Goal: Task Accomplishment & Management: Manage account settings

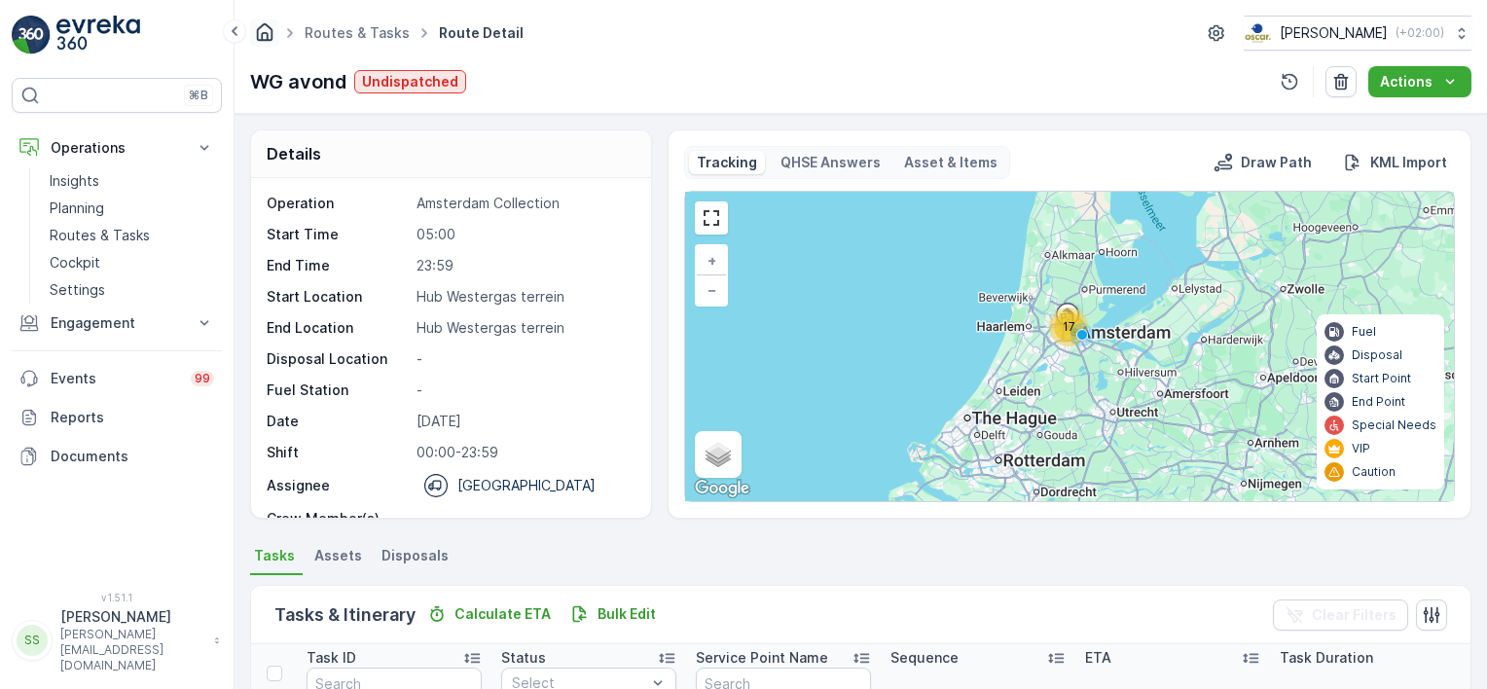
scroll to position [900, 0]
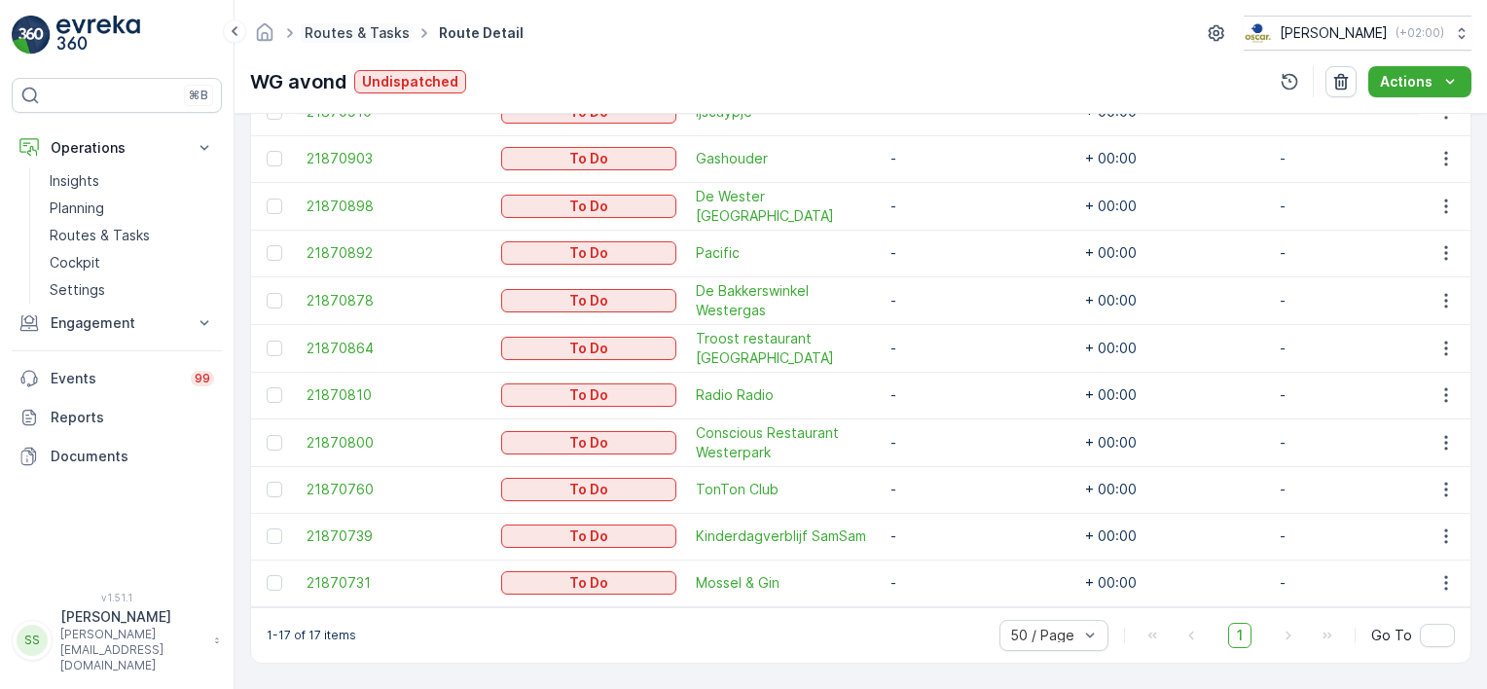
click at [370, 32] on link "Routes & Tasks" at bounding box center [357, 32] width 105 height 17
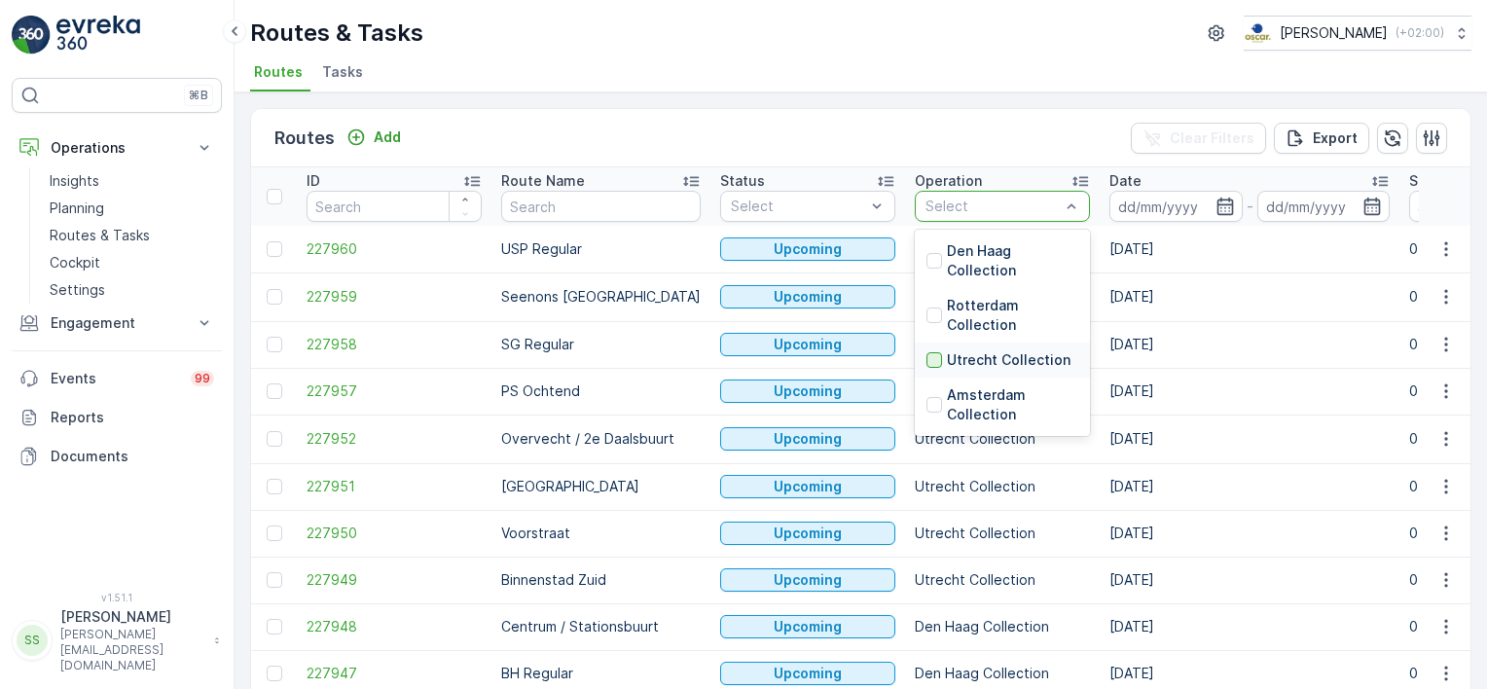
click at [926, 355] on div at bounding box center [934, 360] width 16 height 16
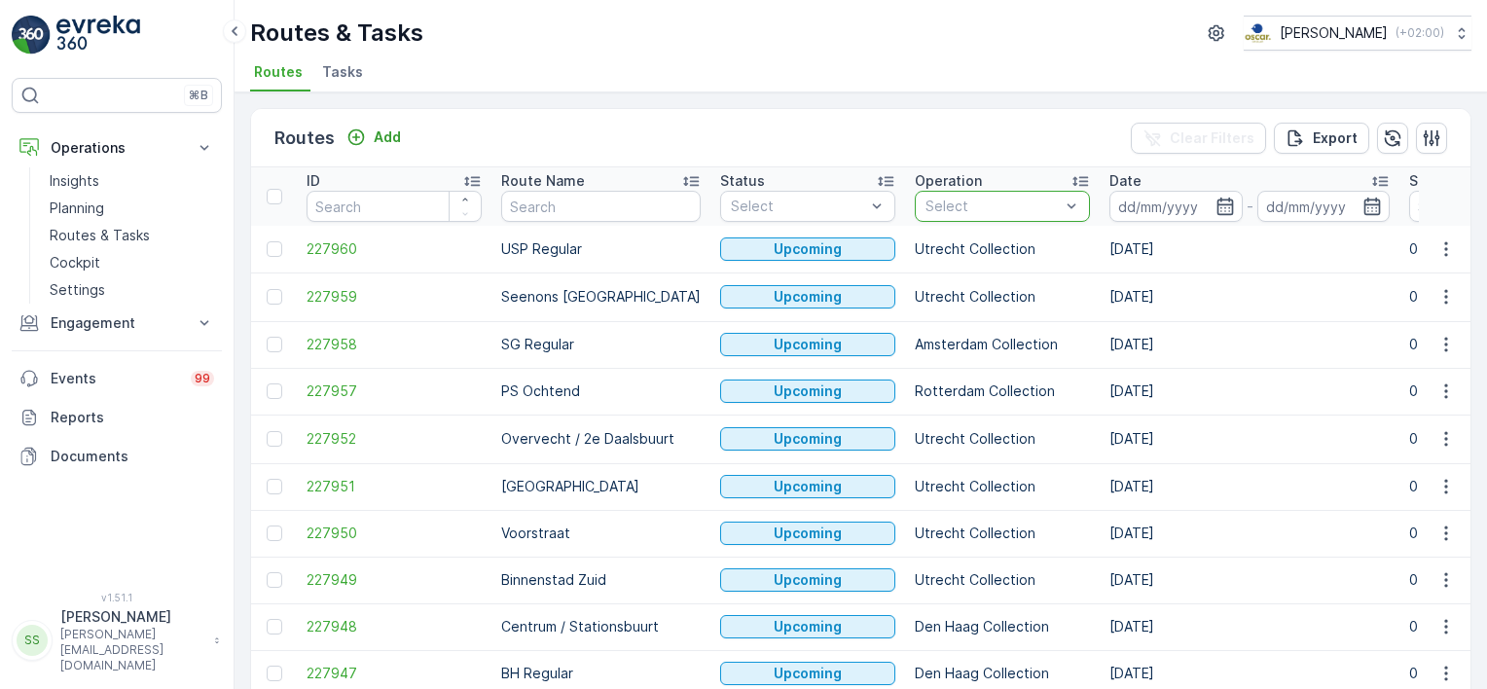
click at [1046, 130] on div "Routes Add Clear Filters Export" at bounding box center [860, 138] width 1219 height 58
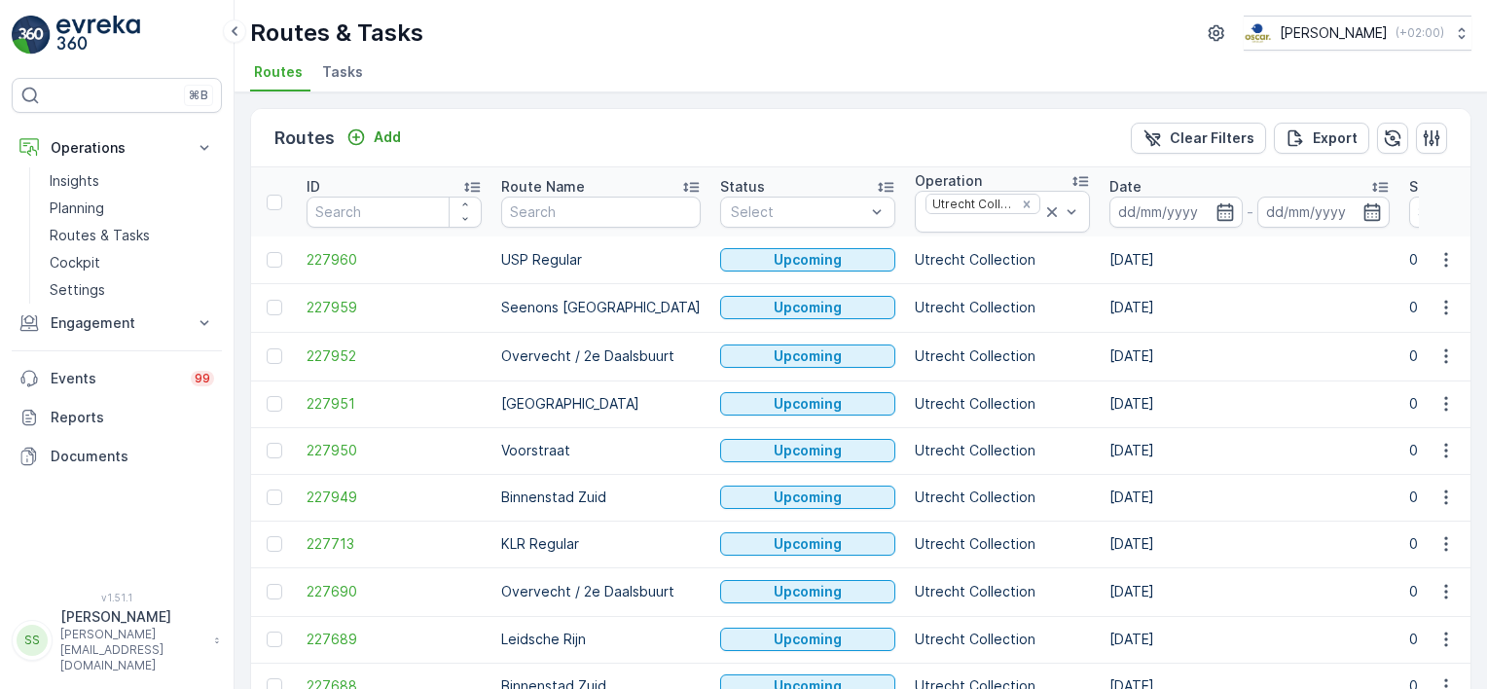
click at [1216, 206] on icon "button" at bounding box center [1224, 211] width 17 height 18
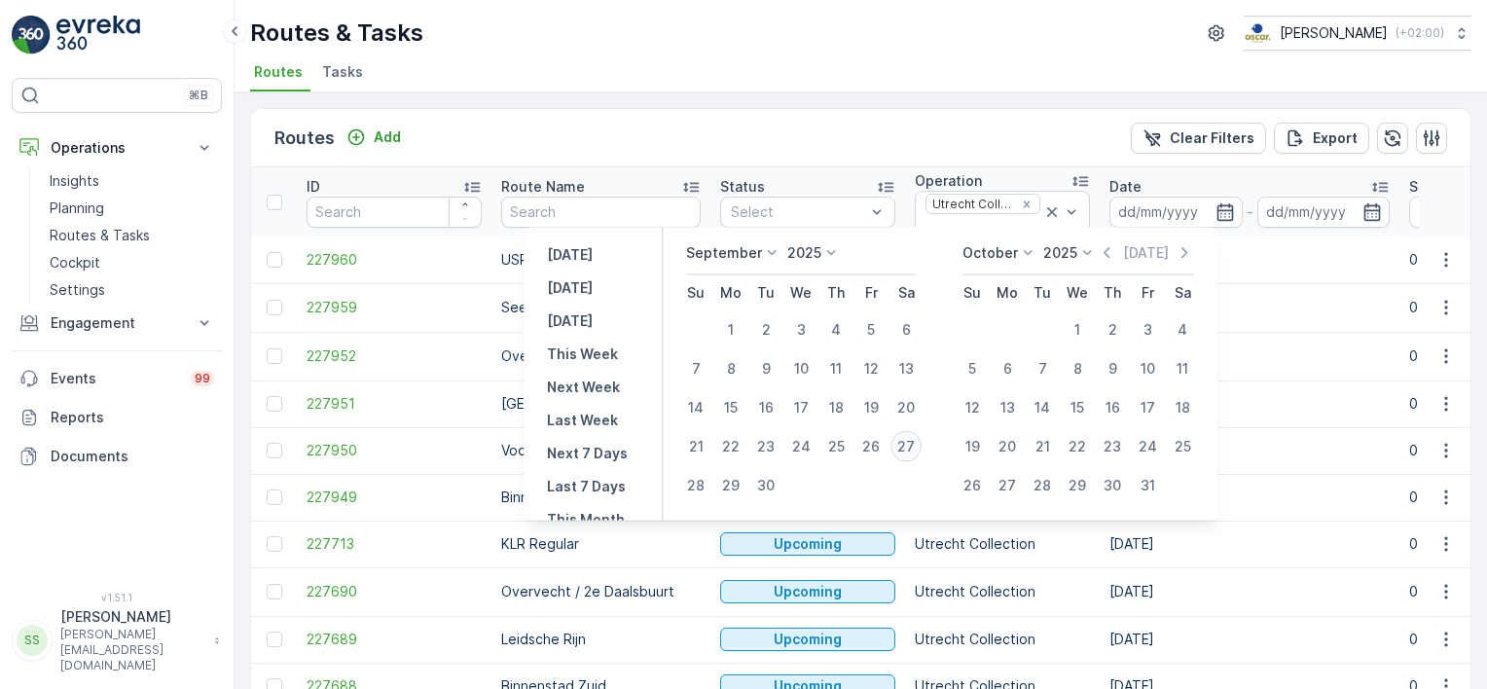
click at [906, 448] on div "27" at bounding box center [905, 446] width 31 height 31
type input "[DATE]"
click at [914, 146] on div "Routes Add Clear Filters Export" at bounding box center [860, 138] width 1219 height 58
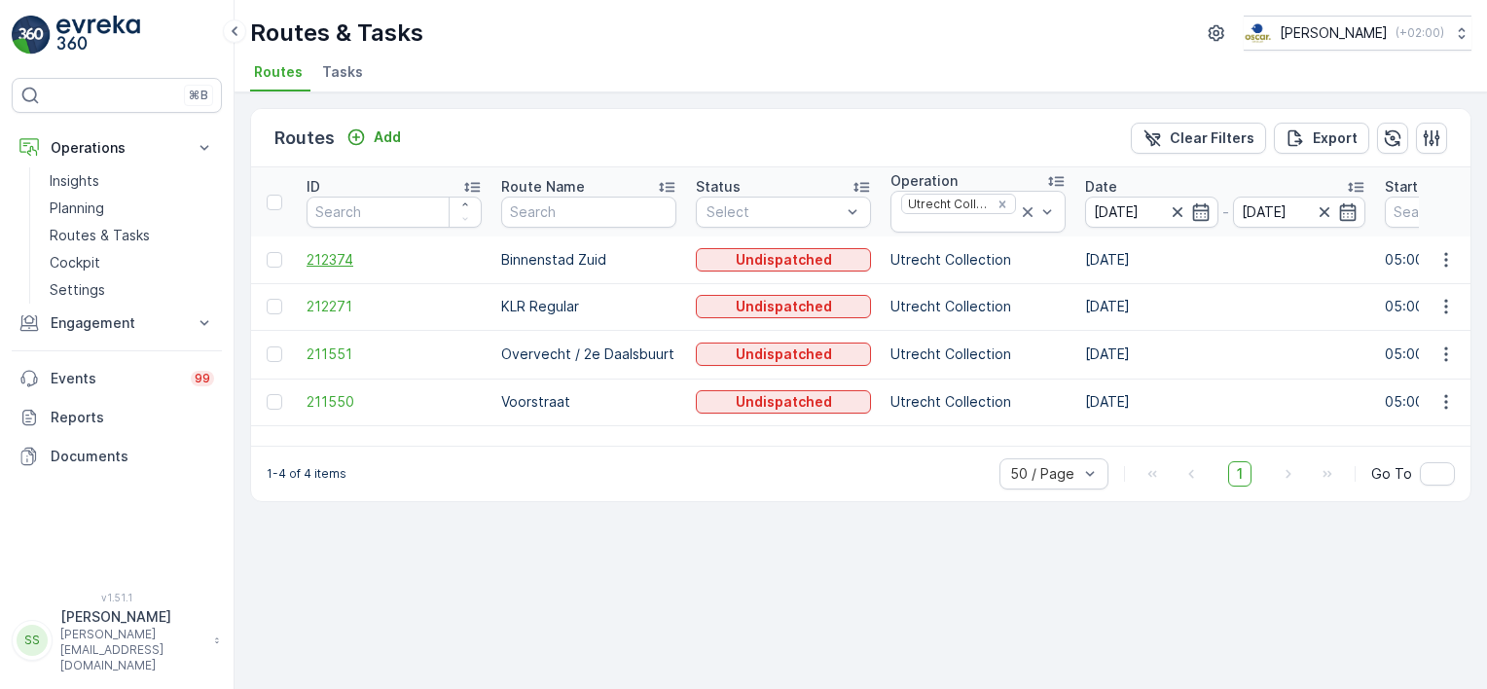
click at [327, 258] on span "212374" at bounding box center [394, 259] width 175 height 19
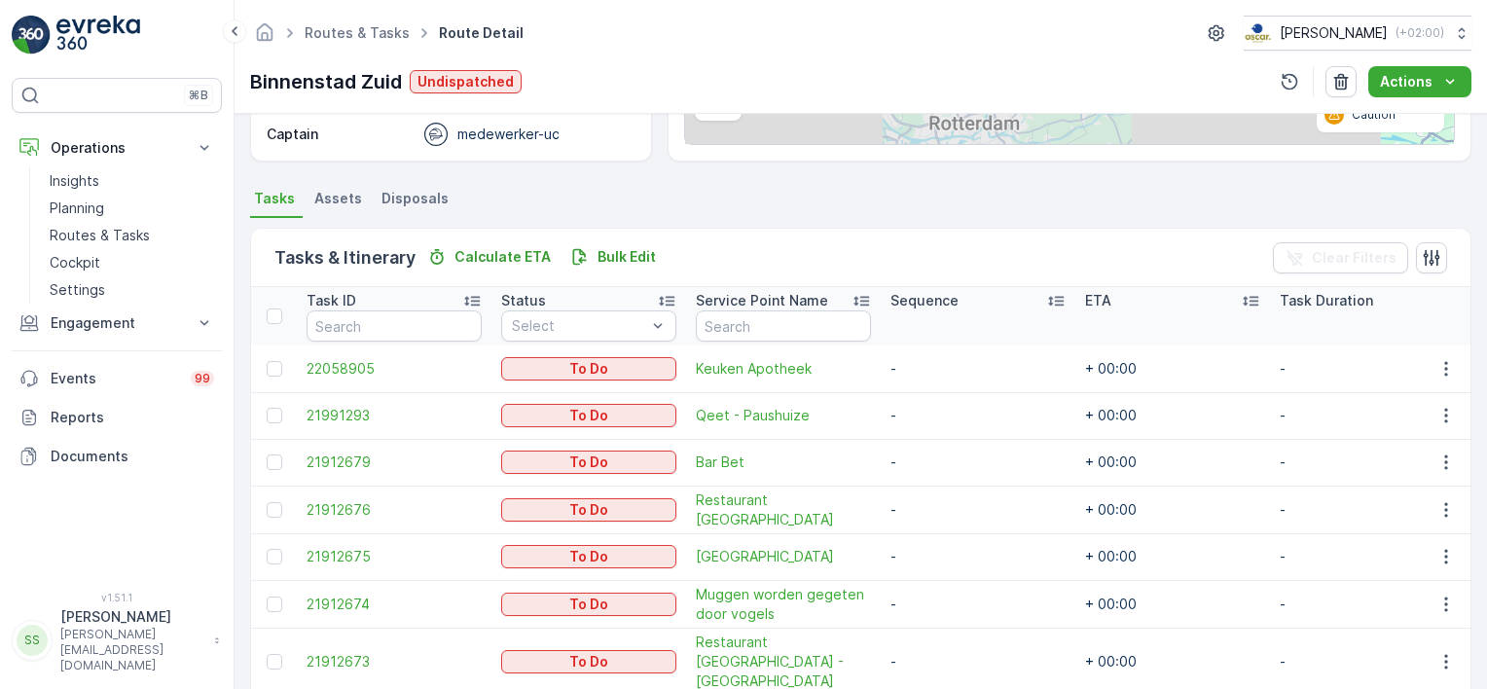
scroll to position [432, 0]
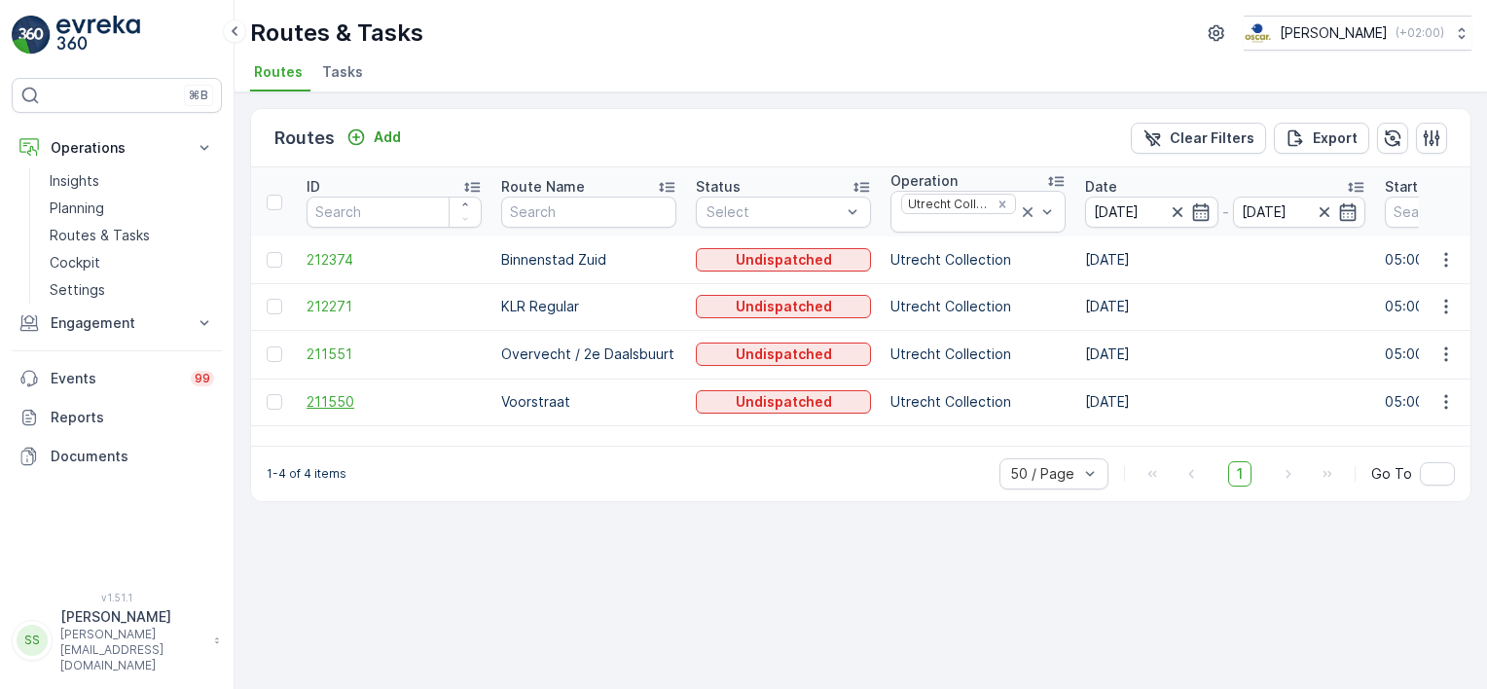
click at [329, 401] on span "211550" at bounding box center [394, 401] width 175 height 19
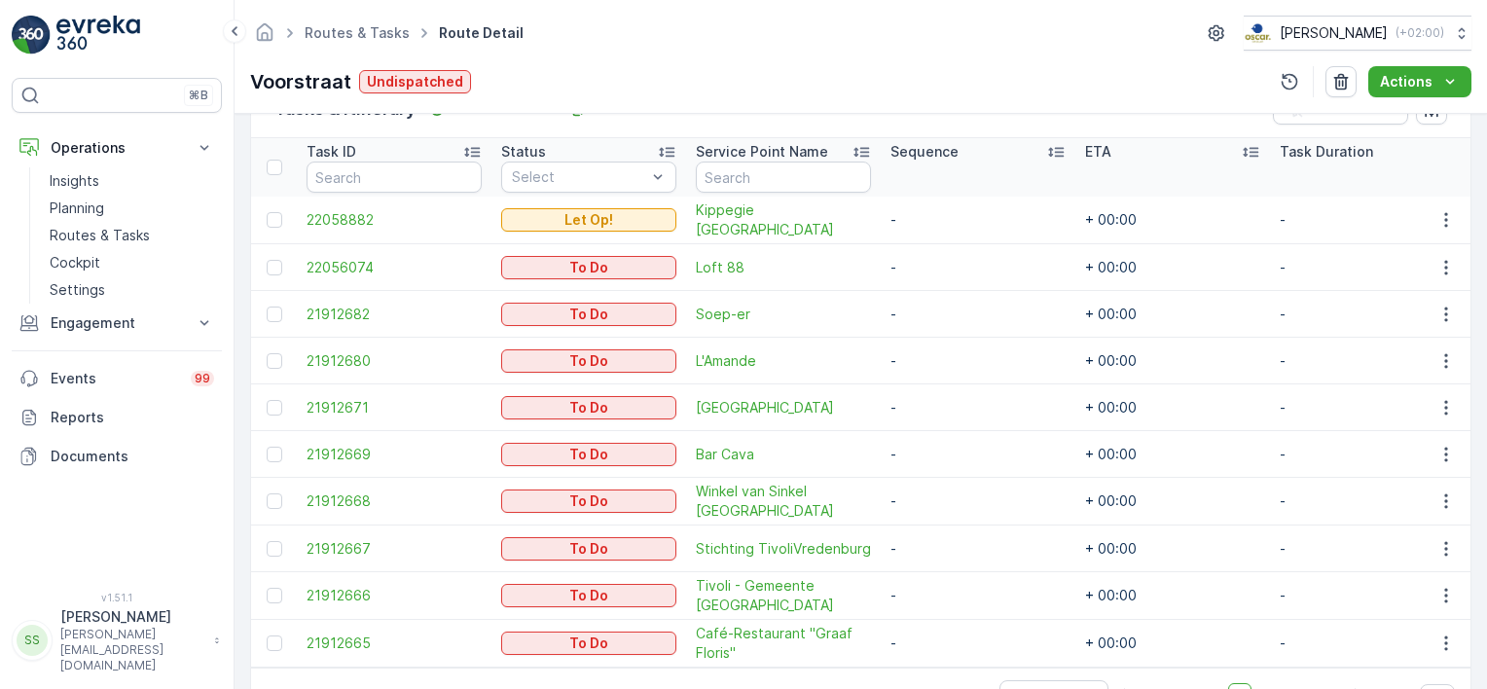
scroll to position [474, 0]
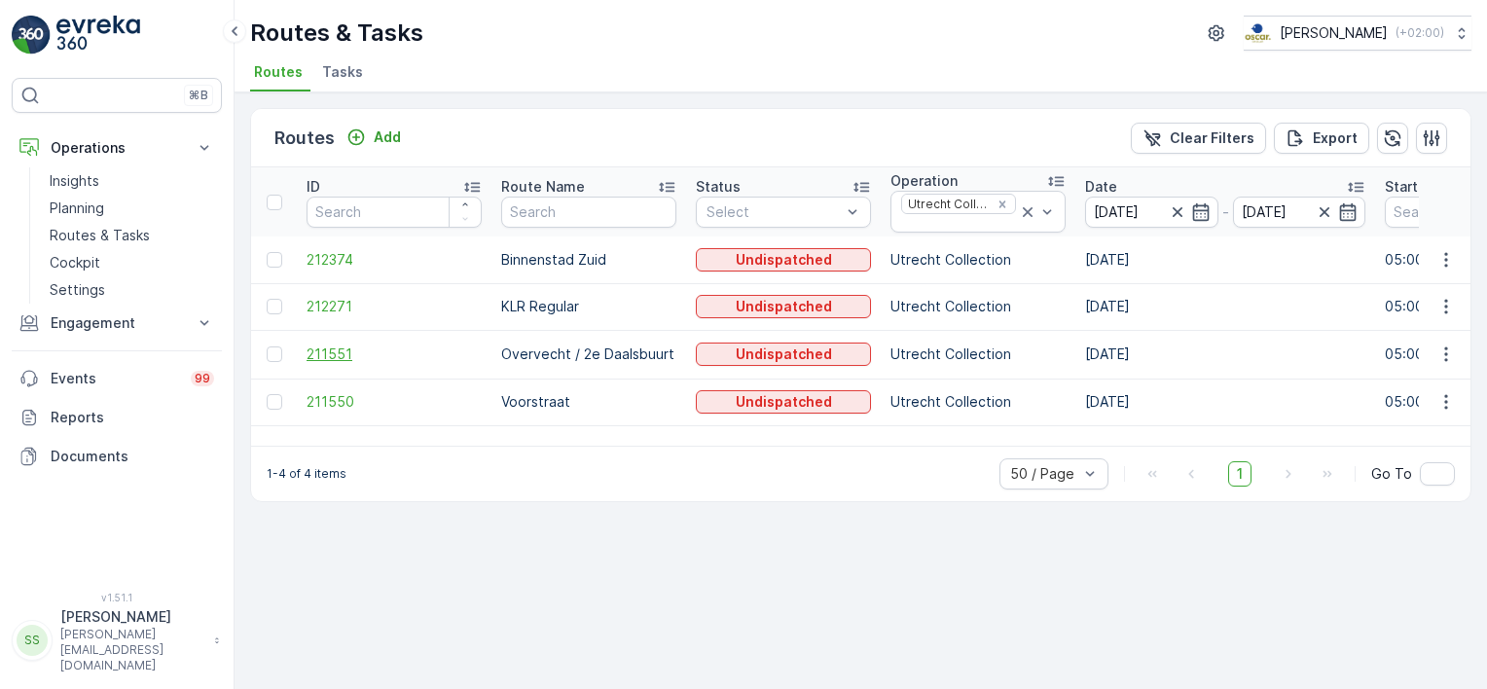
click at [323, 349] on span "211551" at bounding box center [394, 353] width 175 height 19
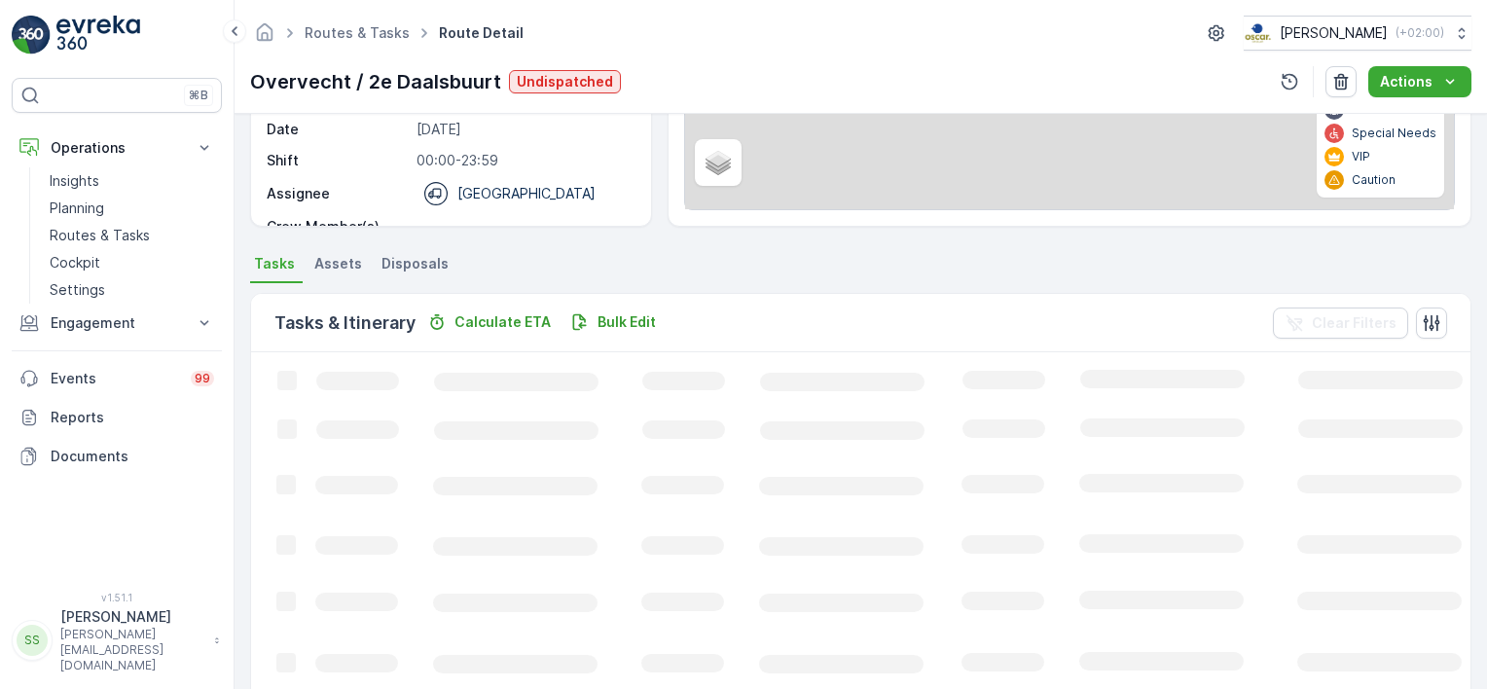
scroll to position [313, 0]
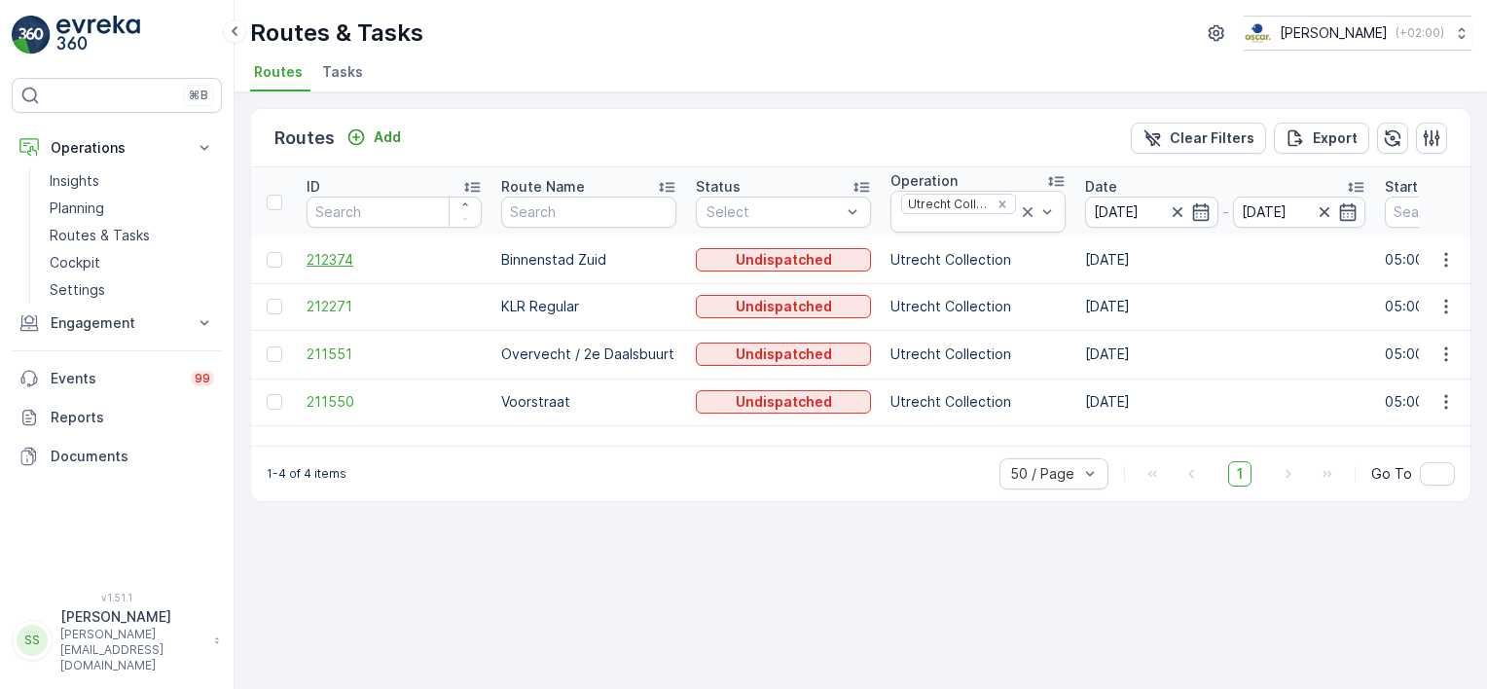
click at [332, 257] on span "212374" at bounding box center [394, 259] width 175 height 19
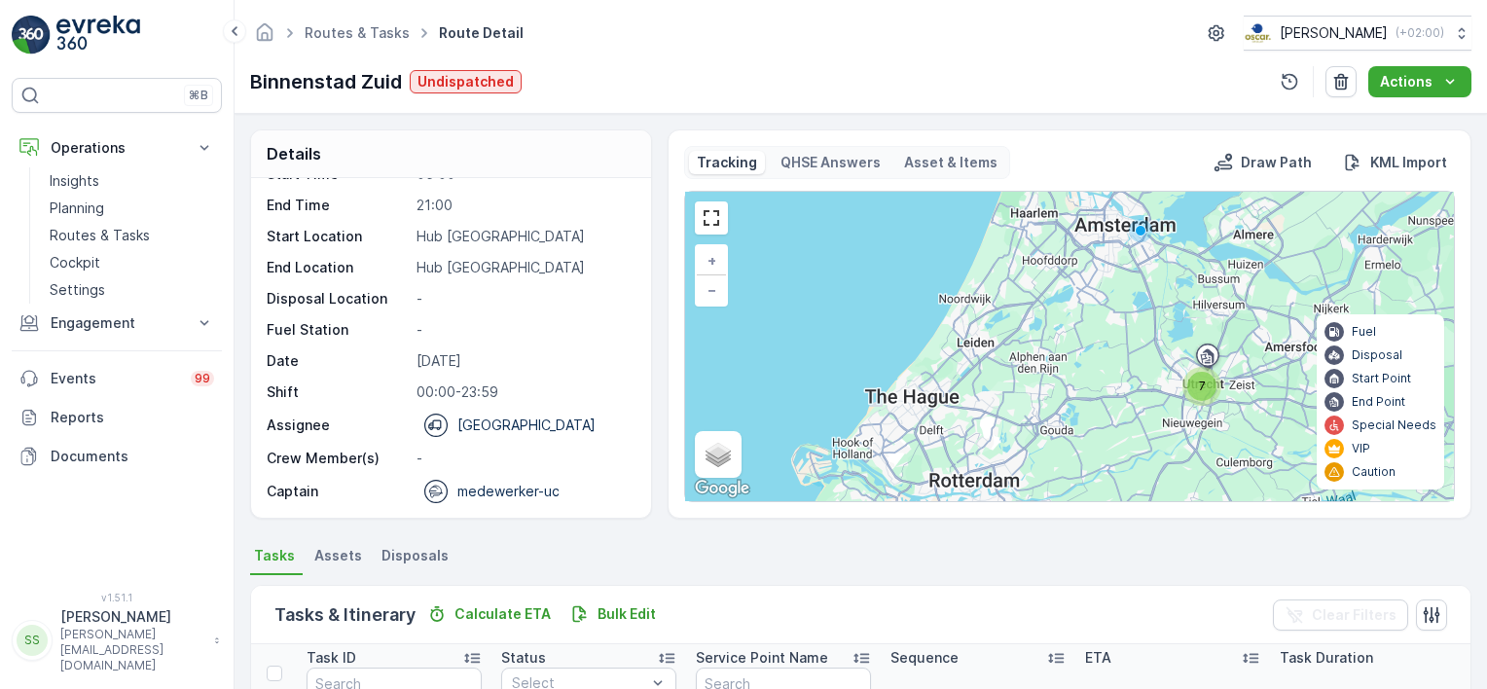
scroll to position [432, 0]
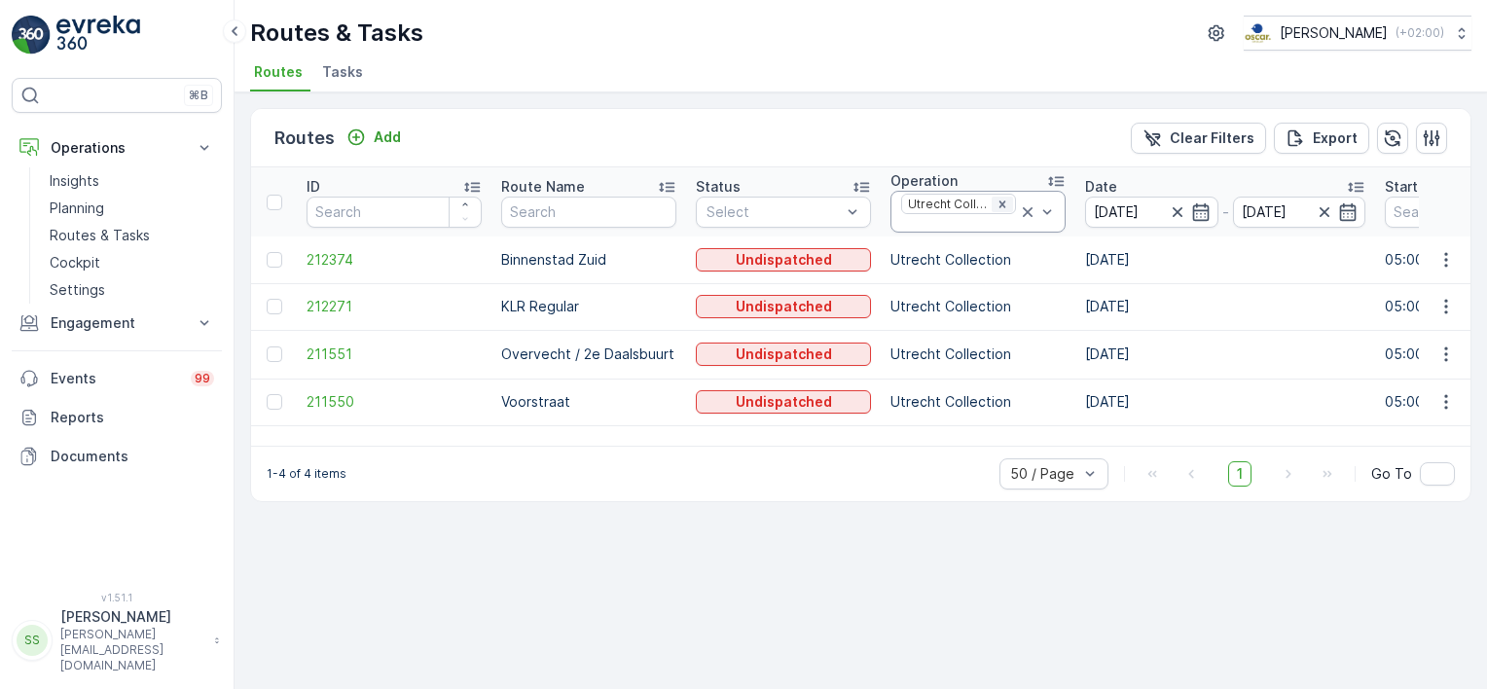
click at [1005, 201] on icon "Remove Utrecht Collection" at bounding box center [1002, 205] width 14 height 14
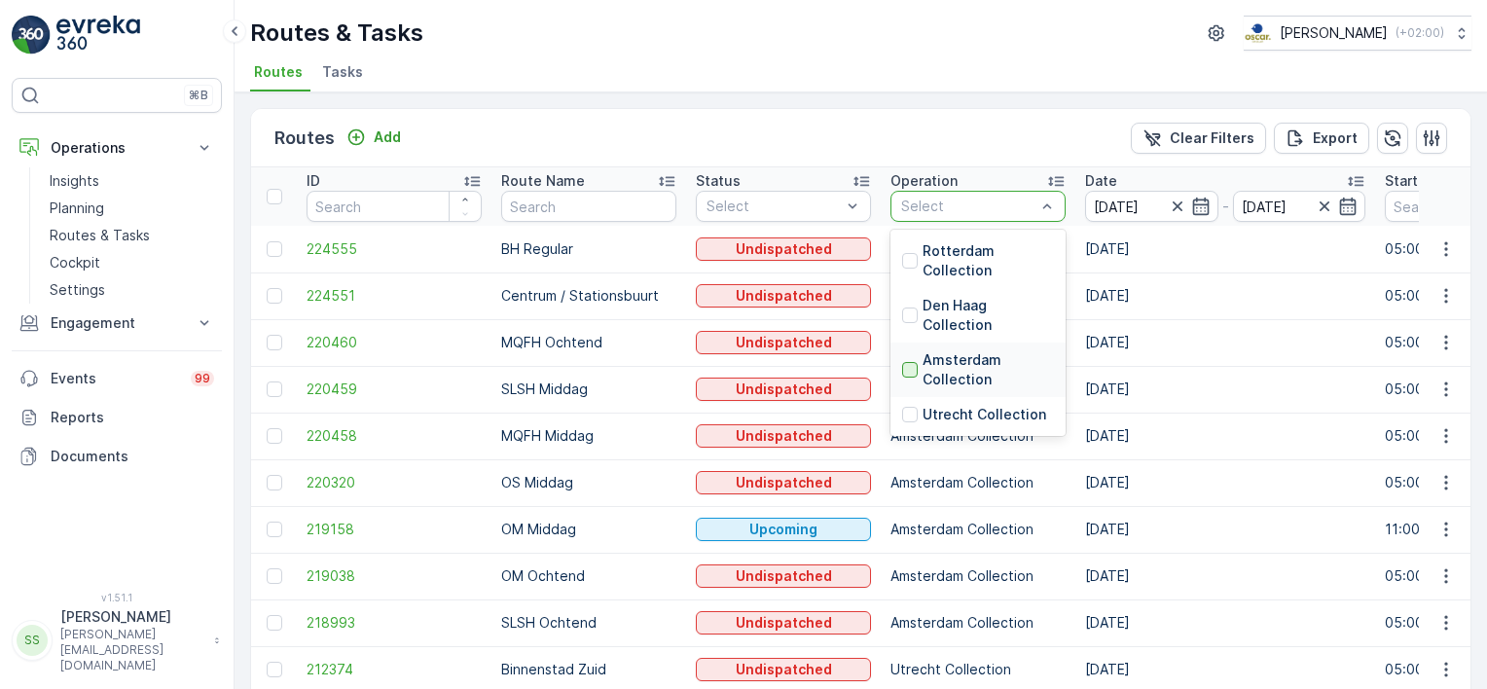
click at [910, 367] on div at bounding box center [910, 370] width 16 height 16
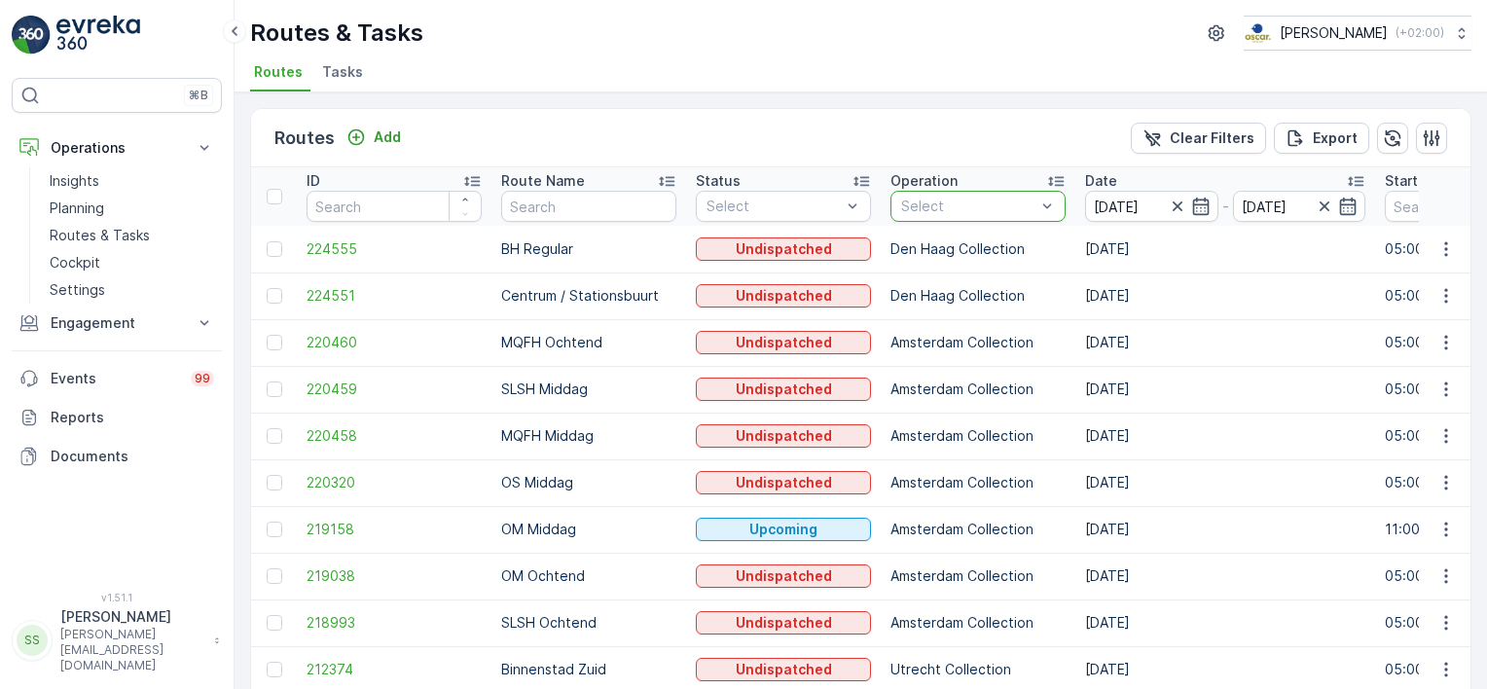
click at [963, 142] on div "Routes Add Clear Filters Export" at bounding box center [860, 138] width 1219 height 58
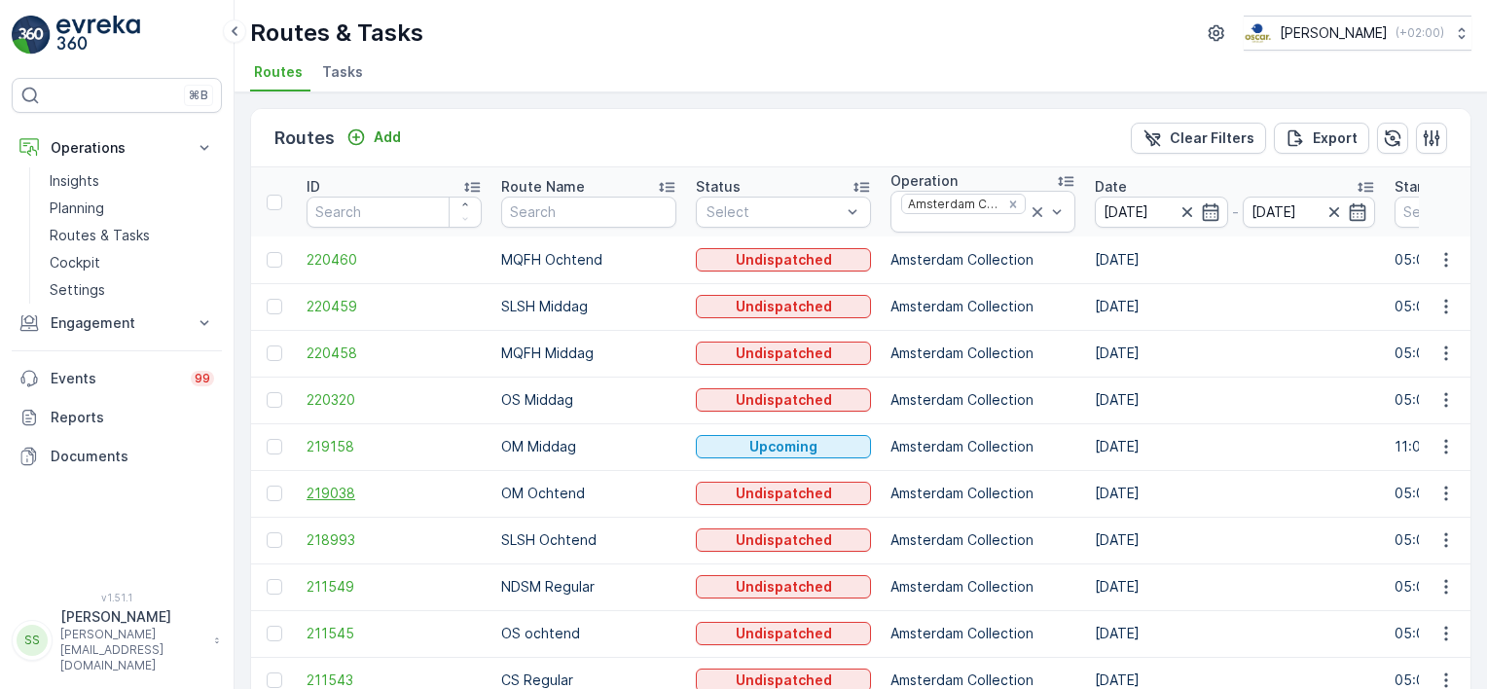
click at [324, 493] on span "219038" at bounding box center [394, 493] width 175 height 19
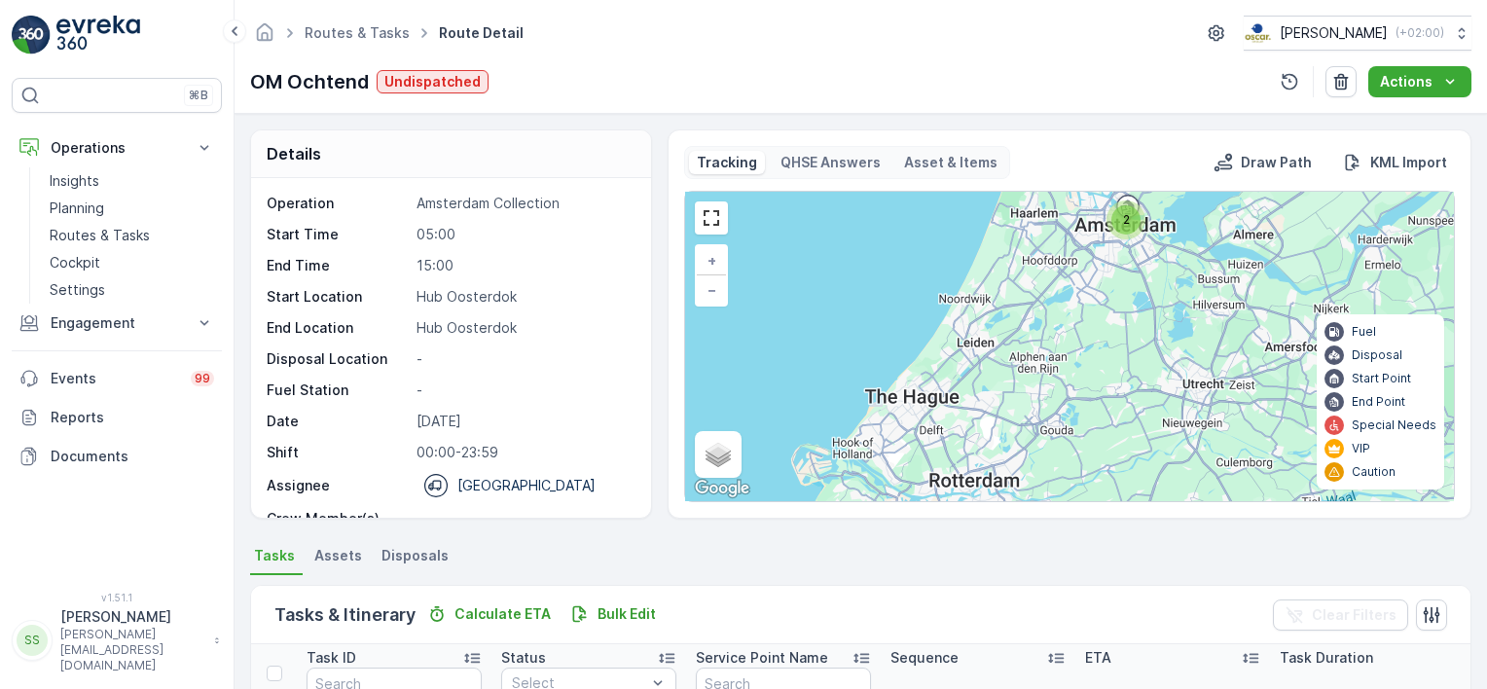
click at [654, 39] on div "Routes & Tasks Route Detail Oscar Circulair ( +02:00 )" at bounding box center [860, 33] width 1221 height 35
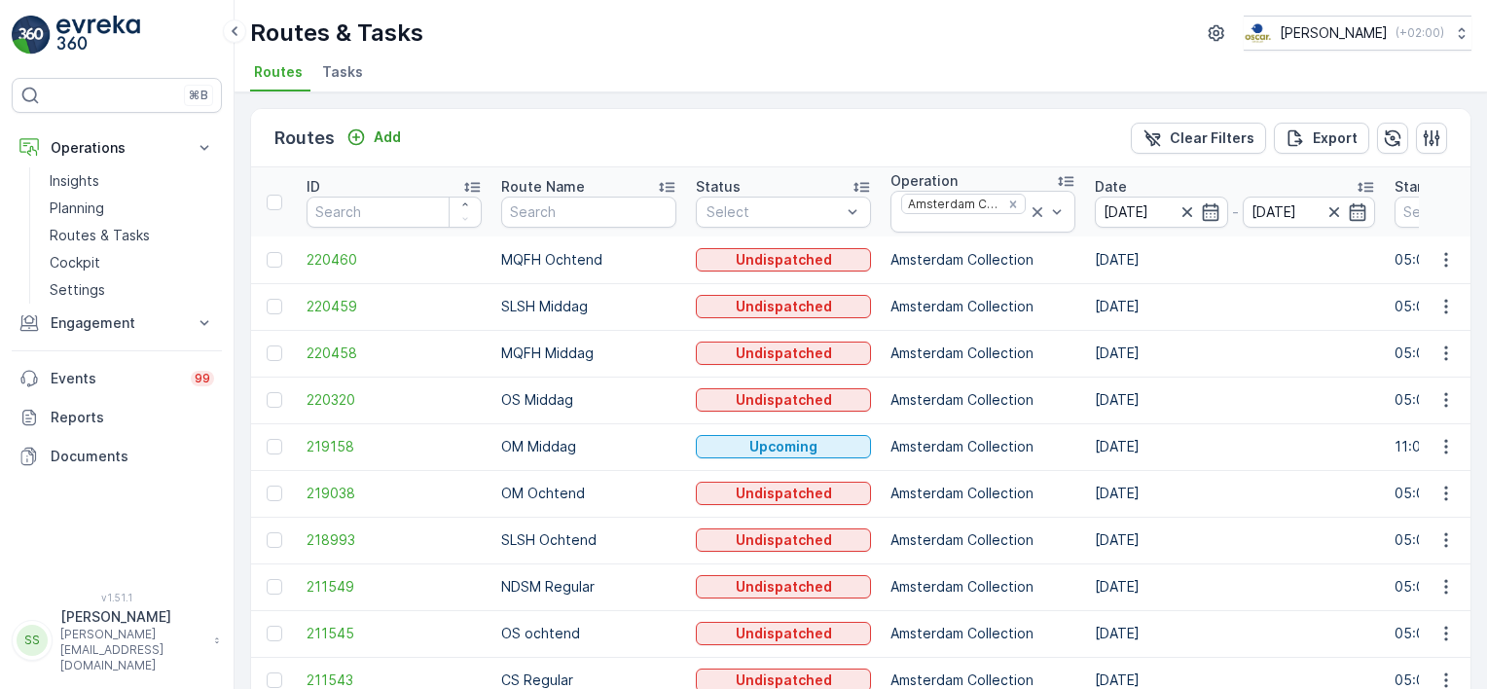
scroll to position [195, 0]
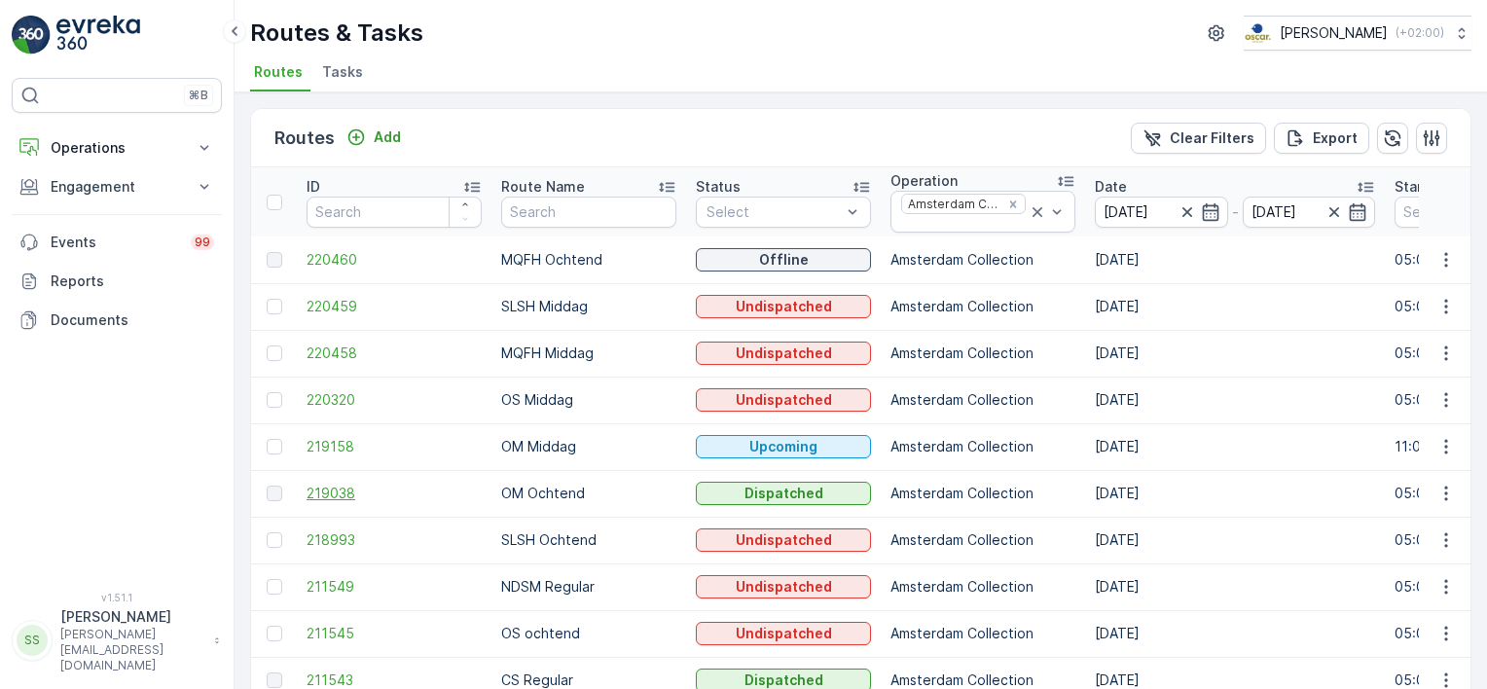
click at [322, 484] on span "219038" at bounding box center [394, 493] width 175 height 19
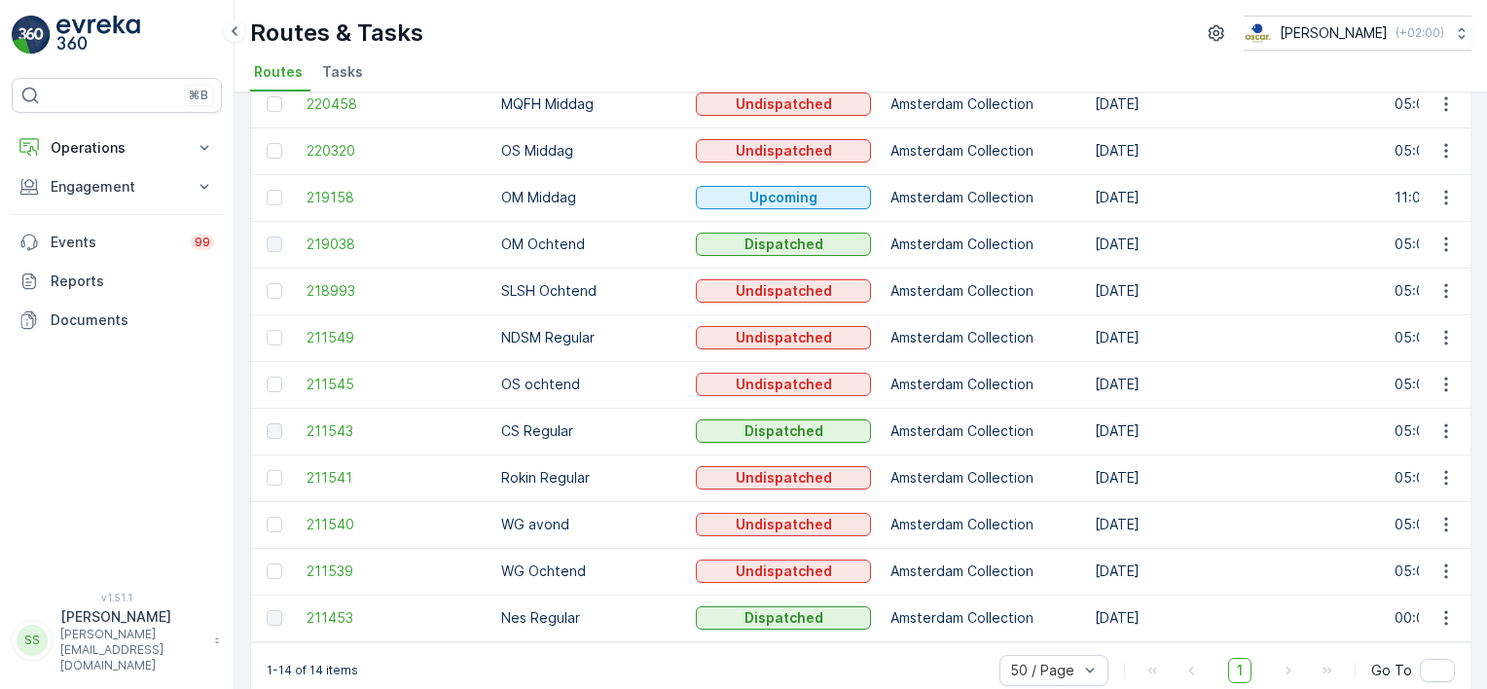
scroll to position [280, 0]
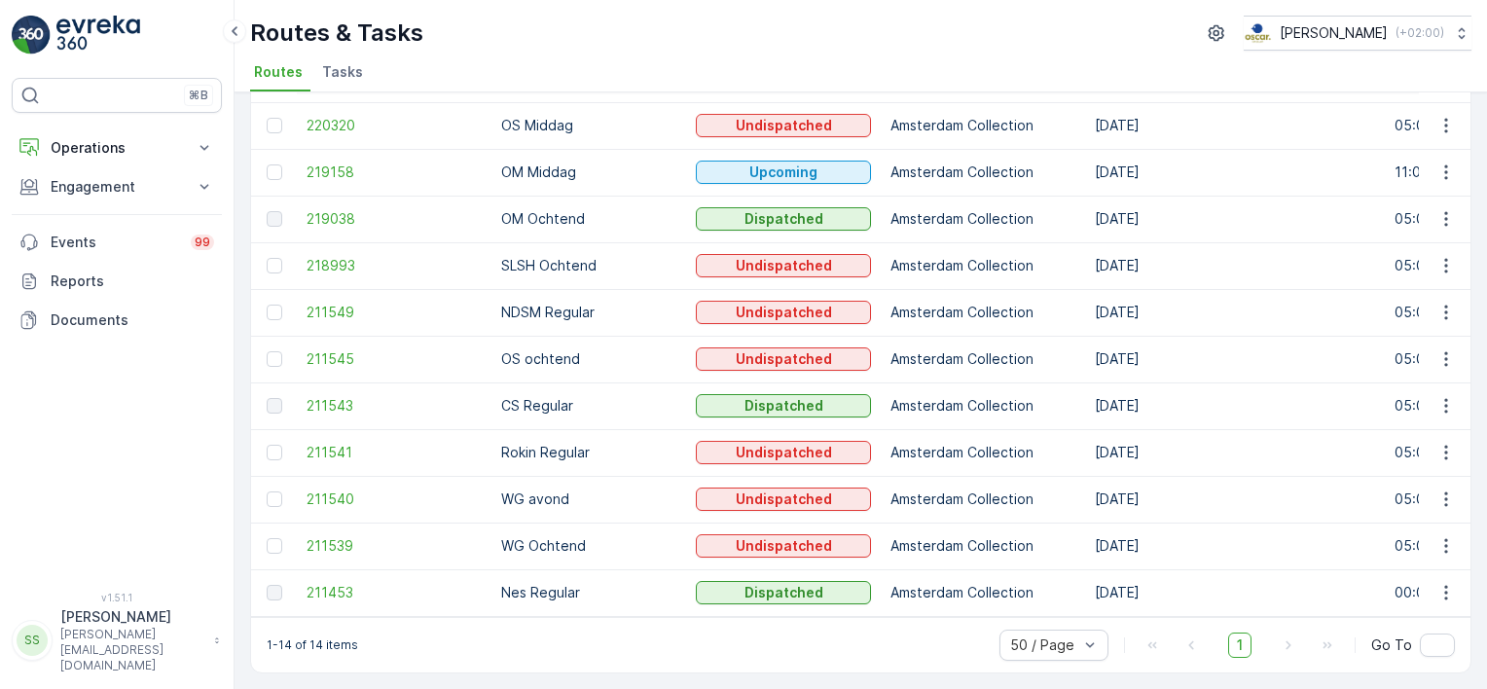
click at [553, 588] on p "Nes Regular" at bounding box center [588, 592] width 175 height 19
drag, startPoint x: 553, startPoint y: 588, endPoint x: 564, endPoint y: 633, distance: 47.2
click at [564, 633] on div "1-14 of 14 items 50 / Page 1 Go To" at bounding box center [860, 644] width 1219 height 55
drag, startPoint x: 502, startPoint y: 585, endPoint x: 594, endPoint y: 585, distance: 91.5
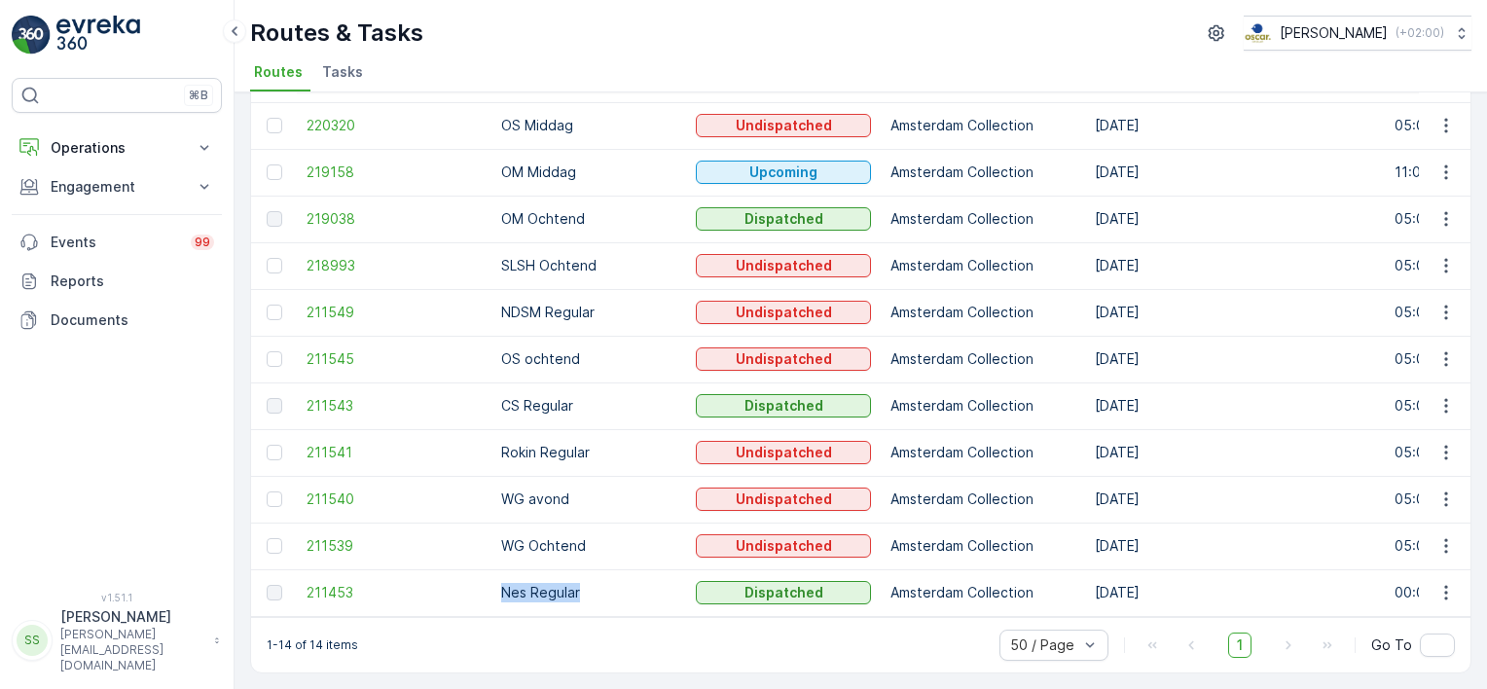
click at [594, 585] on p "Nes Regular" at bounding box center [588, 592] width 175 height 19
drag, startPoint x: 594, startPoint y: 585, endPoint x: 571, endPoint y: 642, distance: 61.6
click at [576, 643] on div "1-14 of 14 items 50 / Page 1 Go To" at bounding box center [860, 644] width 1219 height 55
click at [334, 396] on span "211543" at bounding box center [394, 405] width 175 height 19
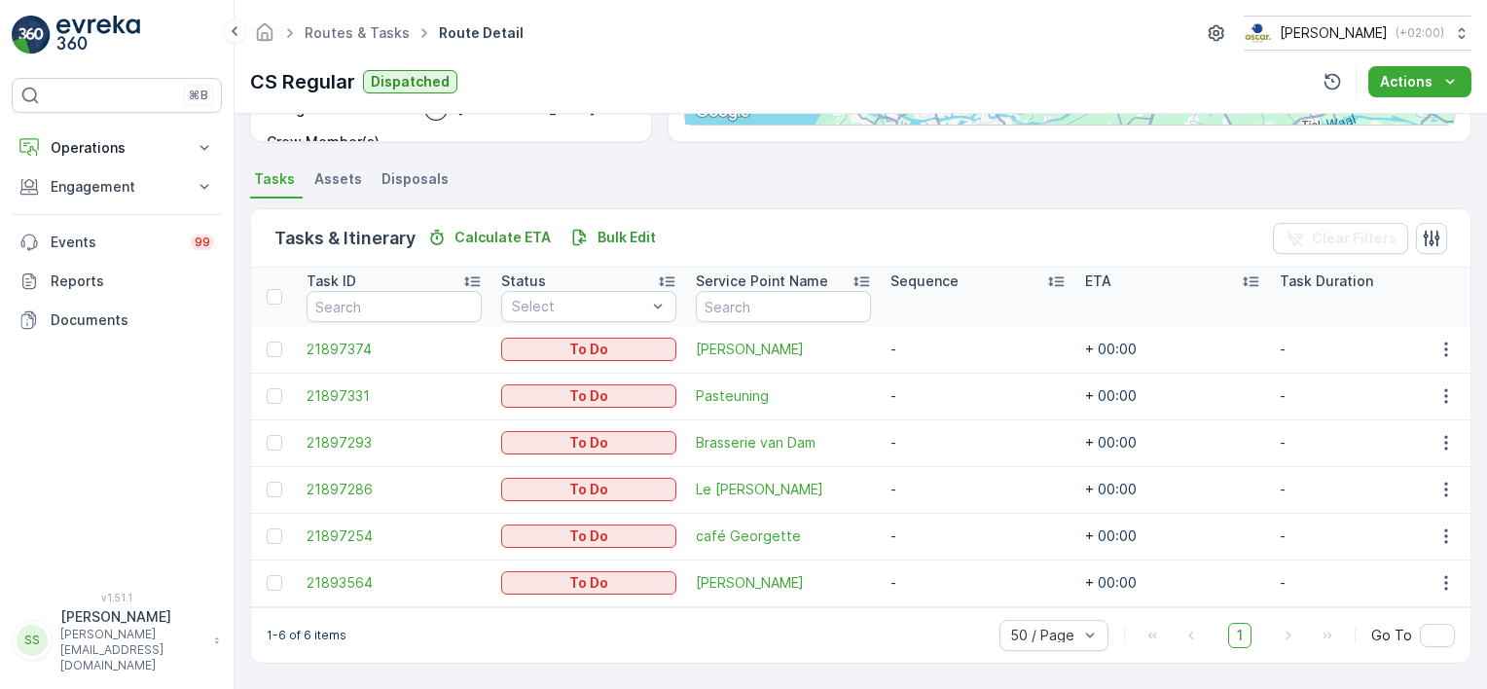
scroll to position [383, 0]
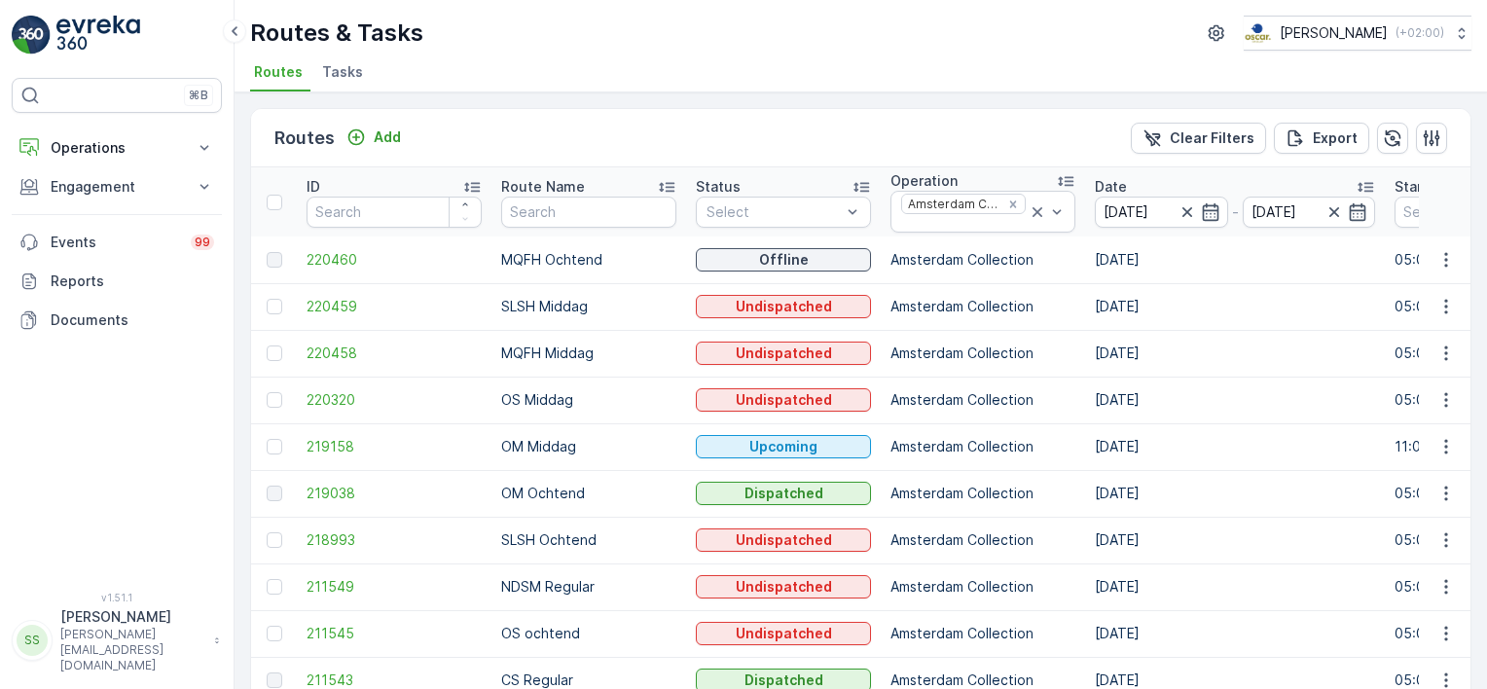
click at [513, 144] on div "Routes Add Clear Filters Export" at bounding box center [860, 138] width 1219 height 58
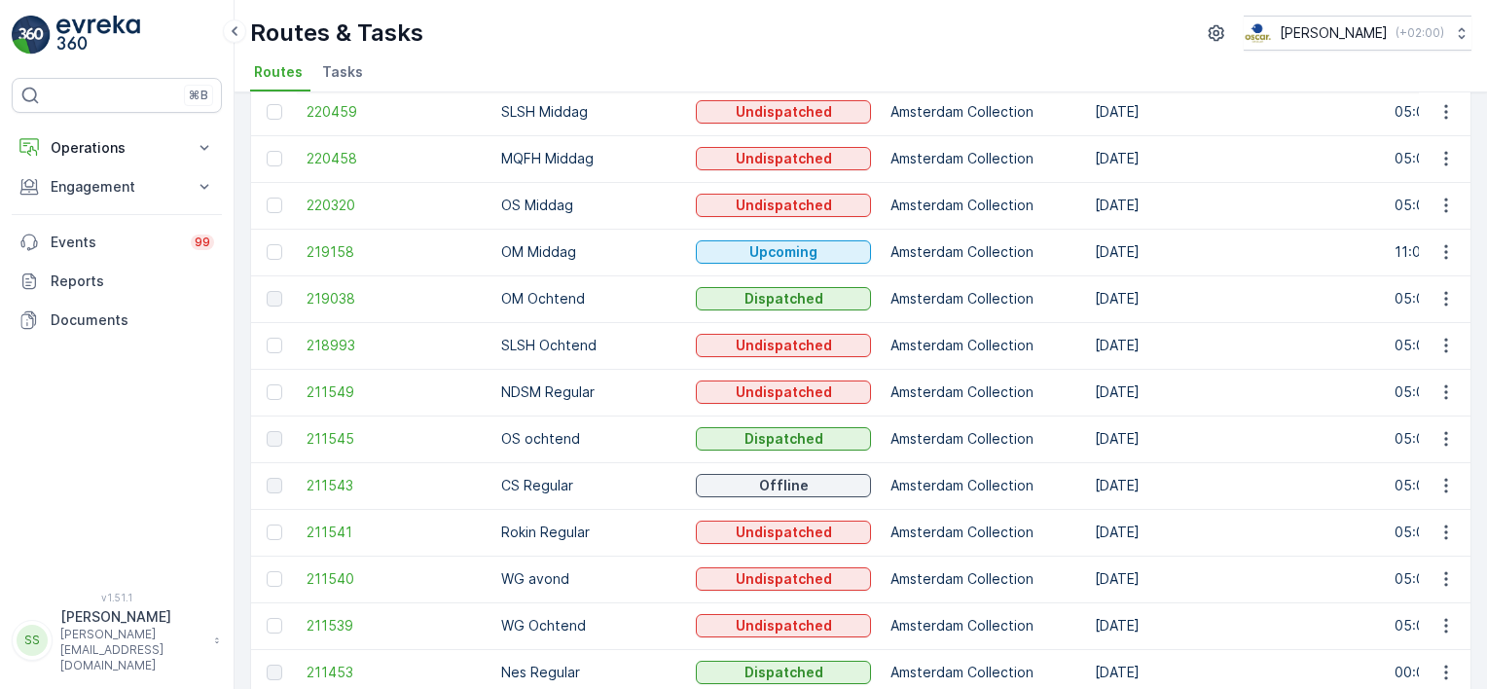
scroll to position [280, 0]
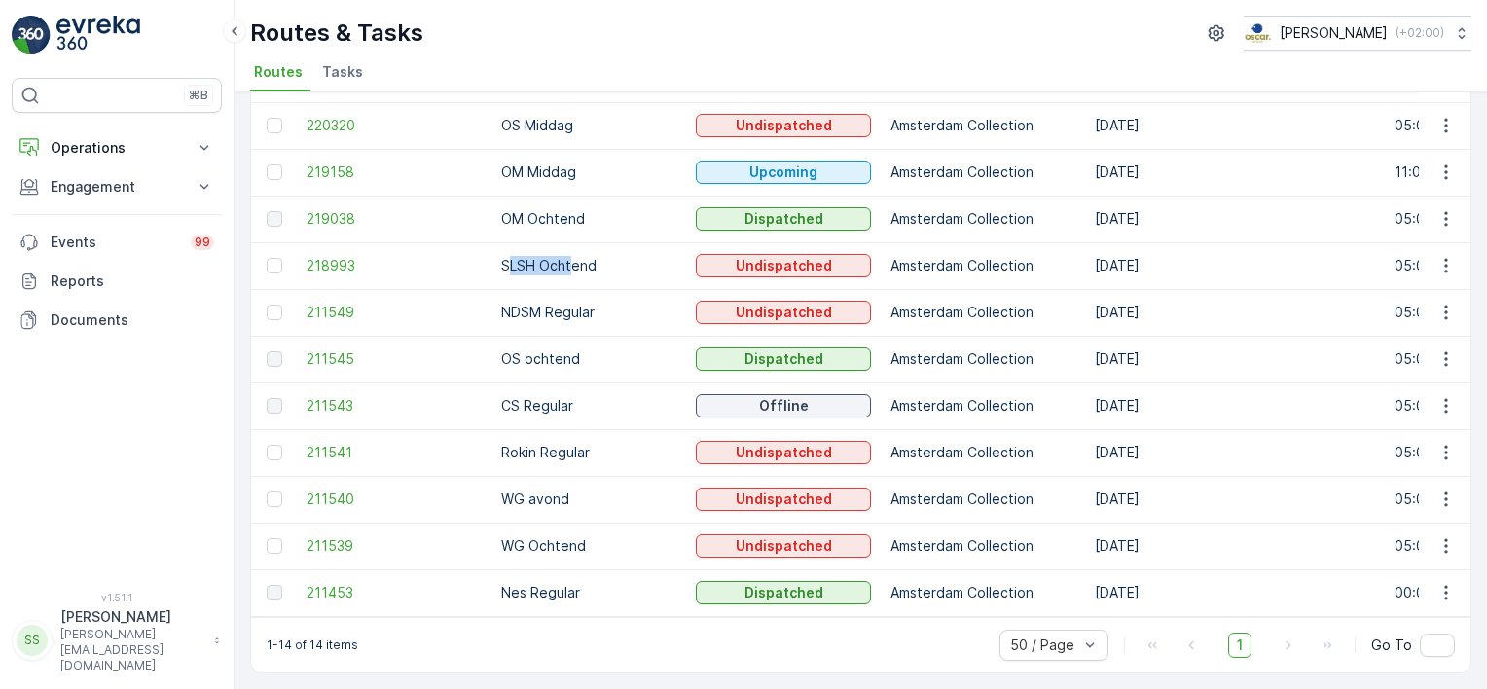
drag, startPoint x: 512, startPoint y: 257, endPoint x: 573, endPoint y: 257, distance: 61.3
click at [573, 257] on p "SLSH Ochtend" at bounding box center [588, 265] width 175 height 19
drag, startPoint x: 573, startPoint y: 257, endPoint x: 537, endPoint y: 299, distance: 55.2
click at [537, 303] on p "NDSM Regular" at bounding box center [588, 312] width 175 height 19
drag, startPoint x: 537, startPoint y: 299, endPoint x: 535, endPoint y: 346, distance: 47.7
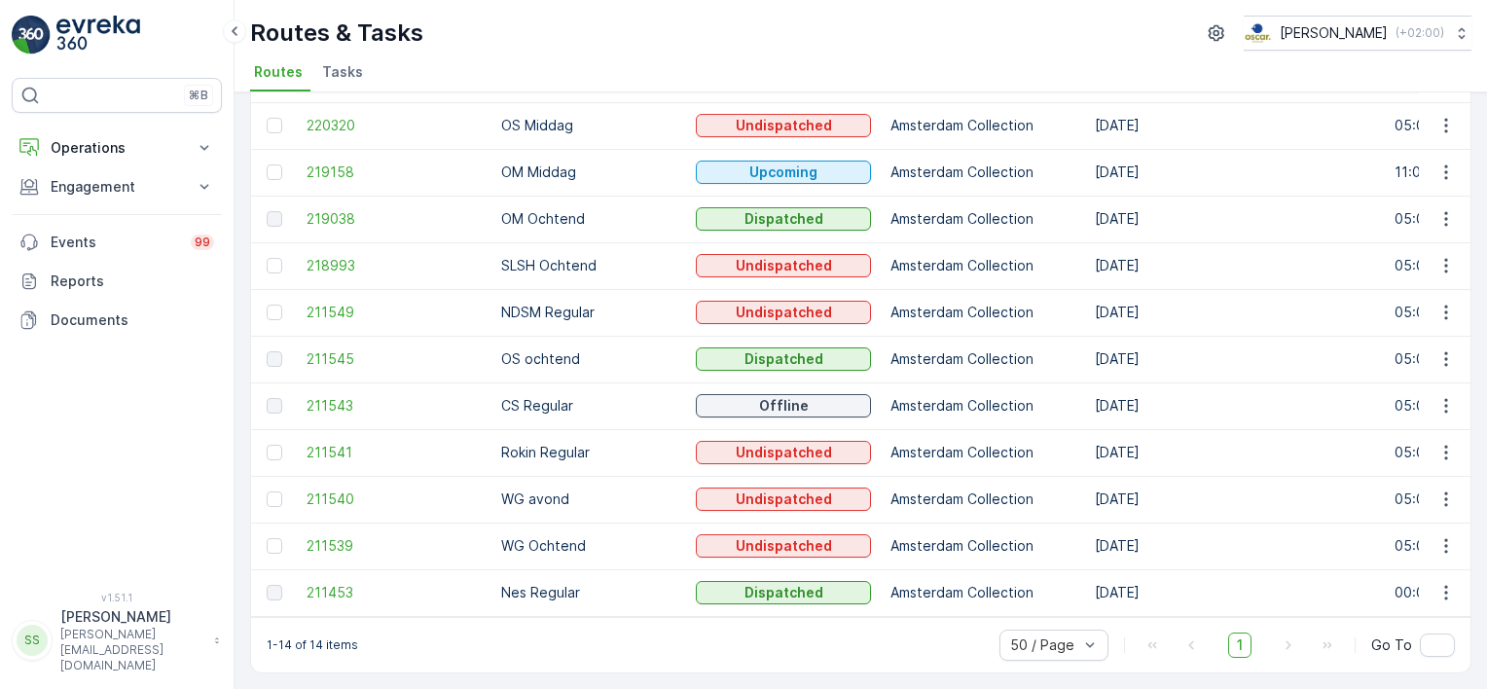
click at [535, 349] on p "OS ochtend" at bounding box center [588, 358] width 175 height 19
click at [320, 396] on span "211543" at bounding box center [394, 405] width 175 height 19
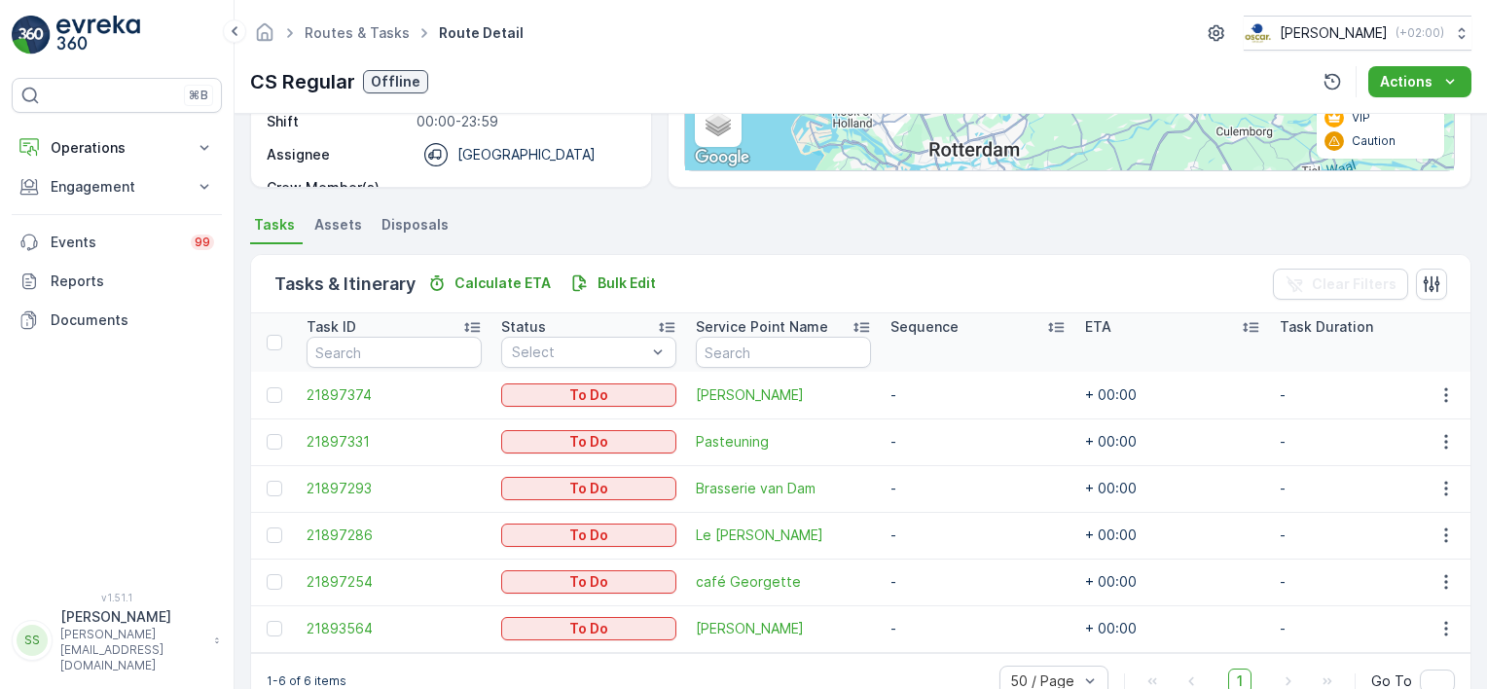
scroll to position [383, 0]
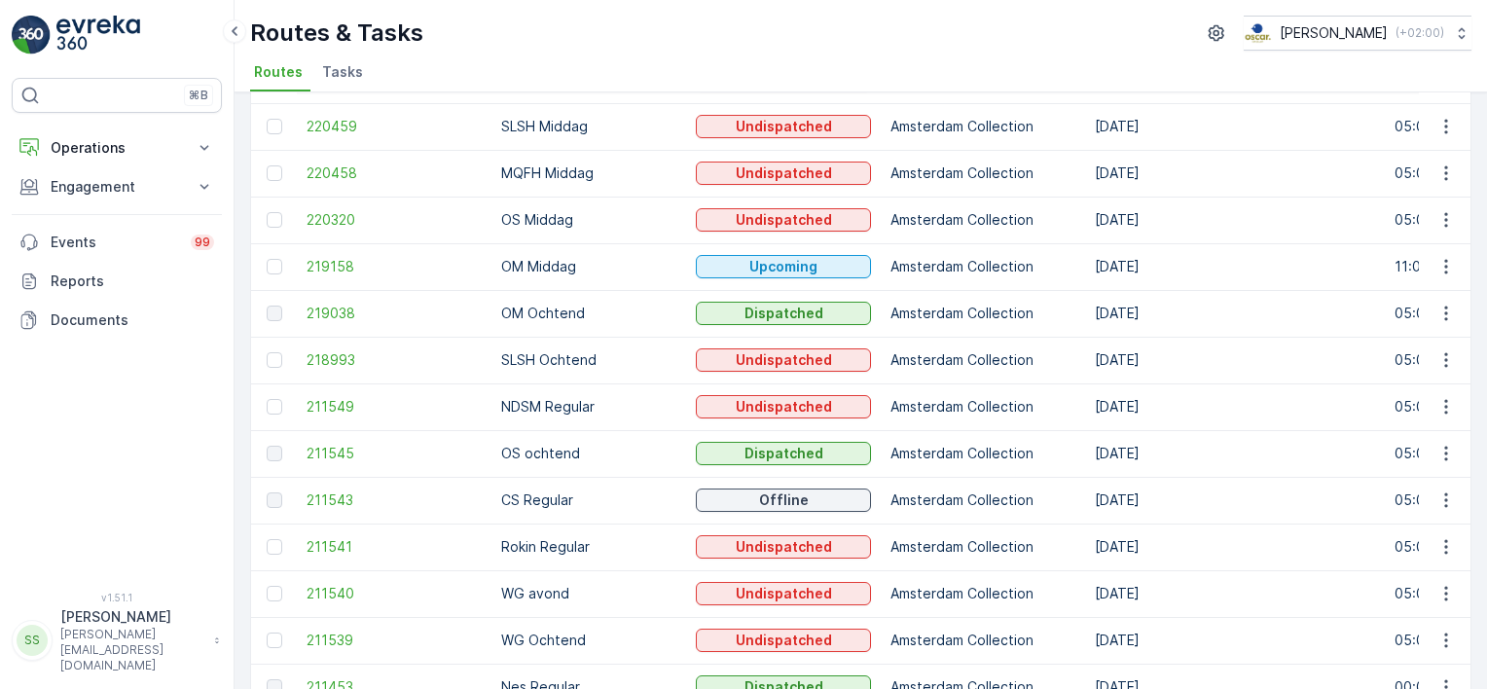
scroll to position [280, 0]
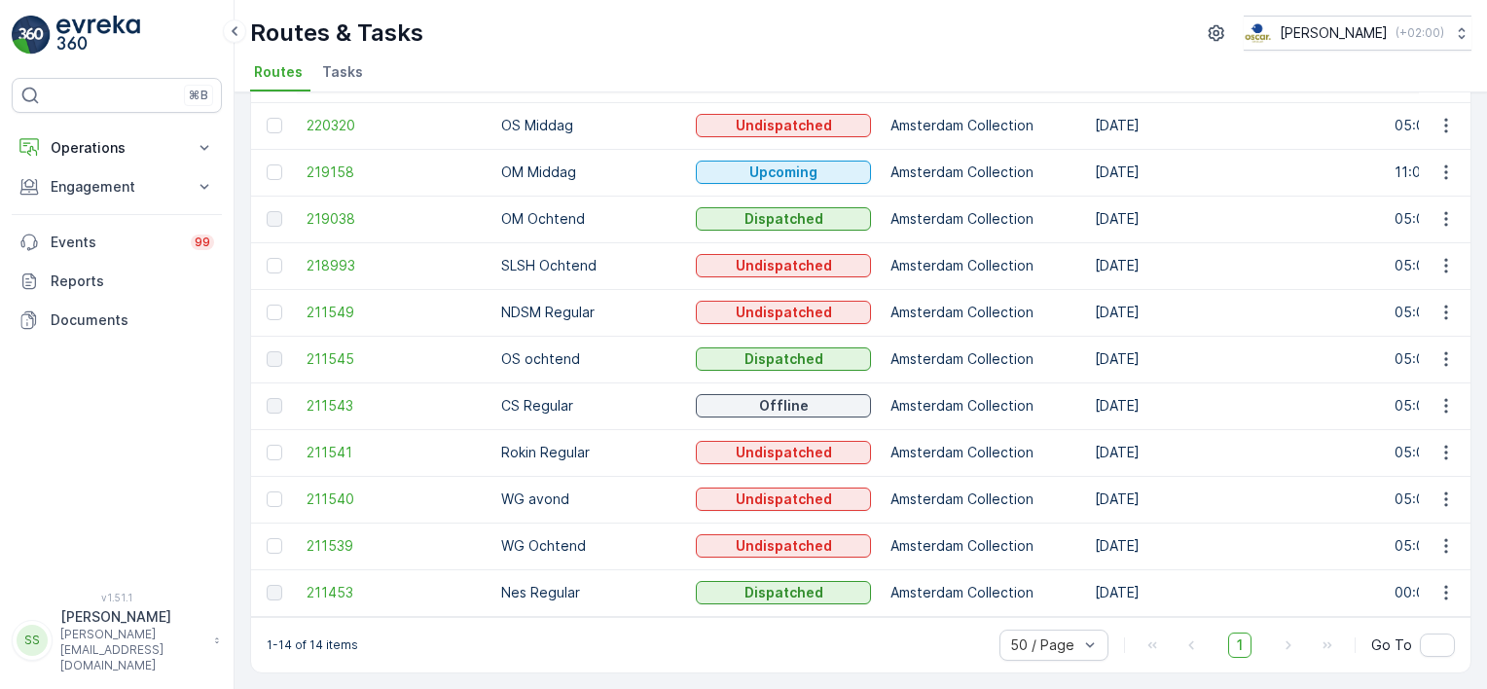
click at [546, 447] on p "Rokin Regular" at bounding box center [588, 452] width 175 height 19
drag, startPoint x: 546, startPoint y: 447, endPoint x: 626, endPoint y: 446, distance: 79.8
click at [626, 446] on p "Rokin Regular" at bounding box center [588, 452] width 175 height 19
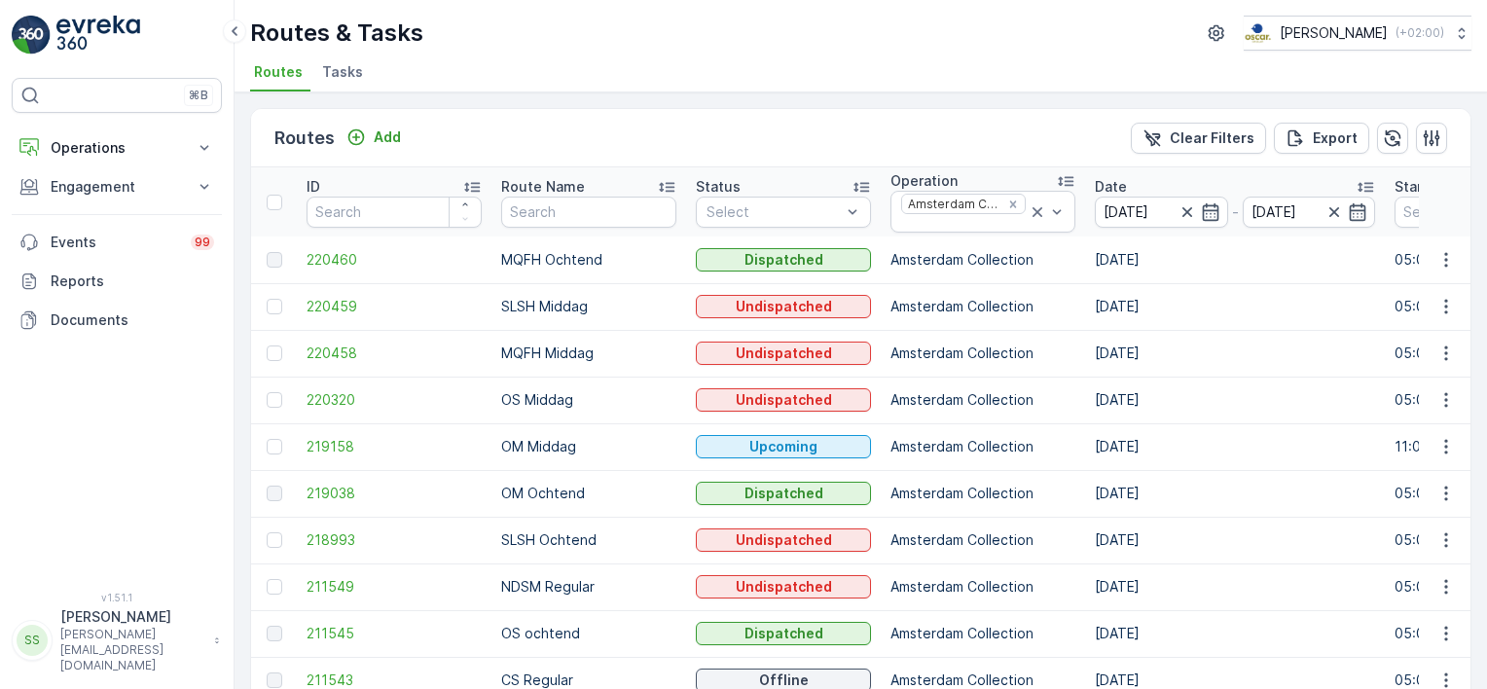
scroll to position [0, 0]
click at [341, 251] on span "220460" at bounding box center [394, 259] width 175 height 19
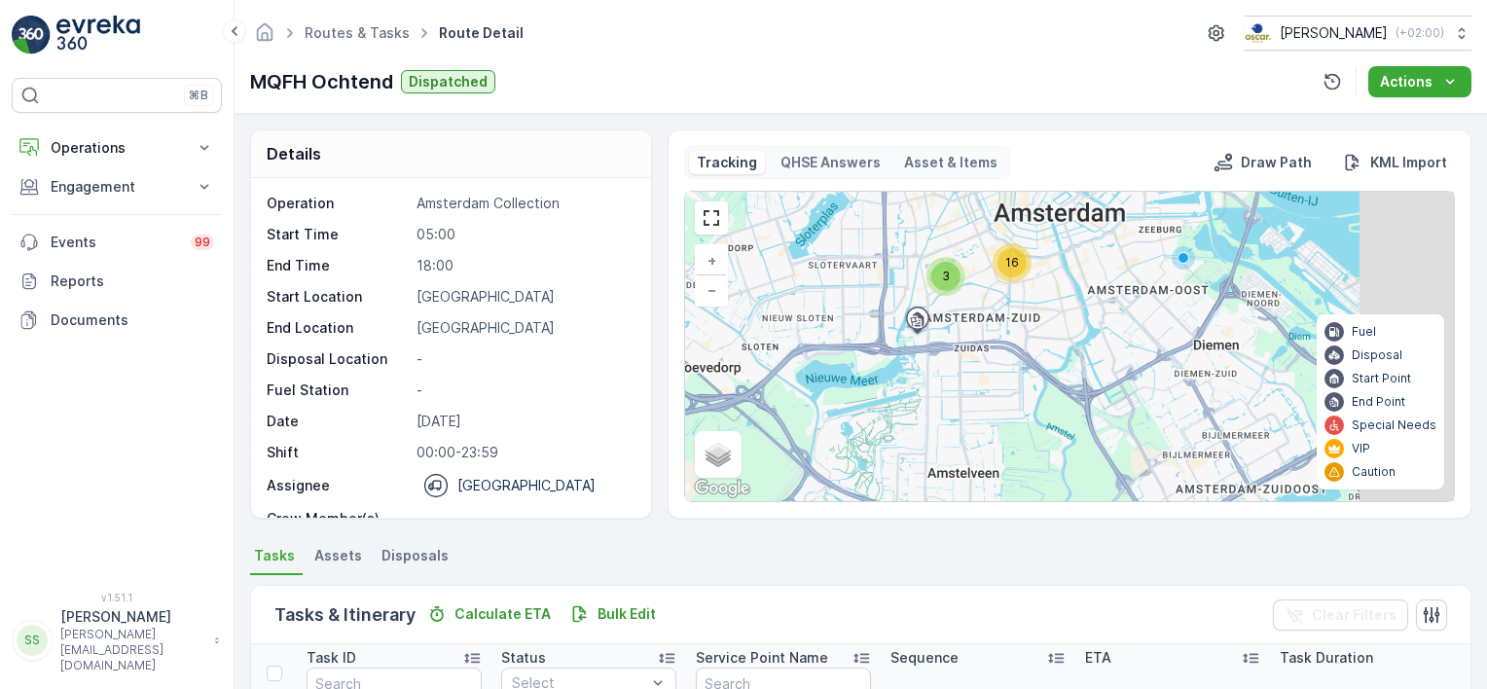
drag, startPoint x: 1032, startPoint y: 300, endPoint x: 1010, endPoint y: 281, distance: 29.0
click at [969, 301] on div "3 16 + − Satellite Roadmap Terrain Hybrid Leaflet Keyboard shortcuts Map Data M…" at bounding box center [1069, 346] width 769 height 309
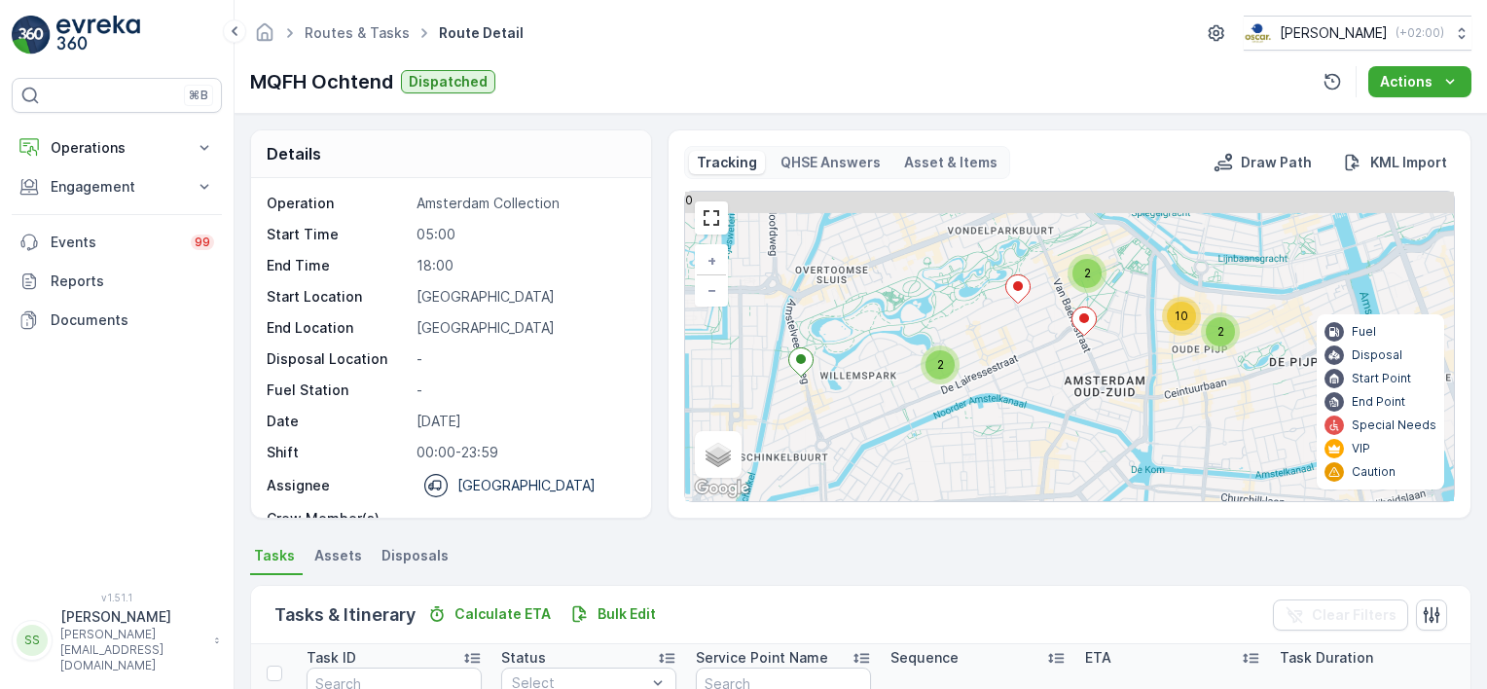
drag, startPoint x: 891, startPoint y: 326, endPoint x: 949, endPoint y: 389, distance: 85.4
click at [957, 403] on div "2 2 10 2 + − Satellite Roadmap Terrain Hybrid Leaflet Keyboard shortcuts Map Da…" at bounding box center [1069, 346] width 769 height 309
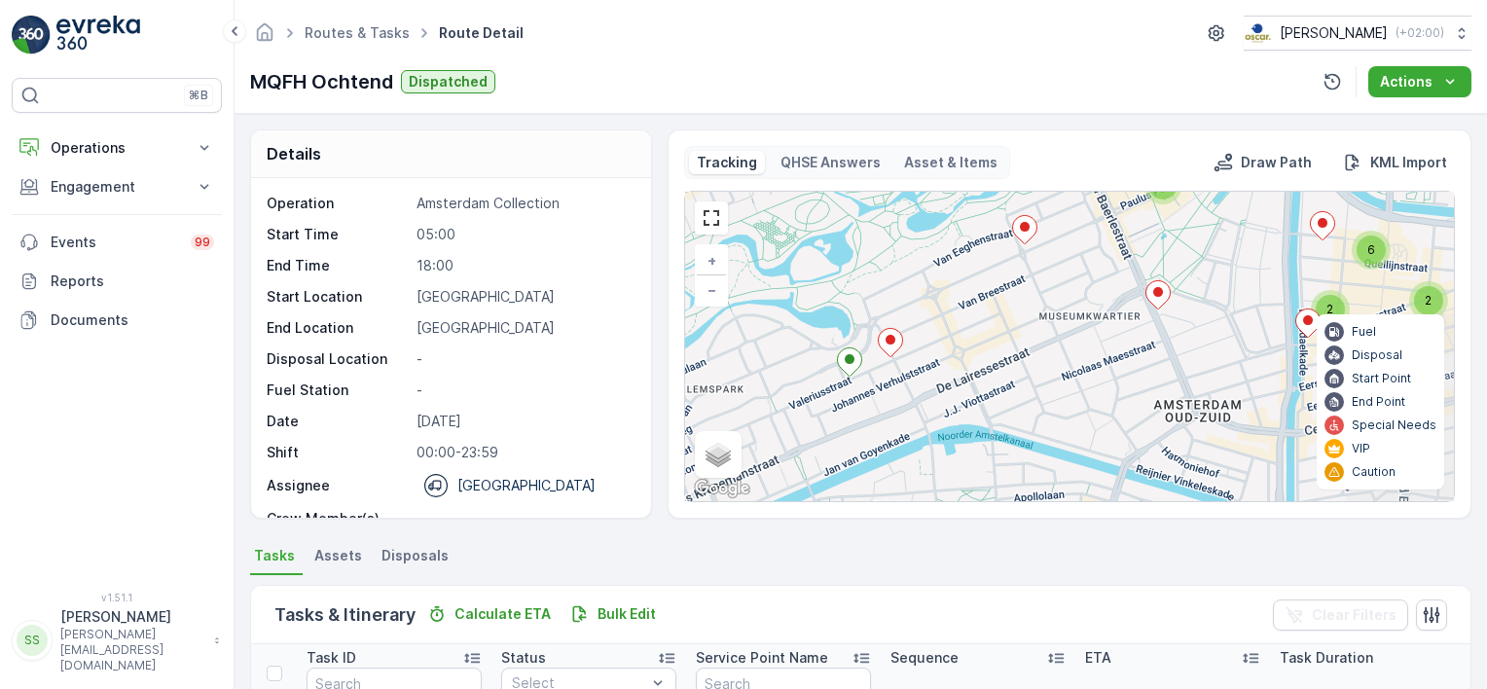
drag, startPoint x: 950, startPoint y: 438, endPoint x: 786, endPoint y: 418, distance: 164.6
click at [786, 418] on div "2 2 6 2 + − Satellite Roadmap Terrain Hybrid Leaflet Keyboard shortcuts Map Dat…" at bounding box center [1069, 346] width 769 height 309
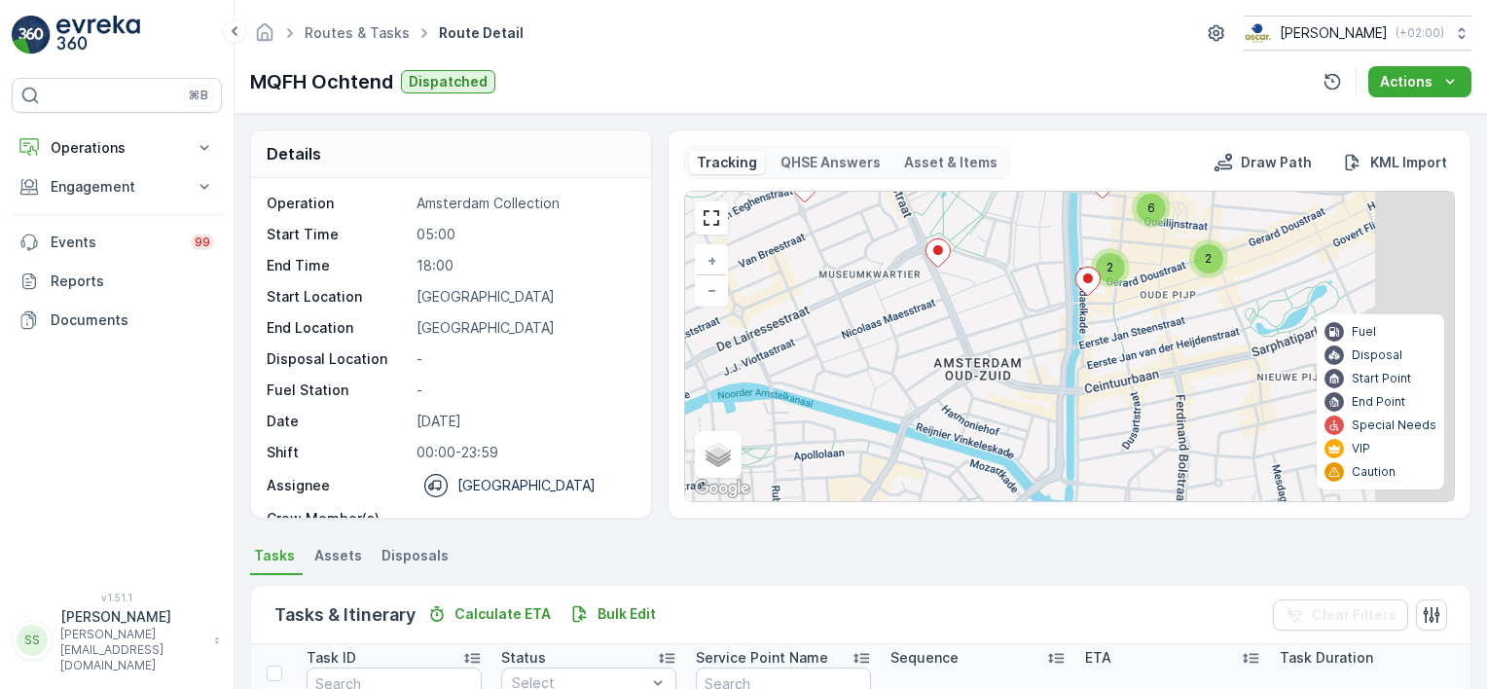
drag, startPoint x: 879, startPoint y: 320, endPoint x: 749, endPoint y: 299, distance: 131.2
click at [749, 299] on div "2 2 6 2 + − Satellite Roadmap Terrain Hybrid Leaflet Keyboard shortcuts Map Dat…" at bounding box center [1069, 346] width 769 height 309
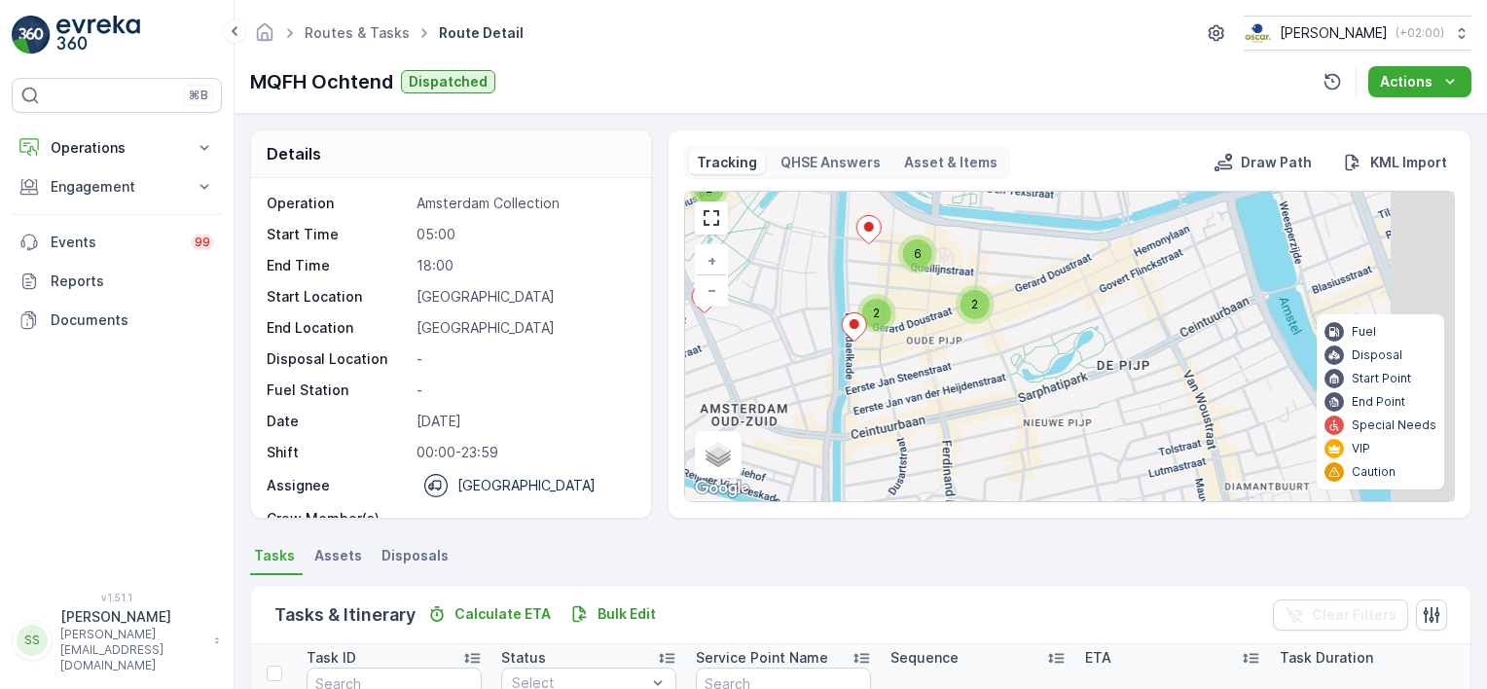
drag, startPoint x: 1020, startPoint y: 291, endPoint x: 875, endPoint y: 344, distance: 154.6
click at [875, 344] on div "2 2 6 2 + − Satellite Roadmap Terrain Hybrid Leaflet Keyboard shortcuts Map Dat…" at bounding box center [1069, 346] width 769 height 309
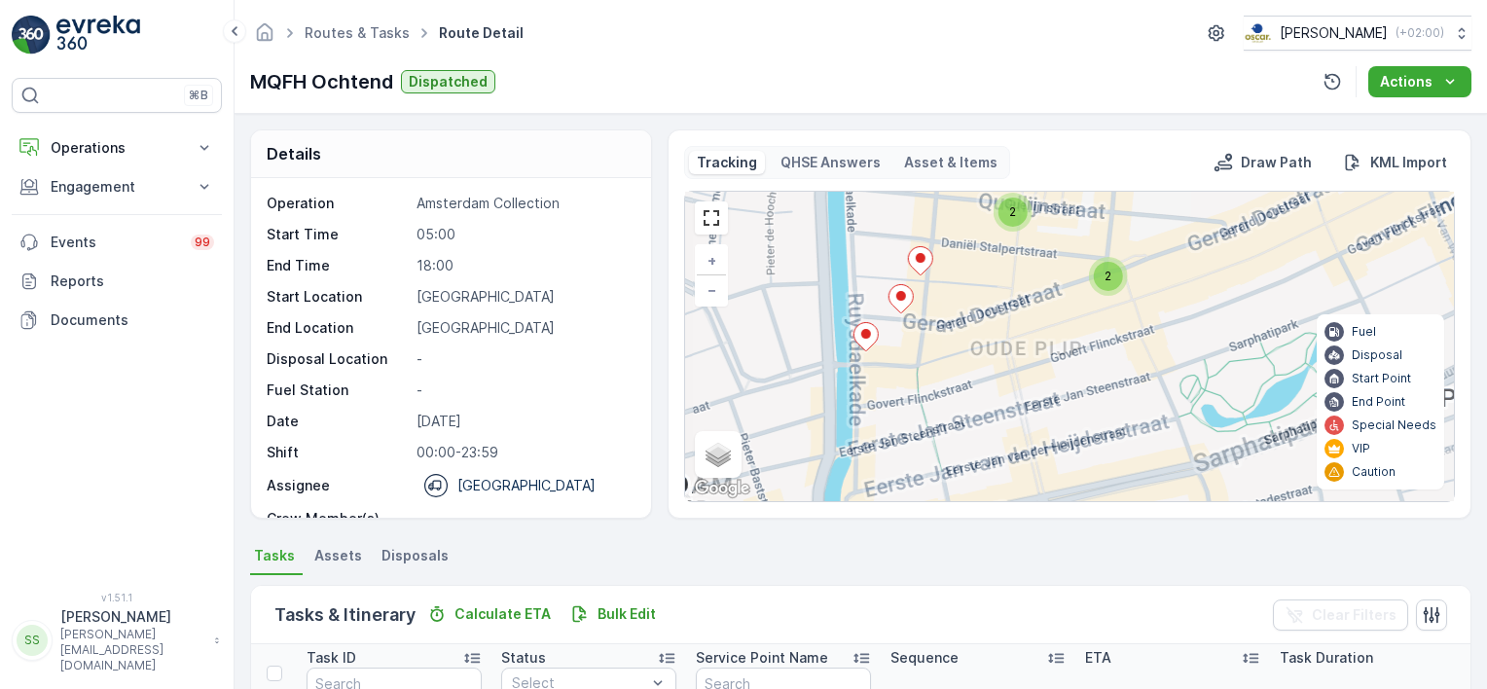
drag, startPoint x: 924, startPoint y: 366, endPoint x: 993, endPoint y: 366, distance: 68.1
click at [993, 366] on div "2 2 3 + − Satellite Roadmap Terrain Hybrid Leaflet Keyboard shortcuts Map Data …" at bounding box center [1069, 346] width 769 height 309
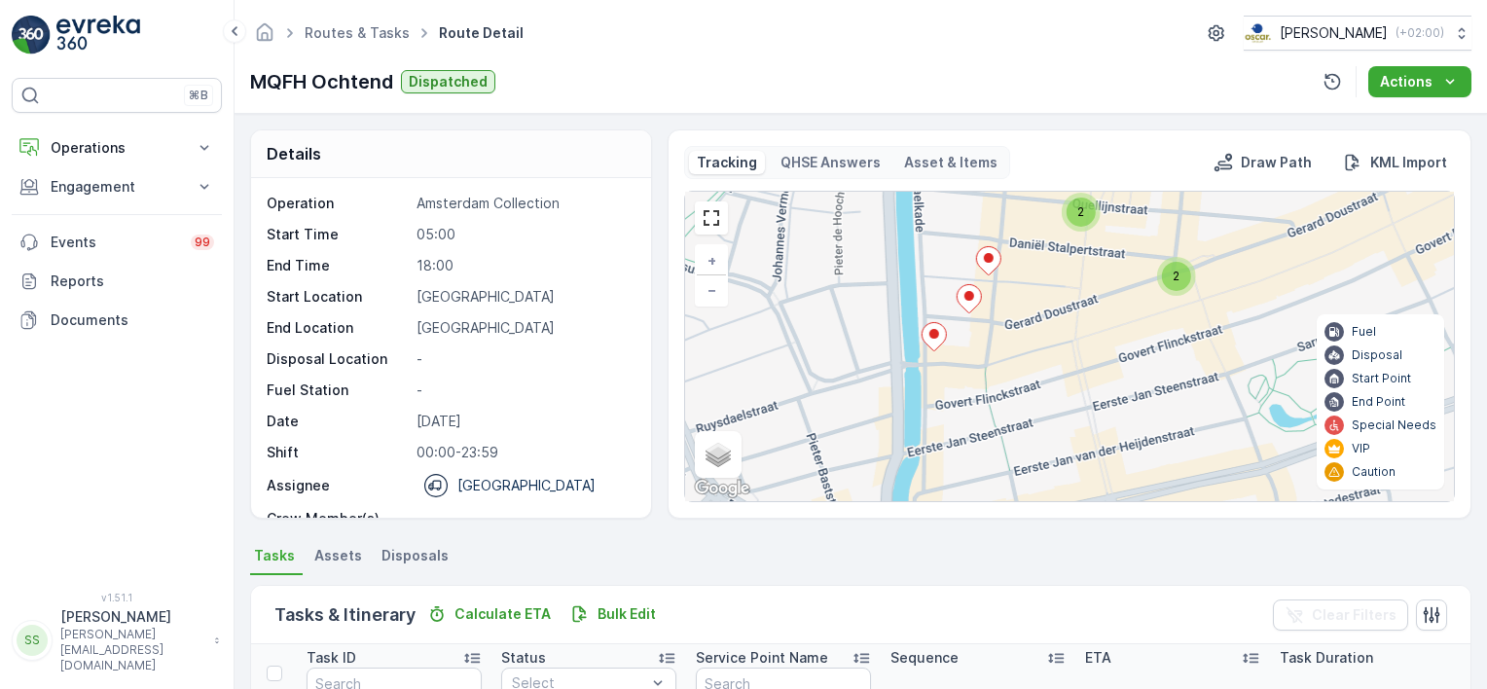
click at [969, 299] on icon at bounding box center [969, 298] width 24 height 28
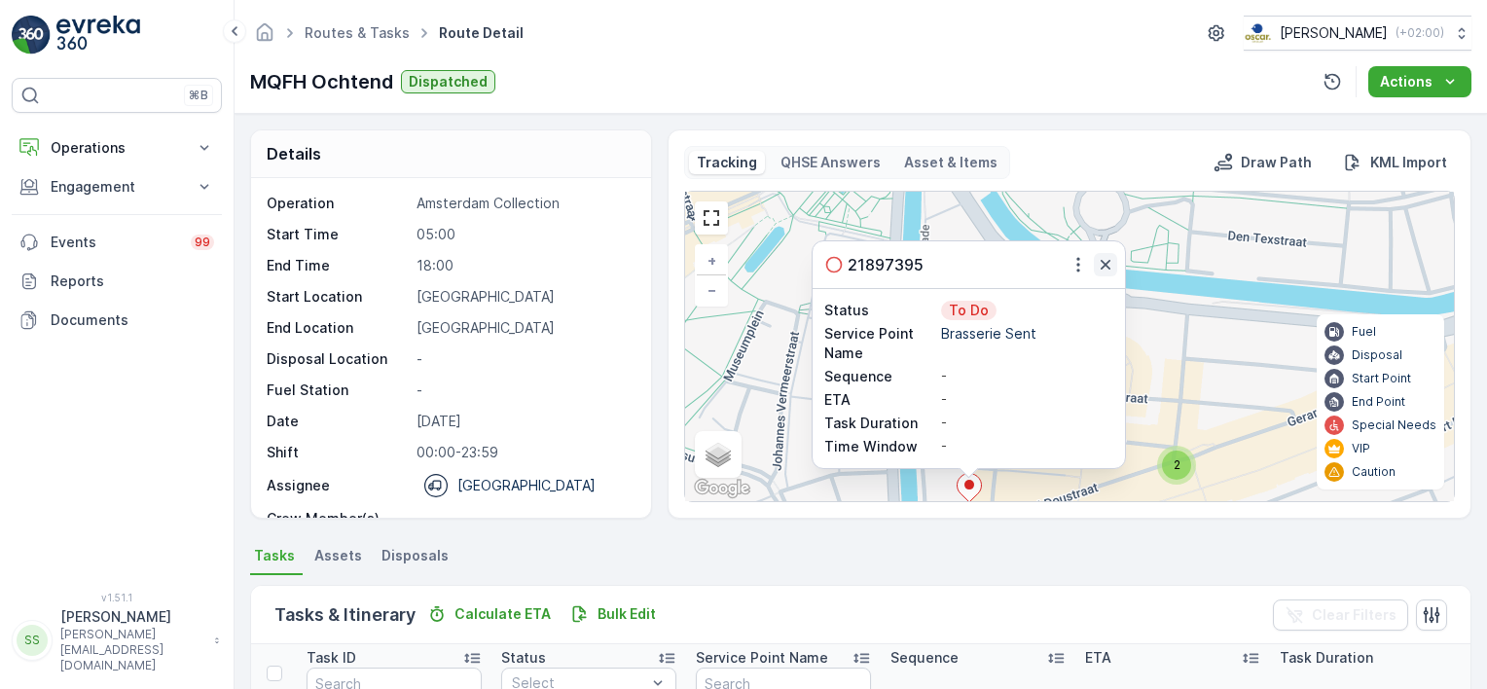
click at [1113, 255] on button "button" at bounding box center [1105, 264] width 23 height 23
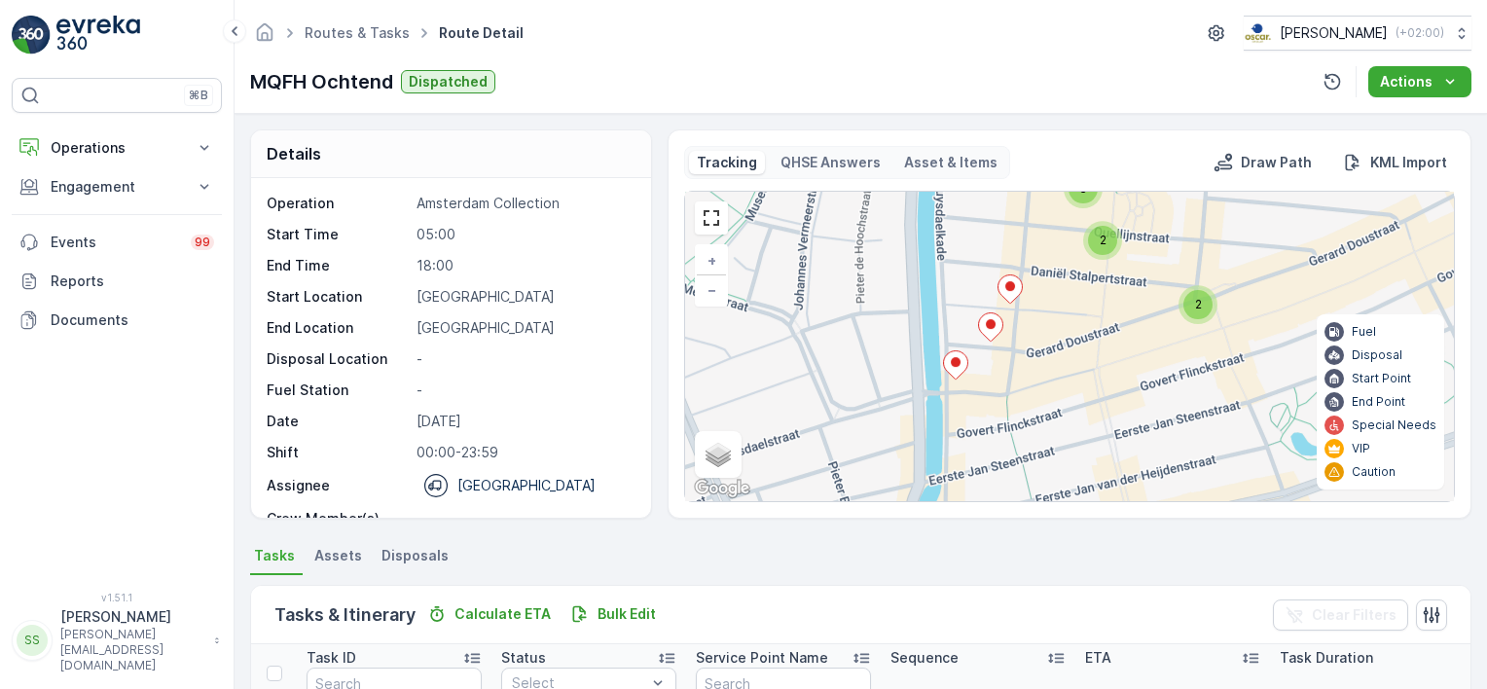
drag, startPoint x: 1056, startPoint y: 463, endPoint x: 1077, endPoint y: 303, distance: 162.0
click at [1077, 303] on div "2 2 3 + − Satellite Roadmap Terrain Hybrid Leaflet Keyboard shortcuts Map Data …" at bounding box center [1069, 346] width 769 height 309
click at [1000, 290] on icon at bounding box center [1010, 289] width 24 height 28
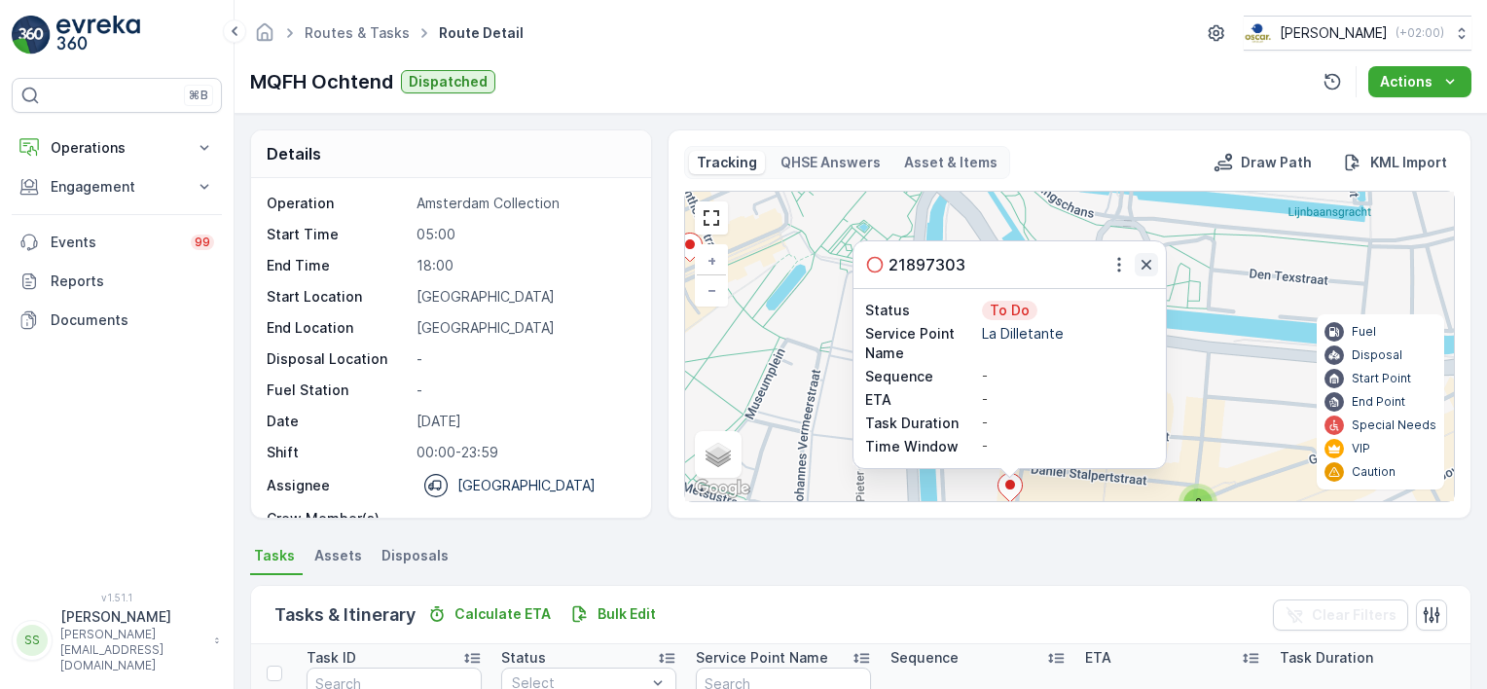
click at [1143, 257] on icon "button" at bounding box center [1146, 264] width 19 height 19
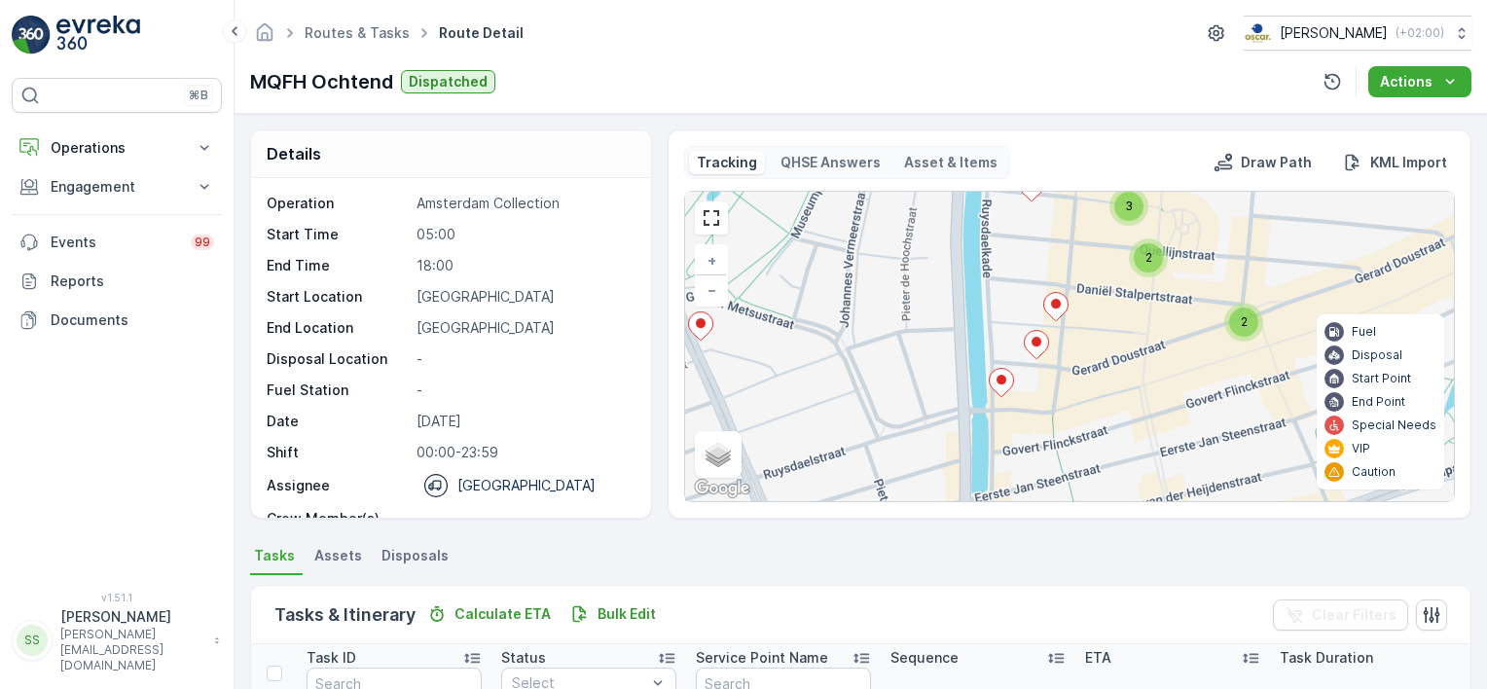
drag, startPoint x: 1056, startPoint y: 448, endPoint x: 1102, endPoint y: 267, distance: 186.7
click at [1102, 267] on div "2 2 3 + − Satellite Roadmap Terrain Hybrid Leaflet Keyboard shortcuts Map Data …" at bounding box center [1069, 346] width 769 height 309
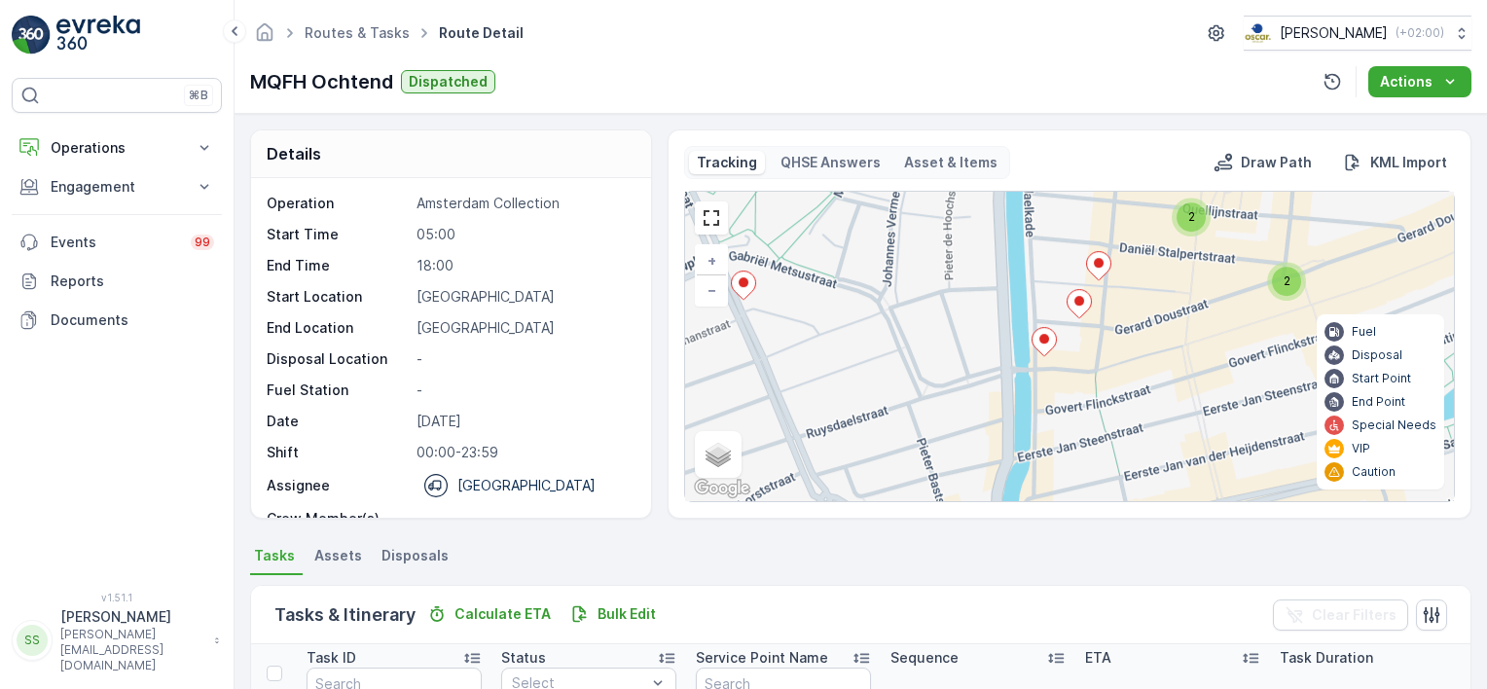
drag, startPoint x: 1071, startPoint y: 362, endPoint x: 1082, endPoint y: 350, distance: 15.8
click at [1082, 350] on div "2 2 3 + − Satellite Roadmap Terrain Hybrid Leaflet Keyboard shortcuts Map Data …" at bounding box center [1069, 346] width 769 height 309
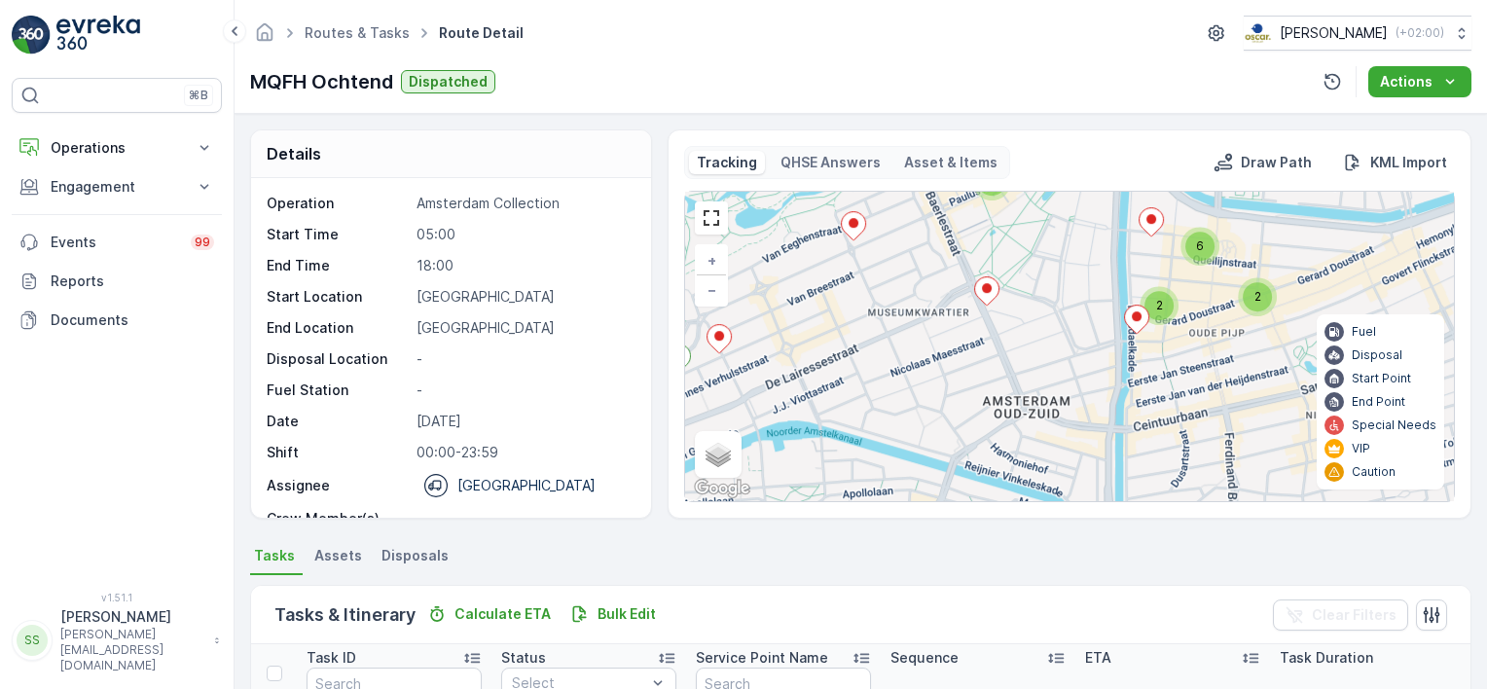
drag, startPoint x: 899, startPoint y: 355, endPoint x: 1048, endPoint y: 352, distance: 148.9
click at [1048, 352] on div "2 2 6 2 + − Satellite Roadmap Terrain Hybrid Leaflet Keyboard shortcuts Map Dat…" at bounding box center [1069, 346] width 769 height 309
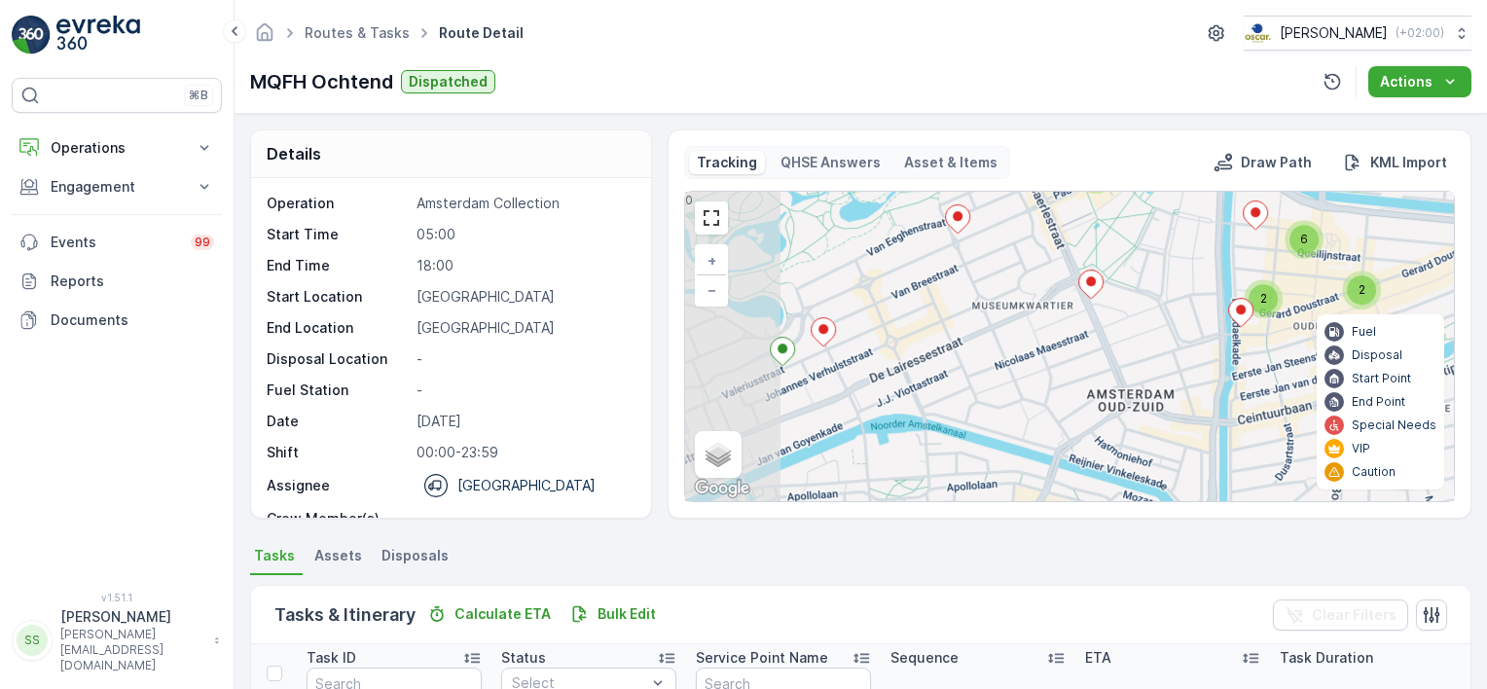
drag, startPoint x: 1026, startPoint y: 347, endPoint x: 1036, endPoint y: 346, distance: 10.7
click at [1036, 346] on div "2 2 6 2 + − Satellite Roadmap Terrain Hybrid Leaflet Keyboard shortcuts Map Dat…" at bounding box center [1069, 346] width 769 height 309
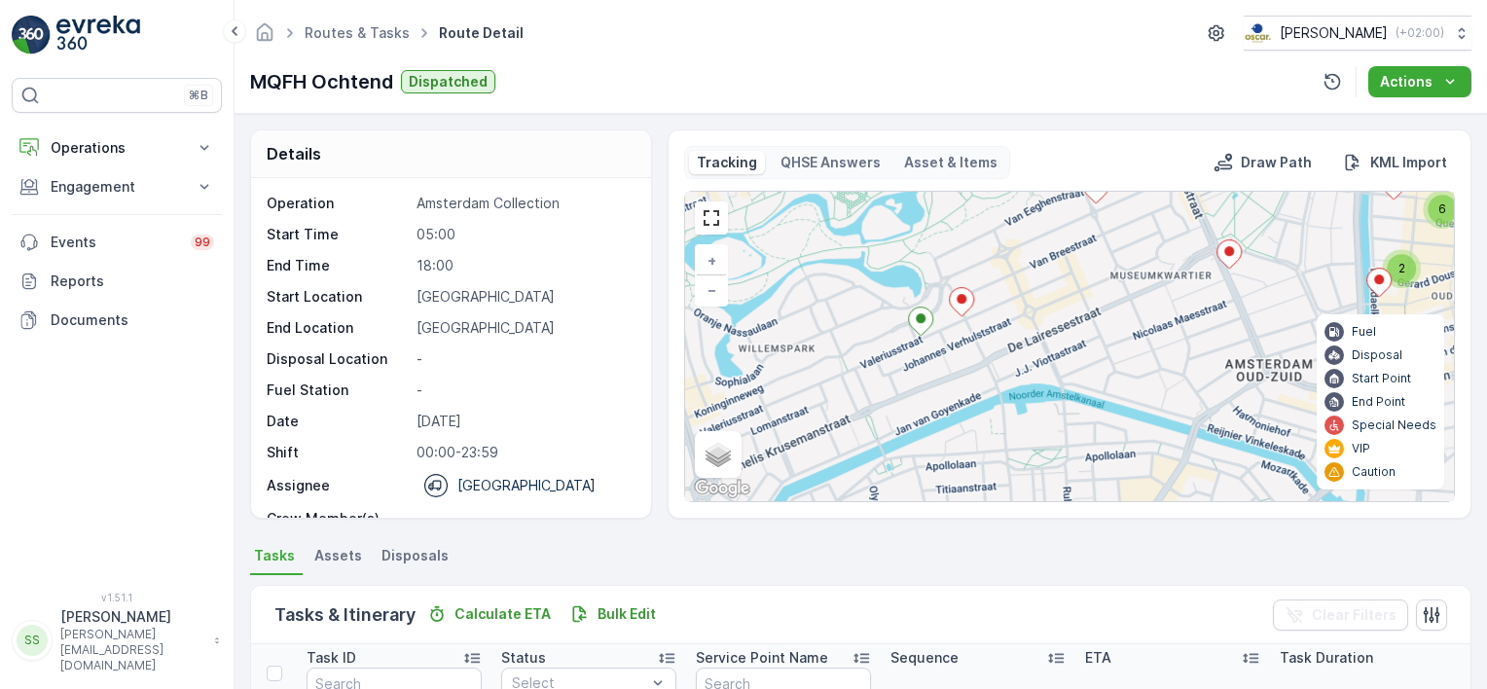
click at [953, 349] on div "2 2 6 2 + − Satellite Roadmap Terrain Hybrid Leaflet Keyboard shortcuts Map Dat…" at bounding box center [1069, 346] width 769 height 309
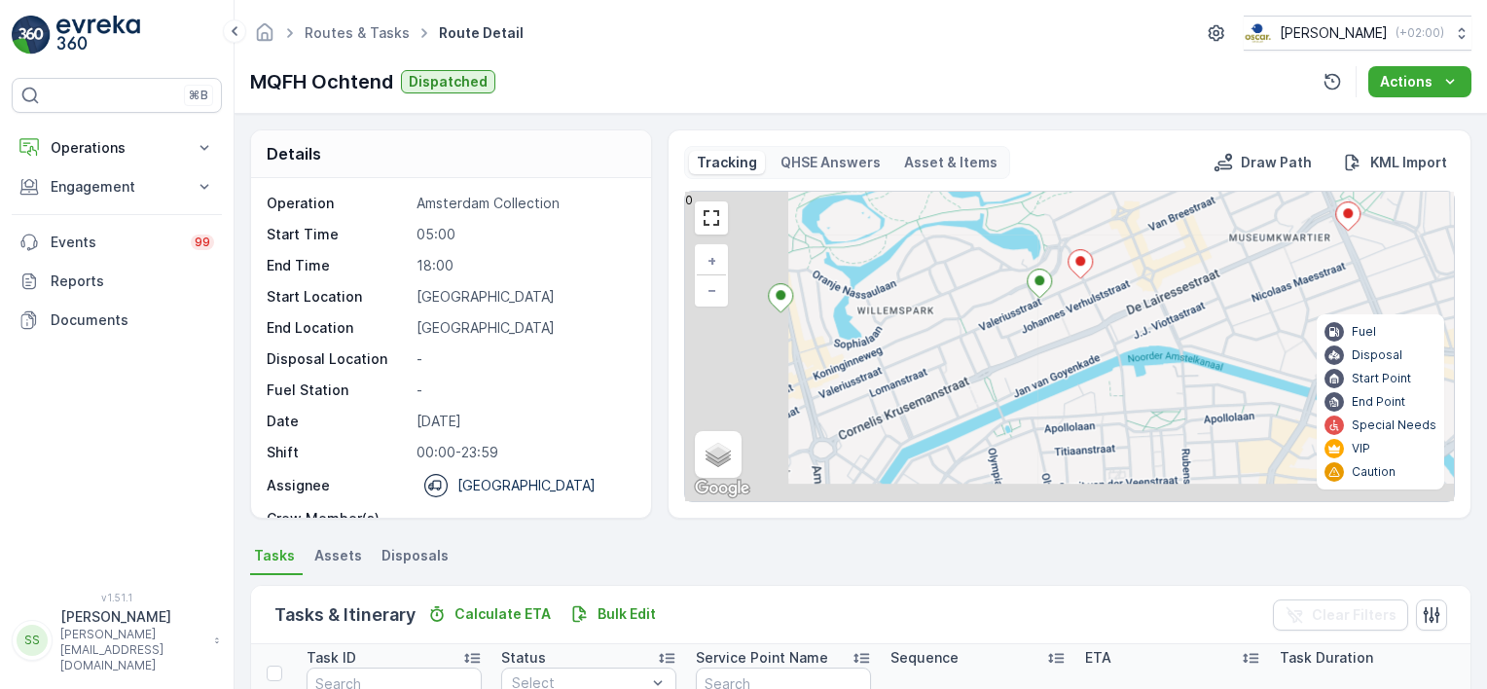
drag, startPoint x: 845, startPoint y: 395, endPoint x: 963, endPoint y: 357, distance: 124.6
click at [963, 357] on div "2 2 6 2 + − Satellite Roadmap Terrain Hybrid Leaflet Keyboard shortcuts Map Dat…" at bounding box center [1069, 346] width 769 height 309
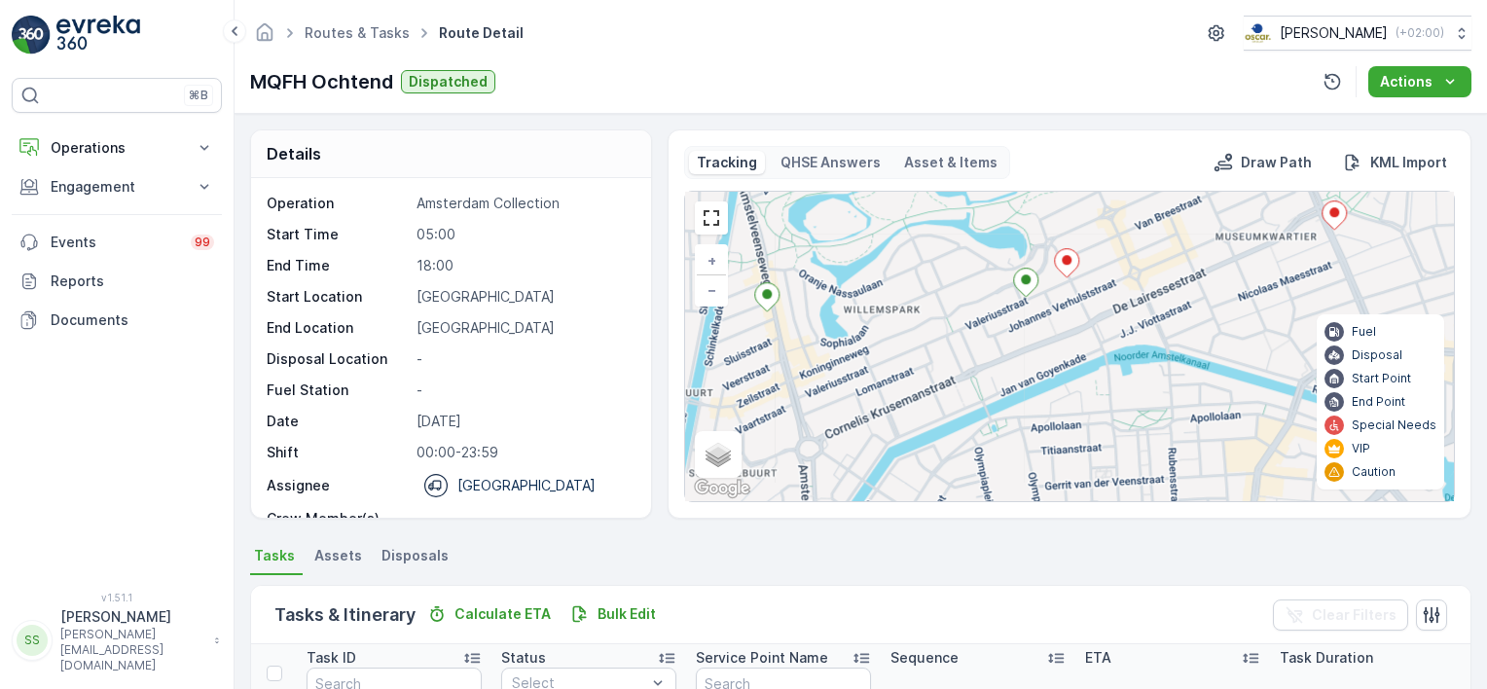
drag, startPoint x: 882, startPoint y: 398, endPoint x: 868, endPoint y: 397, distance: 13.7
click at [868, 397] on div "2 2 6 2 + − Satellite Roadmap Terrain Hybrid Leaflet Keyboard shortcuts Map Dat…" at bounding box center [1069, 346] width 769 height 309
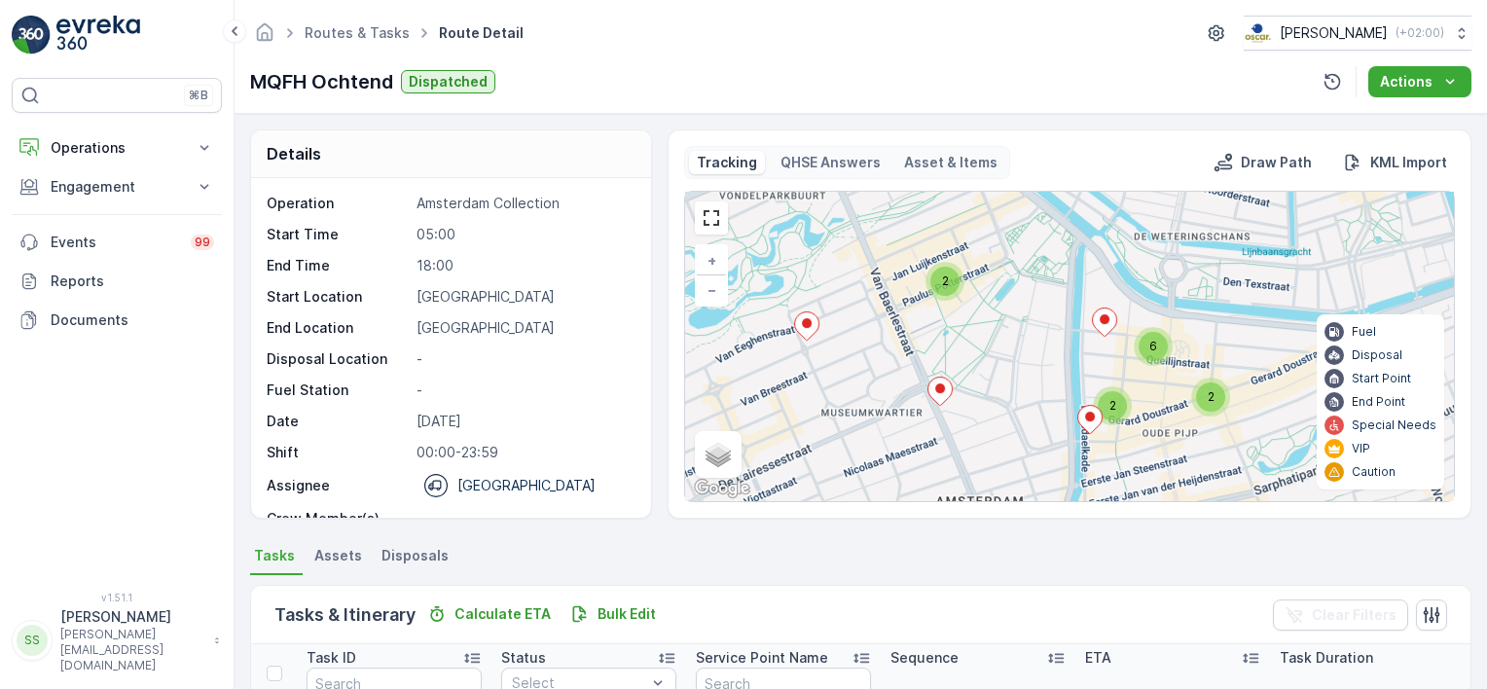
drag, startPoint x: 1115, startPoint y: 355, endPoint x: 721, endPoint y: 531, distance: 431.7
click at [721, 531] on div "Details Operation Amsterdam Collection Start Time 05:00 End Time 18:00 Start Lo…" at bounding box center [861, 401] width 1252 height 575
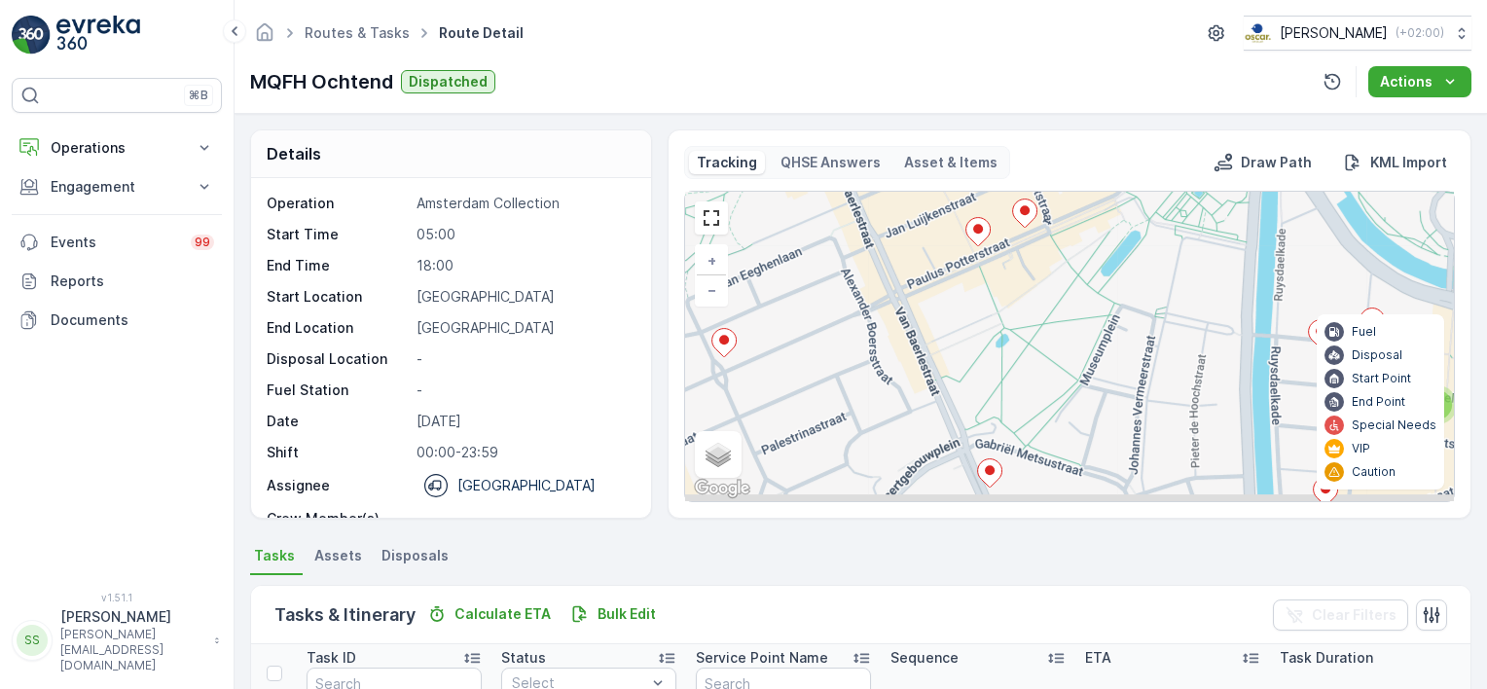
drag, startPoint x: 891, startPoint y: 346, endPoint x: 1021, endPoint y: 257, distance: 157.4
click at [1021, 257] on div "2 2 3 + − Satellite Roadmap Terrain Hybrid Leaflet Keyboard shortcuts Map Data …" at bounding box center [1069, 346] width 769 height 309
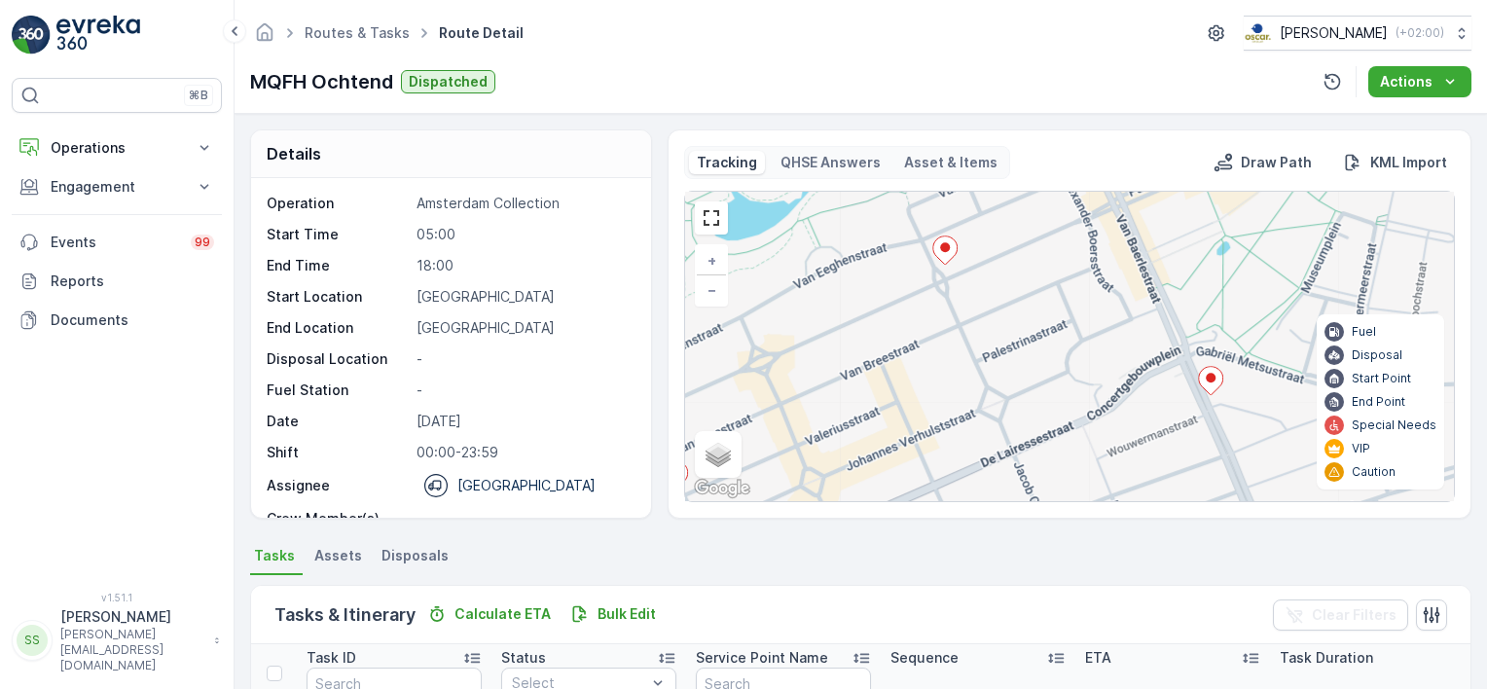
drag, startPoint x: 957, startPoint y: 303, endPoint x: 881, endPoint y: 365, distance: 98.2
click at [1082, 271] on div "2 2 3 + − Satellite Roadmap Terrain Hybrid Leaflet Keyboard shortcuts Map Data …" at bounding box center [1069, 346] width 769 height 309
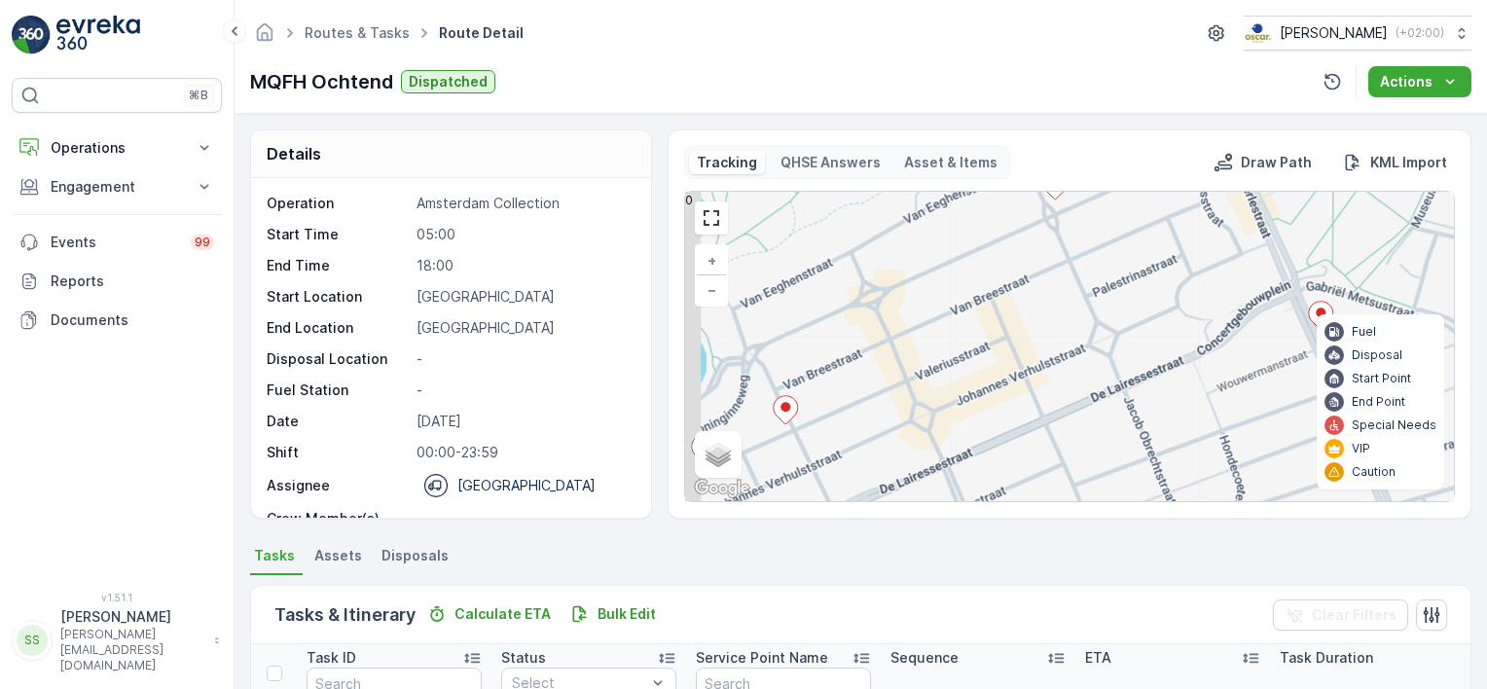
drag, startPoint x: 766, startPoint y: 404, endPoint x: 985, endPoint y: 267, distance: 258.4
click at [985, 267] on div "2 2 3 + − Satellite Roadmap Terrain Hybrid Leaflet Keyboard shortcuts Map Data …" at bounding box center [1069, 346] width 769 height 309
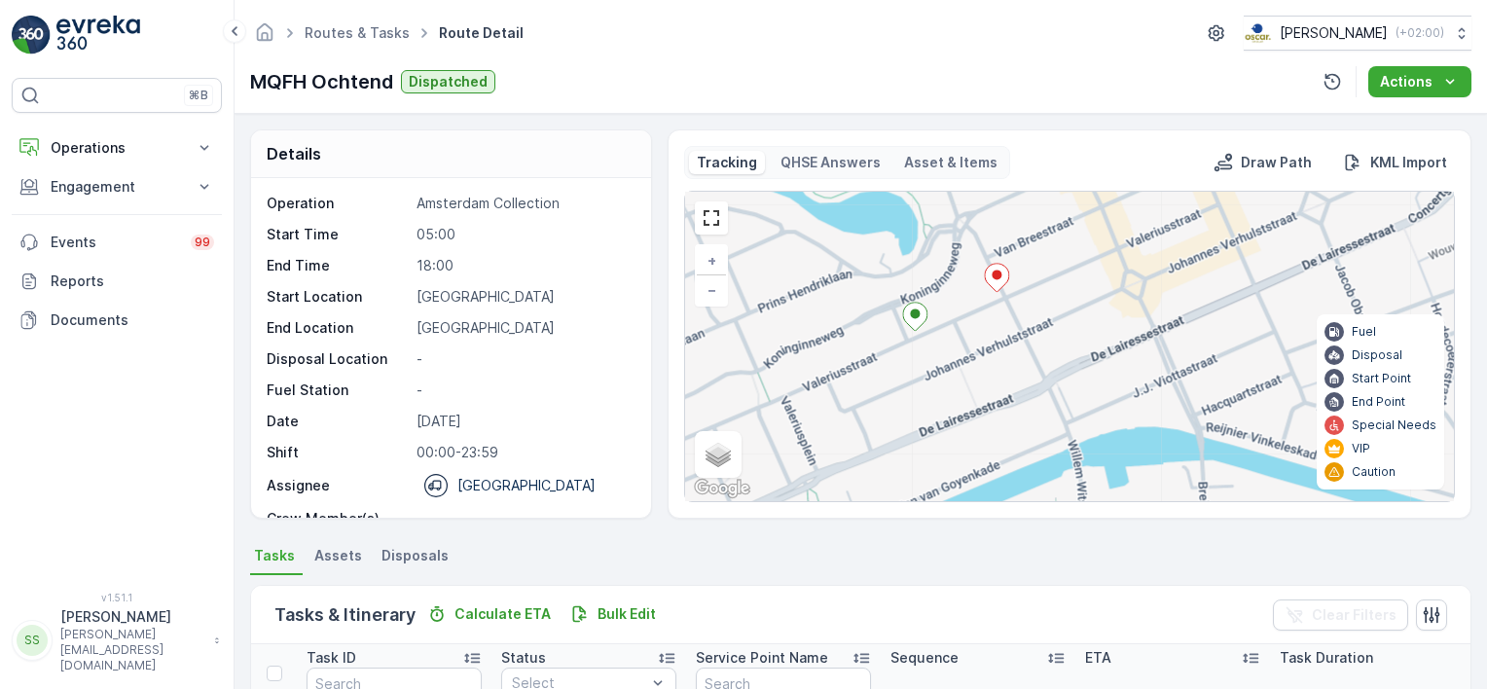
drag, startPoint x: 859, startPoint y: 393, endPoint x: 1179, endPoint y: 310, distance: 330.7
click at [1179, 310] on div "2 2 3 + − Satellite Roadmap Terrain Hybrid Leaflet Keyboard shortcuts Map Data …" at bounding box center [1069, 346] width 769 height 309
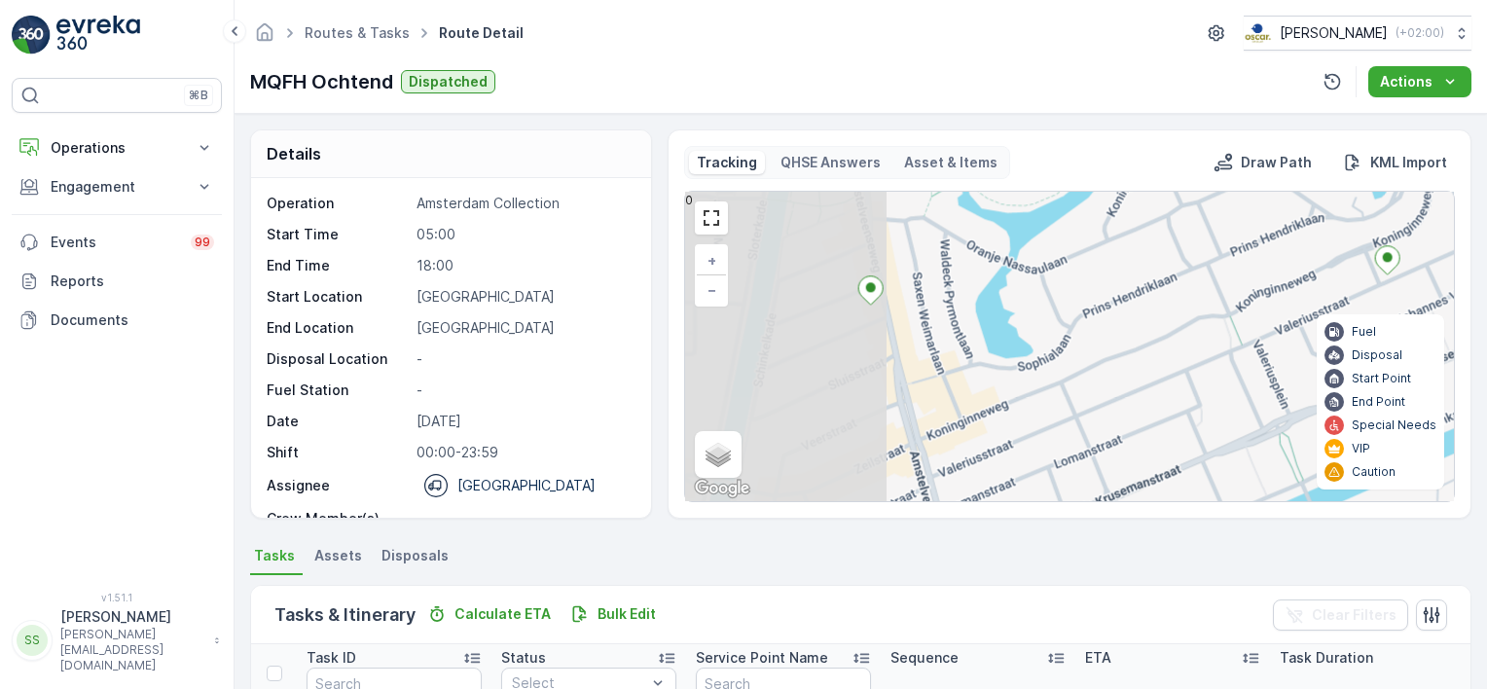
drag, startPoint x: 984, startPoint y: 340, endPoint x: 1154, endPoint y: 323, distance: 171.1
click at [1154, 323] on div "2 2 3 + − Satellite Roadmap Terrain Hybrid Leaflet Keyboard shortcuts Map Data …" at bounding box center [1069, 346] width 769 height 309
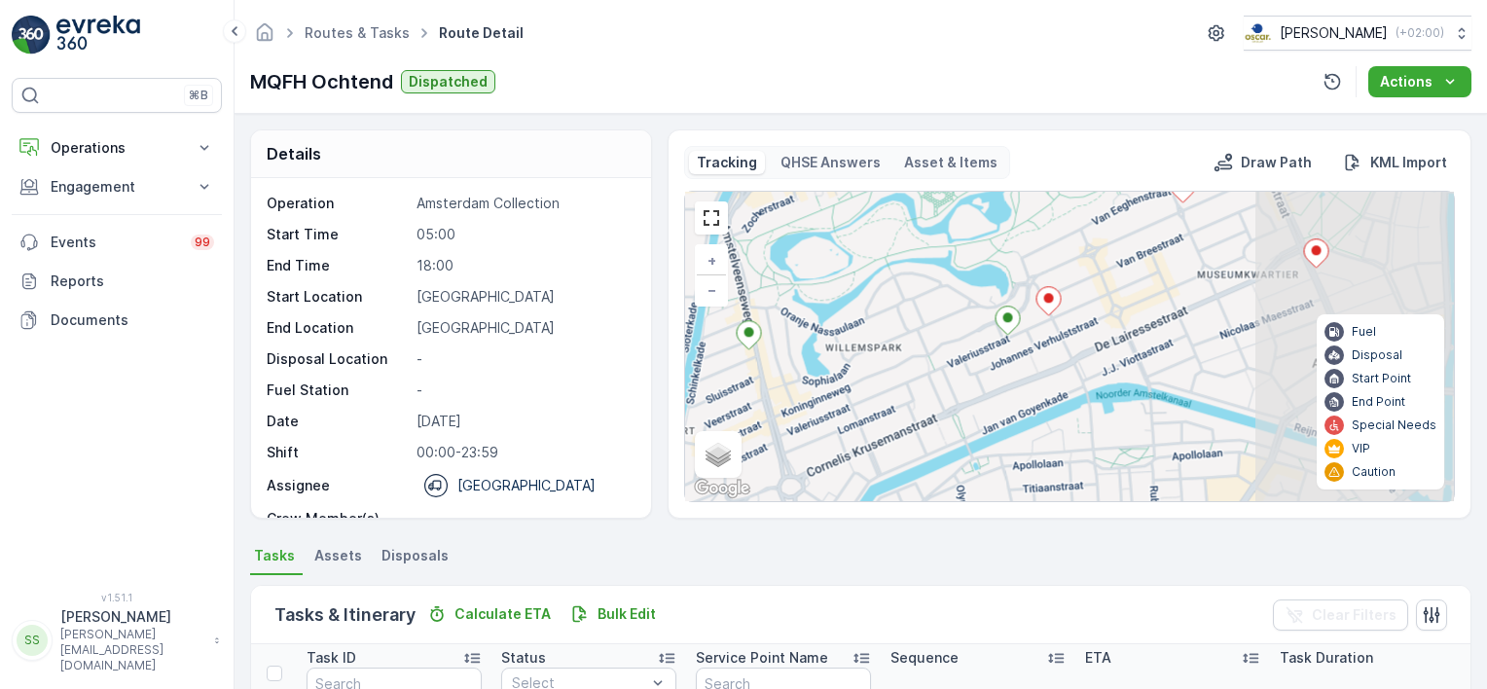
drag, startPoint x: 1056, startPoint y: 368, endPoint x: 880, endPoint y: 385, distance: 177.0
click at [880, 385] on div "2 2 6 2 + − Satellite Roadmap Terrain Hybrid Leaflet Keyboard shortcuts Map Dat…" at bounding box center [1069, 346] width 769 height 309
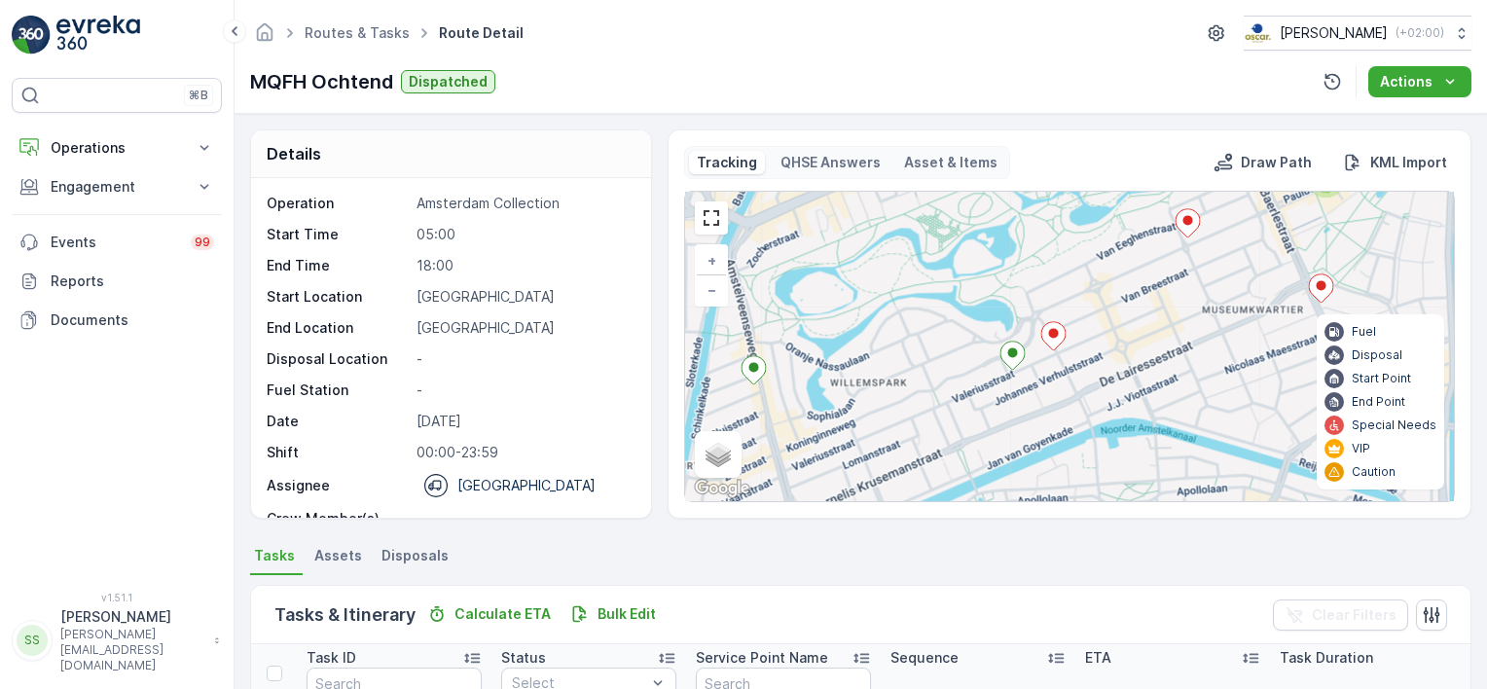
drag, startPoint x: 907, startPoint y: 329, endPoint x: 912, endPoint y: 364, distance: 35.4
click at [912, 364] on div "2 2 6 2 + − Satellite Roadmap Terrain Hybrid Leaflet Keyboard shortcuts Map Dat…" at bounding box center [1069, 346] width 769 height 309
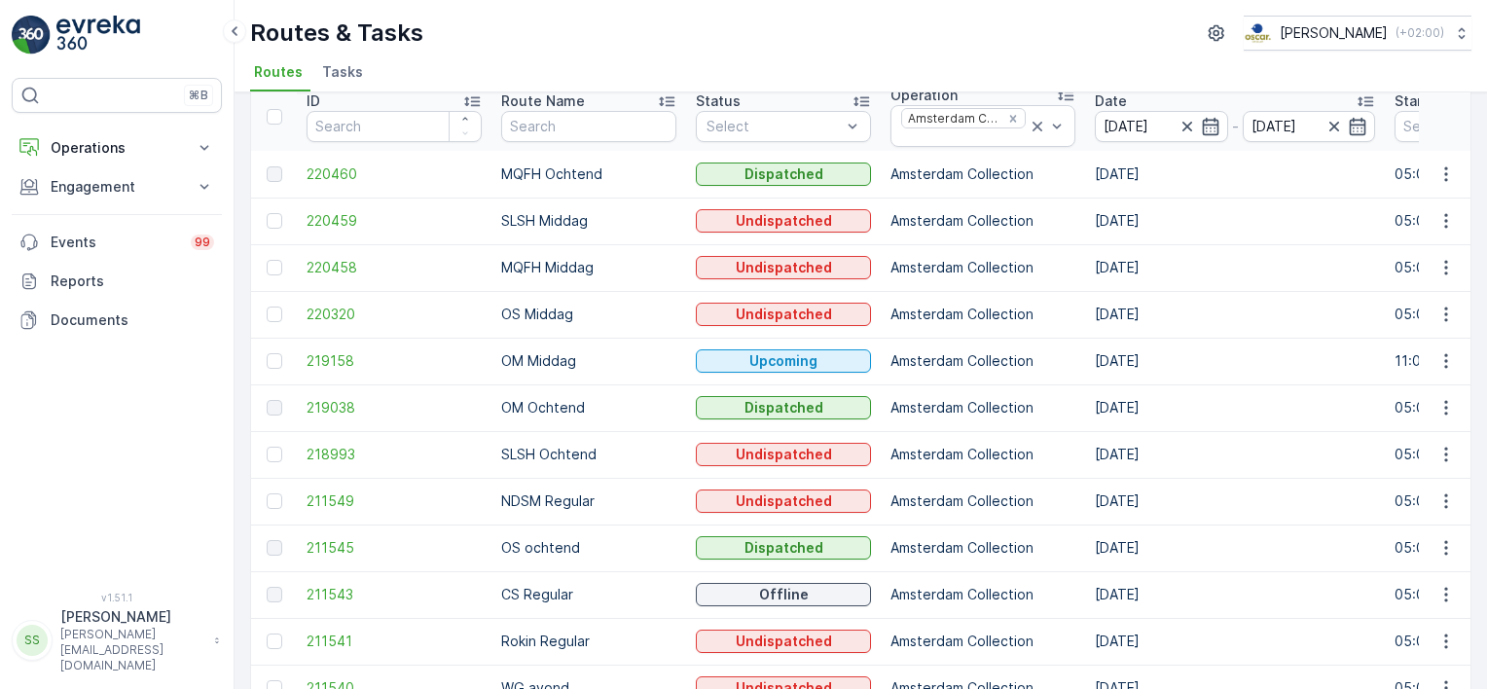
scroll to position [97, 0]
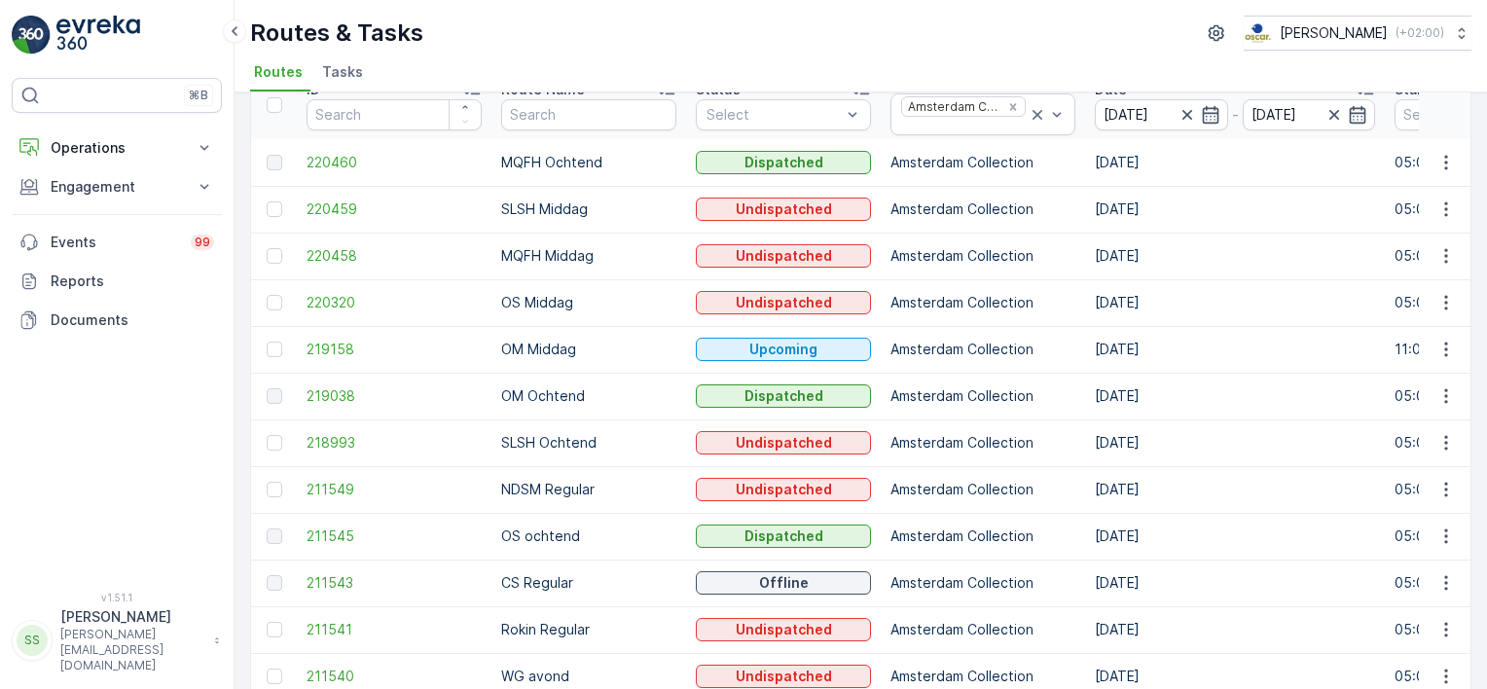
click at [1479, 337] on div "Routes Add Clear Filters Export ID Route Name Status Select Operation Amsterdam…" at bounding box center [861, 390] width 1252 height 597
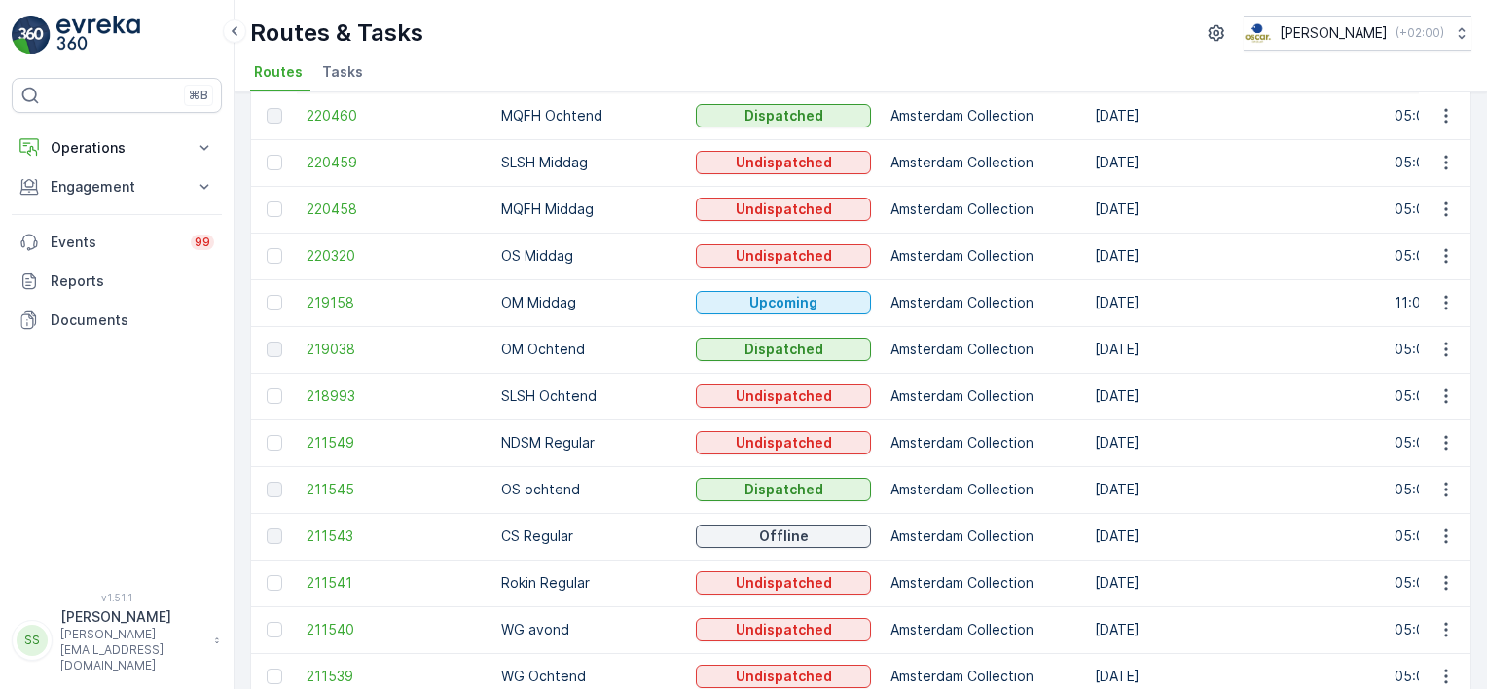
scroll to position [147, 0]
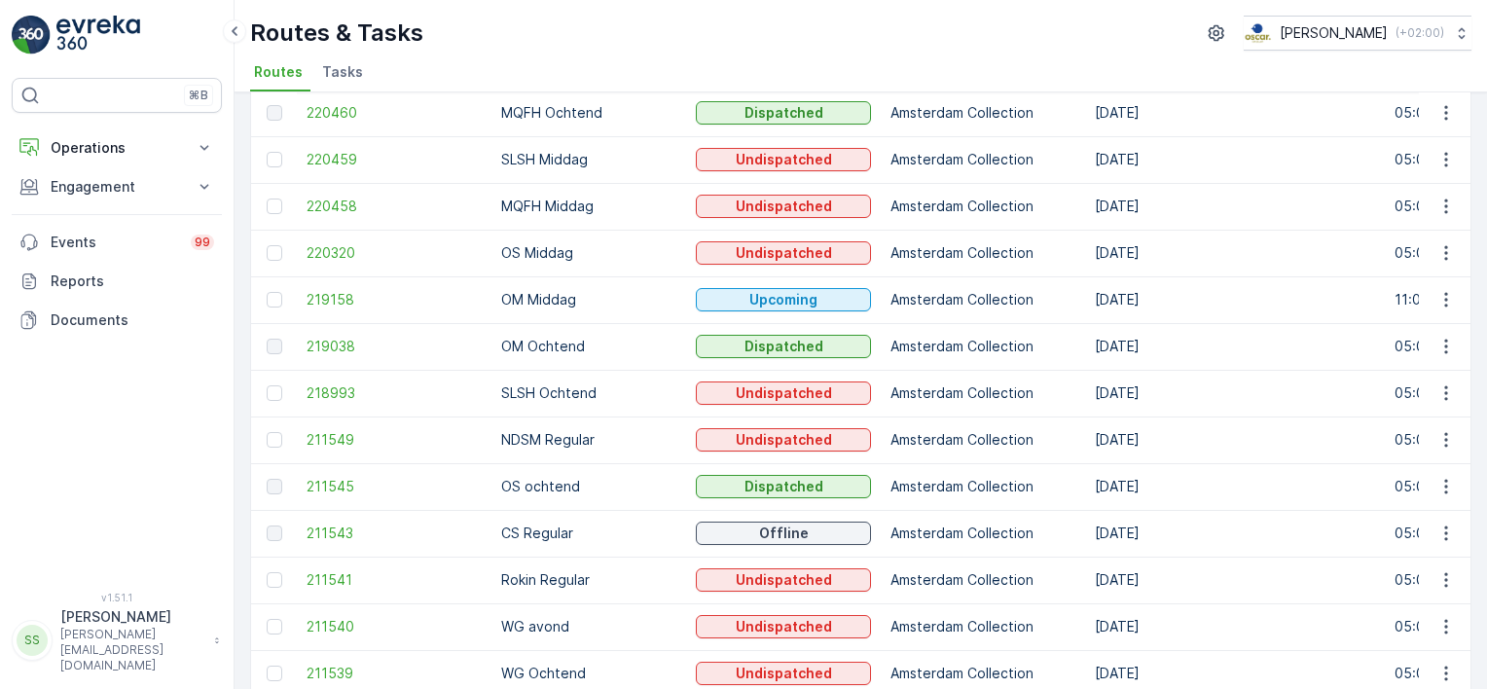
click at [561, 112] on p "MQFH Ochtend" at bounding box center [588, 112] width 175 height 19
drag, startPoint x: 561, startPoint y: 112, endPoint x: 505, endPoint y: 80, distance: 64.9
click at [505, 80] on ul "Routes Tasks" at bounding box center [853, 74] width 1206 height 33
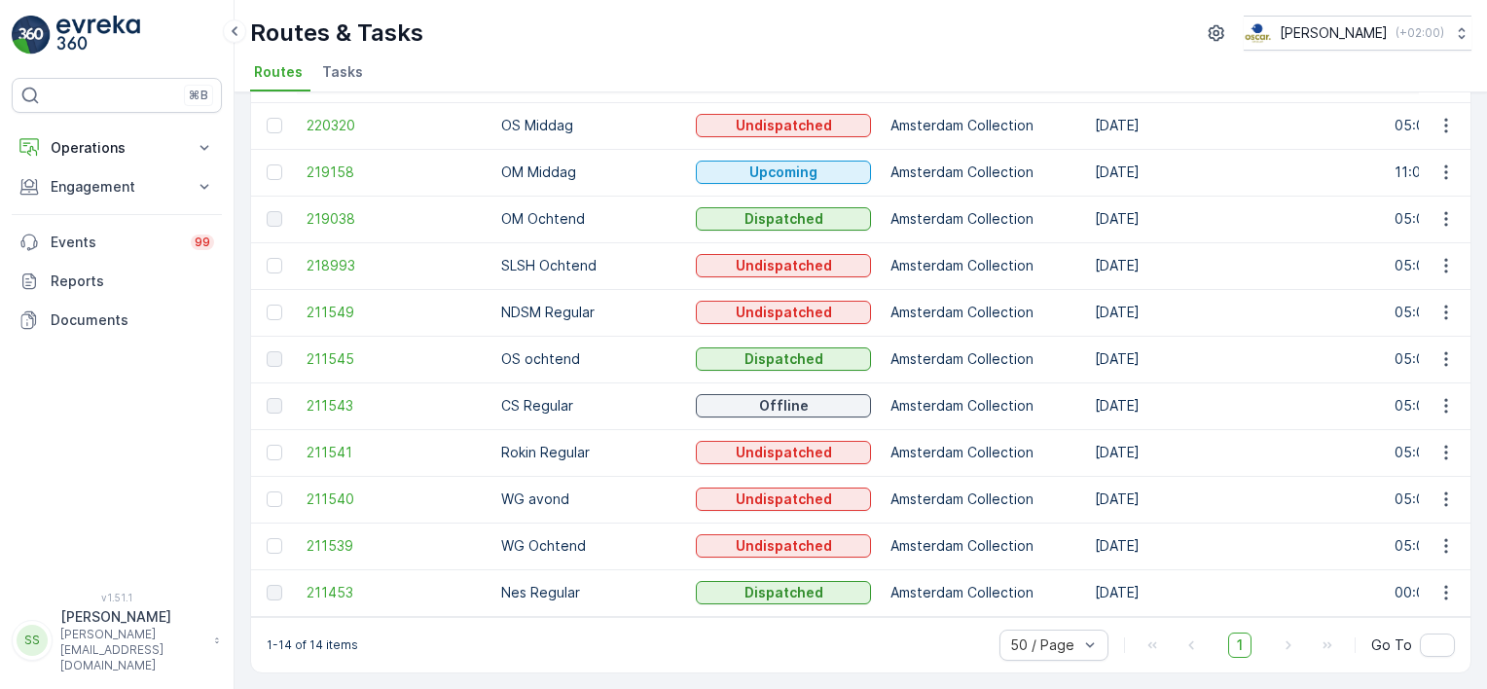
scroll to position [280, 0]
drag, startPoint x: 578, startPoint y: 541, endPoint x: 497, endPoint y: 541, distance: 80.8
click at [497, 541] on td "WG Ochtend" at bounding box center [588, 546] width 195 height 47
drag, startPoint x: 497, startPoint y: 541, endPoint x: 635, endPoint y: 498, distance: 144.7
click at [635, 498] on p "WG avond" at bounding box center [588, 498] width 175 height 19
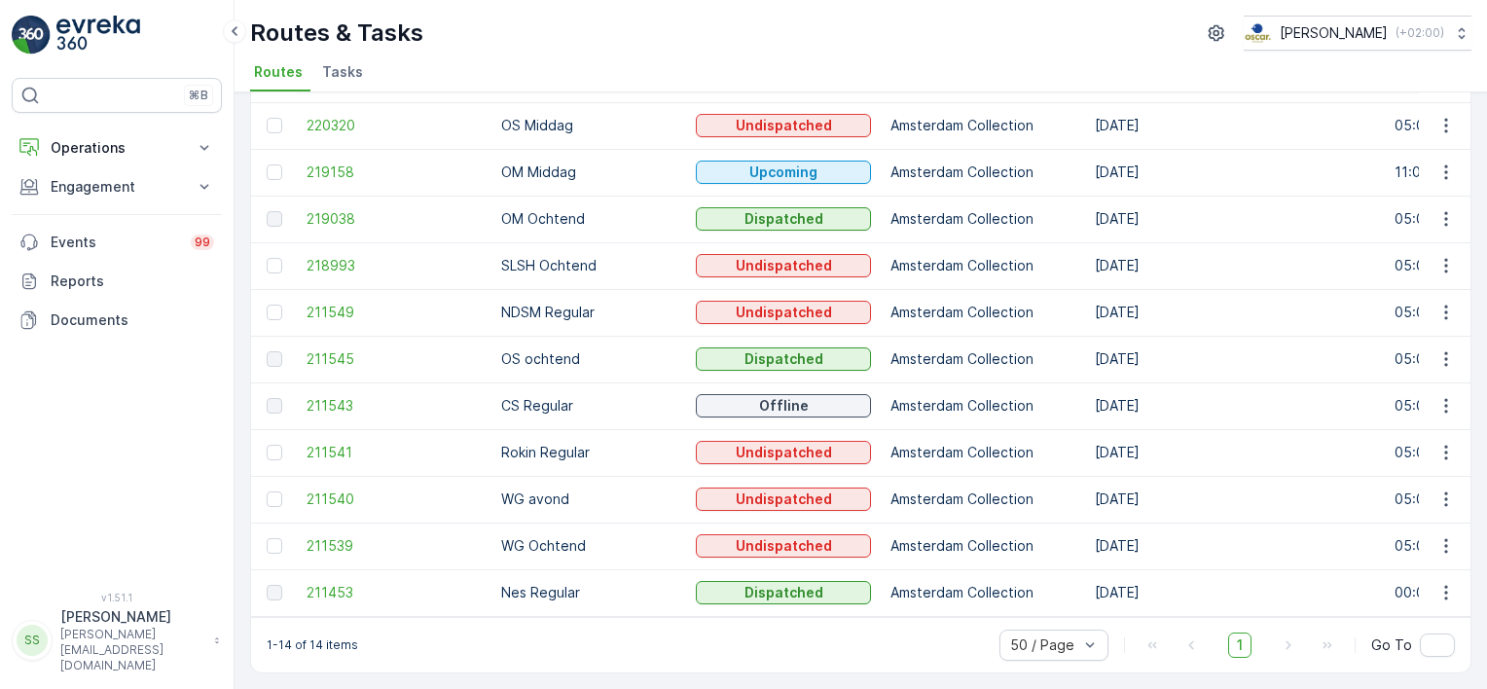
click at [537, 494] on p "WG avond" at bounding box center [588, 498] width 175 height 19
drag, startPoint x: 537, startPoint y: 494, endPoint x: 653, endPoint y: 494, distance: 115.8
click at [653, 494] on p "WG avond" at bounding box center [588, 498] width 175 height 19
click at [623, 448] on p "Rokin Regular" at bounding box center [588, 452] width 175 height 19
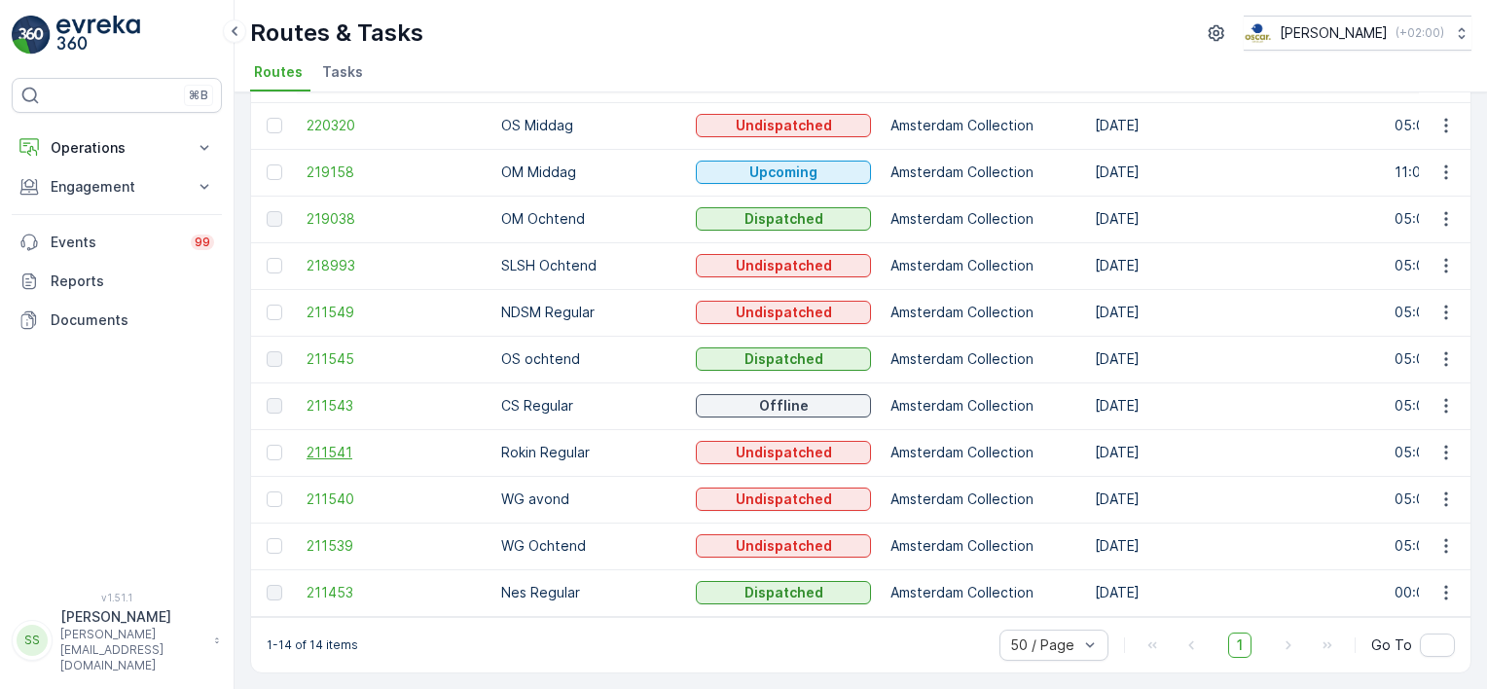
click at [337, 449] on span "211541" at bounding box center [394, 452] width 175 height 19
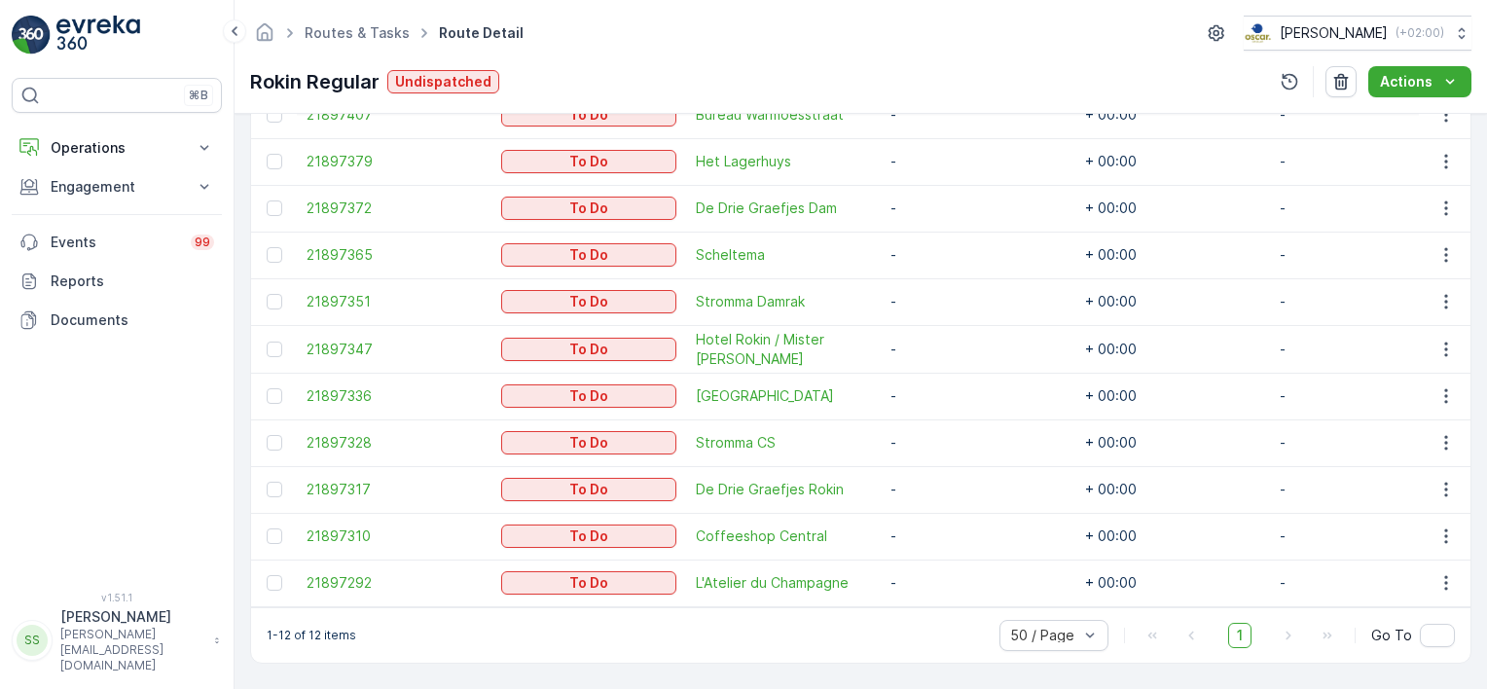
scroll to position [665, 0]
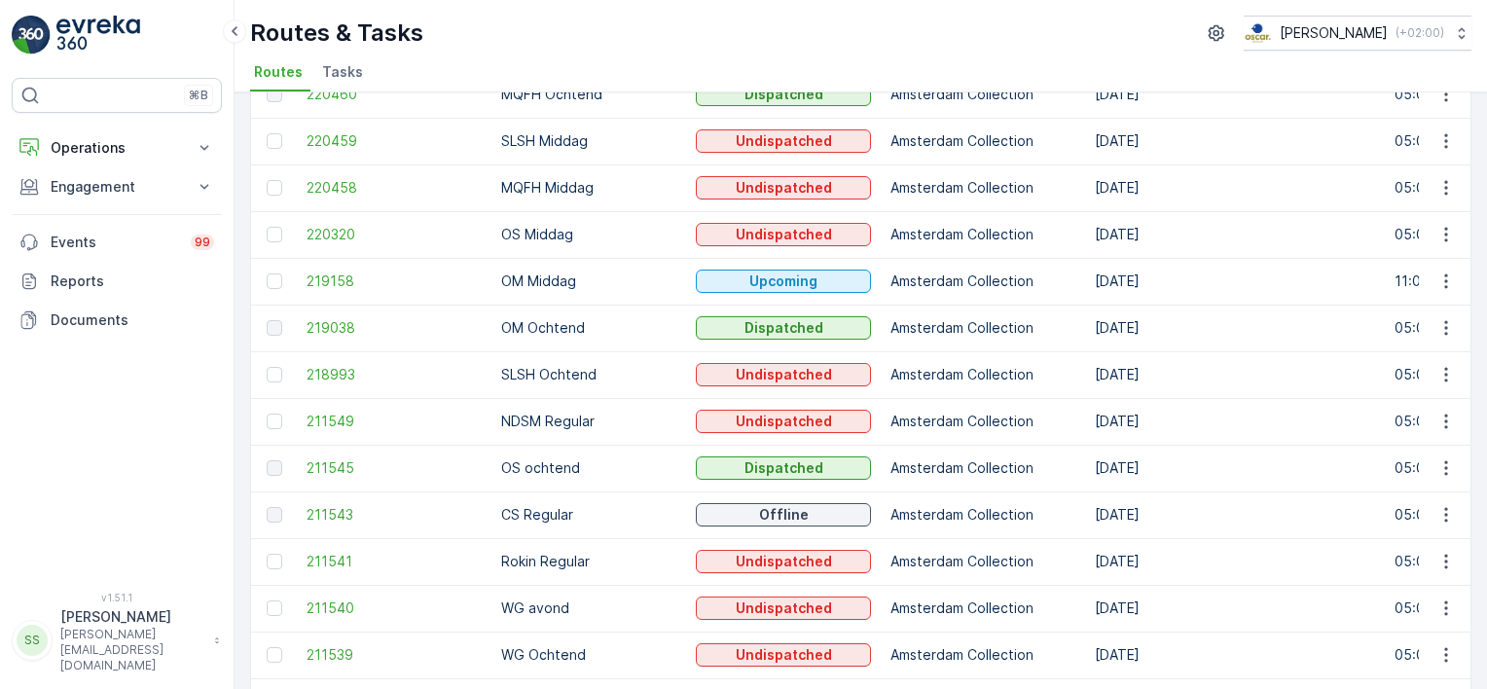
scroll to position [280, 0]
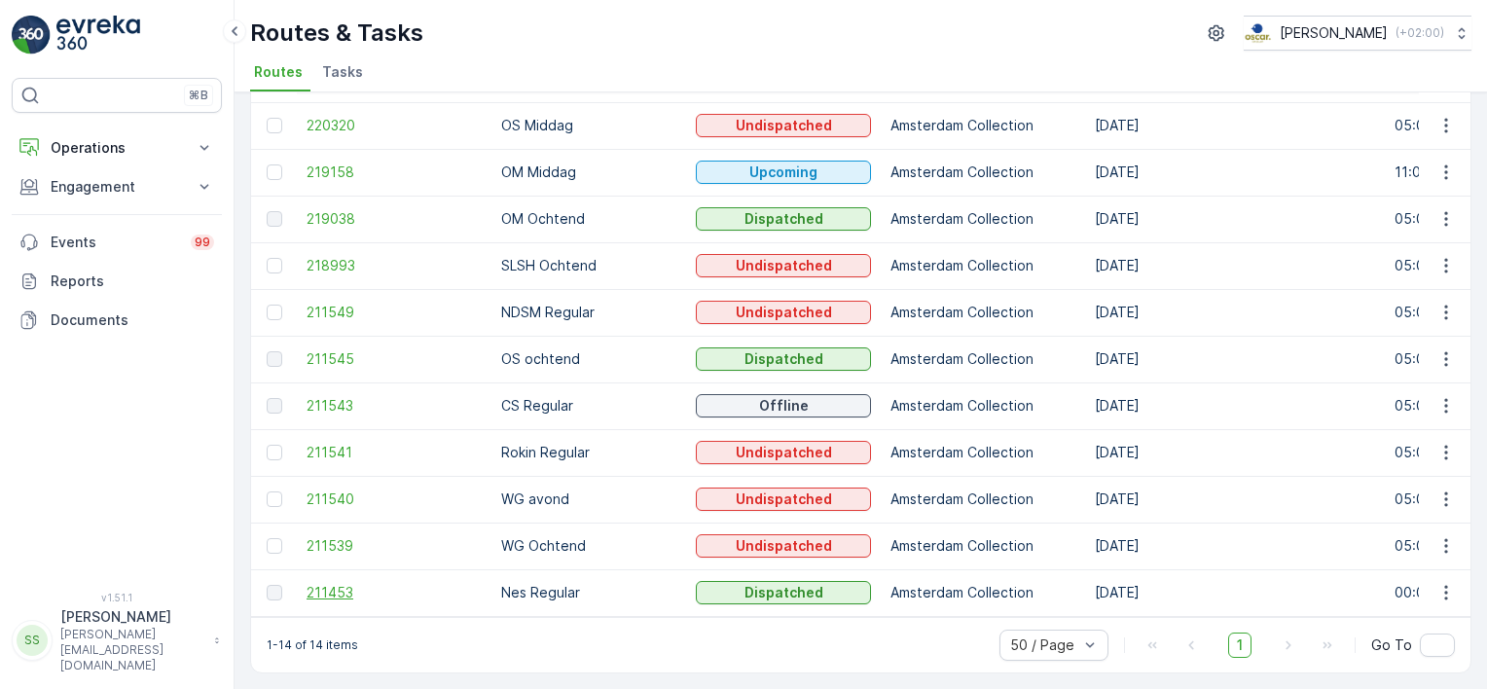
click at [338, 583] on span "211453" at bounding box center [394, 592] width 175 height 19
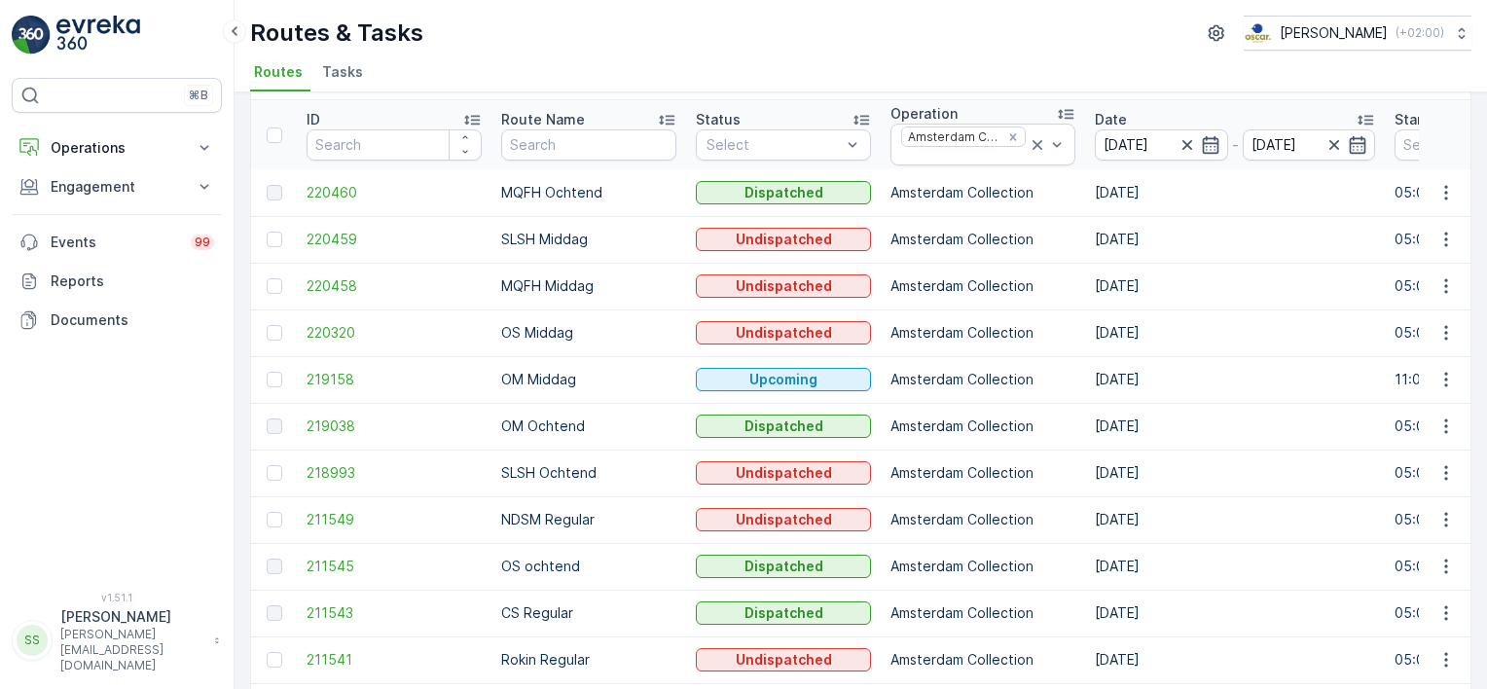
scroll to position [280, 0]
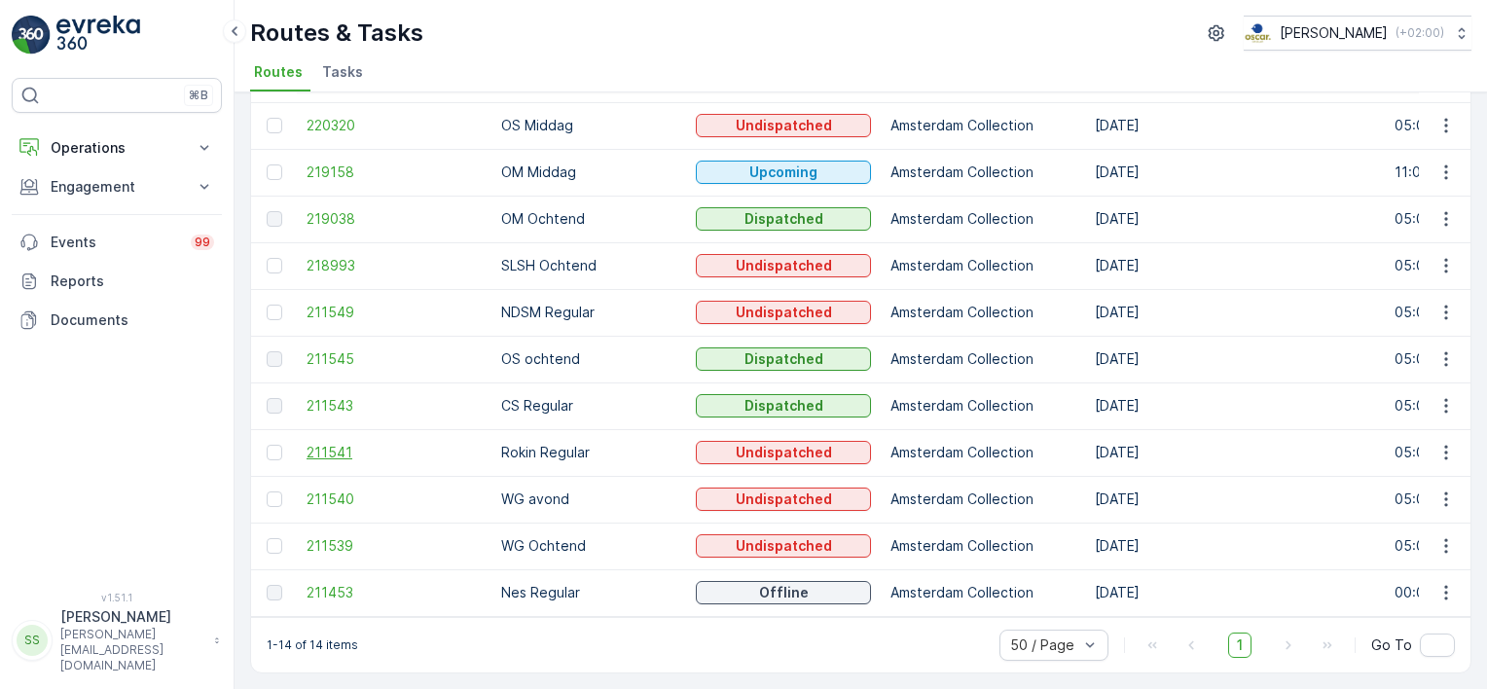
click at [341, 446] on span "211541" at bounding box center [394, 452] width 175 height 19
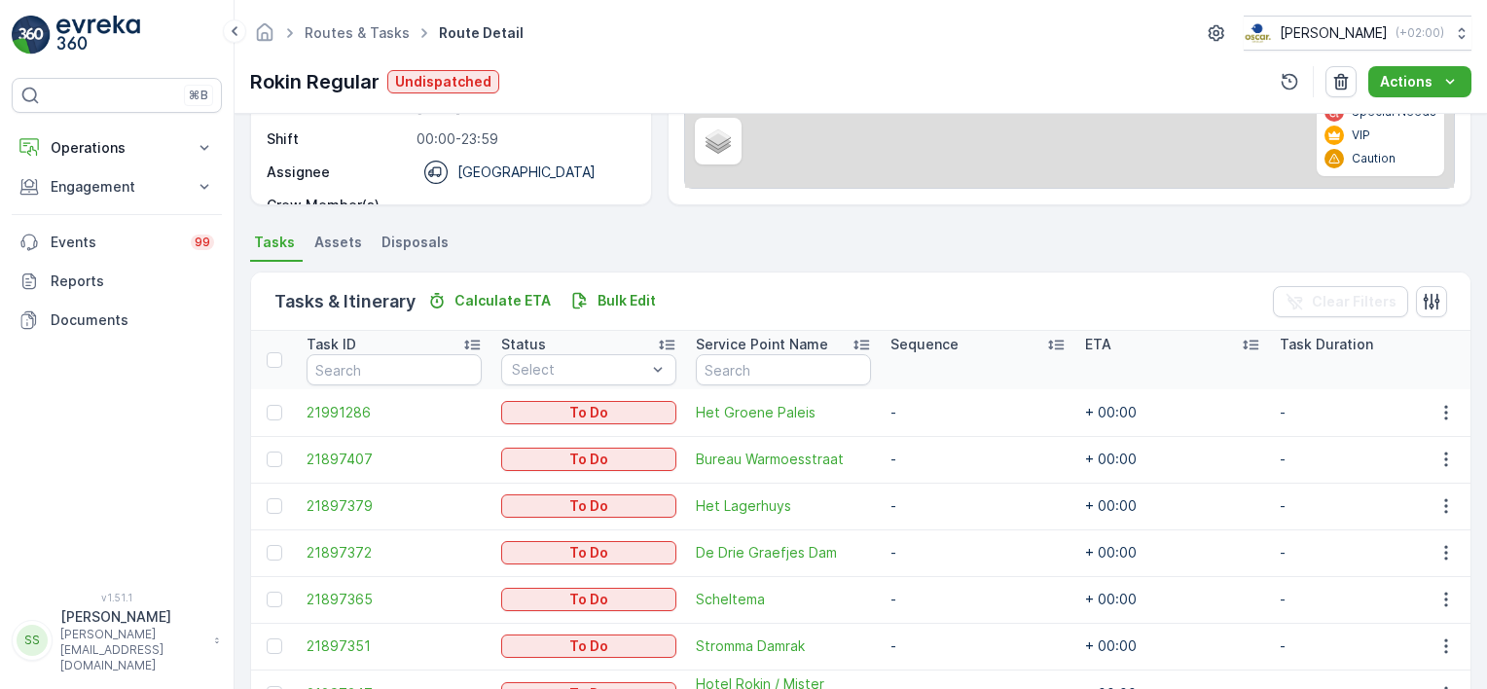
scroll to position [665, 0]
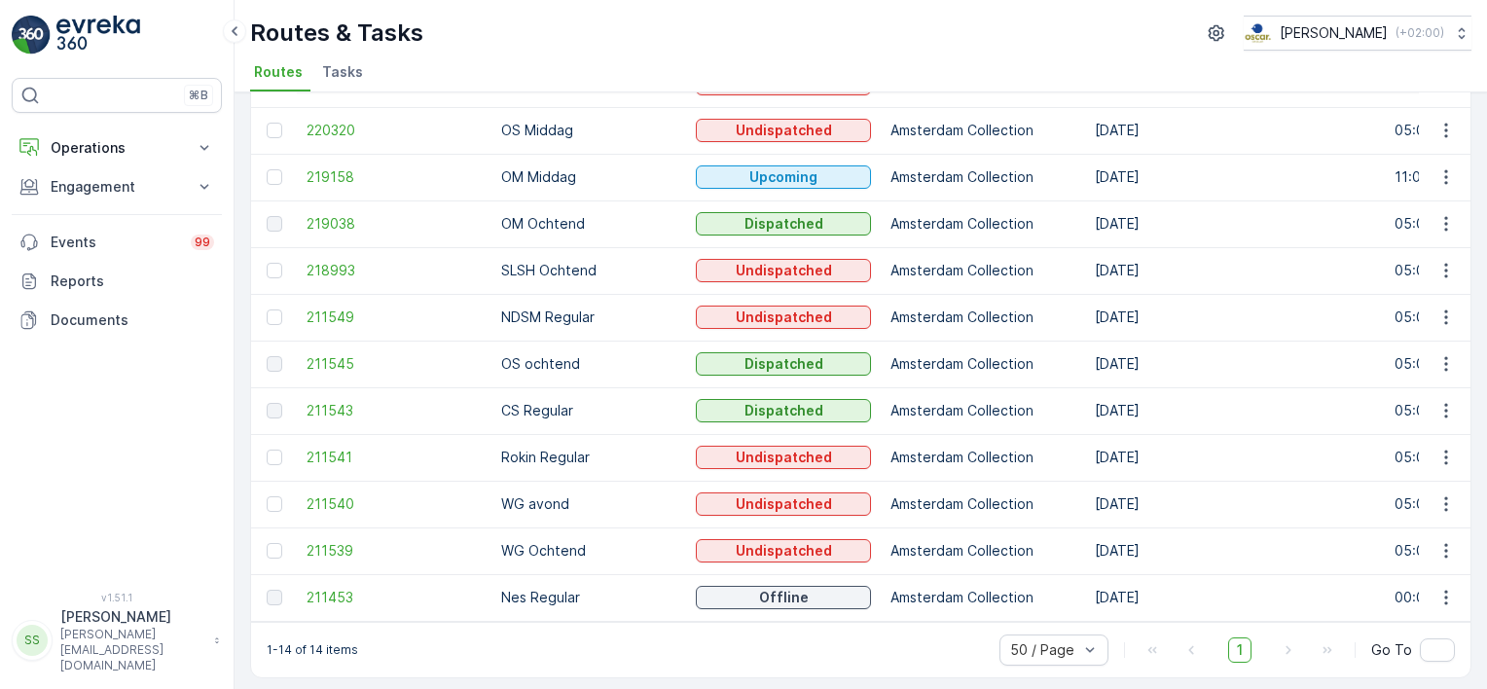
scroll to position [280, 0]
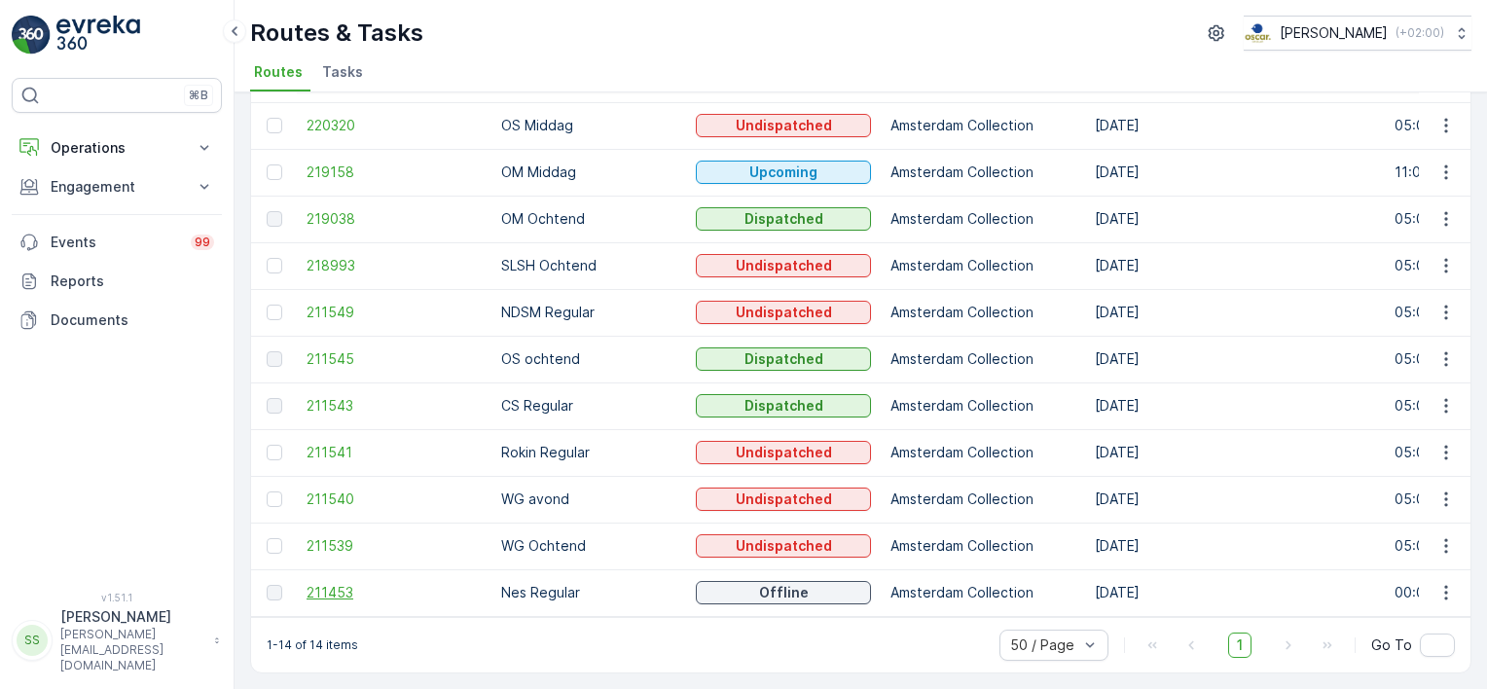
click at [317, 584] on span "211453" at bounding box center [394, 592] width 175 height 19
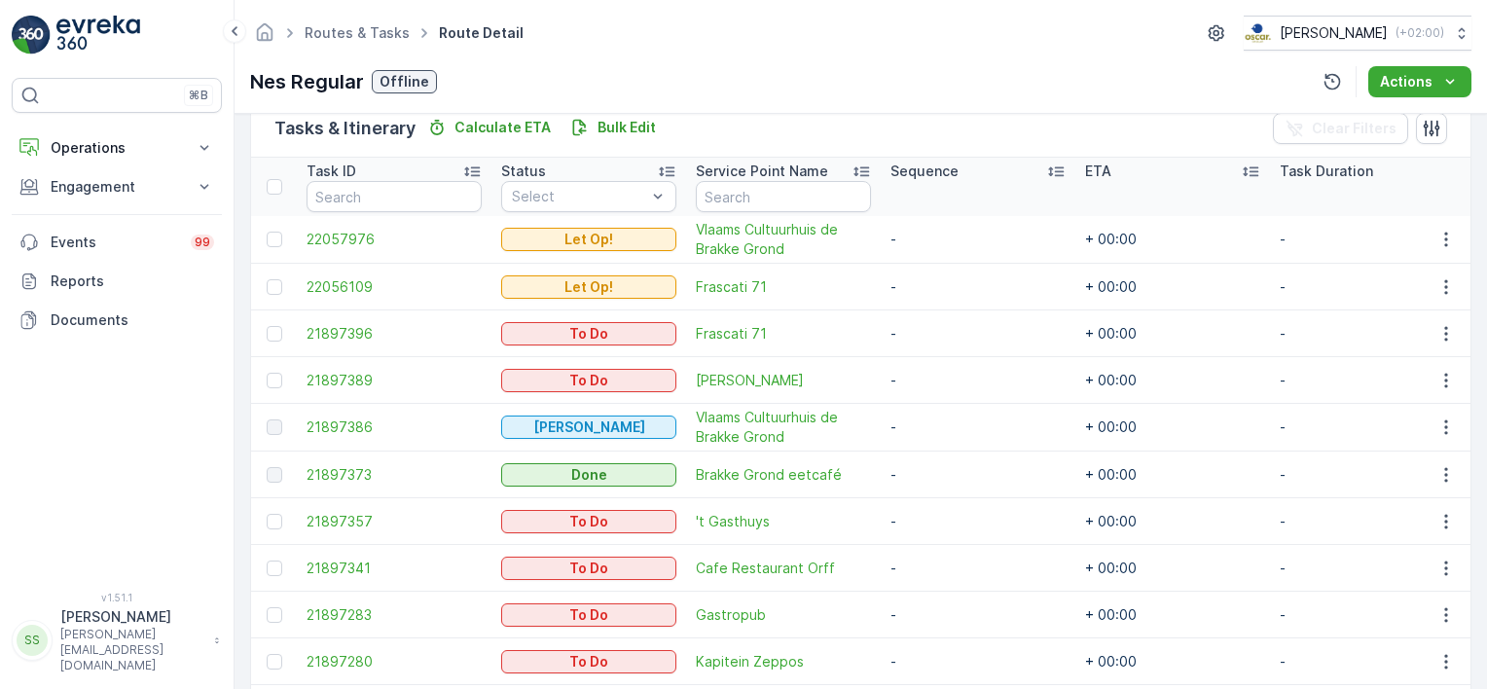
scroll to position [712, 0]
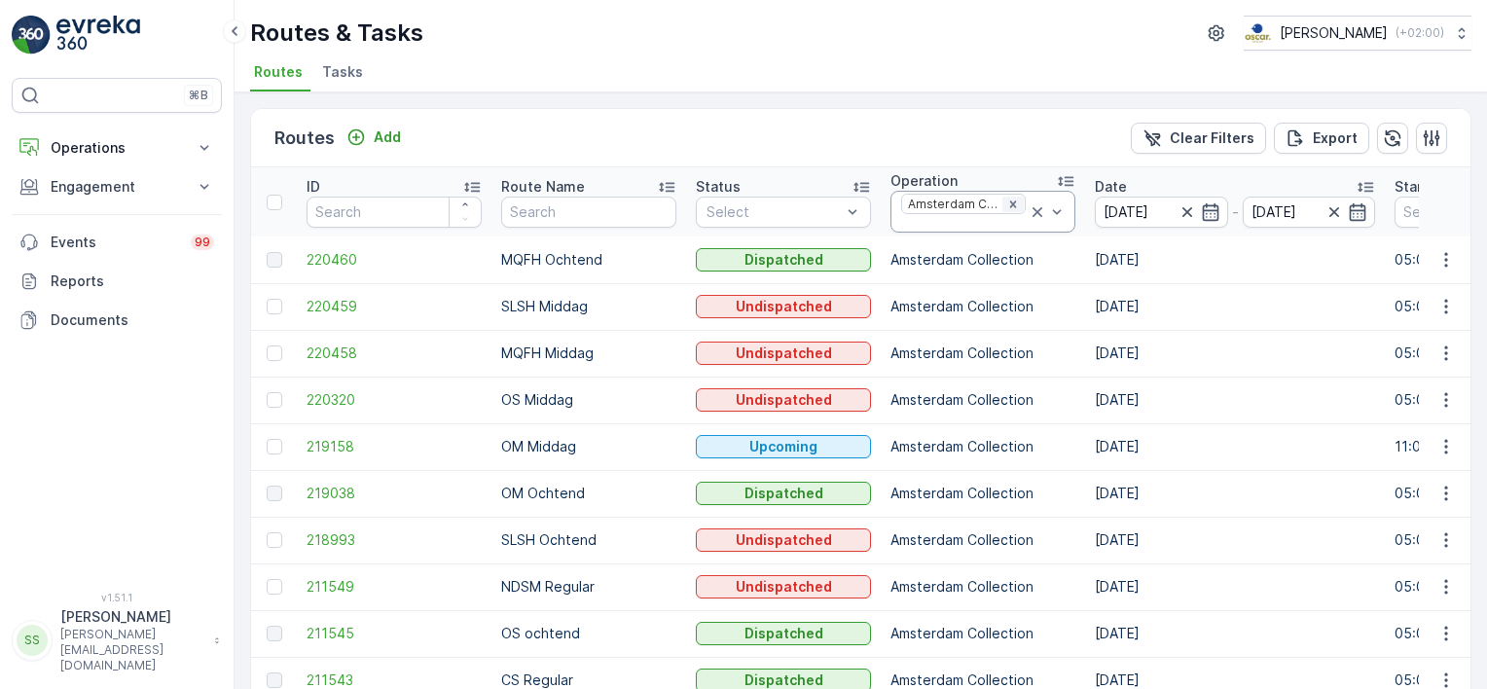
click at [1009, 200] on icon "Remove Amsterdam Collection" at bounding box center [1013, 205] width 14 height 14
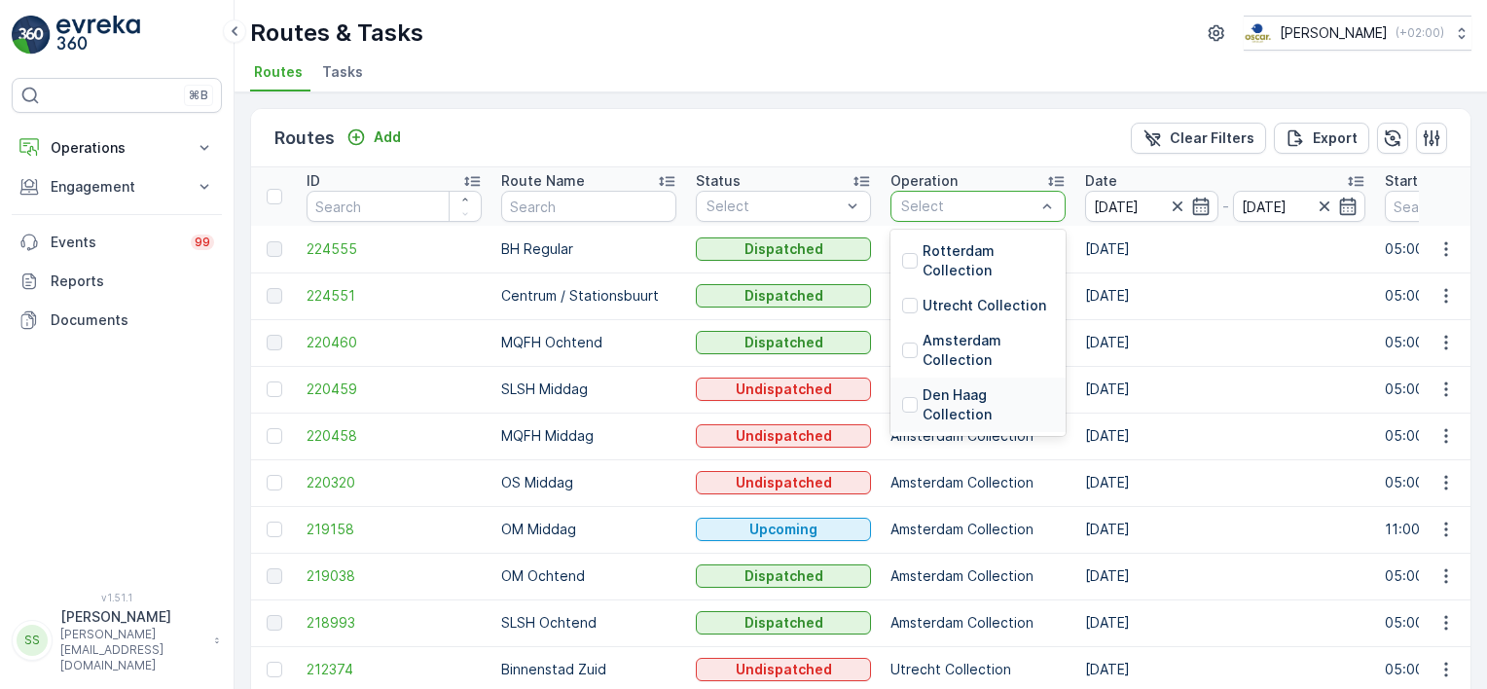
click at [907, 394] on div "Den Haag Collection" at bounding box center [978, 404] width 152 height 39
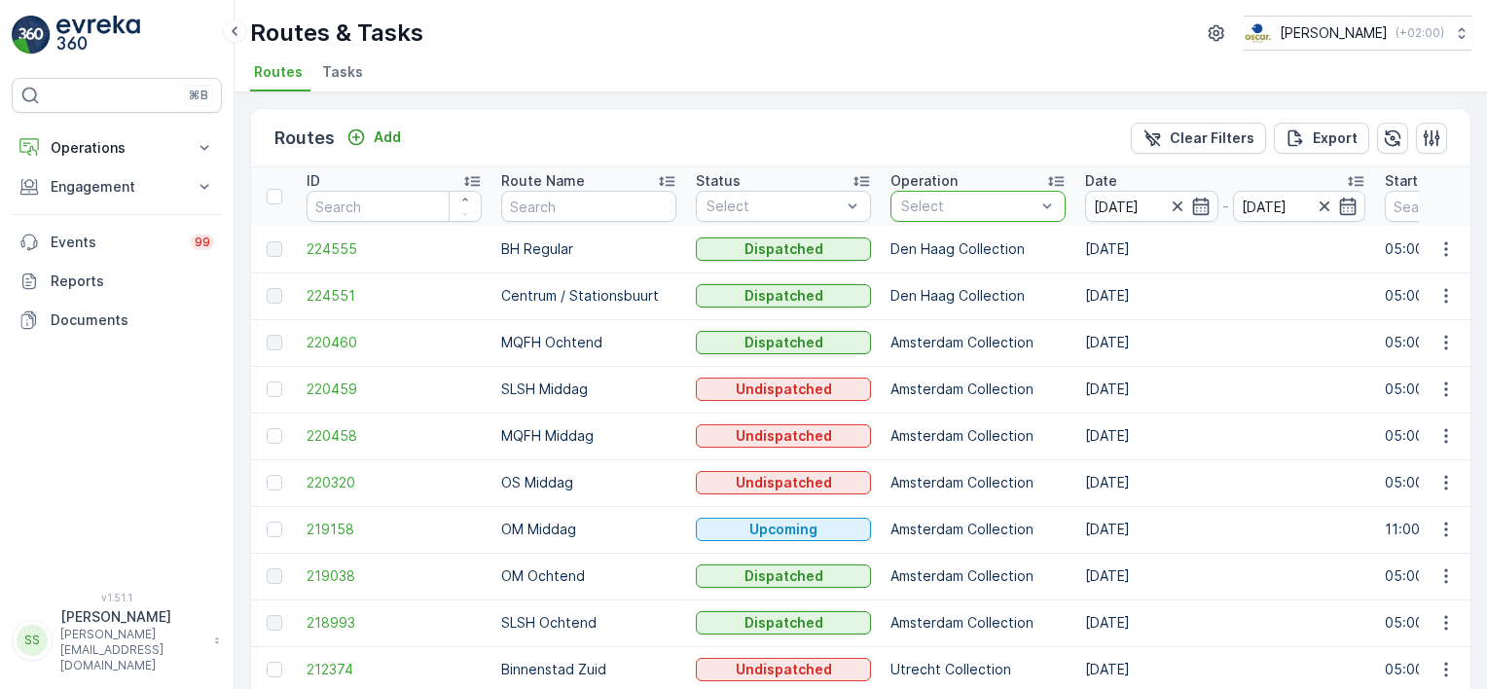
click at [921, 103] on div "Routes Add Clear Filters Export ID Route Name Status Select Operation option De…" at bounding box center [861, 390] width 1252 height 597
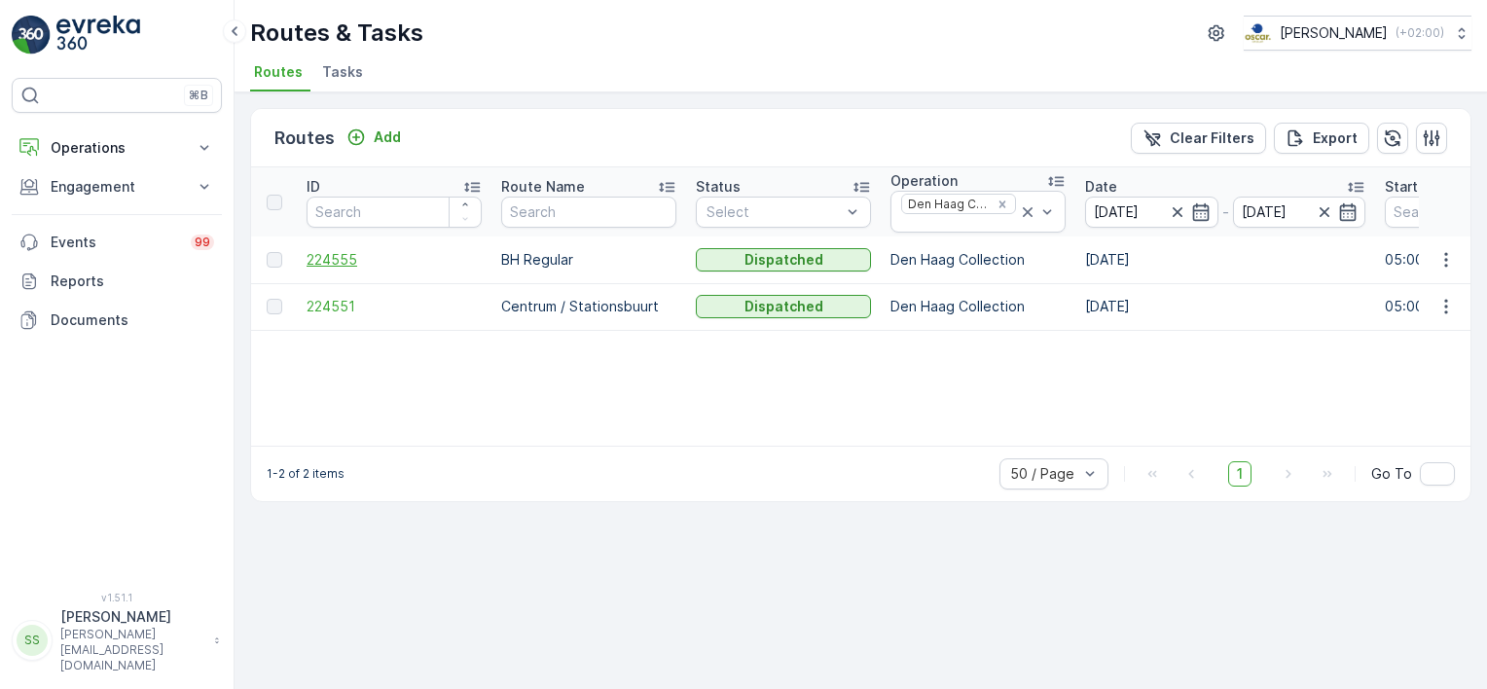
click at [319, 250] on span "224555" at bounding box center [394, 259] width 175 height 19
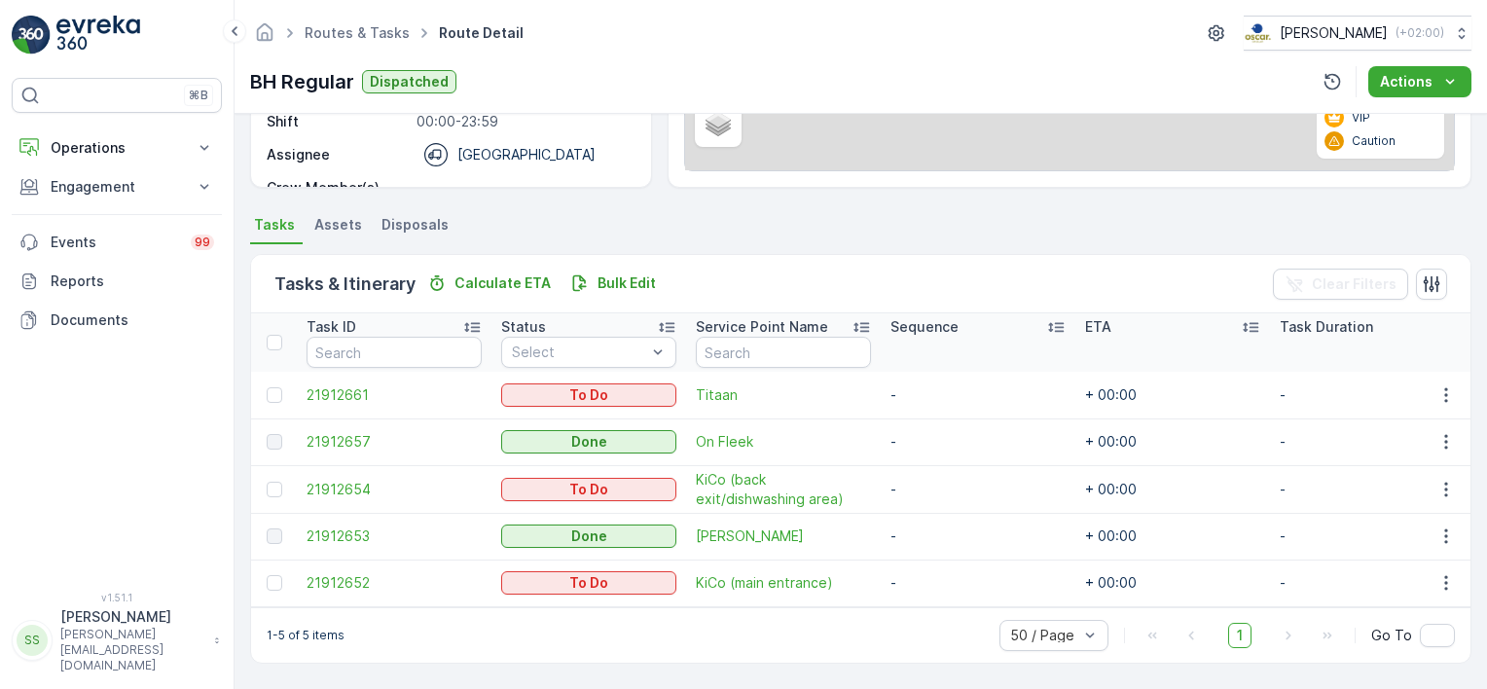
scroll to position [338, 0]
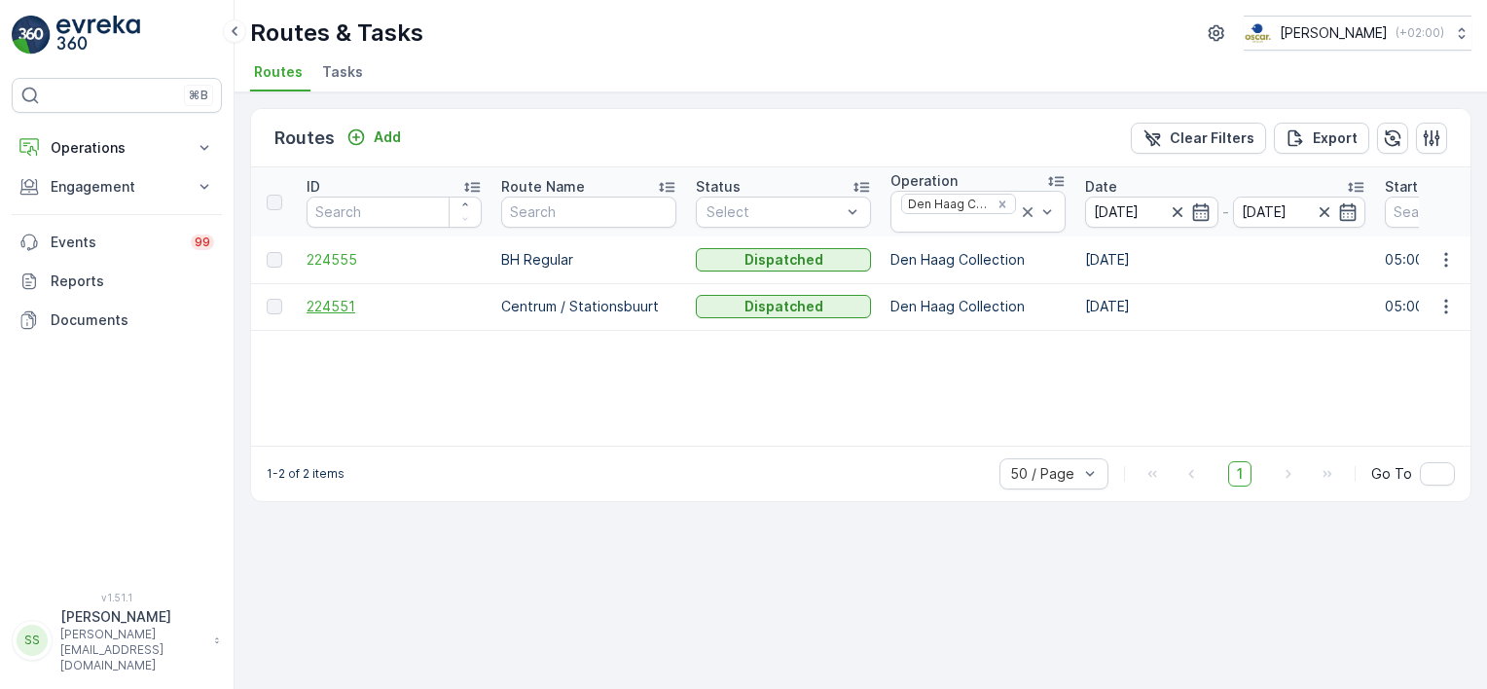
click at [325, 307] on span "224551" at bounding box center [394, 306] width 175 height 19
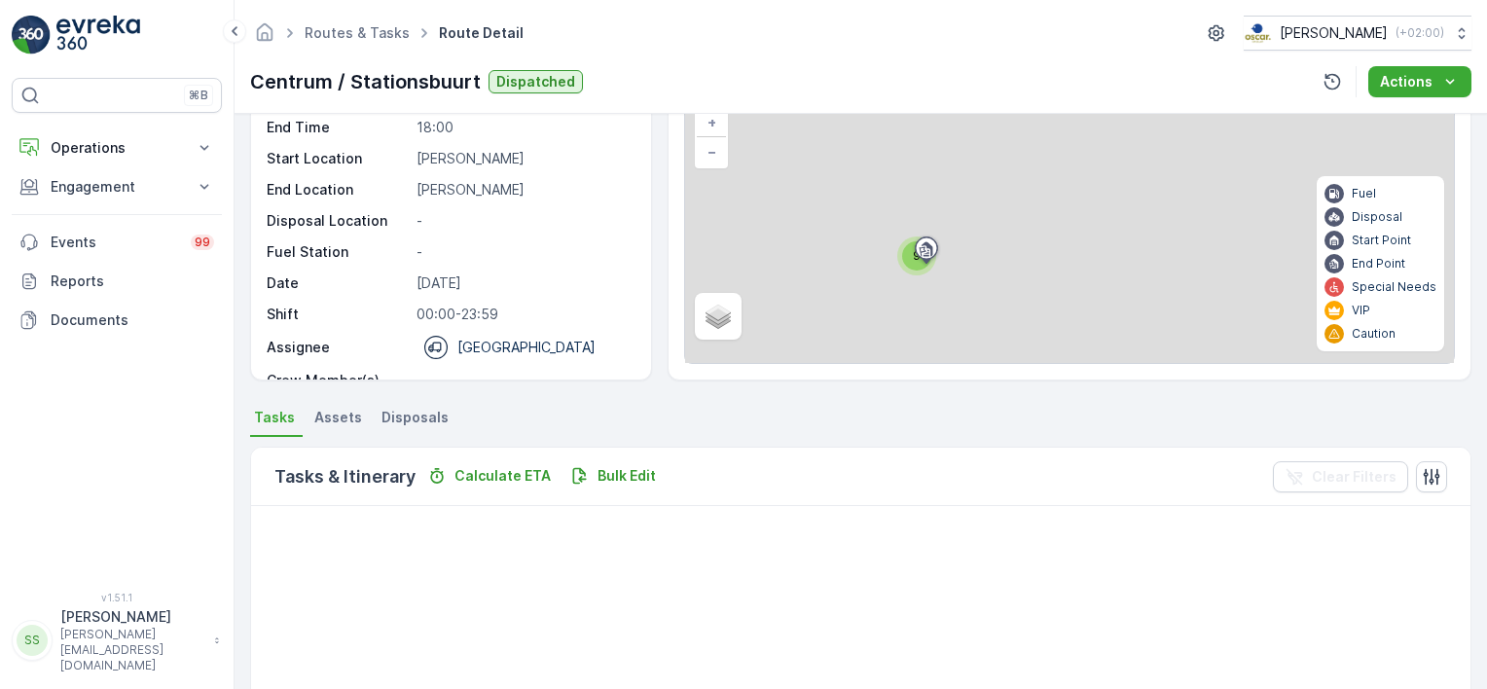
scroll to position [487, 0]
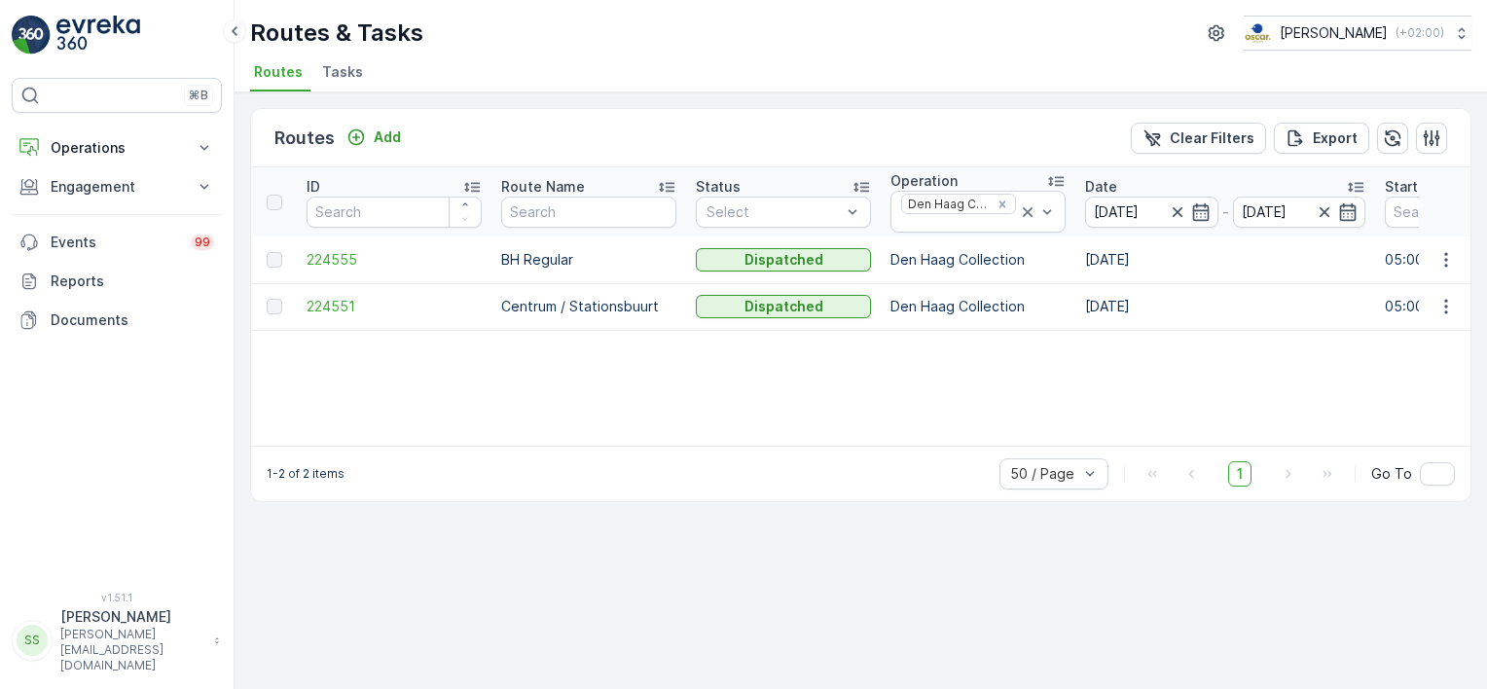
click at [416, 412] on div "ID Route Name Status Select Operation Den Haag Collection Date 27.09.2025 - 27.…" at bounding box center [860, 306] width 1219 height 278
click at [510, 121] on div "Routes Add Clear Filters Export" at bounding box center [860, 138] width 1219 height 58
drag, startPoint x: 370, startPoint y: 138, endPoint x: 452, endPoint y: 134, distance: 81.8
click at [452, 134] on div "Routes Add Clear Filters Export" at bounding box center [860, 138] width 1219 height 58
click at [633, 162] on div "Routes Add Clear Filters Export" at bounding box center [860, 138] width 1219 height 58
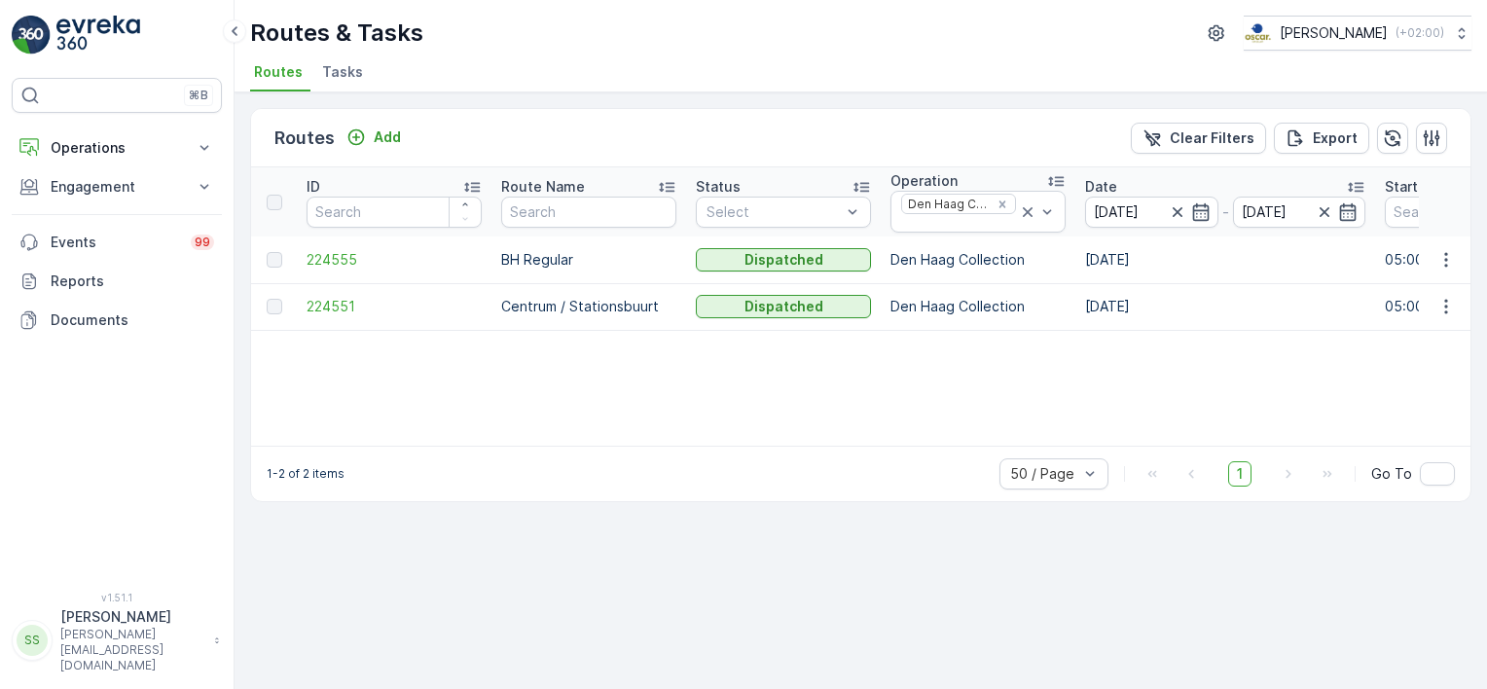
click at [615, 135] on div "Routes Add Clear Filters Export" at bounding box center [860, 138] width 1219 height 58
click at [620, 95] on div "Routes Add Clear Filters Export ID Route Name Status Select Operation Den Haag …" at bounding box center [861, 390] width 1252 height 597
click at [996, 199] on icon "Remove Den Haag Collection" at bounding box center [1002, 205] width 14 height 14
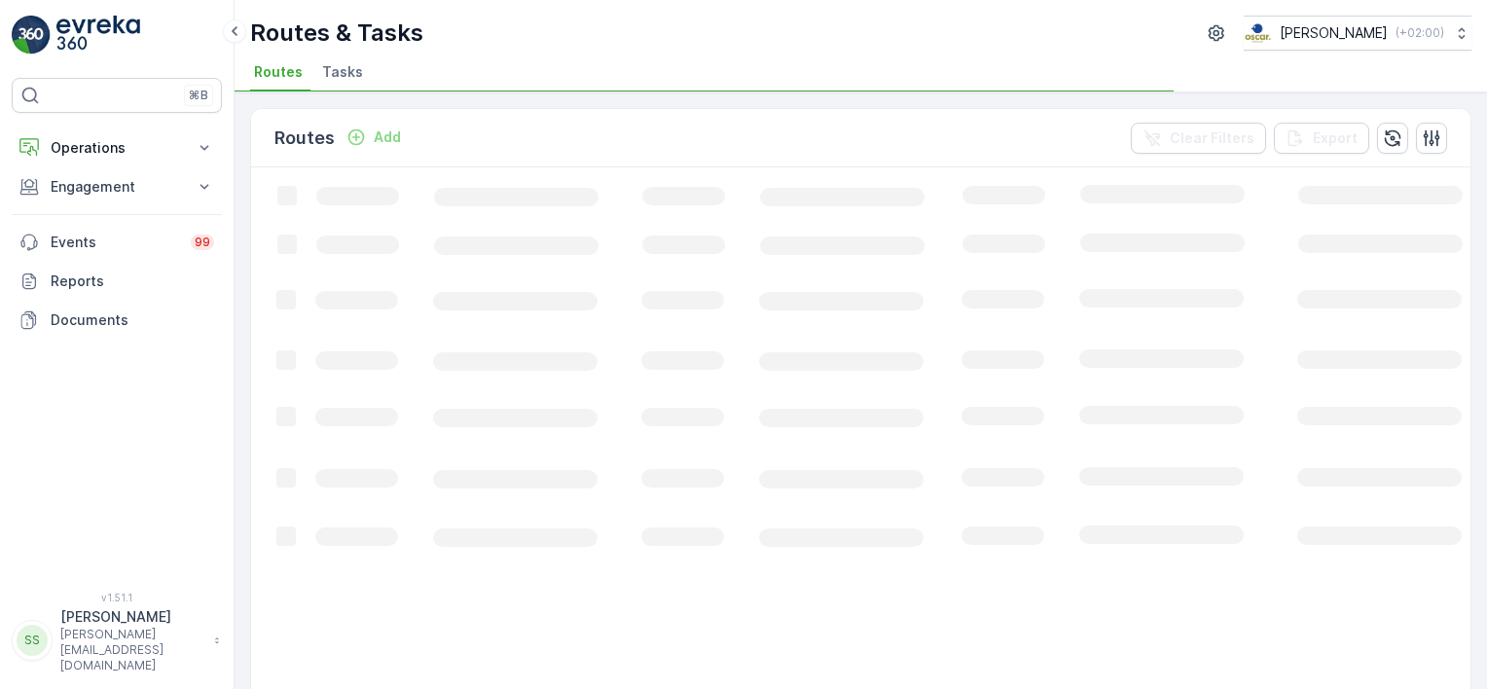
click at [549, 132] on div "Routes Add Clear Filters Export" at bounding box center [860, 138] width 1219 height 58
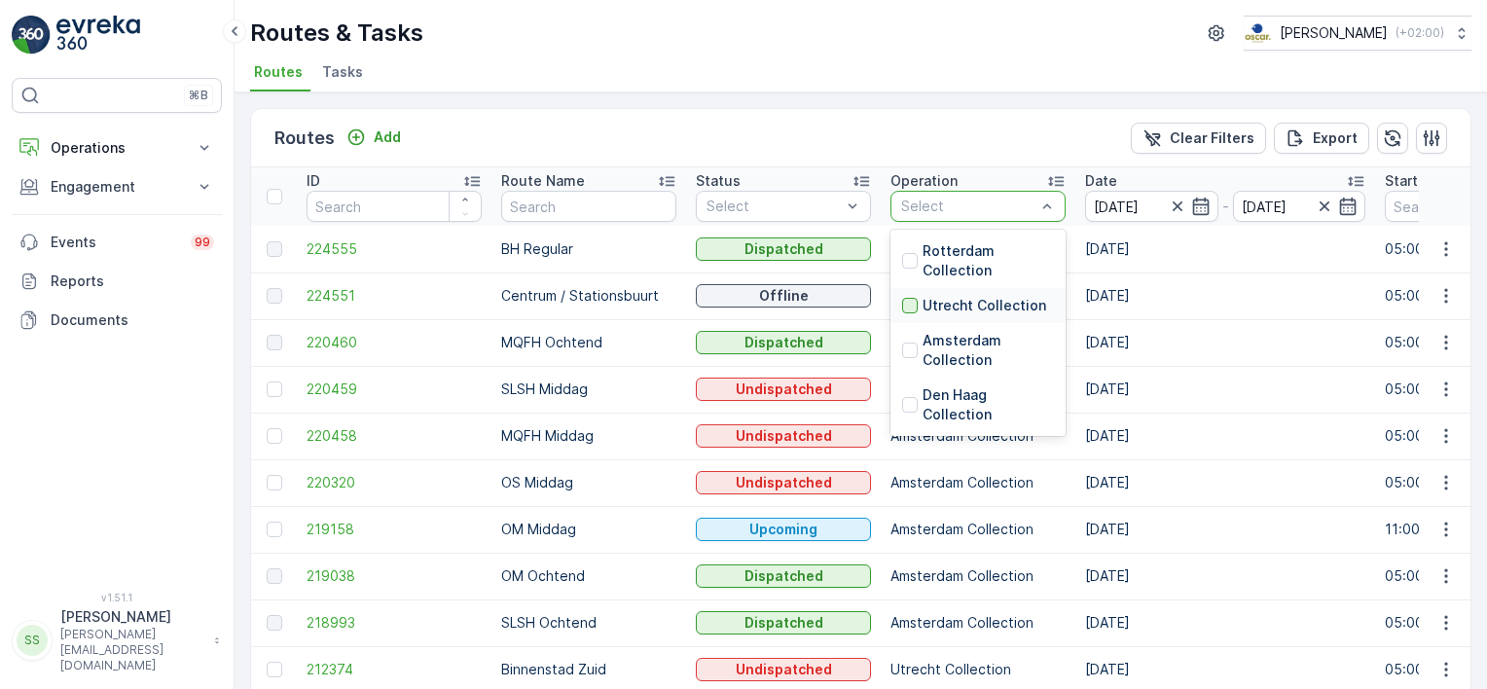
click at [912, 304] on div at bounding box center [910, 306] width 16 height 16
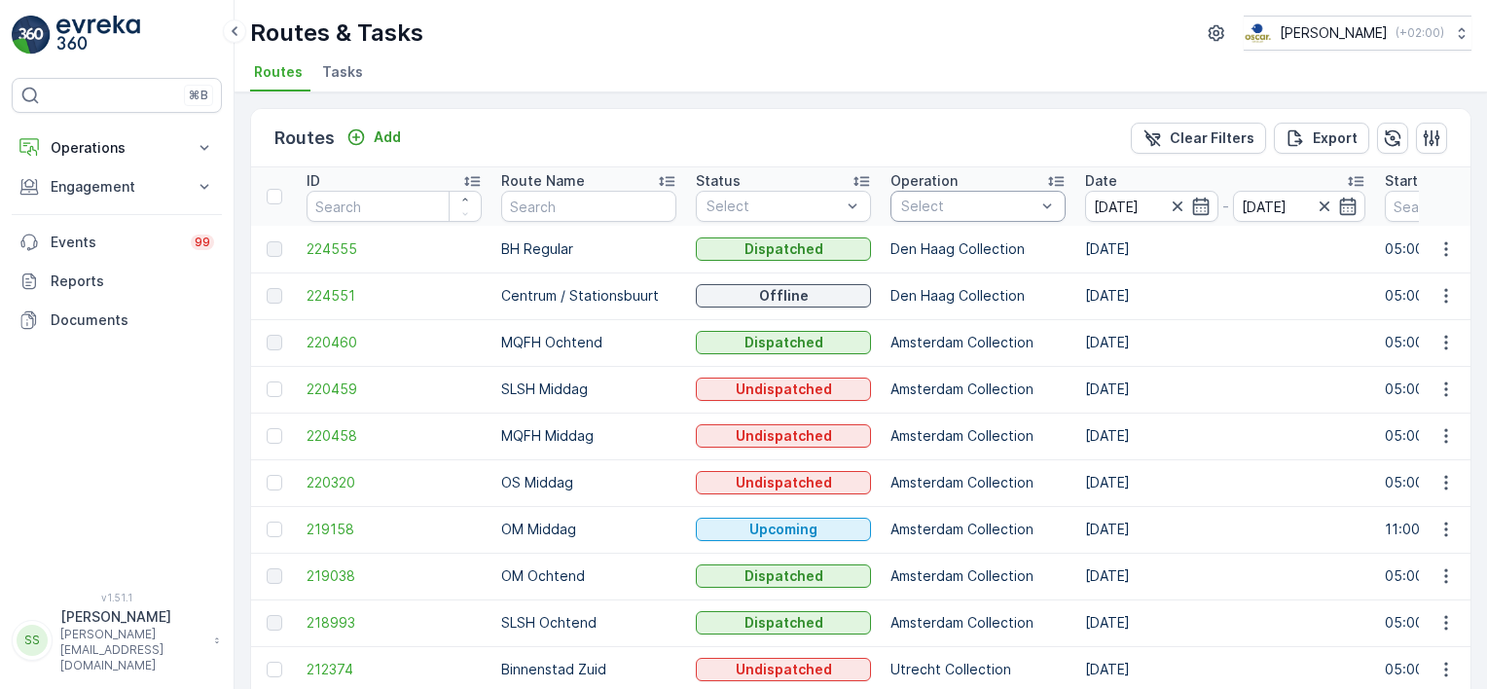
click at [910, 133] on div "Routes Add Clear Filters Export" at bounding box center [860, 138] width 1219 height 58
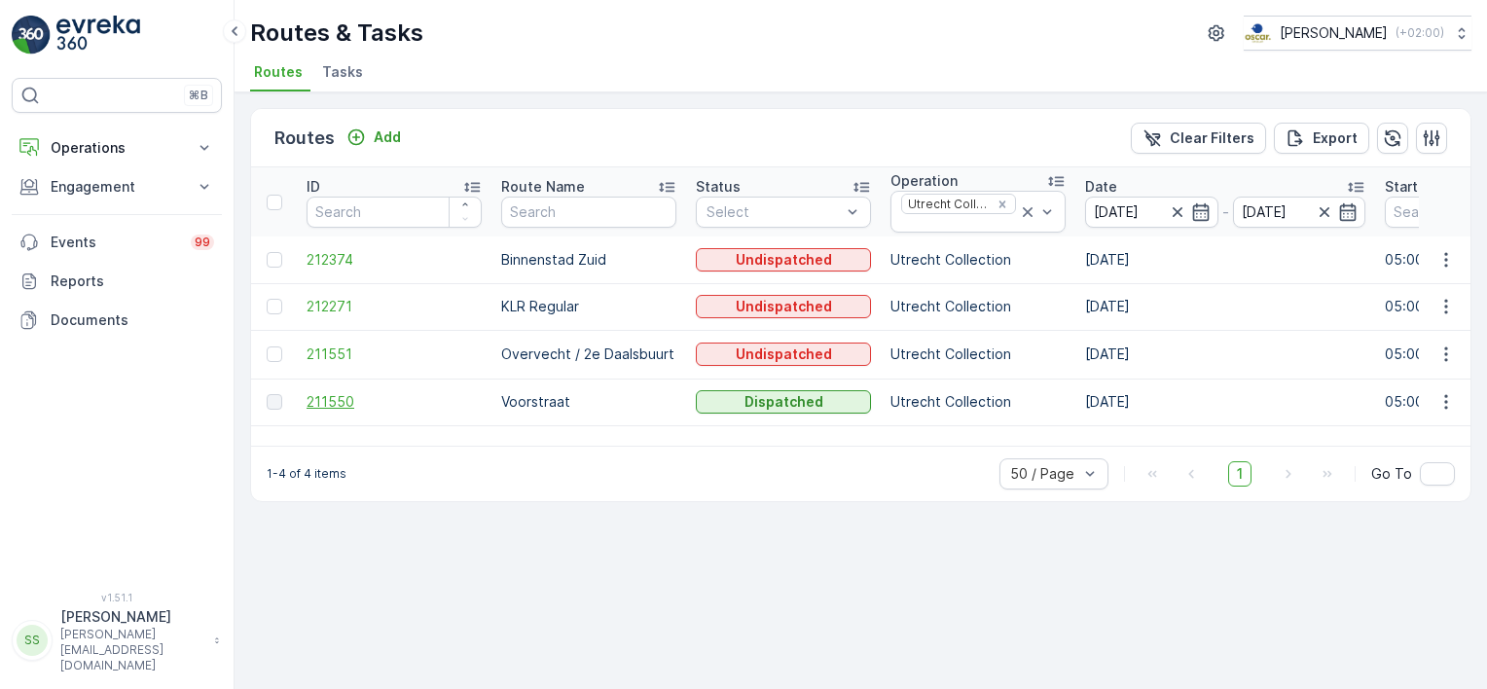
click at [322, 402] on span "211550" at bounding box center [394, 401] width 175 height 19
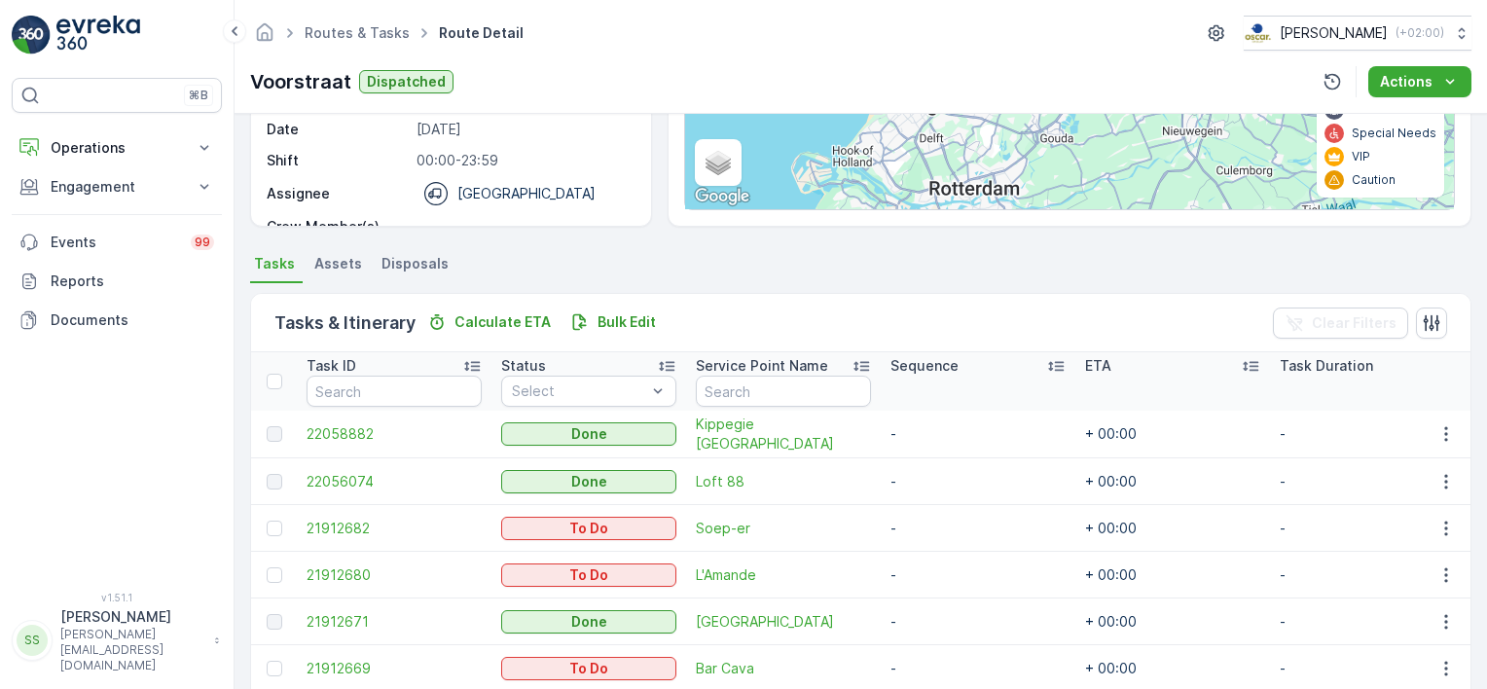
scroll to position [571, 0]
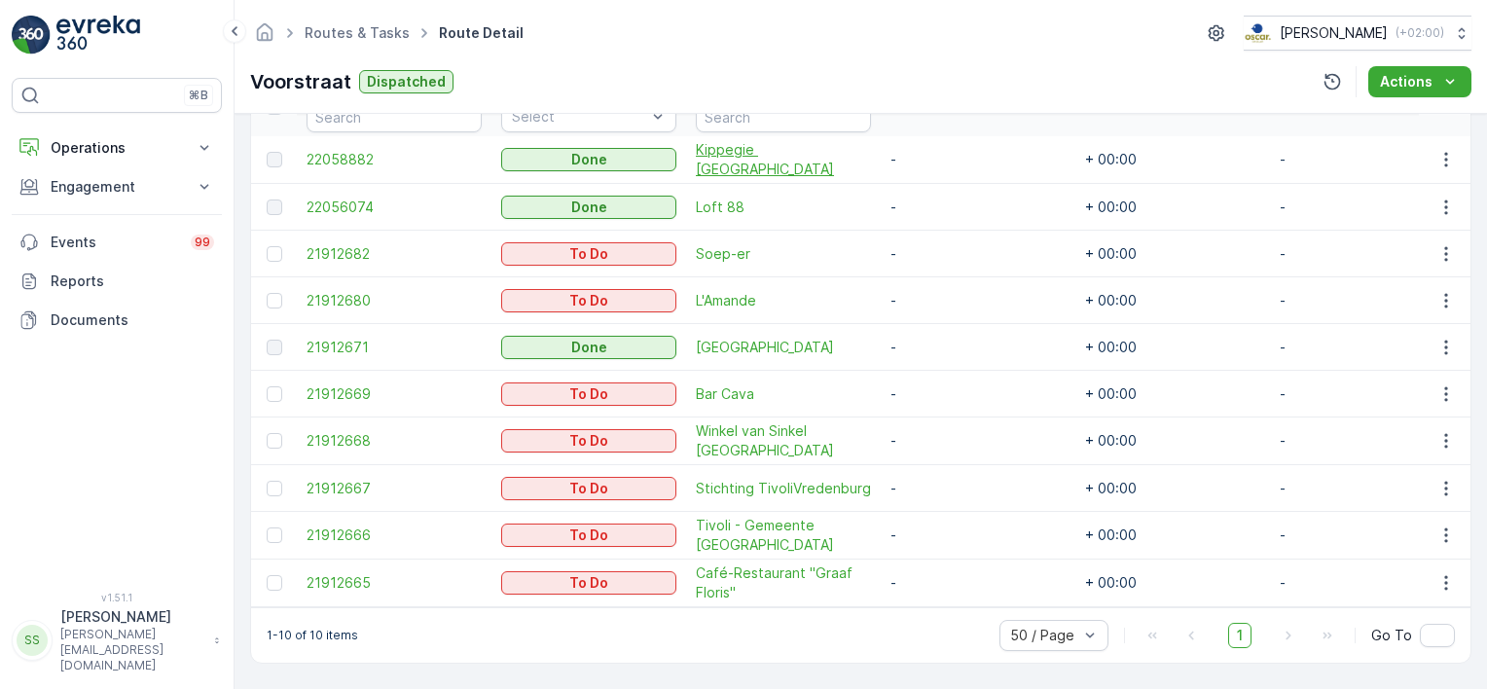
click at [745, 153] on span "Kippegie Utrecht" at bounding box center [783, 159] width 175 height 39
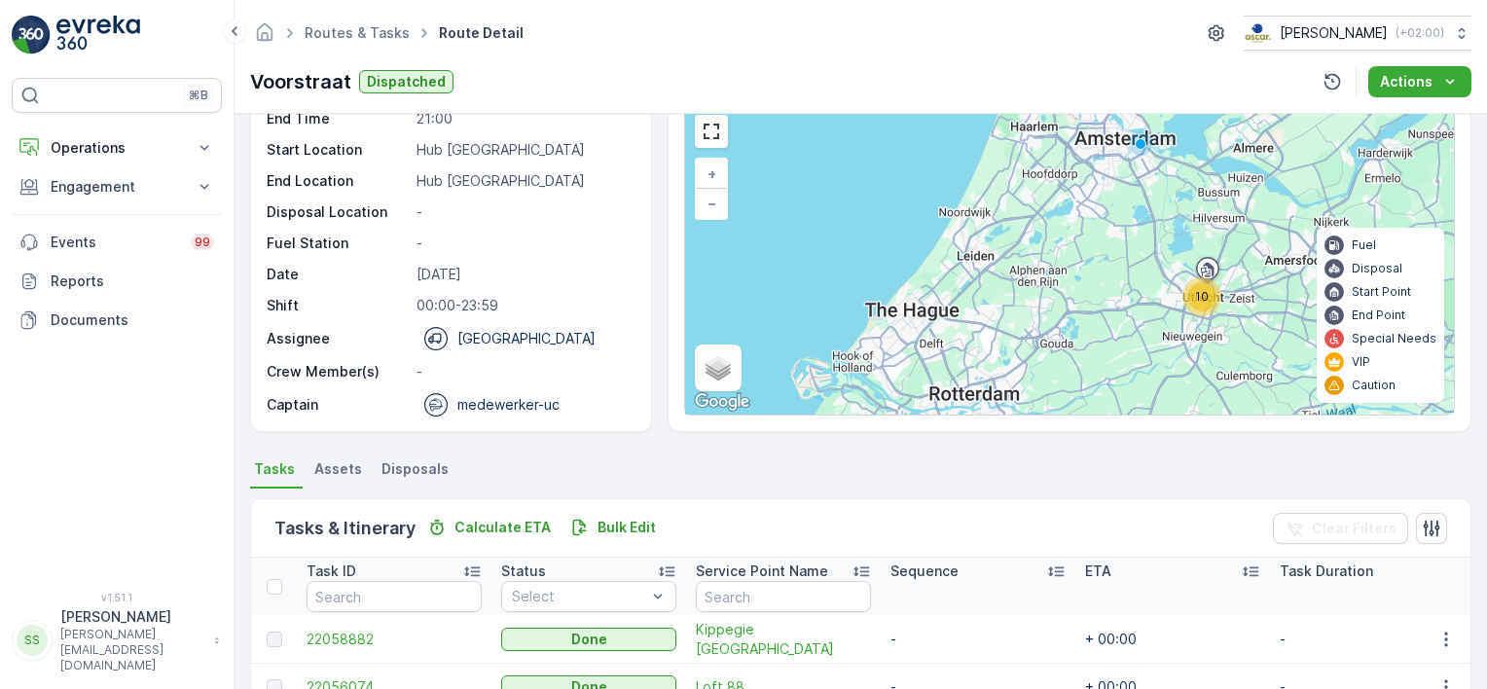
scroll to position [487, 0]
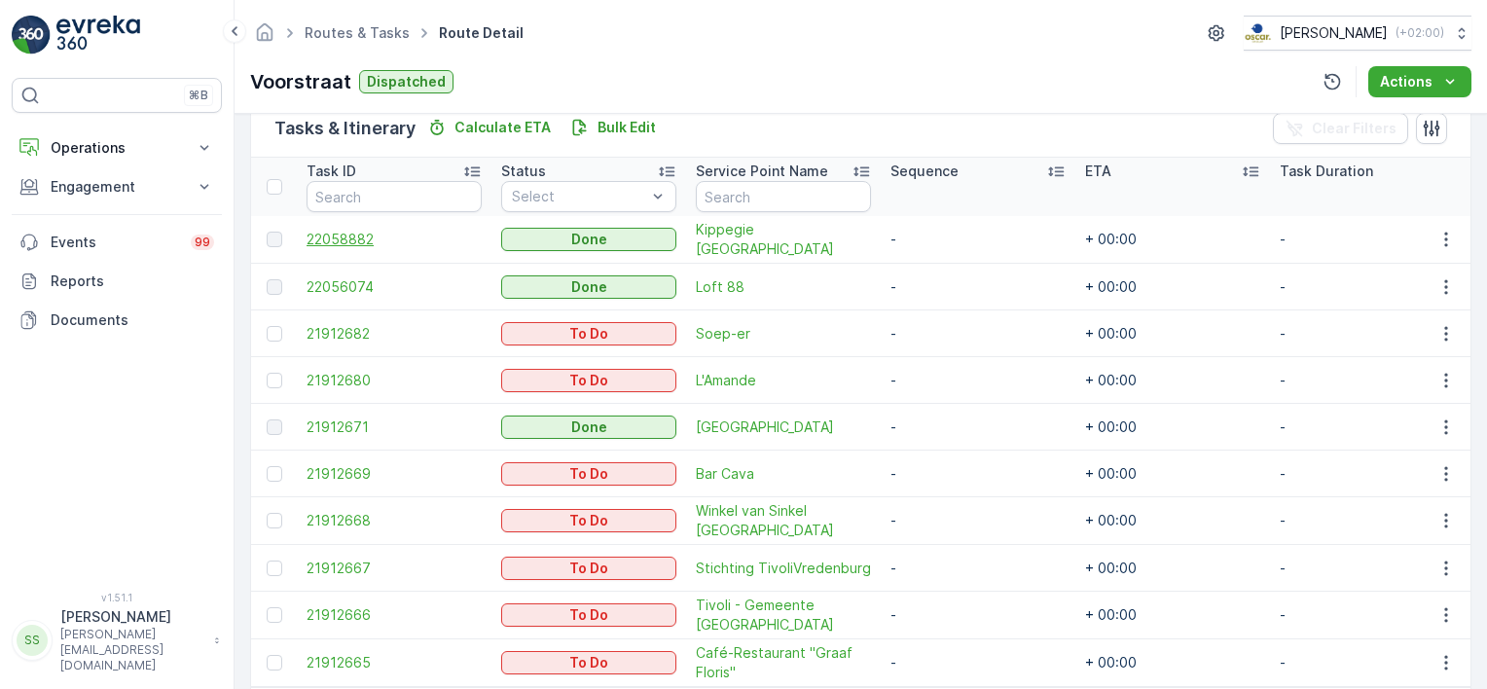
click at [345, 242] on span "22058882" at bounding box center [394, 239] width 175 height 19
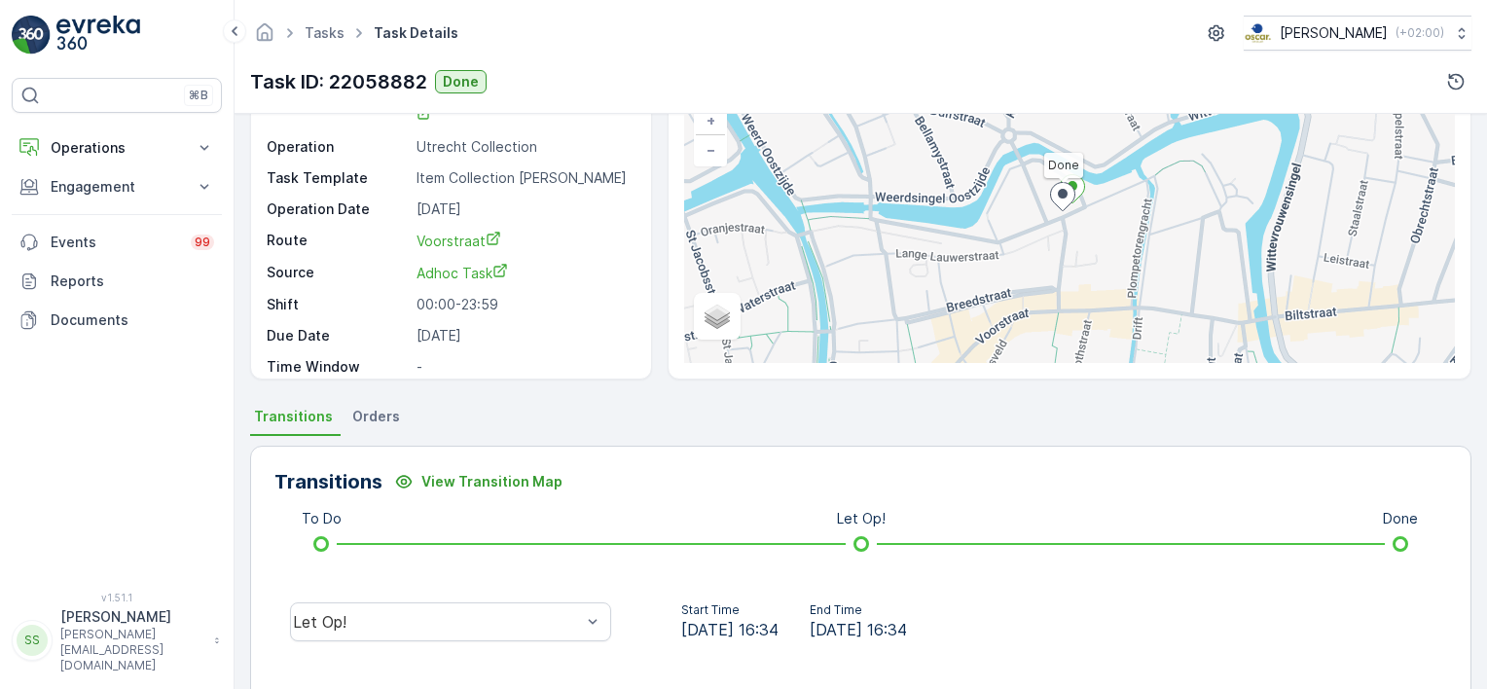
scroll to position [389, 0]
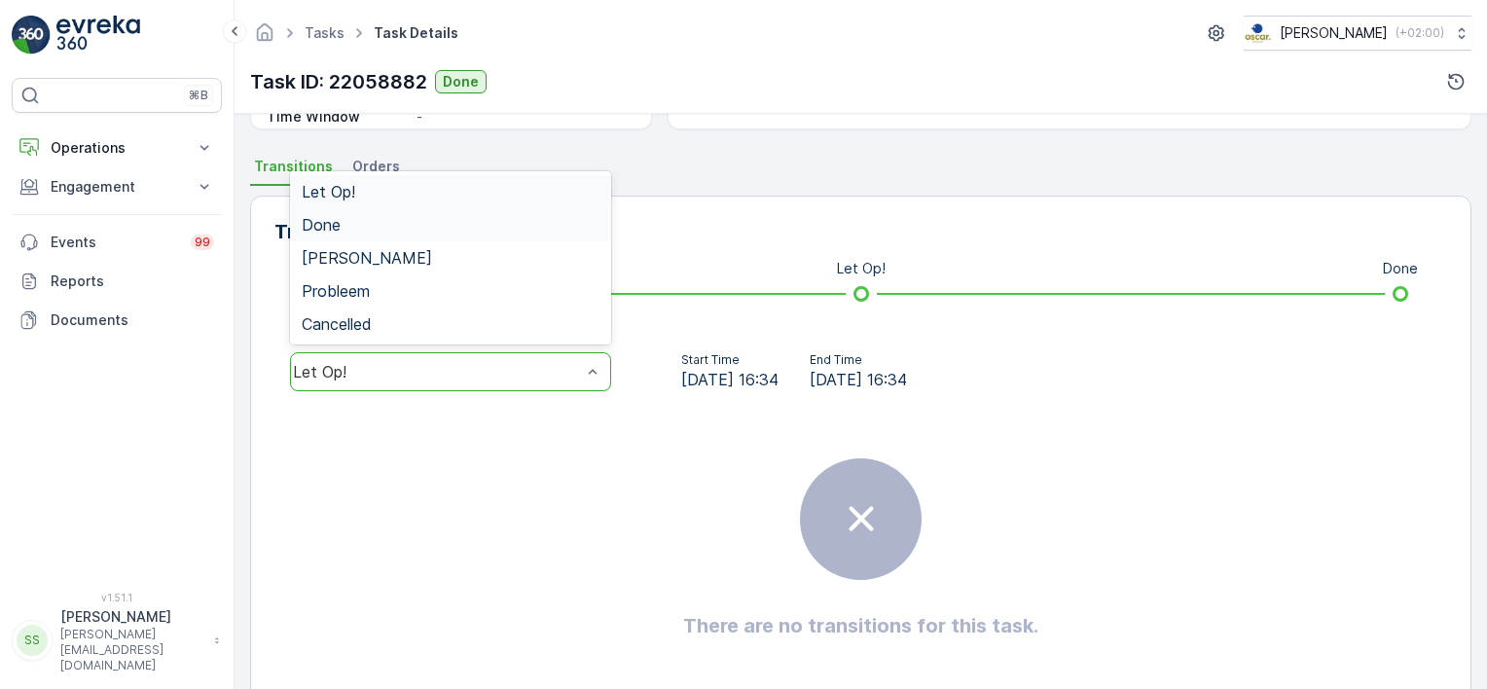
click at [327, 217] on span "Done" at bounding box center [321, 225] width 39 height 18
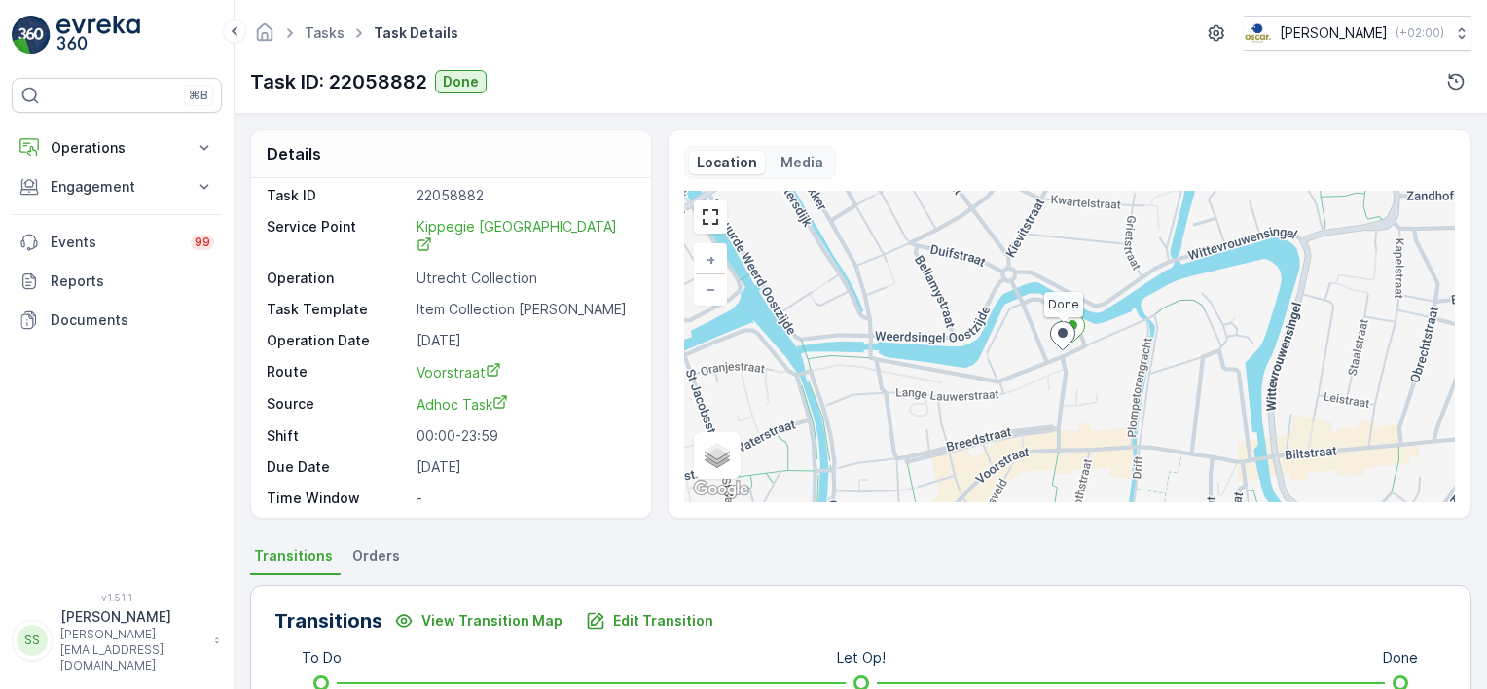
scroll to position [0, 0]
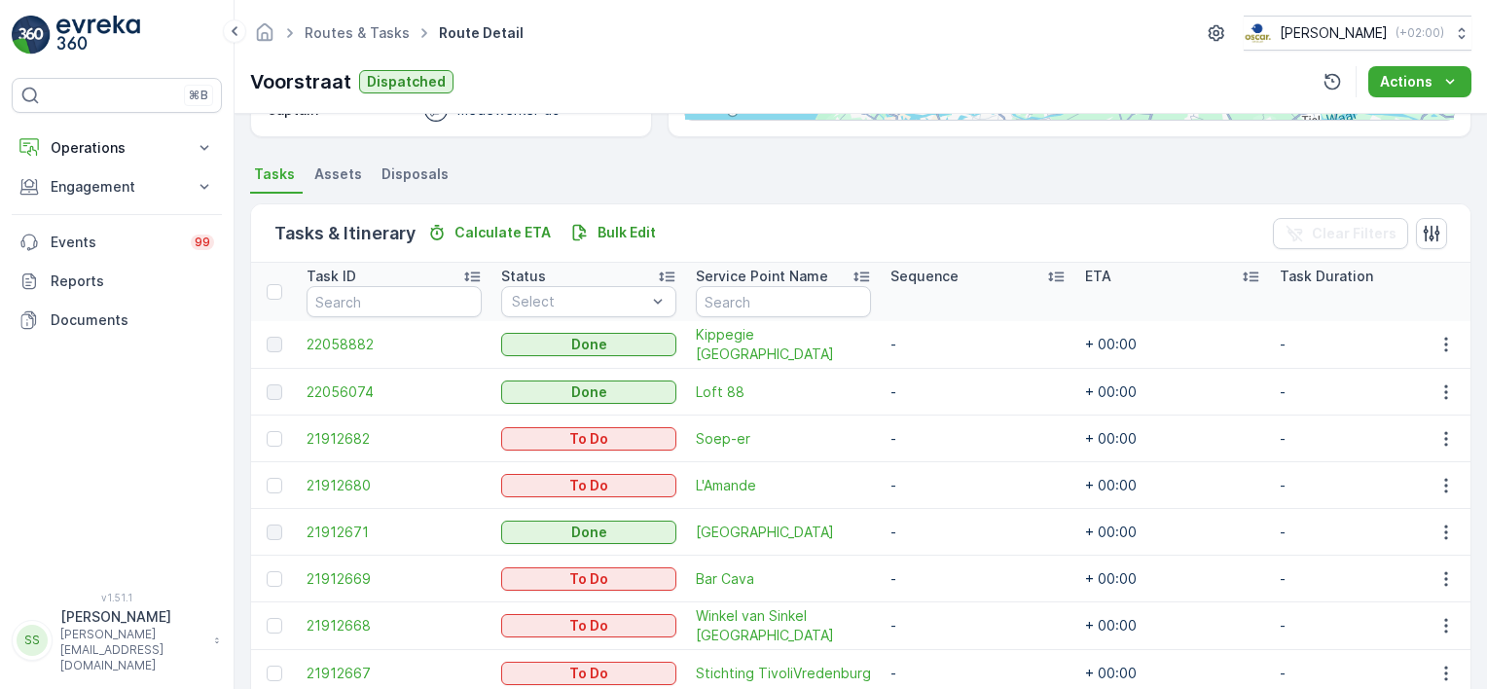
scroll to position [377, 0]
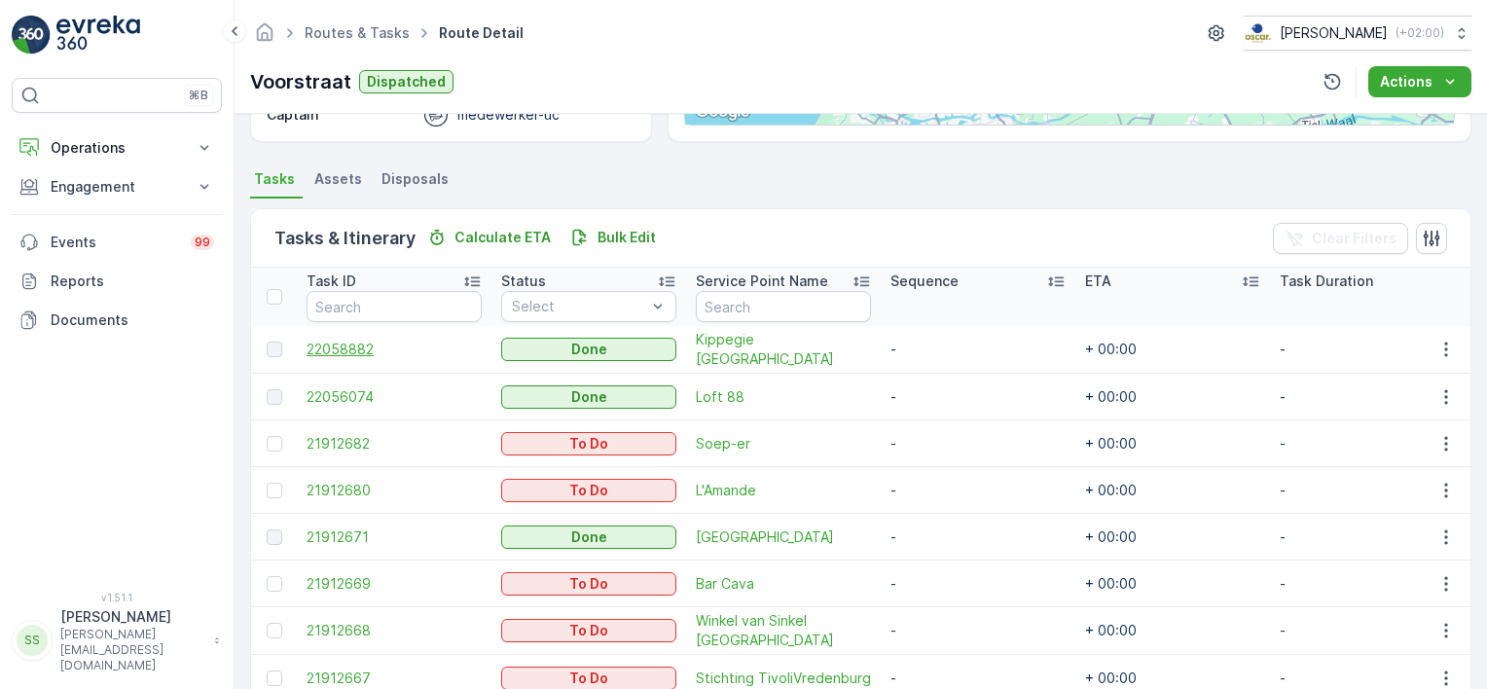
click at [343, 345] on span "22058882" at bounding box center [394, 349] width 175 height 19
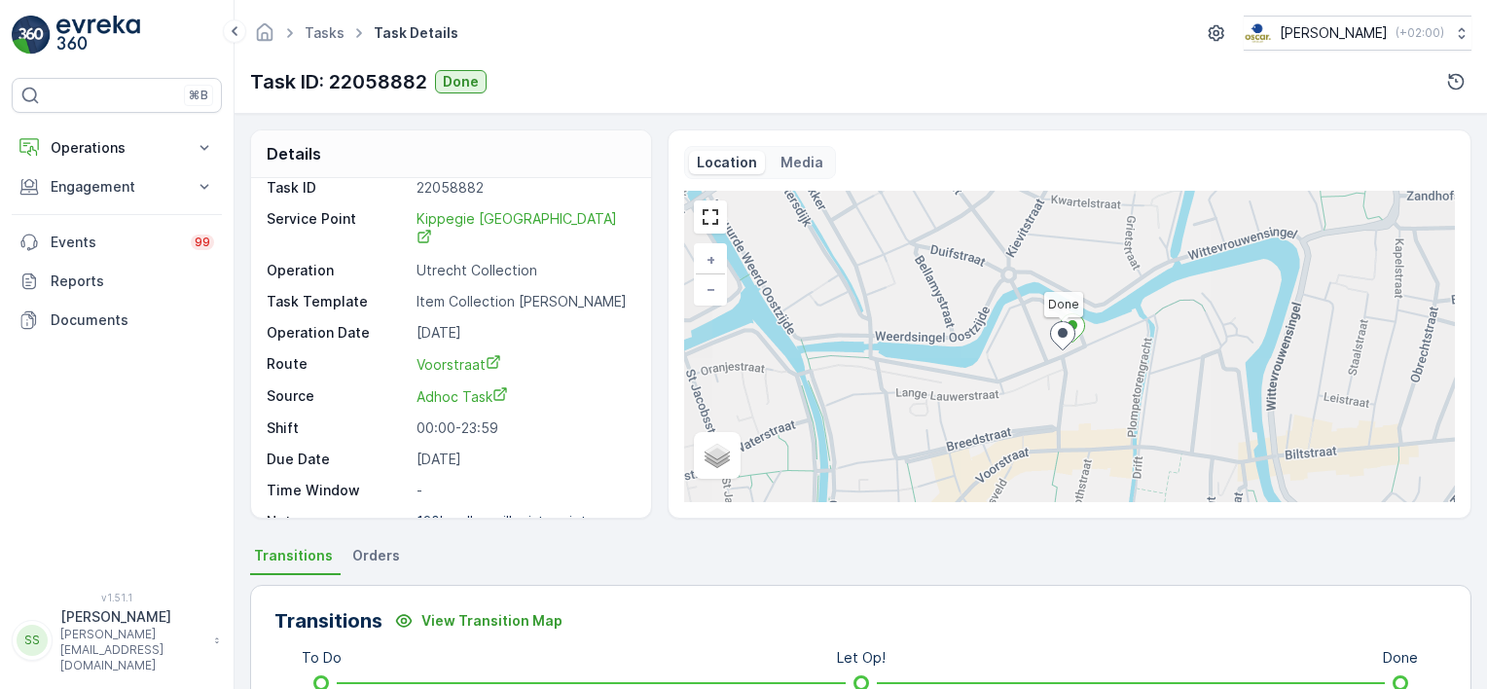
scroll to position [23, 0]
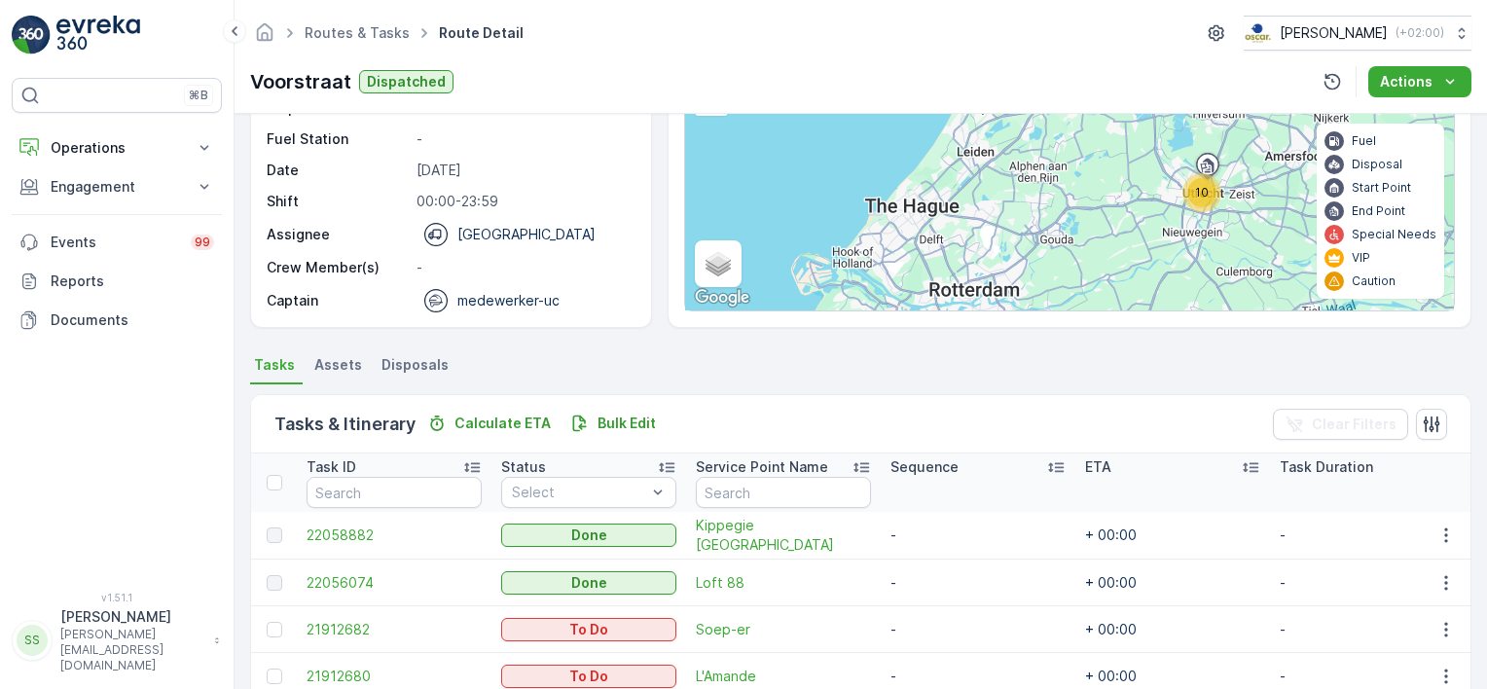
scroll to position [389, 0]
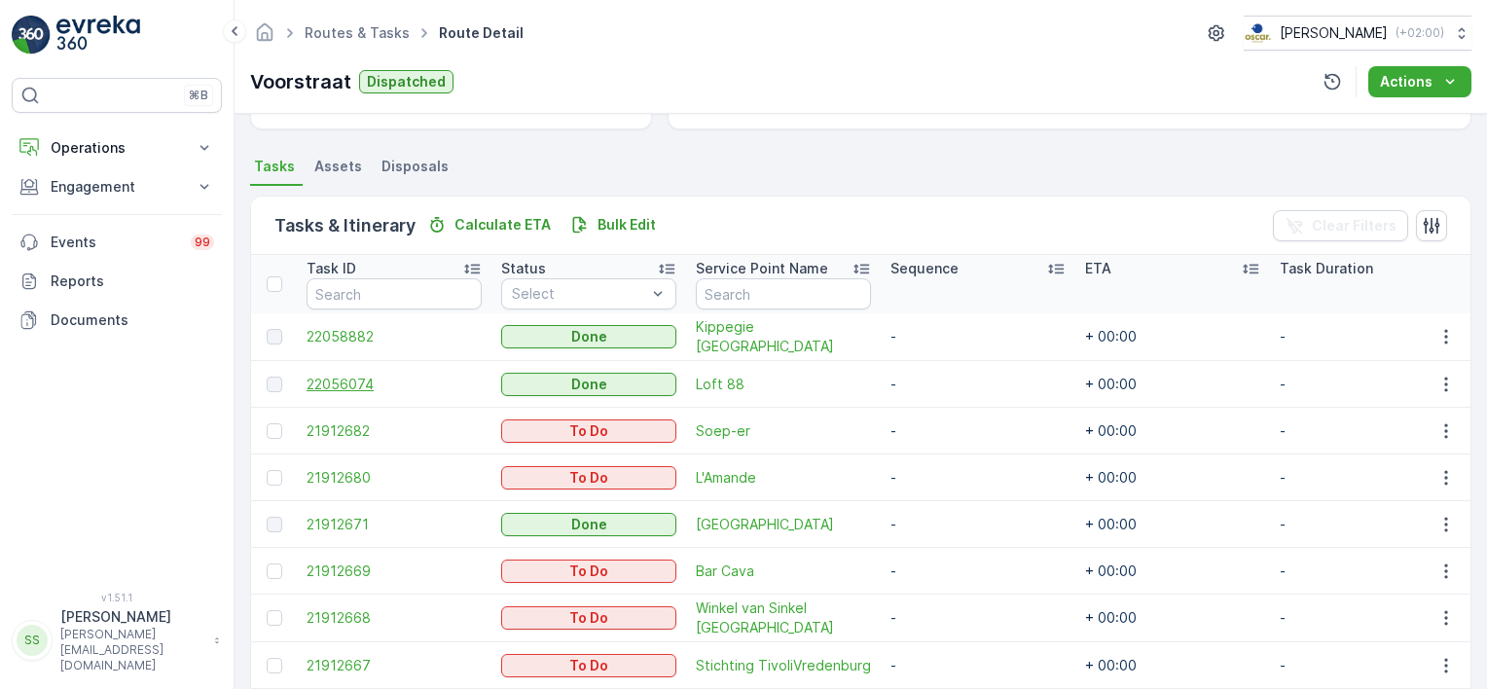
click at [350, 382] on span "22056074" at bounding box center [394, 384] width 175 height 19
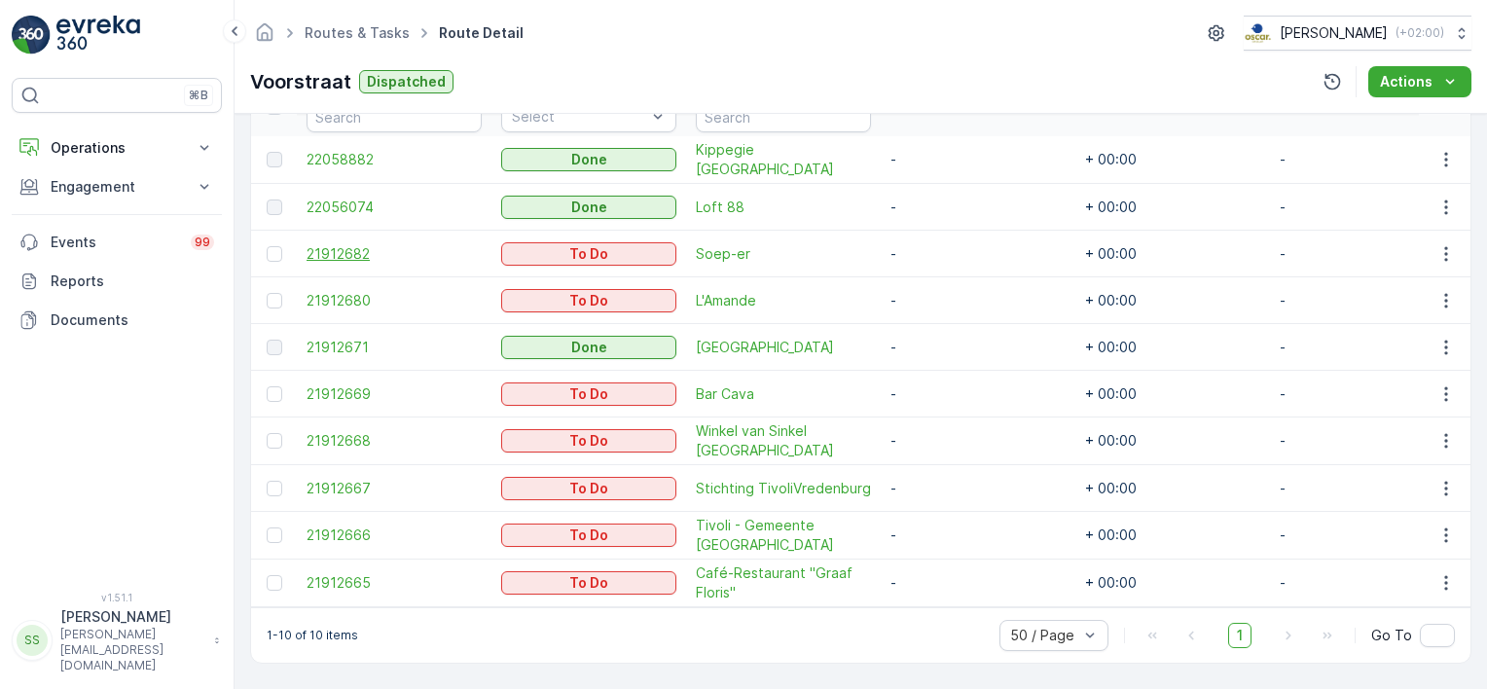
scroll to position [474, 0]
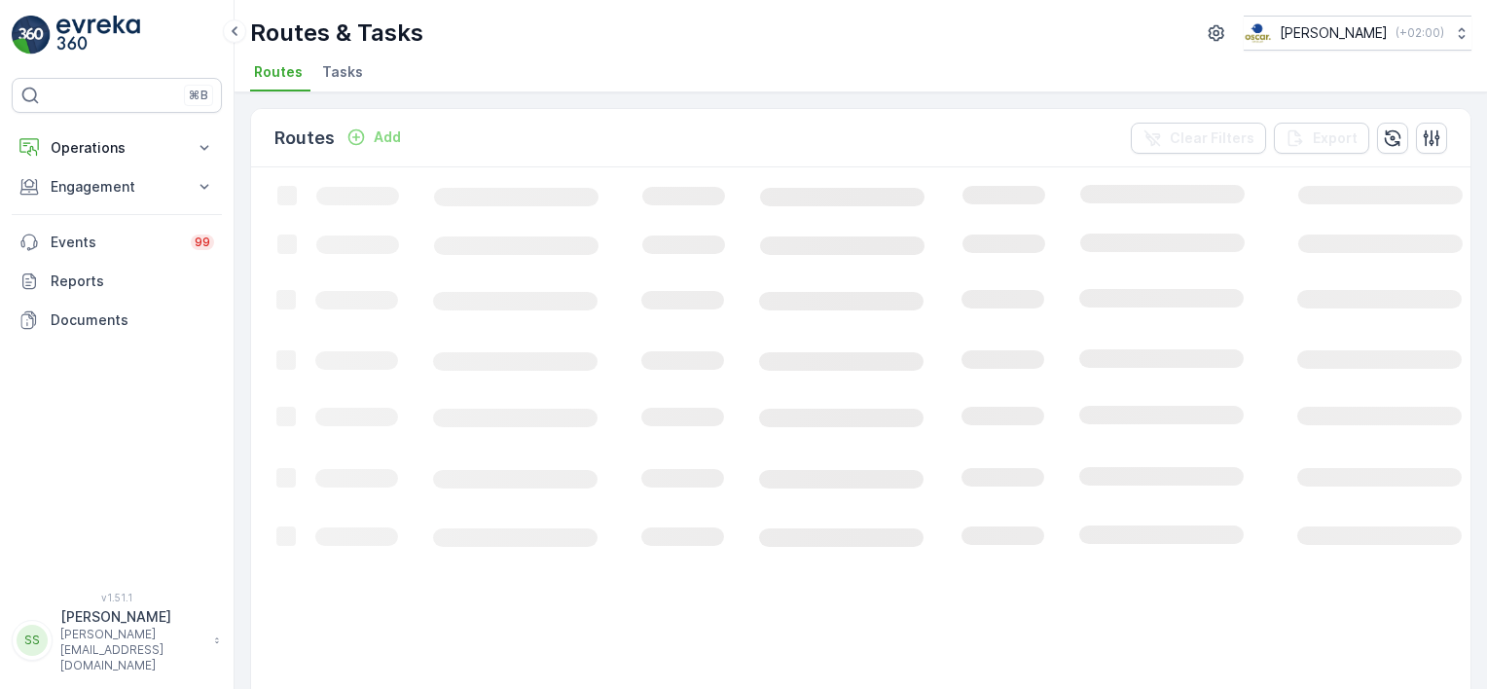
click at [466, 133] on div "Routes Add Clear Filters Export" at bounding box center [860, 138] width 1219 height 58
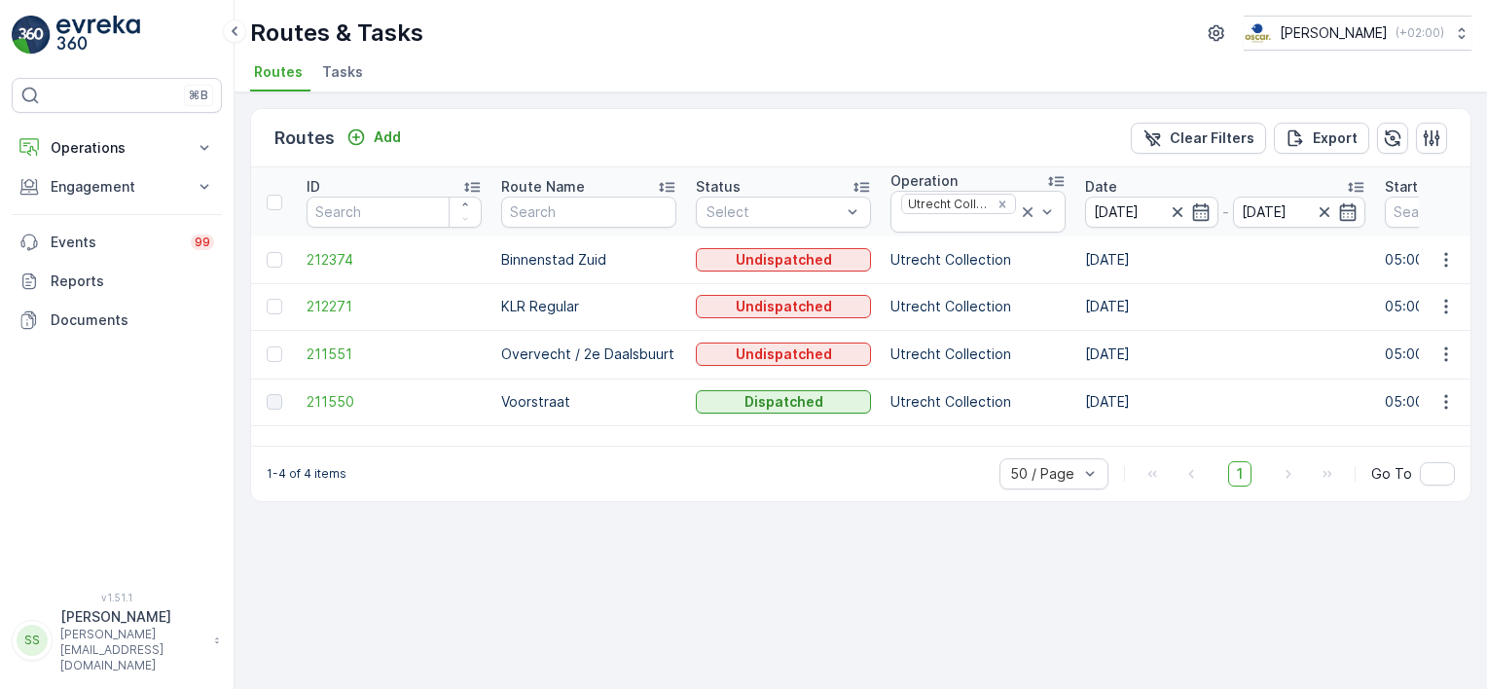
drag, startPoint x: 466, startPoint y: 133, endPoint x: 541, endPoint y: 133, distance: 74.9
click at [541, 133] on div "Routes Add Clear Filters Export" at bounding box center [860, 138] width 1219 height 58
click at [1009, 202] on div "Remove Utrecht Collection" at bounding box center [1002, 205] width 21 height 16
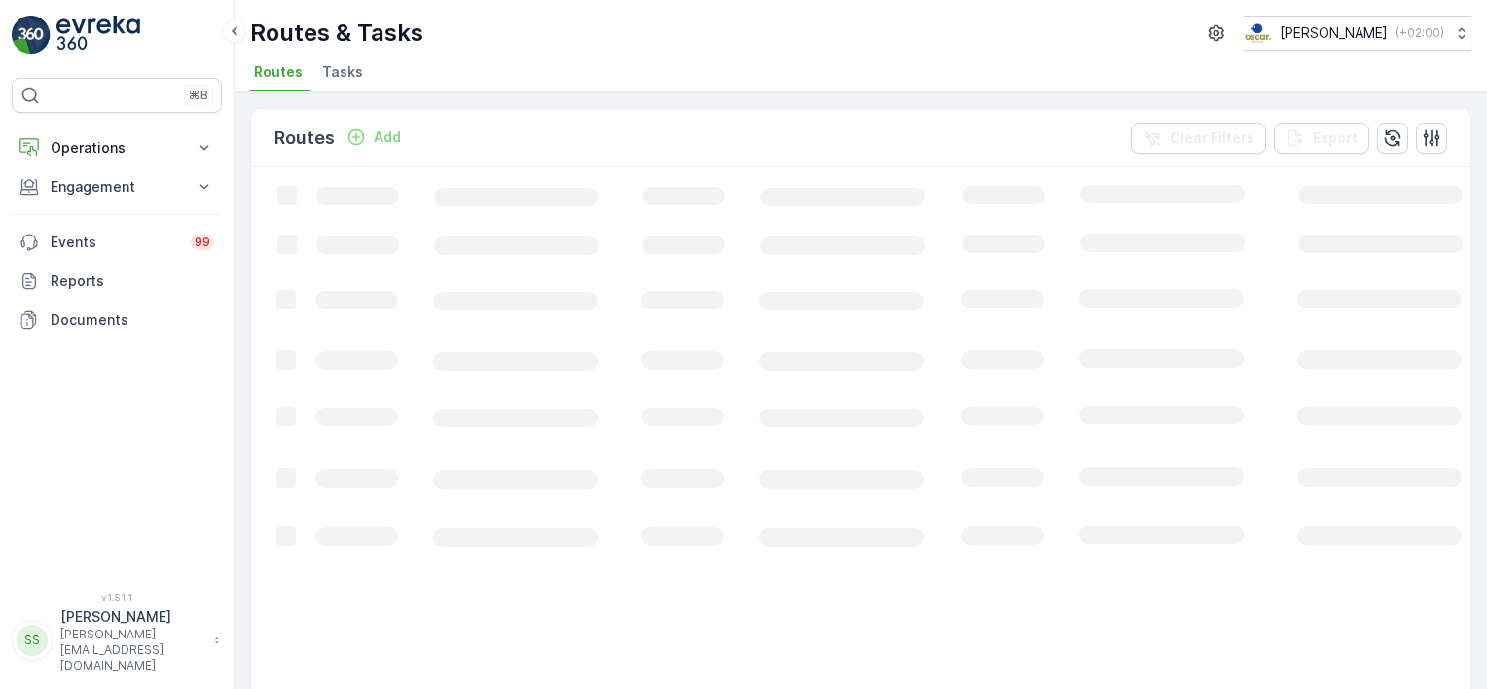
click at [957, 131] on div "Routes Add Clear Filters Export" at bounding box center [860, 138] width 1219 height 58
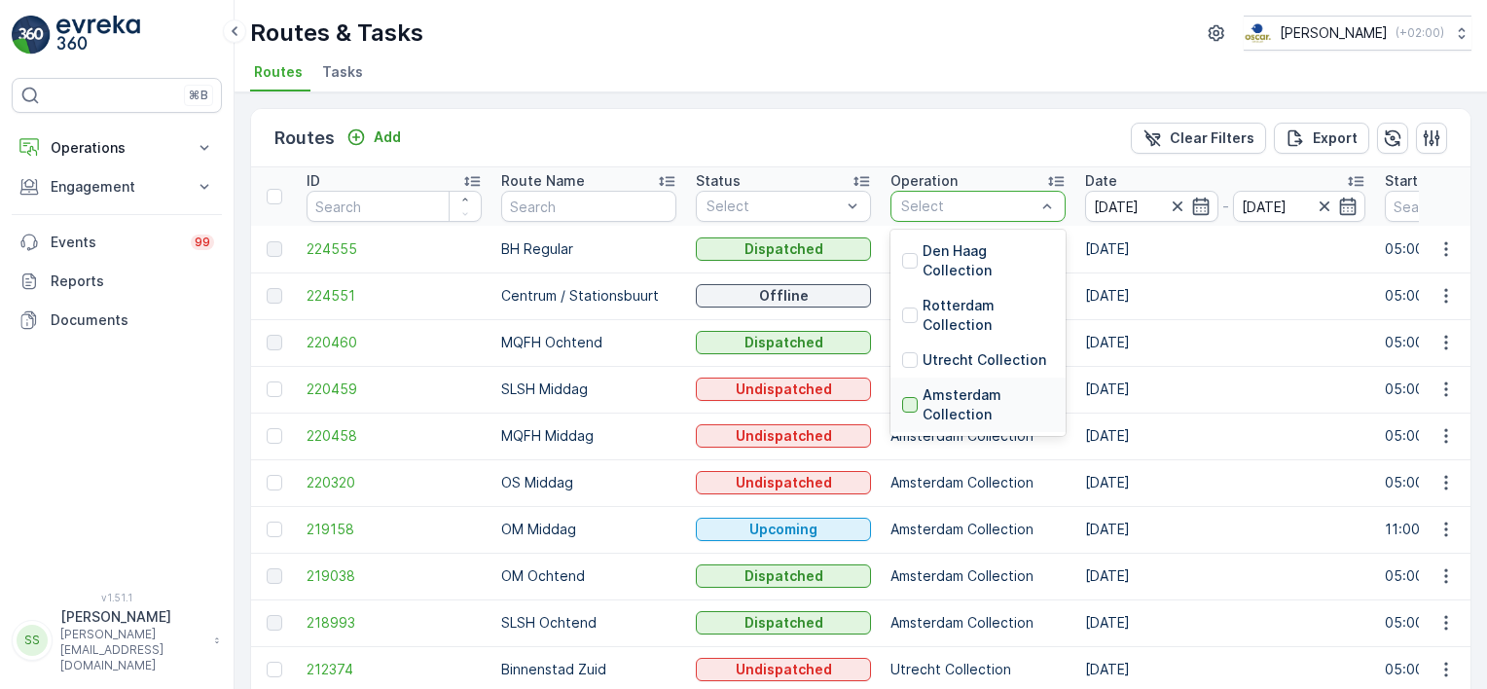
click at [903, 402] on div at bounding box center [910, 405] width 16 height 16
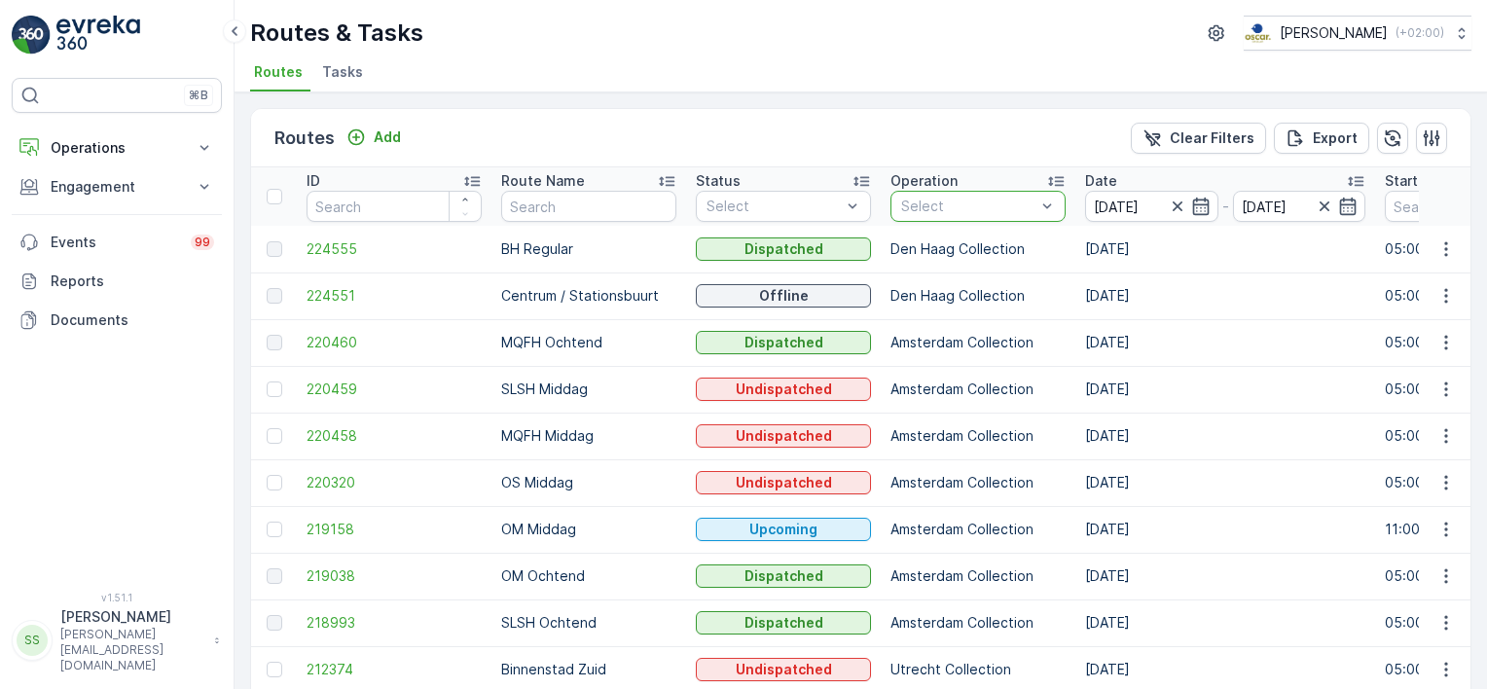
click at [951, 132] on div "Routes Add Clear Filters Export" at bounding box center [860, 138] width 1219 height 58
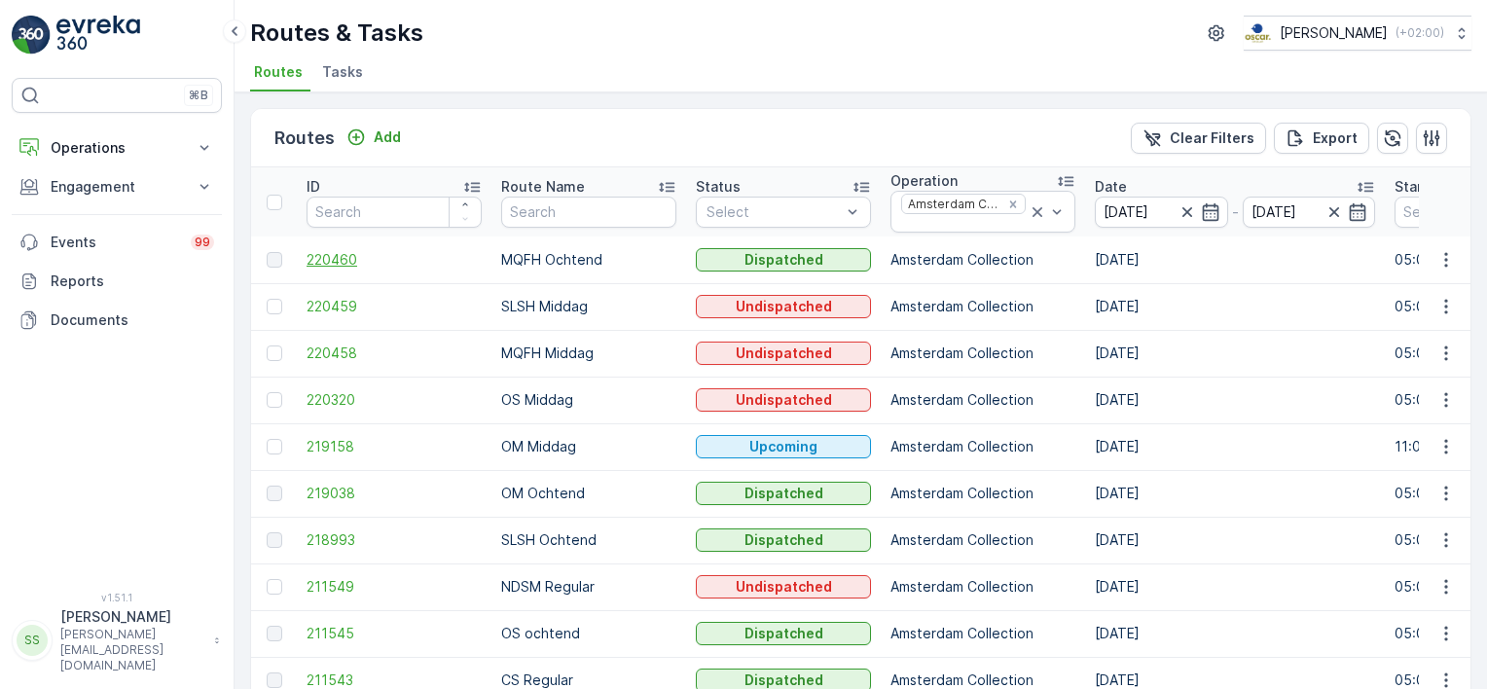
click at [328, 261] on span "220460" at bounding box center [394, 259] width 175 height 19
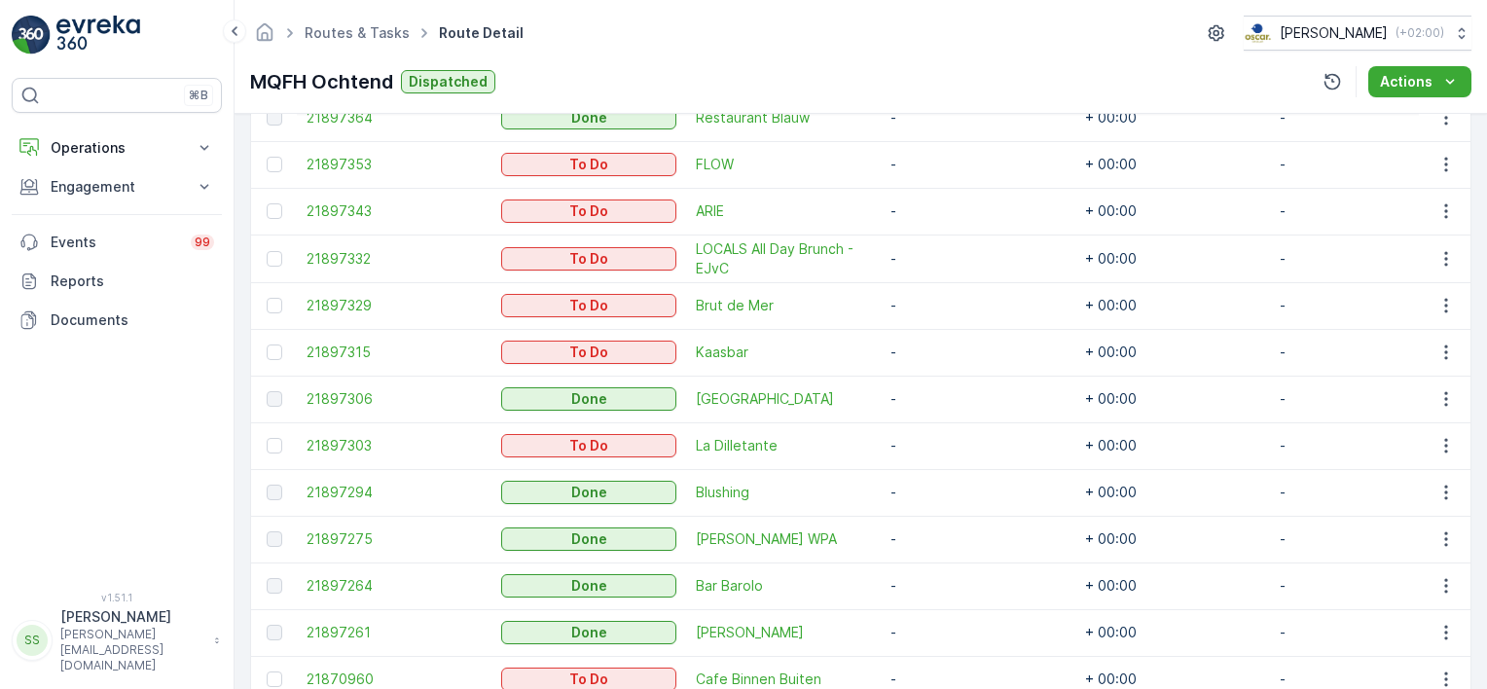
scroll to position [973, 0]
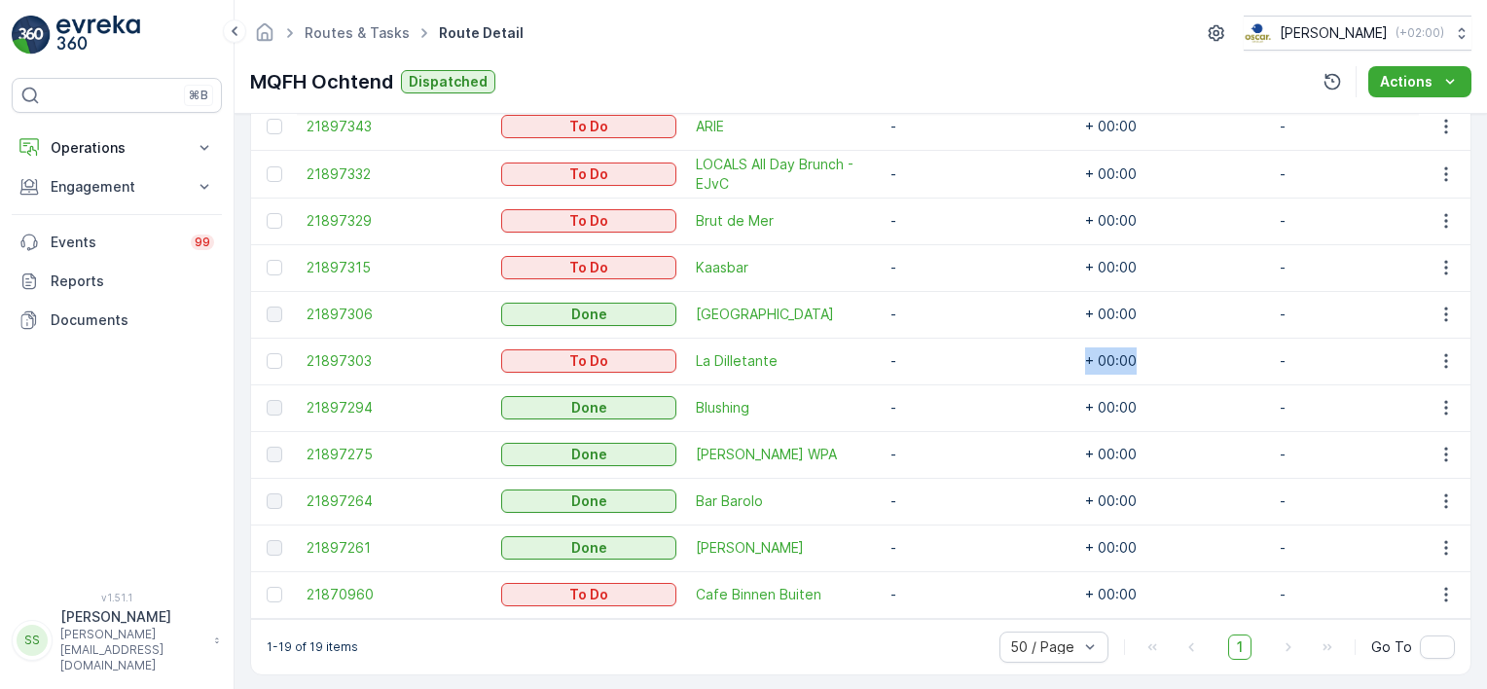
drag, startPoint x: 1136, startPoint y: 354, endPoint x: 1057, endPoint y: 358, distance: 78.9
click at [1057, 358] on tr "21897303 To Do La Dilletante - + 00:00 -" at bounding box center [981, 361] width 1461 height 47
drag, startPoint x: 1057, startPoint y: 358, endPoint x: 971, endPoint y: 358, distance: 85.6
click at [971, 358] on td "-" at bounding box center [978, 361] width 195 height 47
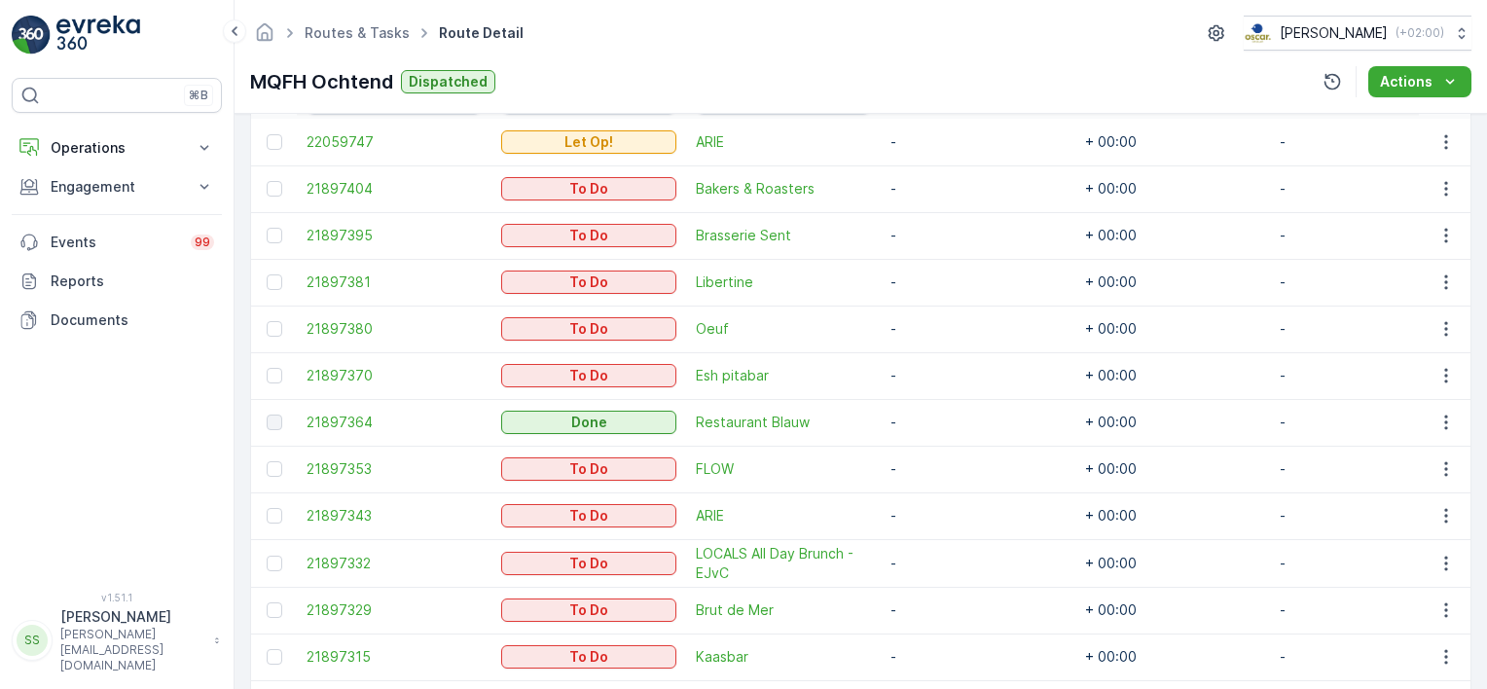
scroll to position [487, 0]
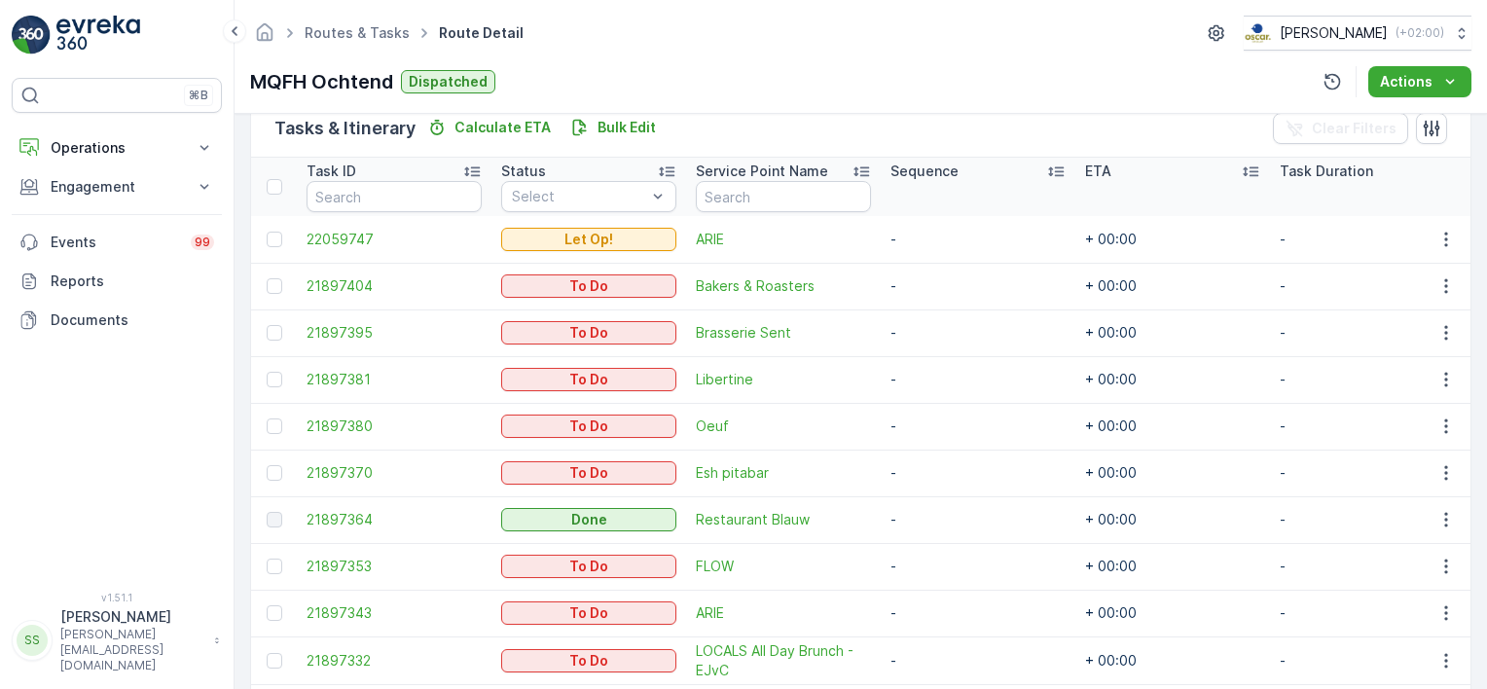
click at [1113, 233] on td "+ 00:00" at bounding box center [1172, 239] width 195 height 47
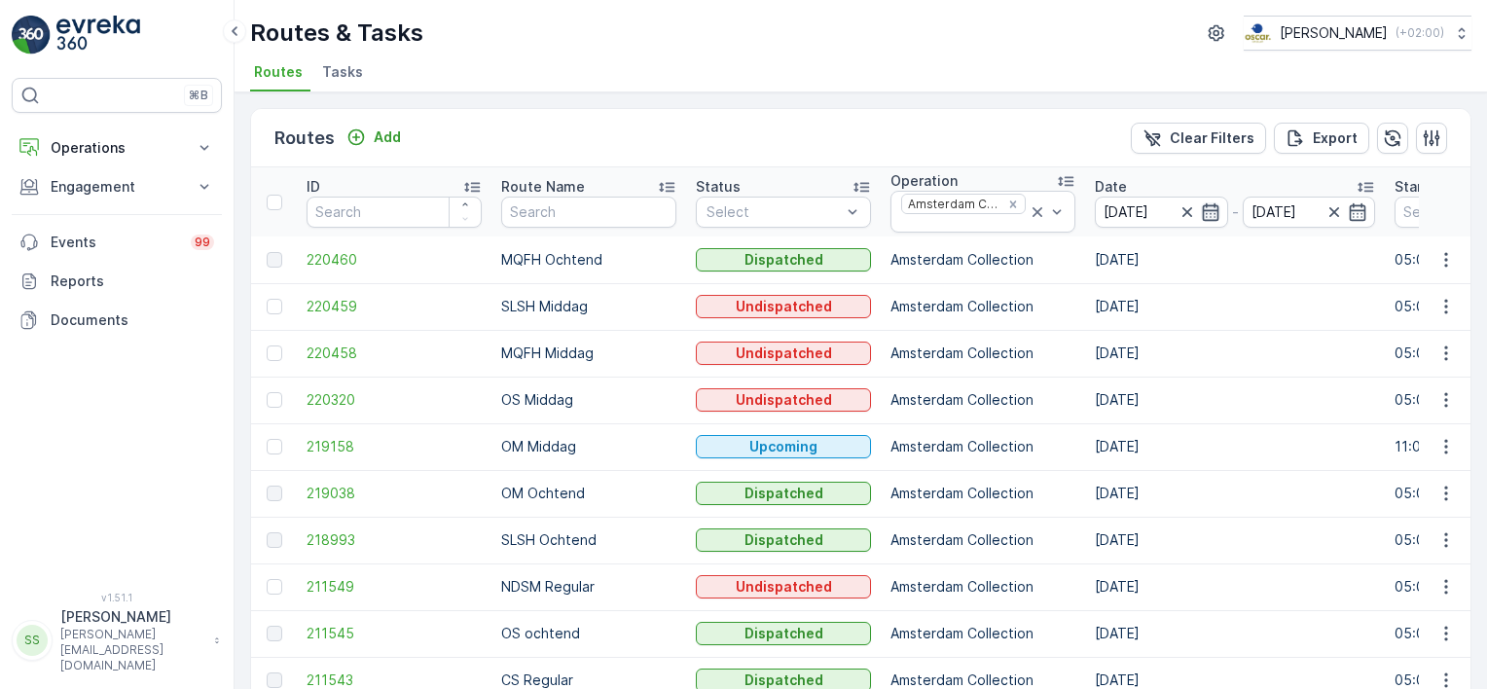
click at [1202, 203] on icon "button" at bounding box center [1210, 211] width 17 height 18
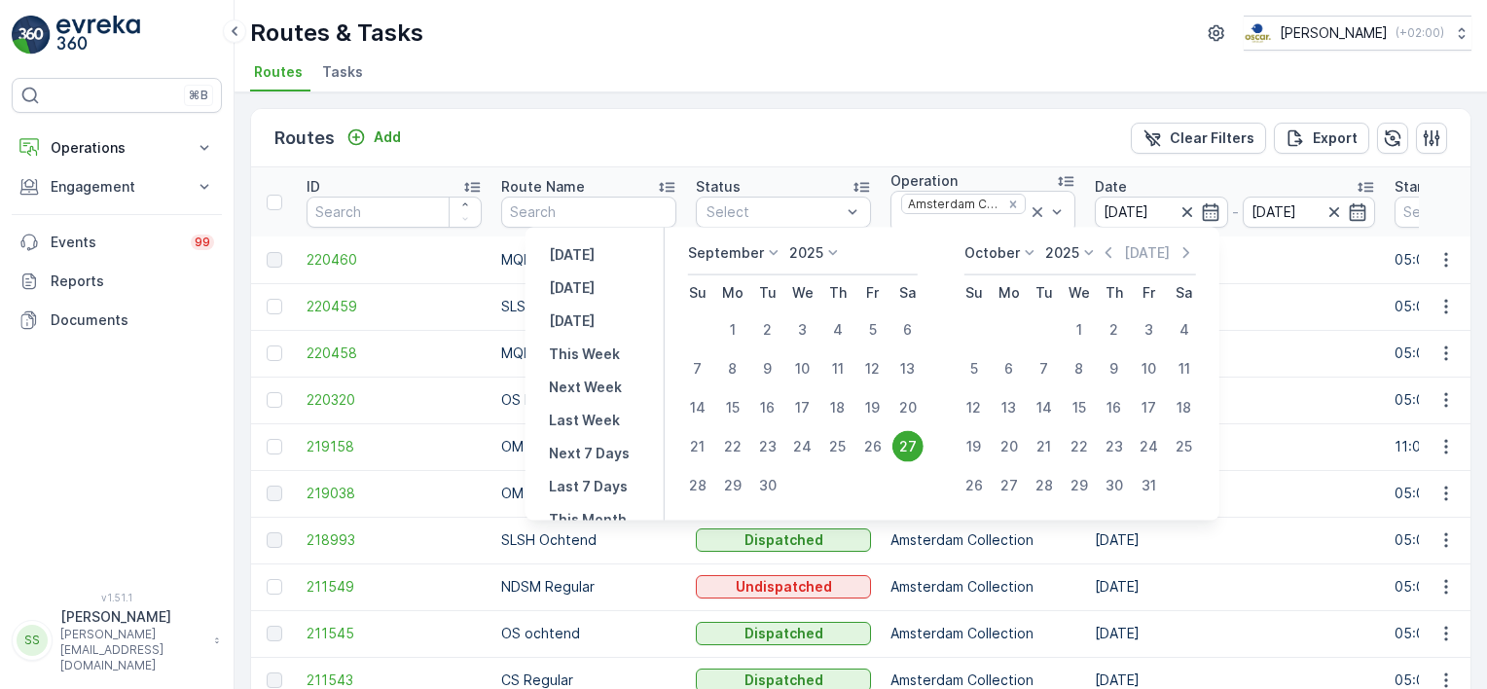
drag, startPoint x: 883, startPoint y: 444, endPoint x: 897, endPoint y: 444, distance: 14.6
click at [882, 444] on div "26" at bounding box center [872, 446] width 31 height 31
type input "26.09.2025"
click at [961, 90] on ul "Routes Tasks" at bounding box center [853, 74] width 1206 height 33
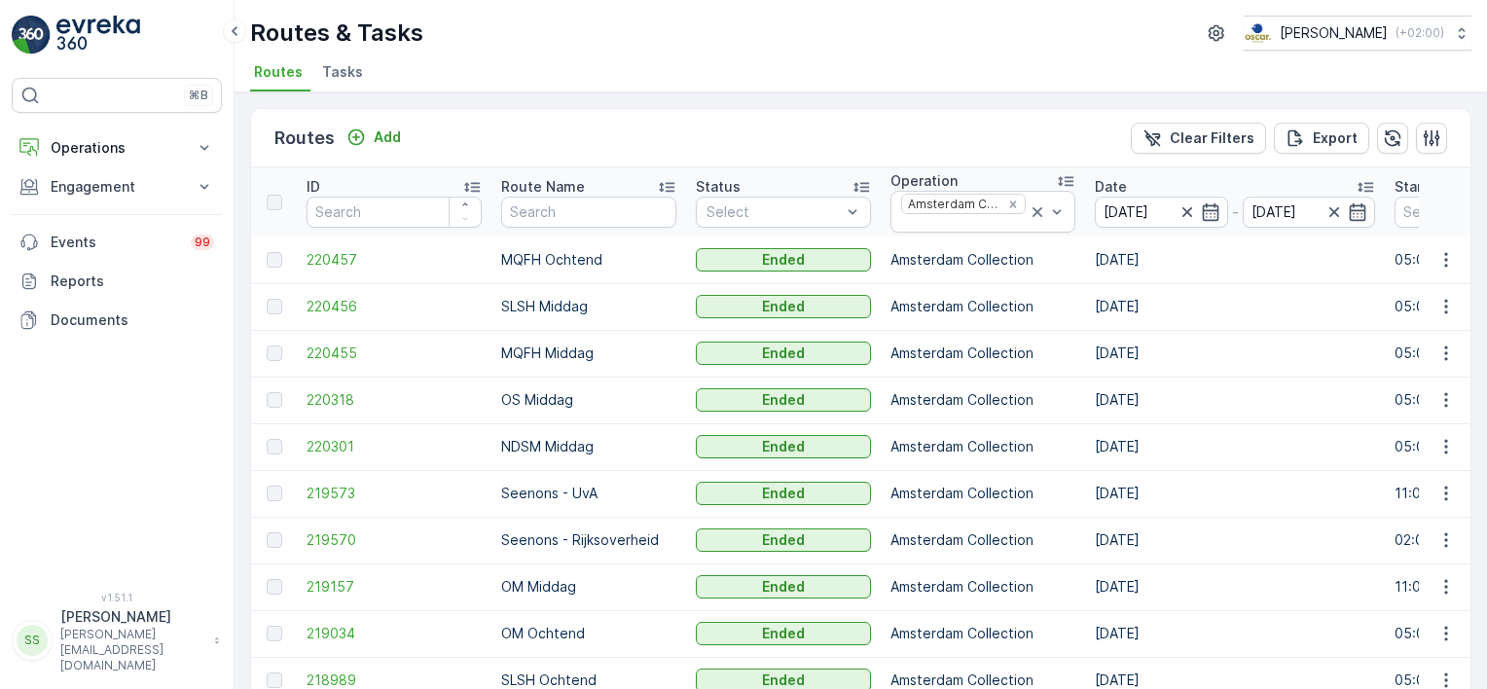
click at [959, 136] on div "Routes Add Clear Filters Export" at bounding box center [860, 138] width 1219 height 58
click at [325, 257] on span "220457" at bounding box center [394, 259] width 175 height 19
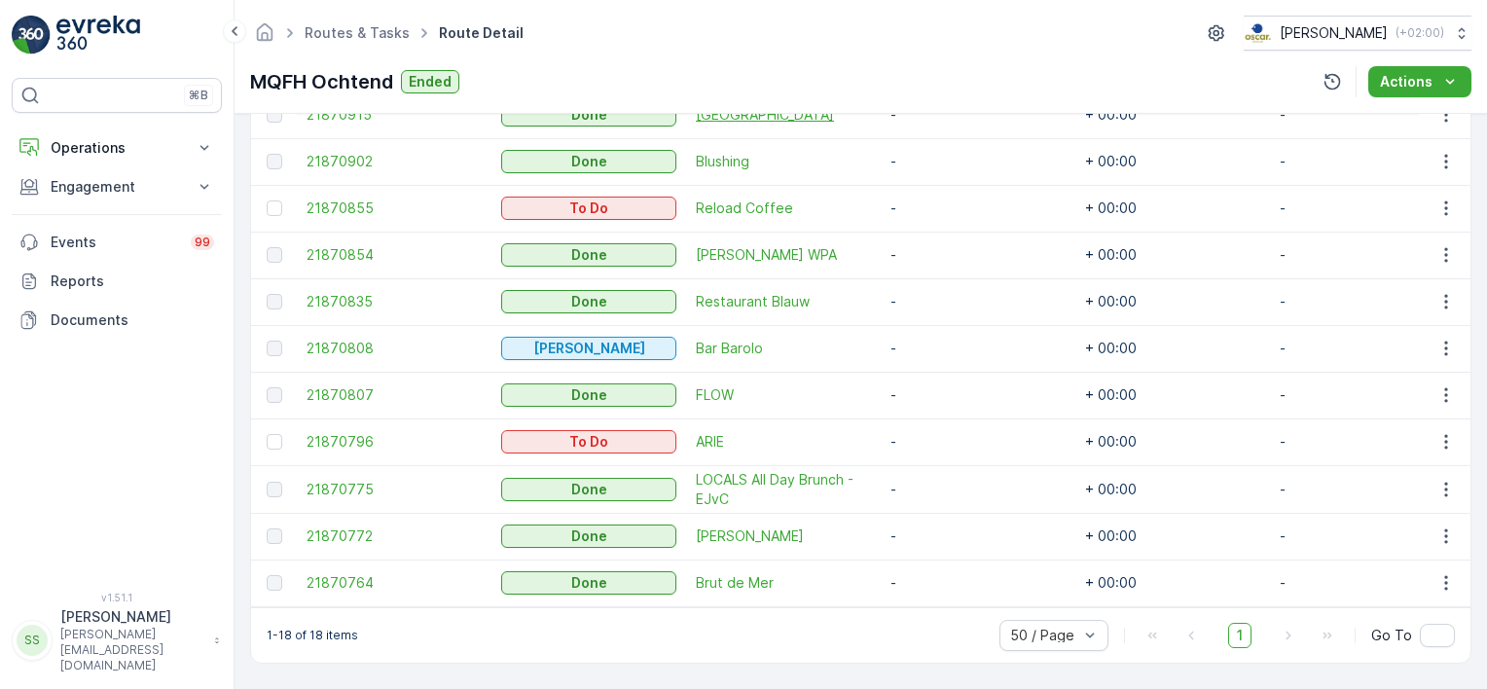
scroll to position [166, 0]
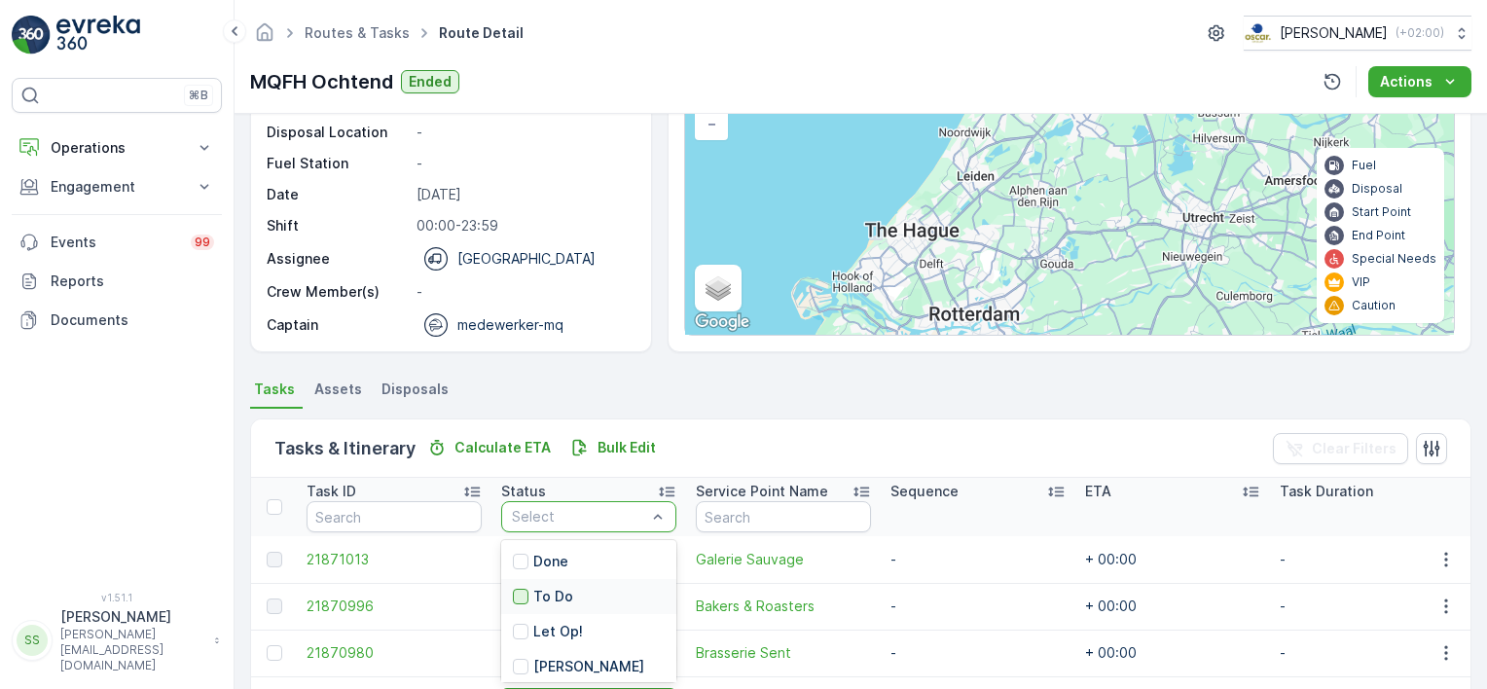
click at [523, 596] on div at bounding box center [521, 597] width 16 height 16
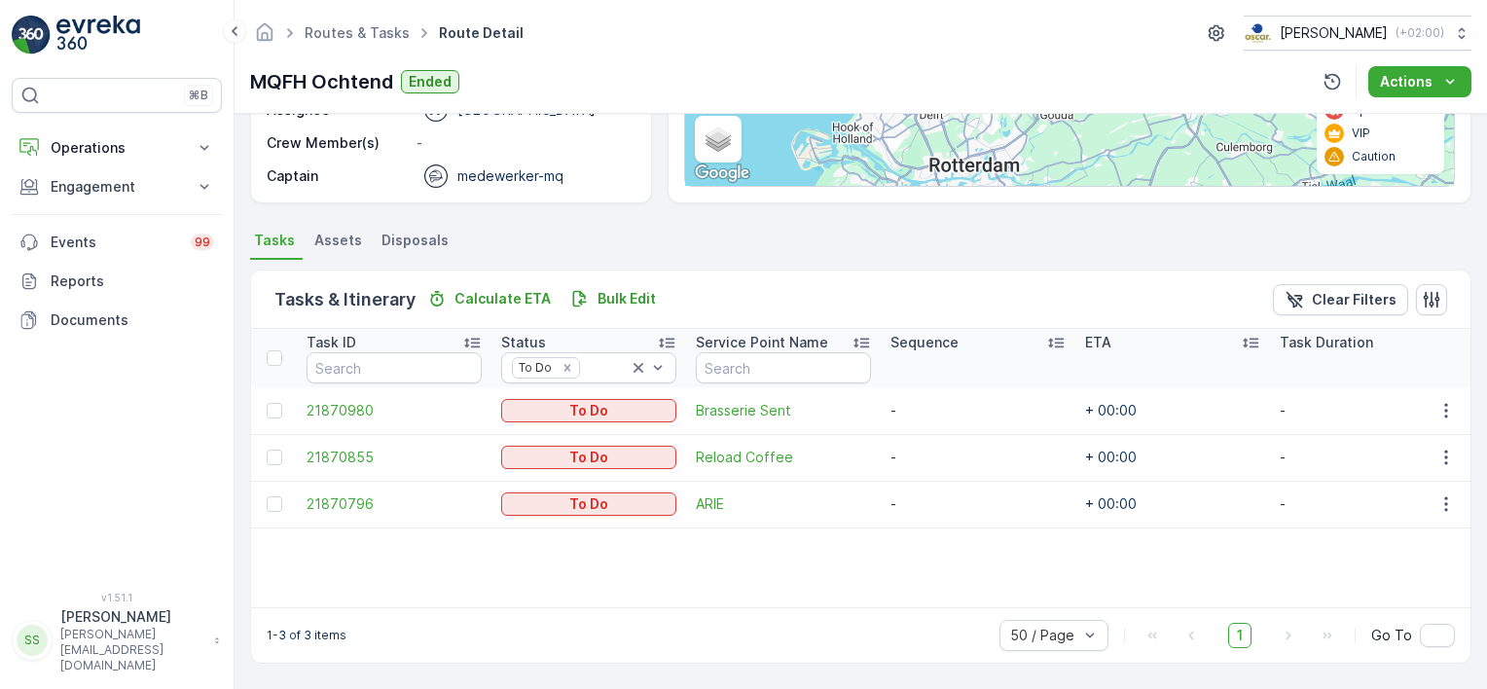
scroll to position [313, 0]
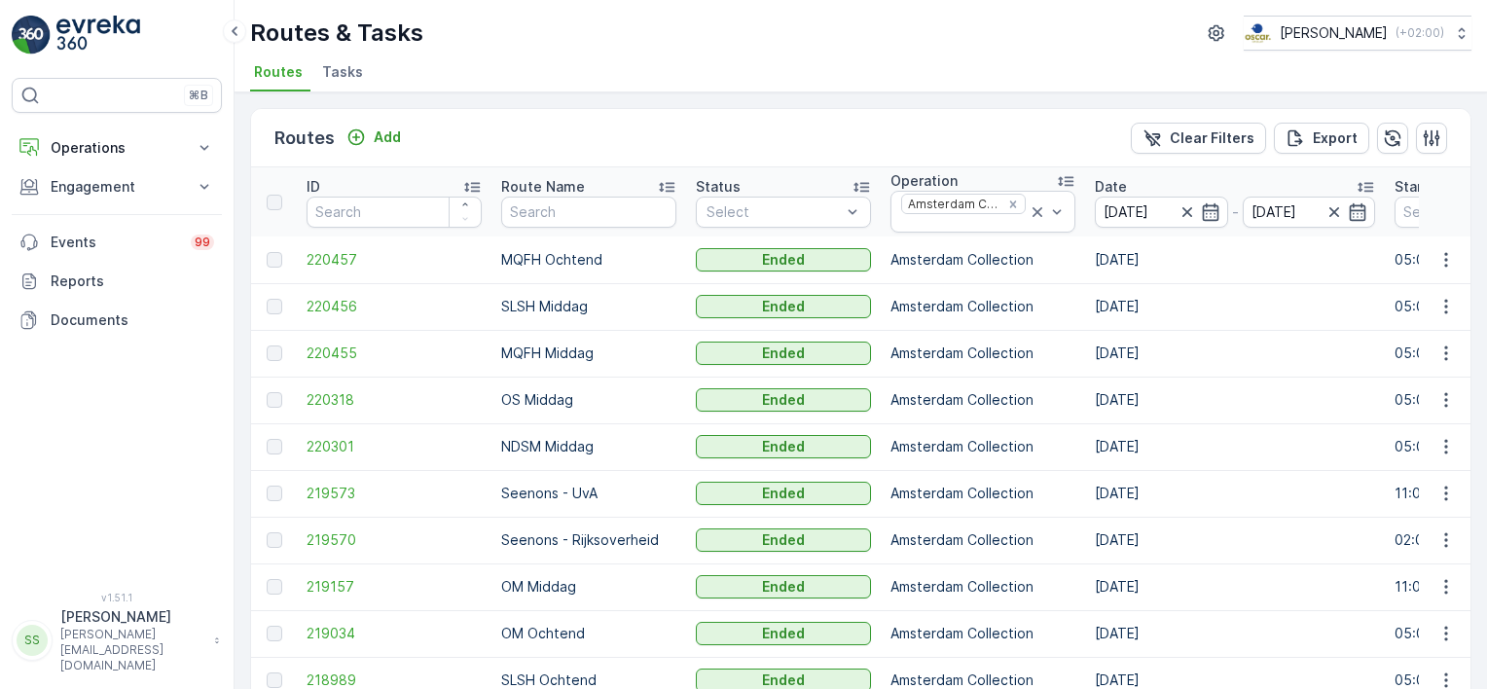
scroll to position [97, 0]
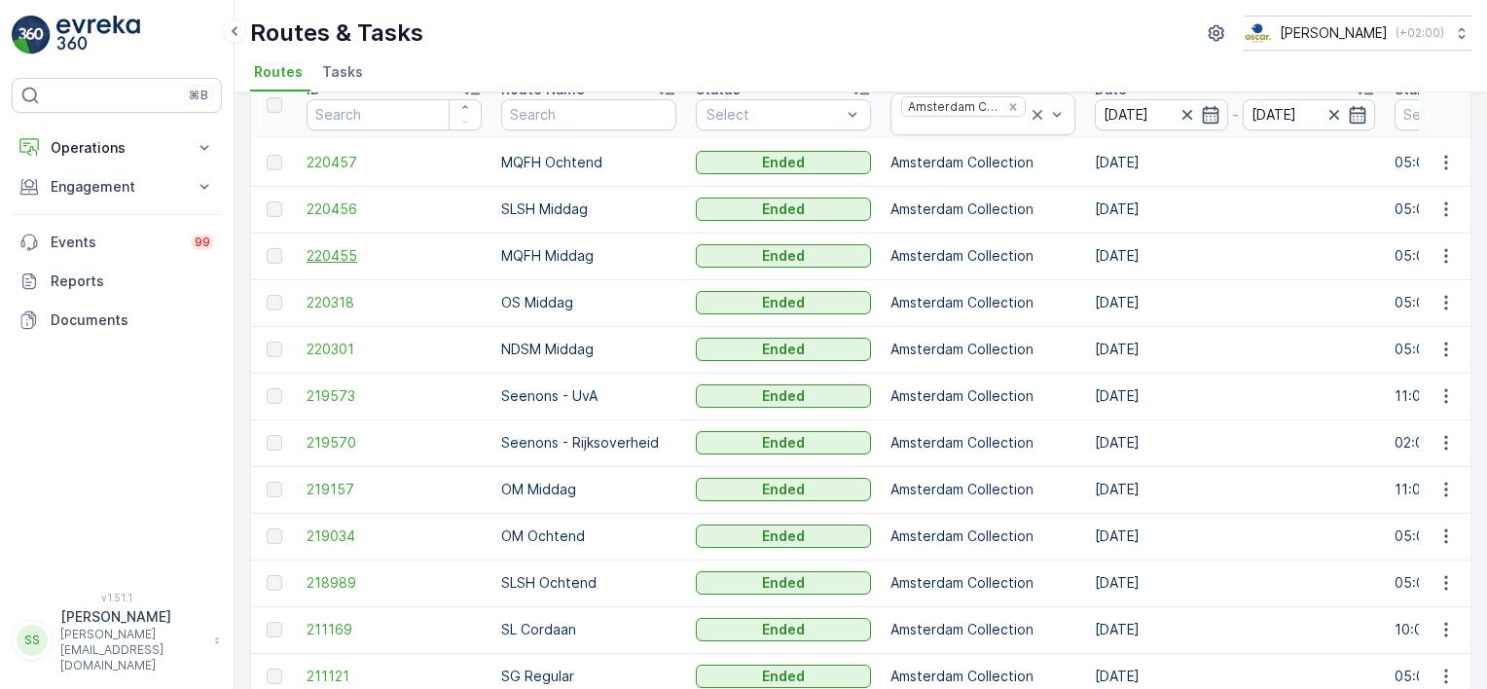
click at [342, 248] on span "220455" at bounding box center [394, 255] width 175 height 19
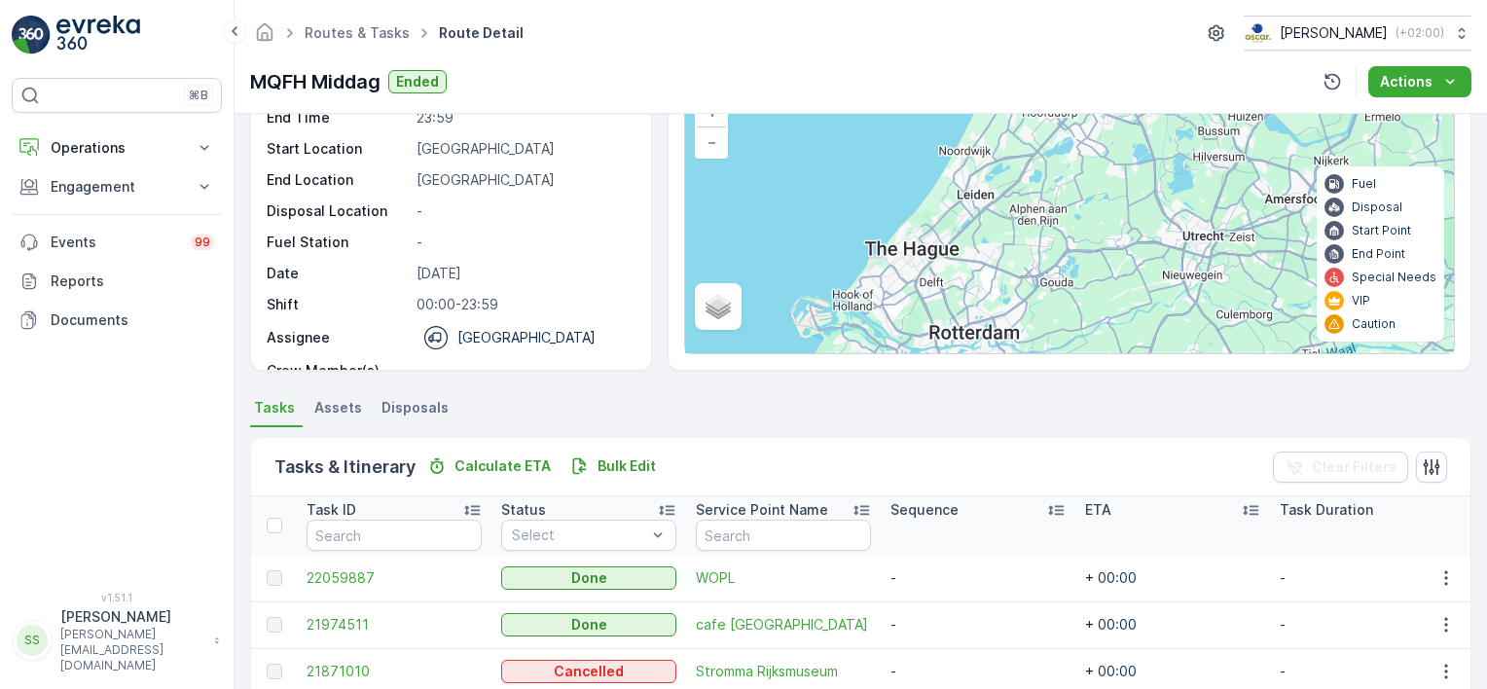
scroll to position [292, 0]
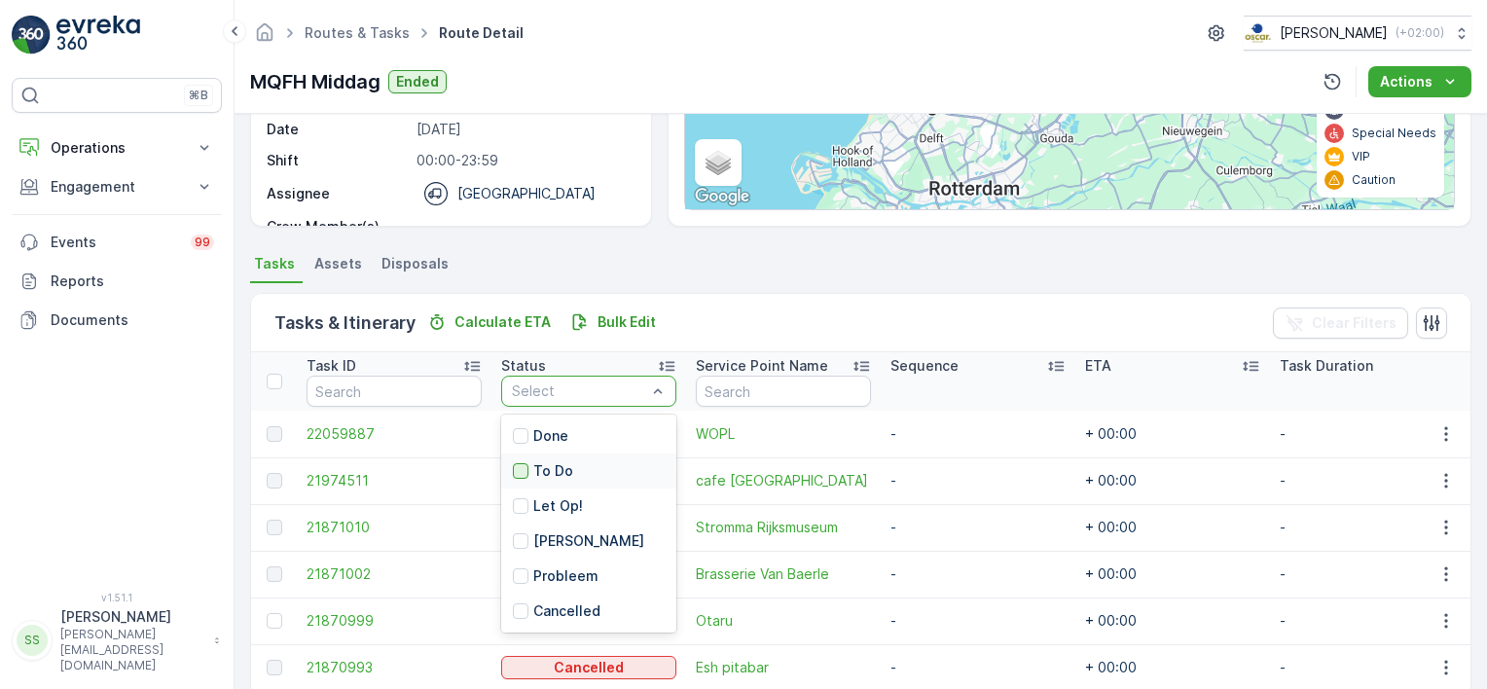
click at [526, 463] on div at bounding box center [521, 471] width 16 height 16
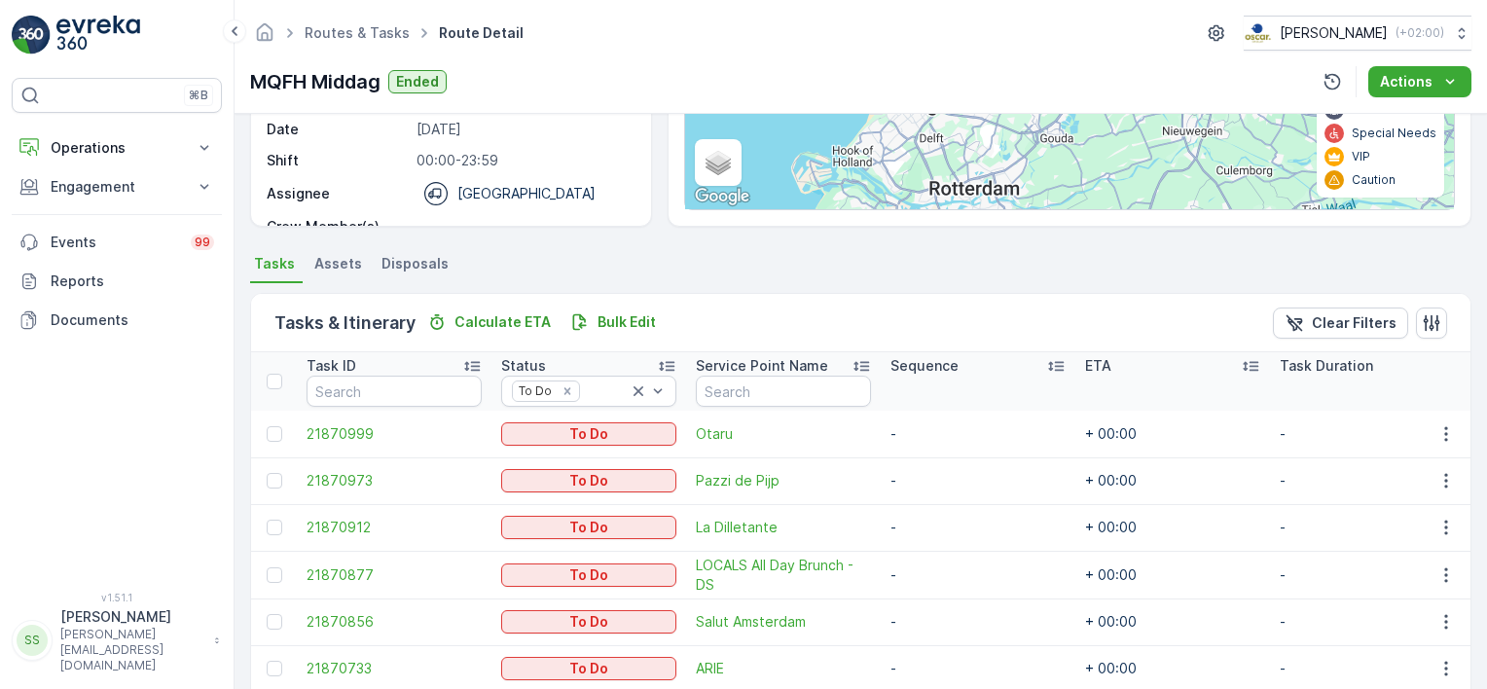
scroll to position [384, 0]
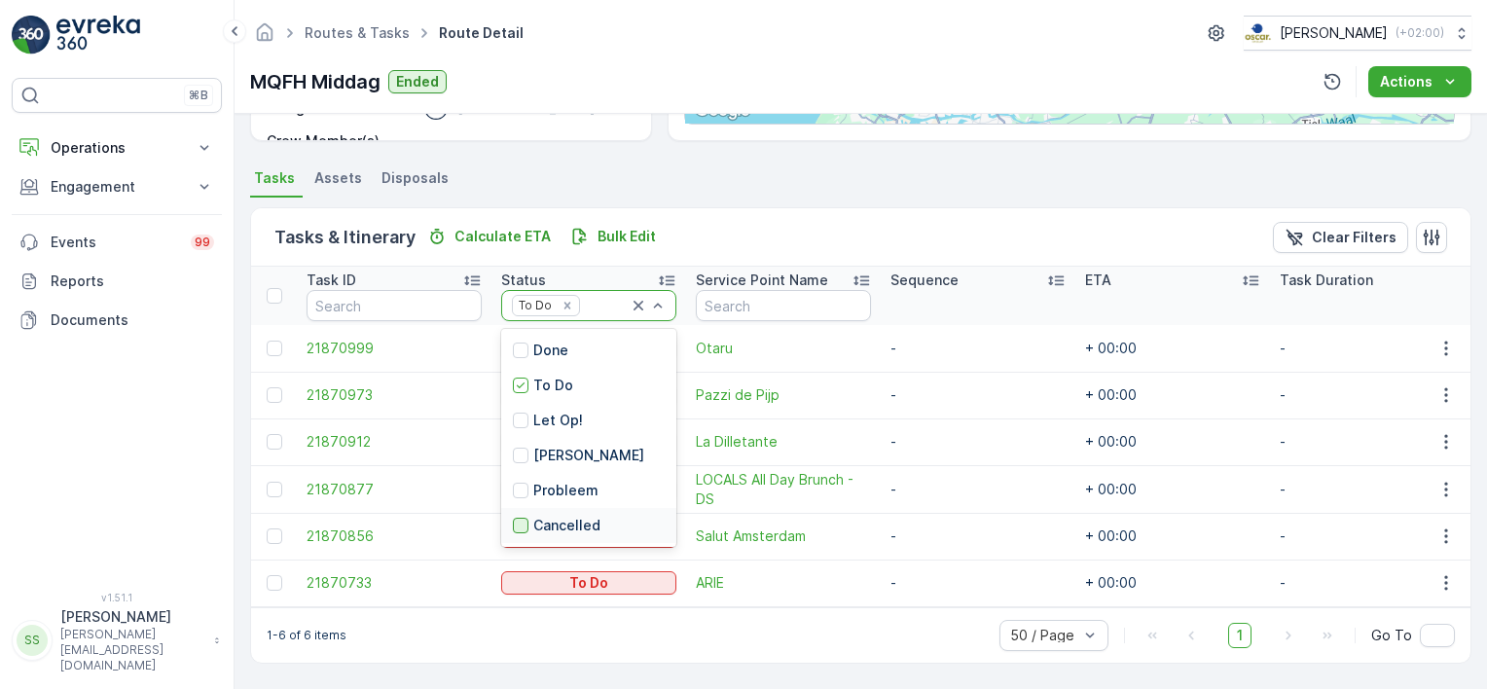
click at [524, 518] on div at bounding box center [521, 526] width 16 height 16
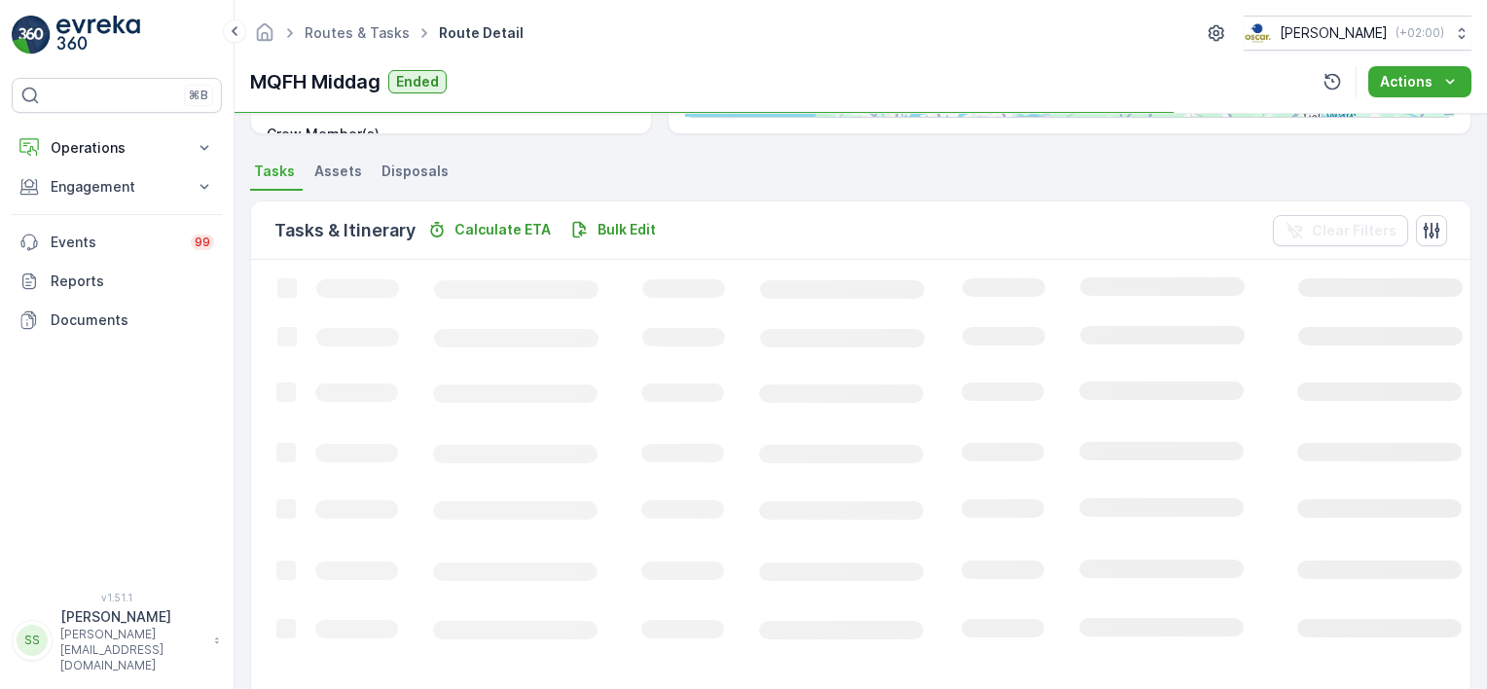
click at [702, 212] on div "Tasks & Itinerary Calculate ETA Bulk Edit Clear Filters" at bounding box center [860, 230] width 1219 height 58
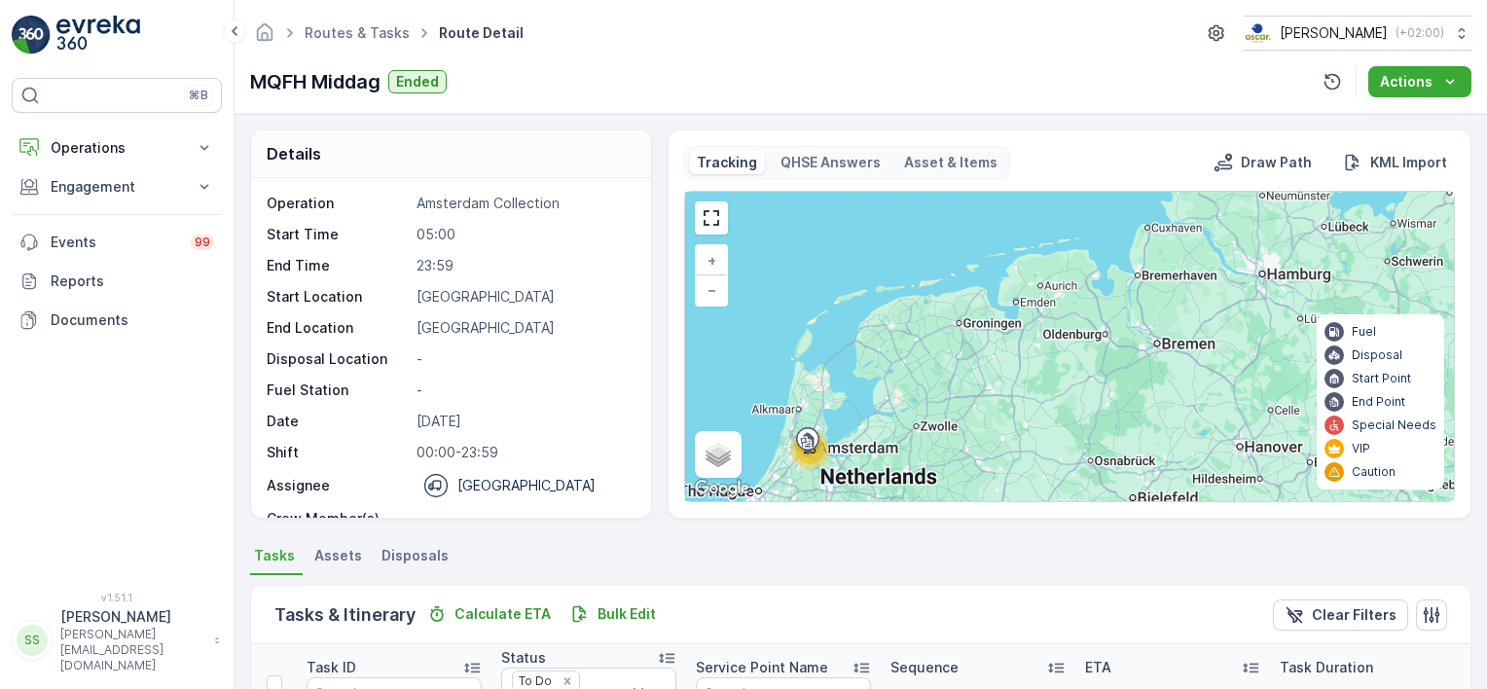
click at [780, 560] on ul "Tasks Assets Disposals" at bounding box center [860, 558] width 1221 height 33
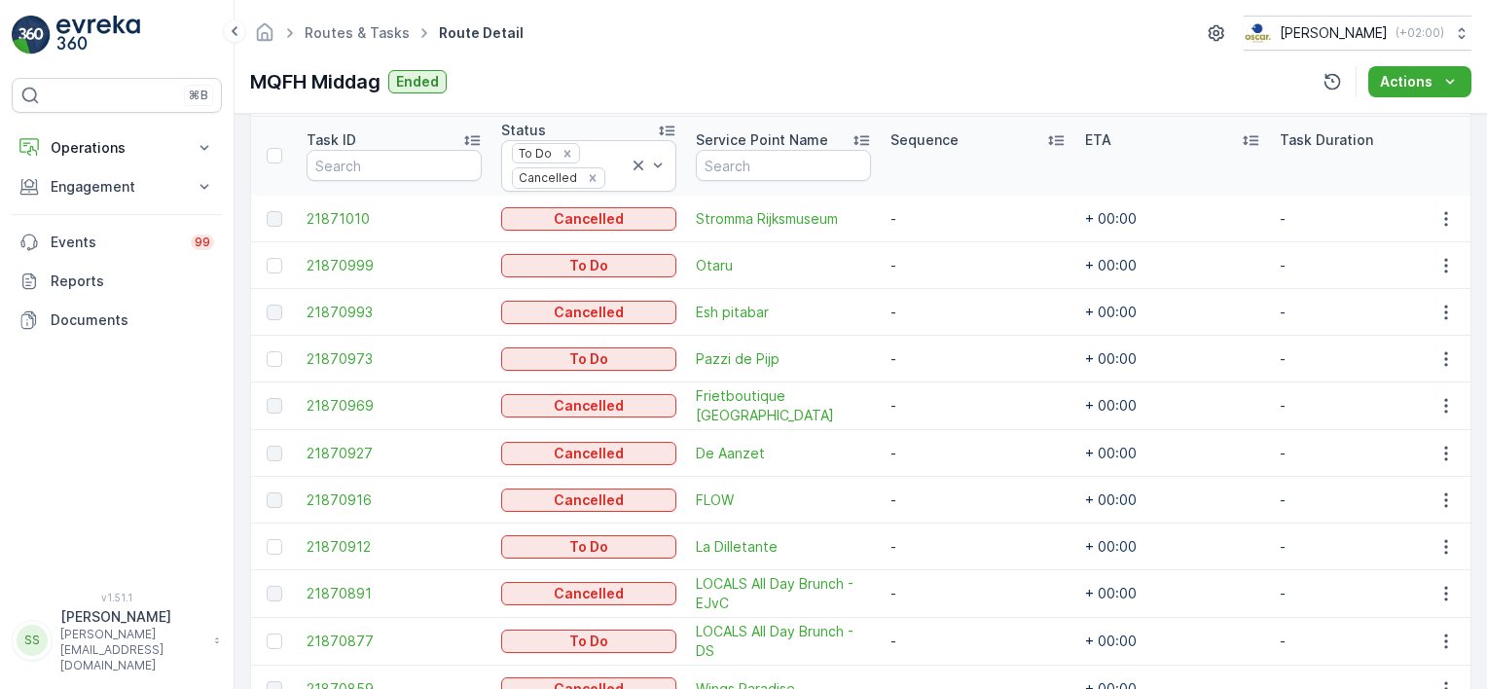
scroll to position [527, 0]
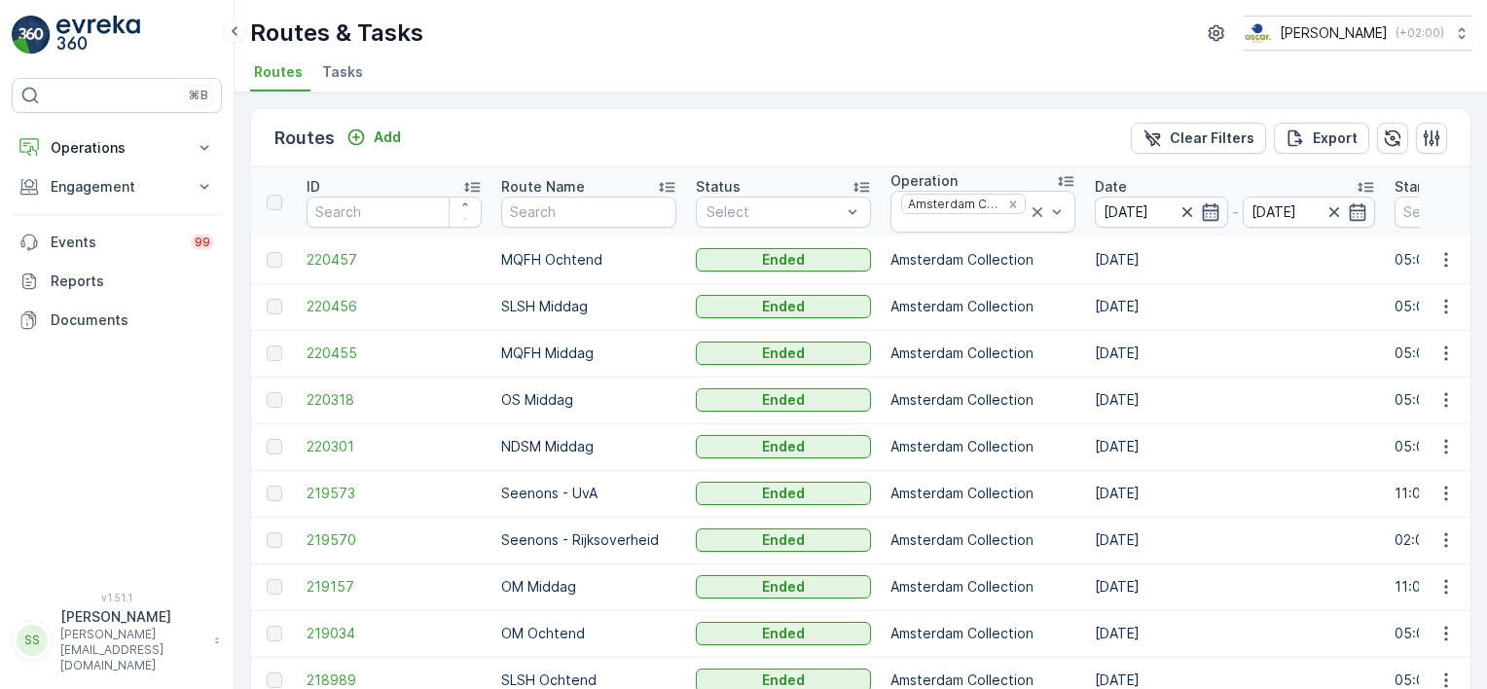
click at [1201, 206] on icon "button" at bounding box center [1210, 211] width 19 height 19
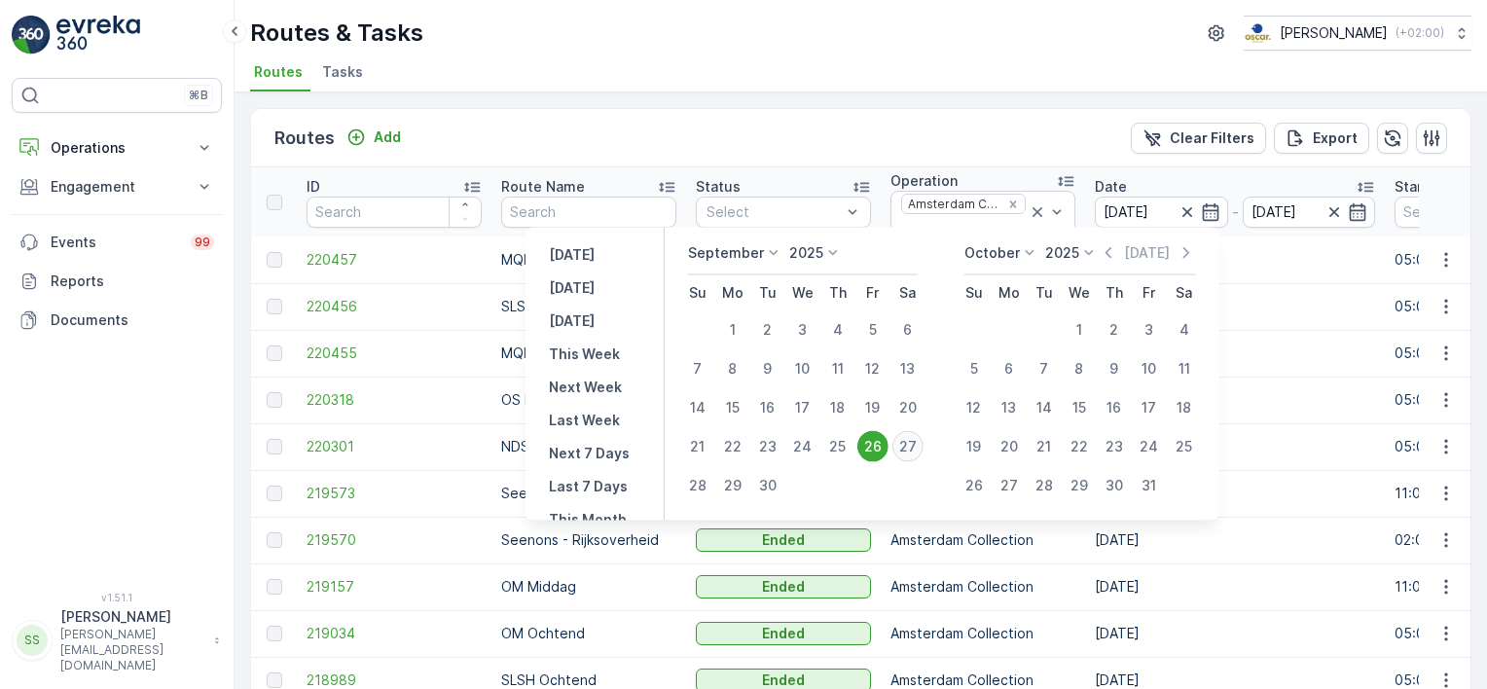
click at [916, 441] on div "27" at bounding box center [907, 446] width 31 height 31
type input "[DATE]"
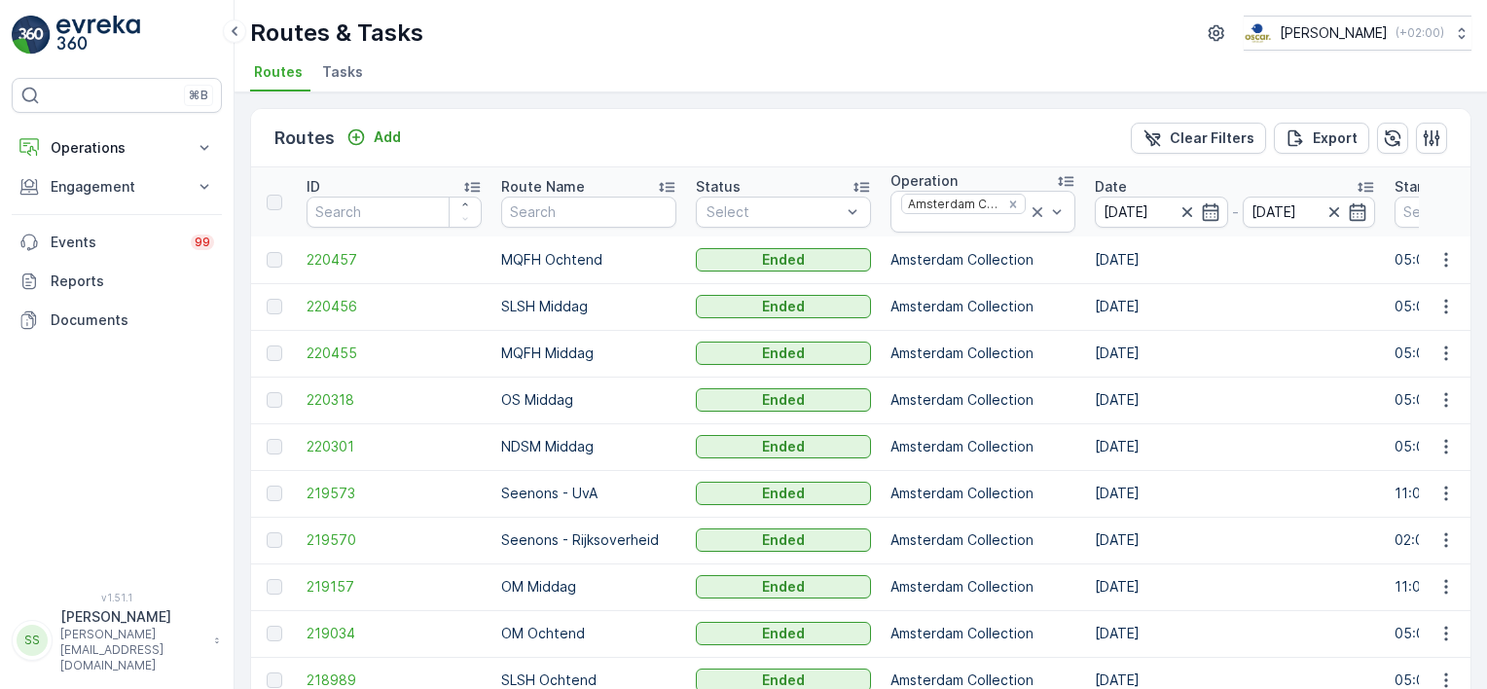
click at [904, 133] on div "Routes Add Clear Filters Export" at bounding box center [860, 138] width 1219 height 58
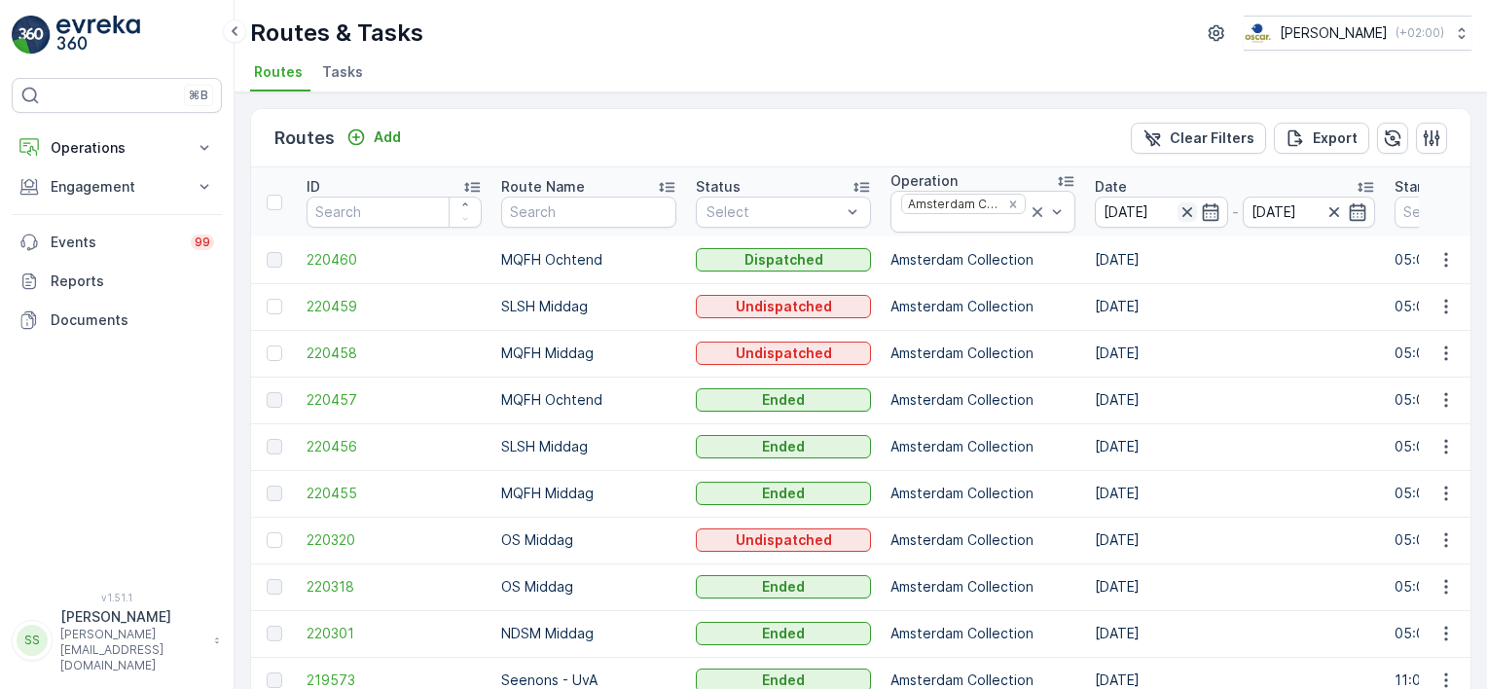
click at [1177, 209] on icon "button" at bounding box center [1186, 211] width 19 height 19
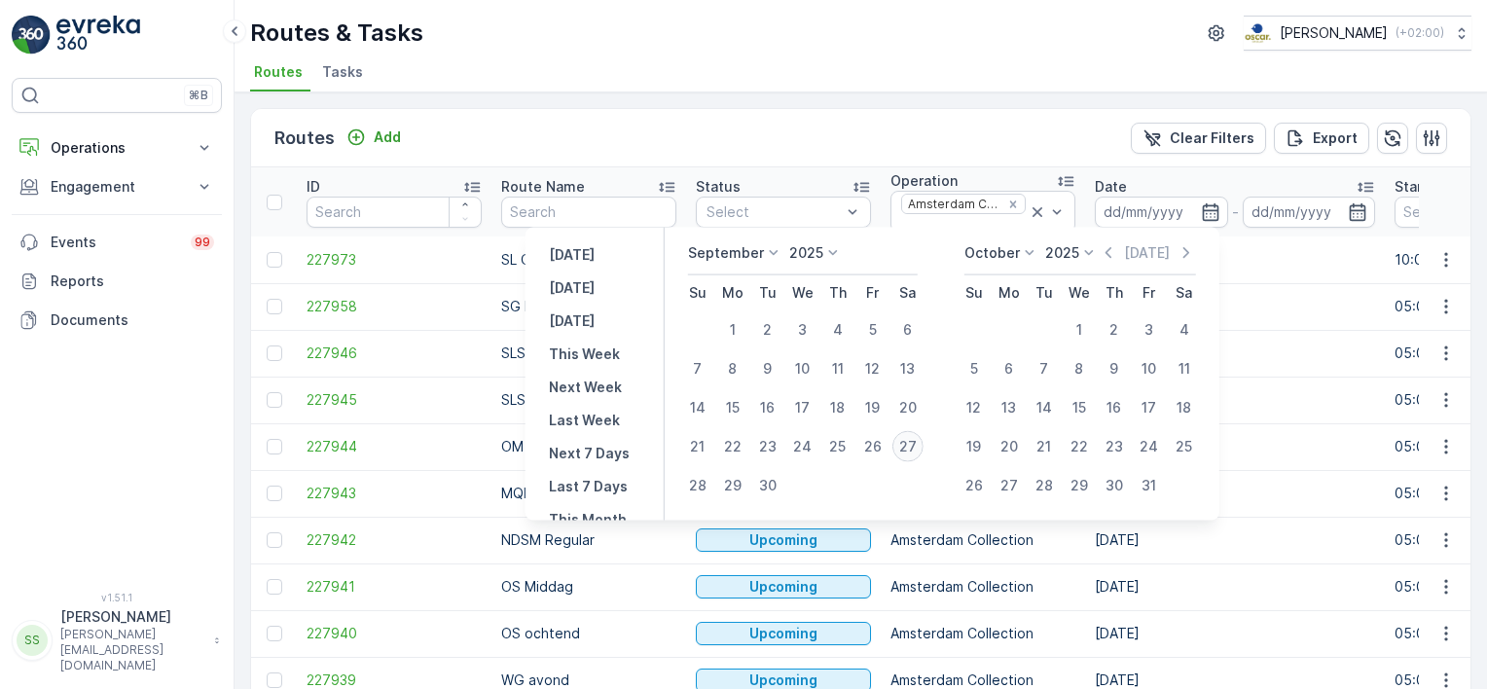
click at [908, 447] on div "27" at bounding box center [907, 446] width 31 height 31
type input "[DATE]"
click at [936, 149] on div "Routes Add Clear Filters Export" at bounding box center [860, 138] width 1219 height 58
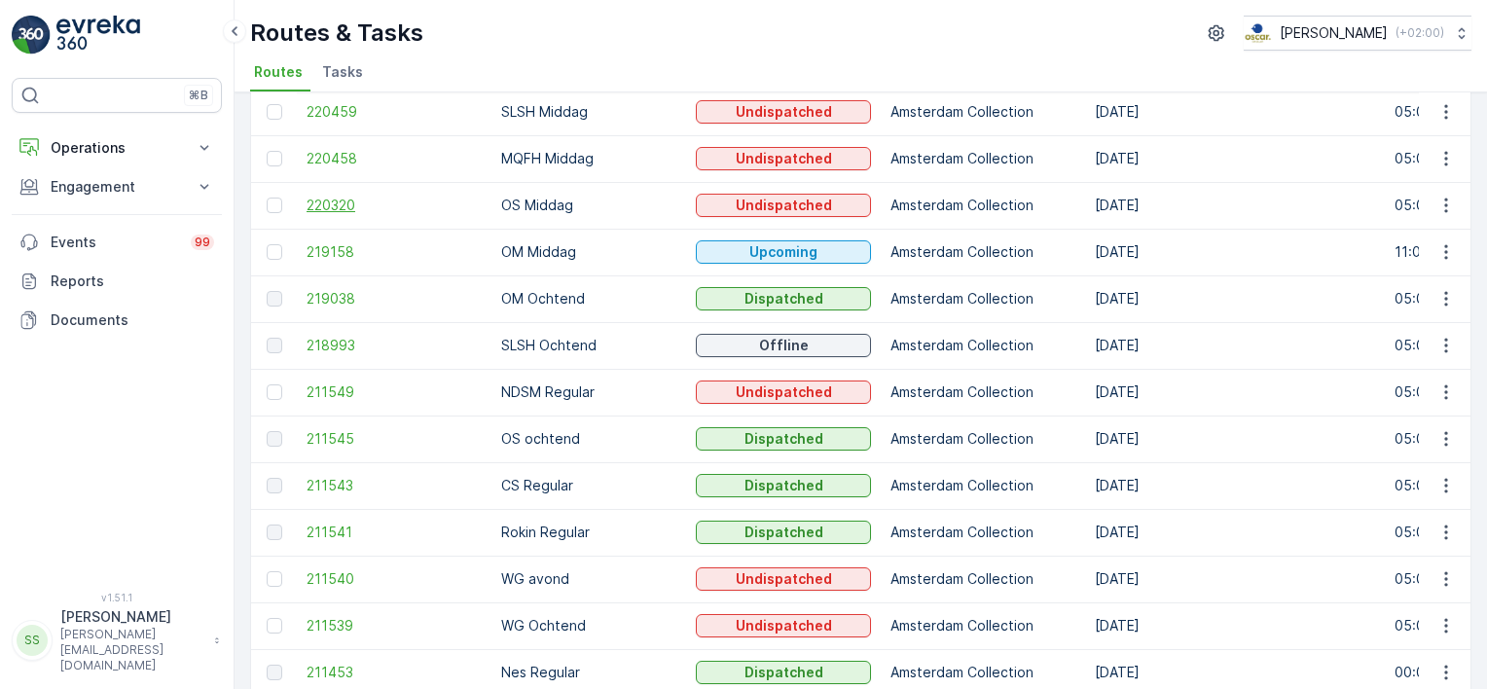
scroll to position [280, 0]
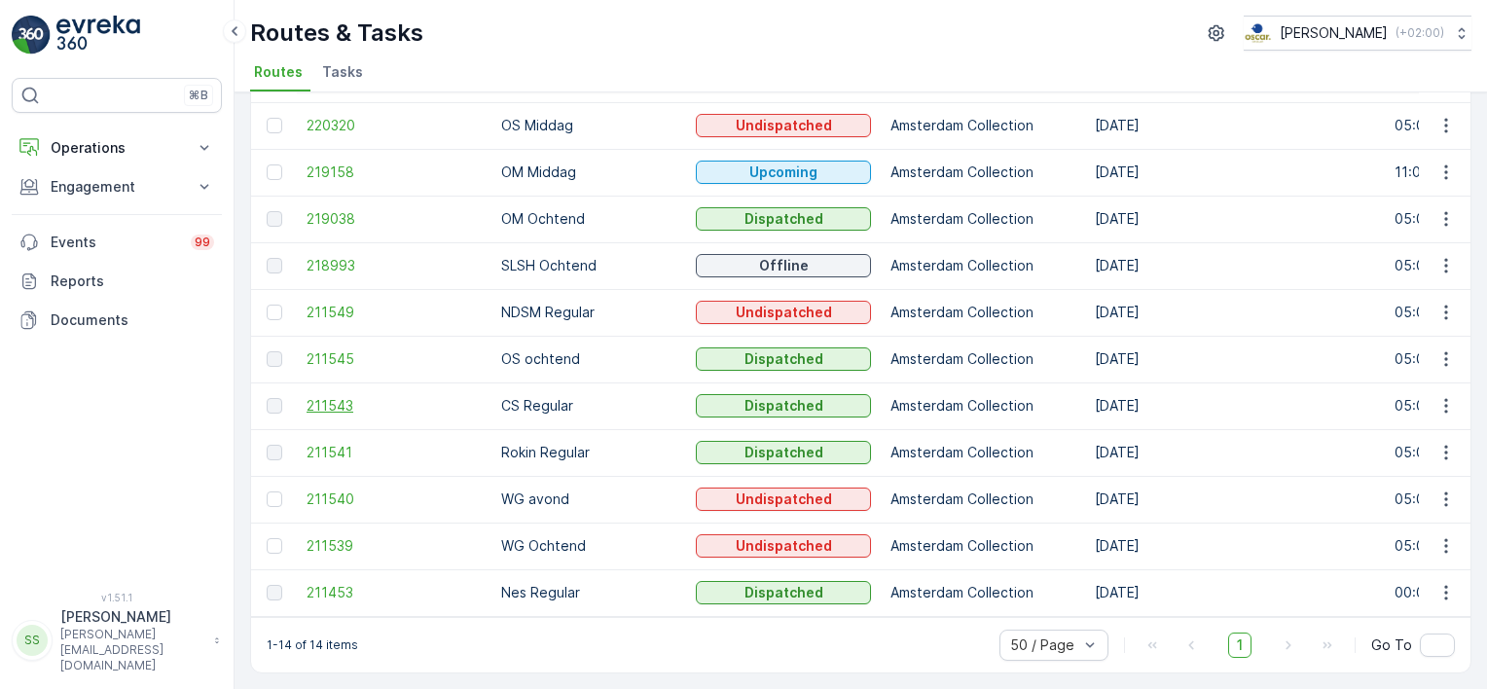
click at [315, 398] on span "211543" at bounding box center [394, 405] width 175 height 19
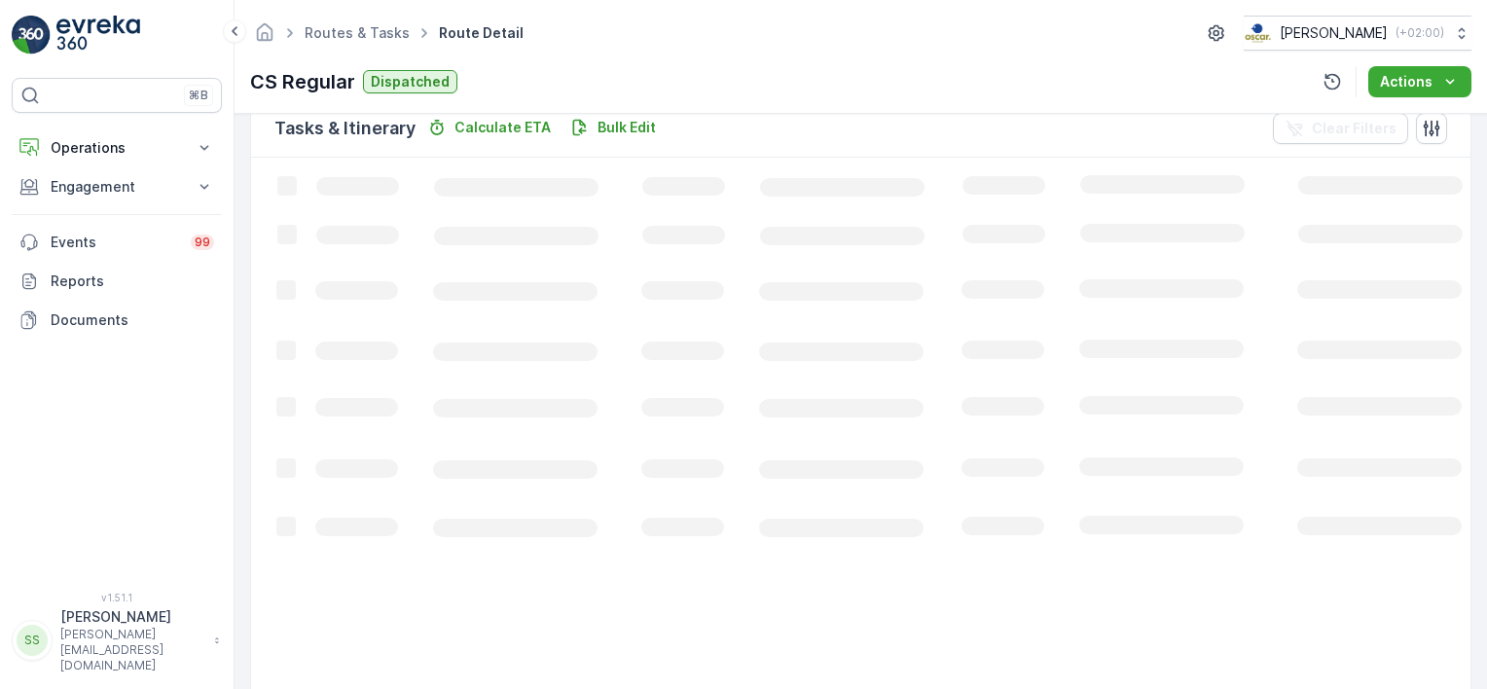
scroll to position [383, 0]
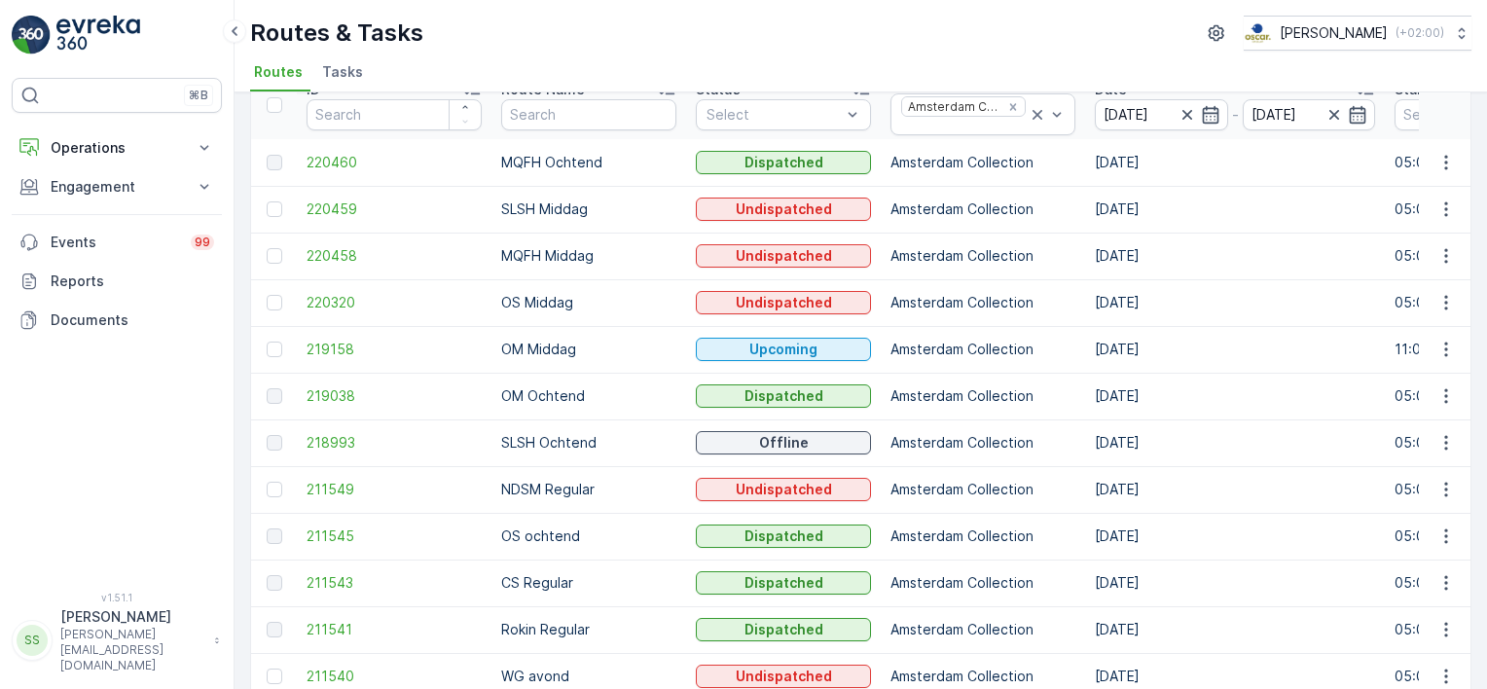
scroll to position [195, 0]
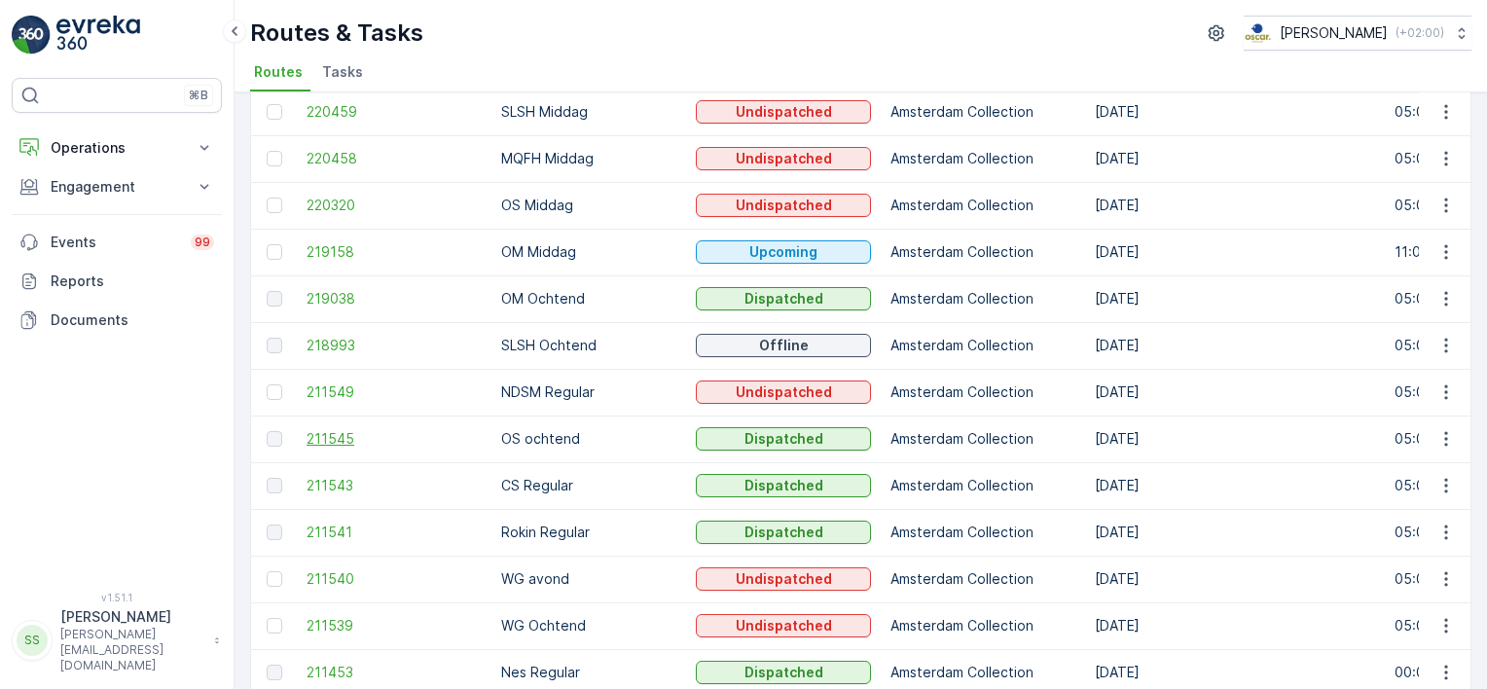
click at [335, 431] on span "211545" at bounding box center [394, 438] width 175 height 19
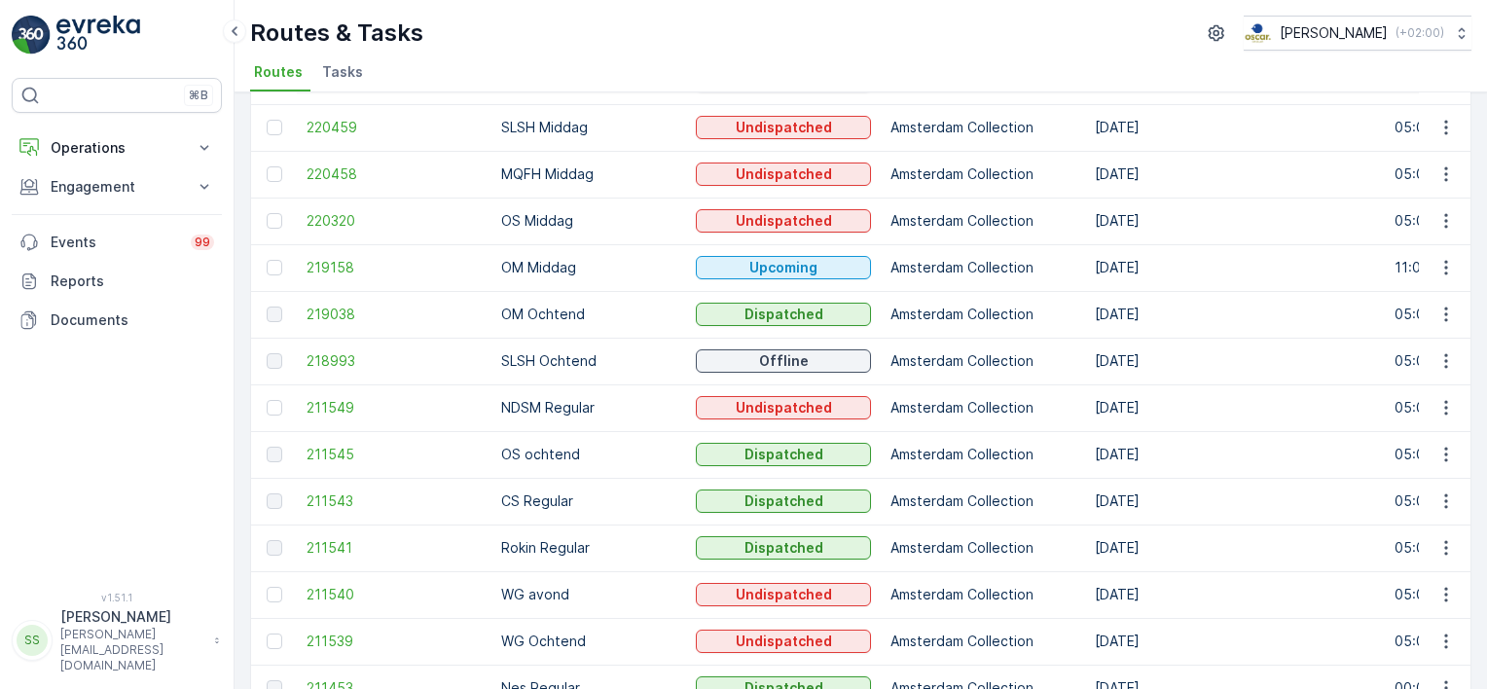
scroll to position [195, 0]
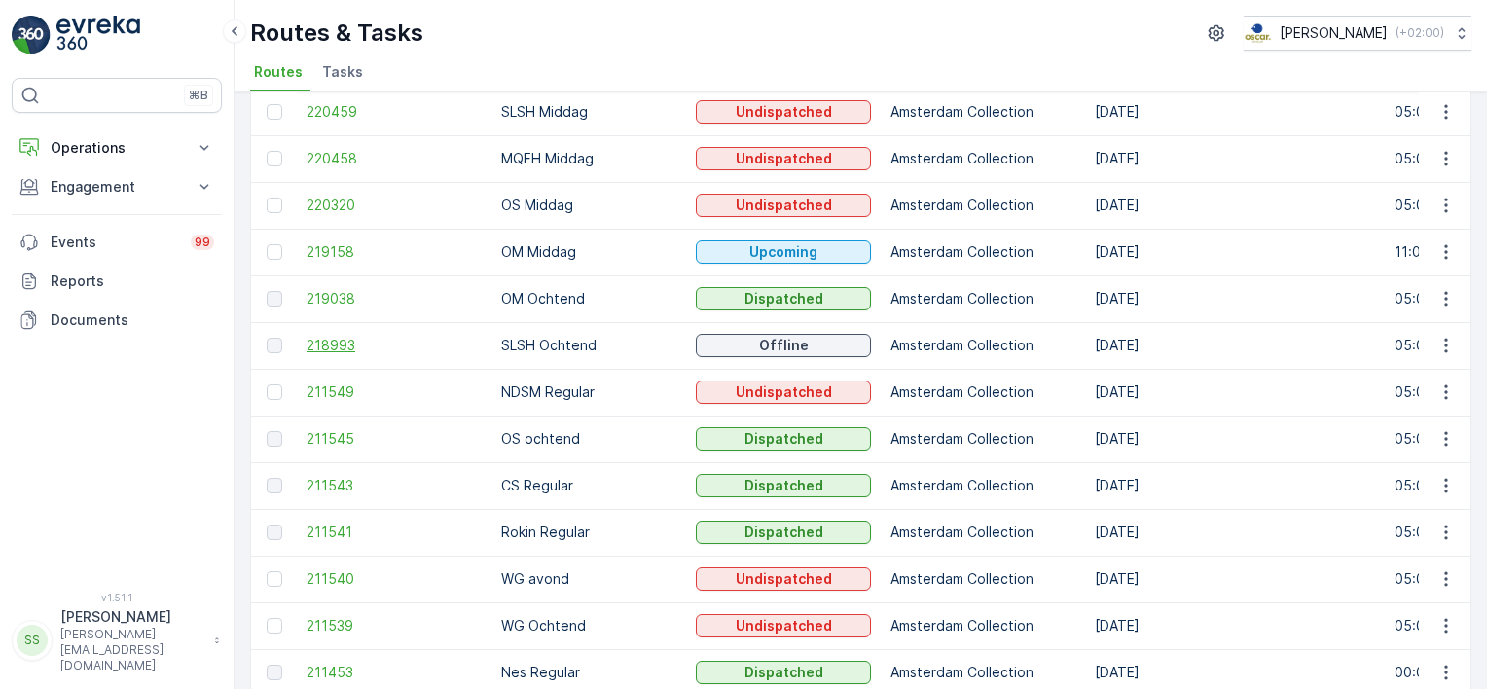
click at [345, 344] on span "218993" at bounding box center [394, 345] width 175 height 19
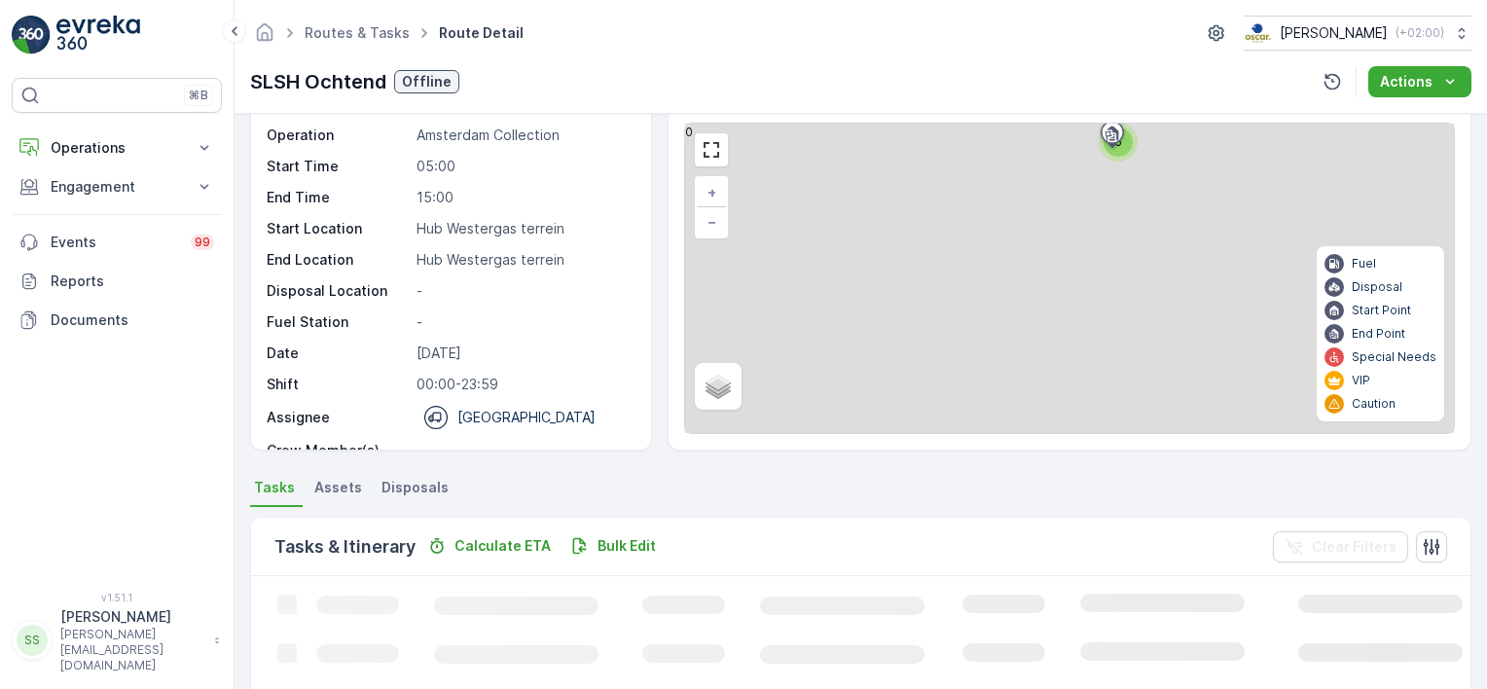
scroll to position [292, 0]
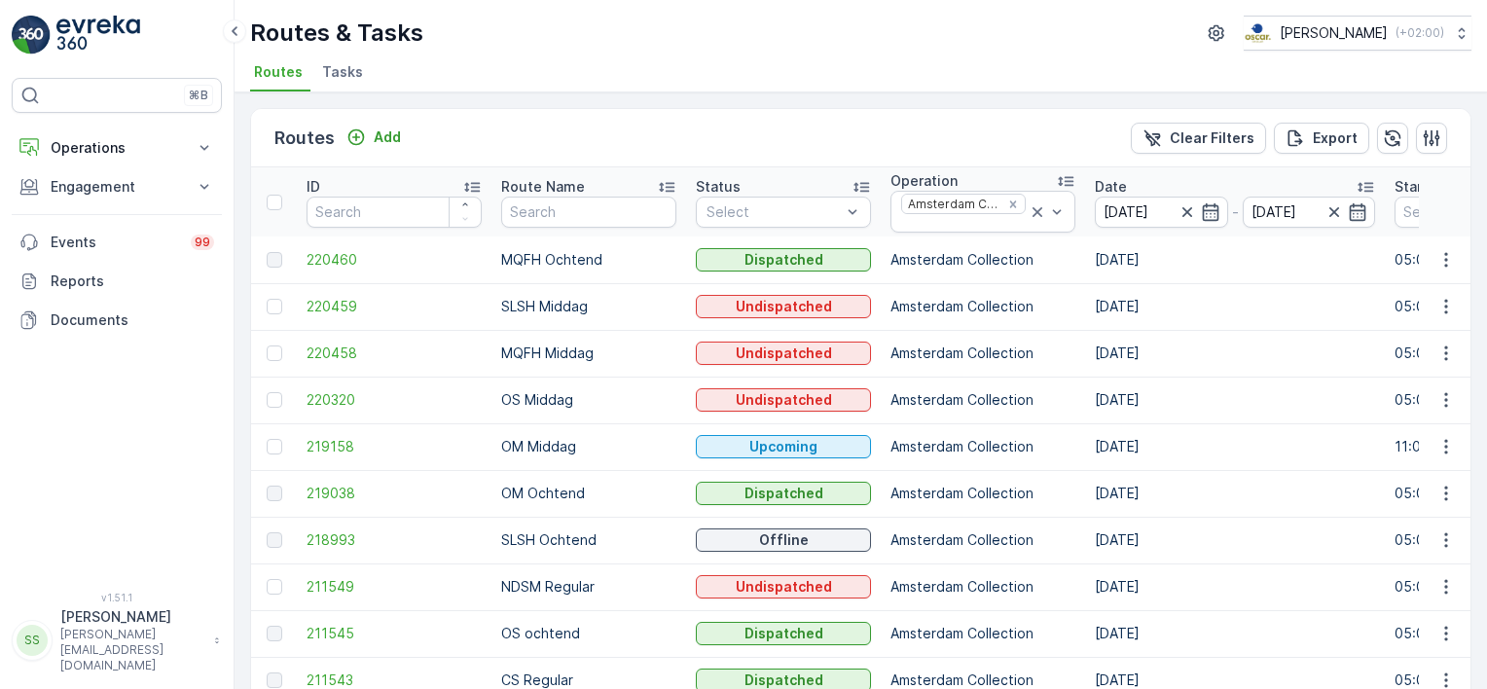
scroll to position [280, 0]
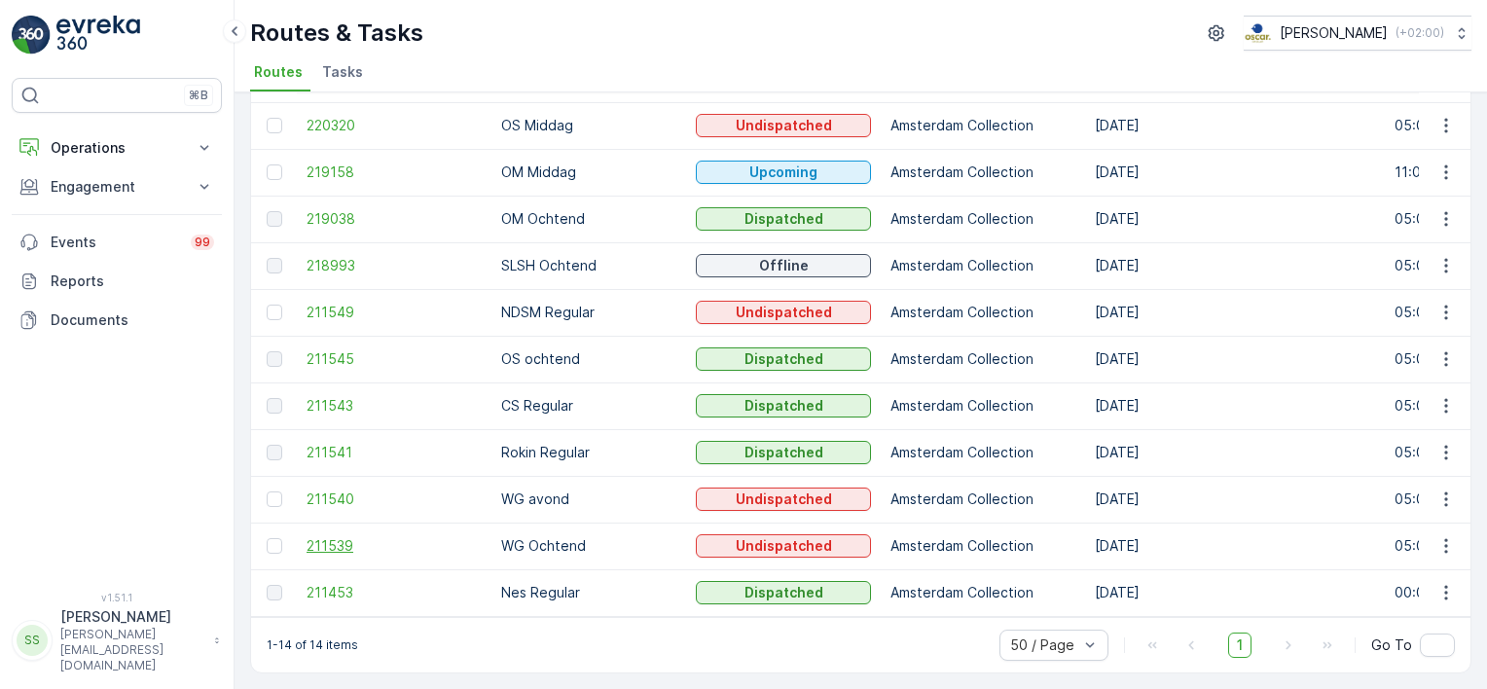
click at [342, 541] on span "211539" at bounding box center [394, 545] width 175 height 19
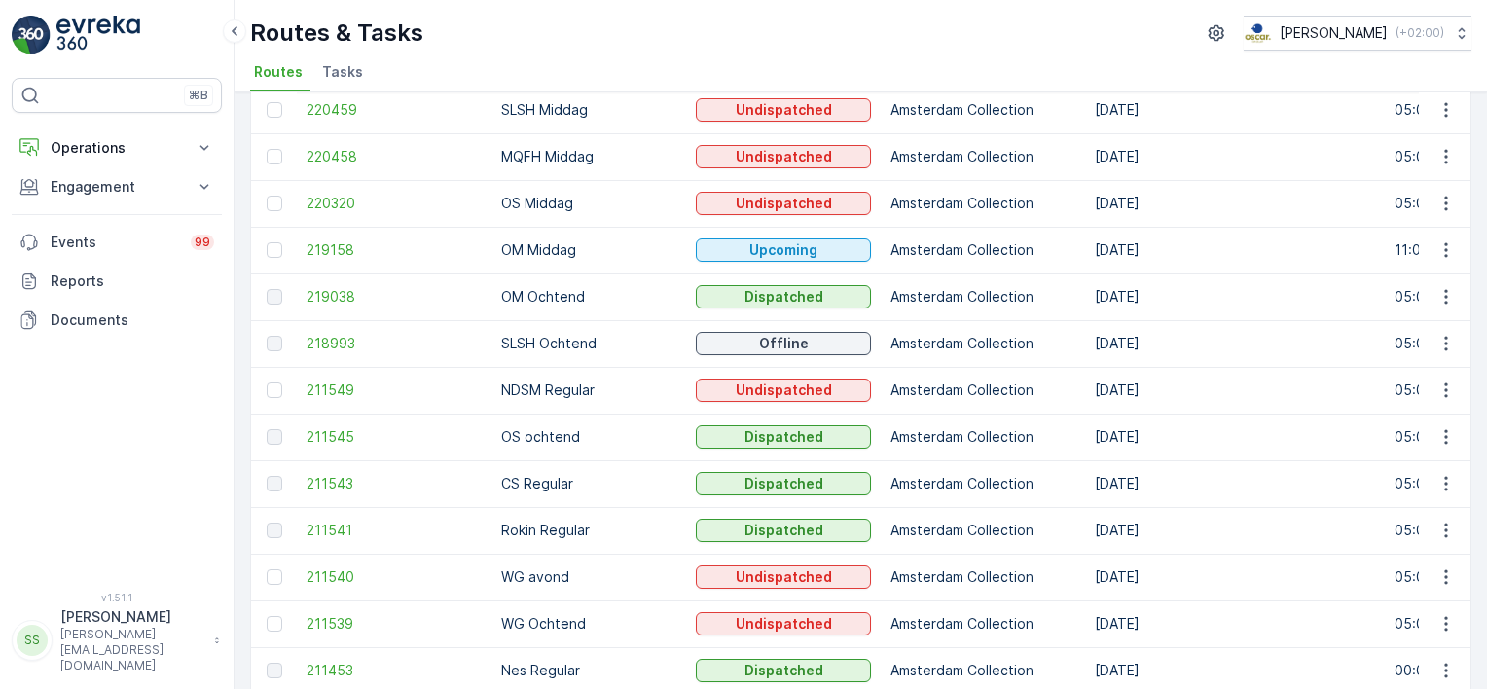
scroll to position [280, 0]
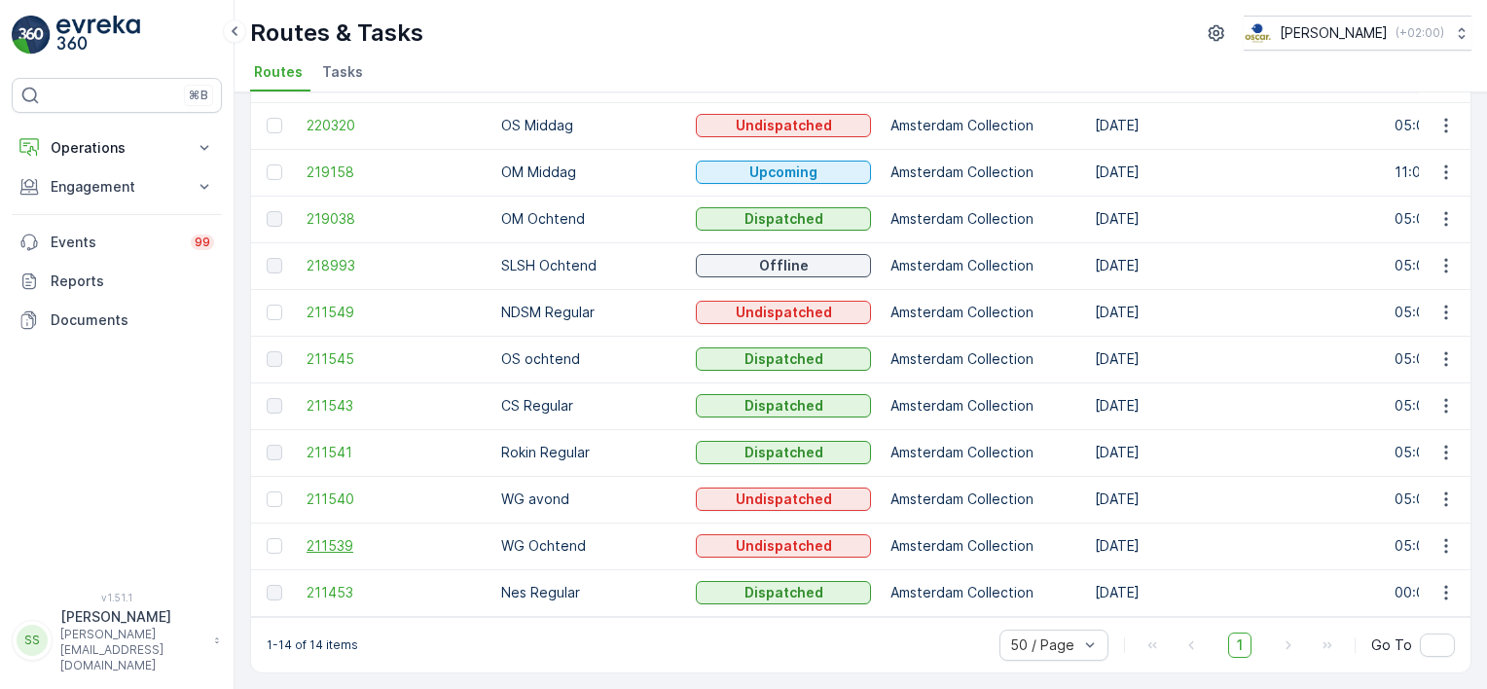
click at [342, 540] on span "211539" at bounding box center [394, 545] width 175 height 19
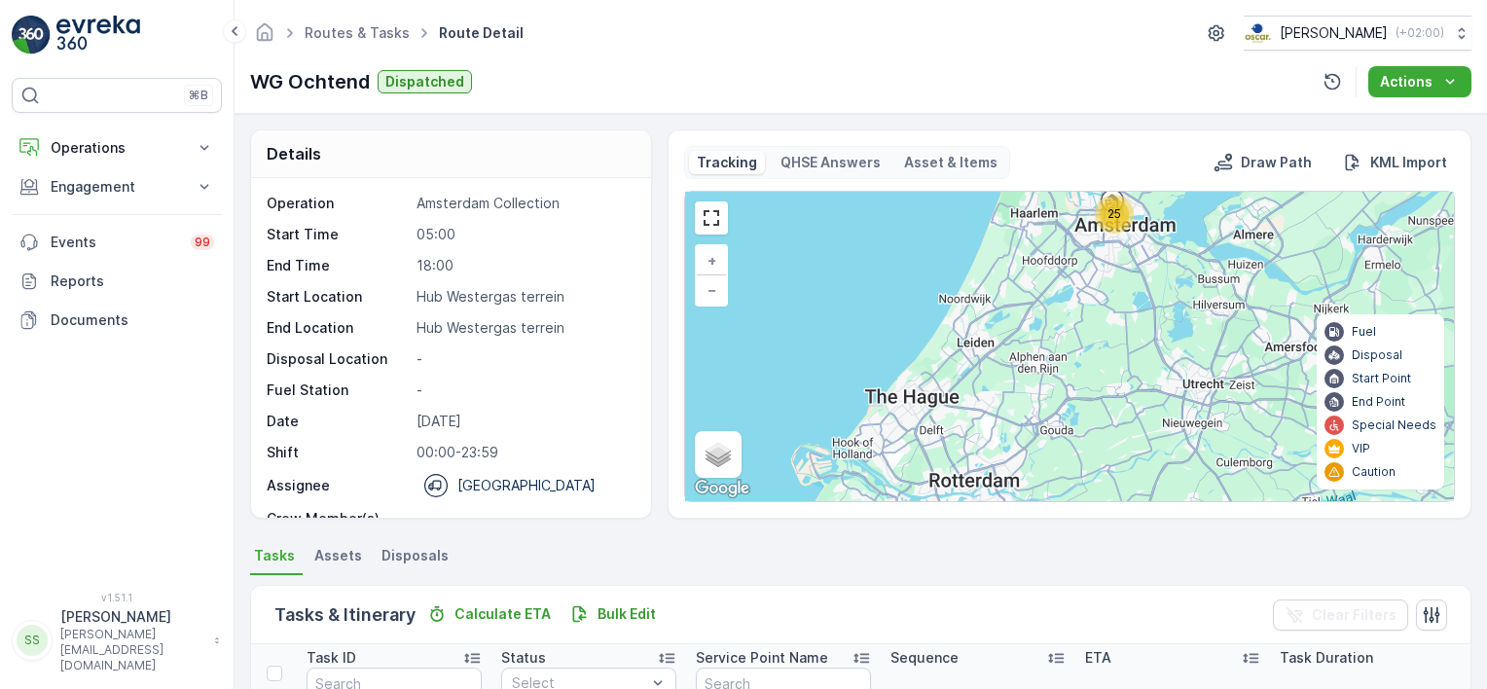
drag, startPoint x: 428, startPoint y: 159, endPoint x: 275, endPoint y: 10, distance: 213.3
click at [424, 158] on div "Details" at bounding box center [451, 154] width 400 height 48
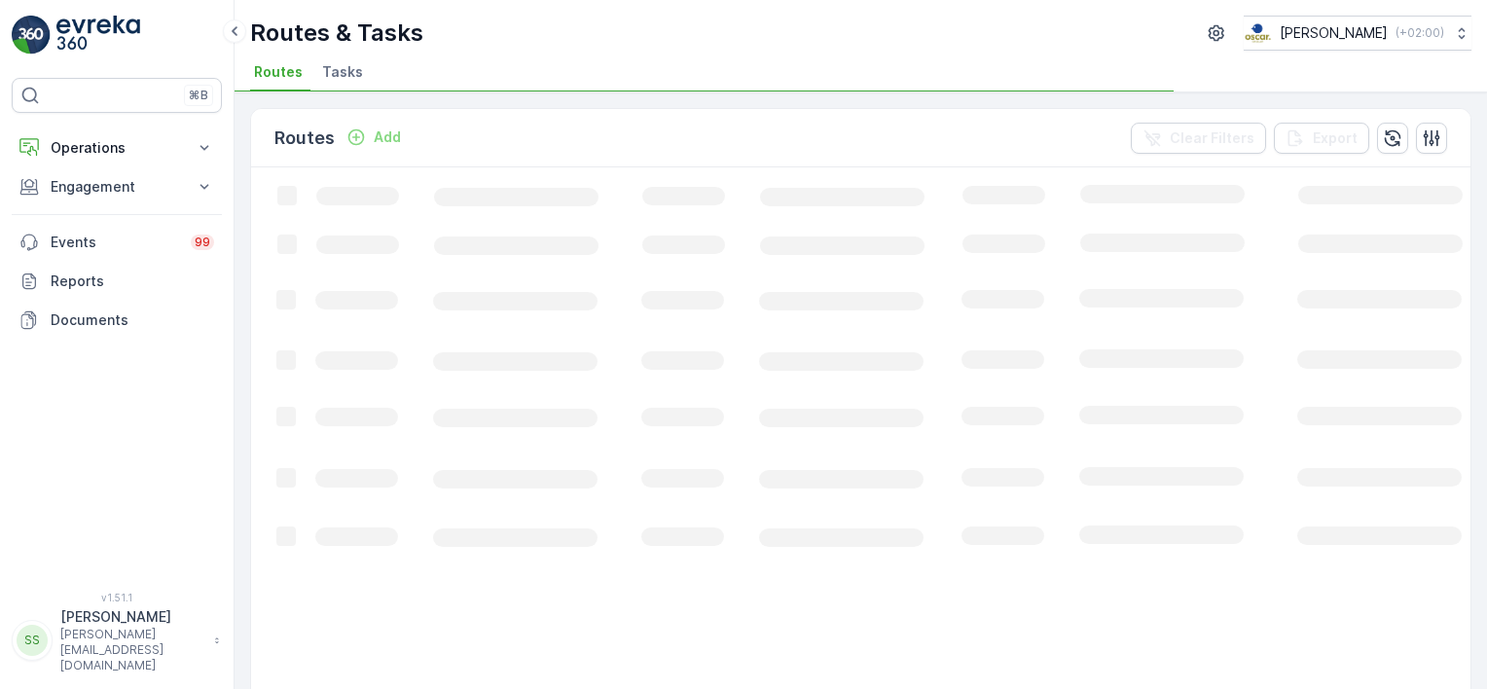
click at [678, 152] on div "Routes Add Clear Filters Export" at bounding box center [860, 138] width 1219 height 58
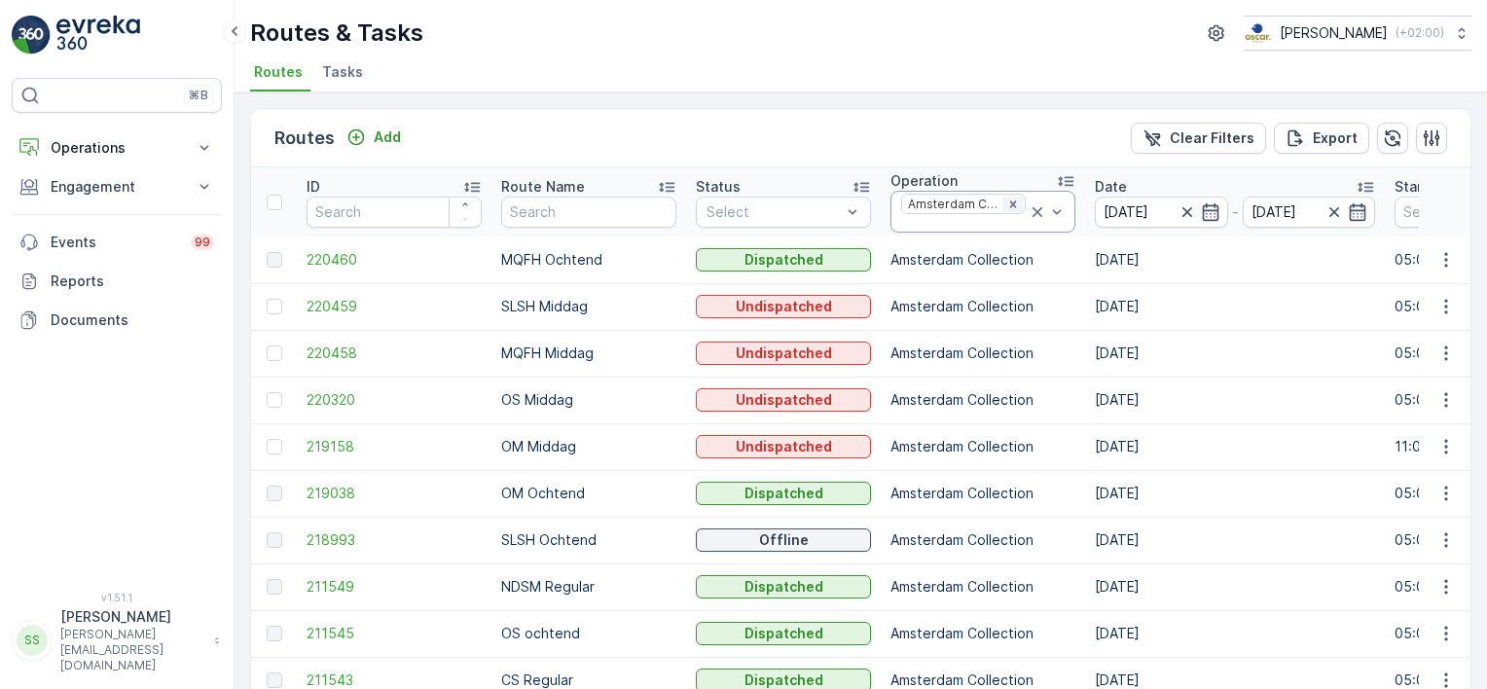
click at [1006, 199] on icon "Remove Amsterdam Collection" at bounding box center [1013, 205] width 14 height 14
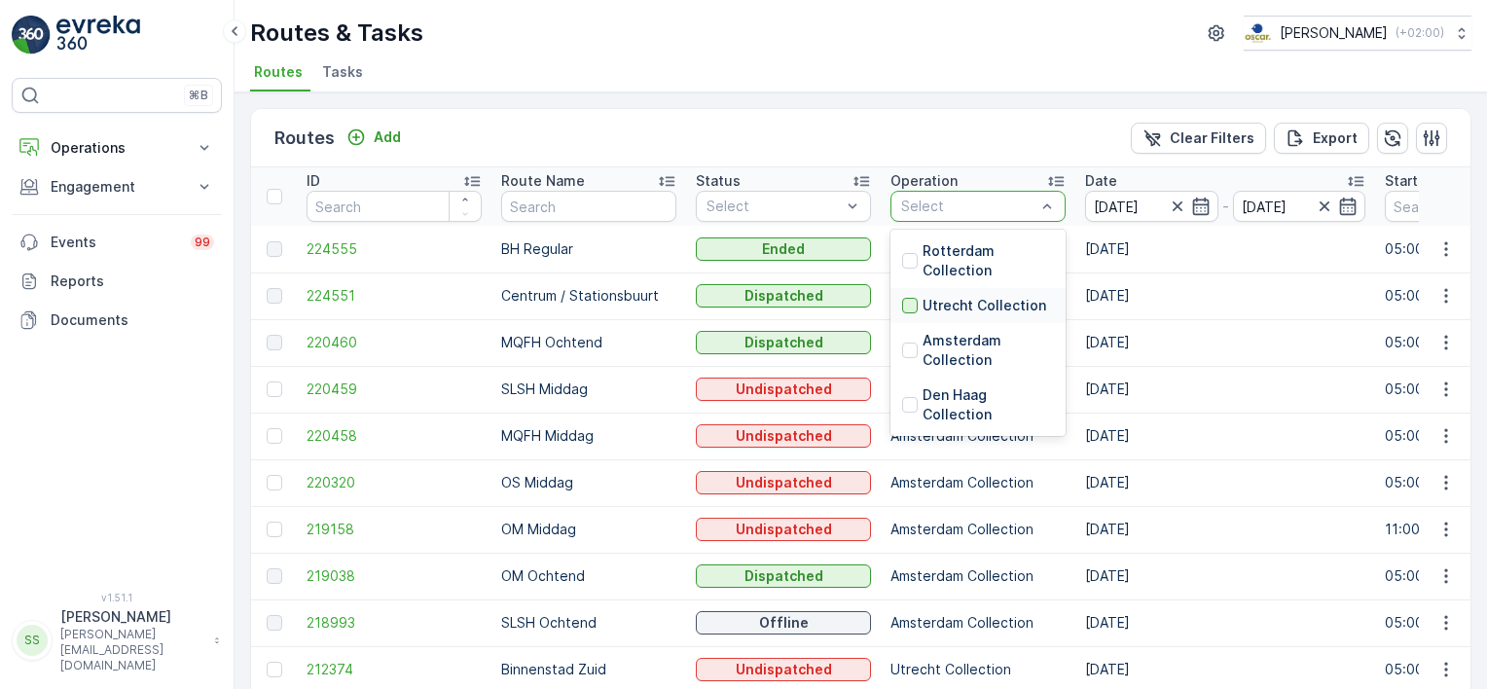
click at [910, 308] on div at bounding box center [910, 306] width 16 height 16
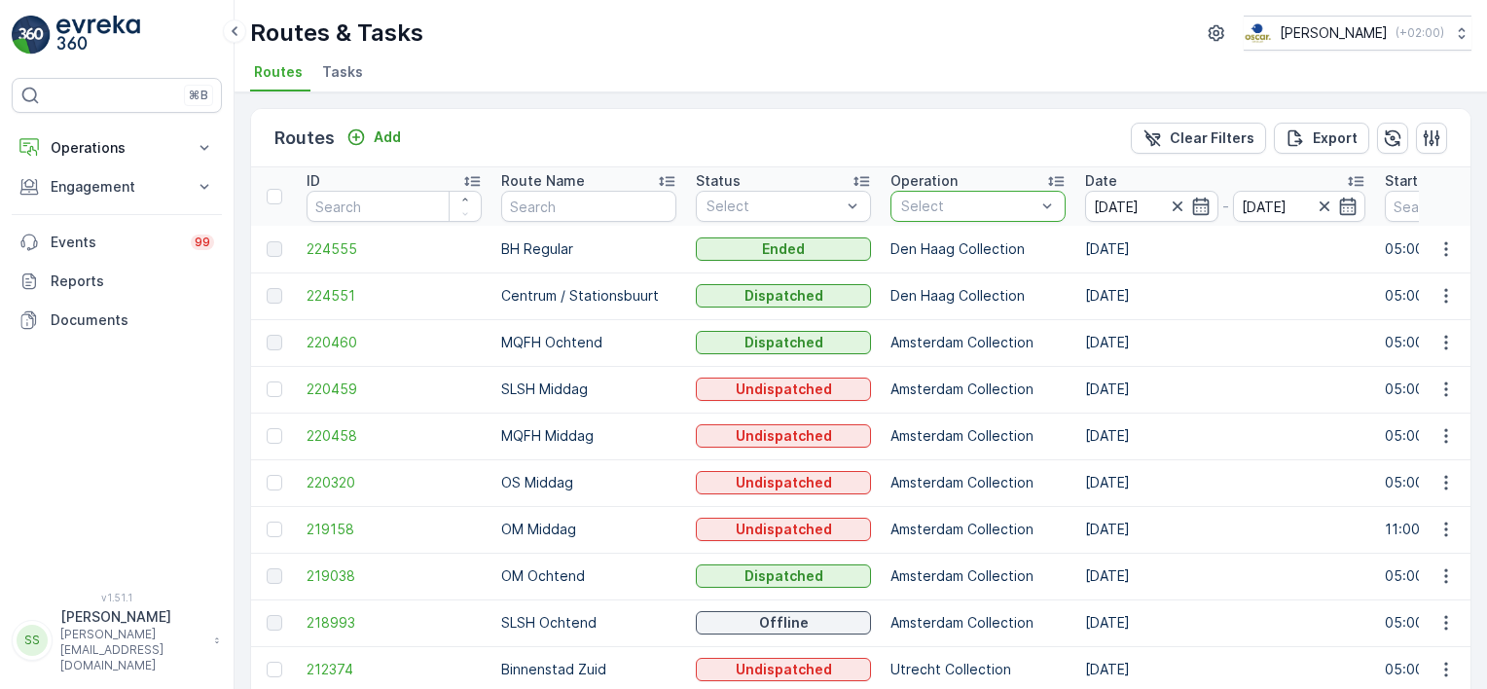
click at [941, 132] on div "Routes Add Clear Filters Export" at bounding box center [860, 138] width 1219 height 58
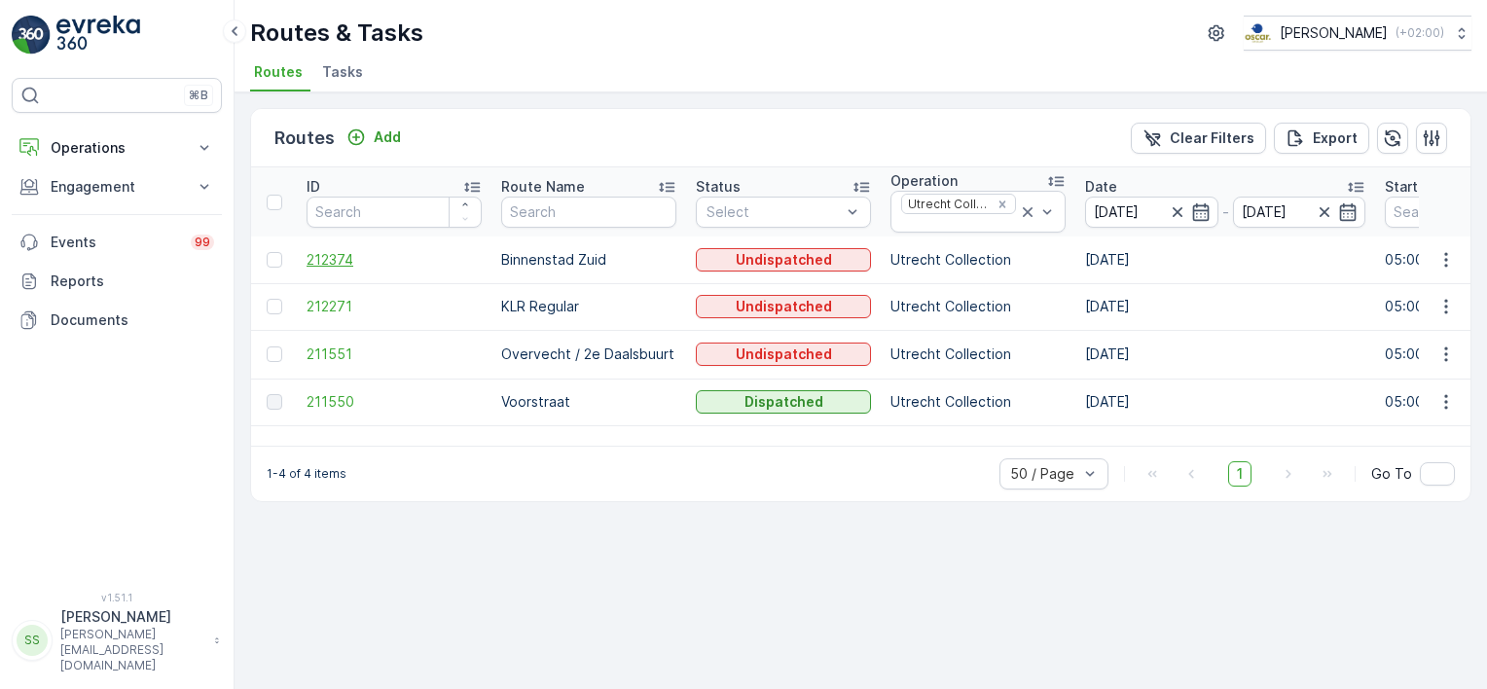
click at [328, 262] on span "212374" at bounding box center [394, 259] width 175 height 19
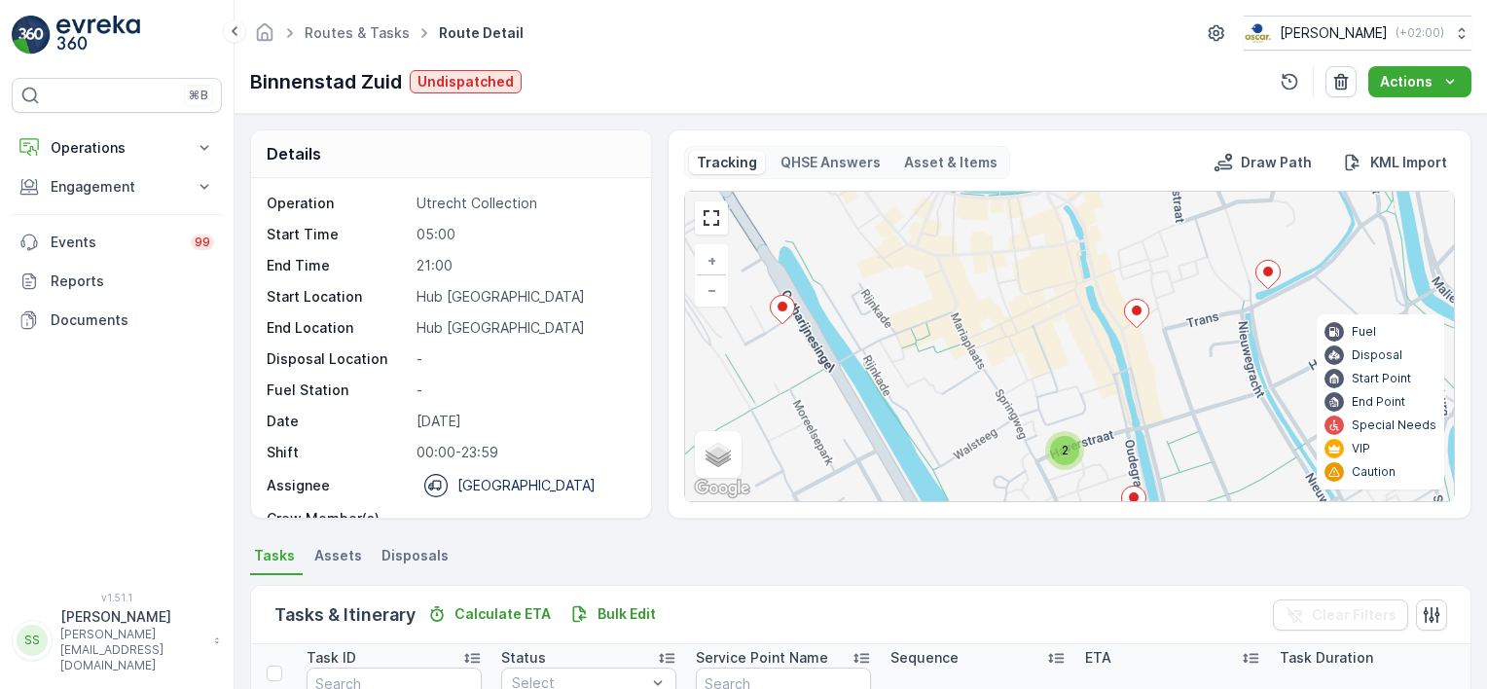
drag, startPoint x: 887, startPoint y: 258, endPoint x: 948, endPoint y: 384, distance: 140.2
click at [948, 384] on div "2 + − Satellite Roadmap Terrain Hybrid Leaflet Keyboard shortcuts Map Data Map …" at bounding box center [1069, 346] width 769 height 309
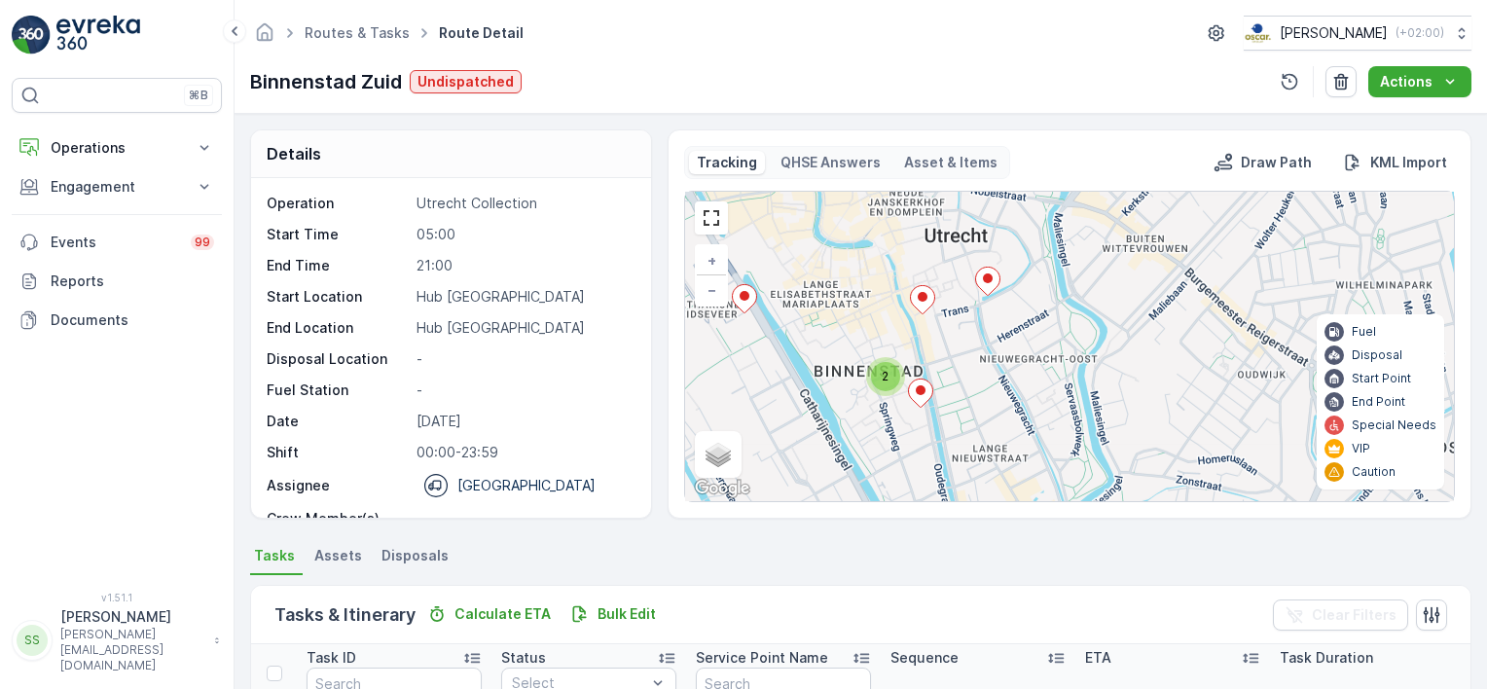
drag, startPoint x: 900, startPoint y: 327, endPoint x: 865, endPoint y: 316, distance: 36.6
click at [865, 316] on div "2 + − Satellite Roadmap Terrain Hybrid Leaflet Keyboard shortcuts Map Data Map …" at bounding box center [1069, 346] width 769 height 309
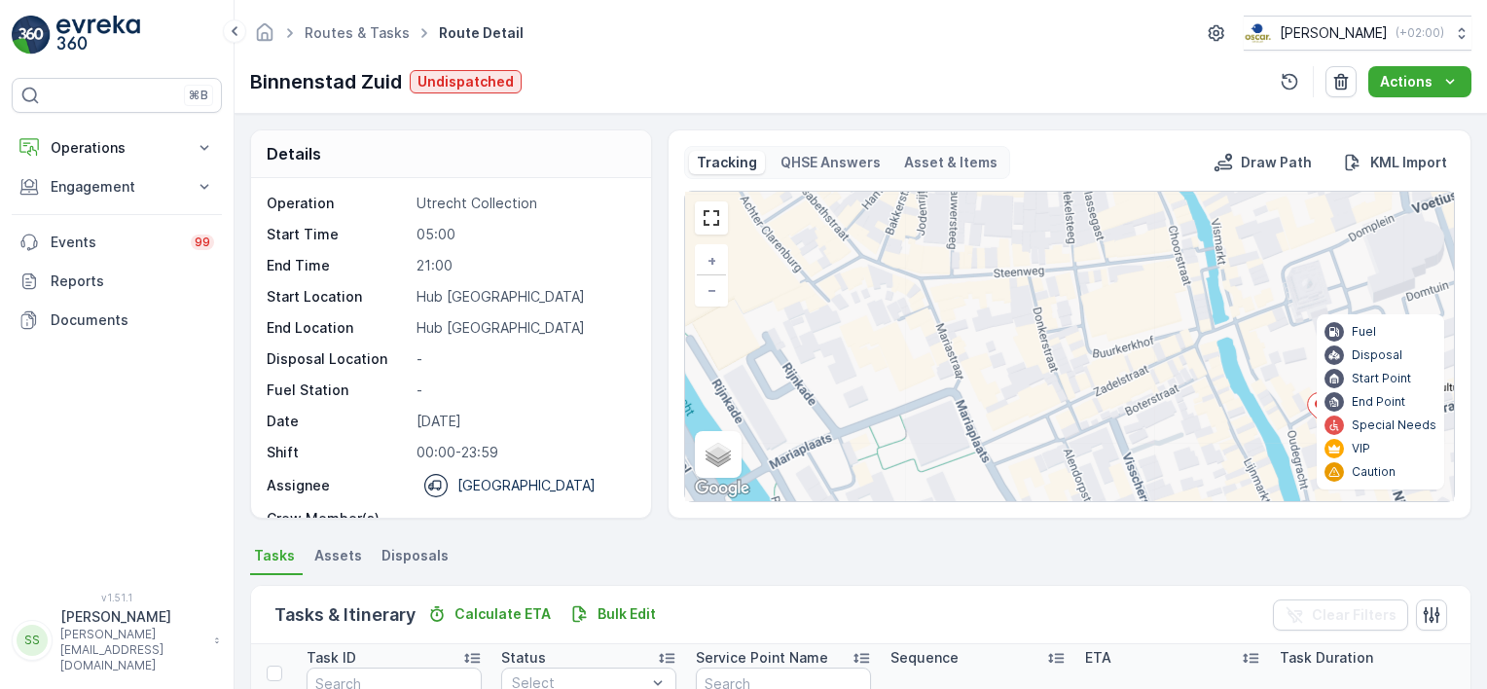
drag, startPoint x: 923, startPoint y: 322, endPoint x: 1234, endPoint y: 432, distance: 329.3
click at [1234, 433] on div "2 + − Satellite Roadmap Terrain Hybrid Leaflet Keyboard shortcuts Map Data Map …" at bounding box center [1069, 346] width 769 height 309
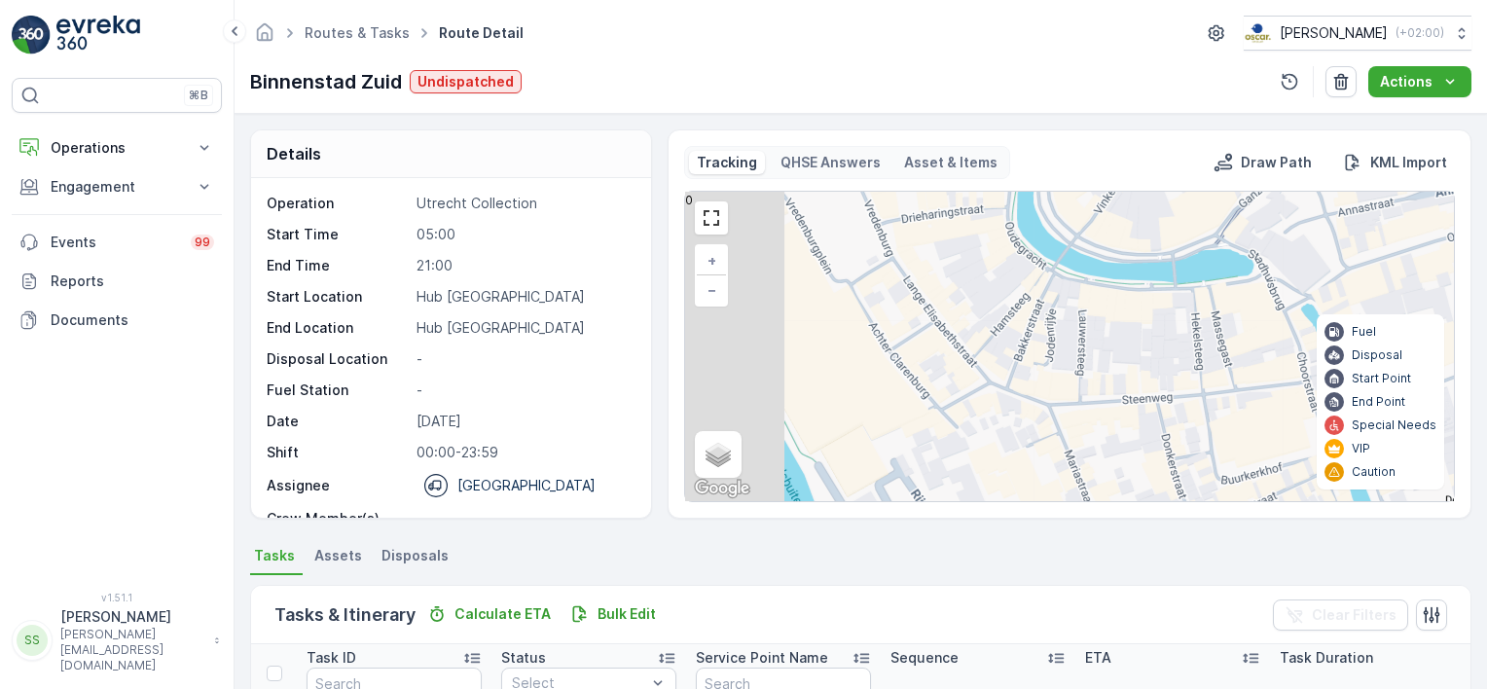
drag, startPoint x: 953, startPoint y: 506, endPoint x: 958, endPoint y: 493, distance: 13.6
click at [958, 498] on div "2 + − Satellite Roadmap Terrain Hybrid Leaflet Keyboard shortcuts Map Data Map …" at bounding box center [1069, 346] width 769 height 309
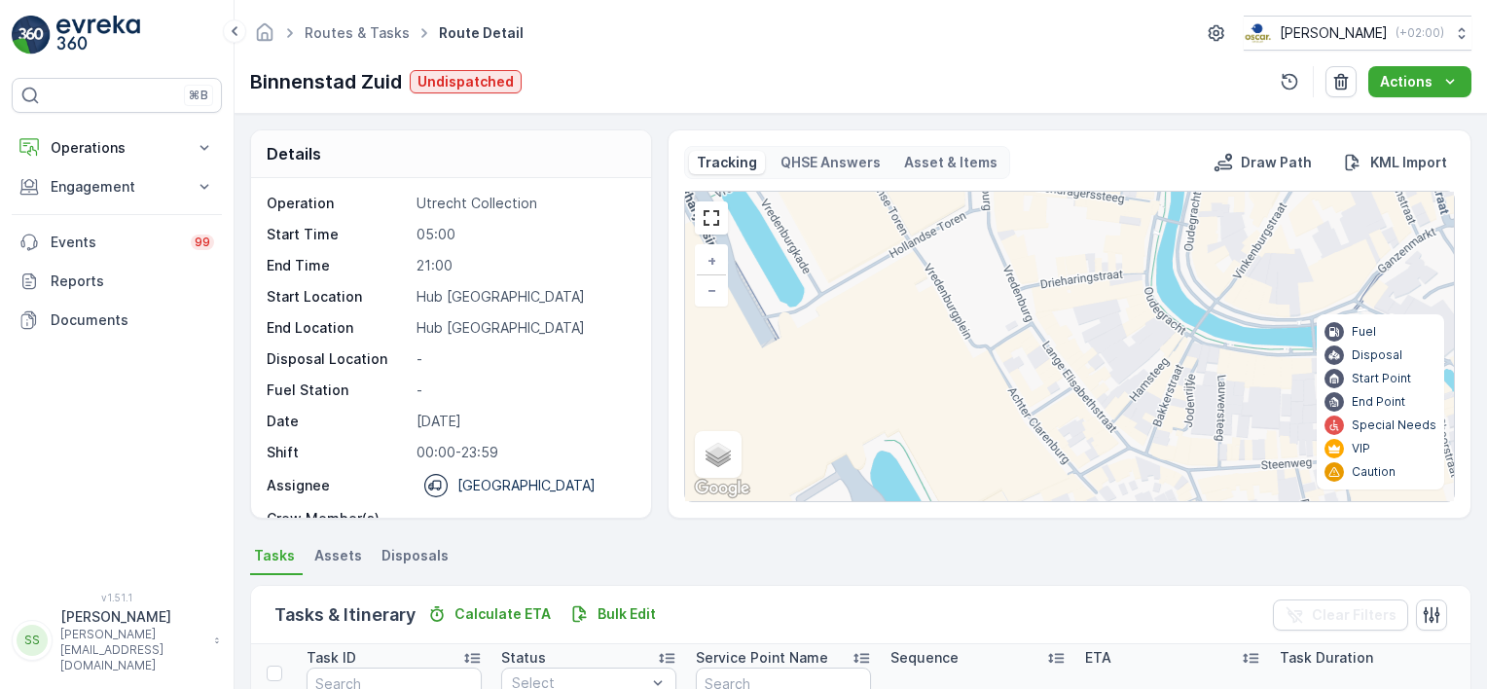
drag, startPoint x: 988, startPoint y: 436, endPoint x: 732, endPoint y: 160, distance: 376.7
click at [733, 162] on div "Tracking QHSE Answers Asset & Items Draw Path KML Import 2 + − Satellite Roadma…" at bounding box center [1069, 324] width 771 height 356
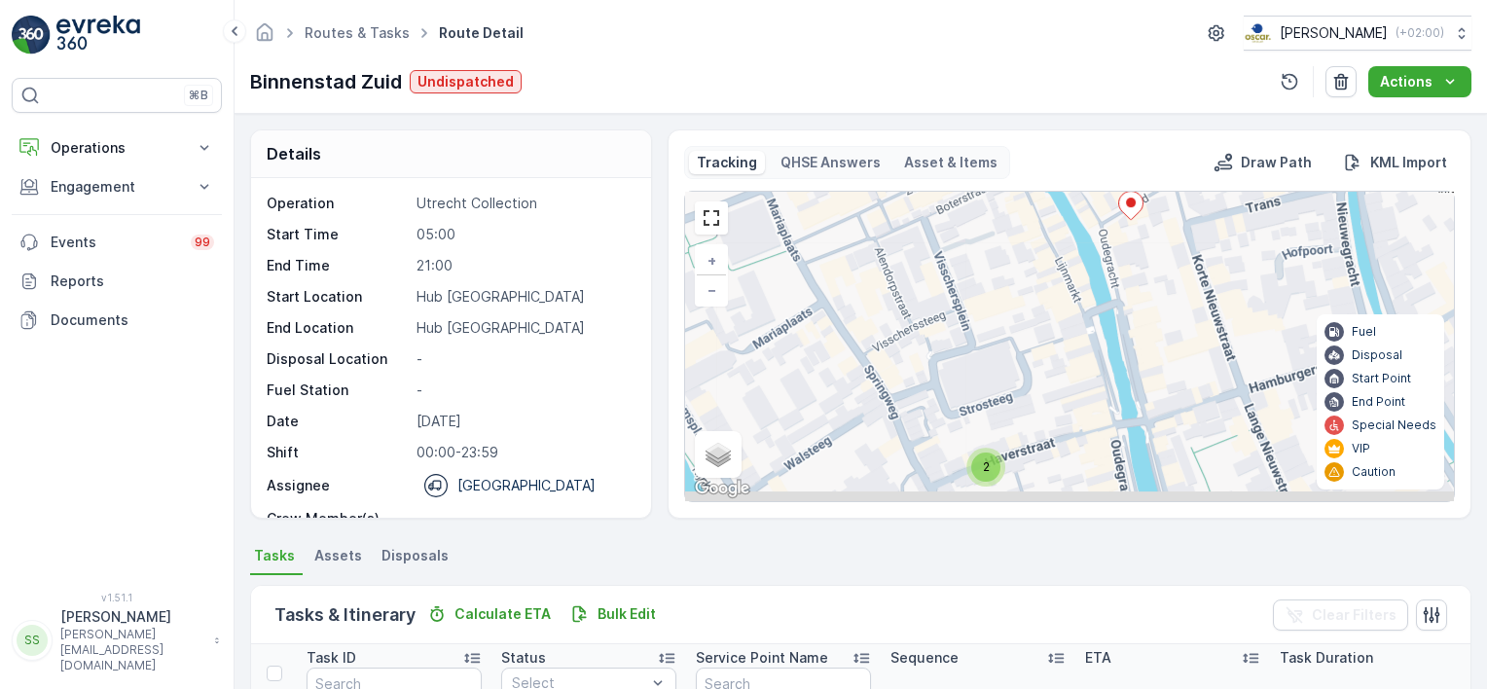
drag, startPoint x: 913, startPoint y: 327, endPoint x: 799, endPoint y: 183, distance: 183.6
click at [803, 187] on div "Tracking QHSE Answers Asset & Items Draw Path KML Import 2 + − Satellite Roadma…" at bounding box center [1069, 324] width 771 height 356
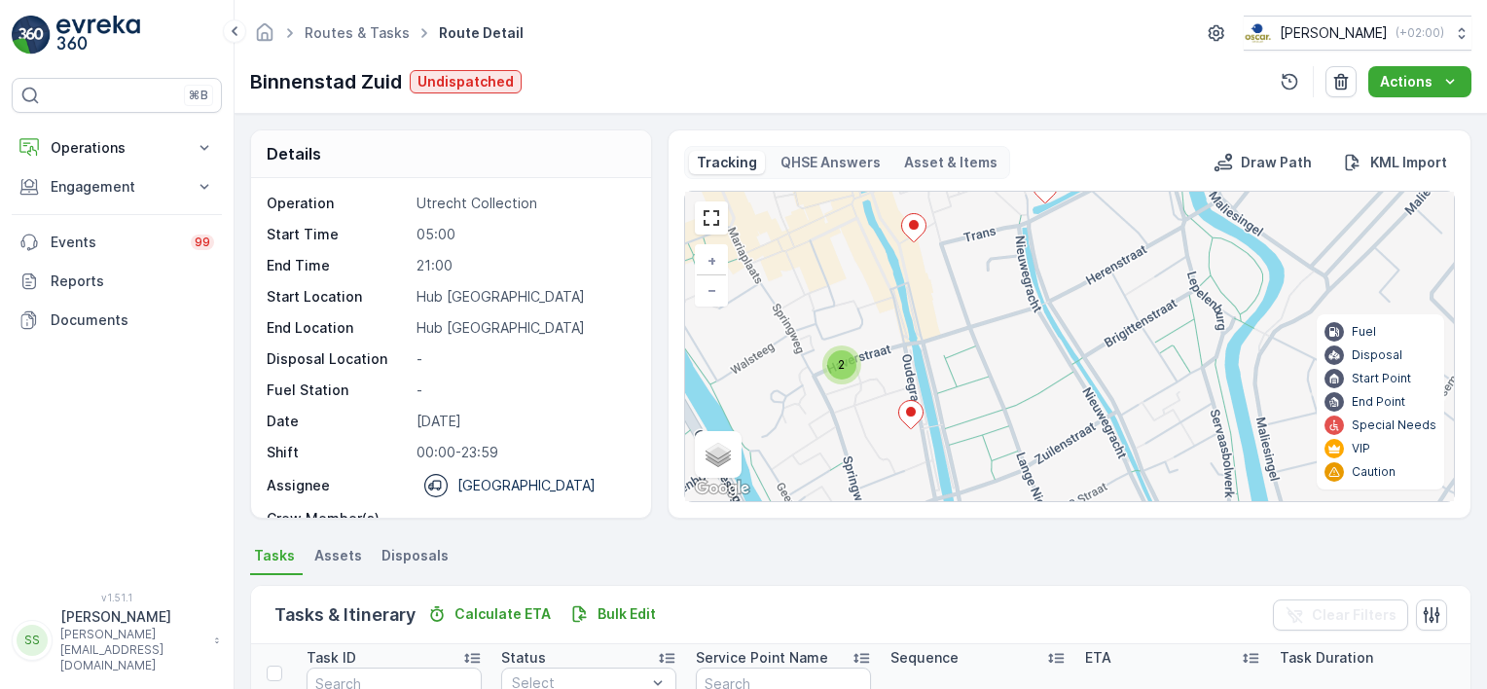
drag, startPoint x: 1003, startPoint y: 389, endPoint x: 891, endPoint y: 419, distance: 115.9
click at [891, 419] on div "2 + − Satellite Roadmap Terrain Hybrid Leaflet Keyboard shortcuts Map Data Map …" at bounding box center [1069, 346] width 769 height 309
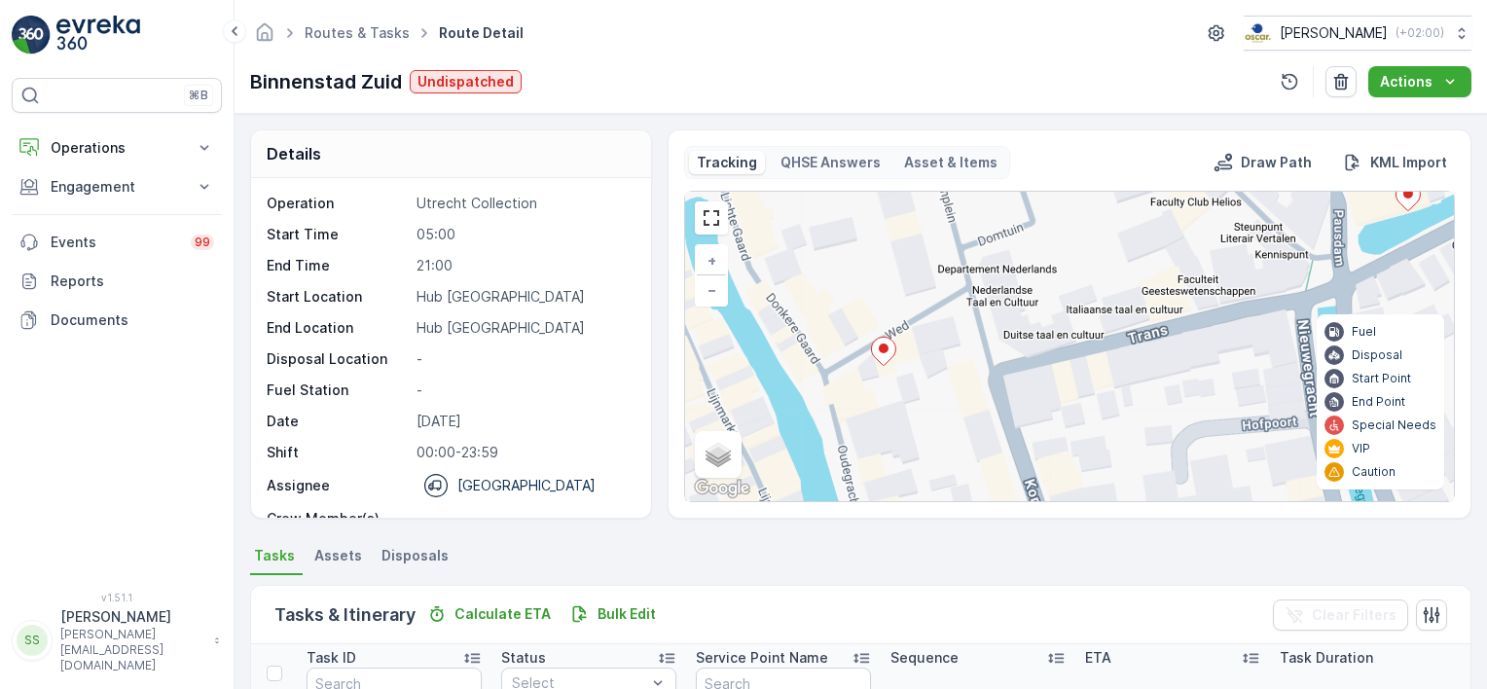
drag, startPoint x: 974, startPoint y: 250, endPoint x: 841, endPoint y: 358, distance: 171.6
click at [841, 358] on div "2 + − Satellite Roadmap Terrain Hybrid Leaflet Keyboard shortcuts Map Data Map …" at bounding box center [1069, 346] width 769 height 309
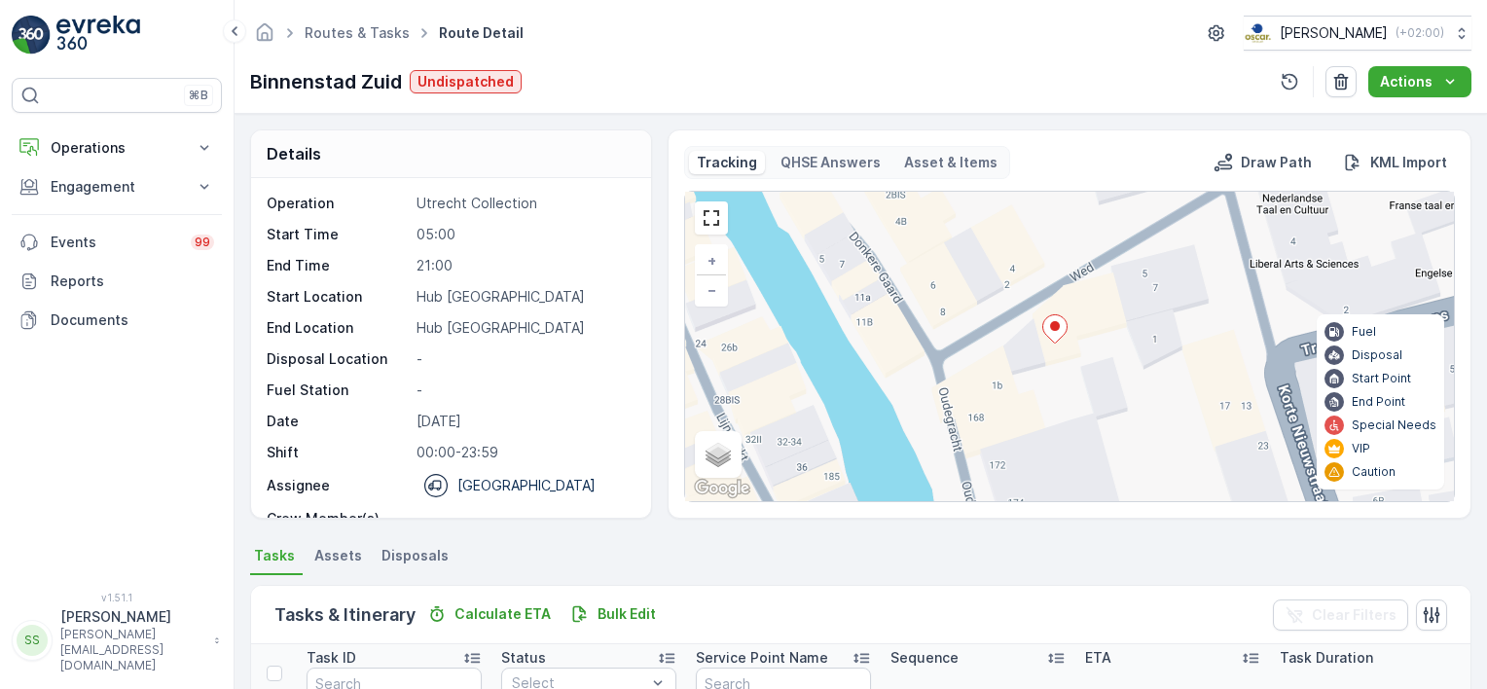
drag, startPoint x: 859, startPoint y: 369, endPoint x: 994, endPoint y: 324, distance: 141.6
click at [994, 324] on div "+ − Satellite Roadmap Terrain Hybrid Leaflet Keyboard shortcuts Map Data Map da…" at bounding box center [1069, 346] width 769 height 309
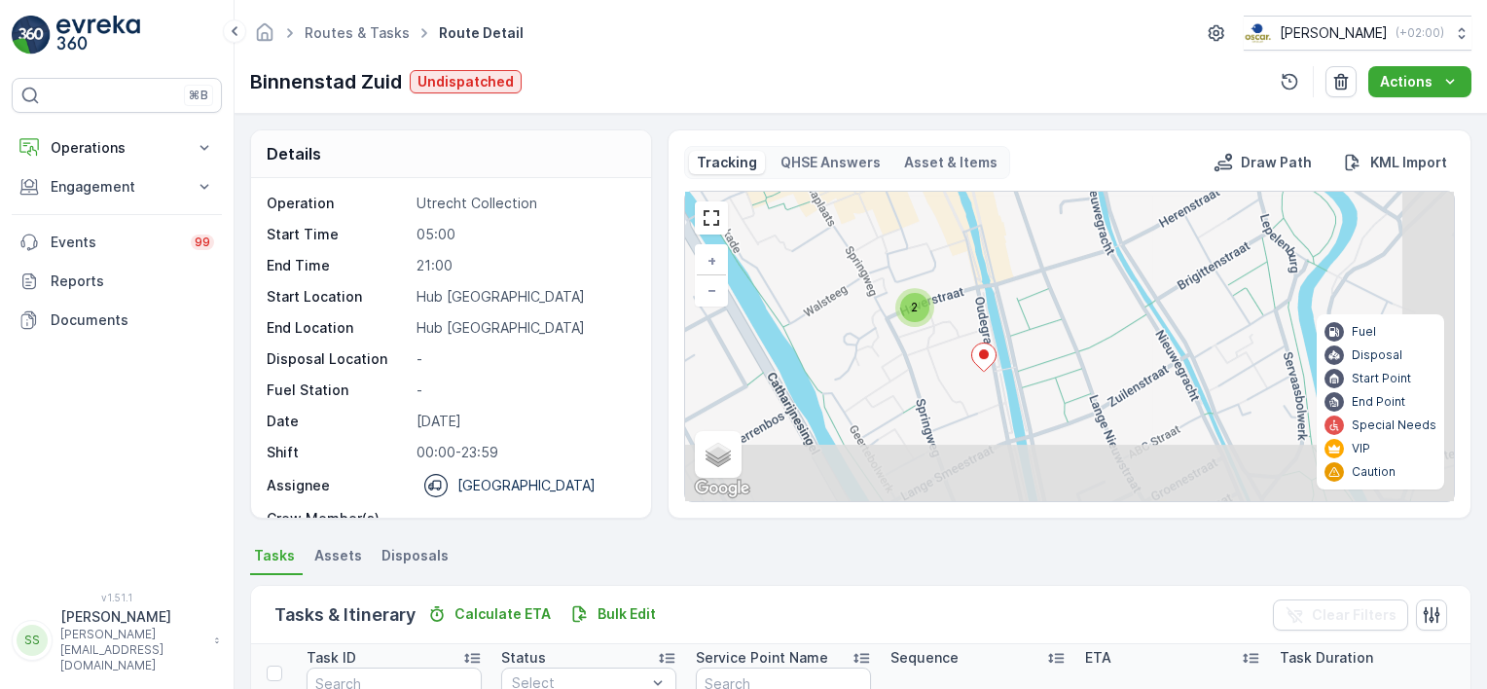
drag, startPoint x: 1051, startPoint y: 358, endPoint x: 977, endPoint y: 196, distance: 178.5
click at [977, 196] on div "2 + − Satellite Roadmap Terrain Hybrid Leaflet Keyboard shortcuts Map Data Map …" at bounding box center [1069, 346] width 769 height 309
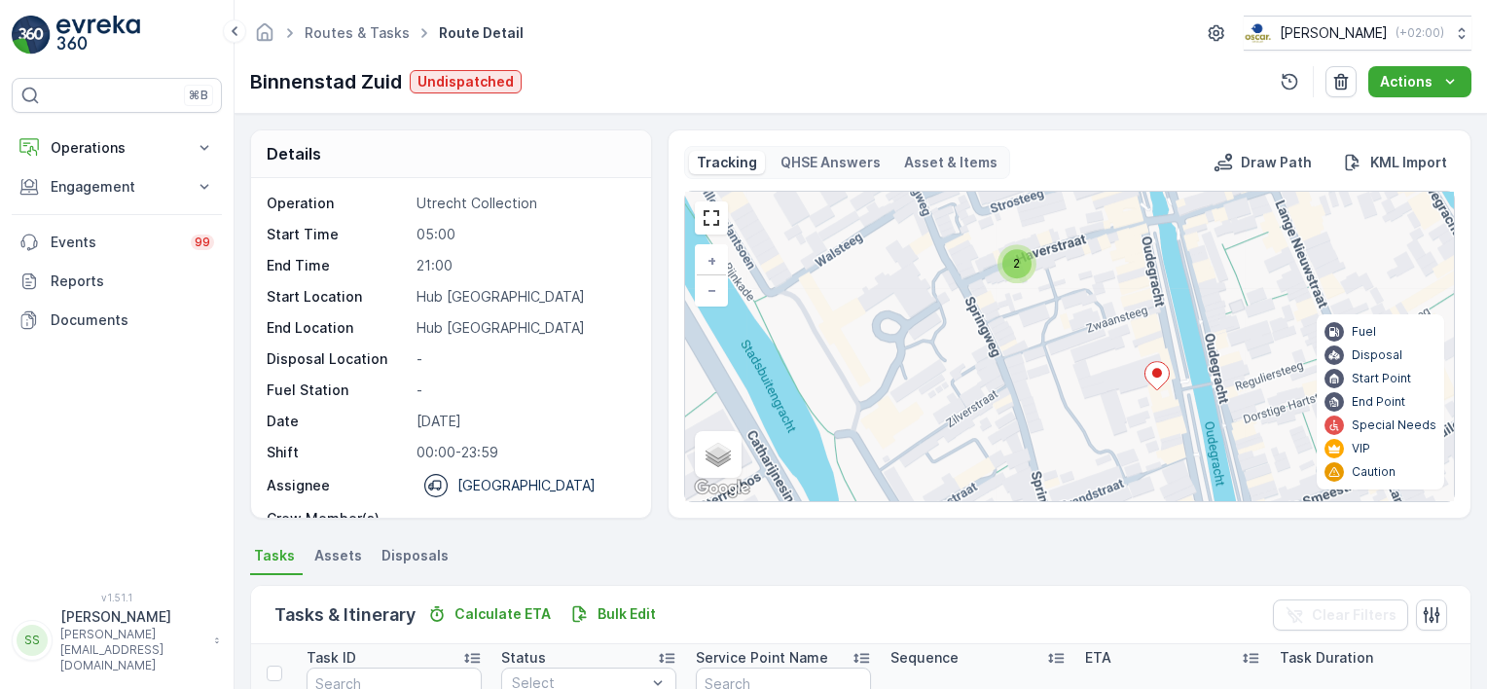
drag, startPoint x: 1012, startPoint y: 370, endPoint x: 935, endPoint y: 249, distance: 143.1
click at [935, 249] on div "2 + − Satellite Roadmap Terrain Hybrid Leaflet Keyboard shortcuts Map Data Map …" at bounding box center [1069, 346] width 769 height 309
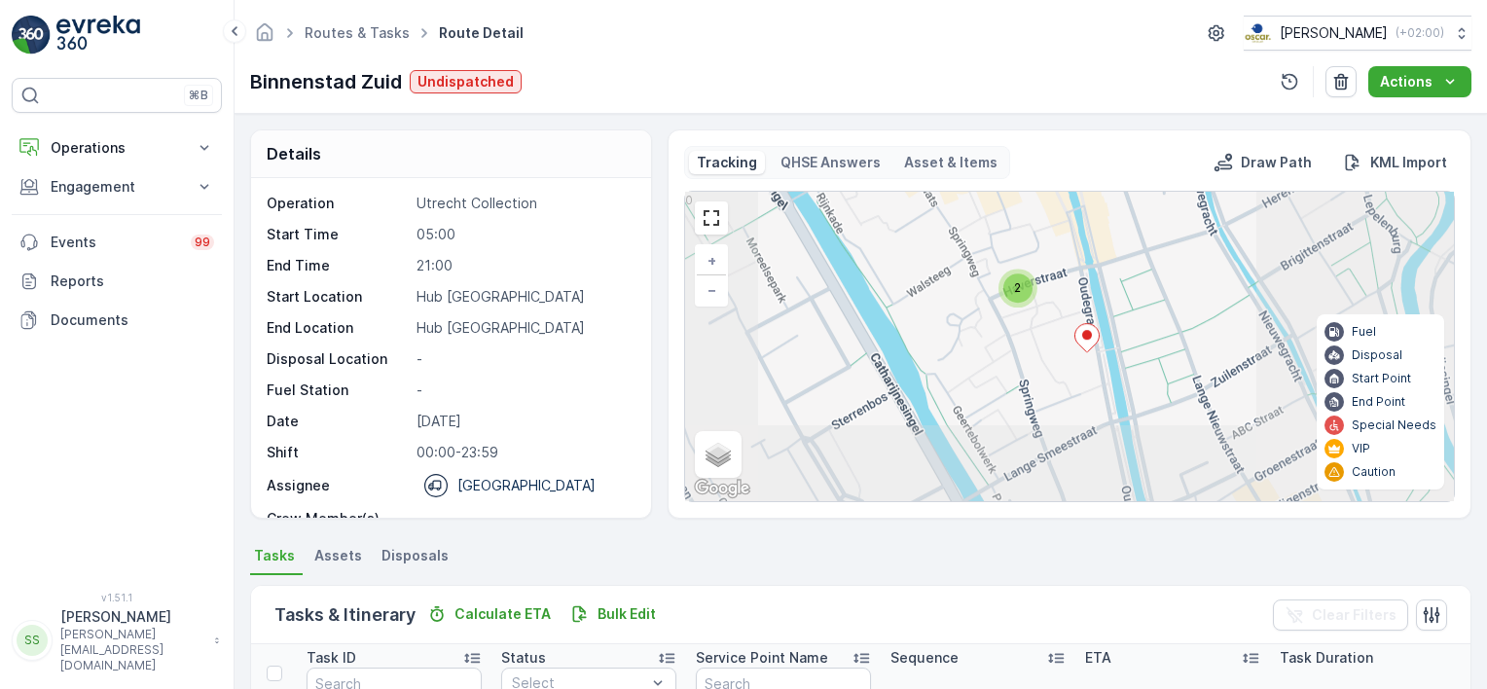
drag, startPoint x: 1039, startPoint y: 307, endPoint x: 931, endPoint y: 300, distance: 108.2
click at [932, 304] on div "2 + − Satellite Roadmap Terrain Hybrid Leaflet Keyboard shortcuts Map Data Map …" at bounding box center [1069, 346] width 769 height 309
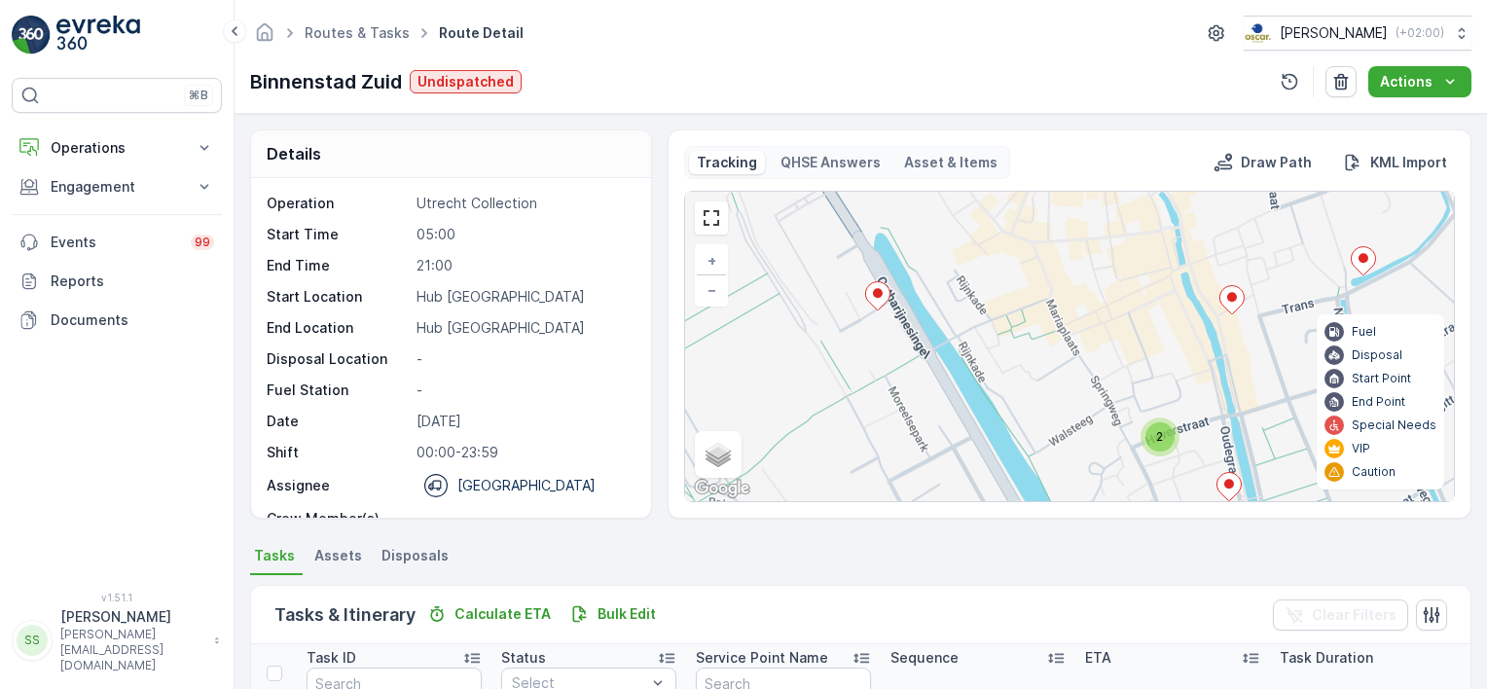
drag, startPoint x: 857, startPoint y: 235, endPoint x: 962, endPoint y: 315, distance: 132.0
click at [962, 315] on div "2 + − Satellite Roadmap Terrain Hybrid Leaflet Keyboard shortcuts Map Data Map …" at bounding box center [1069, 346] width 769 height 309
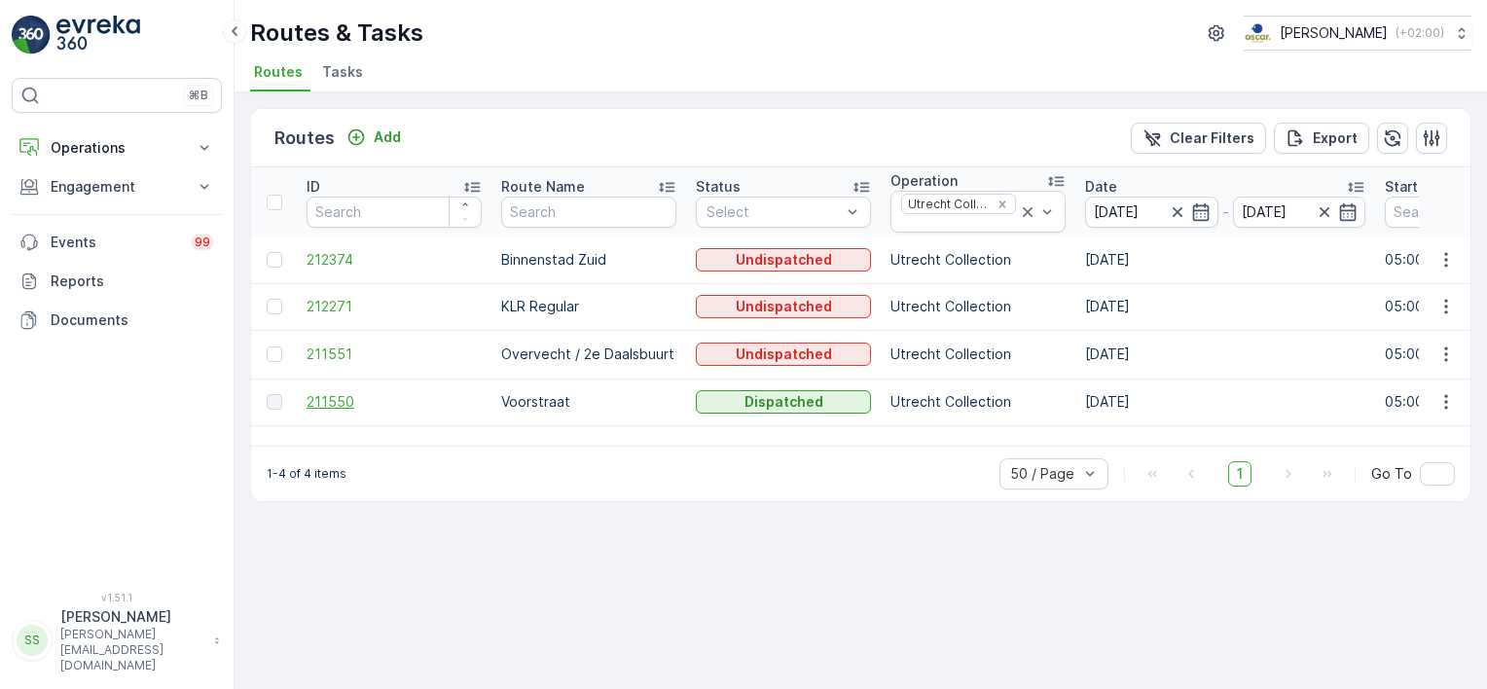
click at [319, 400] on span "211550" at bounding box center [394, 401] width 175 height 19
click at [236, 346] on div "Routes Add Clear Filters Export ID Route Name Status Select Operation Utrecht C…" at bounding box center [861, 390] width 1252 height 597
click at [237, 134] on div "Routes Add Clear Filters Export ID Route Name Status Select Operation Utrecht C…" at bounding box center [861, 390] width 1252 height 597
drag, startPoint x: 273, startPoint y: 133, endPoint x: 620, endPoint y: 148, distance: 346.7
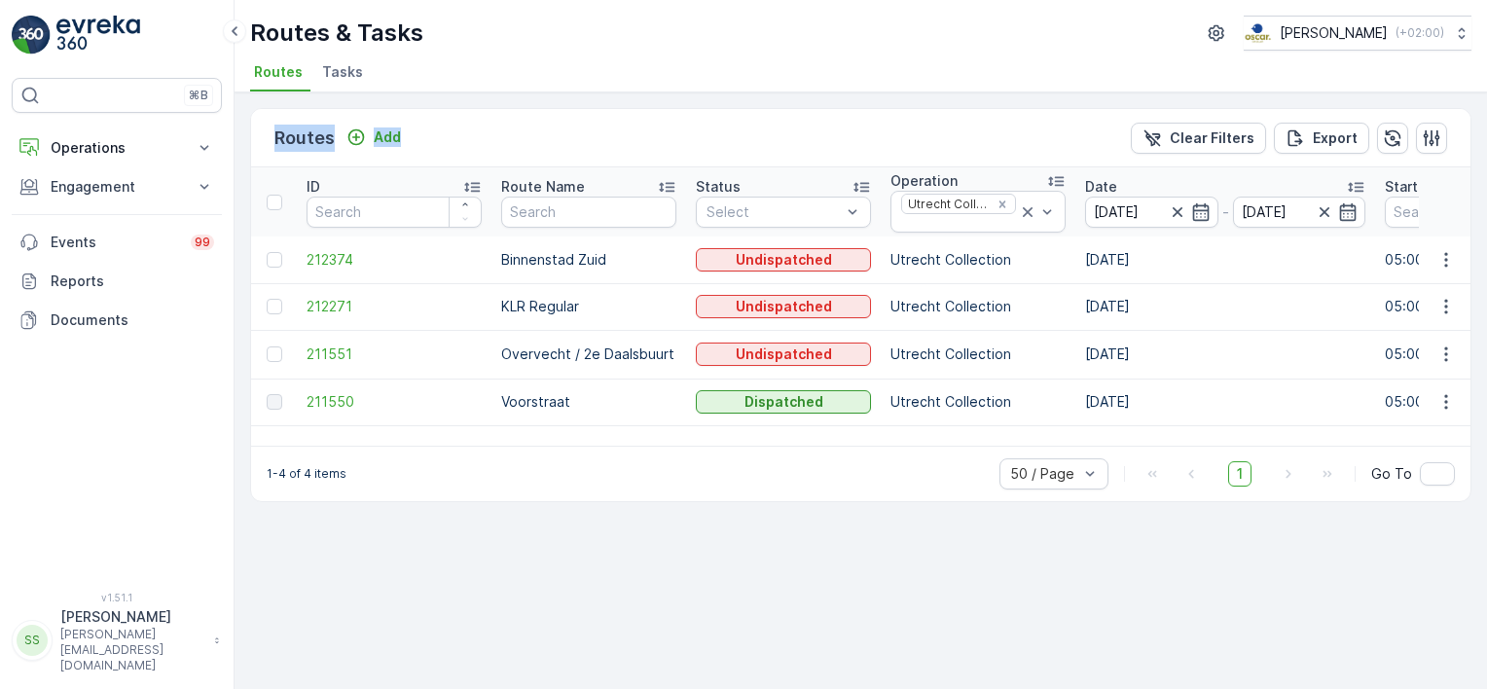
click at [620, 148] on div "Routes Add Clear Filters Export" at bounding box center [860, 138] width 1219 height 58
drag, startPoint x: 620, startPoint y: 148, endPoint x: 592, endPoint y: 133, distance: 31.8
click at [605, 134] on div "Routes Add Clear Filters Export" at bounding box center [860, 138] width 1219 height 58
click at [303, 393] on td "211550" at bounding box center [394, 402] width 195 height 47
click at [328, 396] on span "211550" at bounding box center [394, 401] width 175 height 19
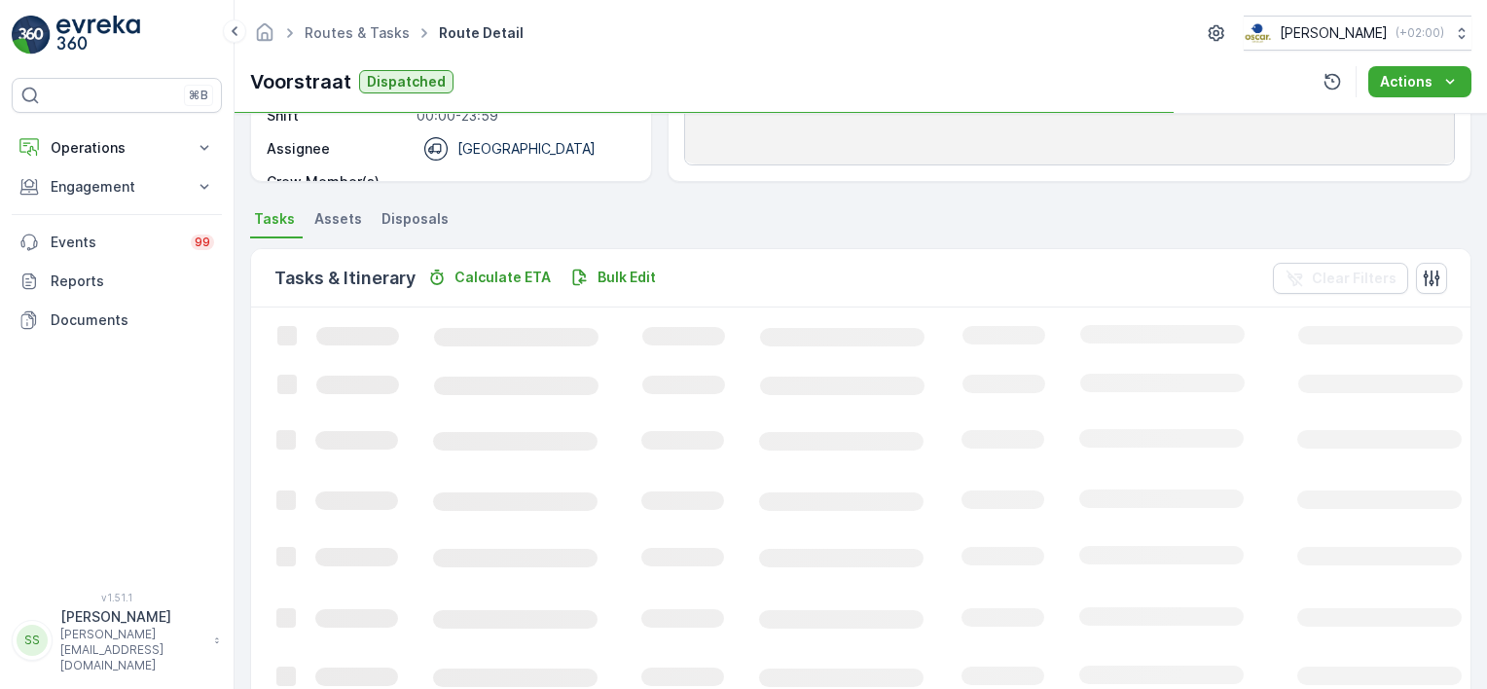
scroll to position [487, 0]
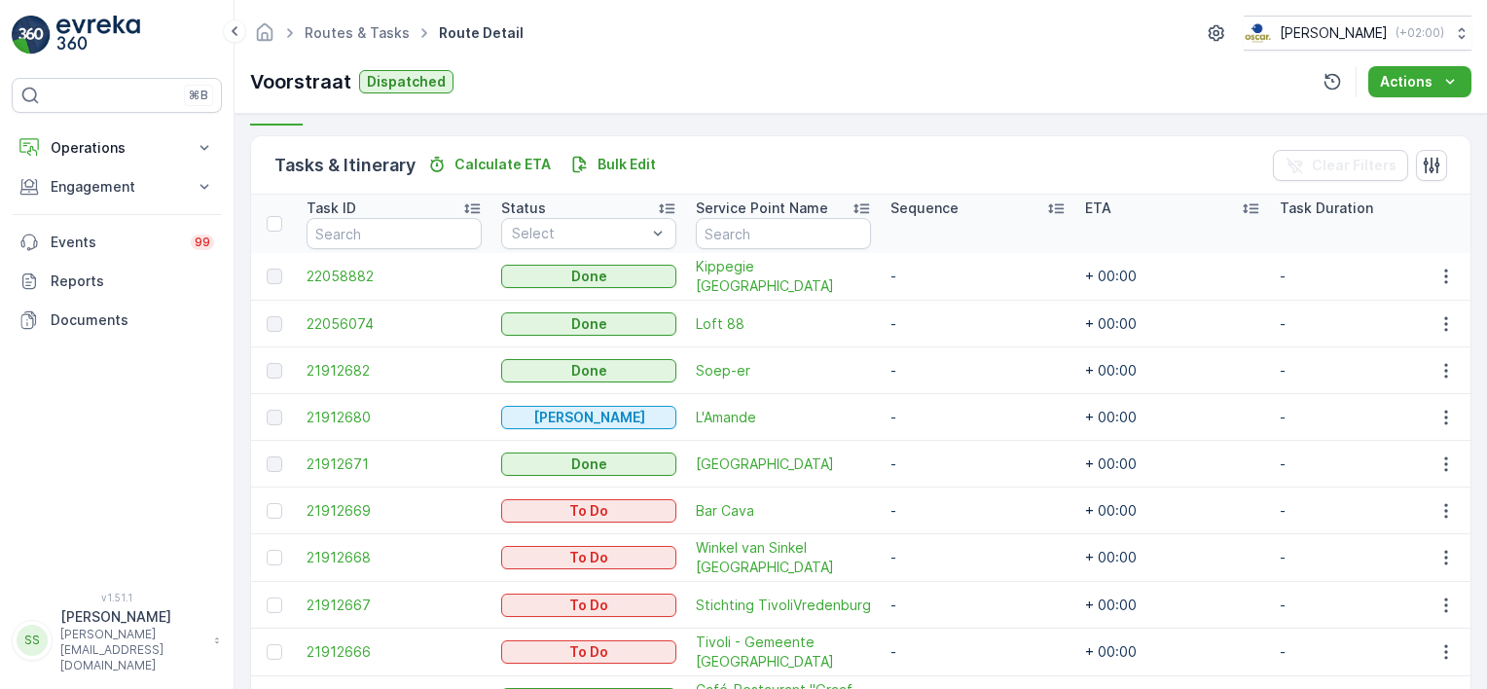
scroll to position [571, 0]
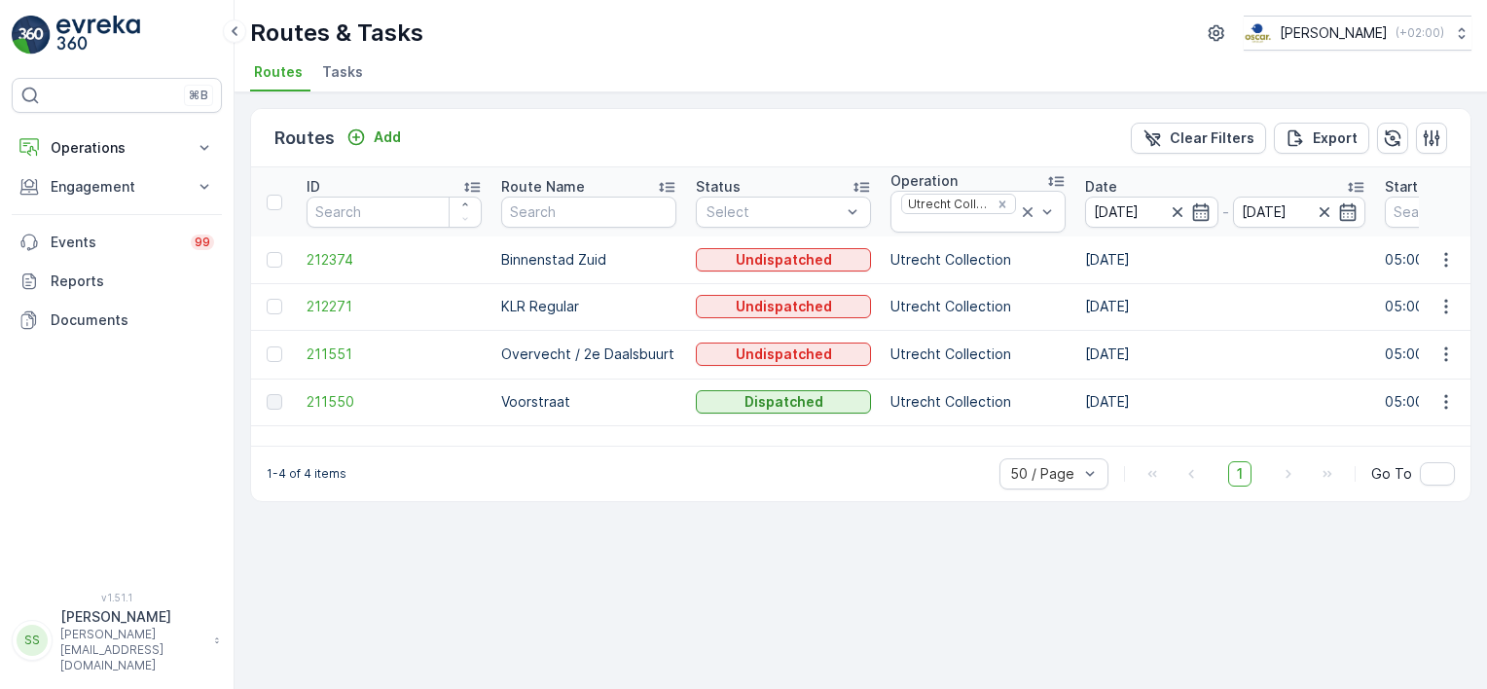
drag, startPoint x: 1002, startPoint y: 197, endPoint x: 994, endPoint y: 164, distance: 33.3
click at [1002, 198] on icon "Remove Utrecht Collection" at bounding box center [1002, 205] width 14 height 14
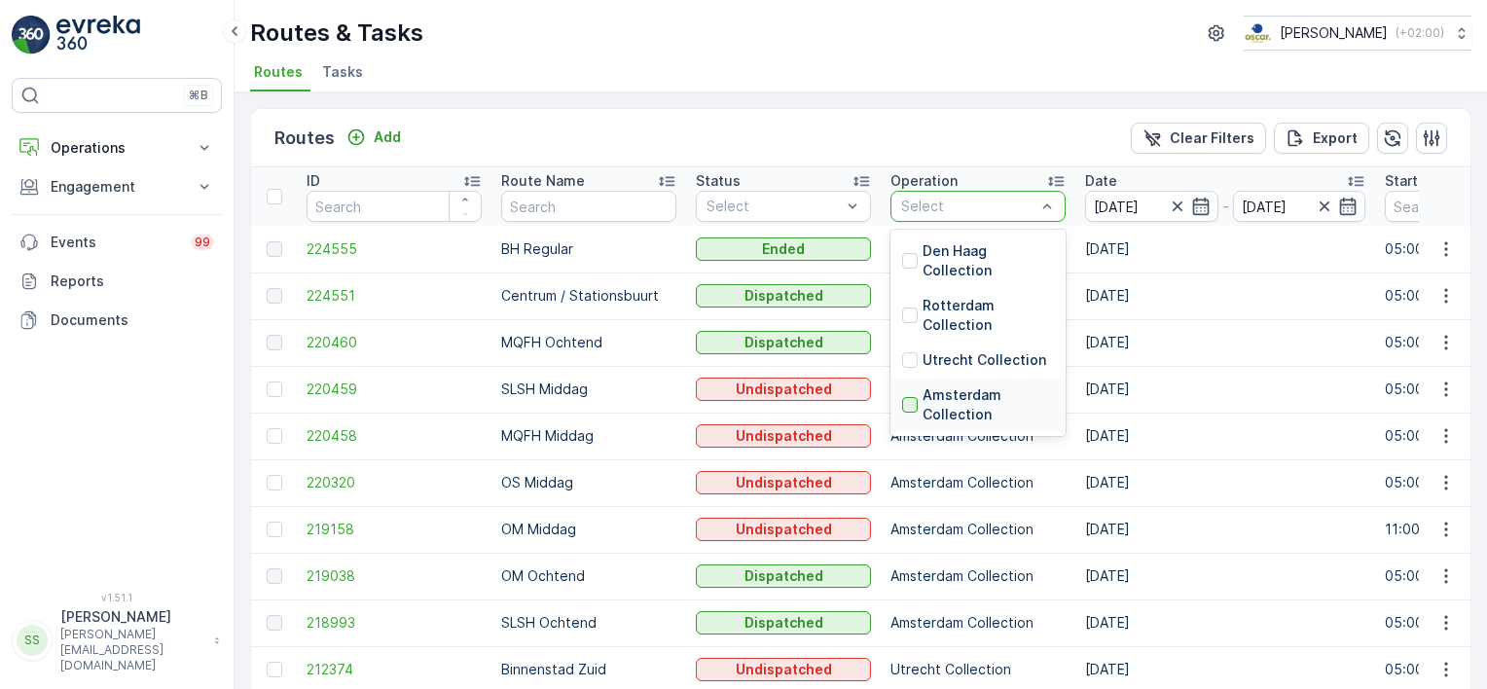
click at [907, 407] on div at bounding box center [910, 405] width 16 height 16
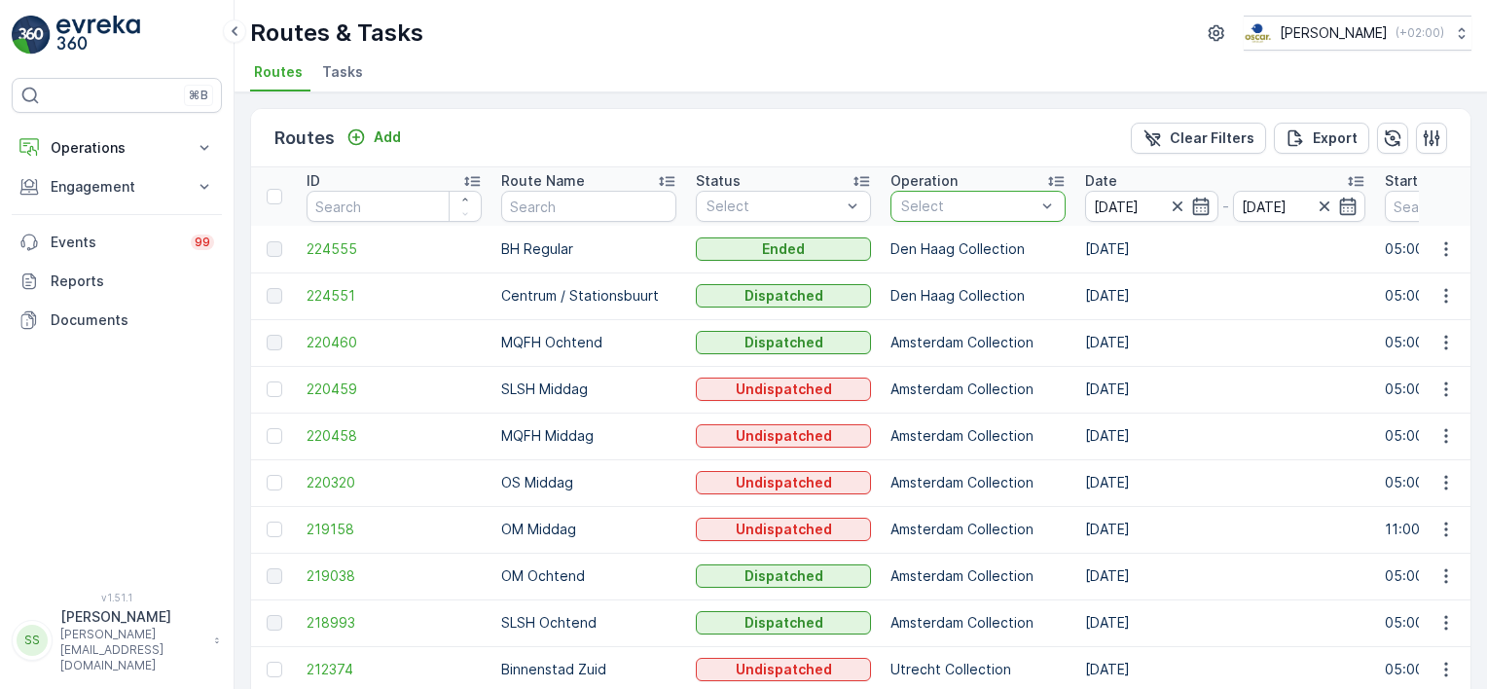
click at [923, 145] on div "Routes Add Clear Filters Export" at bounding box center [860, 138] width 1219 height 58
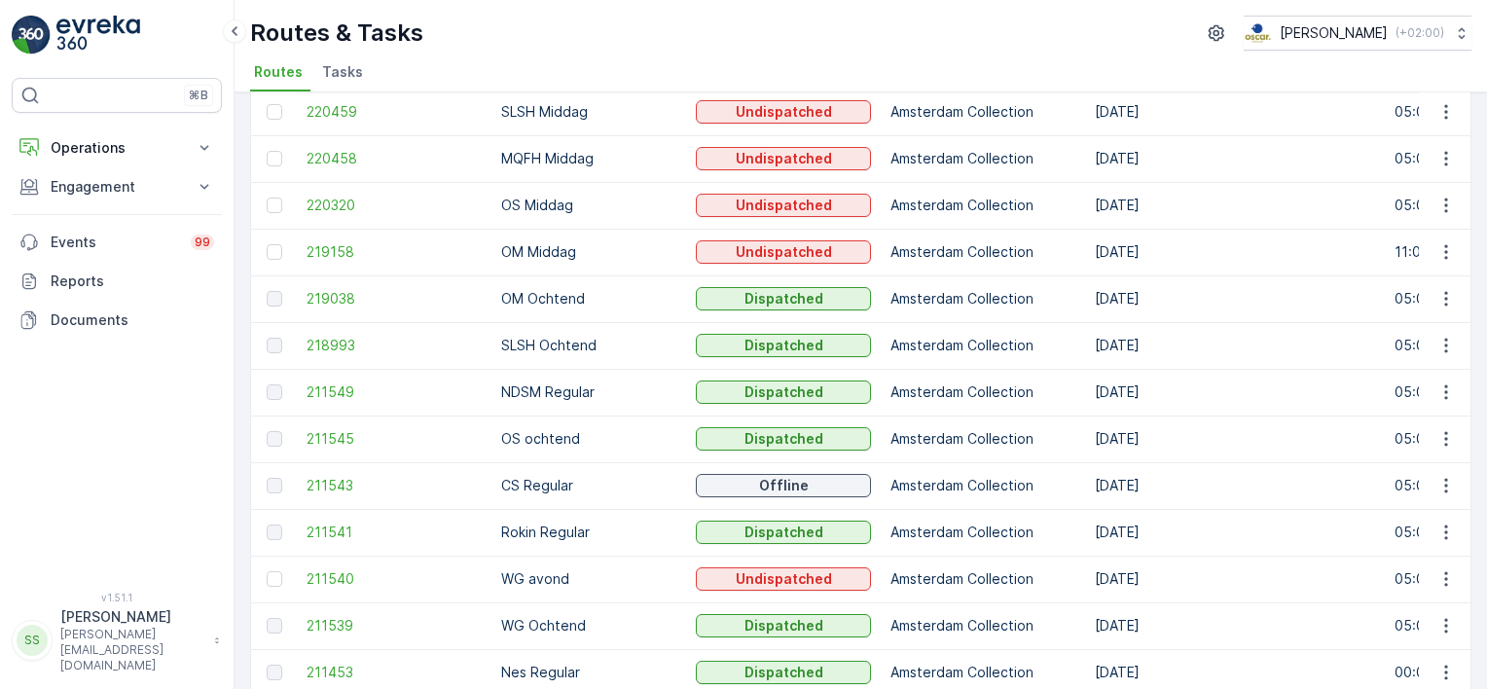
scroll to position [280, 0]
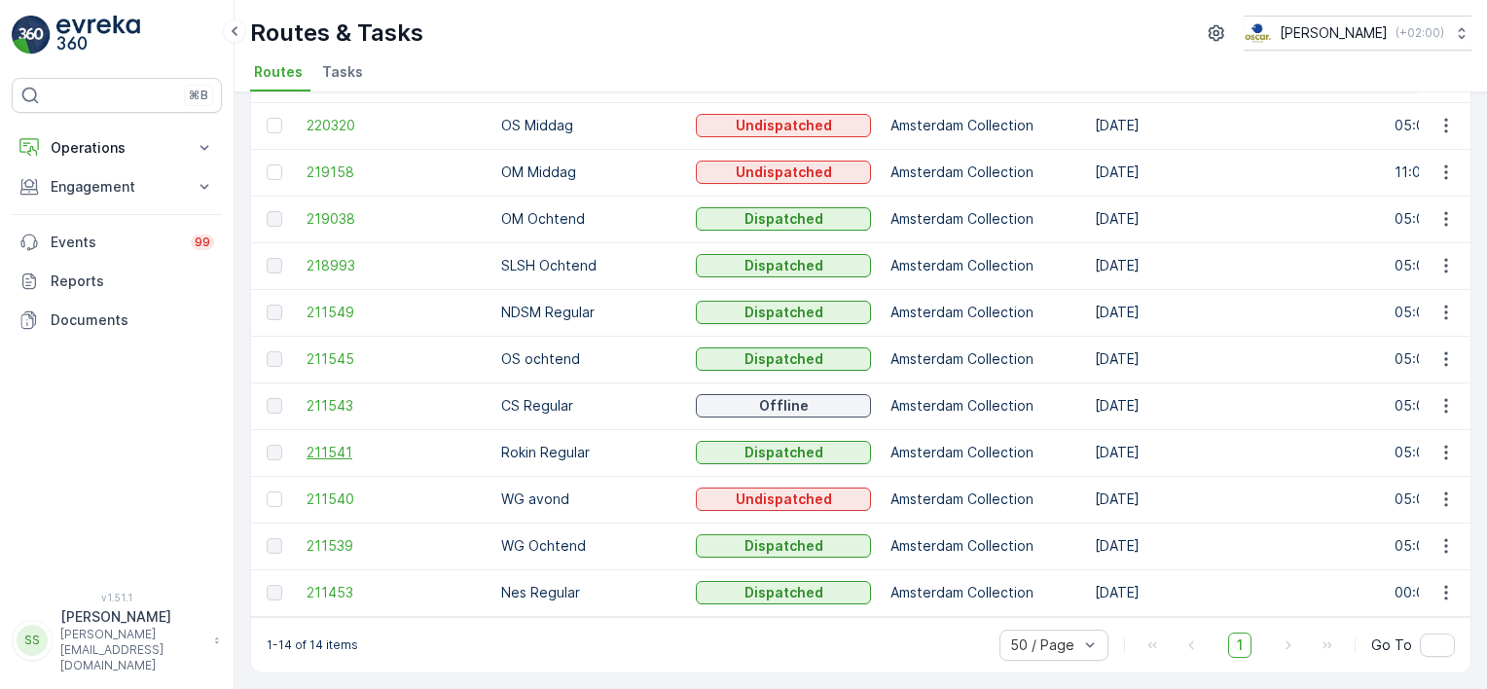
click at [350, 444] on span "211541" at bounding box center [394, 452] width 175 height 19
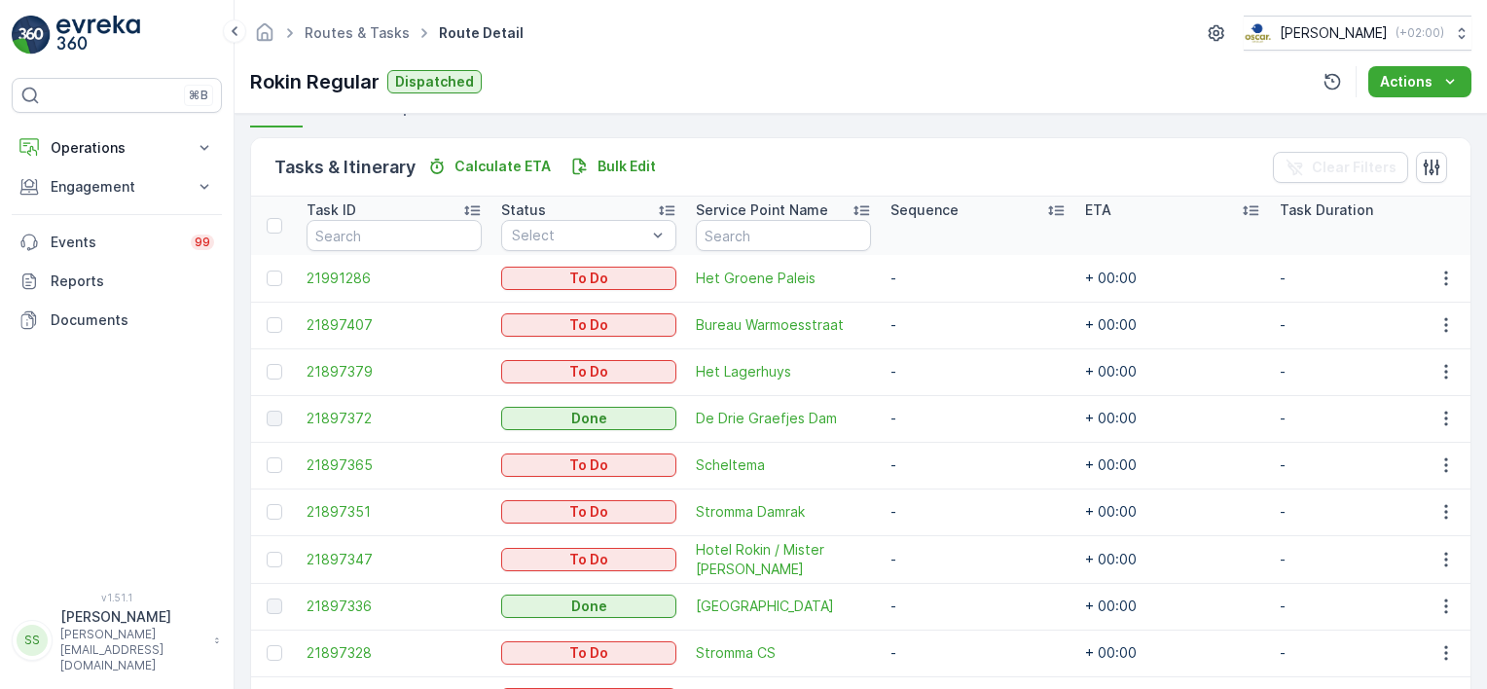
scroll to position [567, 0]
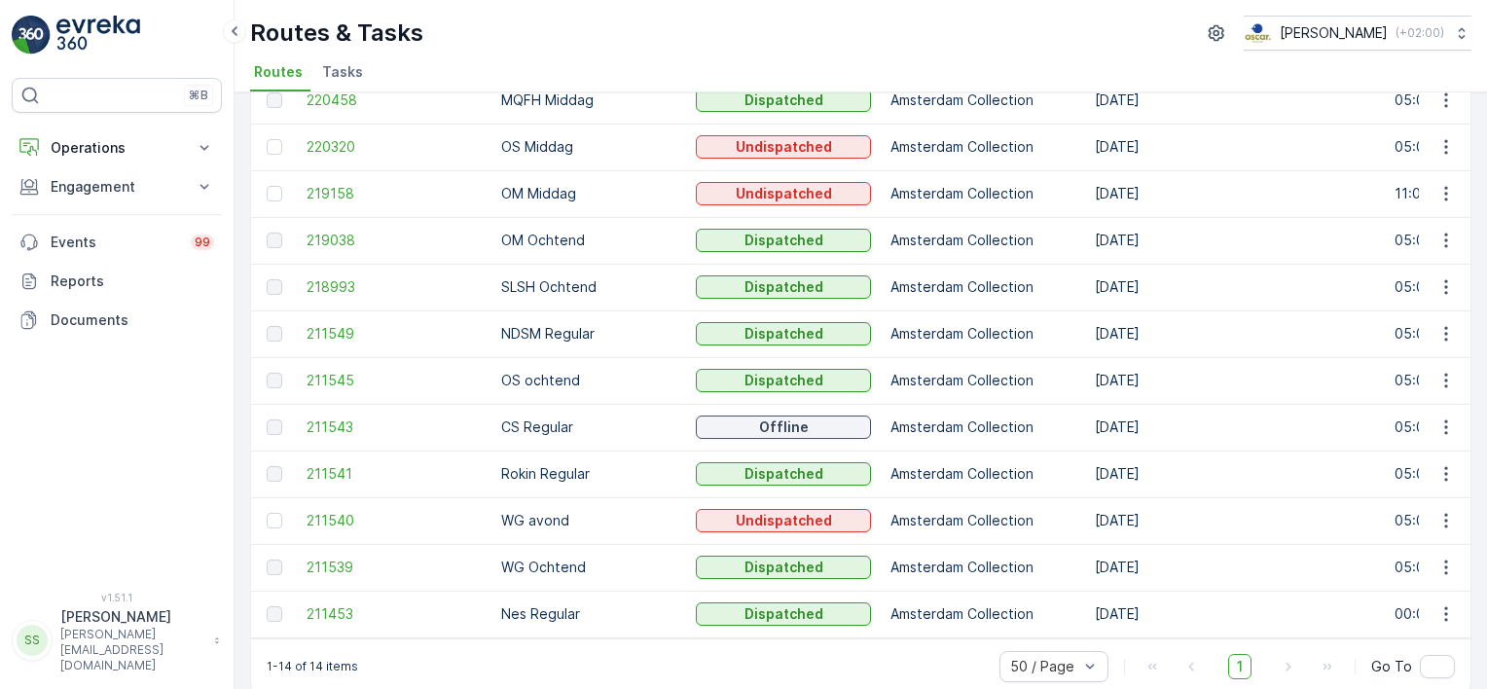
scroll to position [280, 0]
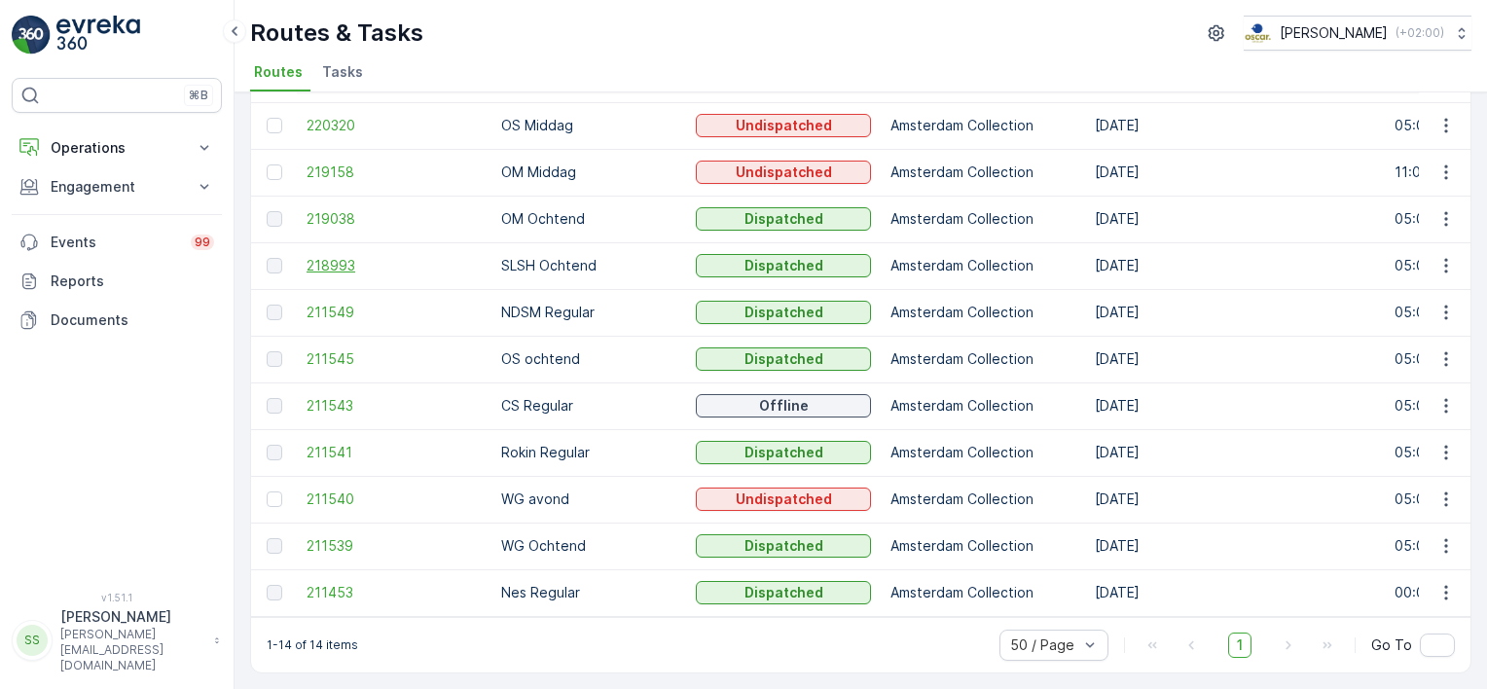
click at [331, 261] on span "218993" at bounding box center [394, 265] width 175 height 19
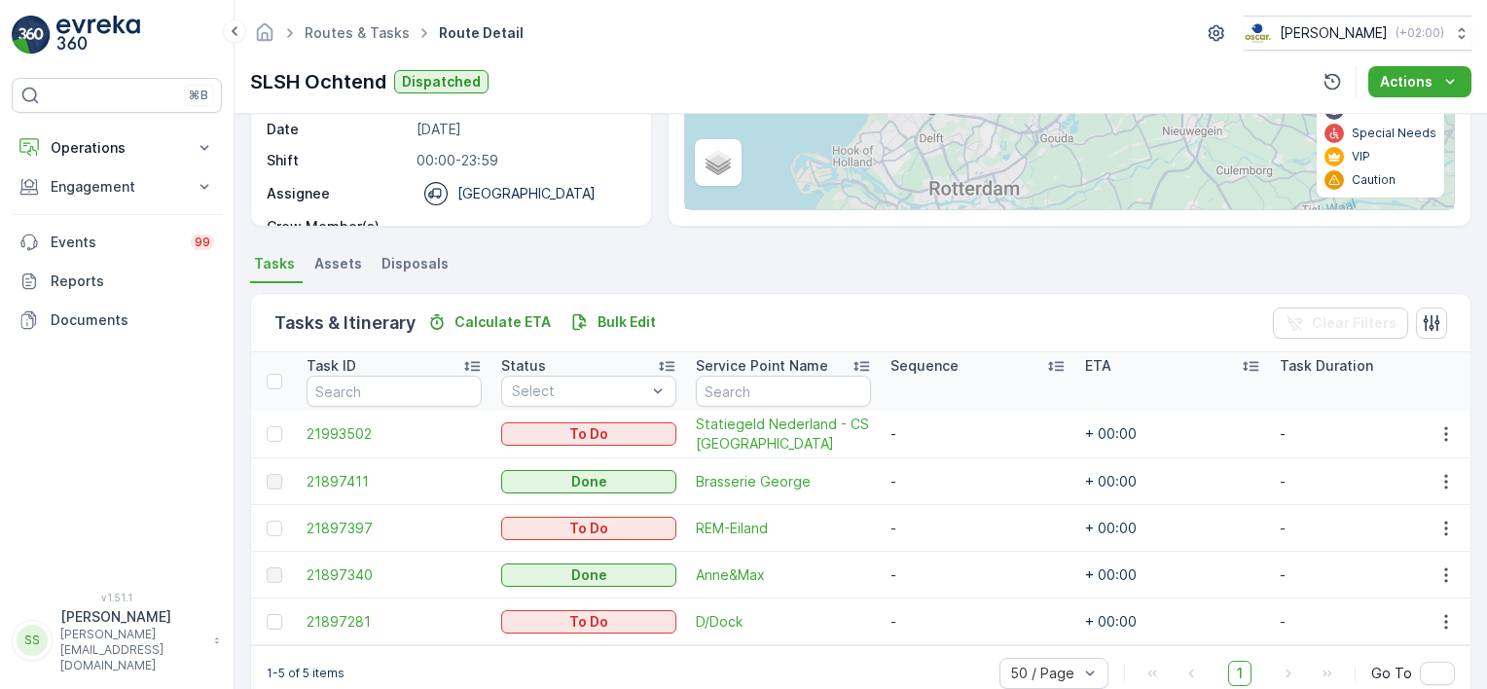
scroll to position [337, 0]
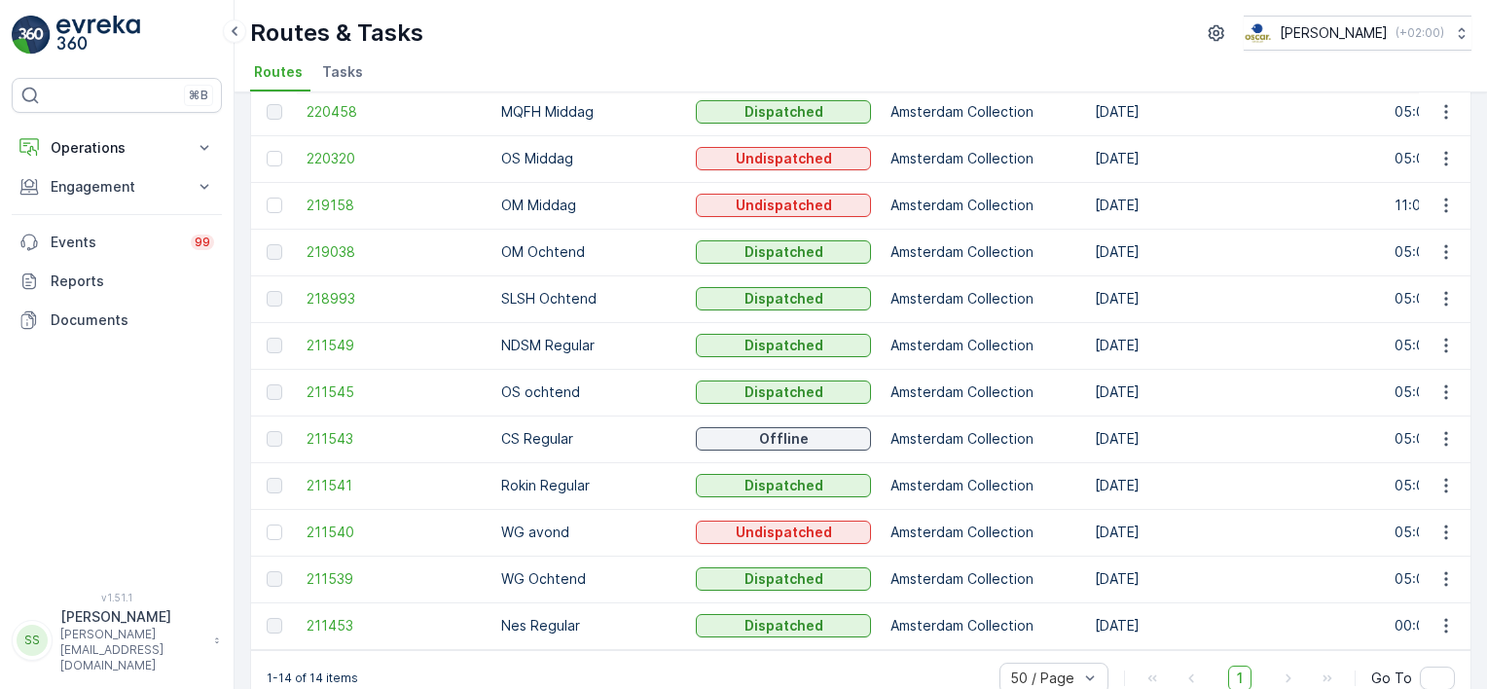
scroll to position [280, 0]
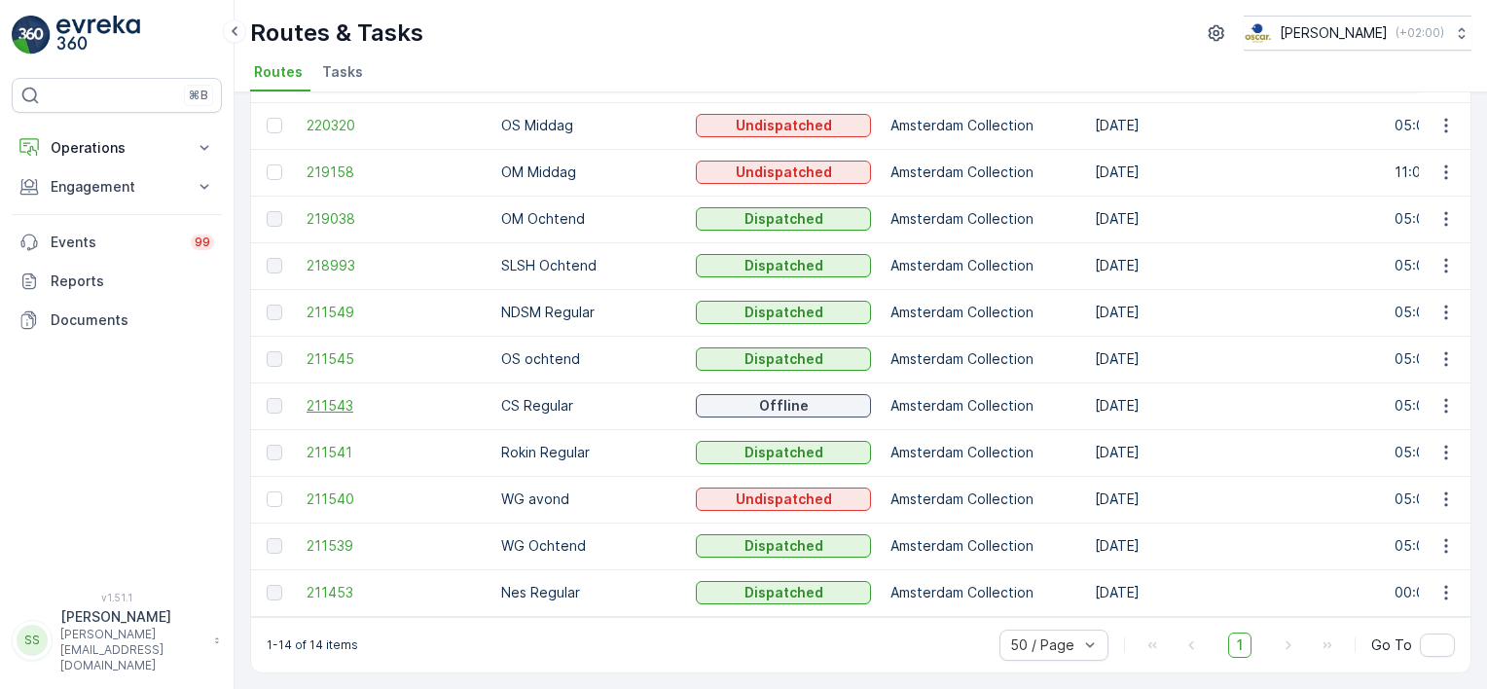
click at [350, 396] on span "211543" at bounding box center [394, 405] width 175 height 19
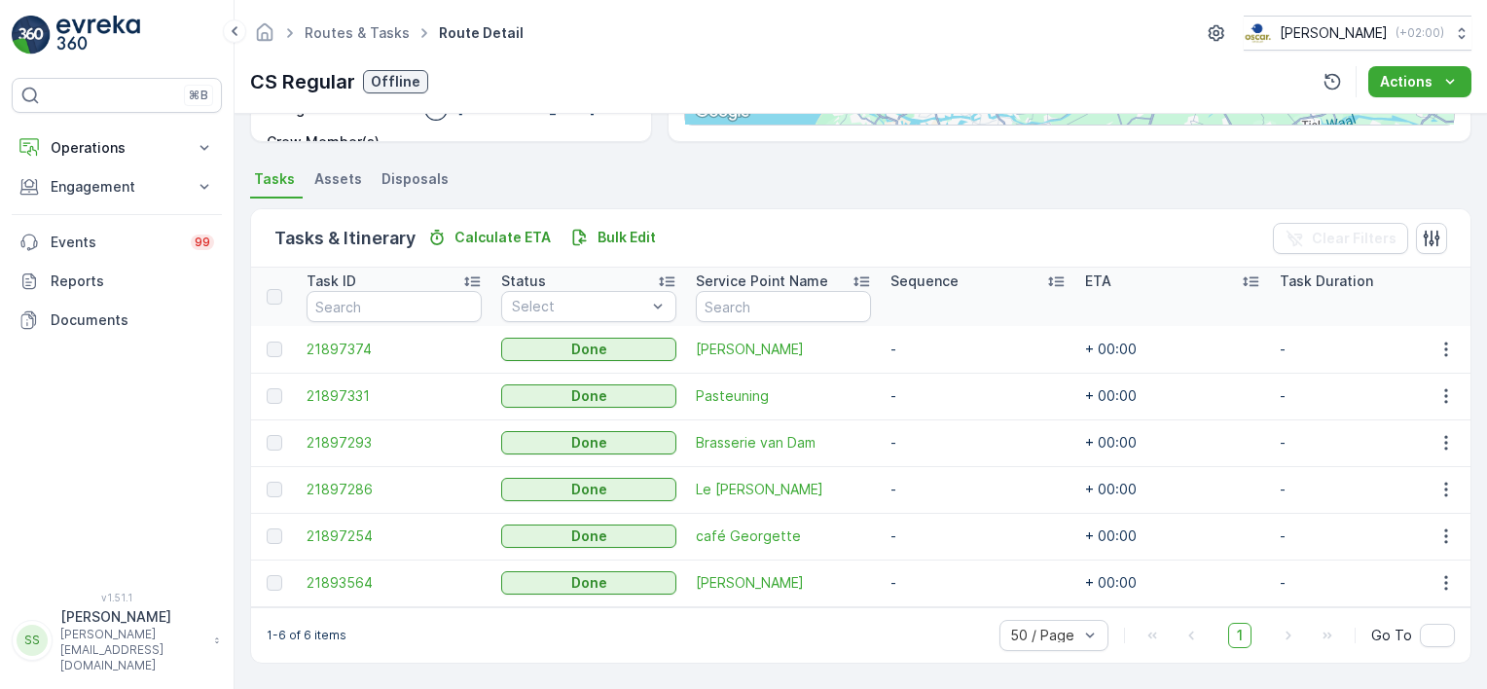
scroll to position [383, 0]
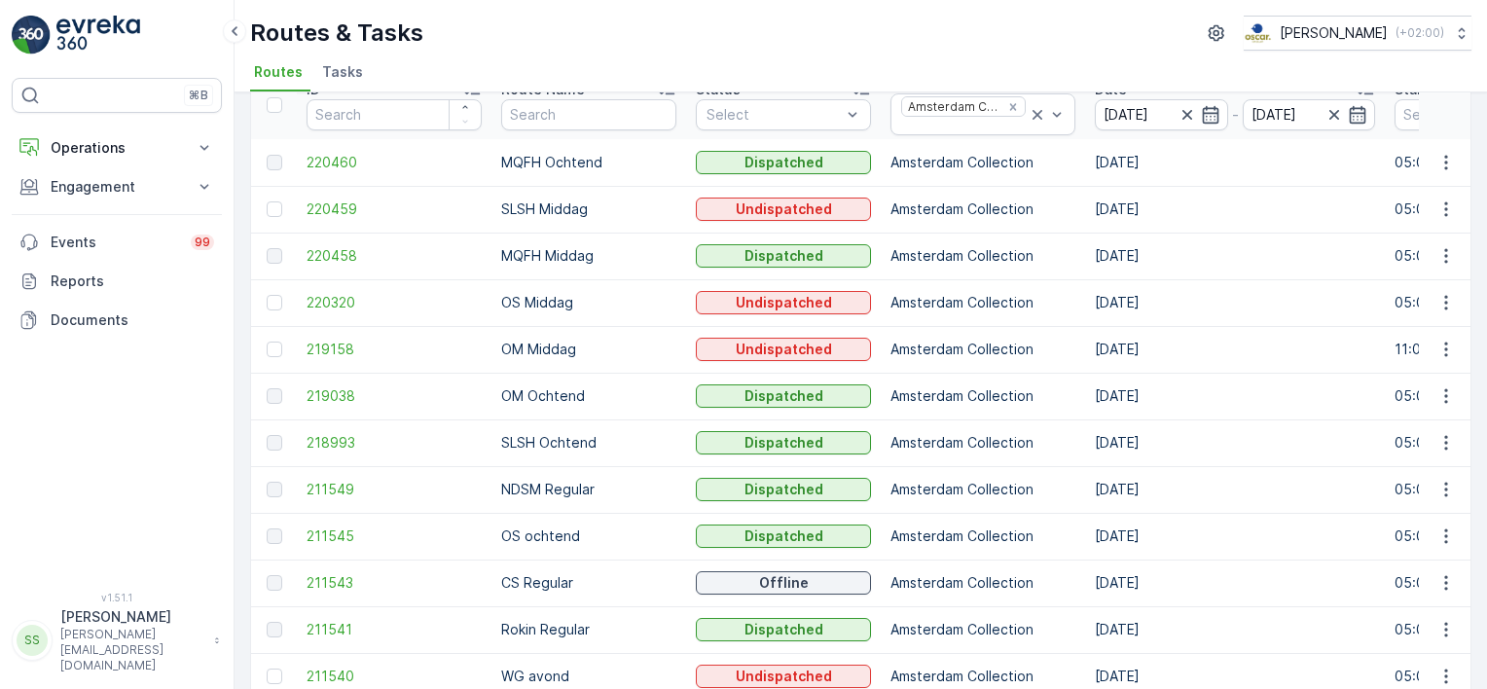
scroll to position [280, 0]
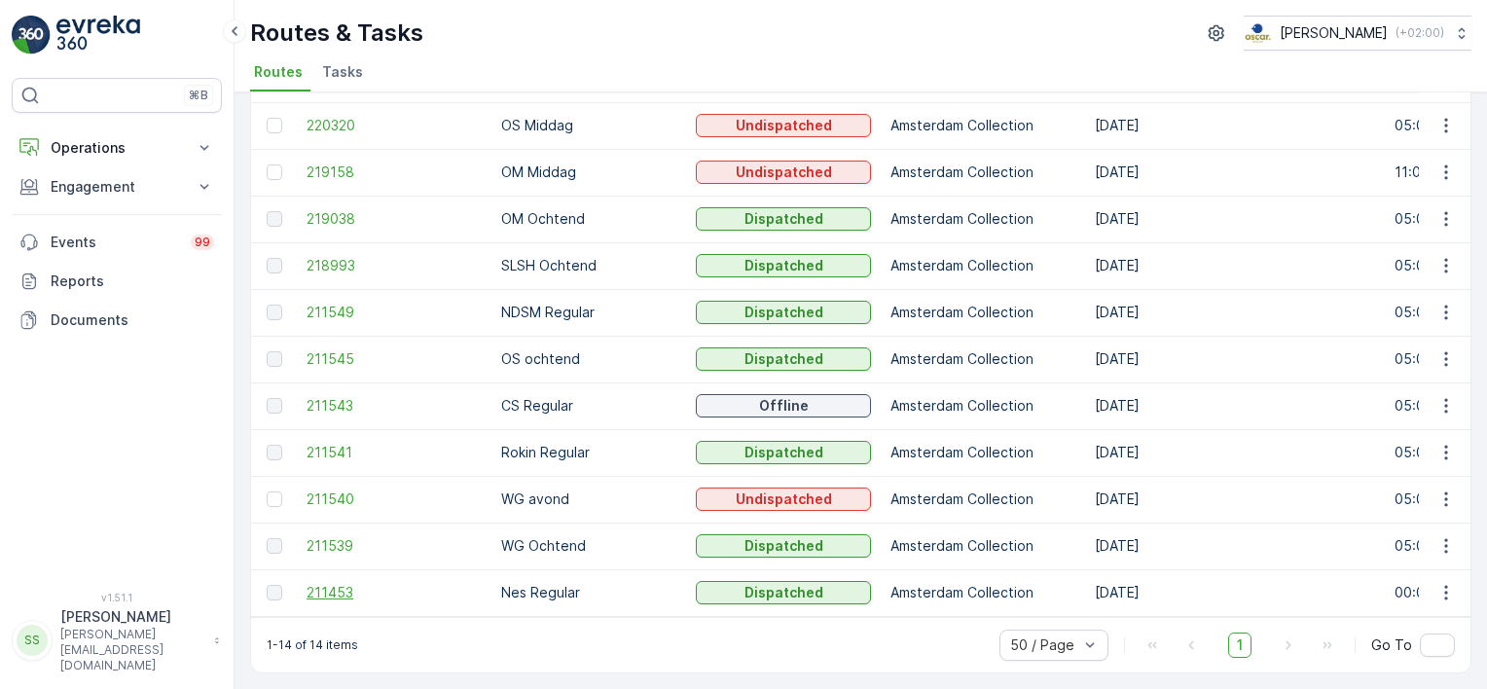
click at [336, 584] on span "211453" at bounding box center [394, 592] width 175 height 19
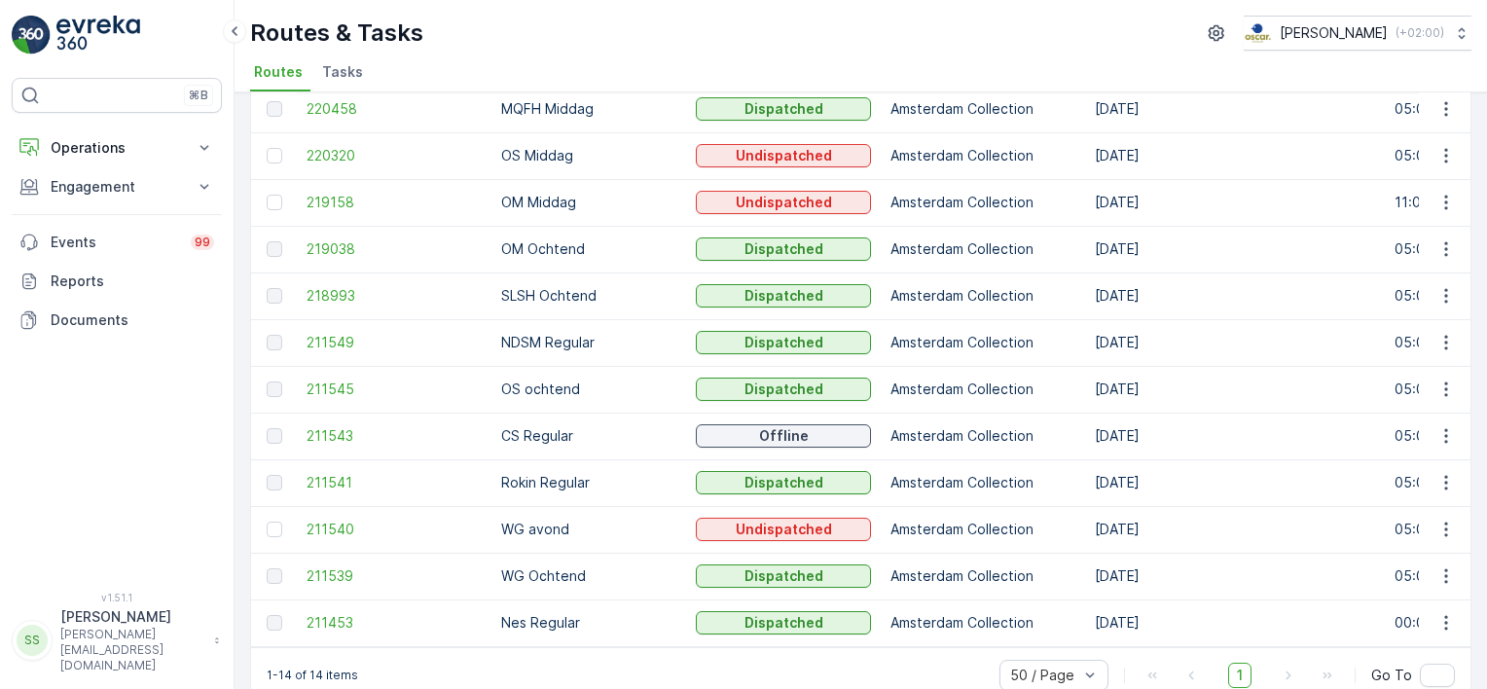
scroll to position [183, 0]
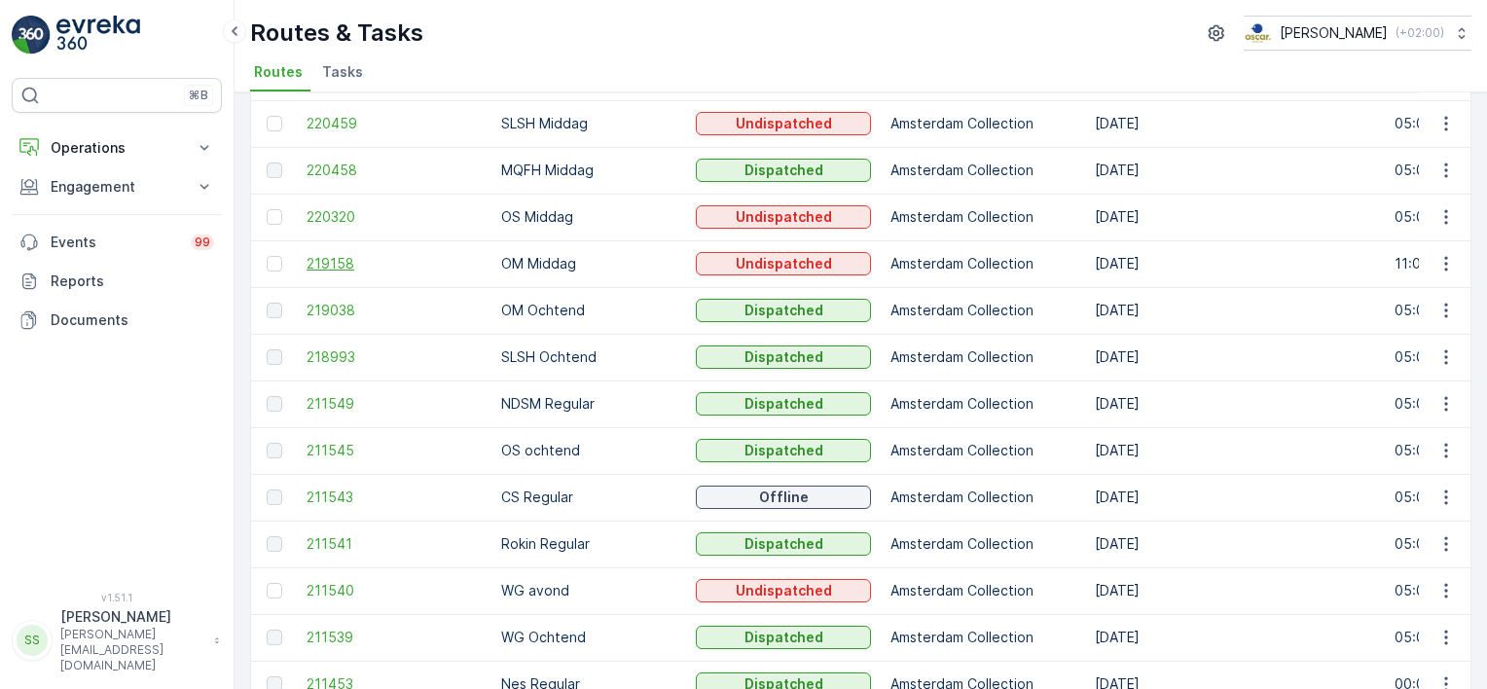
click at [347, 257] on span "219158" at bounding box center [394, 263] width 175 height 19
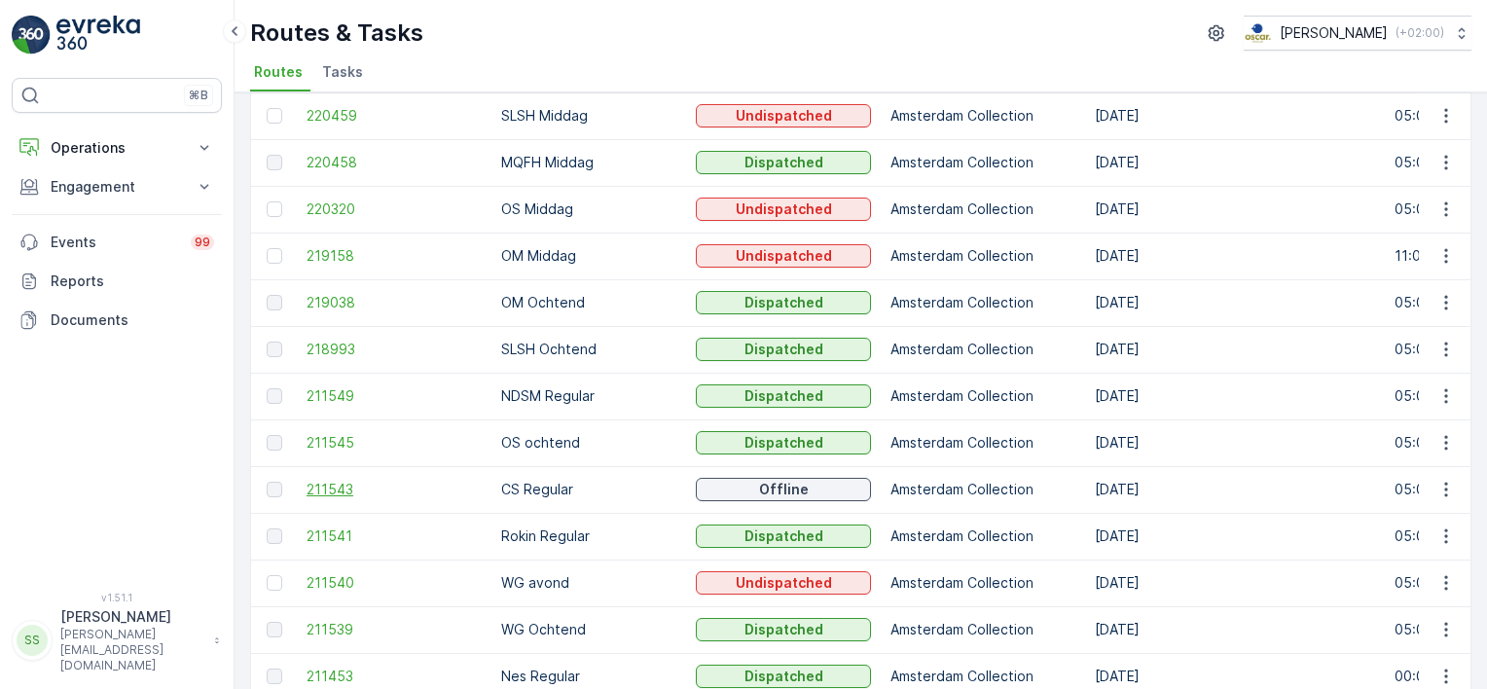
scroll to position [280, 0]
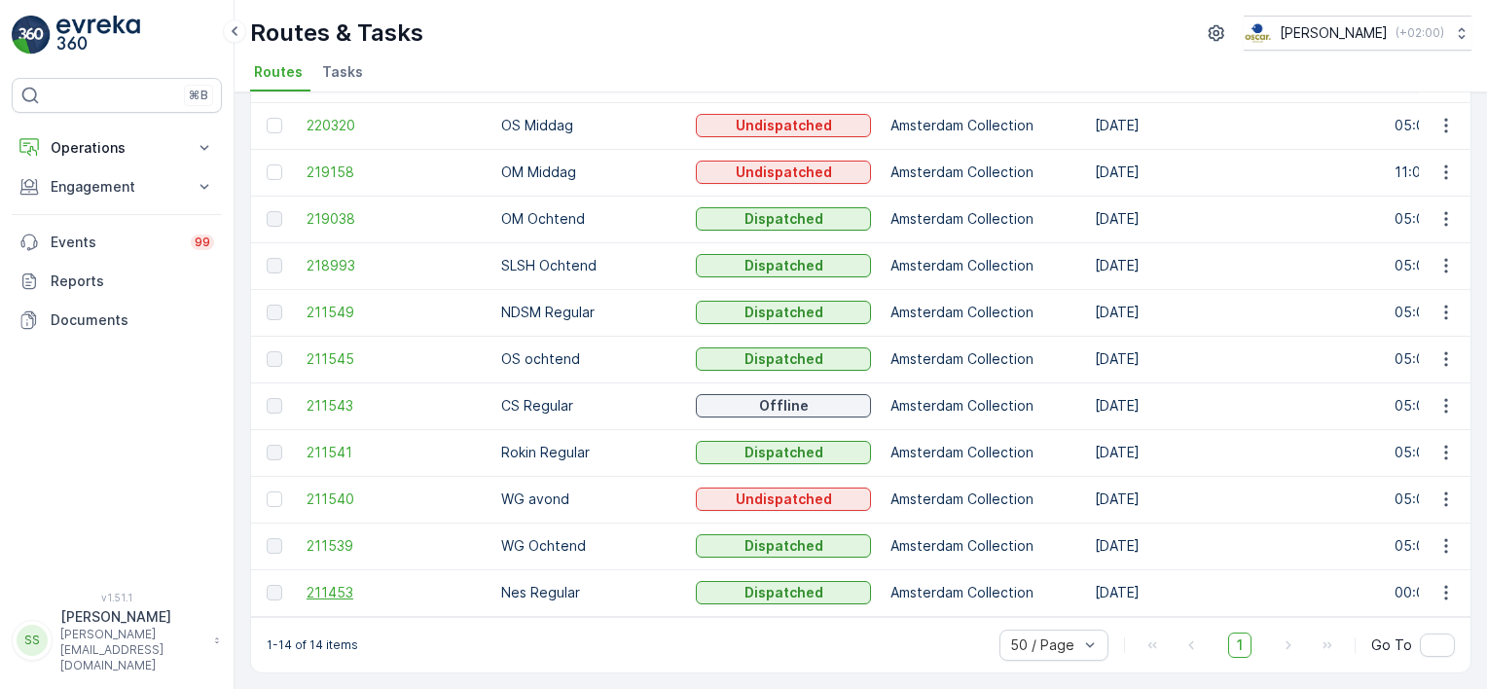
click at [352, 583] on span "211453" at bounding box center [394, 592] width 175 height 19
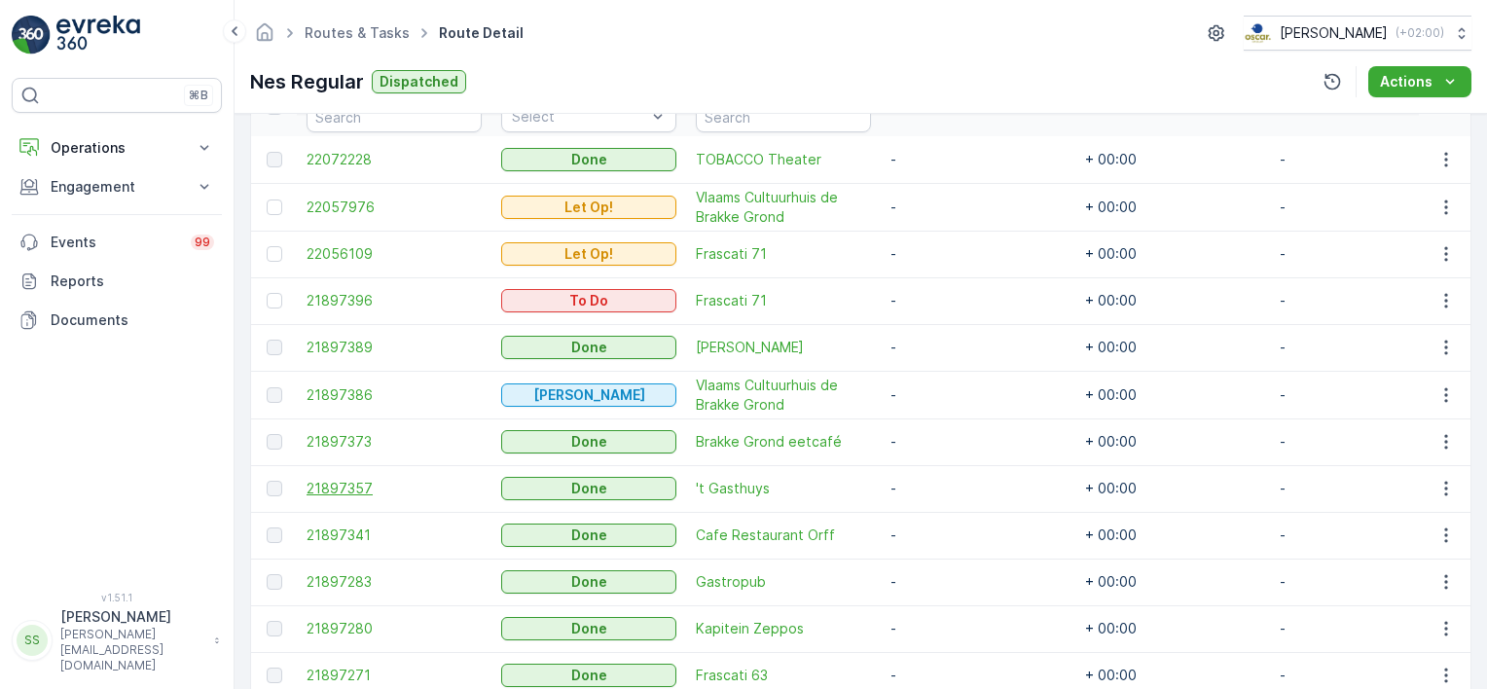
scroll to position [564, 0]
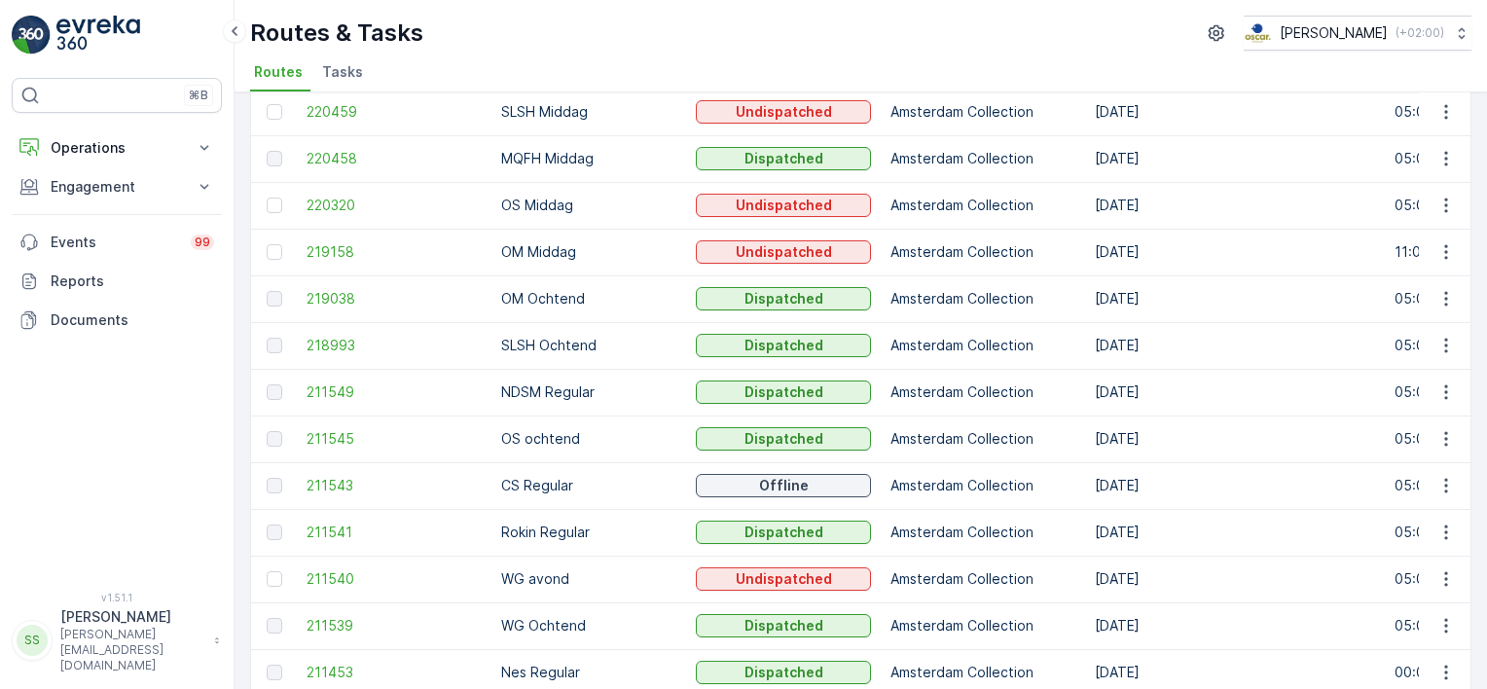
scroll to position [280, 0]
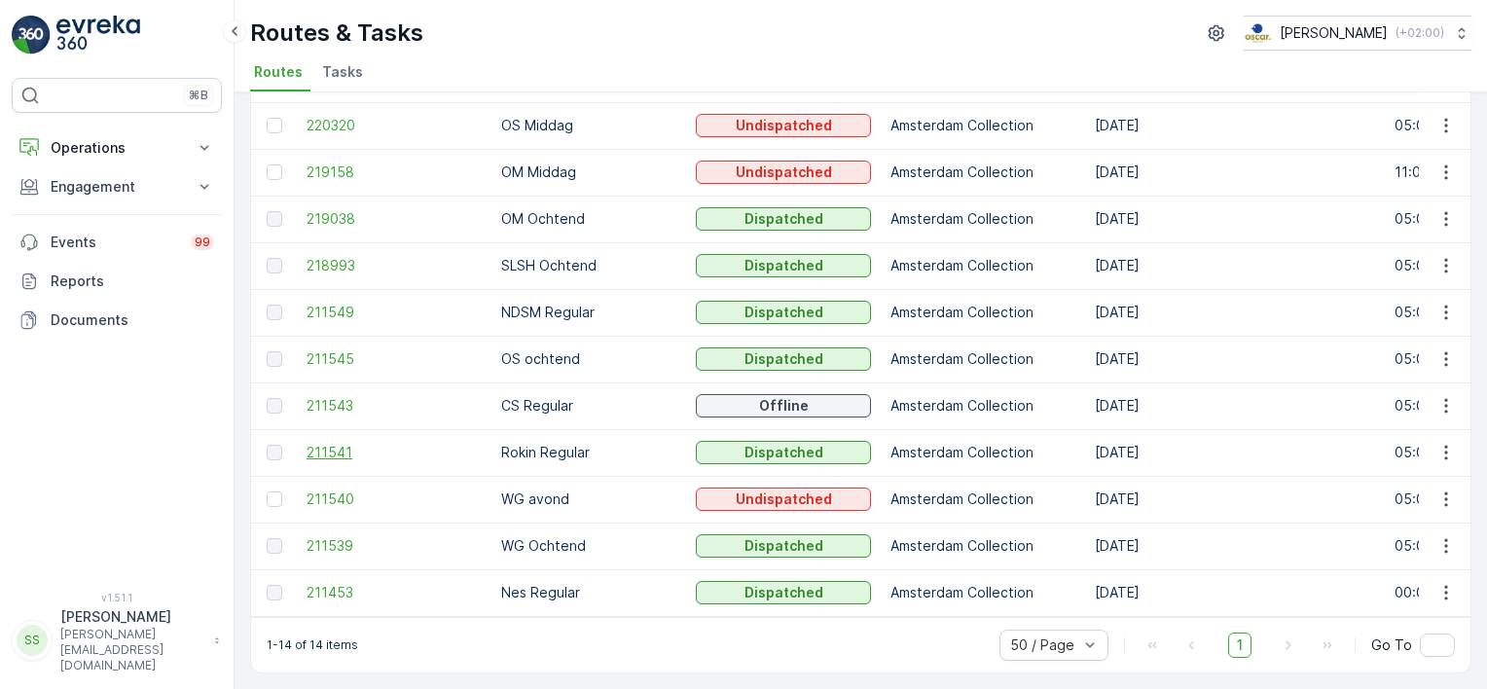
click at [344, 444] on span "211541" at bounding box center [394, 452] width 175 height 19
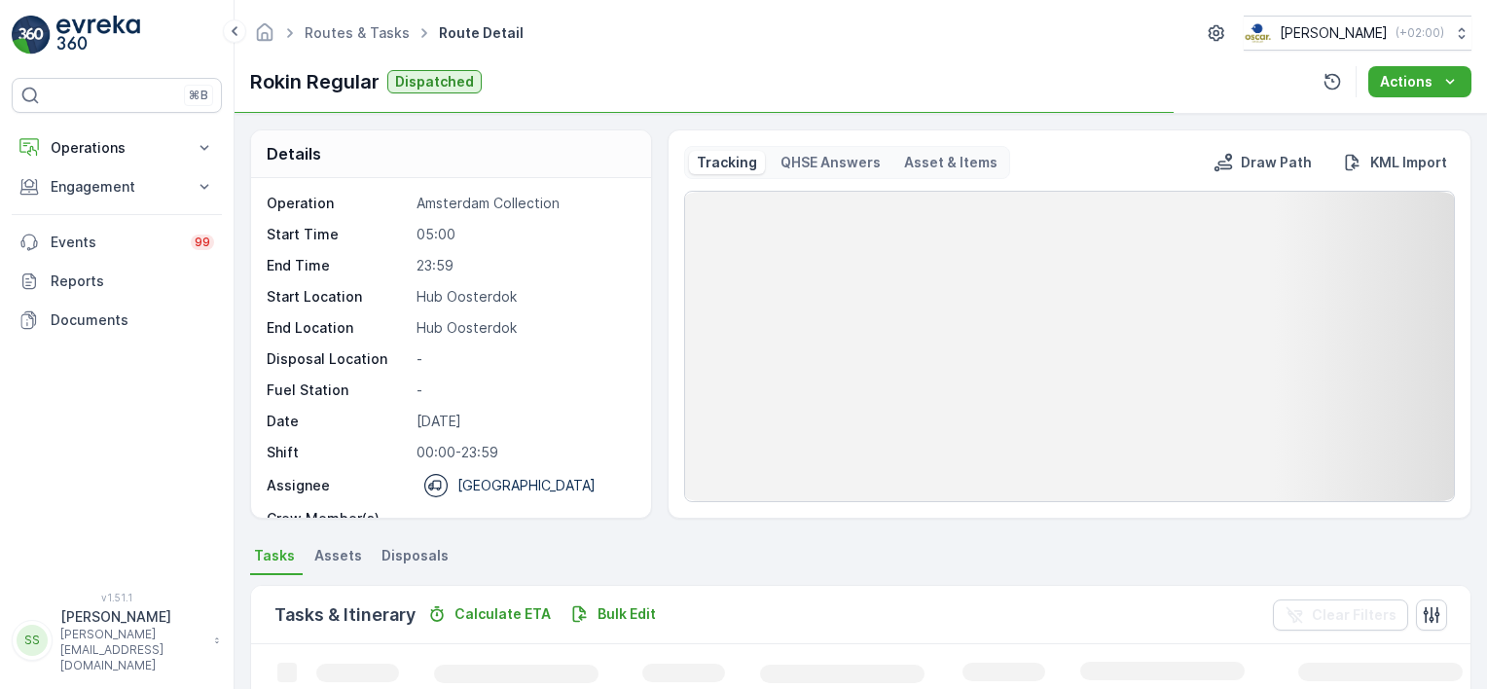
click at [235, 401] on div "Details Operation Amsterdam Collection Start Time 05:00 End Time 23:59 Start Lo…" at bounding box center [861, 401] width 1252 height 575
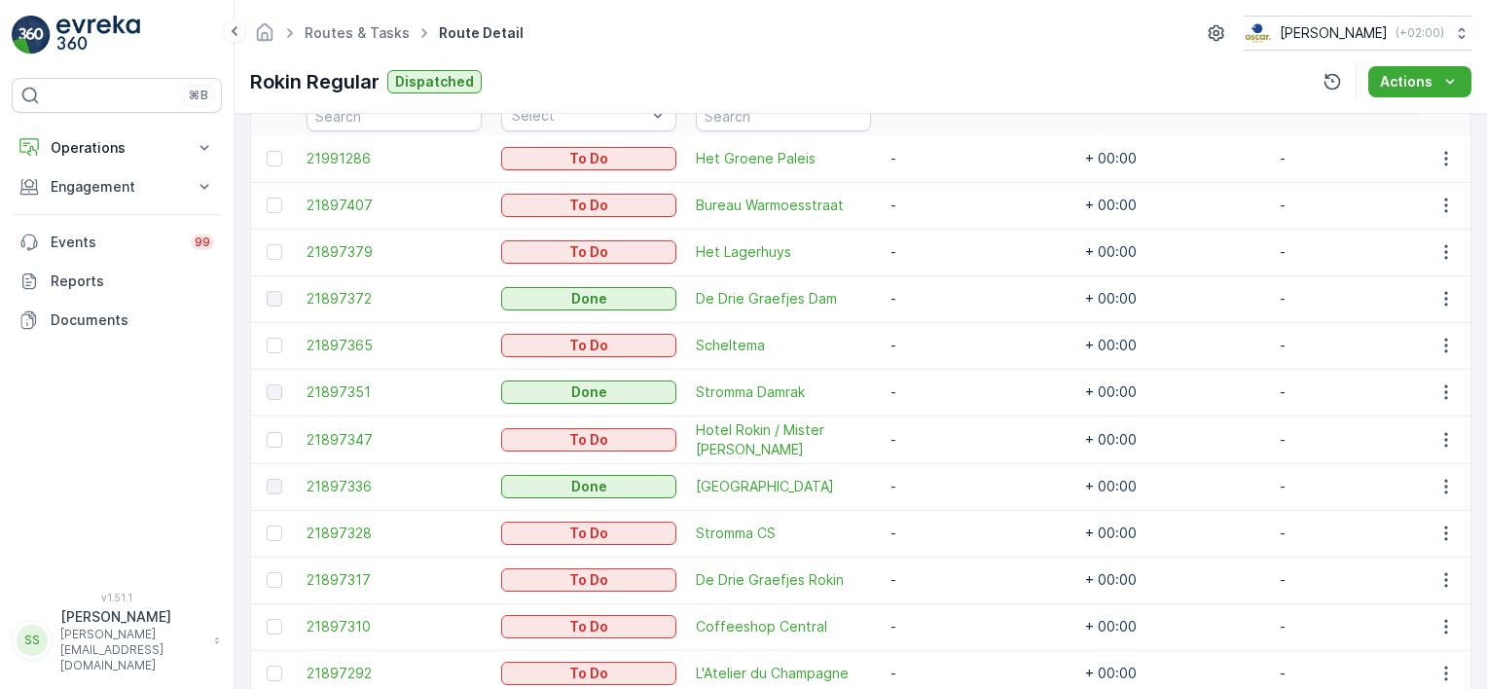
scroll to position [470, 0]
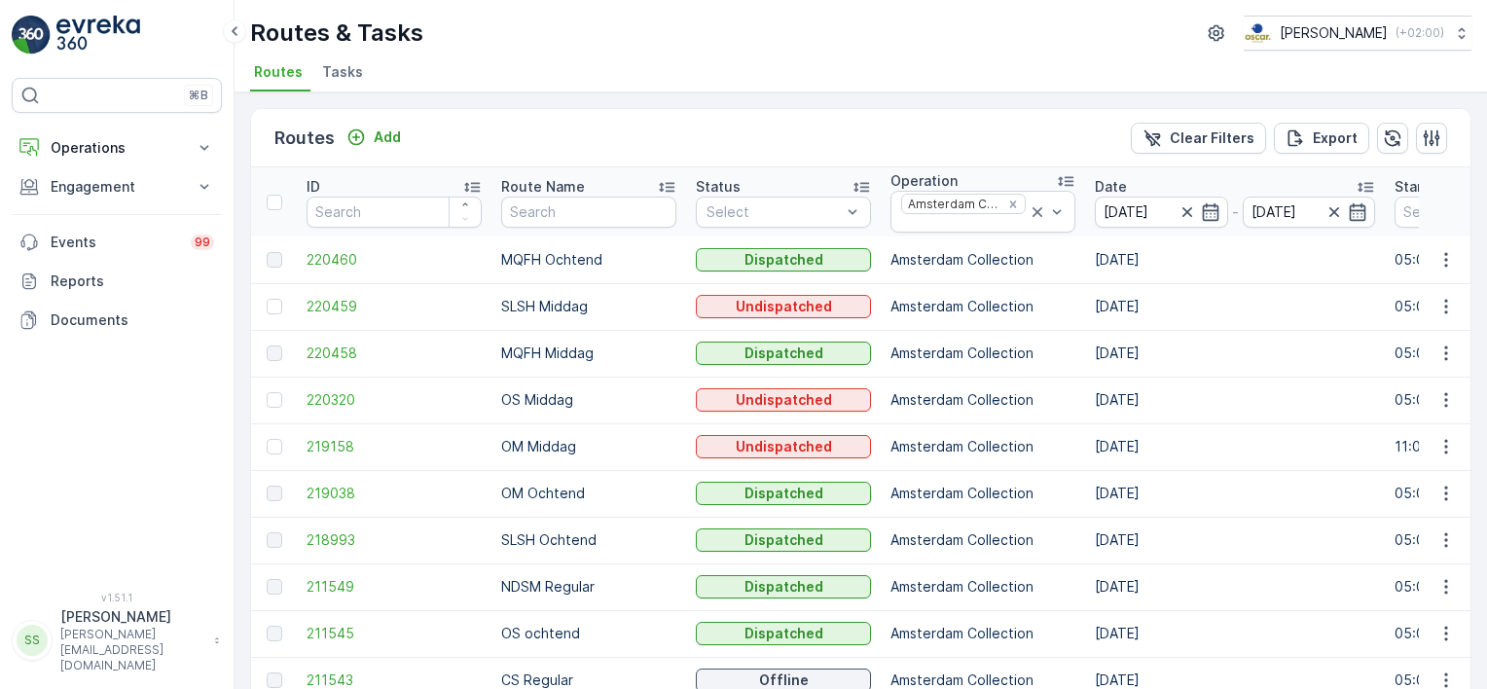
click at [651, 74] on ul "Routes Tasks" at bounding box center [853, 74] width 1206 height 33
click at [343, 66] on span "Tasks" at bounding box center [342, 71] width 41 height 19
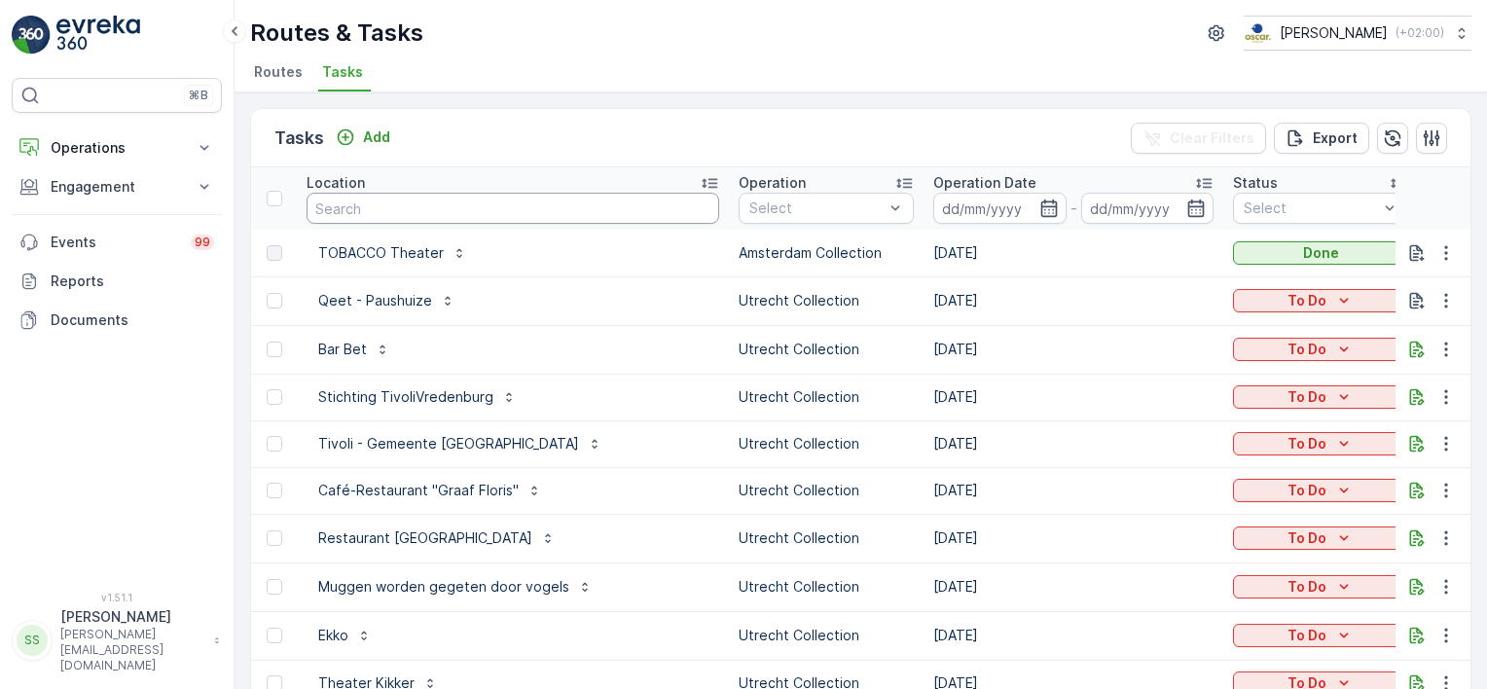
click at [439, 210] on input "text" at bounding box center [513, 208] width 413 height 31
type input "binnen b"
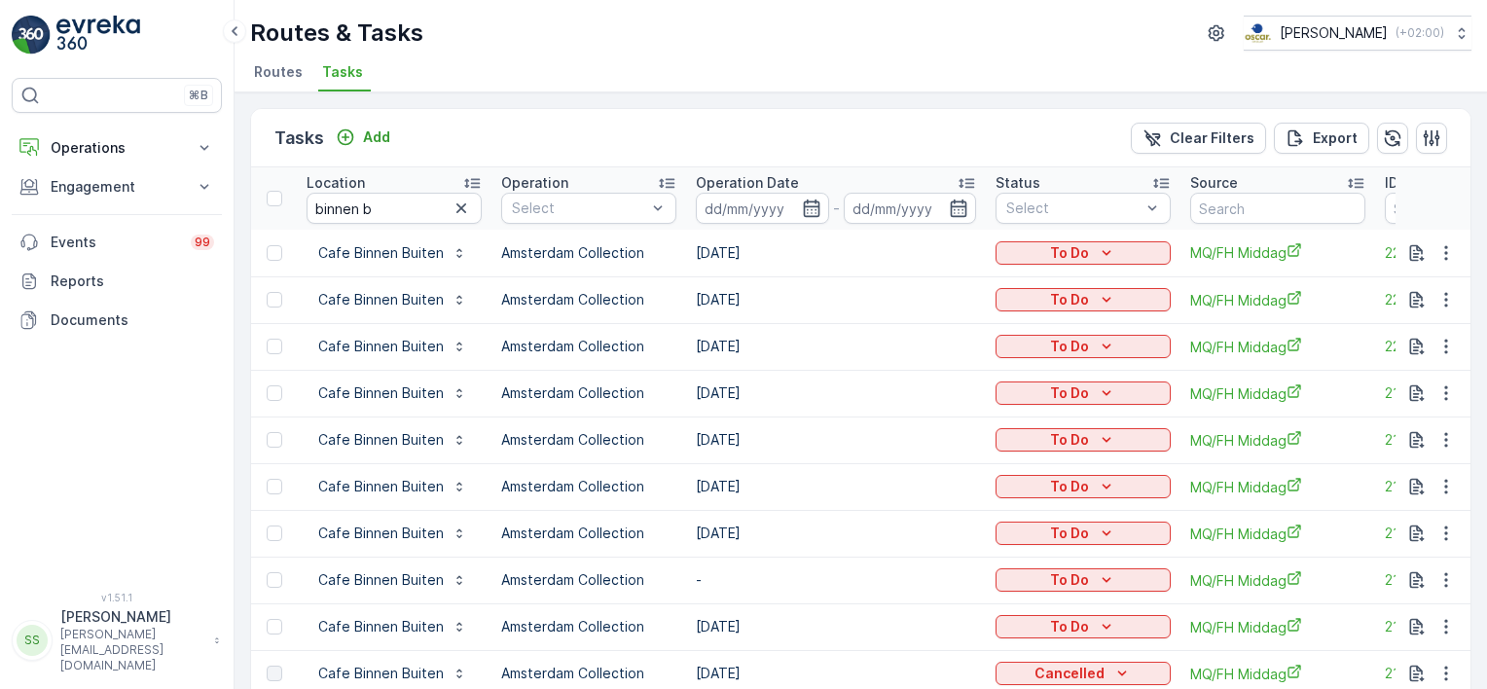
click at [625, 125] on div "Tasks Add Clear Filters Export" at bounding box center [860, 138] width 1219 height 58
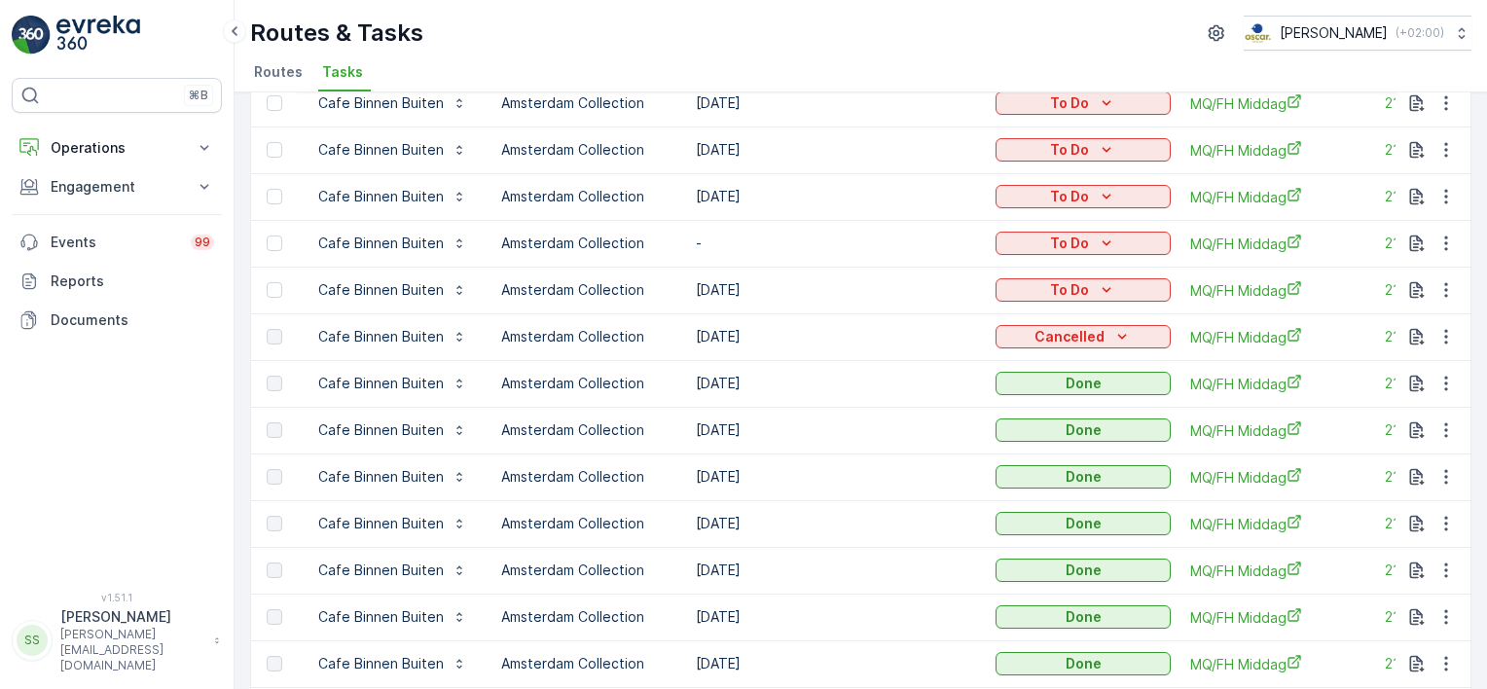
scroll to position [292, 0]
click at [722, 332] on td "27.09.2025" at bounding box center [836, 334] width 300 height 47
drag, startPoint x: 722, startPoint y: 332, endPoint x: 843, endPoint y: 332, distance: 120.7
click at [843, 332] on td "27.09.2025" at bounding box center [836, 334] width 300 height 47
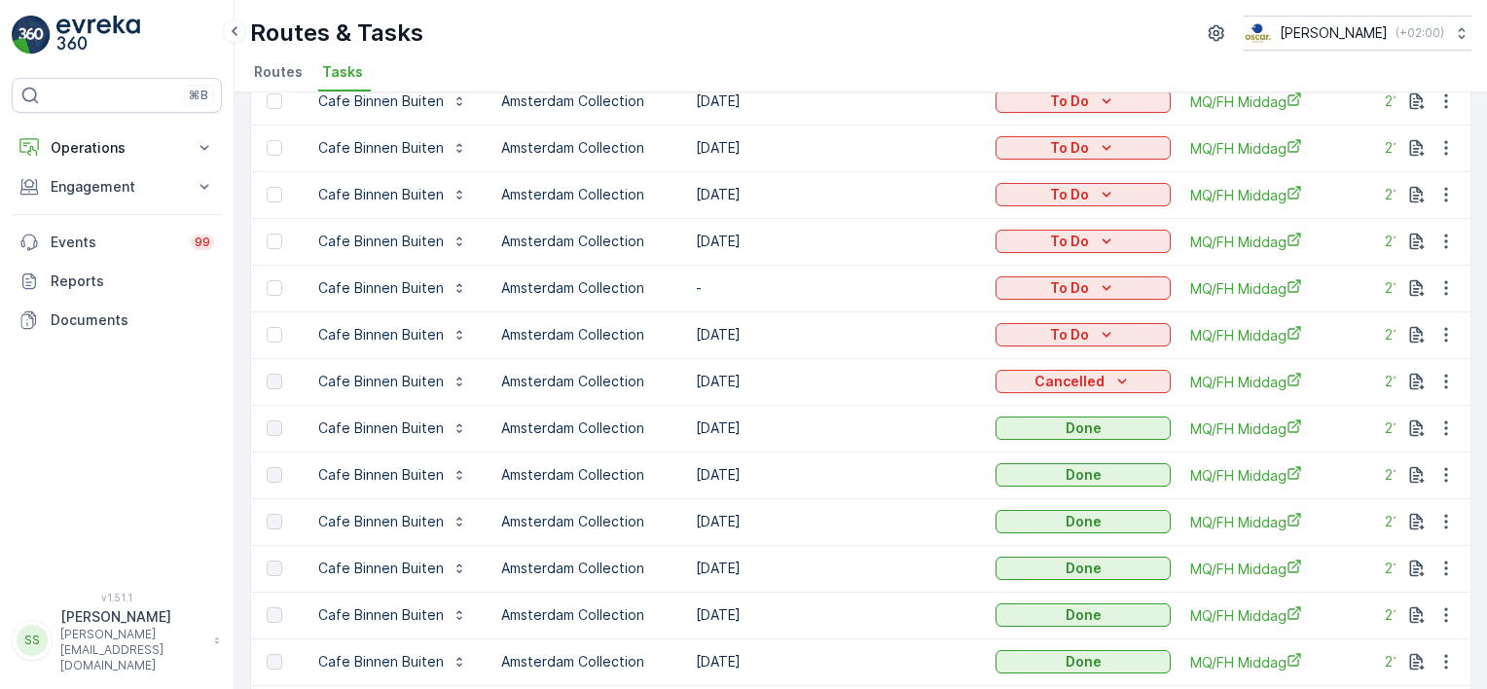
click at [852, 341] on td "27.09.2025" at bounding box center [836, 334] width 300 height 47
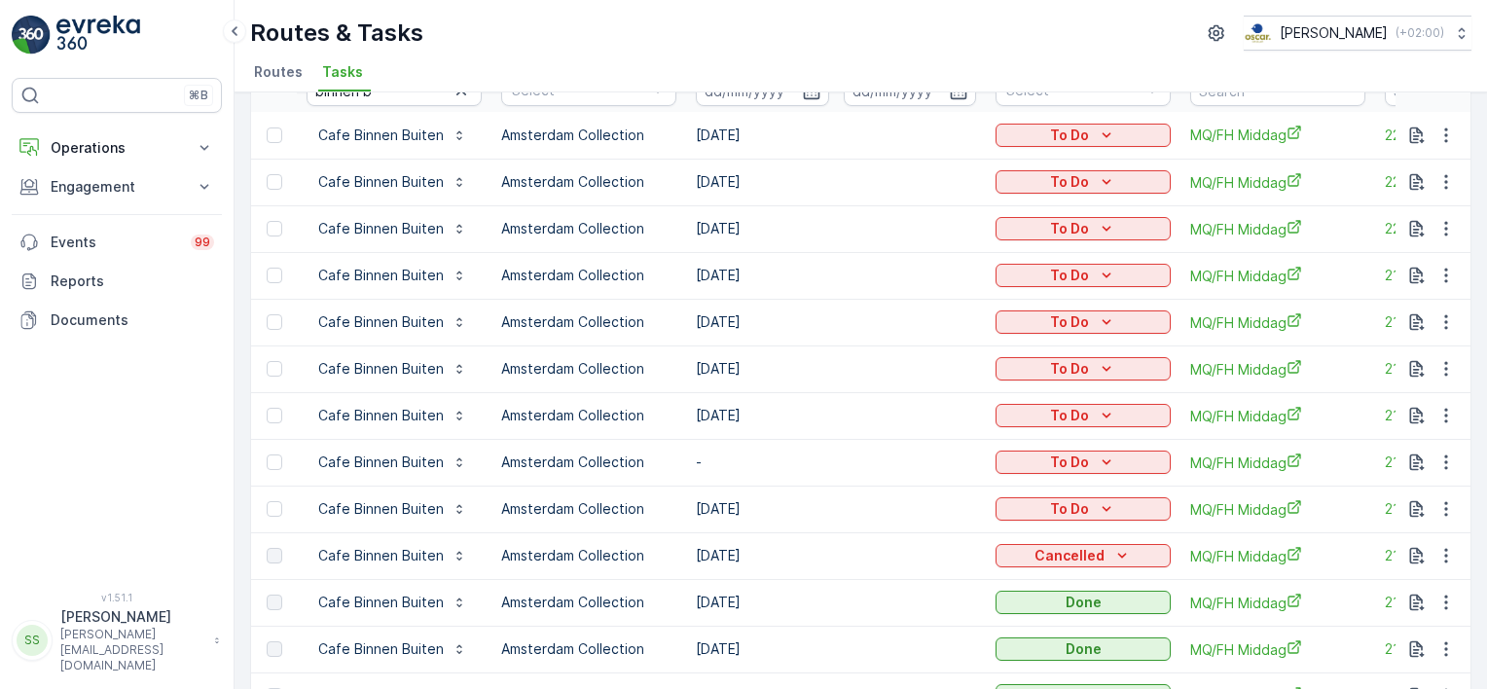
scroll to position [0, 0]
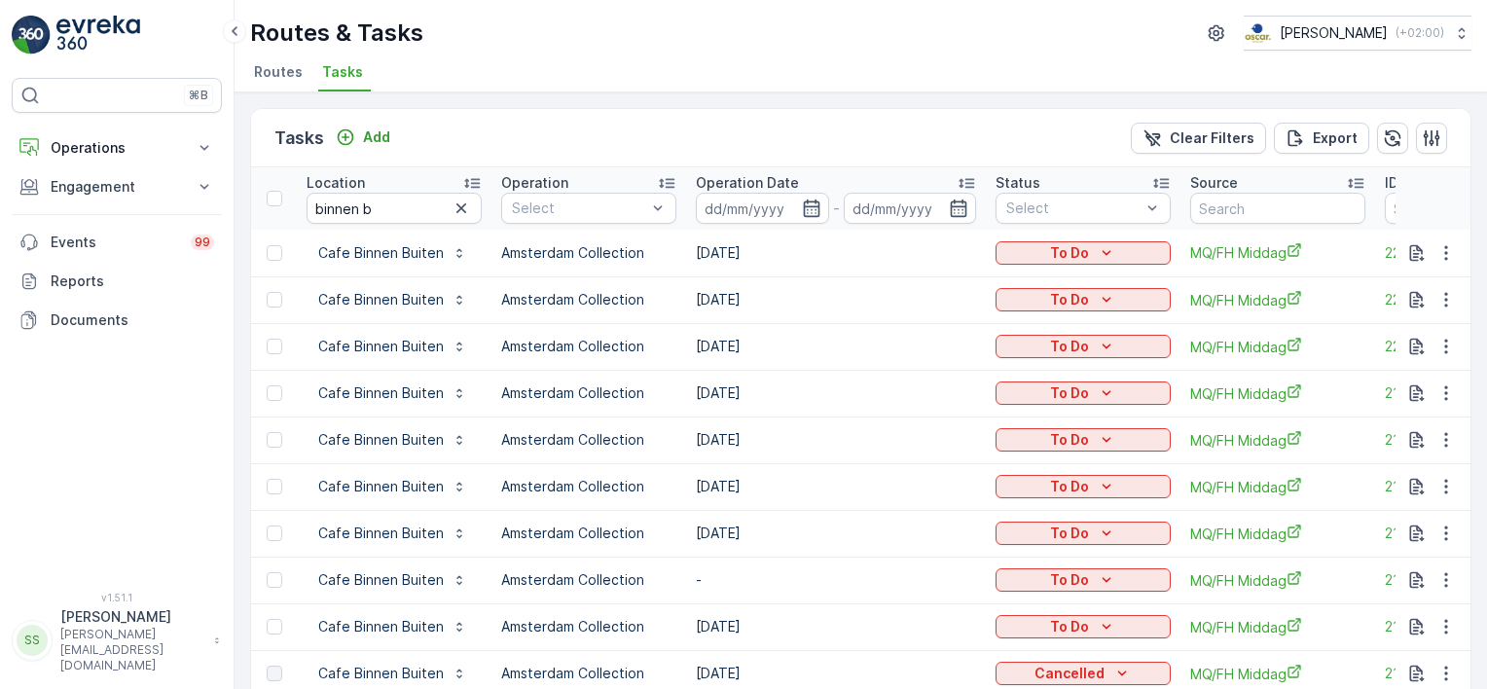
click at [288, 70] on span "Routes" at bounding box center [278, 71] width 49 height 19
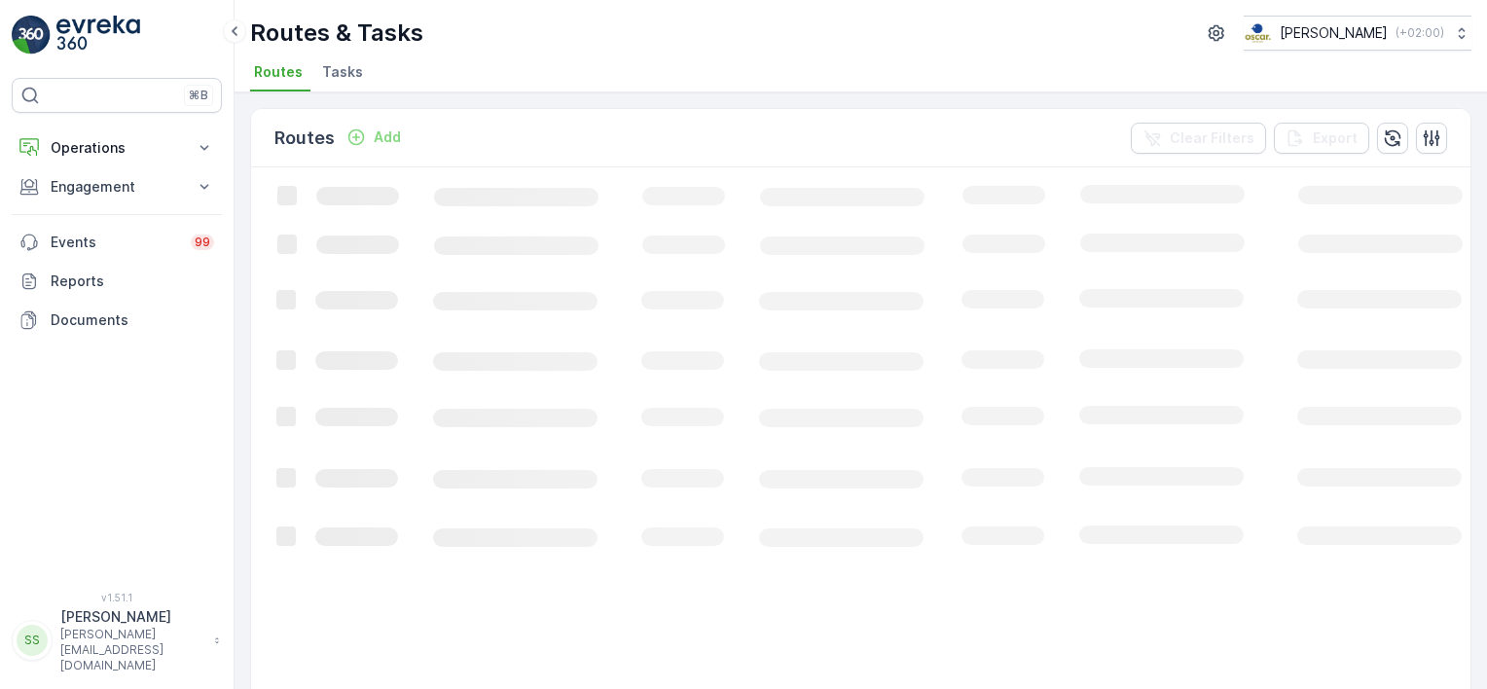
click at [641, 68] on ul "Routes Tasks" at bounding box center [853, 74] width 1206 height 33
click at [525, 140] on div "Routes Add Clear Filters Export" at bounding box center [860, 138] width 1219 height 58
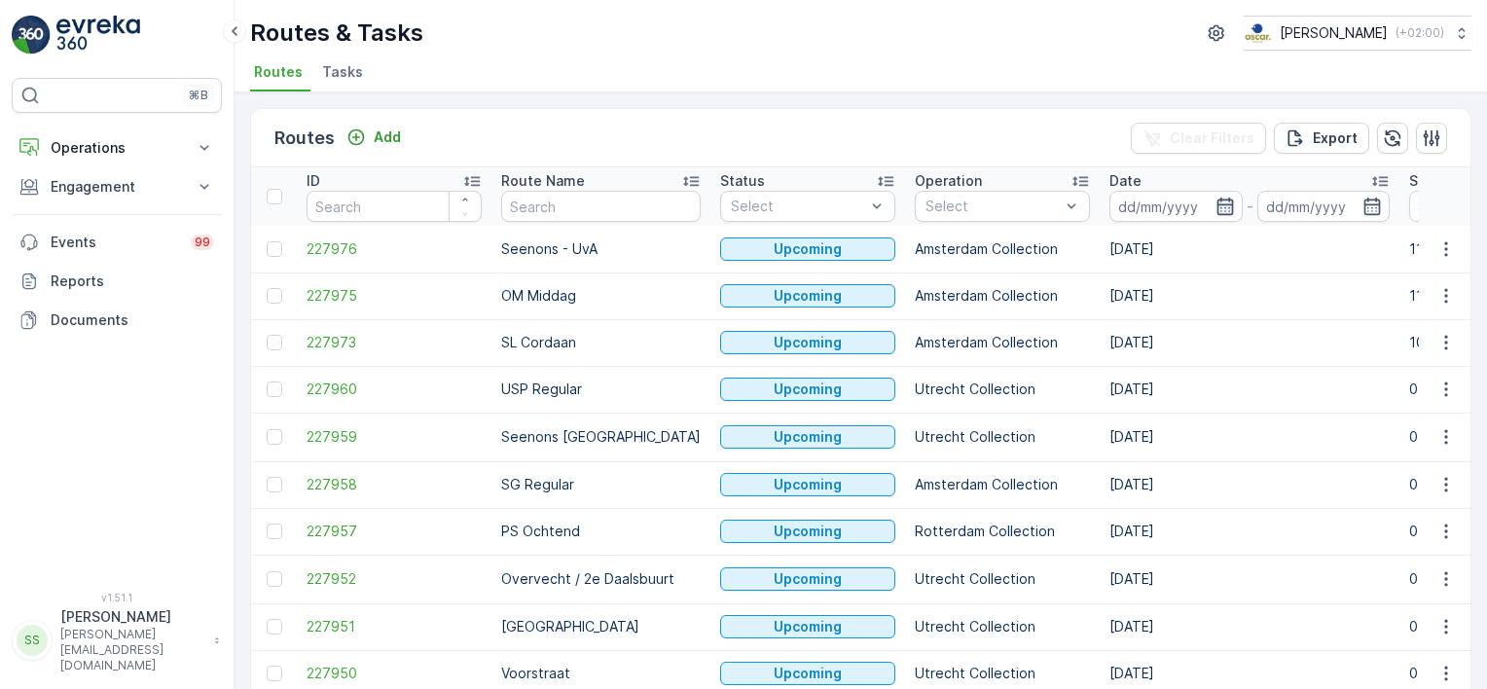
click at [1215, 201] on icon "button" at bounding box center [1224, 206] width 19 height 19
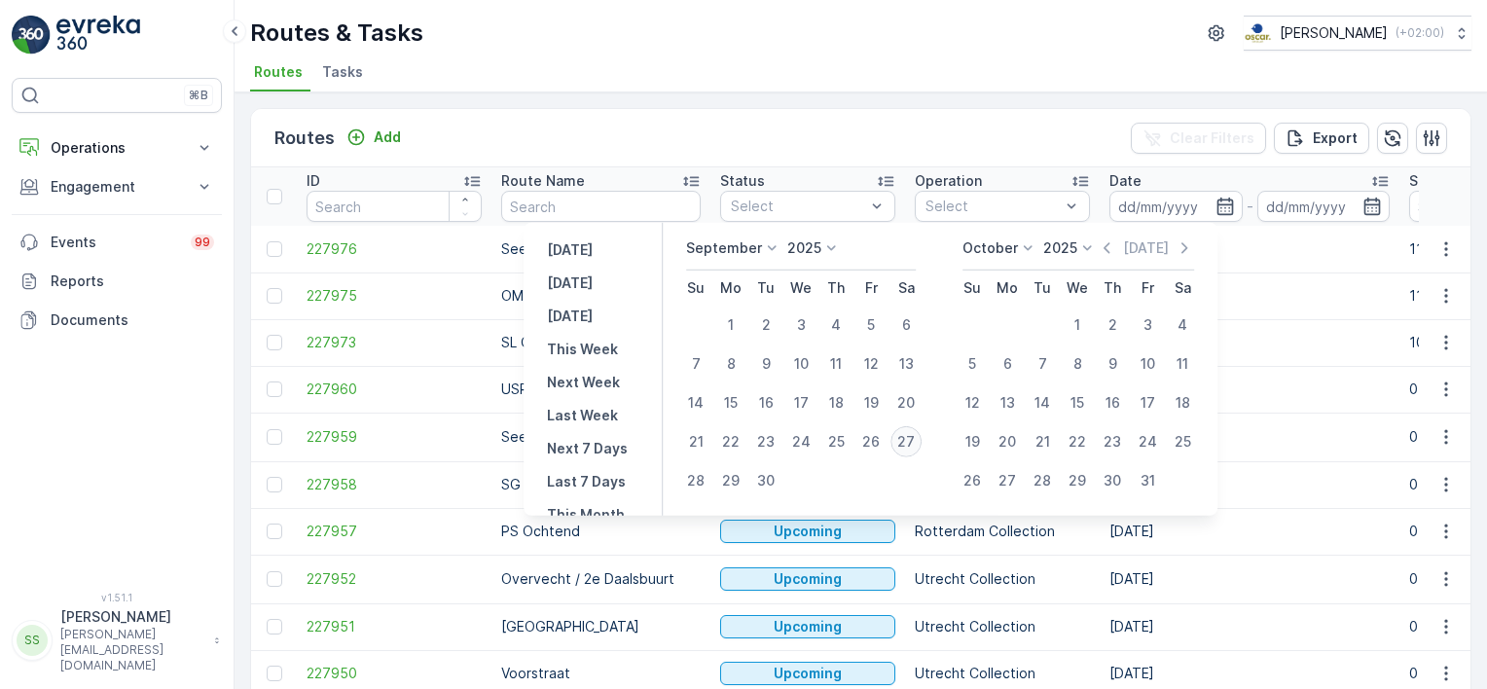
click at [905, 440] on div "27" at bounding box center [905, 441] width 31 height 31
type input "27.09.2025"
click at [942, 134] on div "Routes Add Clear Filters Export" at bounding box center [860, 138] width 1219 height 58
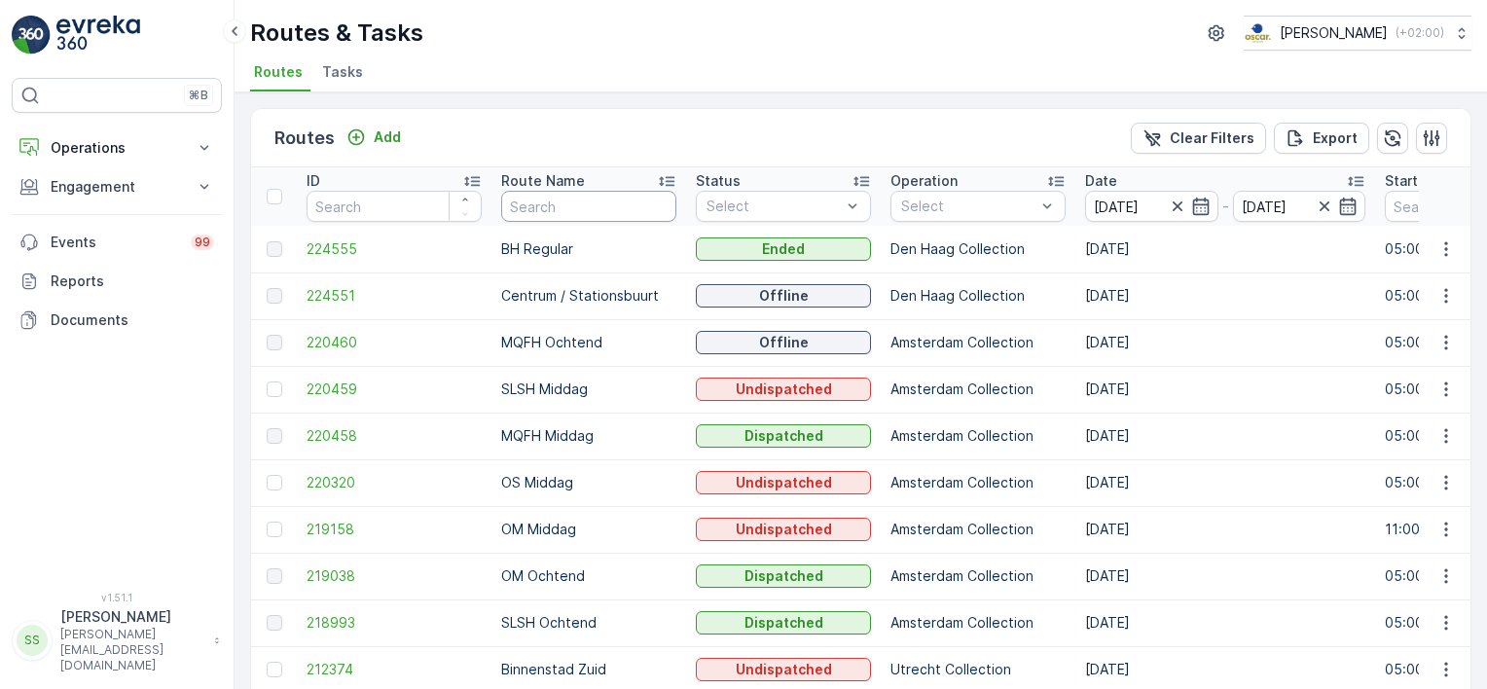
click at [537, 202] on input "text" at bounding box center [588, 206] width 175 height 31
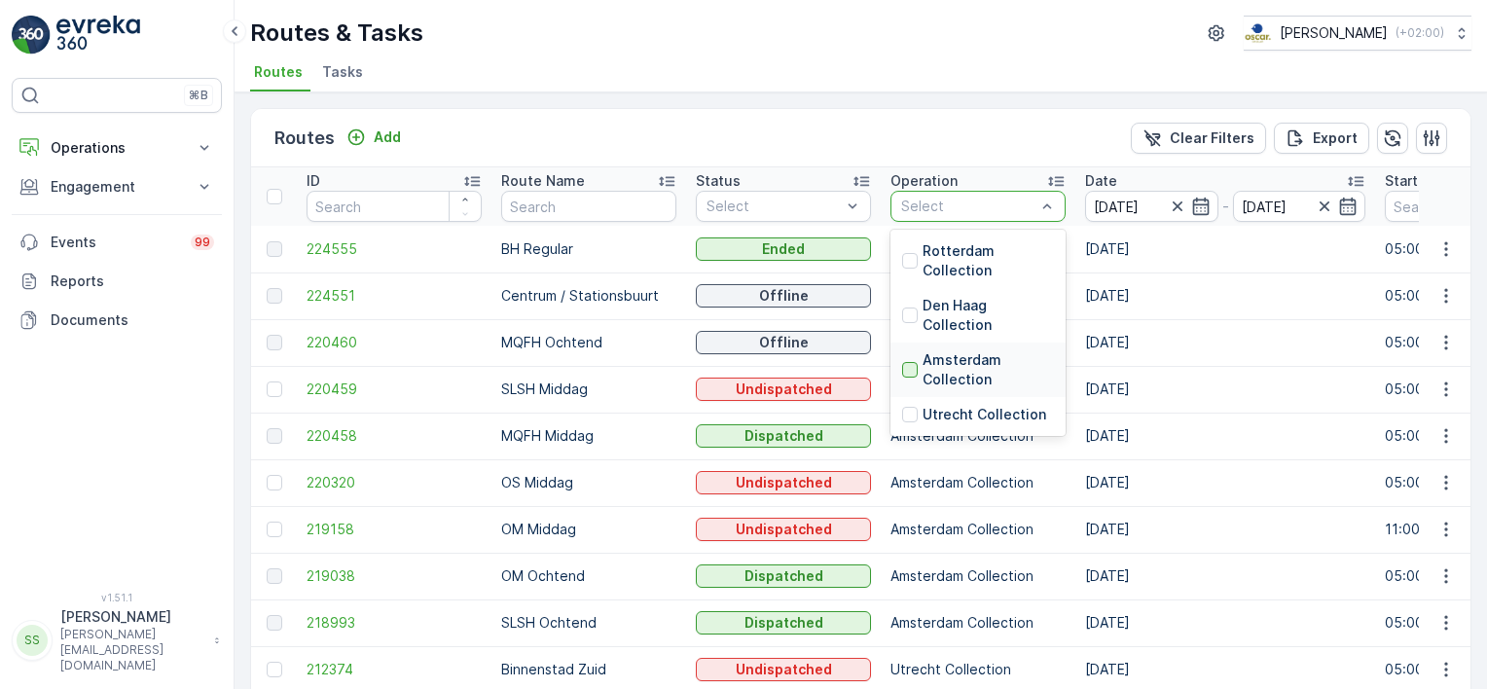
click at [914, 368] on div at bounding box center [910, 370] width 16 height 16
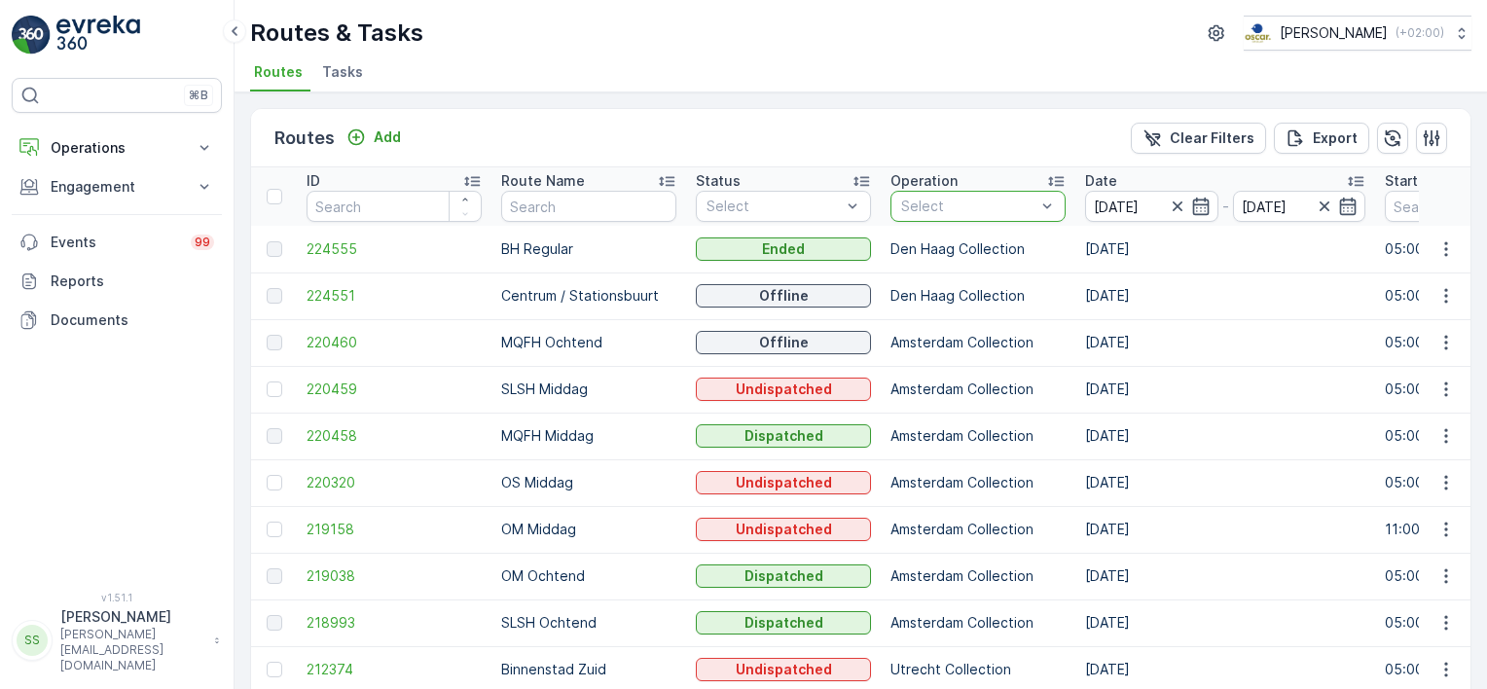
click at [910, 148] on div "Routes Add Clear Filters Export" at bounding box center [860, 138] width 1219 height 58
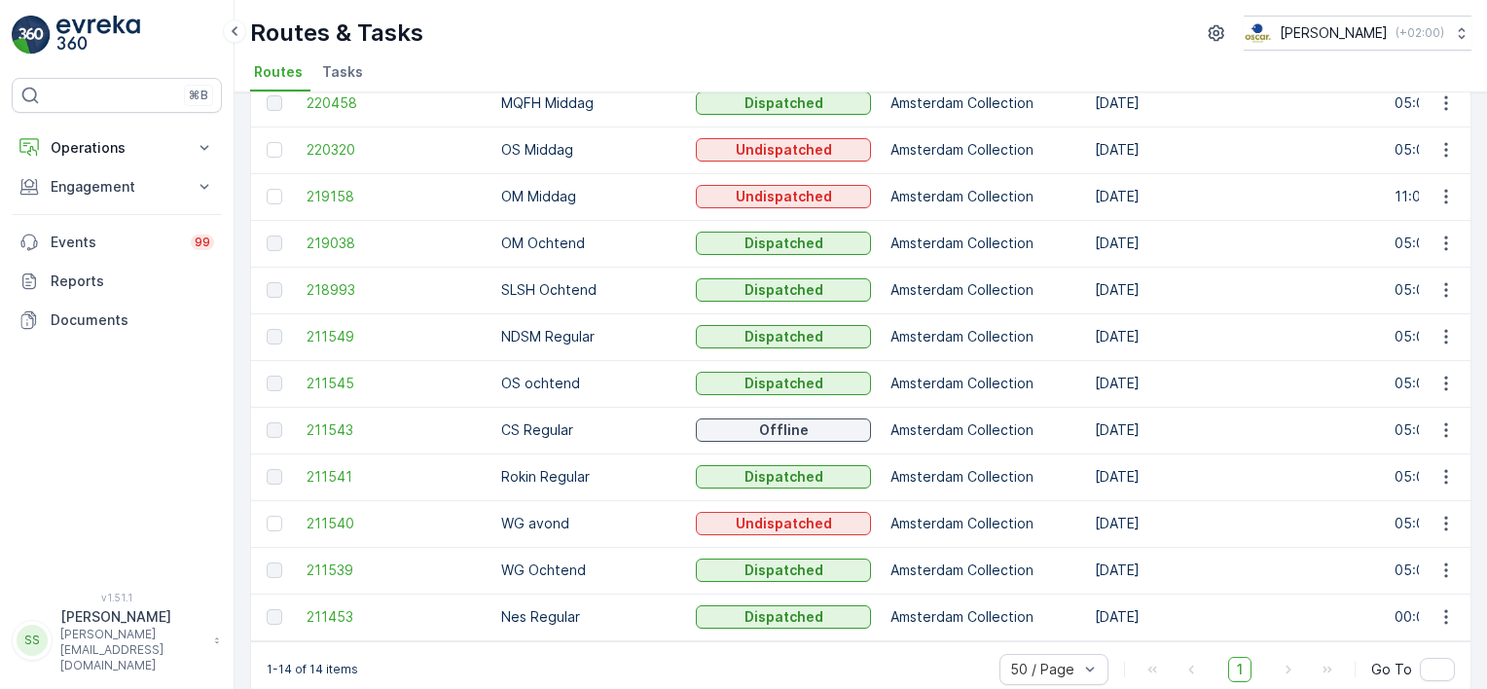
scroll to position [280, 0]
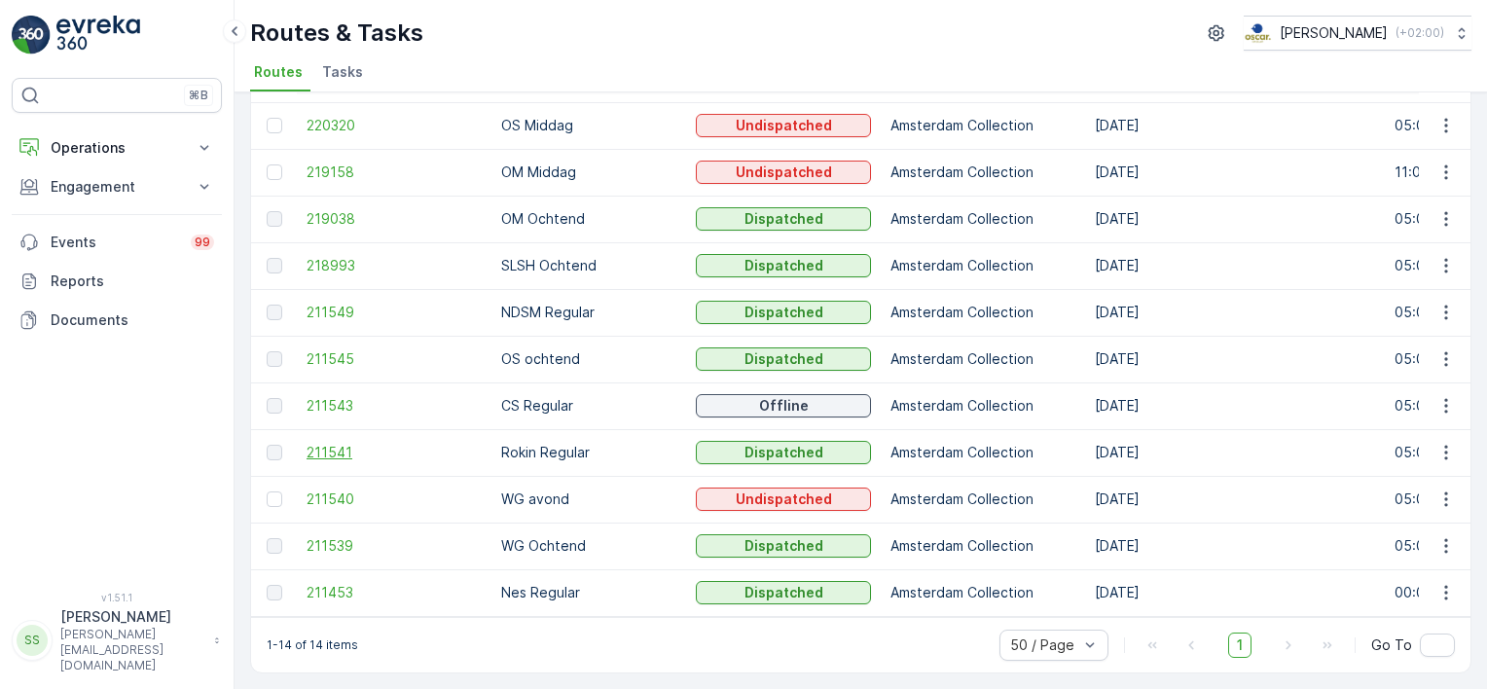
click at [338, 448] on span "211541" at bounding box center [394, 452] width 175 height 19
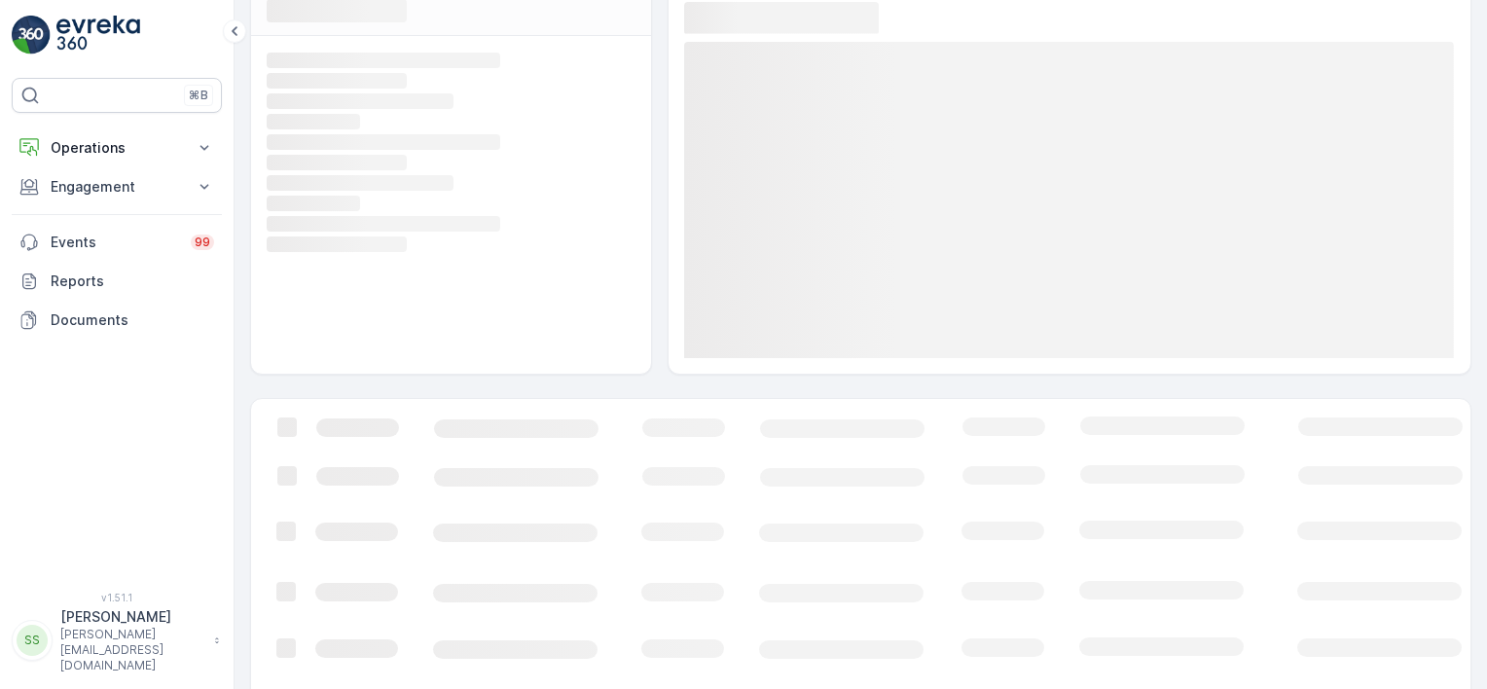
scroll to position [210, 0]
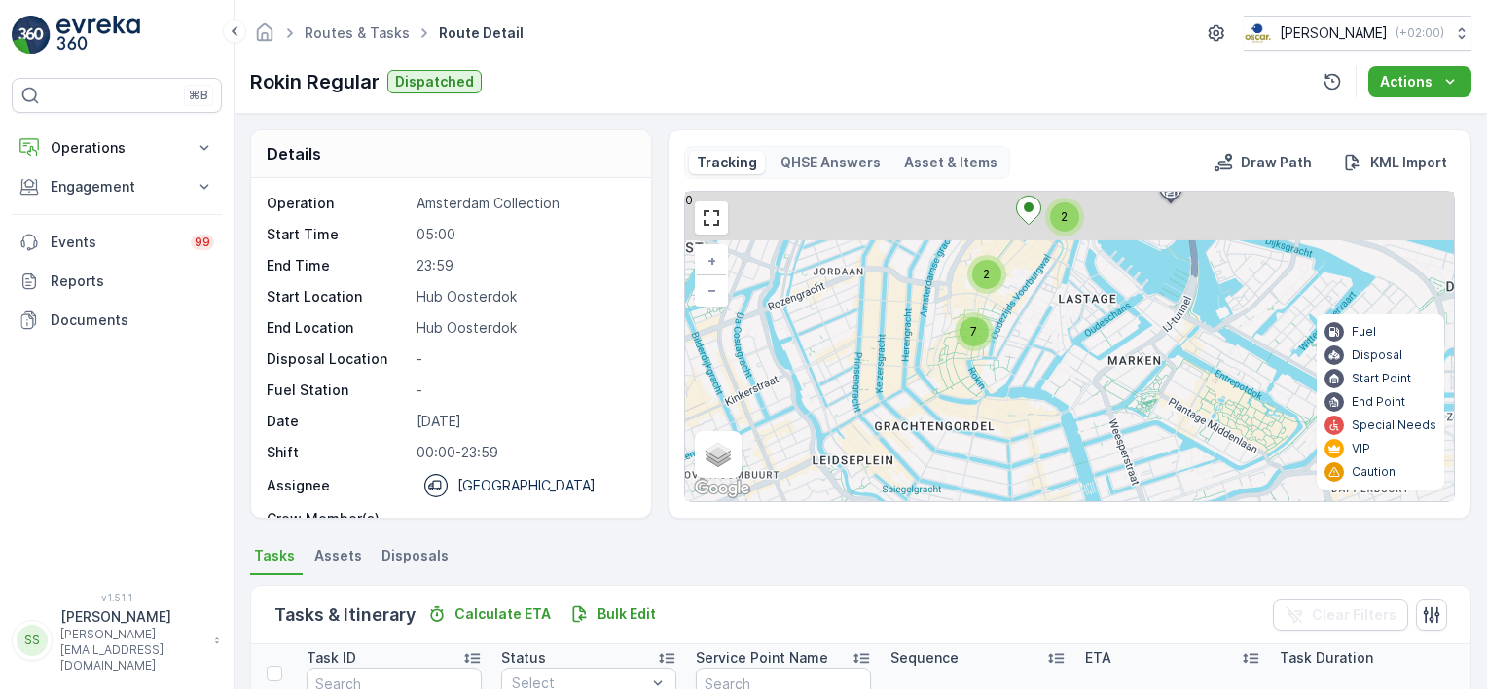
drag, startPoint x: 1042, startPoint y: 230, endPoint x: 1037, endPoint y: 345, distance: 115.9
click at [1037, 345] on div "2 2 7 + − Satellite Roadmap Terrain Hybrid Leaflet Keyboard shortcuts Map Data …" at bounding box center [1069, 346] width 769 height 309
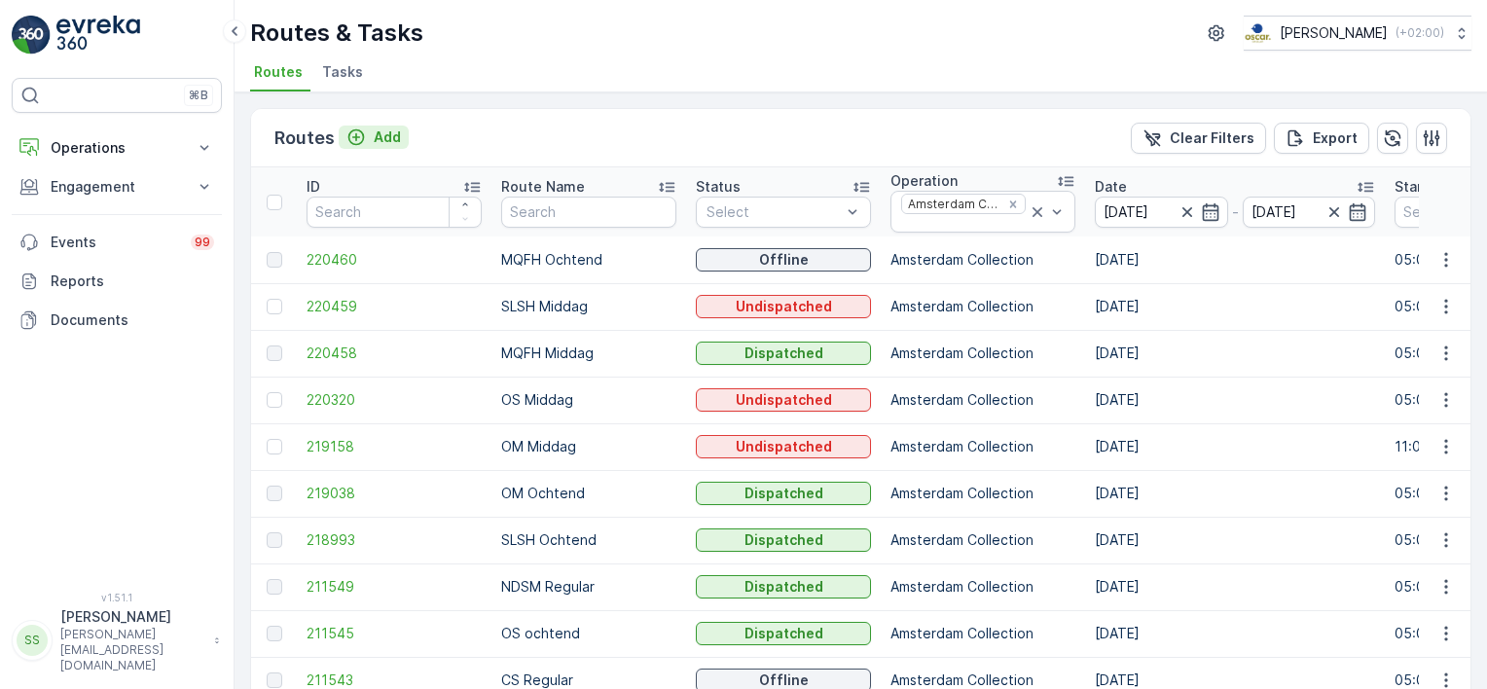
drag, startPoint x: 517, startPoint y: 160, endPoint x: 385, endPoint y: 129, distance: 134.8
click at [512, 160] on div "Routes Add Clear Filters Export" at bounding box center [860, 138] width 1219 height 58
click at [342, 74] on span "Tasks" at bounding box center [342, 71] width 41 height 19
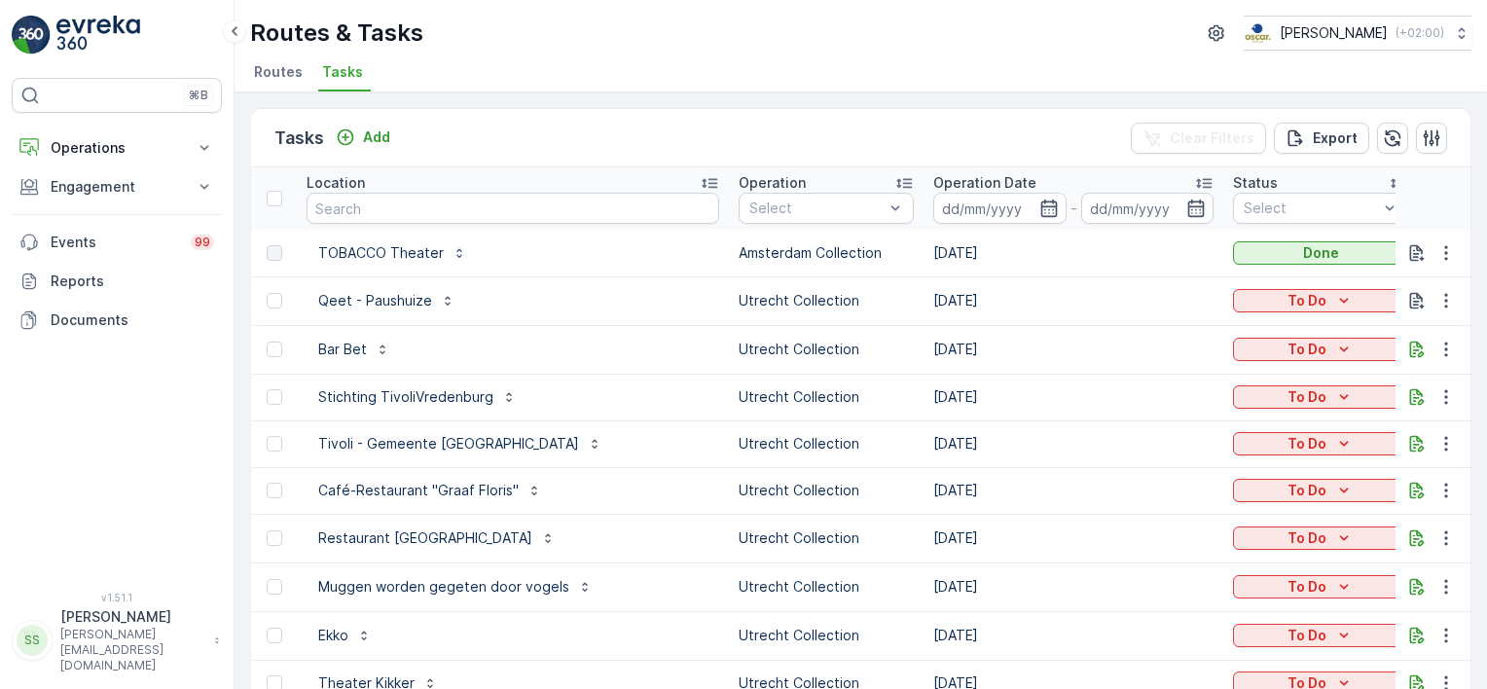
click at [393, 210] on input "text" at bounding box center [513, 208] width 413 height 31
type input "groen"
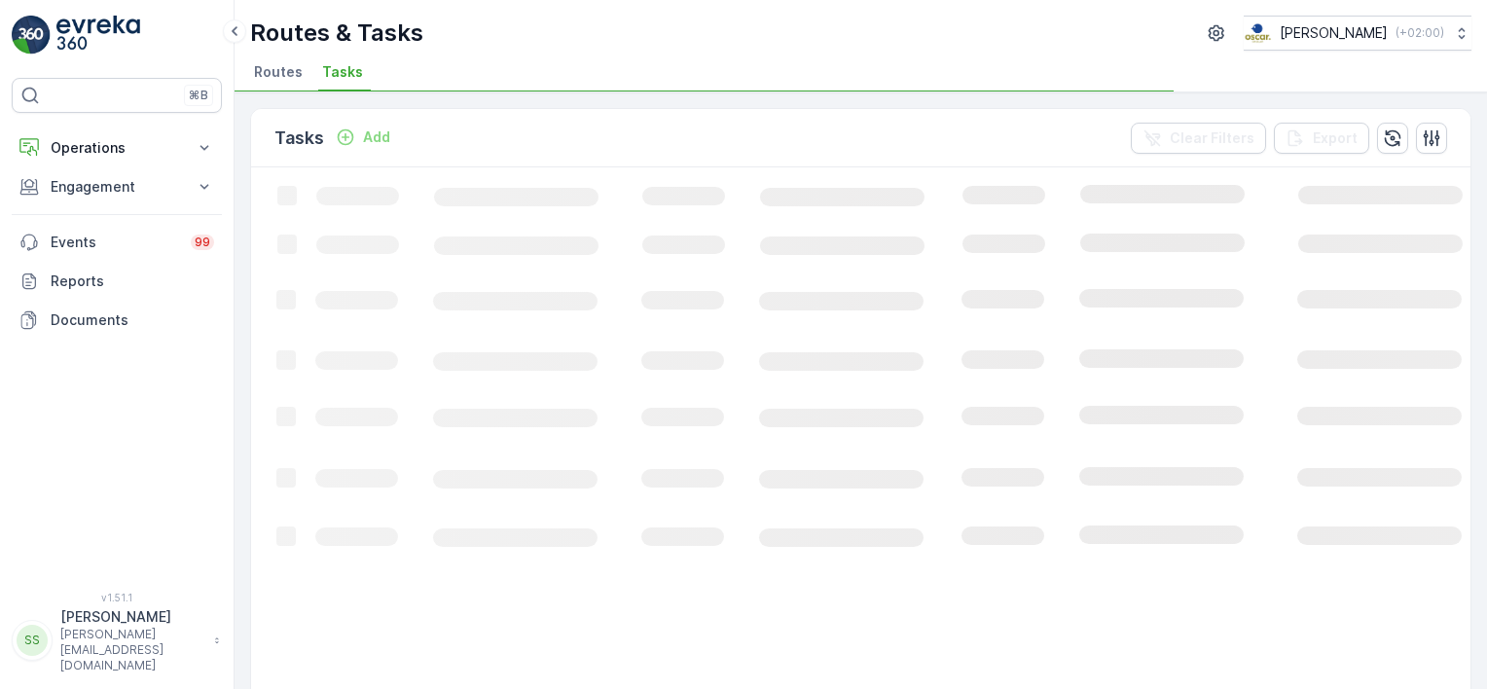
click at [545, 133] on div "Tasks Add Clear Filters Export" at bounding box center [860, 138] width 1219 height 58
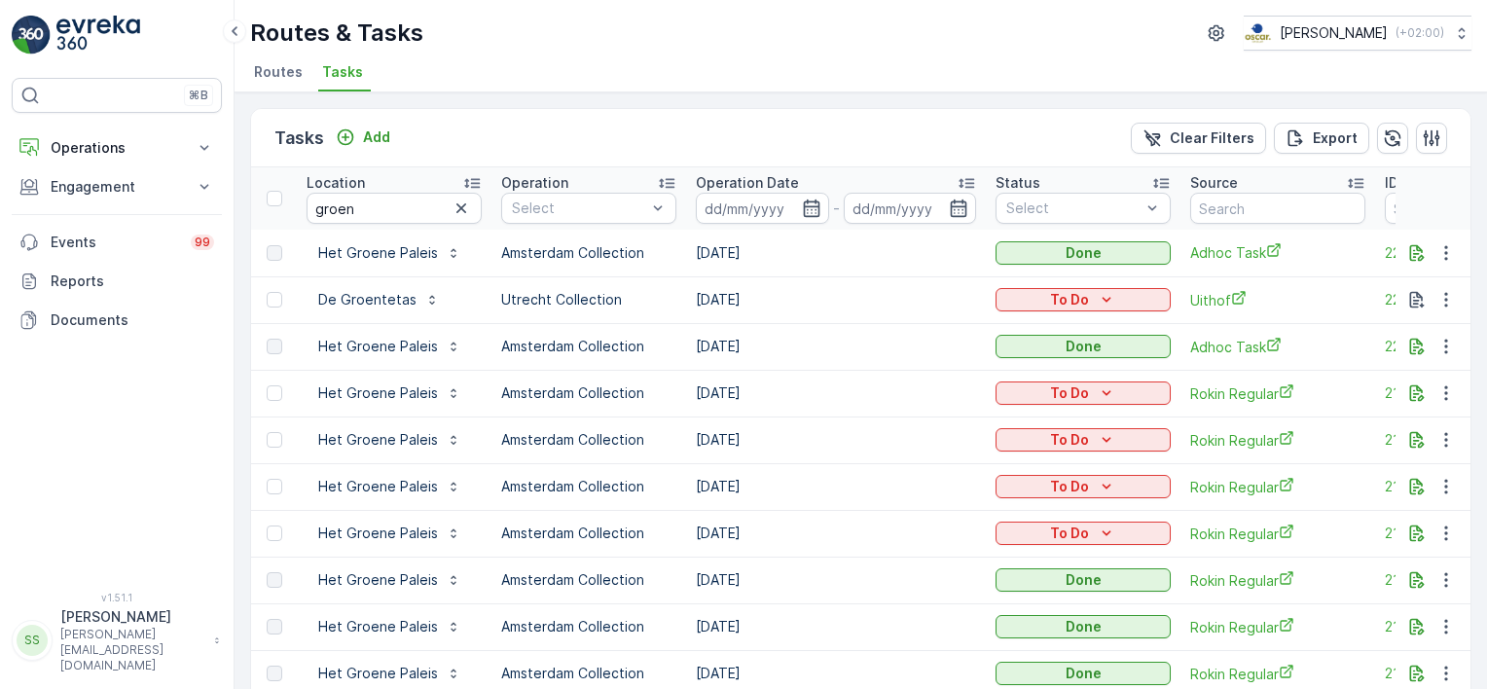
scroll to position [389, 0]
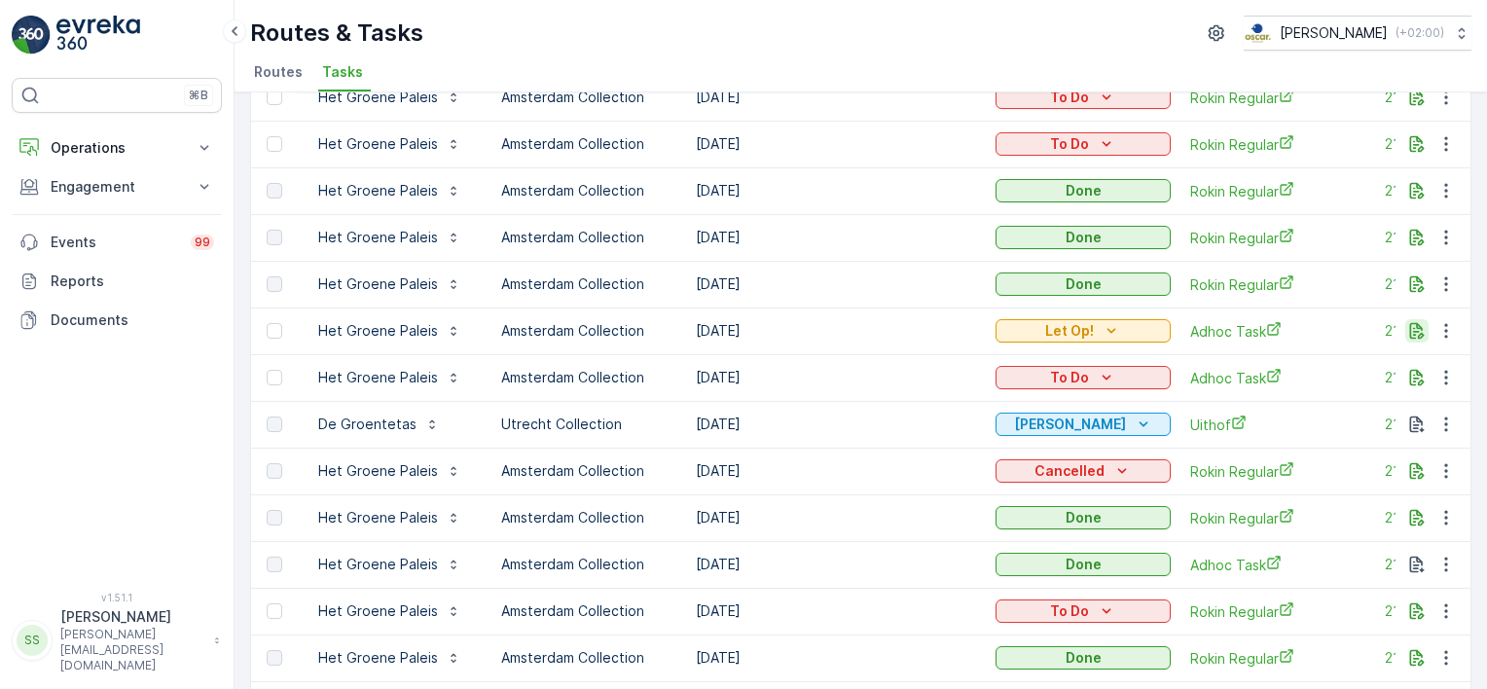
click at [1410, 328] on icon "button" at bounding box center [1417, 331] width 15 height 17
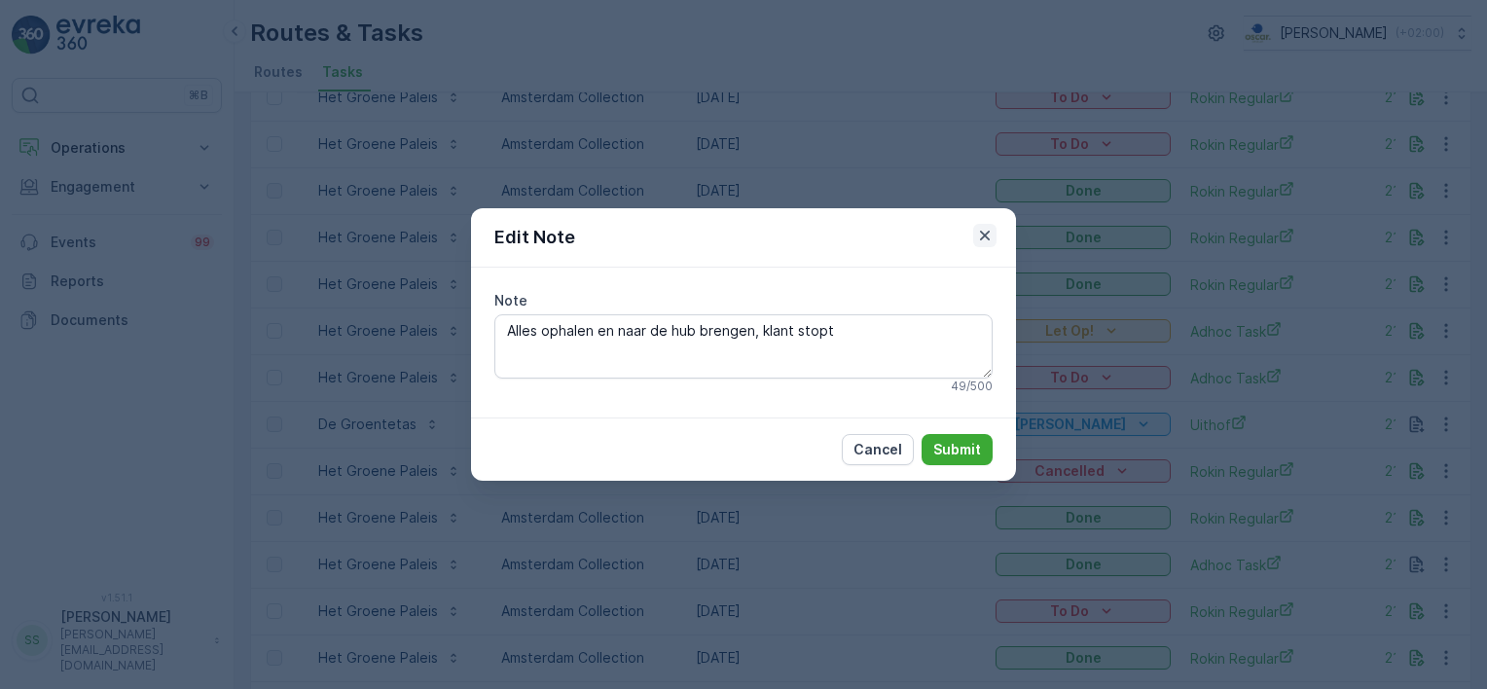
click at [978, 230] on icon "button" at bounding box center [984, 235] width 19 height 19
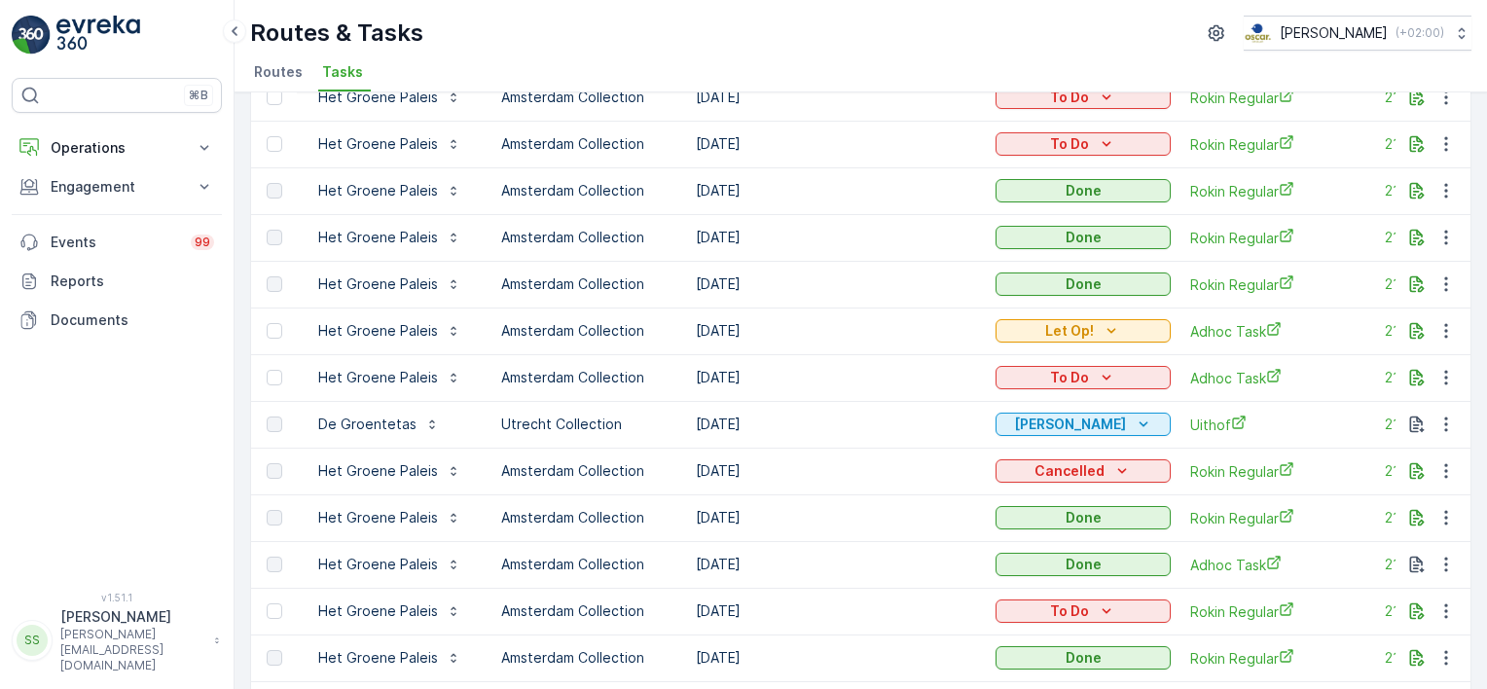
click at [261, 79] on span "Routes" at bounding box center [278, 71] width 49 height 19
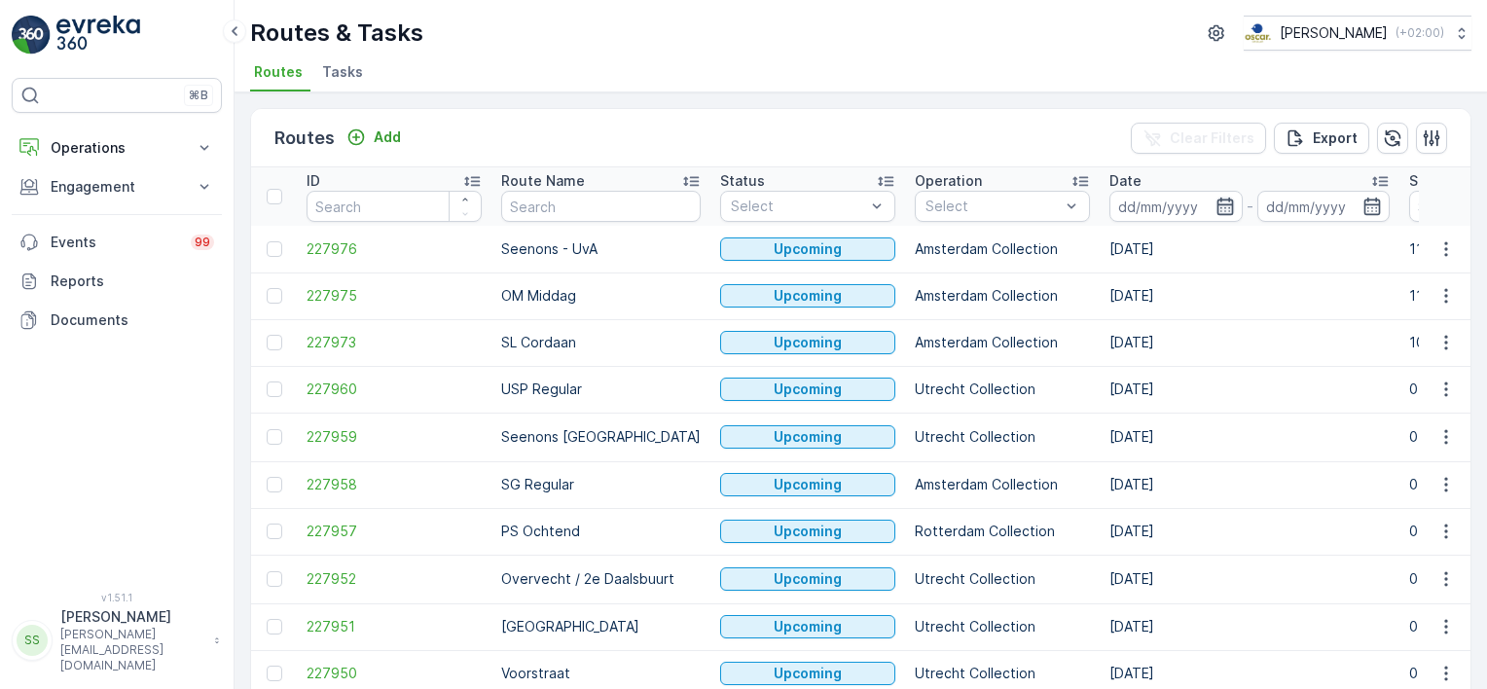
click at [1216, 200] on icon "button" at bounding box center [1224, 207] width 17 height 18
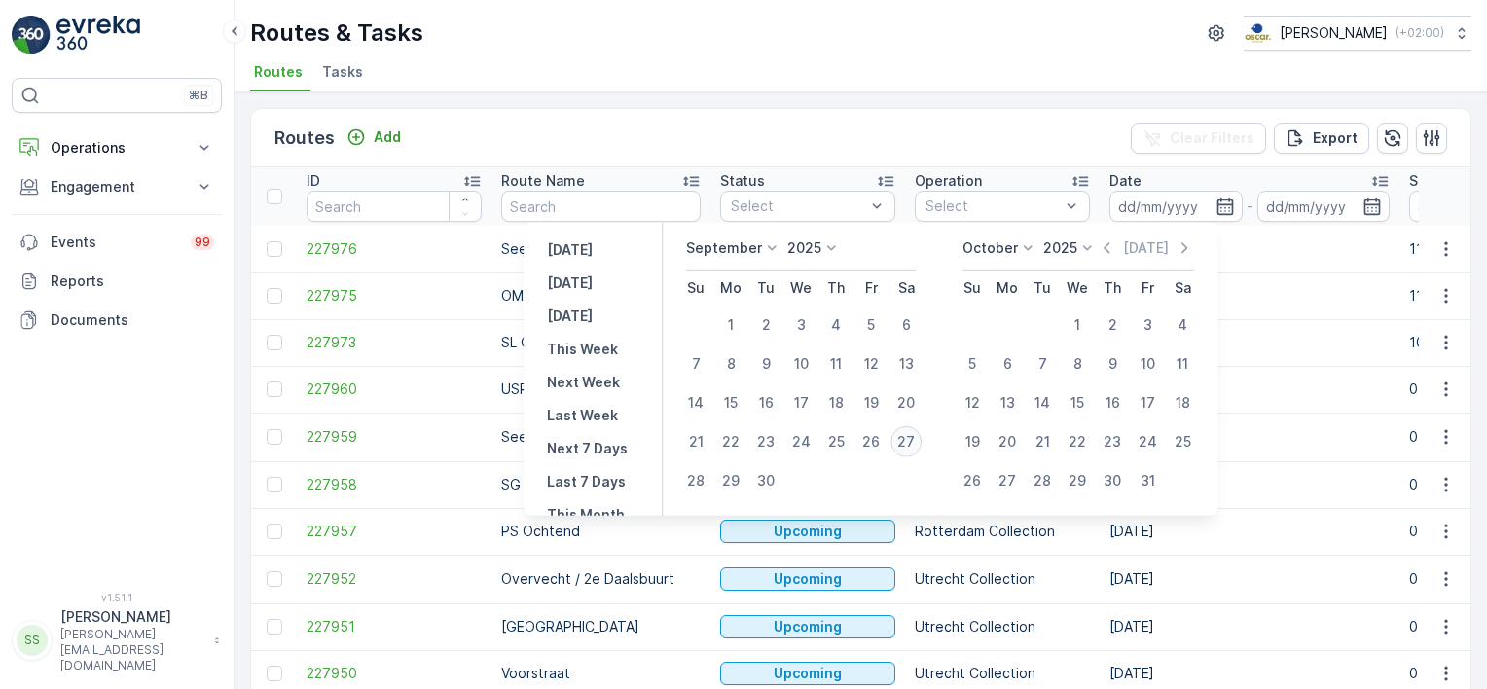
click at [907, 447] on div "27" at bounding box center [905, 441] width 31 height 31
type input "[DATE]"
click at [1053, 144] on div "Routes Add Clear Filters Export" at bounding box center [860, 138] width 1219 height 58
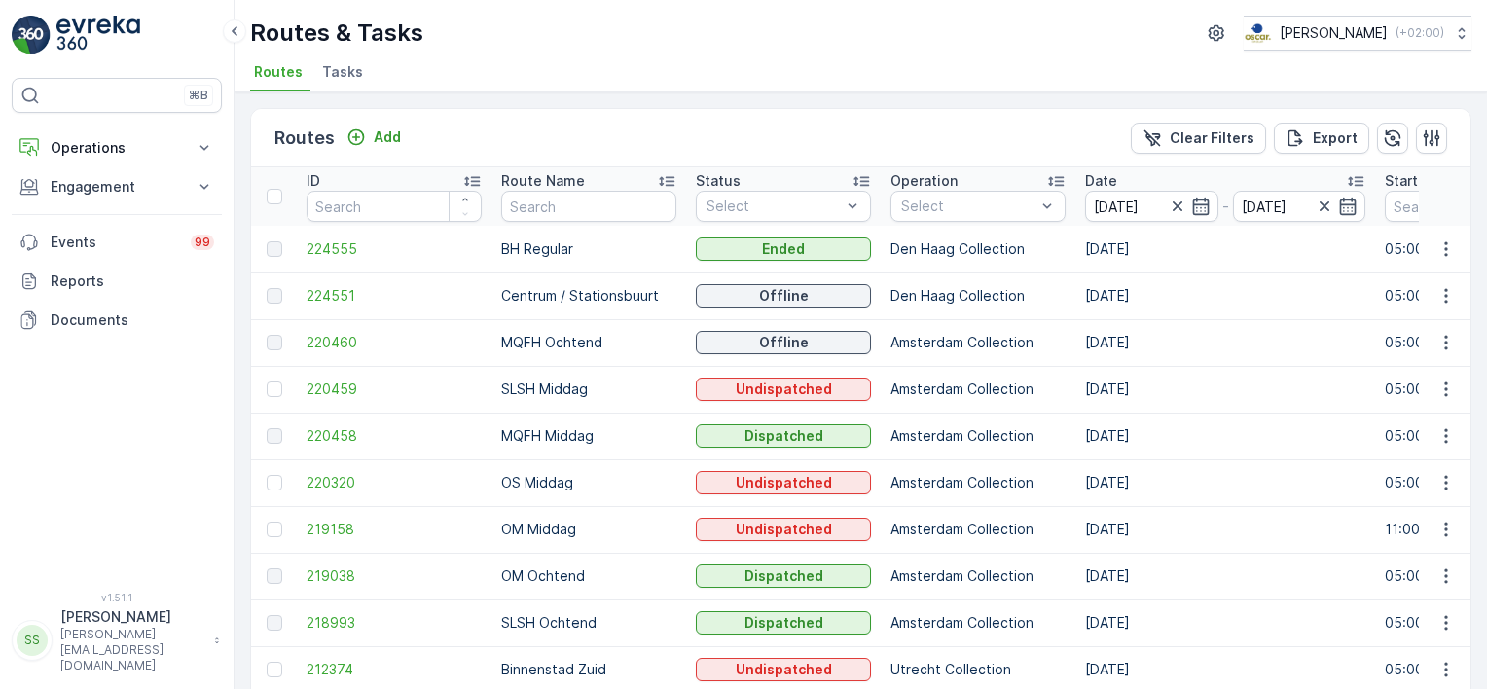
click at [961, 16] on div "Routes & Tasks Oscar Circulair ( +02:00 )" at bounding box center [860, 33] width 1221 height 35
click at [964, 246] on p "Den Haag Collection" at bounding box center [977, 248] width 175 height 19
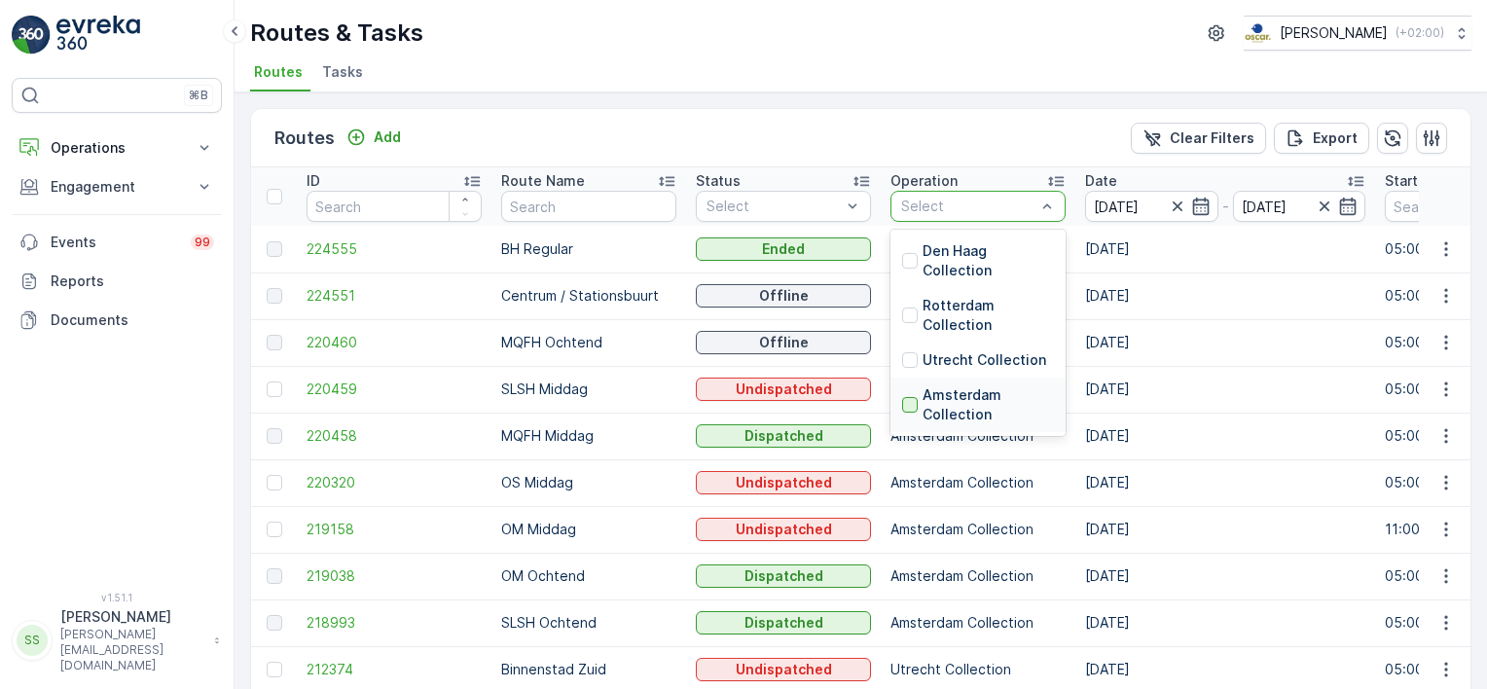
click at [903, 399] on div at bounding box center [910, 405] width 16 height 16
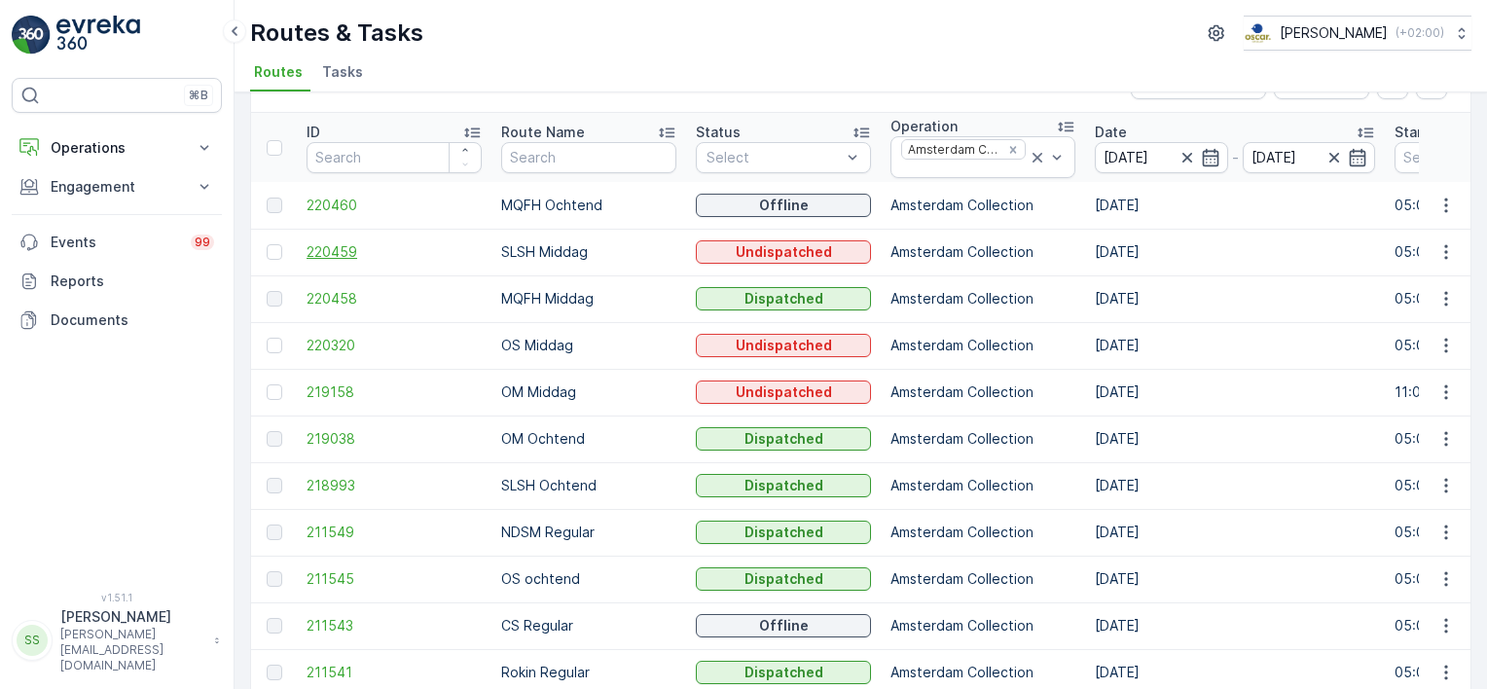
scroll to position [97, 0]
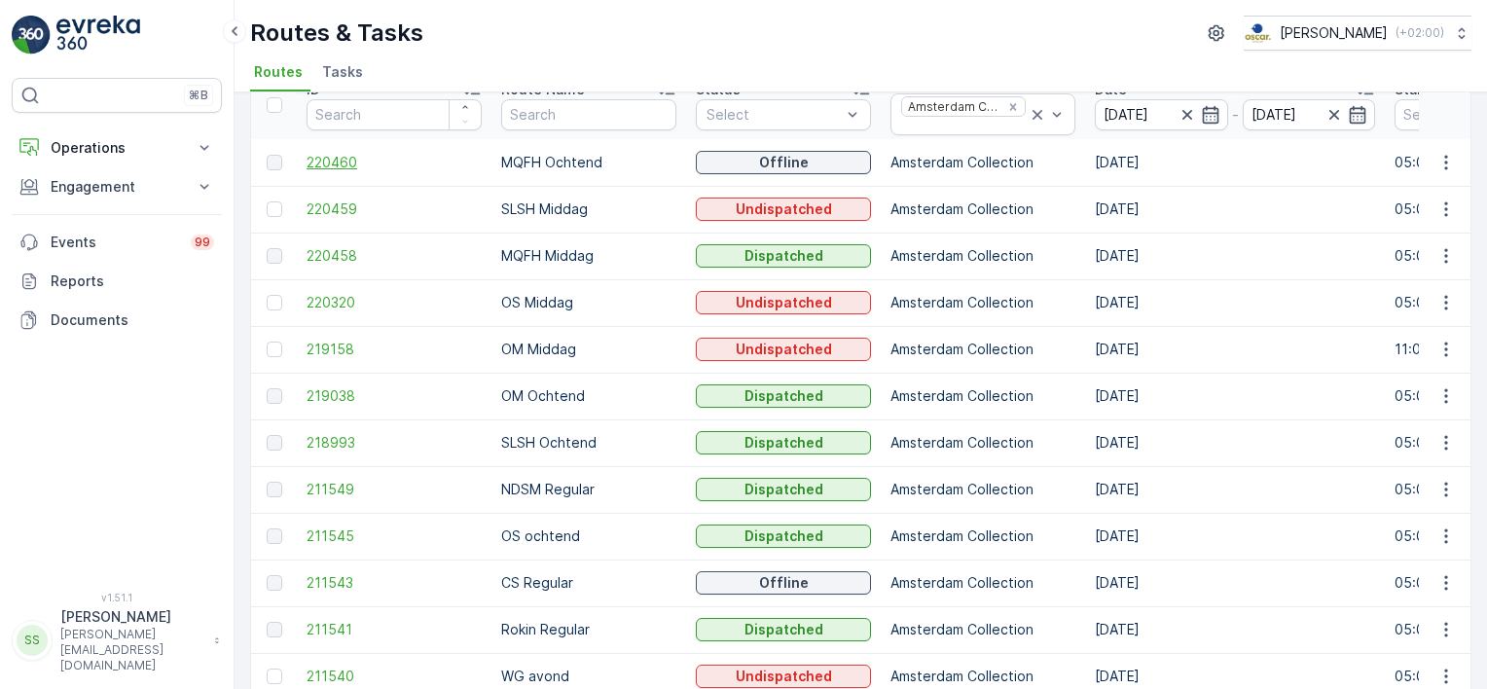
click at [327, 163] on span "220460" at bounding box center [394, 162] width 175 height 19
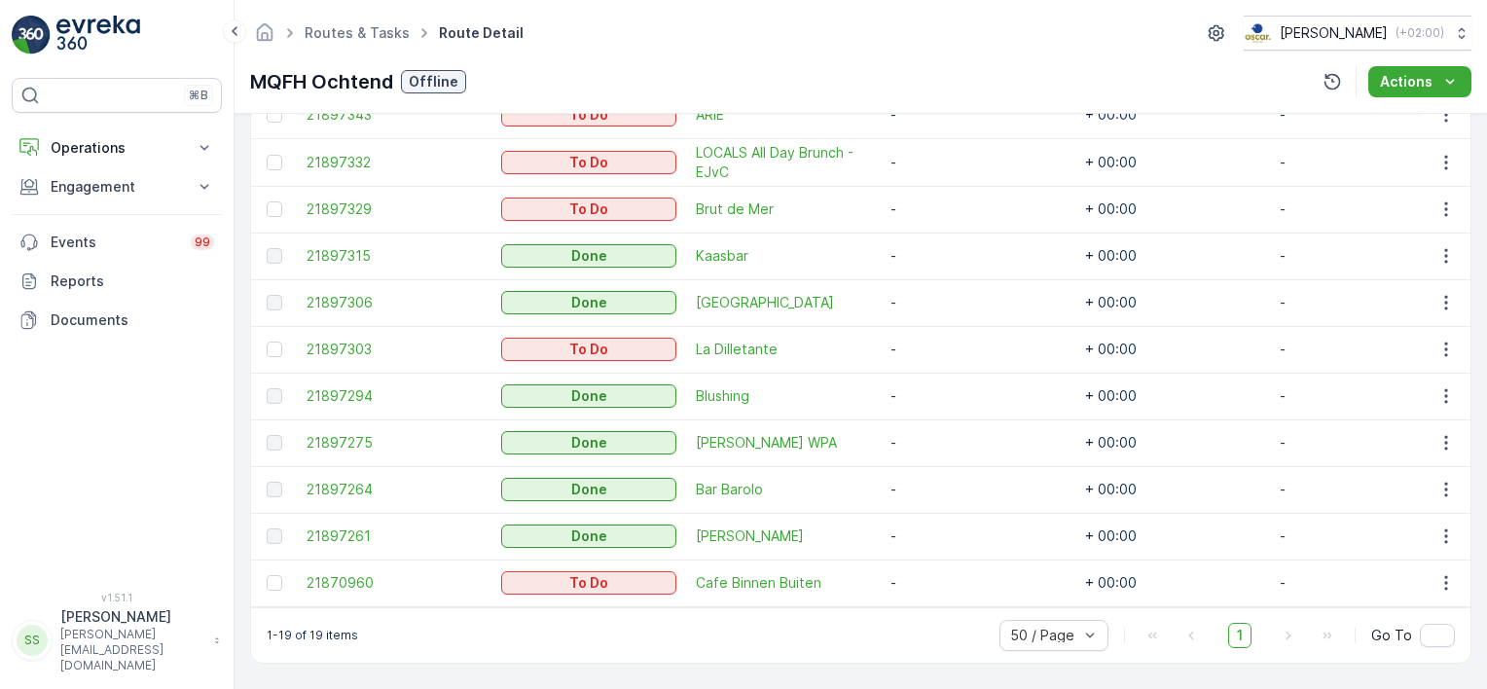
scroll to position [992, 0]
click at [1106, 343] on td "+ 00:00" at bounding box center [1172, 349] width 195 height 47
drag, startPoint x: 1106, startPoint y: 343, endPoint x: 1120, endPoint y: 343, distance: 13.6
click at [1120, 343] on td "+ 00:00" at bounding box center [1172, 349] width 195 height 47
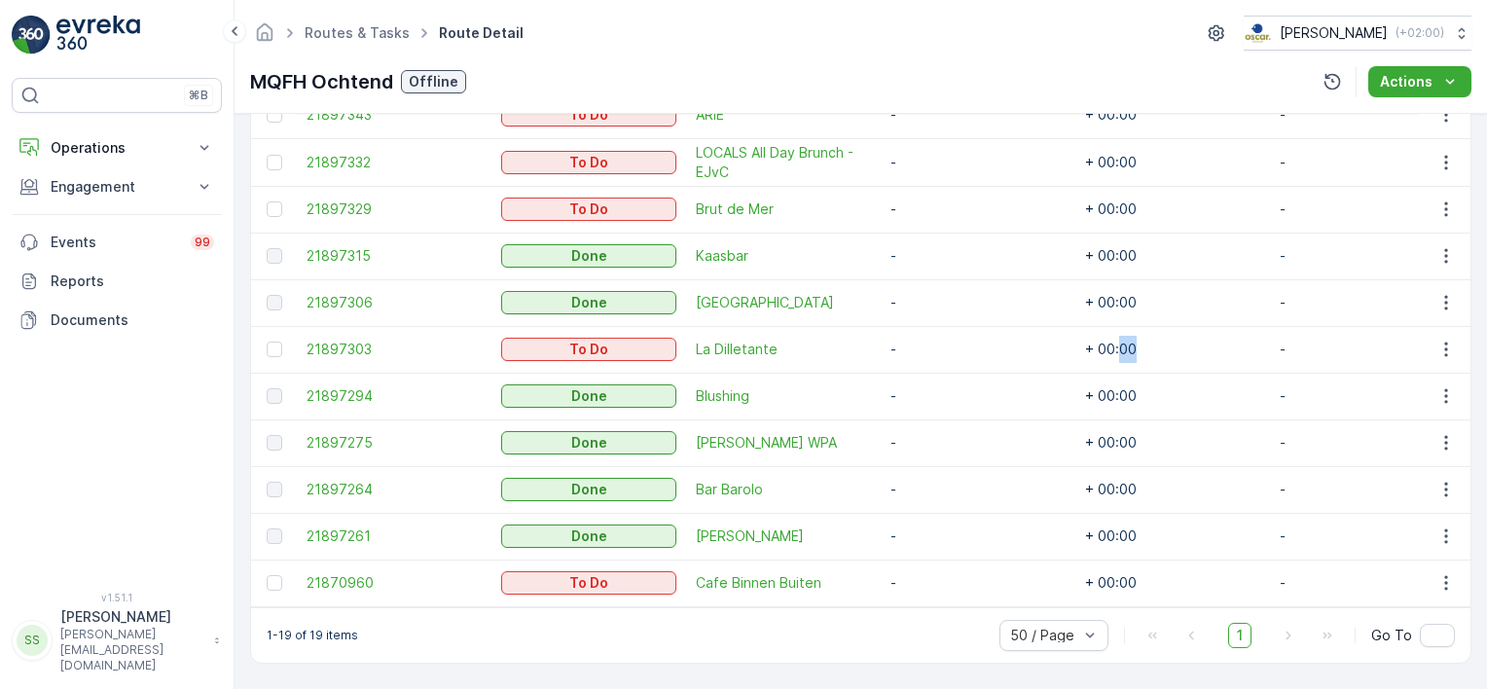
click at [1120, 343] on td "+ 00:00" at bounding box center [1172, 349] width 195 height 47
drag, startPoint x: 1120, startPoint y: 343, endPoint x: 1168, endPoint y: 344, distance: 47.7
click at [1172, 344] on td "+ 00:00" at bounding box center [1172, 349] width 195 height 47
click at [1081, 344] on td "+ 00:00" at bounding box center [1172, 349] width 195 height 47
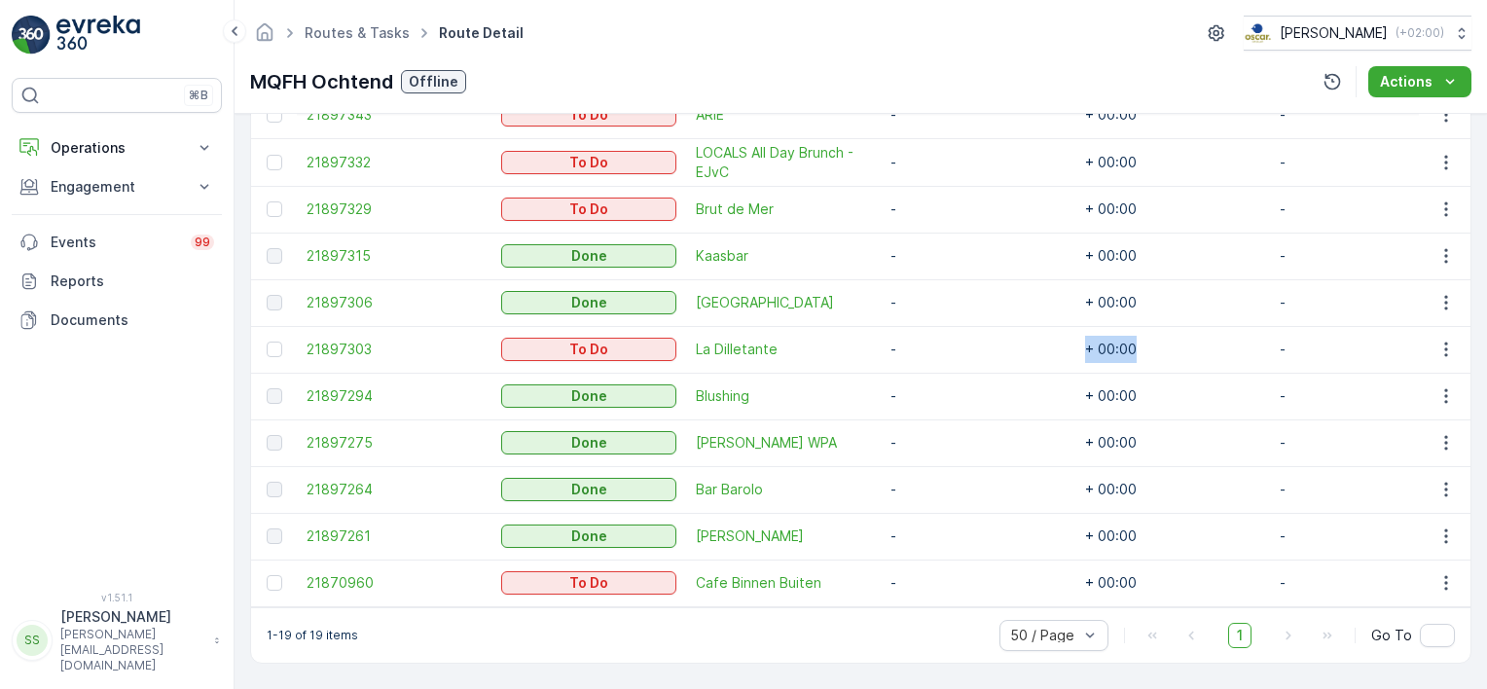
drag, startPoint x: 1146, startPoint y: 343, endPoint x: 1065, endPoint y: 343, distance: 81.7
click at [1065, 343] on tr "21897303 To Do La Dilletante - + 00:00 -" at bounding box center [981, 349] width 1461 height 47
drag, startPoint x: 1065, startPoint y: 343, endPoint x: 1039, endPoint y: 344, distance: 25.4
click at [1039, 344] on td "-" at bounding box center [978, 349] width 195 height 47
click at [1121, 357] on td "+ 00:00" at bounding box center [1172, 349] width 195 height 47
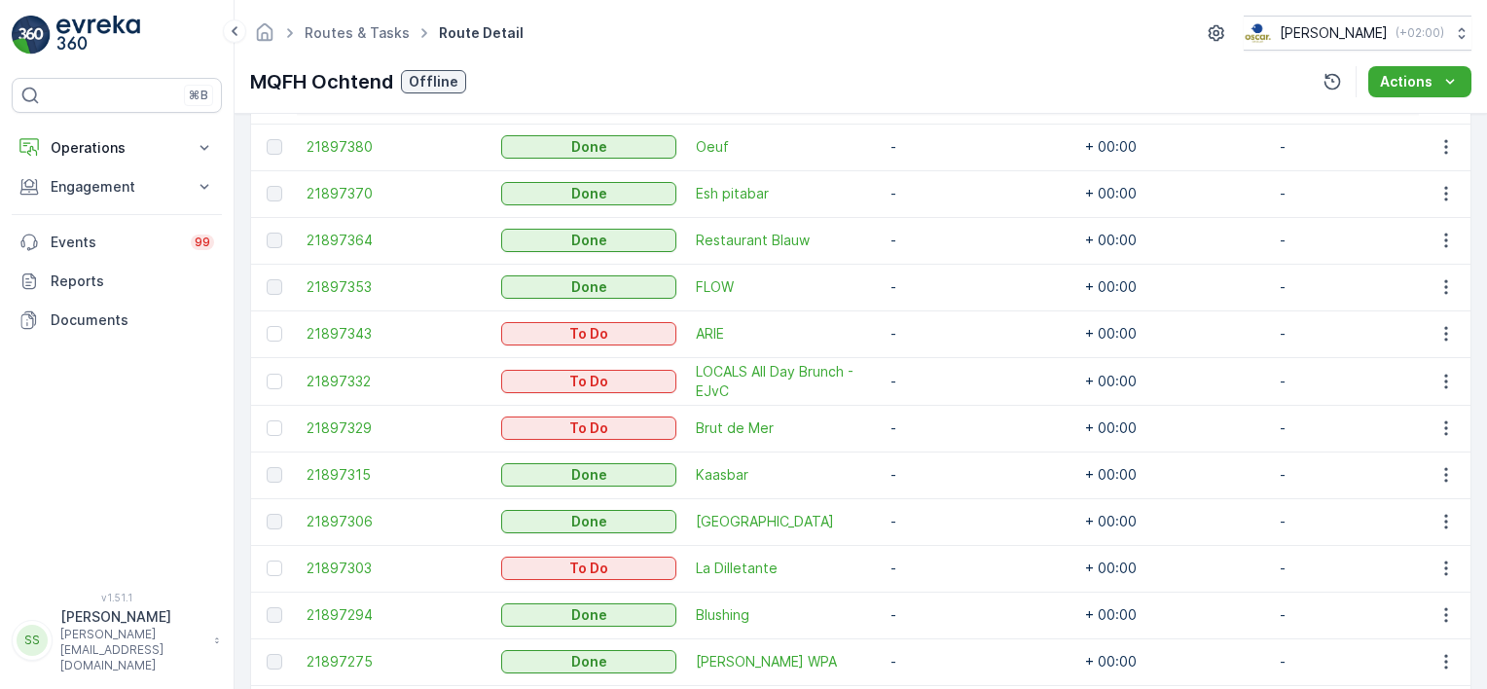
scroll to position [797, 0]
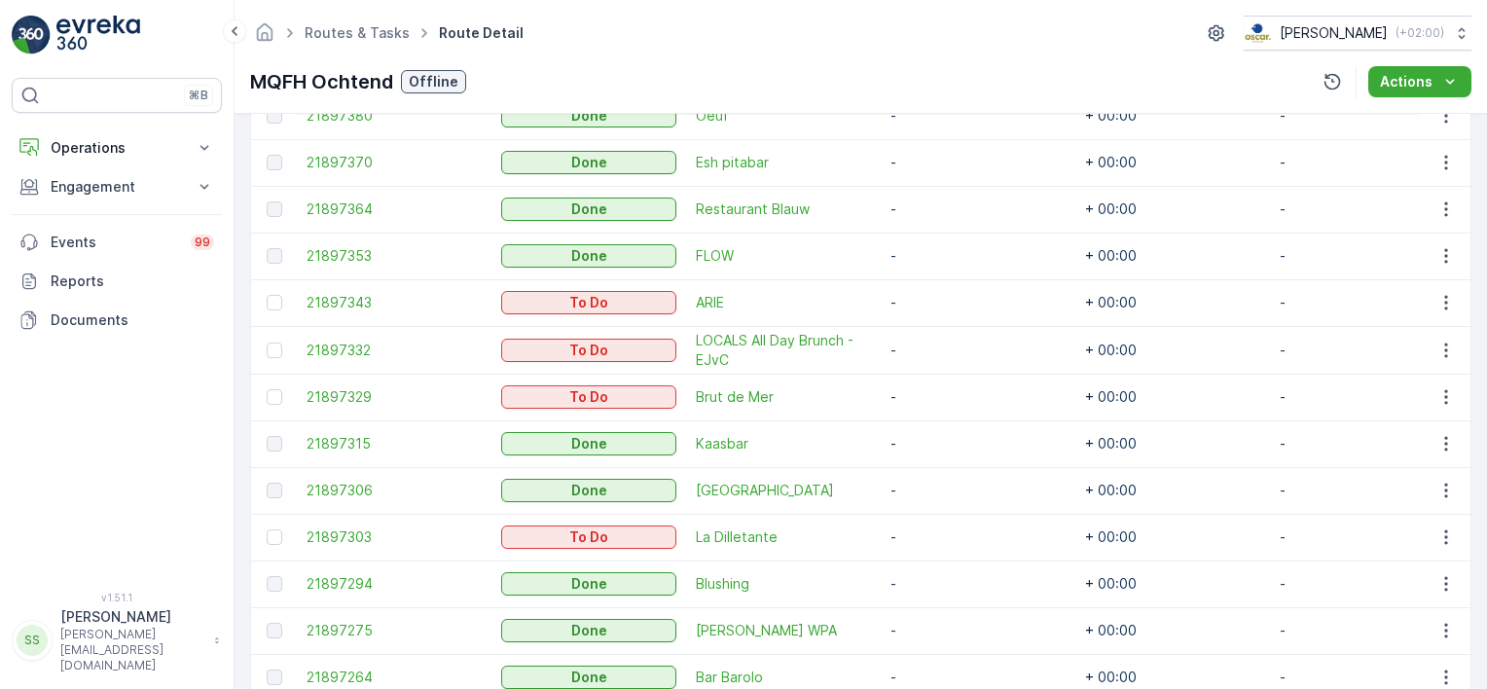
click at [1098, 339] on td "+ 00:00" at bounding box center [1172, 350] width 195 height 48
drag, startPoint x: 1098, startPoint y: 339, endPoint x: 1117, endPoint y: 363, distance: 31.2
click at [1117, 363] on td "+ 00:00" at bounding box center [1172, 350] width 195 height 48
click at [1117, 359] on td "+ 00:00" at bounding box center [1172, 350] width 195 height 48
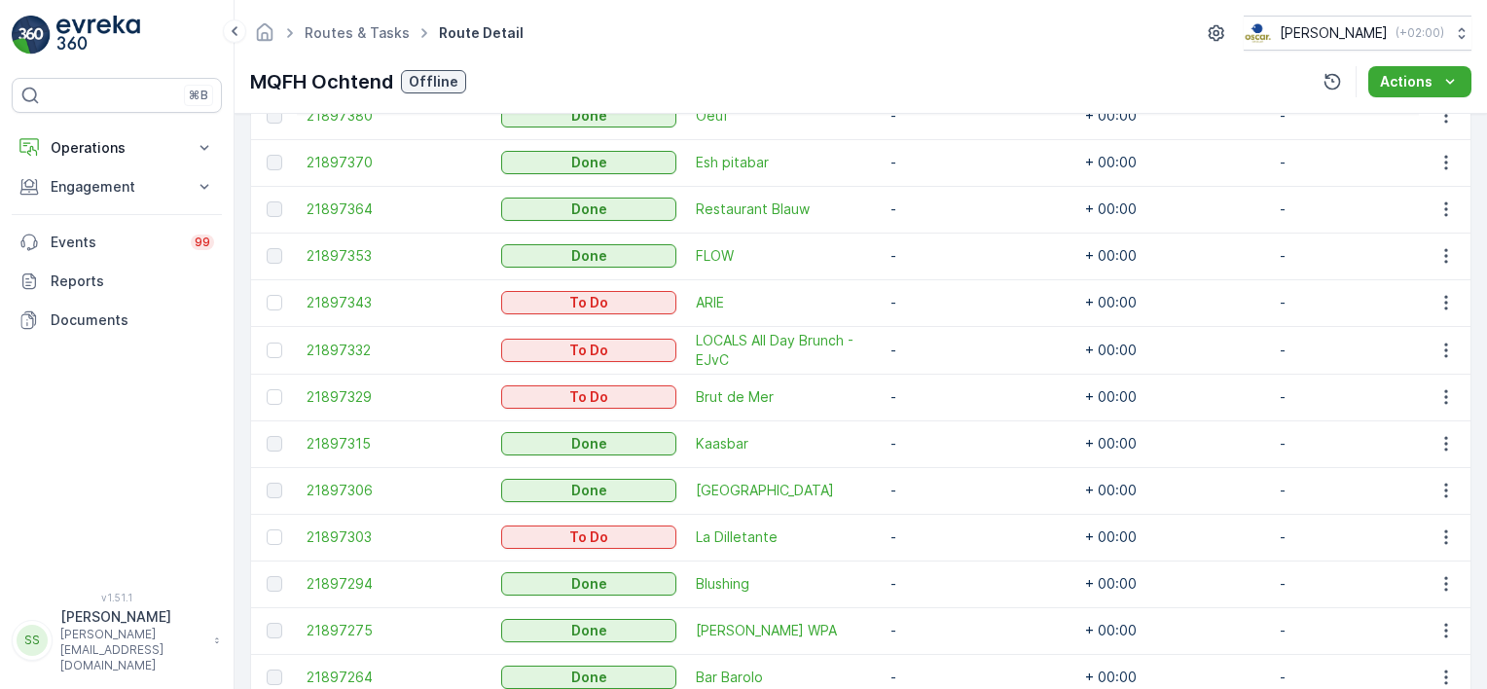
click at [1117, 355] on td "+ 00:00" at bounding box center [1172, 350] width 195 height 48
click at [1116, 347] on td "+ 00:00" at bounding box center [1172, 350] width 195 height 48
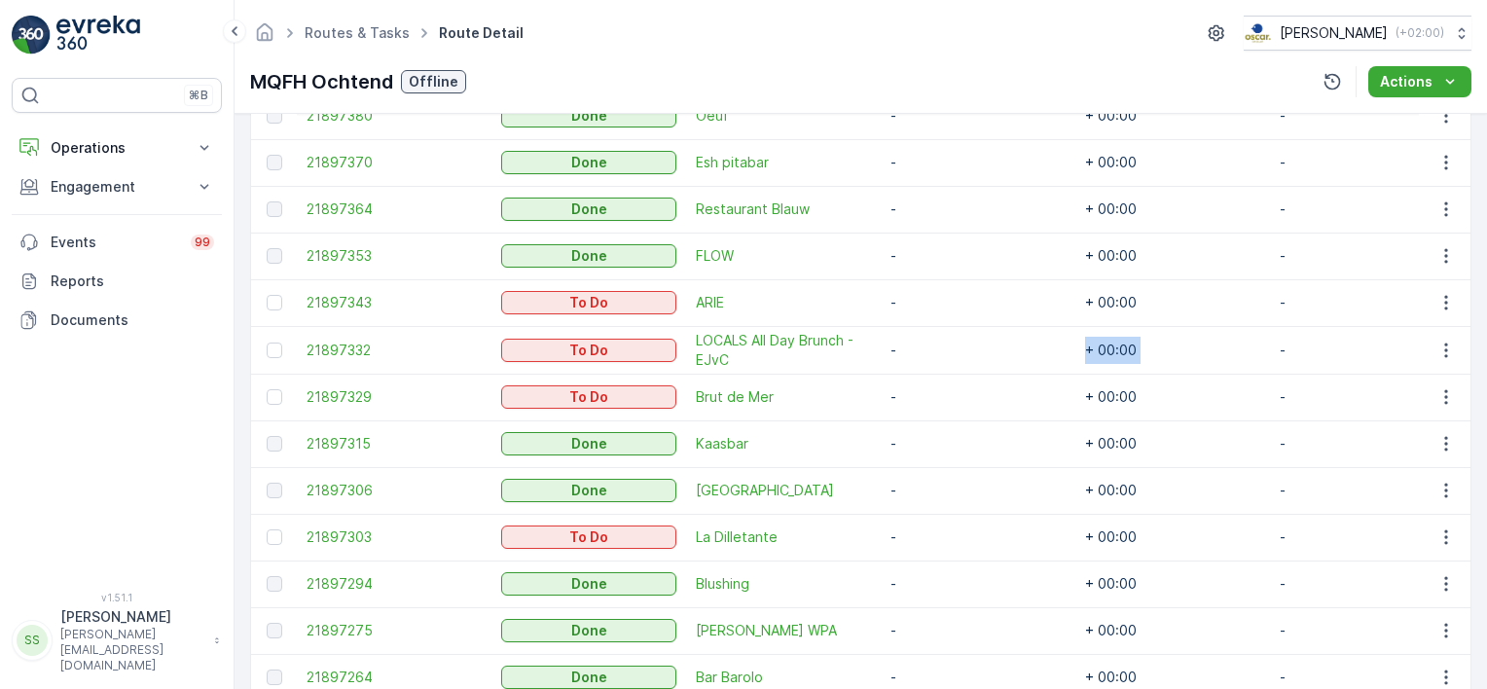
click at [1116, 347] on td "+ 00:00" at bounding box center [1172, 350] width 195 height 48
drag, startPoint x: 1116, startPoint y: 347, endPoint x: 1116, endPoint y: 370, distance: 22.4
click at [1116, 370] on td "+ 00:00" at bounding box center [1172, 350] width 195 height 48
click at [1114, 352] on td "+ 00:00" at bounding box center [1172, 350] width 195 height 48
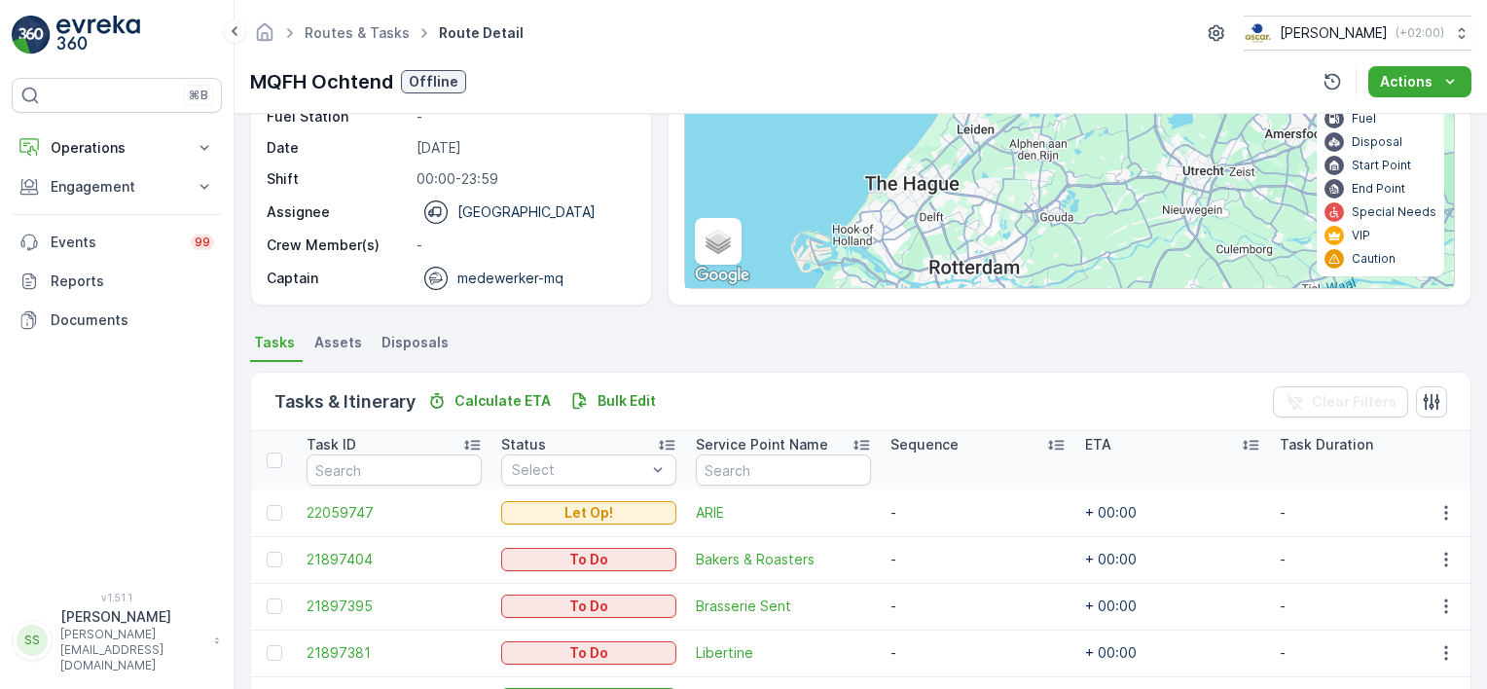
scroll to position [0, 0]
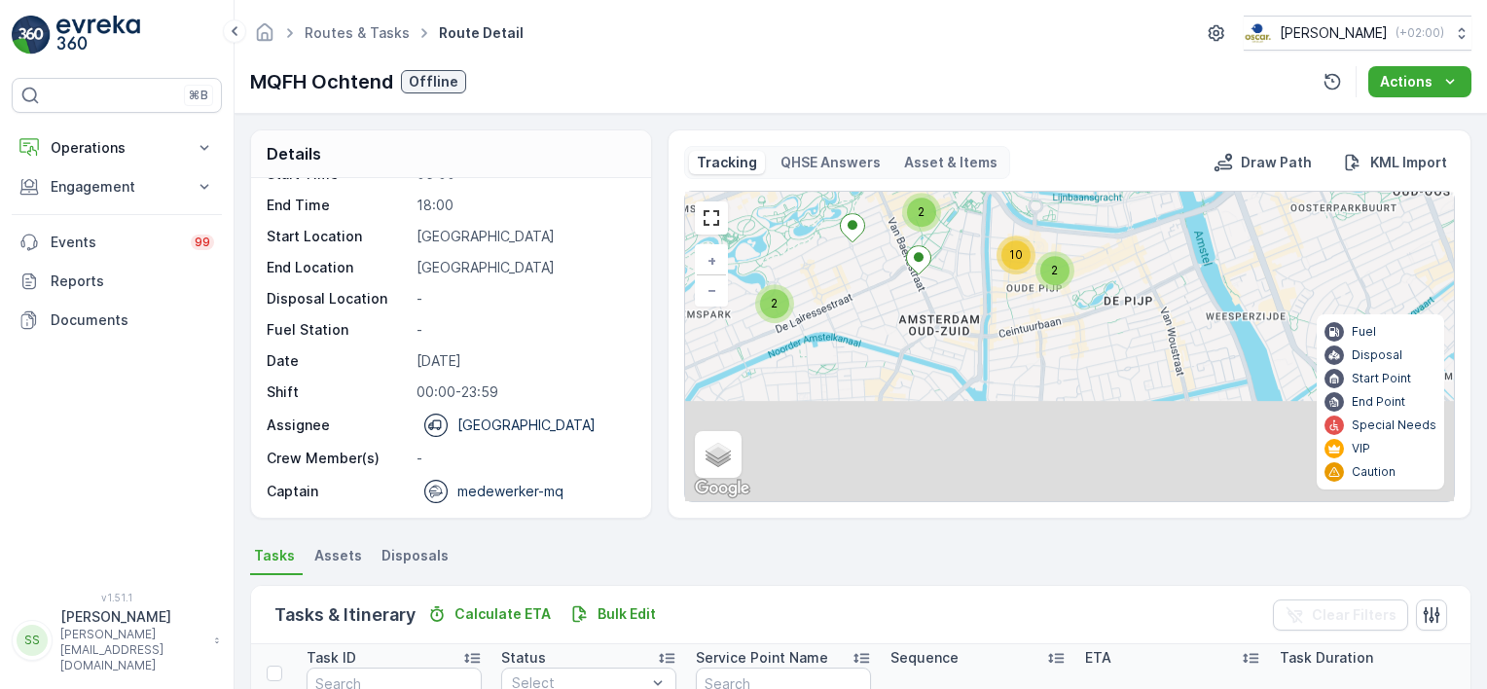
drag, startPoint x: 985, startPoint y: 423, endPoint x: 953, endPoint y: 195, distance: 230.9
click at [953, 195] on div "2 2 2 10 + − Satellite Roadmap Terrain Hybrid Leaflet Keyboard shortcuts Map Da…" at bounding box center [1069, 346] width 769 height 309
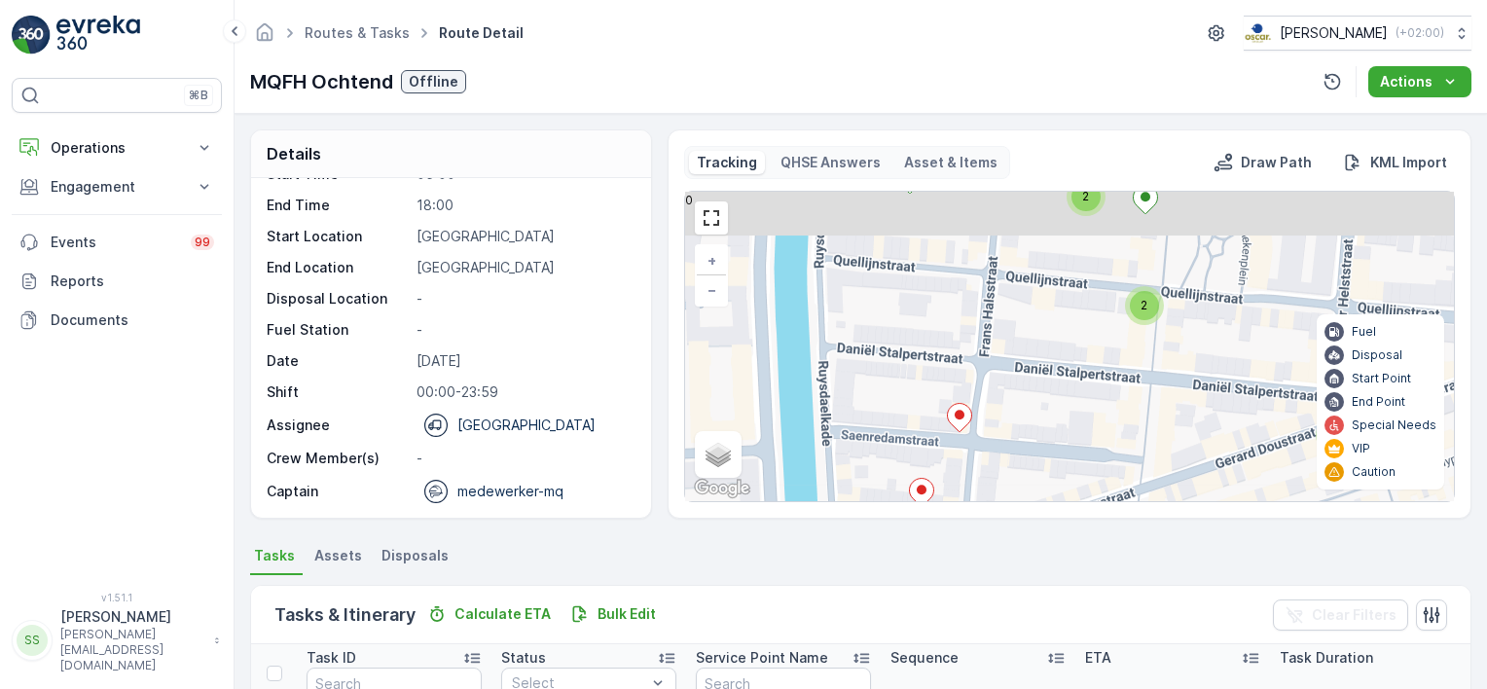
drag, startPoint x: 1000, startPoint y: 235, endPoint x: 1039, endPoint y: 269, distance: 51.1
click at [1002, 385] on div "2 2 2 + − Satellite Roadmap Terrain Hybrid Leaflet Keyboard shortcuts Map Data …" at bounding box center [1069, 346] width 769 height 309
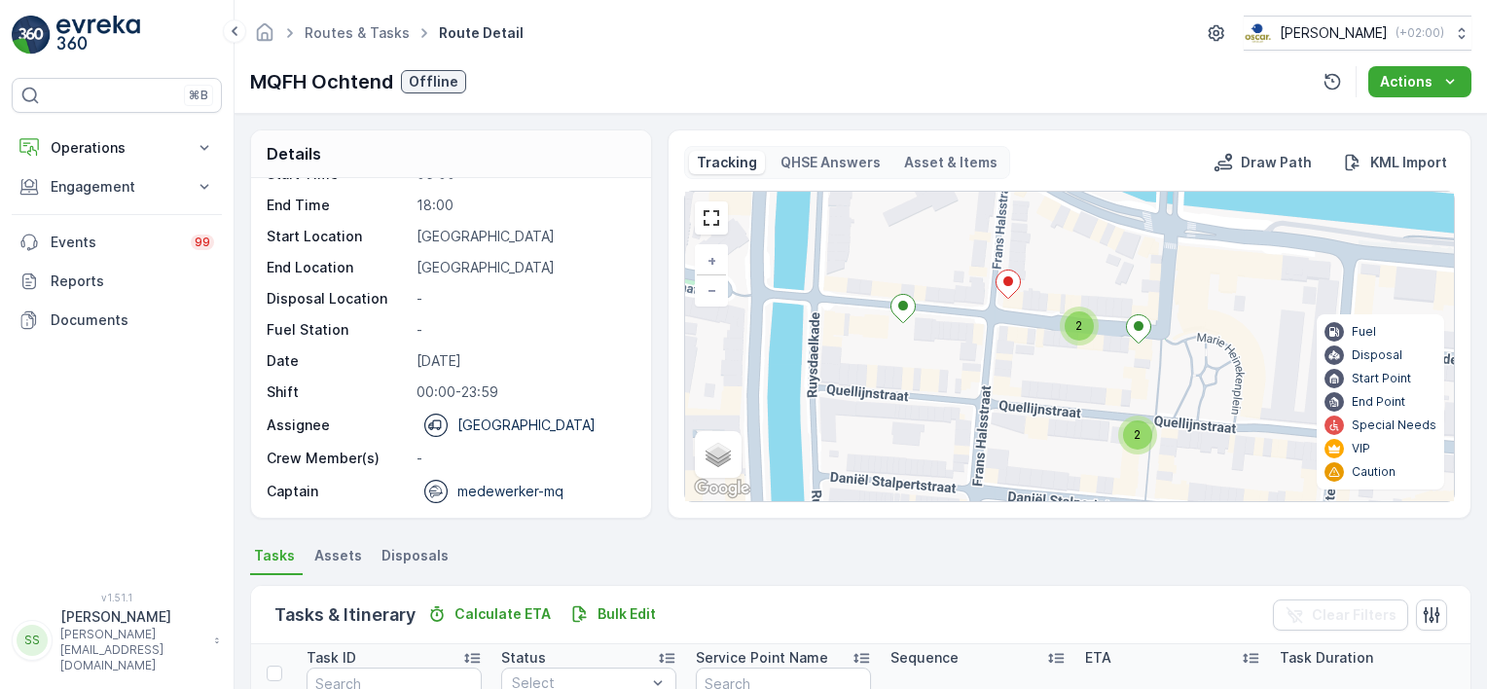
drag, startPoint x: 1011, startPoint y: 349, endPoint x: 1007, endPoint y: 362, distance: 13.2
click at [1007, 362] on div "2 2 2 + − Satellite Roadmap Terrain Hybrid Leaflet Keyboard shortcuts Map Data …" at bounding box center [1069, 346] width 769 height 309
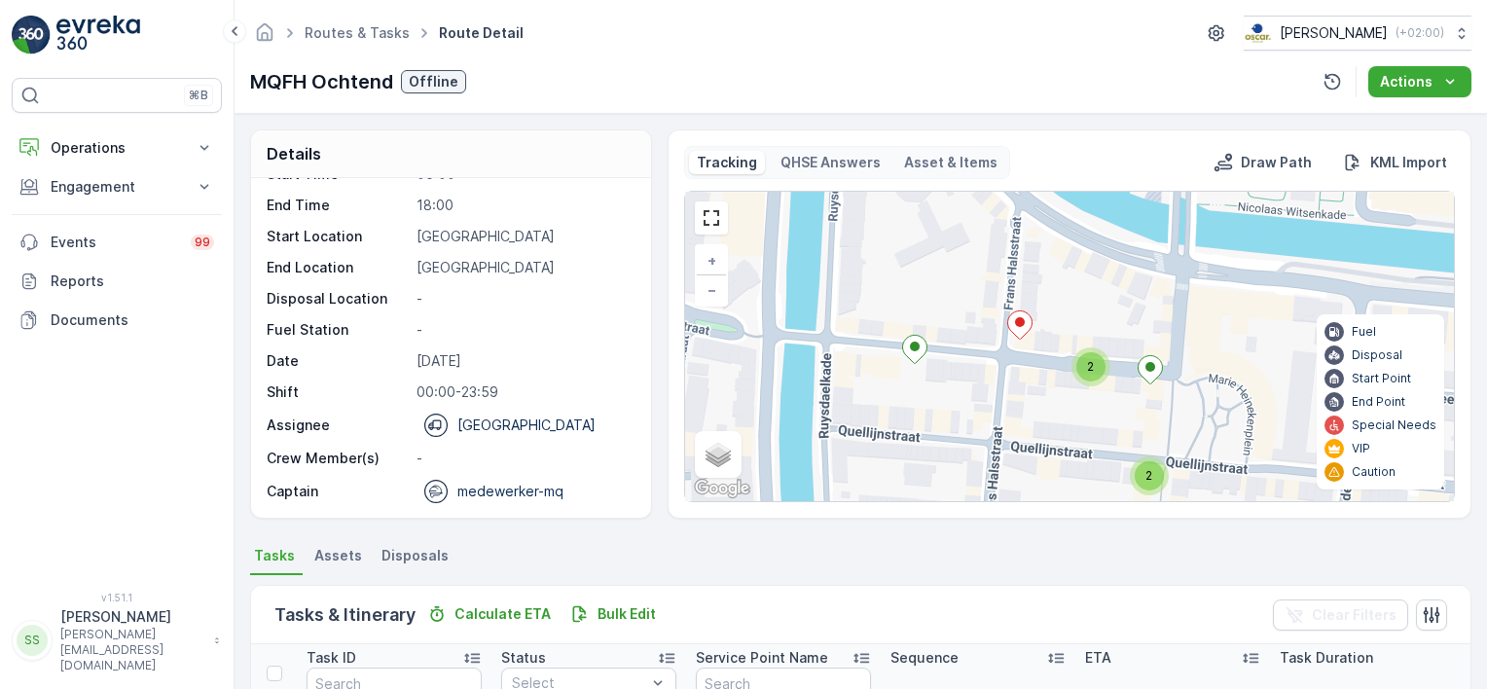
drag, startPoint x: 1000, startPoint y: 367, endPoint x: 1002, endPoint y: 378, distance: 10.9
click at [1002, 378] on div "2 2 2 + − Satellite Roadmap Terrain Hybrid Leaflet Keyboard shortcuts Map Data …" at bounding box center [1069, 346] width 769 height 309
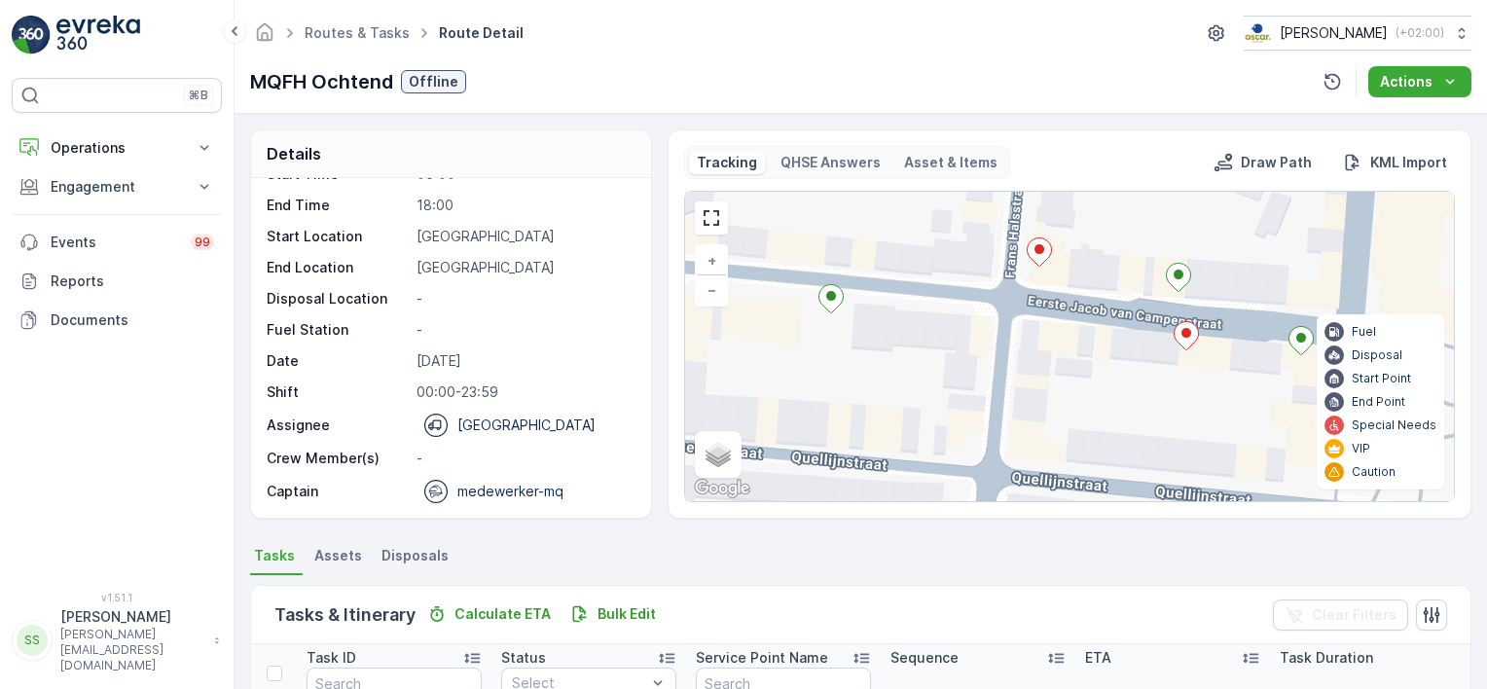
drag, startPoint x: 1005, startPoint y: 392, endPoint x: 1002, endPoint y: 354, distance: 38.1
click at [1002, 354] on div "2 2 + − Satellite Roadmap Terrain Hybrid Leaflet Keyboard shortcuts Map Data Ma…" at bounding box center [1069, 346] width 769 height 309
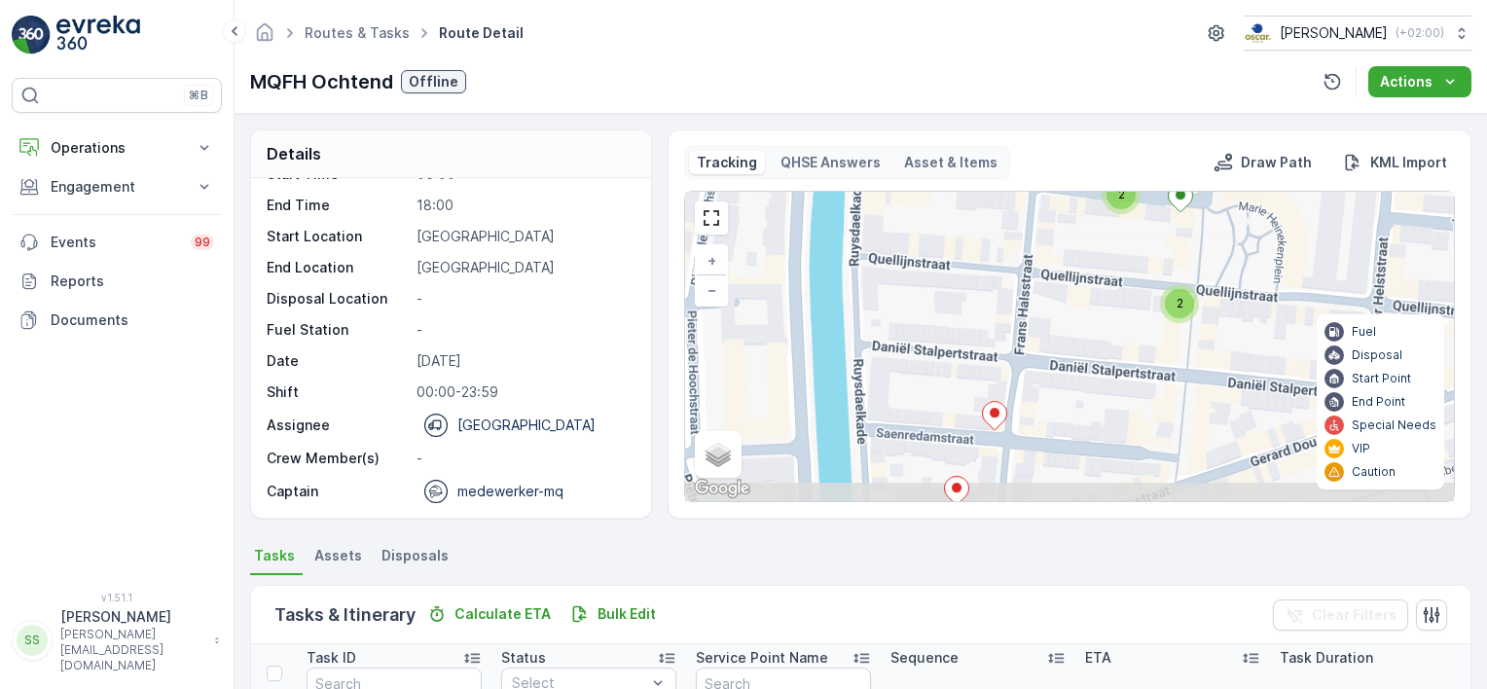
drag, startPoint x: 1000, startPoint y: 381, endPoint x: 1027, endPoint y: 229, distance: 155.0
click at [1027, 229] on div "2 2 2 + − Satellite Roadmap Terrain Hybrid Leaflet Keyboard shortcuts Map Data …" at bounding box center [1069, 346] width 769 height 309
drag, startPoint x: 1049, startPoint y: 332, endPoint x: 1043, endPoint y: 274, distance: 57.7
click at [1043, 274] on div "2 2 2 + − Satellite Roadmap Terrain Hybrid Leaflet Keyboard shortcuts Map Data …" at bounding box center [1069, 346] width 769 height 309
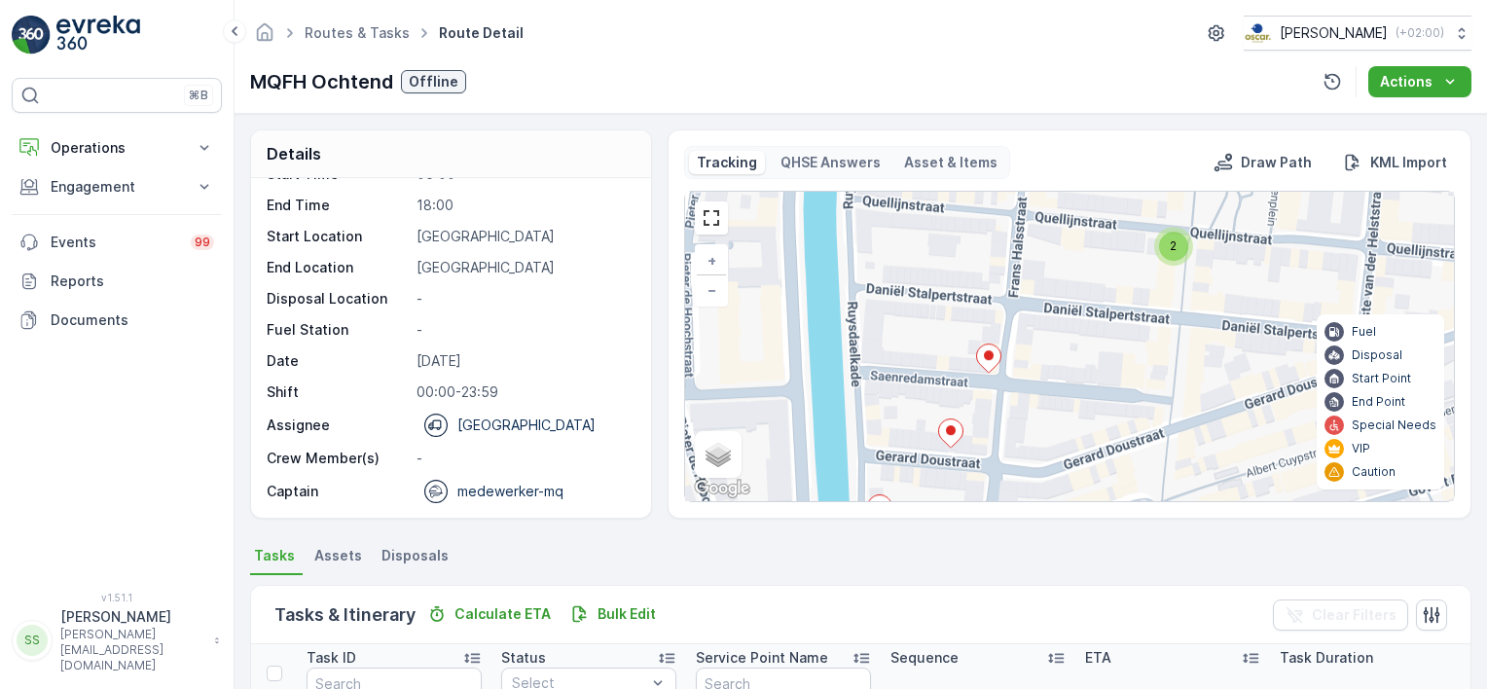
click at [992, 355] on icon at bounding box center [988, 358] width 24 height 28
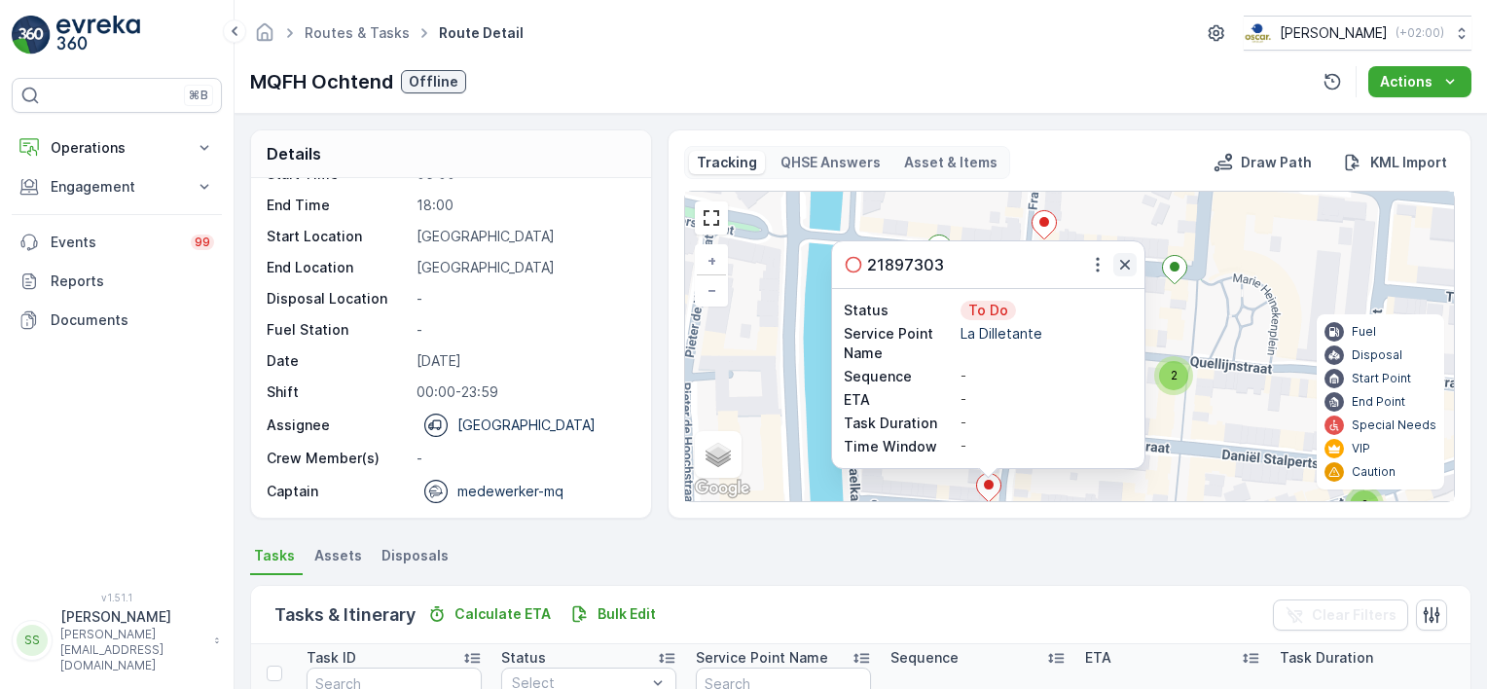
click at [1125, 263] on icon "button" at bounding box center [1124, 264] width 19 height 19
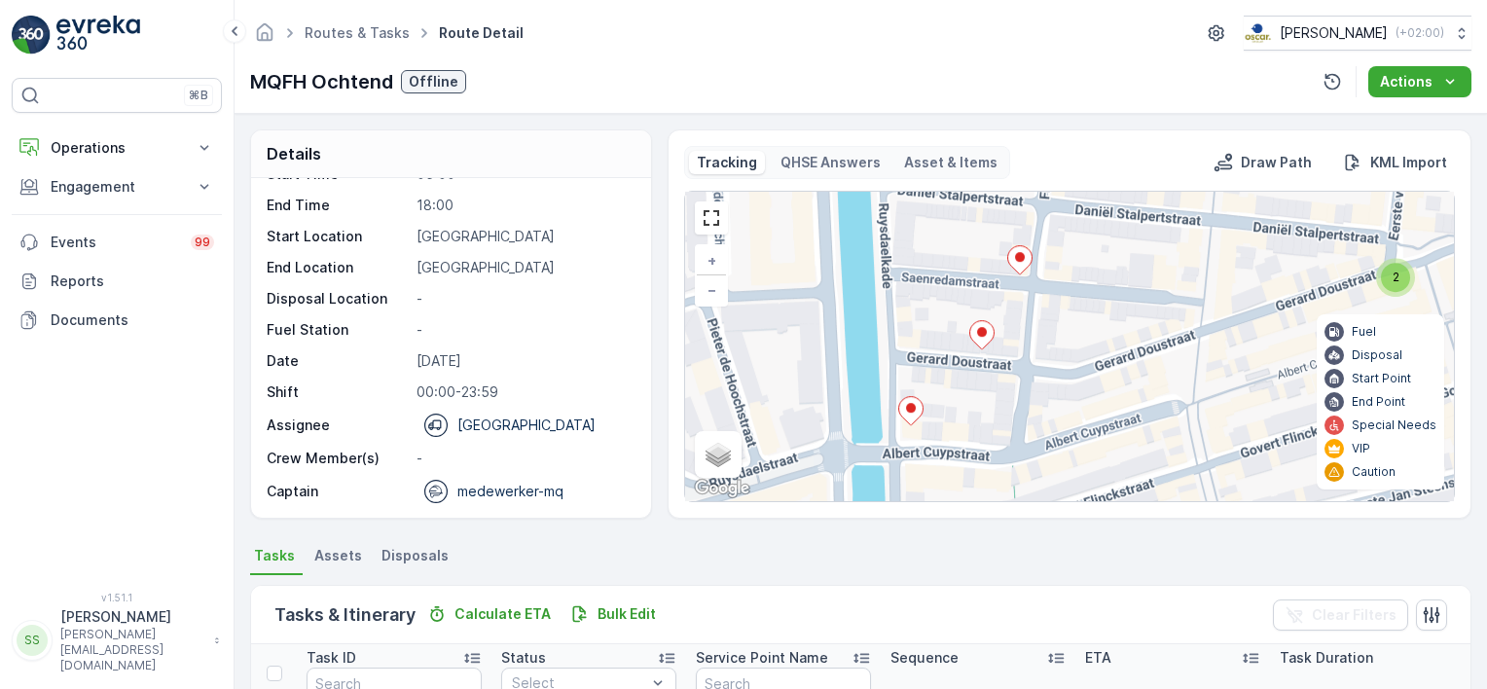
drag, startPoint x: 1050, startPoint y: 420, endPoint x: 1081, endPoint y: 193, distance: 229.8
click at [1081, 193] on div "2 2 2 + − Satellite Roadmap Terrain Hybrid Leaflet Keyboard shortcuts Map Data …" at bounding box center [1069, 346] width 769 height 309
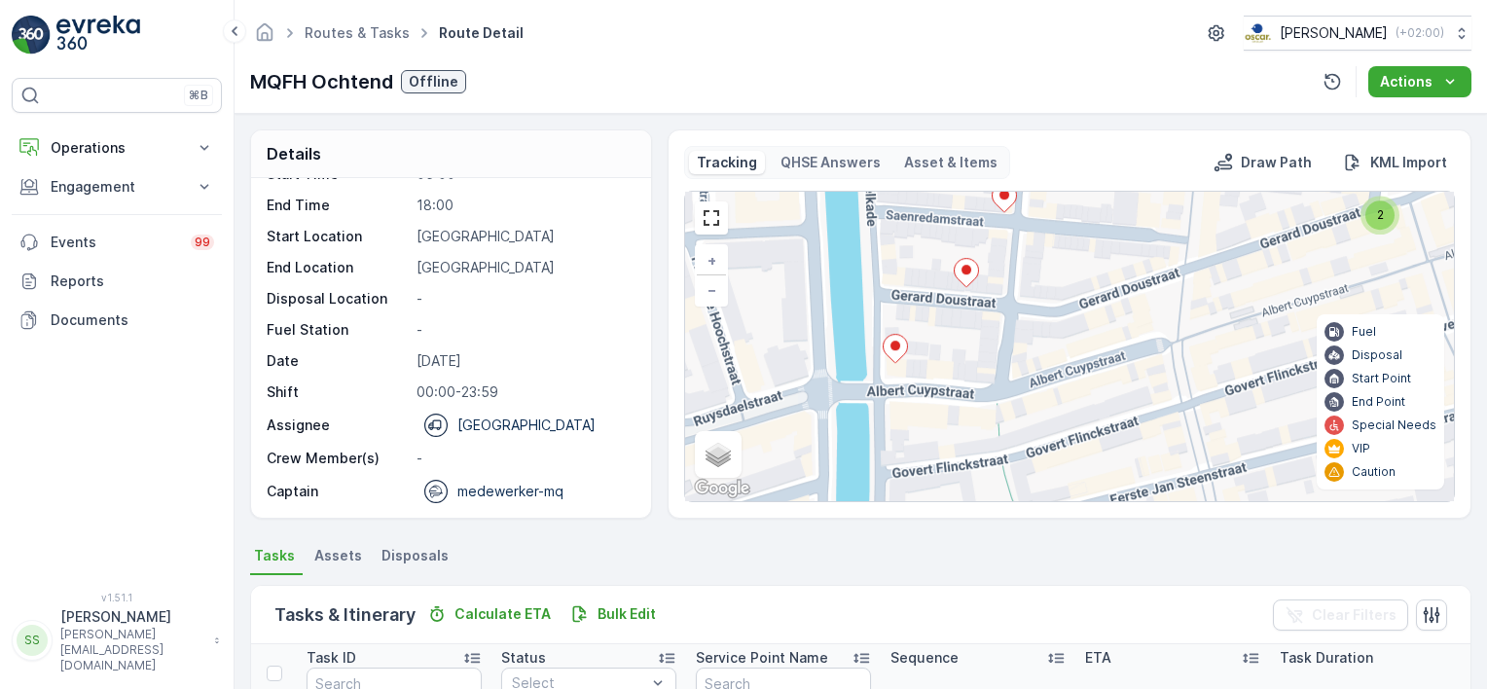
click at [1074, 253] on div "2 2 2 + − Satellite Roadmap Terrain Hybrid Leaflet Keyboard shortcuts Map Data …" at bounding box center [1069, 346] width 769 height 309
click at [958, 277] on icon at bounding box center [967, 273] width 24 height 28
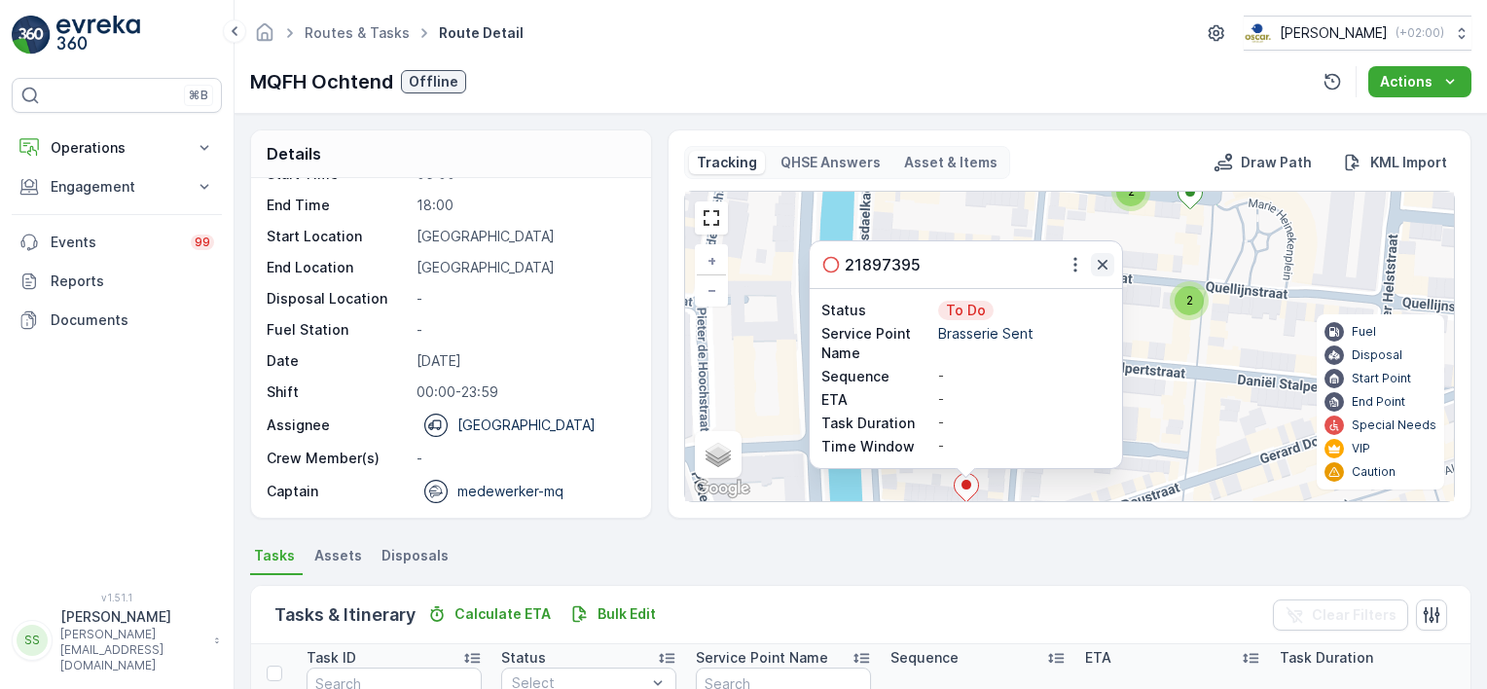
click at [1100, 263] on icon "button" at bounding box center [1103, 265] width 10 height 10
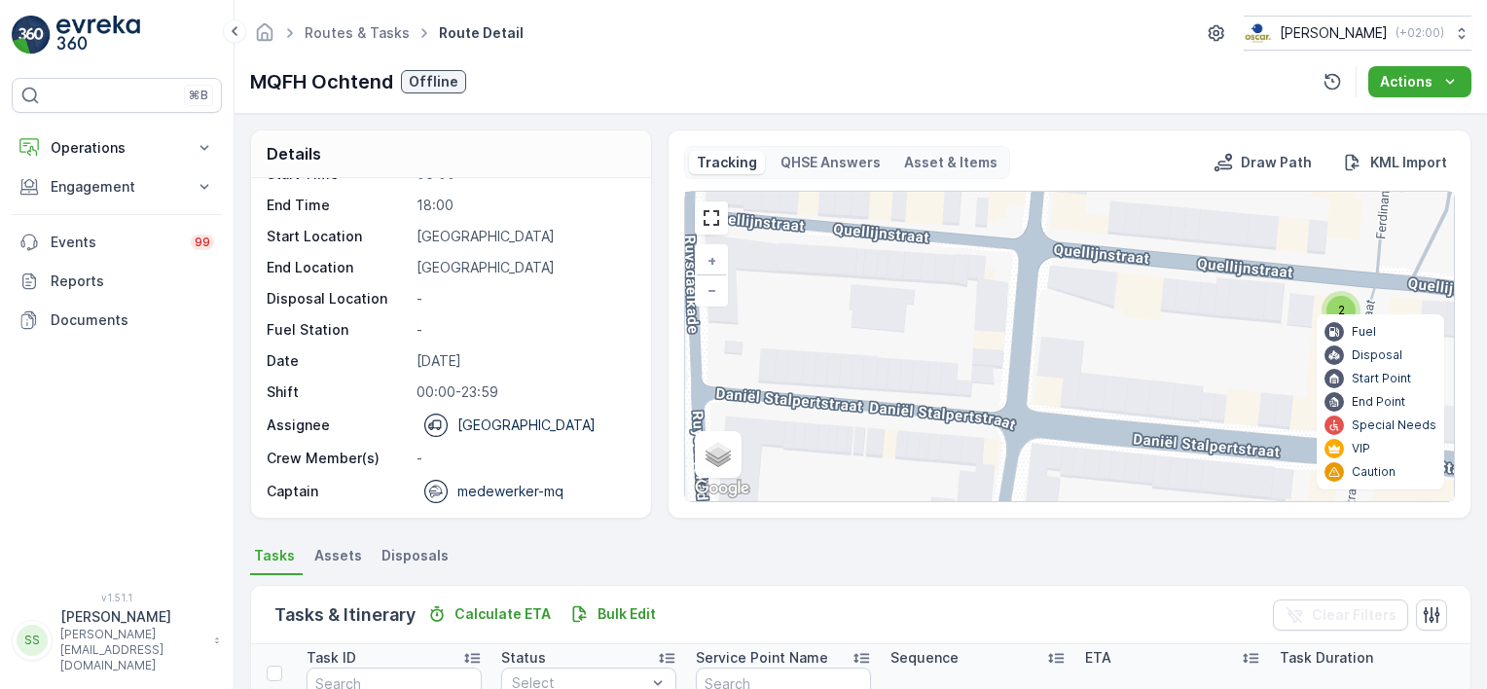
drag, startPoint x: 1090, startPoint y: 265, endPoint x: 1082, endPoint y: 455, distance: 190.9
click at [1082, 462] on div "2 2 + − Satellite Roadmap Terrain Hybrid Leaflet Keyboard shortcuts Map Data Ma…" at bounding box center [1069, 346] width 769 height 309
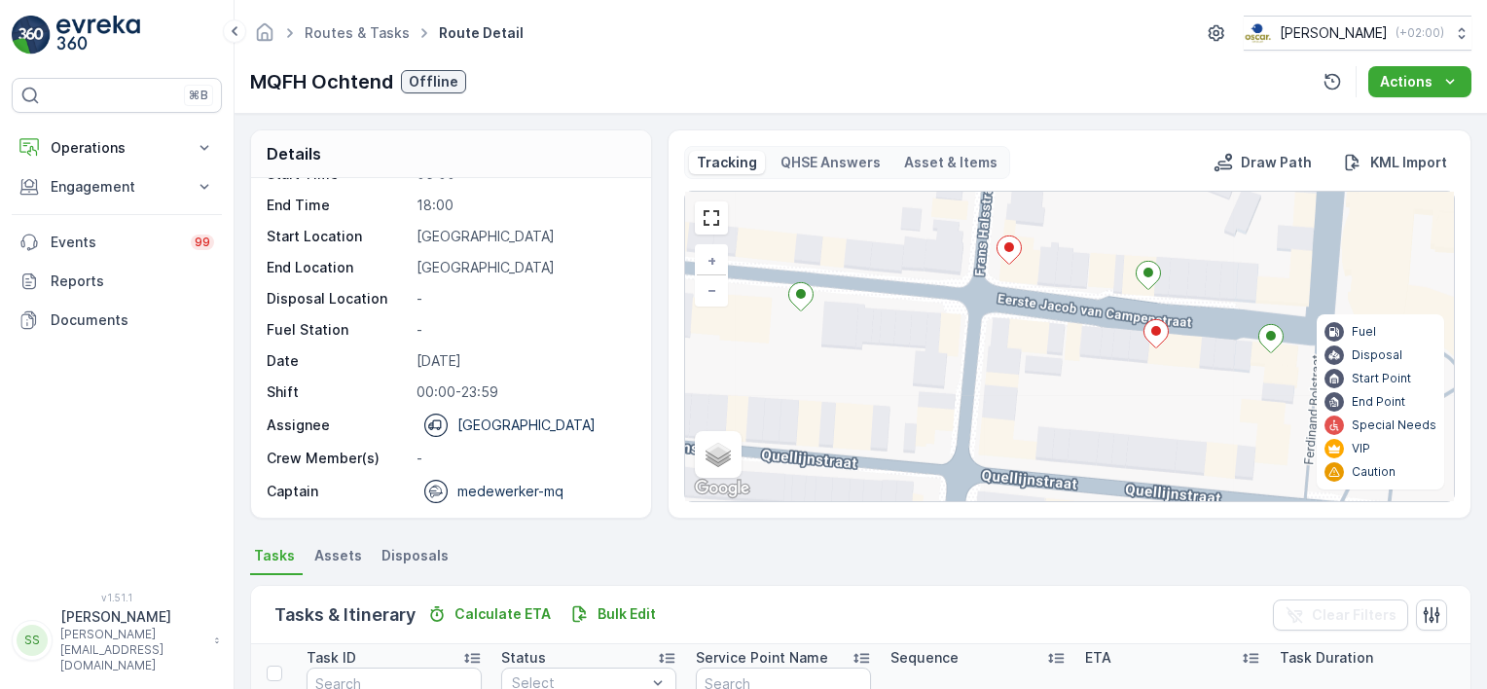
drag, startPoint x: 1079, startPoint y: 330, endPoint x: 1015, endPoint y: 358, distance: 70.2
click at [1015, 358] on div "2 2 + − Satellite Roadmap Terrain Hybrid Leaflet Keyboard shortcuts Map Data Ma…" at bounding box center [1069, 346] width 769 height 309
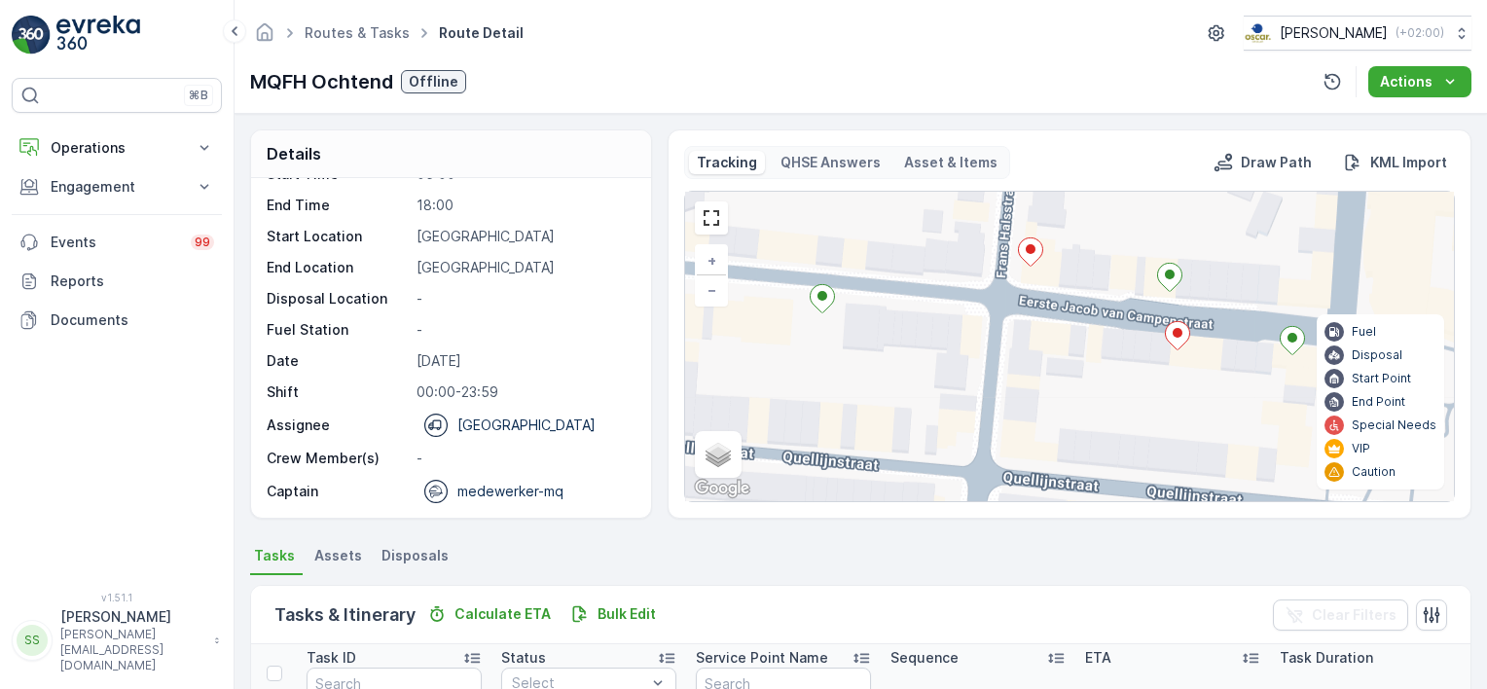
drag, startPoint x: 978, startPoint y: 296, endPoint x: 999, endPoint y: 298, distance: 21.5
click at [999, 298] on div "2 2 + − Satellite Roadmap Terrain Hybrid Leaflet Keyboard shortcuts Map Data Ma…" at bounding box center [1069, 346] width 769 height 309
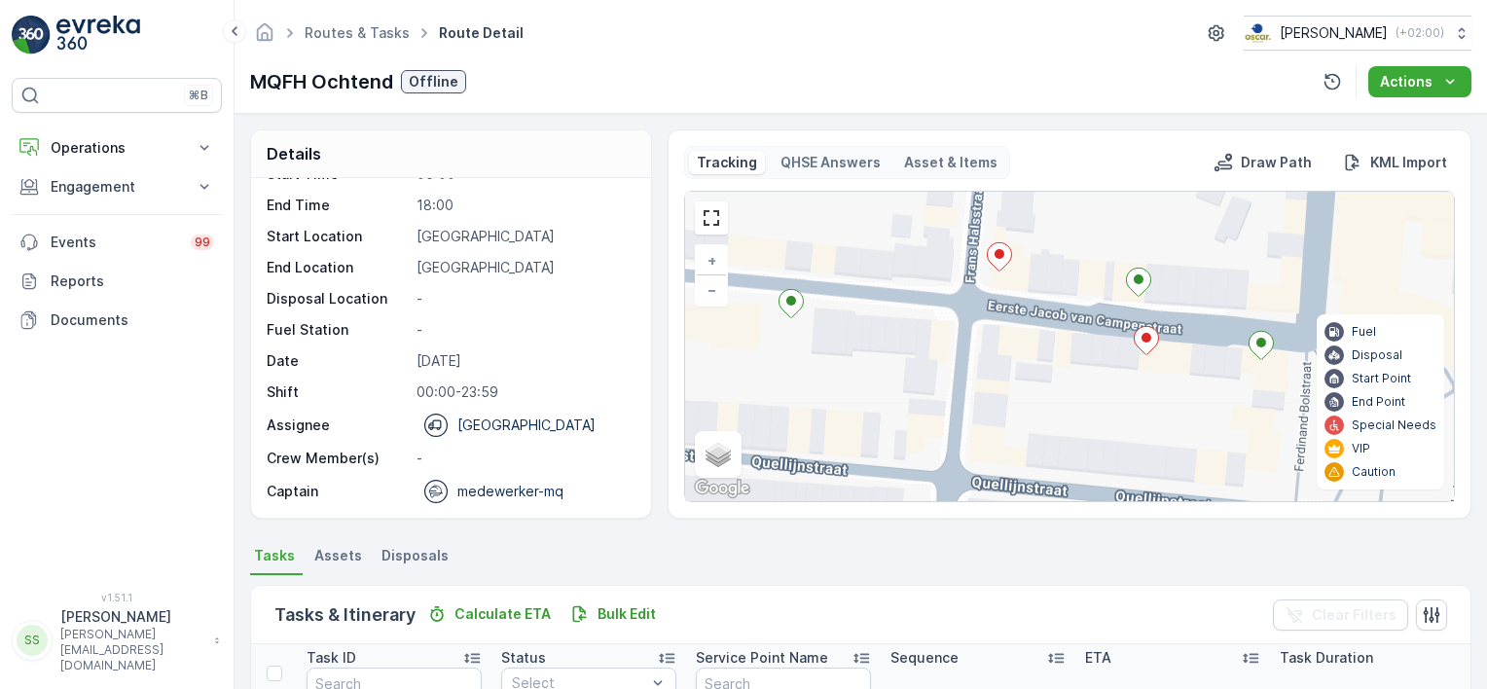
drag, startPoint x: 1004, startPoint y: 310, endPoint x: 973, endPoint y: 315, distance: 31.5
click at [973, 315] on div "2 2 + − Satellite Roadmap Terrain Hybrid Leaflet Keyboard shortcuts Map Data Ma…" at bounding box center [1069, 346] width 769 height 309
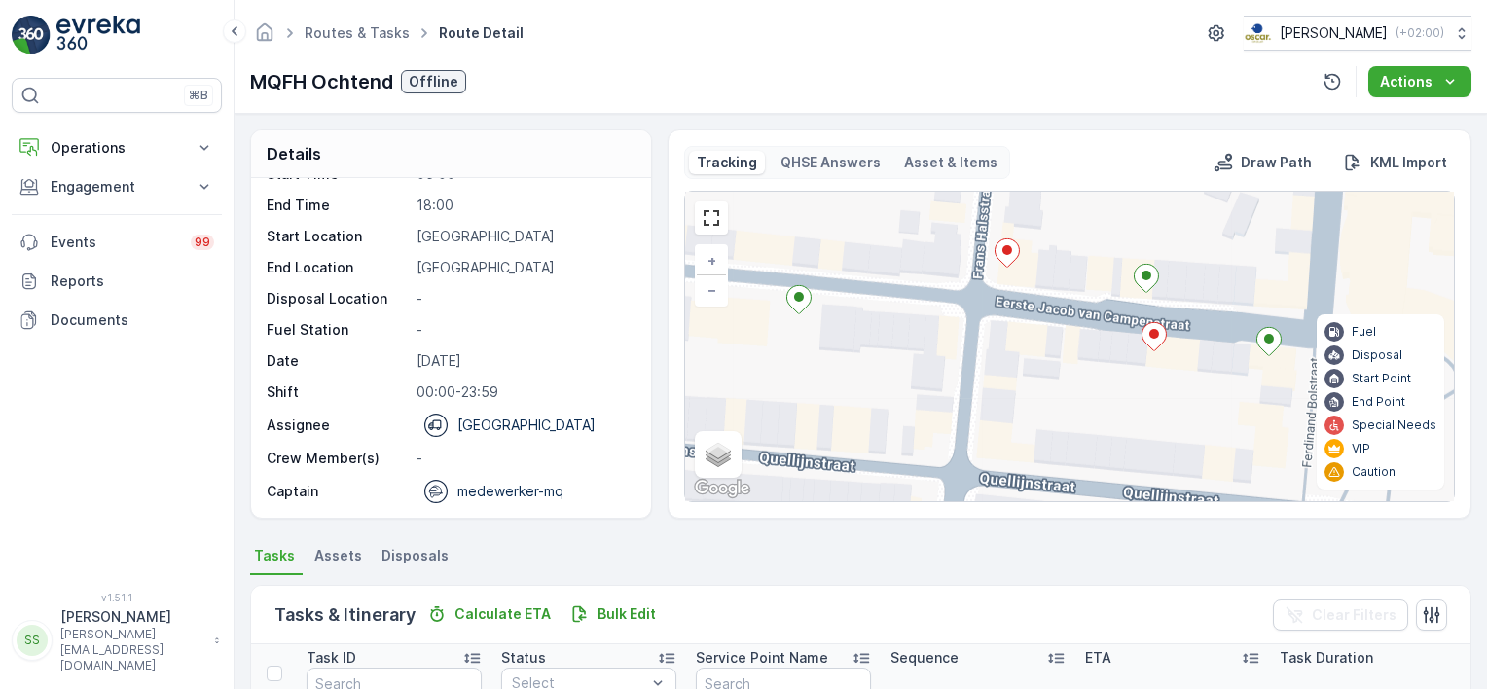
click at [981, 311] on div "2 2 + − Satellite Roadmap Terrain Hybrid Leaflet Keyboard shortcuts Map Data Ma…" at bounding box center [1069, 346] width 769 height 309
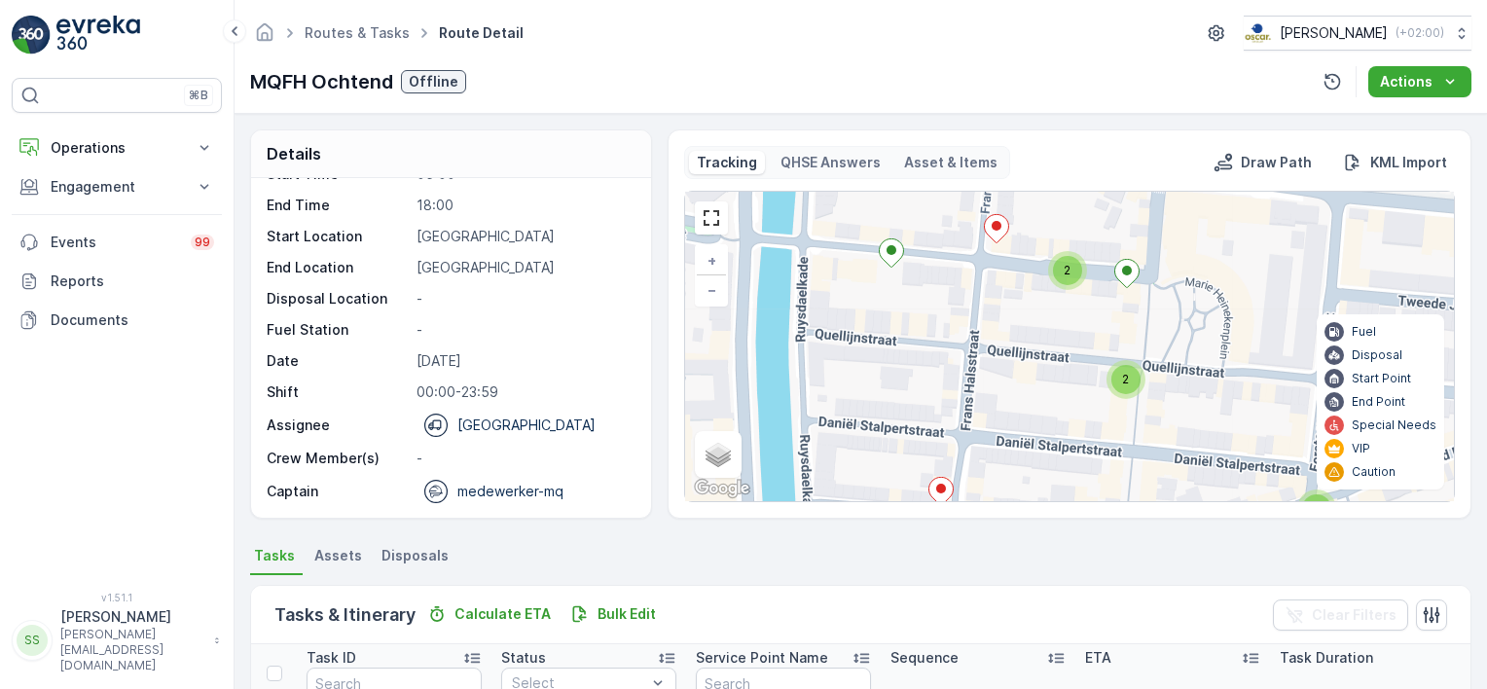
drag, startPoint x: 967, startPoint y: 323, endPoint x: 975, endPoint y: 290, distance: 34.0
click at [975, 290] on div "2 2 2 + − Satellite Roadmap Terrain Hybrid Leaflet Keyboard shortcuts Map Data …" at bounding box center [1069, 346] width 769 height 309
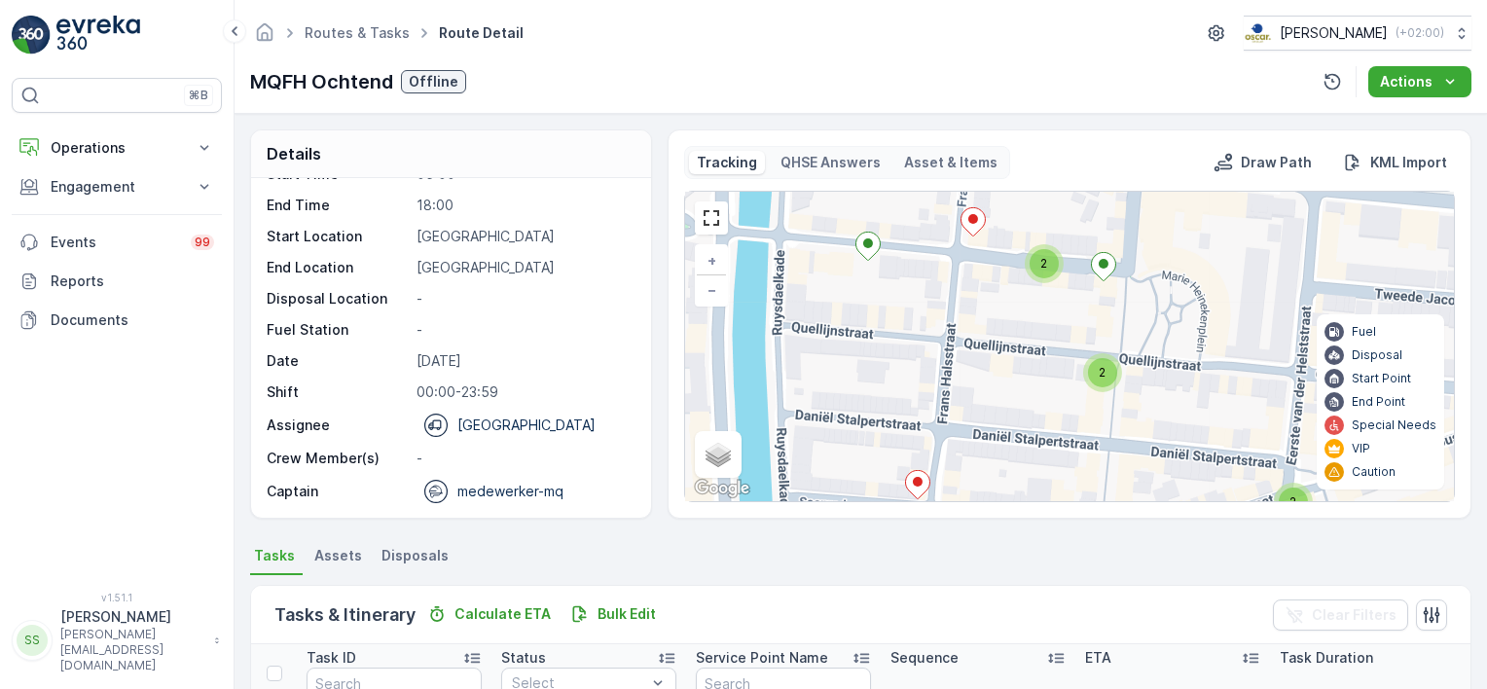
drag, startPoint x: 975, startPoint y: 290, endPoint x: 951, endPoint y: 283, distance: 25.3
click at [951, 283] on div "2 2 2 + − Satellite Roadmap Terrain Hybrid Leaflet Keyboard shortcuts Map Data …" at bounding box center [1069, 346] width 769 height 309
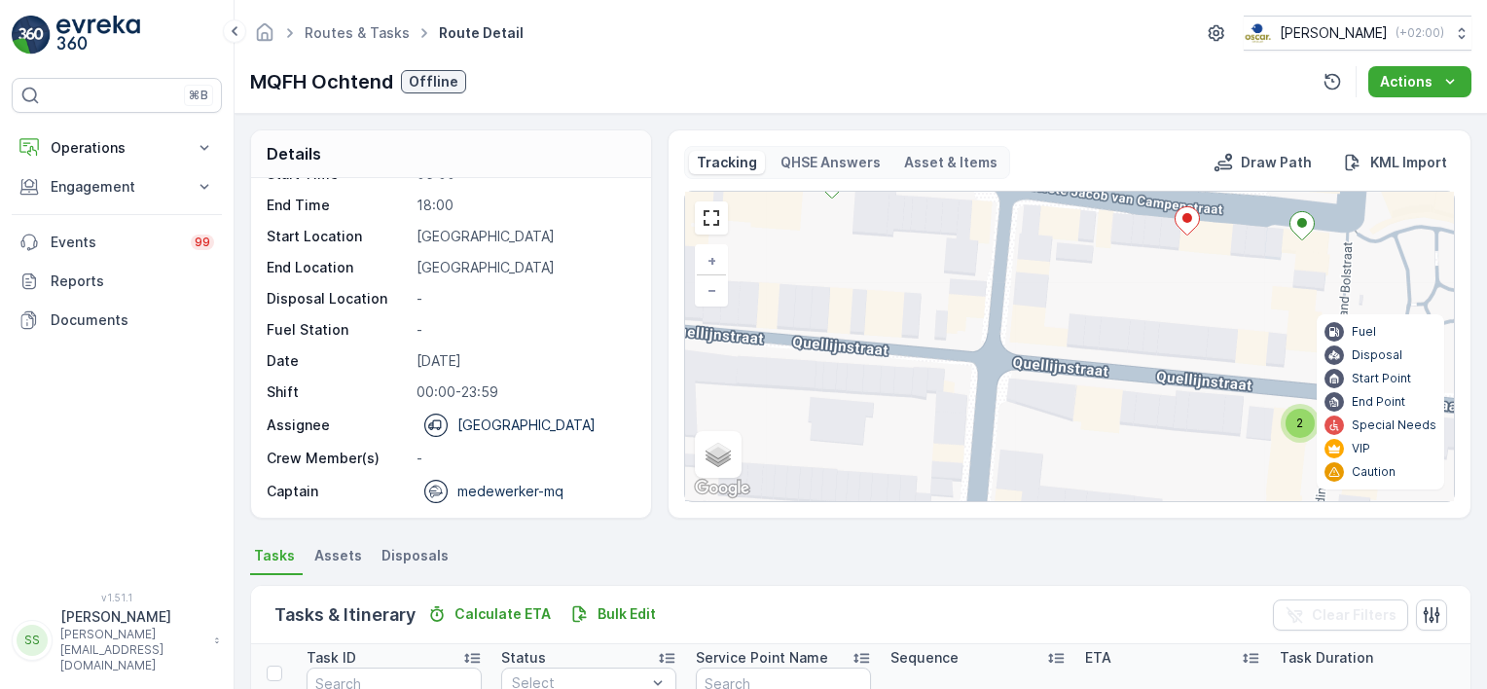
drag, startPoint x: 965, startPoint y: 327, endPoint x: 995, endPoint y: 225, distance: 106.3
click at [995, 225] on div "2 2 + − Satellite Roadmap Terrain Hybrid Leaflet Keyboard shortcuts Map Data Ma…" at bounding box center [1069, 346] width 769 height 309
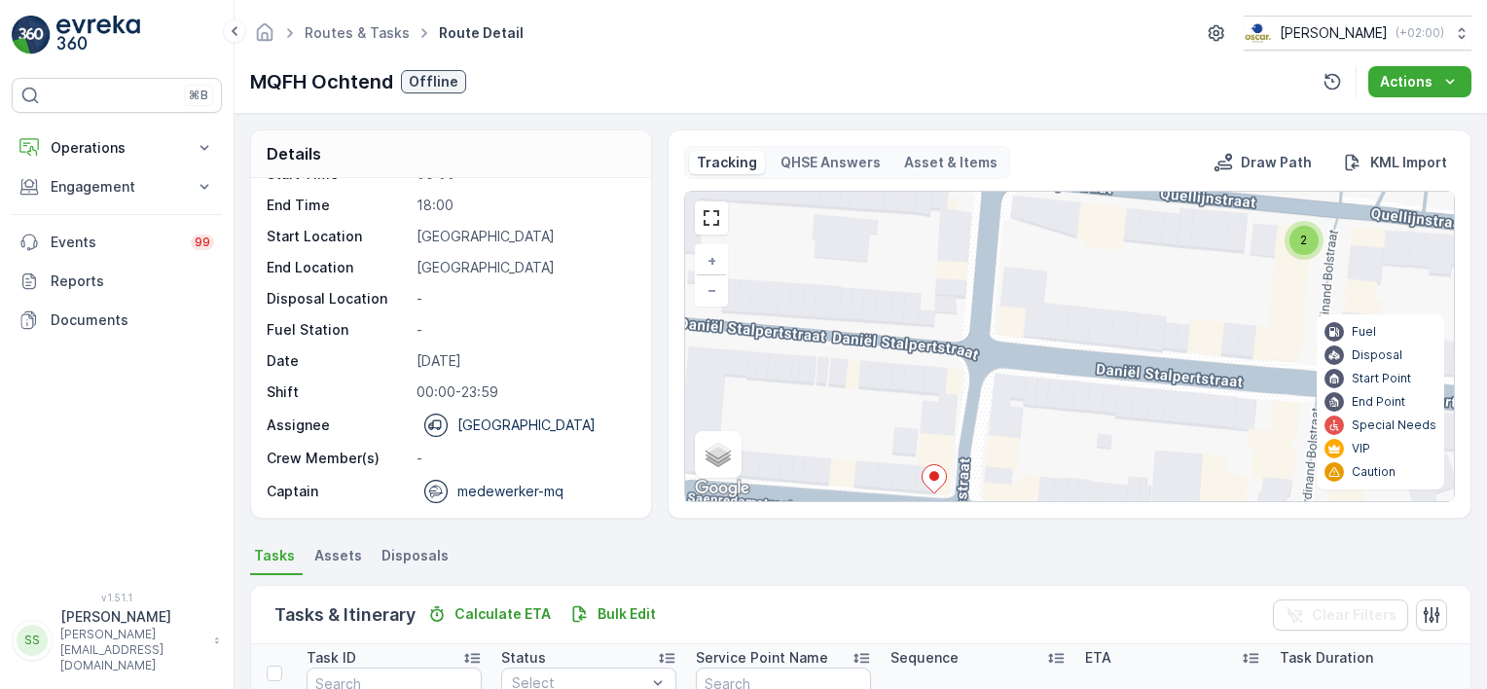
drag, startPoint x: 1036, startPoint y: 370, endPoint x: 997, endPoint y: 308, distance: 73.4
click at [1023, 226] on div "2 2 + − Satellite Roadmap Terrain Hybrid Leaflet Keyboard shortcuts Map Data Ma…" at bounding box center [1069, 346] width 769 height 309
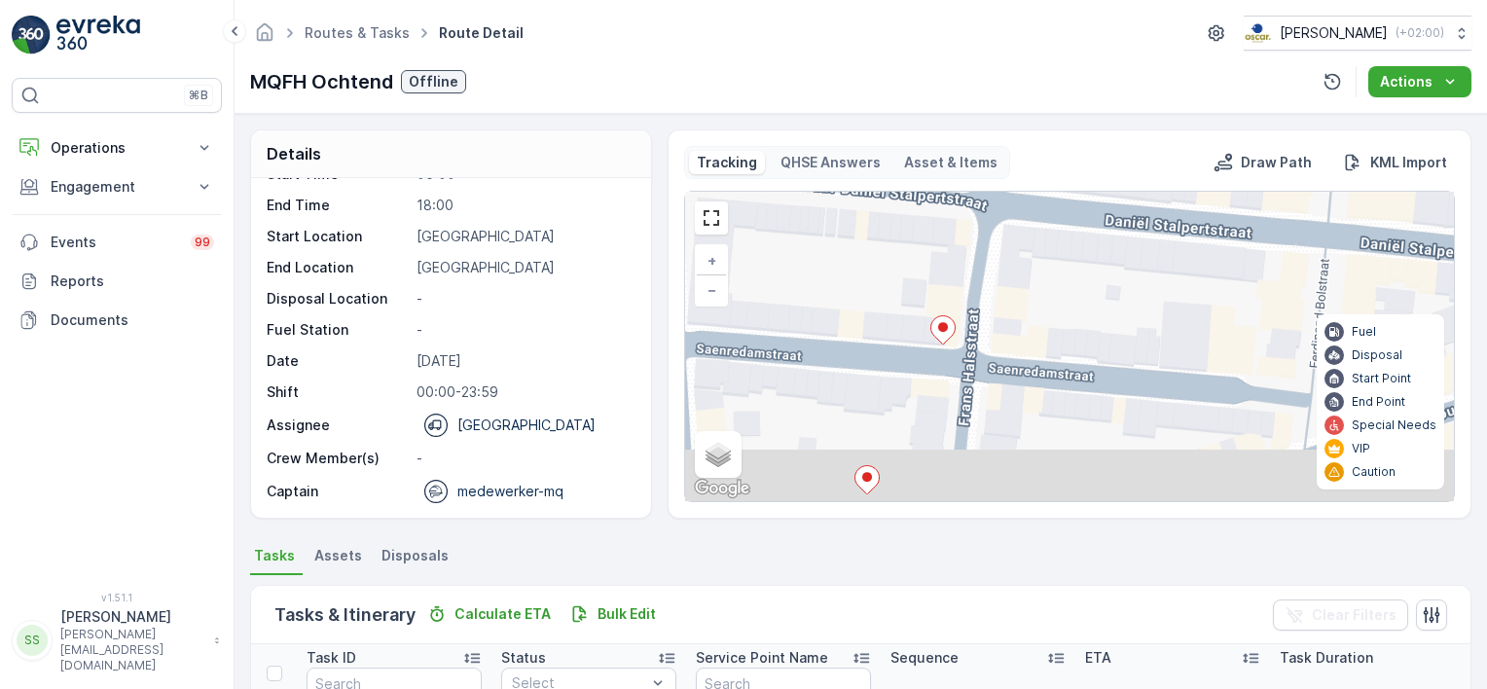
drag, startPoint x: 997, startPoint y: 321, endPoint x: 1004, endPoint y: 287, distance: 34.7
click at [1004, 287] on div "2 2 + − Satellite Roadmap Terrain Hybrid Leaflet Keyboard shortcuts Map Data Ma…" at bounding box center [1069, 346] width 769 height 309
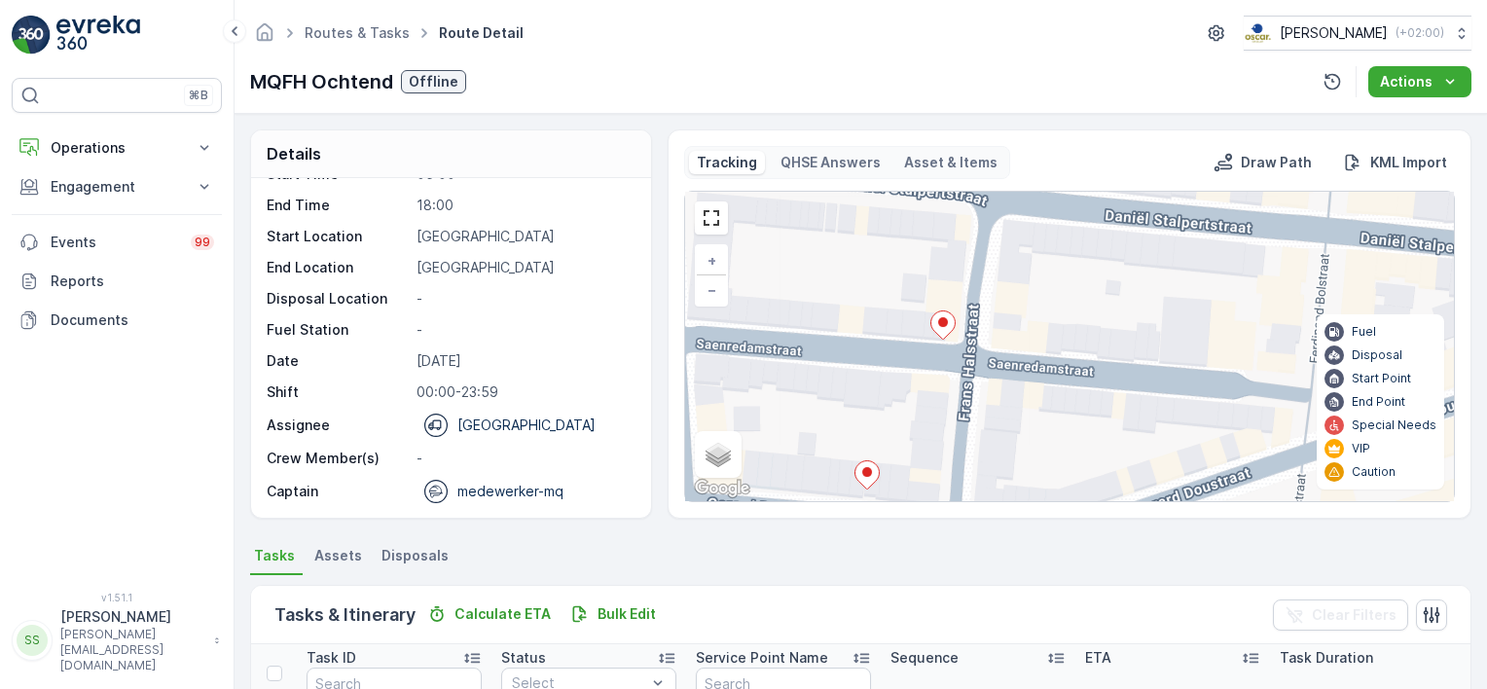
click at [943, 330] on icon at bounding box center [943, 325] width 24 height 28
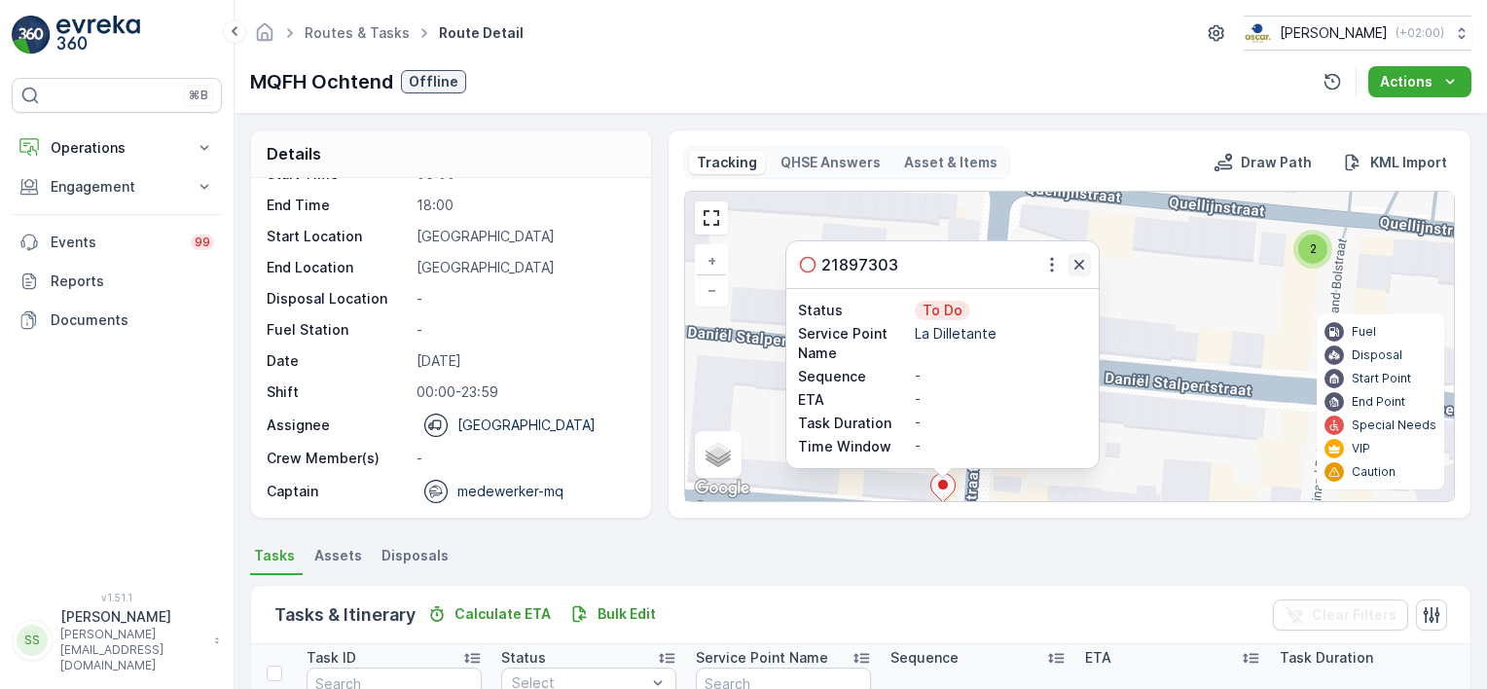
click at [1074, 261] on icon "button" at bounding box center [1079, 265] width 10 height 10
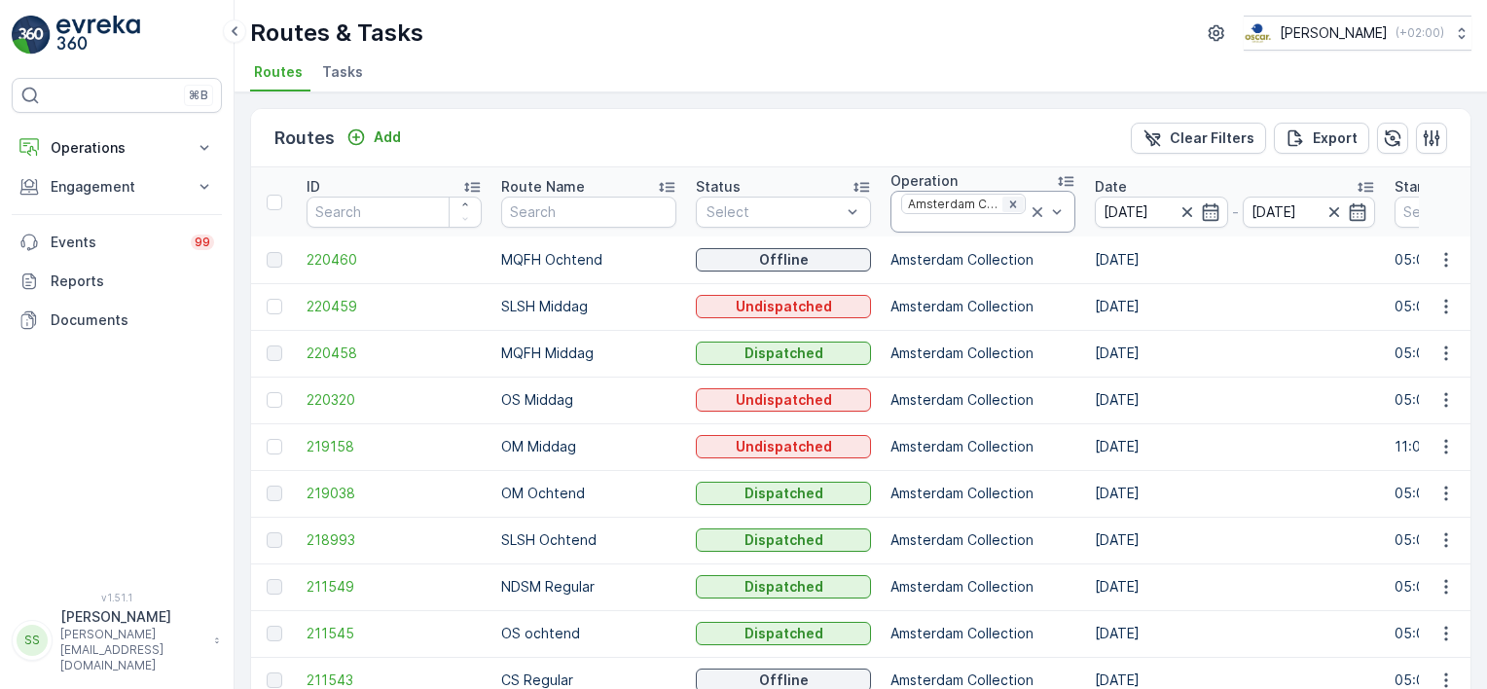
click at [1009, 200] on icon "Remove Amsterdam Collection" at bounding box center [1012, 203] width 7 height 7
click at [972, 140] on div "Routes Add Clear Filters Export" at bounding box center [860, 138] width 1219 height 58
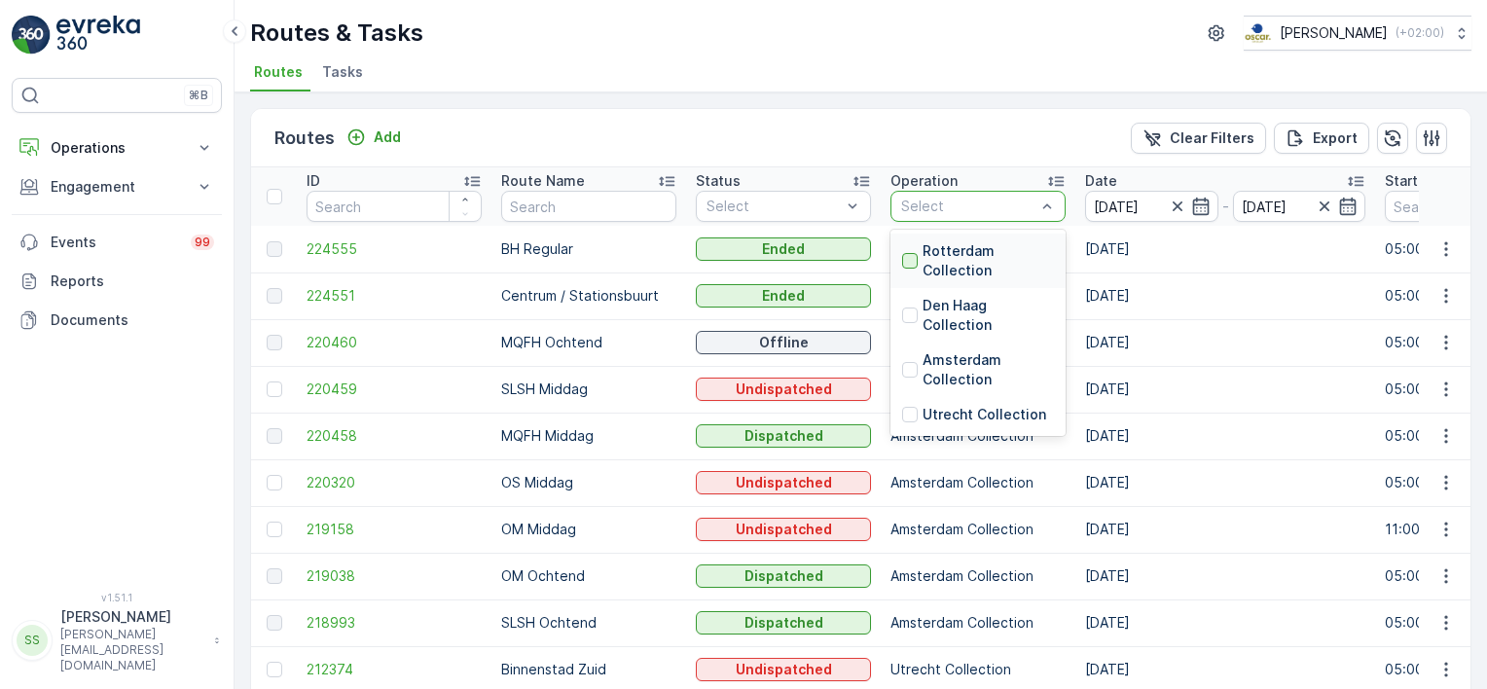
click at [913, 262] on div at bounding box center [910, 261] width 16 height 16
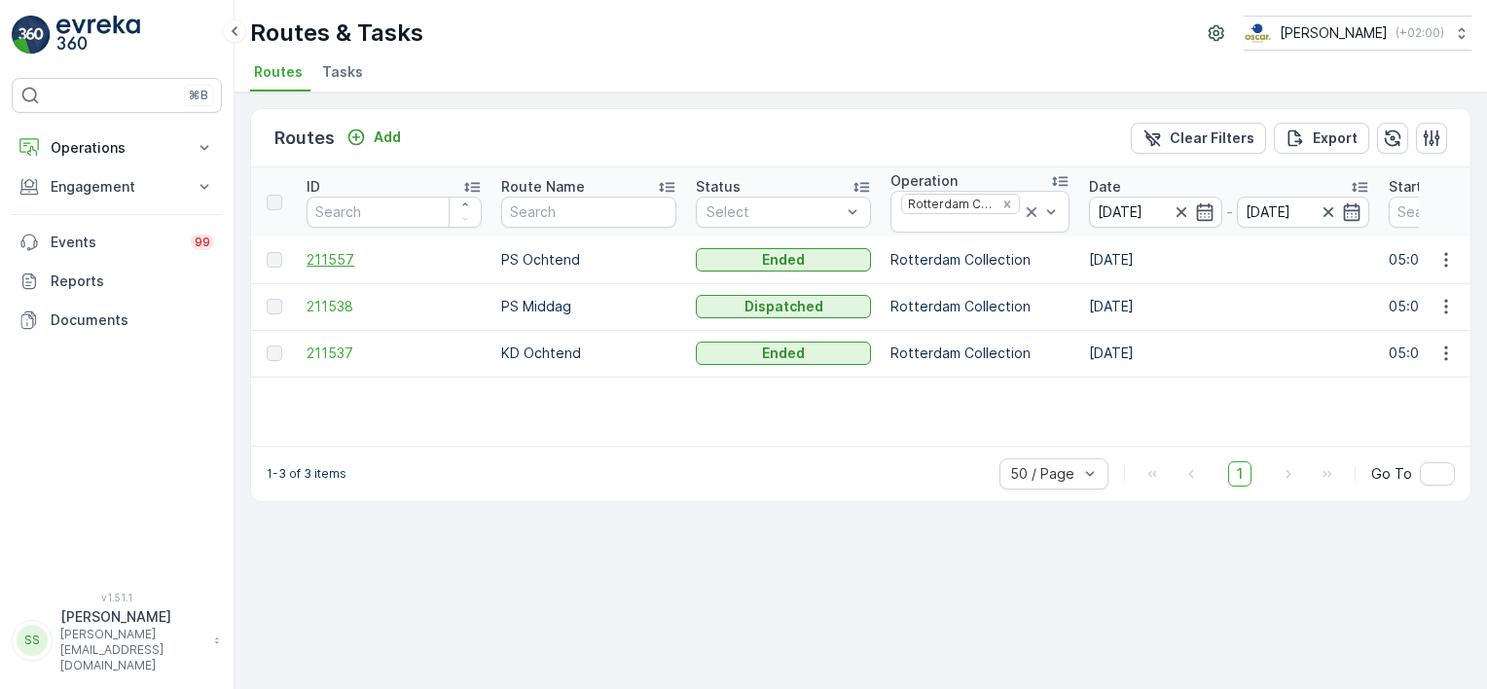
click at [346, 251] on span "211557" at bounding box center [394, 259] width 175 height 19
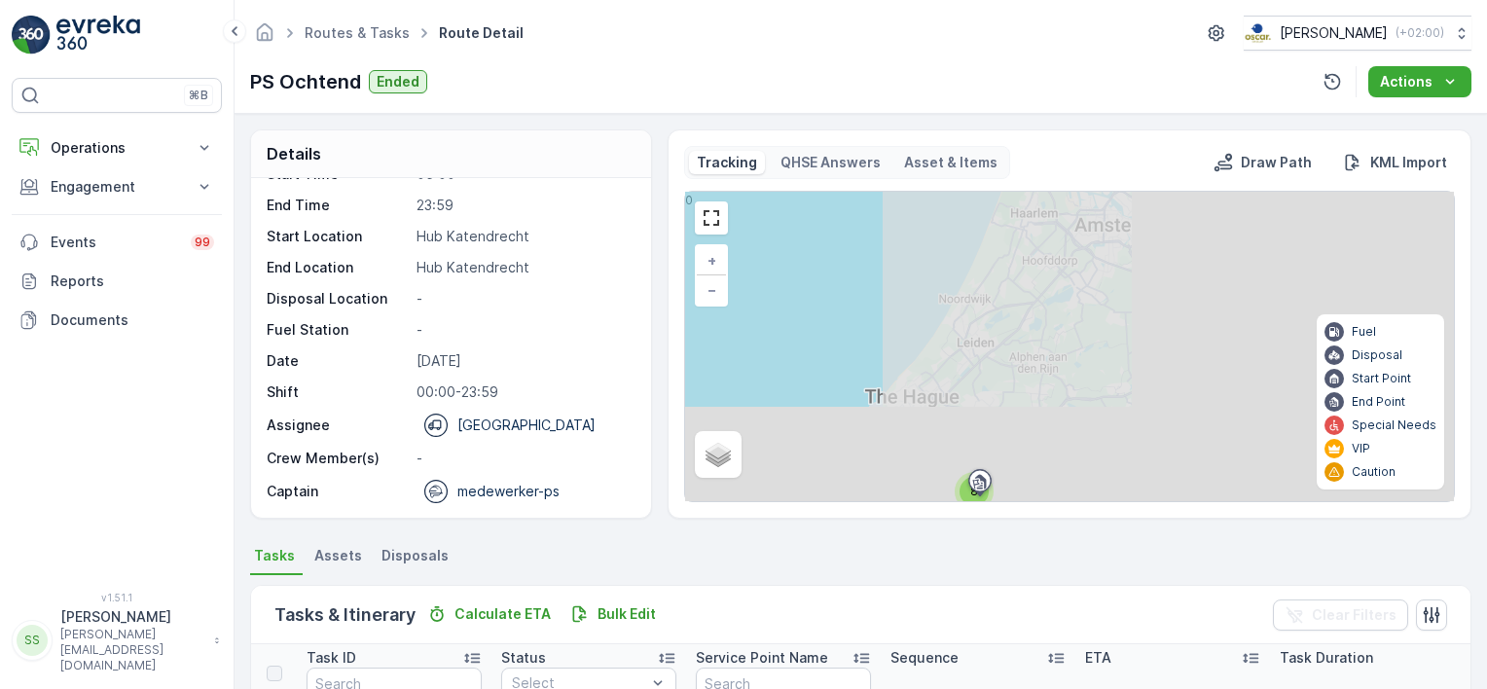
scroll to position [477, 0]
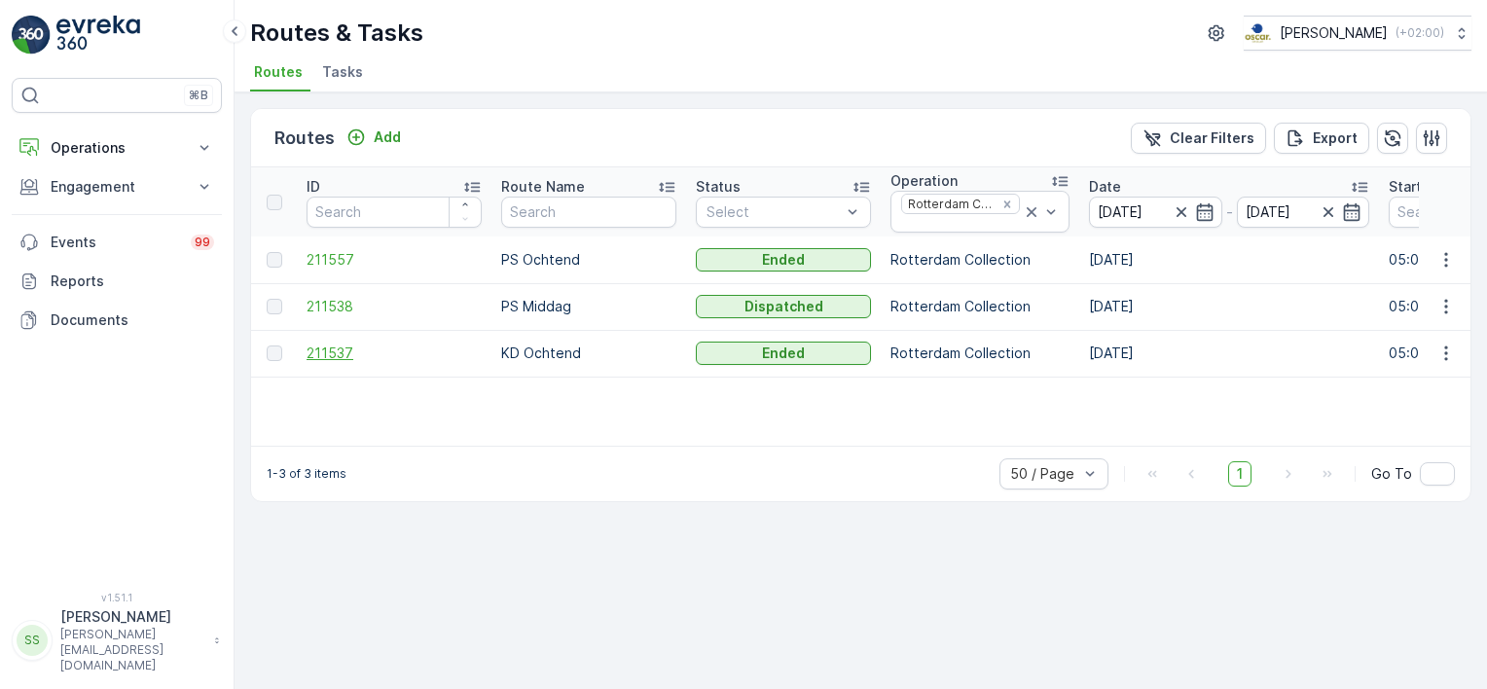
click at [319, 344] on span "211537" at bounding box center [394, 353] width 175 height 19
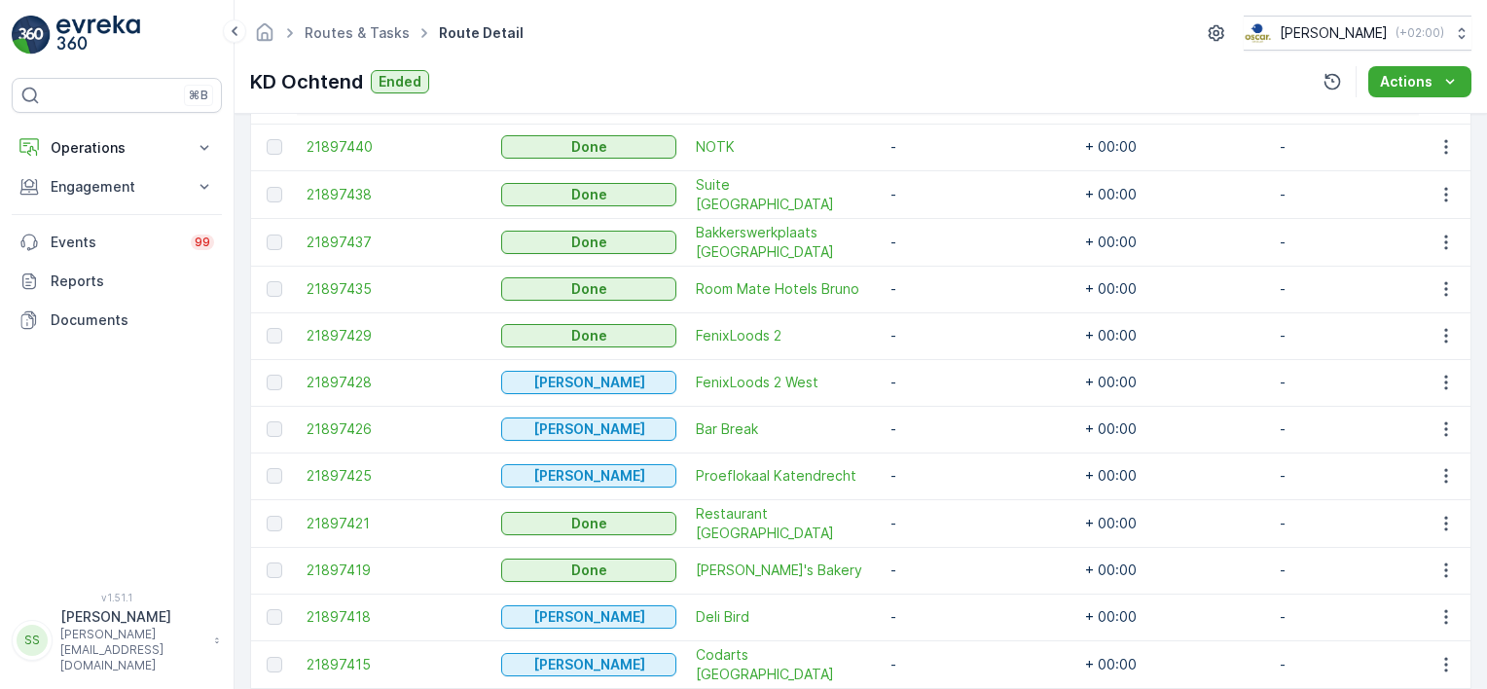
scroll to position [1321, 0]
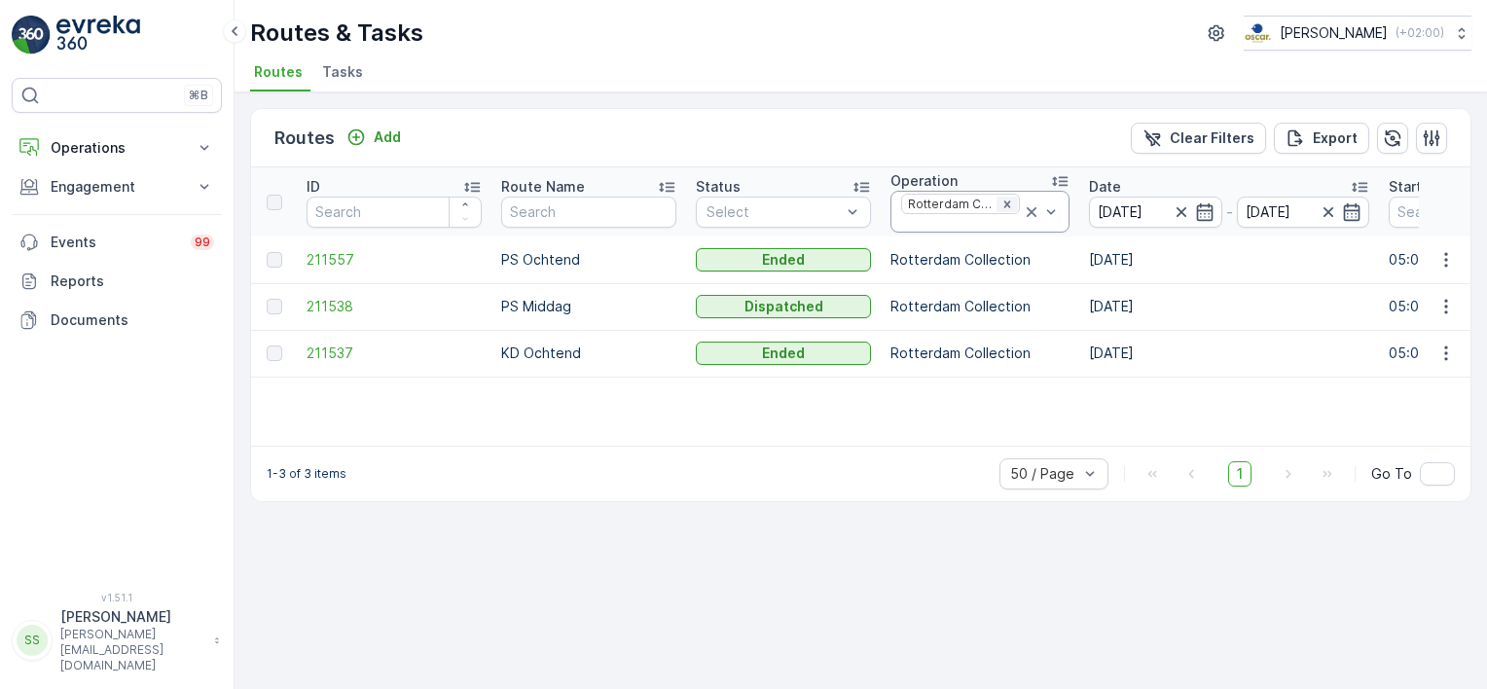
click at [1000, 199] on icon "Remove Rotterdam Collection" at bounding box center [1007, 205] width 14 height 14
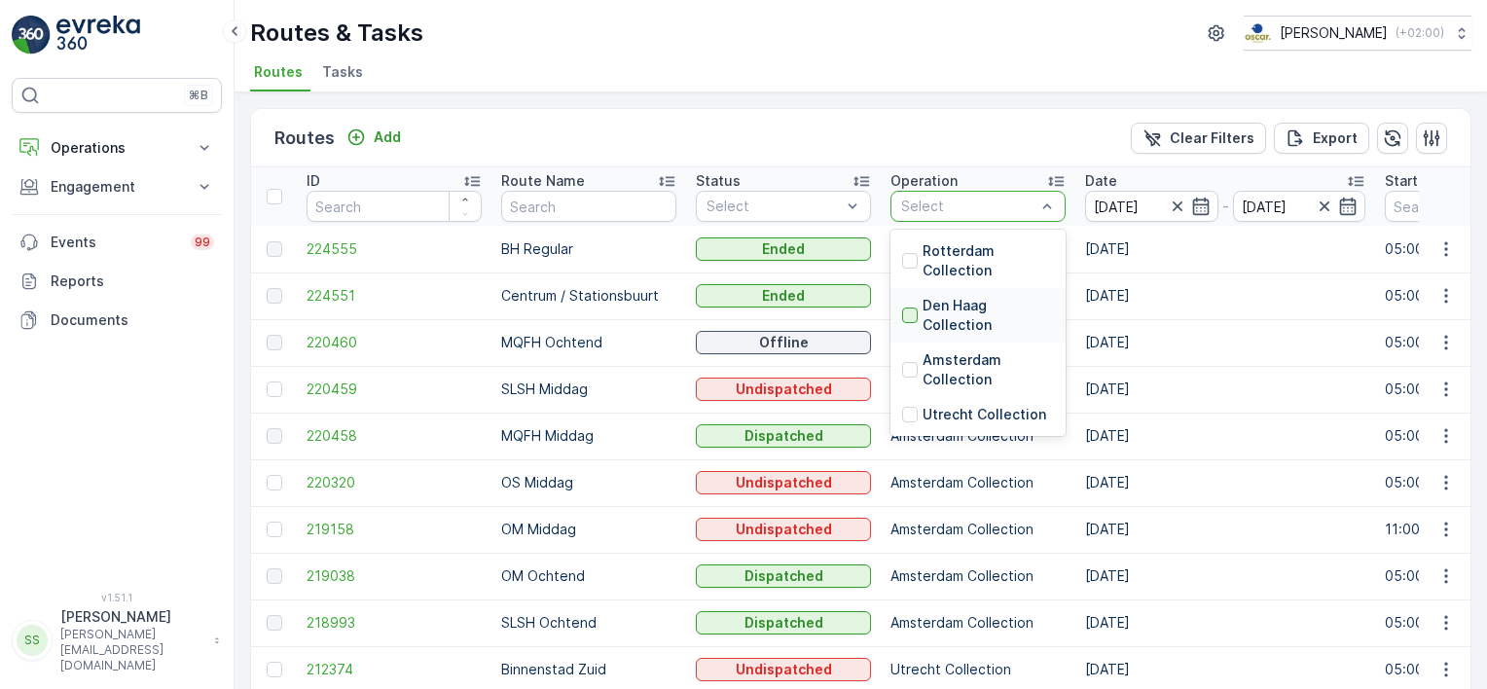
click at [904, 309] on div at bounding box center [910, 316] width 16 height 16
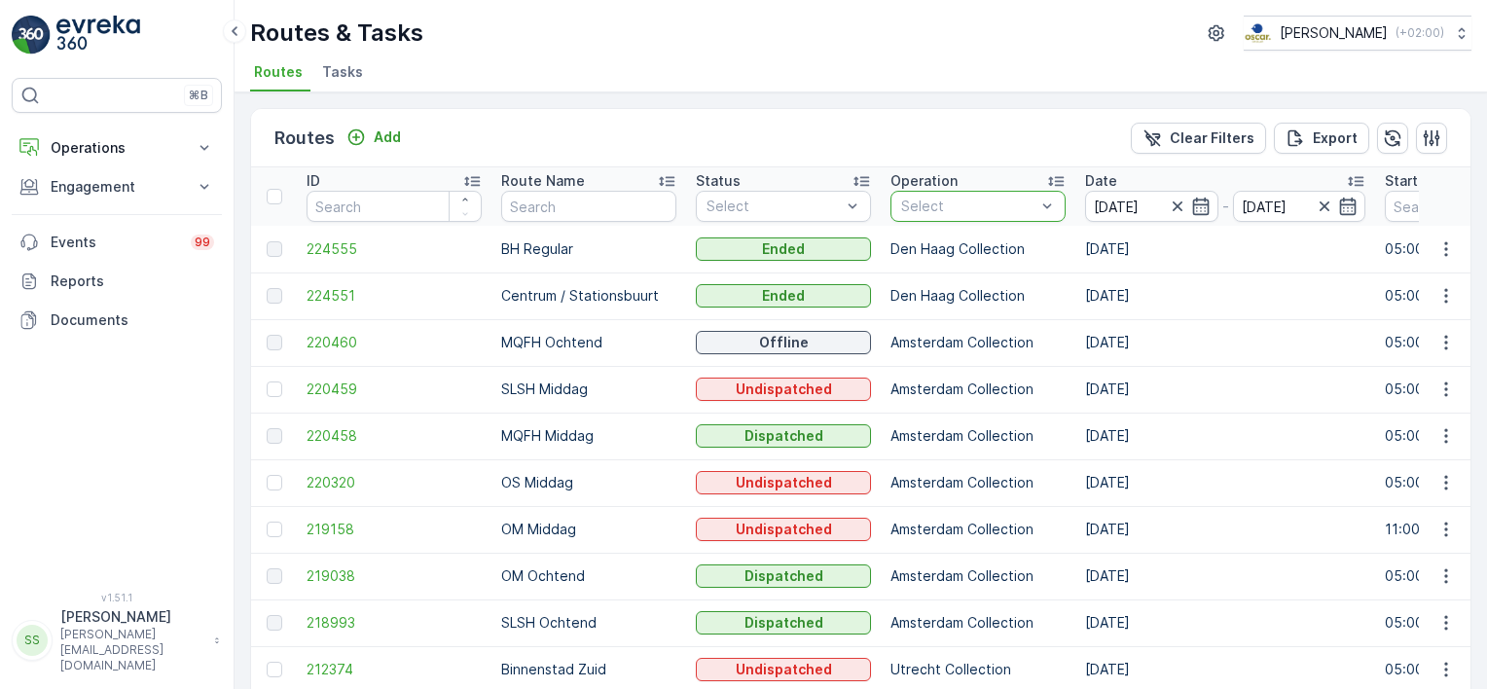
click at [708, 89] on ul "Routes Tasks" at bounding box center [853, 74] width 1206 height 33
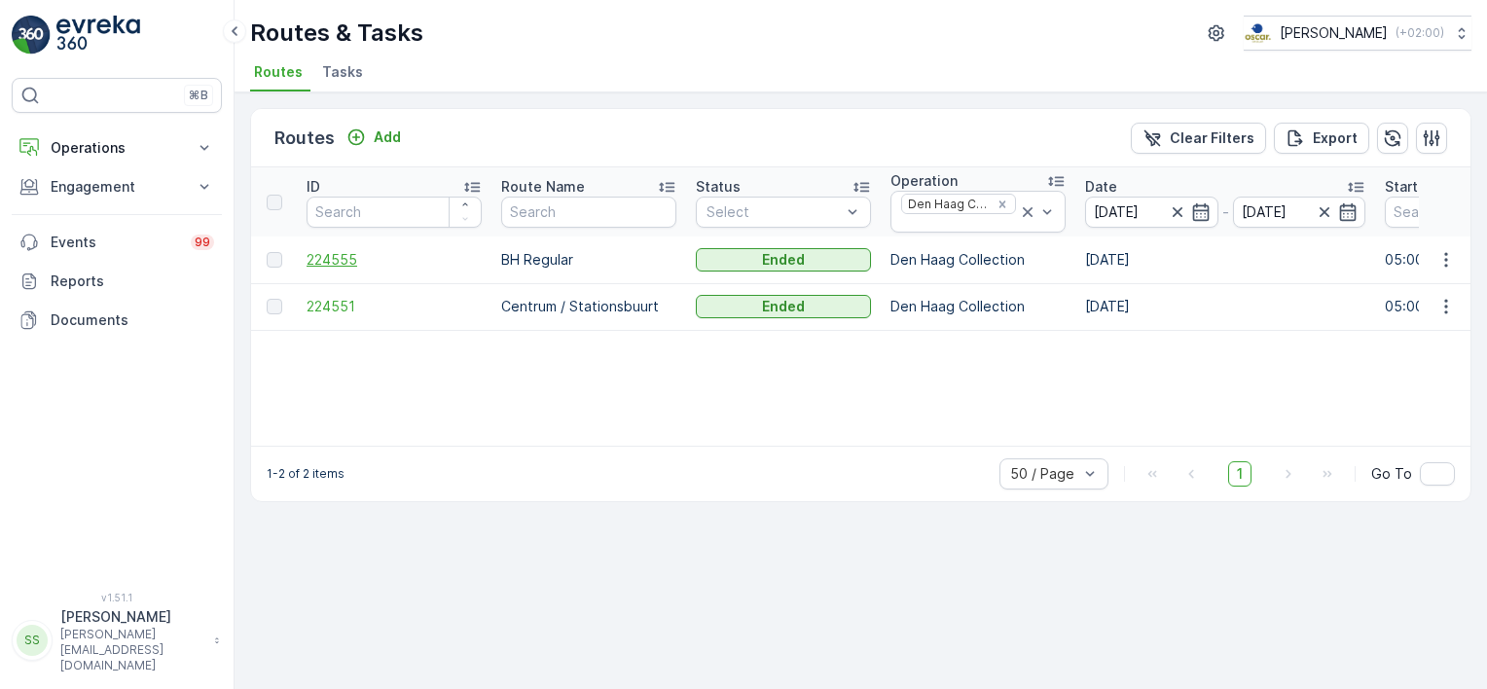
click at [332, 250] on span "224555" at bounding box center [394, 259] width 175 height 19
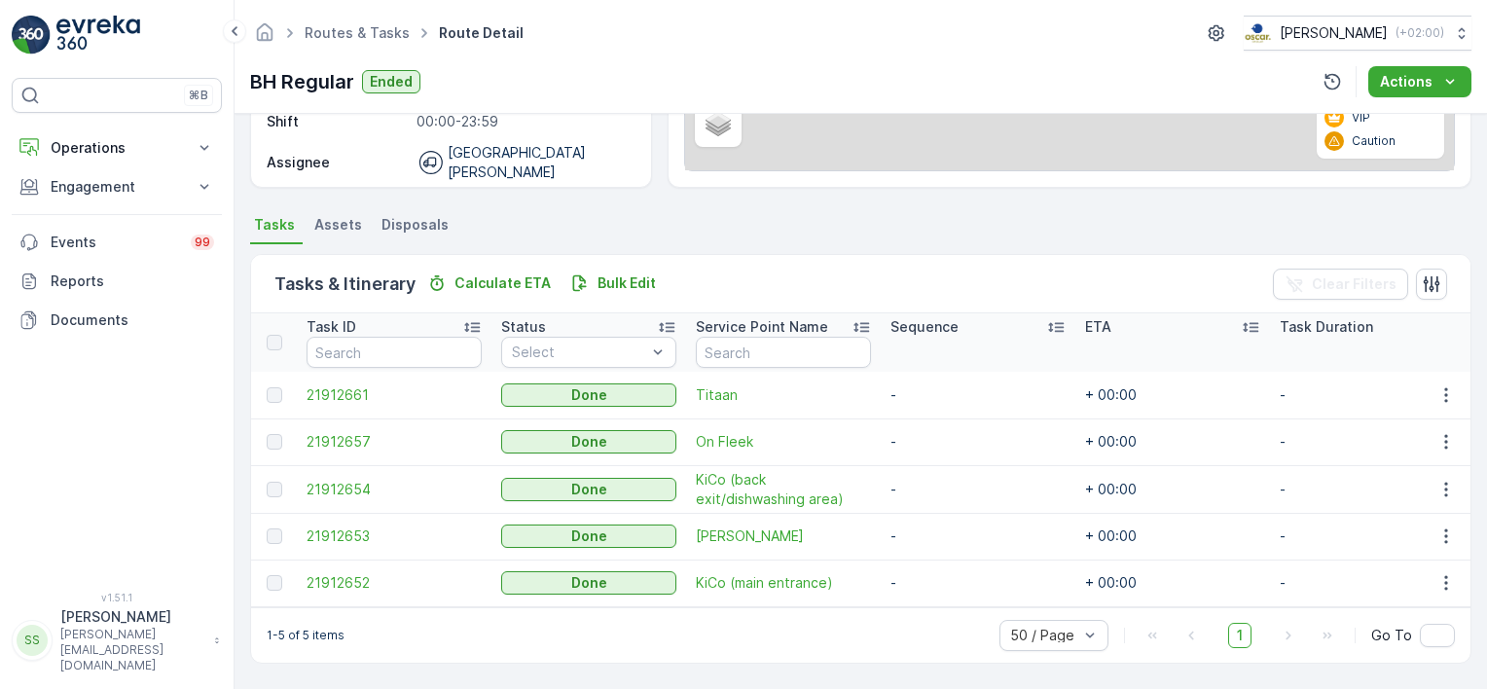
scroll to position [338, 0]
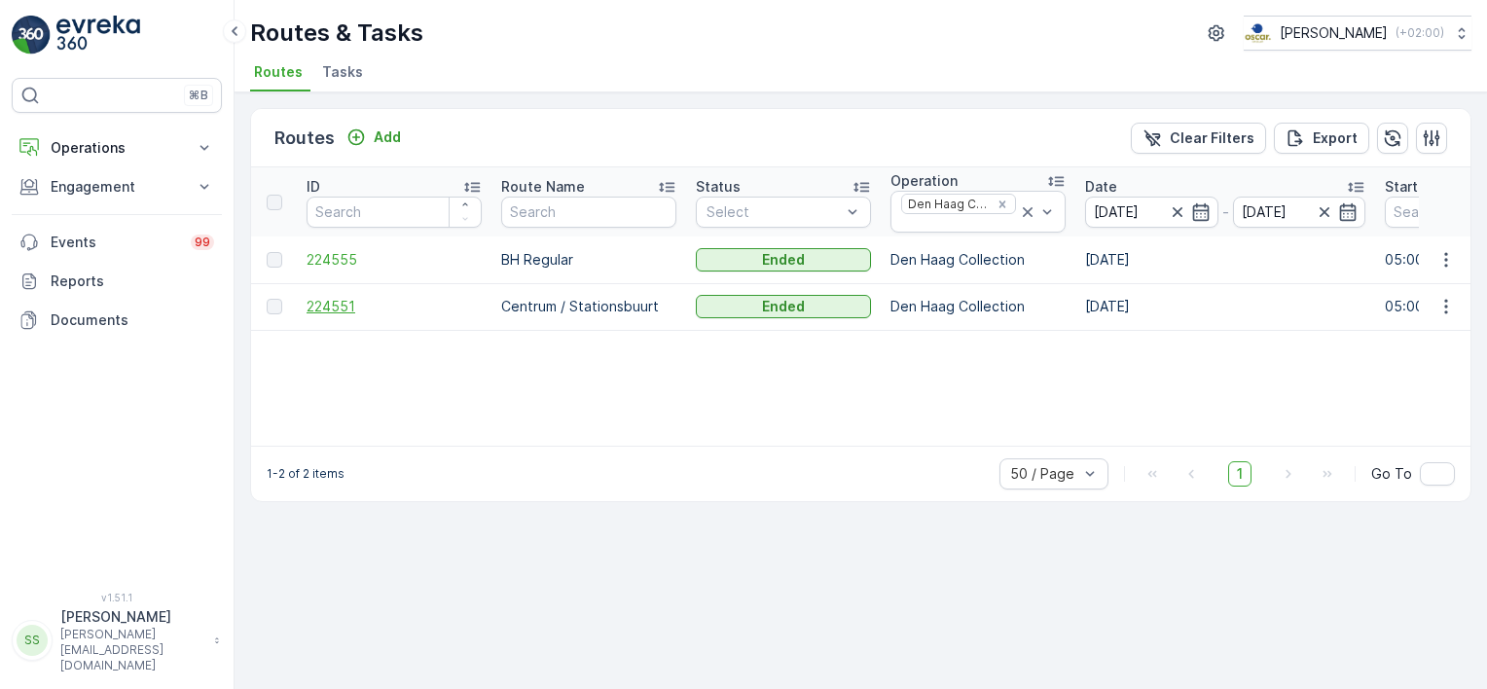
click at [322, 307] on span "224551" at bounding box center [394, 306] width 175 height 19
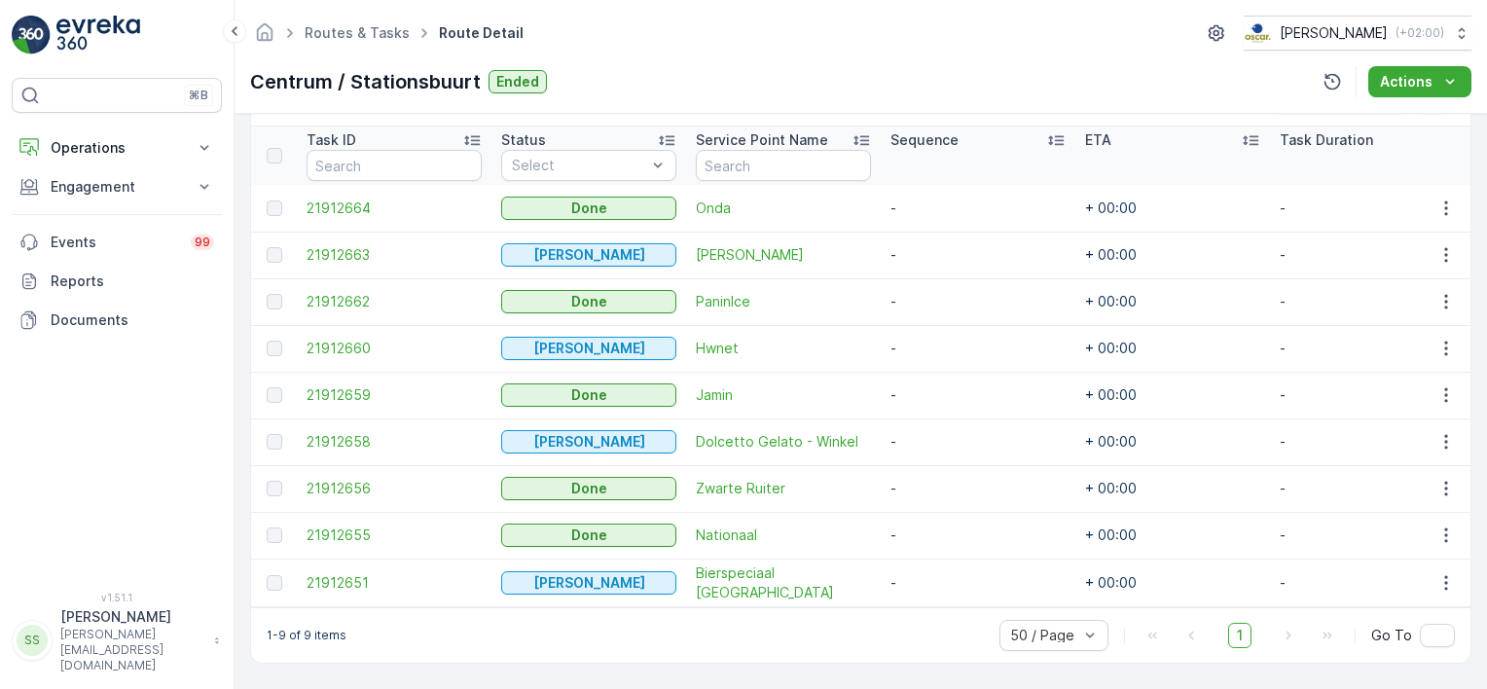
scroll to position [524, 0]
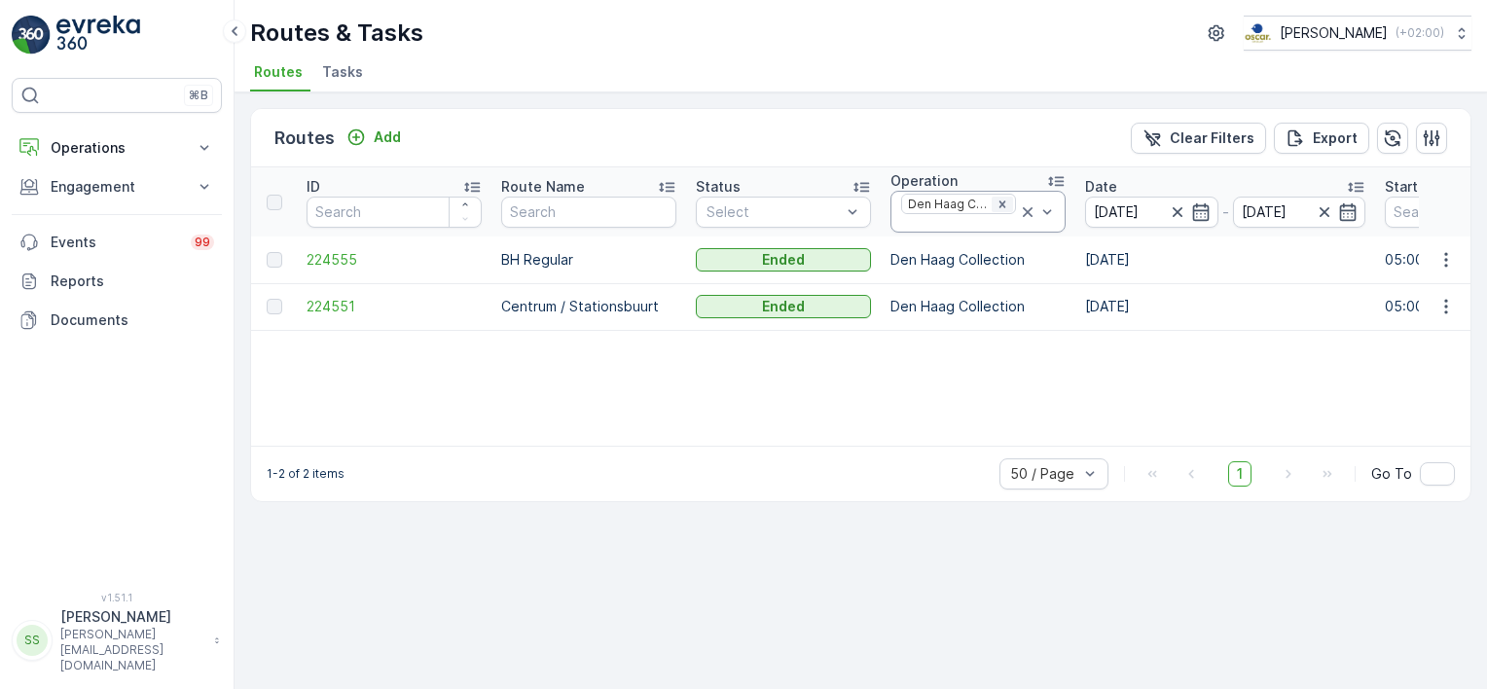
click at [1000, 202] on icon "Remove Den Haag Collection" at bounding box center [1002, 205] width 14 height 14
click at [960, 153] on div "Routes Add Clear Filters Export" at bounding box center [860, 138] width 1219 height 58
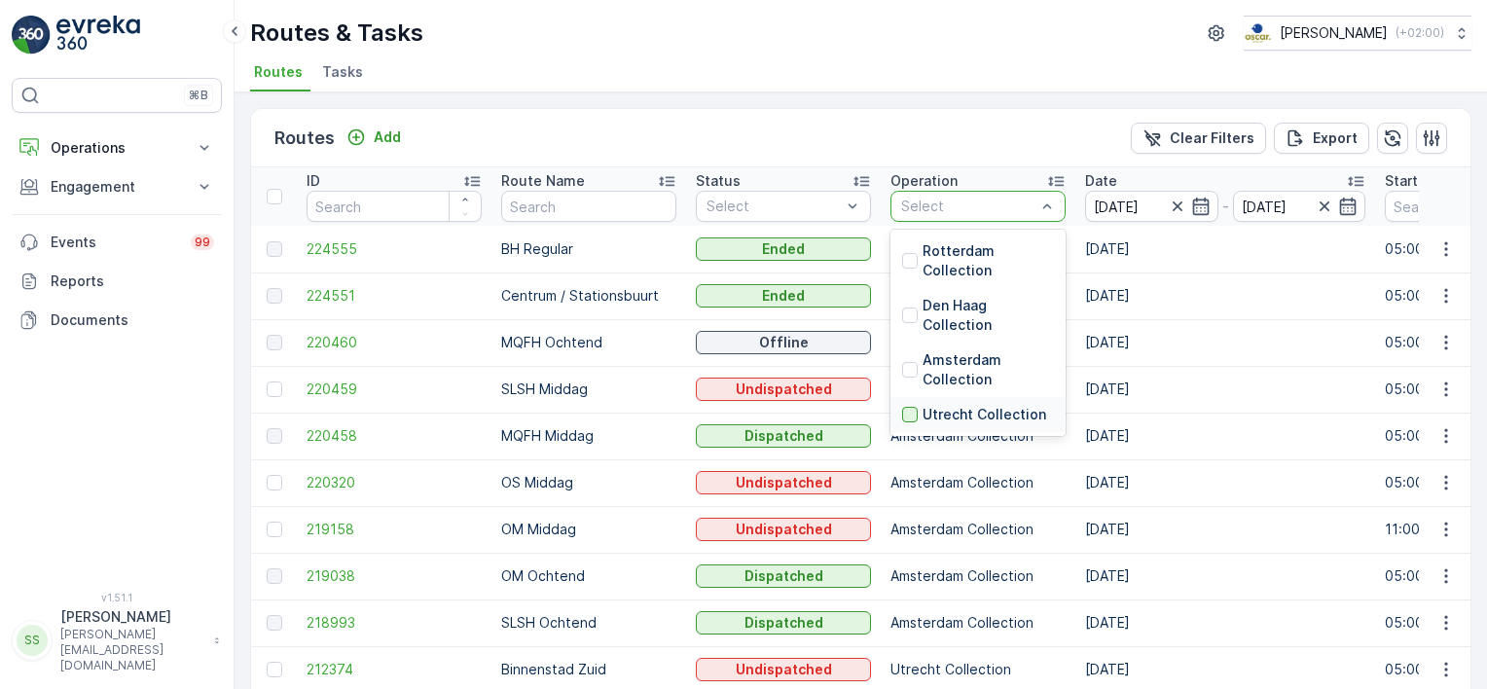
click at [906, 414] on div at bounding box center [910, 415] width 16 height 16
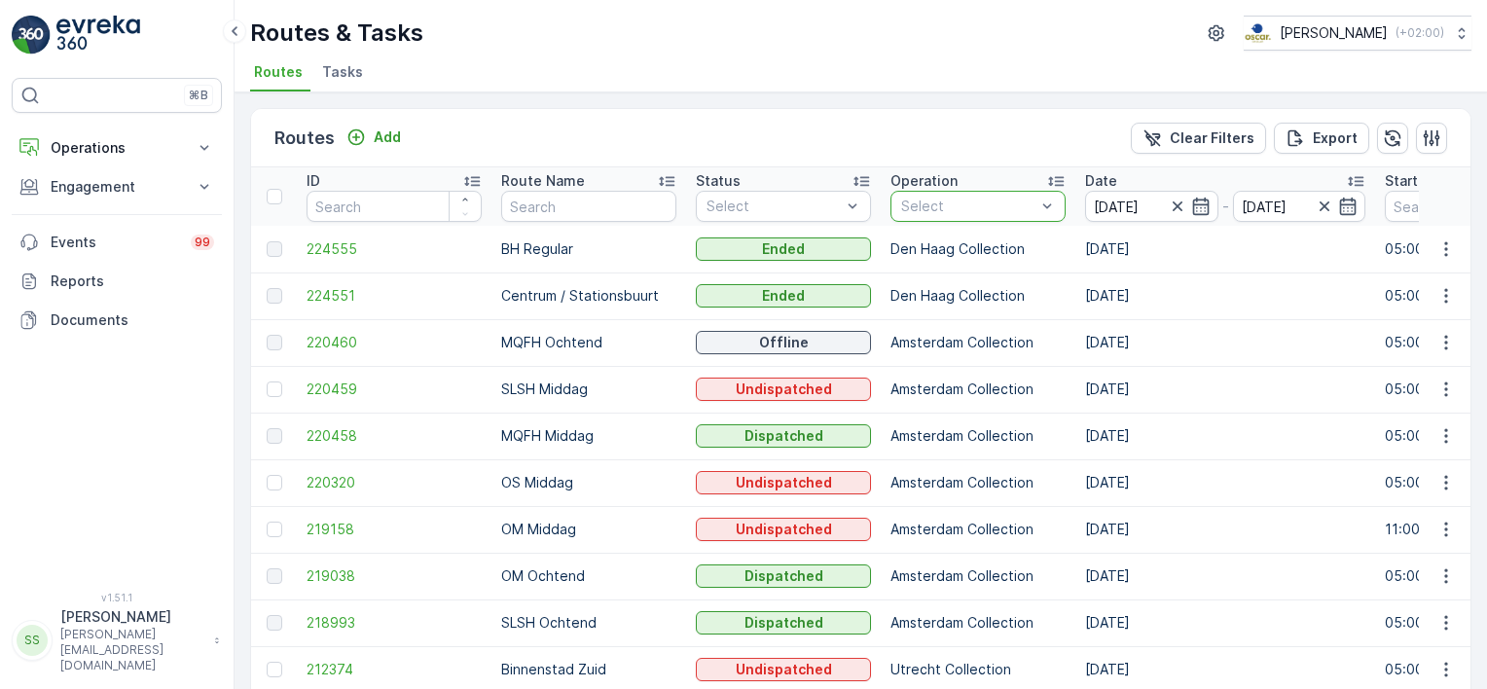
click at [596, 132] on div "Routes Add Clear Filters Export" at bounding box center [860, 138] width 1219 height 58
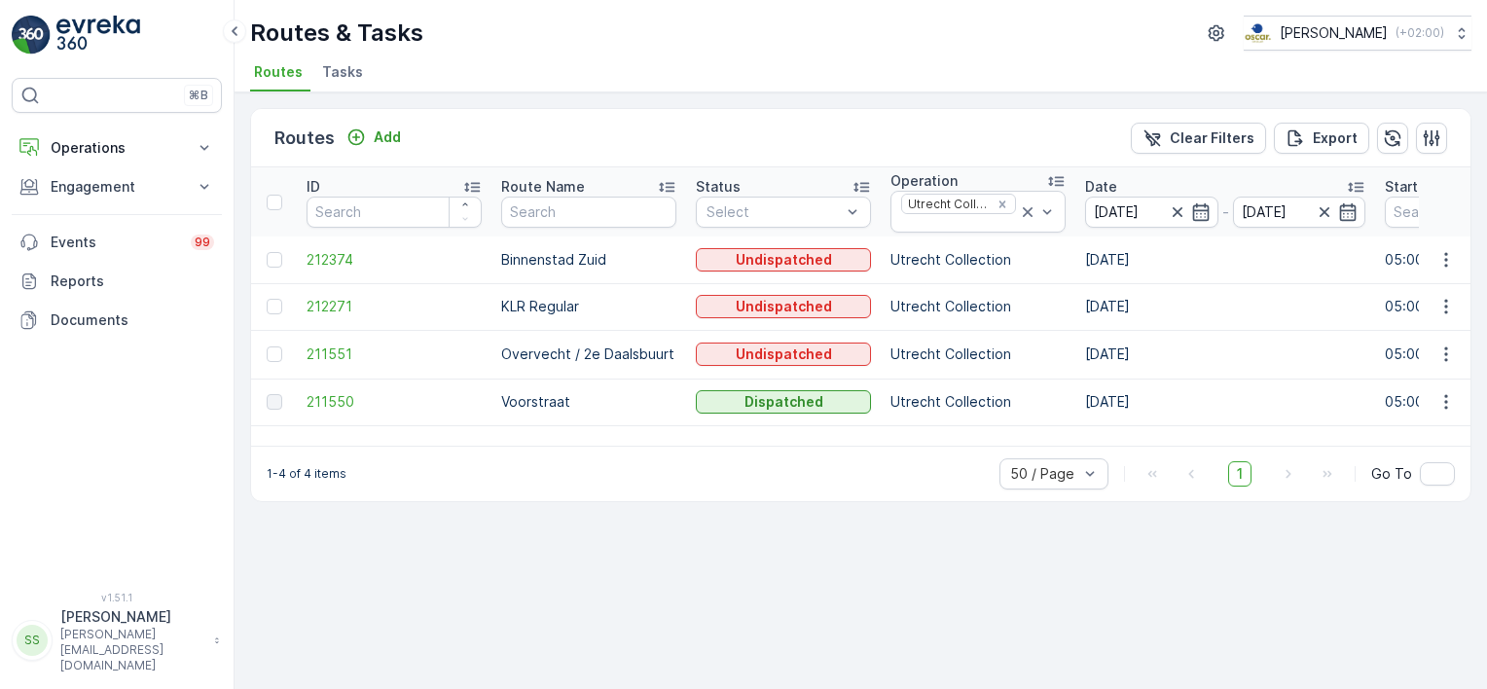
click at [323, 409] on td "211550" at bounding box center [394, 402] width 195 height 47
click at [326, 402] on span "211550" at bounding box center [394, 401] width 175 height 19
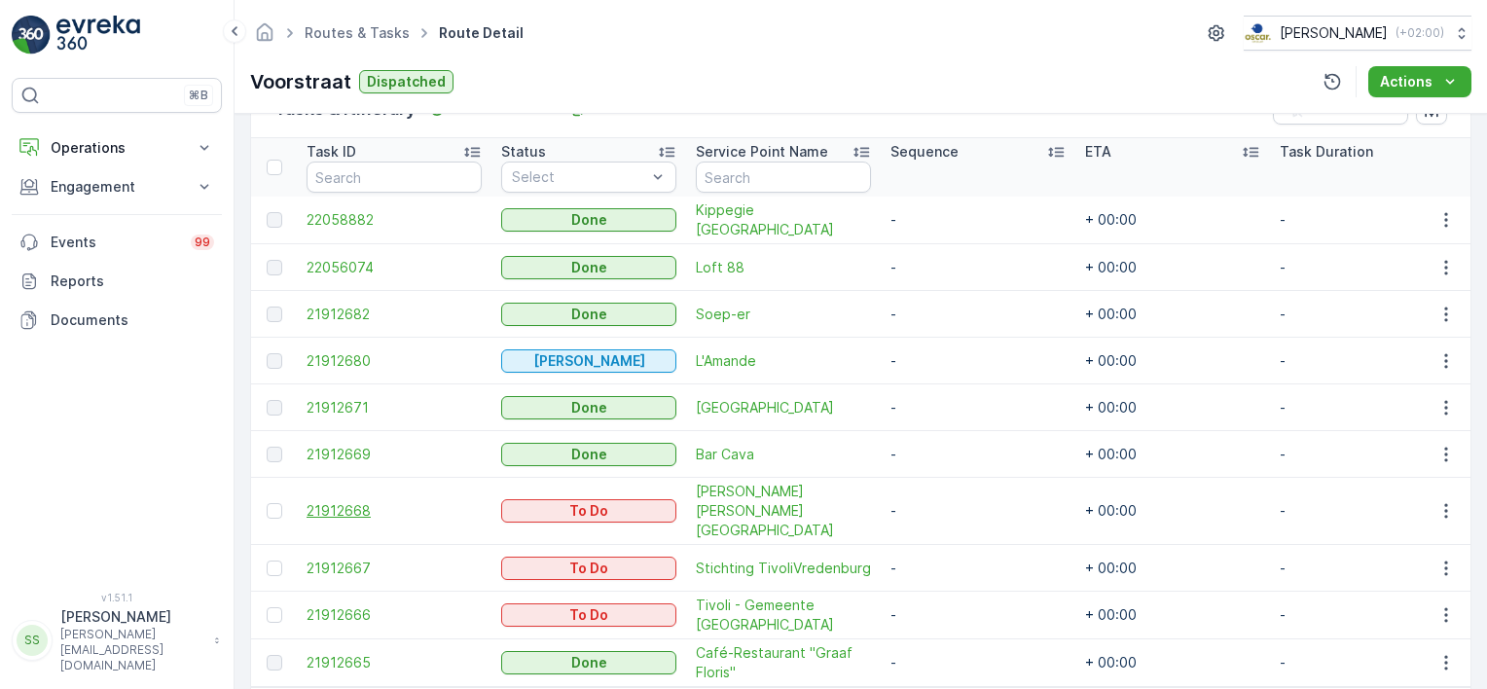
scroll to position [377, 0]
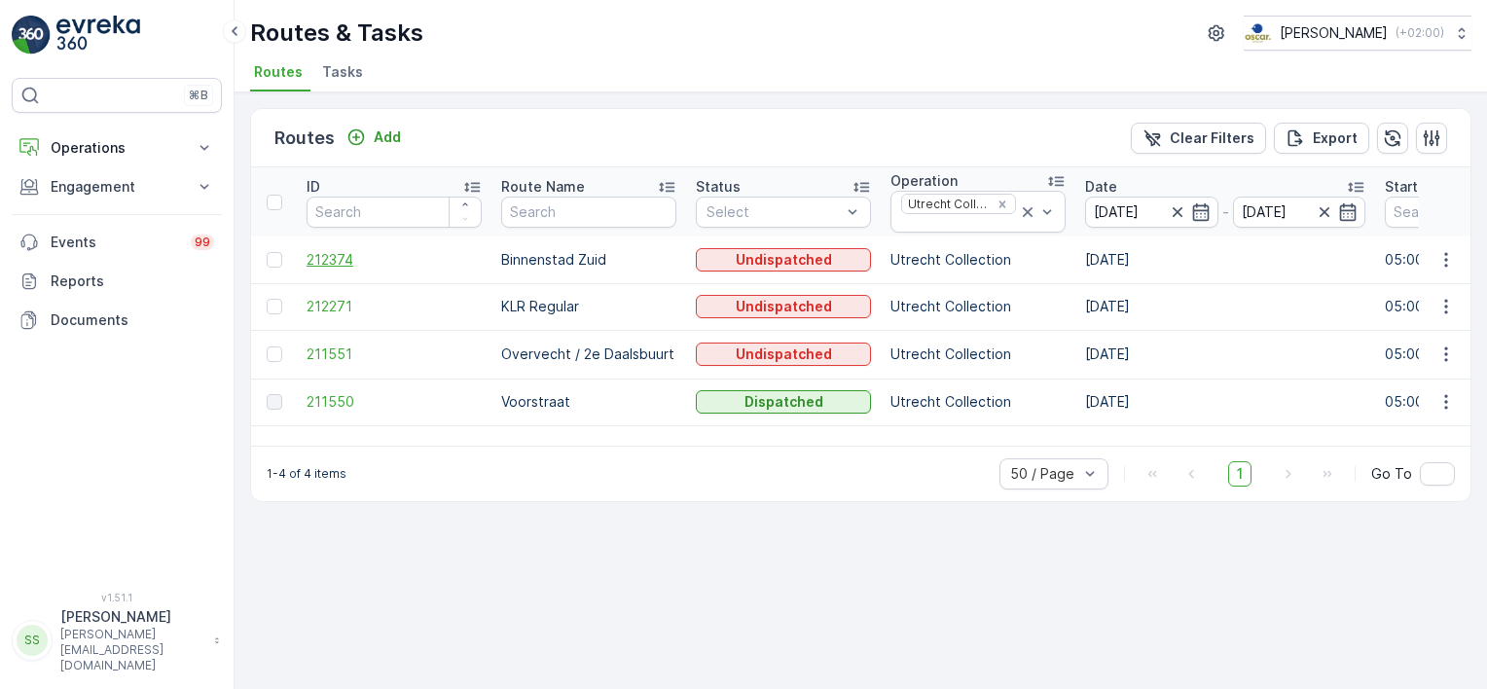
click at [321, 260] on span "212374" at bounding box center [394, 259] width 175 height 19
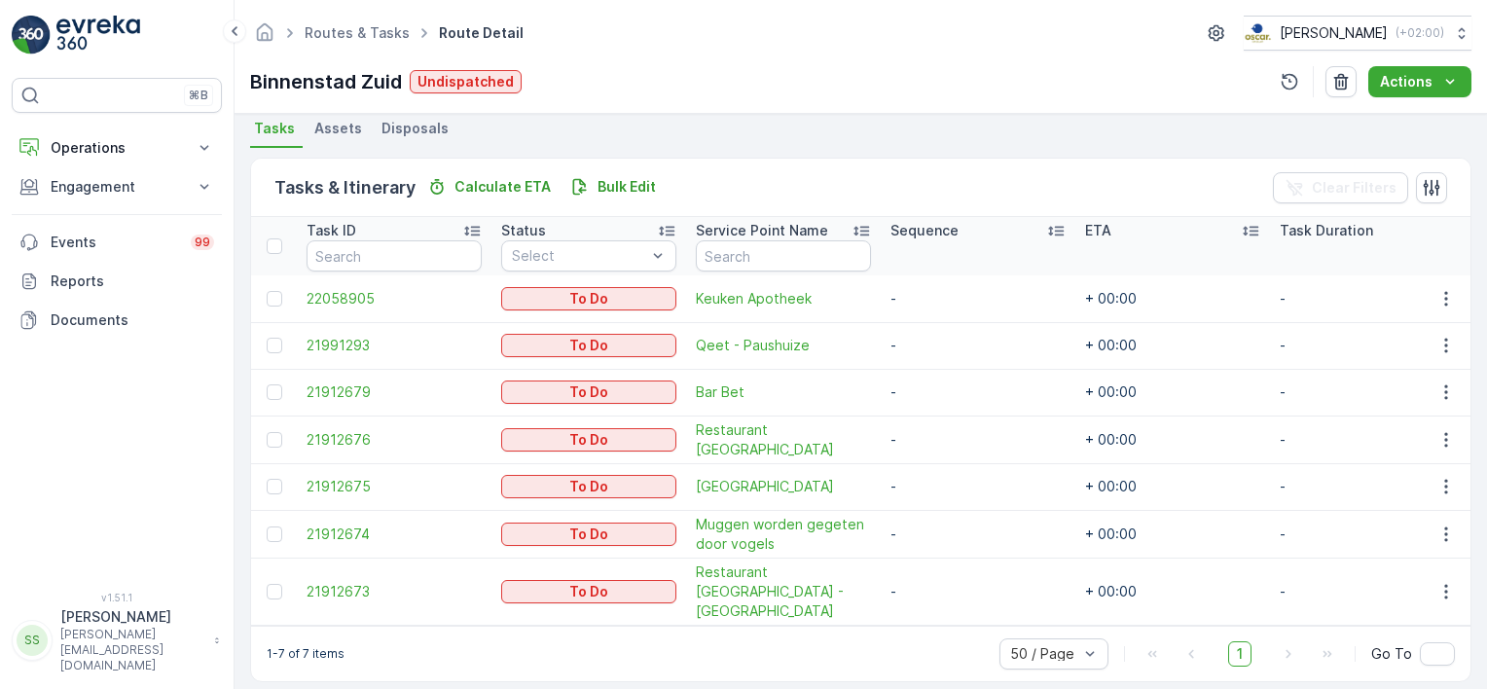
scroll to position [432, 0]
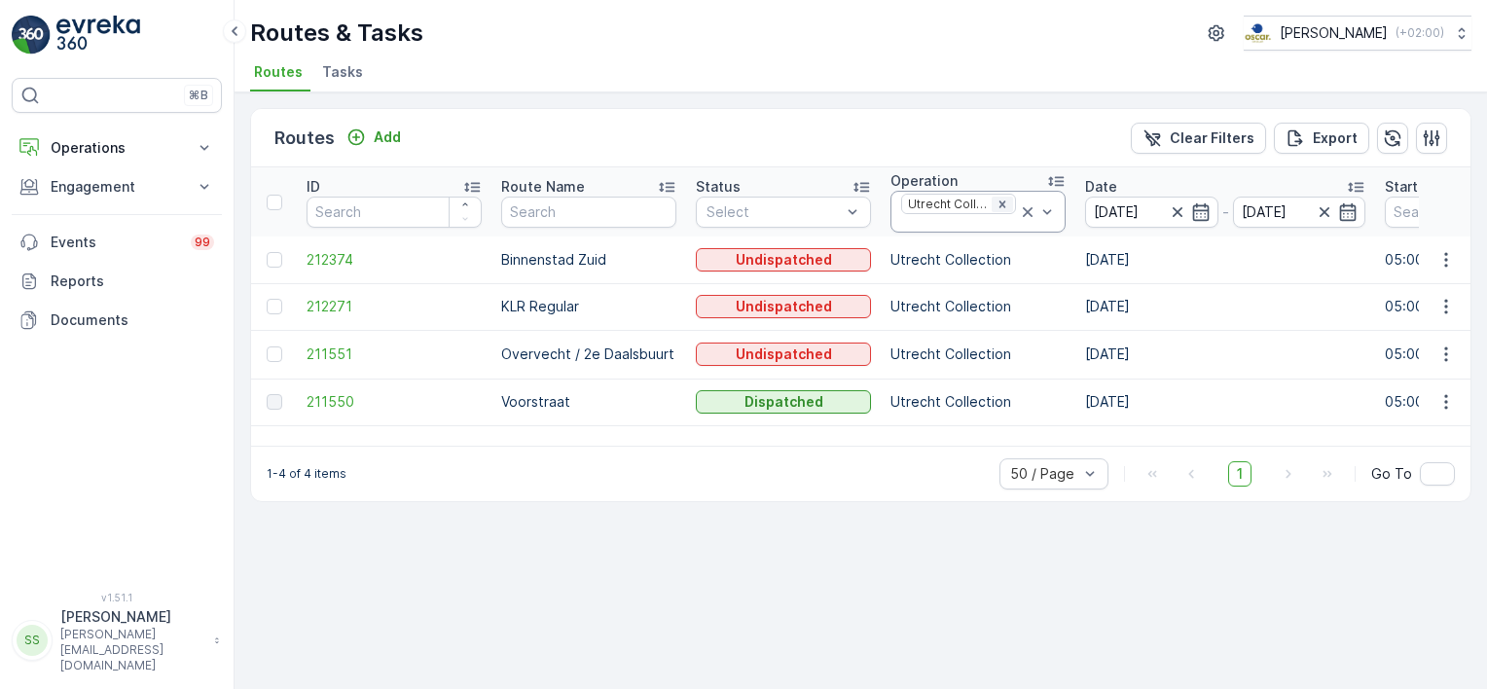
click at [1008, 199] on icon "Remove Utrecht Collection" at bounding box center [1002, 205] width 14 height 14
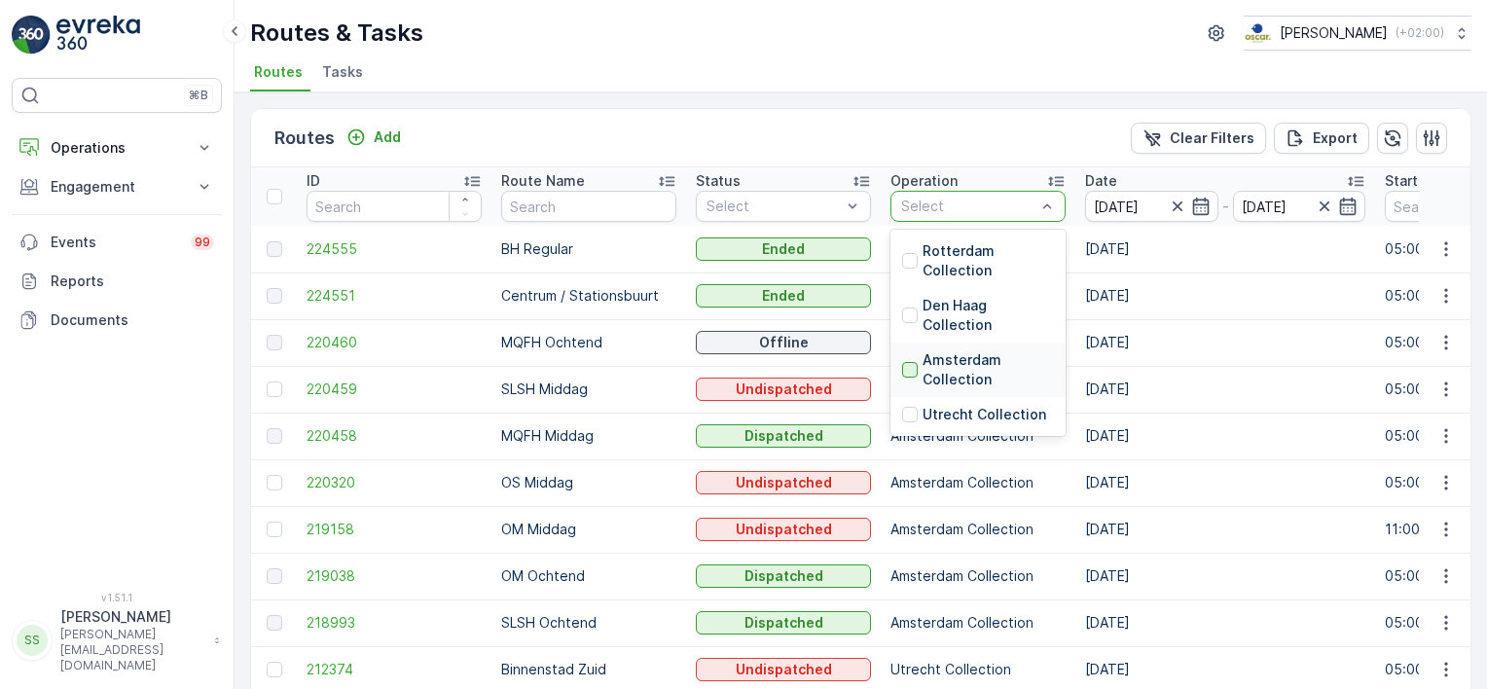
click at [910, 373] on div at bounding box center [910, 370] width 16 height 16
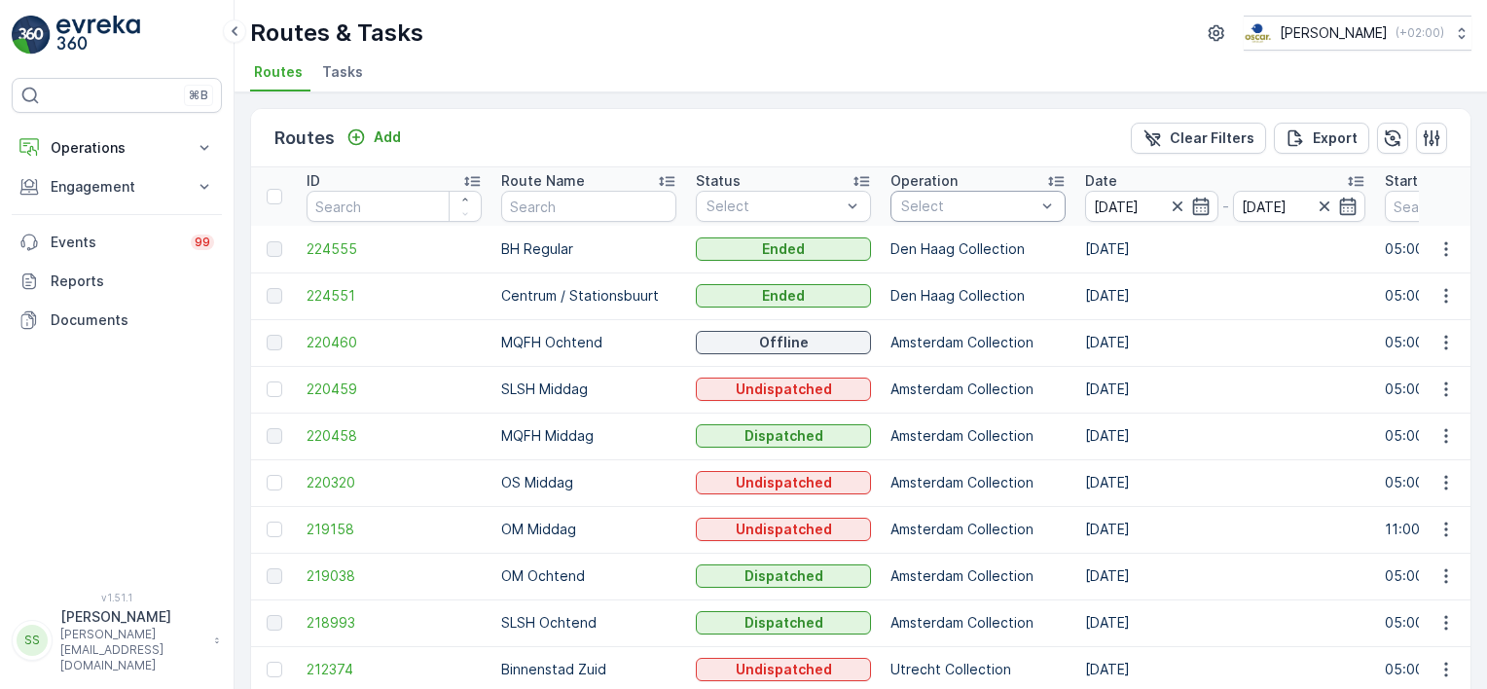
drag, startPoint x: 886, startPoint y: 129, endPoint x: 874, endPoint y: 129, distance: 11.7
click at [884, 129] on div "Routes Add Clear Filters Export" at bounding box center [860, 138] width 1219 height 58
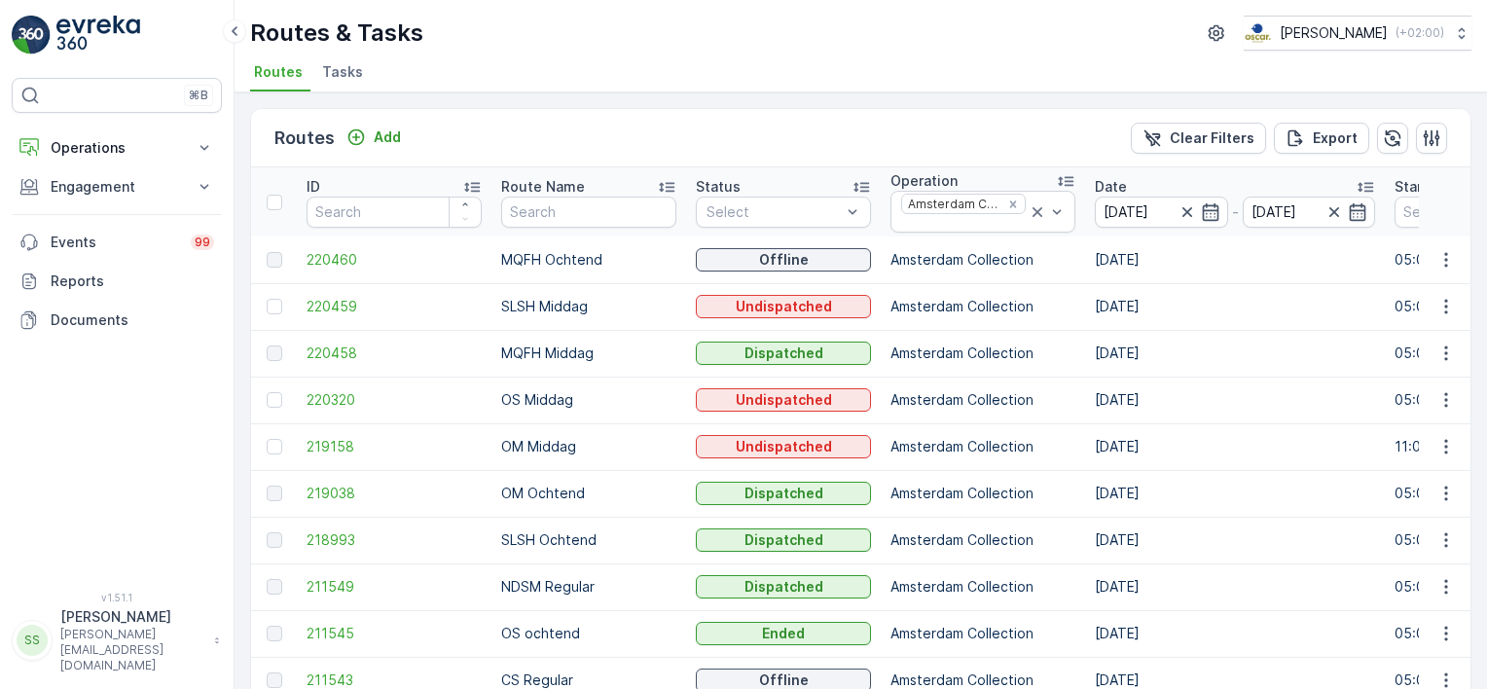
click at [565, 187] on p "Route Name" at bounding box center [543, 186] width 84 height 19
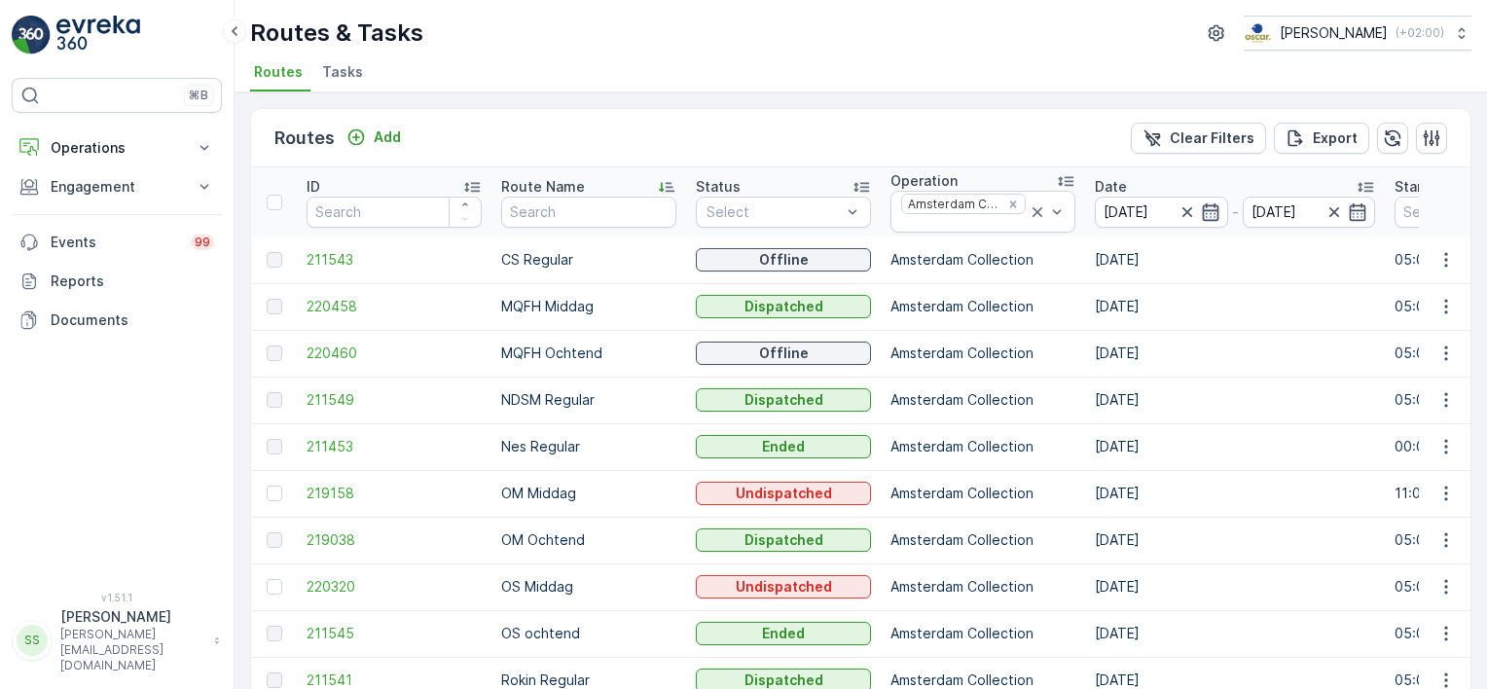
click at [1201, 204] on icon "button" at bounding box center [1210, 211] width 19 height 19
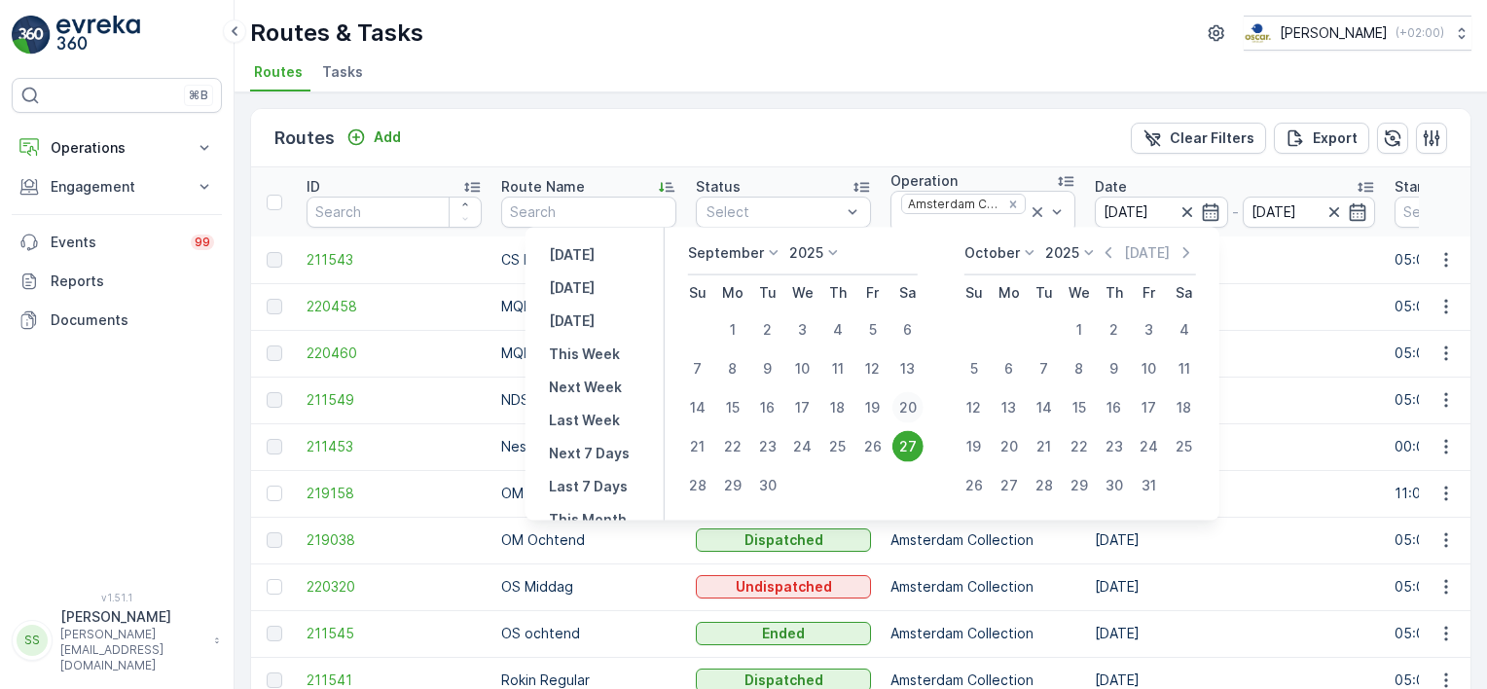
click at [908, 405] on div "20" at bounding box center [907, 407] width 31 height 31
type input "20.09.2025"
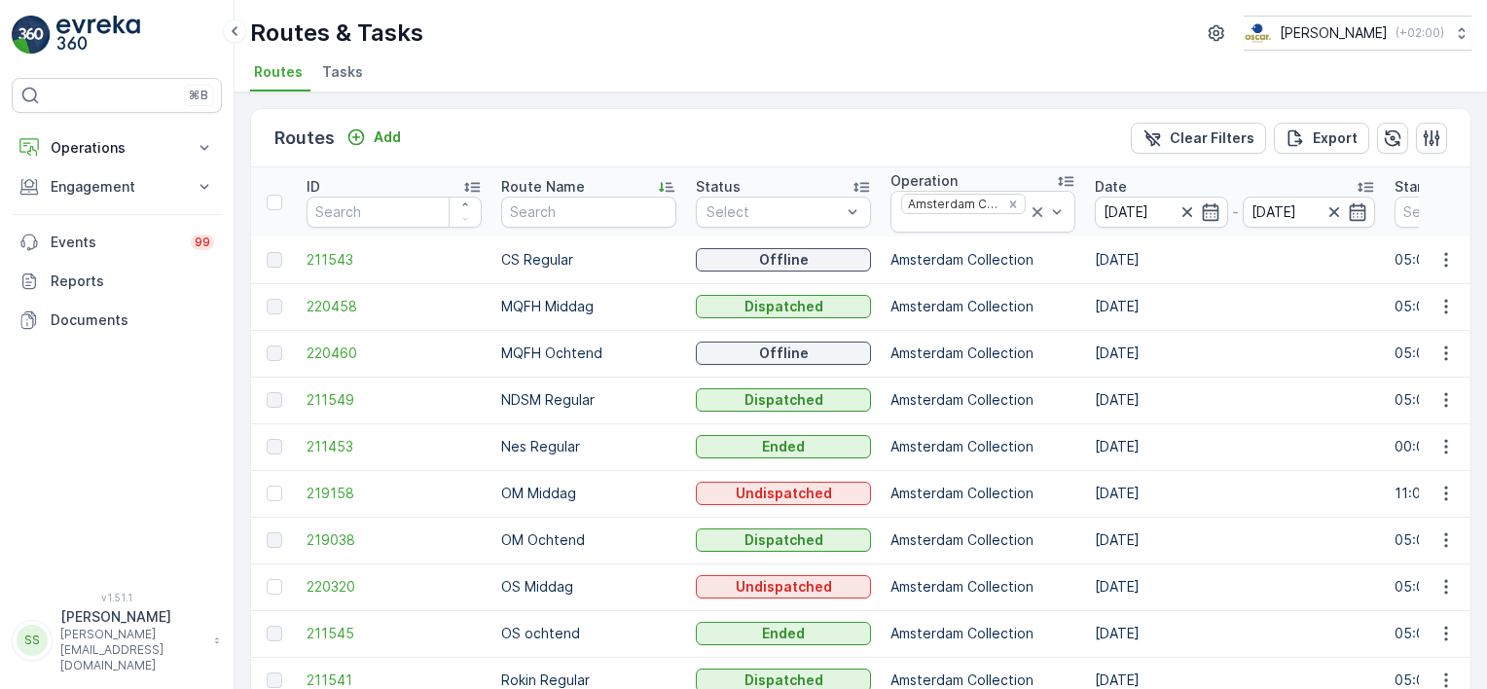
click at [591, 122] on div "Routes Add Clear Filters Export" at bounding box center [860, 138] width 1219 height 58
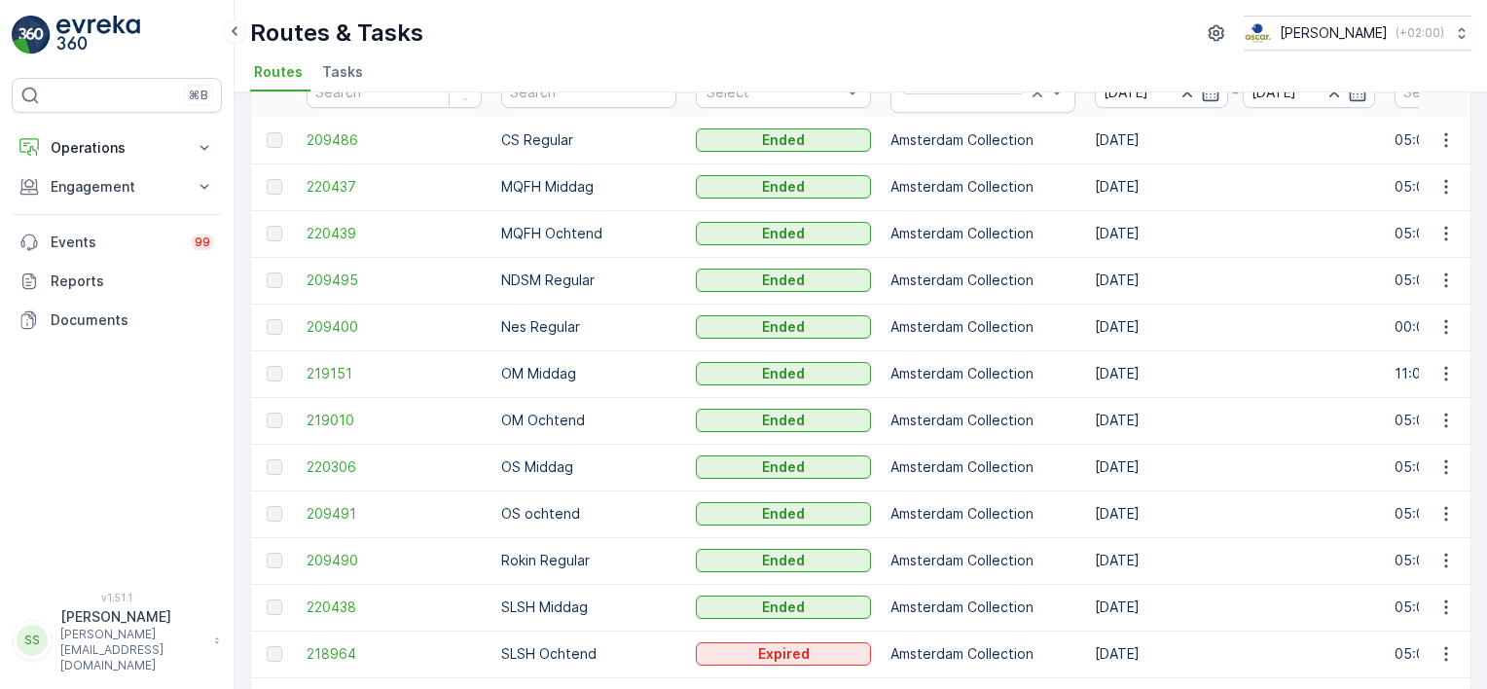
scroll to position [86, 0]
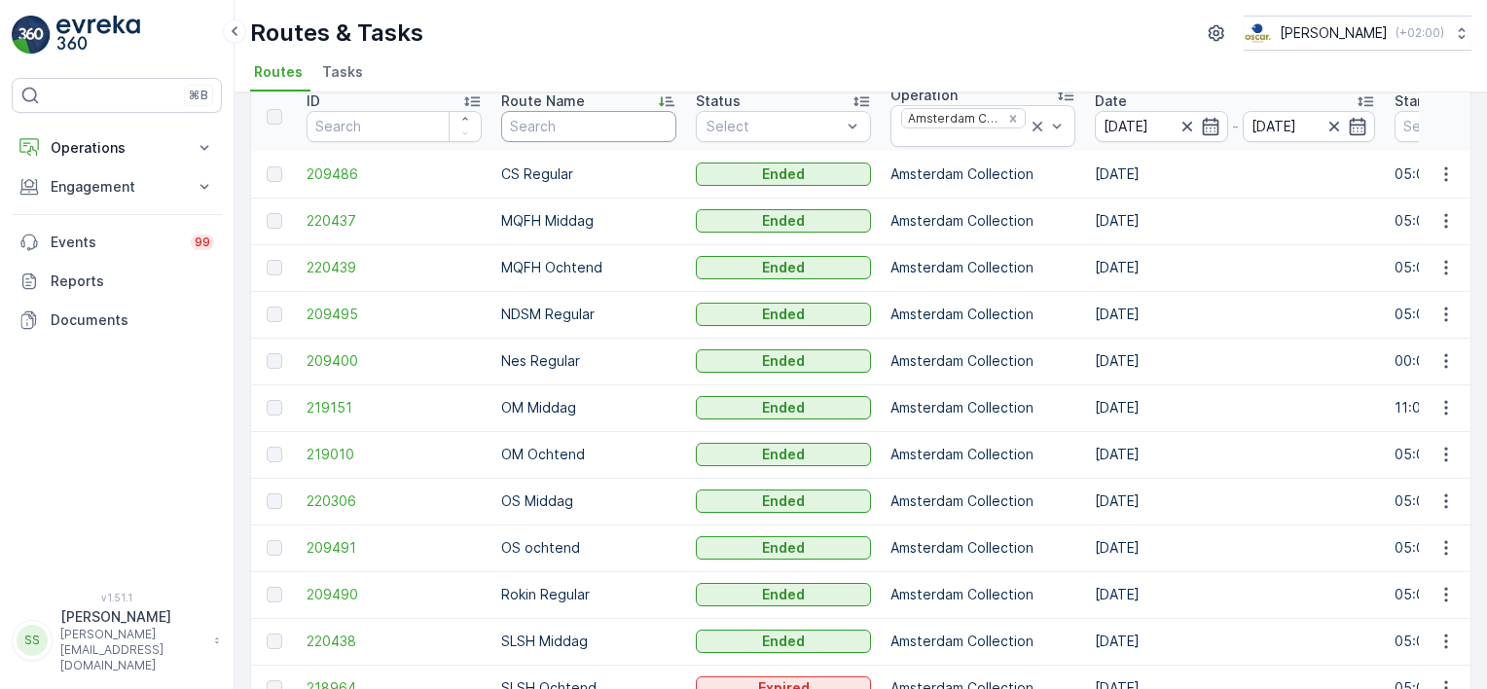
click at [596, 132] on input "text" at bounding box center [588, 126] width 175 height 31
type input "sg"
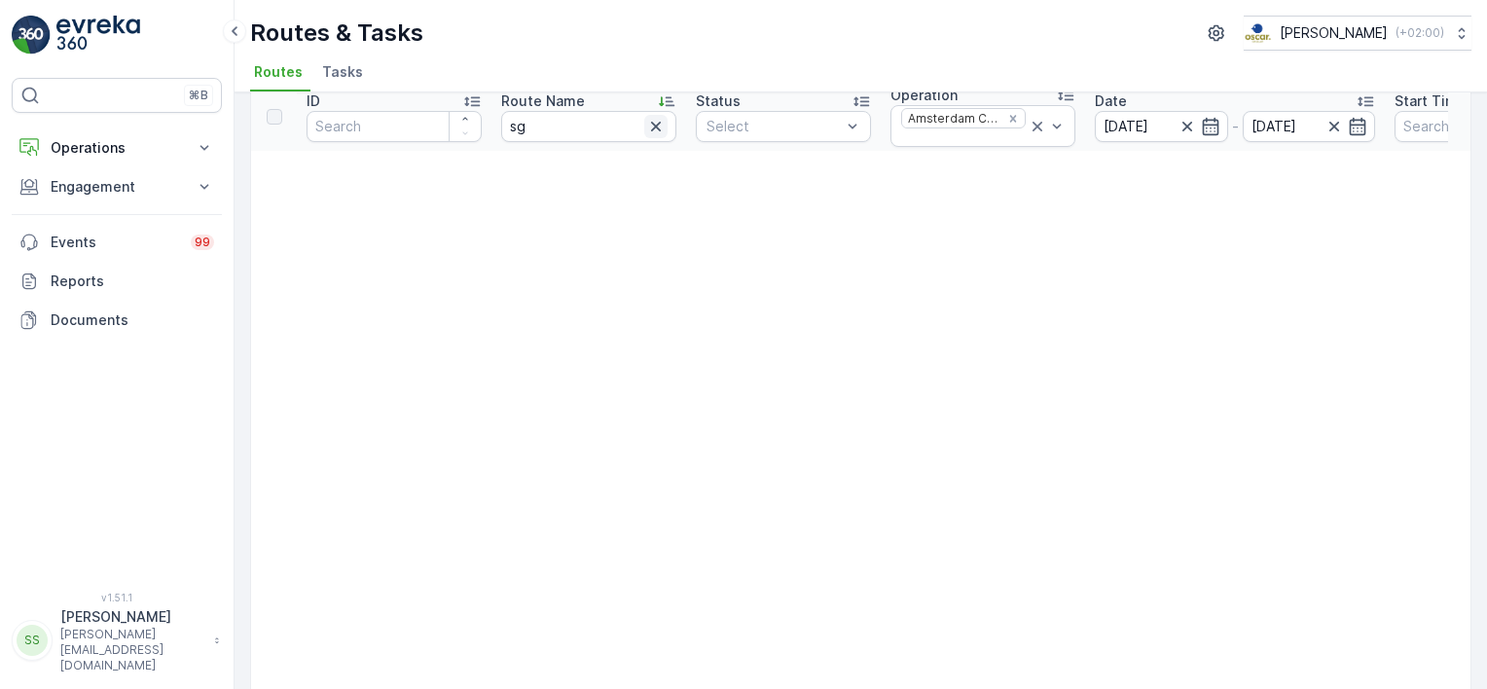
click at [649, 127] on icon "button" at bounding box center [655, 126] width 19 height 19
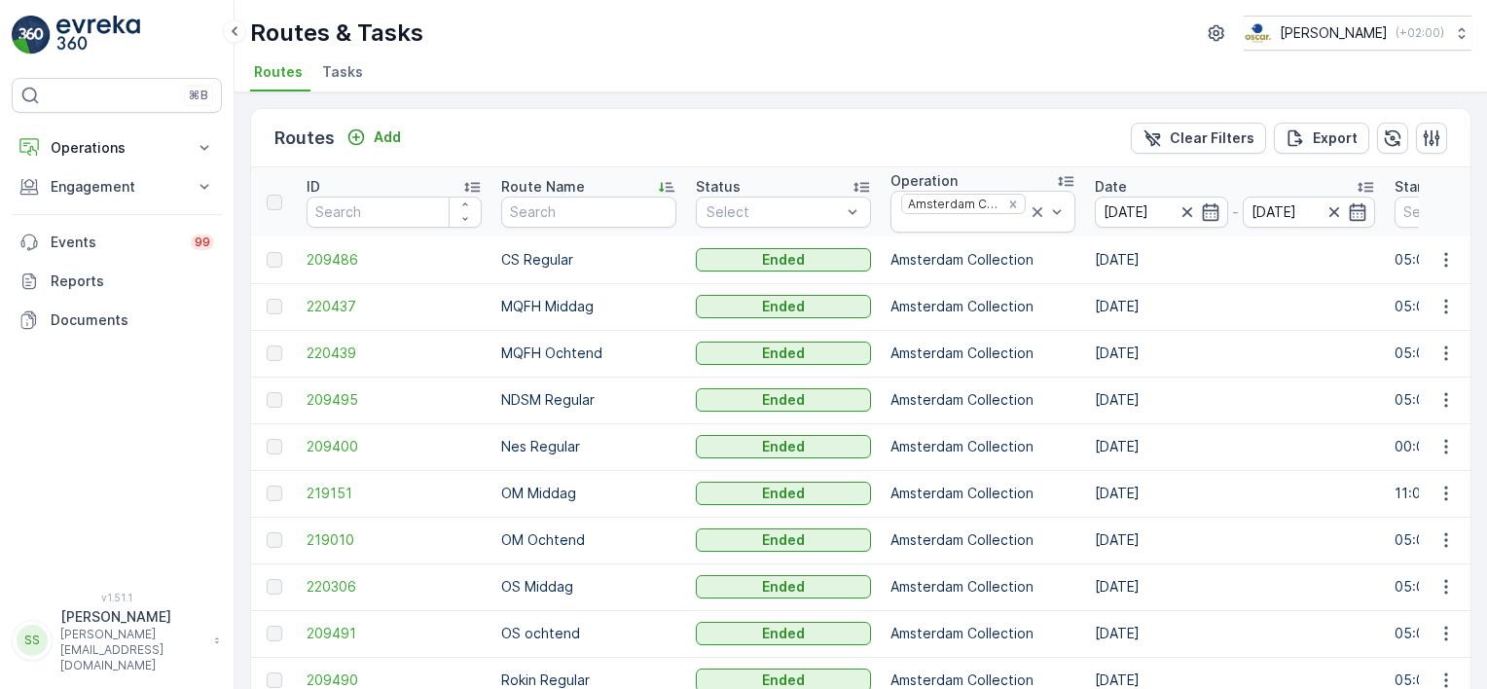
click at [574, 150] on div "Routes Add Clear Filters Export" at bounding box center [860, 138] width 1219 height 58
click at [1210, 207] on icon "button" at bounding box center [1210, 211] width 19 height 19
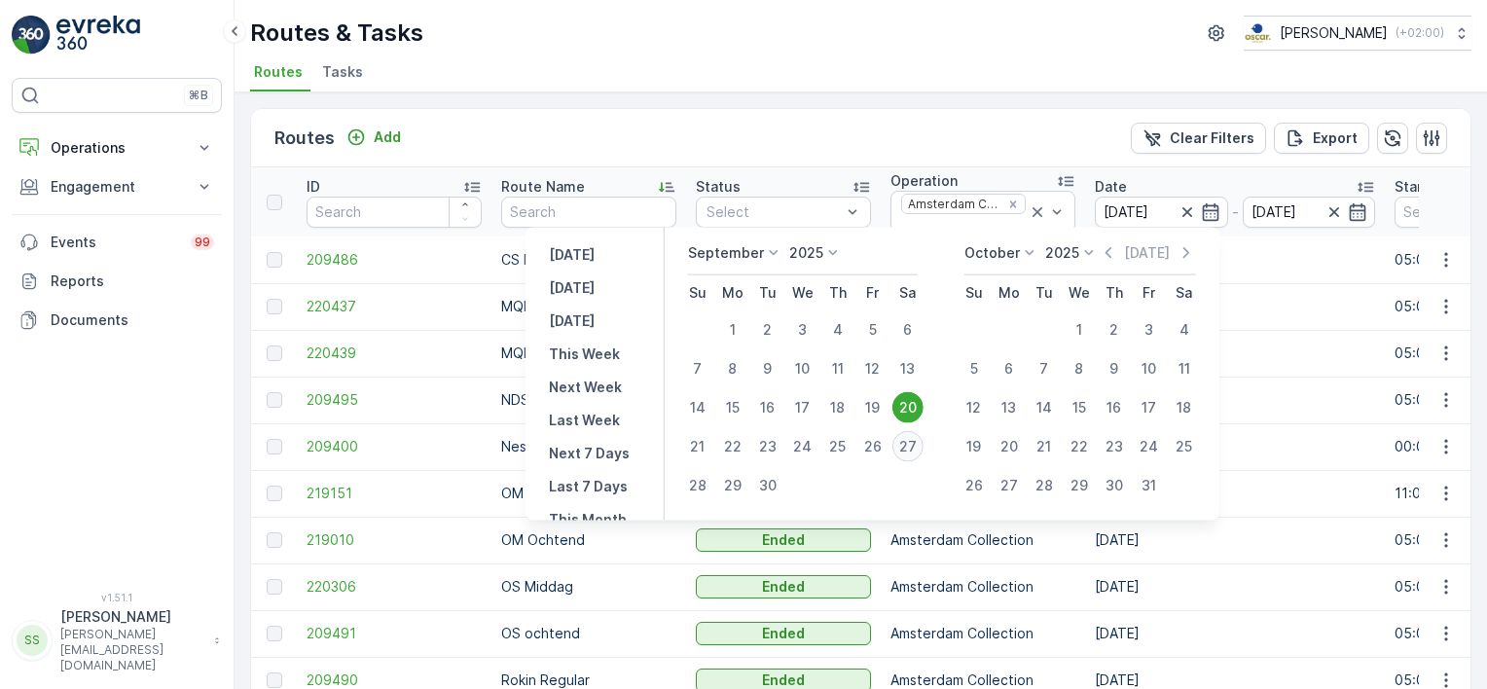
click at [915, 441] on div "27" at bounding box center [907, 446] width 31 height 31
type input "[DATE]"
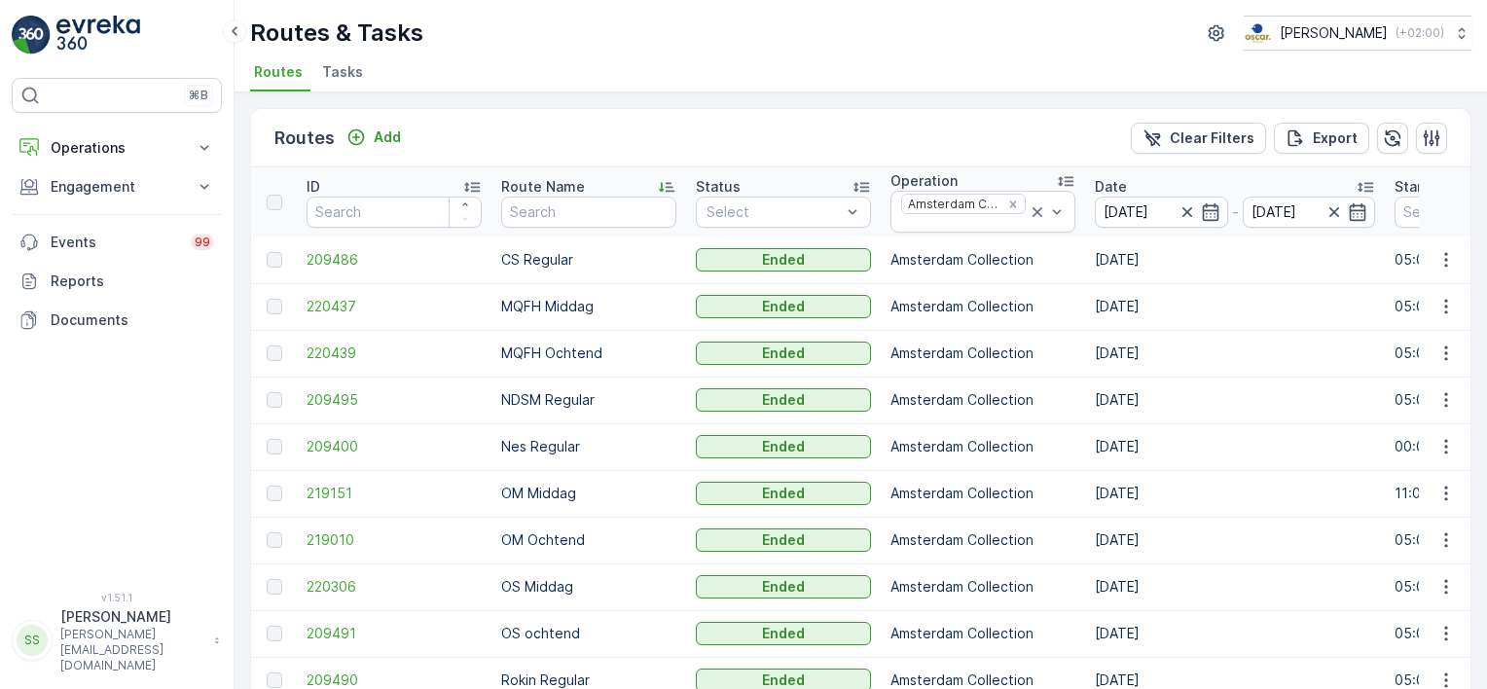
click at [946, 144] on div "Routes Add Clear Filters Export" at bounding box center [860, 138] width 1219 height 58
click at [940, 132] on div "Routes Add Clear Filters Export" at bounding box center [860, 138] width 1219 height 58
click at [961, 127] on div "Routes Add Clear Filters Export" at bounding box center [860, 138] width 1219 height 58
click at [1205, 207] on icon "button" at bounding box center [1210, 211] width 17 height 18
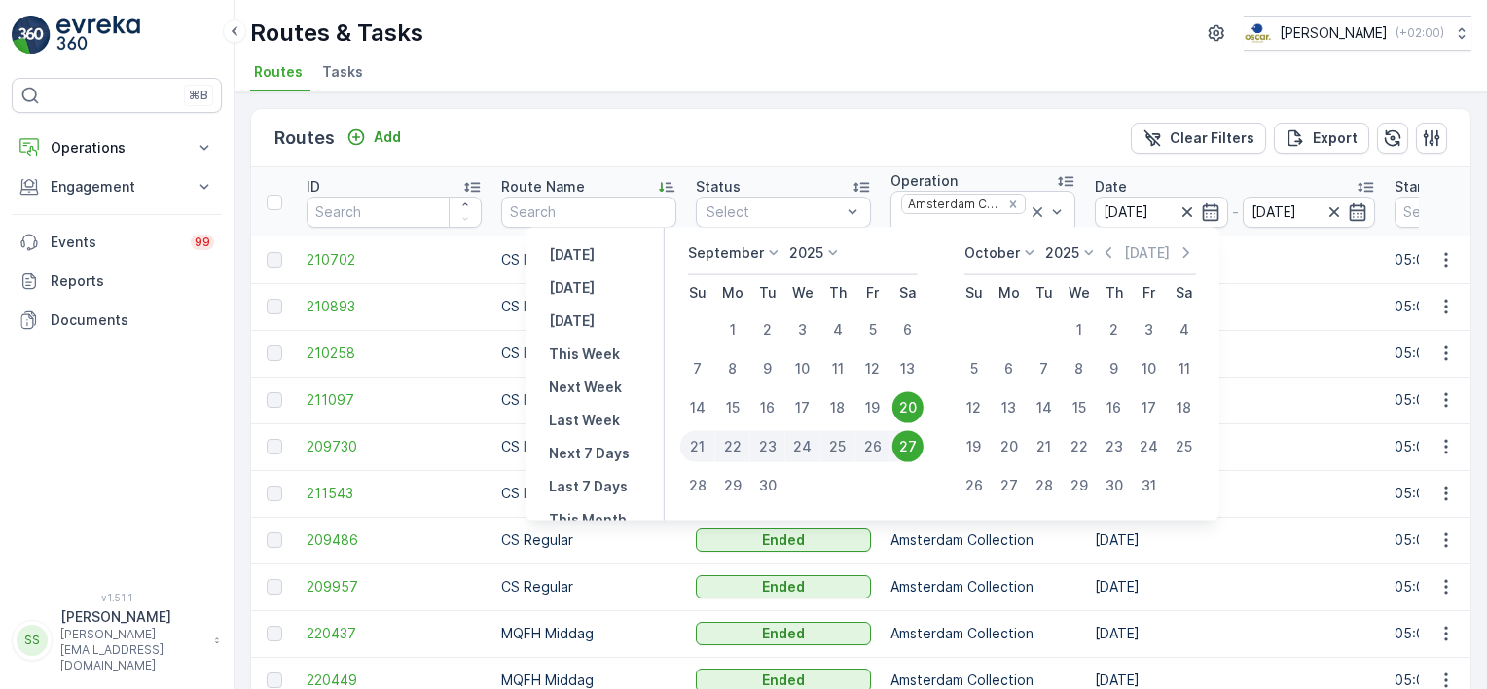
click at [920, 452] on div "27" at bounding box center [907, 446] width 31 height 31
click at [907, 442] on div "27" at bounding box center [907, 446] width 31 height 31
type input "[DATE]"
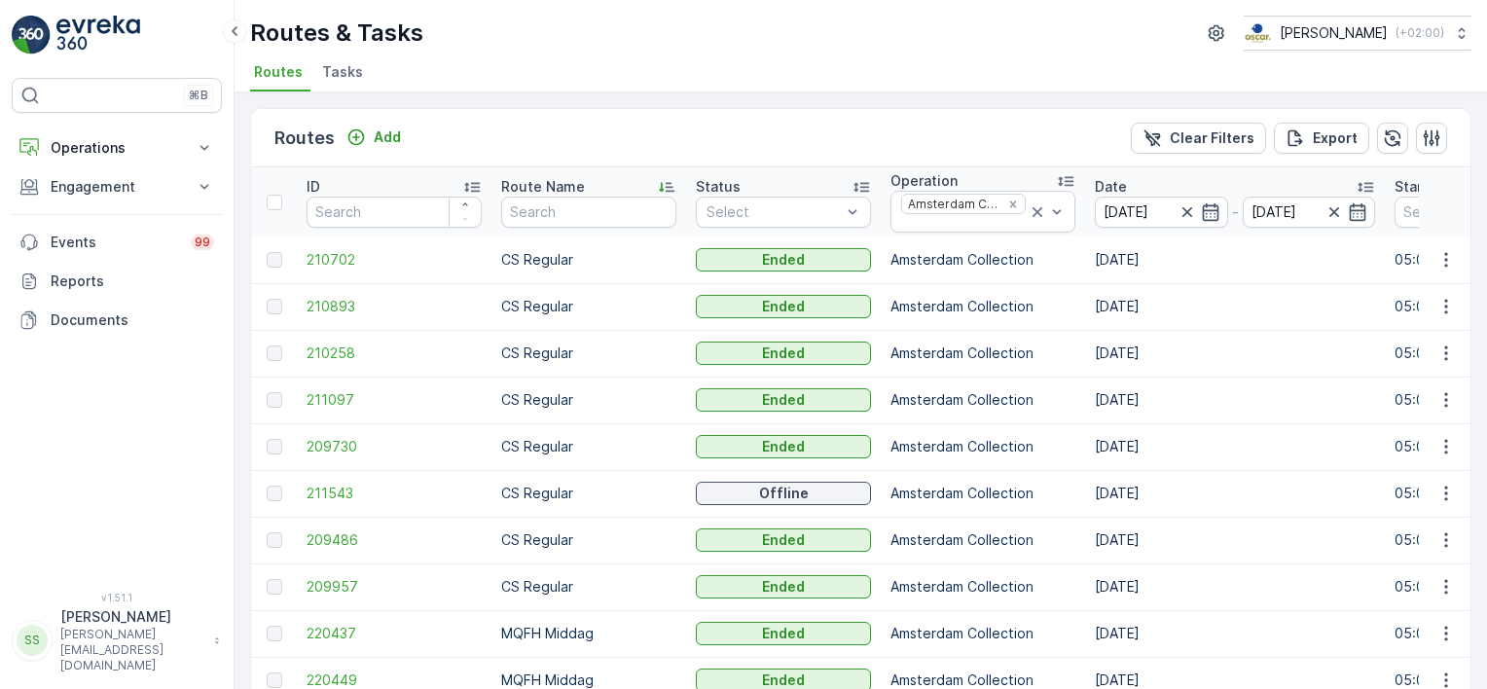
click at [961, 143] on div "Routes Add Clear Filters Export" at bounding box center [860, 138] width 1219 height 58
click at [468, 132] on div "Routes Add Clear Filters Export" at bounding box center [860, 138] width 1219 height 58
click at [559, 131] on div "Routes Add Clear Filters Export" at bounding box center [860, 138] width 1219 height 58
click at [1177, 210] on icon "button" at bounding box center [1186, 211] width 19 height 19
click at [1012, 128] on div "Routes Add Clear Filters Export" at bounding box center [860, 138] width 1219 height 58
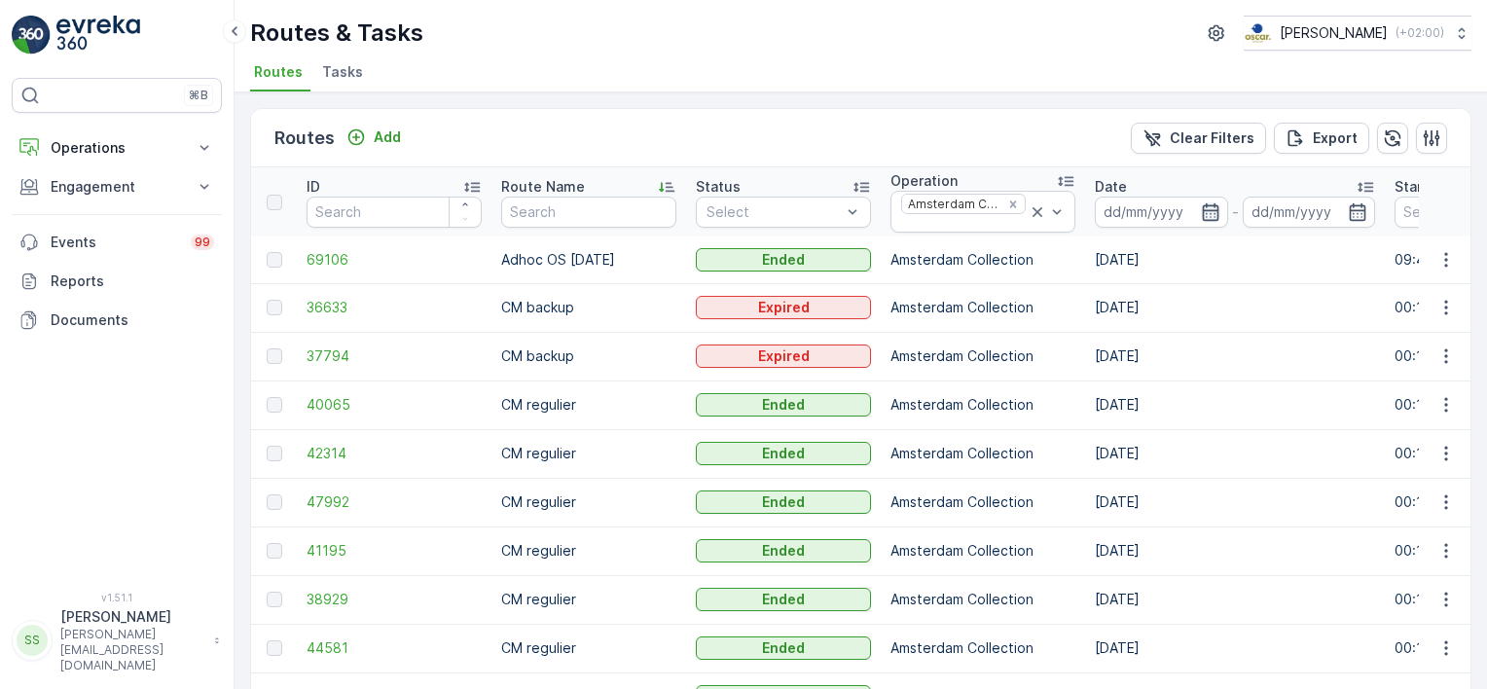
click at [1201, 206] on icon "button" at bounding box center [1210, 211] width 19 height 19
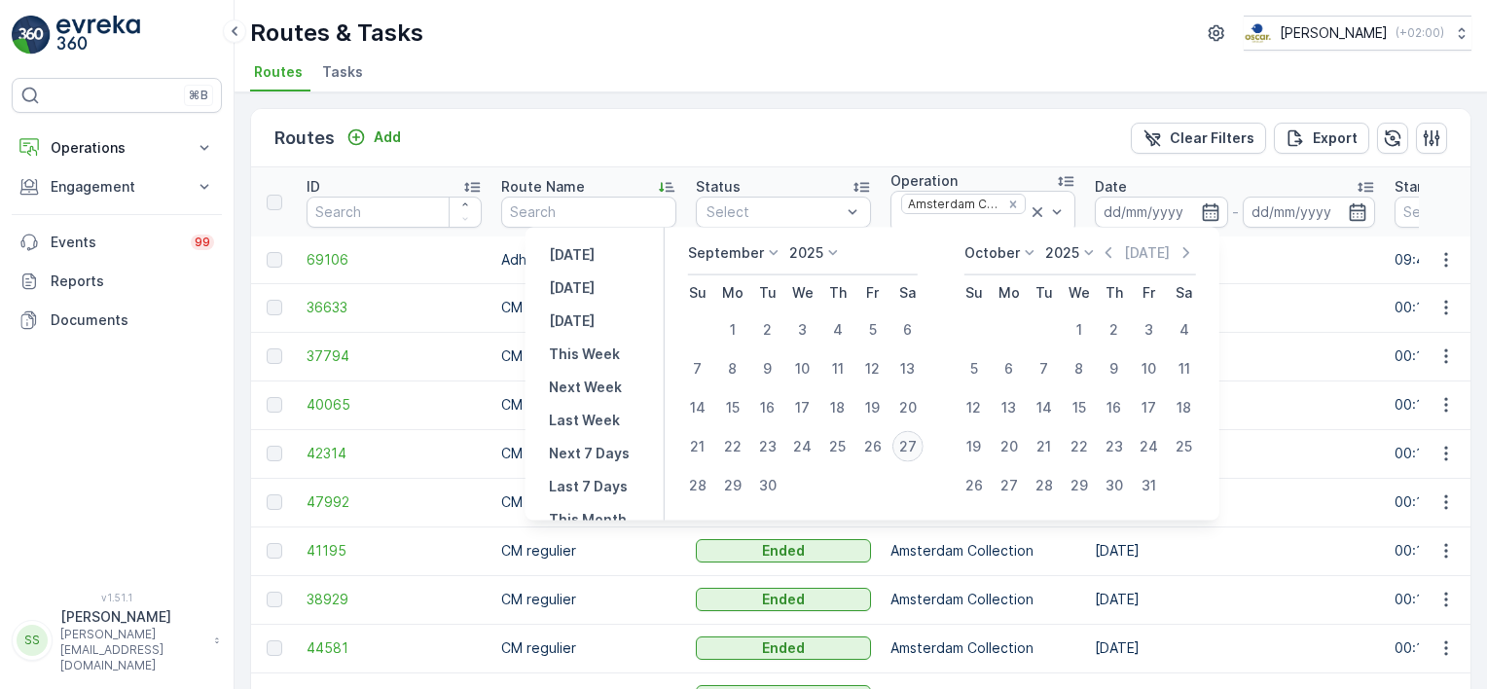
click at [918, 443] on div "27" at bounding box center [907, 446] width 31 height 31
type input "[DATE]"
click at [1037, 128] on div "Routes Add Clear Filters Export" at bounding box center [860, 138] width 1219 height 58
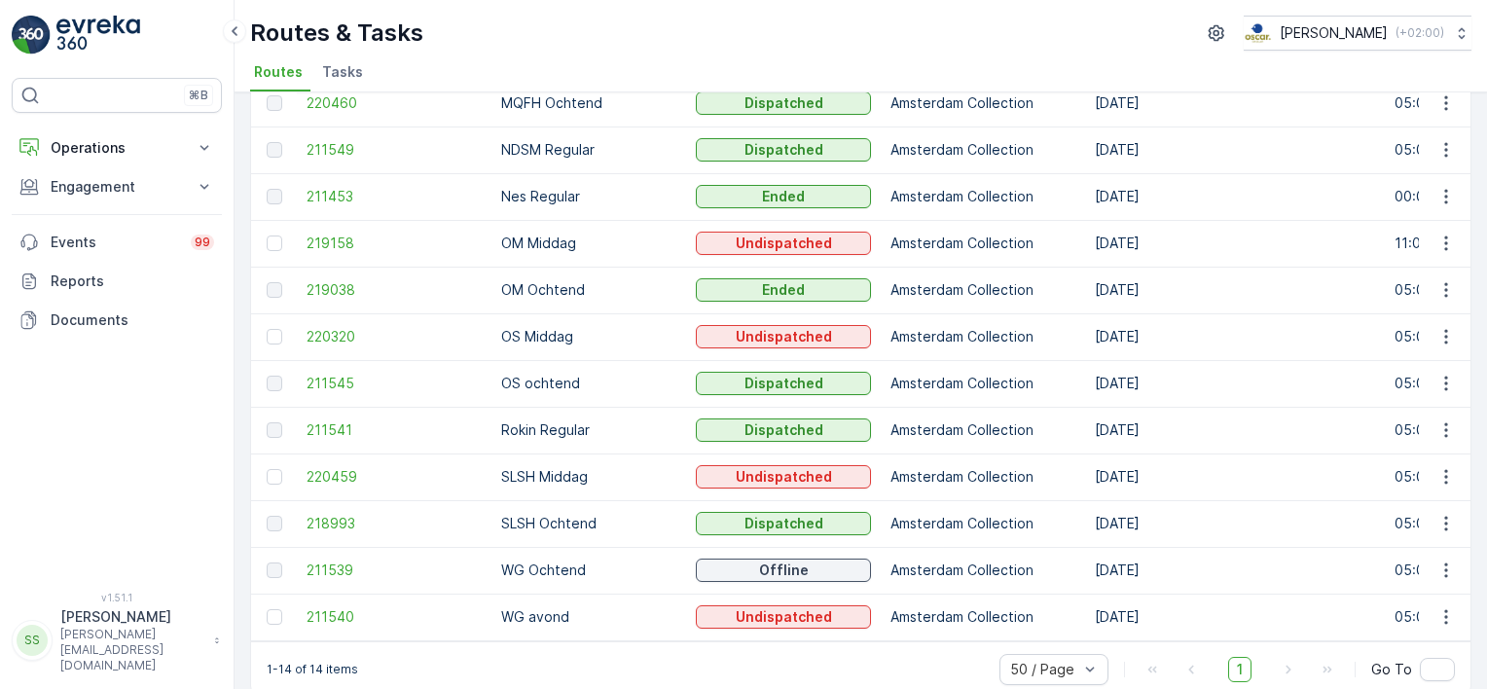
scroll to position [280, 0]
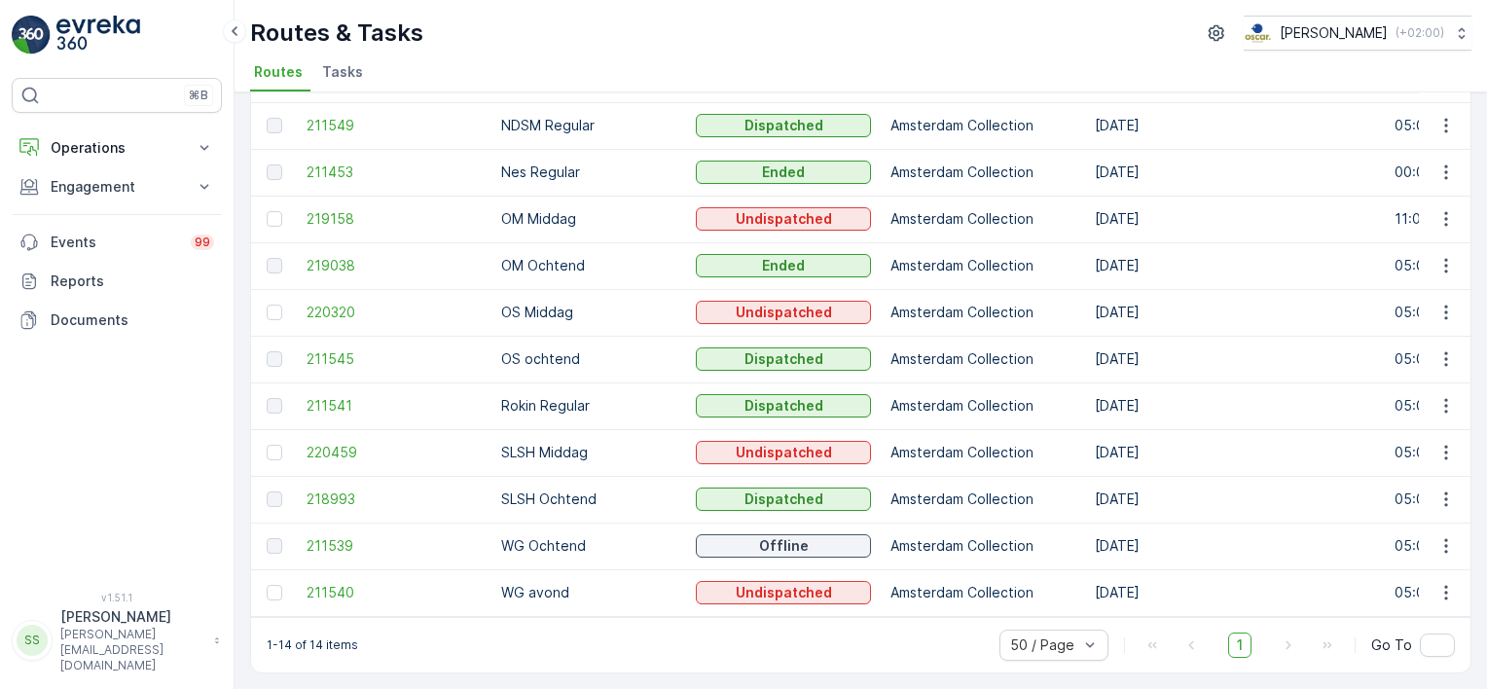
click at [542, 587] on p "WG avond" at bounding box center [588, 592] width 175 height 19
drag, startPoint x: 542, startPoint y: 587, endPoint x: 555, endPoint y: 624, distance: 39.1
click at [555, 624] on div "1-14 of 14 items 50 / Page 1 Go To" at bounding box center [860, 644] width 1219 height 55
click at [332, 399] on span "211541" at bounding box center [394, 405] width 175 height 19
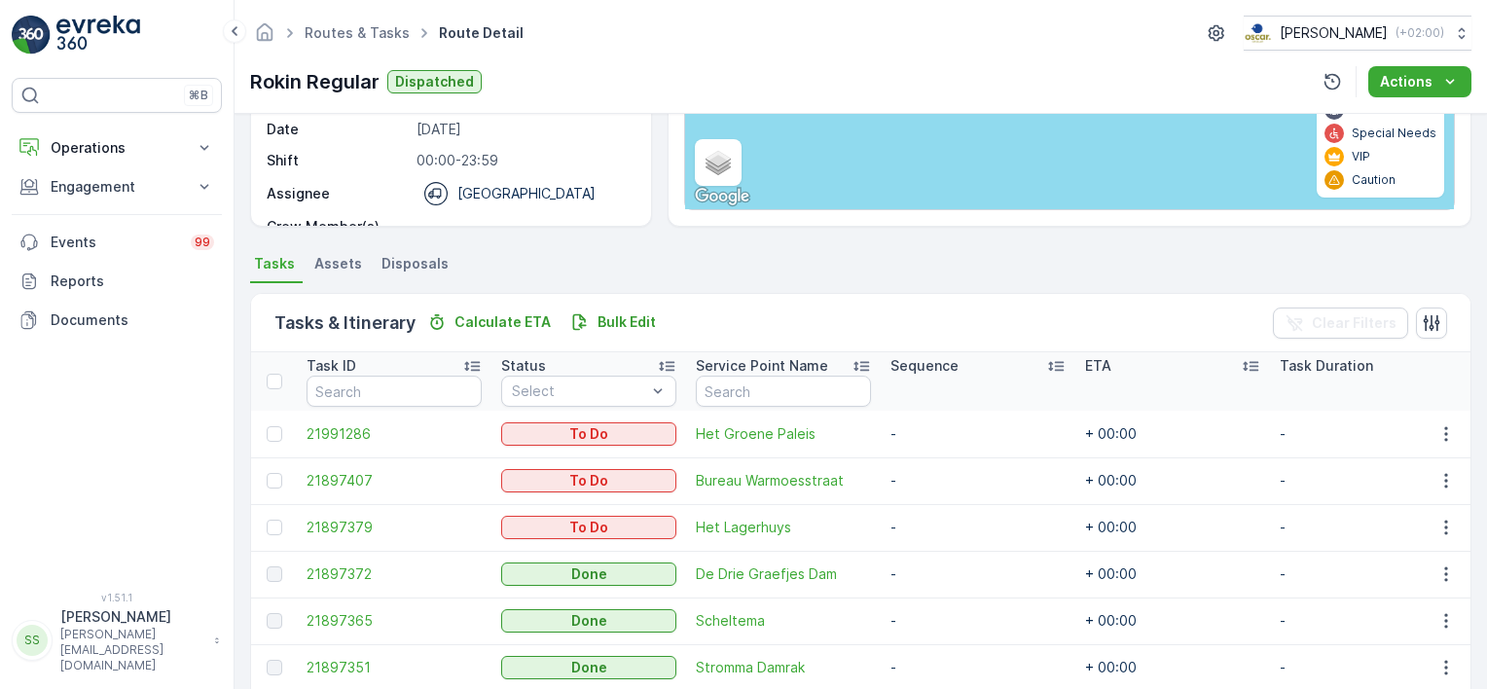
scroll to position [178, 0]
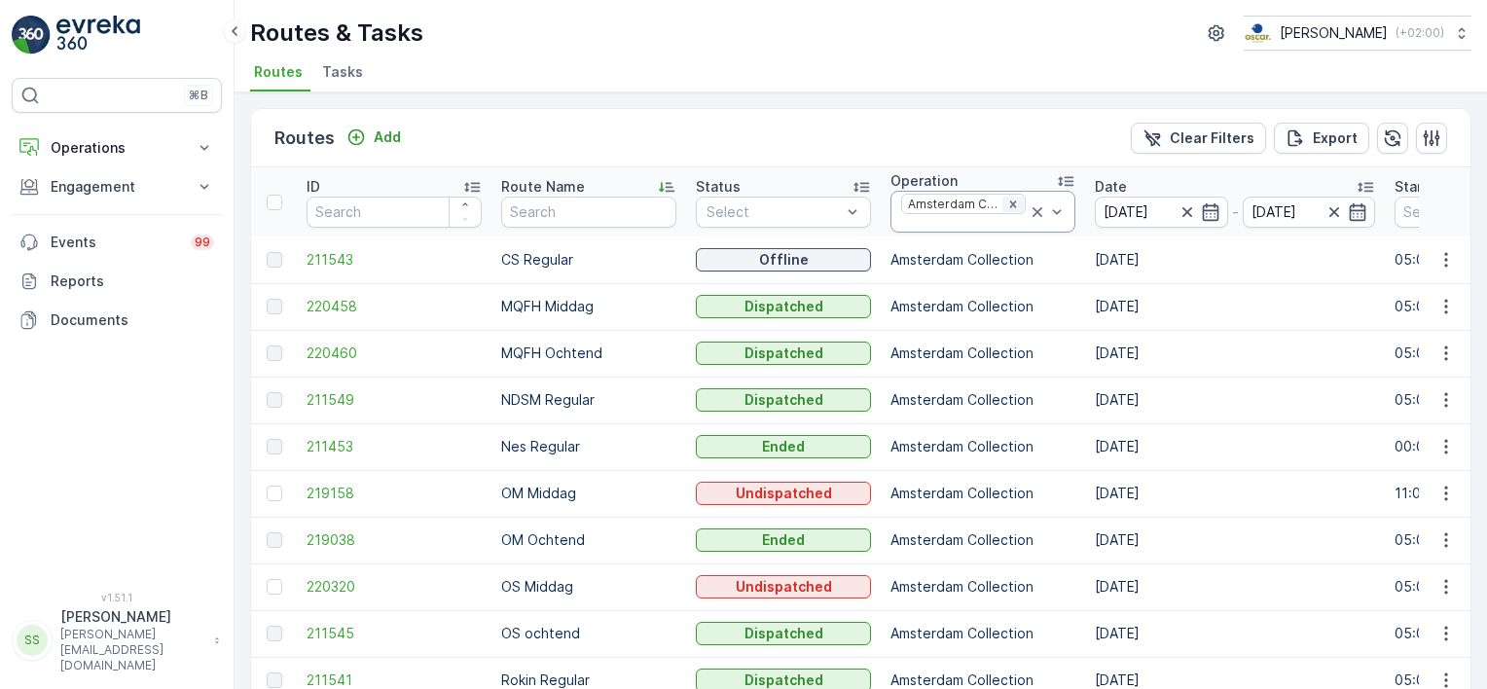
click at [1006, 198] on icon "Remove Amsterdam Collection" at bounding box center [1013, 205] width 14 height 14
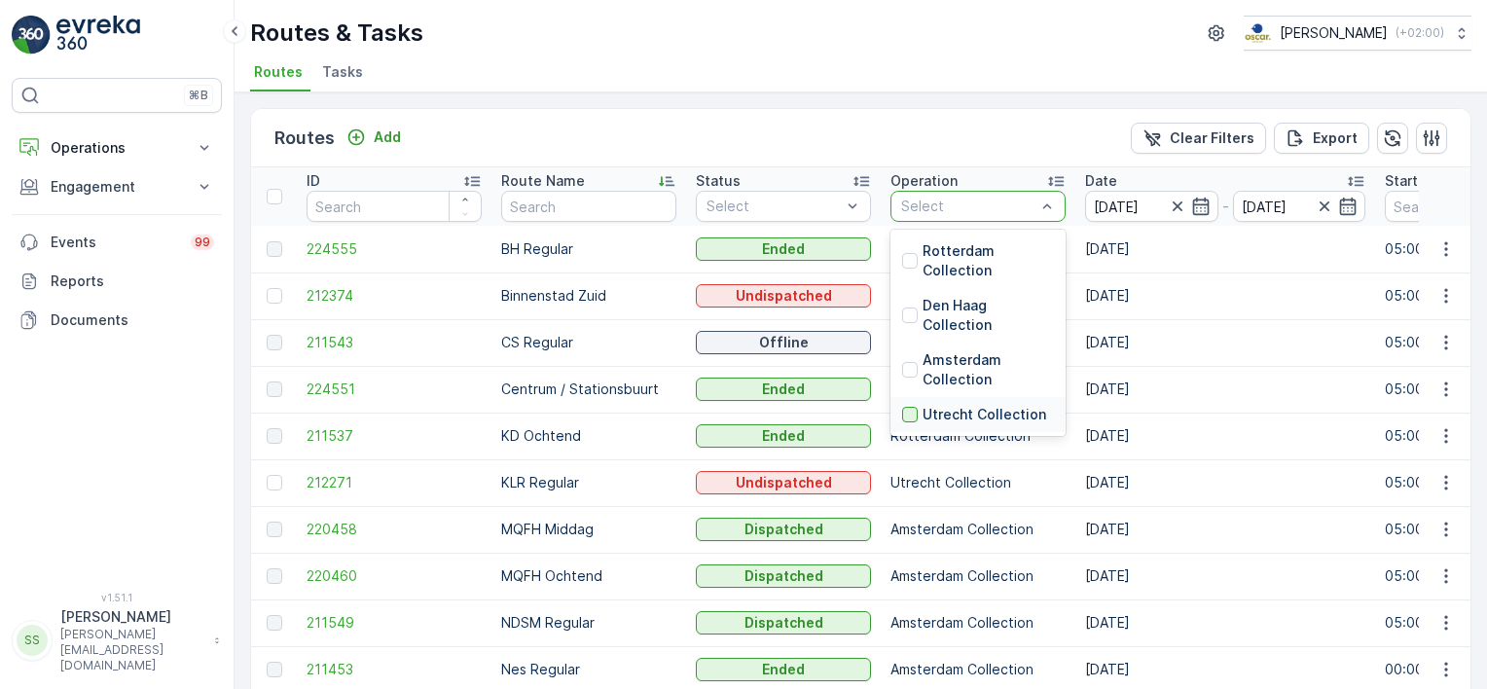
click at [911, 409] on div at bounding box center [910, 415] width 16 height 16
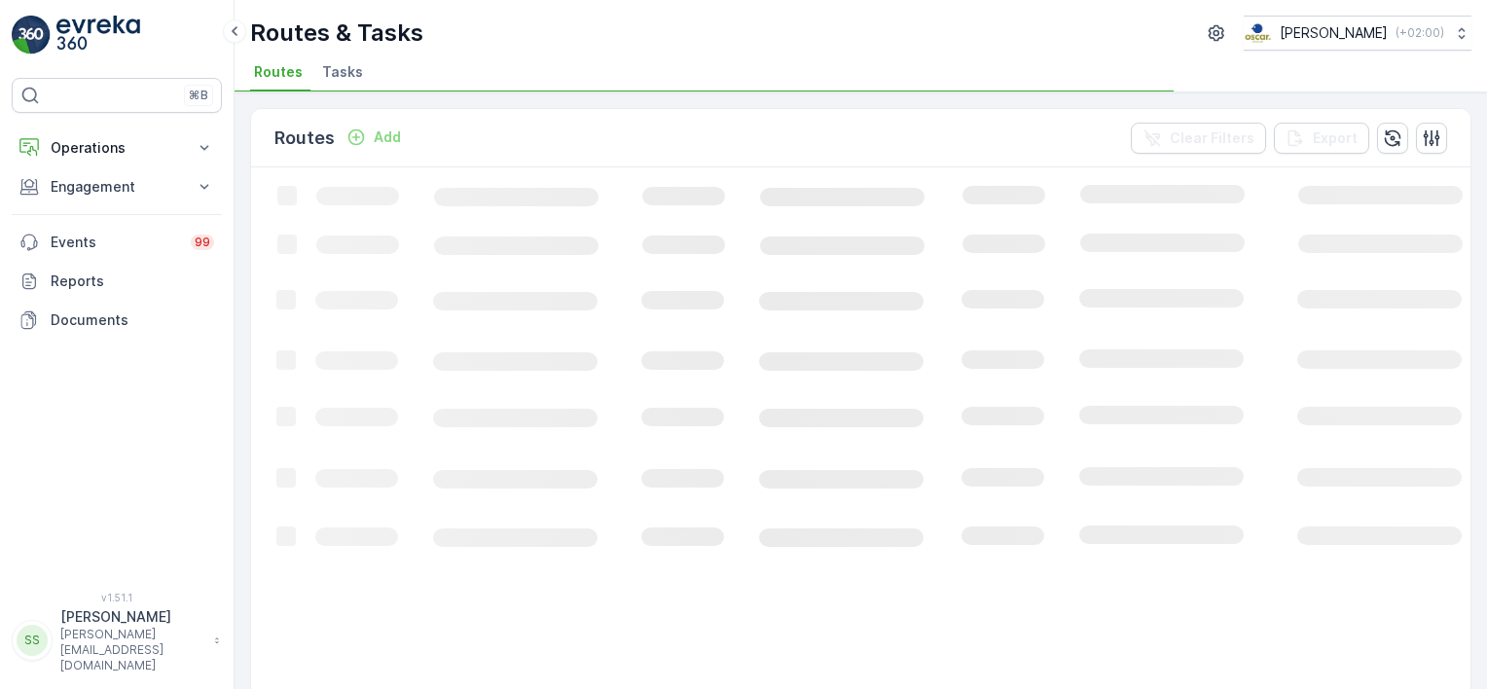
click at [927, 136] on div "Routes Add Clear Filters Export" at bounding box center [860, 138] width 1219 height 58
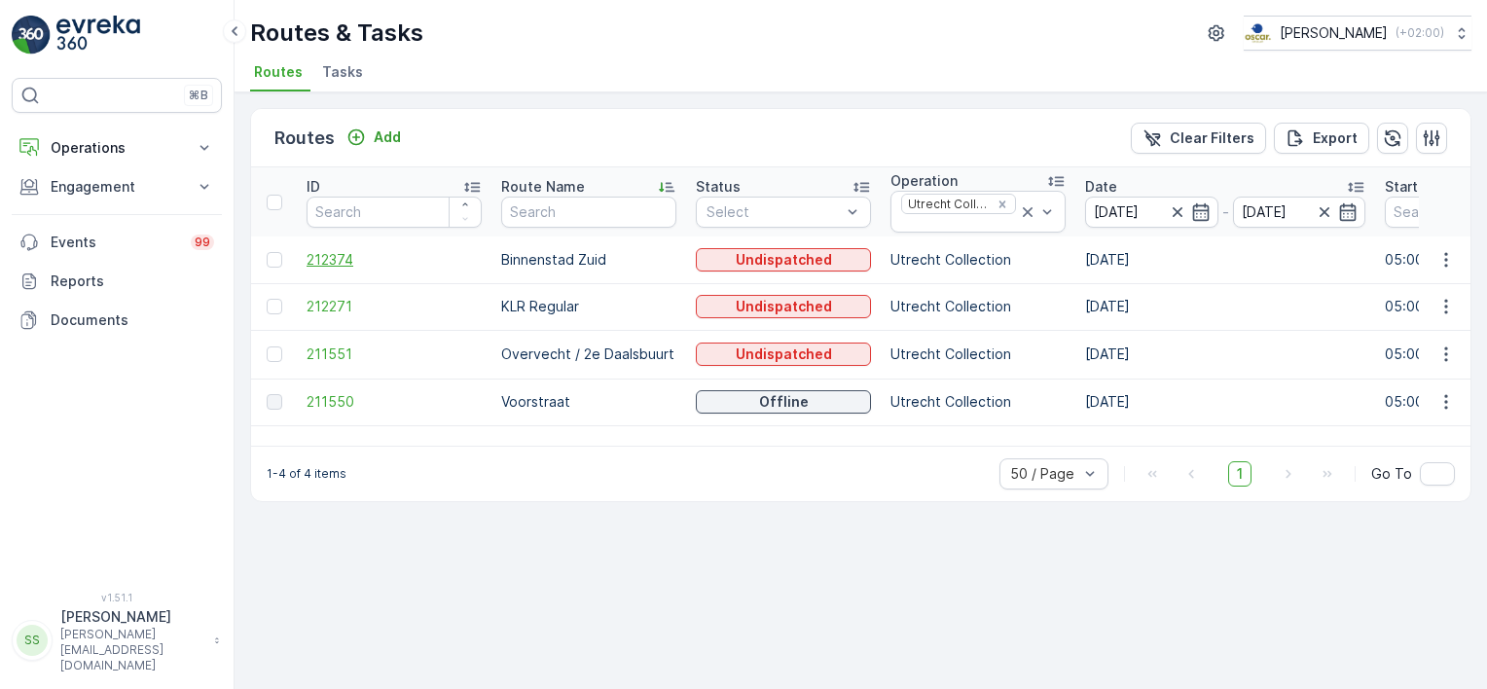
click at [346, 261] on span "212374" at bounding box center [394, 259] width 175 height 19
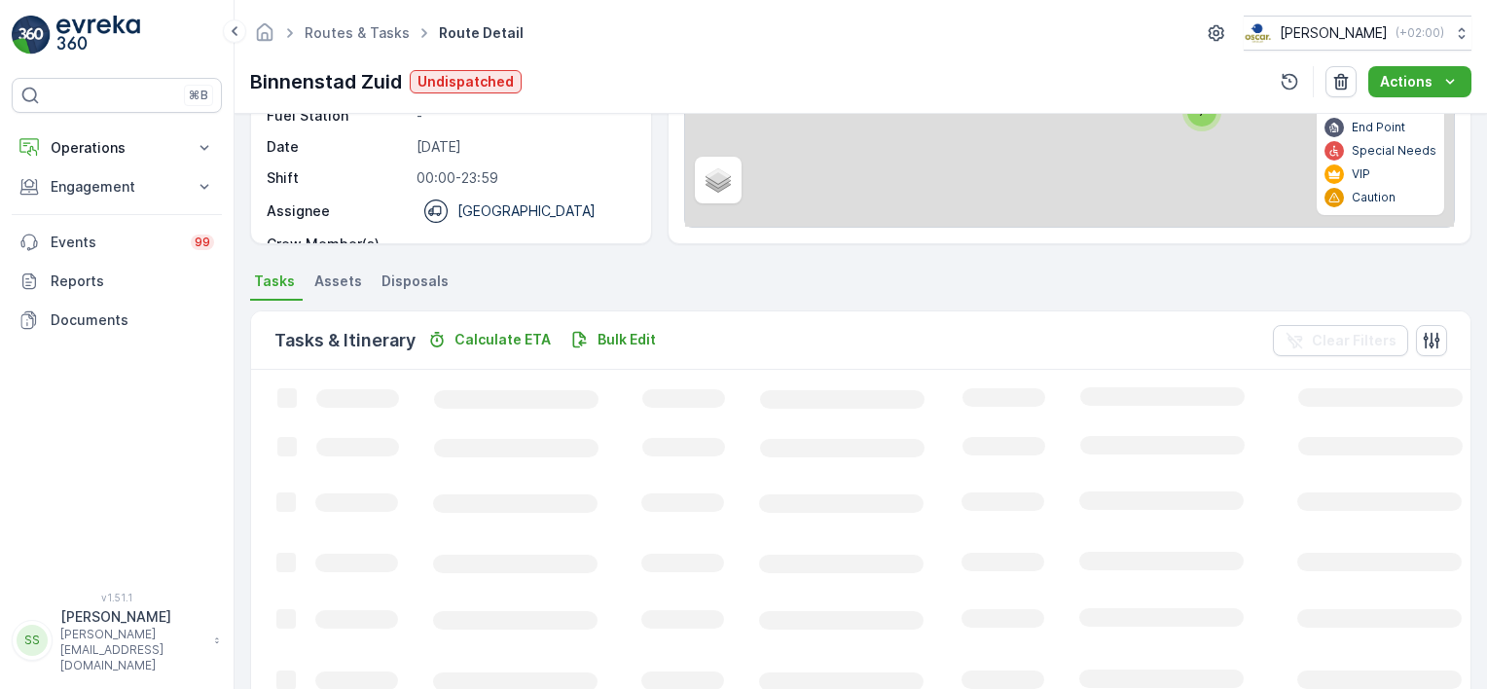
scroll to position [389, 0]
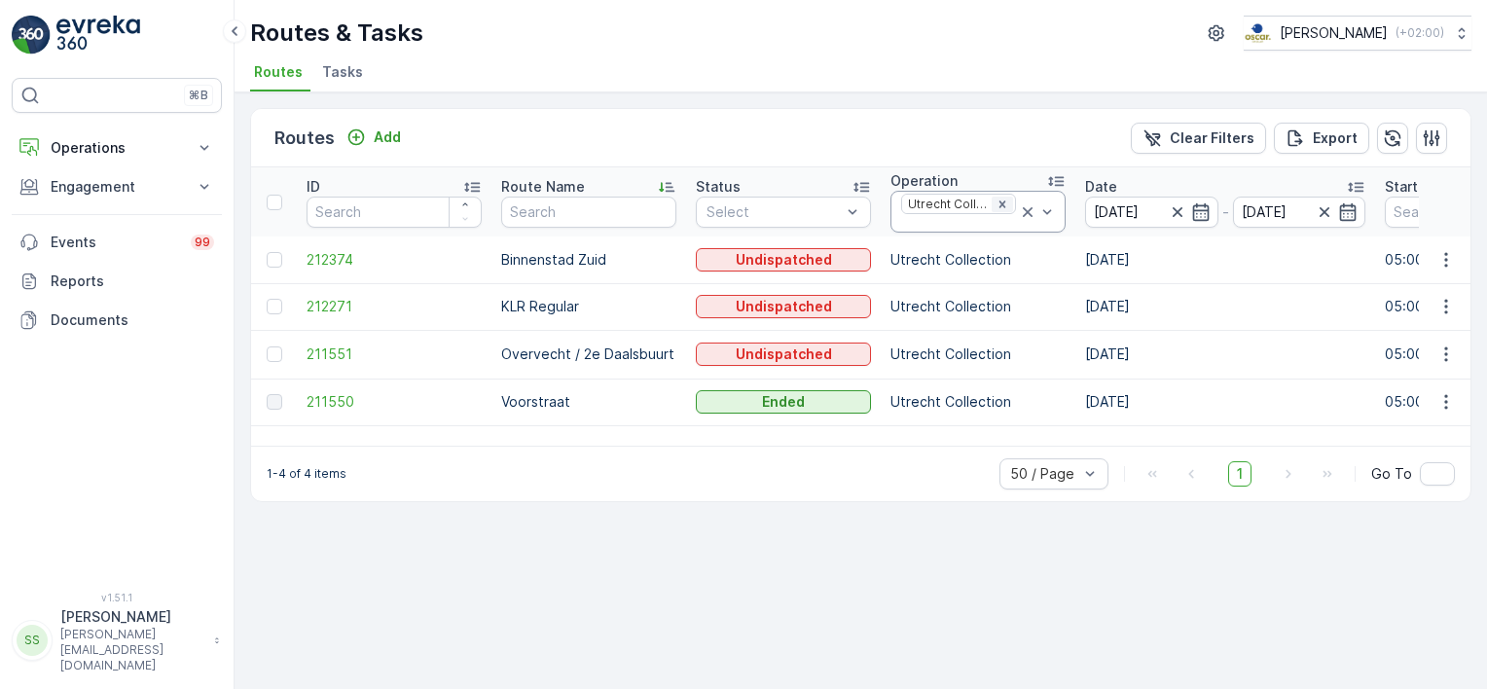
click at [997, 200] on icon "Remove Utrecht Collection" at bounding box center [1002, 205] width 14 height 14
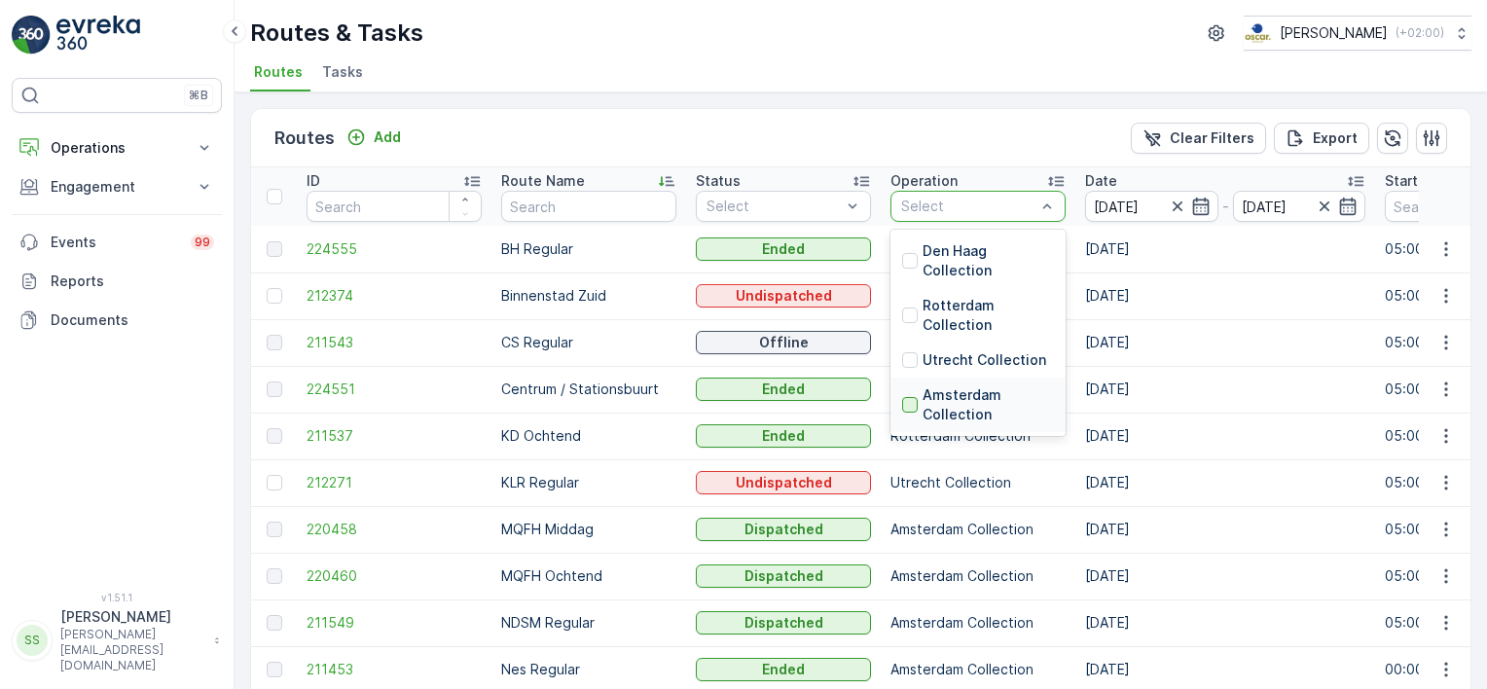
click at [907, 407] on div at bounding box center [910, 405] width 16 height 16
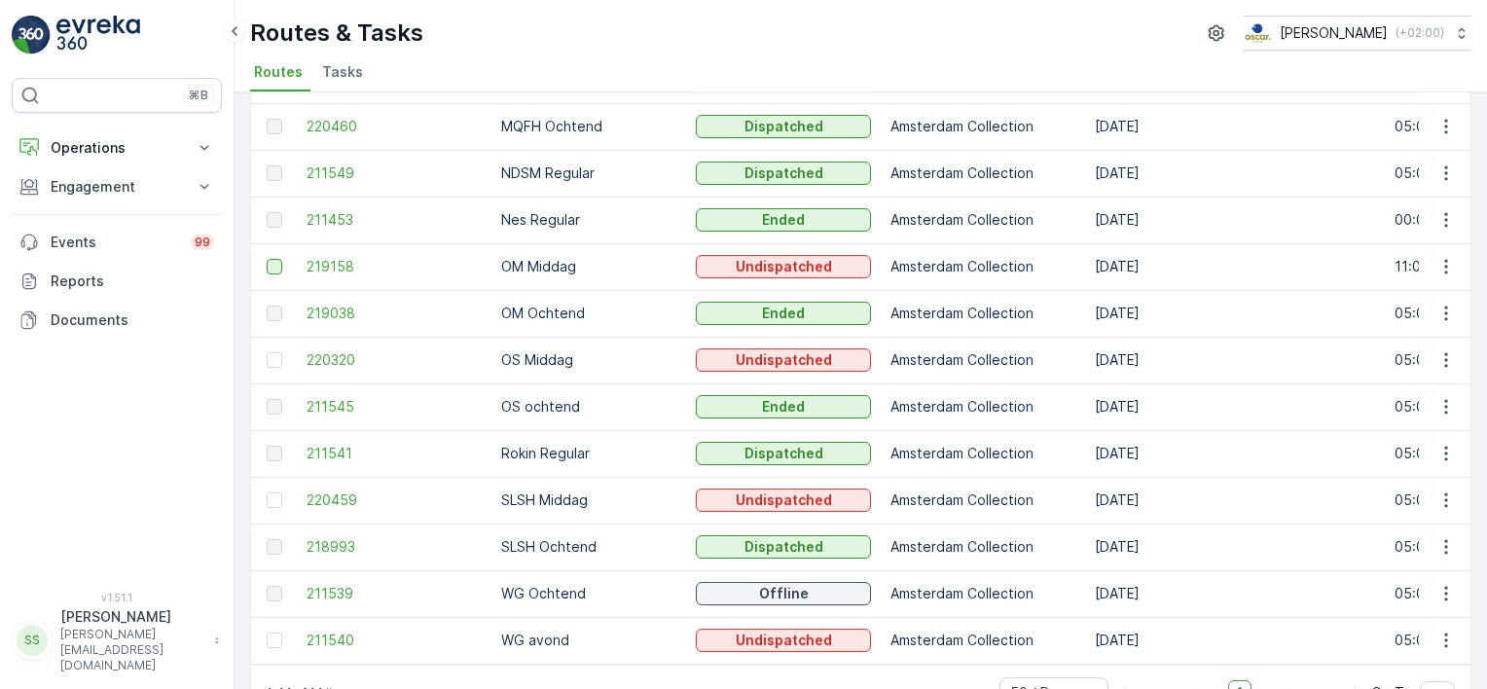
scroll to position [183, 0]
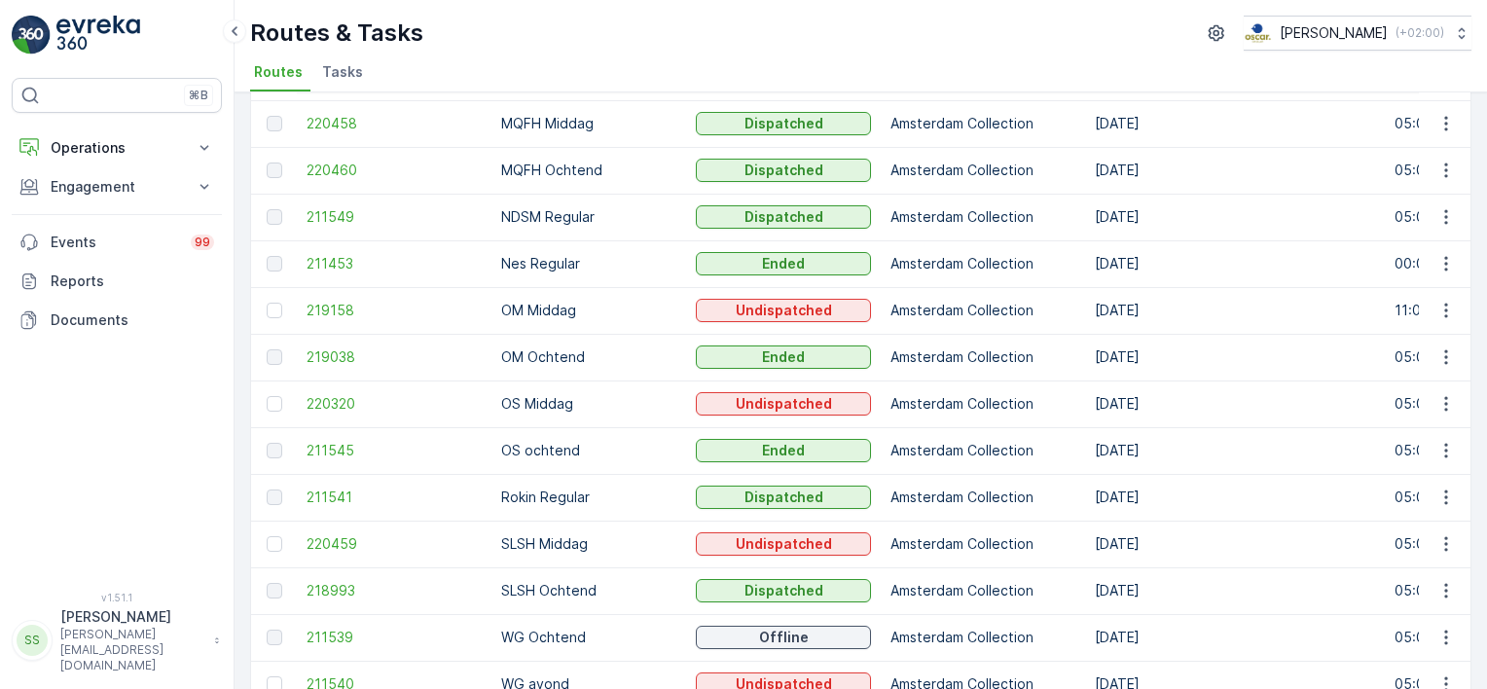
click at [300, 167] on td "220460" at bounding box center [394, 170] width 195 height 47
click at [327, 167] on span "220460" at bounding box center [394, 170] width 175 height 19
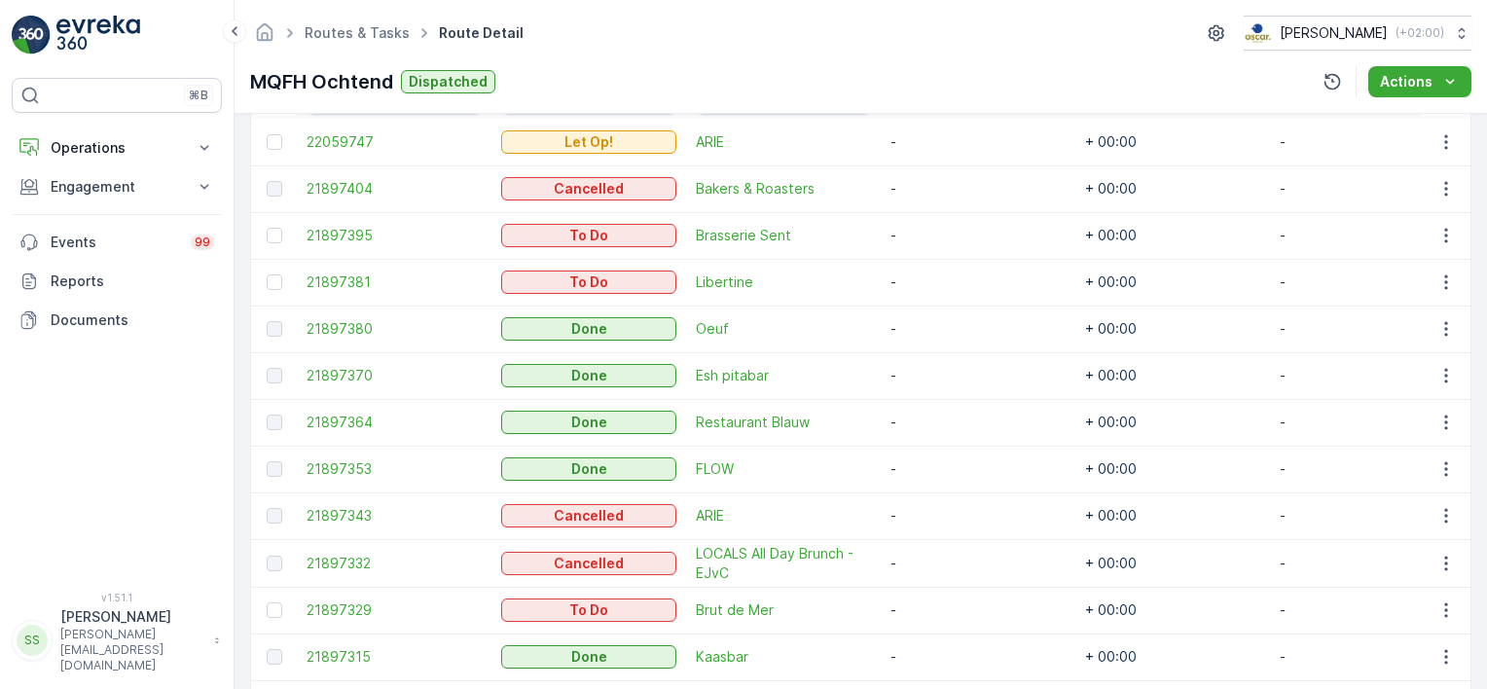
scroll to position [389, 0]
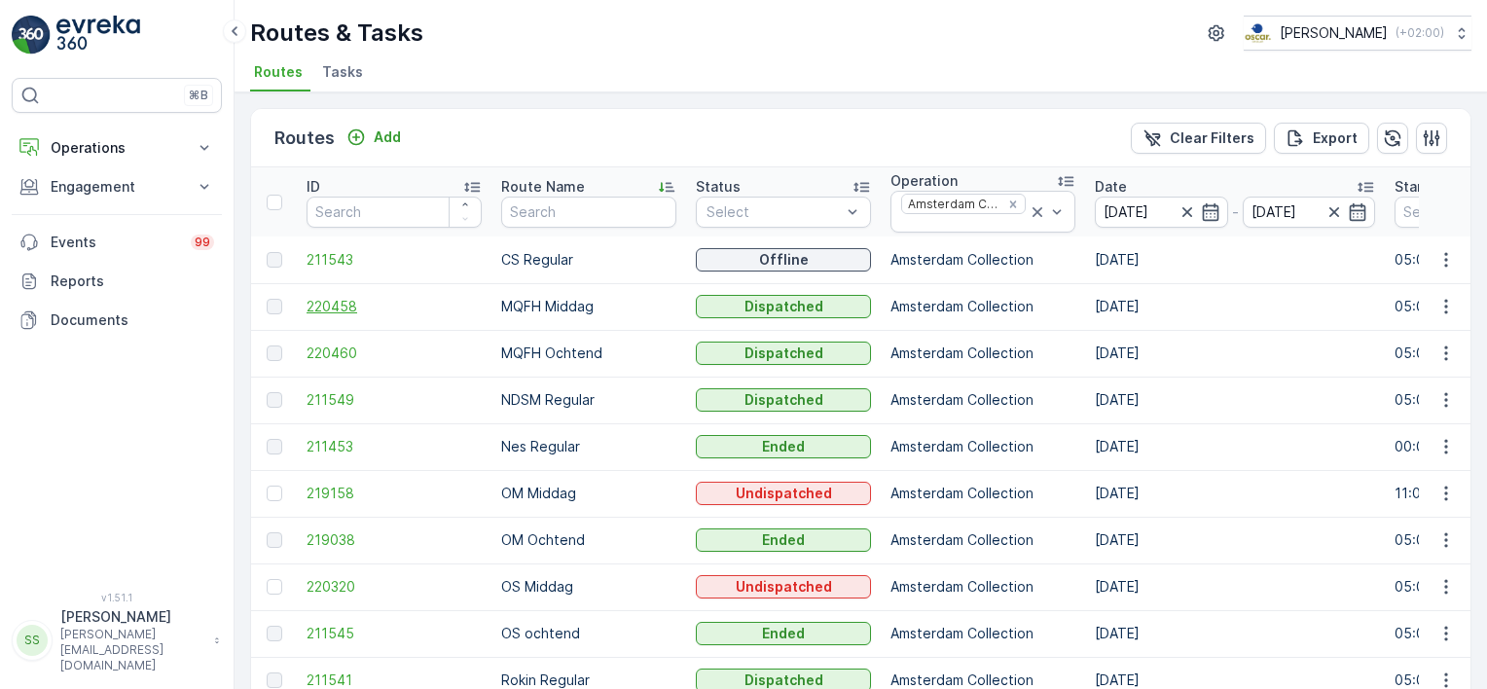
click at [342, 300] on span "220458" at bounding box center [394, 306] width 175 height 19
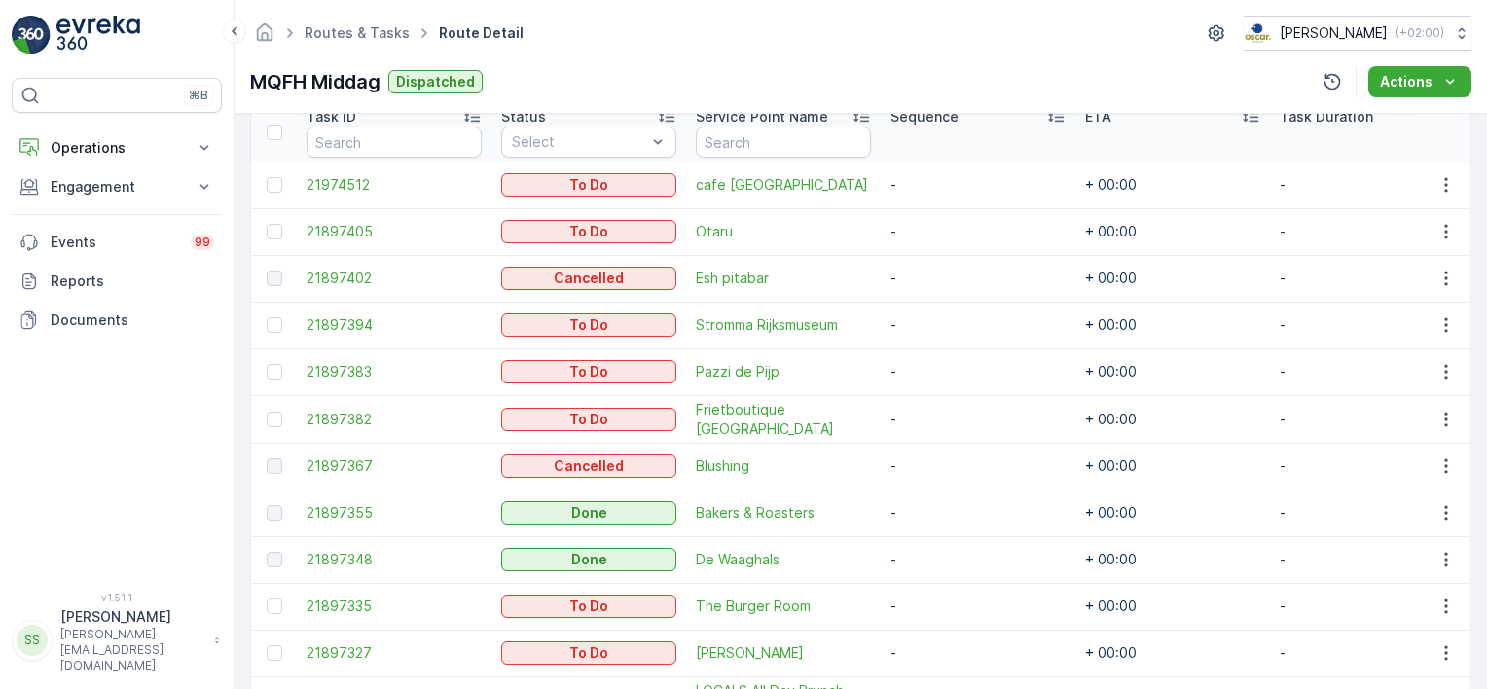
scroll to position [584, 0]
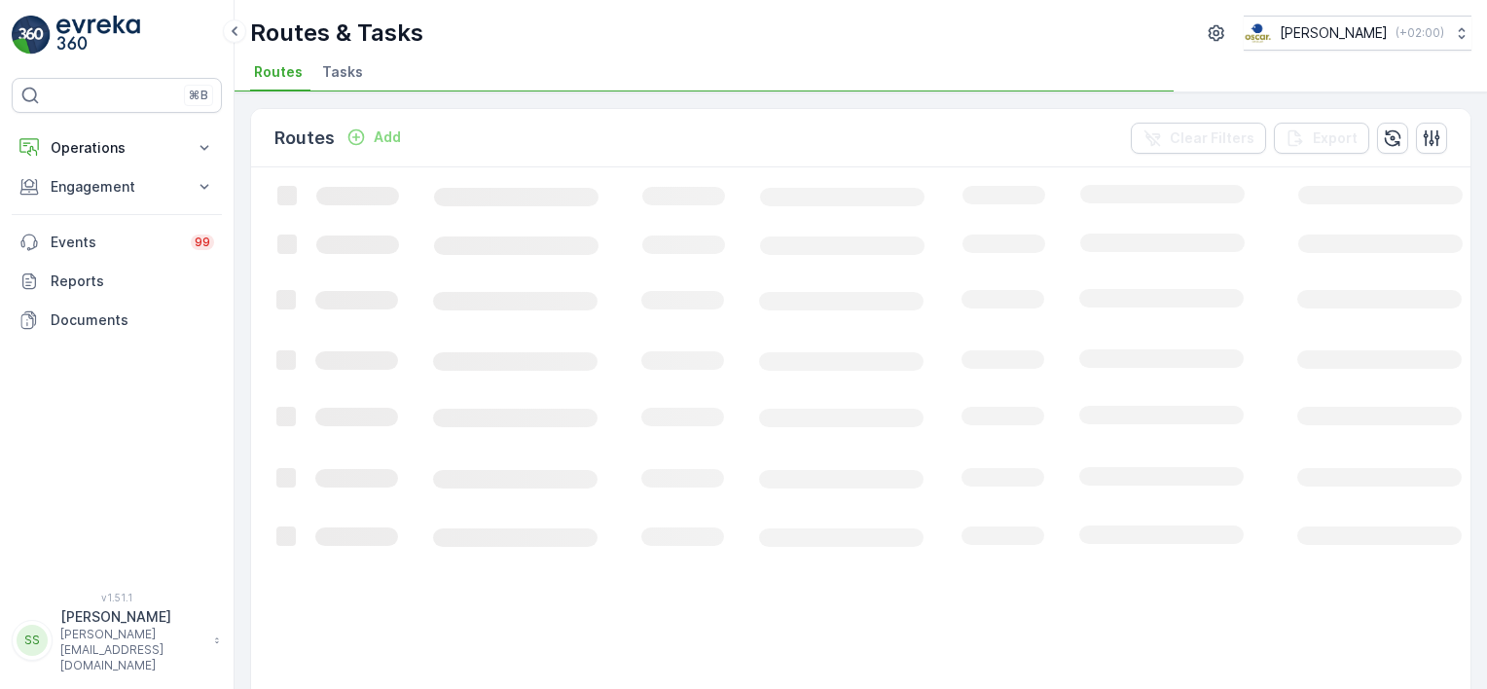
click at [849, 128] on div "Routes Add Clear Filters Export" at bounding box center [860, 138] width 1219 height 58
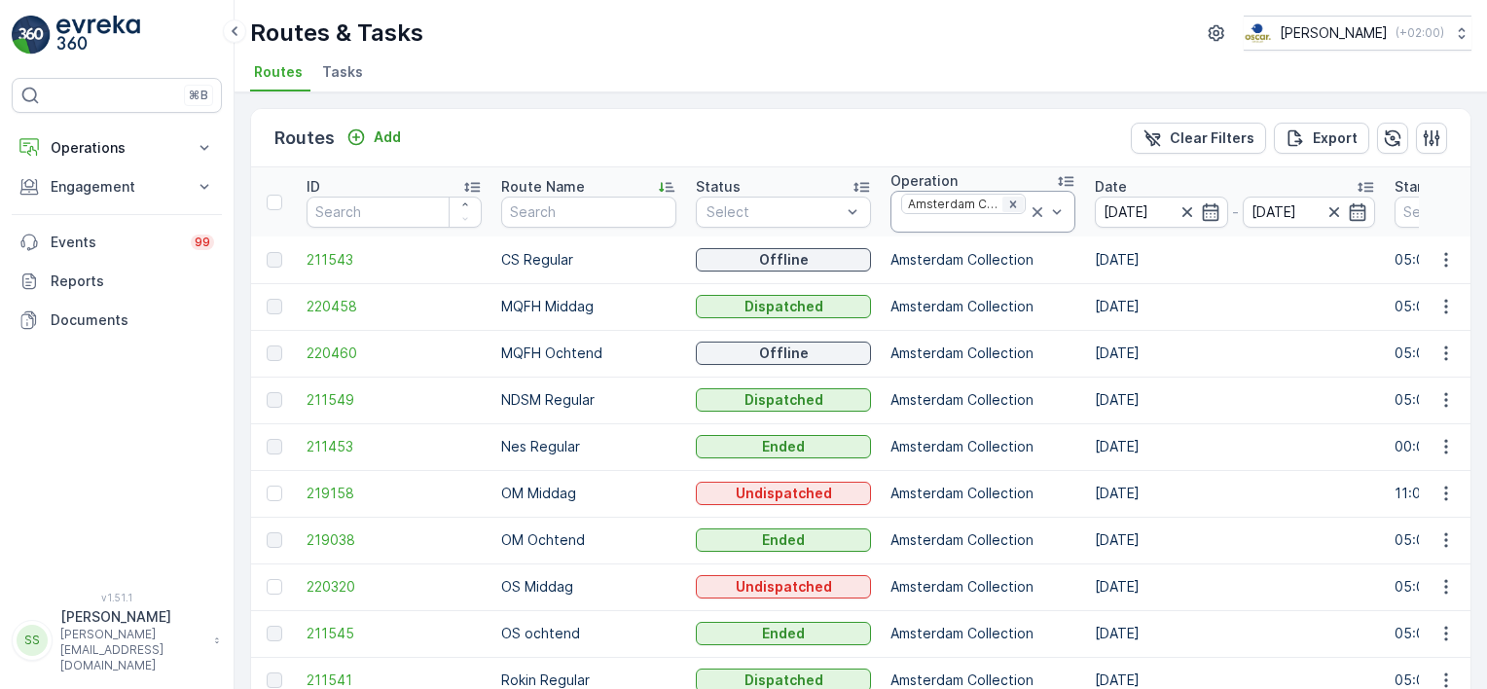
click at [1008, 202] on icon "Remove Amsterdam Collection" at bounding box center [1013, 205] width 14 height 14
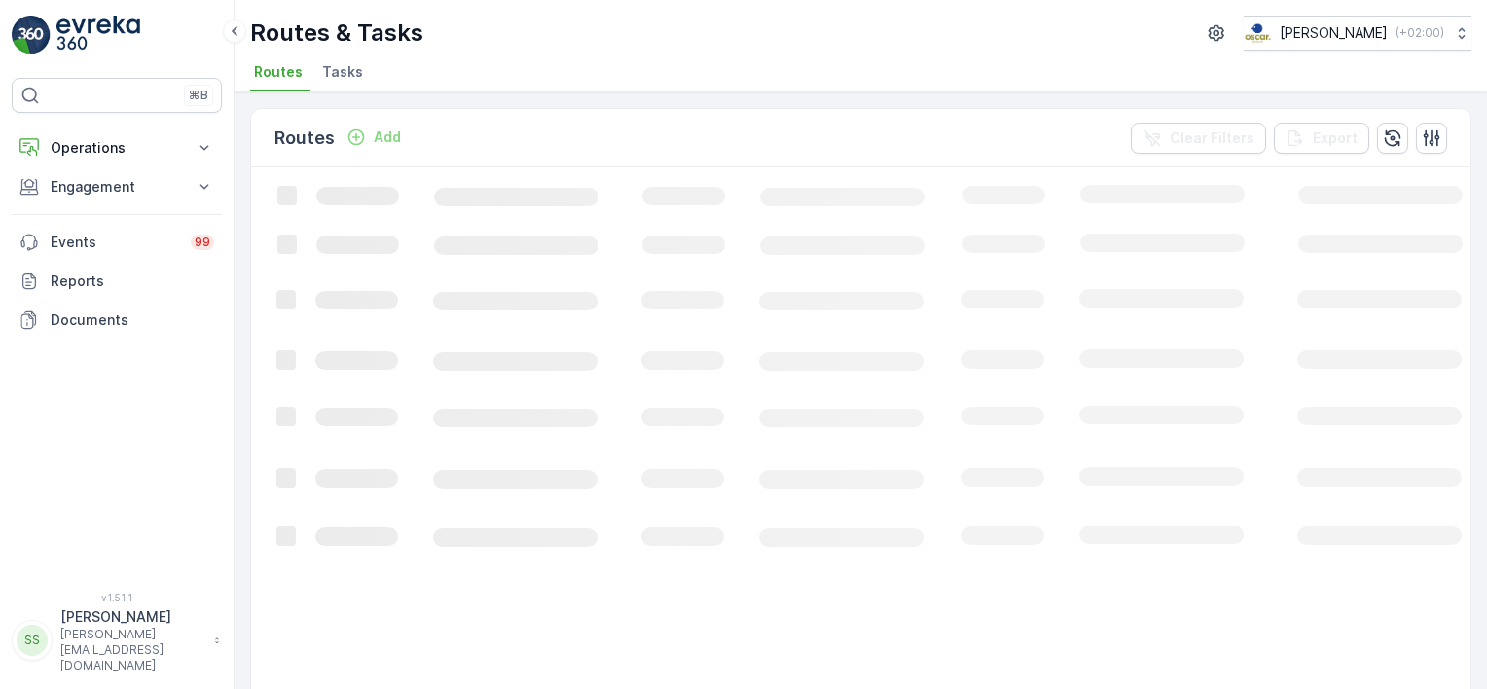
click at [998, 126] on div "Routes Add Clear Filters Export" at bounding box center [860, 138] width 1219 height 58
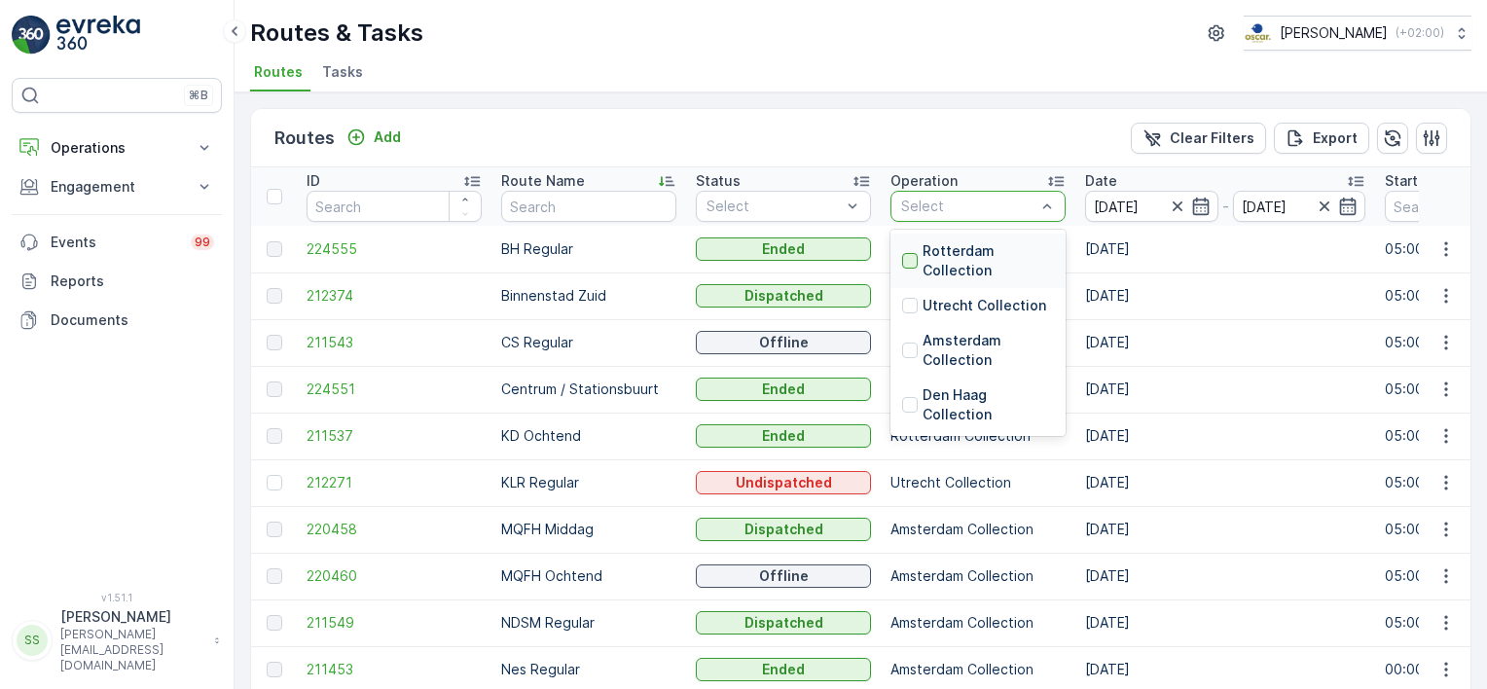
click at [915, 266] on div at bounding box center [910, 261] width 16 height 16
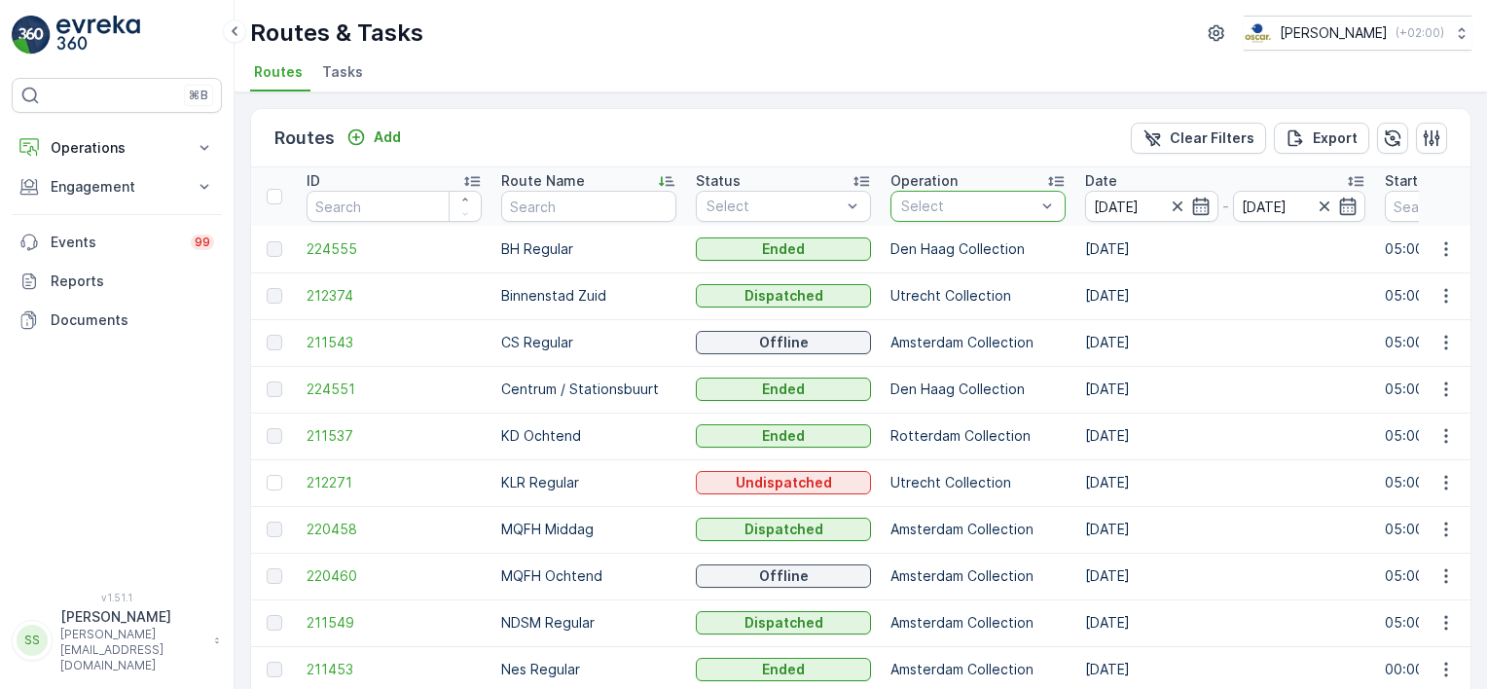
click at [891, 141] on div "Routes Add Clear Filters Export" at bounding box center [860, 138] width 1219 height 58
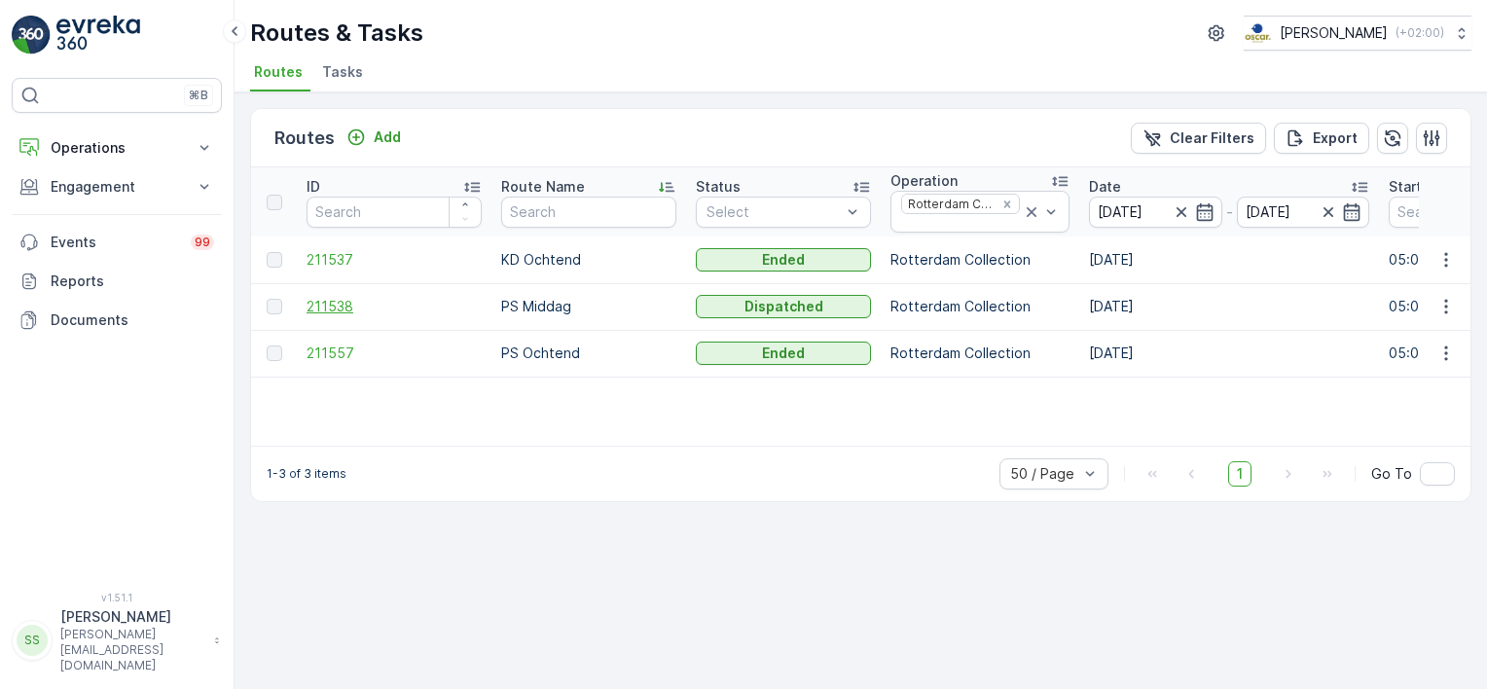
click at [332, 305] on span "211538" at bounding box center [394, 306] width 175 height 19
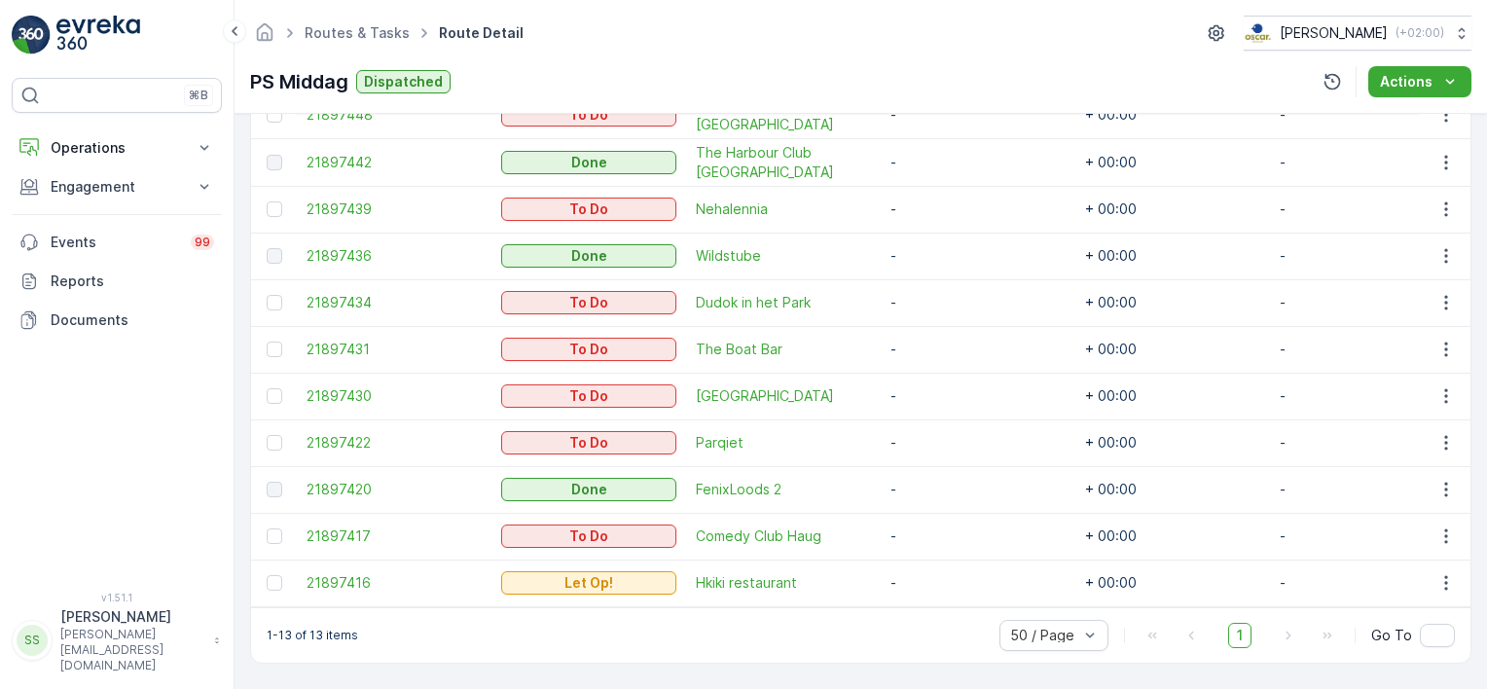
scroll to position [712, 0]
click at [334, 573] on span "21897416" at bounding box center [394, 582] width 175 height 19
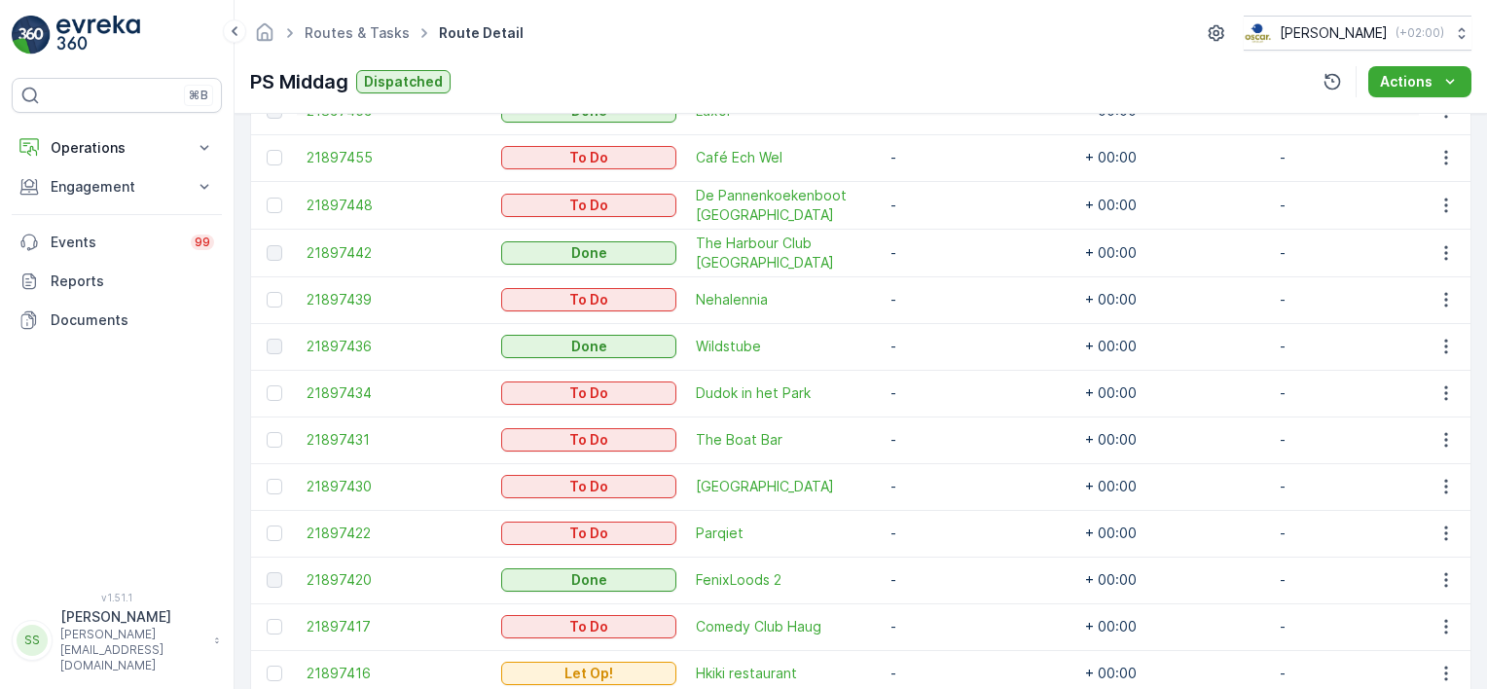
scroll to position [712, 0]
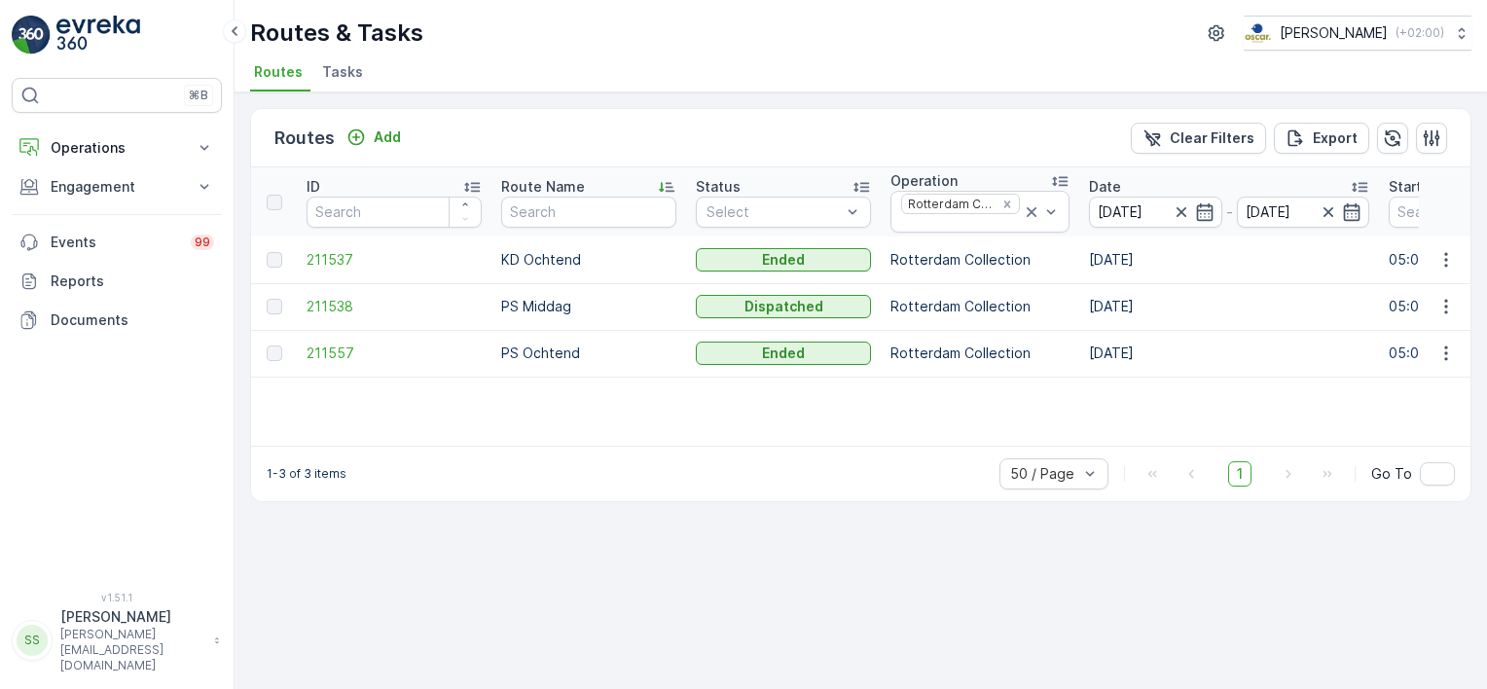
drag, startPoint x: 1005, startPoint y: 198, endPoint x: 1001, endPoint y: 179, distance: 18.9
click at [1005, 198] on icon "Remove Rotterdam Collection" at bounding box center [1007, 205] width 14 height 14
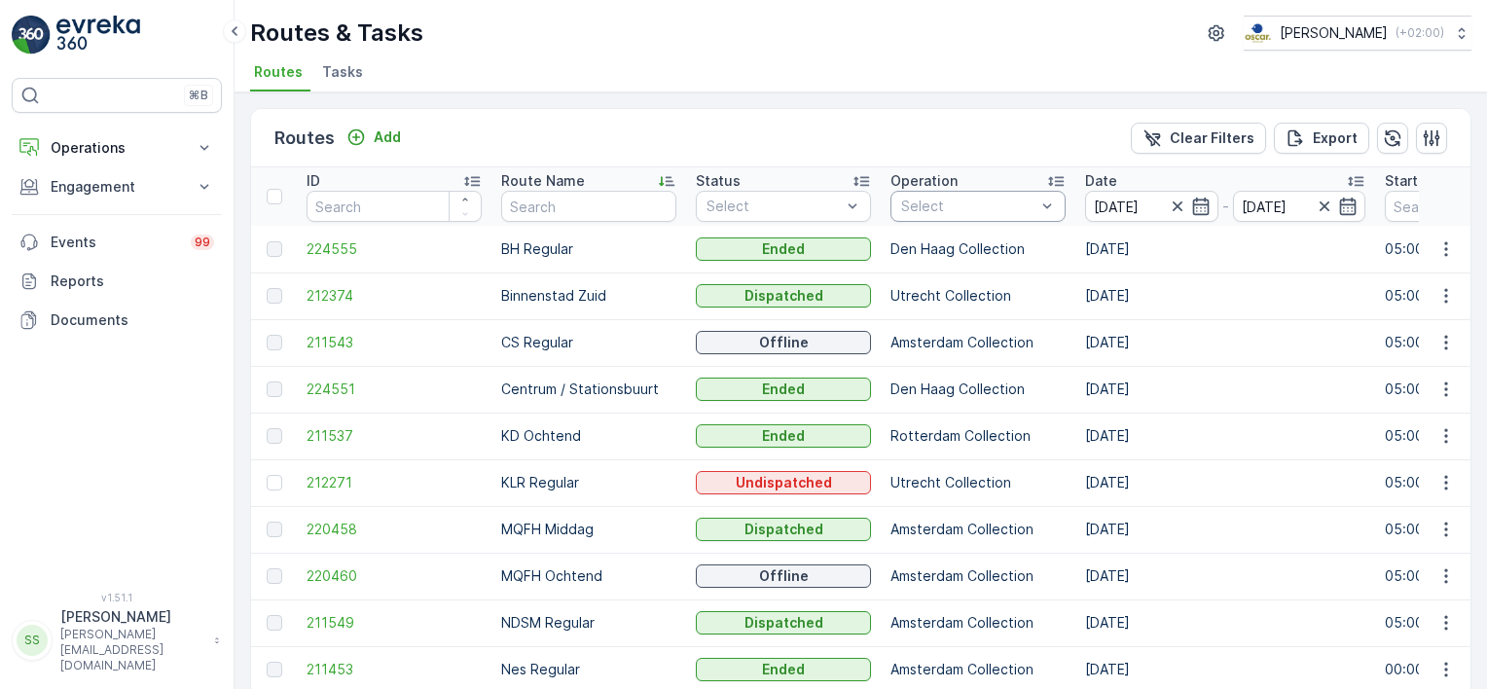
click at [975, 193] on div "Select" at bounding box center [977, 206] width 175 height 31
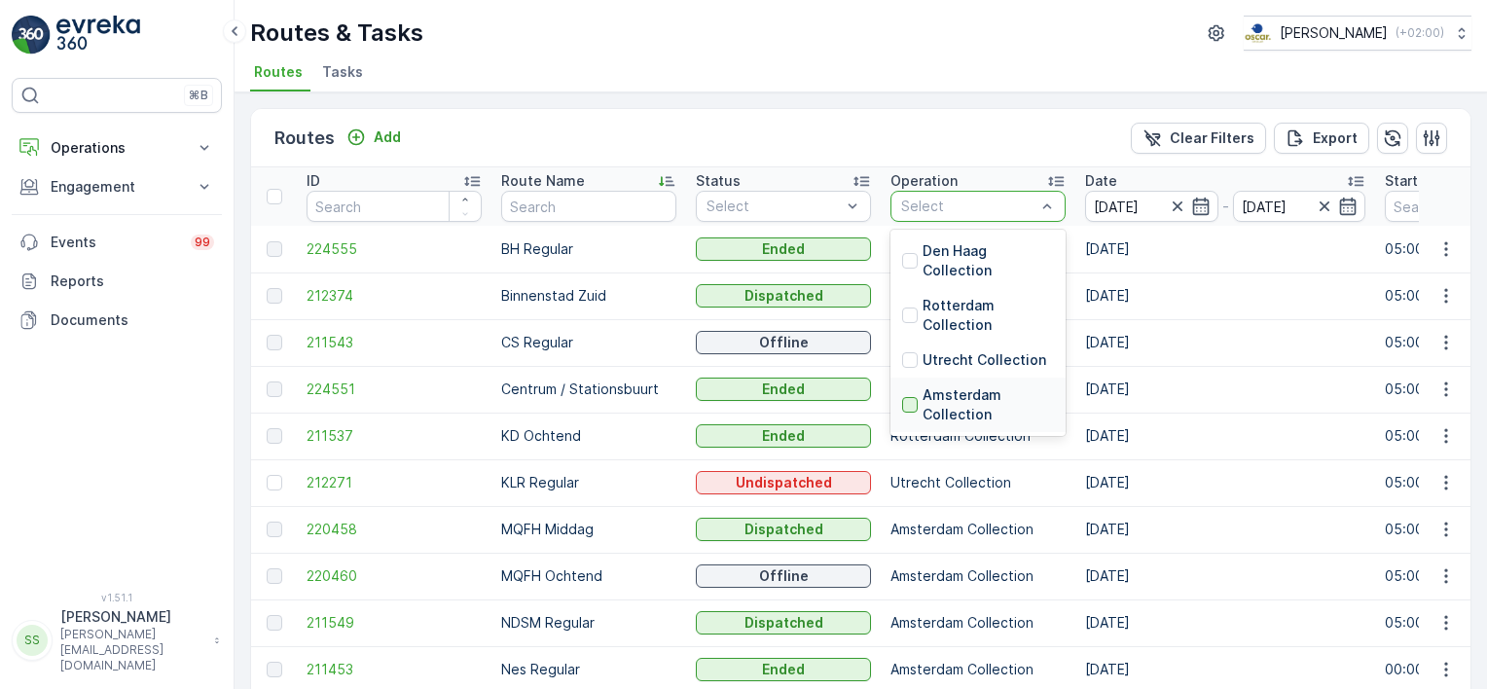
click at [911, 400] on div at bounding box center [910, 405] width 16 height 16
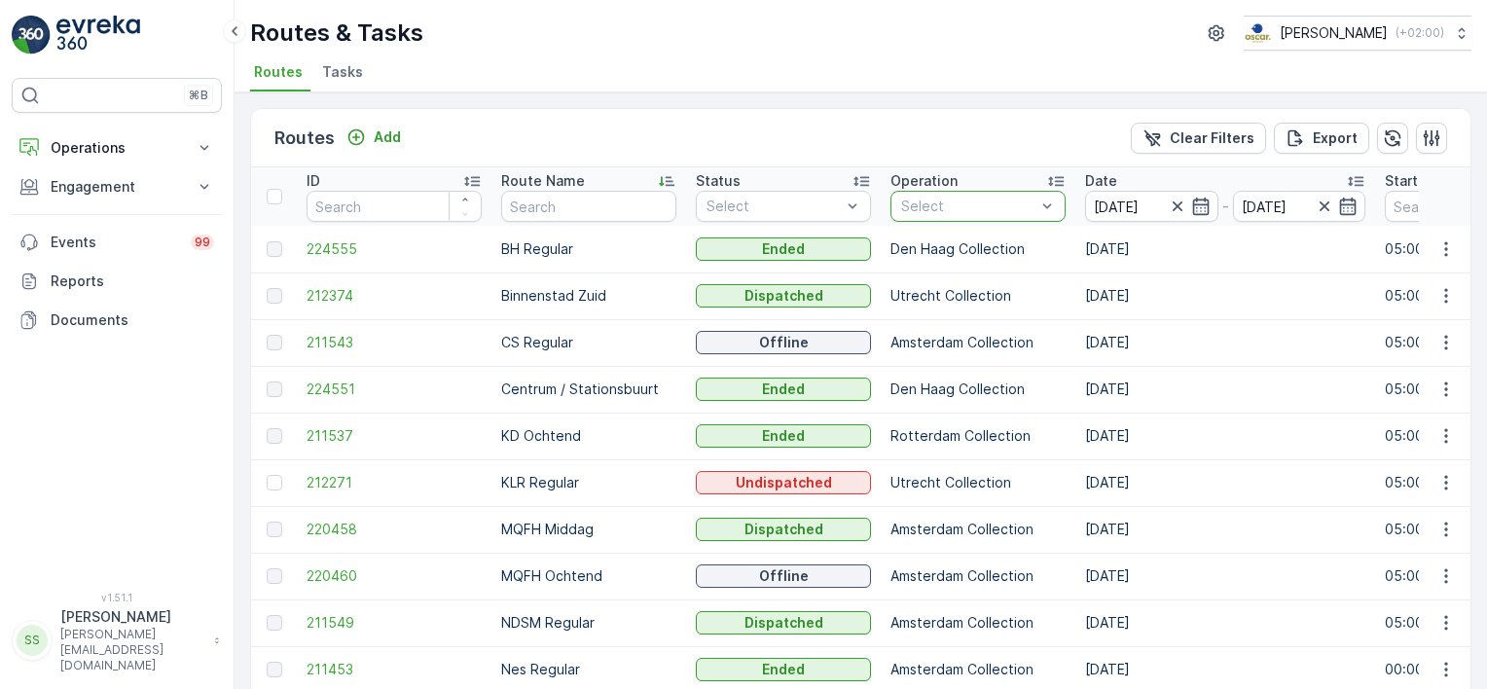
click at [981, 141] on div "Routes Add Clear Filters Export" at bounding box center [860, 138] width 1219 height 58
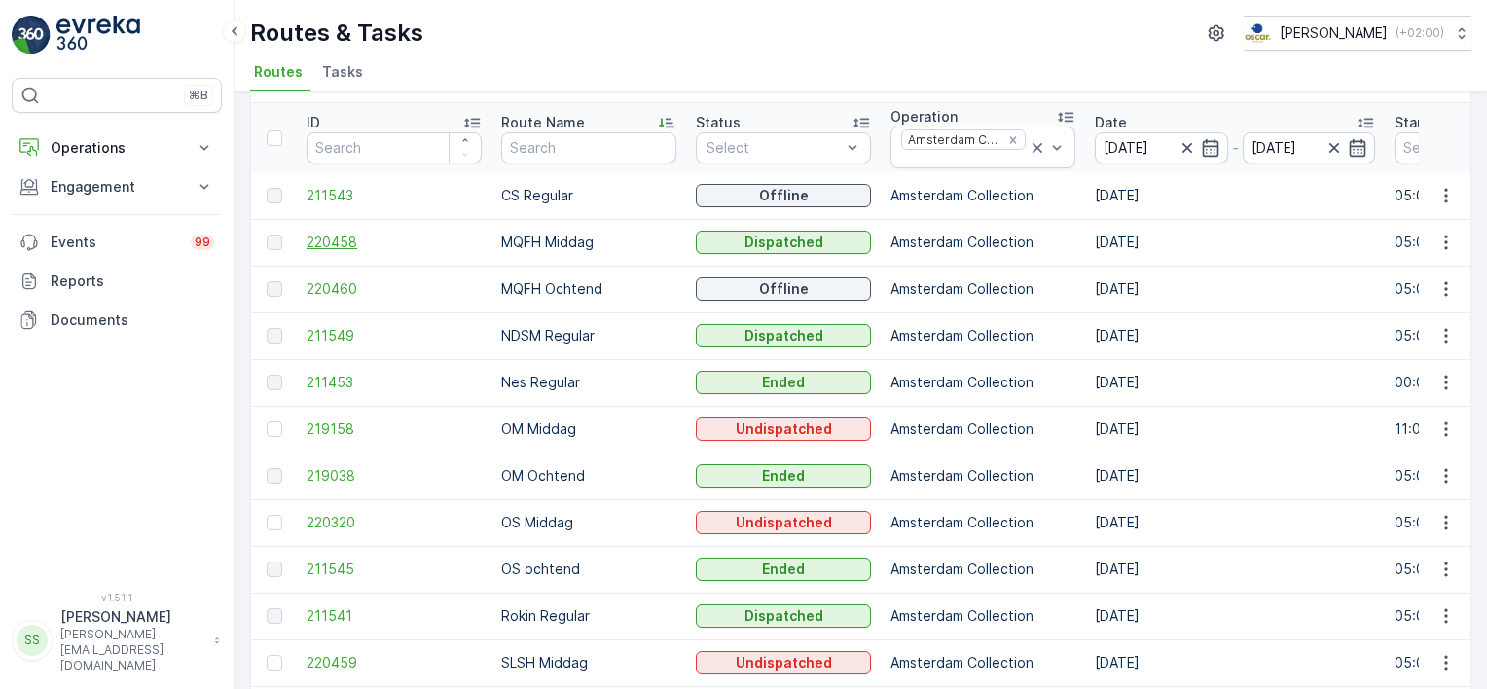
scroll to position [97, 0]
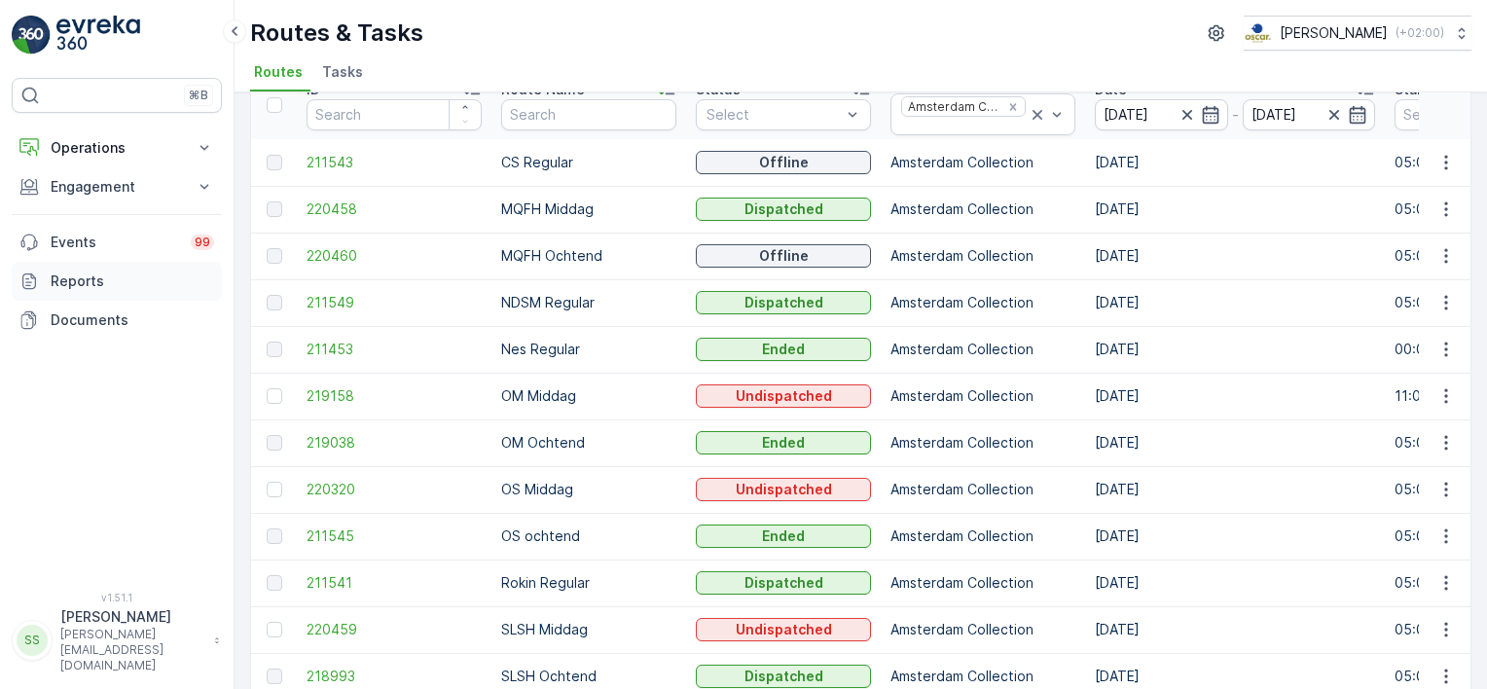
drag, startPoint x: 319, startPoint y: 261, endPoint x: 213, endPoint y: 261, distance: 106.1
click at [319, 261] on span "220460" at bounding box center [394, 255] width 175 height 19
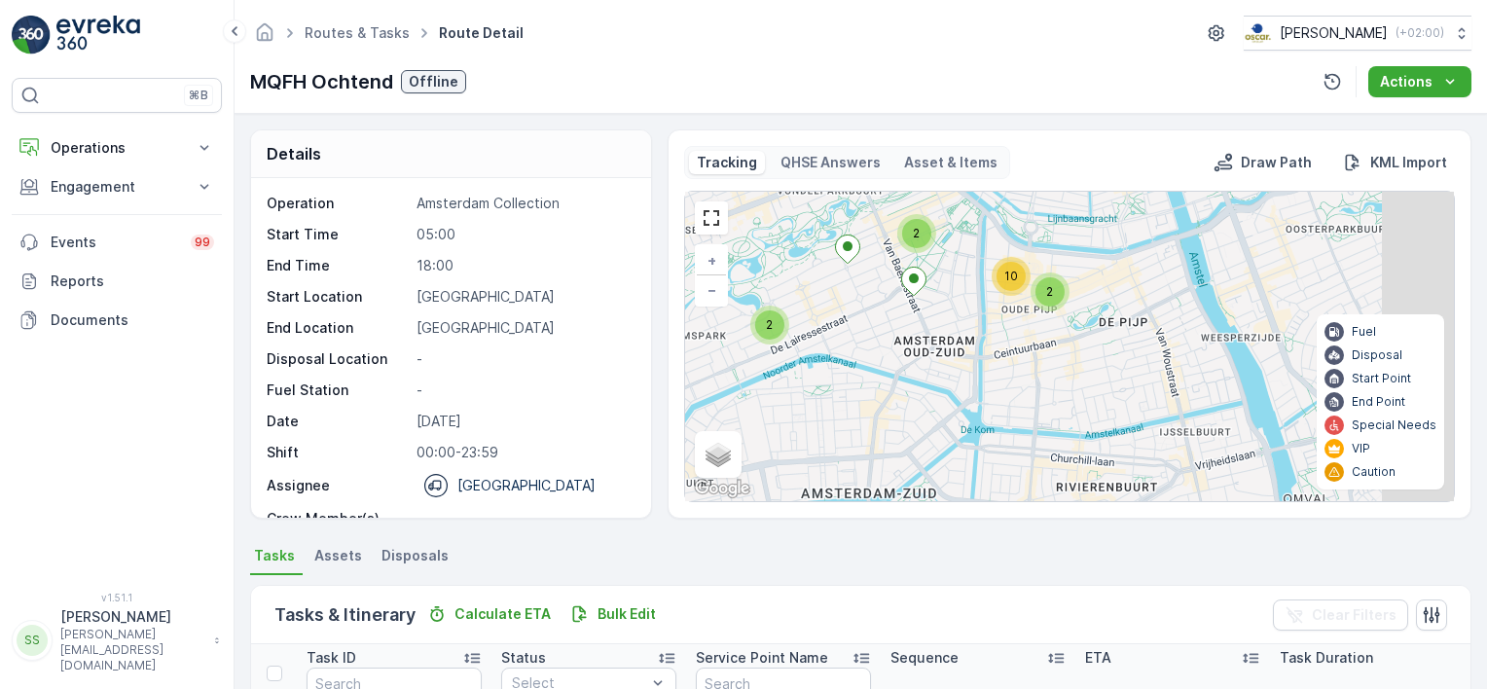
drag, startPoint x: 977, startPoint y: 325, endPoint x: 987, endPoint y: 304, distance: 23.5
click at [942, 343] on div "2 2 2 10 + − Satellite Roadmap Terrain Hybrid Leaflet Keyboard shortcuts Map Da…" at bounding box center [1069, 346] width 769 height 309
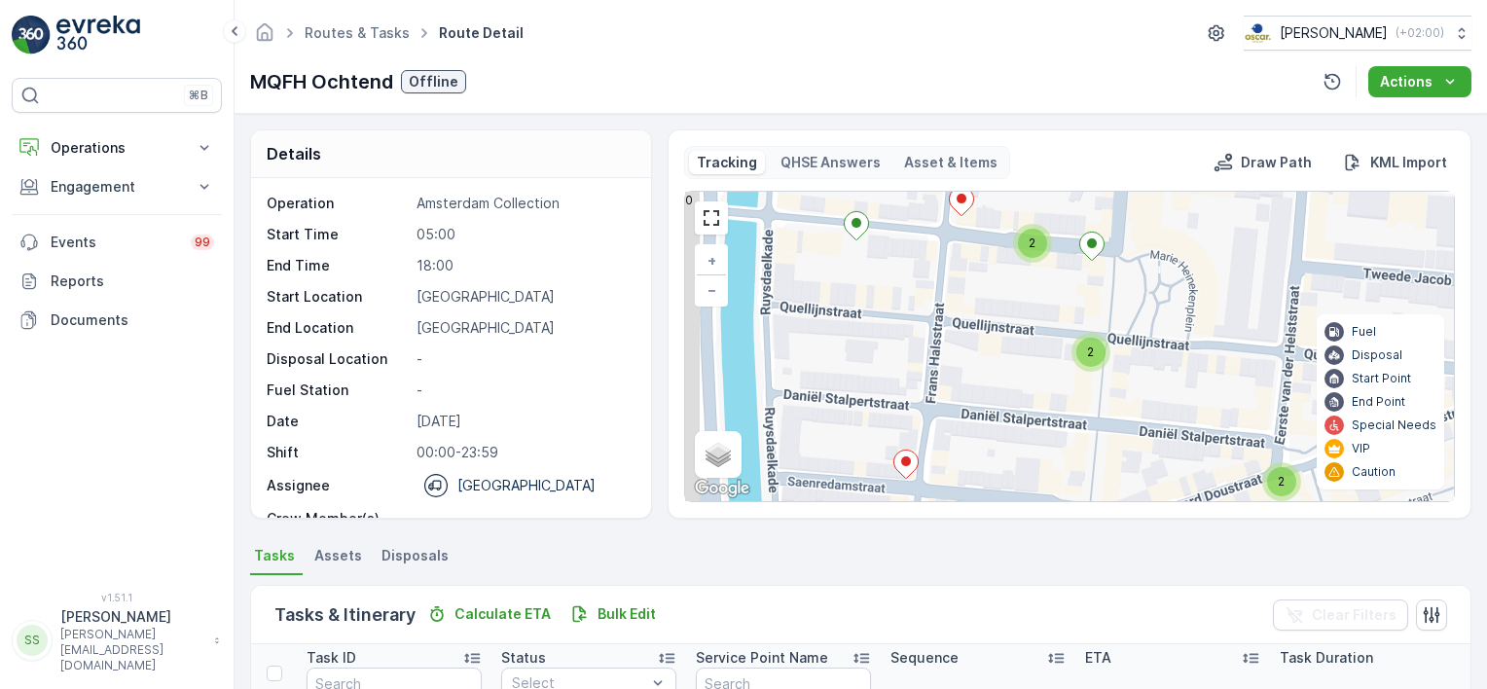
drag, startPoint x: 895, startPoint y: 263, endPoint x: 950, endPoint y: 350, distance: 103.2
click at [941, 354] on div "2 2 2 + − Satellite Roadmap Terrain Hybrid Leaflet Keyboard shortcuts Map Data …" at bounding box center [1069, 346] width 769 height 309
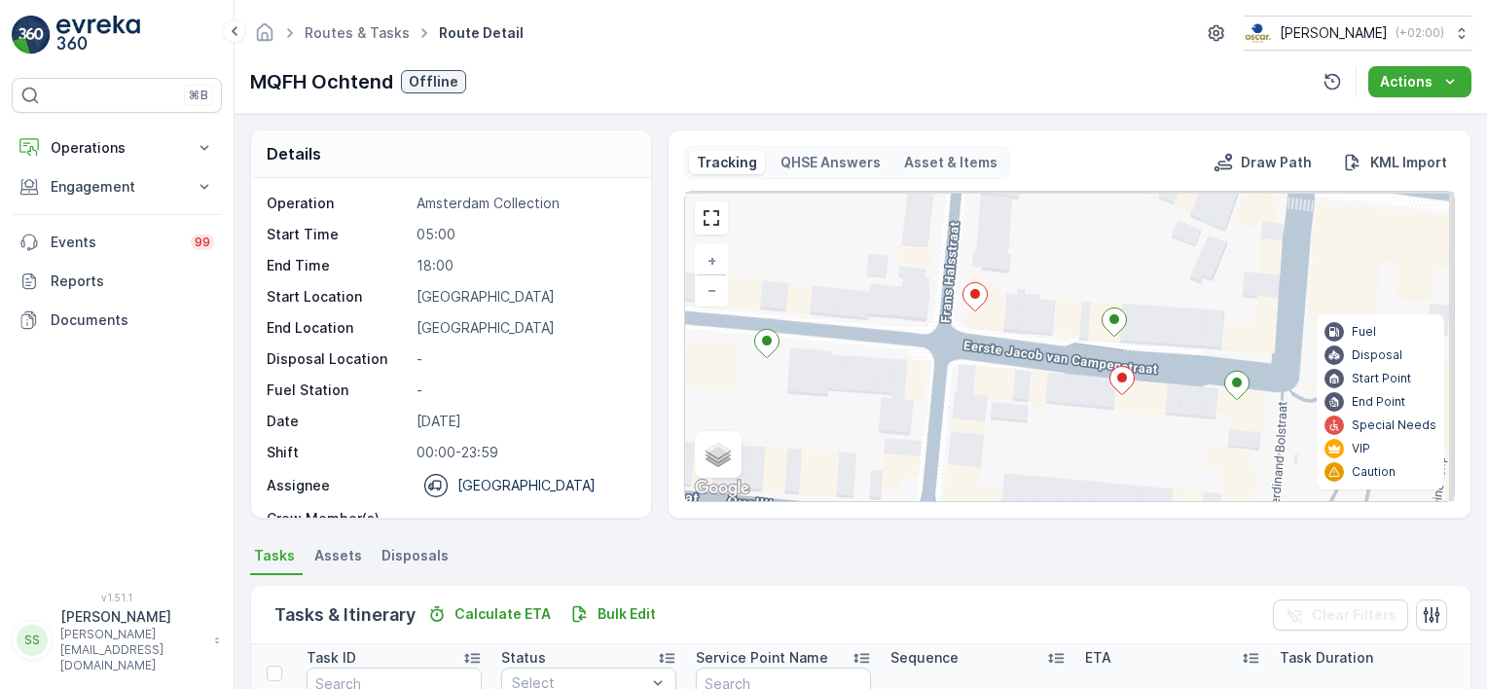
drag, startPoint x: 954, startPoint y: 272, endPoint x: 938, endPoint y: 428, distance: 156.5
click at [935, 430] on div "2 2 + − Satellite Roadmap Terrain Hybrid Leaflet Keyboard shortcuts Map Data Ma…" at bounding box center [1069, 346] width 769 height 309
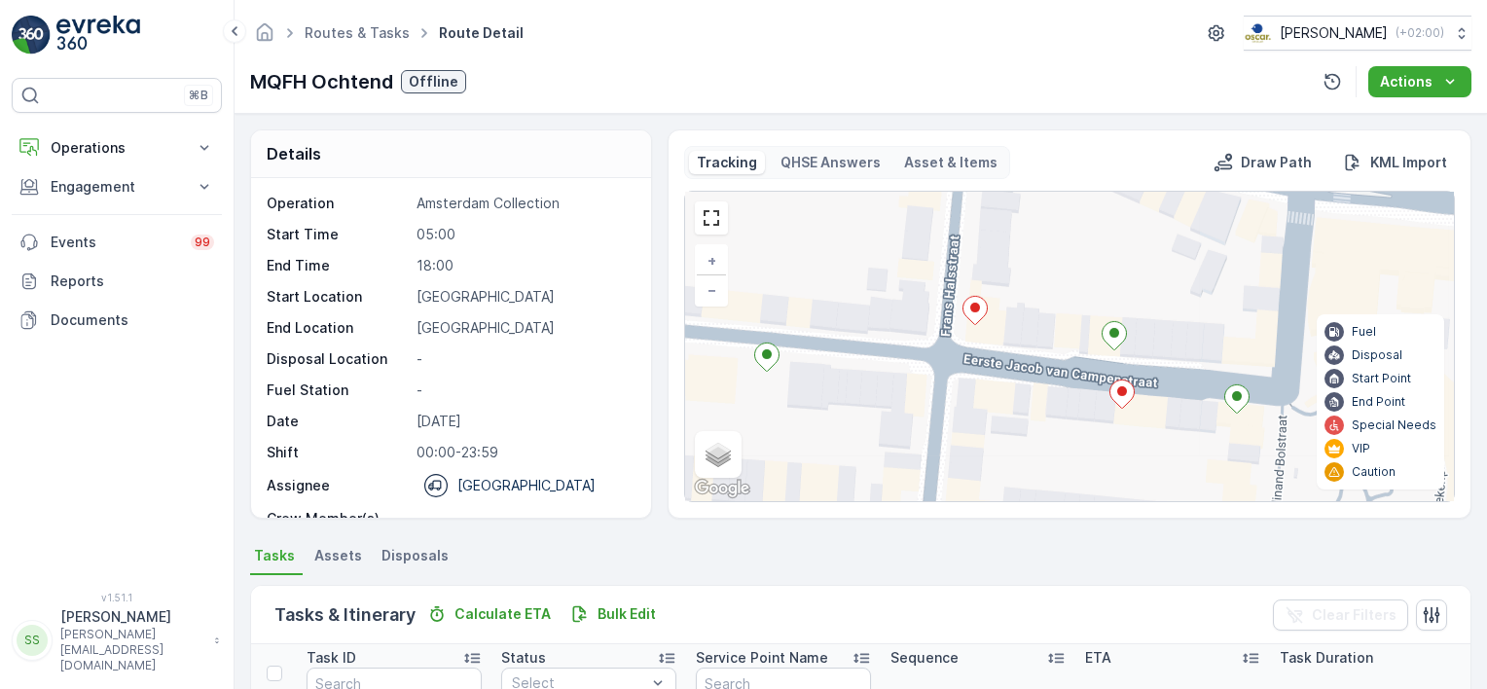
click at [974, 310] on ellipse at bounding box center [975, 308] width 10 height 10
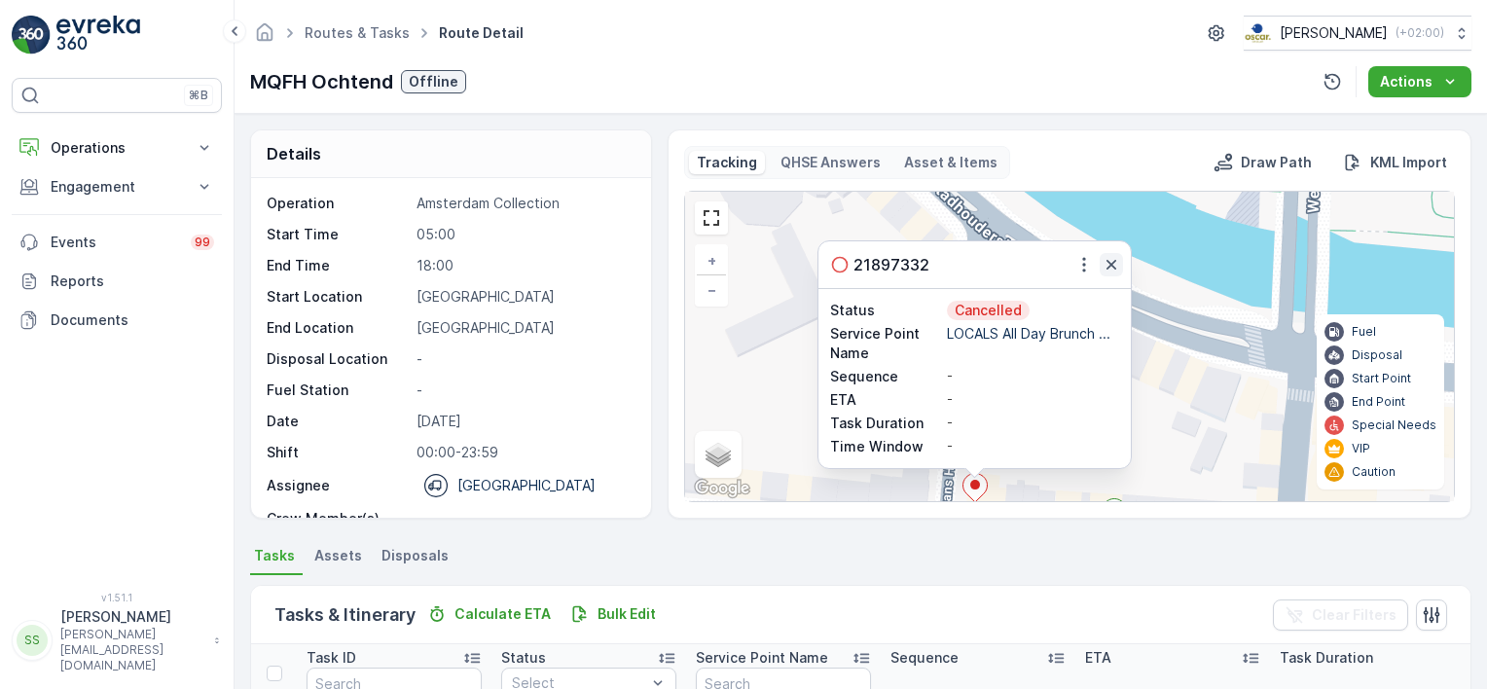
click at [1109, 260] on icon "button" at bounding box center [1111, 264] width 19 height 19
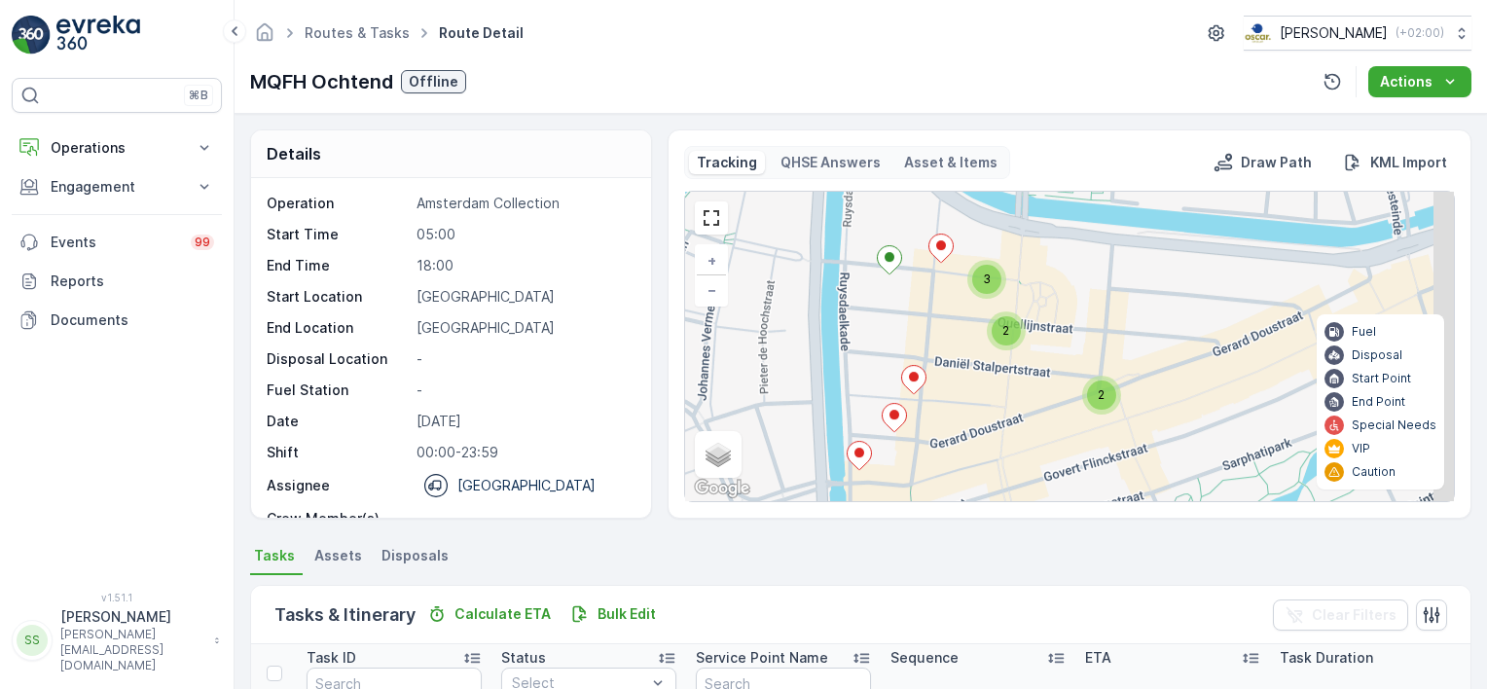
drag, startPoint x: 1026, startPoint y: 323, endPoint x: 996, endPoint y: 248, distance: 80.4
click at [996, 248] on div "2 2 3 + − Satellite Roadmap Terrain Hybrid Leaflet Keyboard shortcuts Map Data …" at bounding box center [1069, 346] width 769 height 309
drag, startPoint x: 956, startPoint y: 405, endPoint x: 960, endPoint y: 385, distance: 20.1
click at [960, 385] on div "2 2 3 + − Satellite Roadmap Terrain Hybrid Leaflet Keyboard shortcuts Map Data …" at bounding box center [1069, 346] width 769 height 309
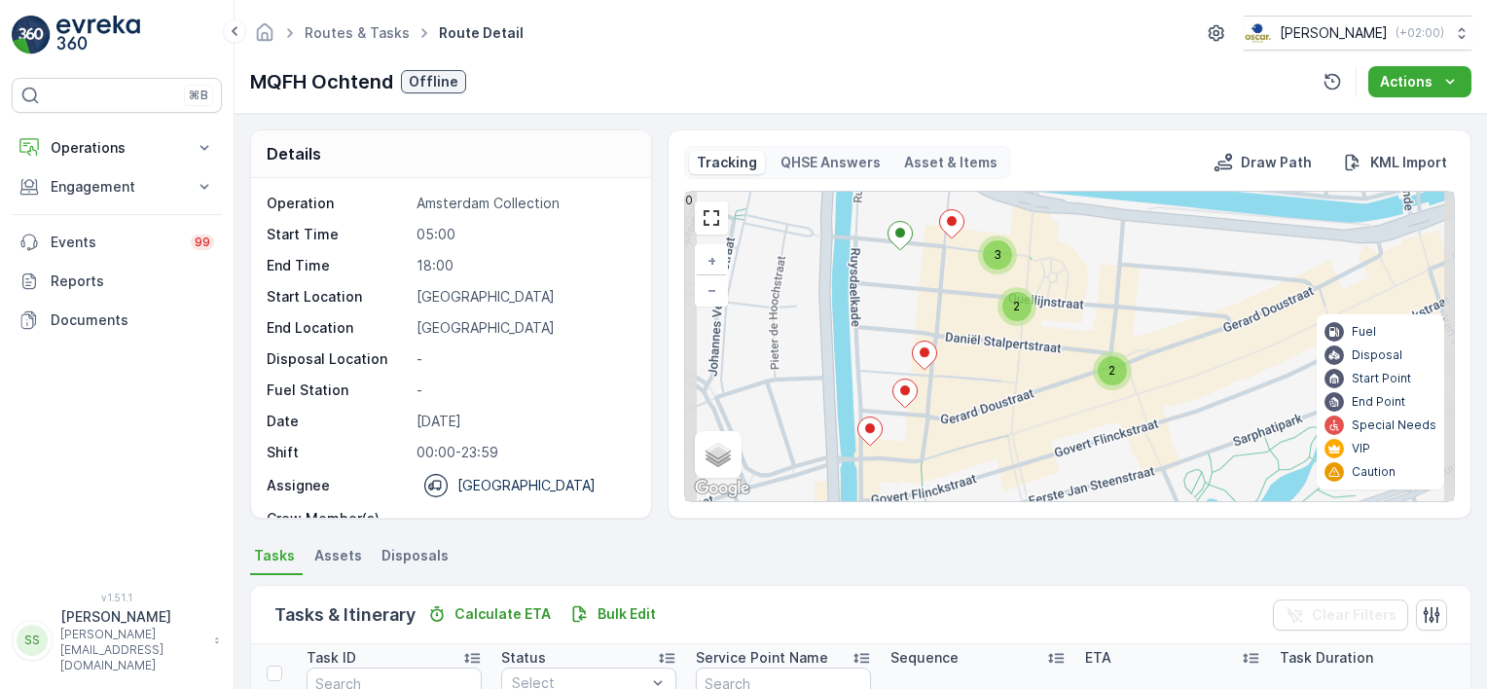
click at [922, 368] on icon at bounding box center [924, 356] width 24 height 28
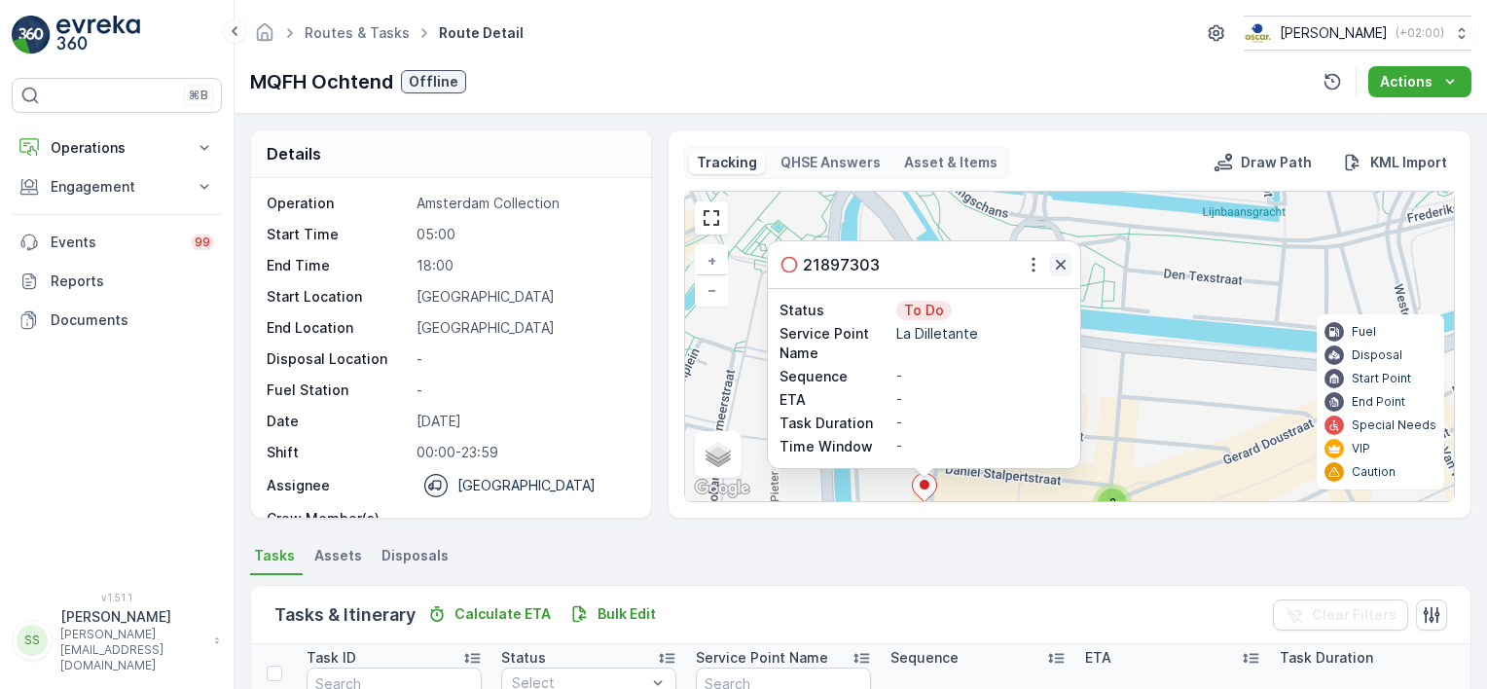
click at [1061, 267] on icon "button" at bounding box center [1061, 265] width 10 height 10
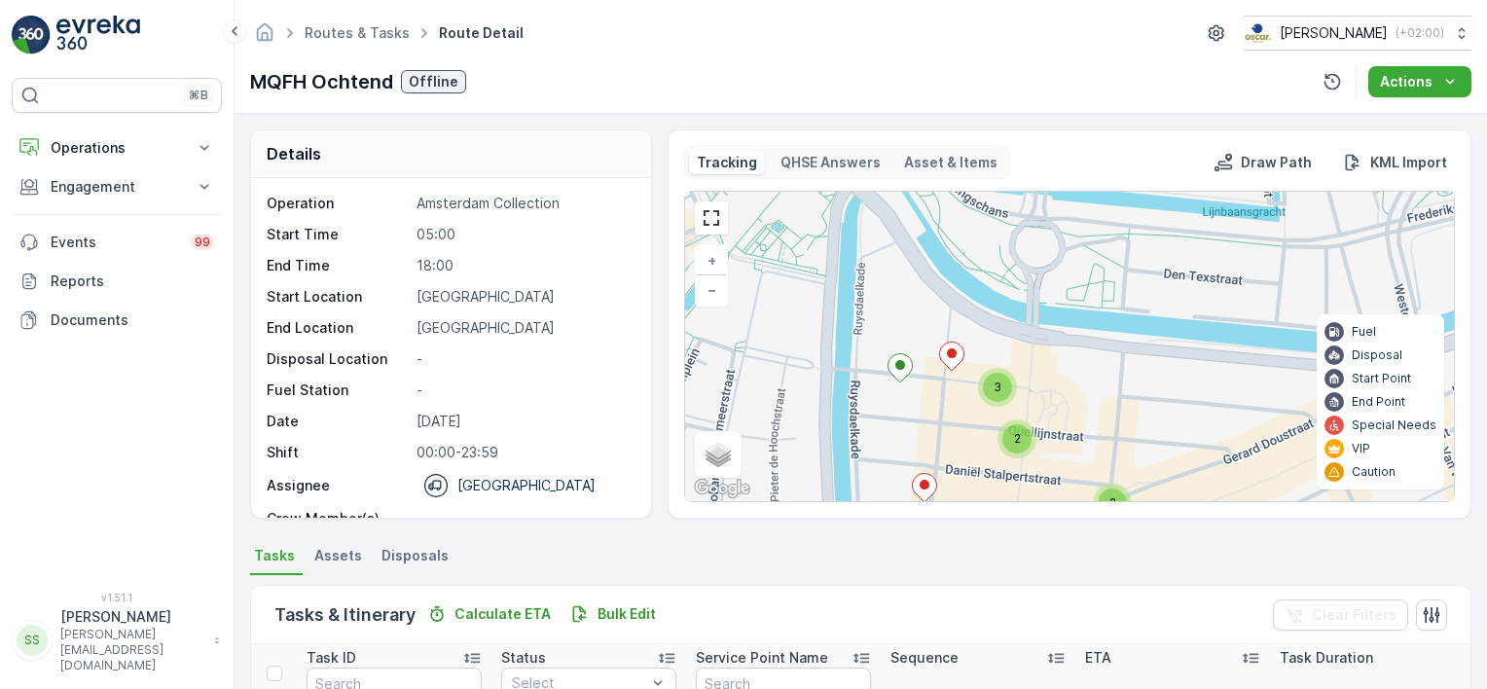
click at [1120, 156] on div "Tracking QHSE Answers Asset & Items Draw Path KML Import" at bounding box center [1069, 162] width 771 height 33
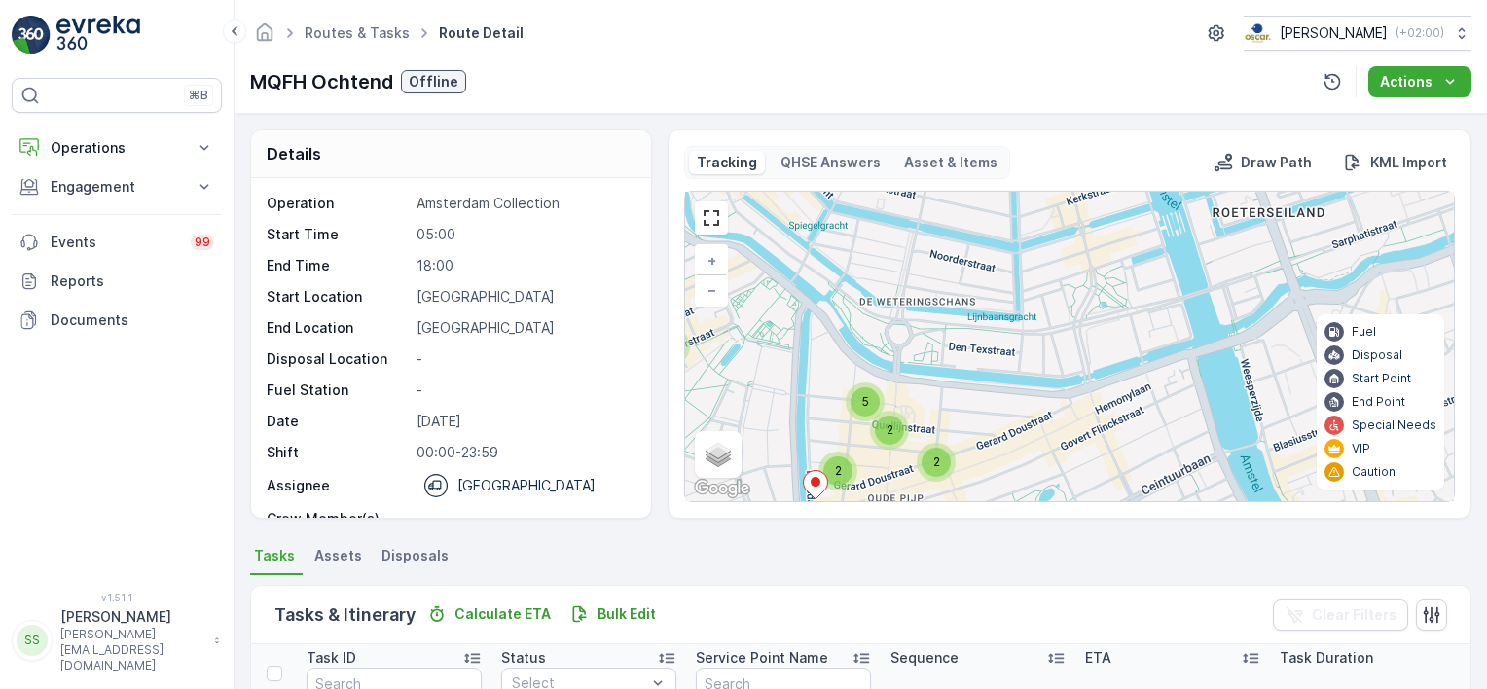
drag, startPoint x: 887, startPoint y: 490, endPoint x: 941, endPoint y: 309, distance: 188.7
click at [977, 365] on div "2 2 2 5 2 + − Satellite Roadmap Terrain Hybrid Leaflet Keyboard shortcuts Map D…" at bounding box center [1069, 346] width 769 height 309
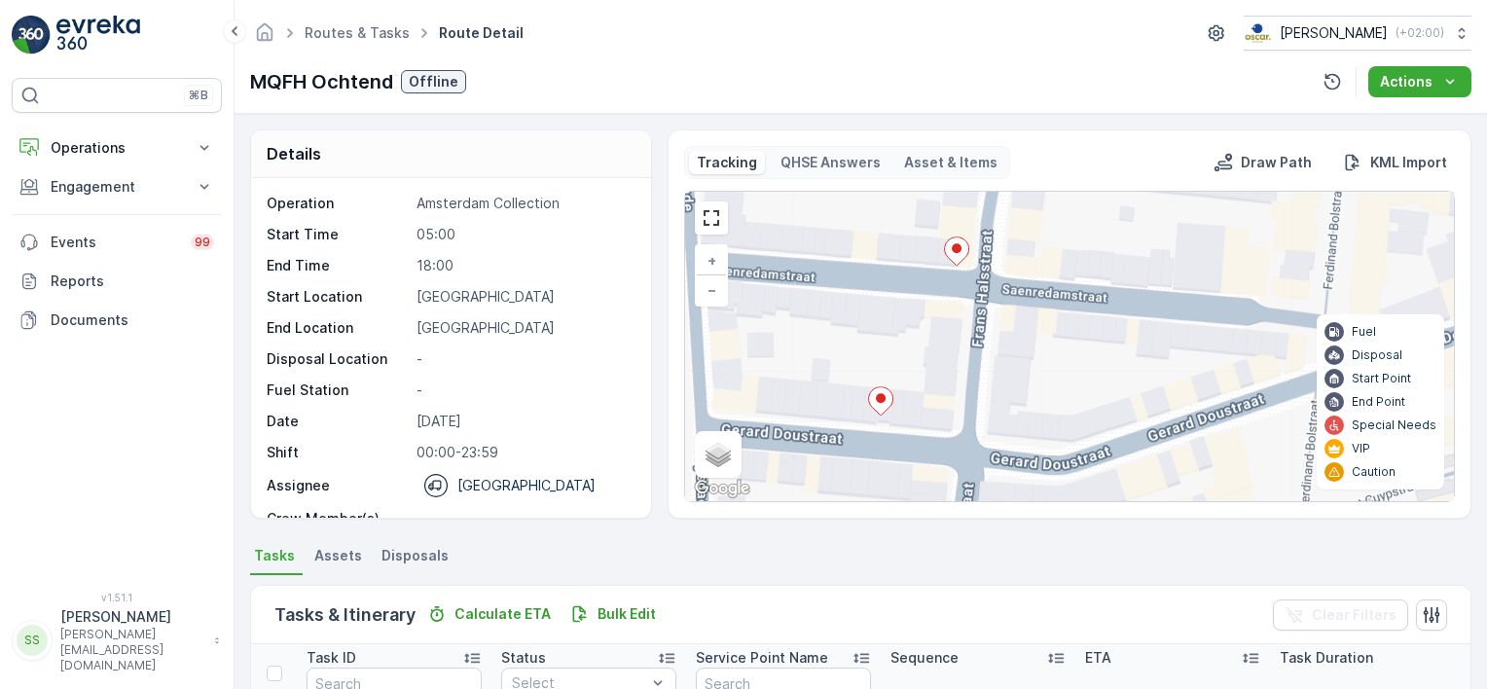
drag, startPoint x: 966, startPoint y: 399, endPoint x: 1015, endPoint y: 276, distance: 131.9
click at [1015, 276] on div "2 2 + − Satellite Roadmap Terrain Hybrid Leaflet Keyboard shortcuts Map Data Ma…" at bounding box center [1069, 346] width 769 height 309
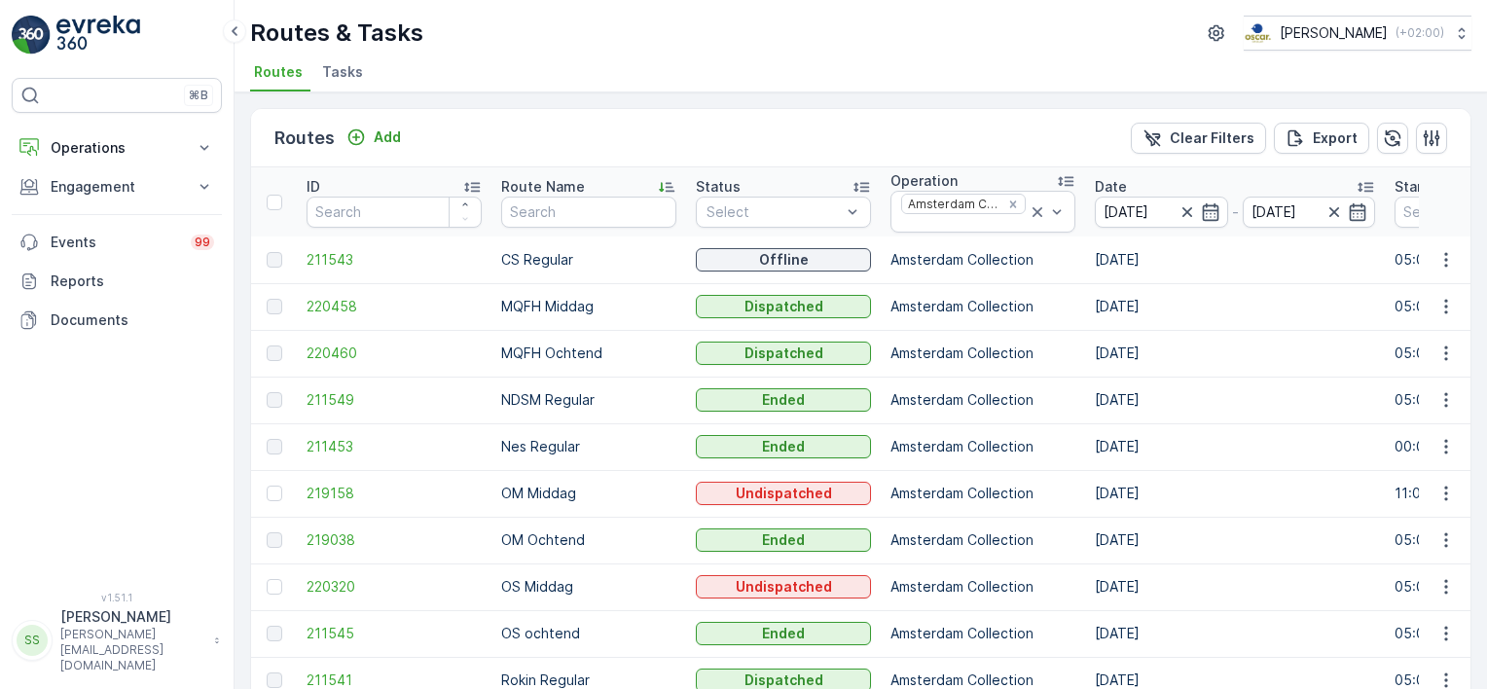
scroll to position [280, 0]
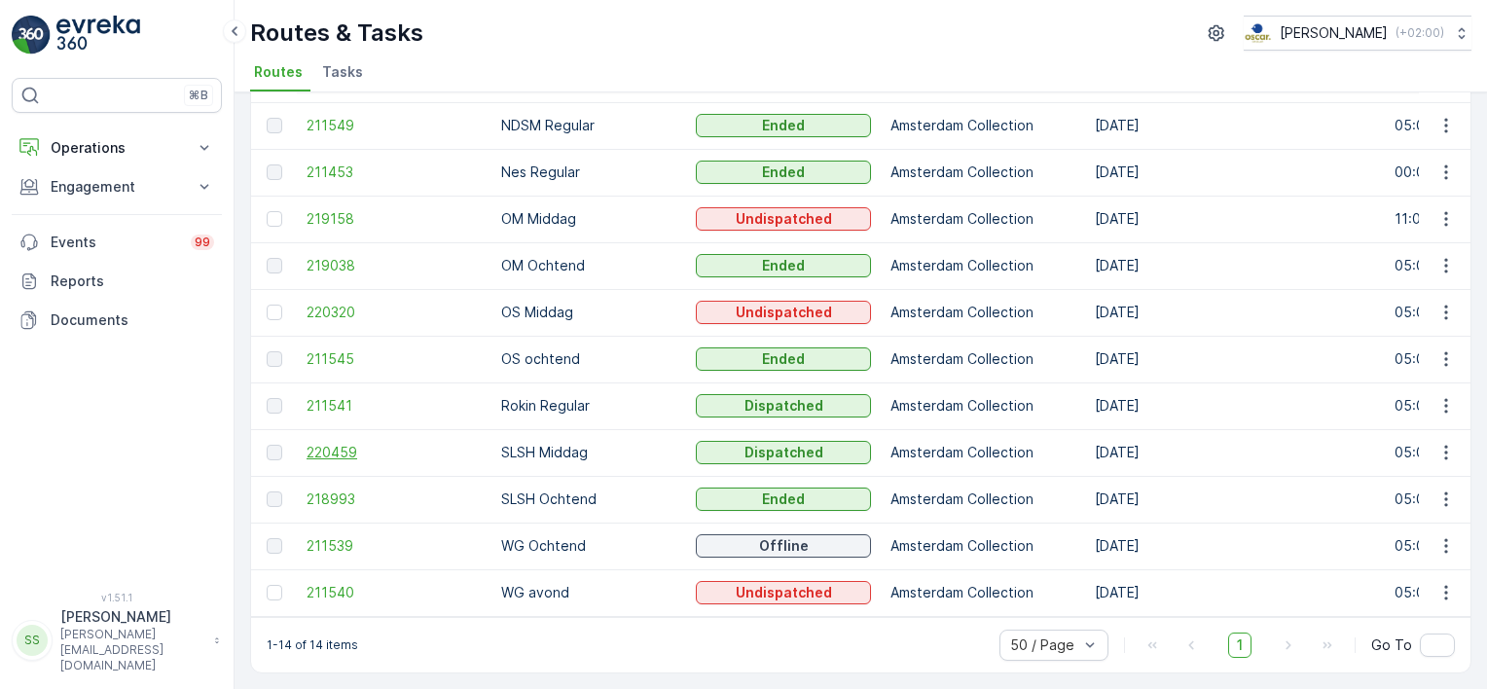
click at [315, 445] on span "220459" at bounding box center [394, 452] width 175 height 19
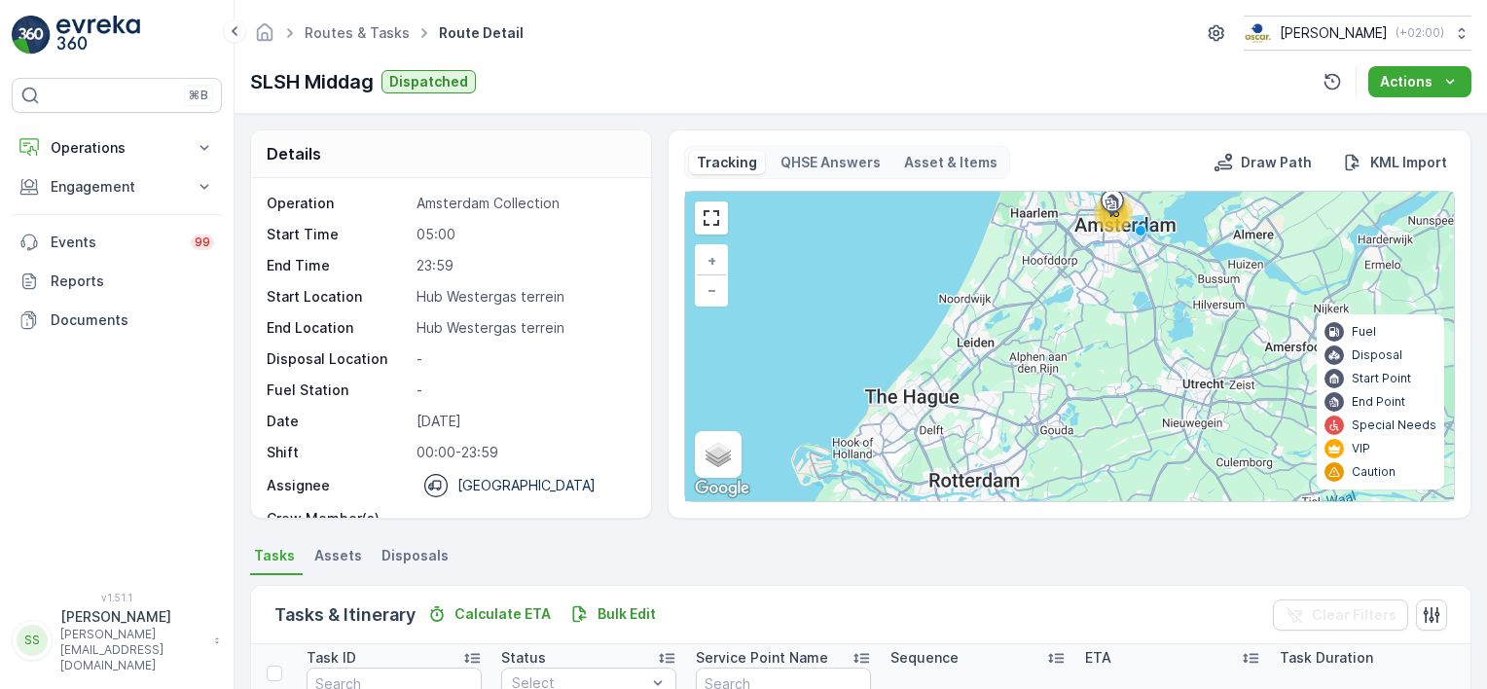
click at [558, 86] on div "SLSH Middag Dispatched Actions" at bounding box center [860, 81] width 1221 height 31
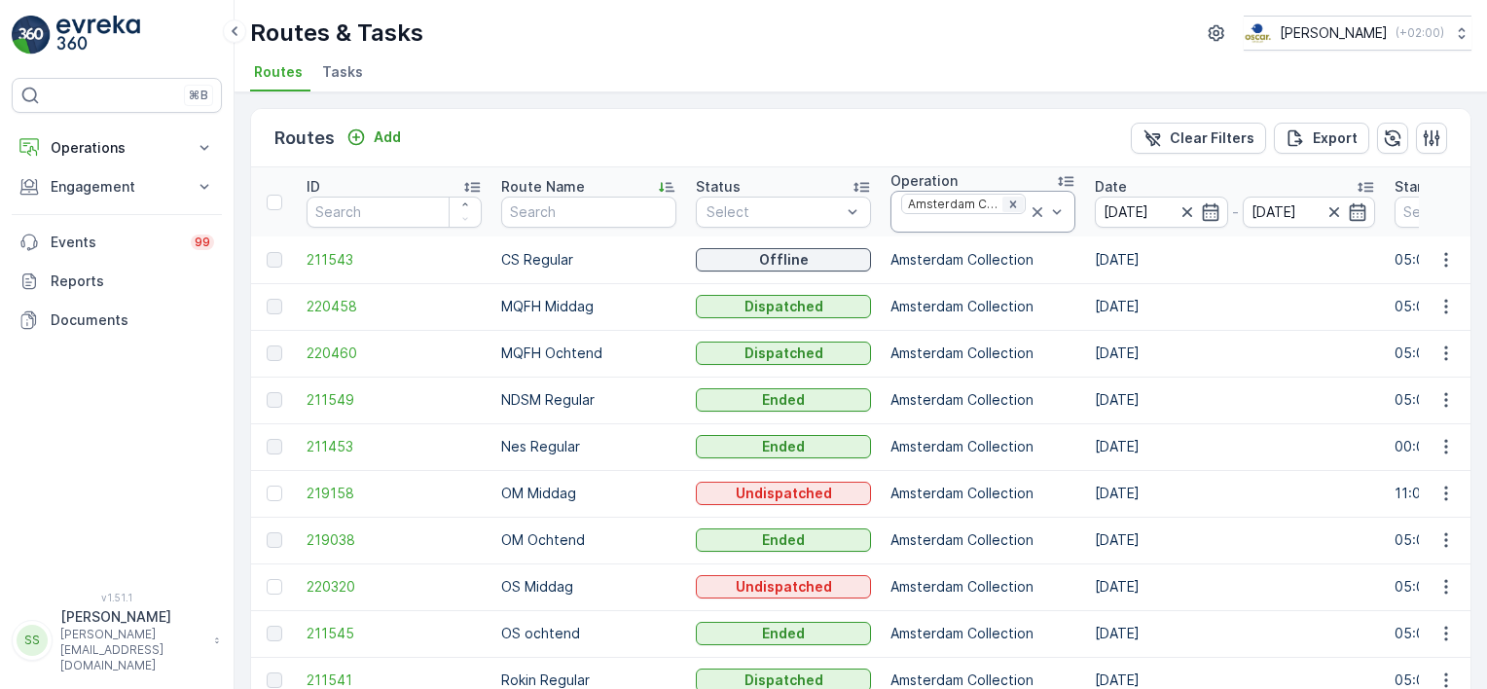
click at [1008, 199] on icon "Remove Amsterdam Collection" at bounding box center [1013, 205] width 14 height 14
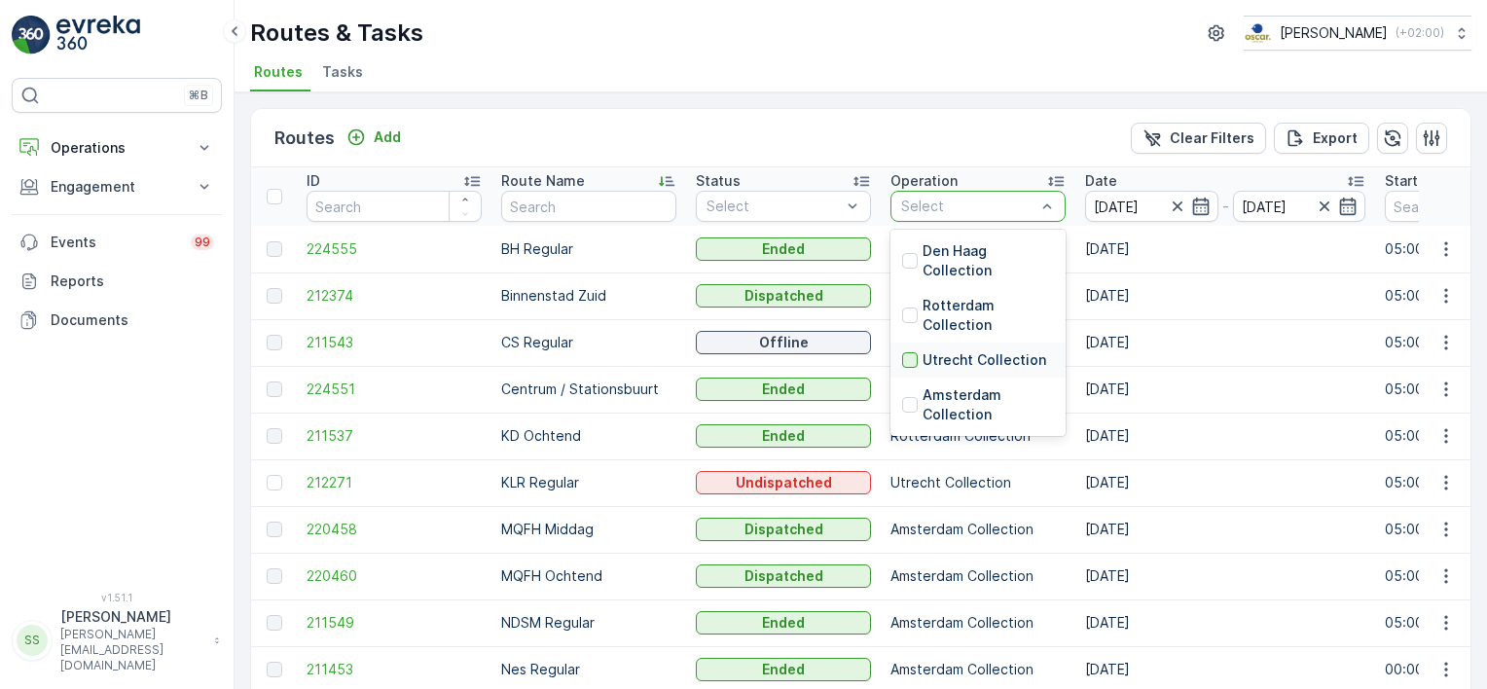
click at [908, 362] on div at bounding box center [910, 360] width 16 height 16
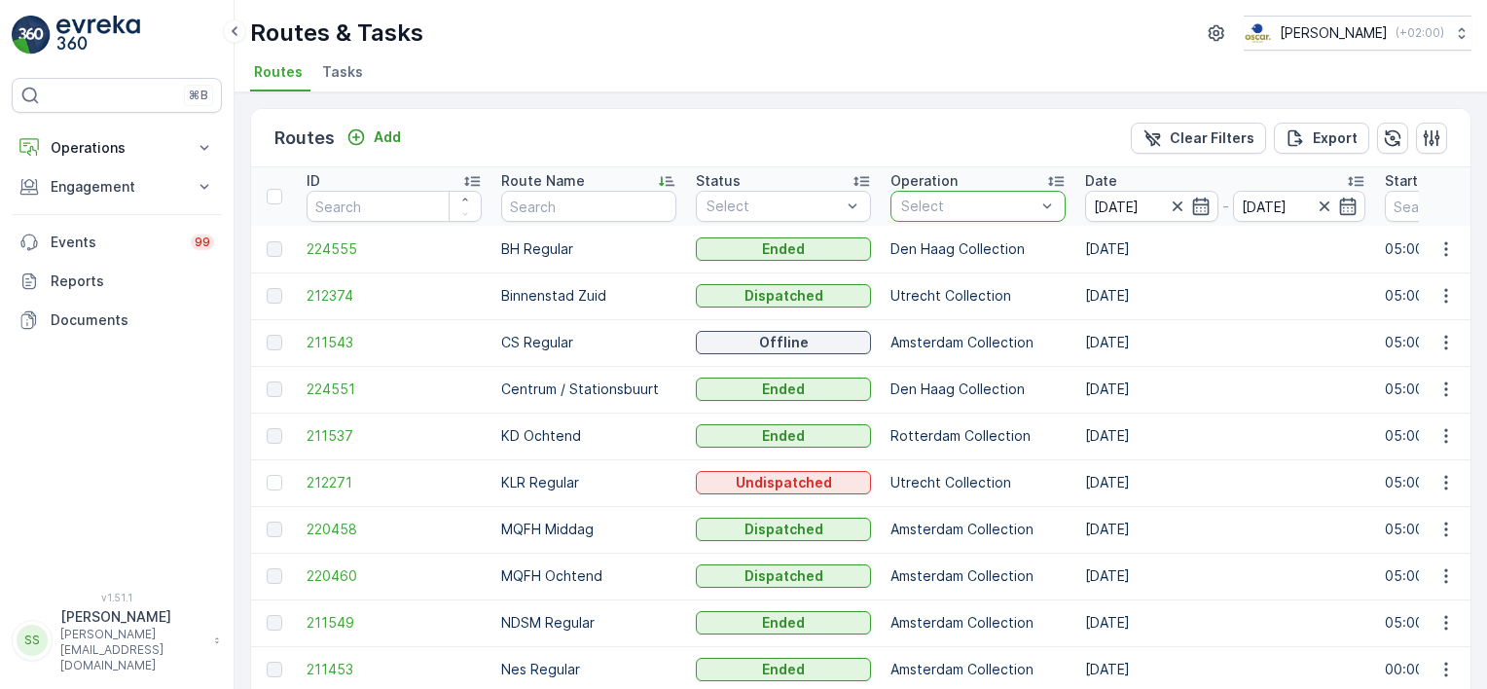
click at [922, 133] on div "Routes Add Clear Filters Export" at bounding box center [860, 138] width 1219 height 58
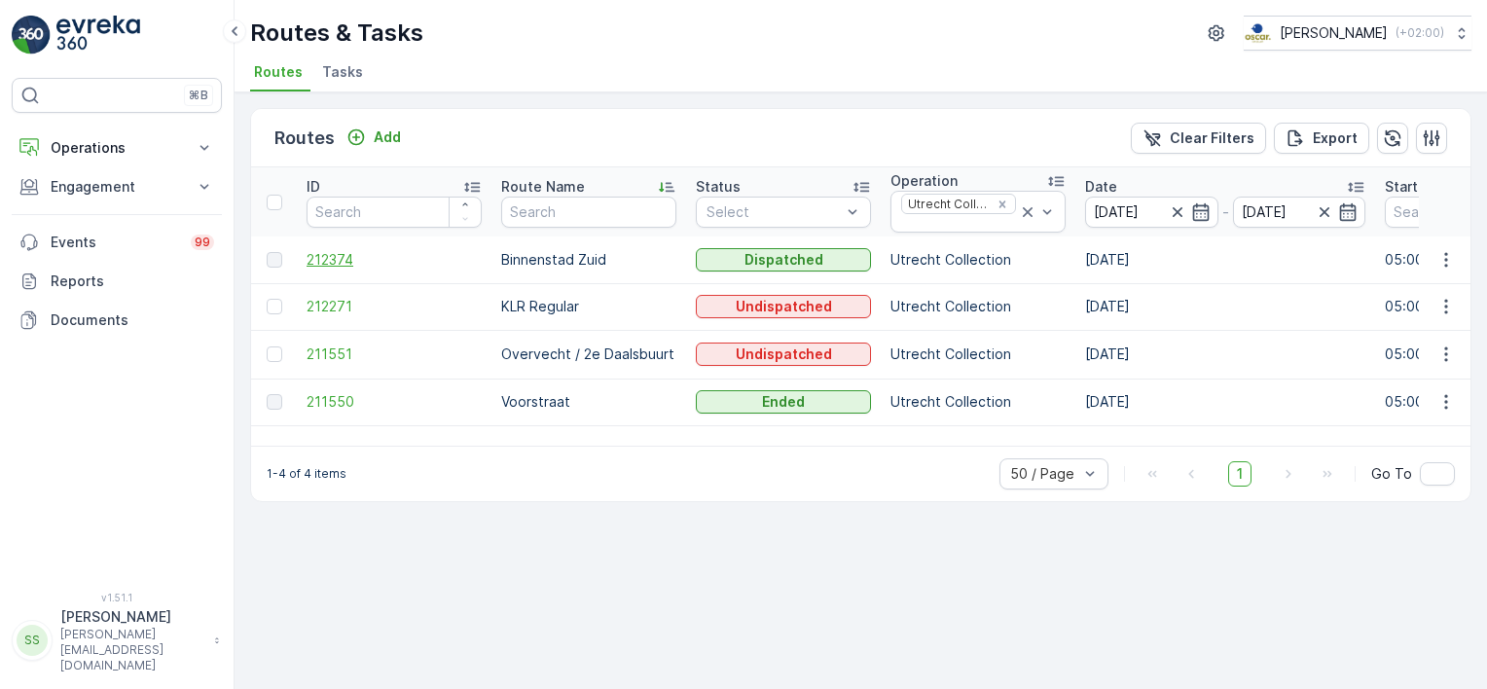
click at [318, 254] on span "212374" at bounding box center [394, 259] width 175 height 19
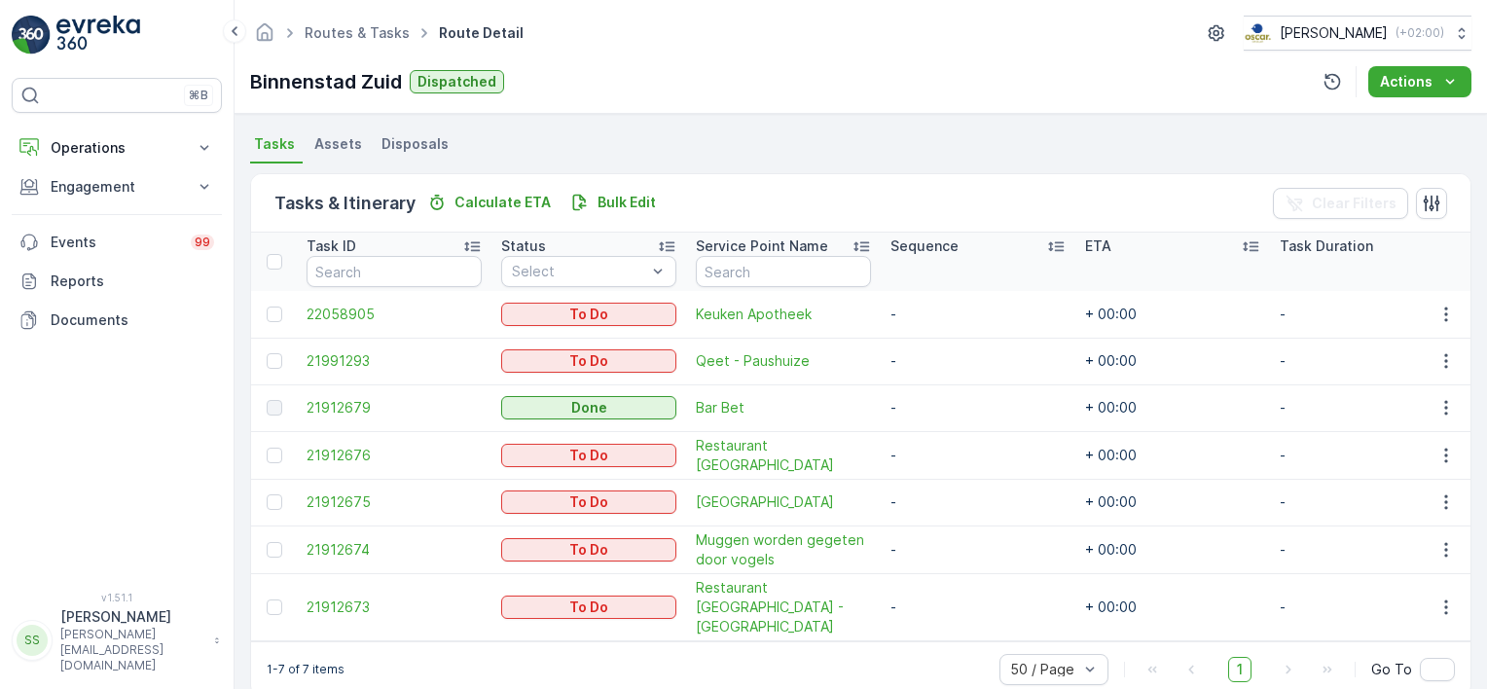
scroll to position [432, 0]
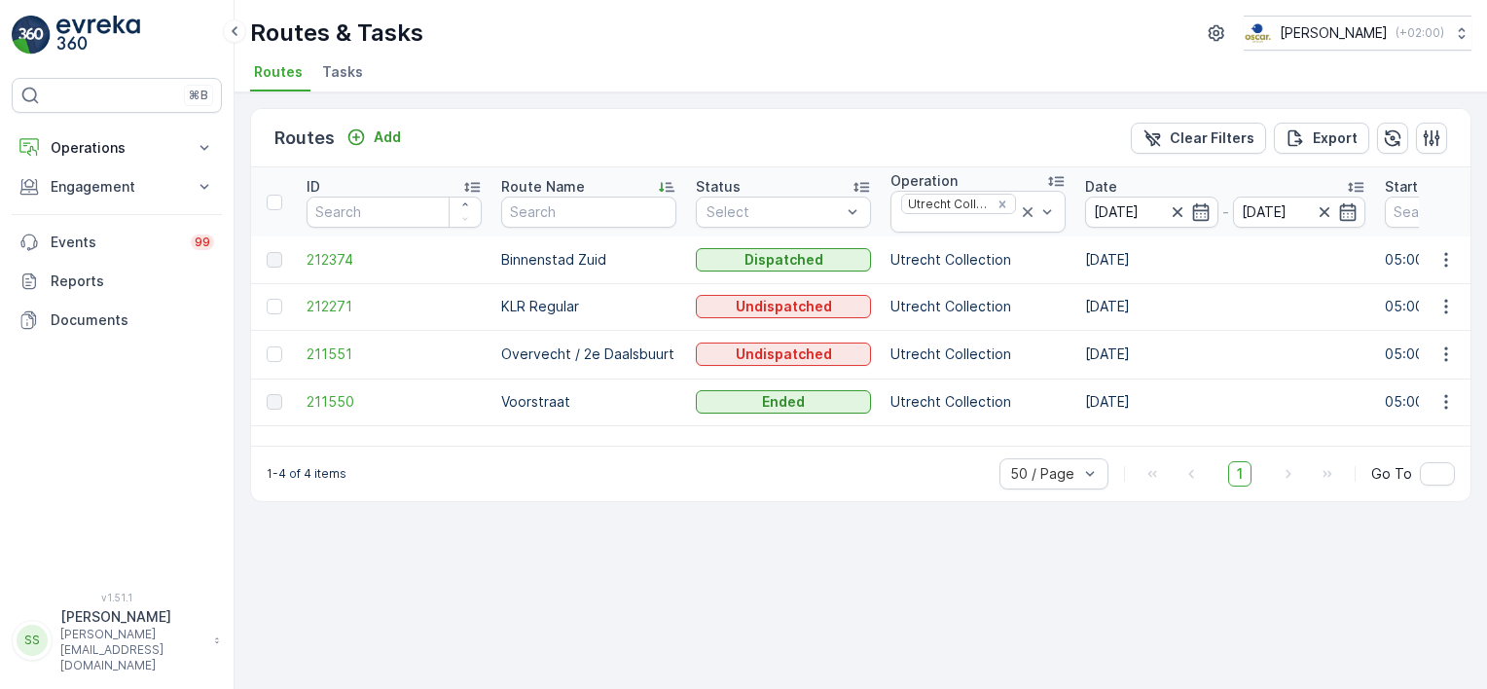
click at [856, 15] on div "Routes & Tasks Oscar Circulair ( +02:00 ) Routes Tasks" at bounding box center [861, 46] width 1252 height 92
click at [1004, 204] on icon "Remove Utrecht Collection" at bounding box center [1002, 203] width 7 height 7
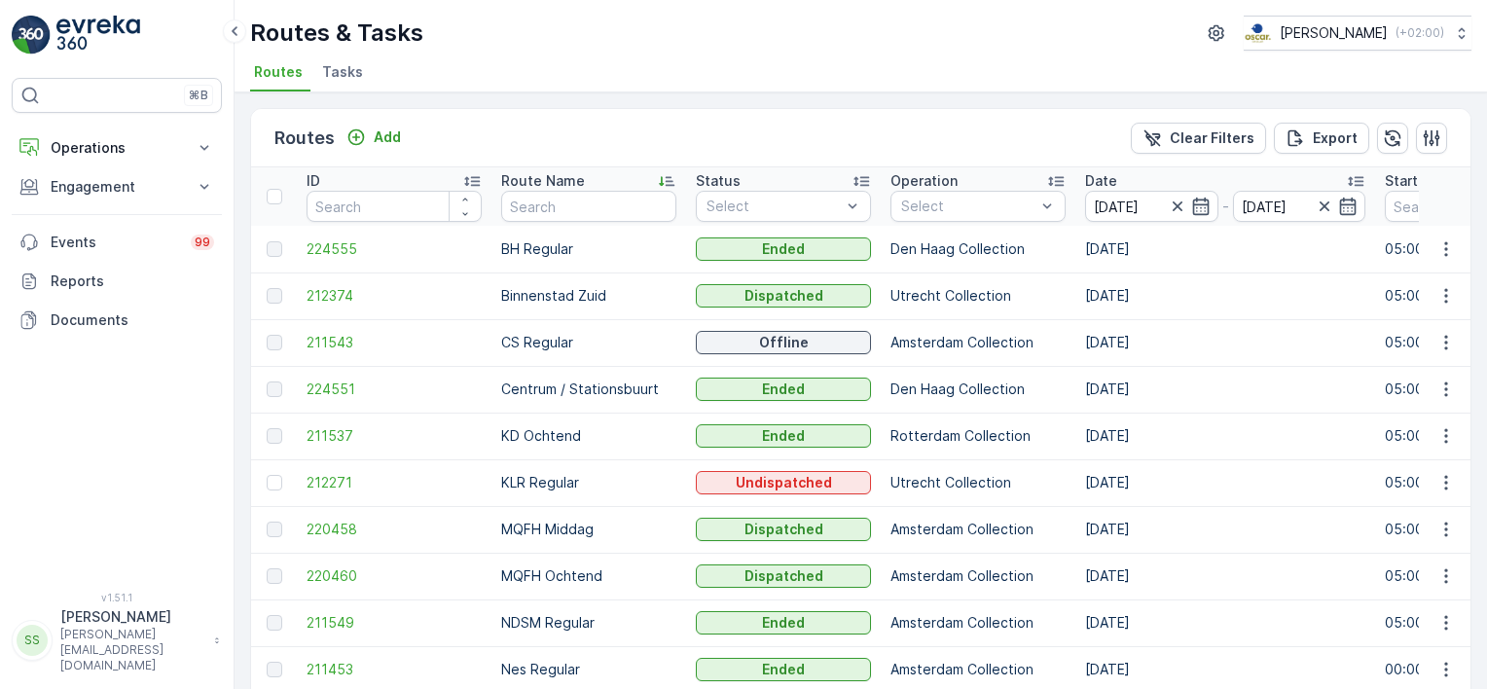
click at [742, 132] on div "Routes Add Clear Filters Export" at bounding box center [860, 138] width 1219 height 58
click at [744, 131] on div "Routes Add Clear Filters Export" at bounding box center [860, 138] width 1219 height 58
click at [774, 128] on div "Routes Add Clear Filters Export" at bounding box center [860, 138] width 1219 height 58
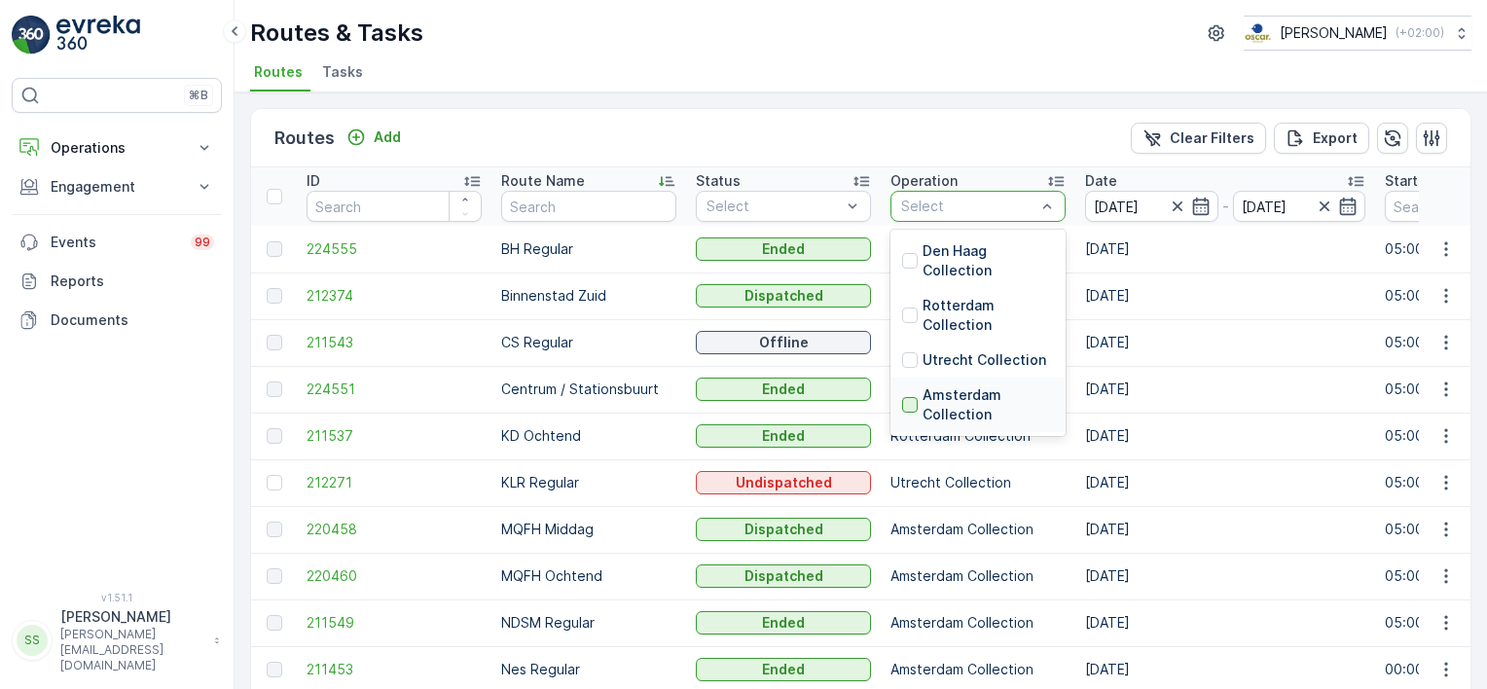
click at [905, 407] on div at bounding box center [910, 405] width 16 height 16
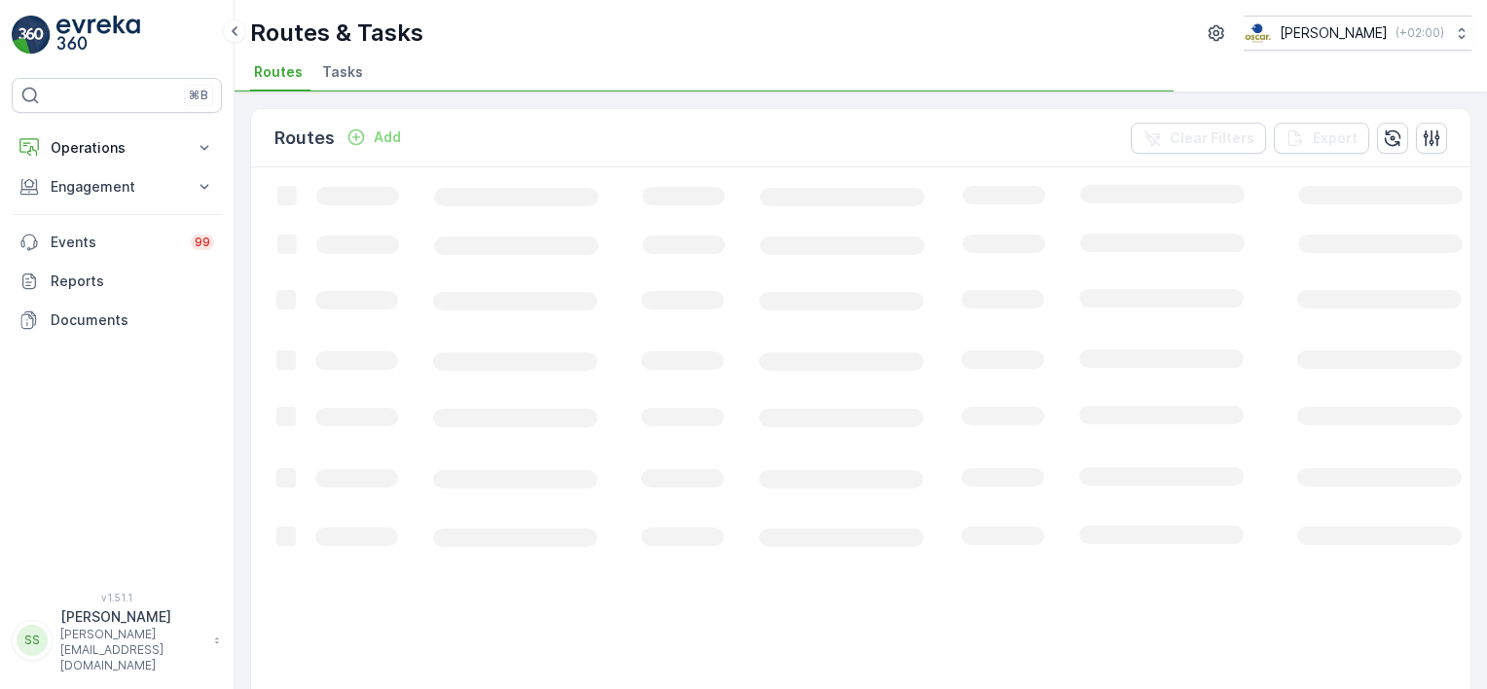
click at [773, 132] on div "Routes Add Clear Filters Export" at bounding box center [860, 138] width 1219 height 58
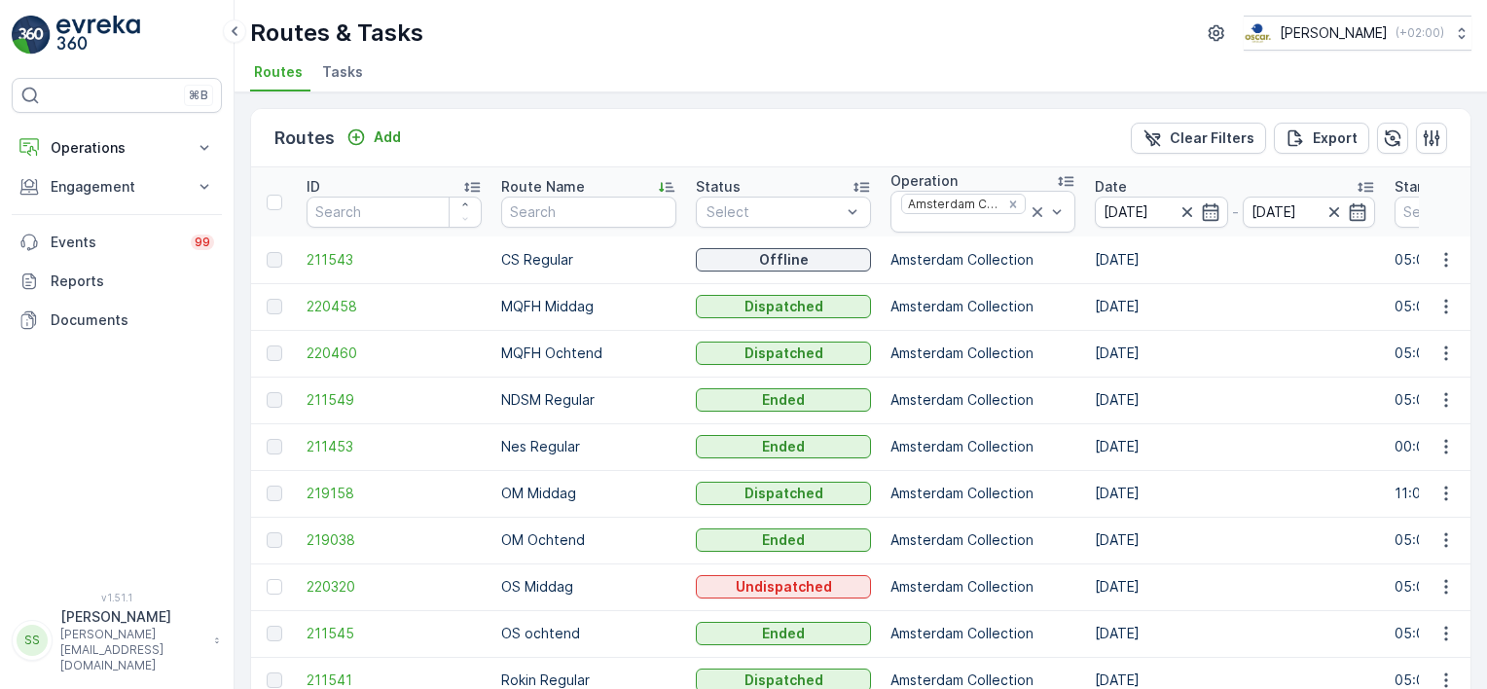
click at [773, 132] on div "Routes Add Clear Filters Export" at bounding box center [860, 138] width 1219 height 58
click at [318, 351] on span "220460" at bounding box center [394, 353] width 175 height 19
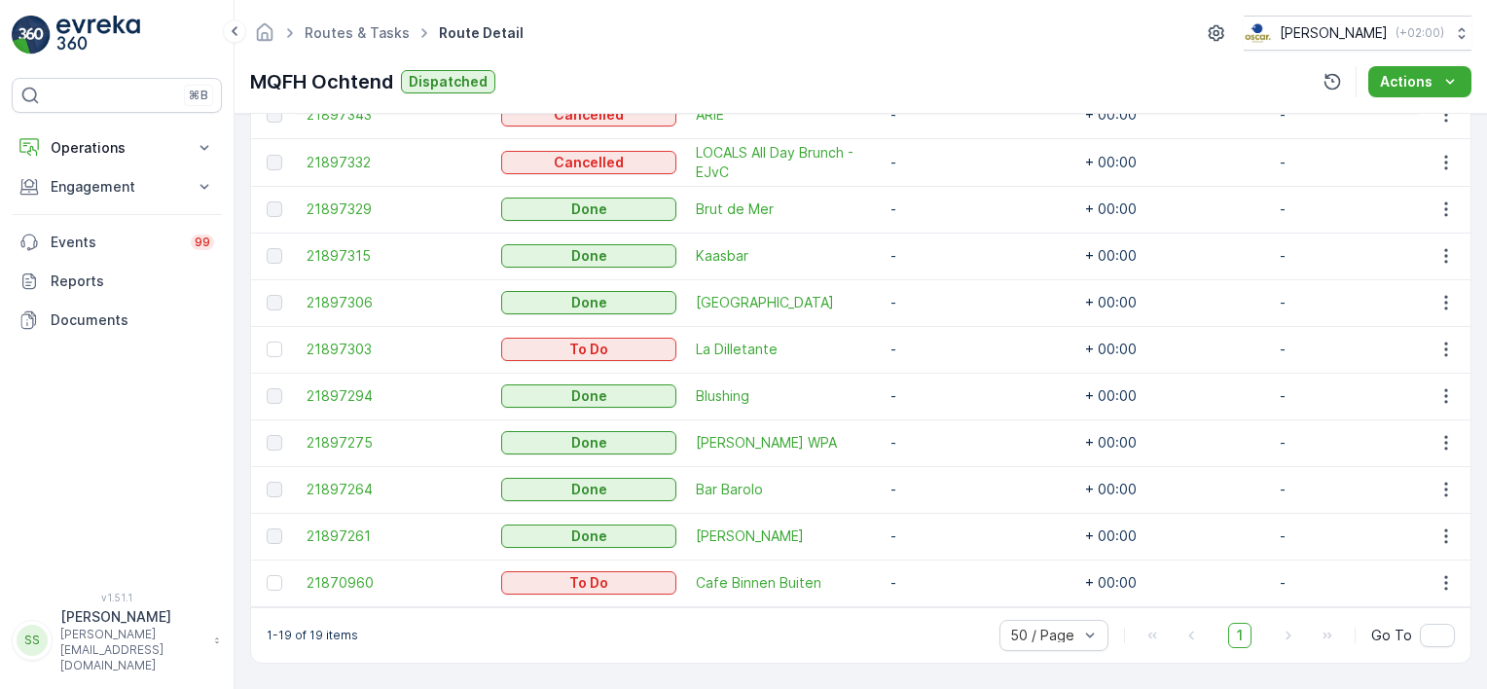
scroll to position [992, 0]
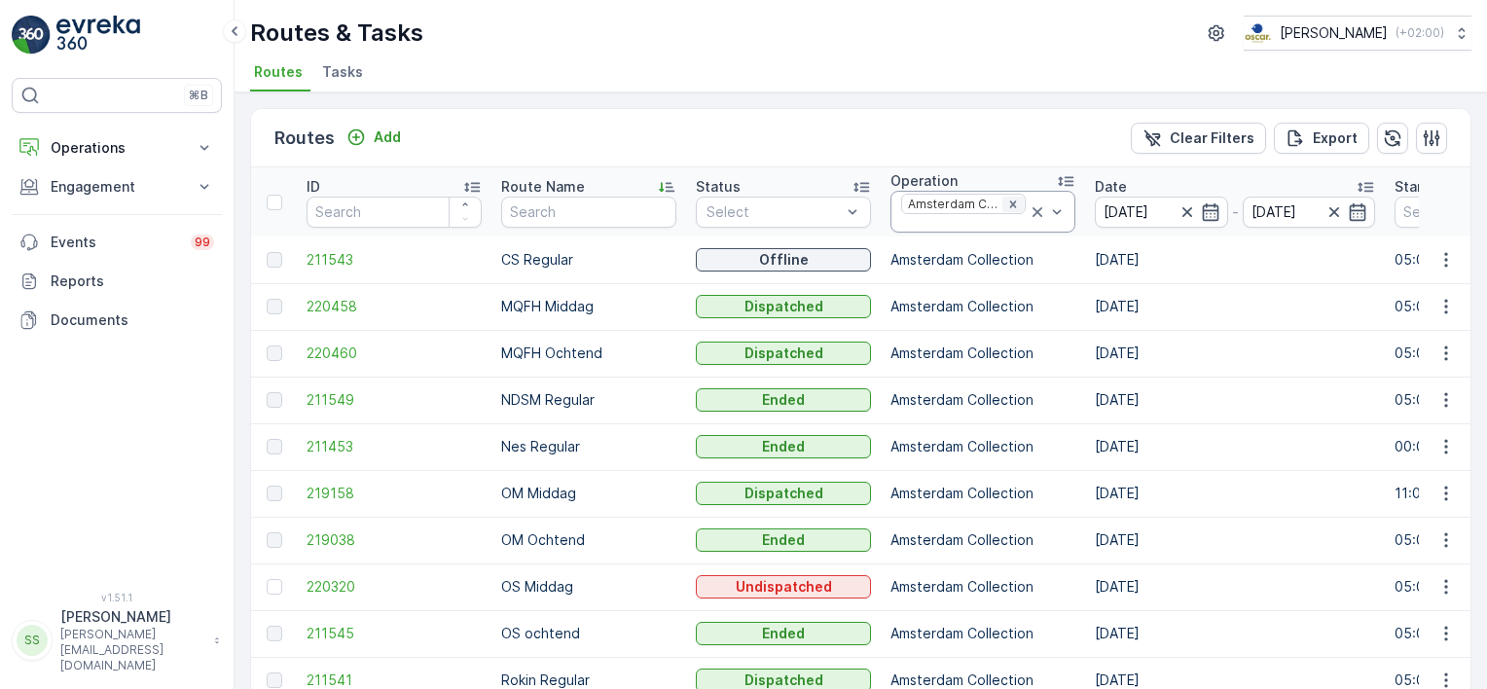
click at [1009, 200] on icon "Remove Amsterdam Collection" at bounding box center [1012, 203] width 7 height 7
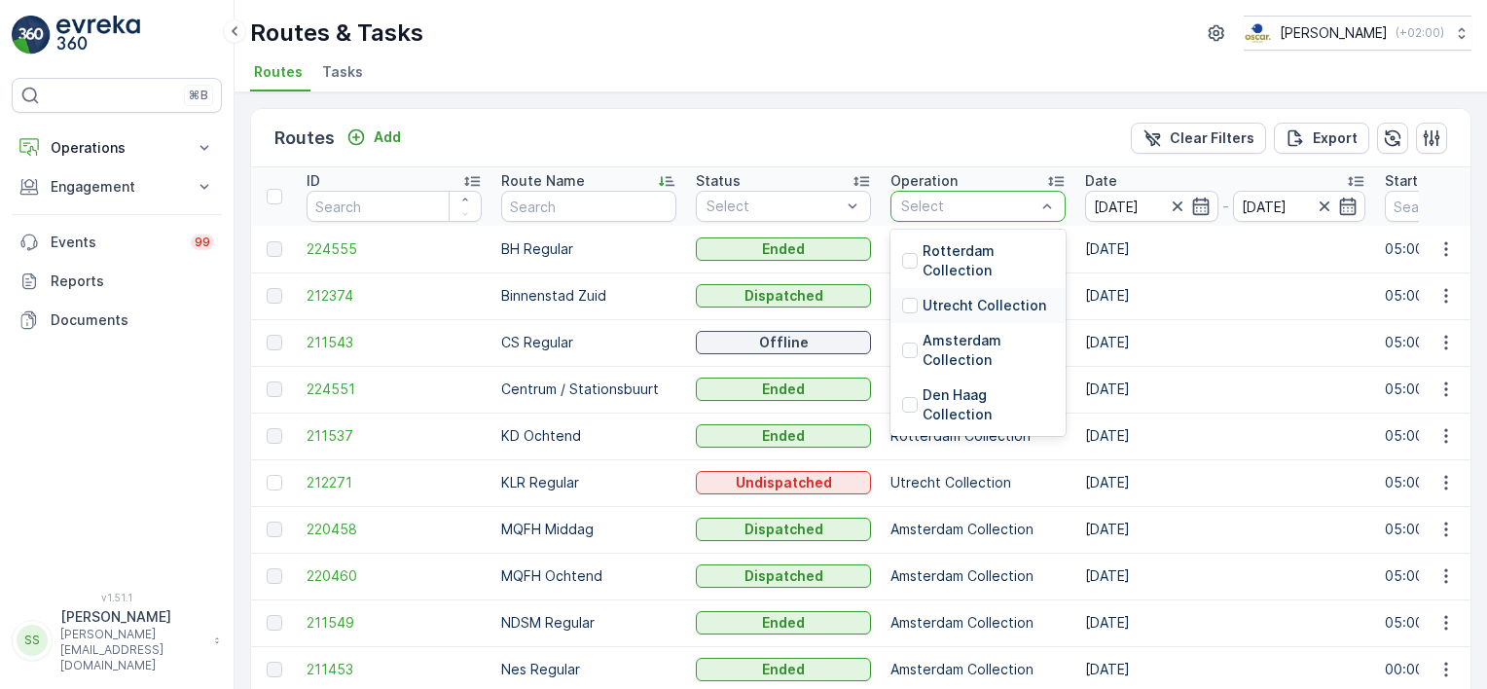
click at [911, 293] on div "Utrecht Collection" at bounding box center [977, 305] width 175 height 35
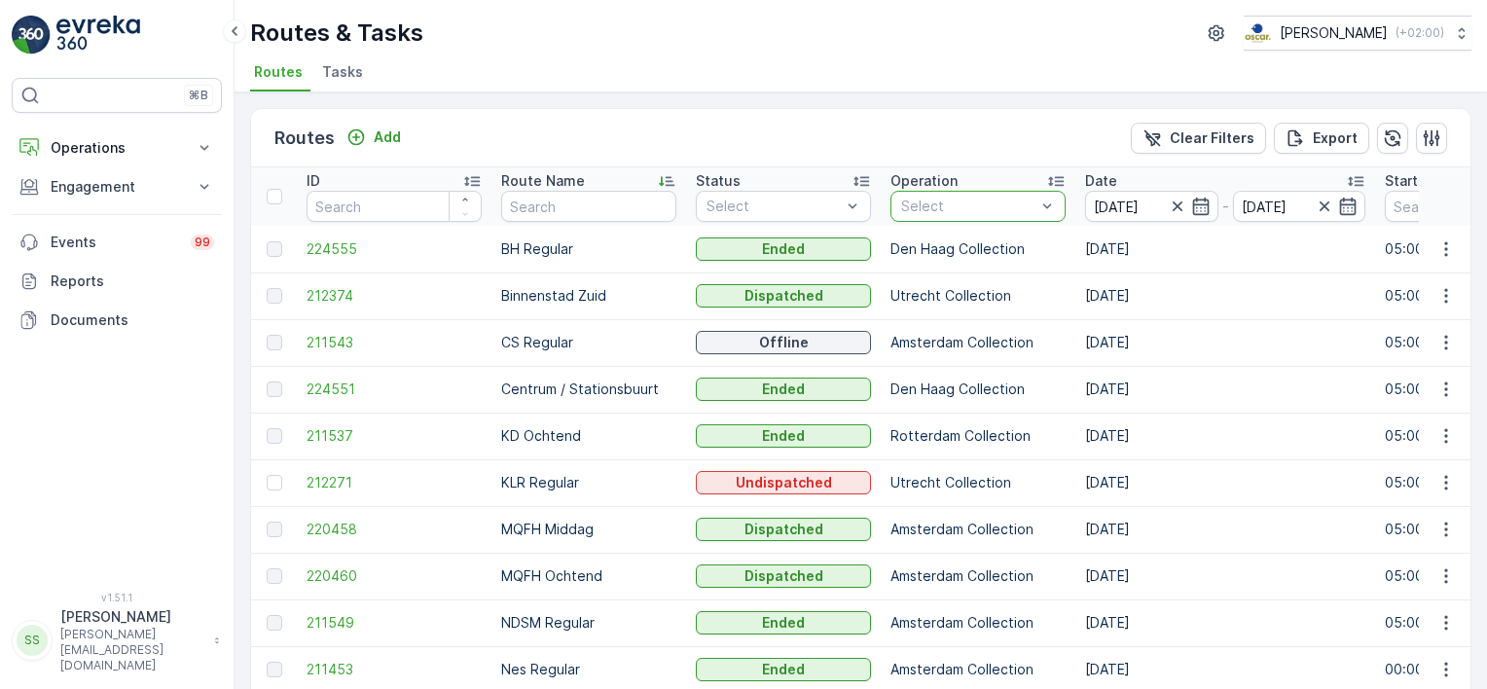
click at [911, 134] on div "Routes Add Clear Filters Export" at bounding box center [860, 138] width 1219 height 58
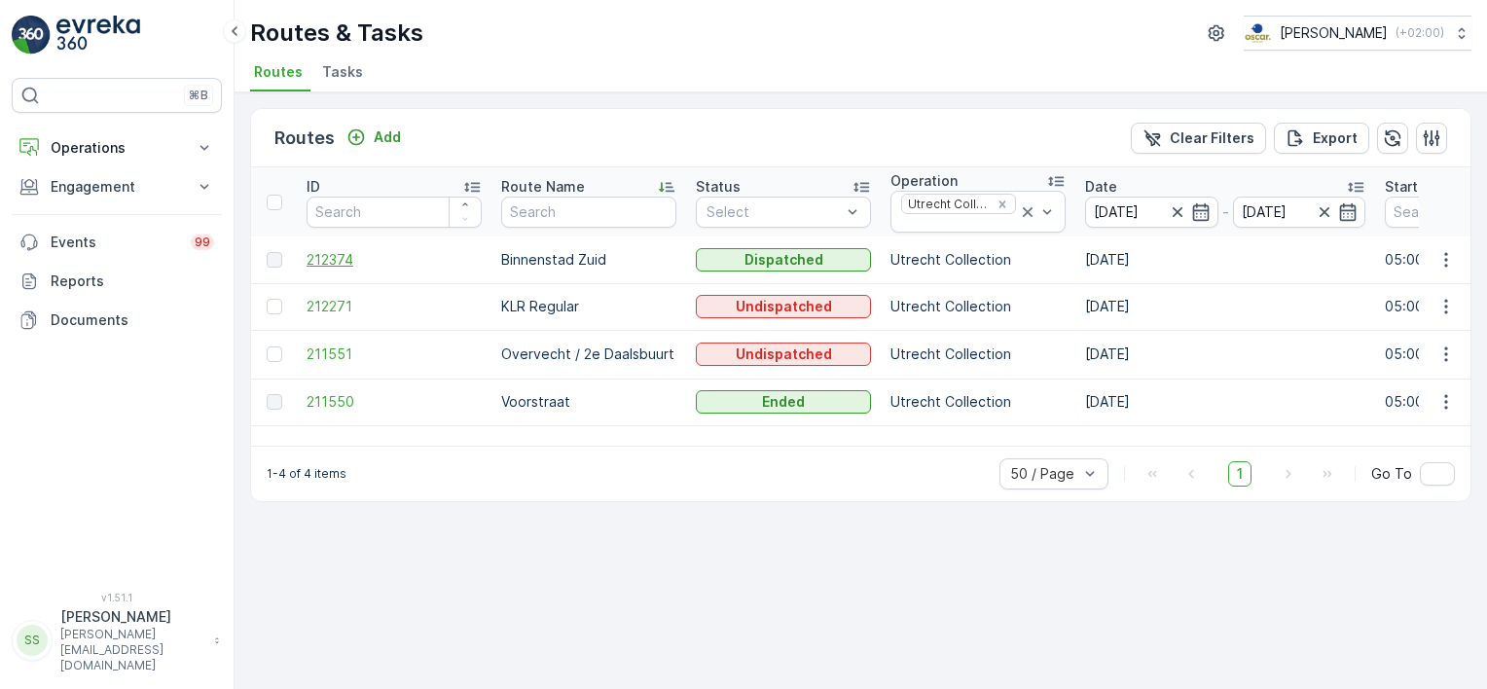
click at [335, 250] on span "212374" at bounding box center [394, 259] width 175 height 19
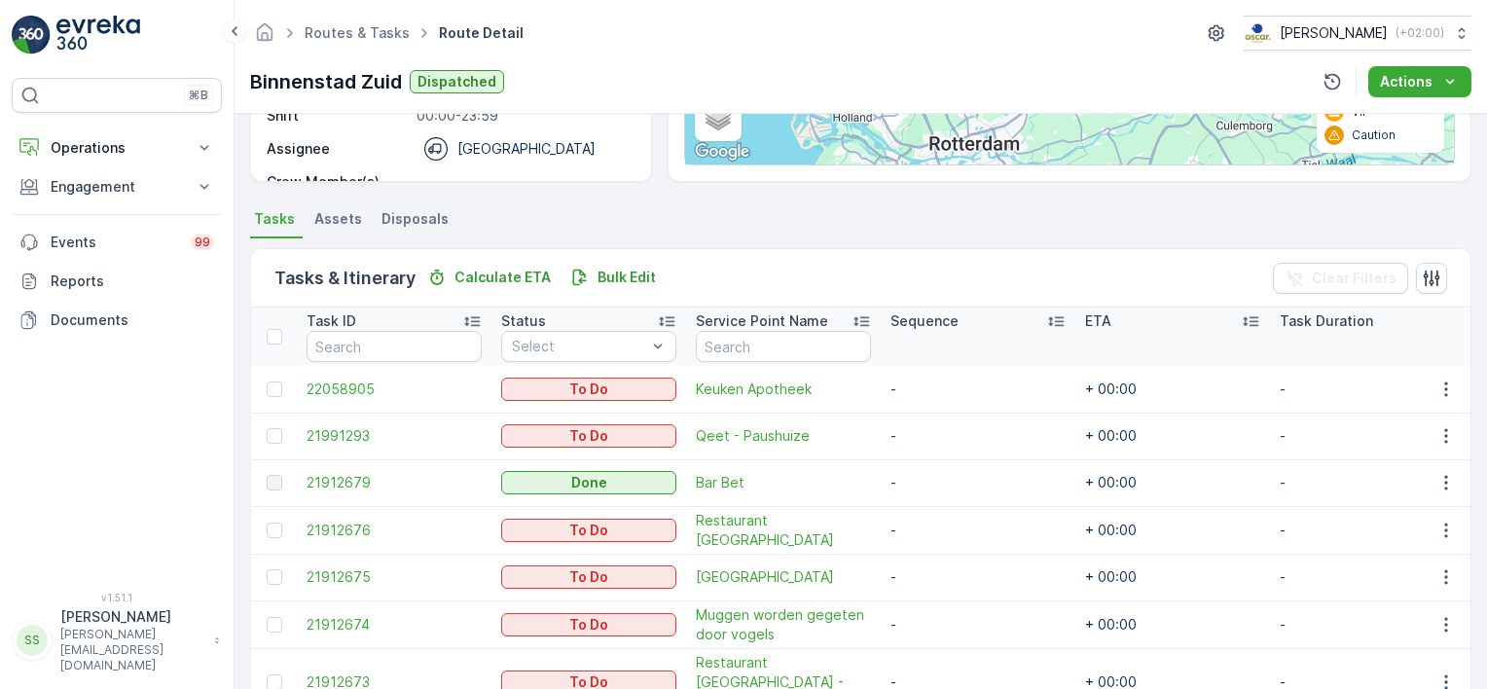
scroll to position [335, 0]
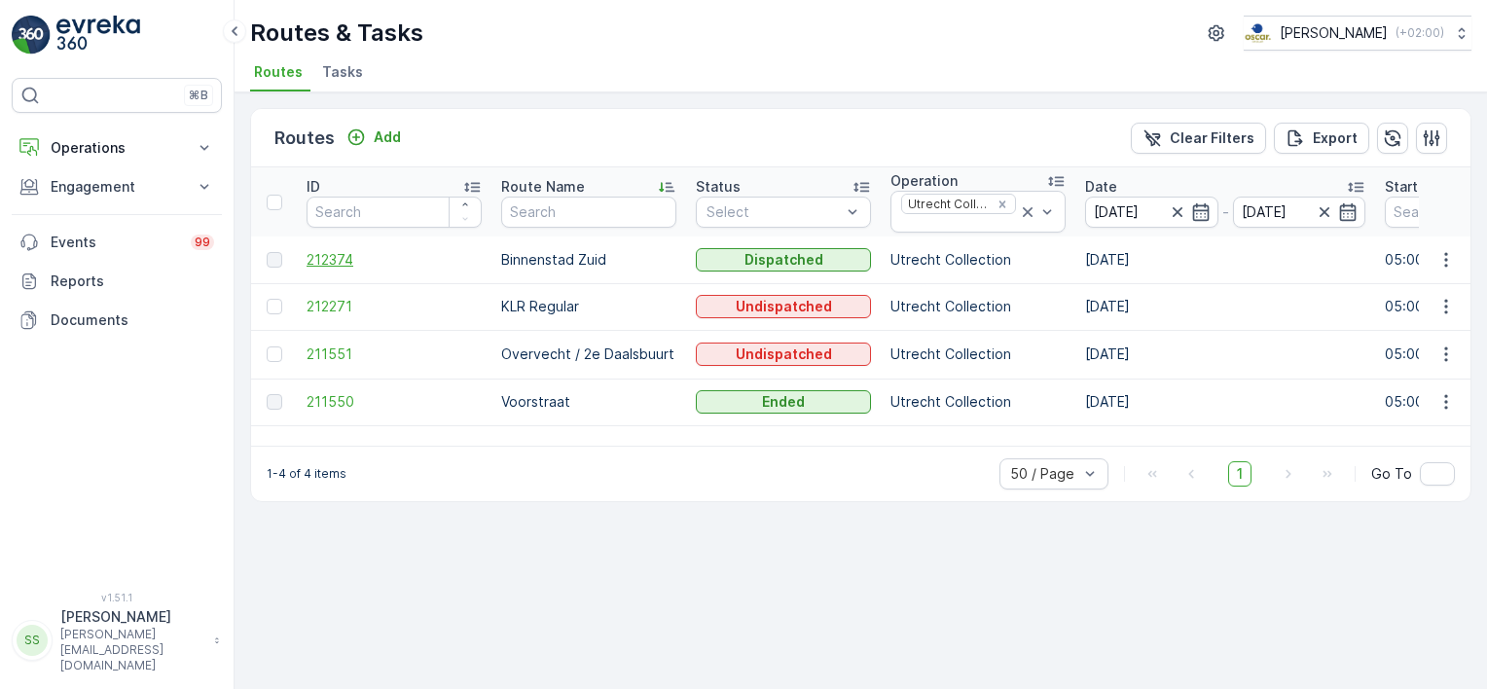
click at [342, 255] on span "212374" at bounding box center [394, 259] width 175 height 19
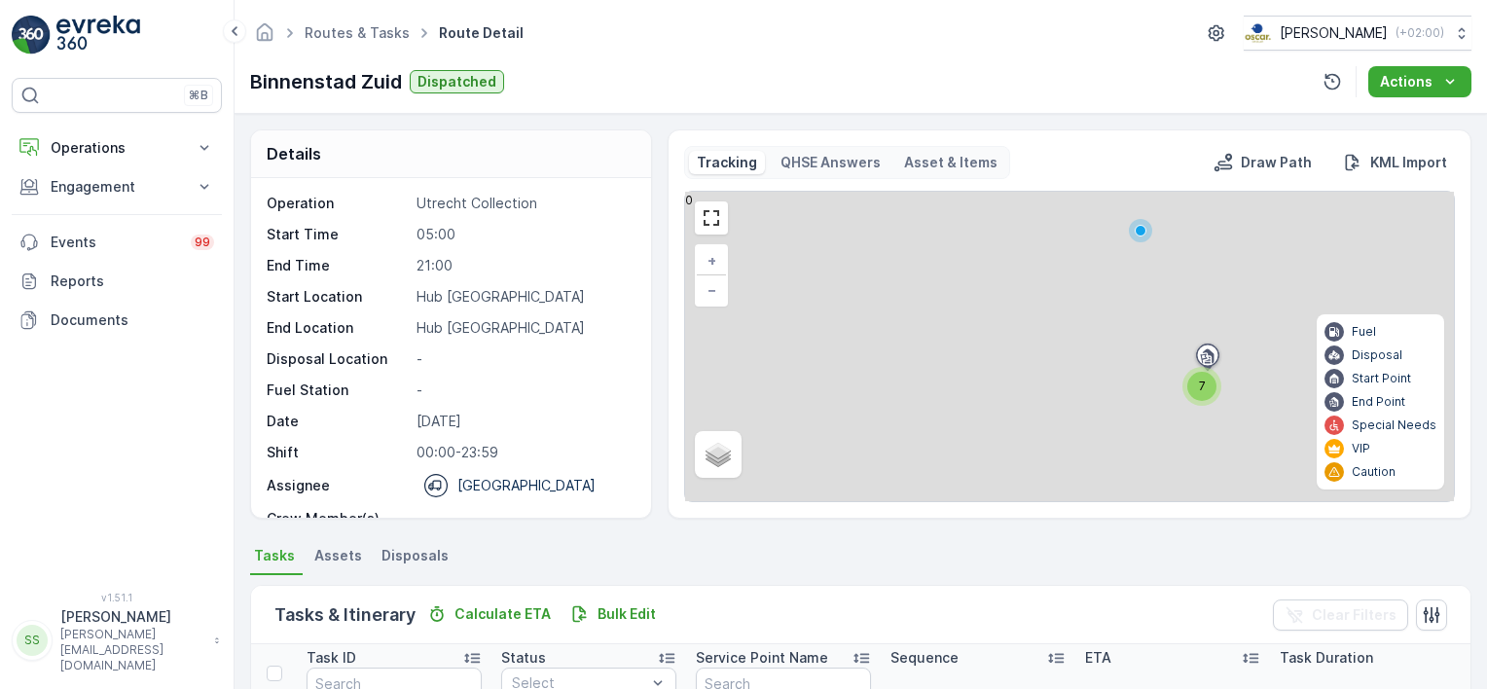
scroll to position [432, 0]
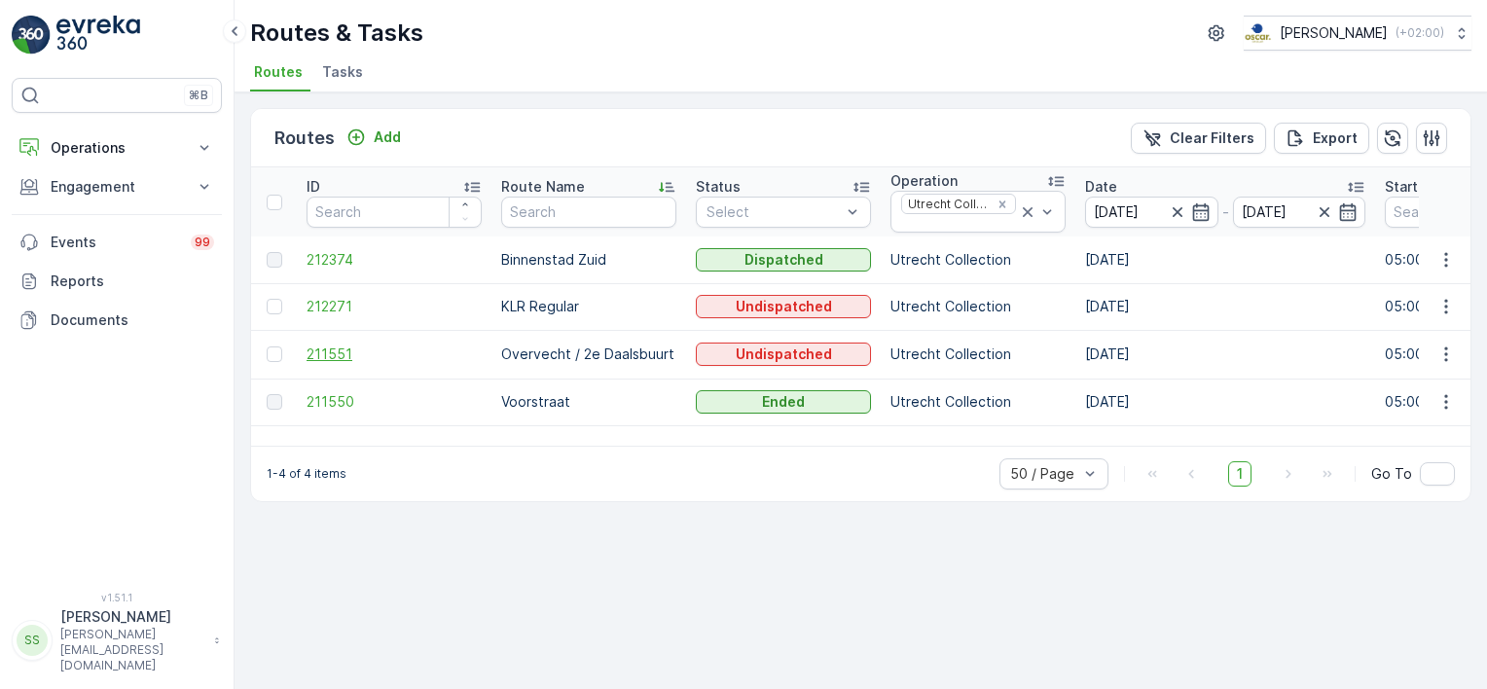
click at [324, 348] on span "211551" at bounding box center [394, 353] width 175 height 19
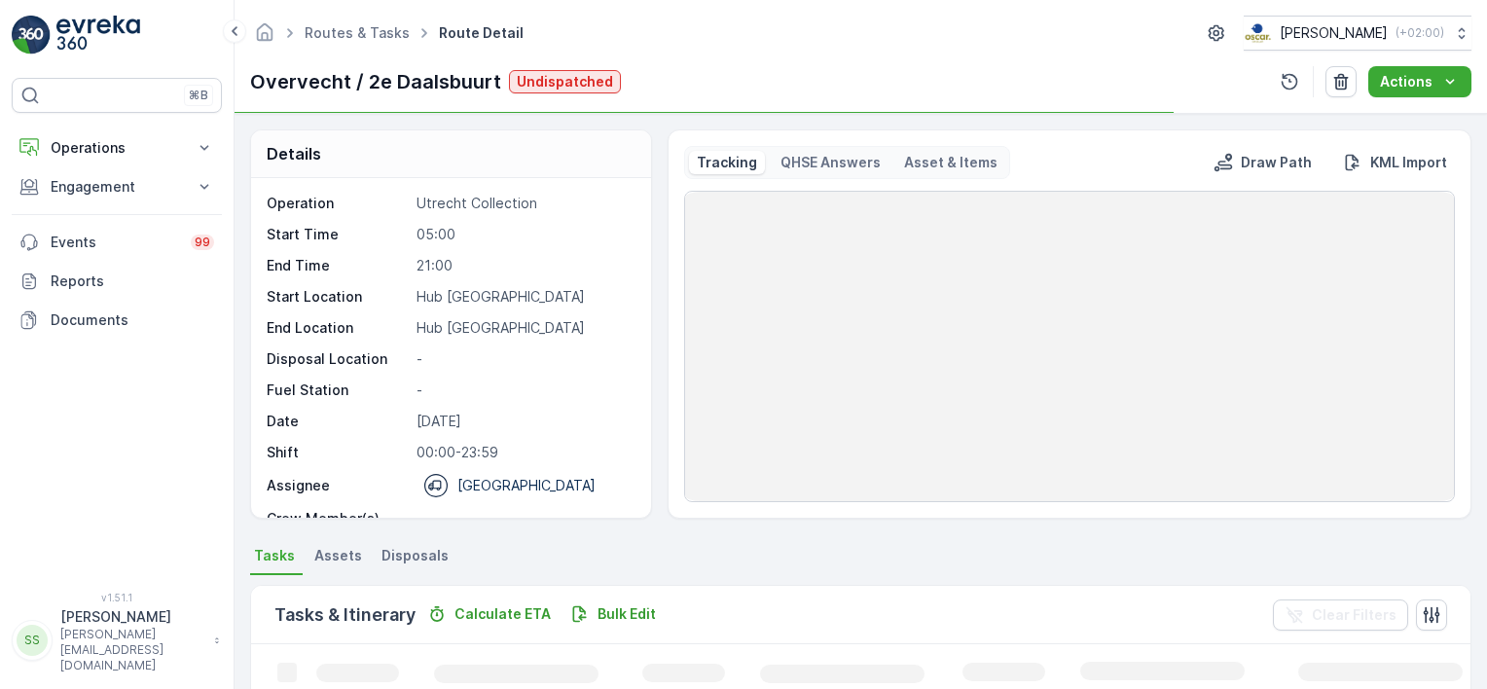
scroll to position [313, 0]
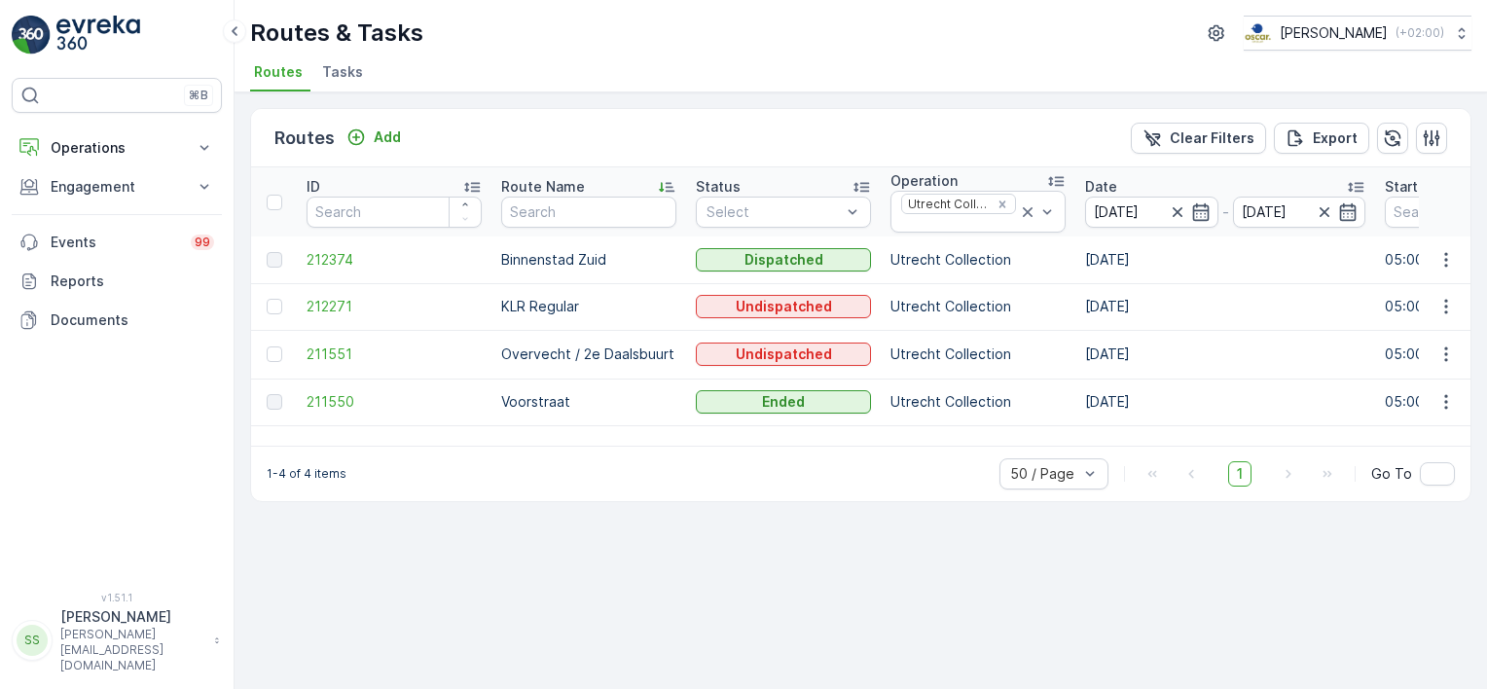
click at [428, 477] on div "1-4 of 4 items 50 / Page 1 Go To" at bounding box center [860, 473] width 1219 height 55
click at [311, 467] on p "1-4 of 4 items" at bounding box center [307, 474] width 80 height 16
click at [338, 252] on span "212374" at bounding box center [394, 259] width 175 height 19
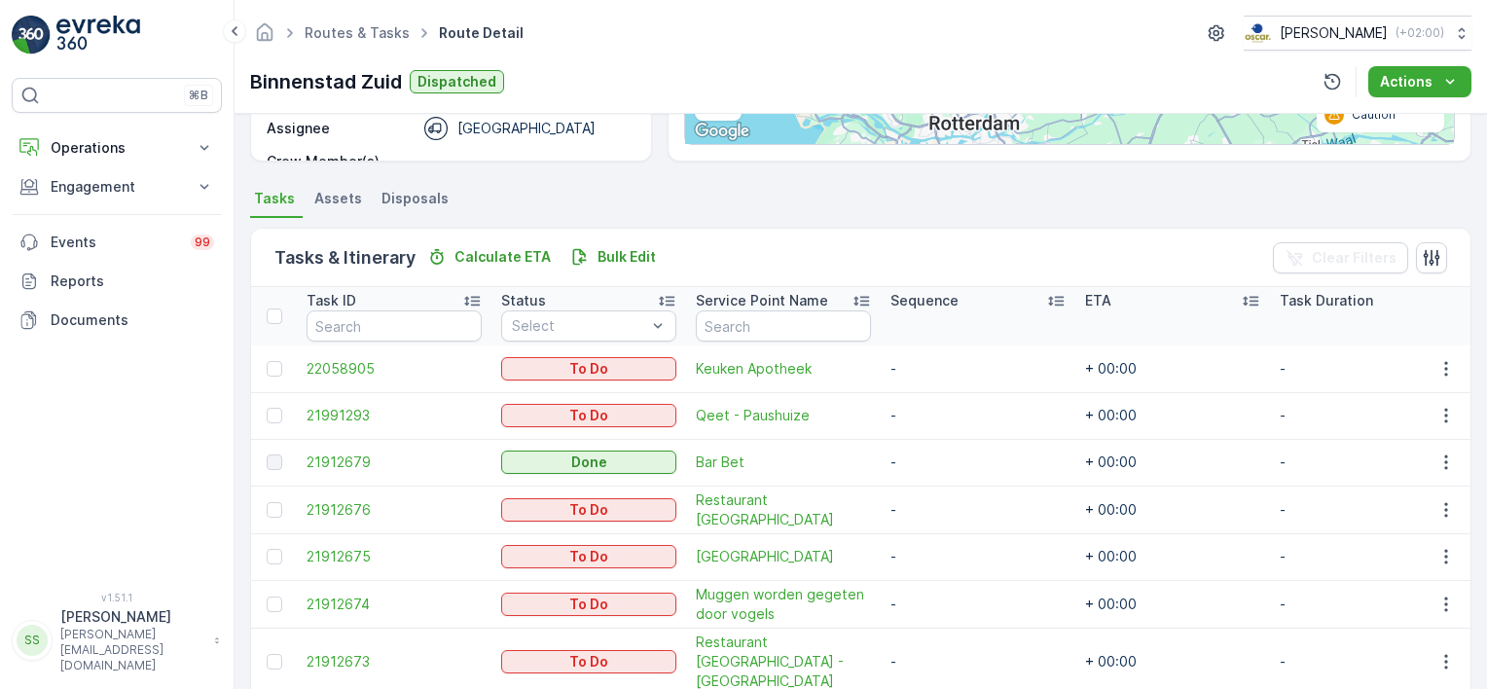
scroll to position [389, 0]
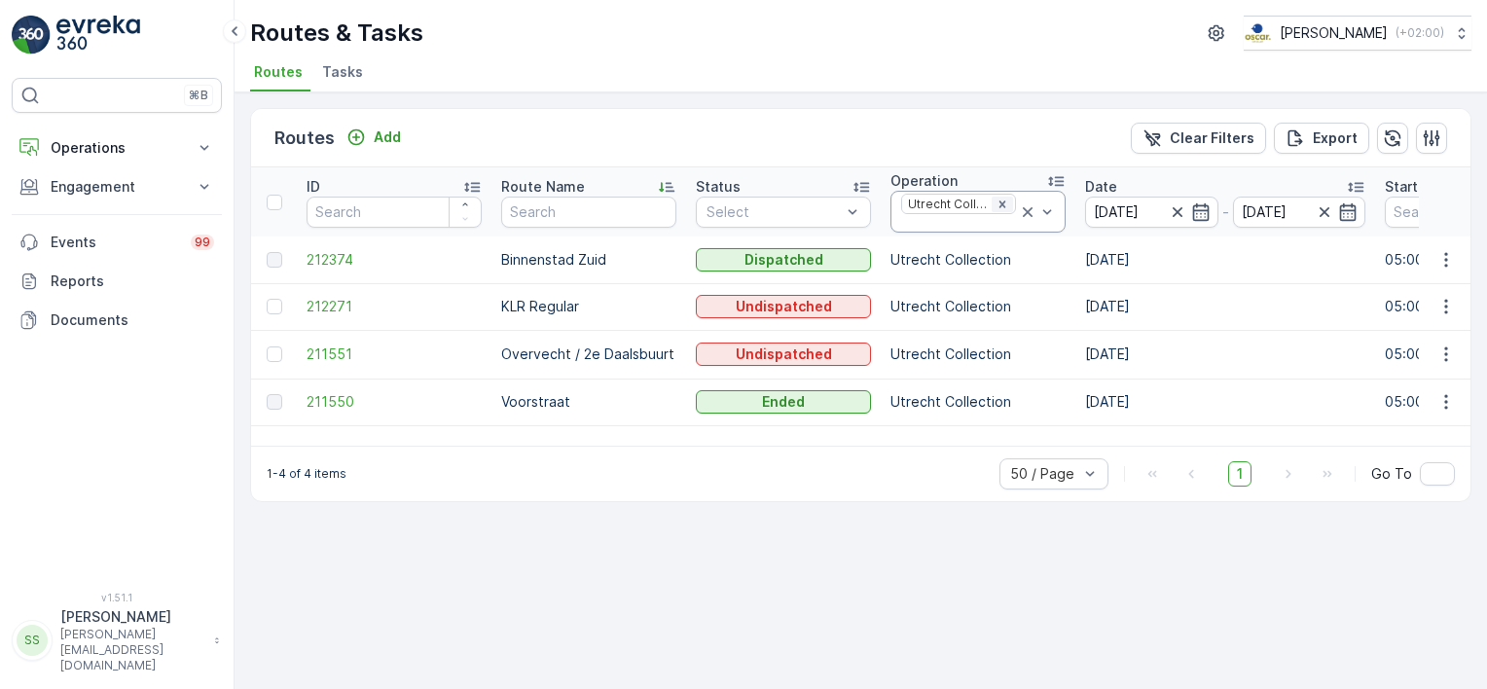
click at [1000, 202] on icon "Remove Utrecht Collection" at bounding box center [1002, 205] width 14 height 14
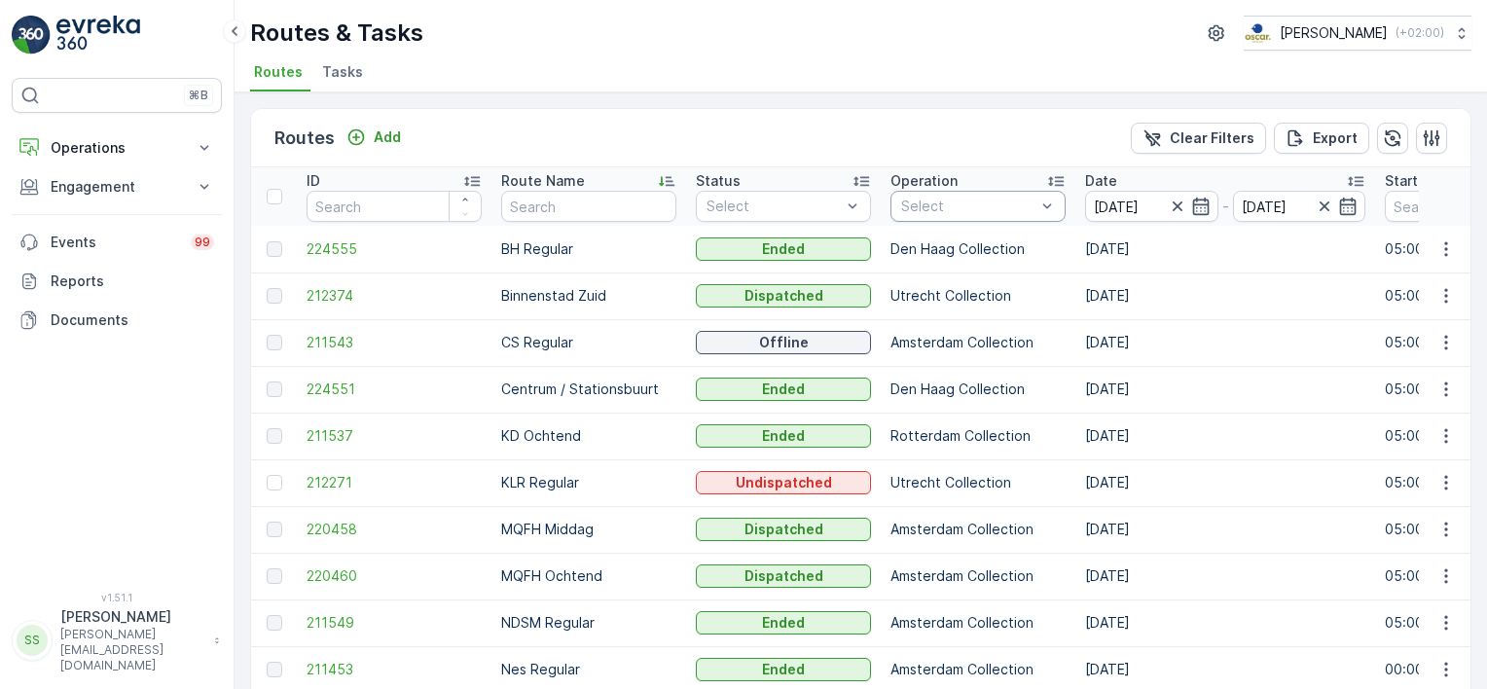
click at [971, 215] on div "Select" at bounding box center [977, 206] width 175 height 31
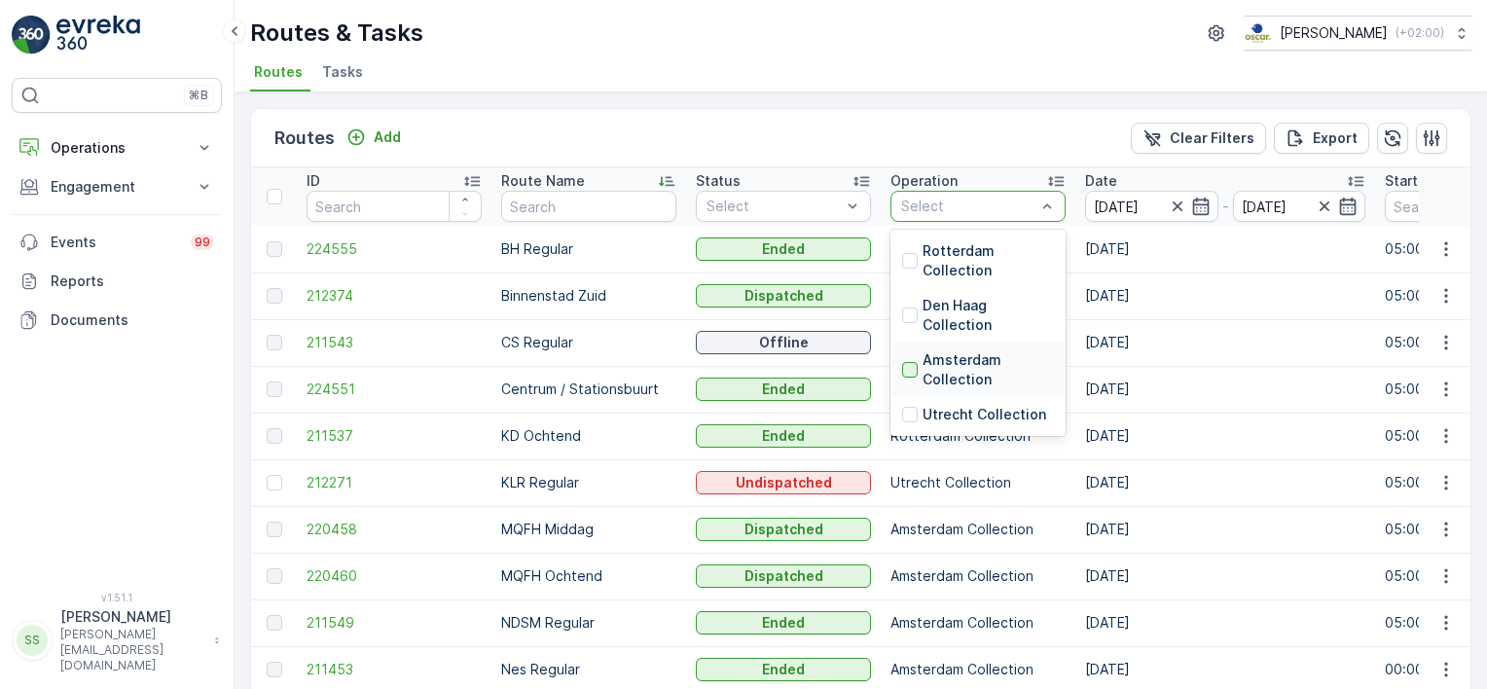
click at [910, 367] on div at bounding box center [910, 370] width 16 height 16
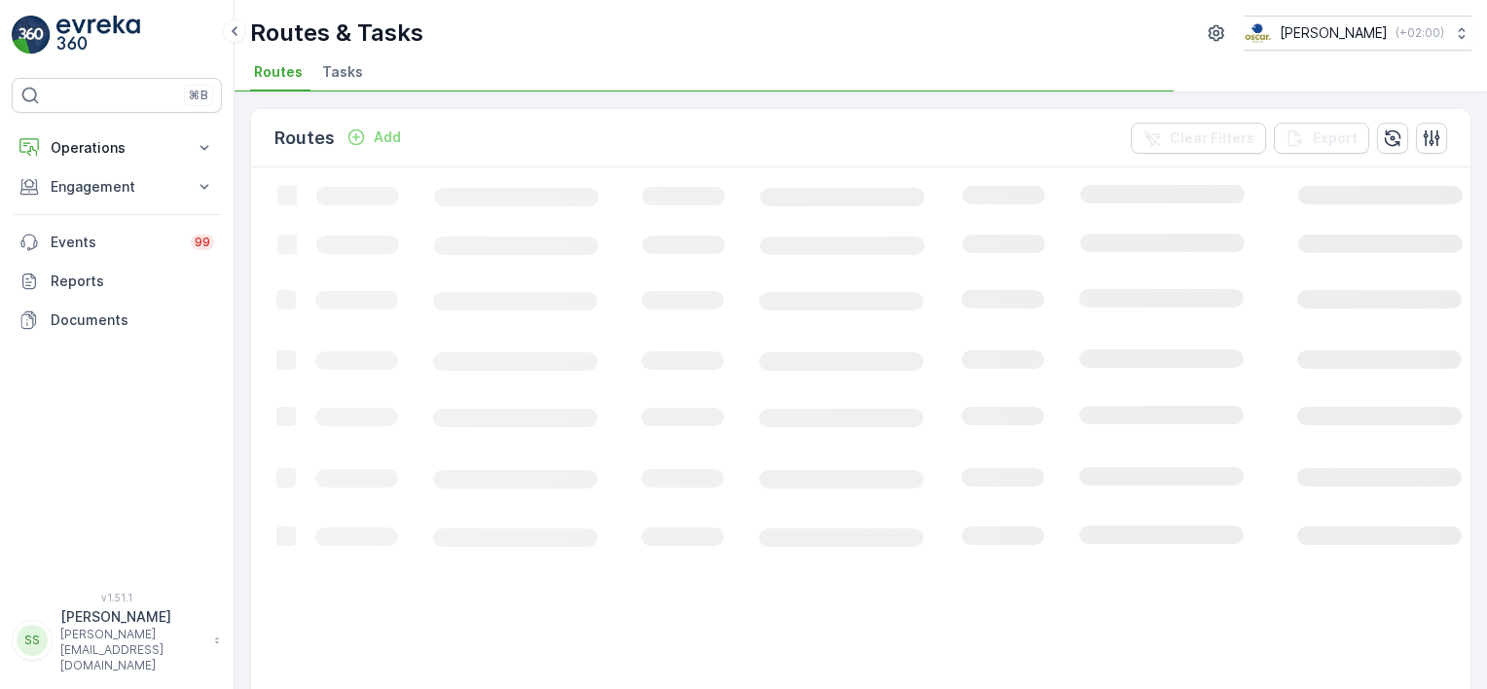
click at [976, 133] on div "Routes Add Clear Filters Export" at bounding box center [860, 138] width 1219 height 58
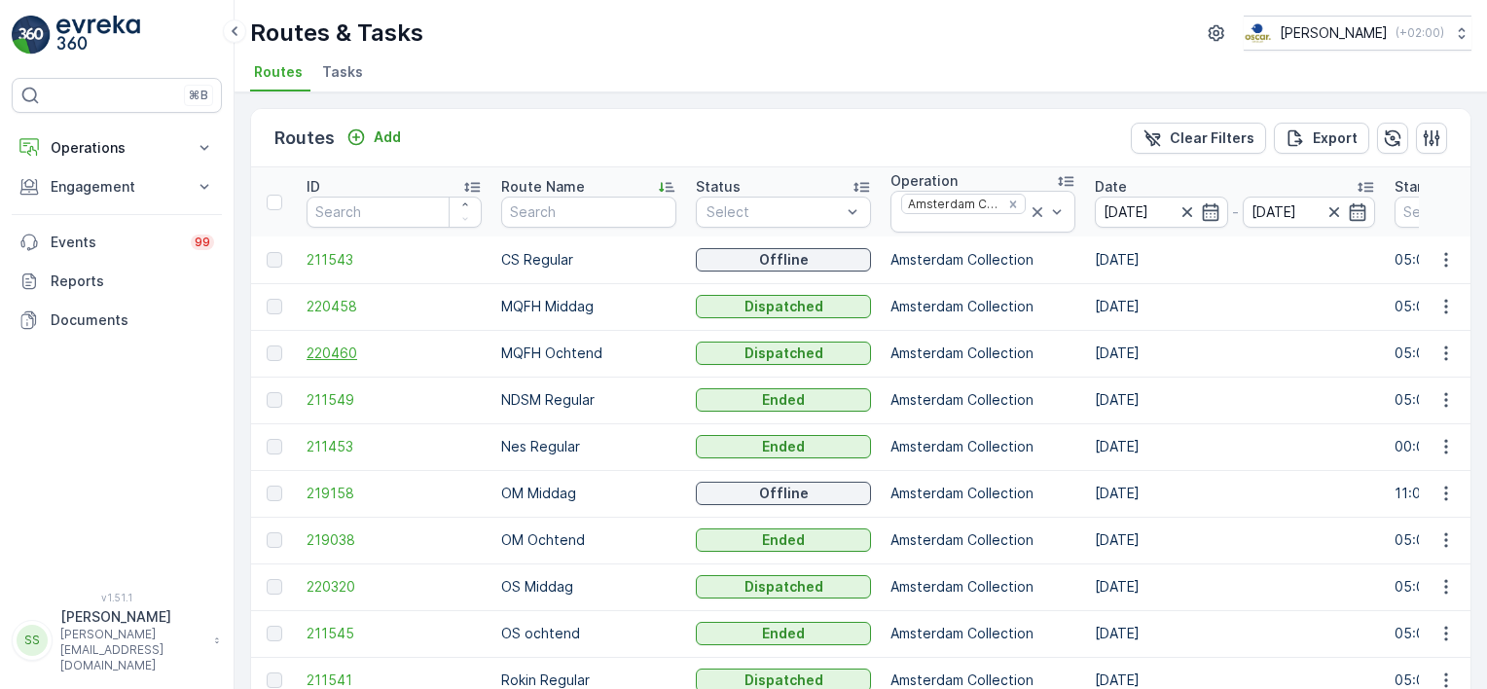
click at [342, 346] on span "220460" at bounding box center [394, 353] width 175 height 19
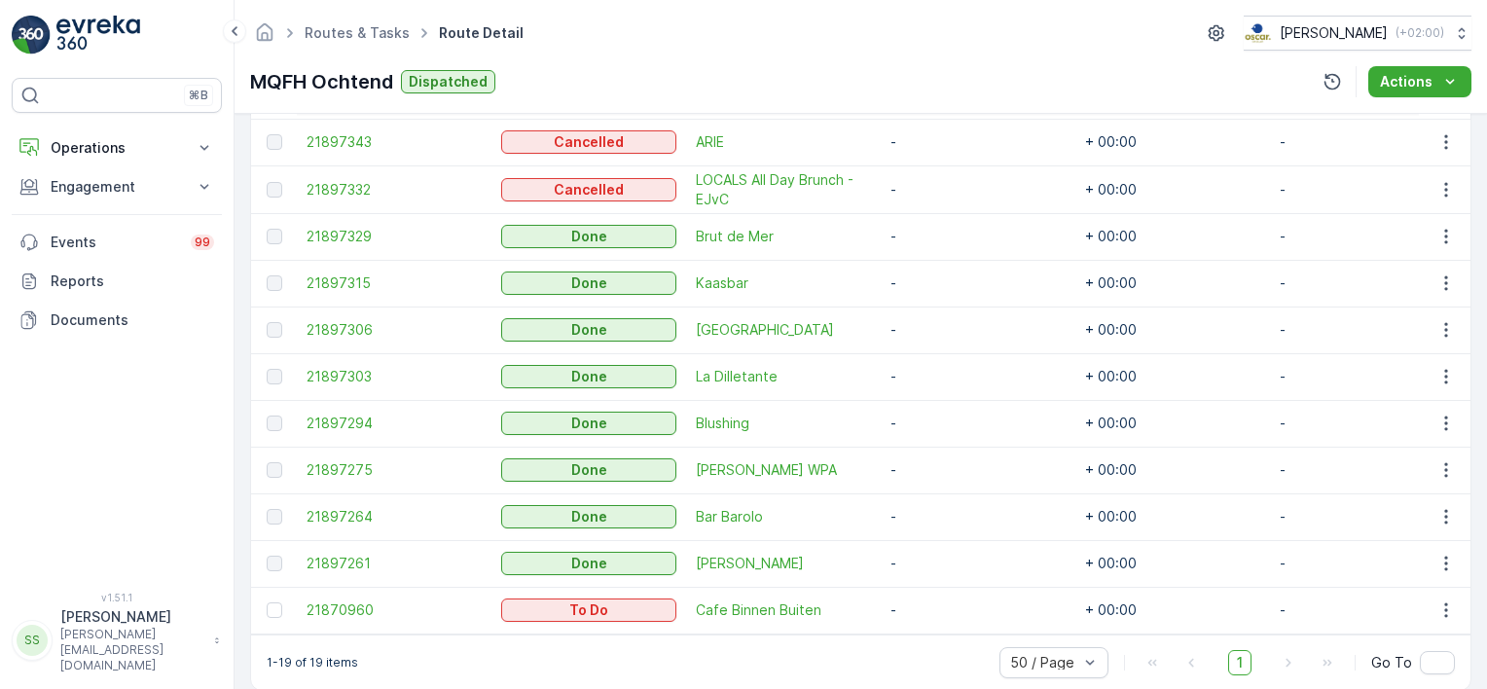
scroll to position [992, 0]
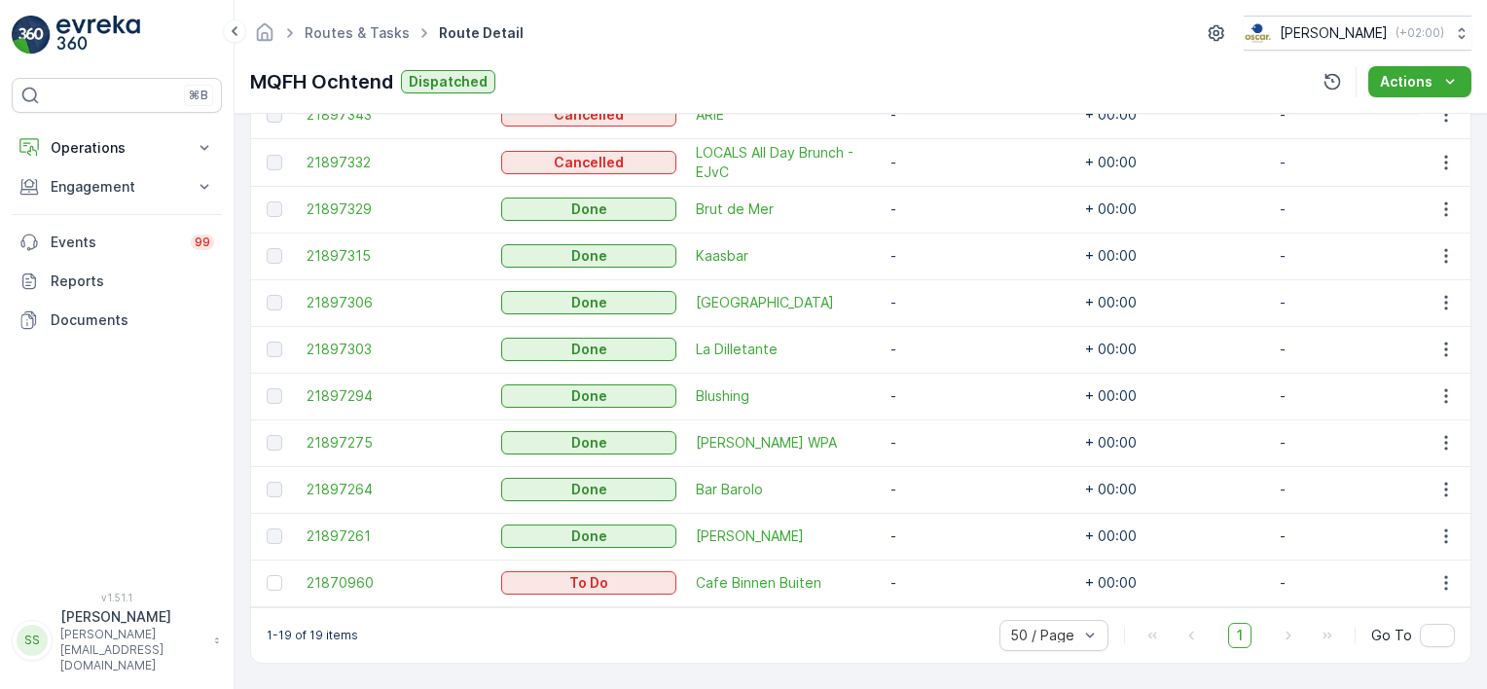
click at [305, 337] on td "21897303" at bounding box center [394, 349] width 195 height 47
click at [326, 340] on span "21897303" at bounding box center [394, 349] width 175 height 19
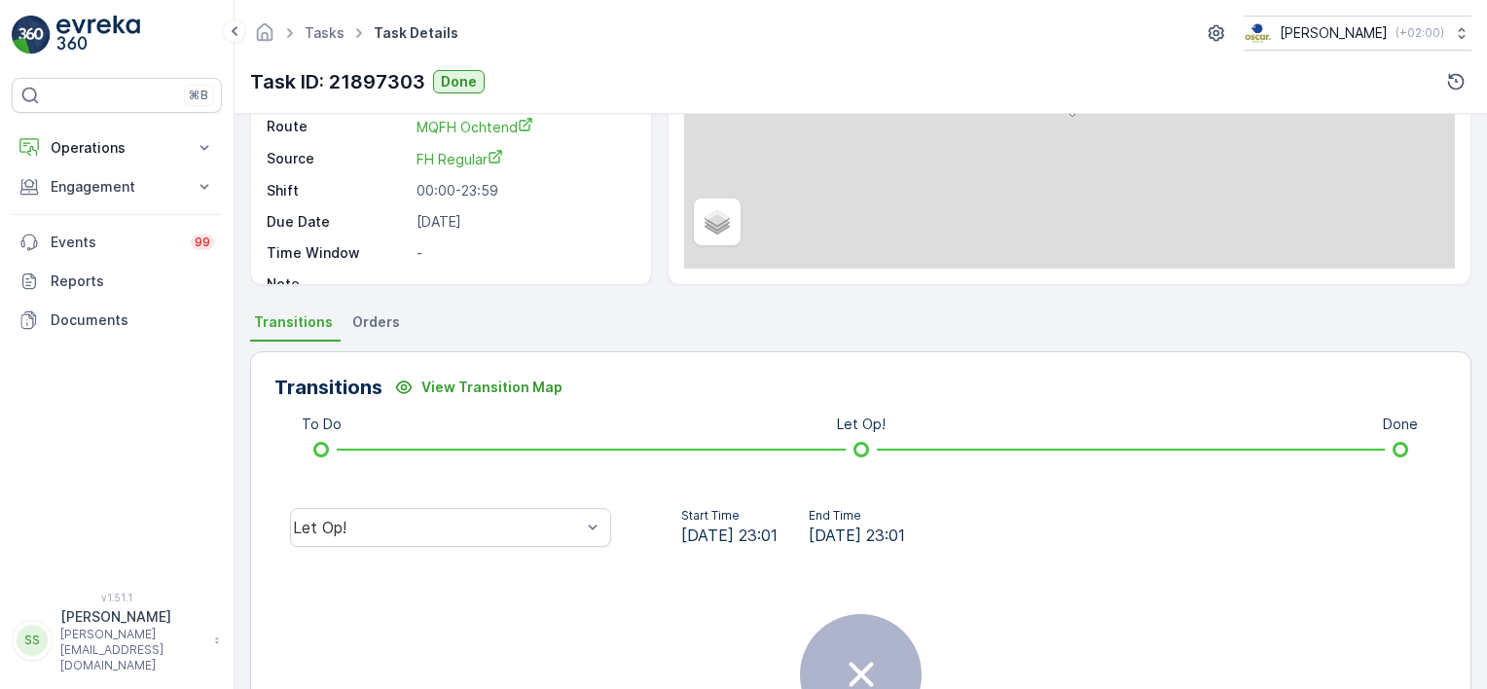
scroll to position [439, 0]
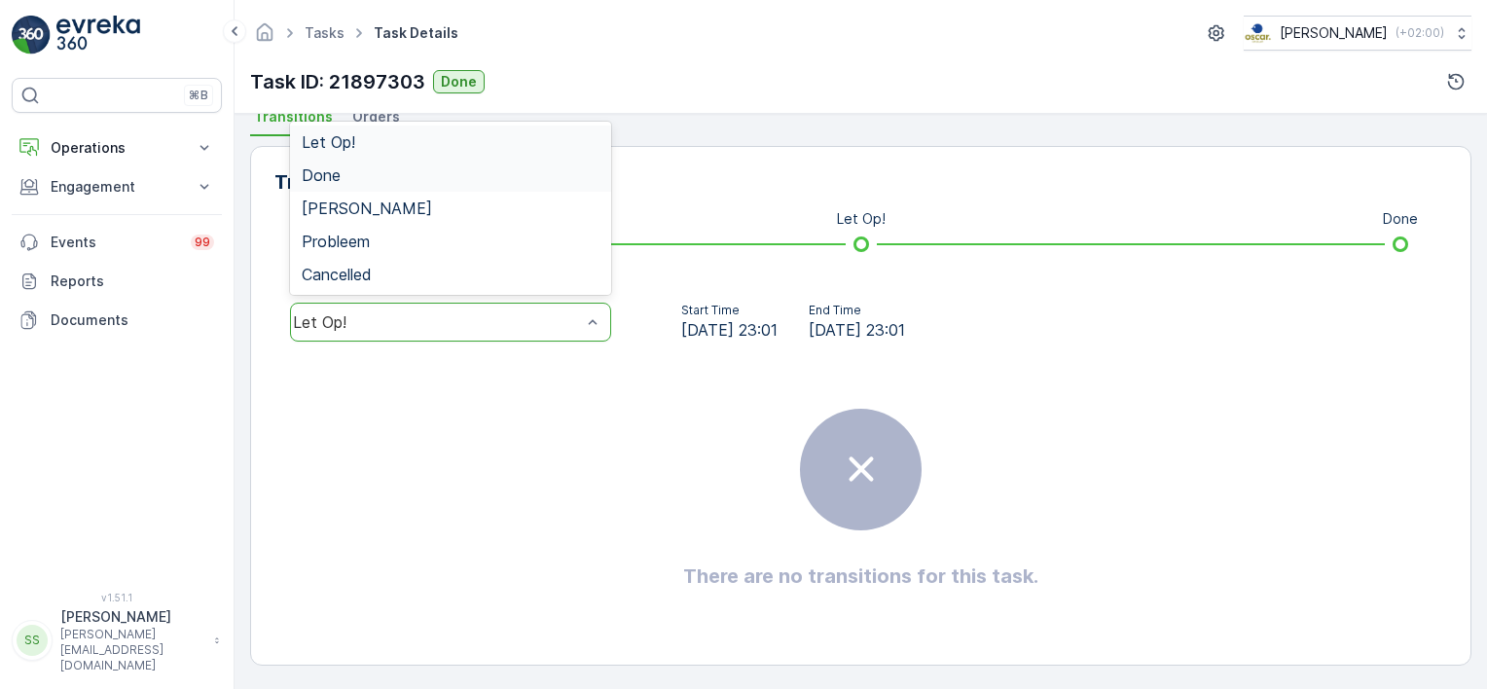
click at [343, 183] on div "Done" at bounding box center [450, 175] width 321 height 33
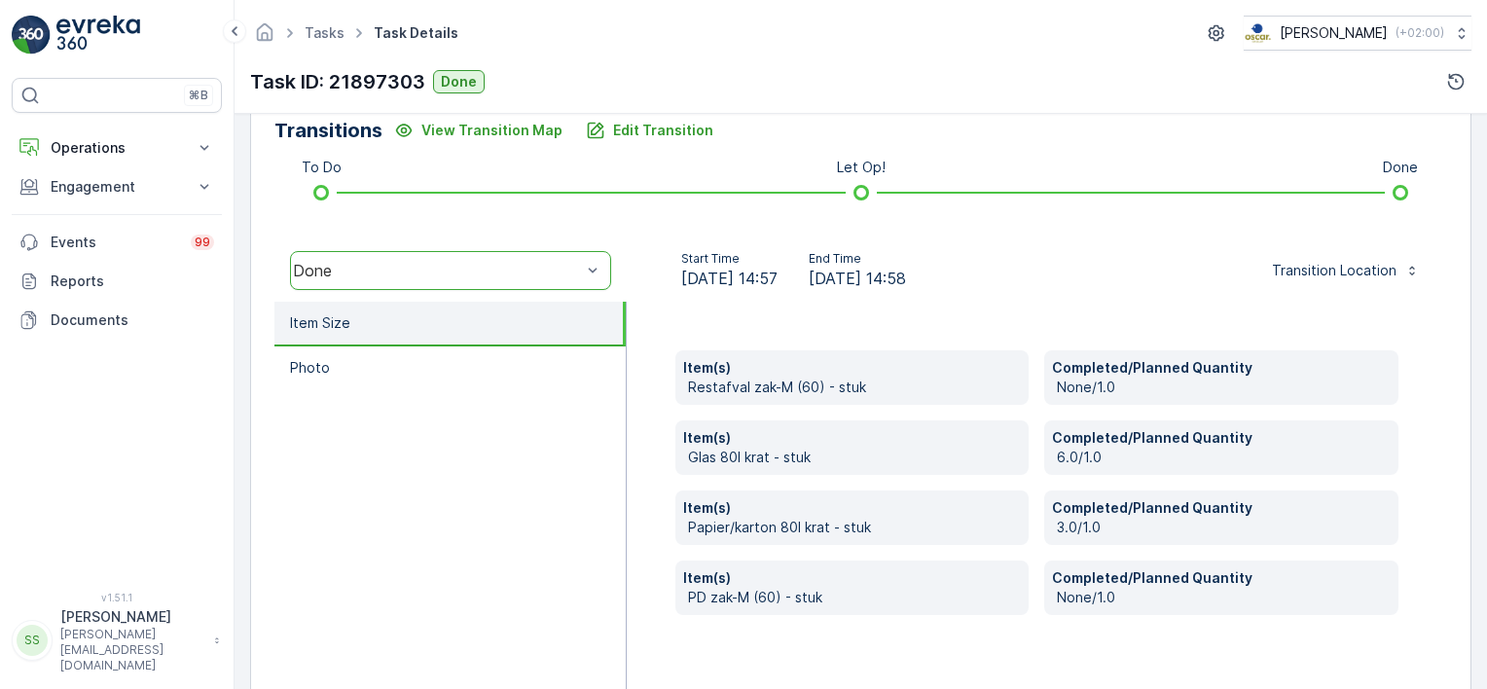
scroll to position [536, 0]
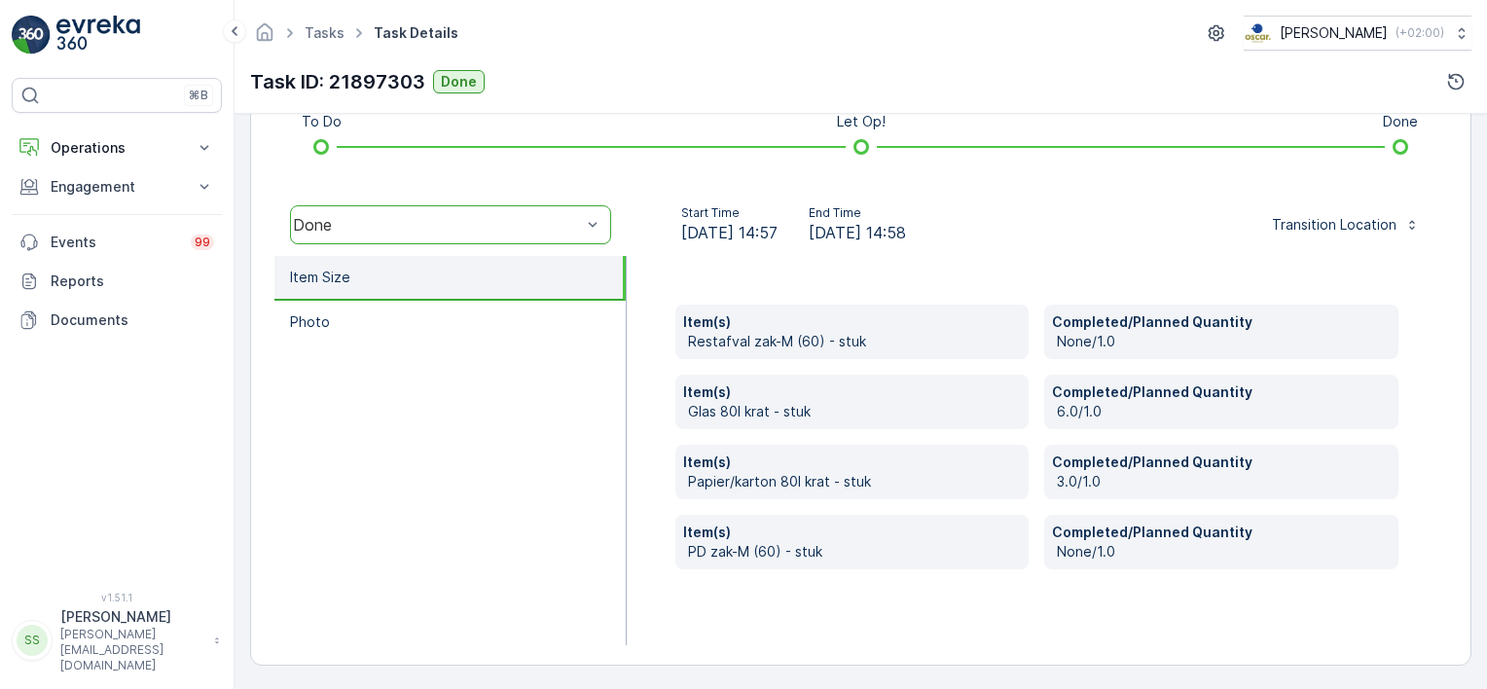
click at [632, 383] on div "Item(s) Restafval zak-M (60) - stuk Completed/Planned Quantity None/1.0 Item(s)…" at bounding box center [1037, 450] width 821 height 389
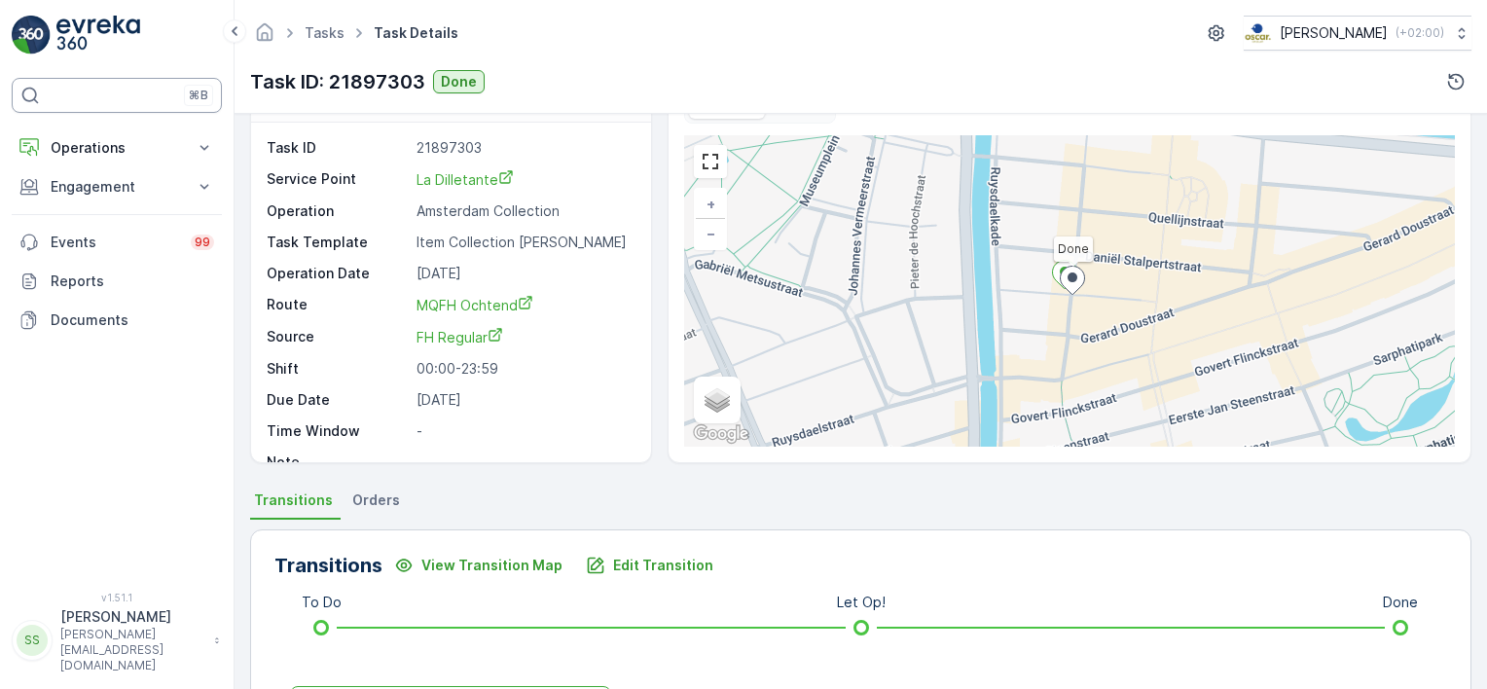
scroll to position [0, 0]
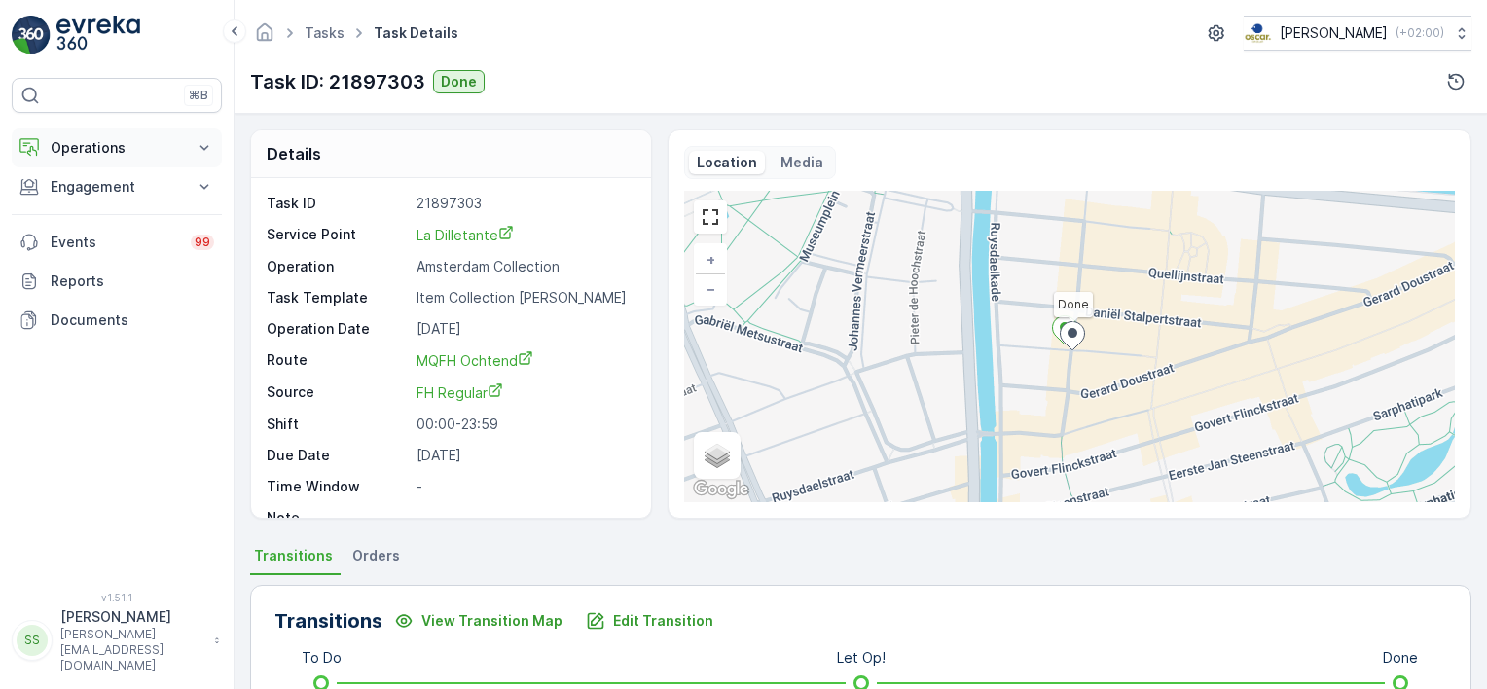
click at [71, 147] on p "Operations" at bounding box center [117, 147] width 132 height 19
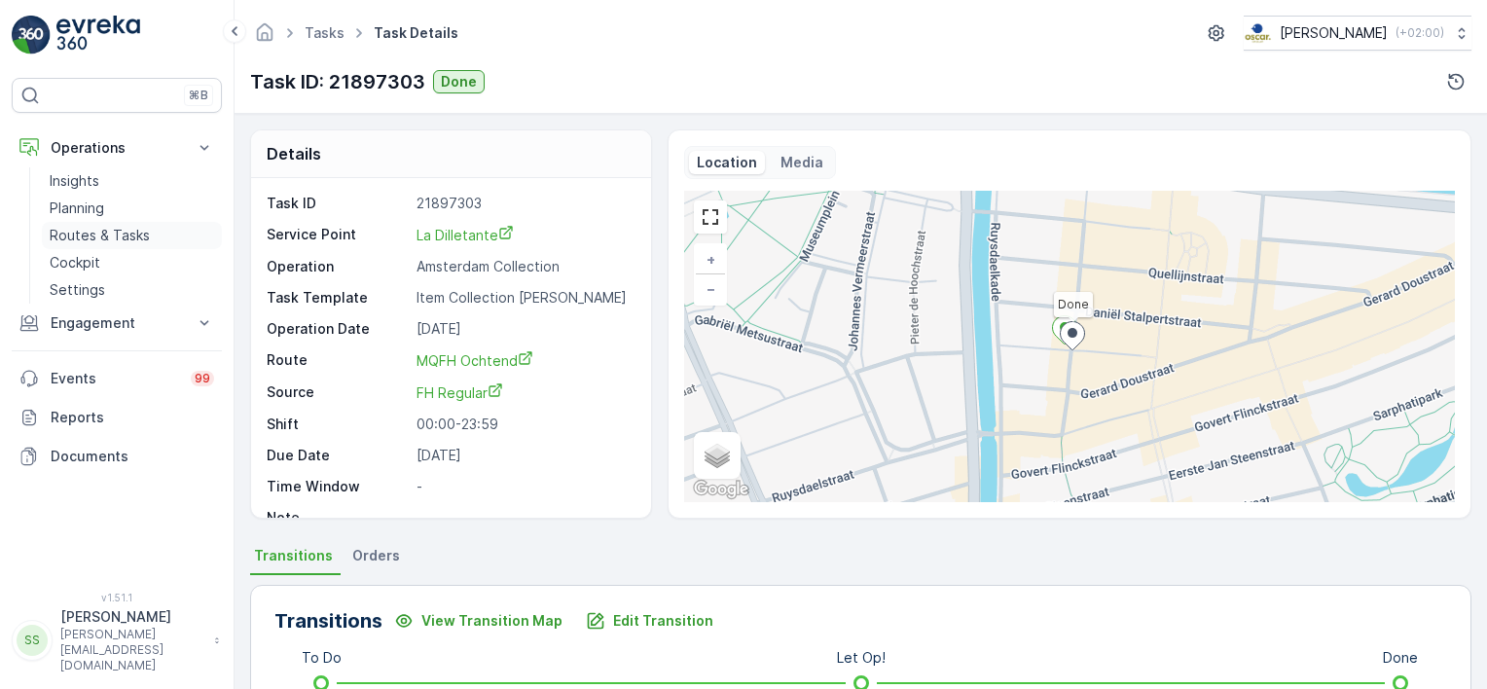
click at [93, 235] on p "Routes & Tasks" at bounding box center [100, 235] width 100 height 19
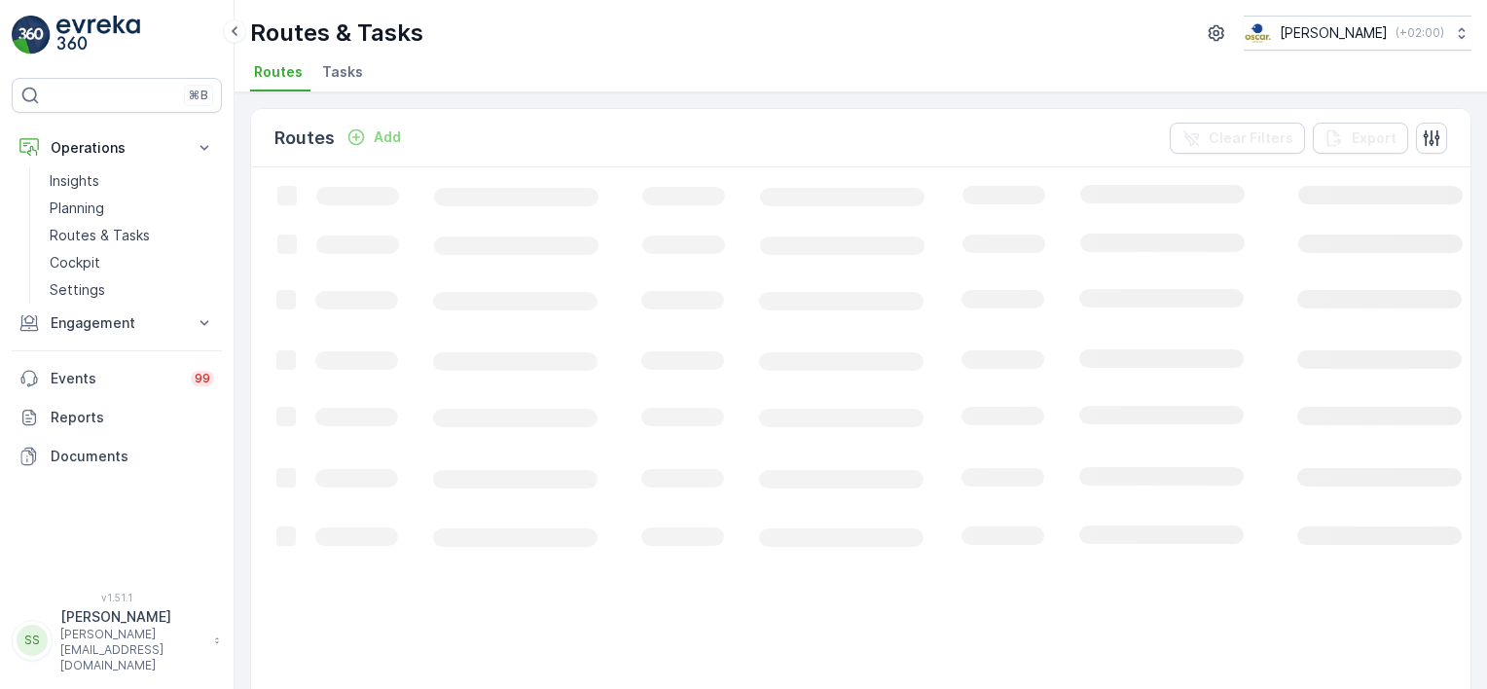
click at [340, 75] on span "Tasks" at bounding box center [342, 71] width 41 height 19
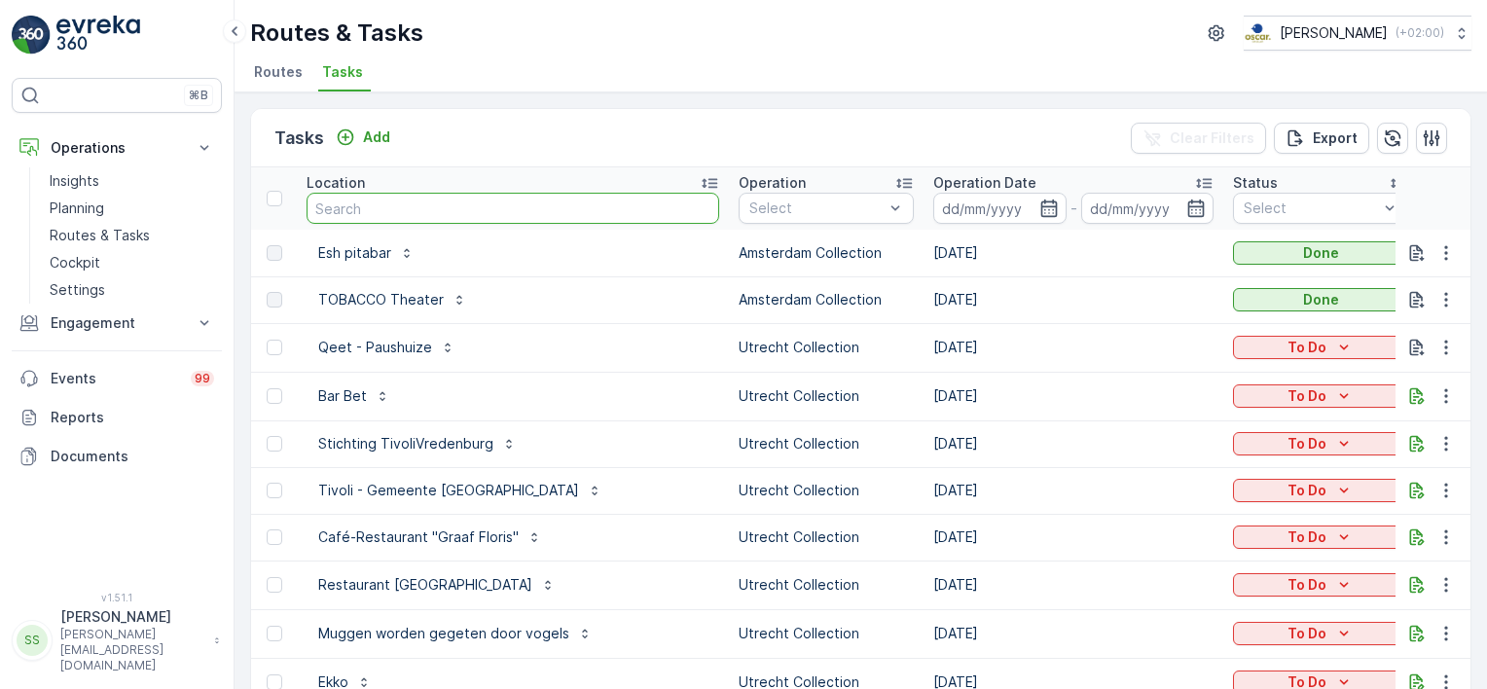
click at [405, 199] on input "text" at bounding box center [513, 208] width 413 height 31
click at [375, 136] on p "Add" at bounding box center [376, 136] width 27 height 19
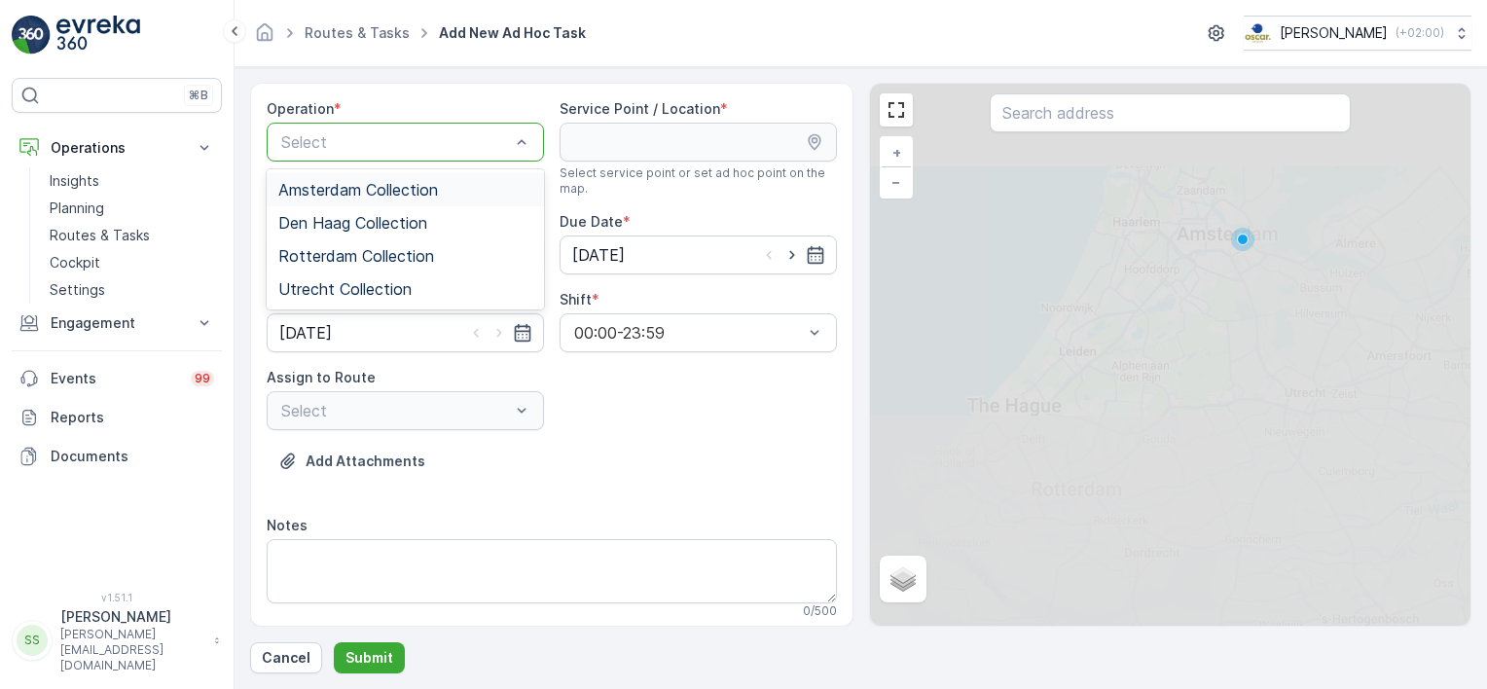
click at [387, 192] on span "Amsterdam Collection" at bounding box center [358, 190] width 160 height 18
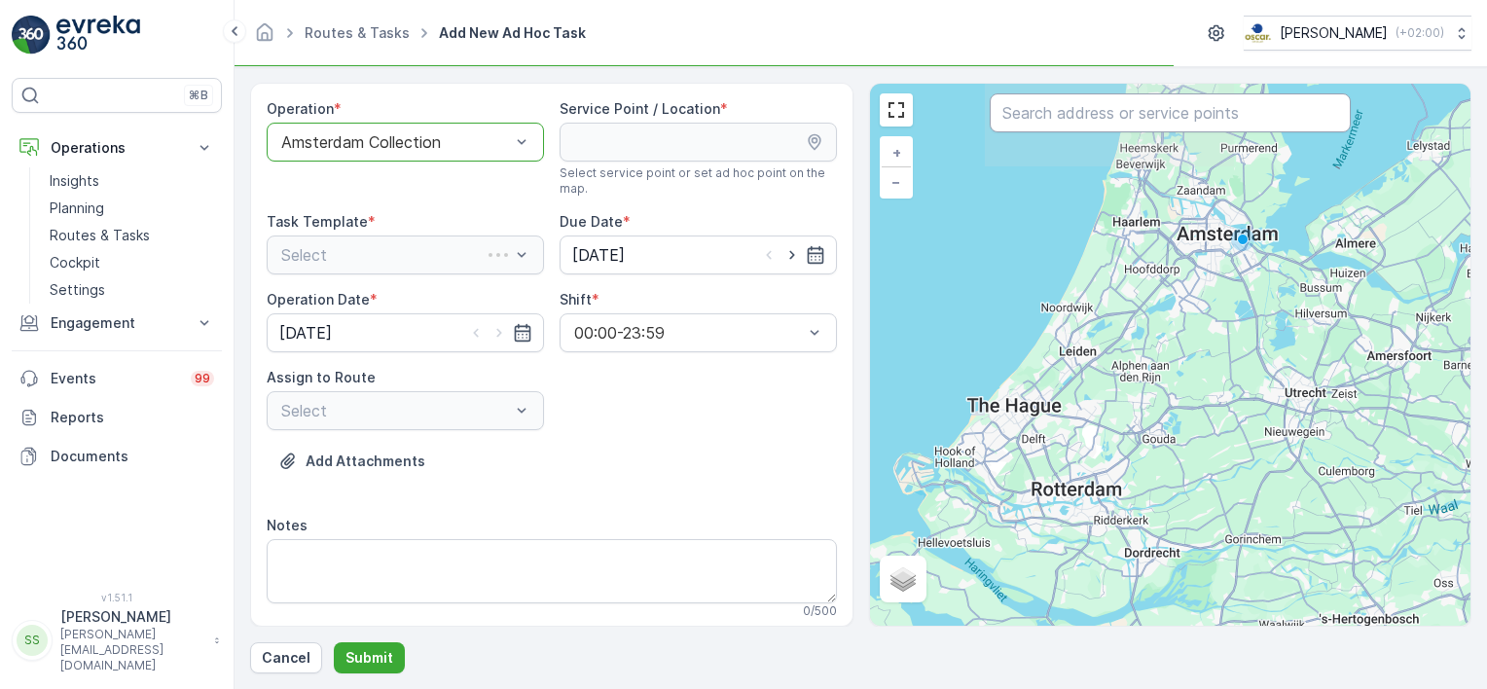
click at [1074, 125] on input "text" at bounding box center [1170, 112] width 361 height 39
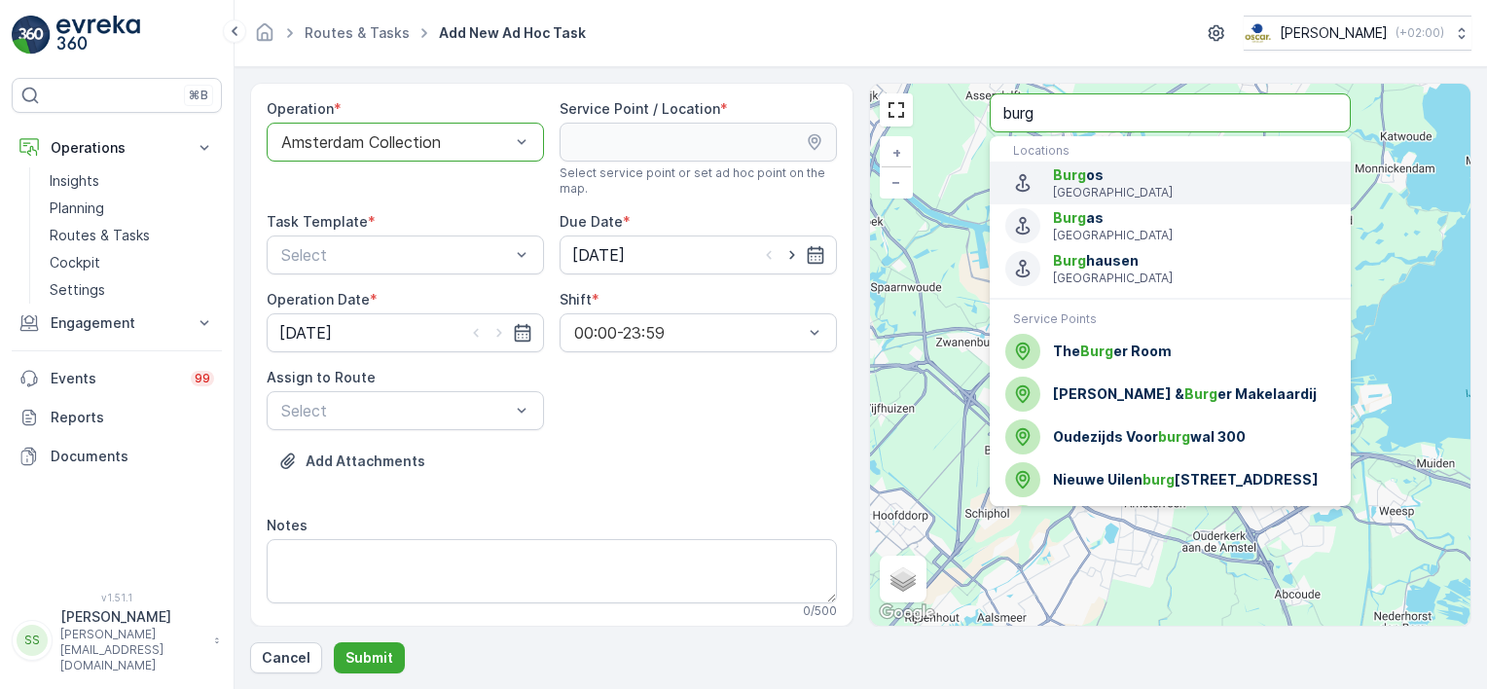
type input "burg"
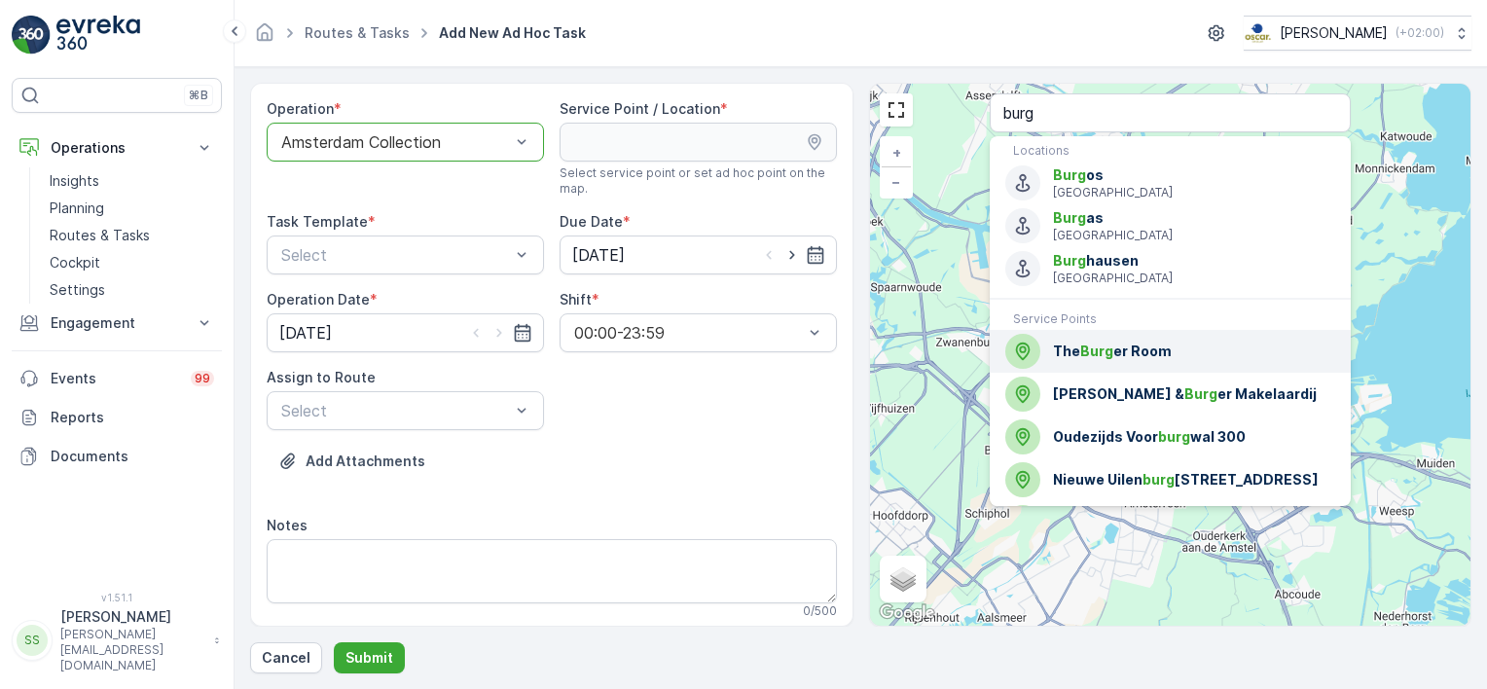
click at [1110, 346] on span "Burg" at bounding box center [1096, 351] width 33 height 17
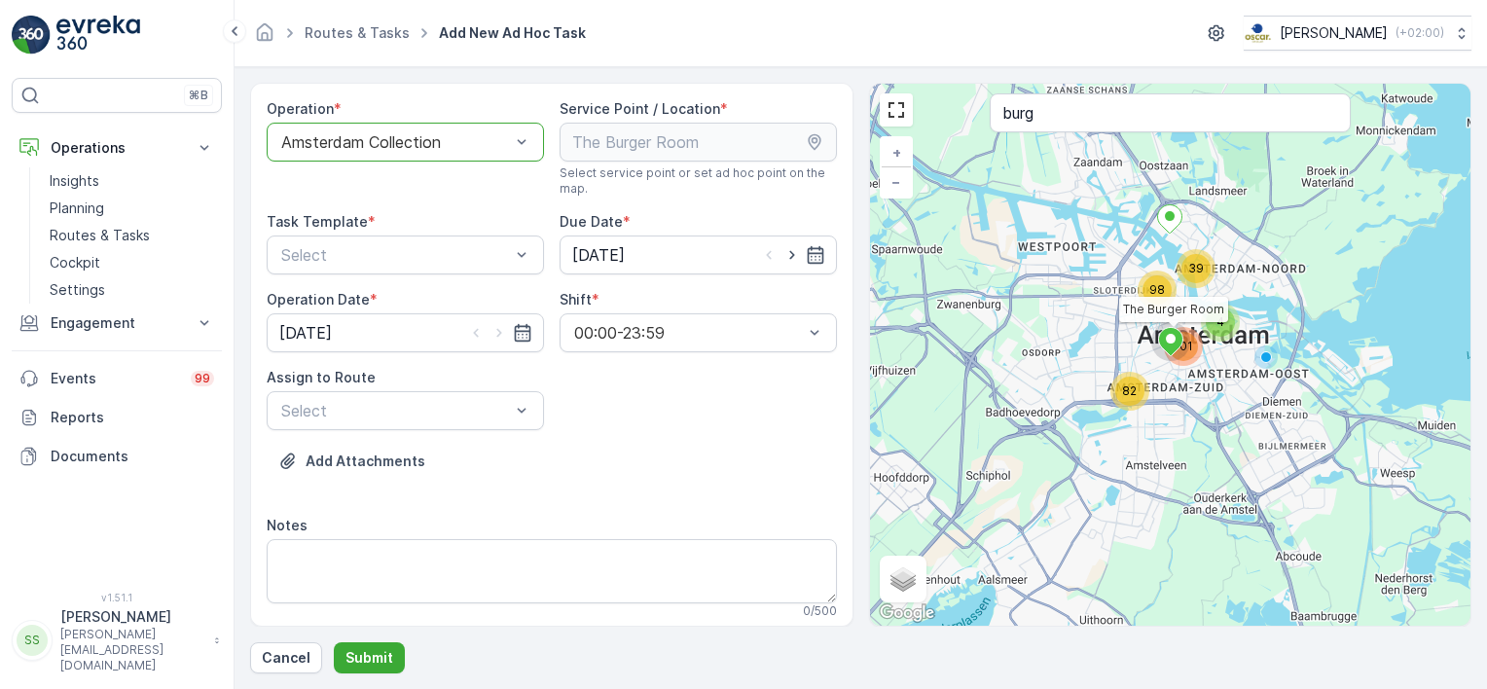
click at [645, 455] on div "Add Attachments" at bounding box center [552, 473] width 570 height 54
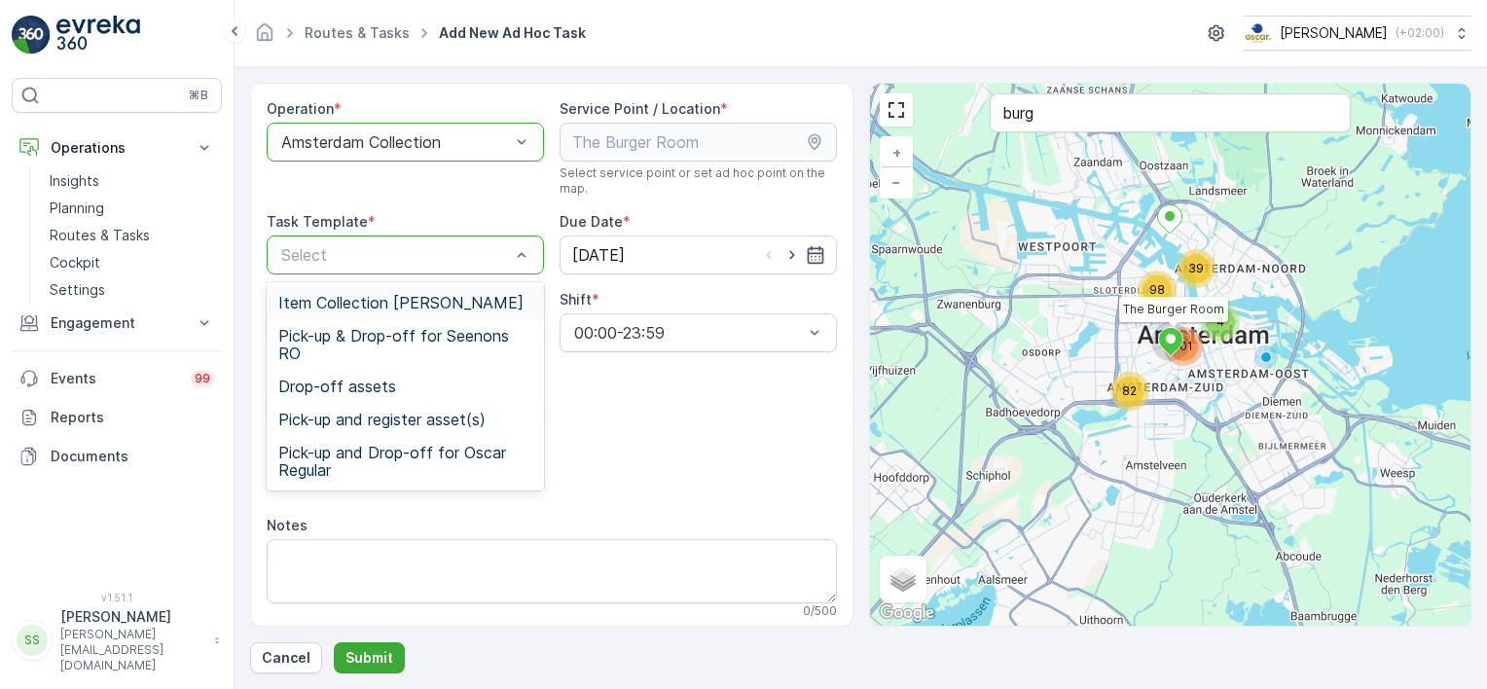
click at [335, 304] on span "Item Collection [PERSON_NAME]" at bounding box center [400, 303] width 245 height 18
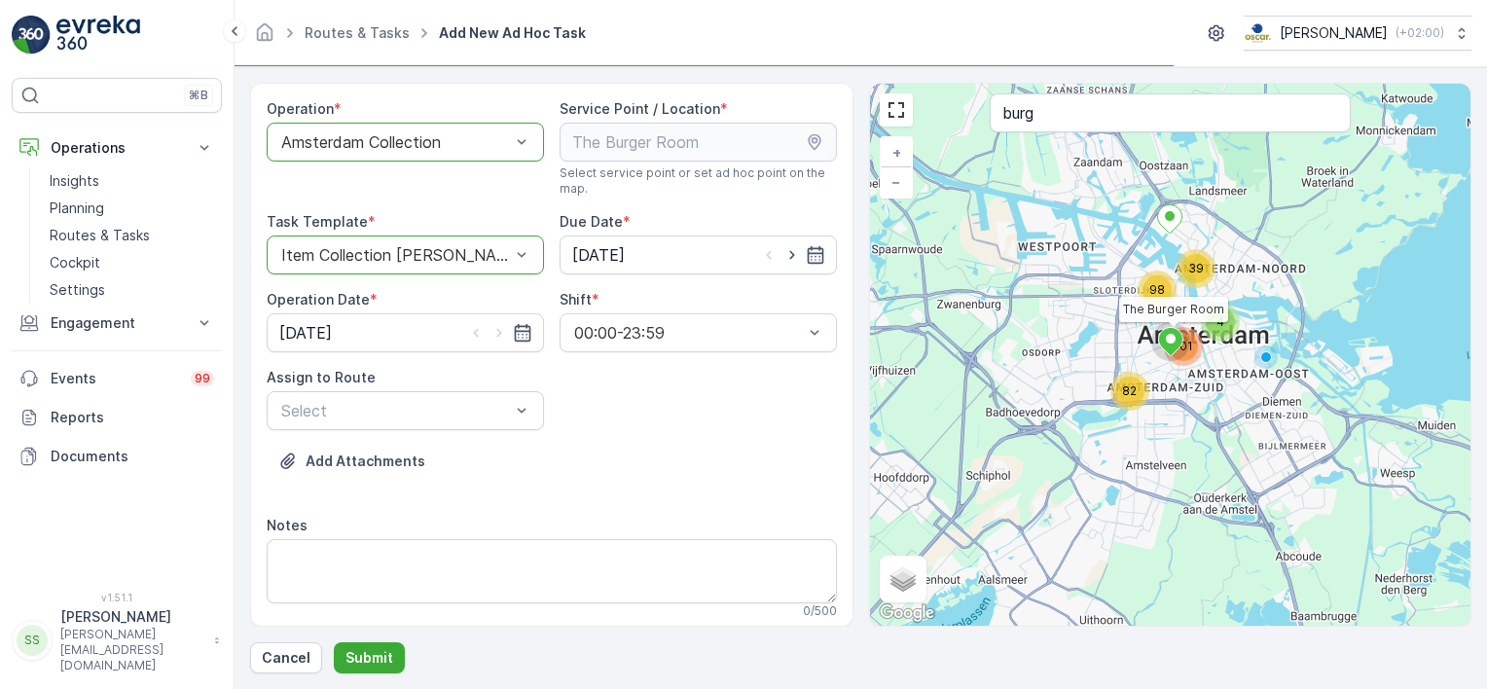
drag, startPoint x: 717, startPoint y: 438, endPoint x: 662, endPoint y: 279, distance: 168.0
click at [716, 435] on div "Operation * option Amsterdam Collection, selected. Amsterdam Collection Service…" at bounding box center [552, 366] width 570 height 535
click at [790, 252] on icon "button" at bounding box center [791, 254] width 19 height 19
type input "28.09.2025"
click at [501, 328] on icon "button" at bounding box center [498, 332] width 19 height 19
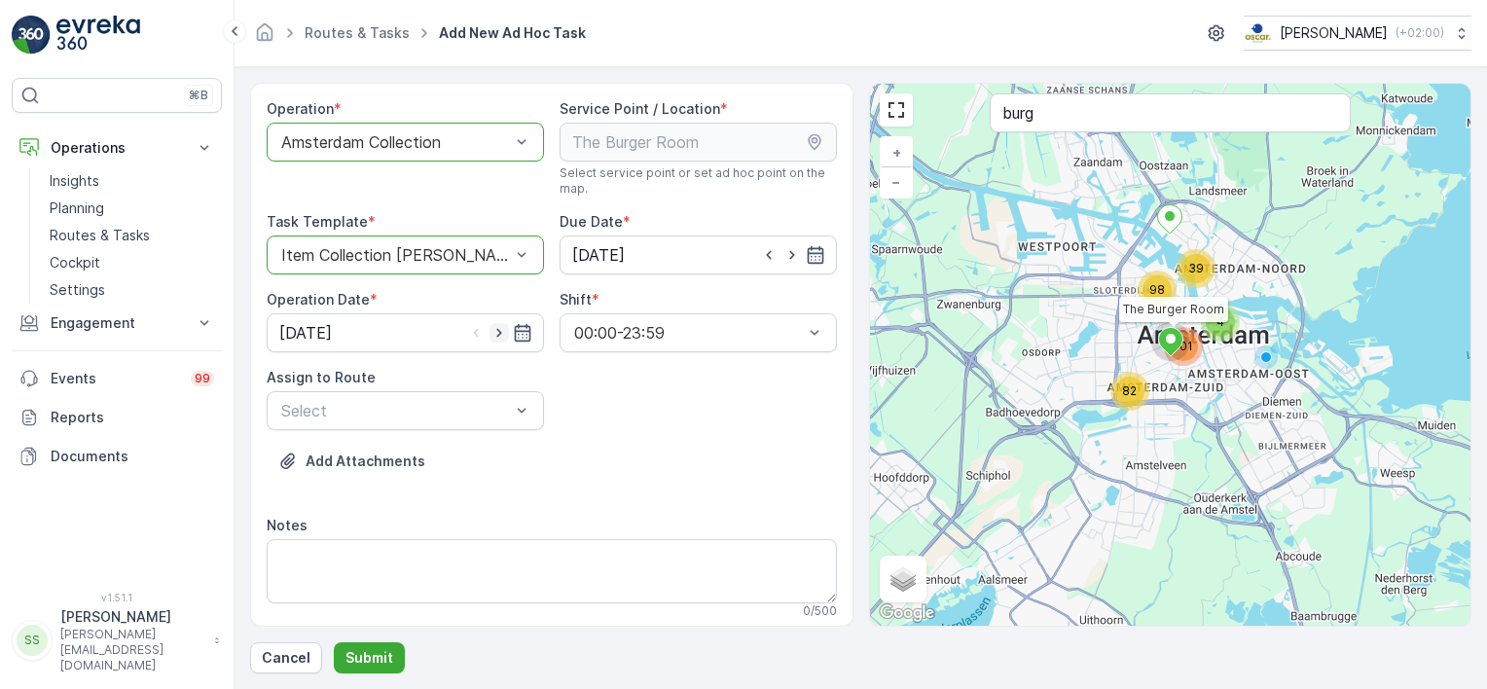
type input "28.09.2025"
click at [751, 439] on div "Operation * option Amsterdam Collection, selected. Amsterdam Collection Service…" at bounding box center [552, 589] width 570 height 981
click at [90, 234] on p "Routes & Tasks" at bounding box center [100, 235] width 100 height 19
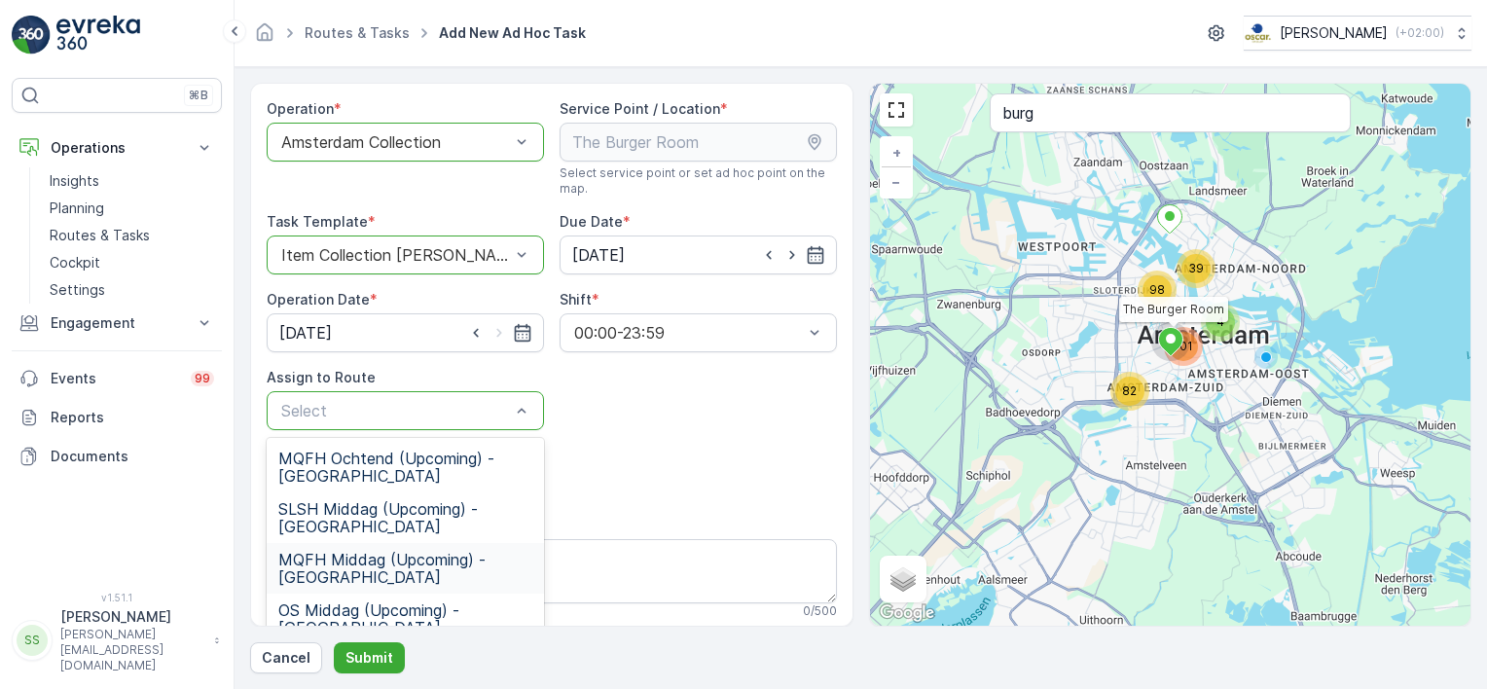
click at [331, 580] on span "MQFH Middag (Upcoming) - Amsterdam" at bounding box center [405, 568] width 254 height 35
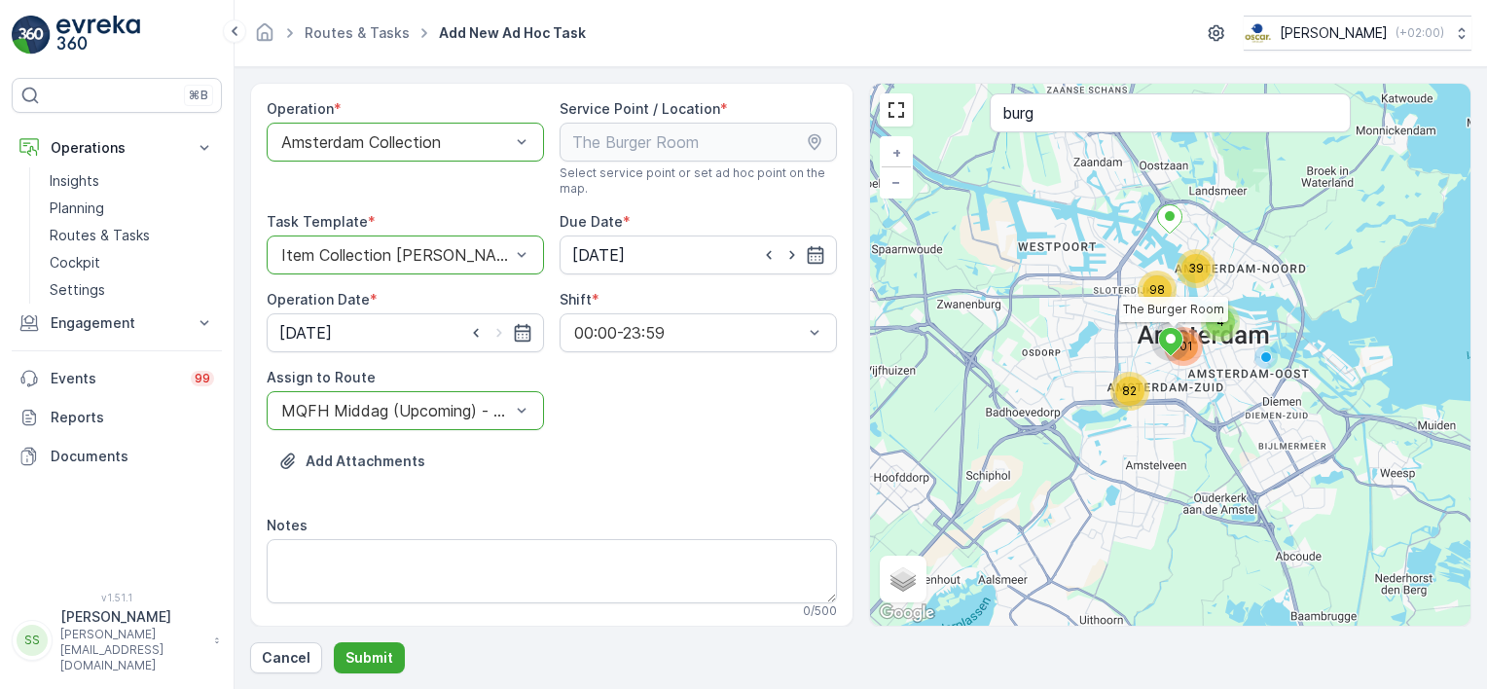
click at [623, 462] on div "Add Attachments" at bounding box center [552, 473] width 570 height 54
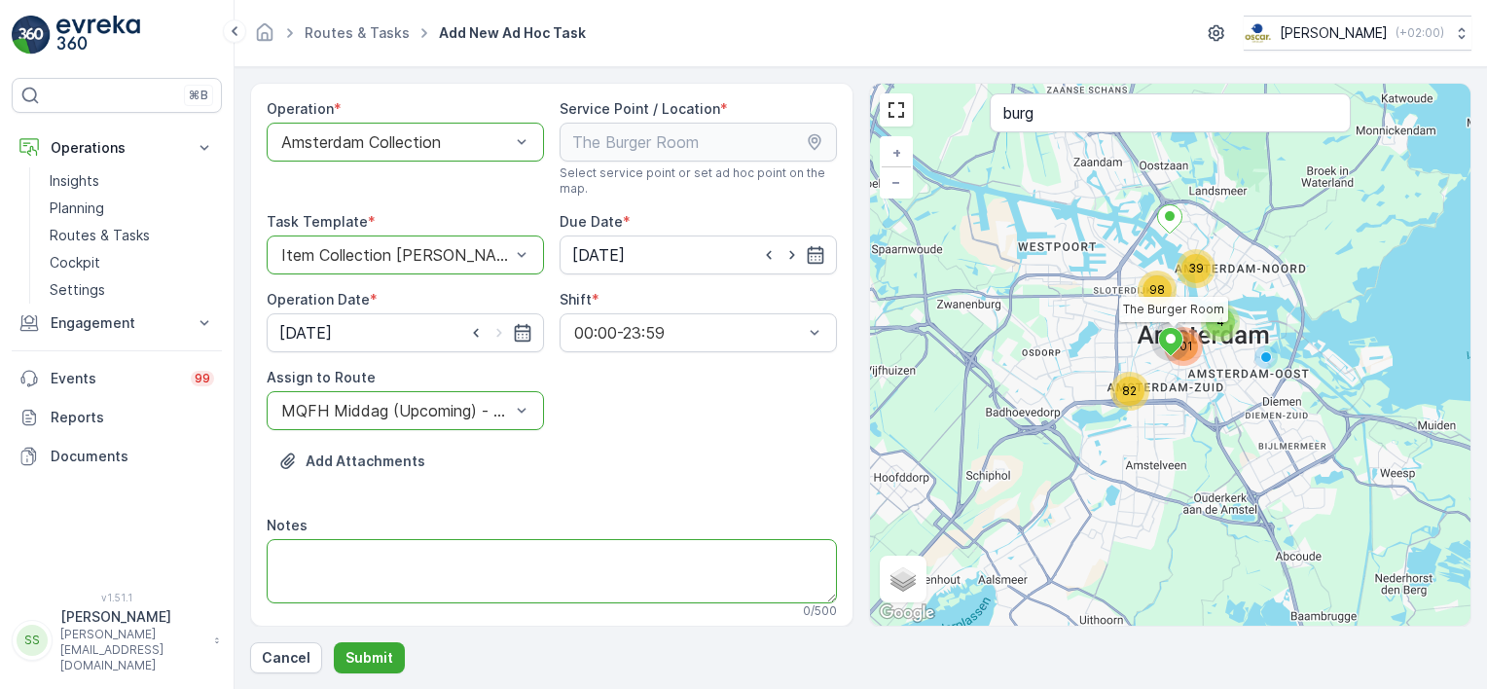
click at [346, 553] on textarea "Notes" at bounding box center [552, 571] width 570 height 64
paste textarea "graag 10 rollen 140l rest zakken"
type textarea "graag 10 rollen 140l rest zakken meenemen"
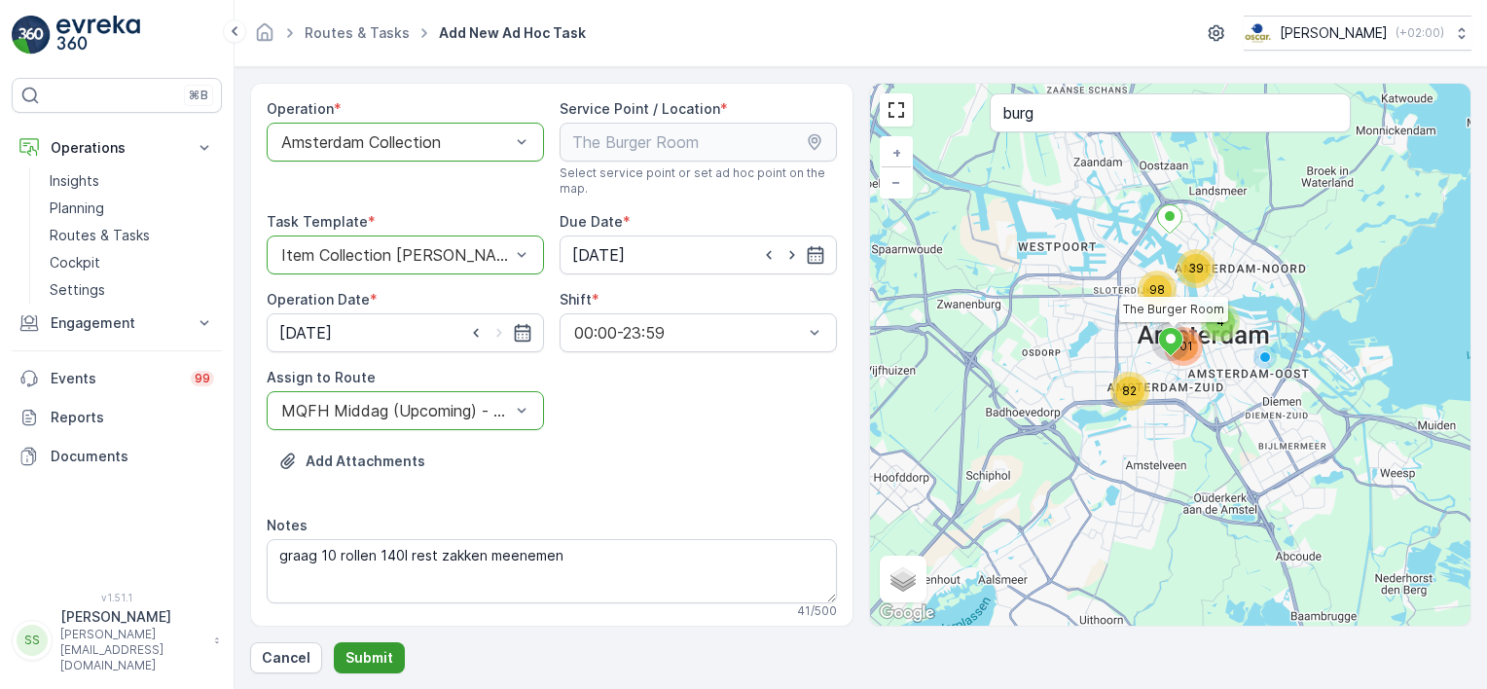
click at [380, 651] on p "Submit" at bounding box center [369, 657] width 48 height 19
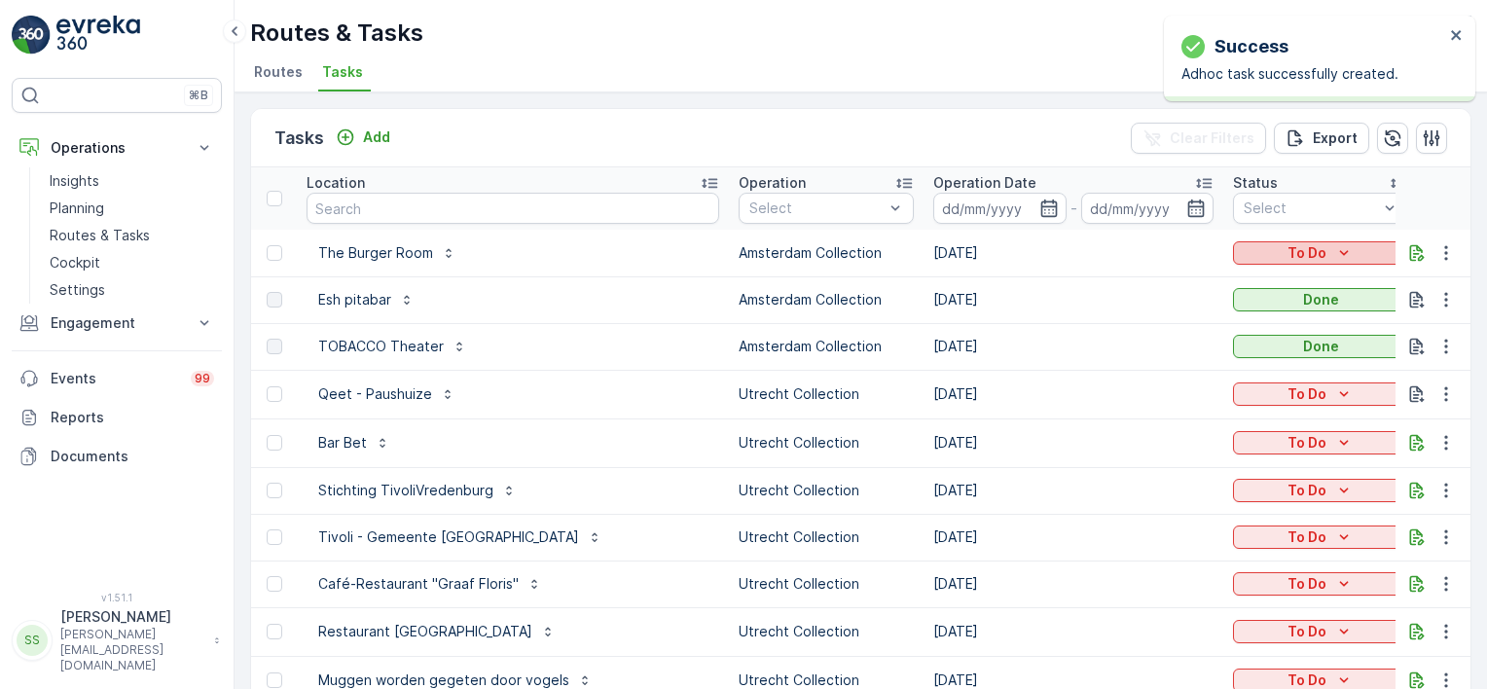
click at [1287, 243] on p "To Do" at bounding box center [1306, 252] width 39 height 19
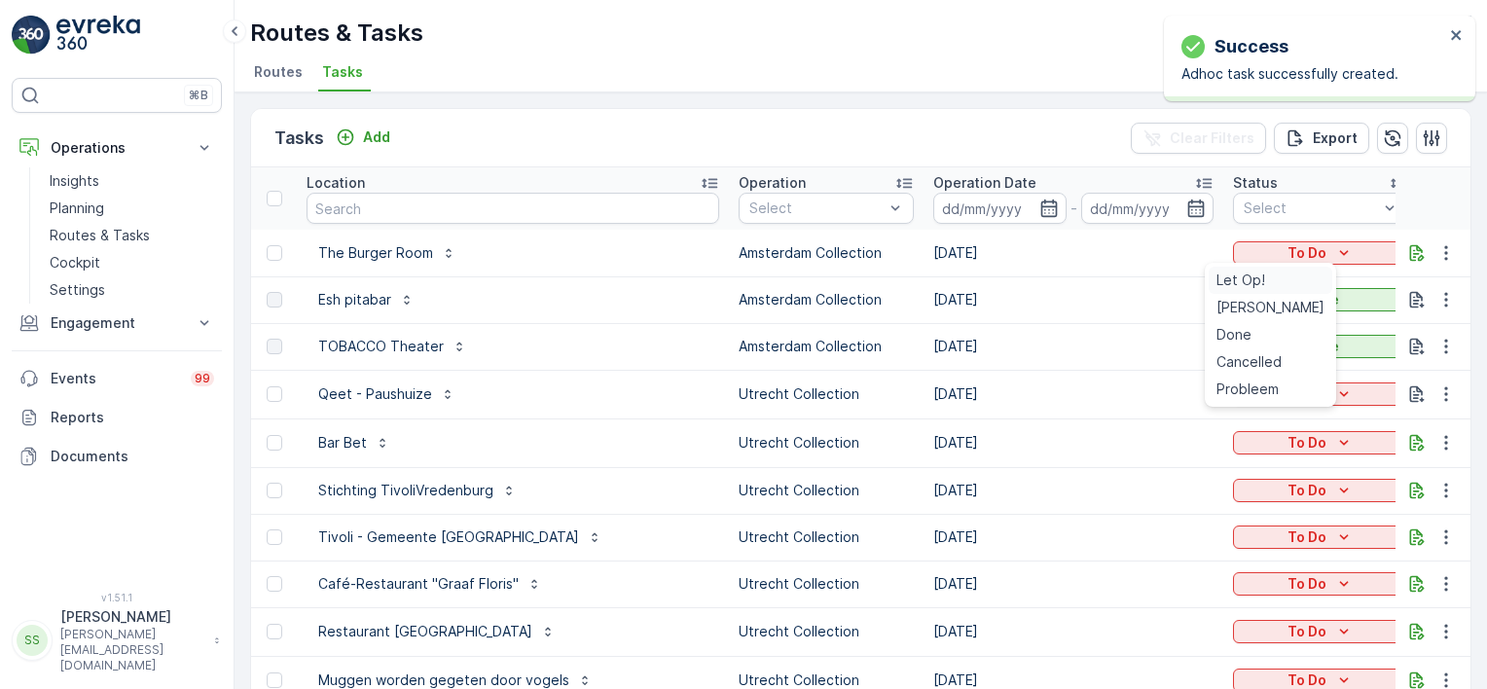
click at [1232, 282] on span "Let Op!" at bounding box center [1240, 280] width 49 height 19
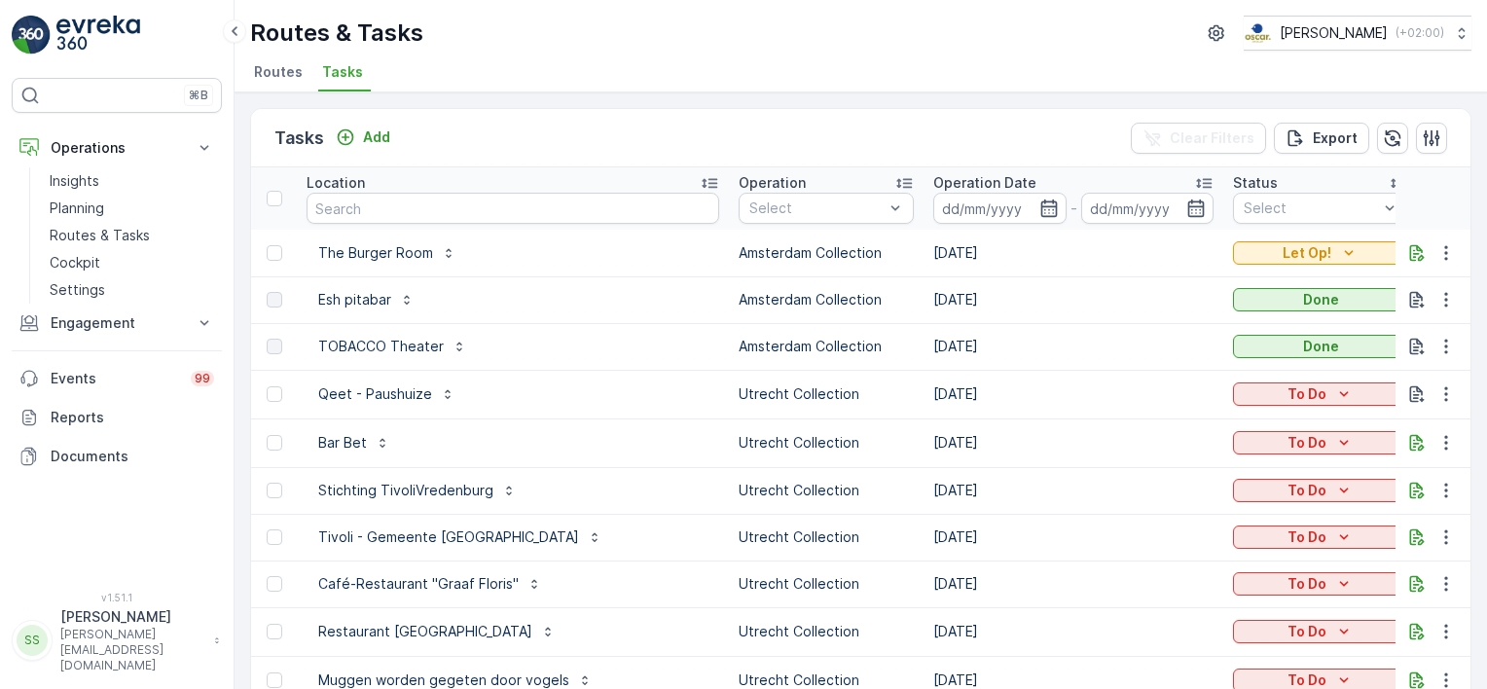
click at [996, 130] on div "Tasks Add Clear Filters Export" at bounding box center [860, 138] width 1219 height 58
click at [1008, 53] on div "Routes & Tasks Oscar Circulair ( +02:00 ) Routes Tasks" at bounding box center [861, 46] width 1252 height 92
click at [571, 52] on div "Routes & Tasks Oscar Circulair ( +02:00 ) Routes Tasks" at bounding box center [861, 46] width 1252 height 92
click at [292, 75] on span "Routes" at bounding box center [278, 71] width 49 height 19
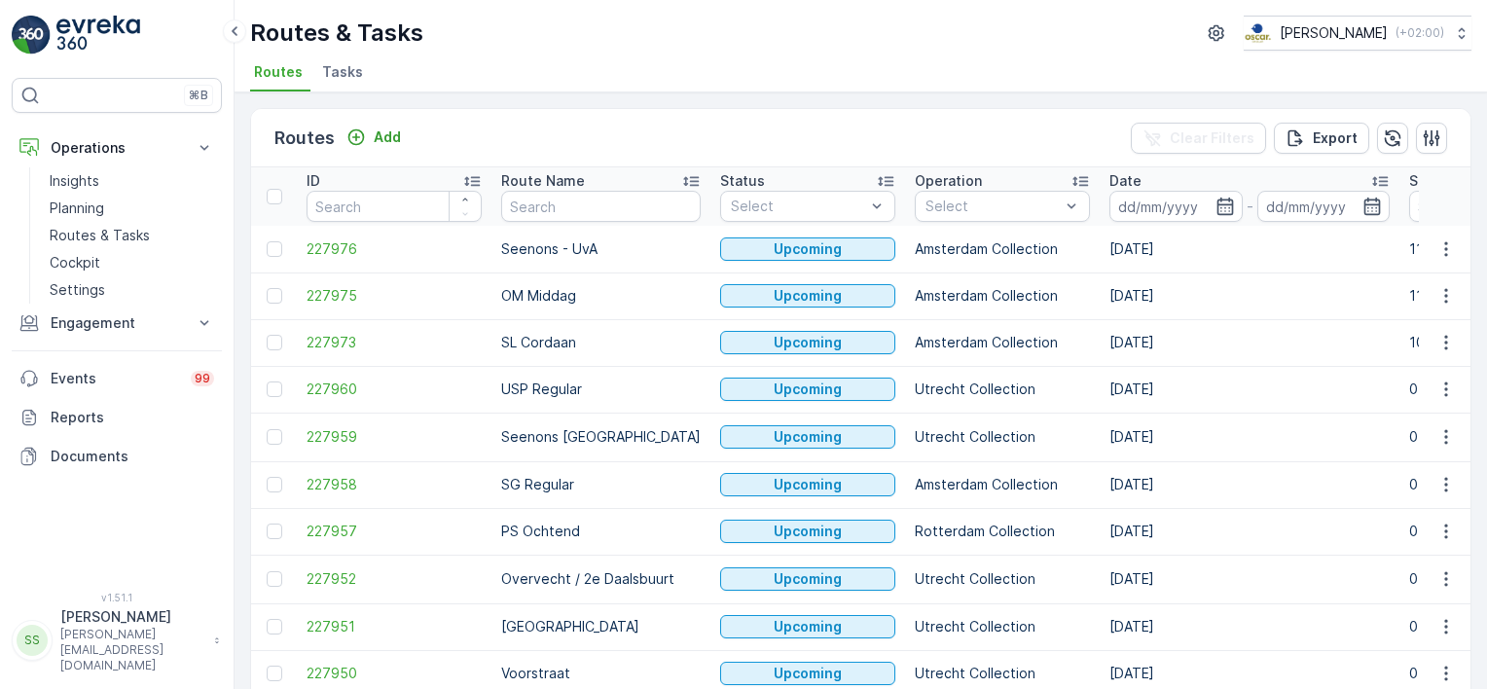
click at [778, 135] on div "Routes Add Clear Filters Export" at bounding box center [860, 138] width 1219 height 58
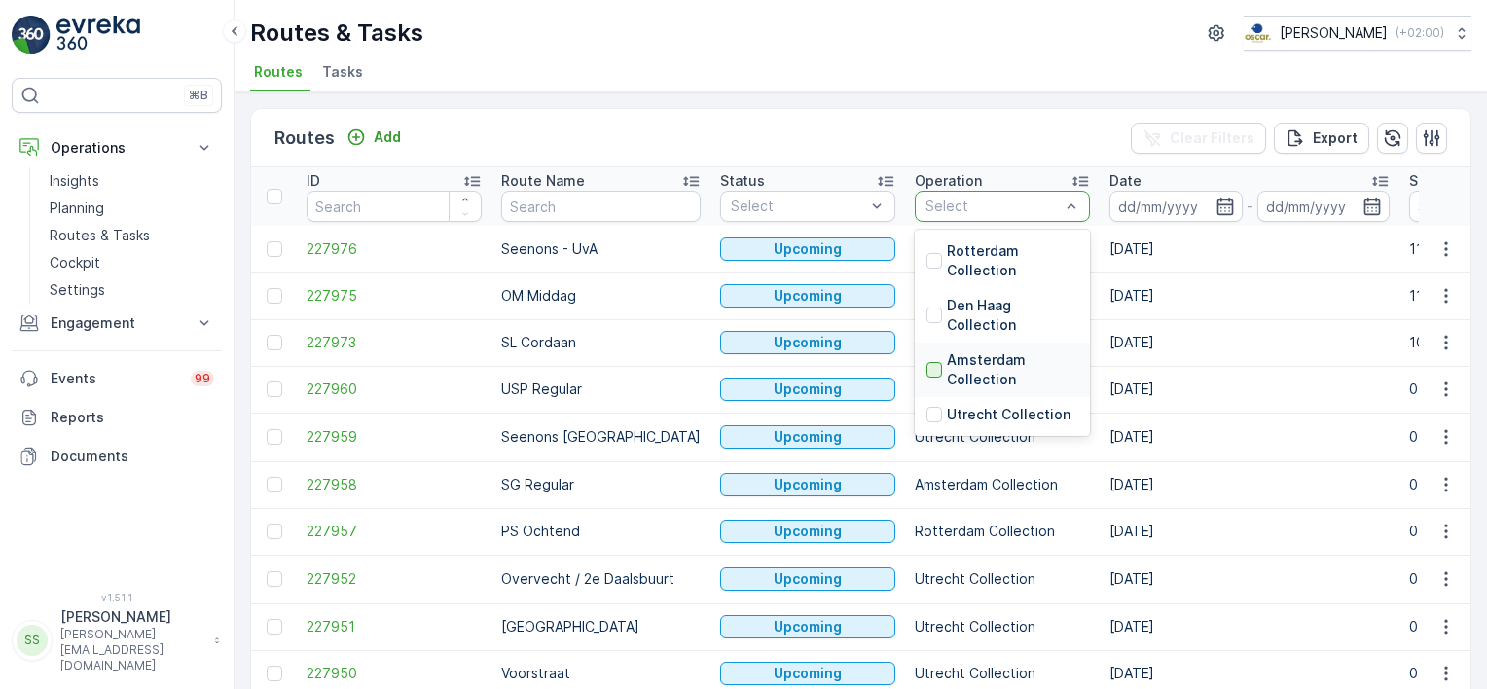
click at [926, 373] on div at bounding box center [934, 370] width 16 height 16
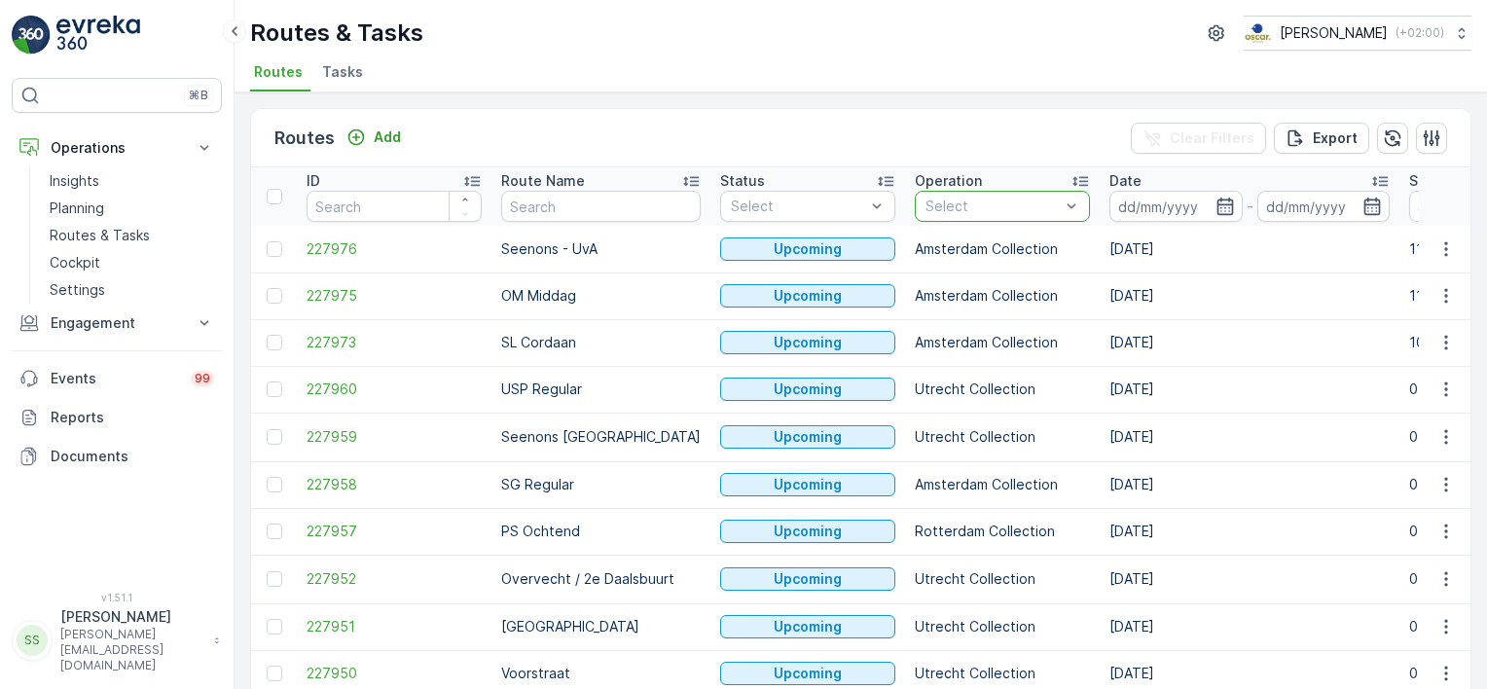
click at [1024, 141] on div "Routes Add Clear Filters Export" at bounding box center [860, 138] width 1219 height 58
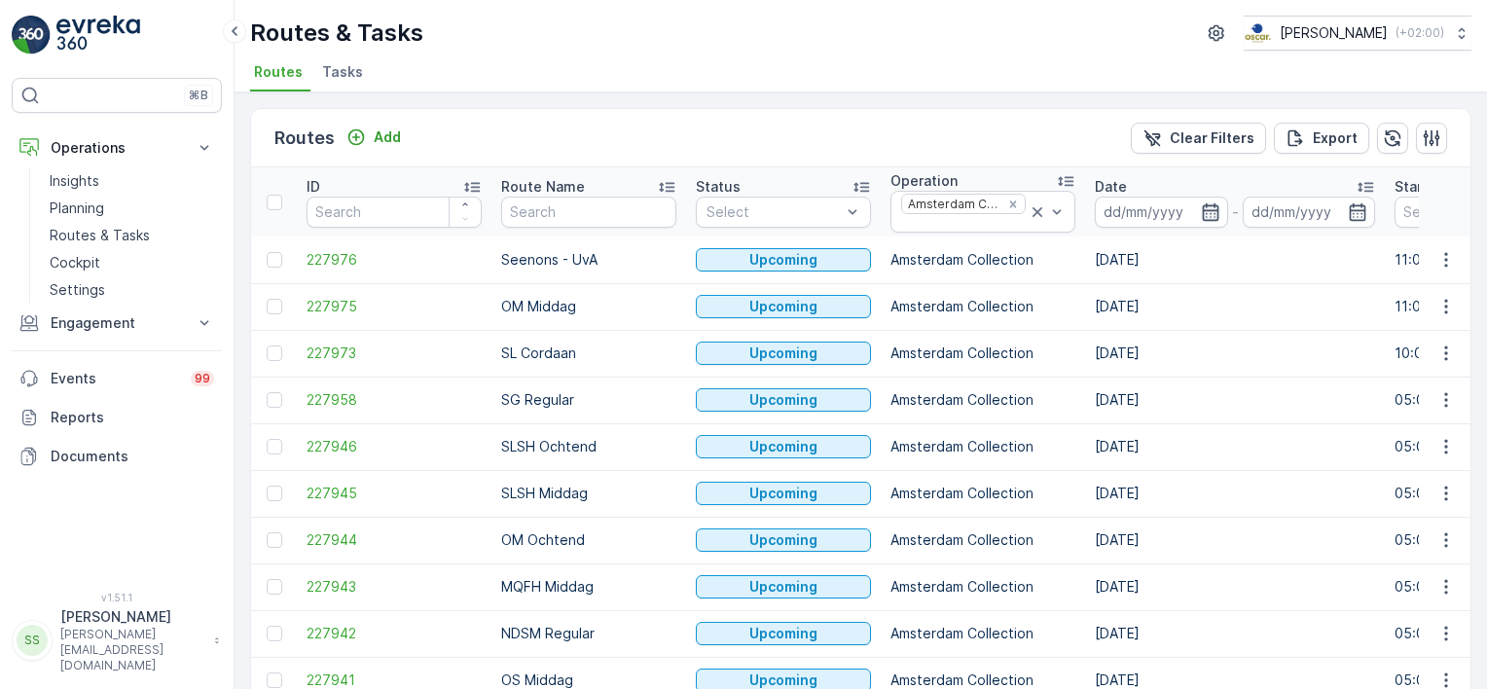
click at [1201, 212] on icon "button" at bounding box center [1210, 211] width 19 height 19
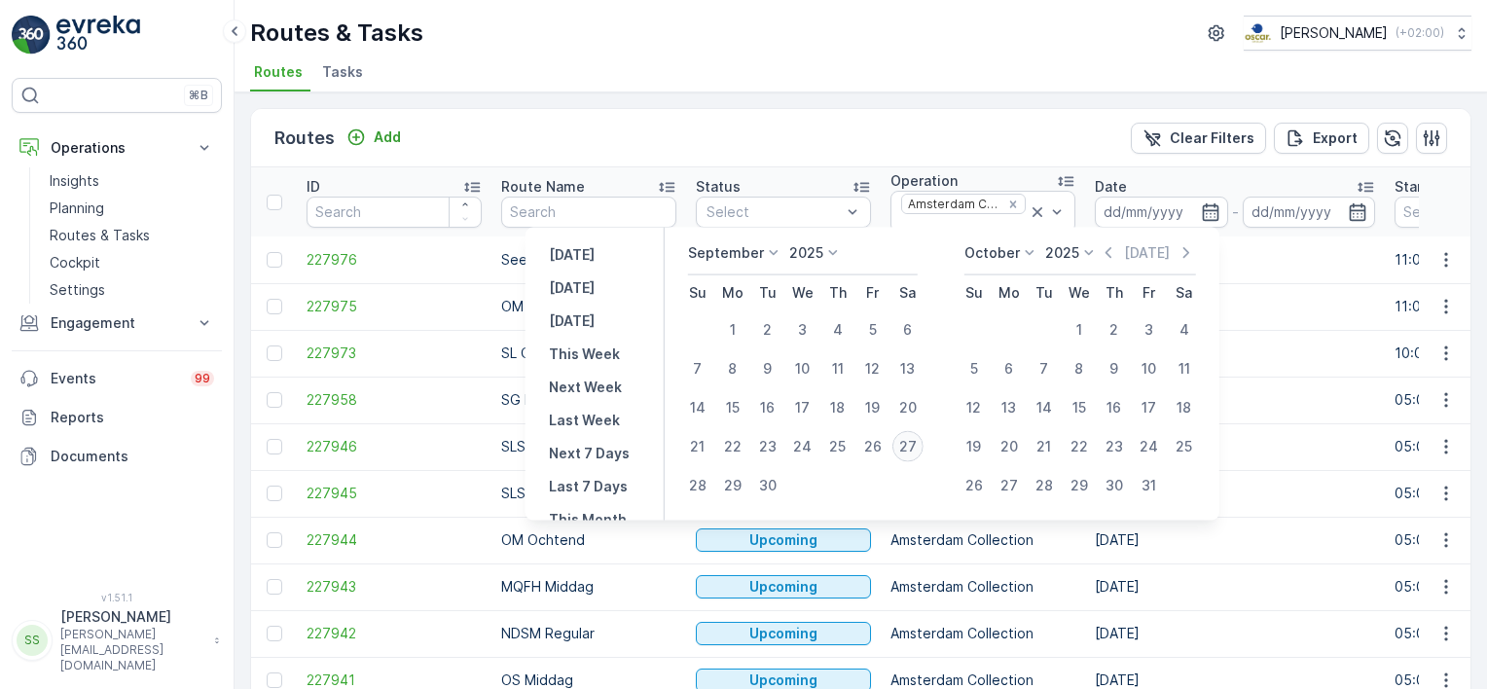
click at [913, 441] on div "27" at bounding box center [907, 446] width 31 height 31
type input "[DATE]"
click at [981, 145] on div "Routes Add Clear Filters Export" at bounding box center [860, 138] width 1219 height 58
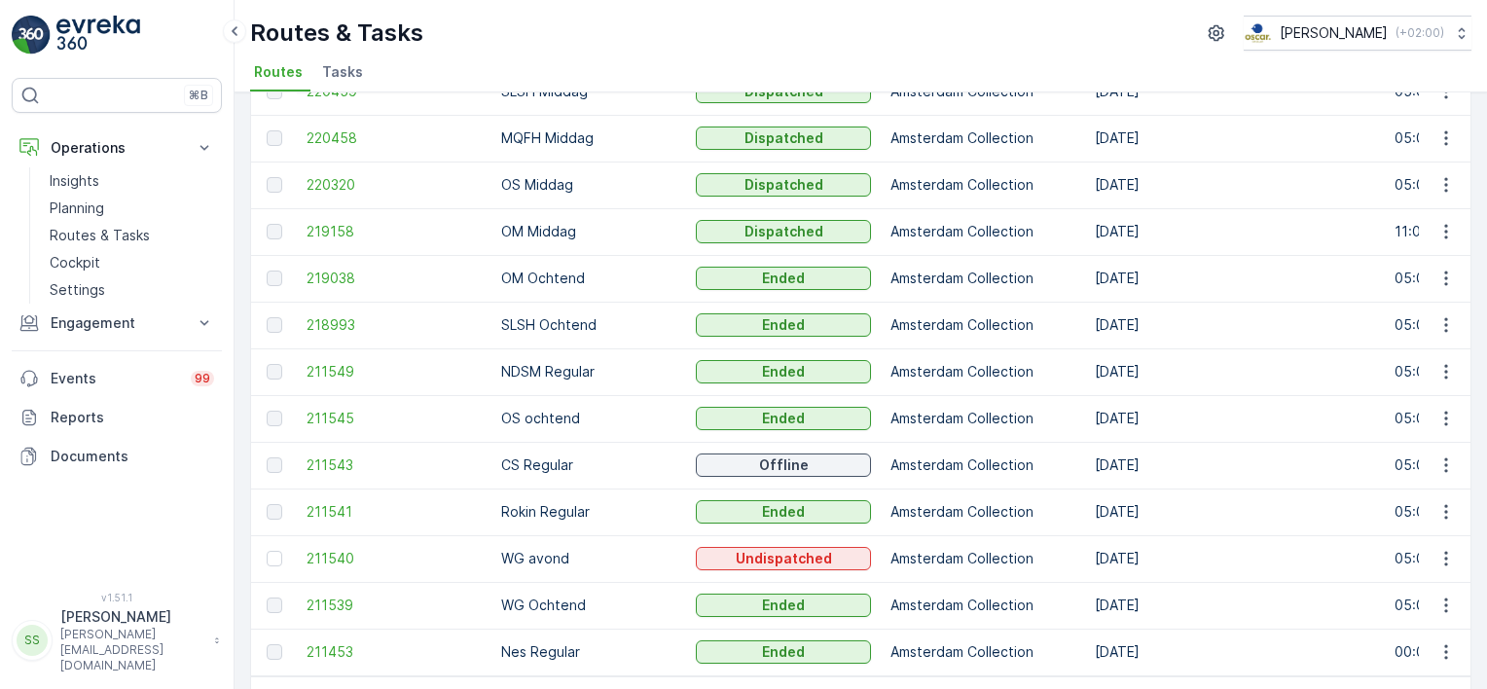
scroll to position [183, 0]
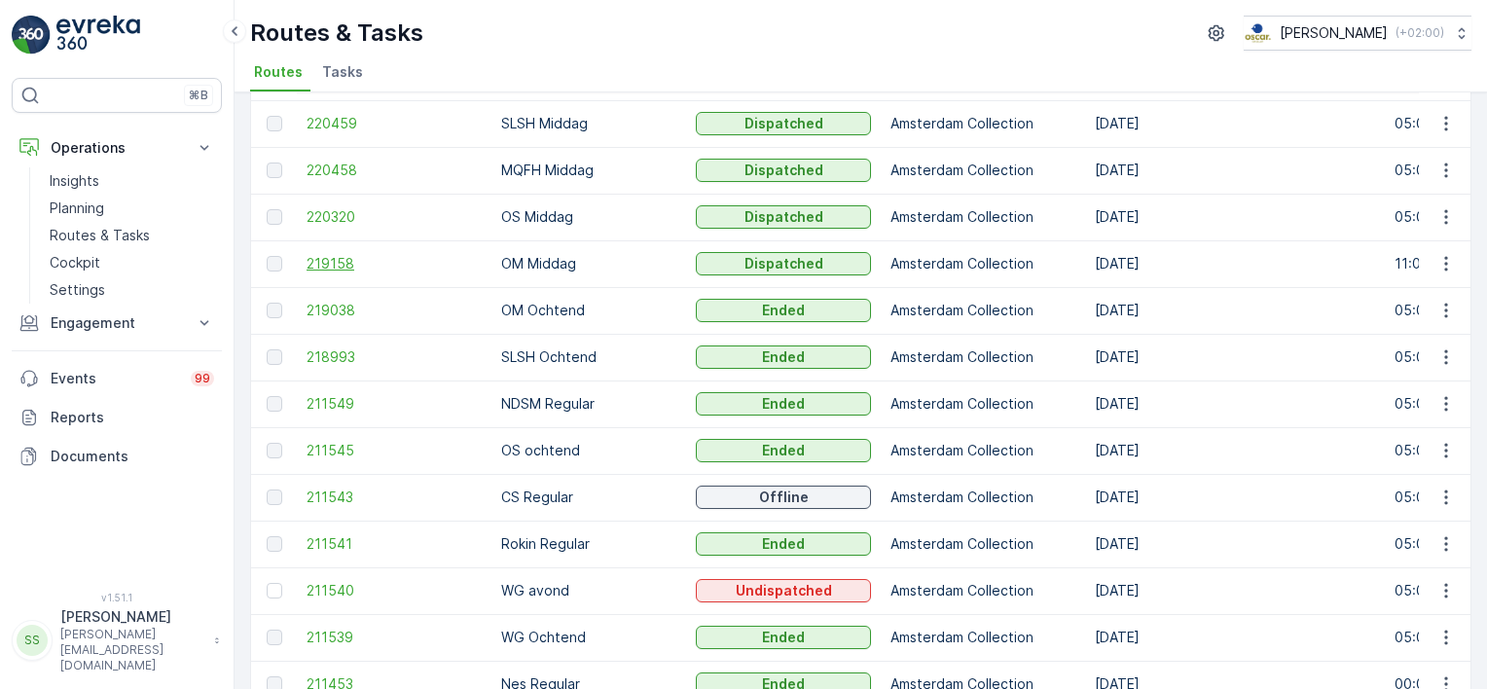
click at [329, 259] on span "219158" at bounding box center [394, 263] width 175 height 19
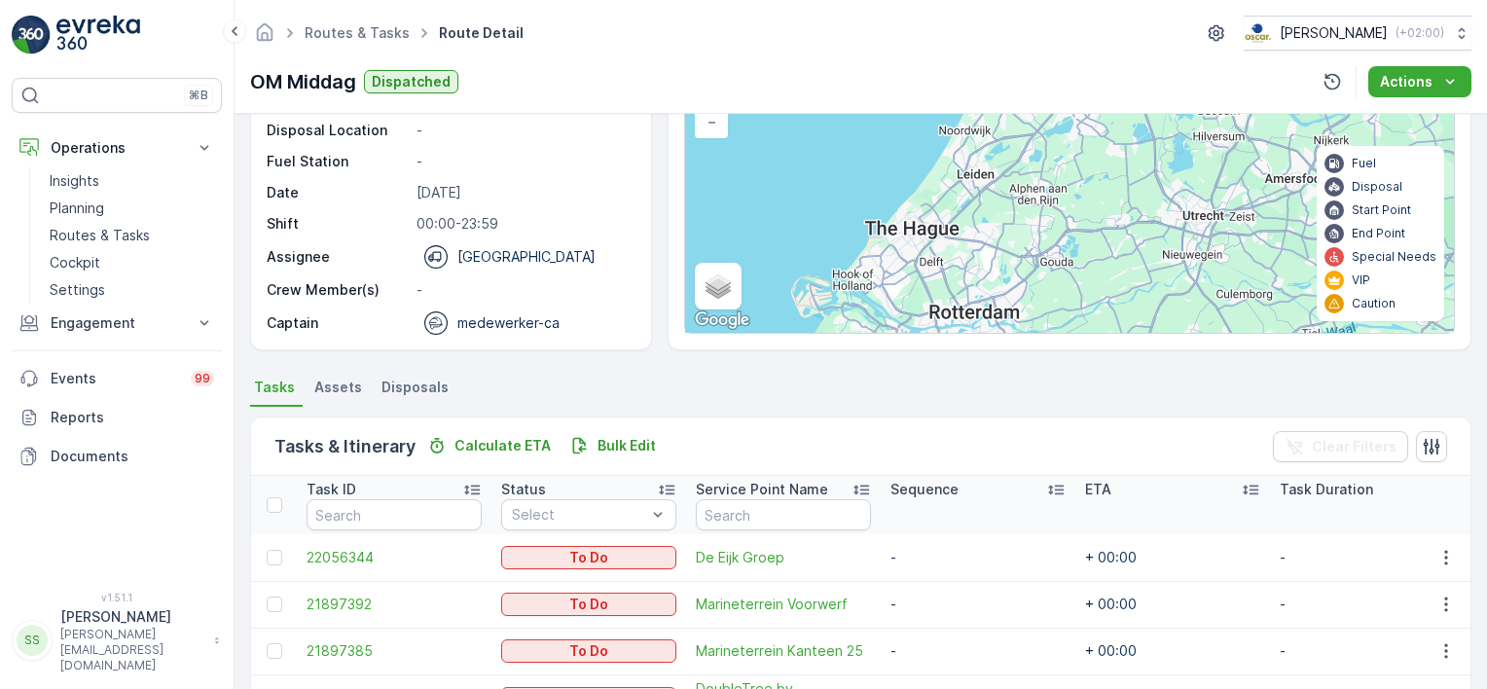
scroll to position [313, 0]
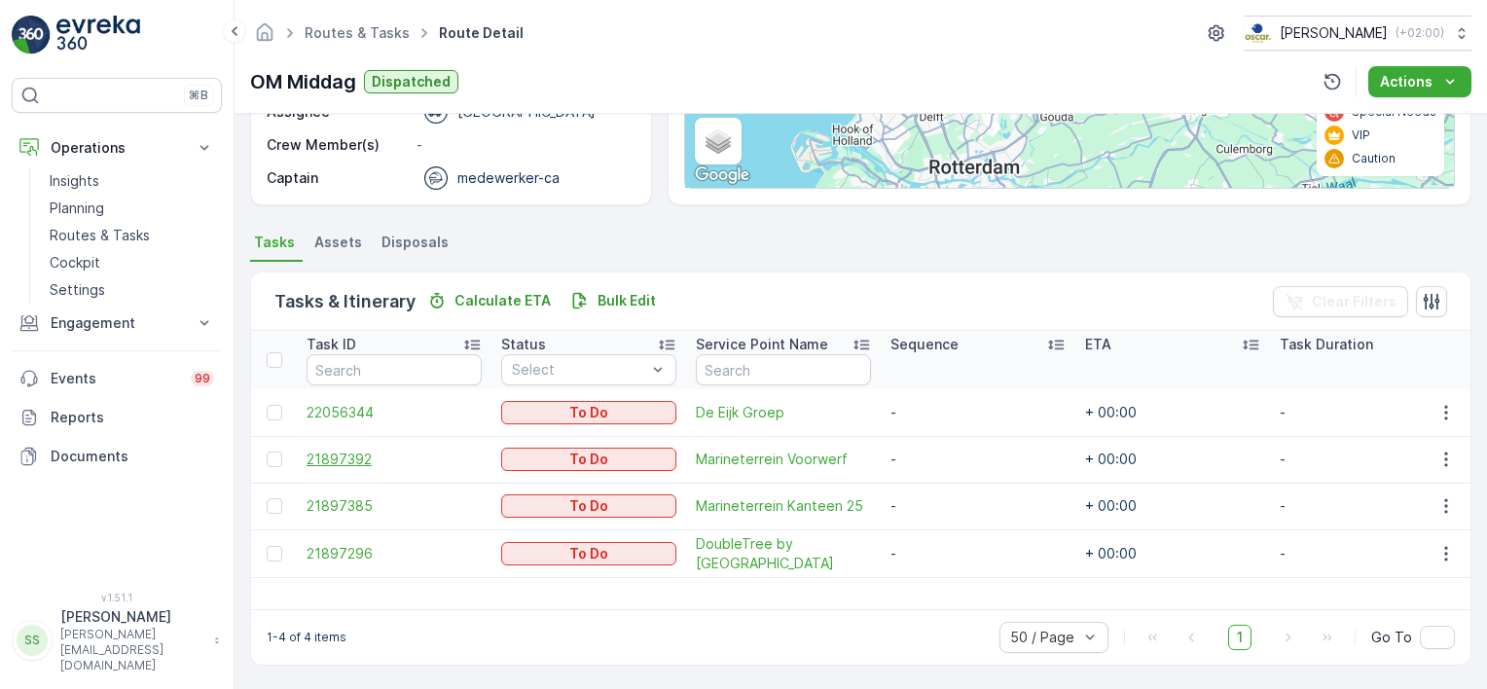
click at [322, 457] on span "21897392" at bounding box center [394, 459] width 175 height 19
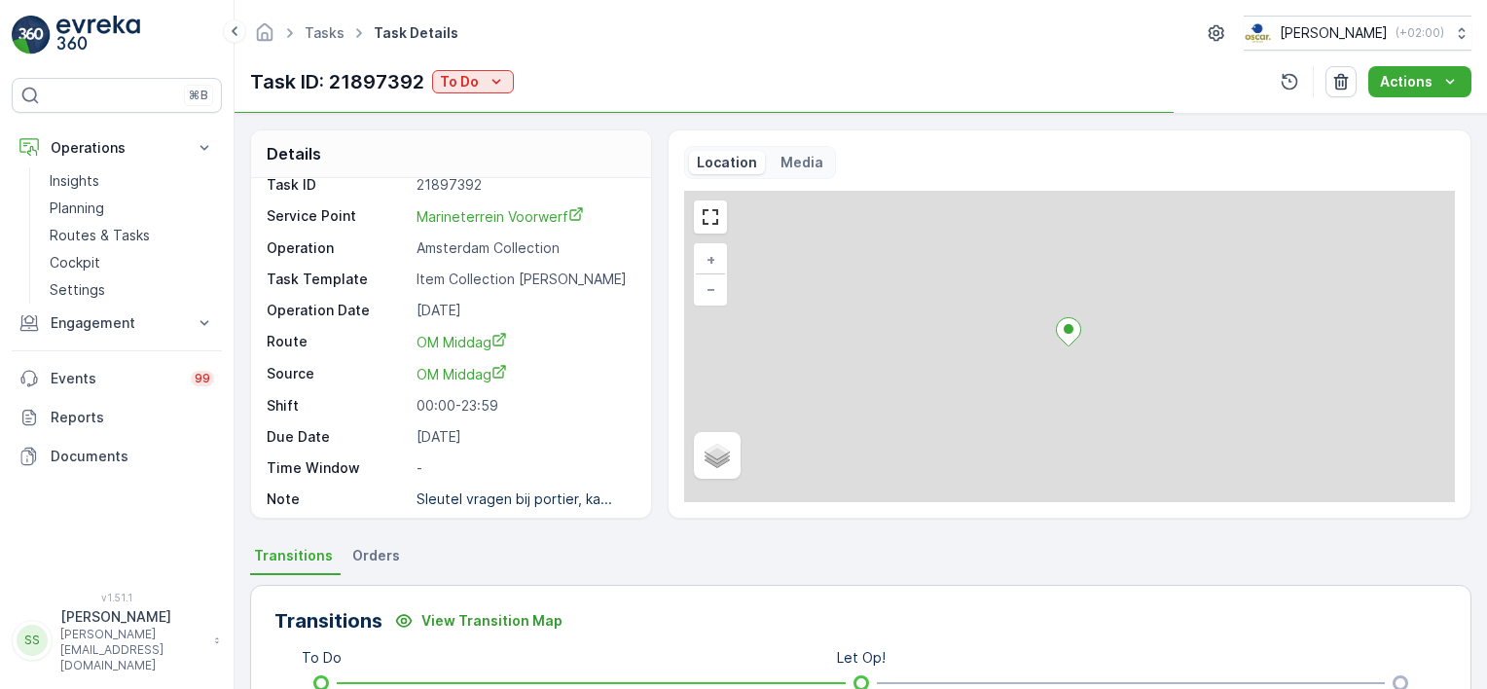
scroll to position [23, 0]
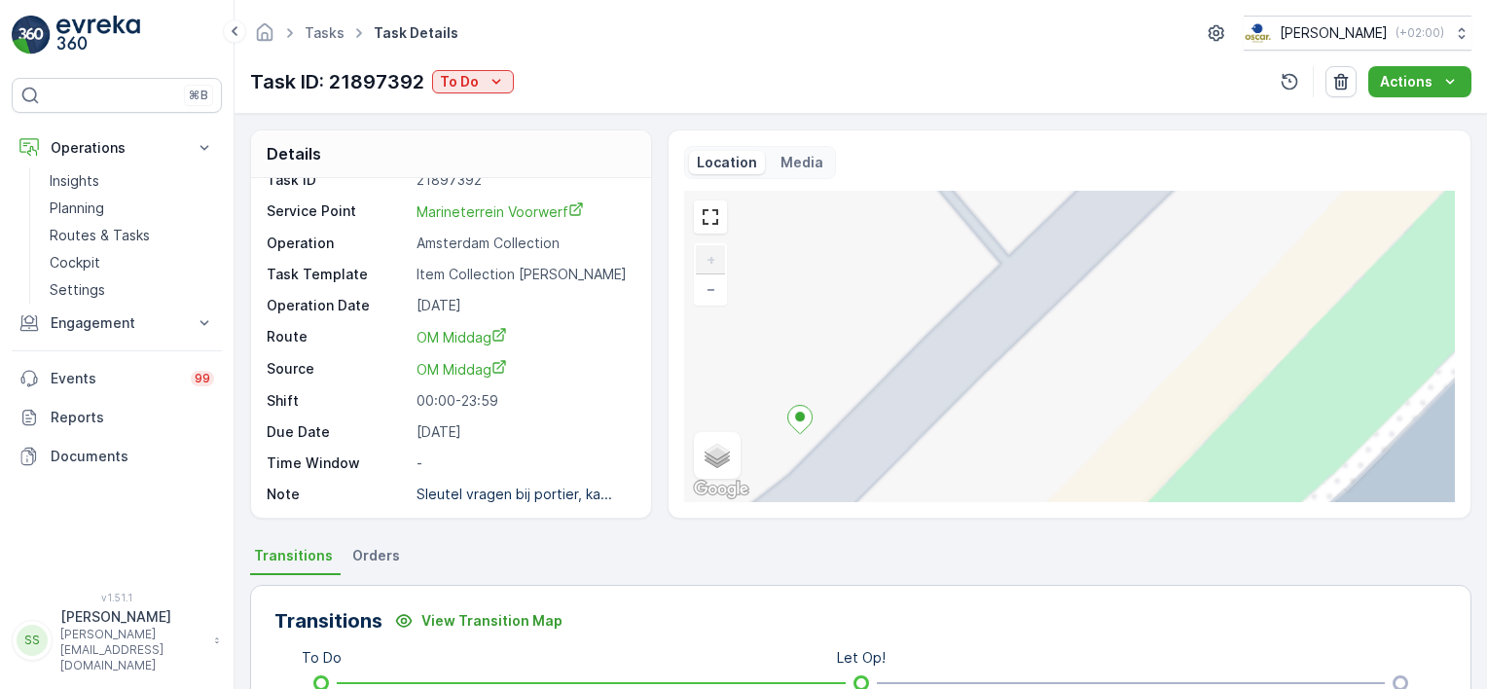
drag, startPoint x: 1209, startPoint y: 263, endPoint x: 705, endPoint y: 396, distance: 521.4
click at [677, 430] on div "Location Media + − Satellite Roadmap Terrain Hybrid Leaflet Keyboard shortcuts …" at bounding box center [1070, 323] width 804 height 389
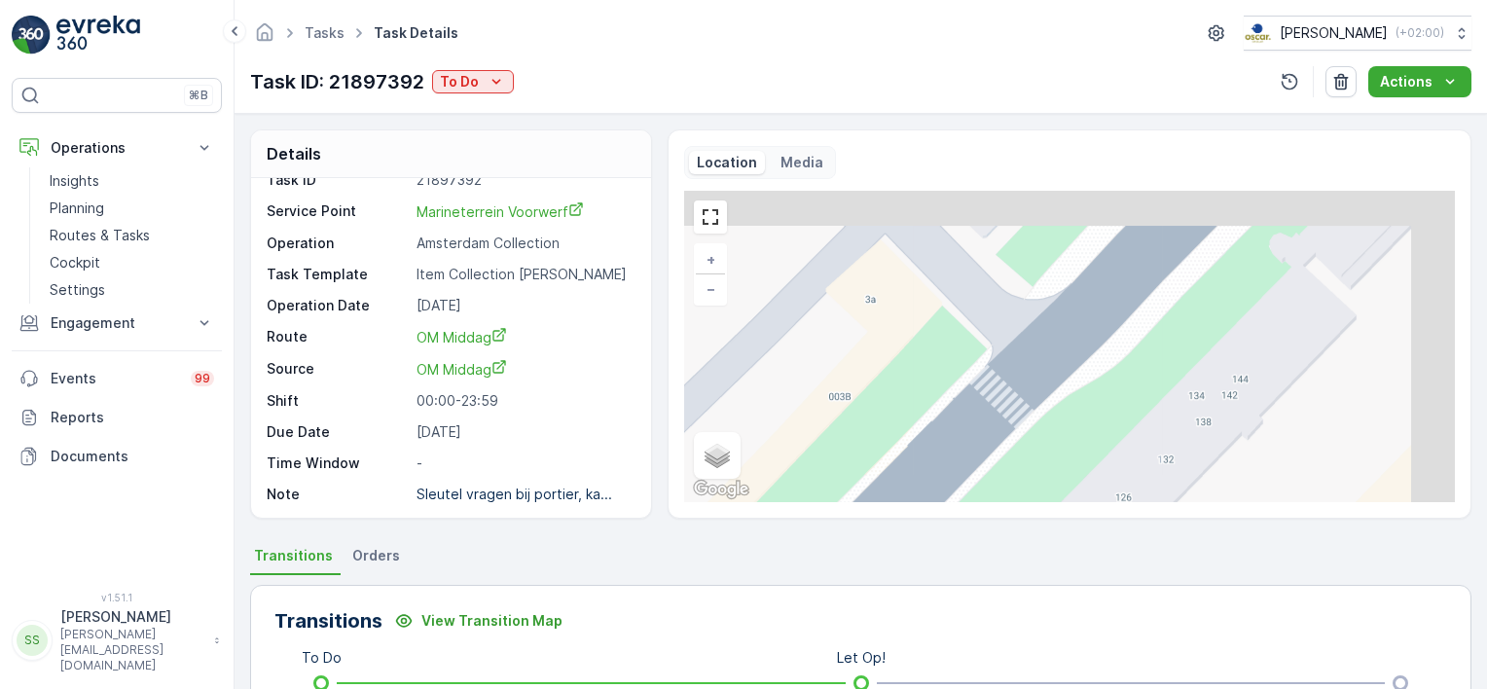
drag, startPoint x: 1059, startPoint y: 254, endPoint x: 905, endPoint y: 366, distance: 190.2
click at [905, 366] on div "+ − Satellite Roadmap Terrain Hybrid Leaflet Keyboard shortcuts Map Data Map da…" at bounding box center [1069, 346] width 771 height 311
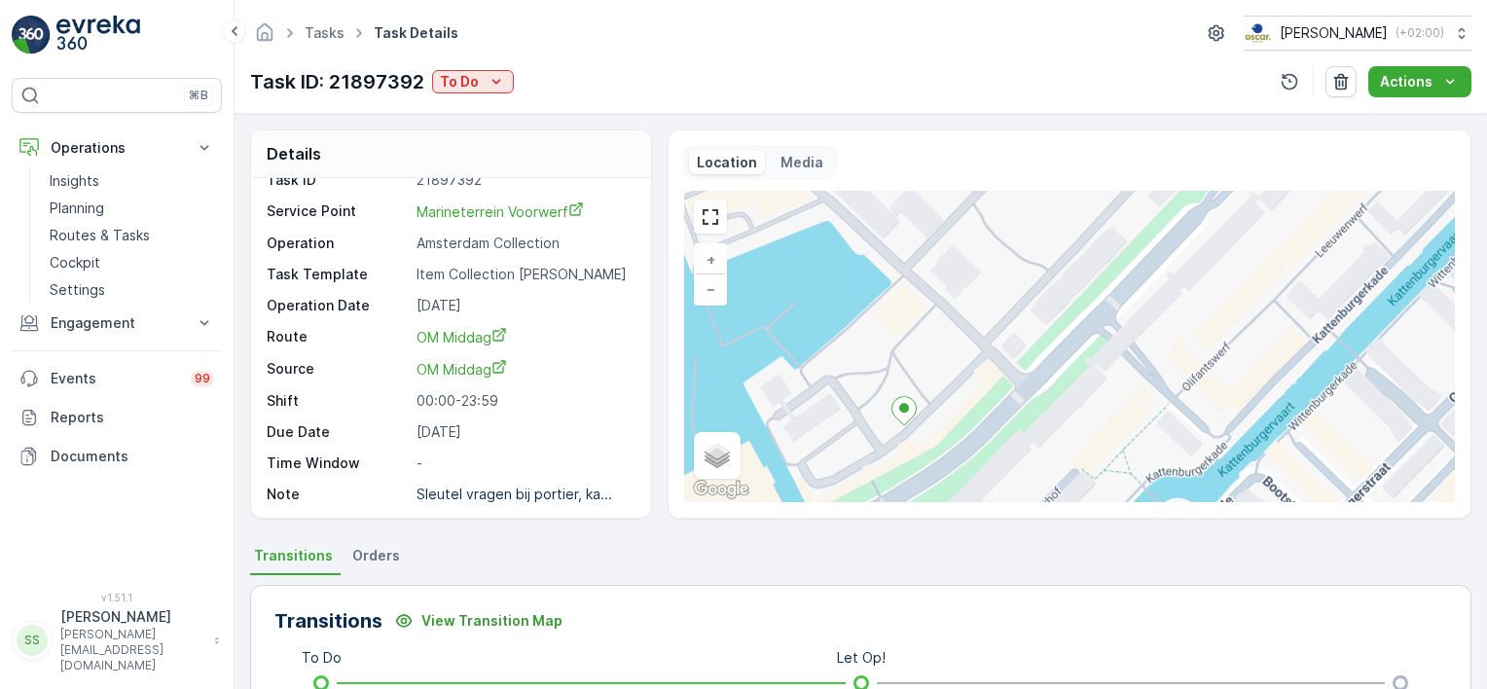
drag, startPoint x: 969, startPoint y: 343, endPoint x: 1001, endPoint y: 358, distance: 35.7
click at [1001, 358] on div "+ − Satellite Roadmap Terrain Hybrid Leaflet Keyboard shortcuts Map Data Map da…" at bounding box center [1069, 346] width 771 height 311
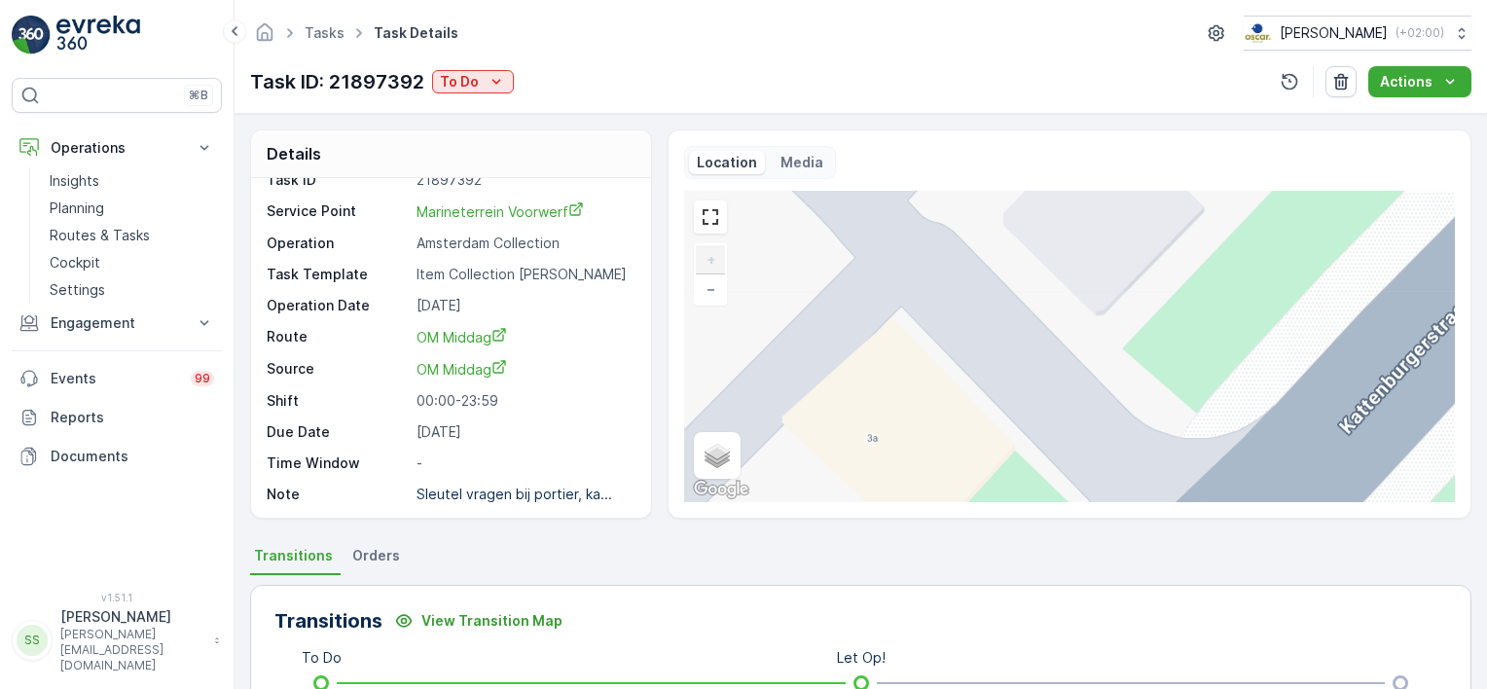
drag, startPoint x: 1063, startPoint y: 378, endPoint x: 1029, endPoint y: 378, distance: 34.1
click at [1029, 378] on div "+ − Satellite Roadmap Terrain Hybrid Leaflet Keyboard shortcuts Map Data Map da…" at bounding box center [1069, 346] width 771 height 311
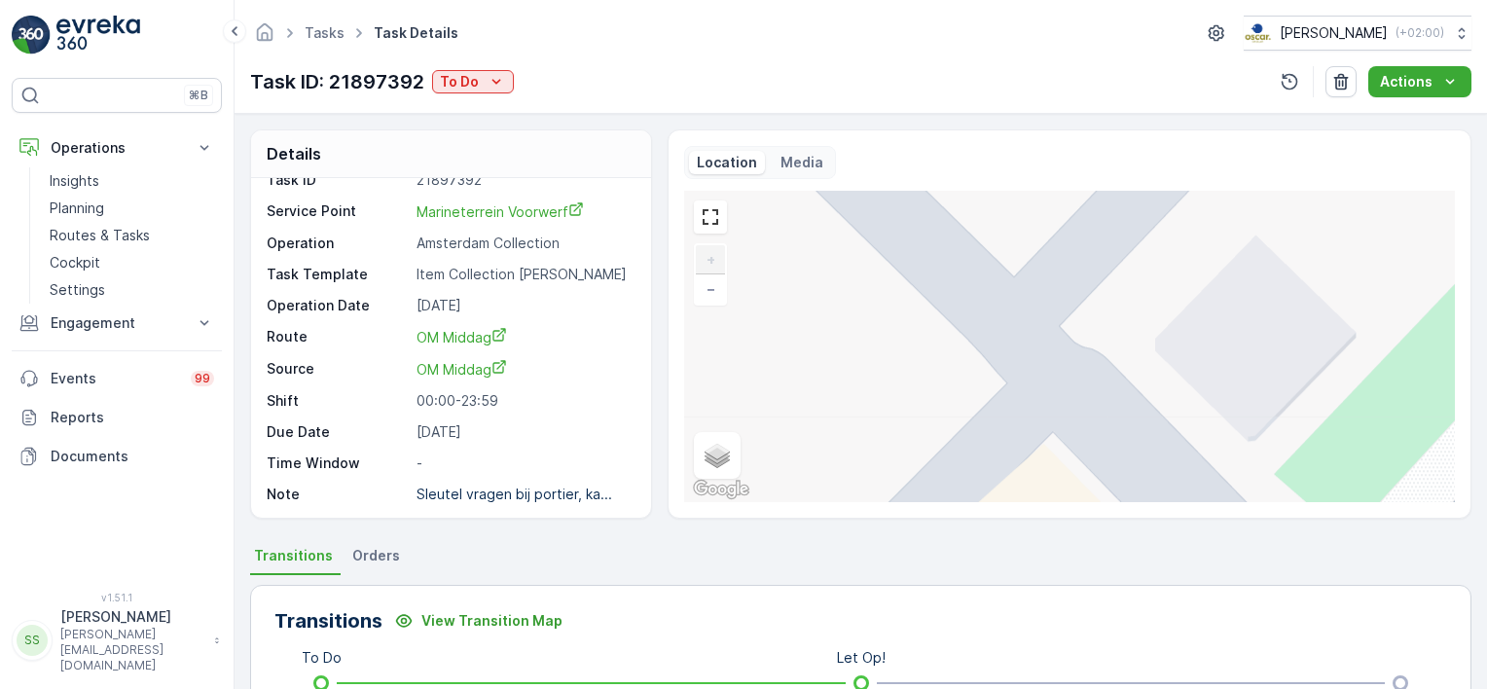
drag, startPoint x: 946, startPoint y: 285, endPoint x: 1097, endPoint y: 424, distance: 205.2
click at [1097, 424] on div "+ − Satellite Roadmap Terrain Hybrid Leaflet Keyboard shortcuts Map Data Map da…" at bounding box center [1069, 346] width 771 height 311
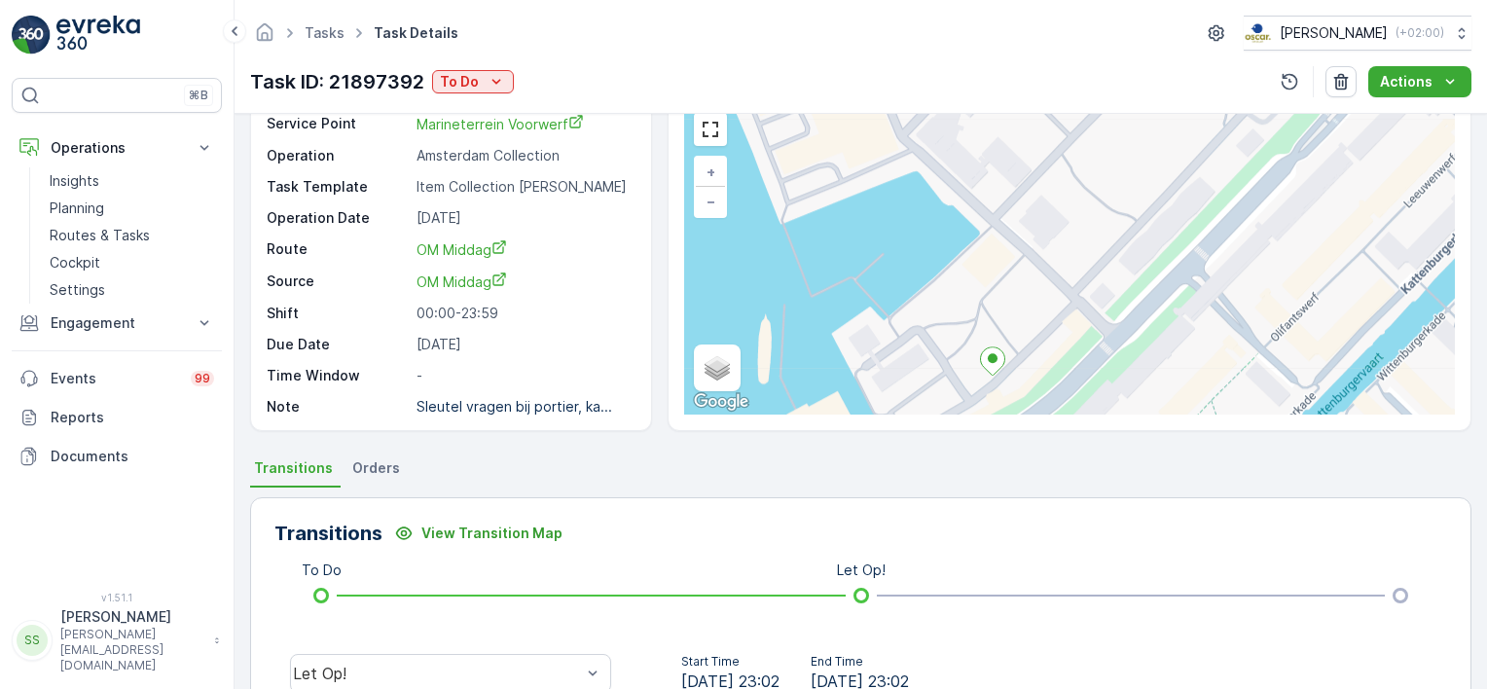
scroll to position [0, 0]
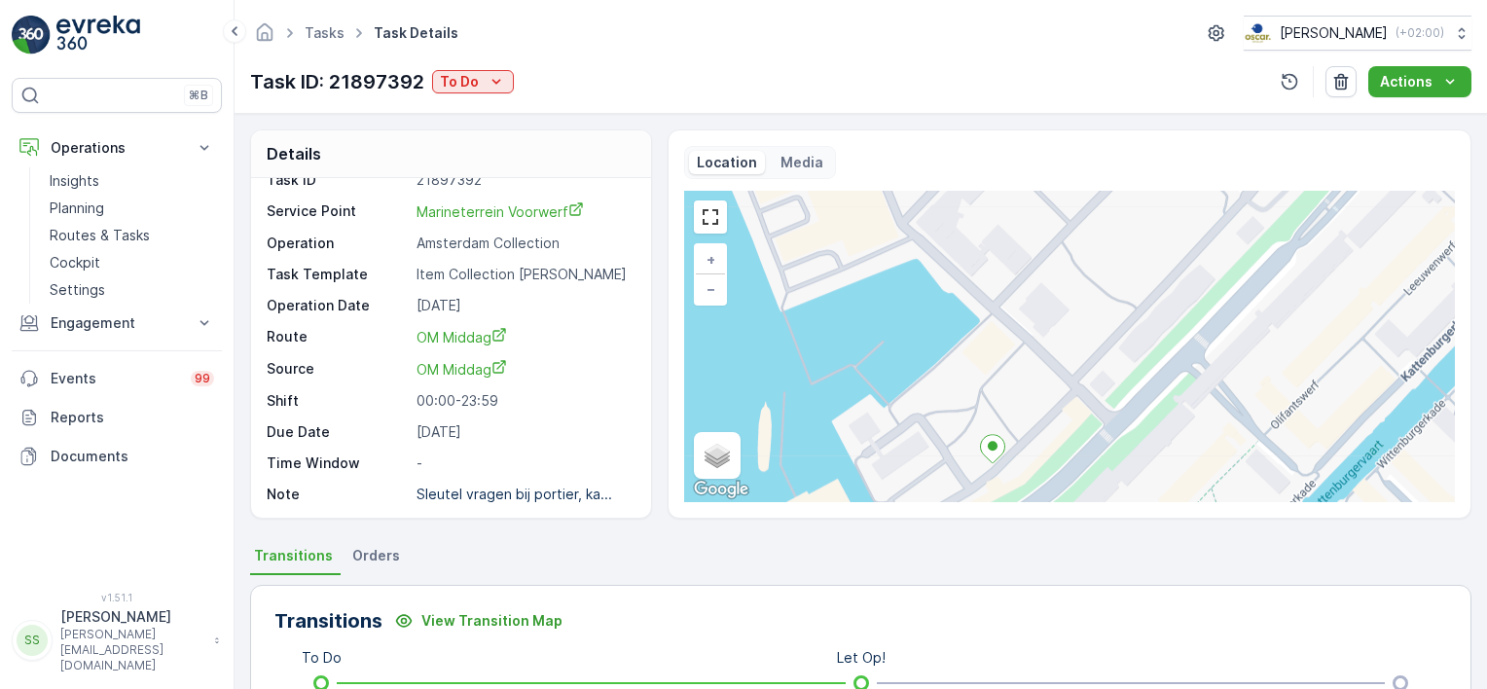
drag, startPoint x: 651, startPoint y: 413, endPoint x: 577, endPoint y: 280, distance: 151.6
click at [651, 413] on div "Details Task ID 21897392 Service Point Marineterrein Voorwerf Operation Amsterd…" at bounding box center [860, 323] width 1221 height 389
click at [705, 66] on div "Task ID: 21897392 To Do Actions" at bounding box center [860, 81] width 1221 height 31
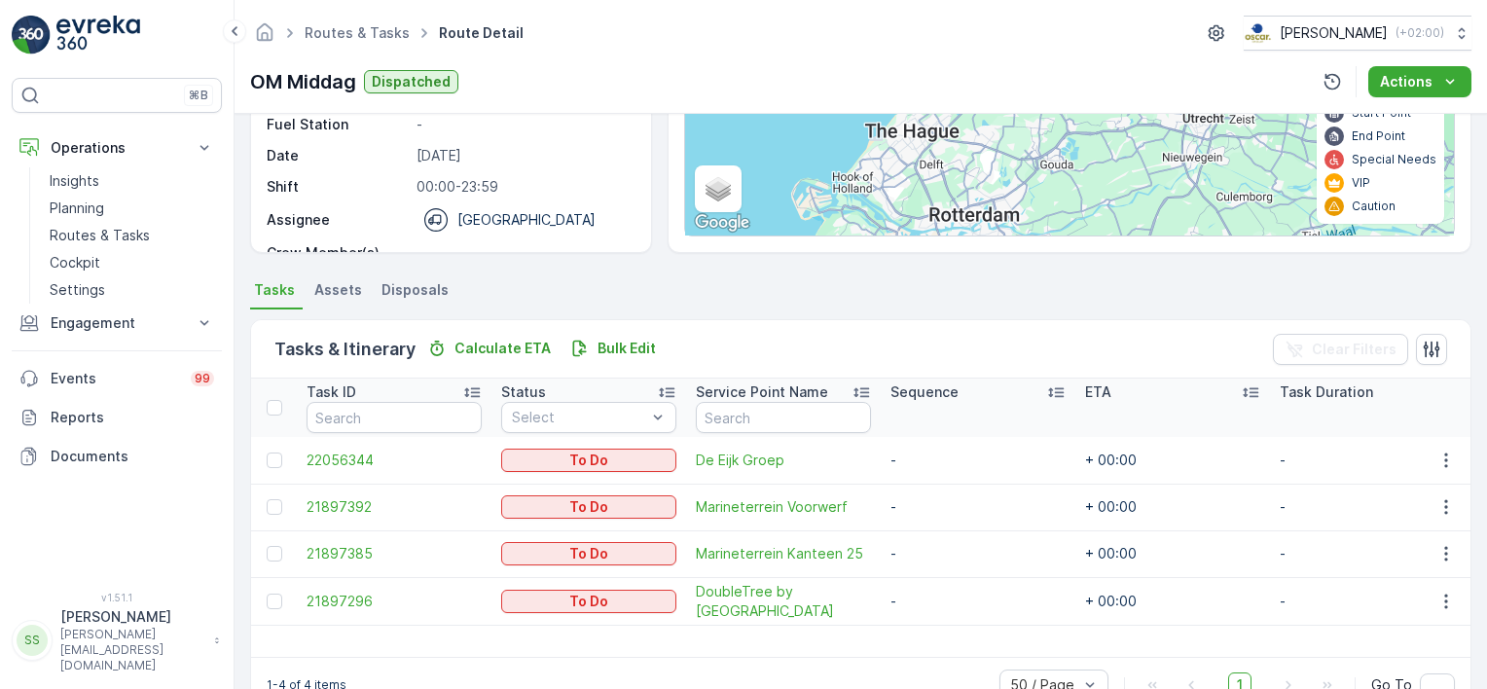
scroll to position [313, 0]
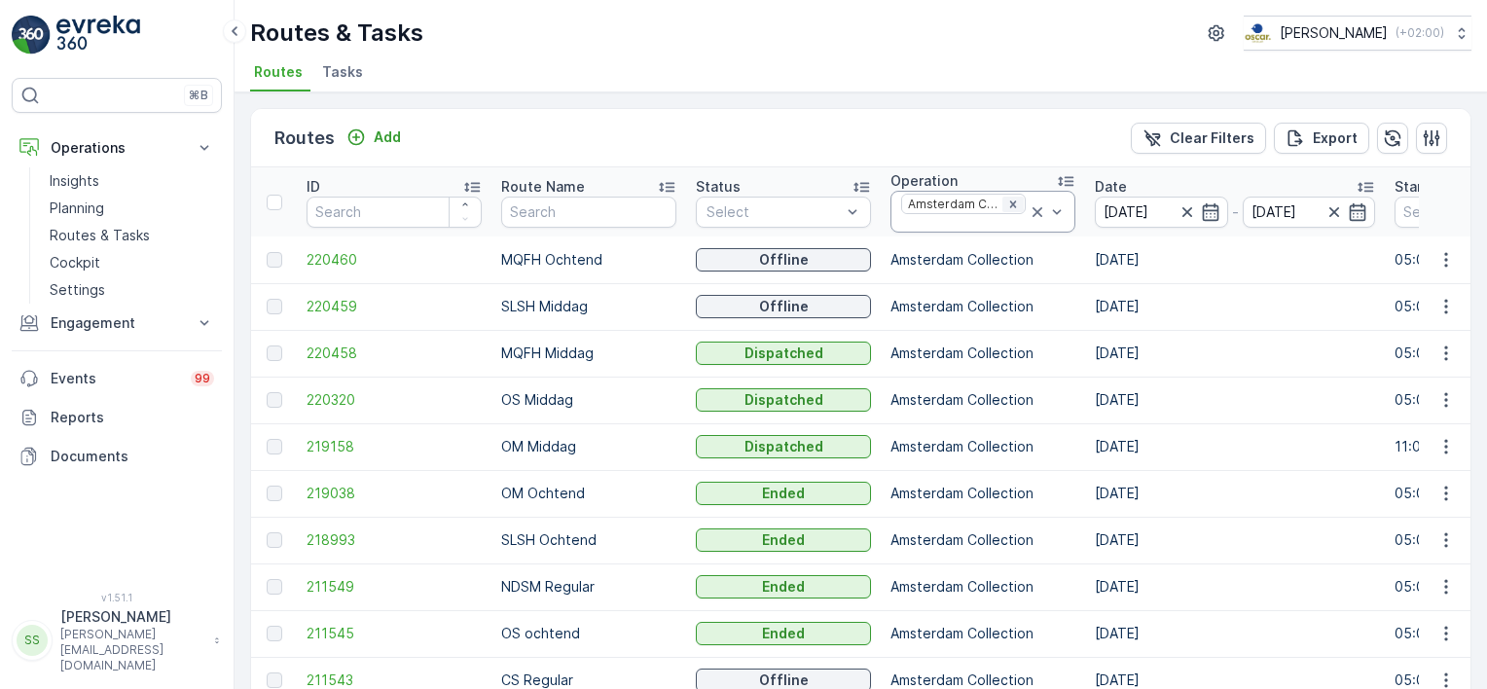
click at [1009, 200] on icon "Remove Amsterdam Collection" at bounding box center [1012, 203] width 7 height 7
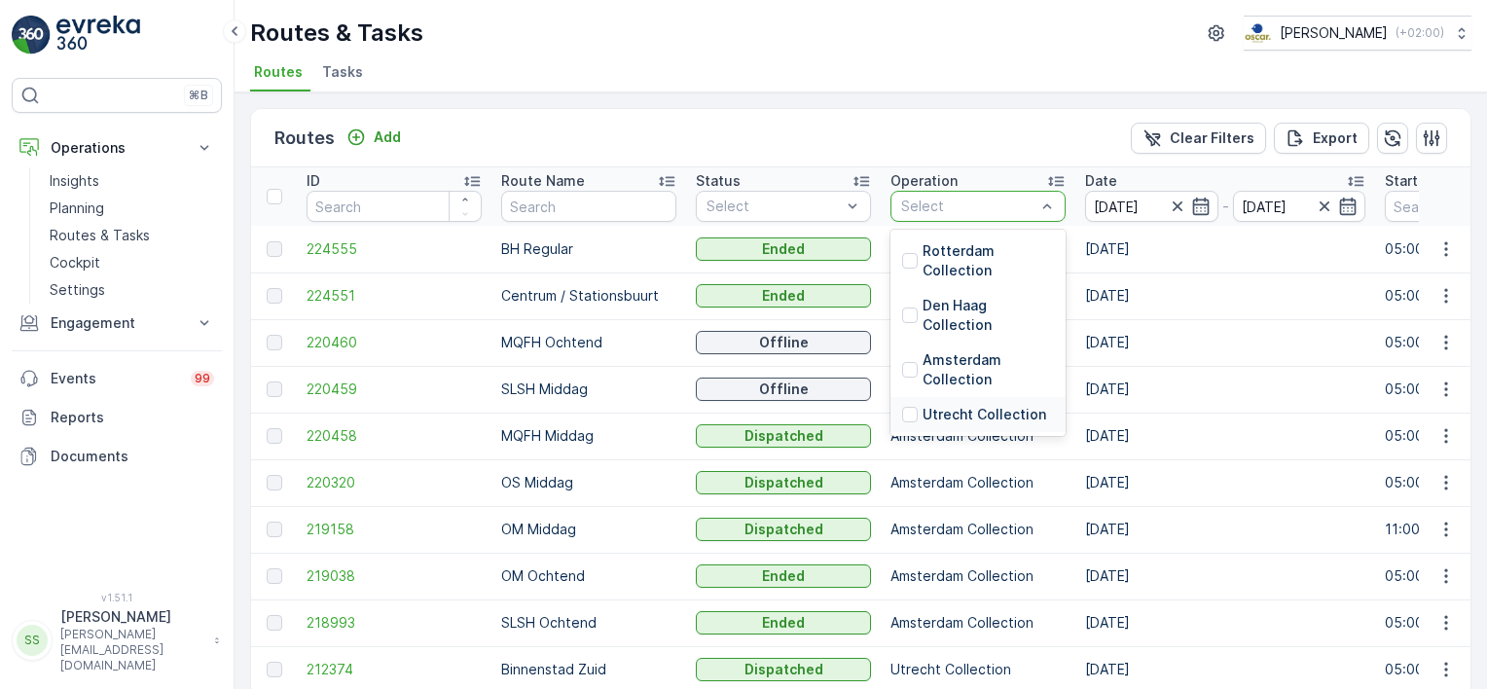
click at [918, 415] on div "Utrecht Collection" at bounding box center [974, 414] width 144 height 19
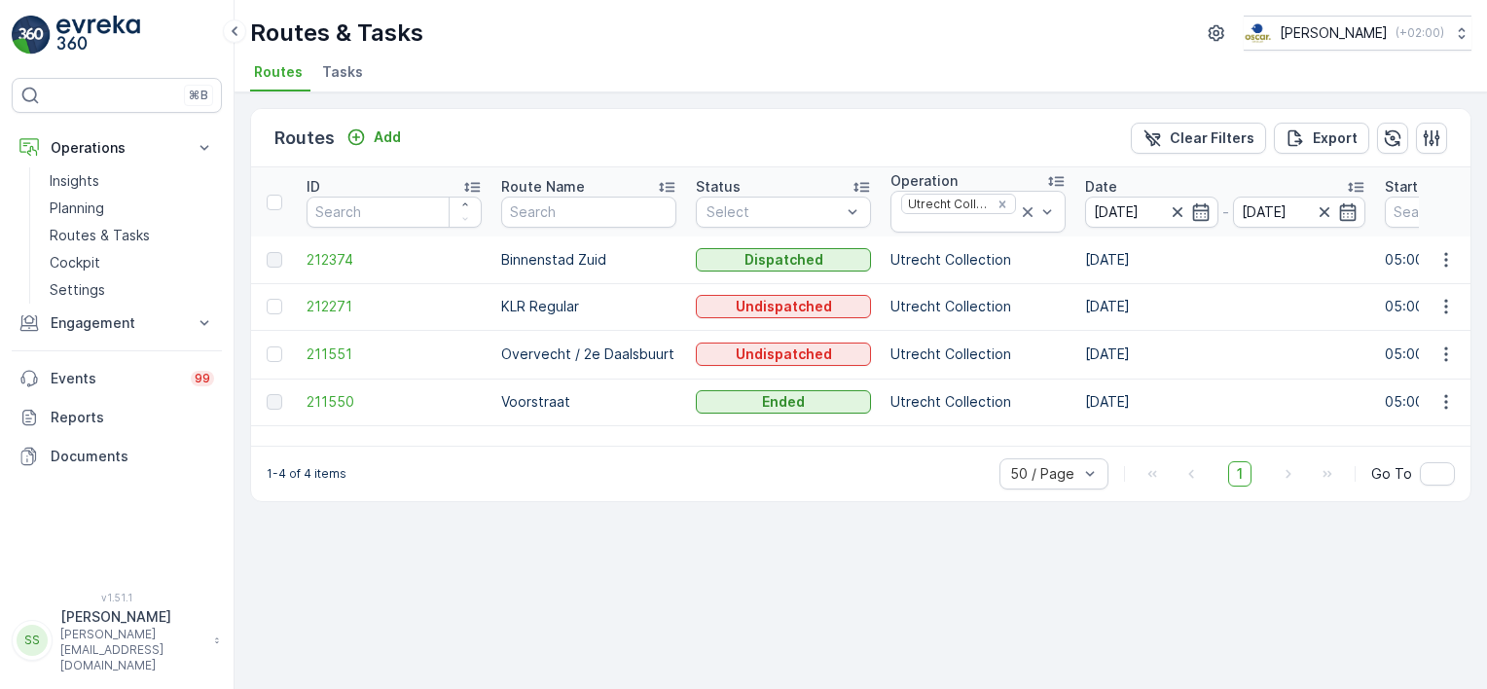
click at [289, 256] on td at bounding box center [274, 259] width 46 height 47
click at [338, 256] on span "212374" at bounding box center [394, 259] width 175 height 19
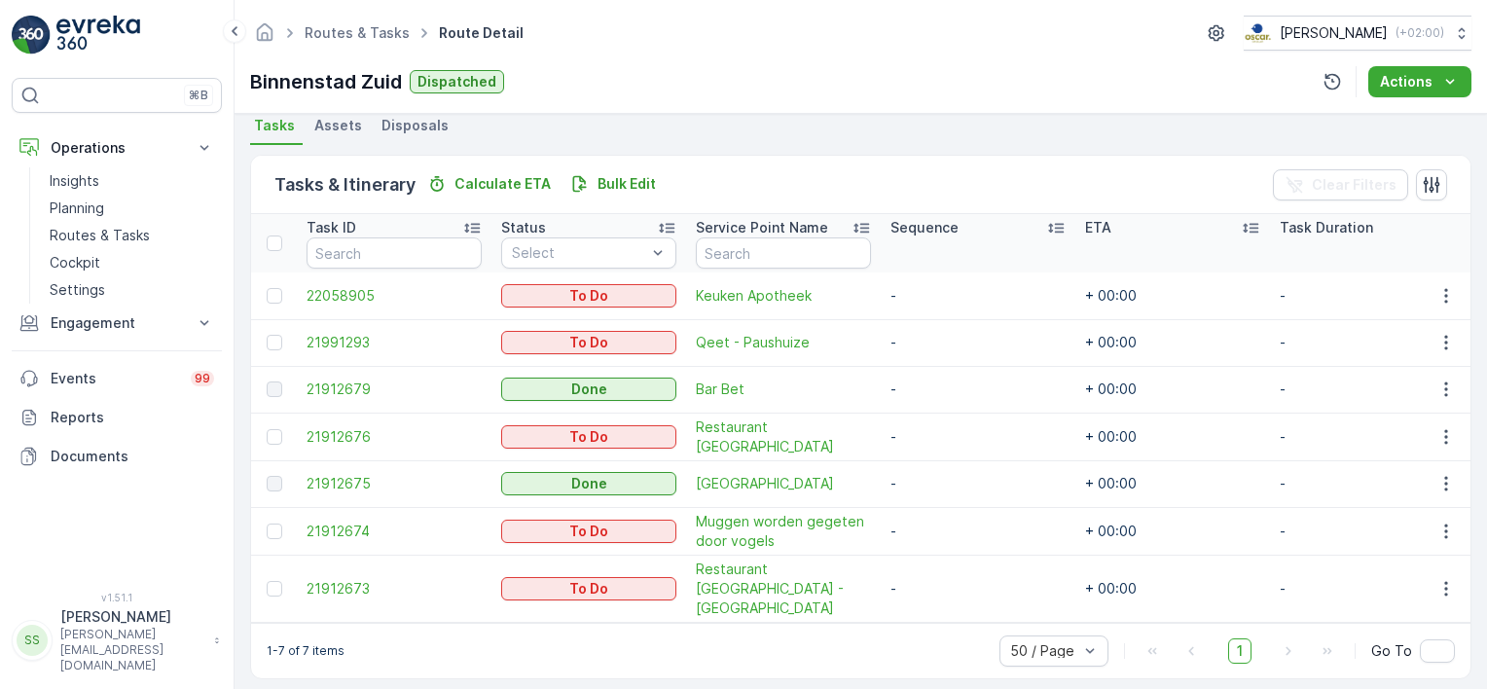
scroll to position [432, 0]
click at [883, 192] on div "Tasks & Itinerary Calculate ETA Bulk Edit Clear Filters" at bounding box center [860, 183] width 1219 height 58
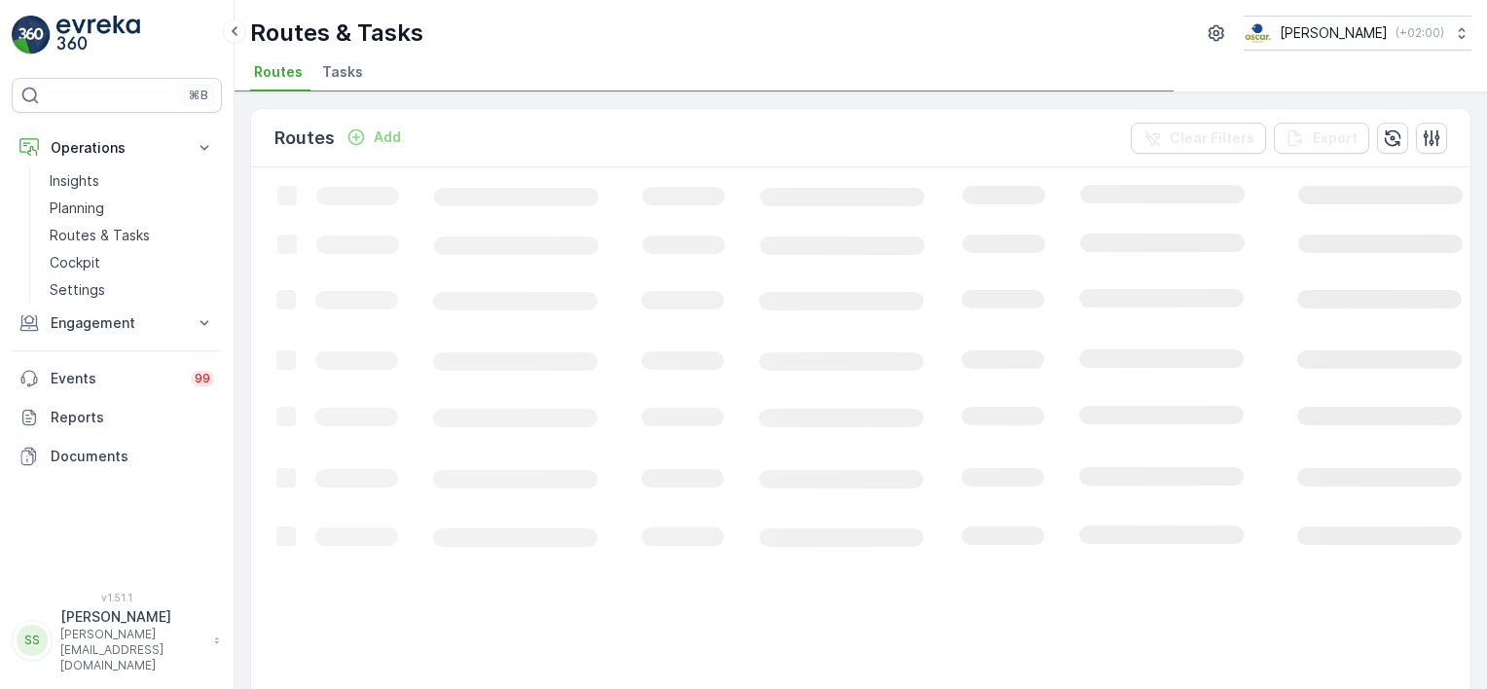
click at [789, 141] on div "Routes Add Clear Filters Export" at bounding box center [860, 138] width 1219 height 58
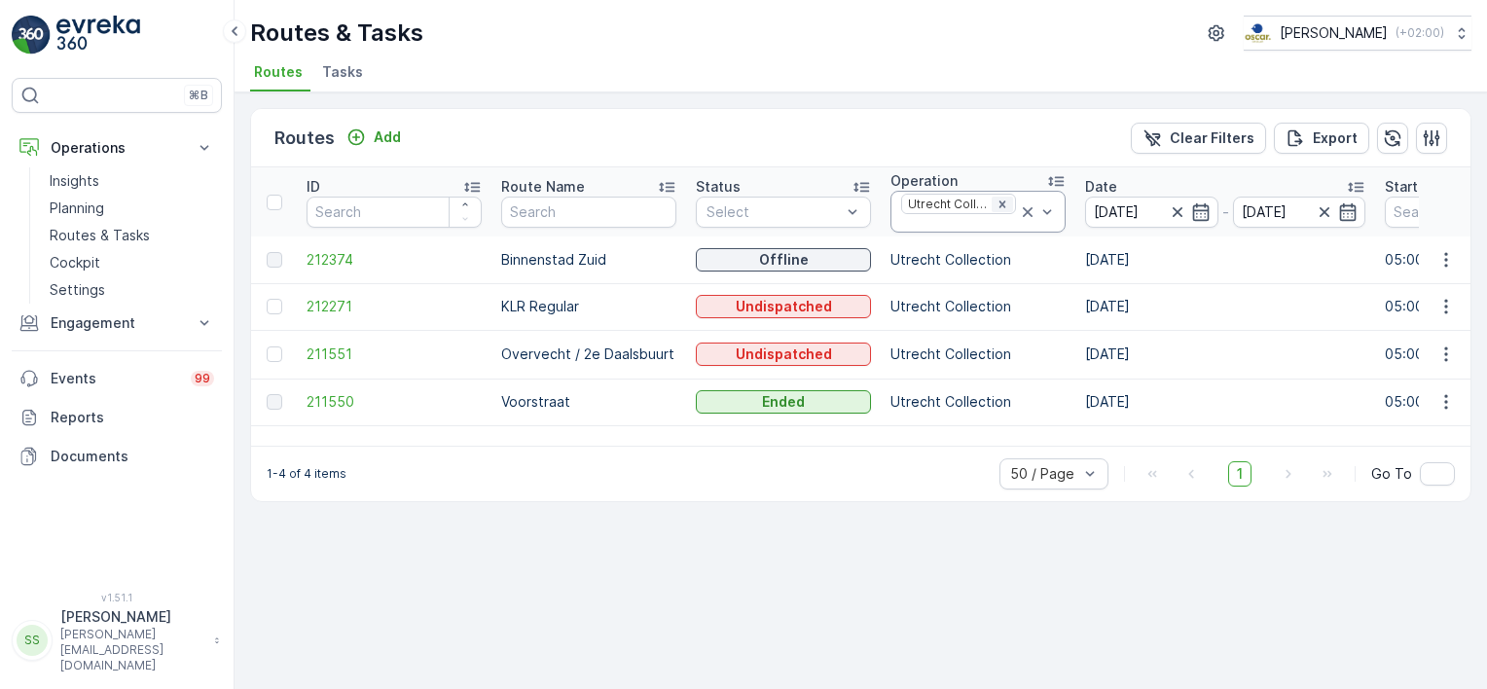
click at [1006, 199] on icon "Remove Utrecht Collection" at bounding box center [1002, 205] width 14 height 14
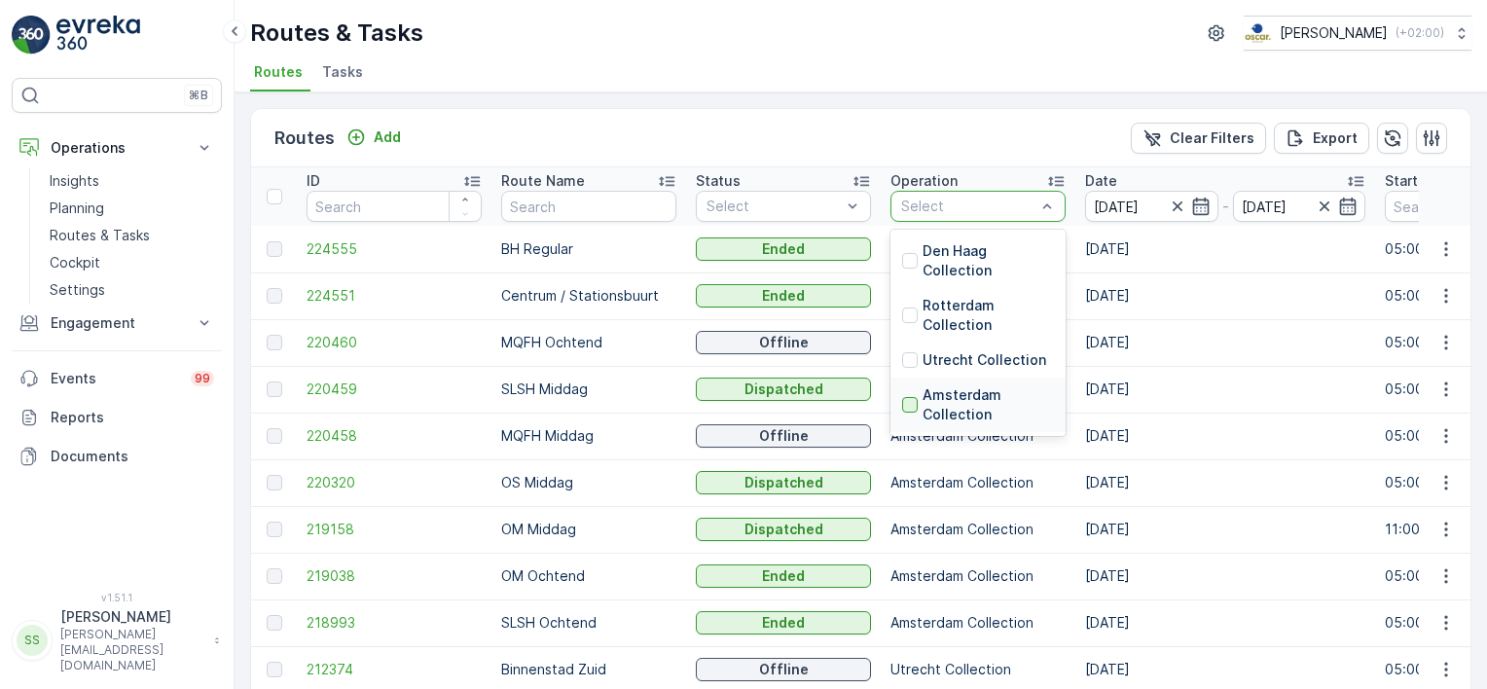
click at [909, 406] on div at bounding box center [910, 405] width 16 height 16
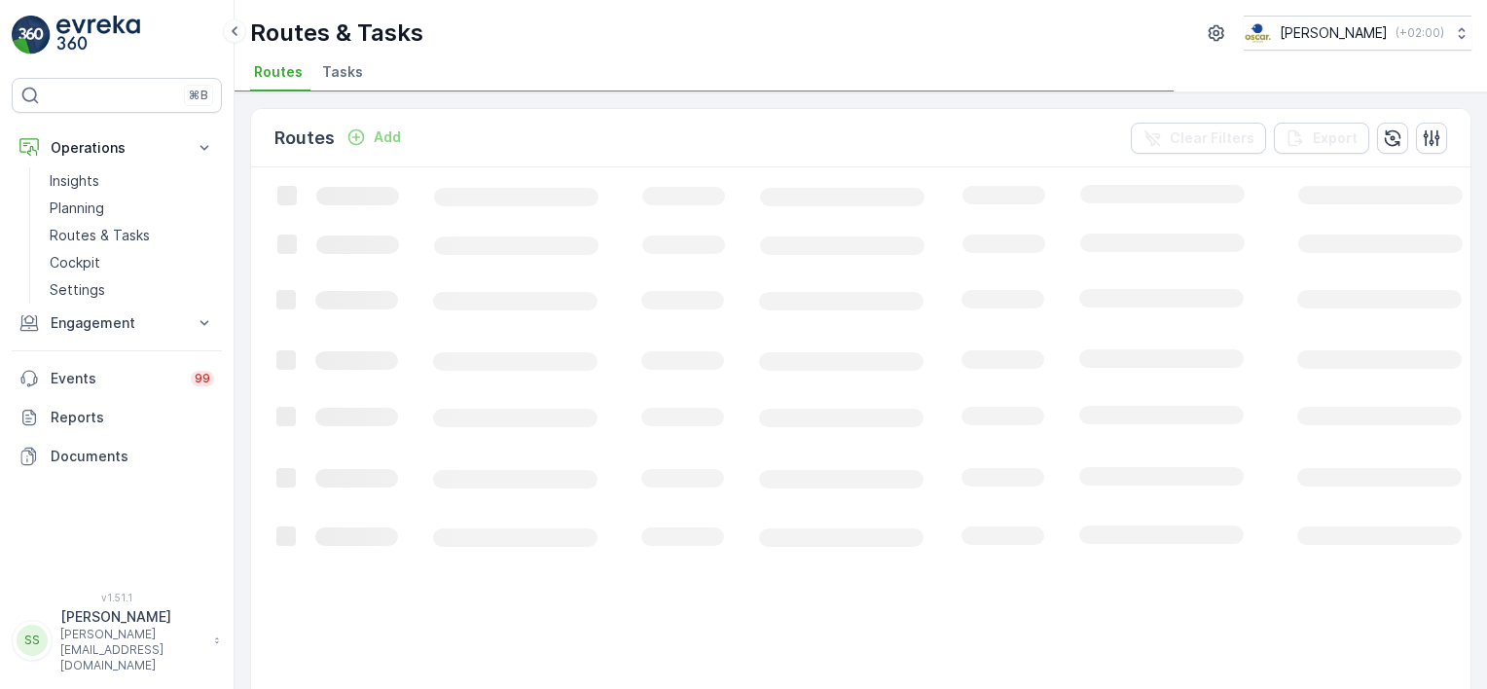
click at [971, 126] on div "Routes Add Clear Filters Export" at bounding box center [860, 138] width 1219 height 58
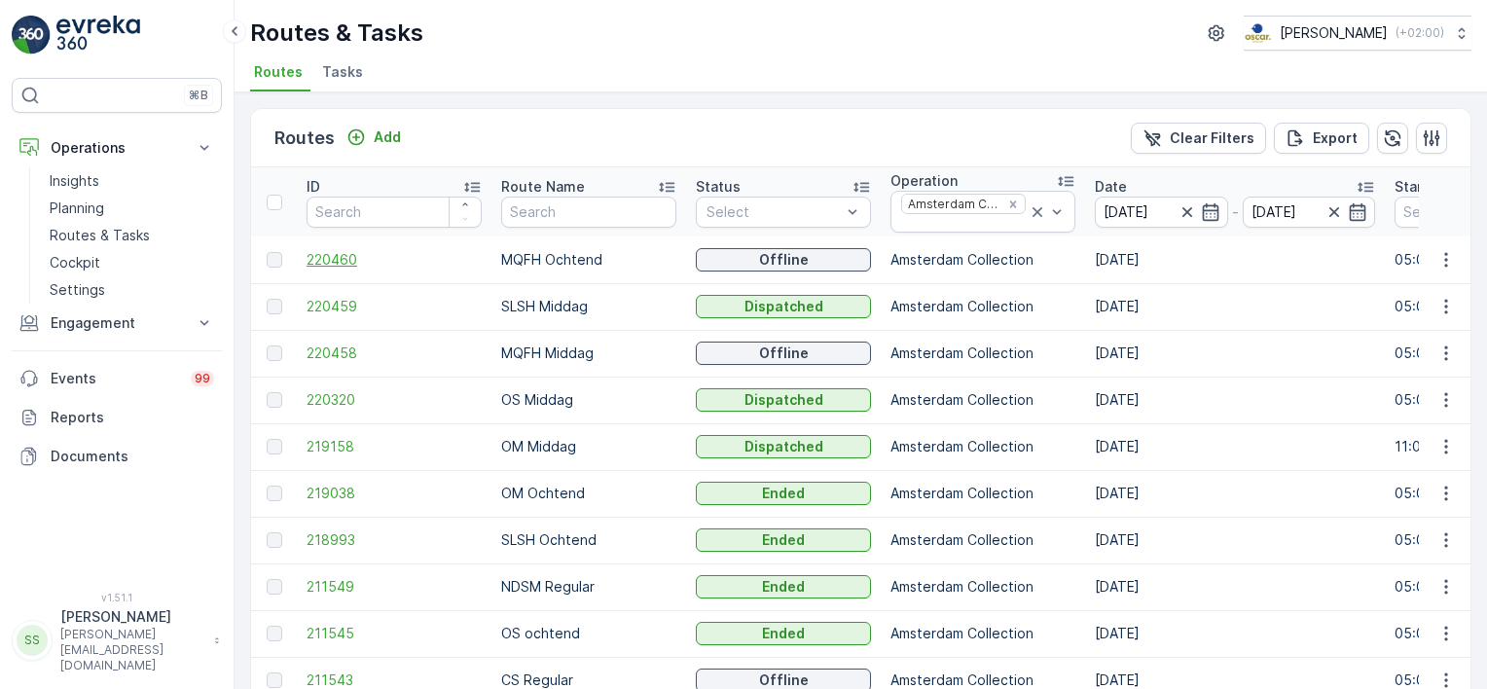
scroll to position [97, 0]
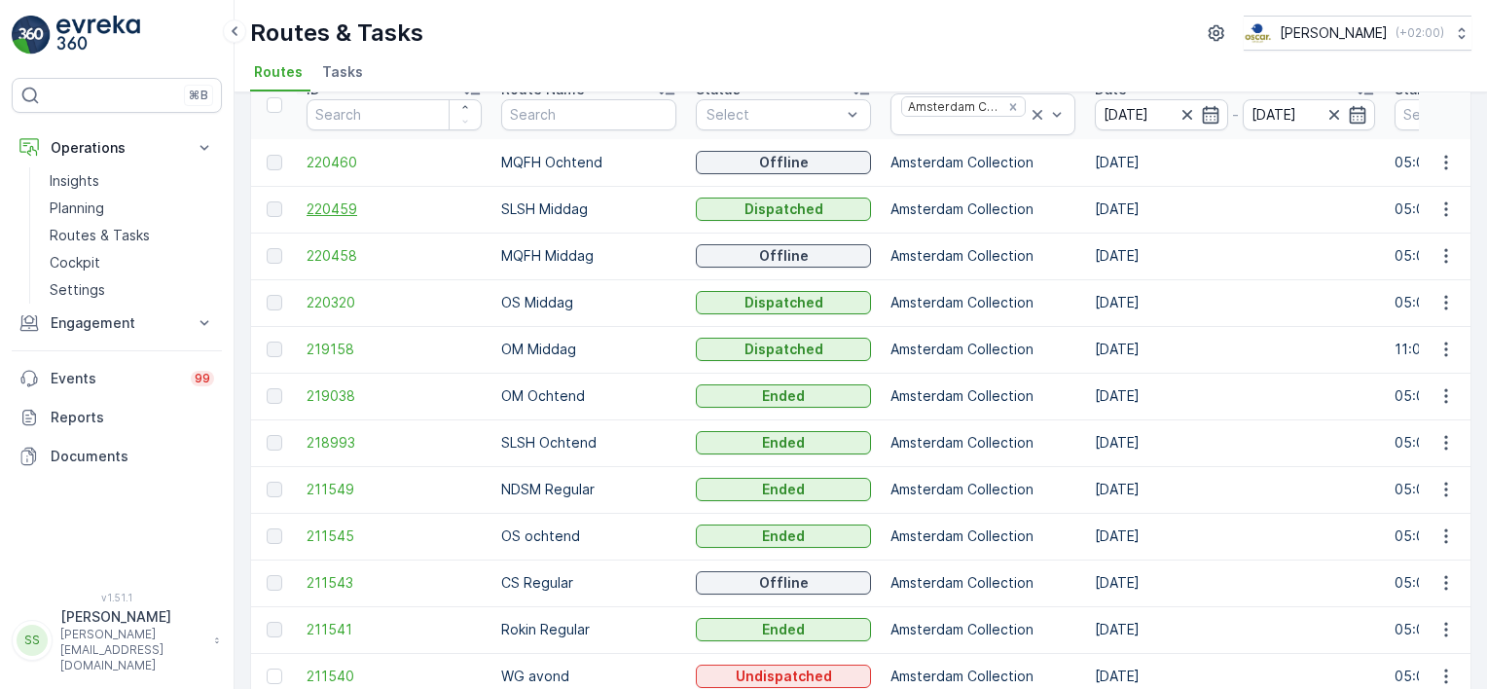
click at [343, 200] on span "220459" at bounding box center [394, 208] width 175 height 19
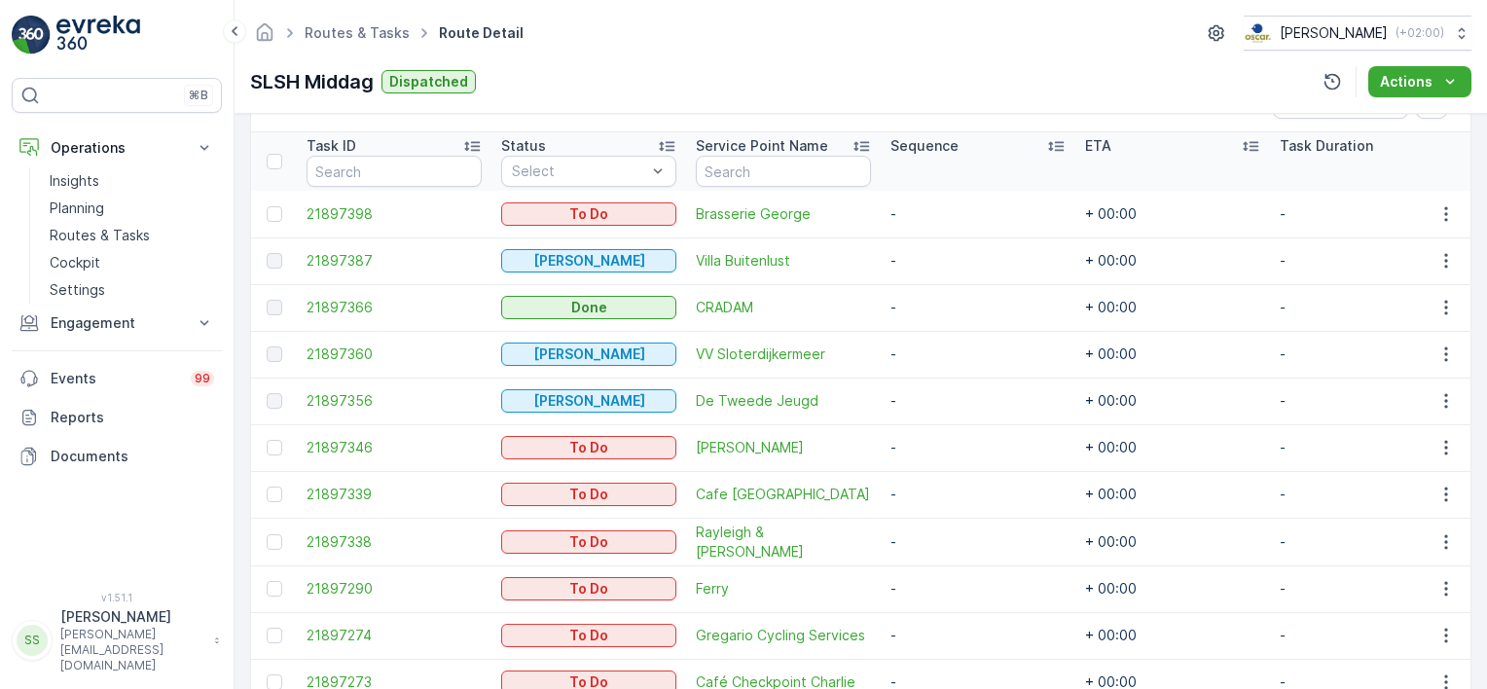
scroll to position [804, 0]
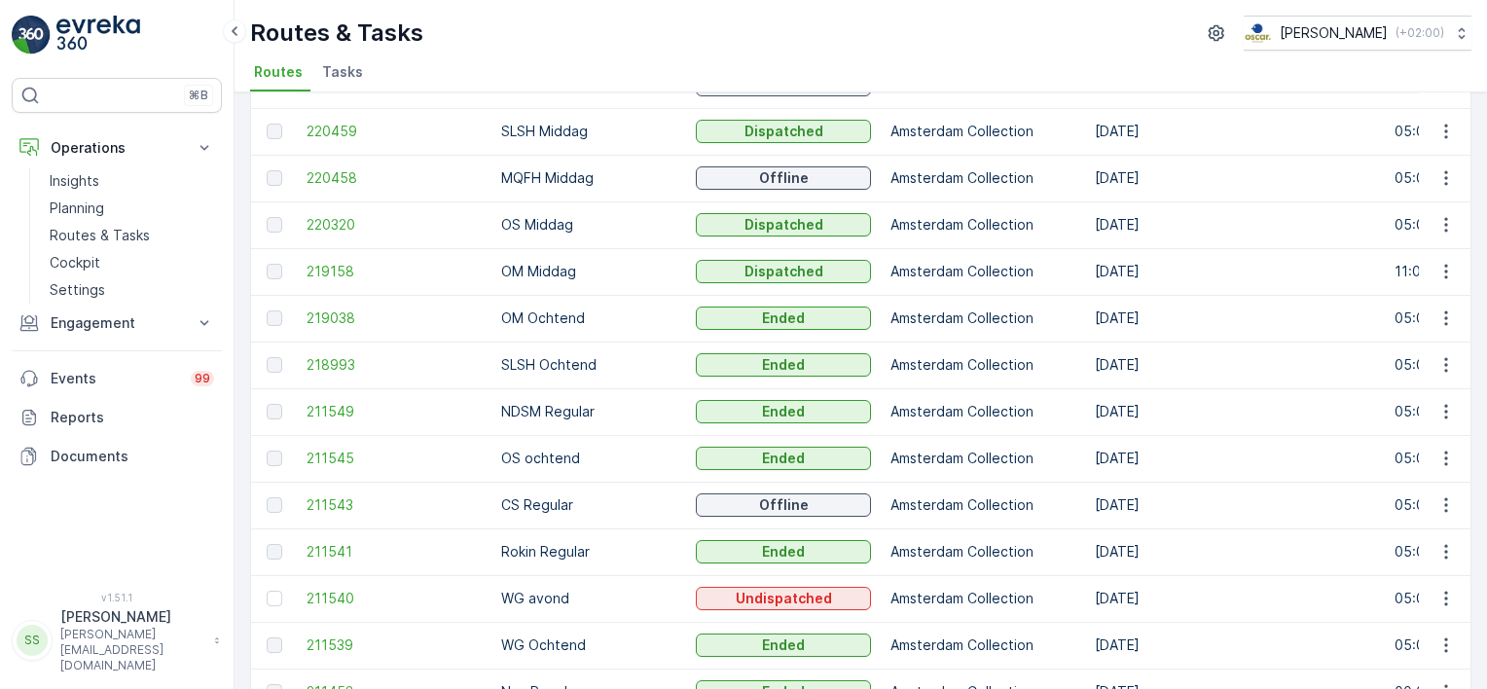
scroll to position [280, 0]
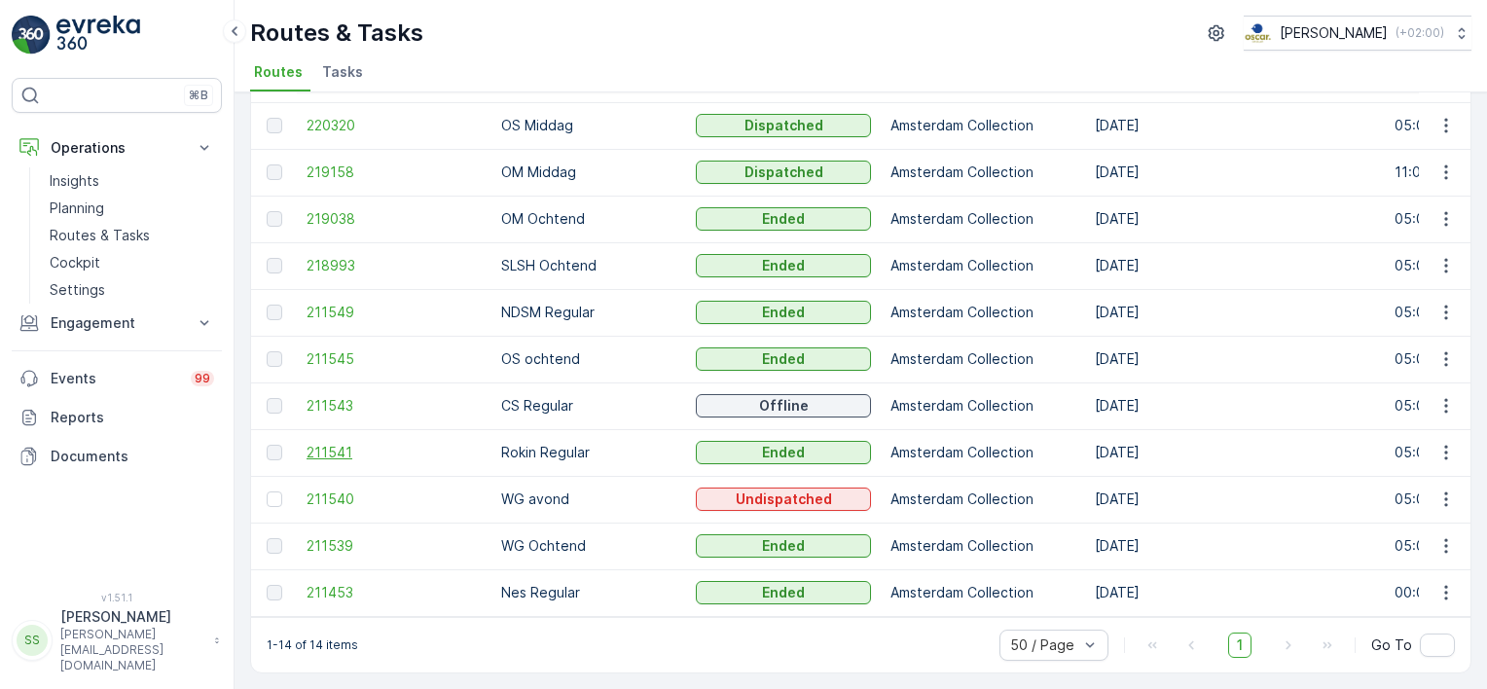
click at [319, 443] on span "211541" at bounding box center [394, 452] width 175 height 19
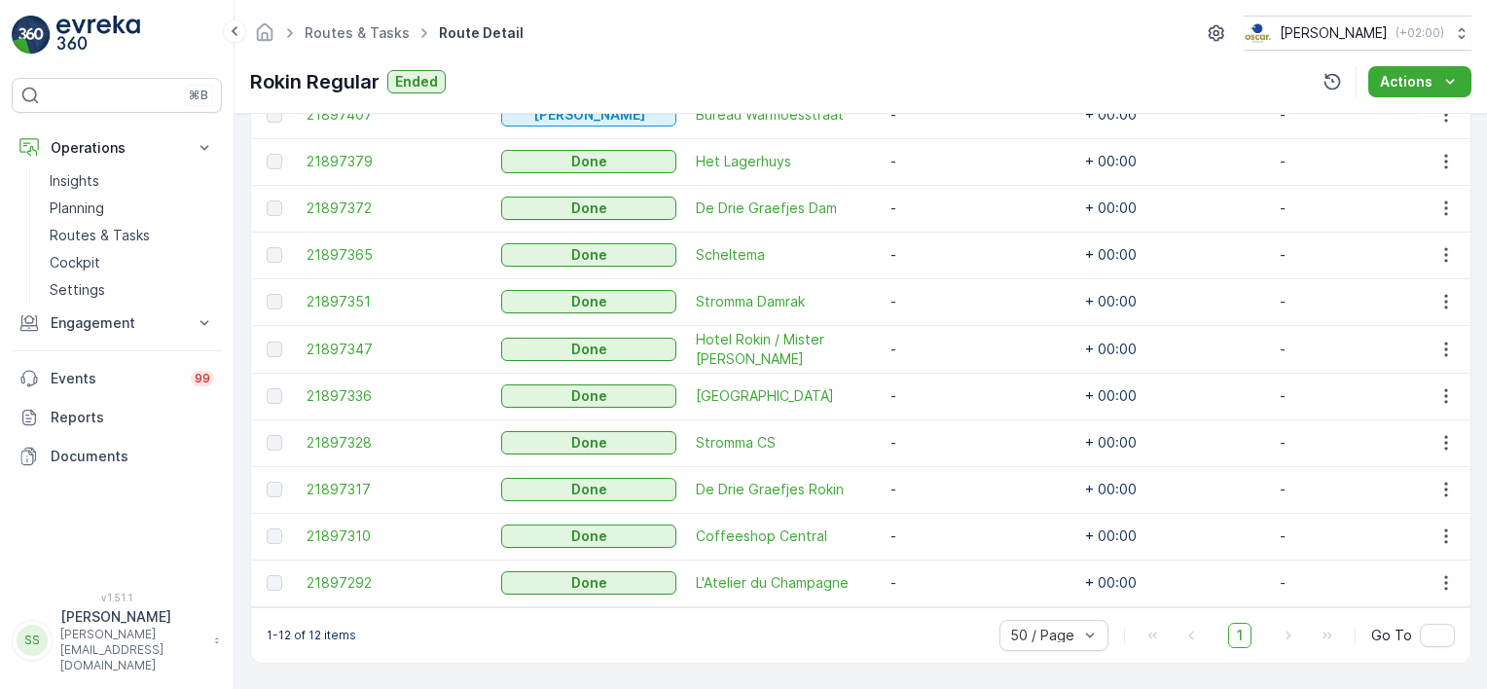
scroll to position [470, 0]
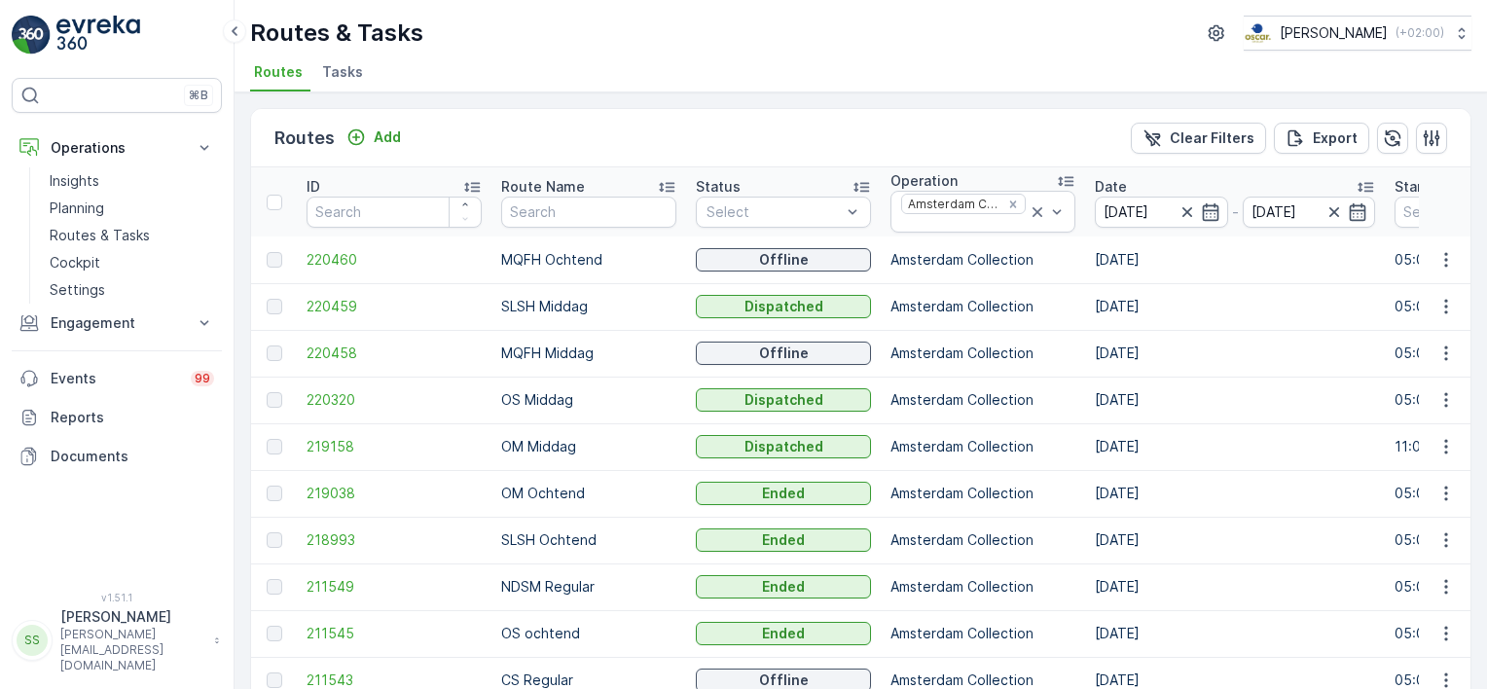
scroll to position [280, 0]
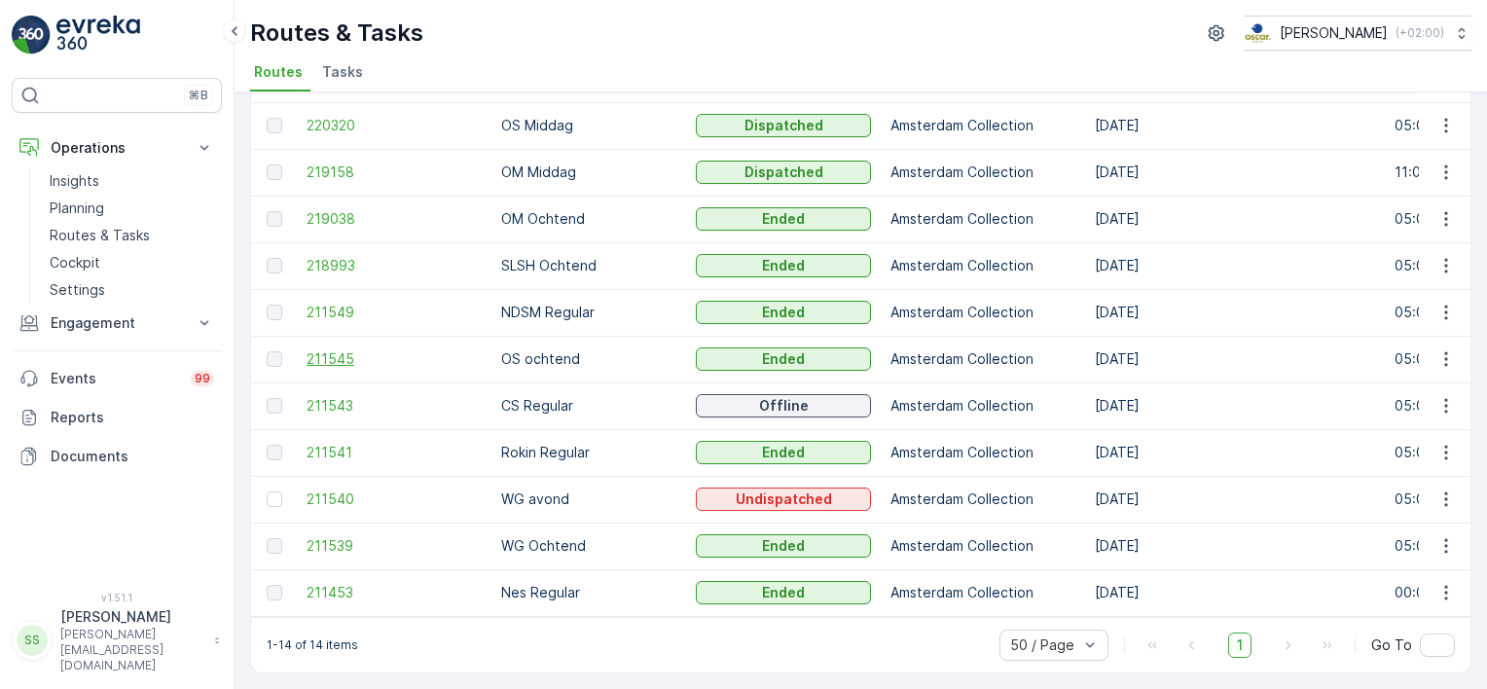
click at [338, 349] on span "211545" at bounding box center [394, 358] width 175 height 19
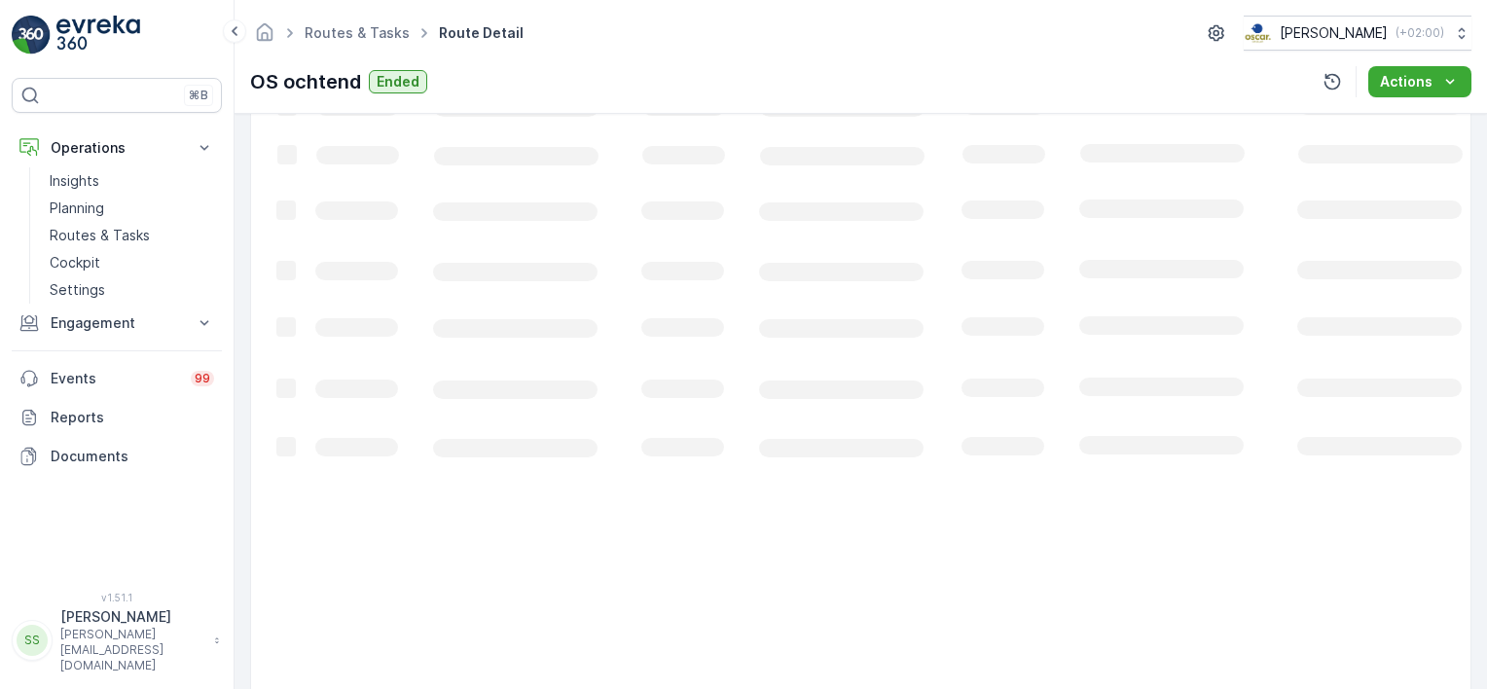
scroll to position [584, 0]
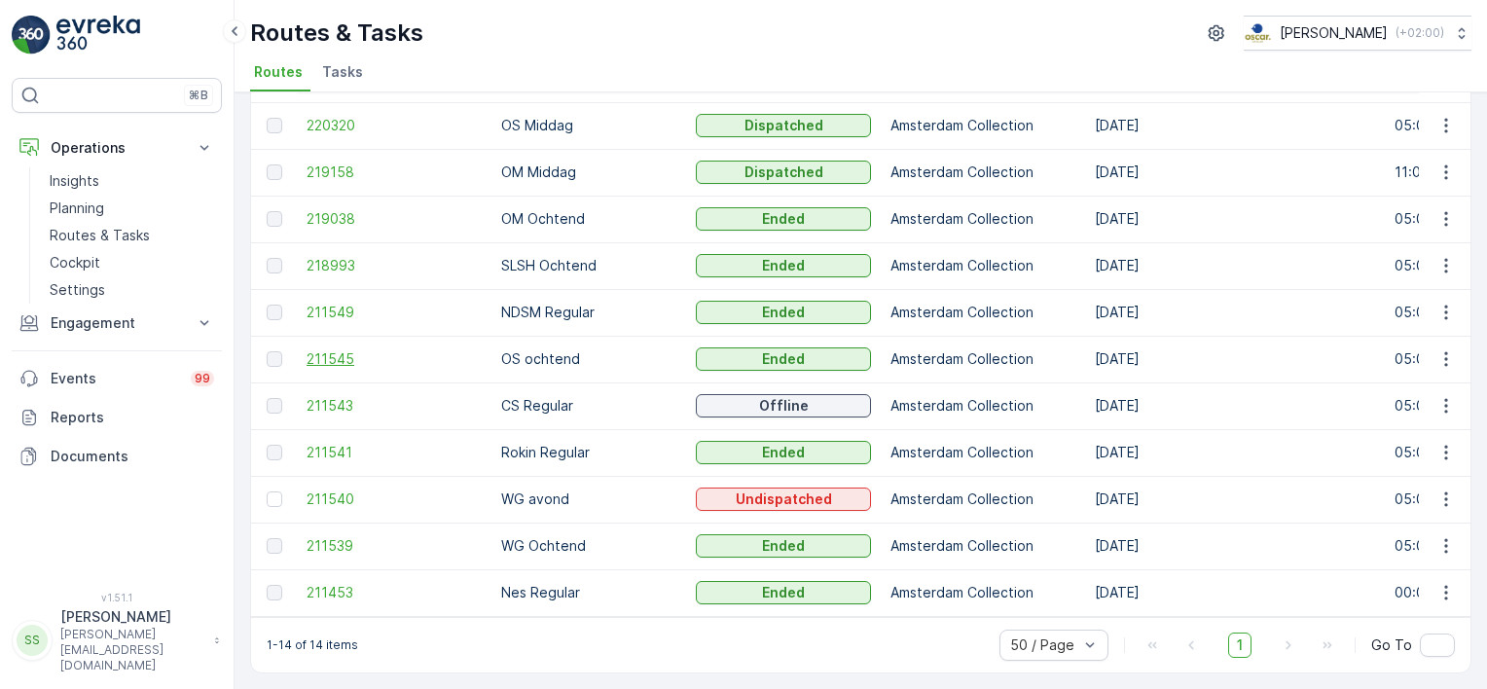
scroll to position [86, 0]
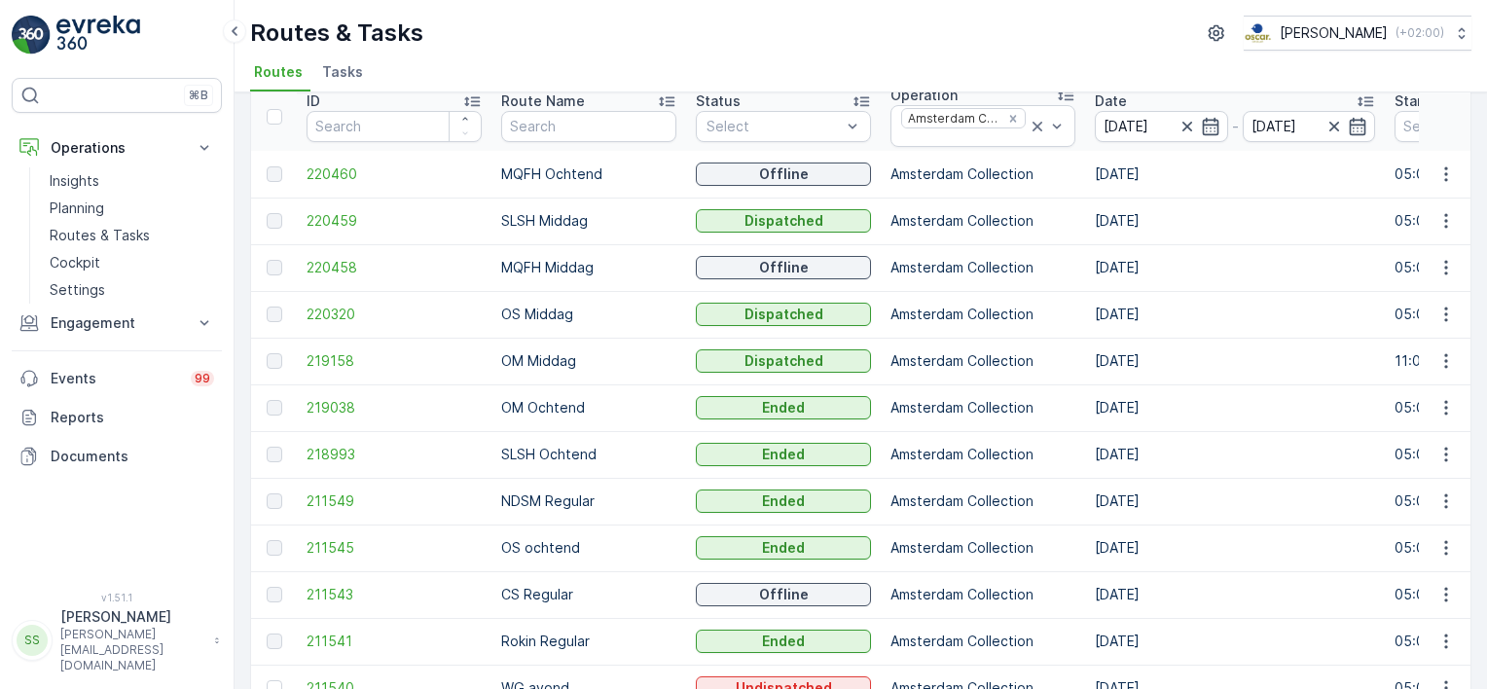
click at [281, 302] on td at bounding box center [274, 314] width 46 height 47
click at [325, 305] on span "220320" at bounding box center [394, 314] width 175 height 19
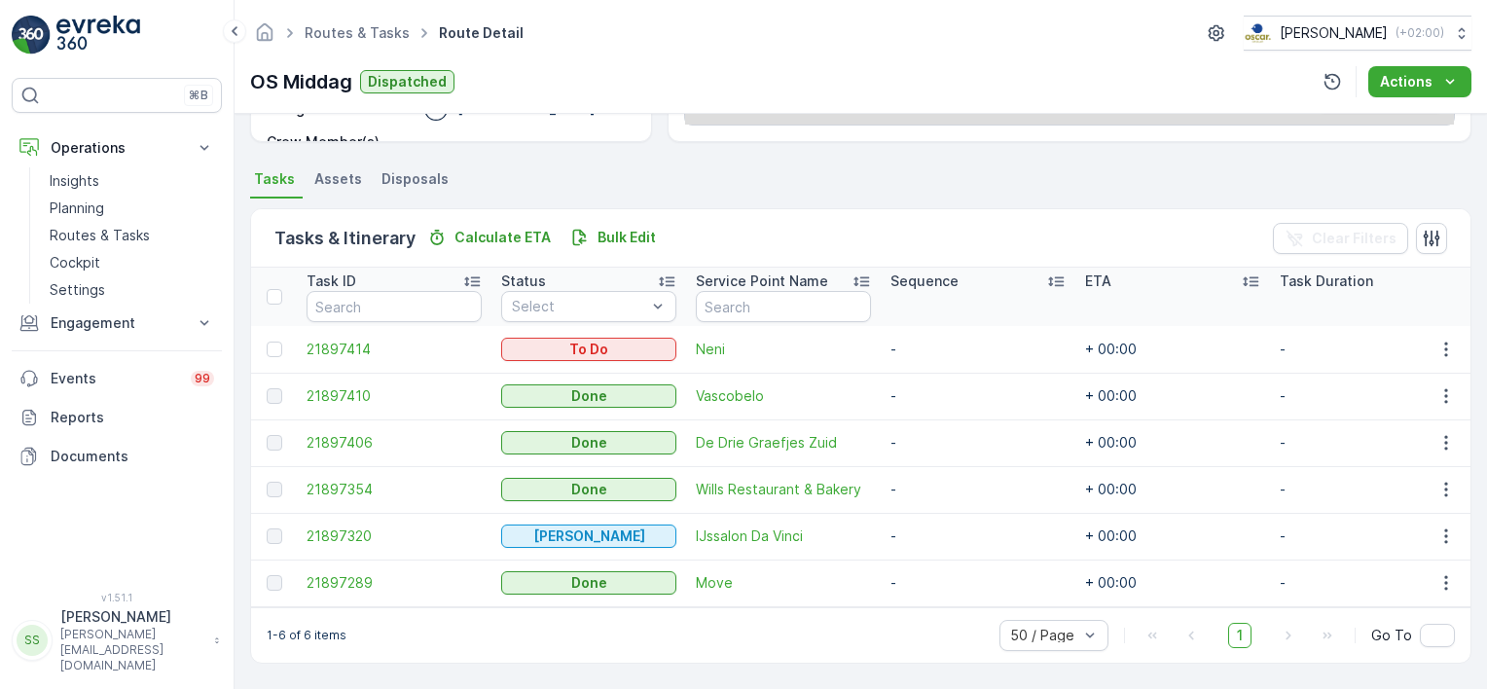
scroll to position [383, 0]
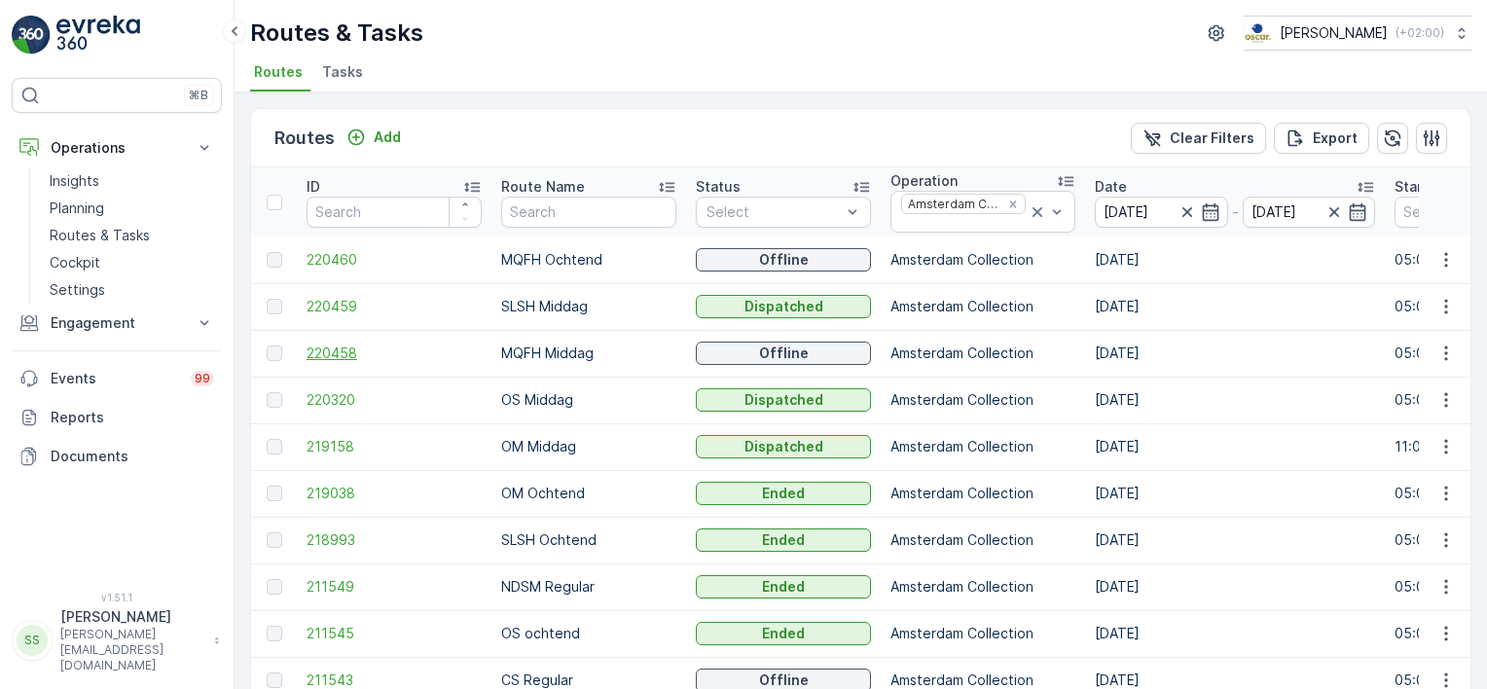
click at [352, 346] on span "220458" at bounding box center [394, 353] width 175 height 19
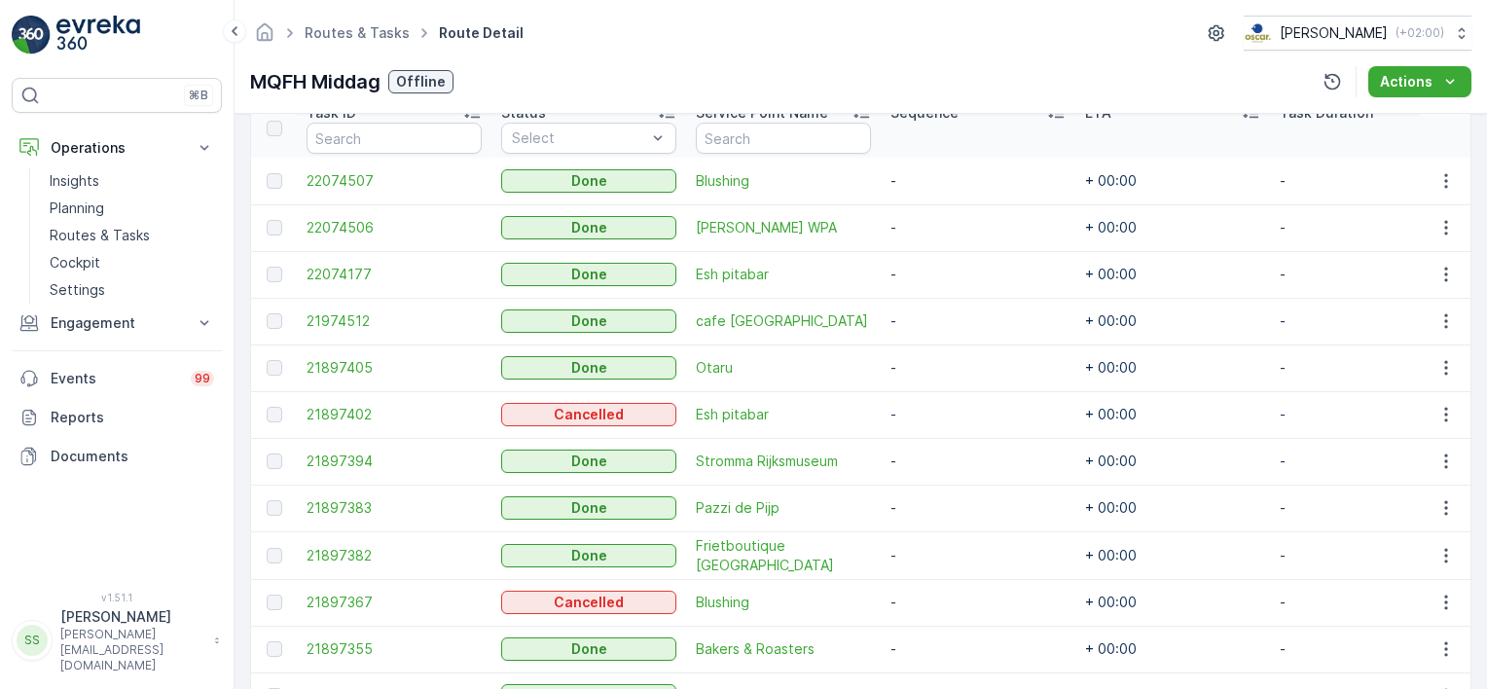
scroll to position [448, 0]
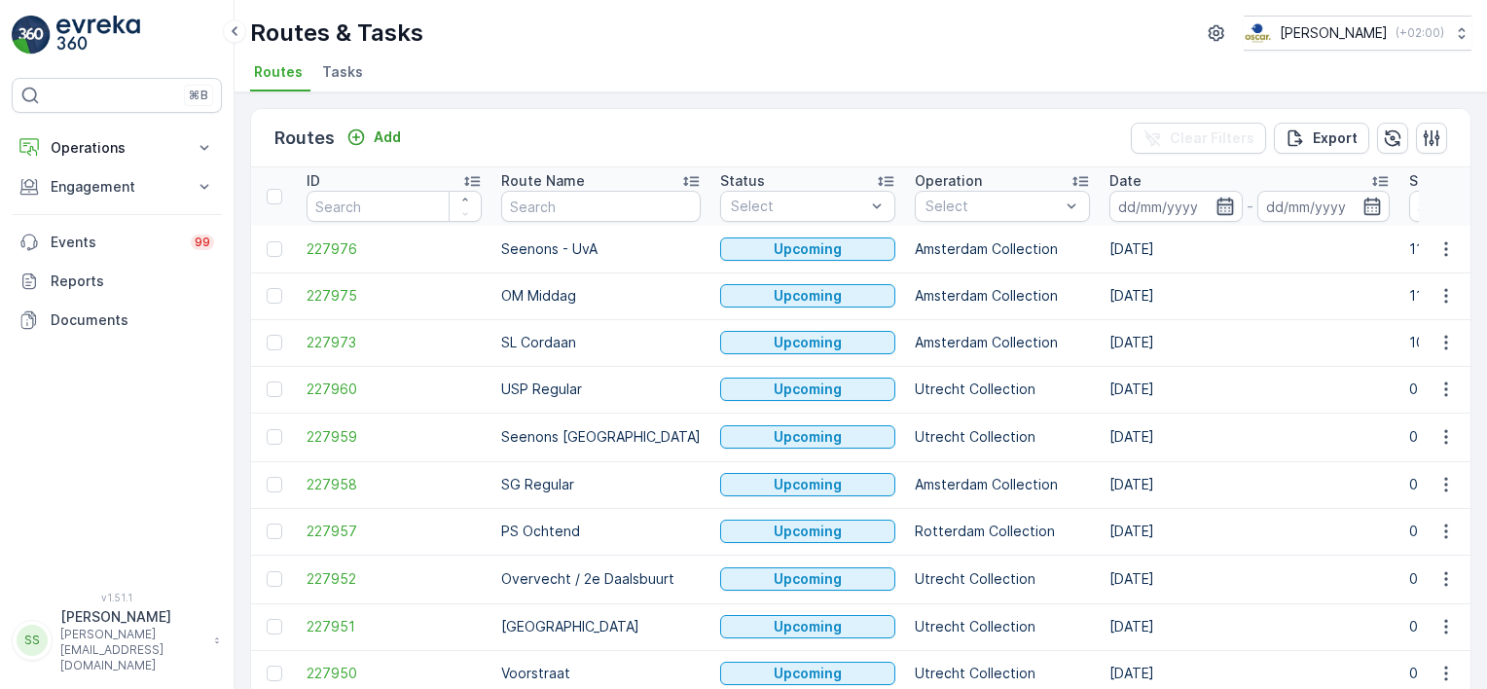
click at [1216, 203] on icon "button" at bounding box center [1224, 207] width 17 height 18
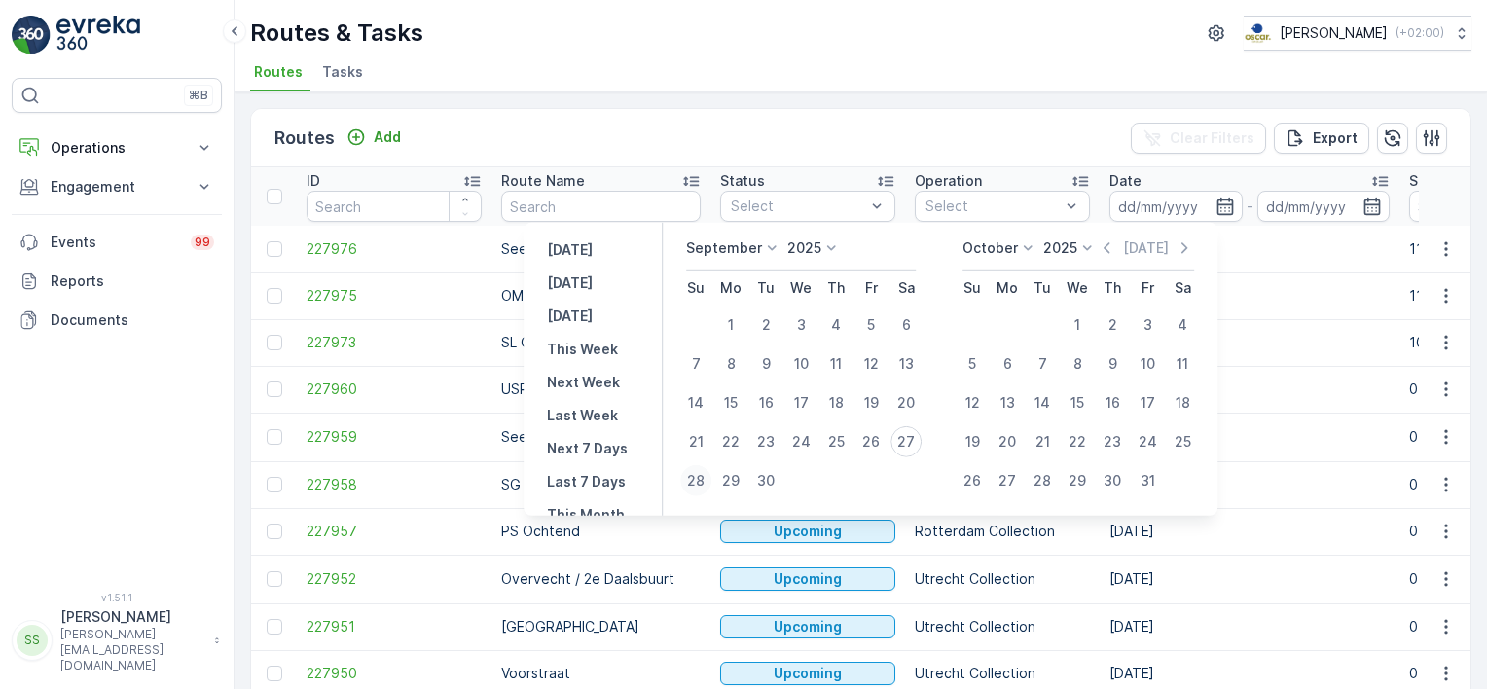
click at [697, 475] on div "28" at bounding box center [695, 480] width 31 height 31
type input "[DATE]"
click at [845, 129] on div "Routes Add Clear Filters Export" at bounding box center [860, 138] width 1219 height 58
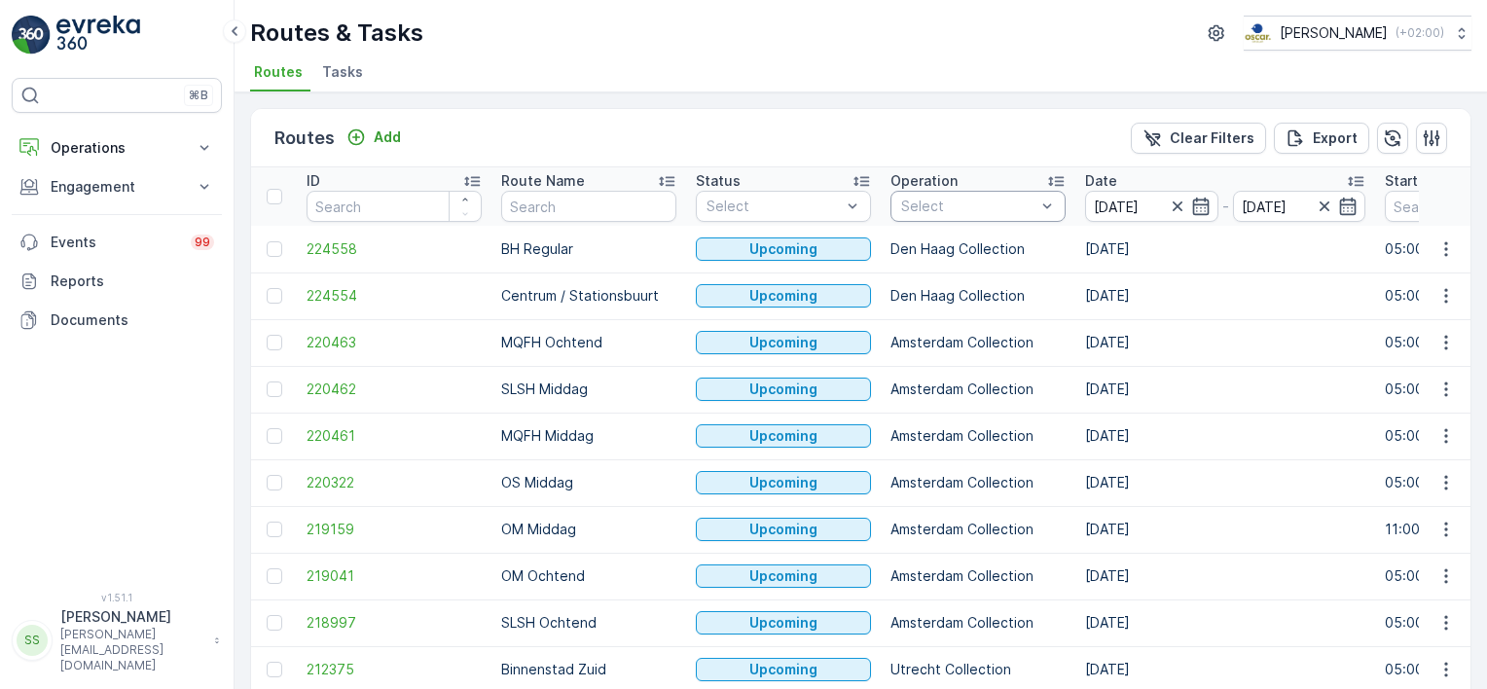
click at [1002, 191] on div "Select" at bounding box center [977, 206] width 175 height 31
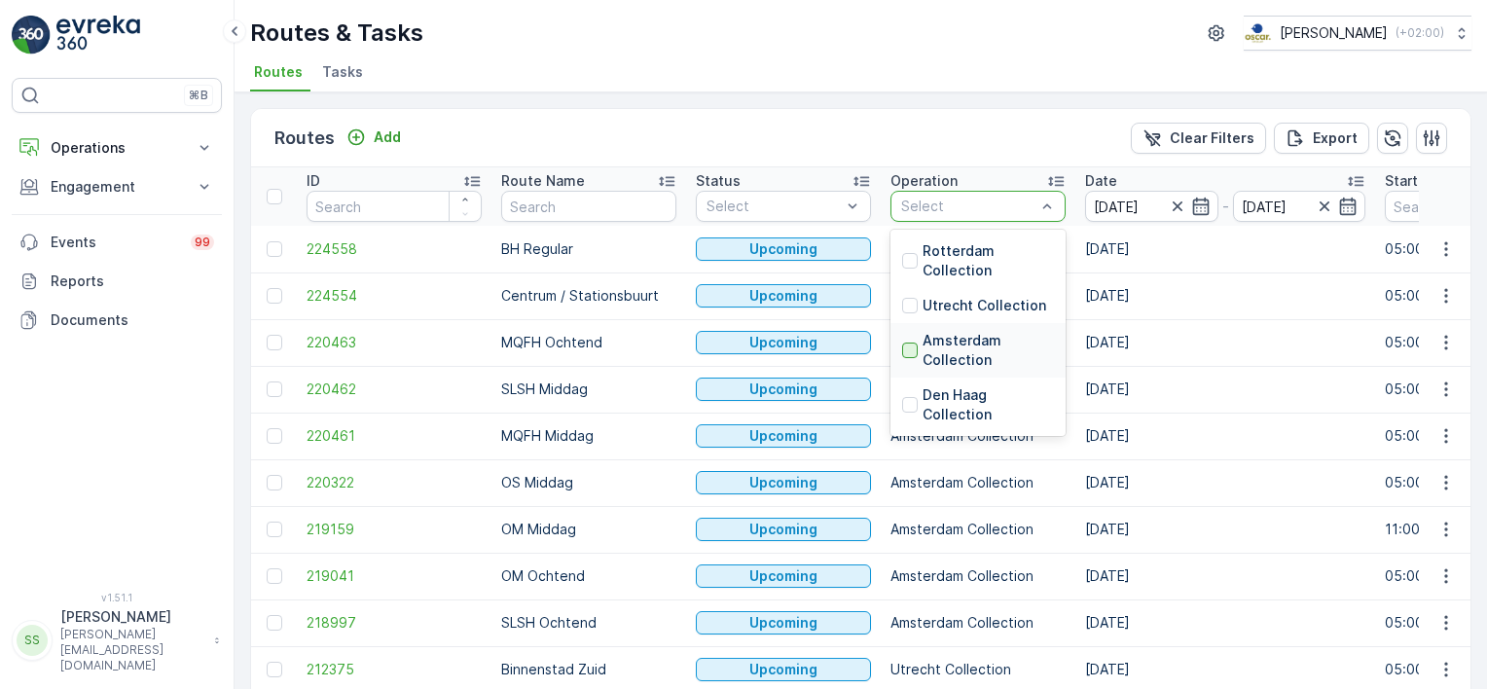
click at [907, 351] on div at bounding box center [910, 351] width 16 height 16
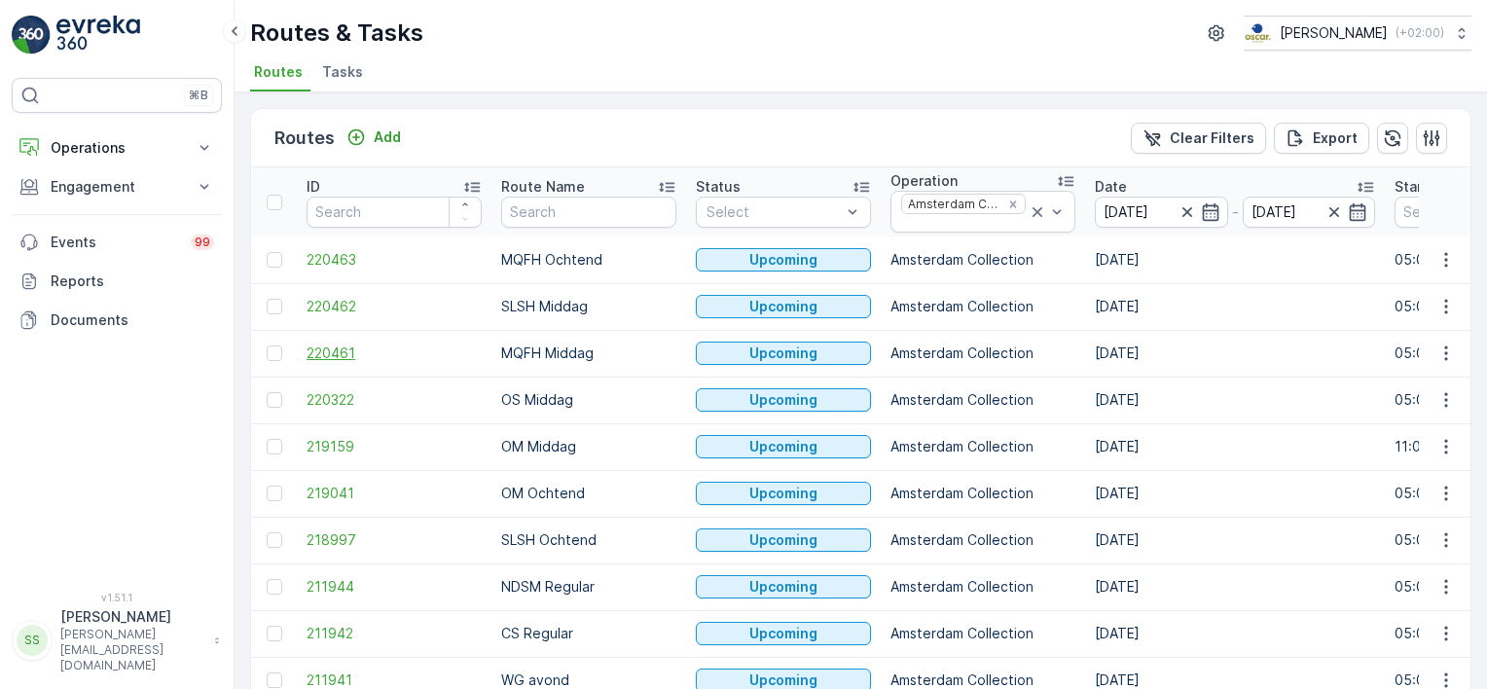
click at [348, 351] on span "220461" at bounding box center [394, 353] width 175 height 19
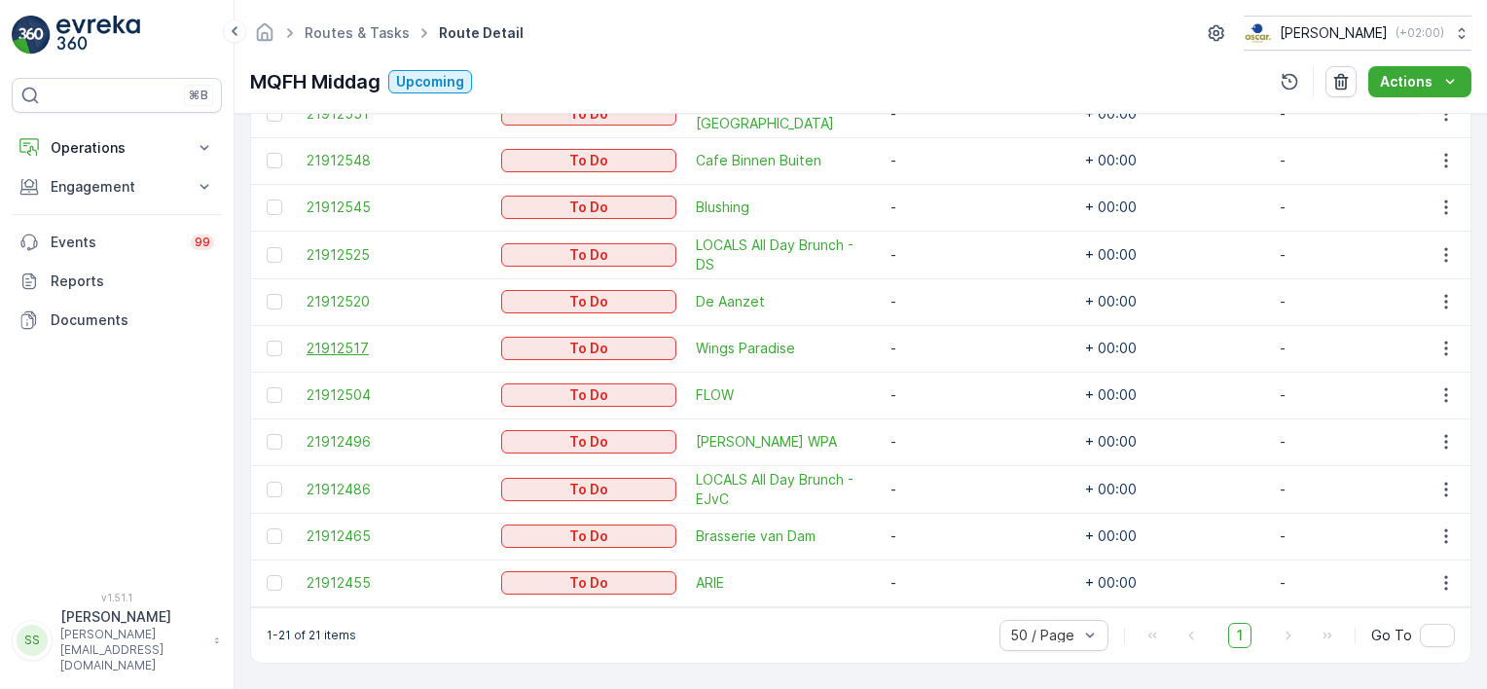
scroll to position [502, 0]
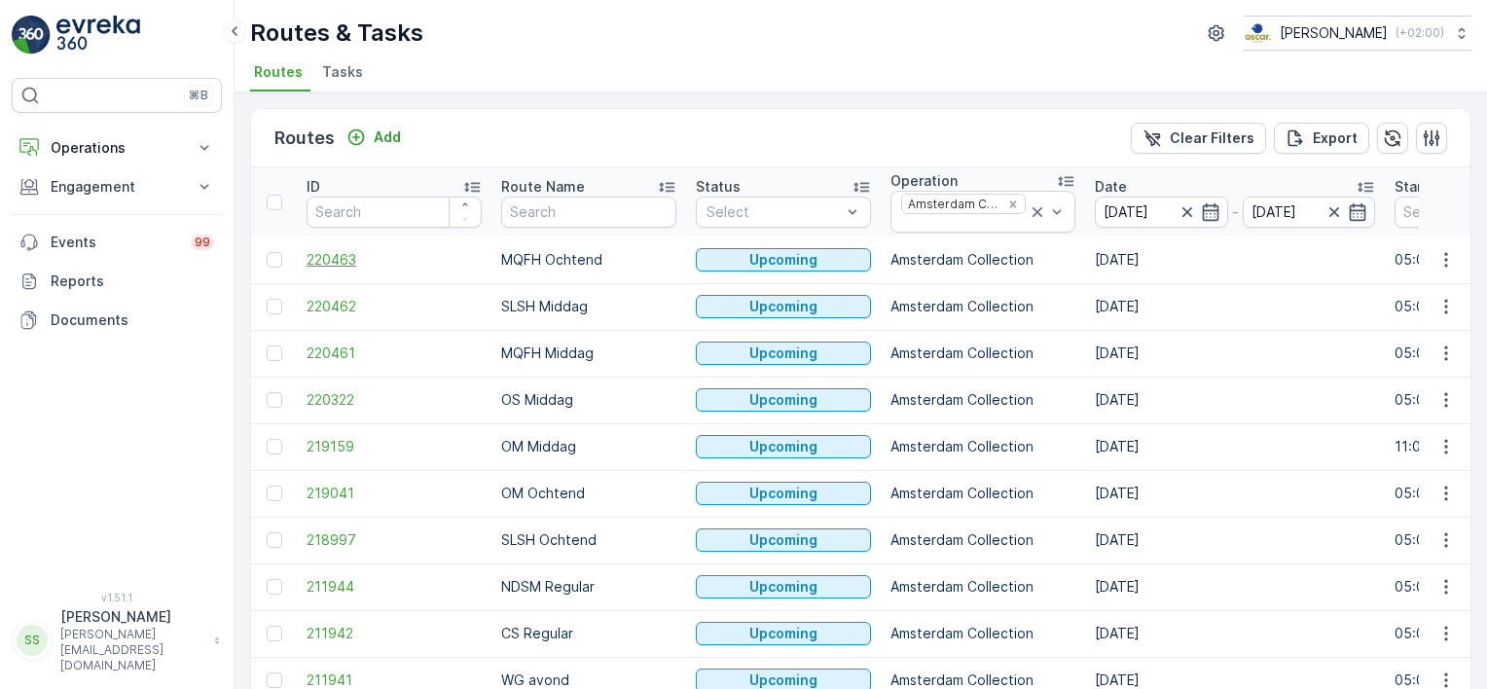
click at [342, 255] on span "220463" at bounding box center [394, 259] width 175 height 19
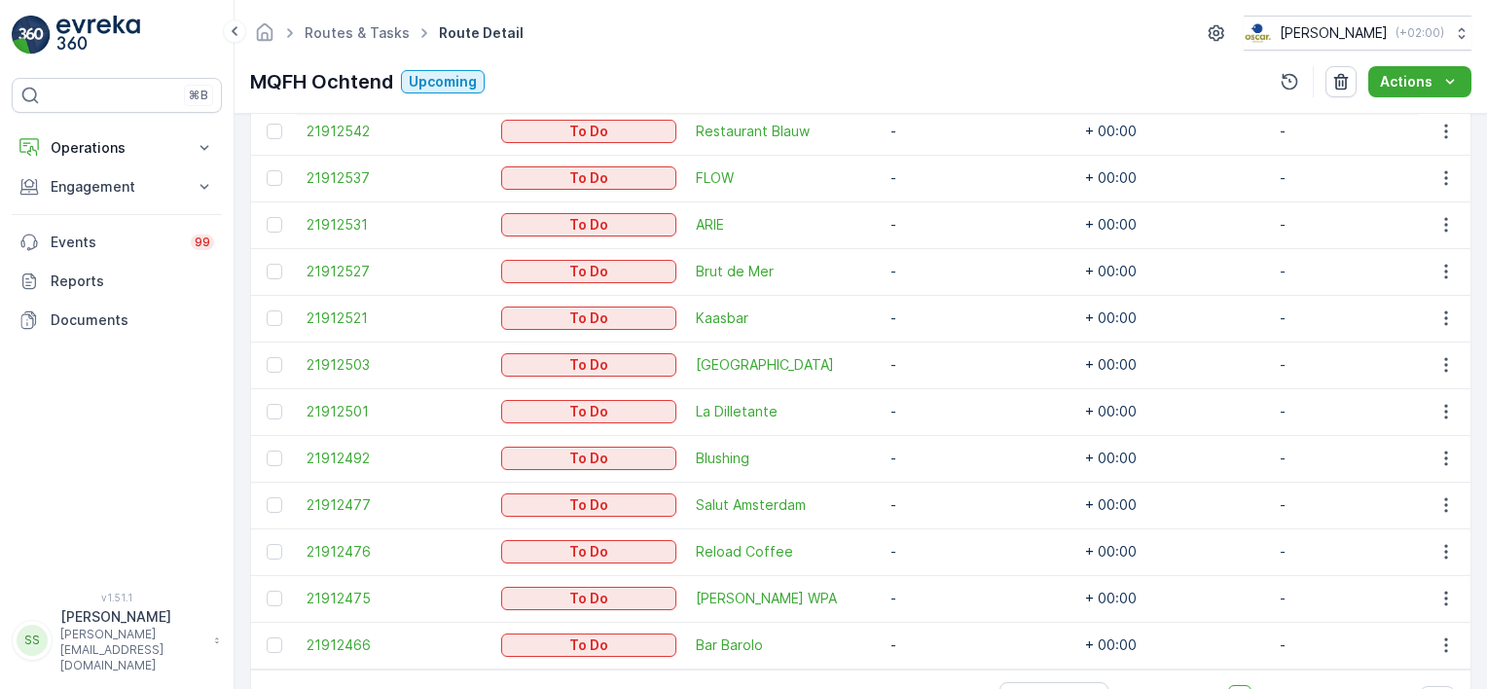
scroll to position [945, 0]
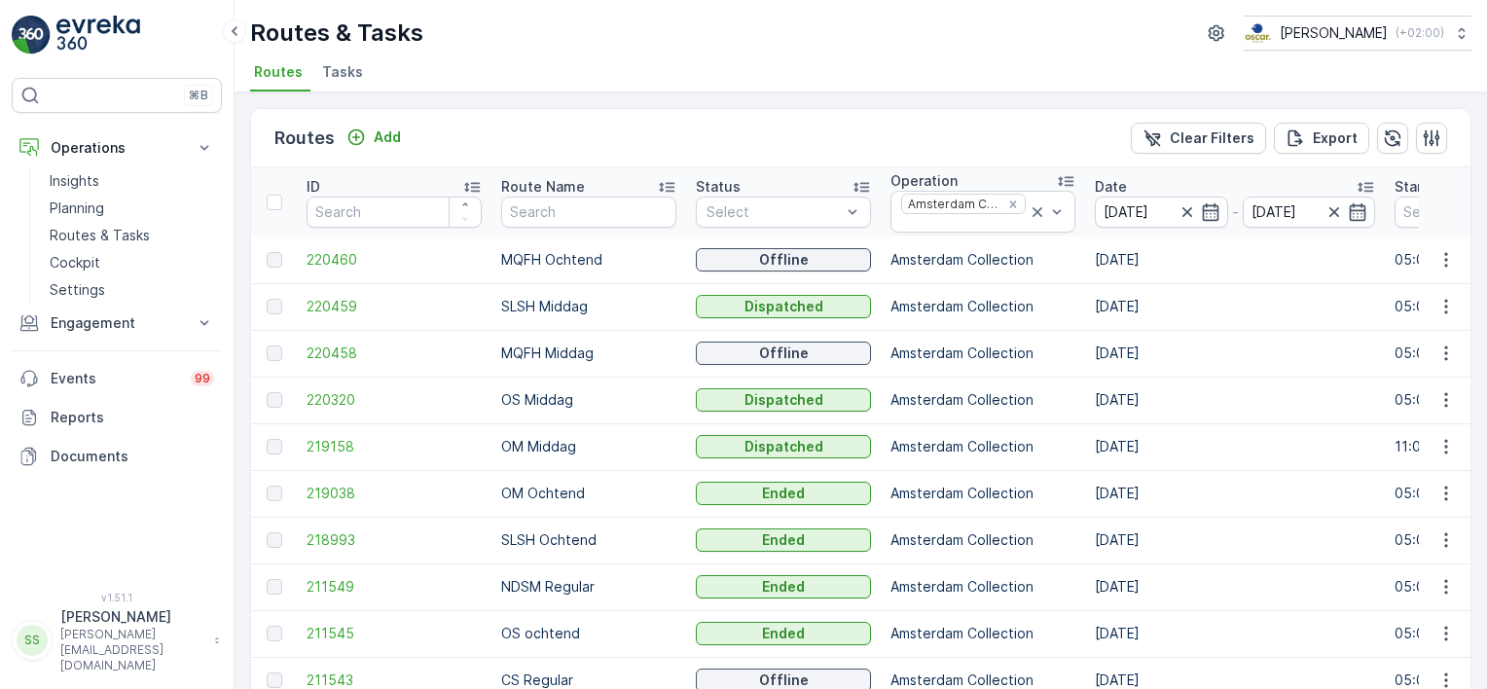
click at [315, 251] on span "220460" at bounding box center [394, 259] width 175 height 19
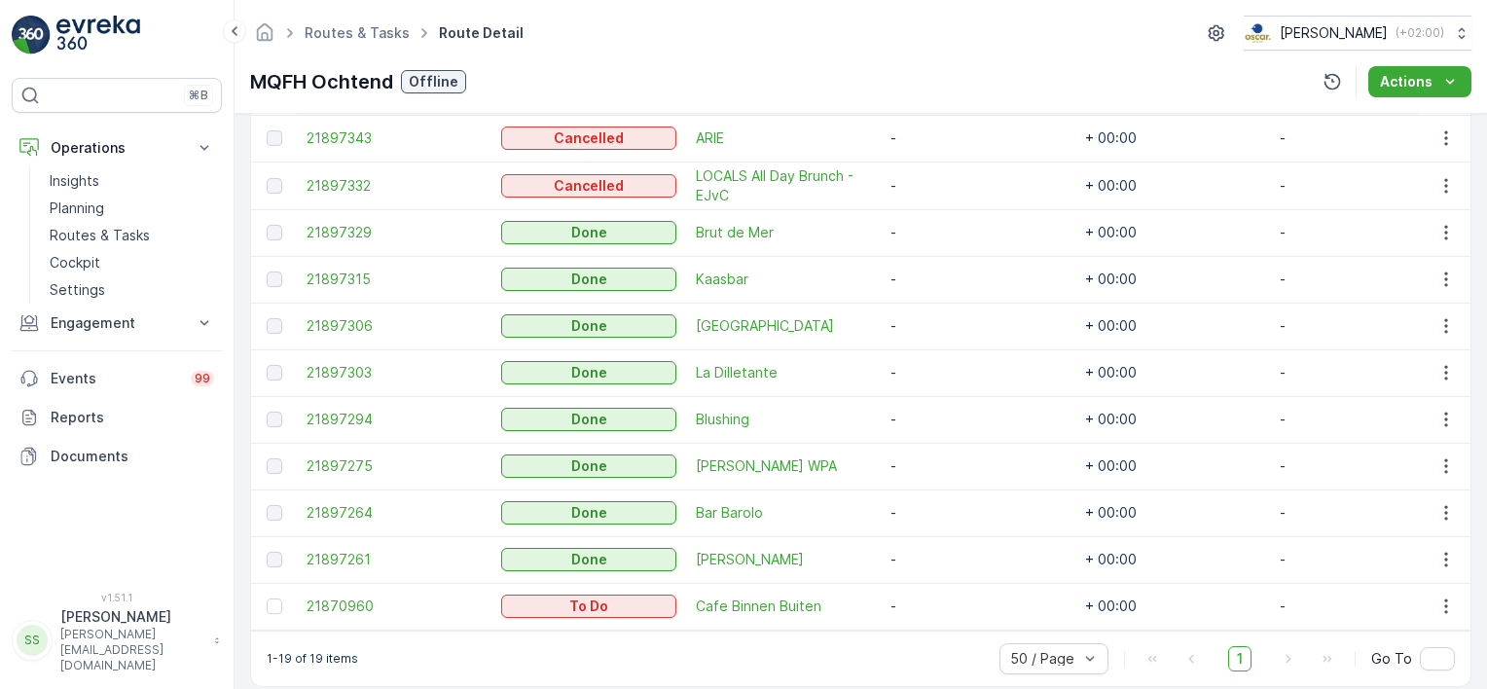
scroll to position [992, 0]
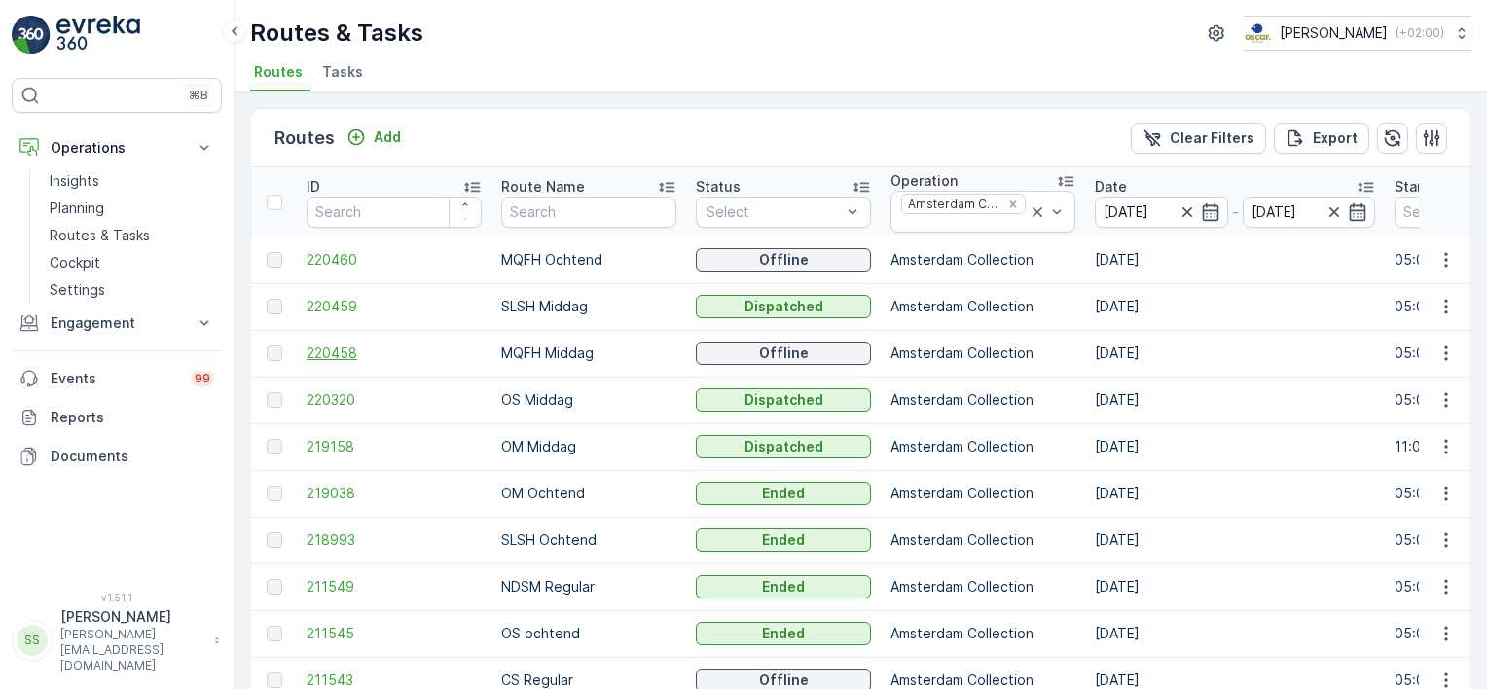
click at [353, 347] on span "220458" at bounding box center [394, 353] width 175 height 19
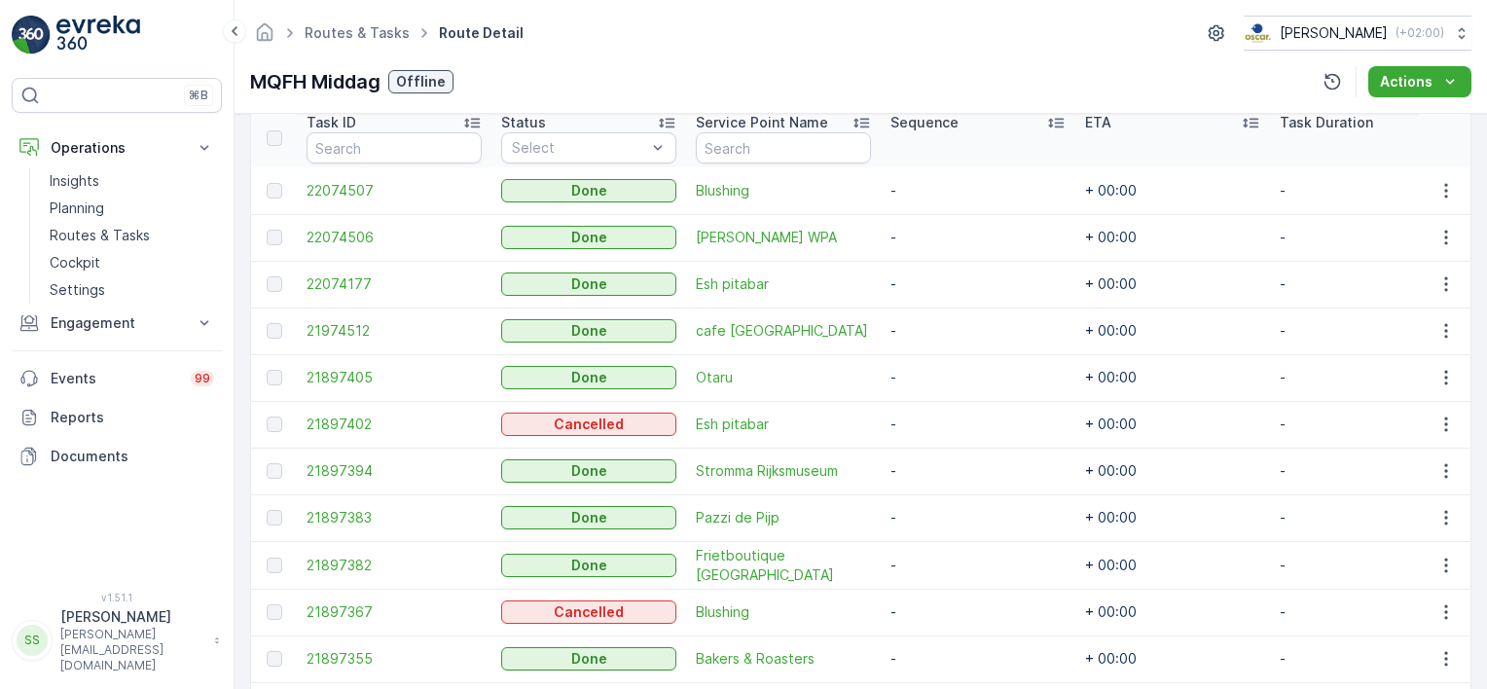
scroll to position [448, 0]
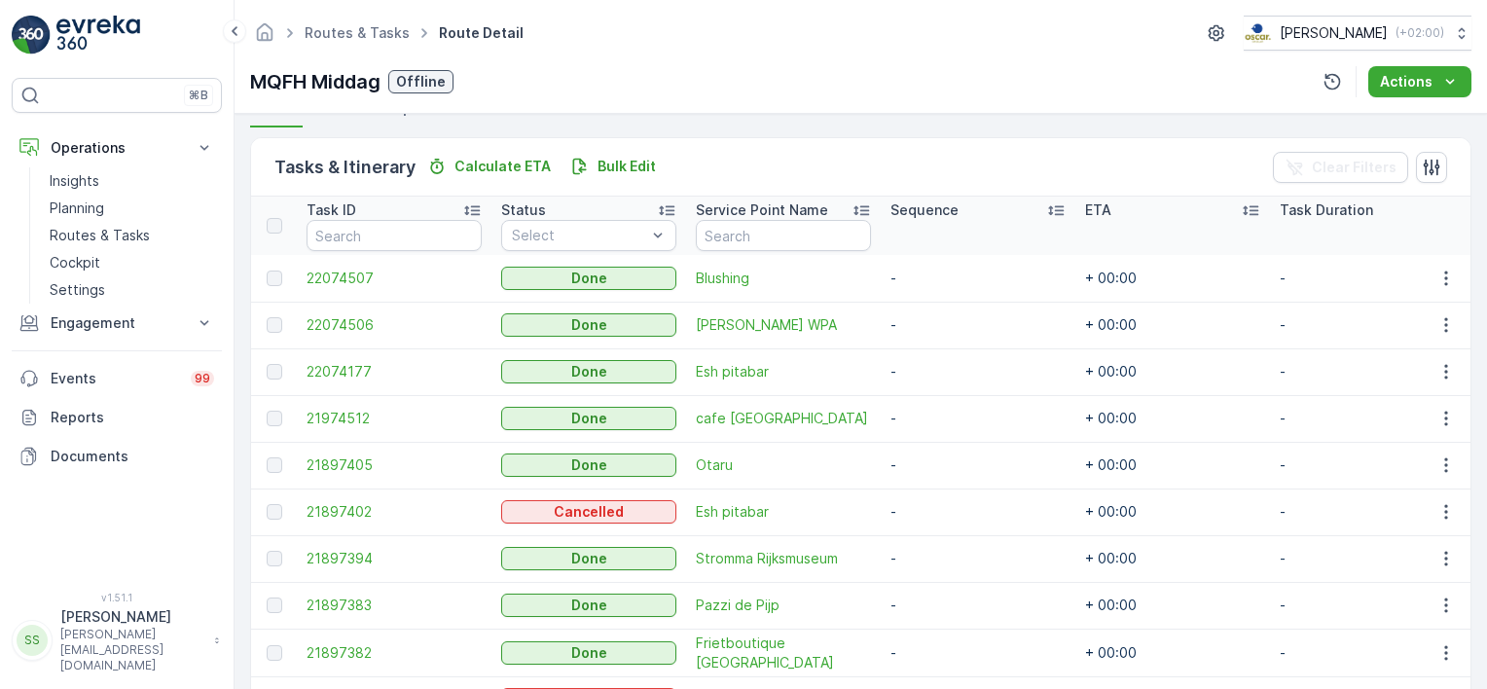
click at [634, 81] on div "MQFH Middag Offline Actions" at bounding box center [860, 81] width 1221 height 31
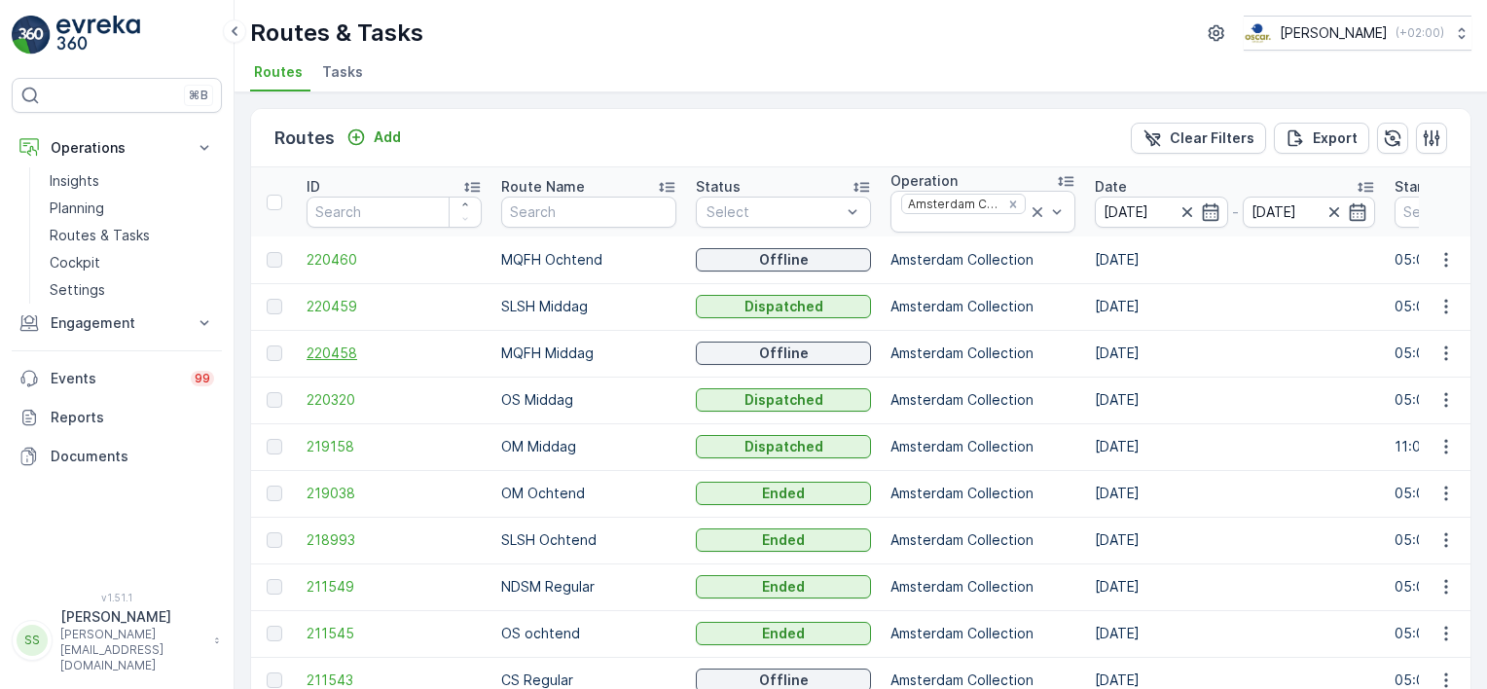
click at [331, 348] on span "220458" at bounding box center [394, 353] width 175 height 19
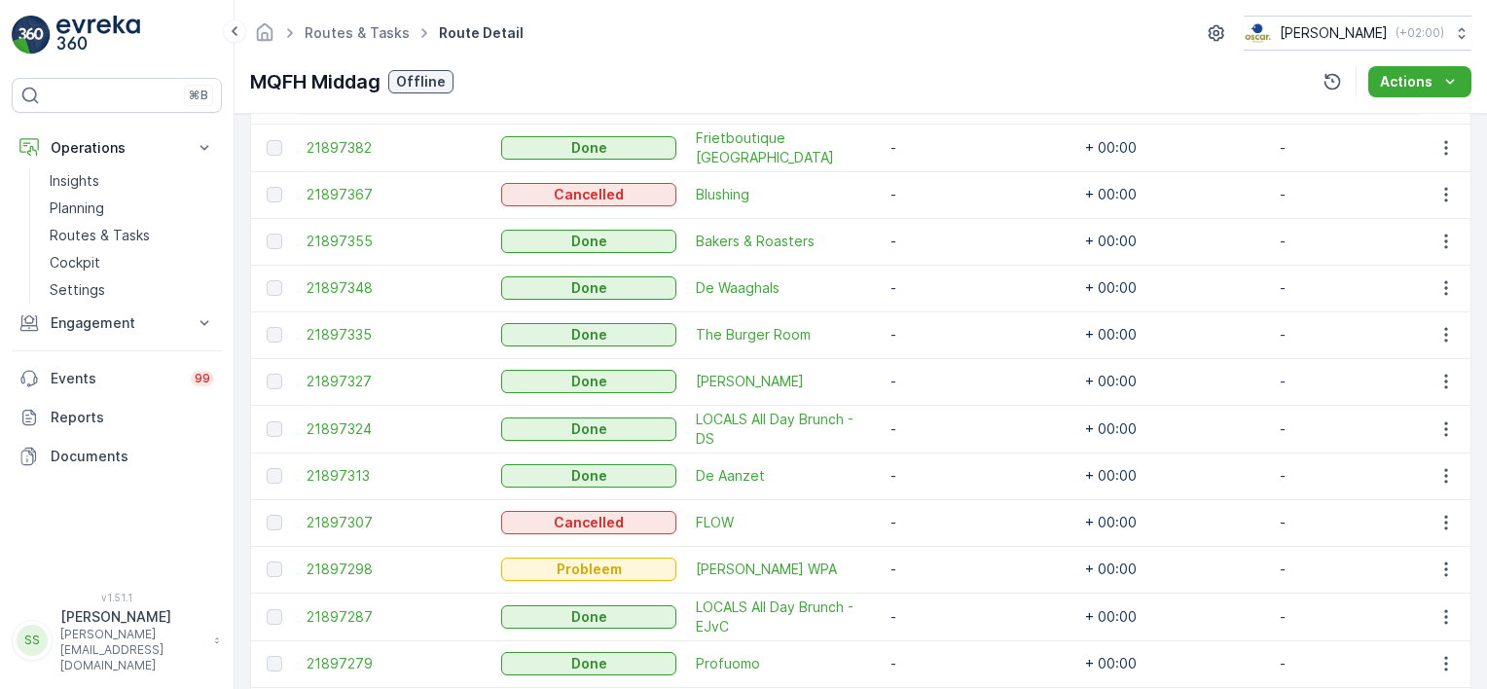
scroll to position [1032, 0]
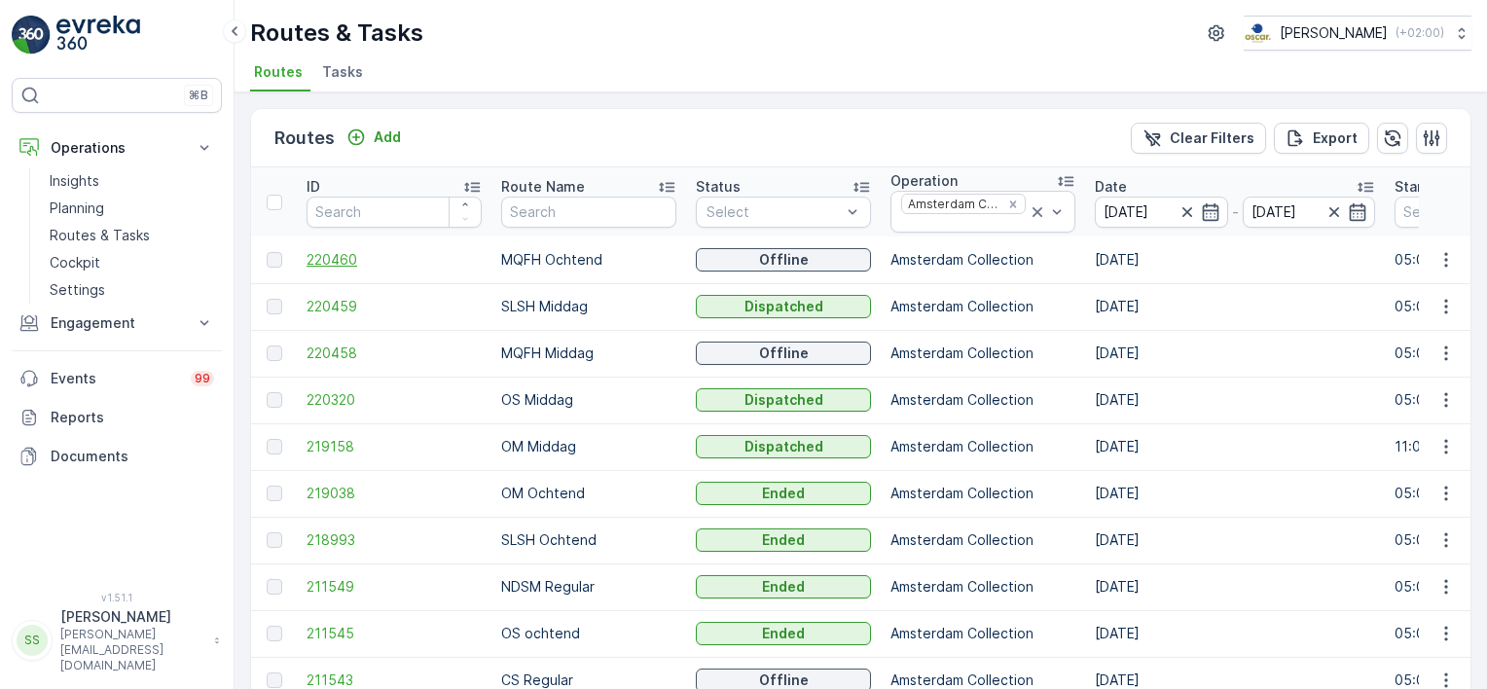
click at [328, 252] on span "220460" at bounding box center [394, 259] width 175 height 19
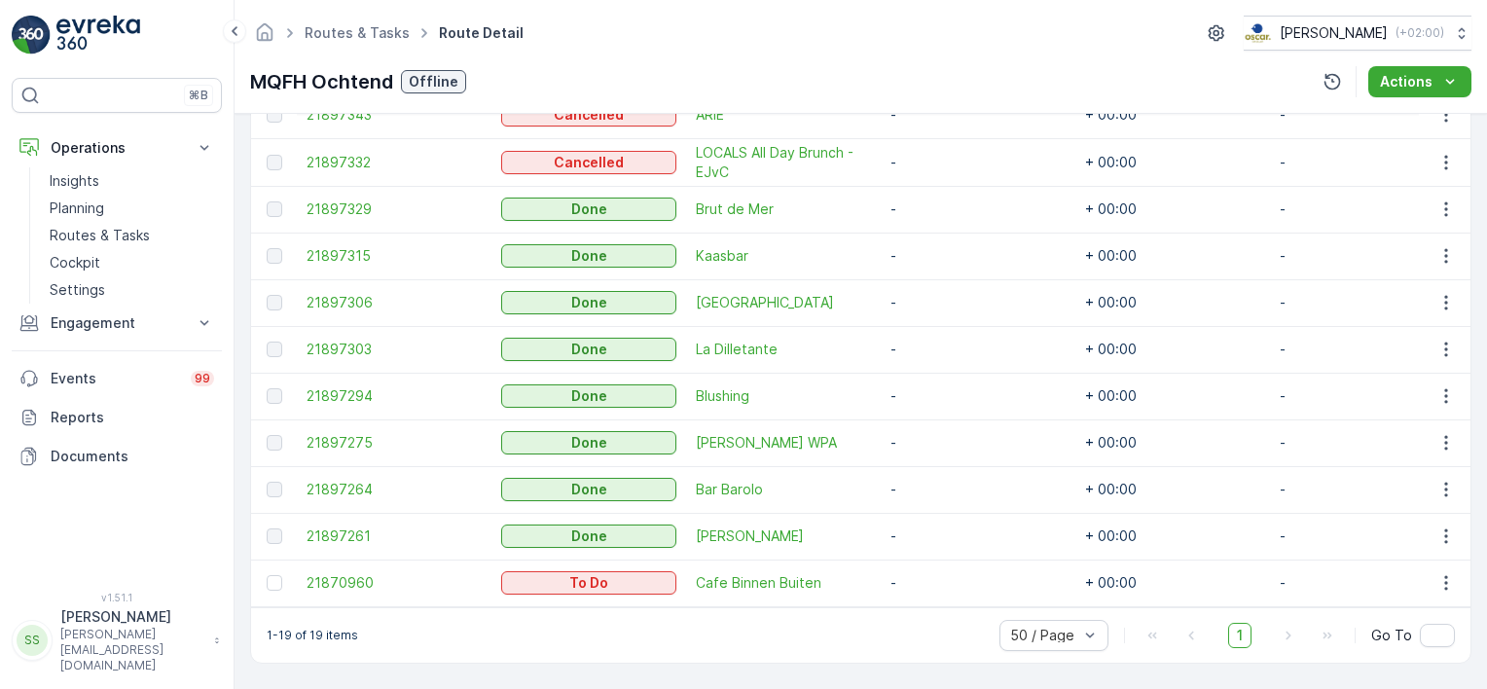
scroll to position [992, 0]
click at [361, 573] on span "21870960" at bounding box center [394, 582] width 175 height 19
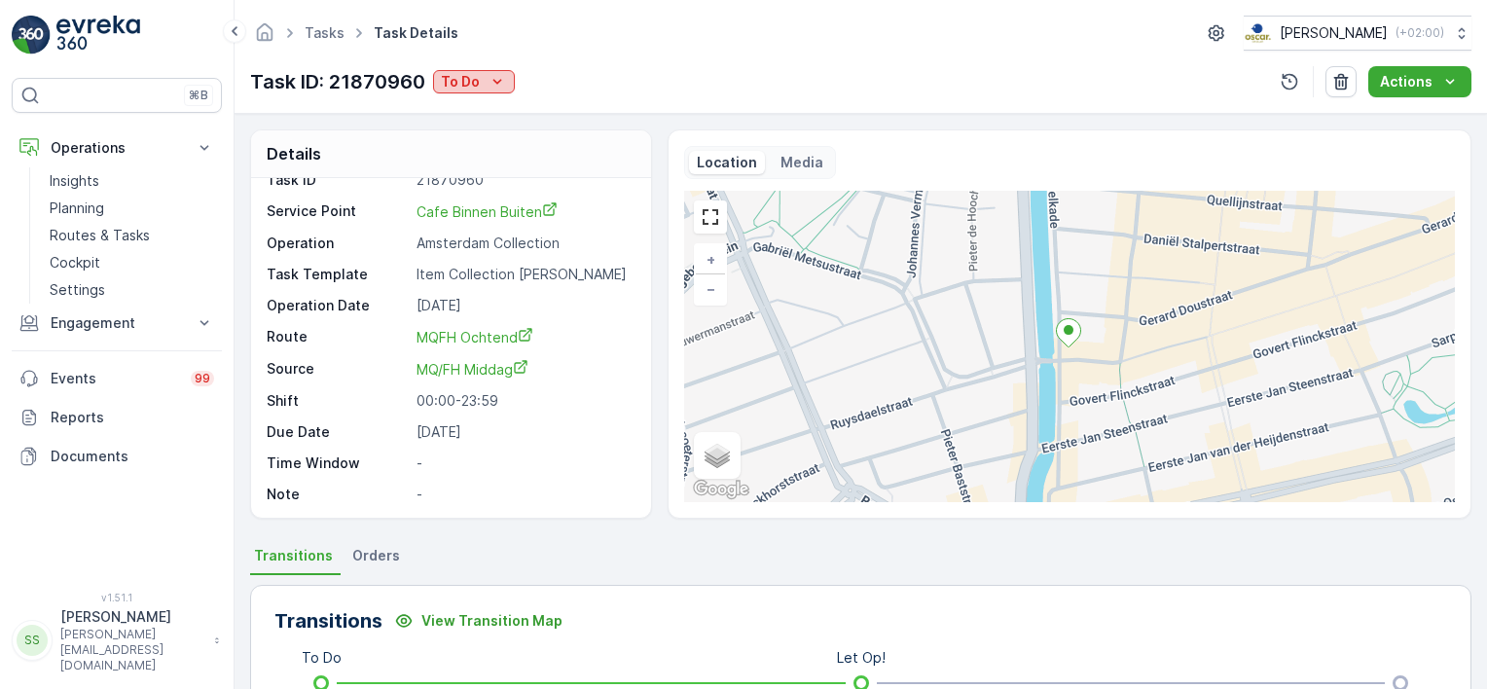
click at [484, 90] on div "To Do" at bounding box center [474, 81] width 66 height 19
click at [464, 167] on span "Done" at bounding box center [462, 164] width 35 height 19
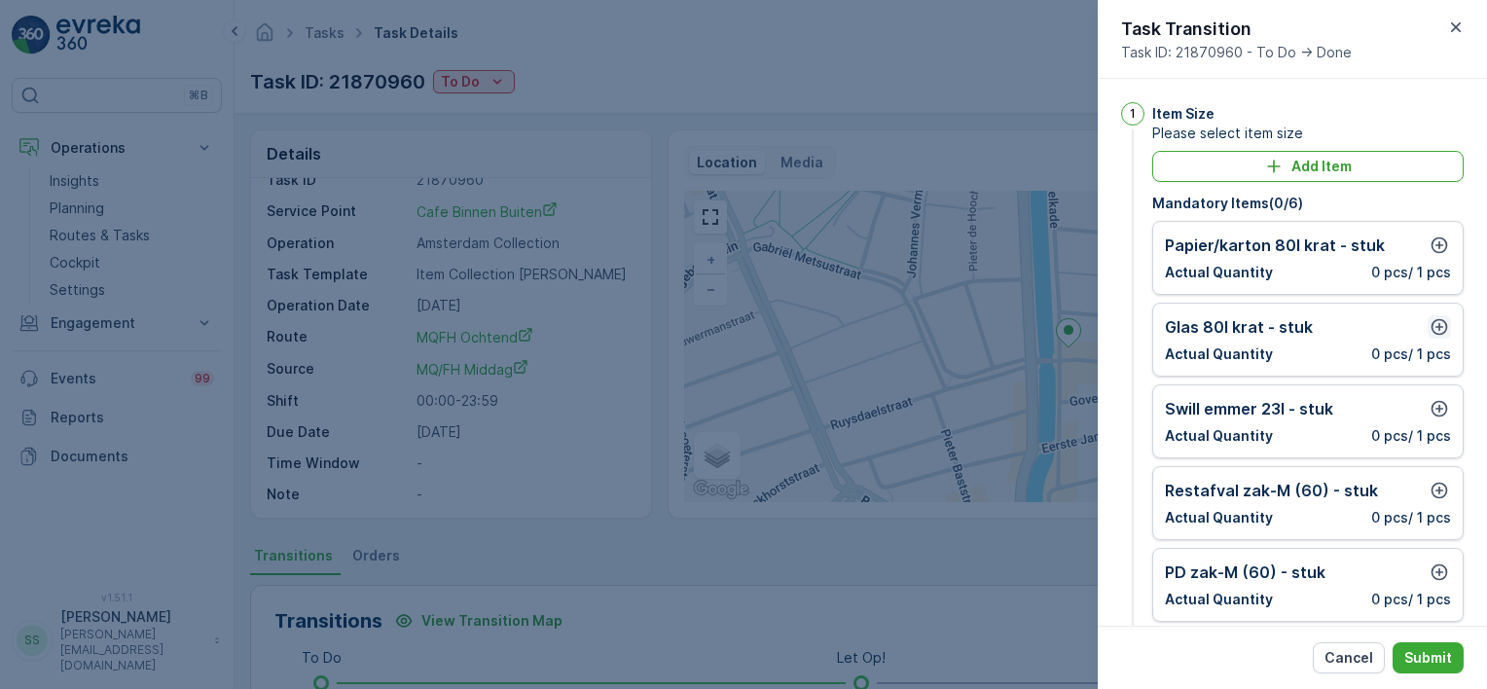
click at [1434, 323] on icon "button" at bounding box center [1439, 327] width 17 height 17
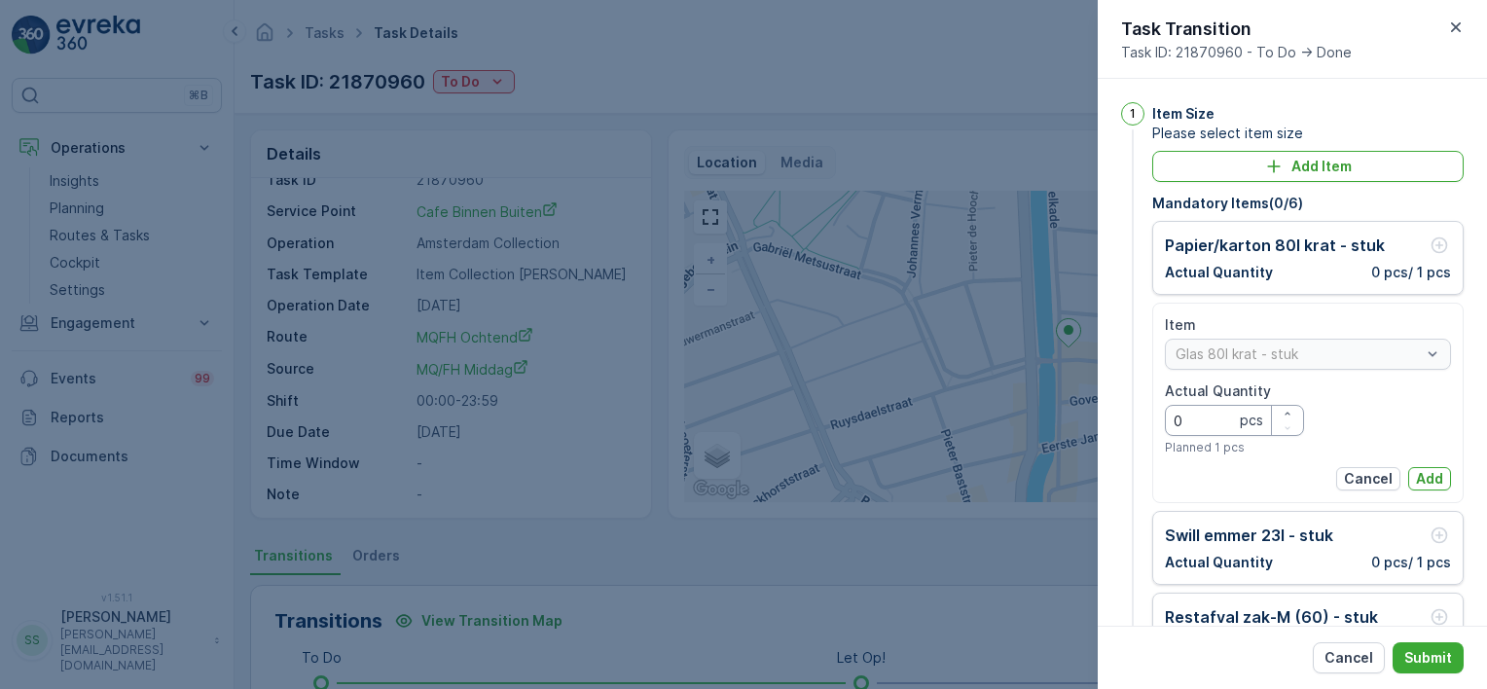
drag, startPoint x: 1199, startPoint y: 423, endPoint x: 1130, endPoint y: 422, distance: 69.1
click at [1130, 422] on div "1 Item Size Please select item size Add Item Mandatory Items ( 0 / 6 ) Papier/k…" at bounding box center [1292, 485] width 343 height 767
type Quantity "4"
click at [1432, 479] on p "Add" at bounding box center [1429, 478] width 27 height 19
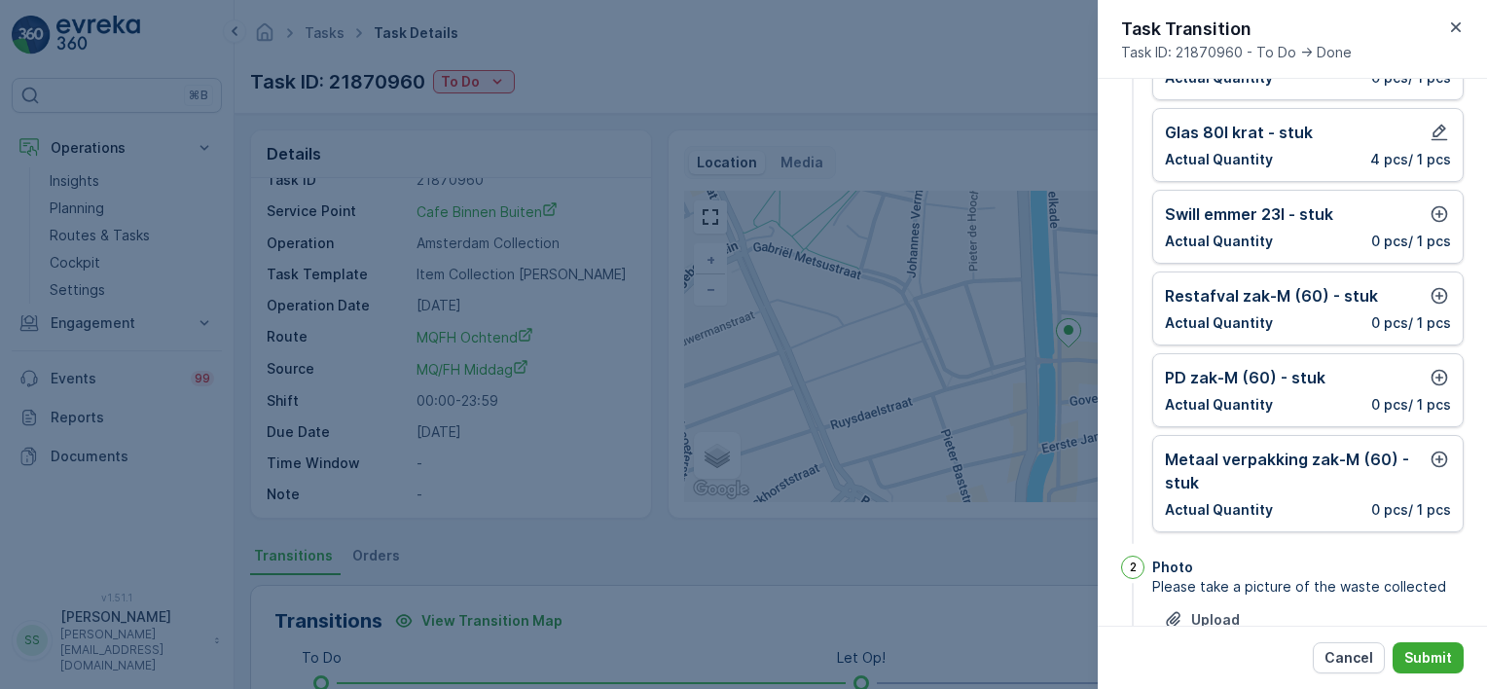
scroll to position [97, 0]
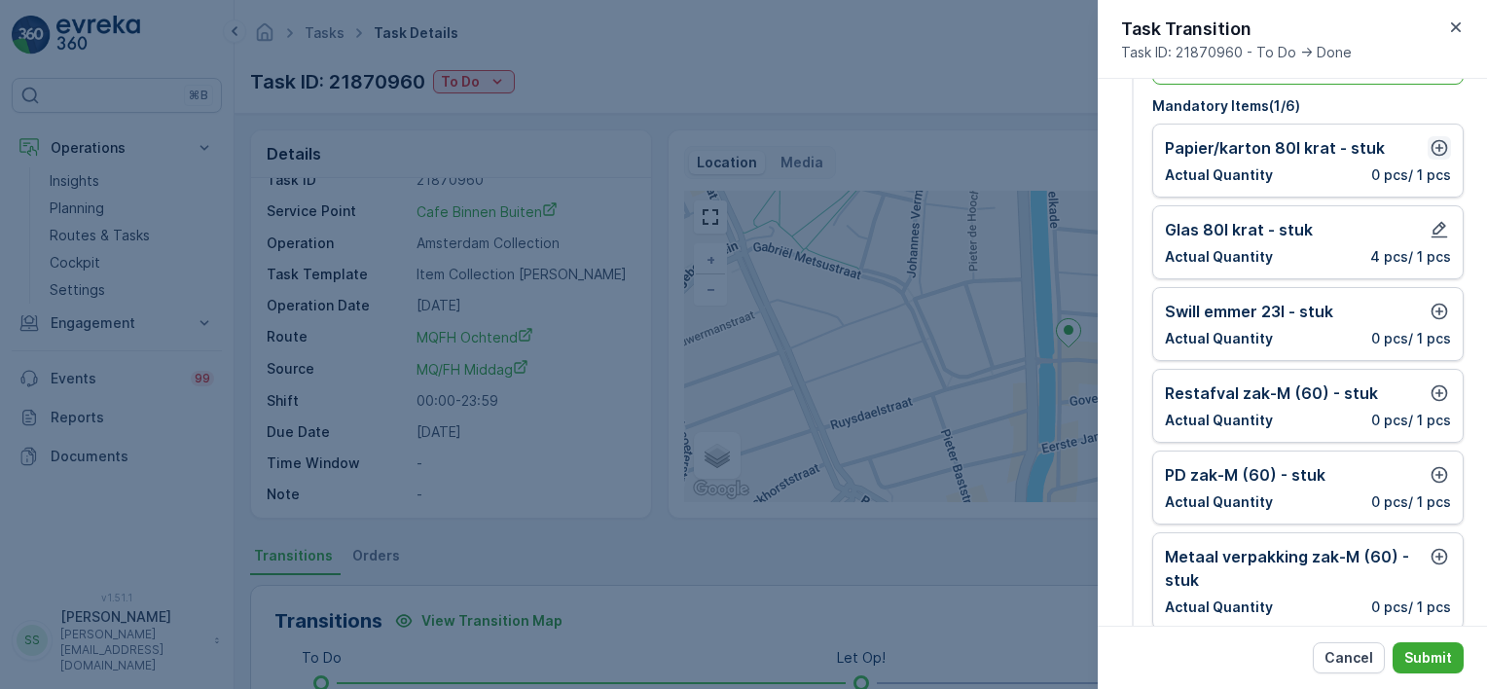
click at [1431, 144] on icon "button" at bounding box center [1439, 147] width 19 height 19
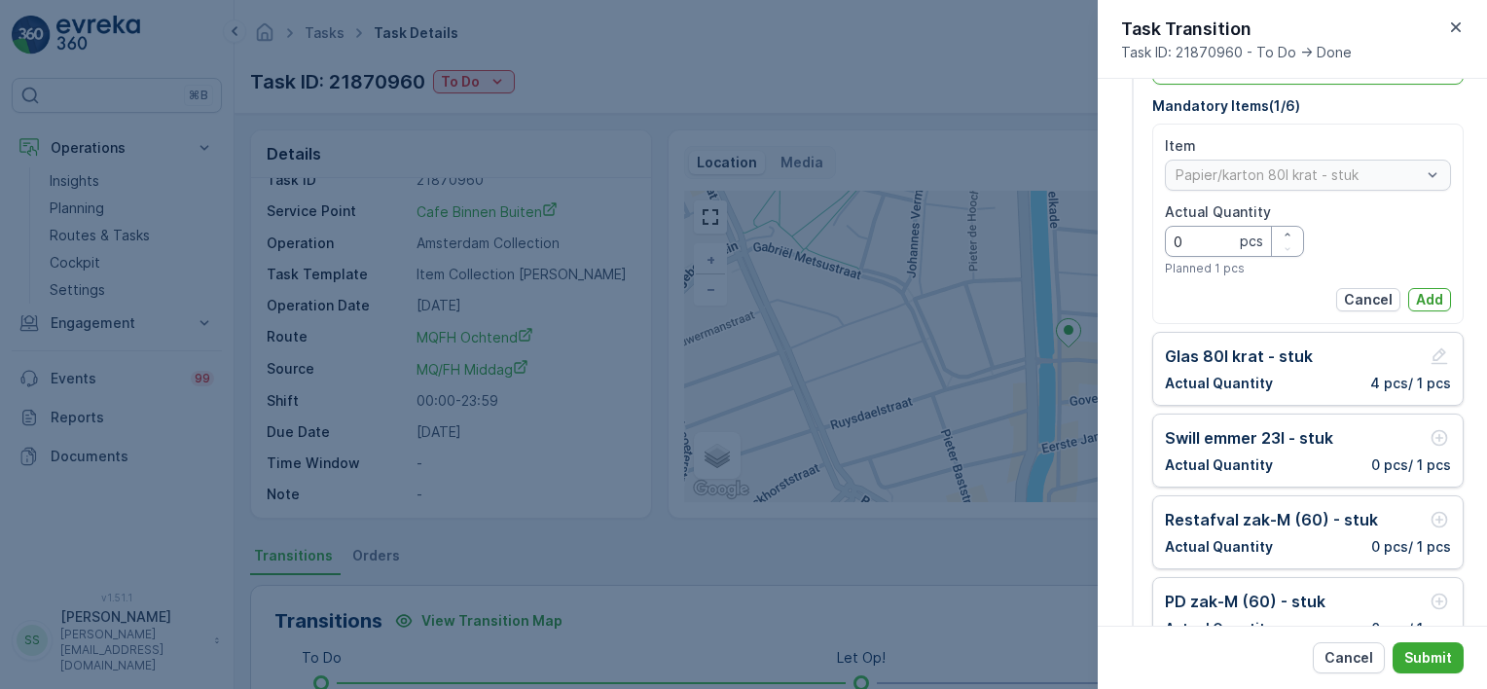
drag, startPoint x: 1196, startPoint y: 237, endPoint x: 1105, endPoint y: 236, distance: 90.5
click at [1108, 237] on div "1 Item Size Please select item size Add Item Mandatory Items ( 1 / 6 ) Item Pap…" at bounding box center [1292, 352] width 389 height 547
type Quantity "2"
click at [1423, 293] on p "Add" at bounding box center [1429, 299] width 27 height 19
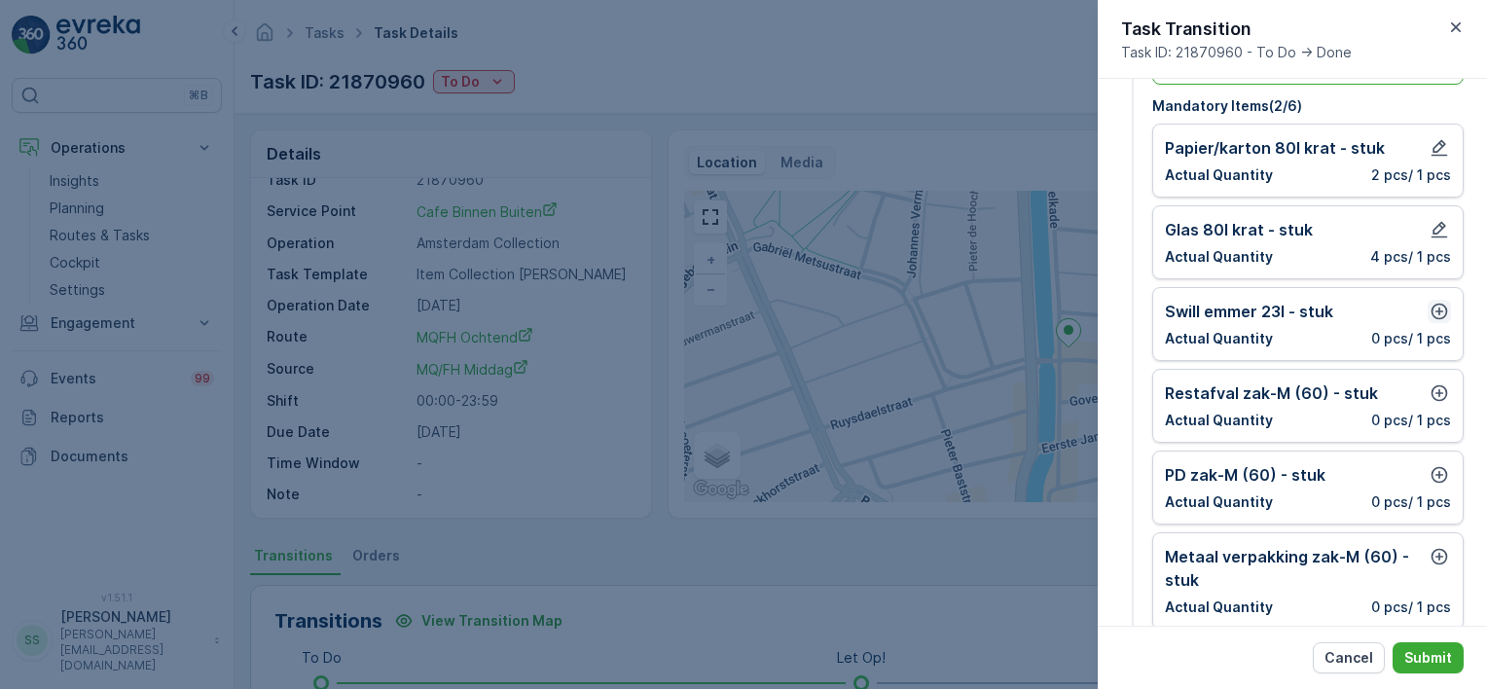
click at [1436, 308] on icon "button" at bounding box center [1439, 311] width 19 height 19
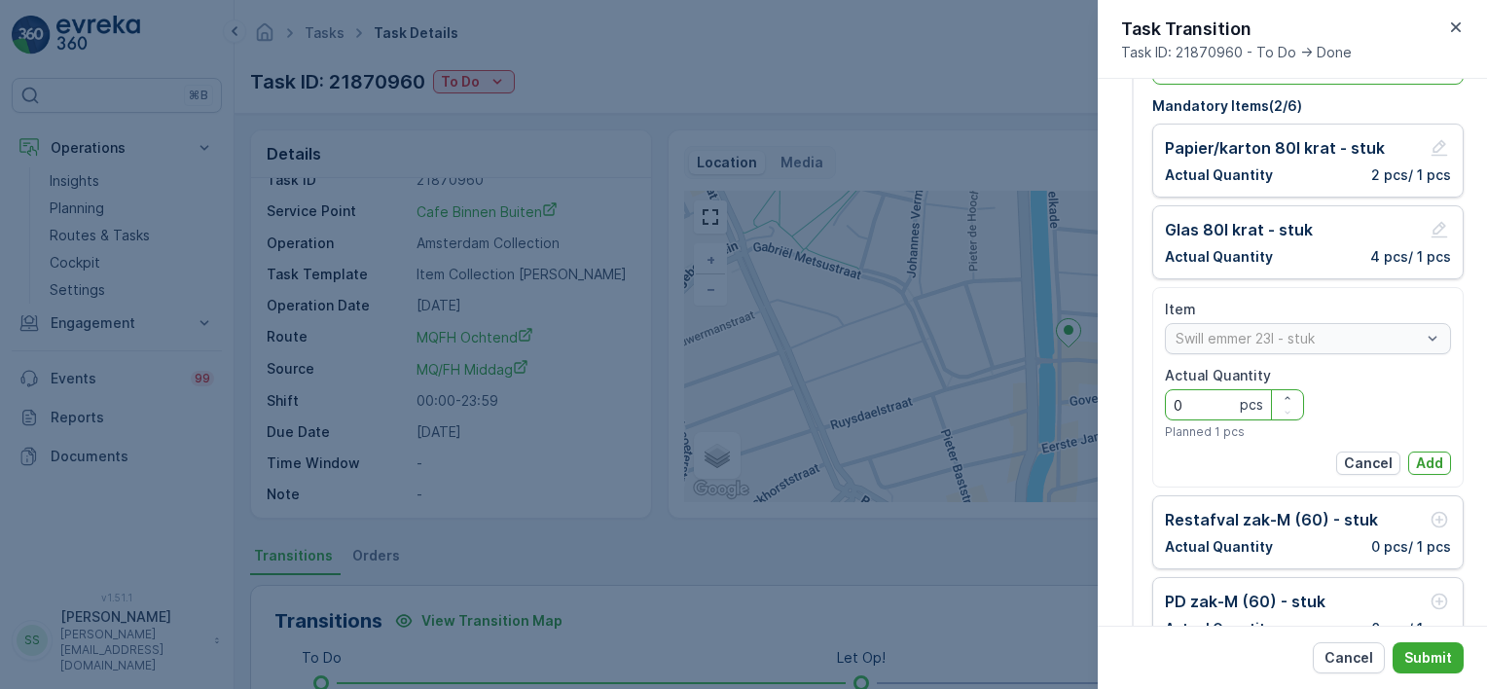
drag, startPoint x: 1196, startPoint y: 405, endPoint x: 1109, endPoint y: 404, distance: 86.6
click at [1117, 405] on div "1 Item Size Please select item size Add Item Mandatory Items ( 2 / 6 ) Papier/k…" at bounding box center [1292, 352] width 389 height 547
type Quantity "2"
click at [1427, 460] on p "Add" at bounding box center [1429, 462] width 27 height 19
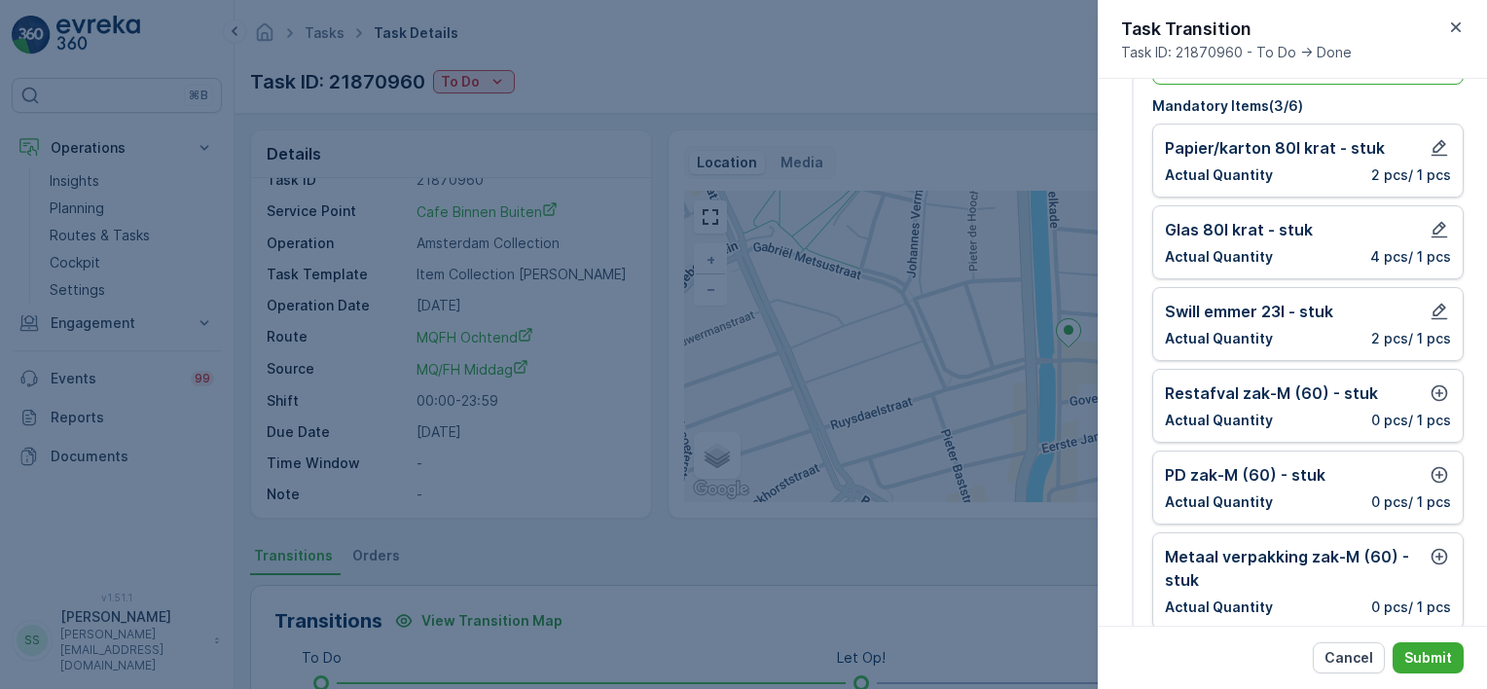
scroll to position [195, 0]
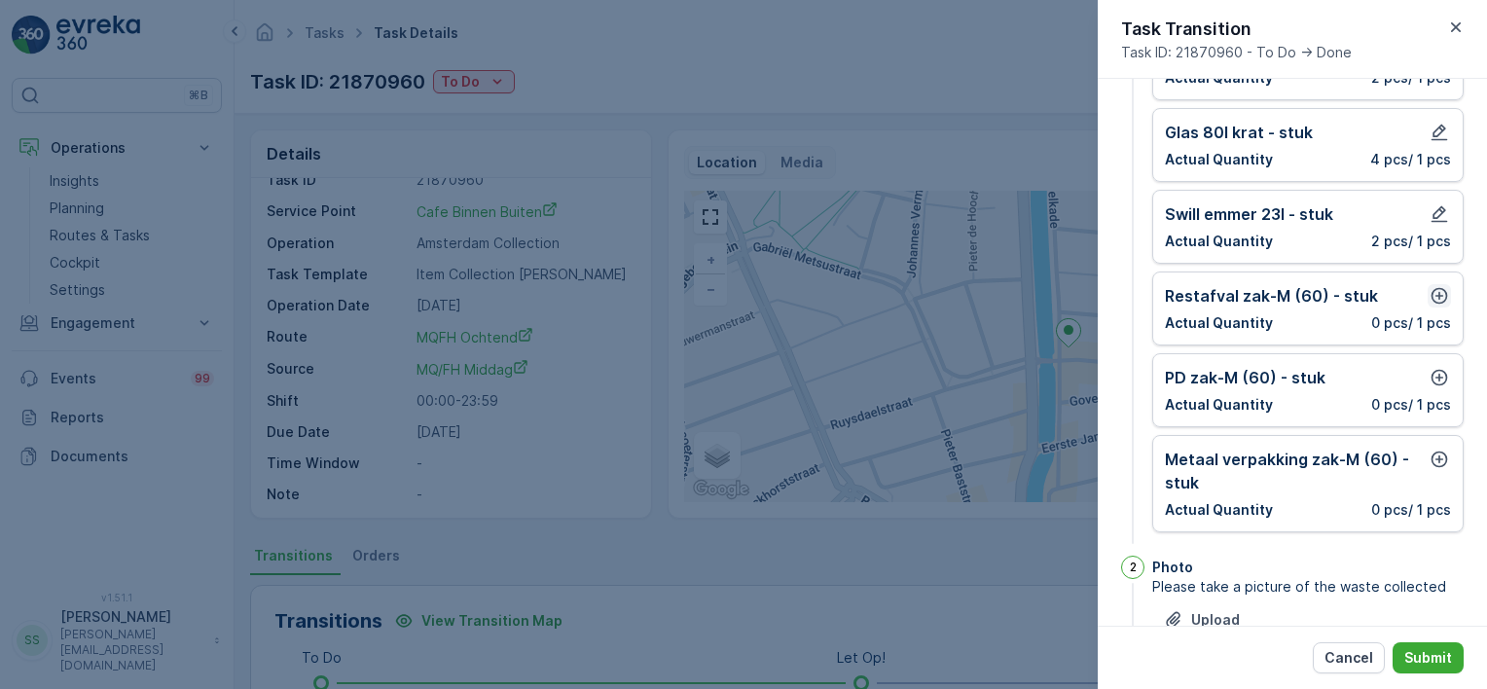
click at [1436, 288] on icon "button" at bounding box center [1439, 296] width 17 height 17
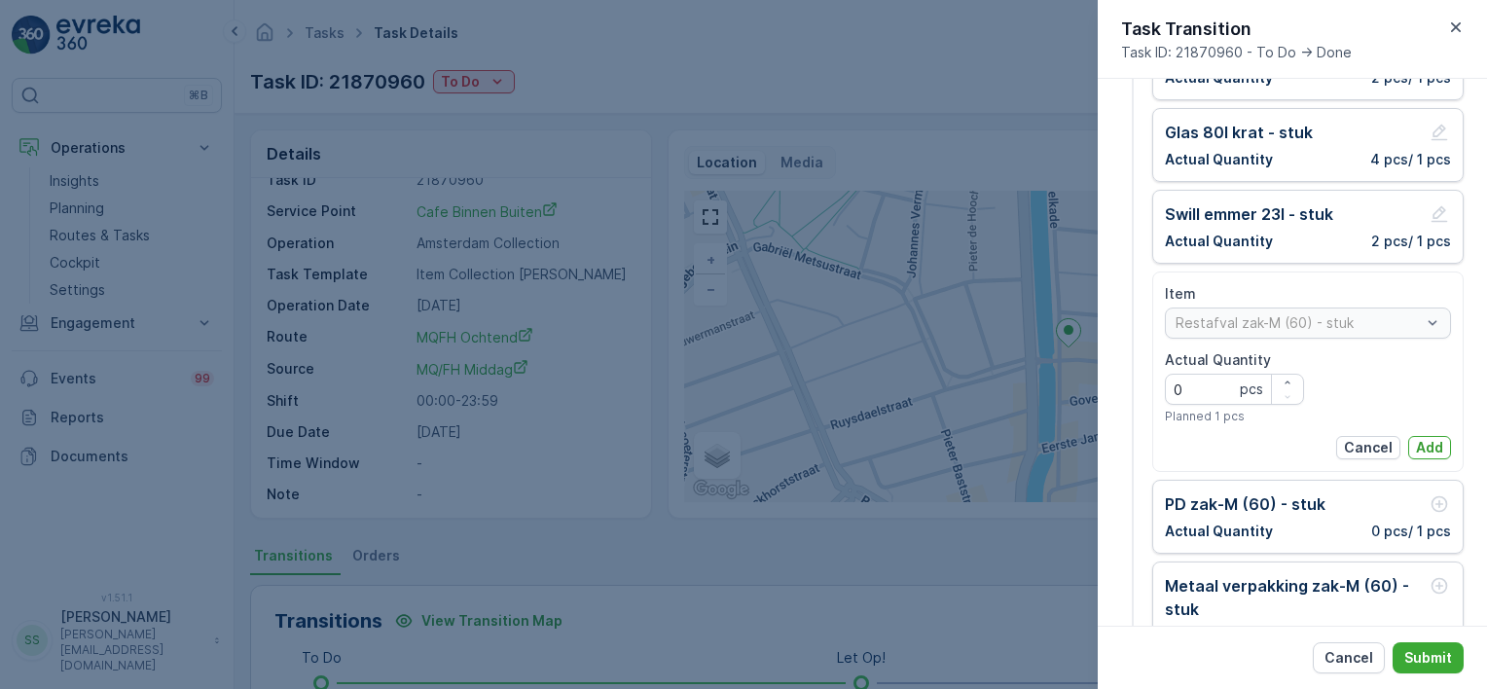
click at [1123, 336] on div "1" at bounding box center [1132, 291] width 23 height 767
drag, startPoint x: 1195, startPoint y: 393, endPoint x: 1049, endPoint y: 385, distance: 146.2
click at [1051, 385] on div "Tasks Task Details Oscar Circulair ( +02:00 ) Task ID: 21870960 To Do Actions D…" at bounding box center [861, 344] width 1252 height 689
type Quantity "4"
click at [1434, 445] on p "Add" at bounding box center [1429, 447] width 27 height 19
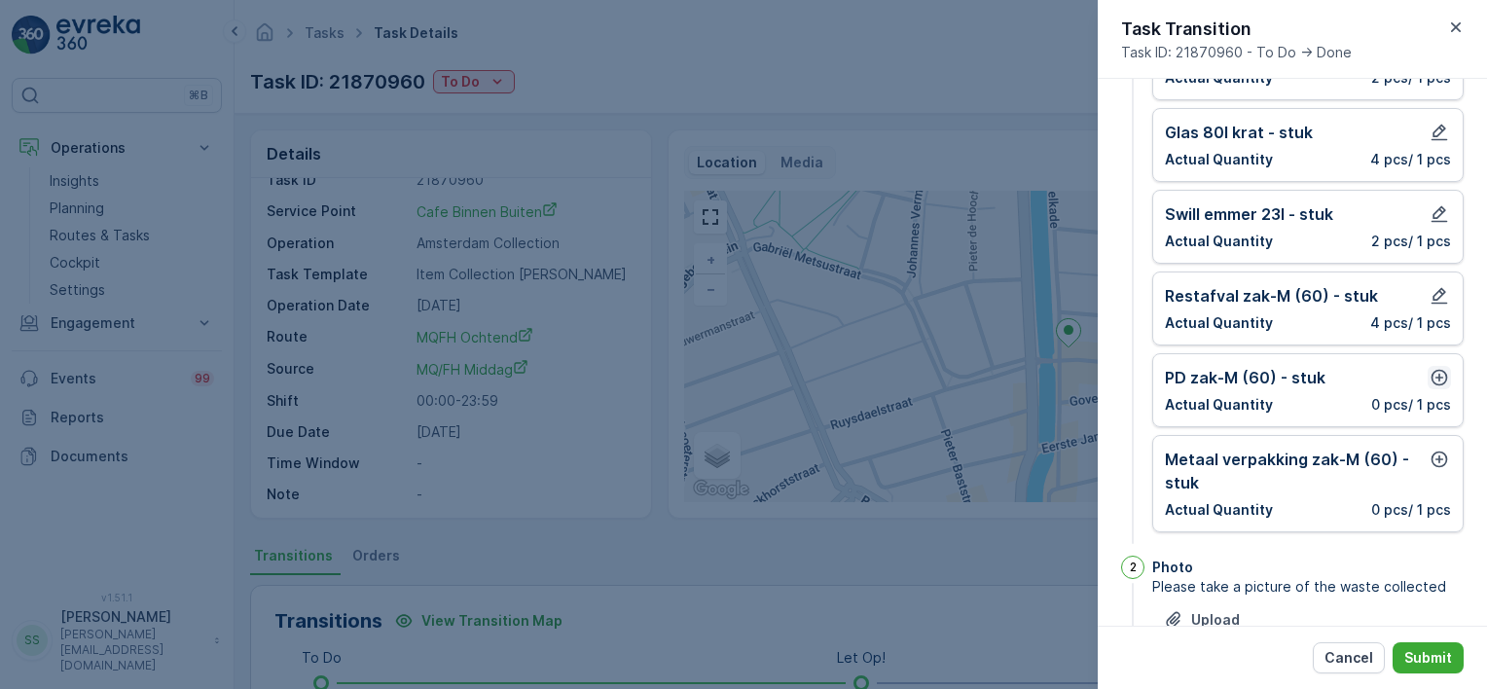
click at [1432, 377] on icon "button" at bounding box center [1439, 377] width 19 height 19
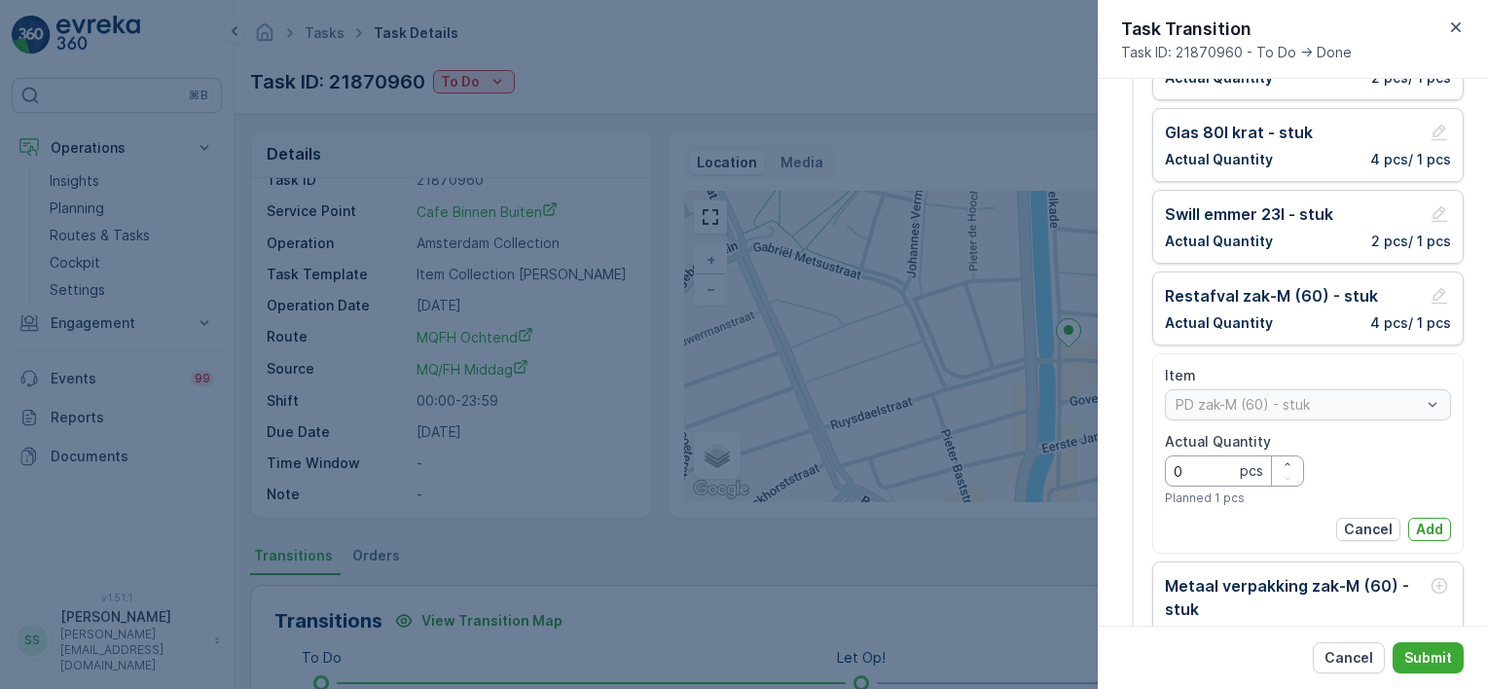
drag, startPoint x: 1098, startPoint y: 467, endPoint x: 1071, endPoint y: 463, distance: 26.6
click at [1072, 463] on div "Tasks Task Details Oscar Circulair ( +02:00 ) Task ID: 21870960 To Do Actions D…" at bounding box center [861, 344] width 1252 height 689
type Quantity "1"
click at [1418, 523] on p "Add" at bounding box center [1429, 529] width 27 height 19
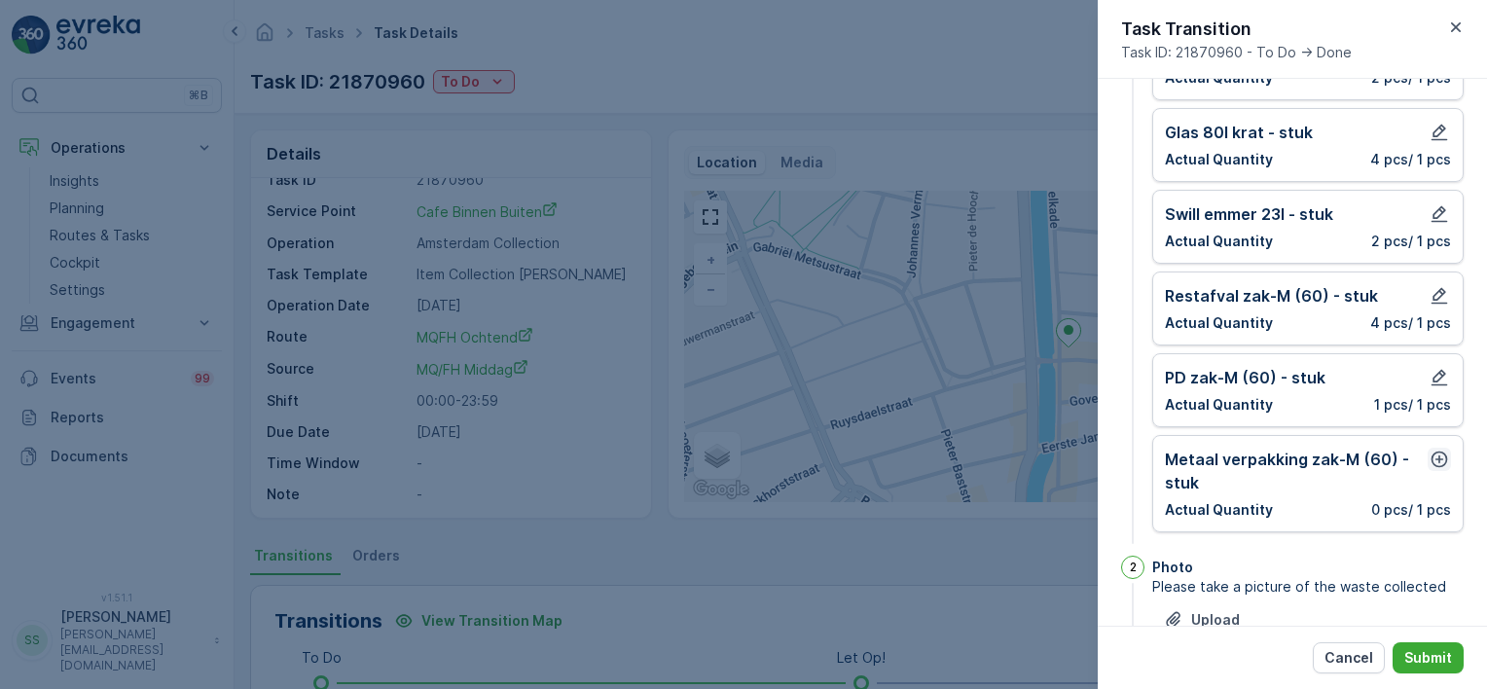
click at [1433, 454] on icon "button" at bounding box center [1439, 459] width 19 height 19
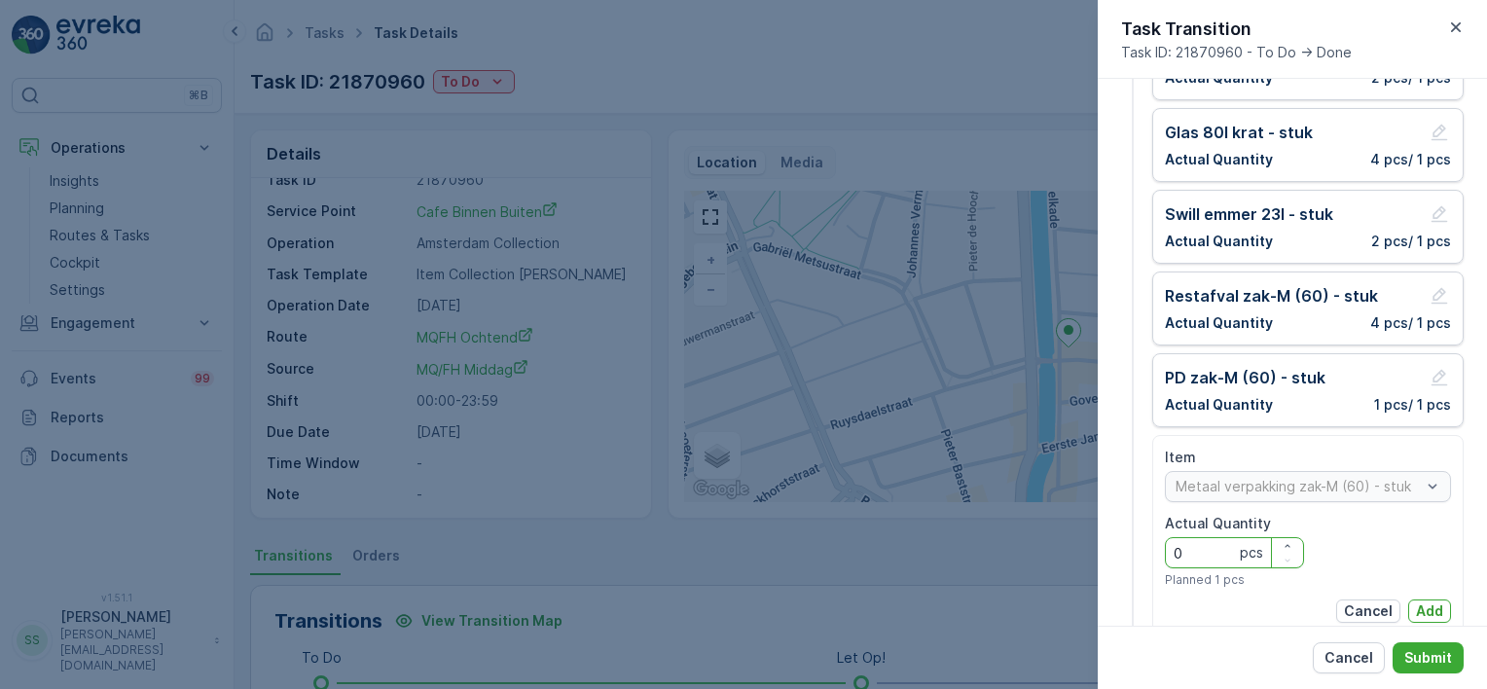
drag, startPoint x: 1187, startPoint y: 542, endPoint x: 1087, endPoint y: 537, distance: 100.3
click at [1088, 537] on div "Tasks Task Details Oscar Circulair ( +02:00 ) Task ID: 21870960 To Do Actions D…" at bounding box center [861, 344] width 1252 height 689
click at [1432, 613] on p "Add" at bounding box center [1429, 610] width 27 height 19
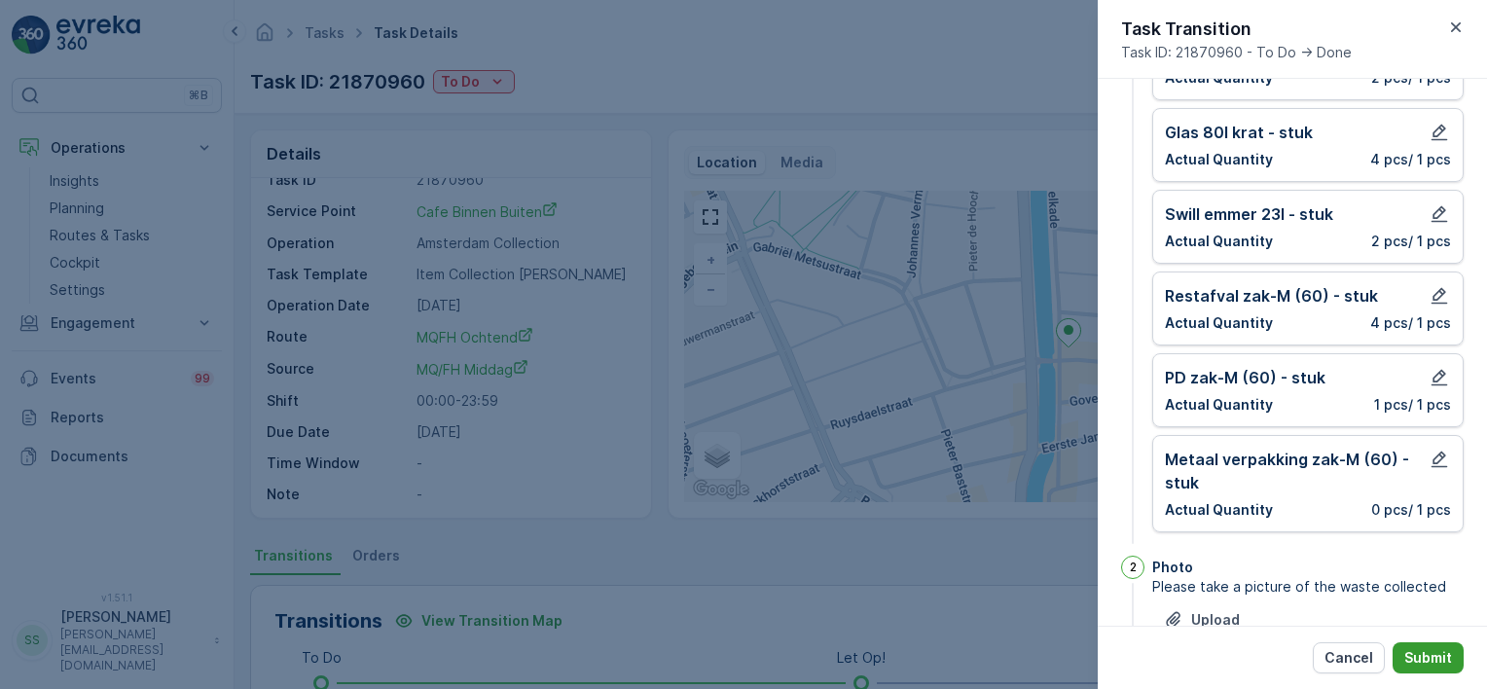
click at [1445, 646] on button "Submit" at bounding box center [1428, 657] width 71 height 31
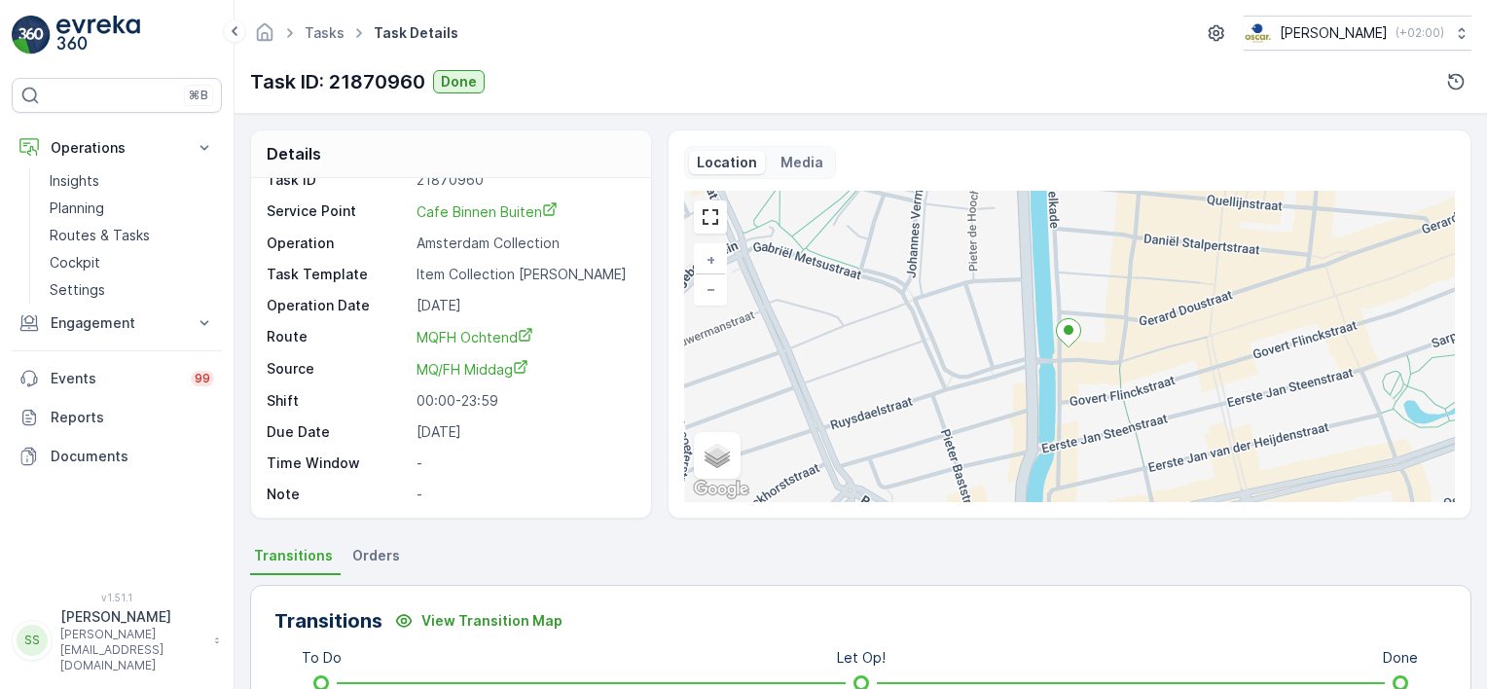
click at [652, 356] on div "Details Task ID 21870960 Service Point Cafe Binnen Buiten Operation Amsterdam C…" at bounding box center [860, 323] width 1221 height 389
click at [81, 232] on p "Routes & Tasks" at bounding box center [100, 235] width 100 height 19
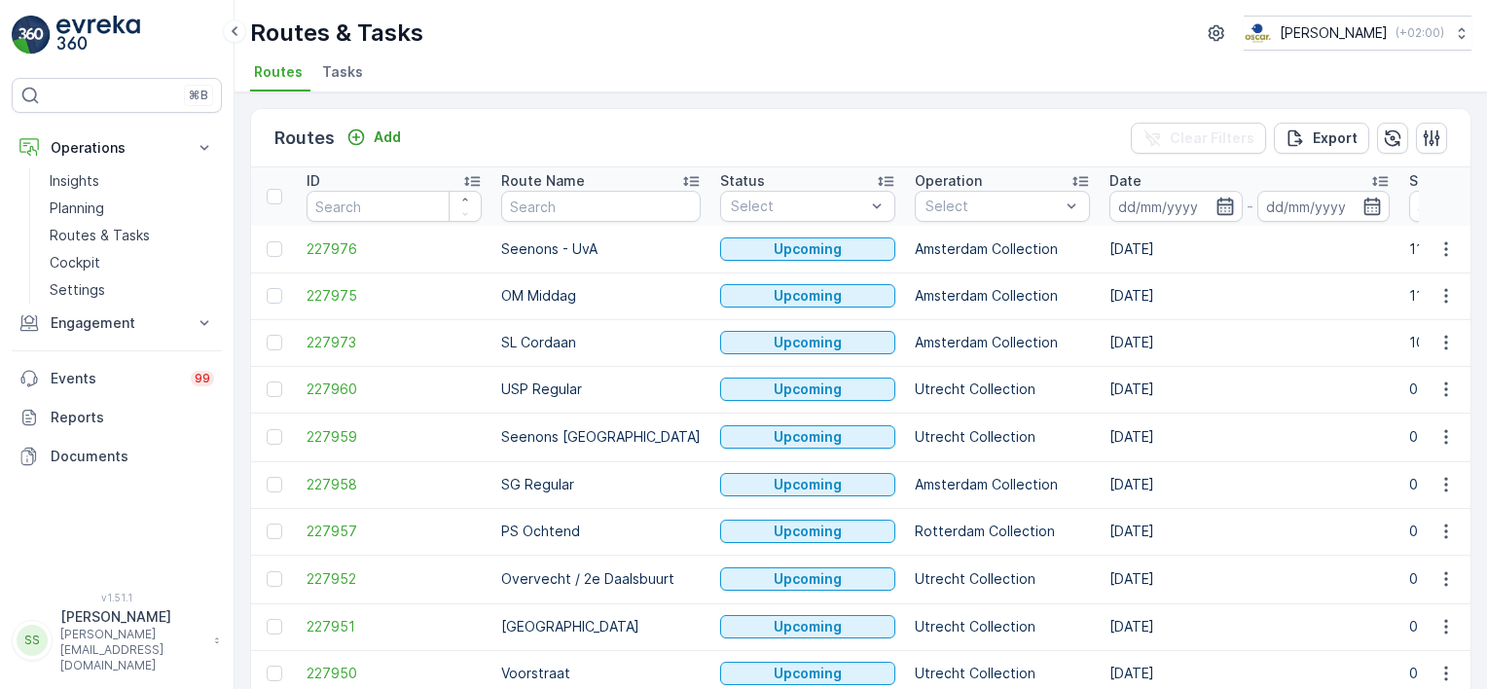
click at [1215, 197] on icon "button" at bounding box center [1224, 206] width 19 height 19
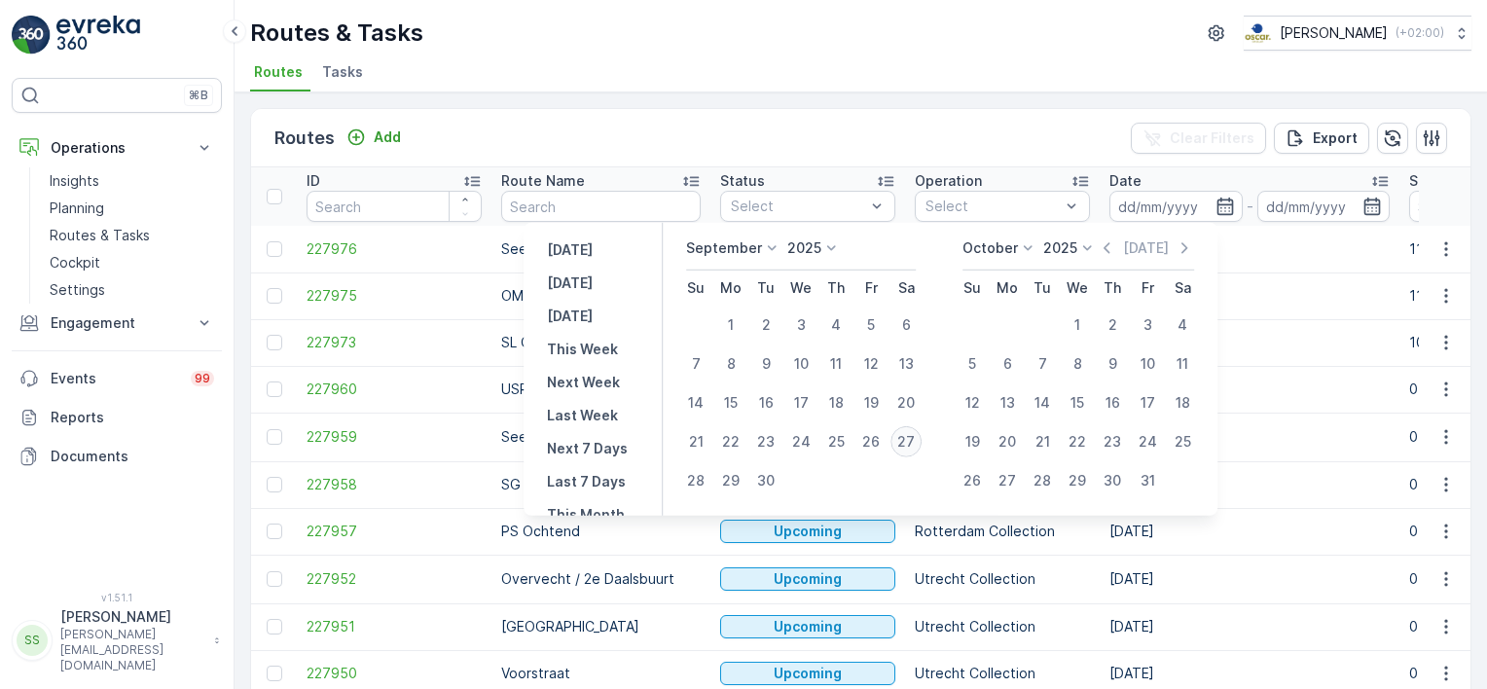
click at [891, 440] on div "27" at bounding box center [905, 441] width 31 height 31
type input "[DATE]"
click at [966, 119] on div "Routes Add Clear Filters Export" at bounding box center [860, 138] width 1219 height 58
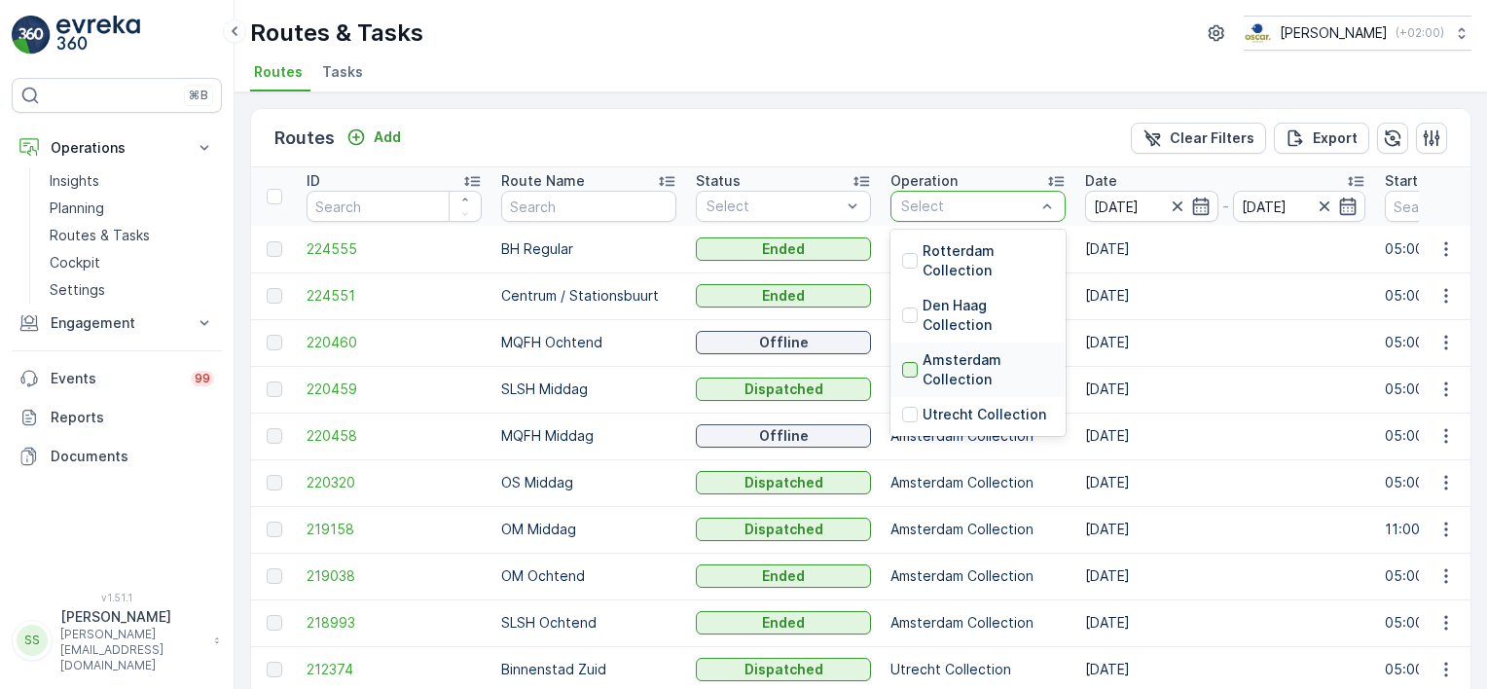
click at [909, 367] on div at bounding box center [910, 370] width 16 height 16
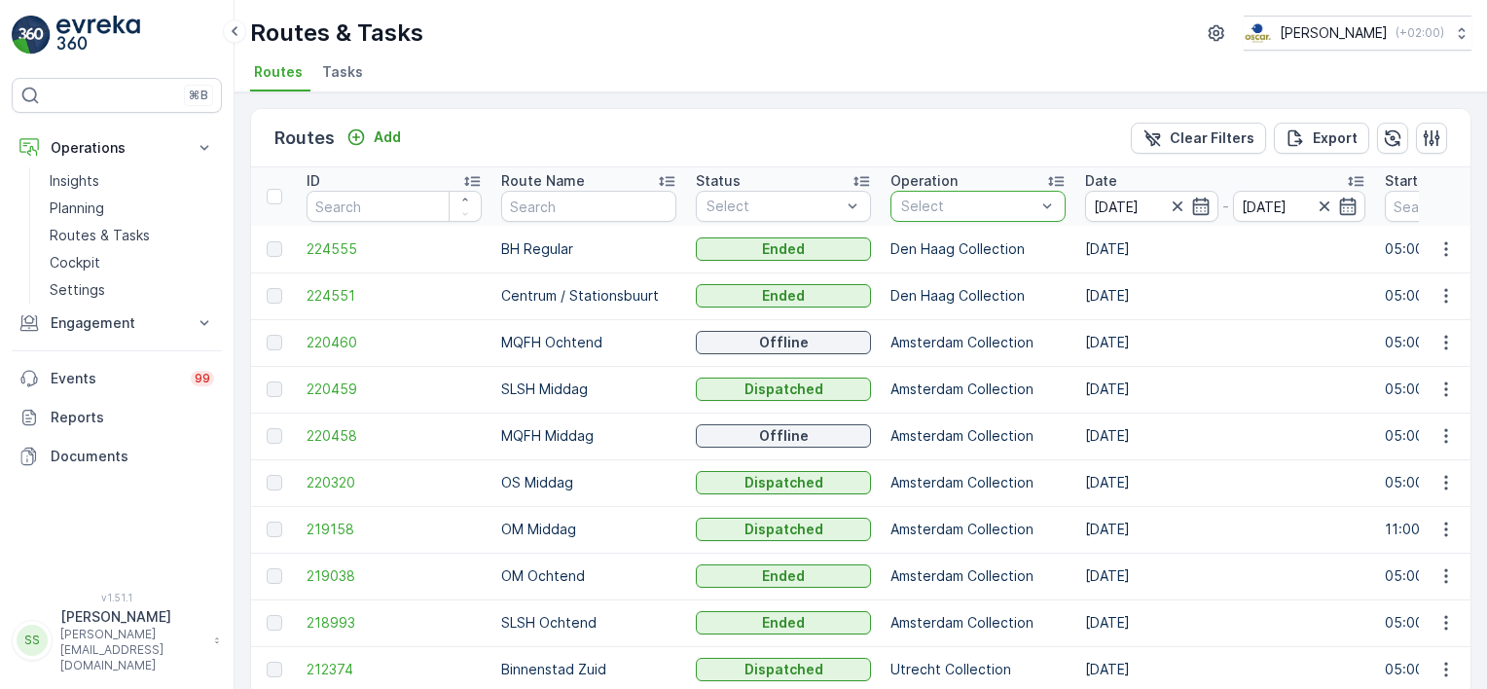
click at [876, 141] on div "Routes Add Clear Filters Export" at bounding box center [860, 138] width 1219 height 58
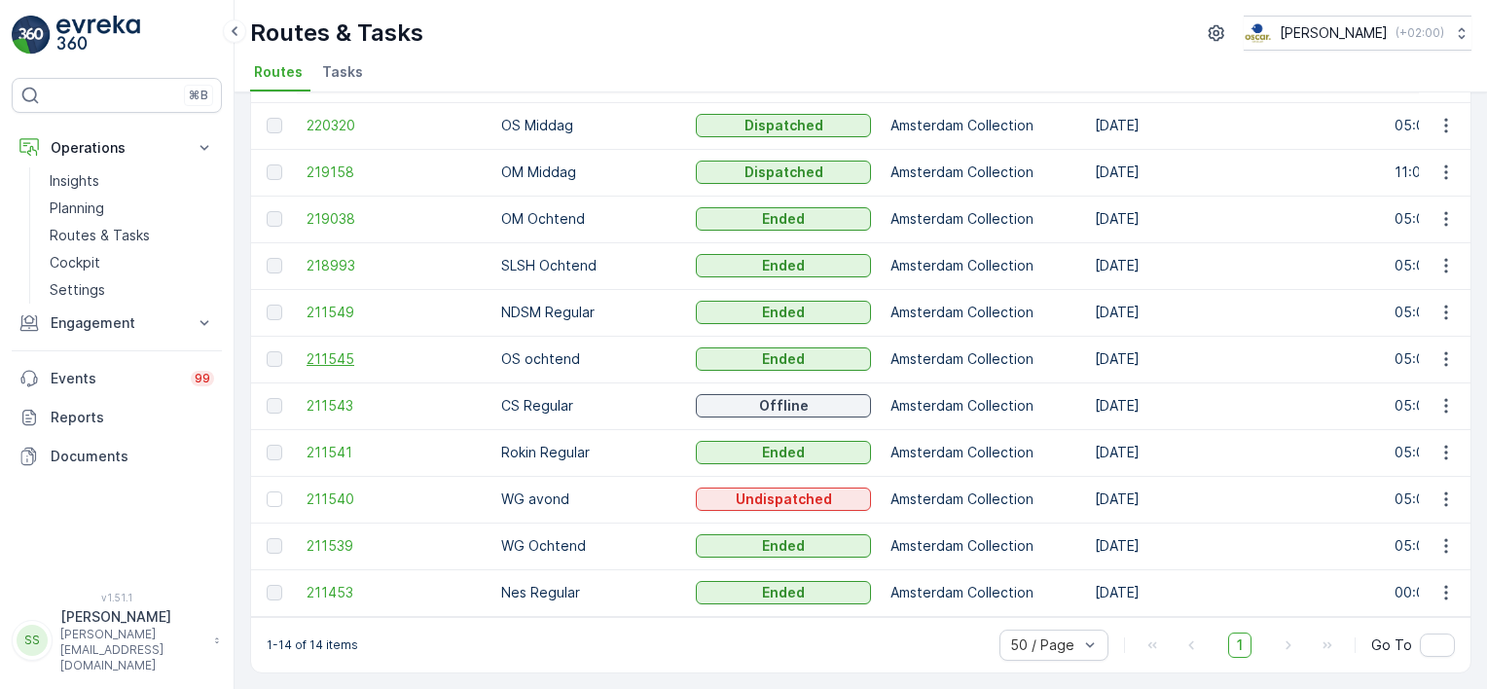
scroll to position [86, 0]
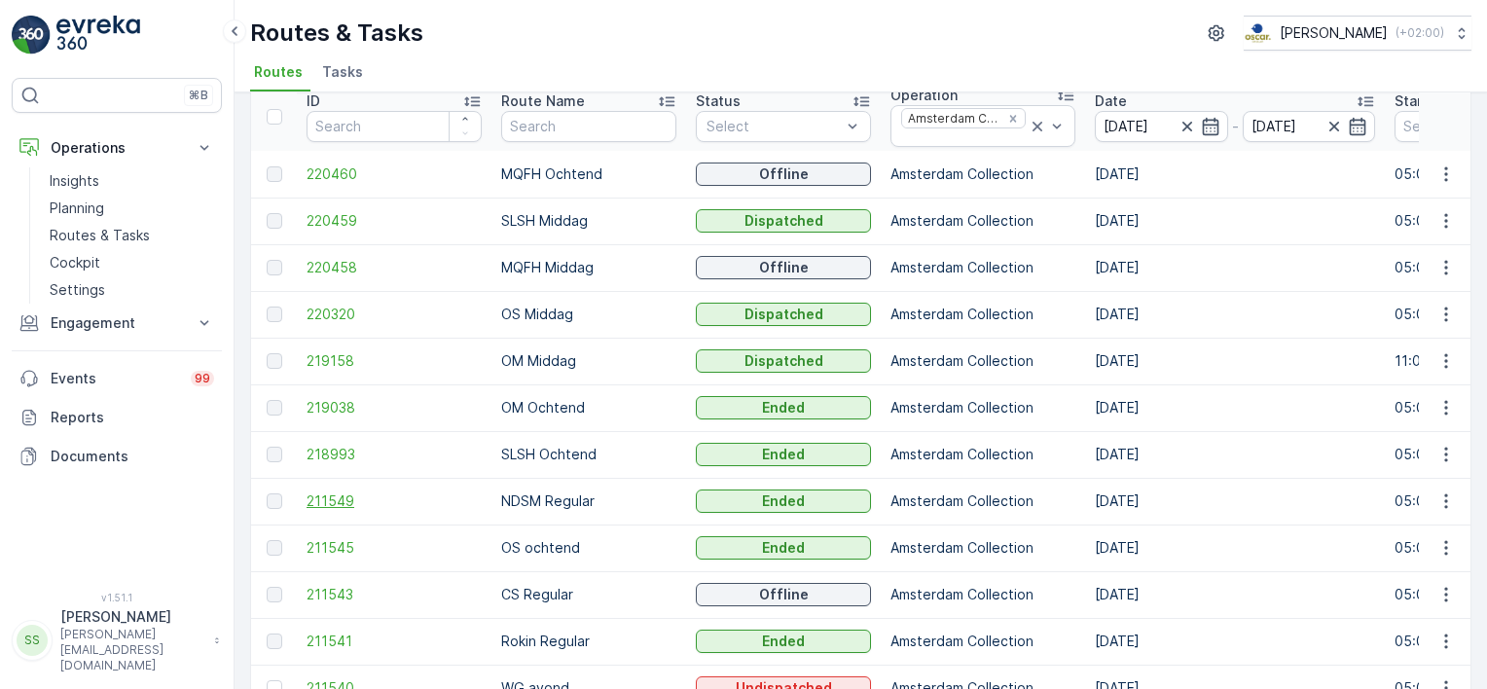
click at [321, 497] on span "211549" at bounding box center [394, 500] width 175 height 19
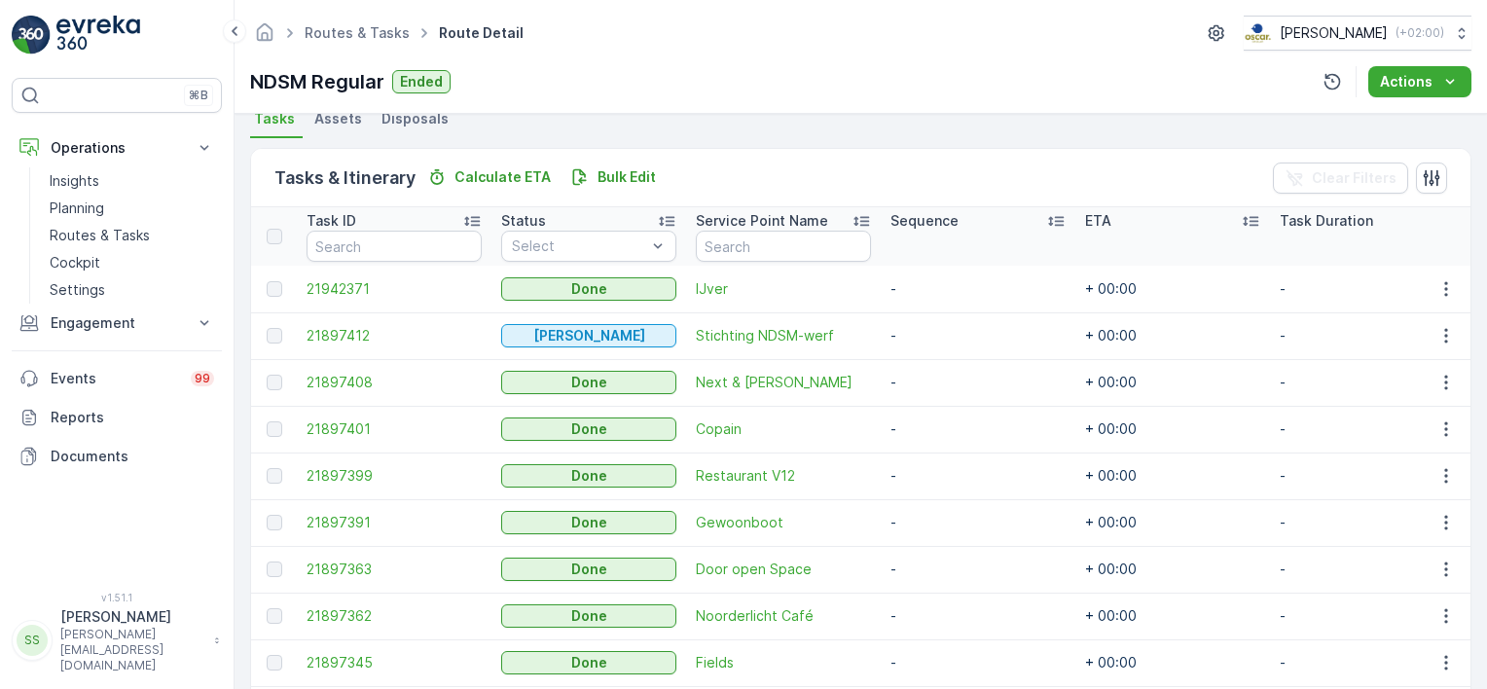
scroll to position [322, 0]
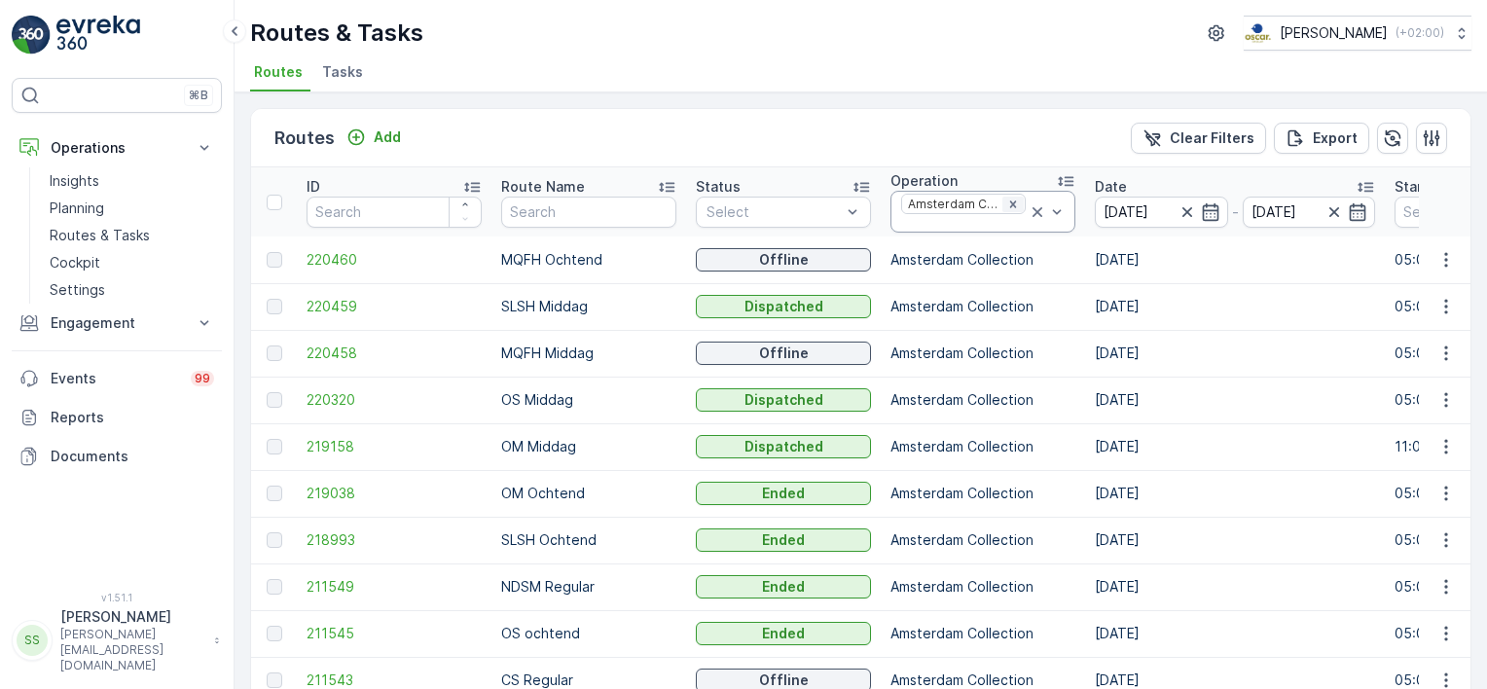
click at [1006, 202] on icon "Remove Amsterdam Collection" at bounding box center [1013, 205] width 14 height 14
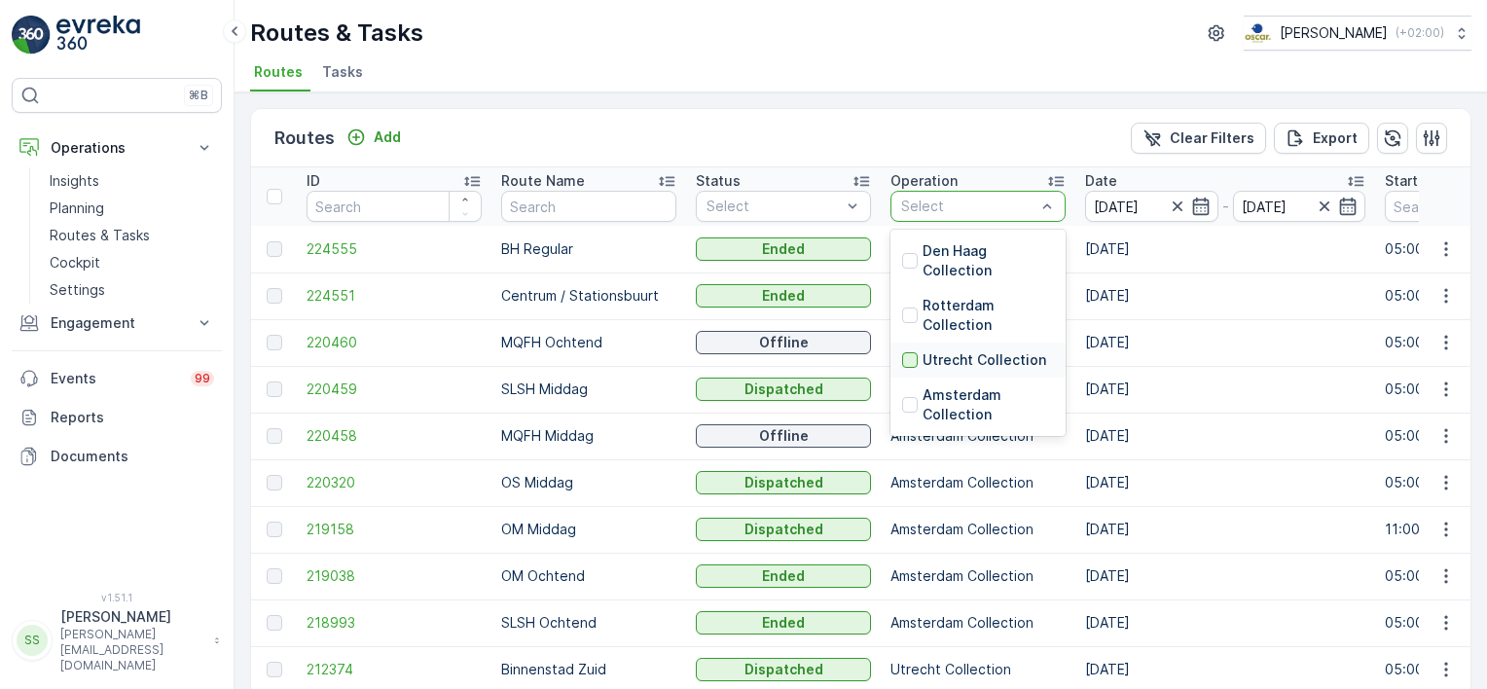
click at [909, 364] on div at bounding box center [910, 360] width 16 height 16
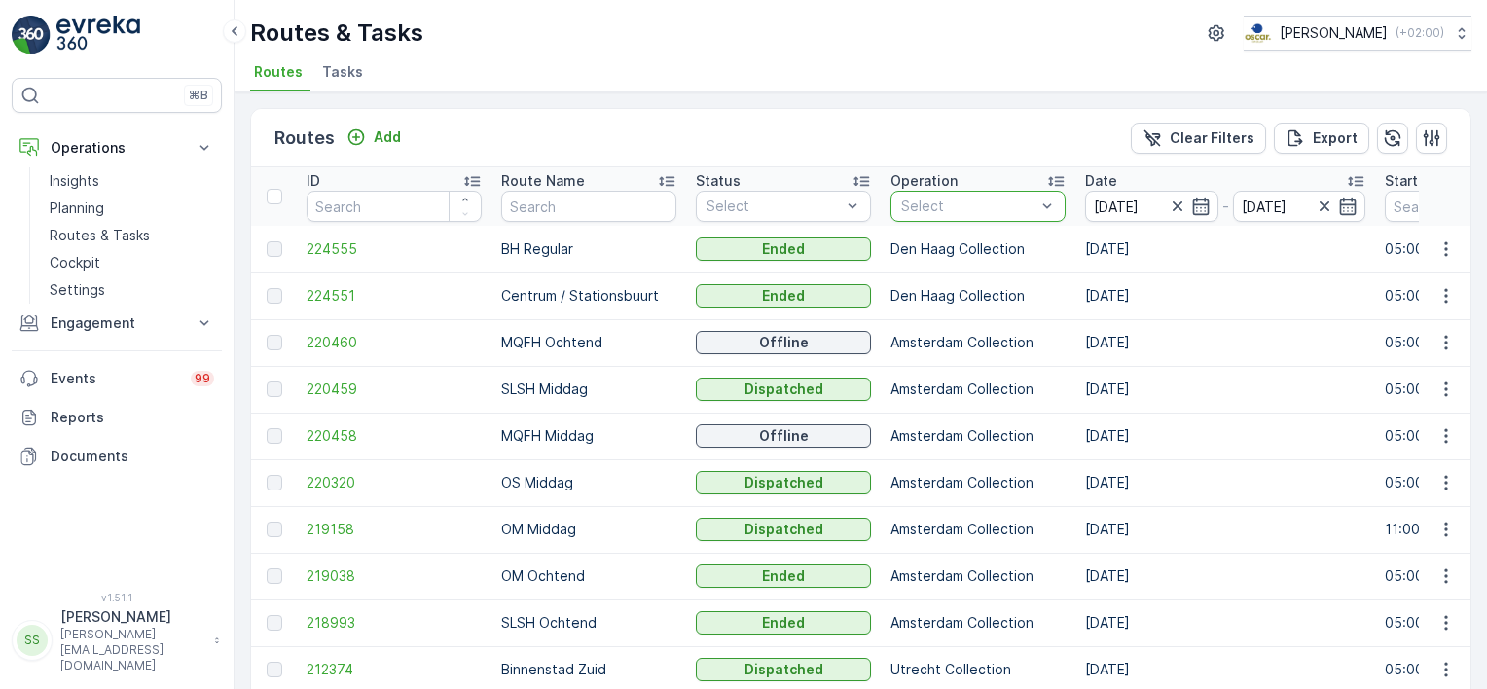
click at [852, 142] on div "Routes Add Clear Filters Export" at bounding box center [860, 138] width 1219 height 58
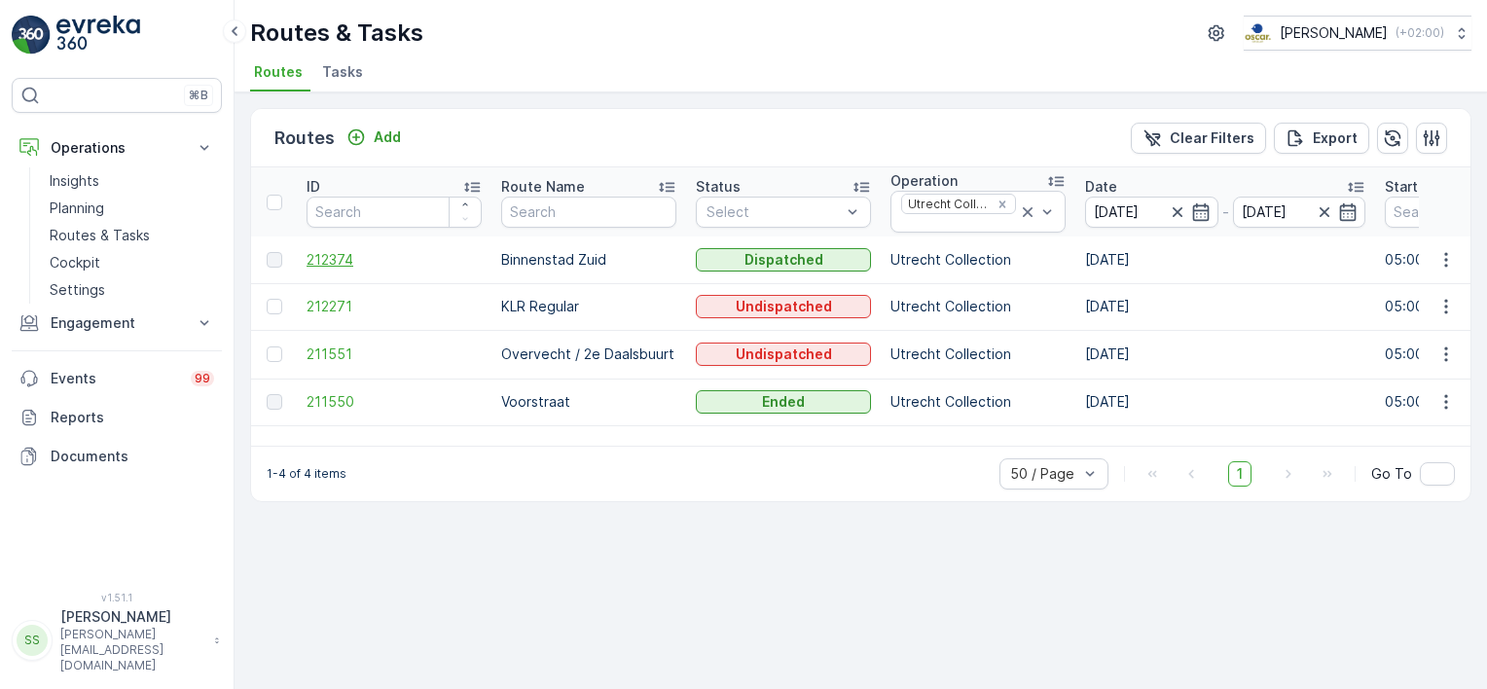
click at [341, 255] on span "212374" at bounding box center [394, 259] width 175 height 19
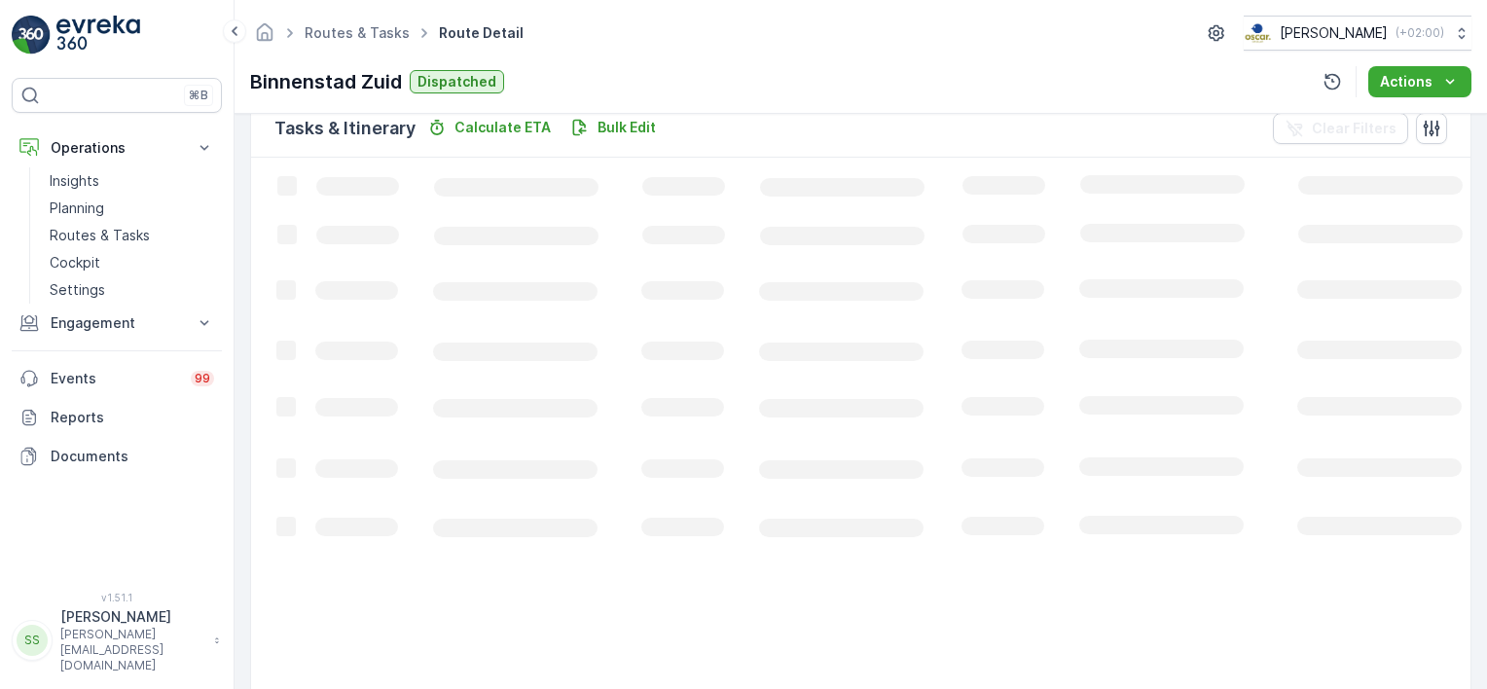
scroll to position [432, 0]
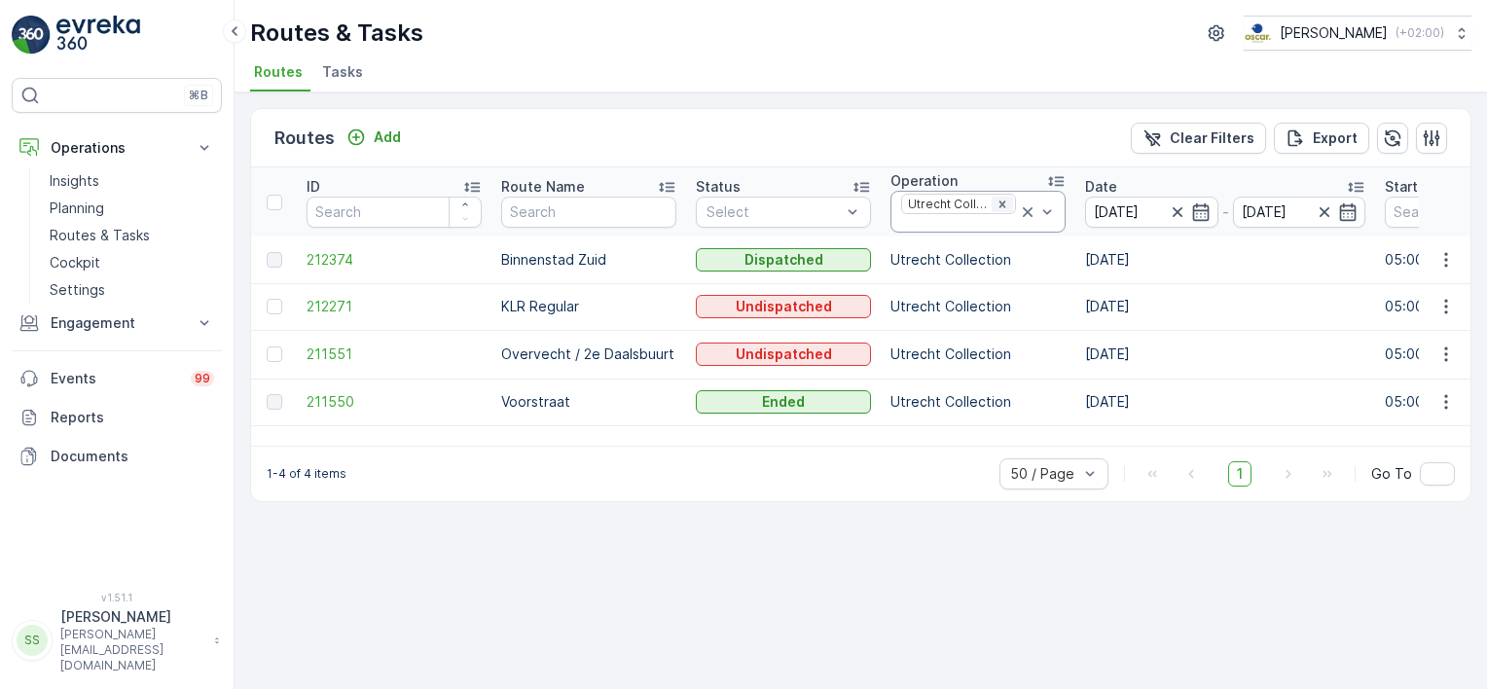
click at [1004, 200] on icon "Remove Utrecht Collection" at bounding box center [1002, 203] width 7 height 7
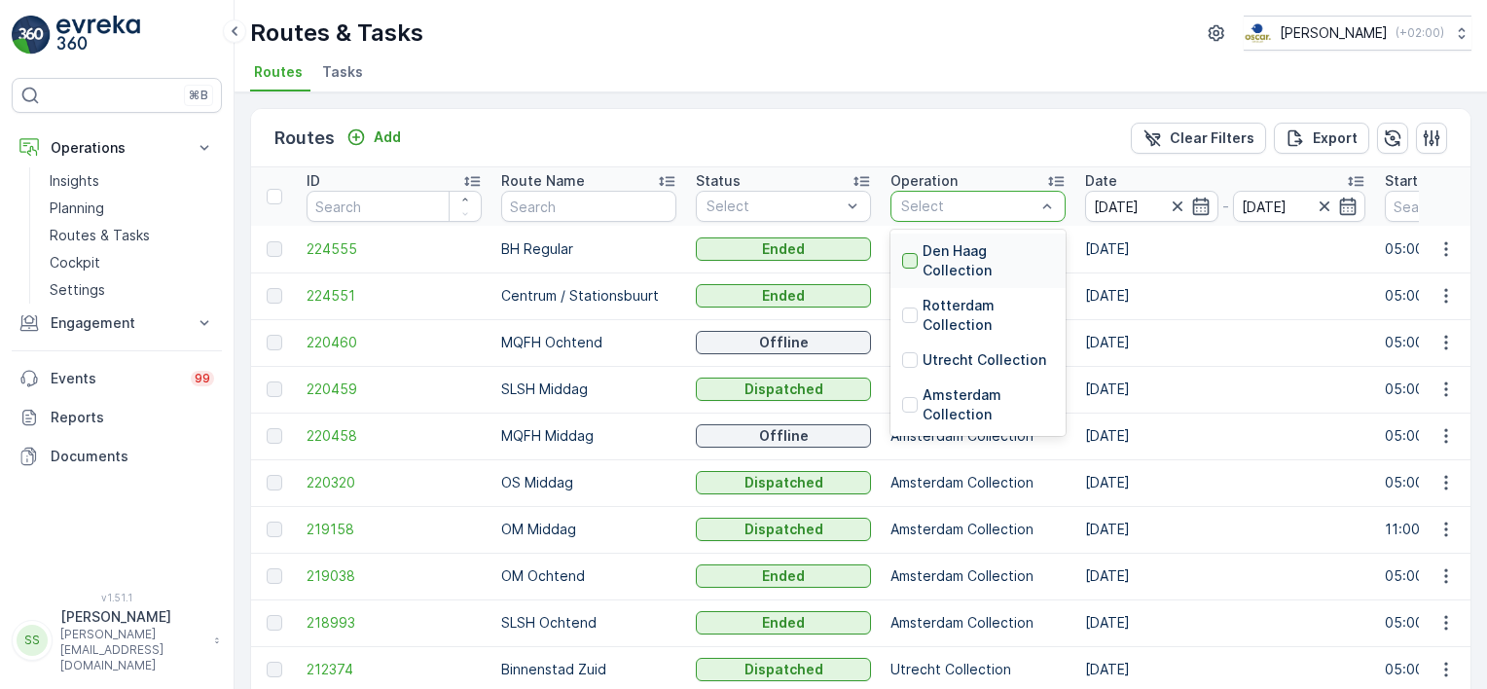
click at [911, 262] on div at bounding box center [910, 261] width 16 height 16
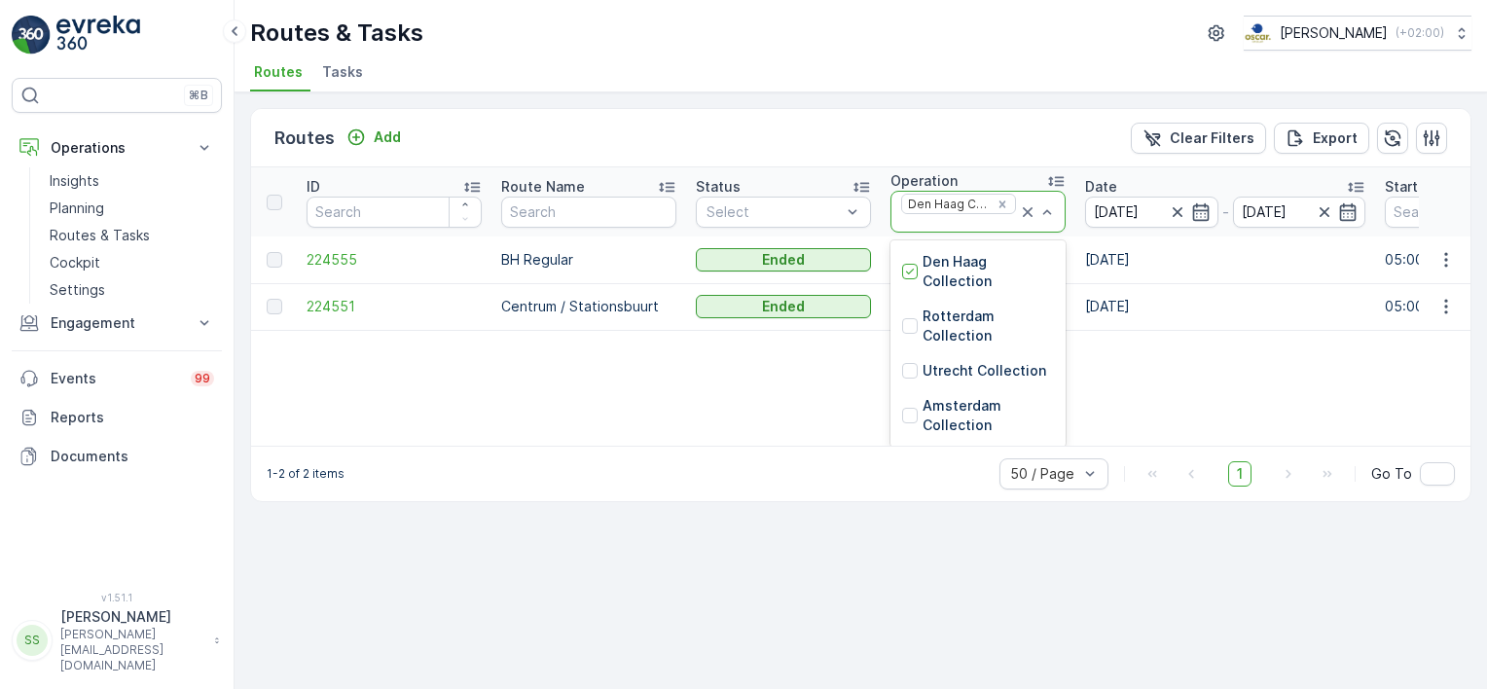
click at [748, 376] on div "ID Route Name Status Select Operation 4 results available. Use Up and Down to c…" at bounding box center [860, 306] width 1219 height 278
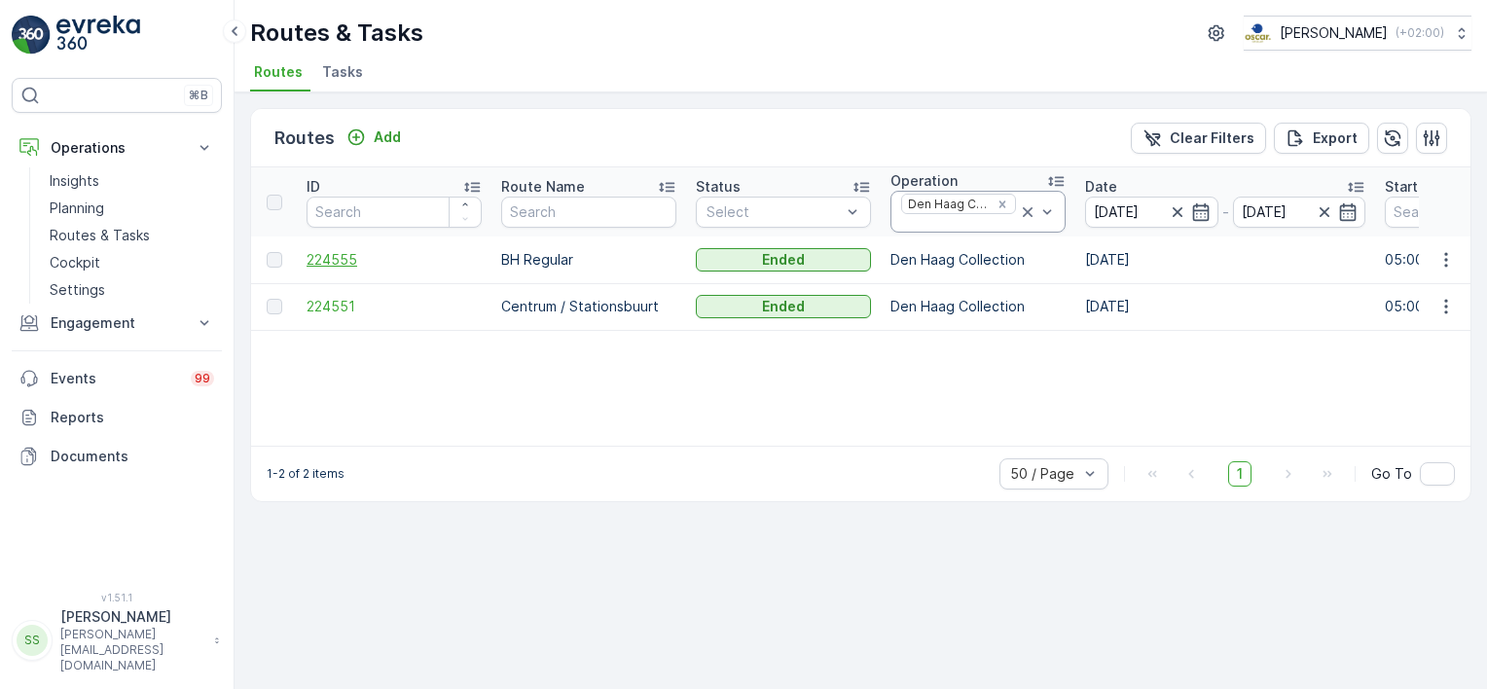
click at [335, 254] on span "224555" at bounding box center [394, 259] width 175 height 19
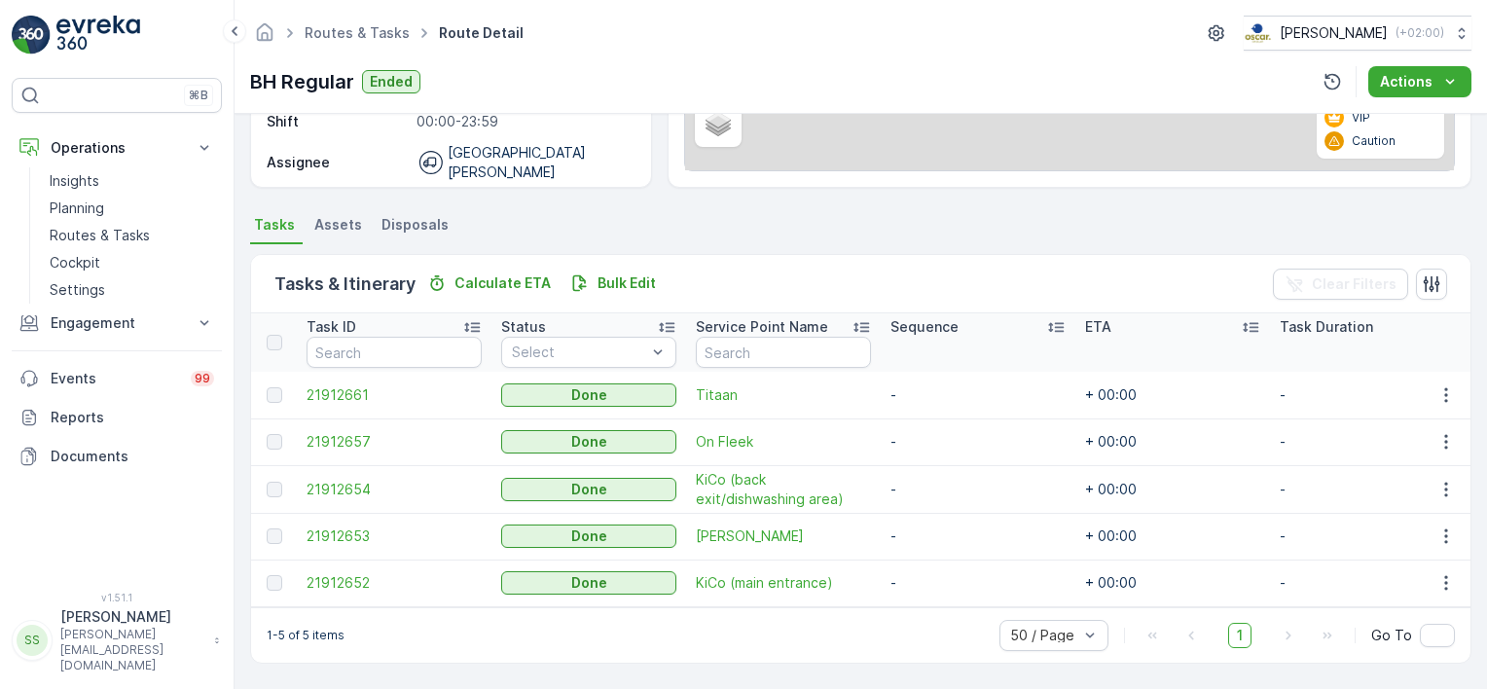
scroll to position [338, 0]
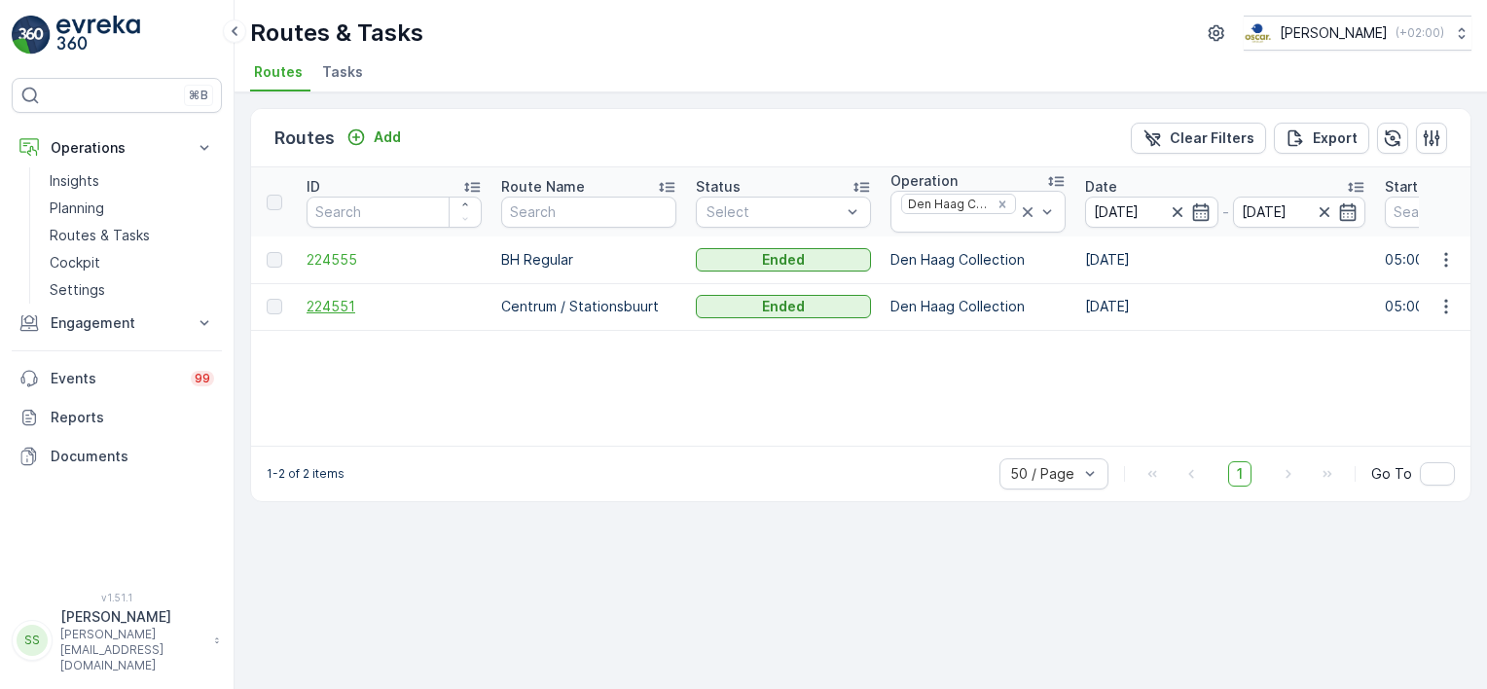
click at [335, 305] on span "224551" at bounding box center [394, 306] width 175 height 19
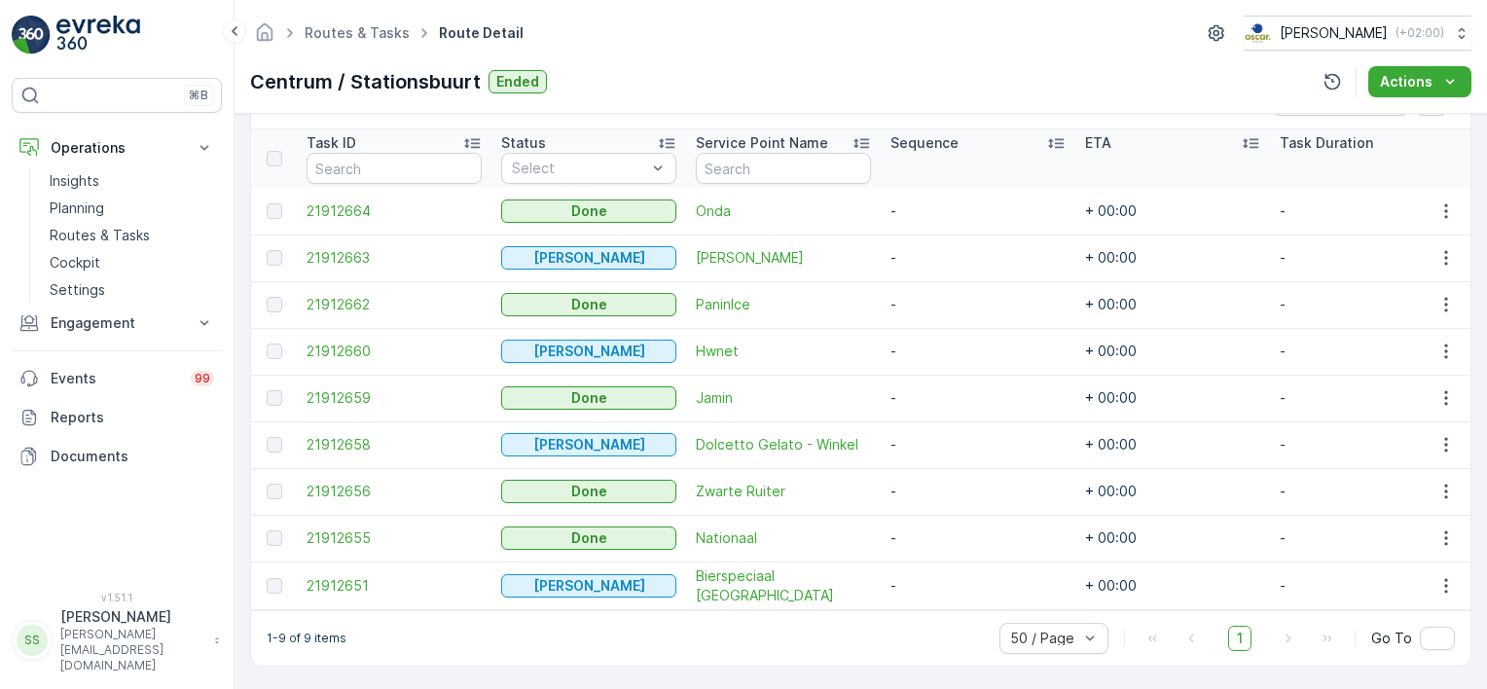
scroll to position [524, 0]
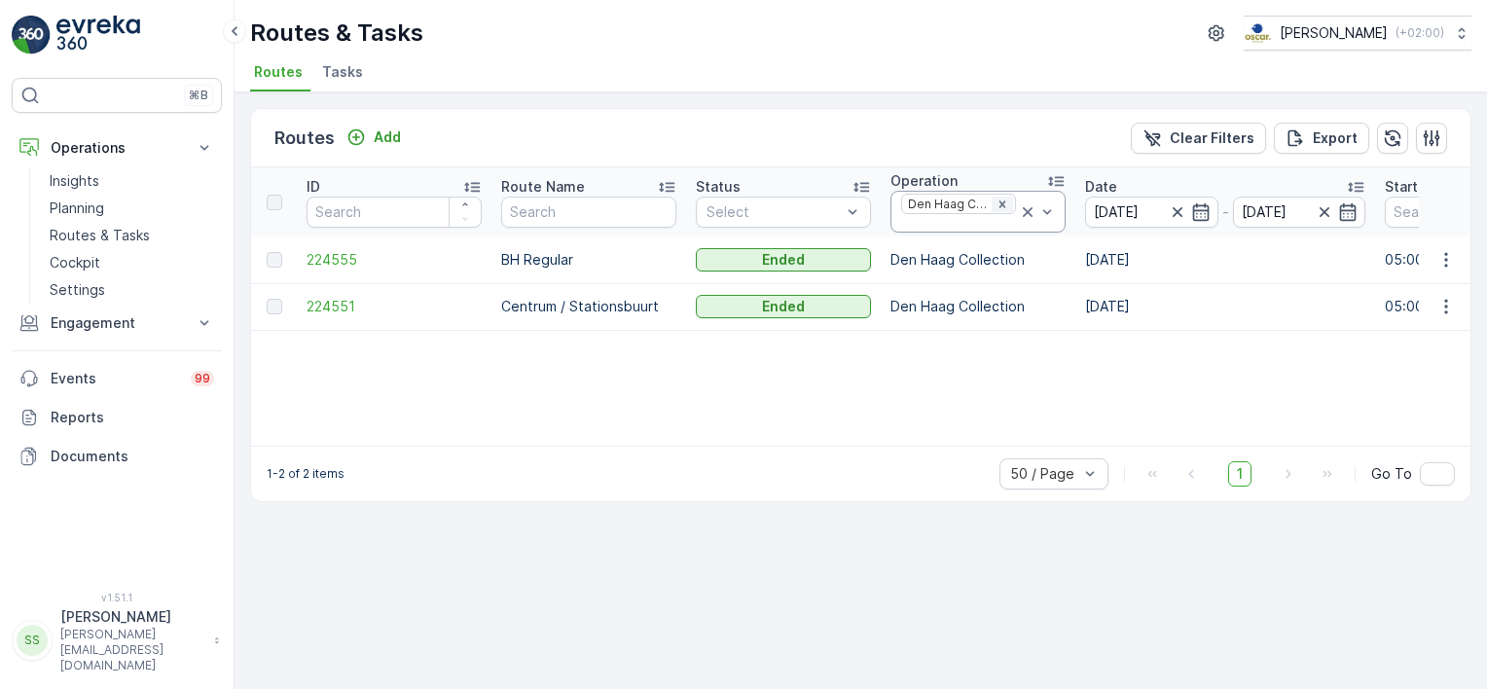
click at [1003, 199] on icon "Remove Den Haag Collection" at bounding box center [1002, 205] width 14 height 14
click at [984, 138] on div "Routes Add Clear Filters Export" at bounding box center [860, 138] width 1219 height 58
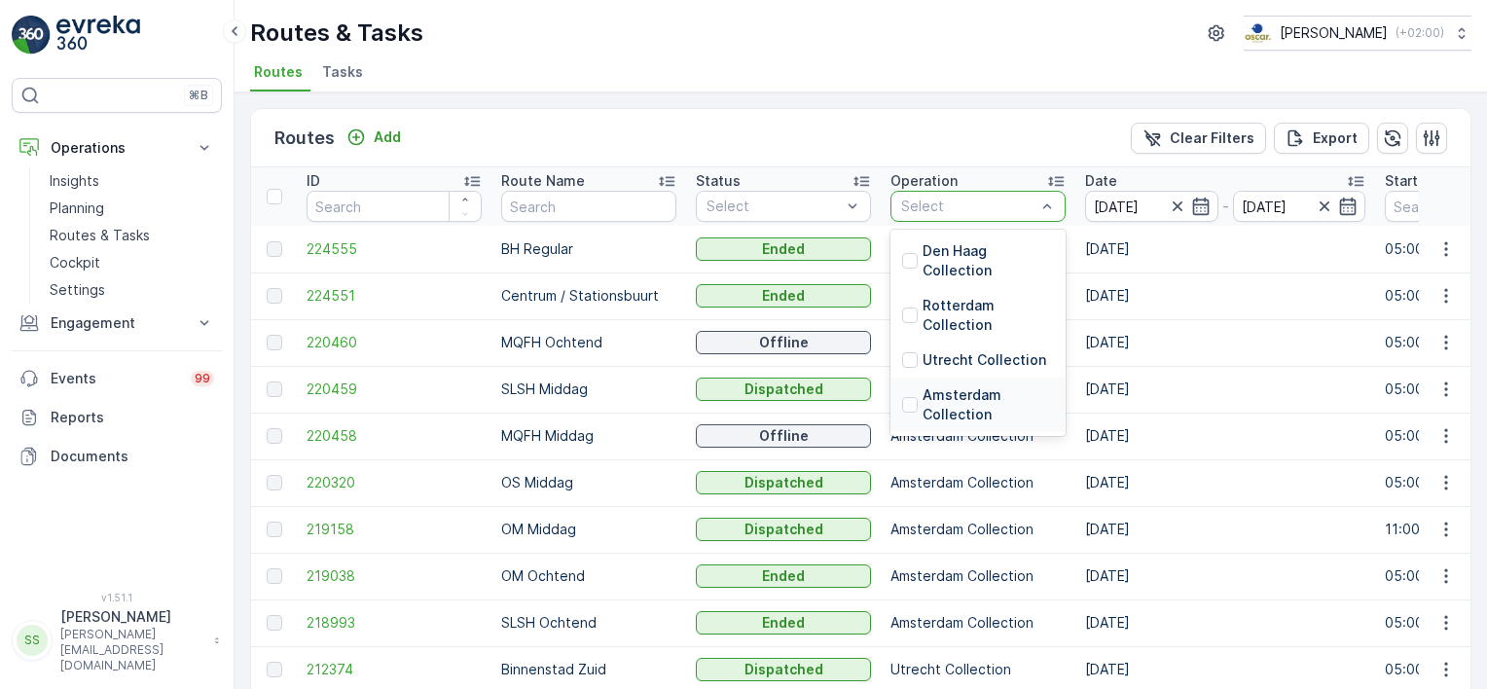
click at [919, 404] on div "Amsterdam Collection" at bounding box center [978, 404] width 152 height 39
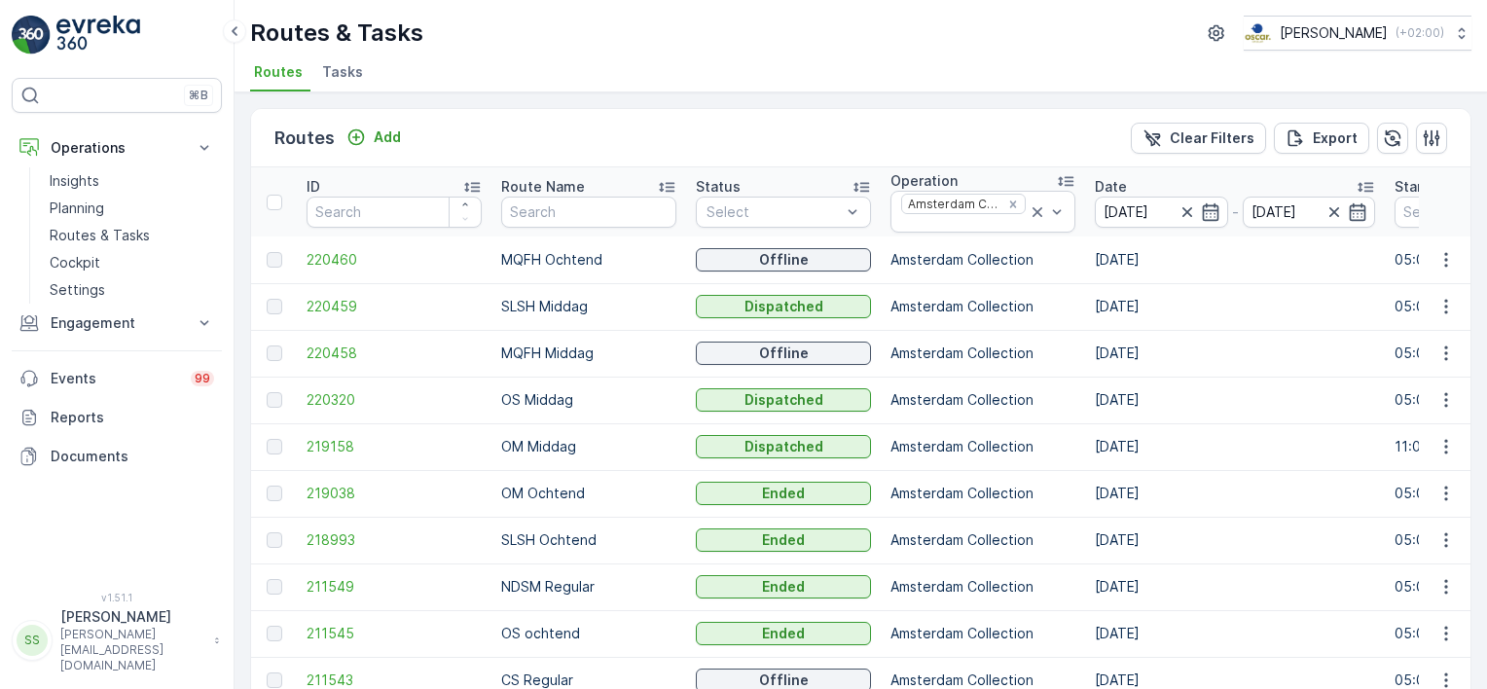
click at [939, 136] on div "Routes Add Clear Filters Export" at bounding box center [860, 138] width 1219 height 58
click at [332, 304] on span "220459" at bounding box center [394, 306] width 175 height 19
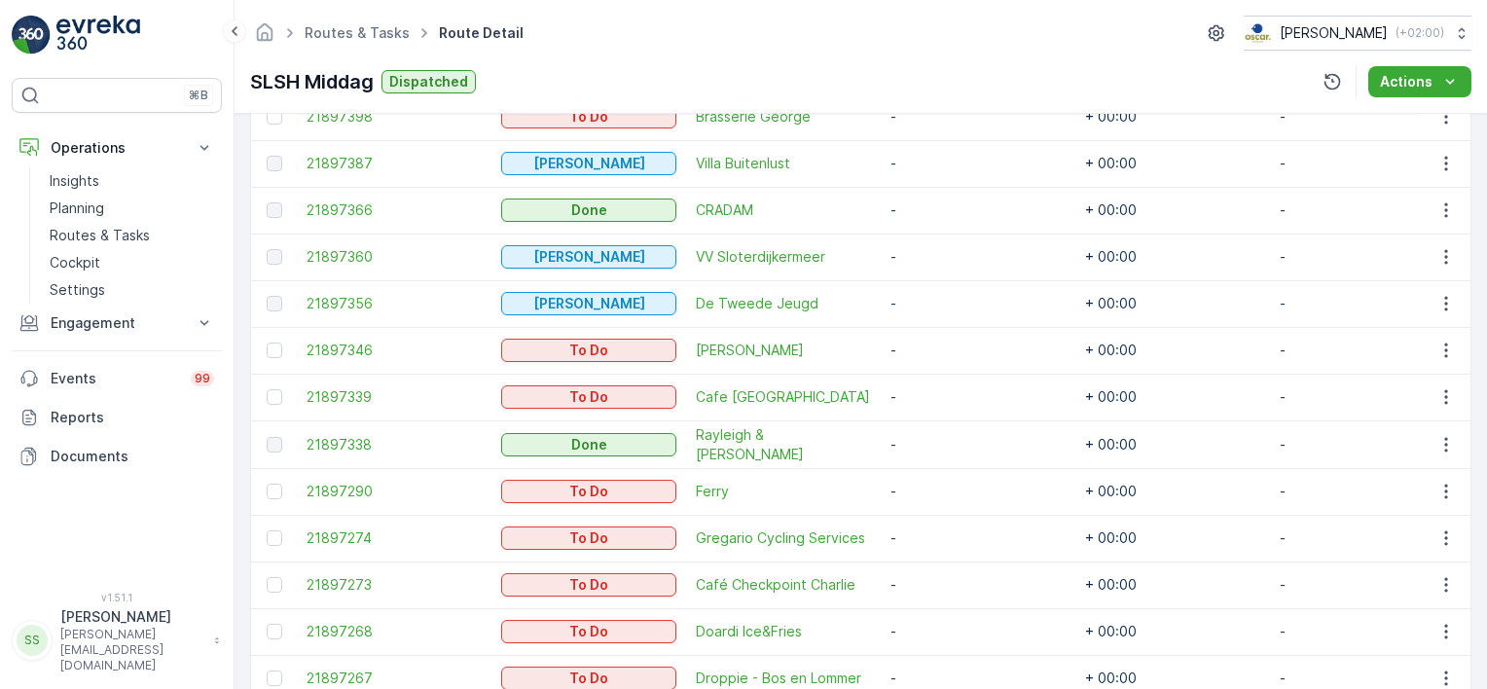
scroll to position [512, 0]
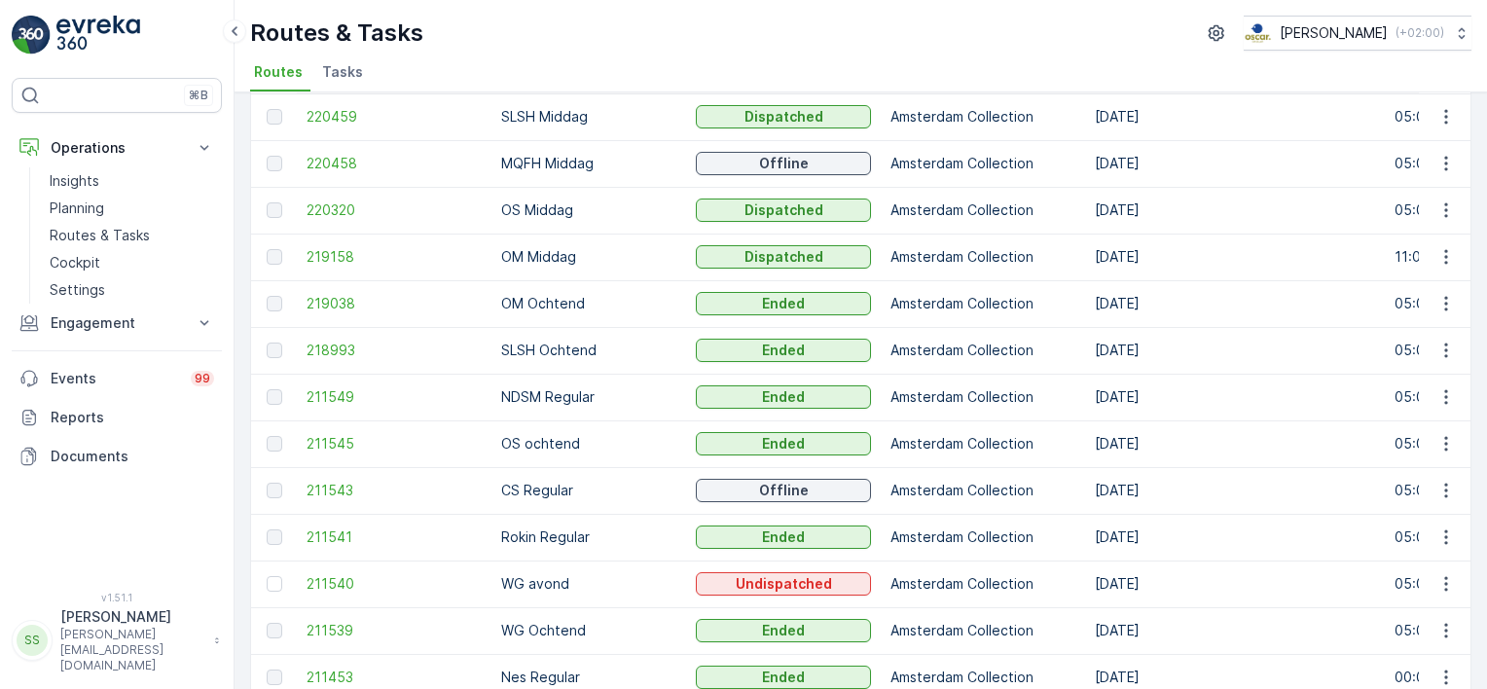
scroll to position [195, 0]
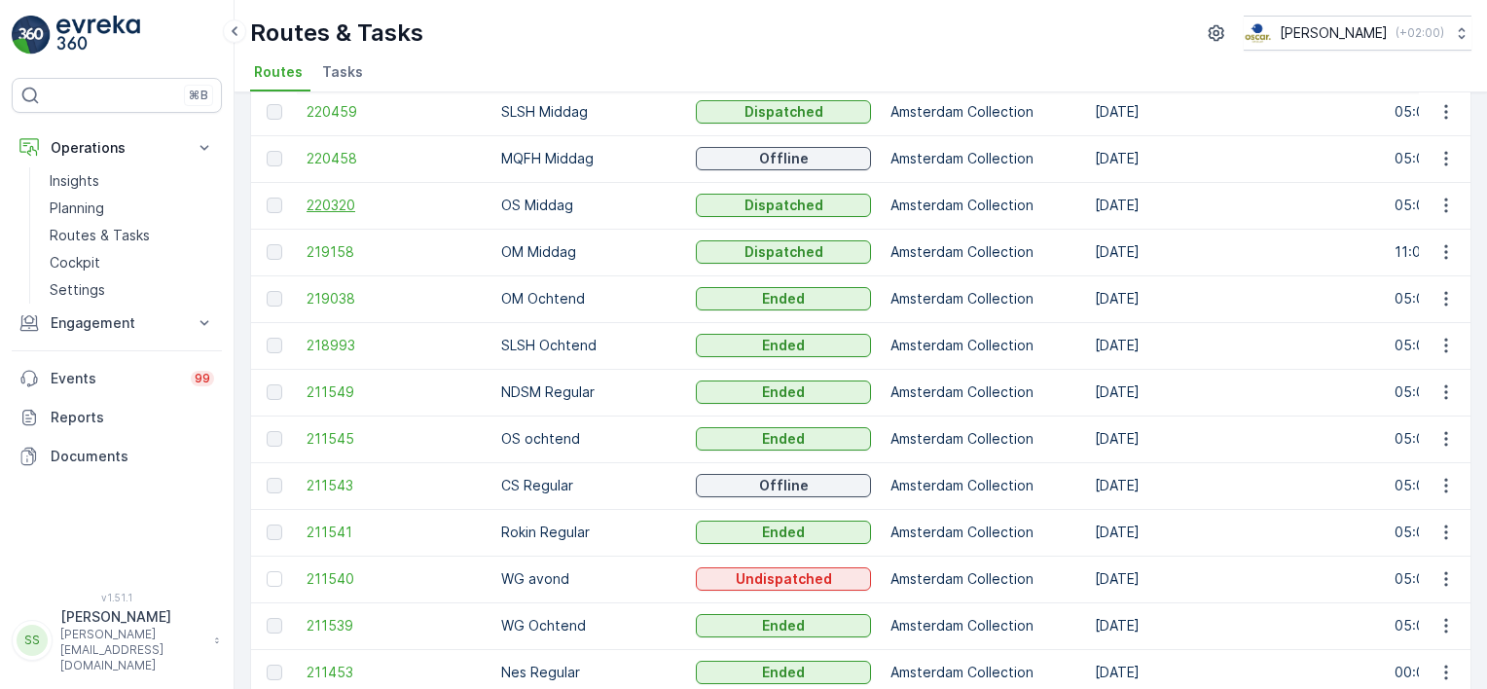
click at [335, 198] on span "220320" at bounding box center [394, 205] width 175 height 19
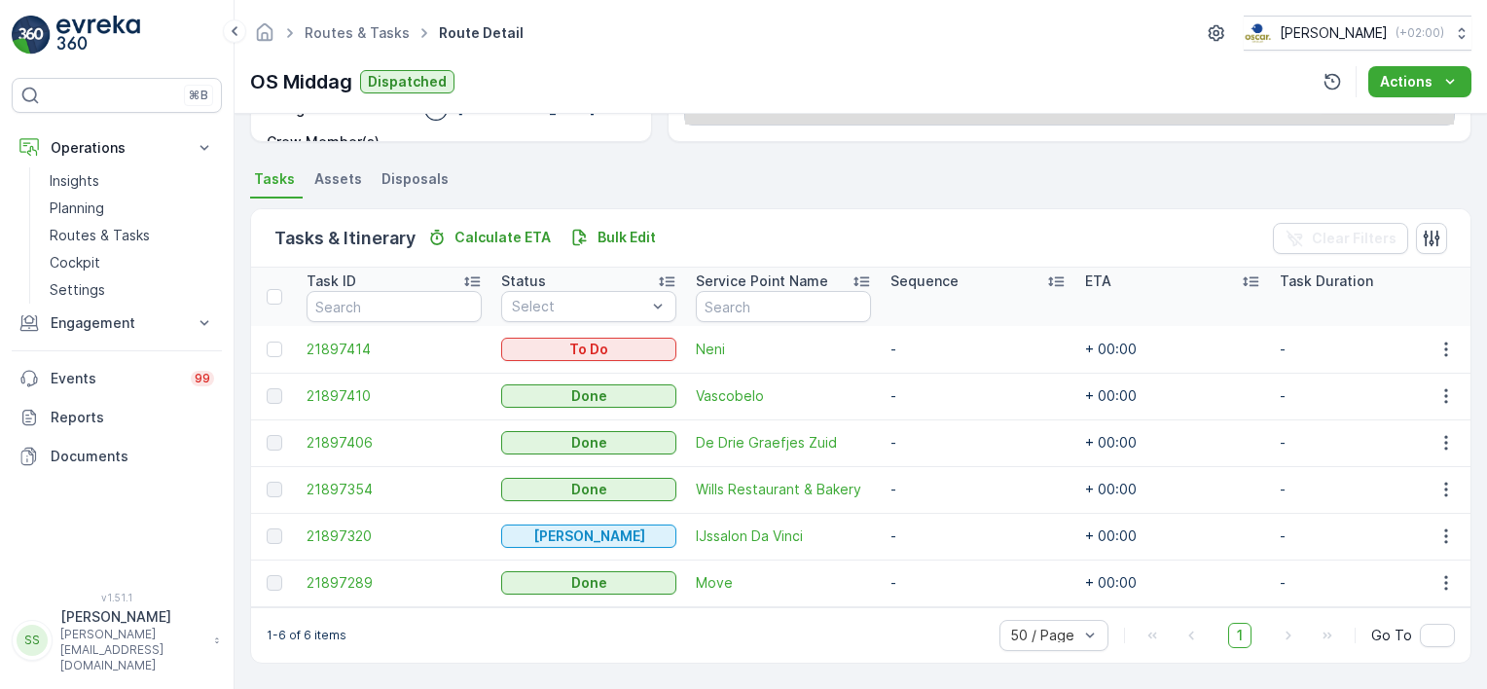
scroll to position [383, 0]
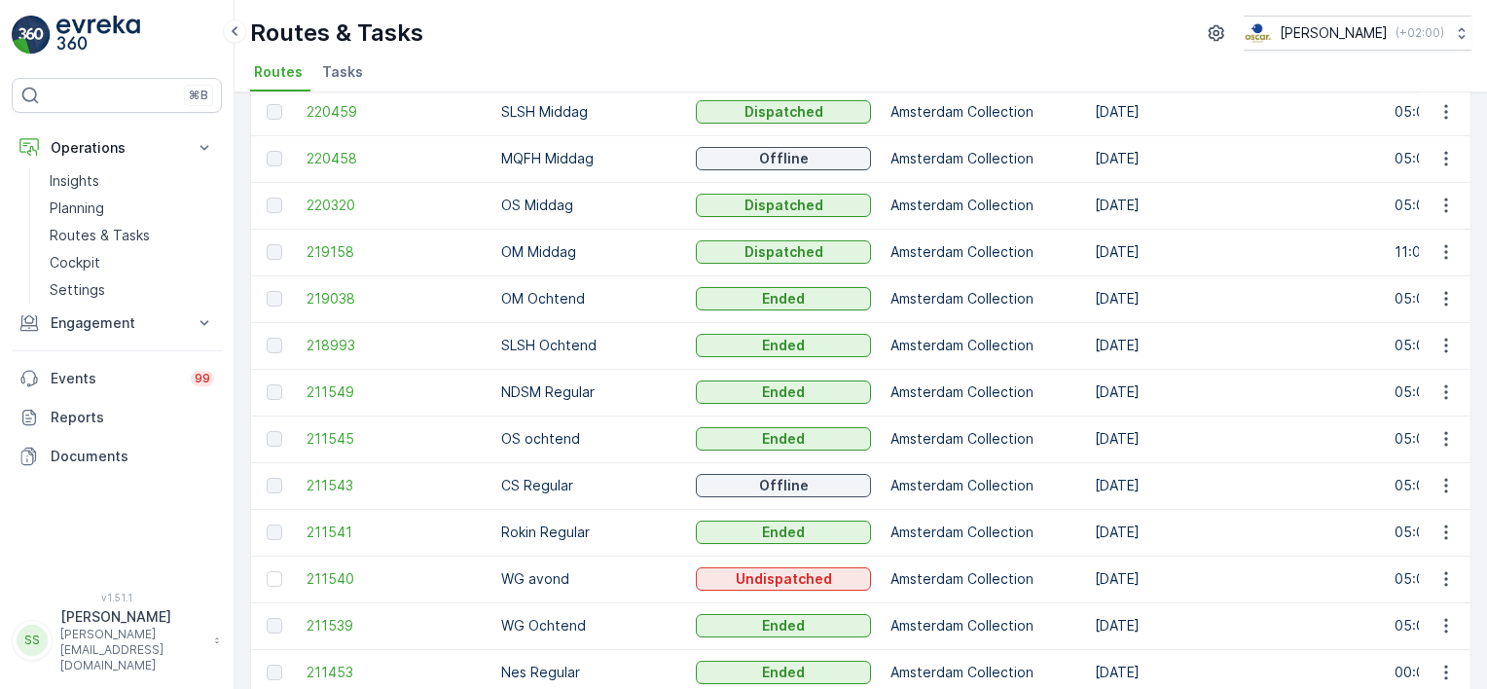
scroll to position [280, 0]
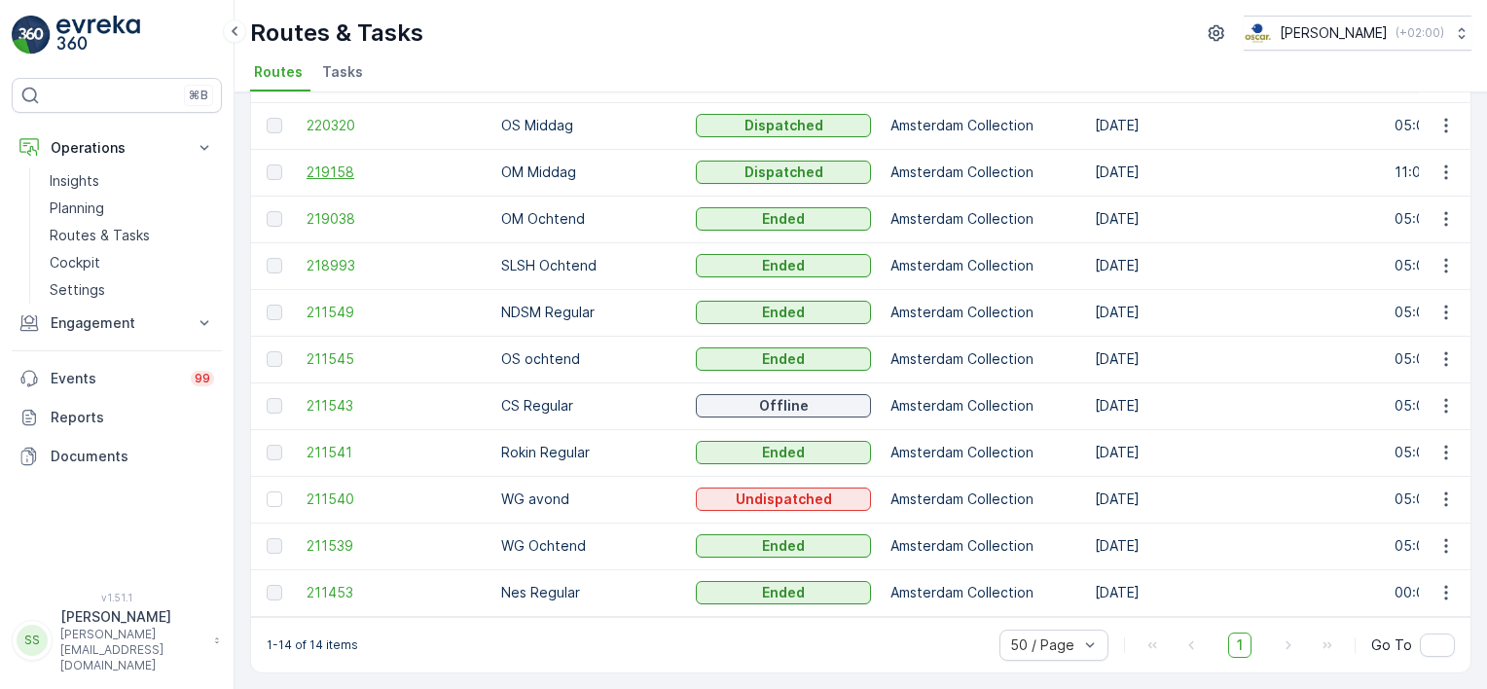
click at [335, 163] on span "219158" at bounding box center [394, 172] width 175 height 19
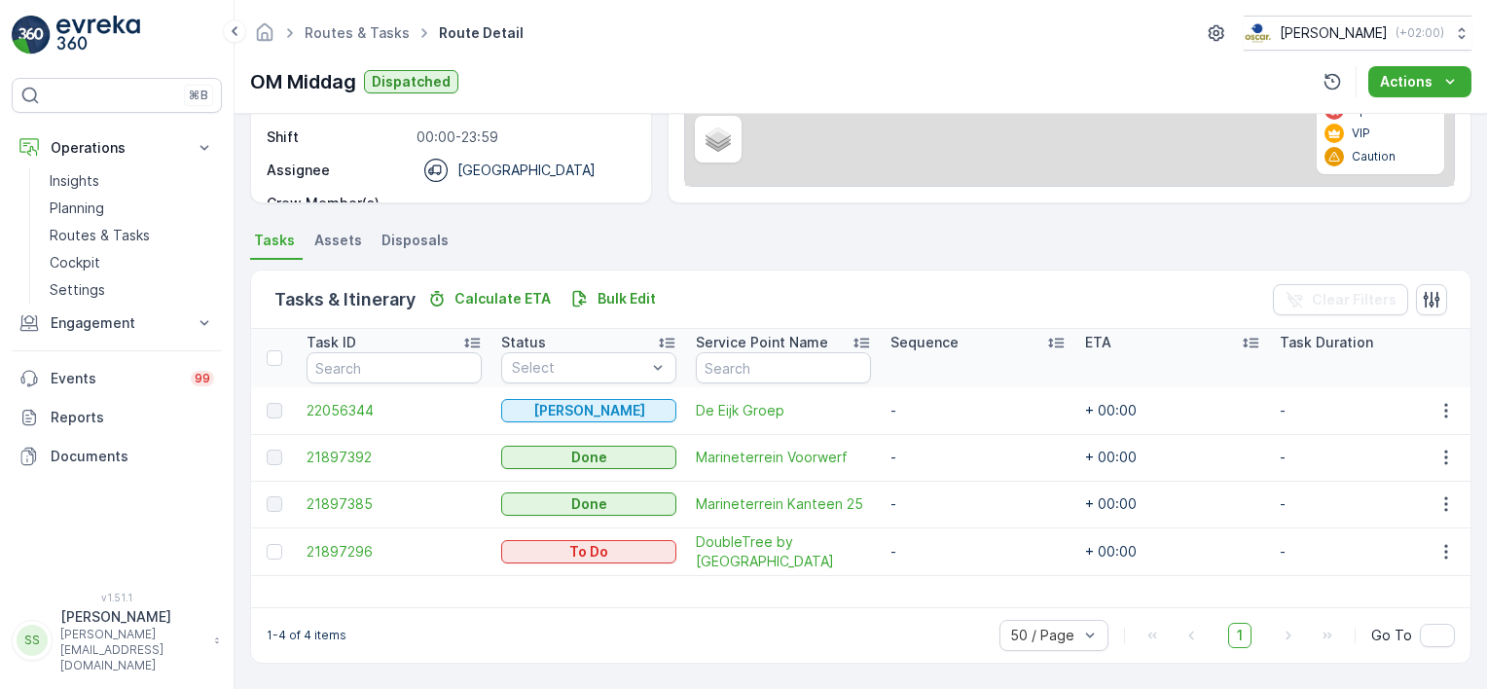
scroll to position [313, 0]
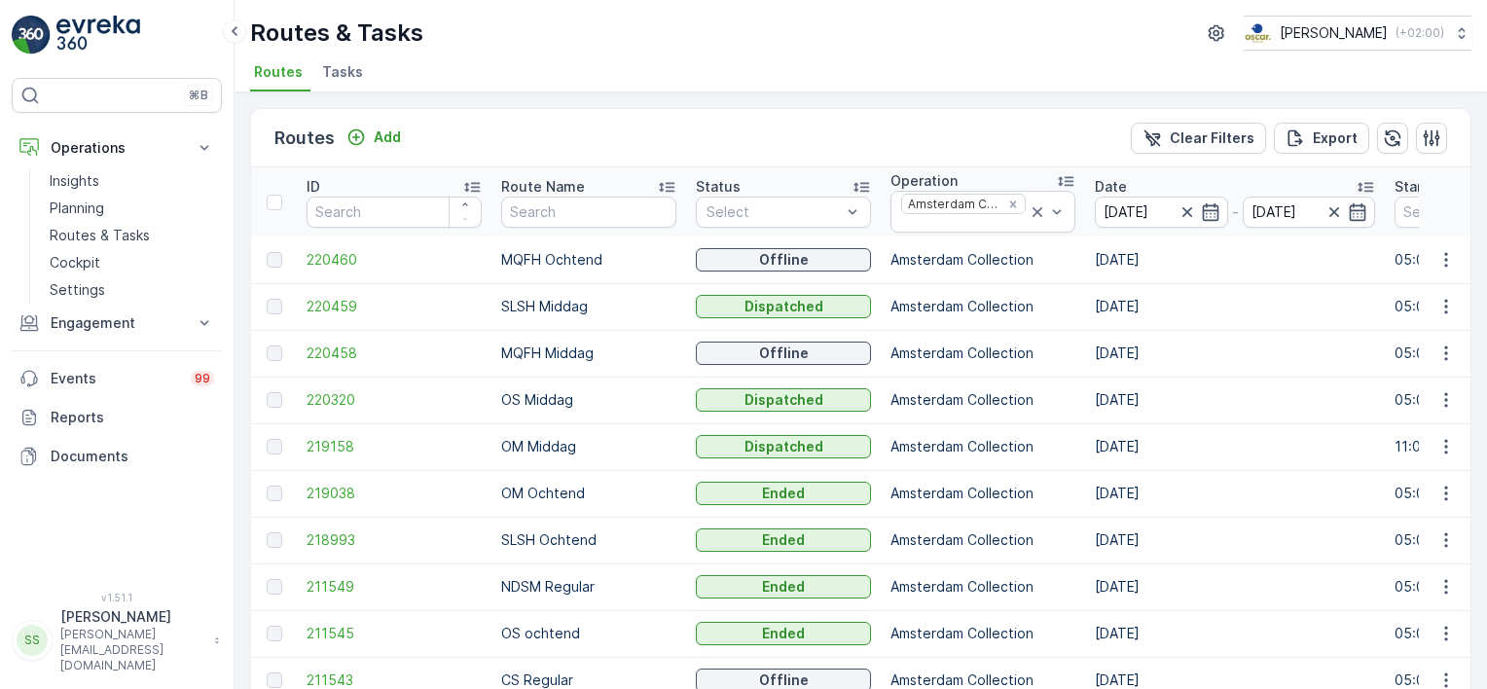
click at [677, 125] on div "Routes Add Clear Filters Export" at bounding box center [860, 138] width 1219 height 58
drag, startPoint x: 502, startPoint y: 142, endPoint x: 563, endPoint y: 136, distance: 61.6
click at [563, 136] on div "Routes Add Clear Filters Export" at bounding box center [860, 138] width 1219 height 58
click at [1203, 209] on icon "button" at bounding box center [1210, 211] width 19 height 19
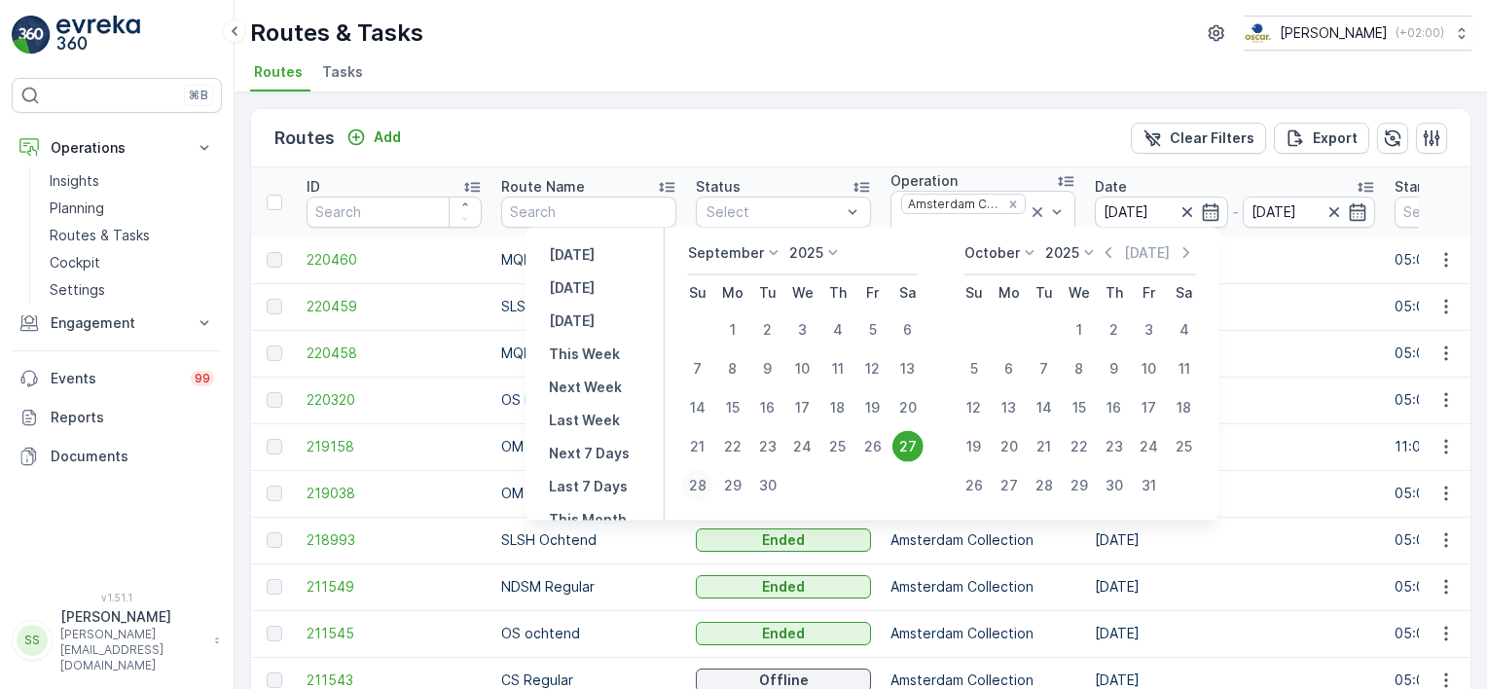
click at [696, 487] on div "28" at bounding box center [697, 485] width 31 height 31
type input "28.09.2025"
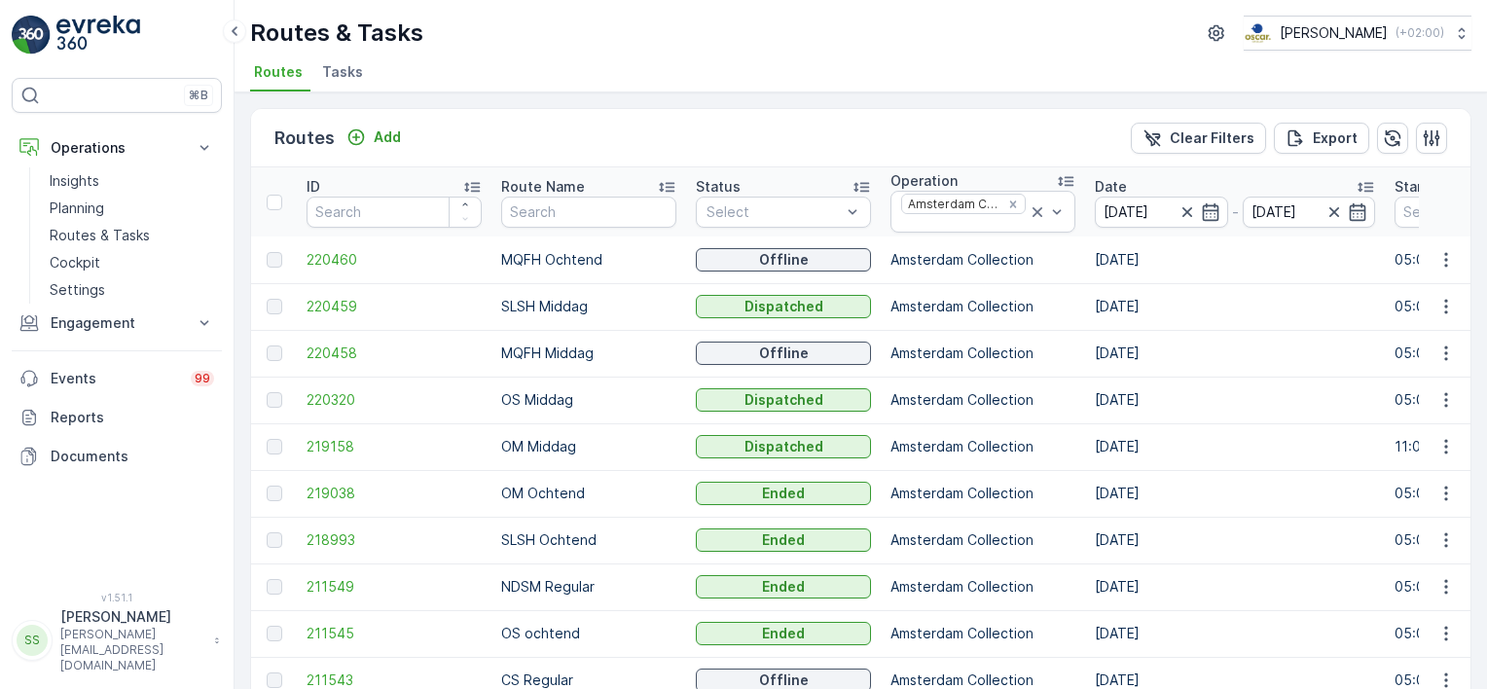
click at [939, 109] on div "Routes Add Clear Filters Export" at bounding box center [860, 138] width 1219 height 58
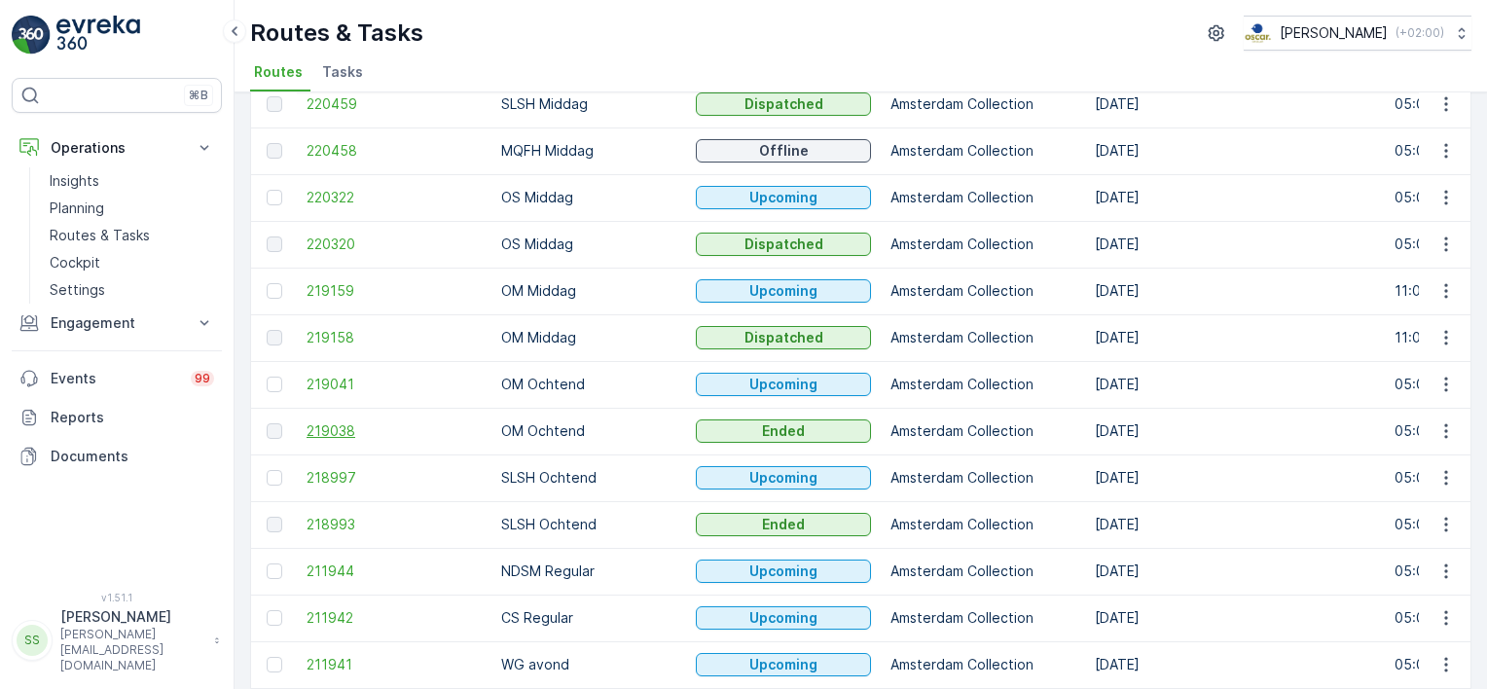
scroll to position [389, 0]
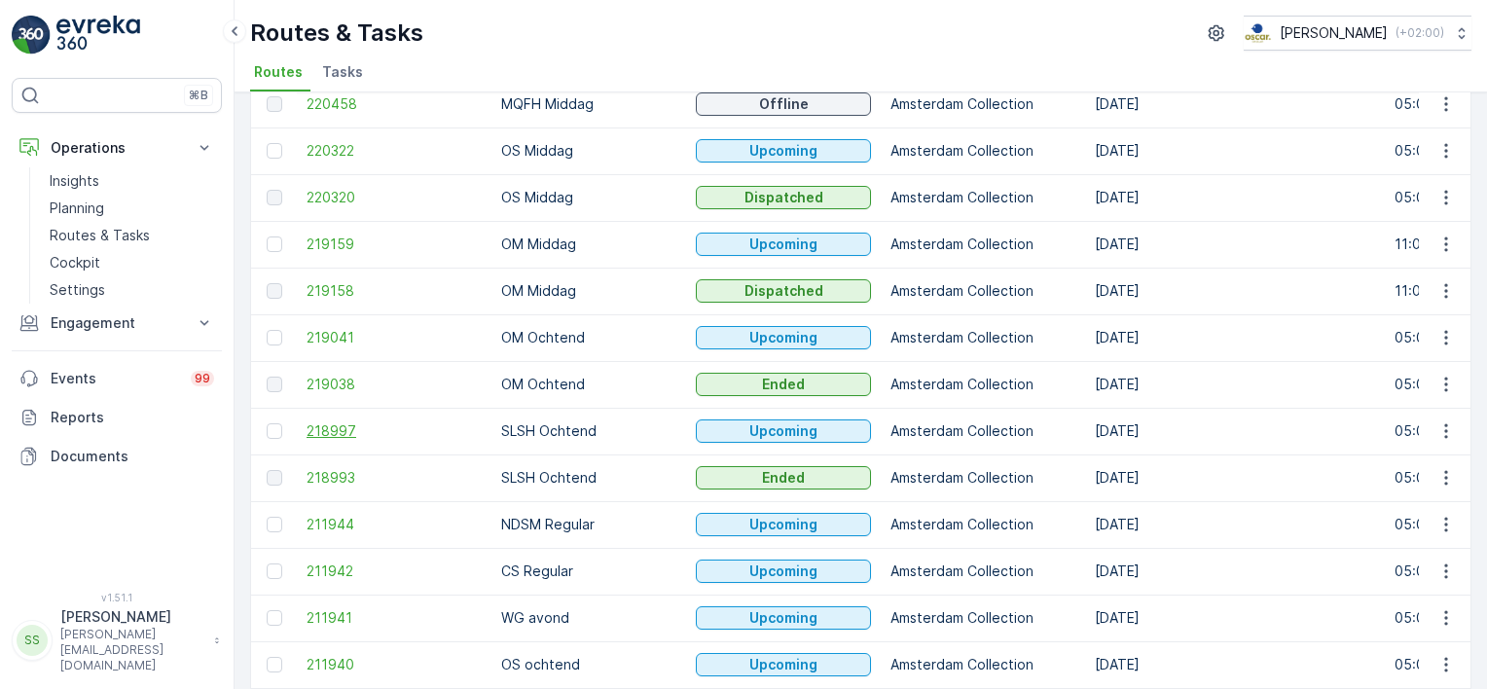
click at [331, 428] on span "218997" at bounding box center [394, 430] width 175 height 19
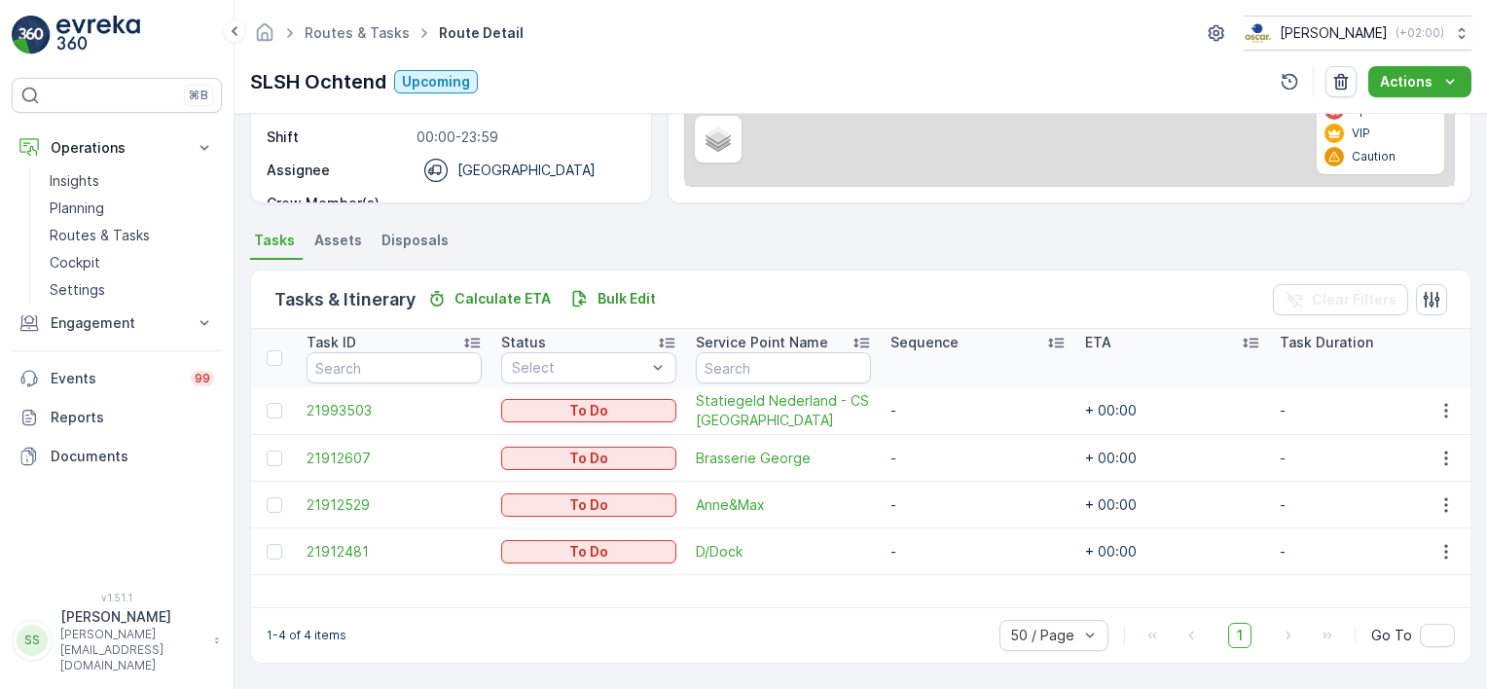
scroll to position [313, 0]
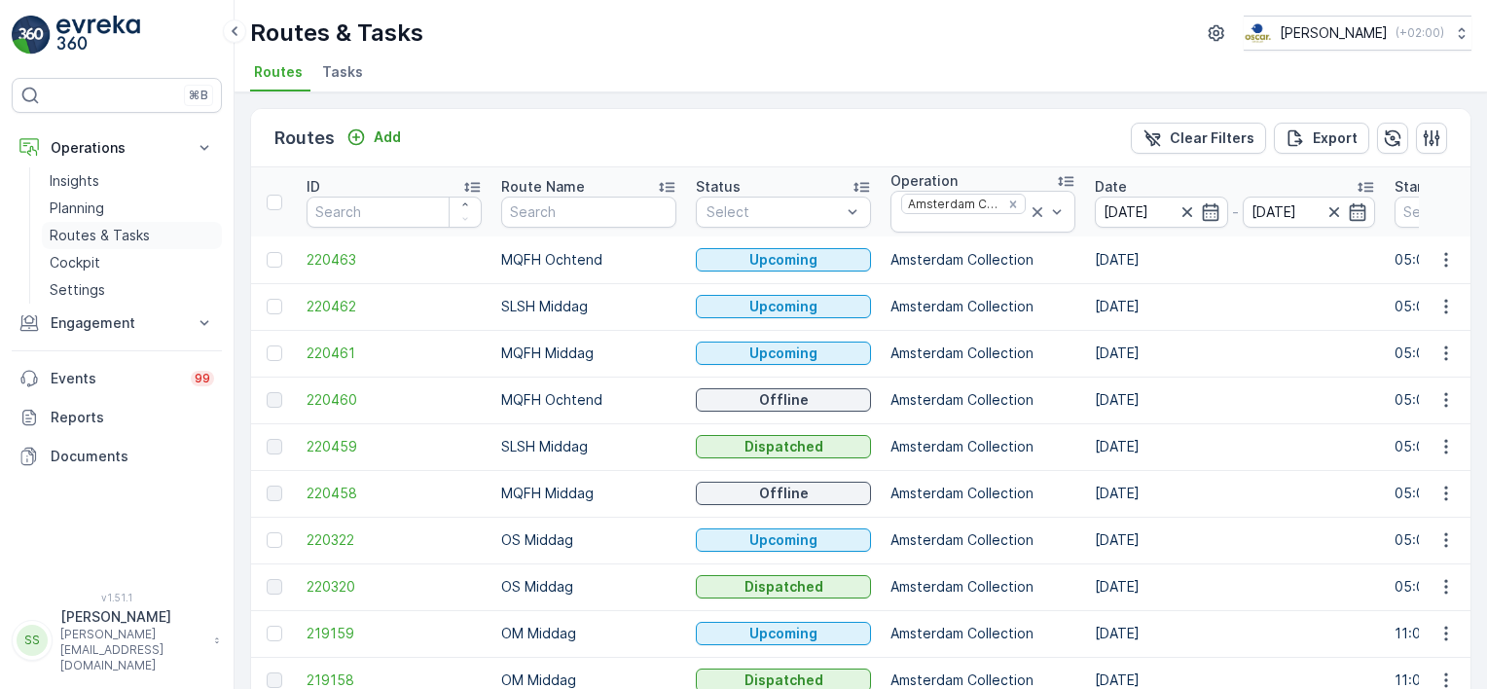
click at [87, 235] on p "Routes & Tasks" at bounding box center [100, 235] width 100 height 19
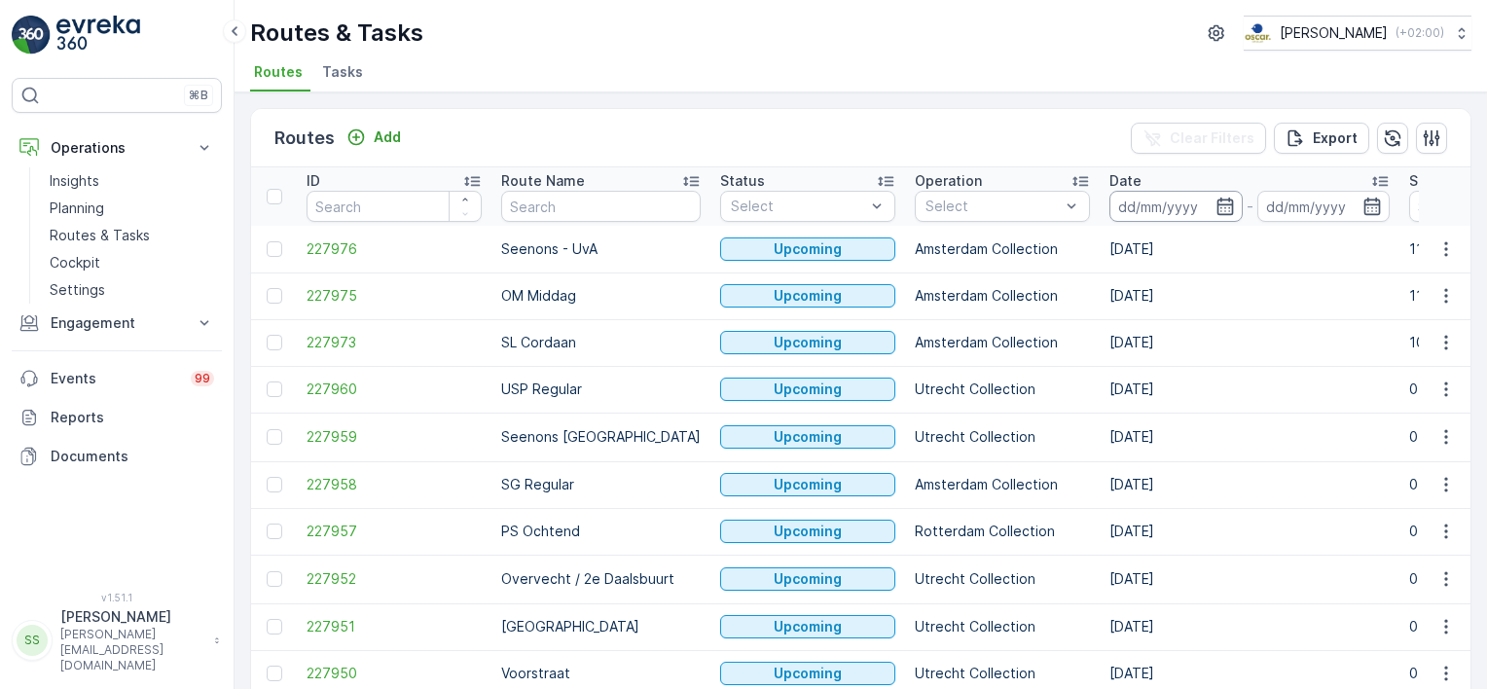
click at [1141, 199] on input at bounding box center [1175, 206] width 133 height 31
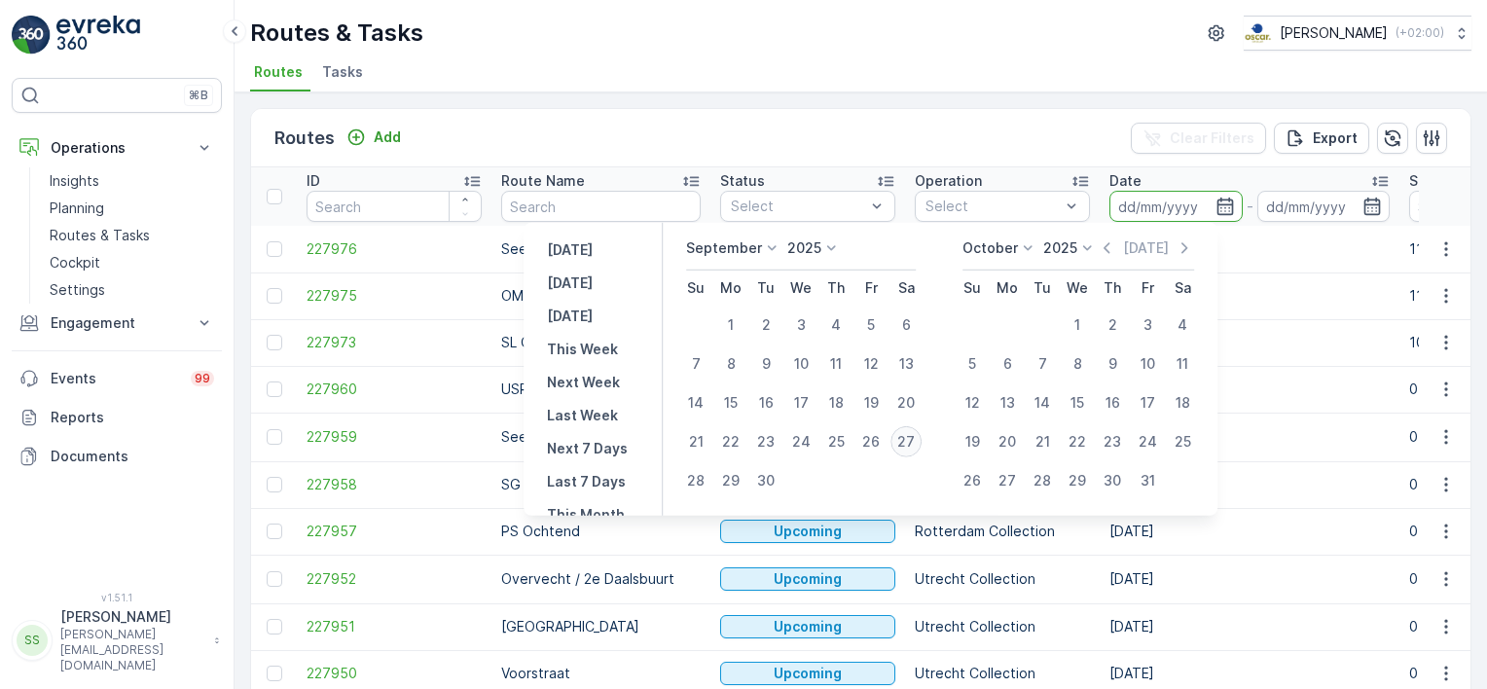
click at [911, 437] on div "27" at bounding box center [905, 441] width 31 height 31
type input "[DATE]"
click at [968, 123] on div "Routes Add Clear Filters Export" at bounding box center [860, 138] width 1219 height 58
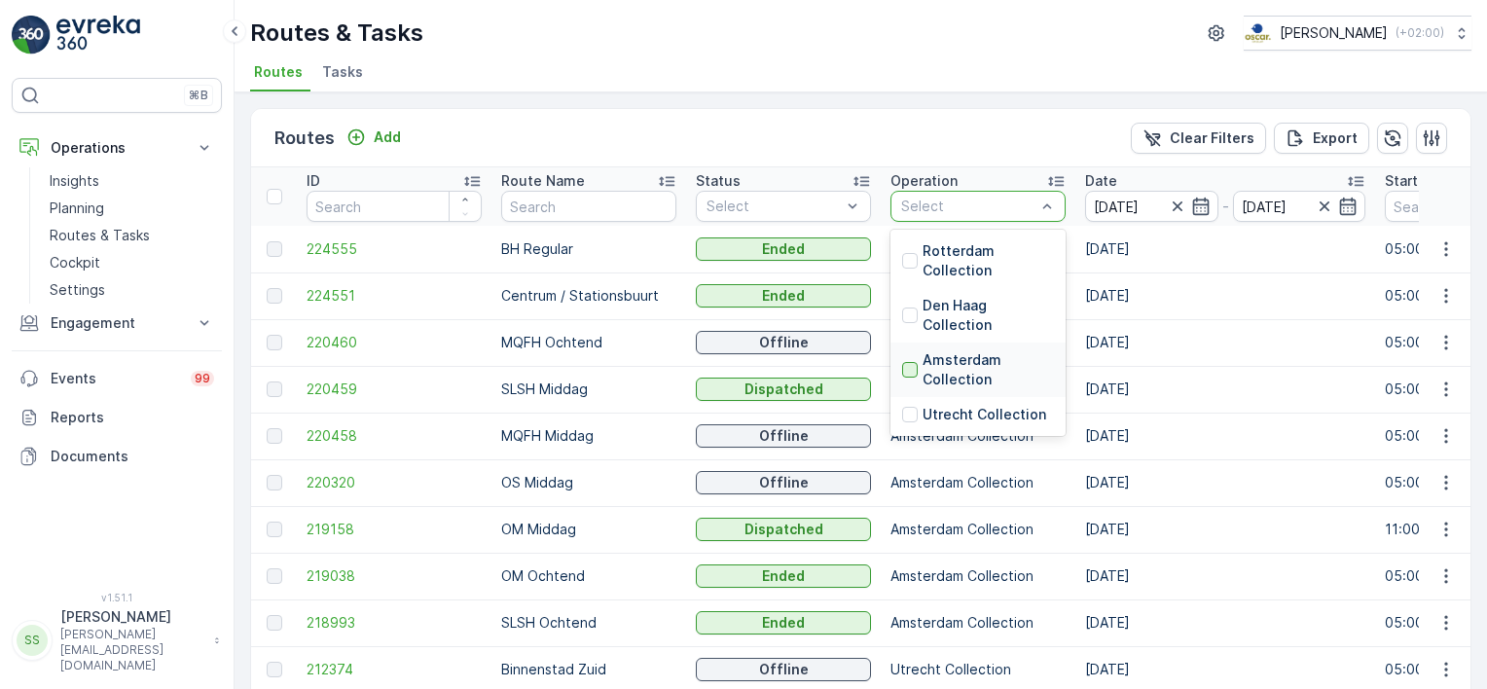
click at [911, 362] on div at bounding box center [910, 370] width 16 height 16
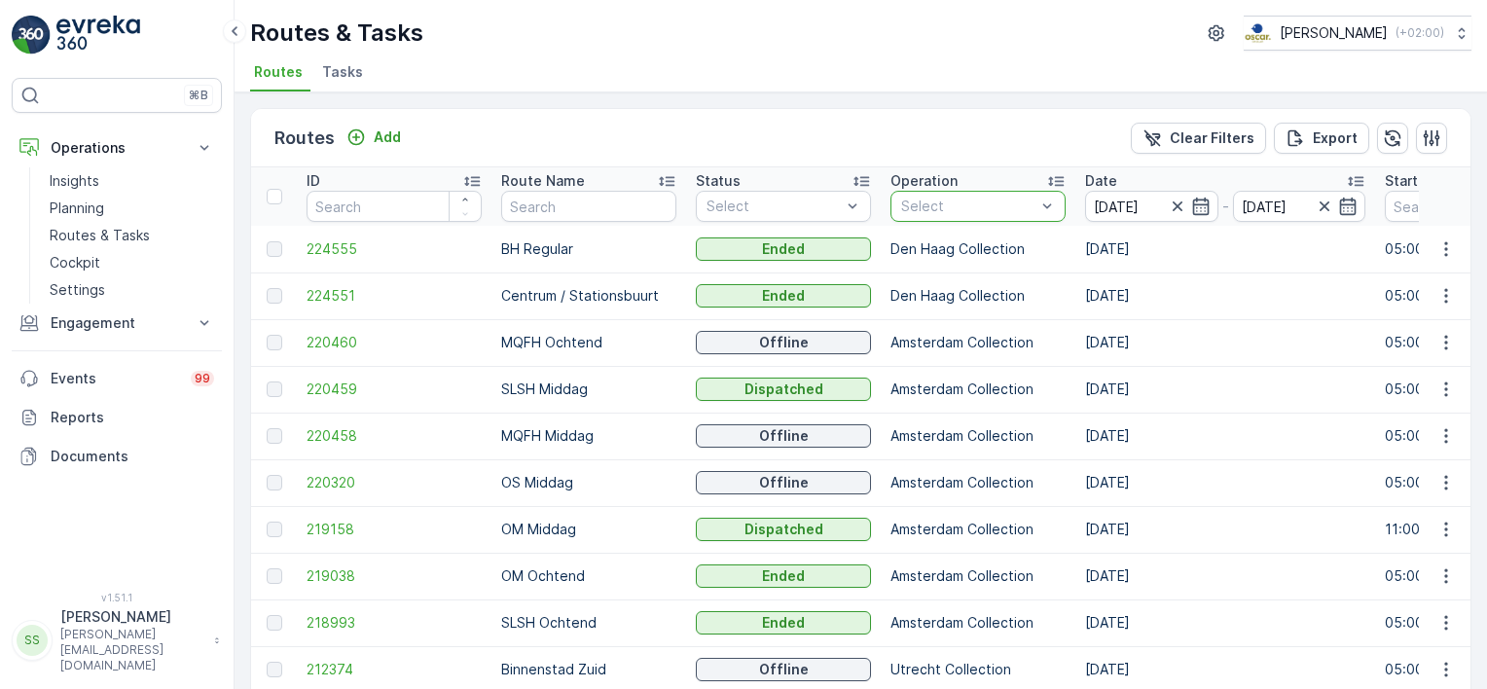
click at [851, 119] on div "Routes Add Clear Filters Export" at bounding box center [860, 138] width 1219 height 58
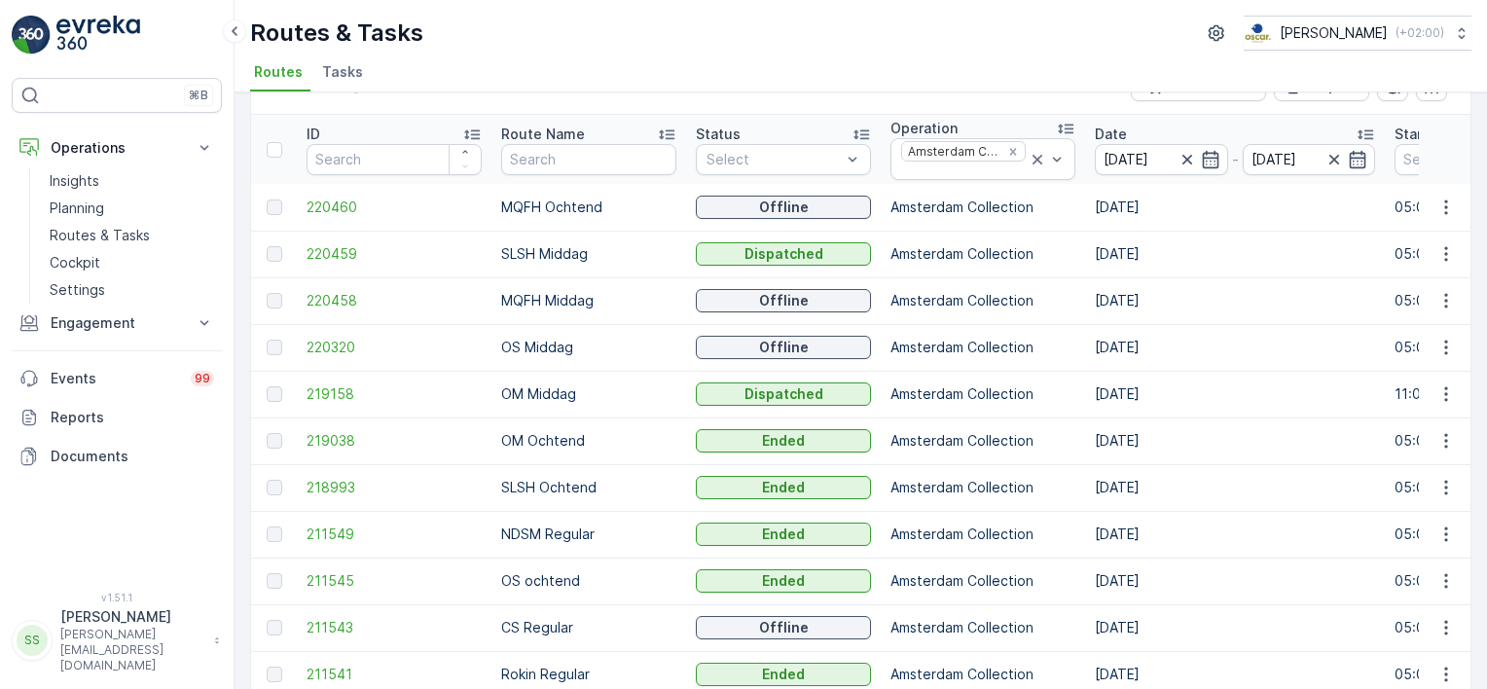
scroll to position [97, 0]
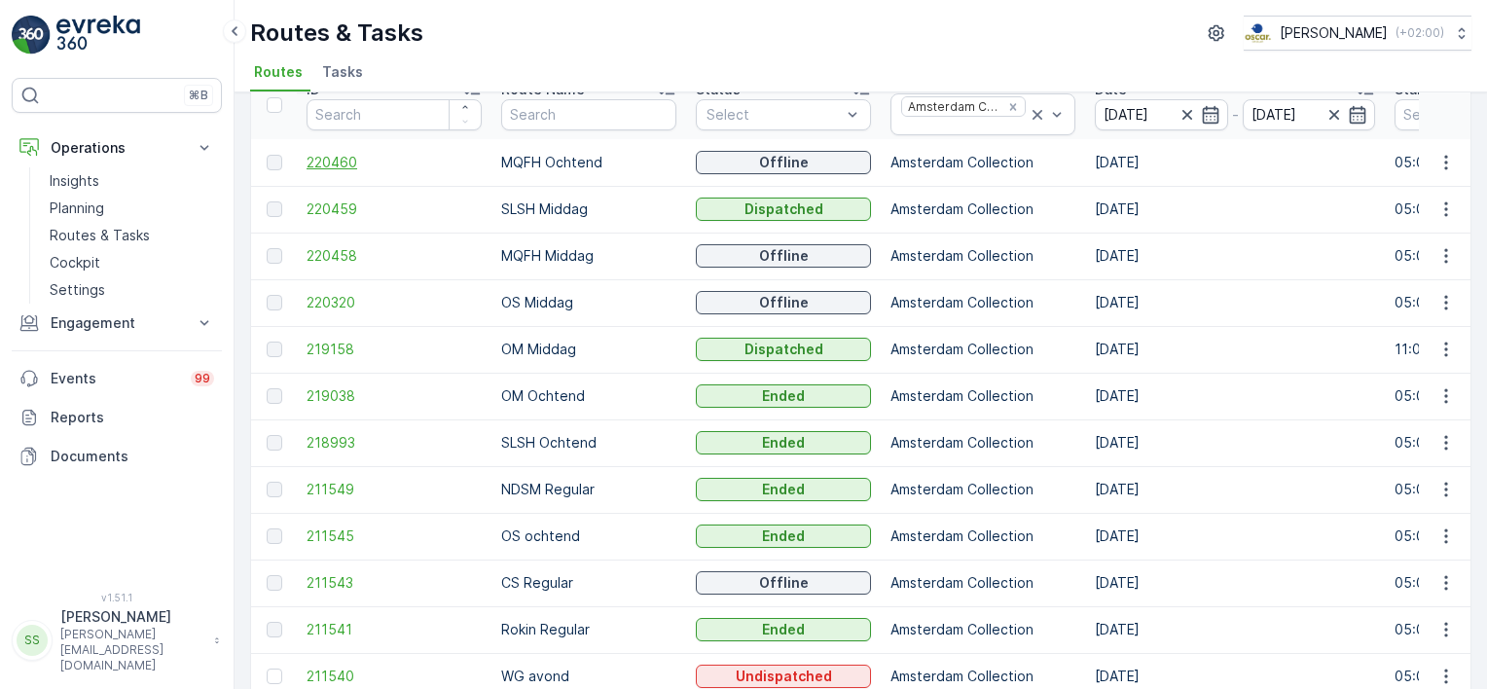
click at [335, 163] on span "220460" at bounding box center [394, 162] width 175 height 19
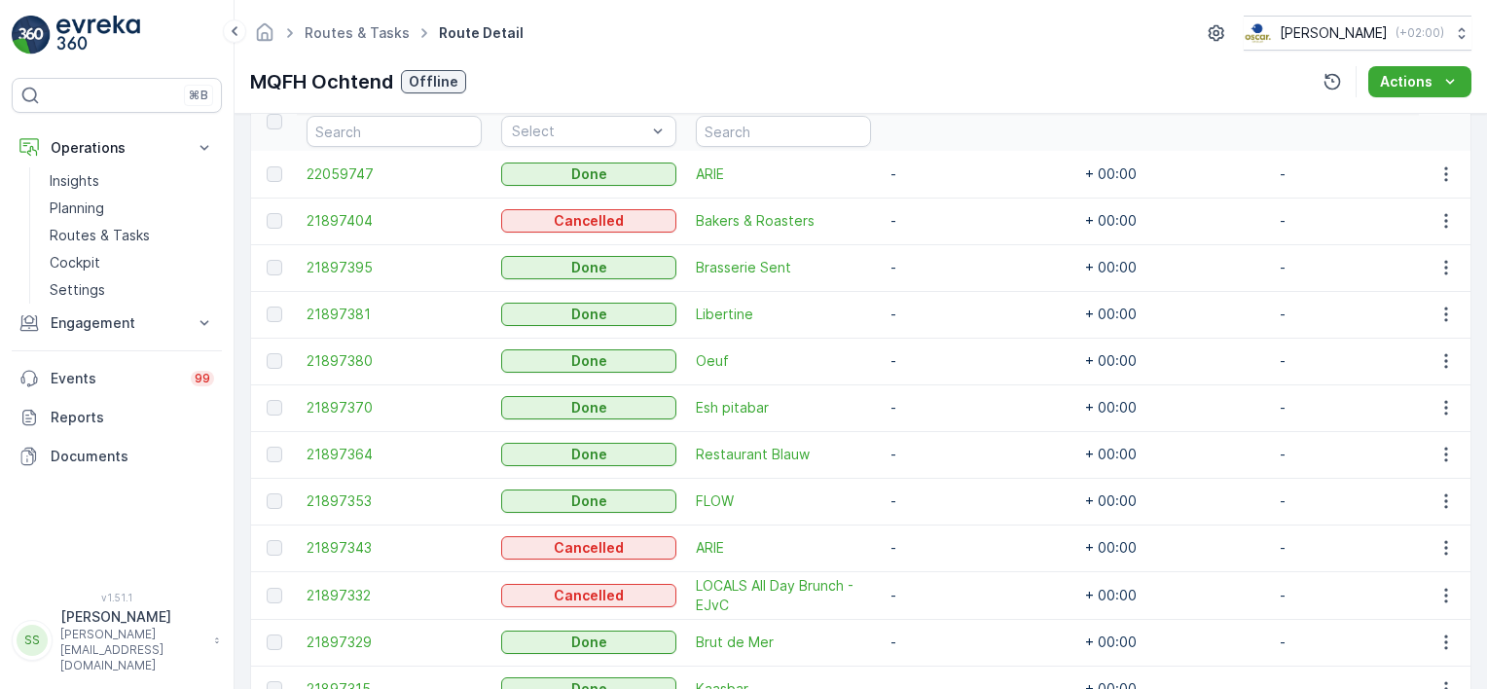
scroll to position [505, 0]
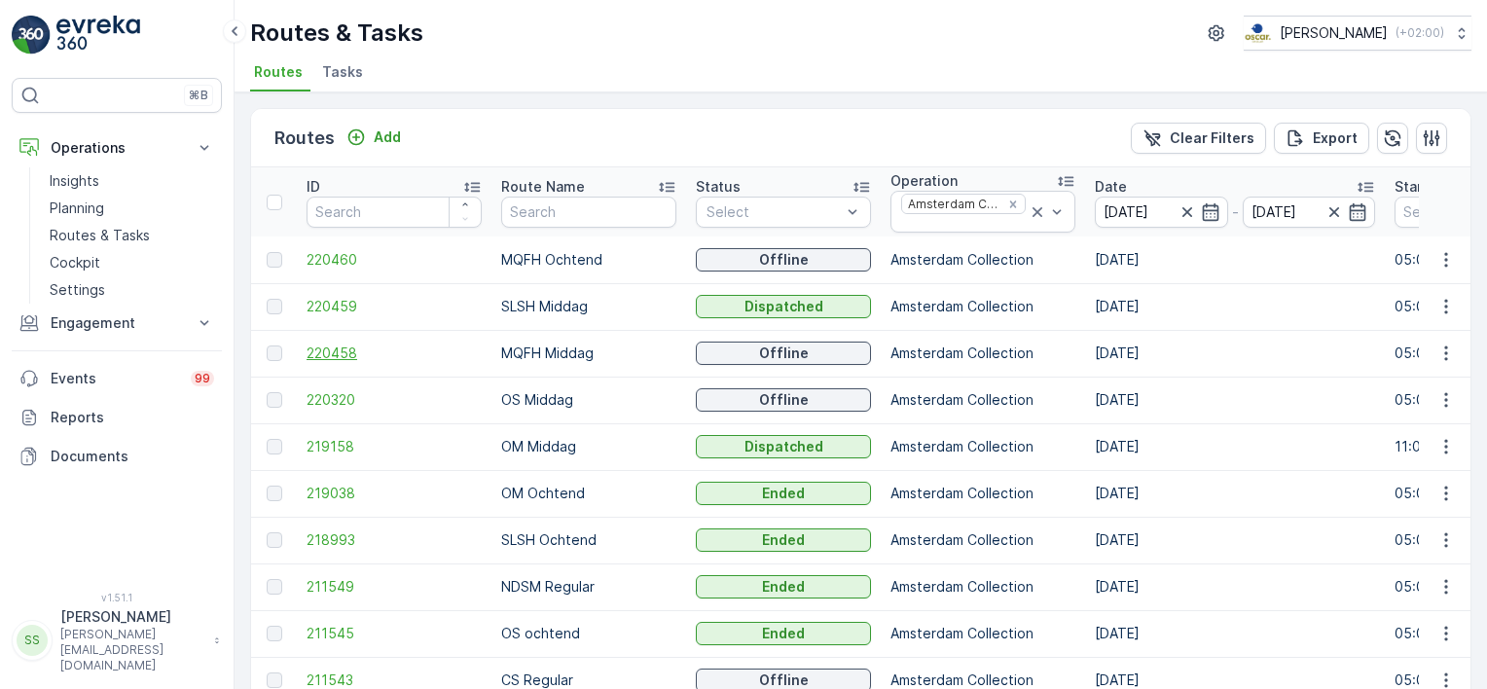
click at [344, 354] on span "220458" at bounding box center [394, 353] width 175 height 19
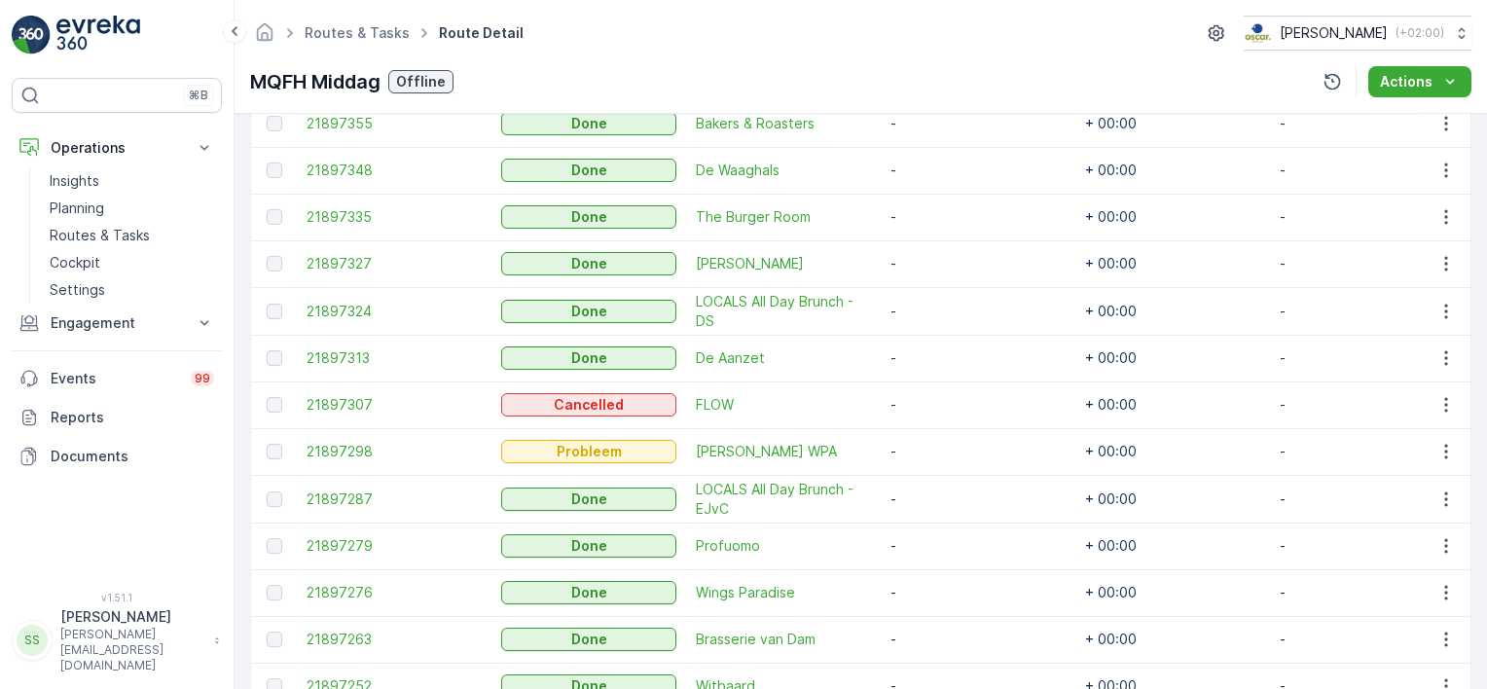
scroll to position [1168, 0]
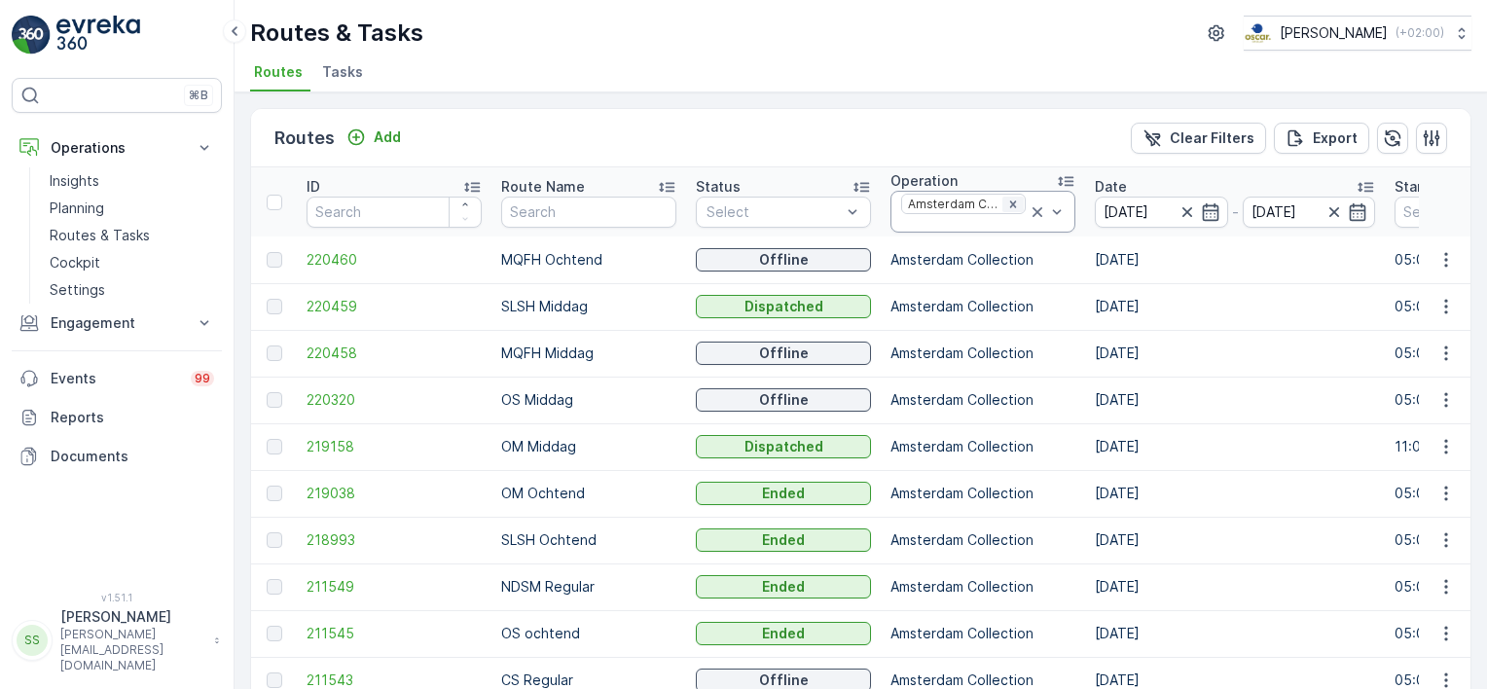
drag, startPoint x: 183, startPoint y: 7, endPoint x: 1004, endPoint y: 202, distance: 844.3
click at [1009, 202] on icon "Remove Amsterdam Collection" at bounding box center [1012, 203] width 7 height 7
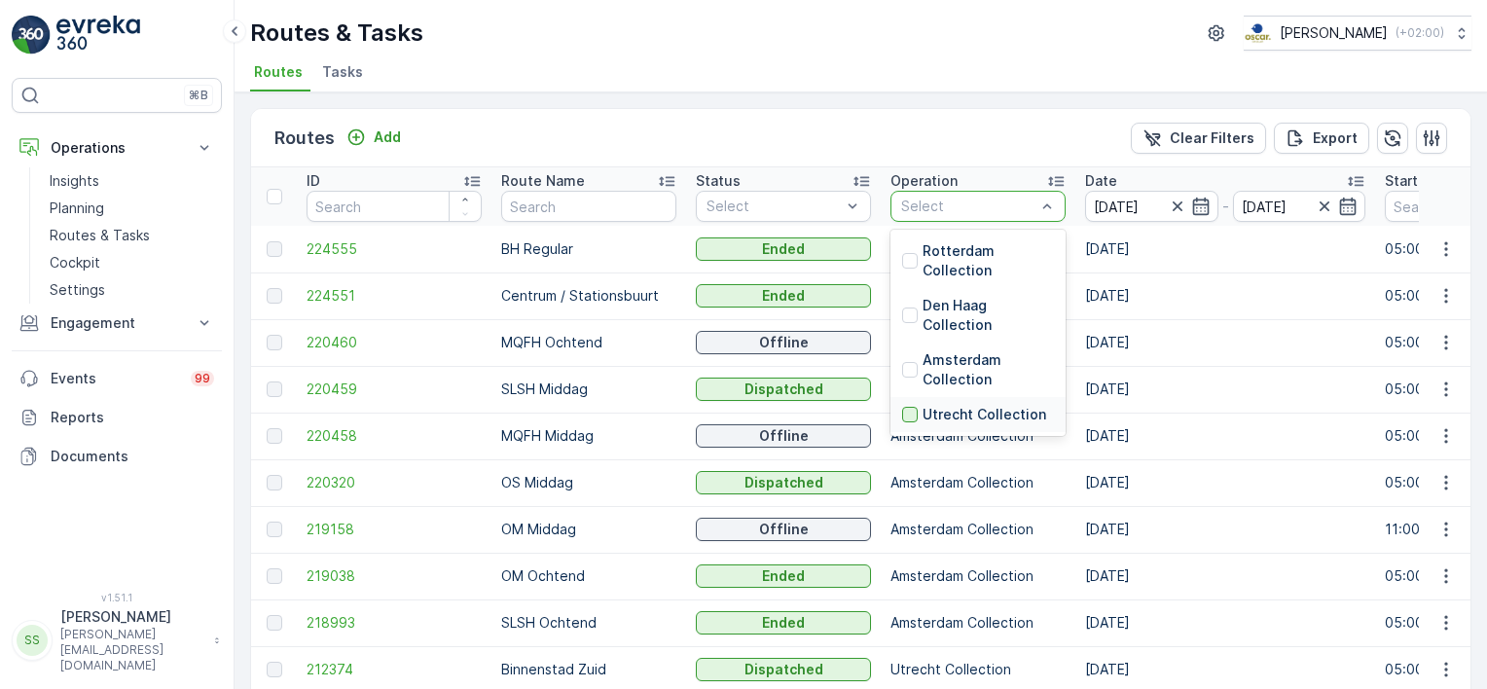
click at [913, 415] on div at bounding box center [910, 415] width 16 height 16
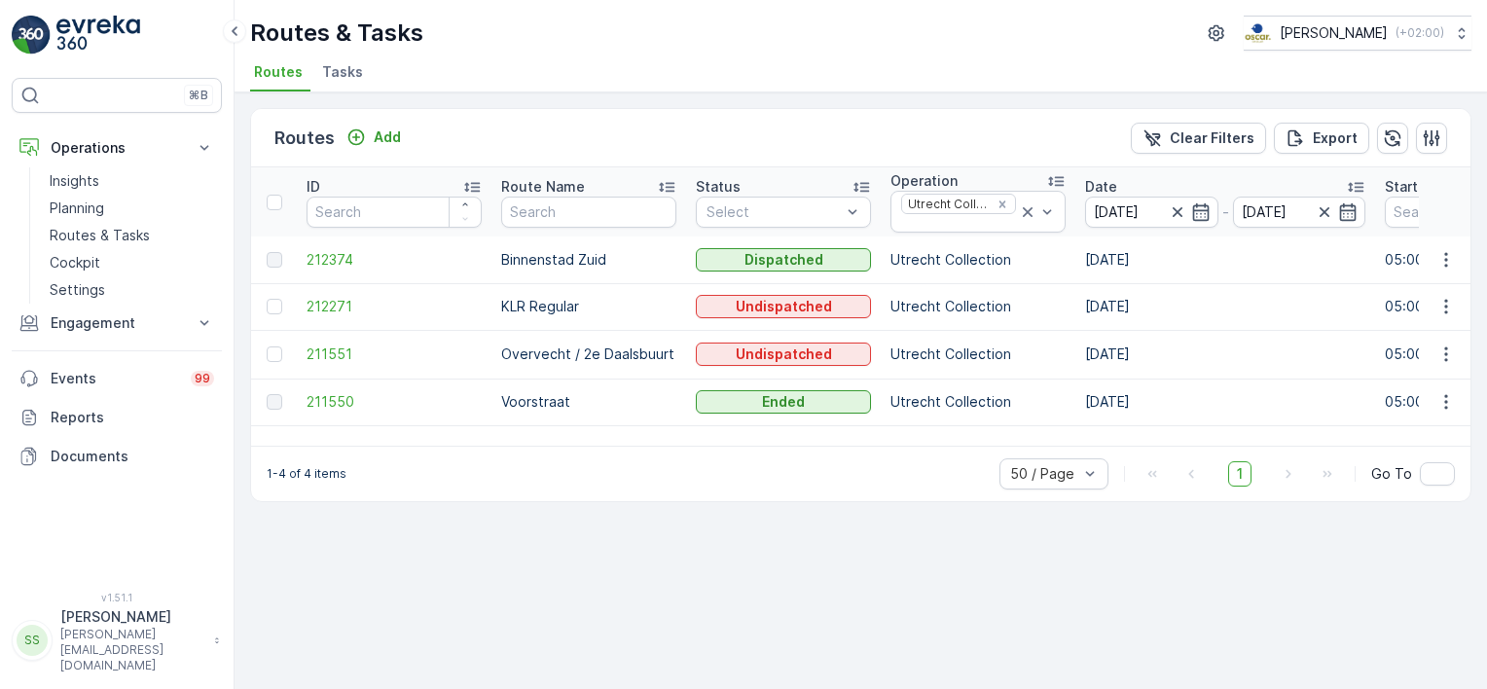
click at [658, 121] on div "Routes Add Clear Filters Export" at bounding box center [860, 138] width 1219 height 58
click at [289, 253] on td at bounding box center [274, 259] width 46 height 47
click at [312, 253] on span "212374" at bounding box center [394, 259] width 175 height 19
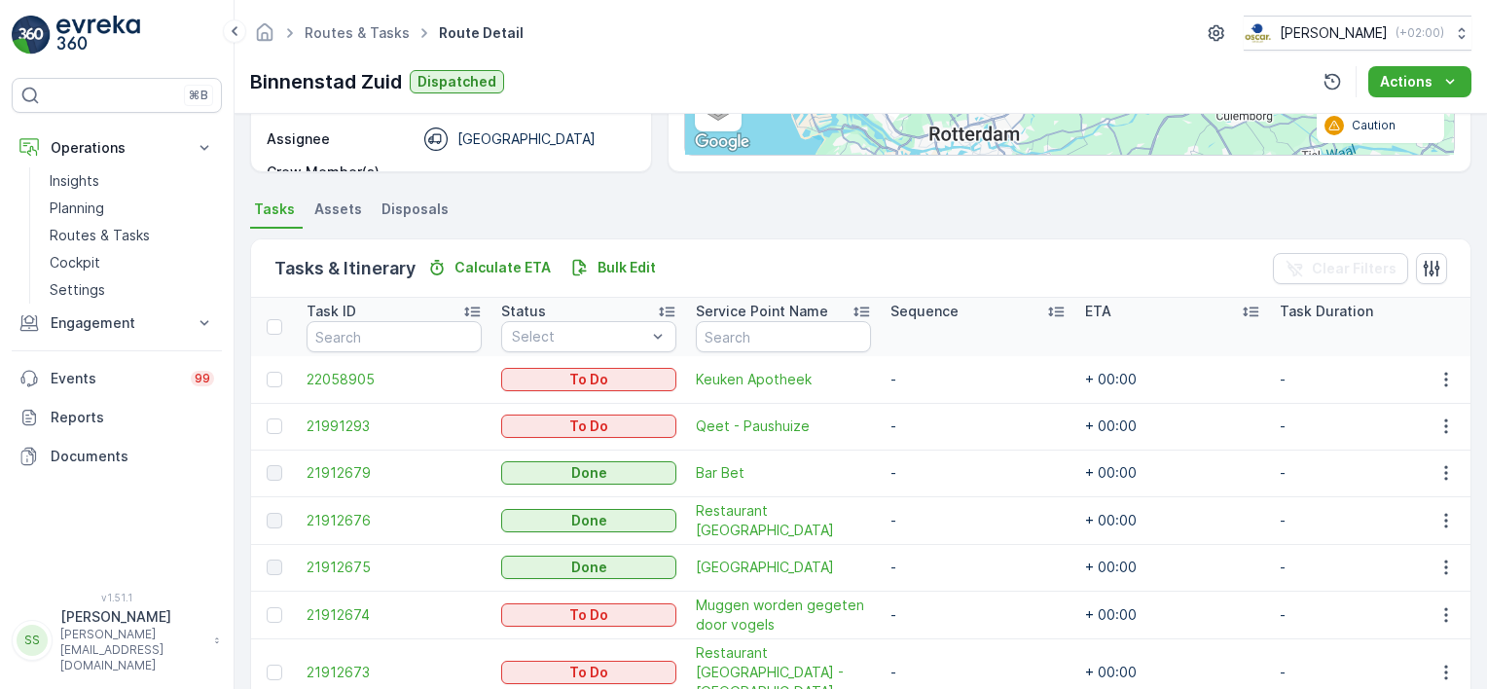
scroll to position [389, 0]
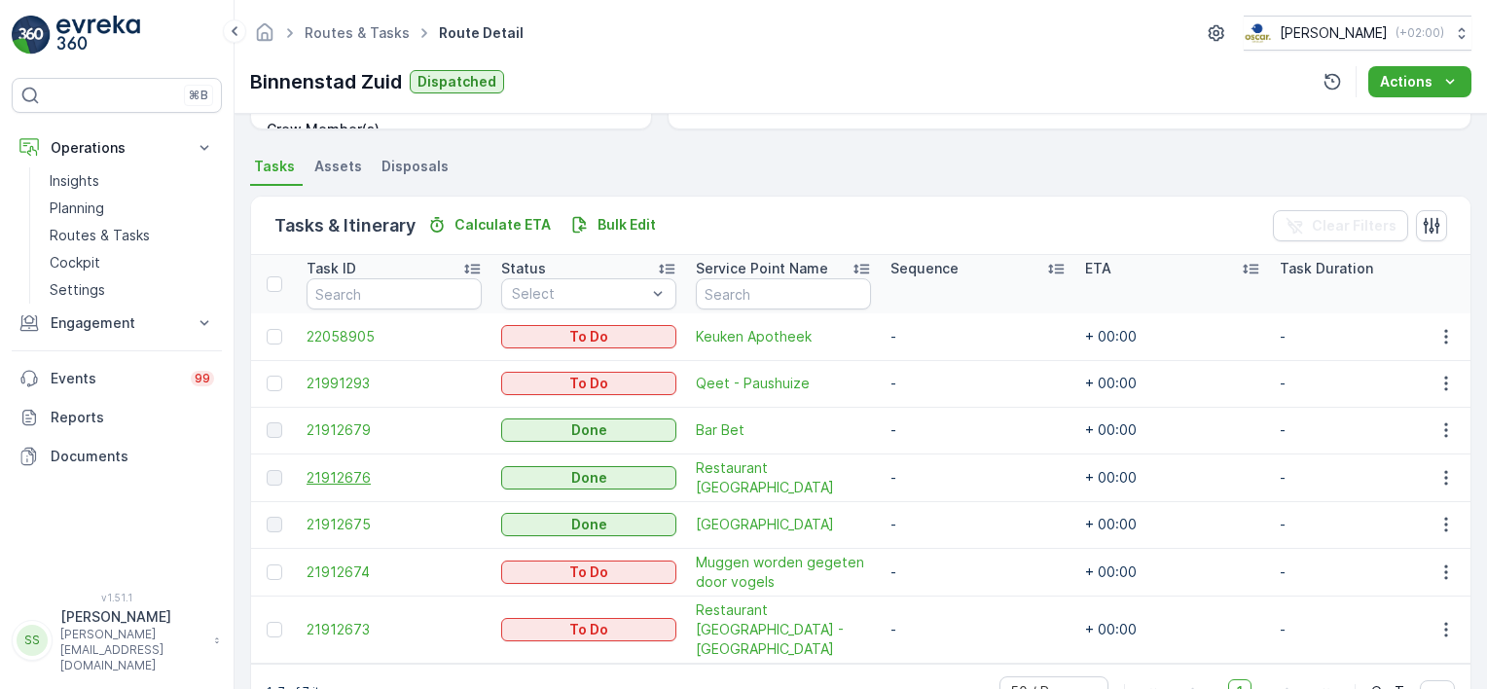
click at [319, 468] on span "21912676" at bounding box center [394, 477] width 175 height 19
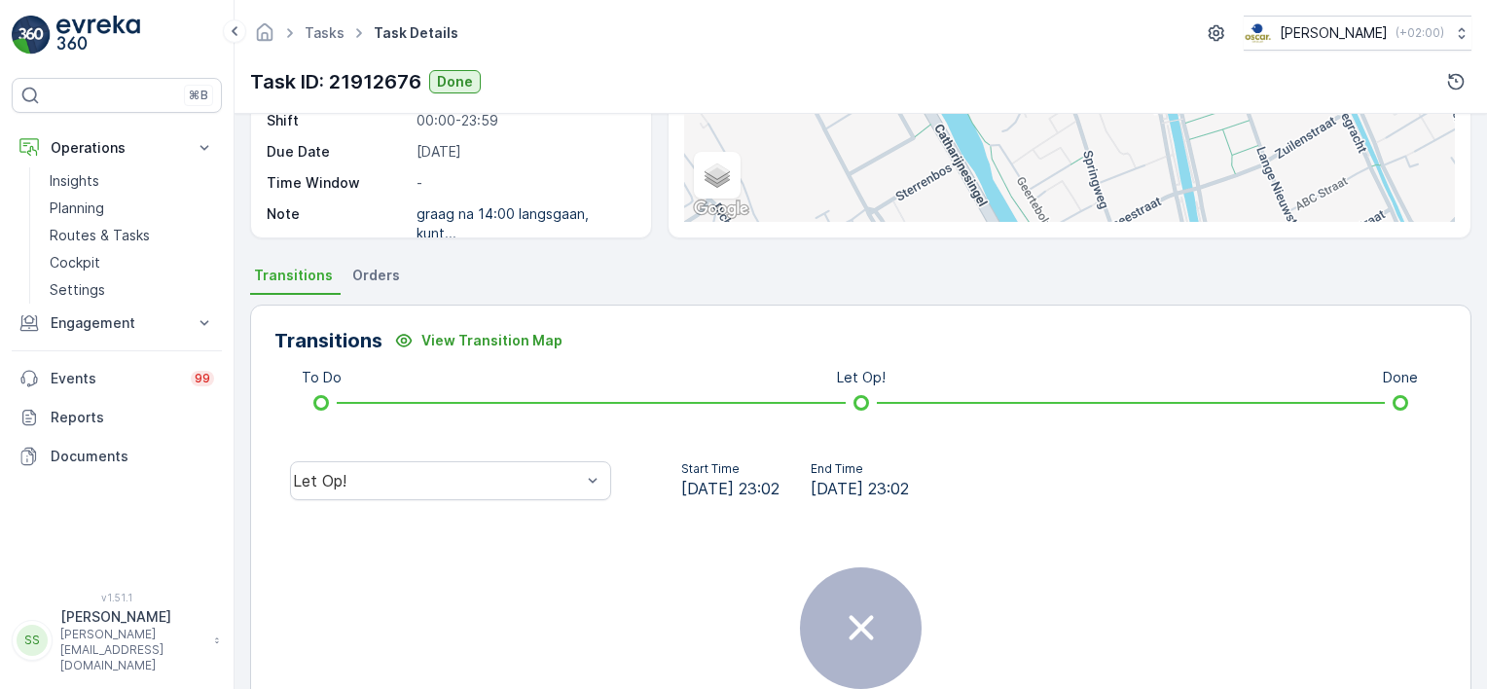
scroll to position [292, 0]
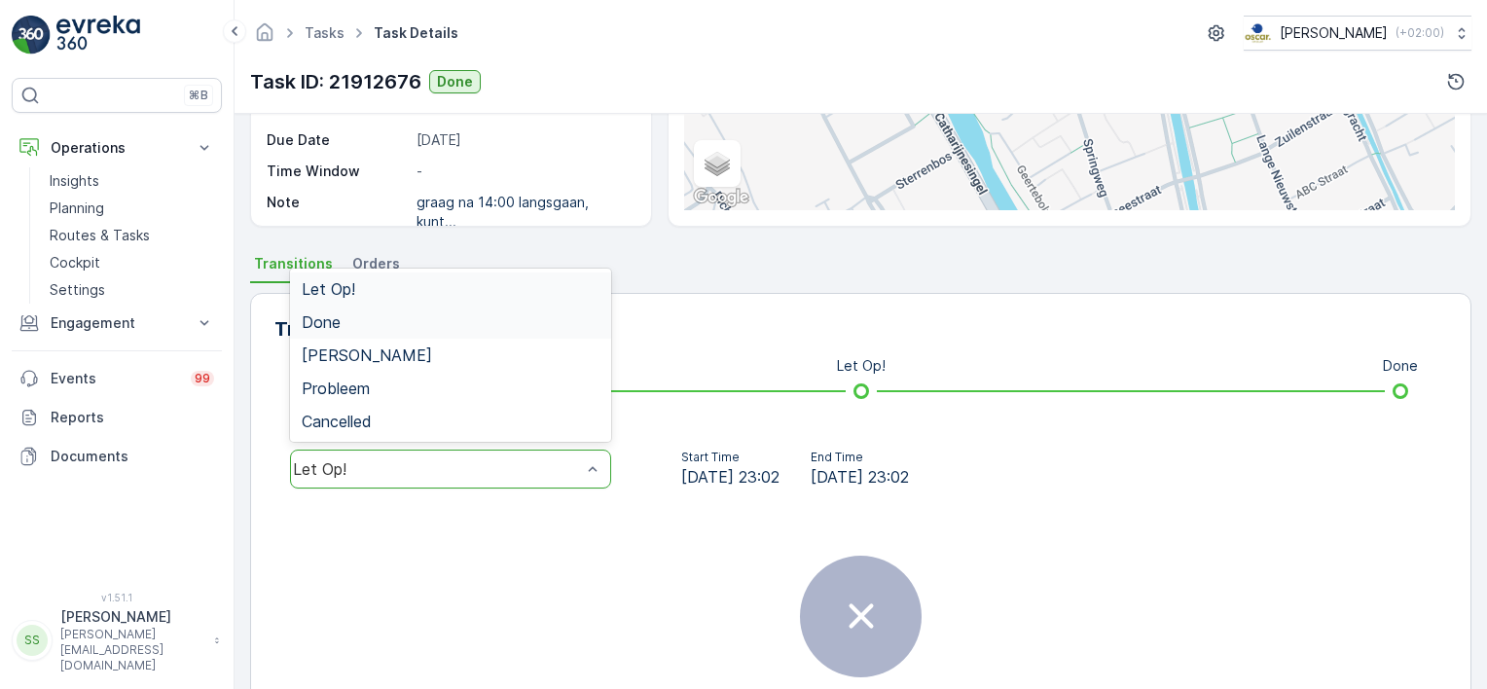
click at [329, 323] on span "Done" at bounding box center [321, 322] width 39 height 18
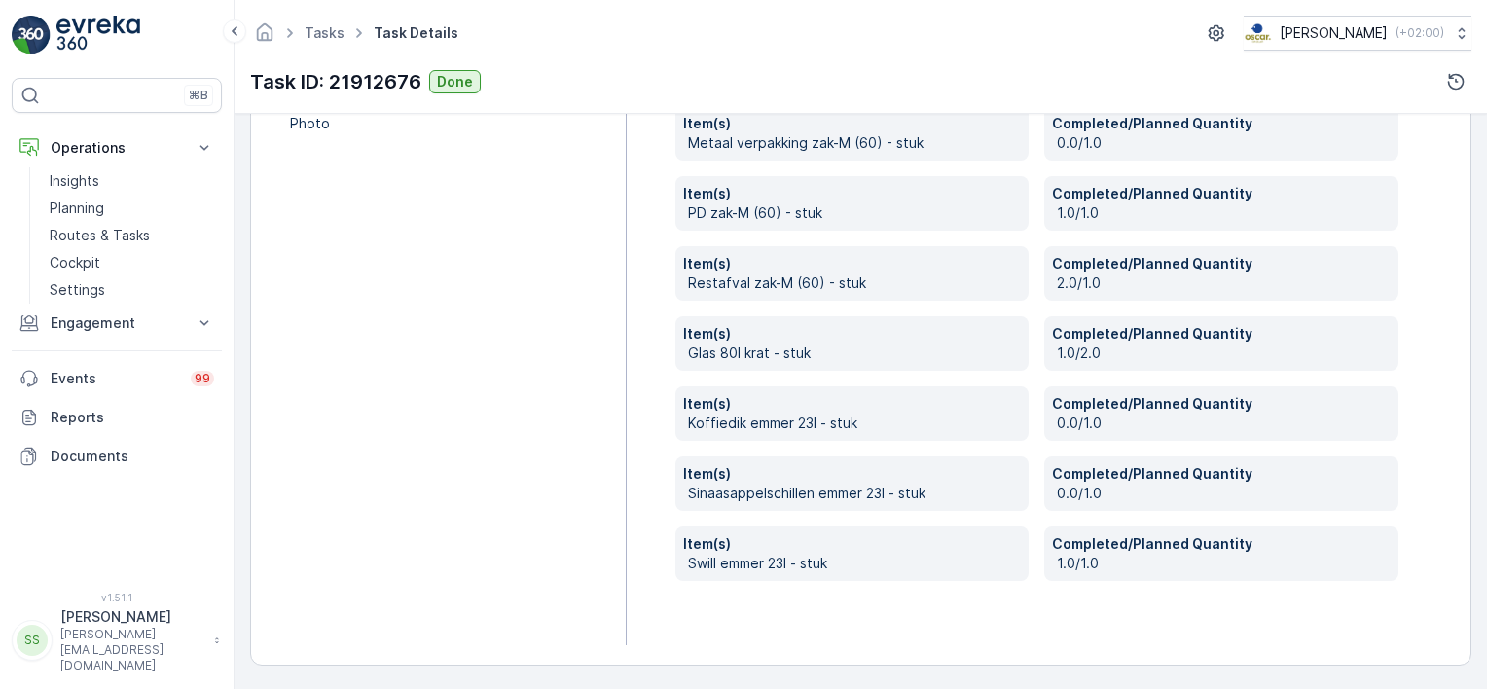
scroll to position [638, 0]
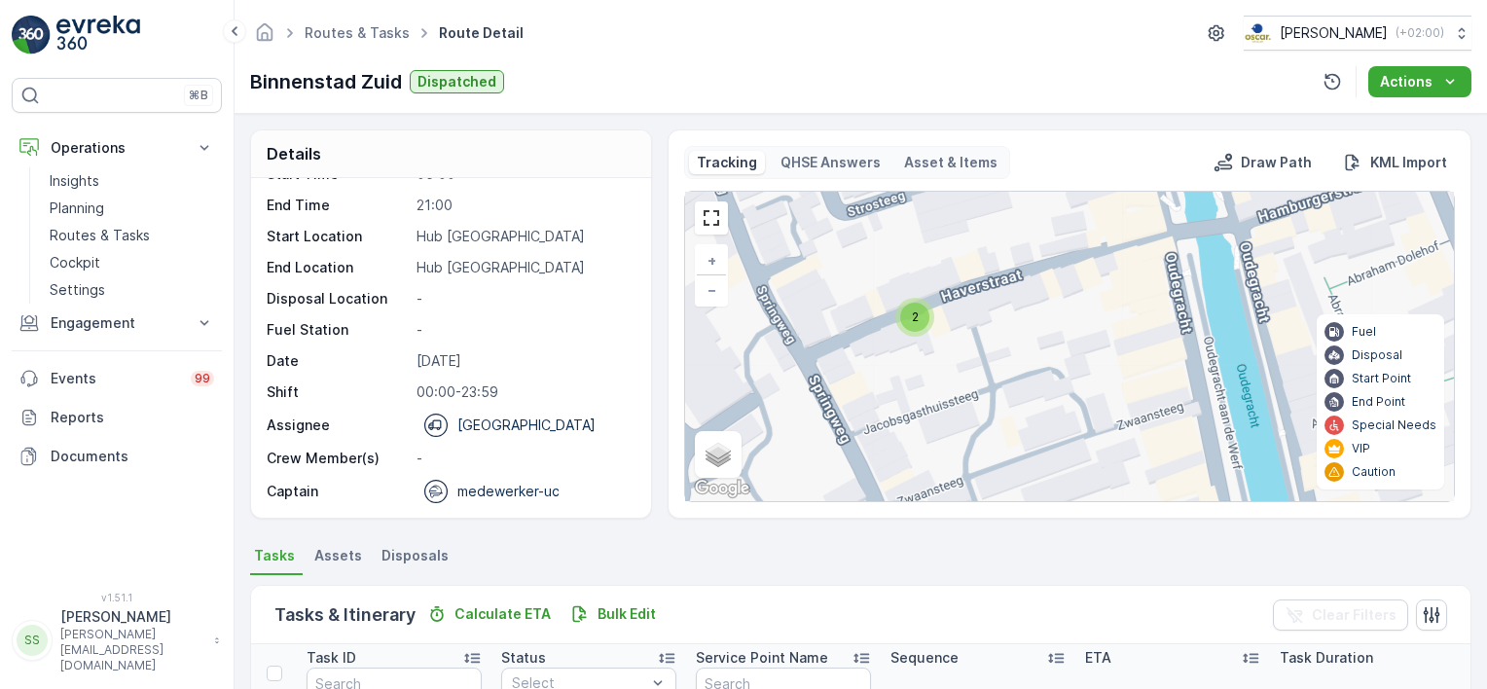
drag, startPoint x: 863, startPoint y: 294, endPoint x: 963, endPoint y: 342, distance: 111.0
click at [977, 384] on div "2 + − Satellite Roadmap Terrain Hybrid Leaflet Keyboard shortcuts Map Data Map …" at bounding box center [1069, 346] width 769 height 309
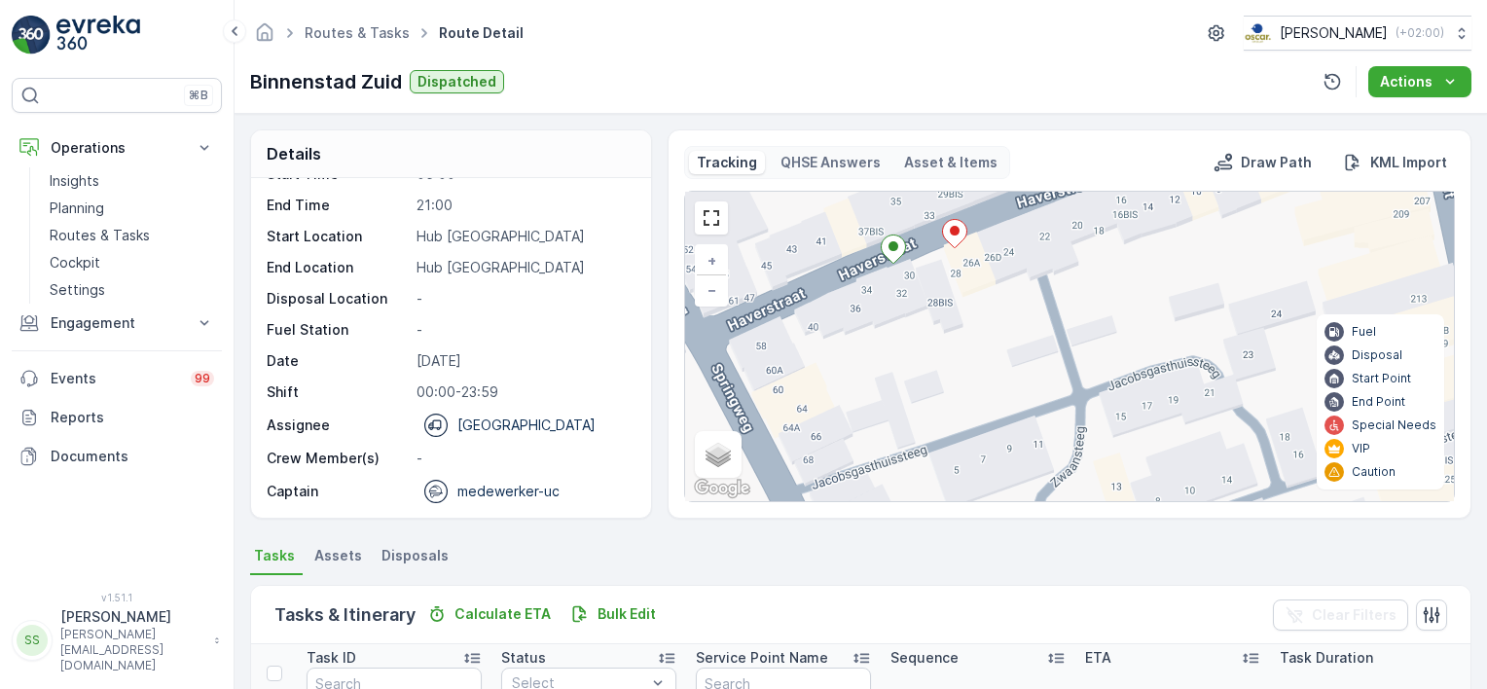
click at [954, 231] on ellipse at bounding box center [955, 231] width 10 height 10
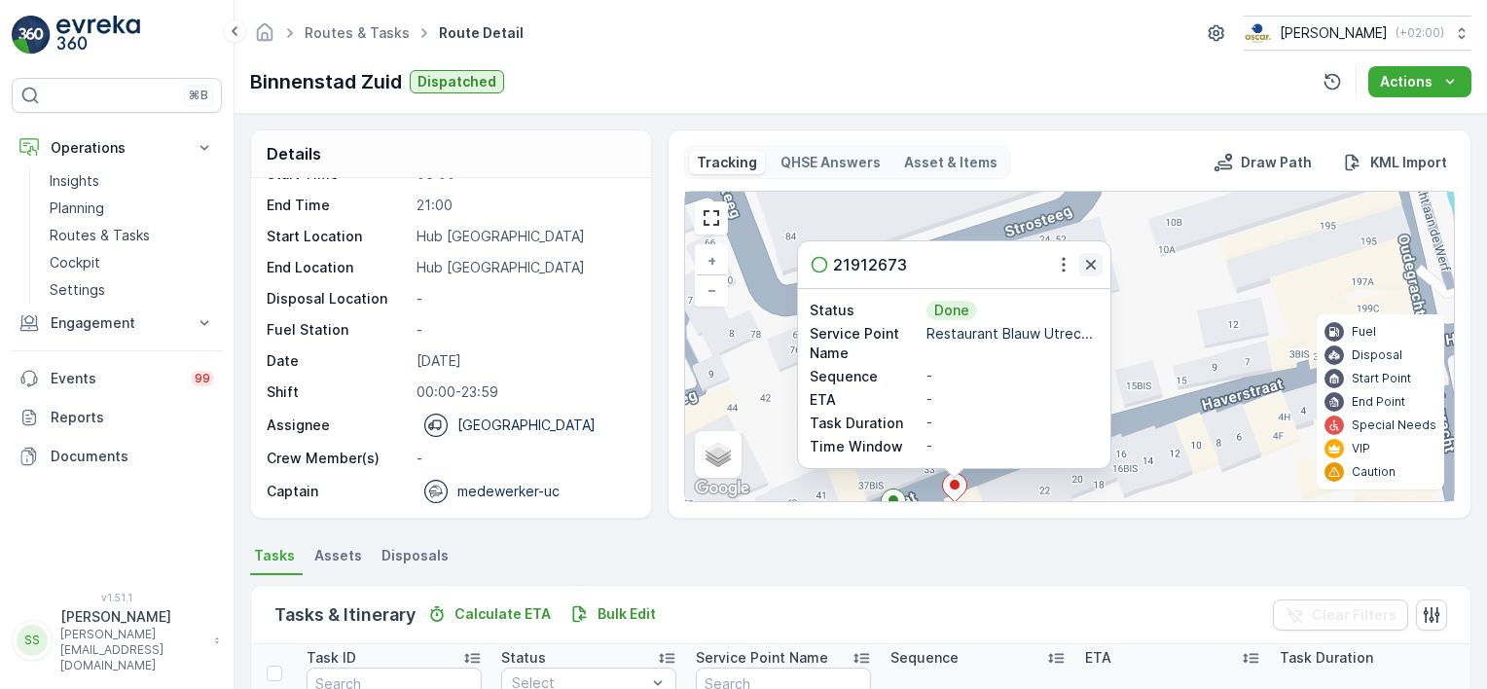
click at [1090, 265] on icon "button" at bounding box center [1091, 265] width 10 height 10
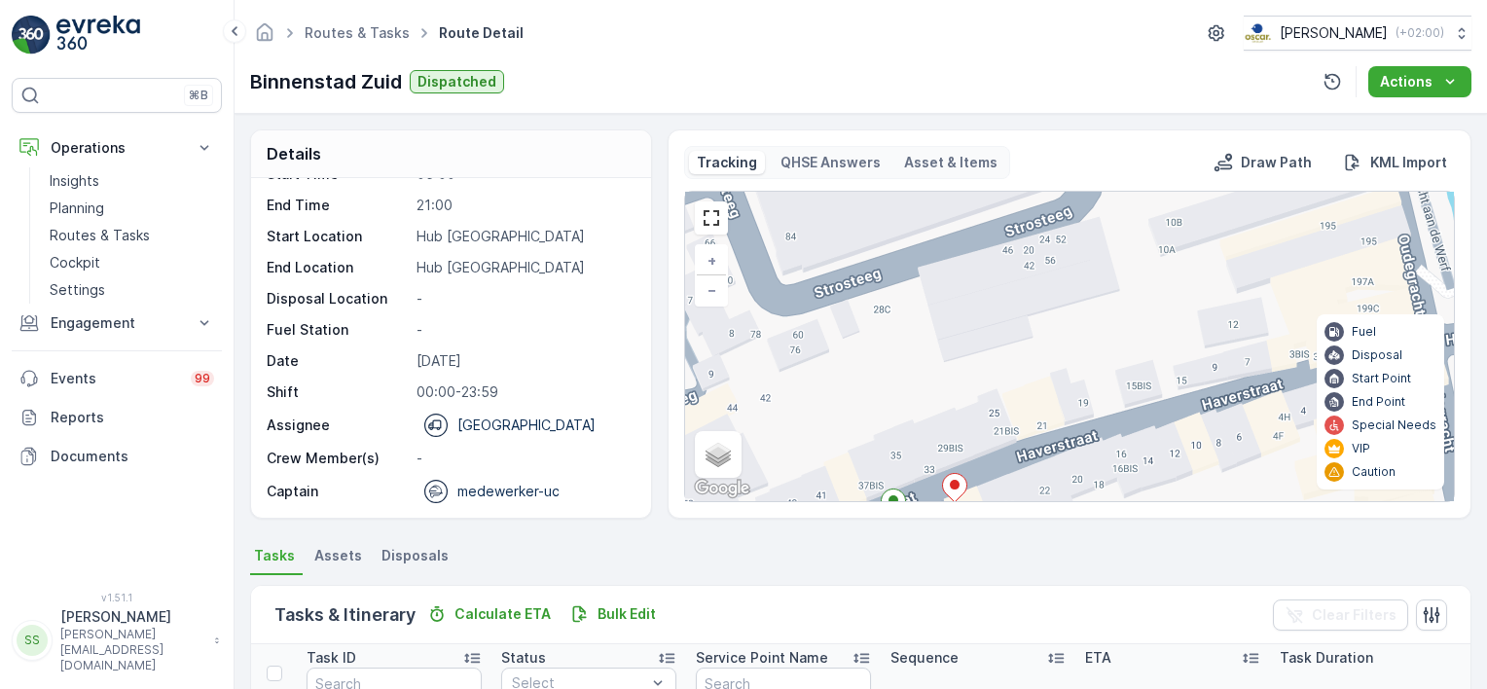
drag, startPoint x: 1089, startPoint y: 445, endPoint x: 1116, endPoint y: 269, distance: 178.2
click at [1116, 269] on div "+ − Satellite Roadmap Terrain Hybrid Leaflet Keyboard shortcuts Map Data Map da…" at bounding box center [1069, 346] width 769 height 309
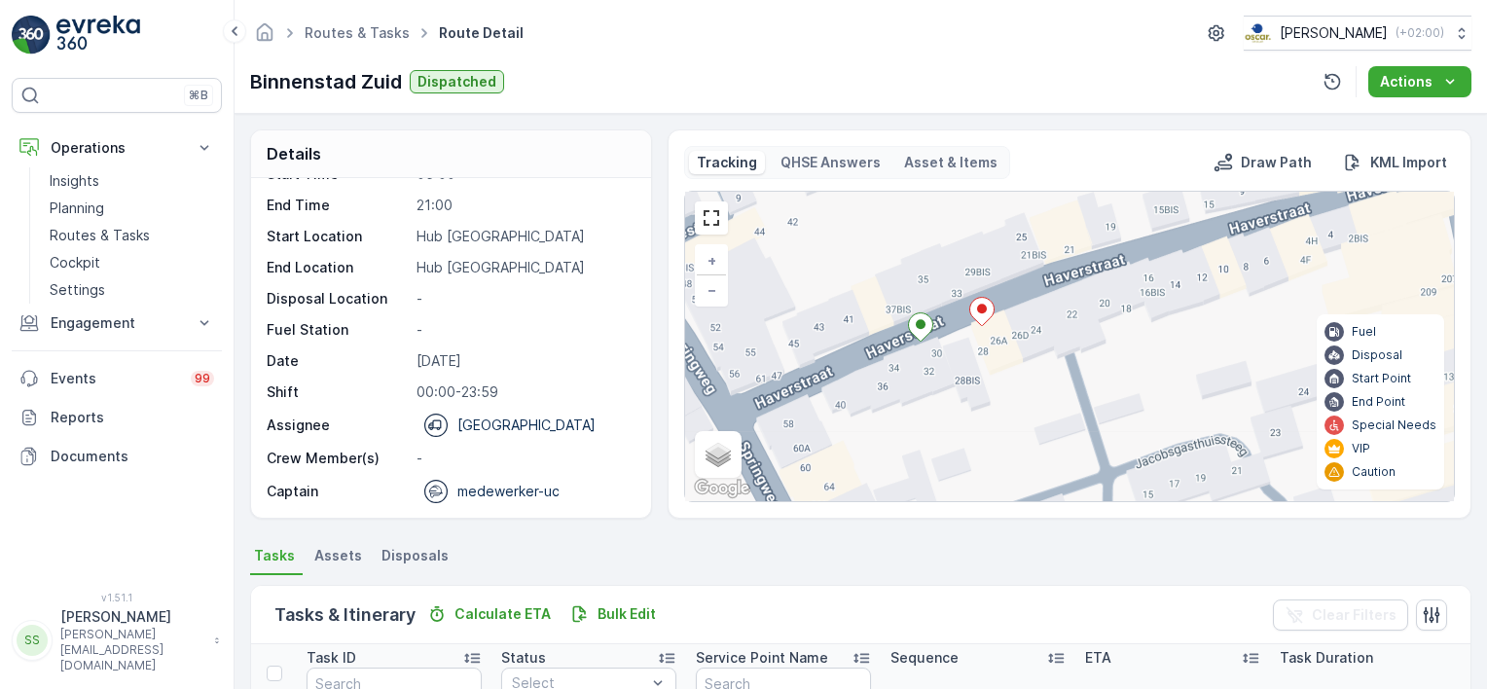
click at [923, 326] on icon at bounding box center [921, 327] width 24 height 28
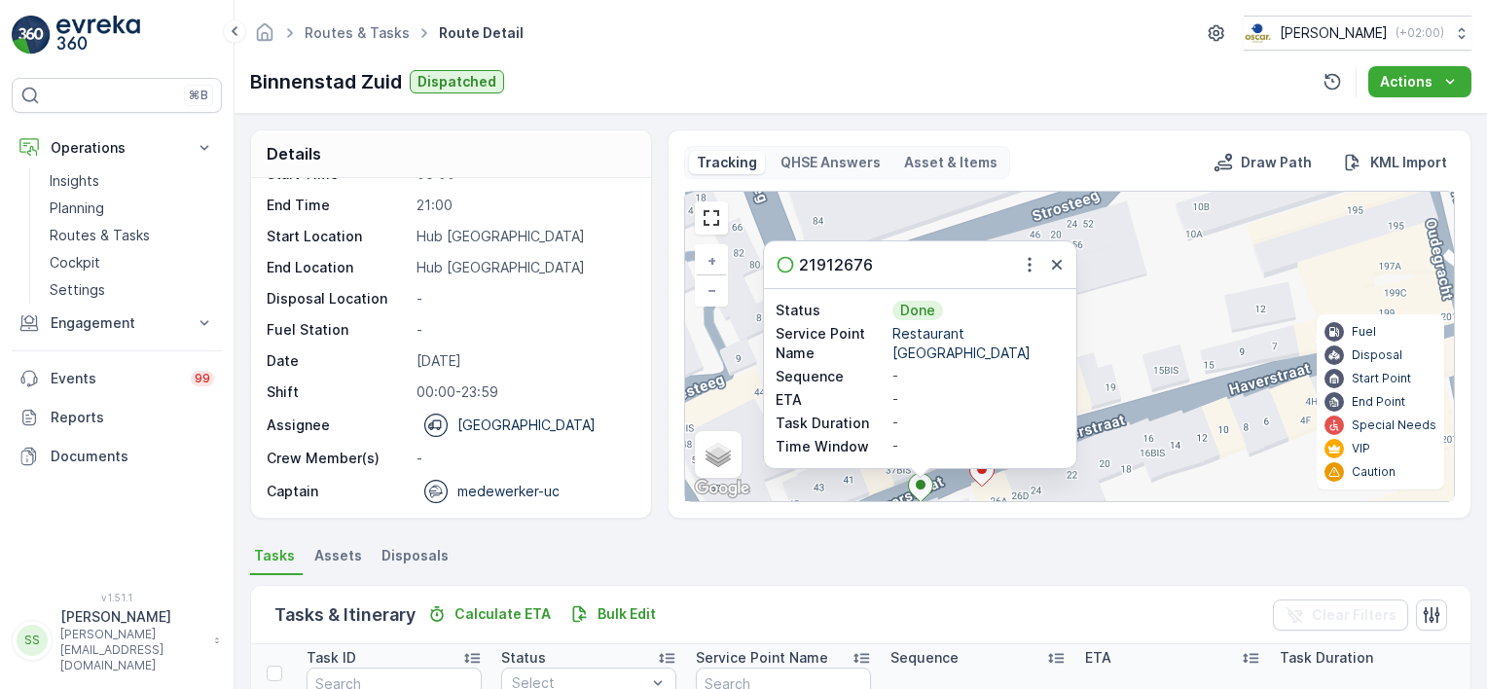
click at [1067, 273] on div "21912676" at bounding box center [920, 264] width 312 height 47
click at [983, 467] on ellipse at bounding box center [982, 469] width 10 height 10
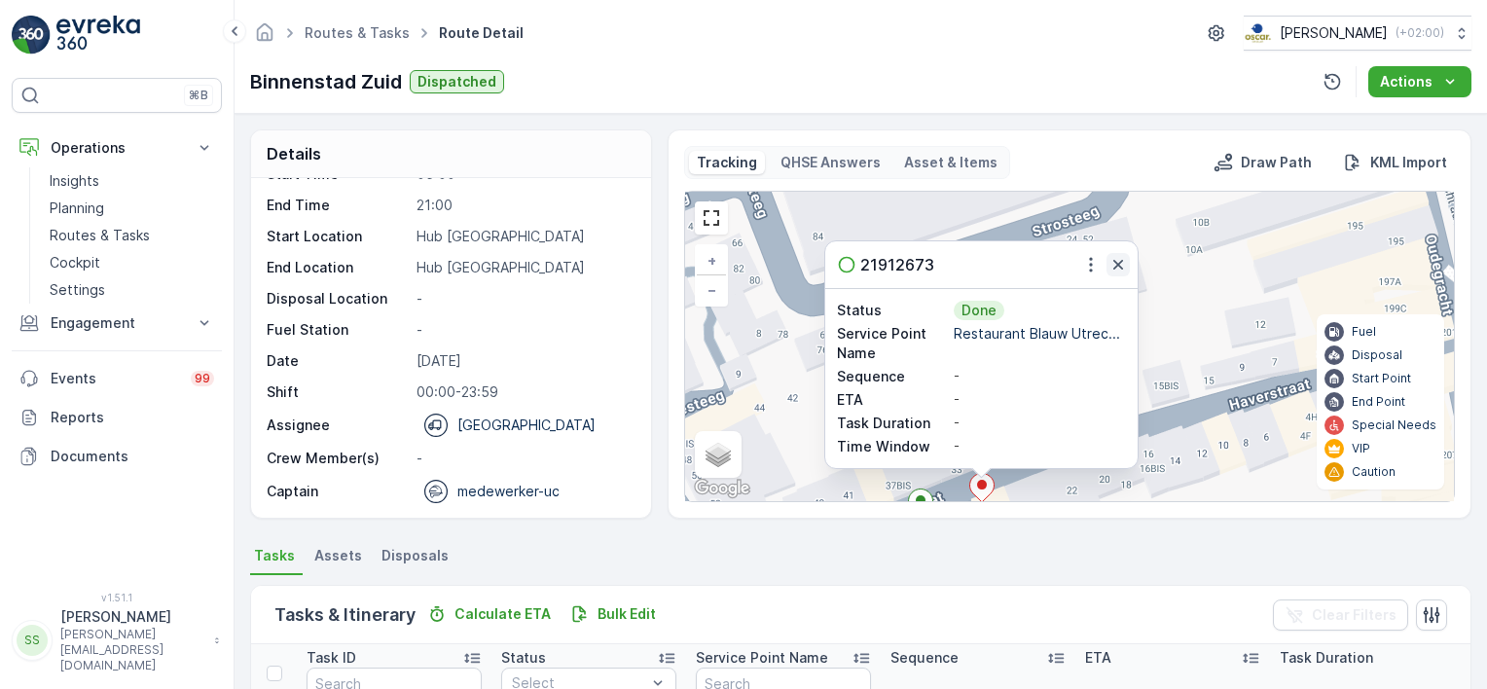
click at [1114, 269] on icon "button" at bounding box center [1117, 264] width 19 height 19
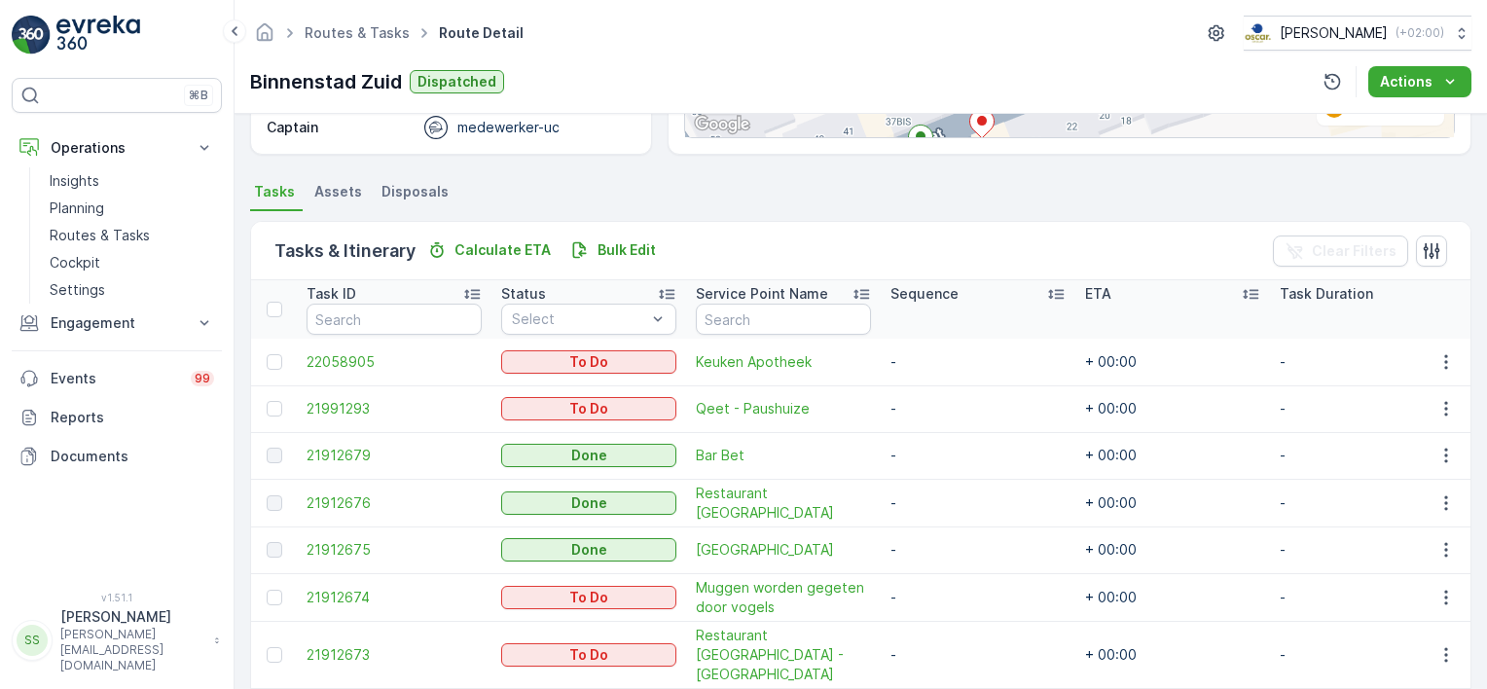
scroll to position [432, 0]
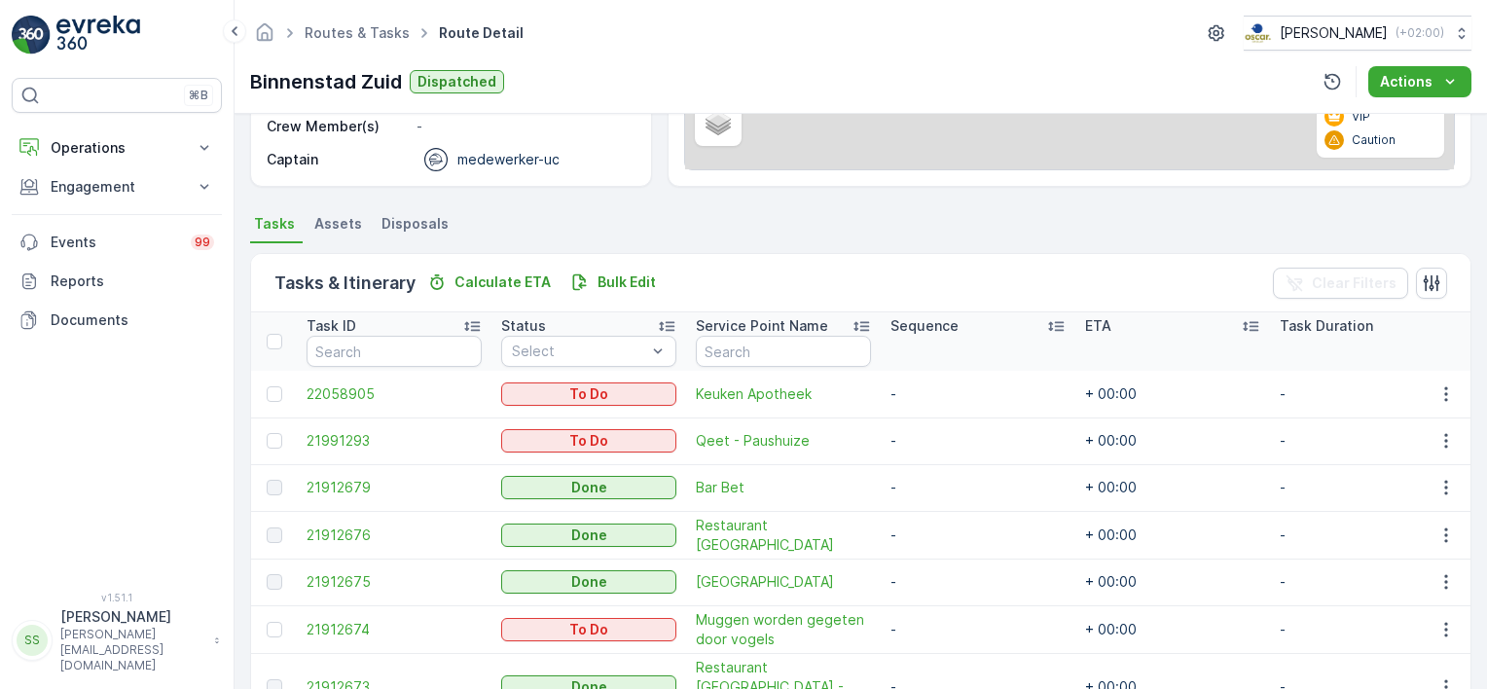
scroll to position [432, 0]
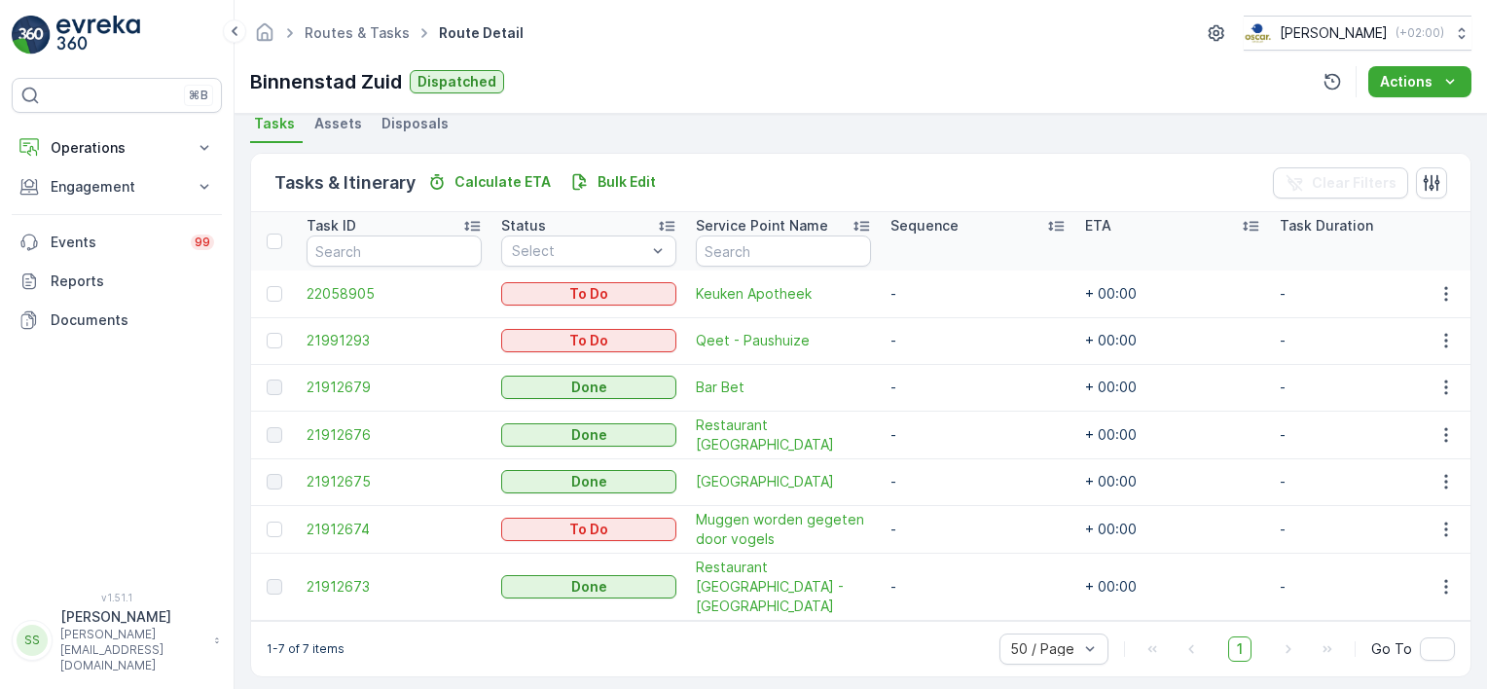
drag, startPoint x: 849, startPoint y: 154, endPoint x: 837, endPoint y: 194, distance: 41.6
click at [837, 194] on div "Tasks & Itinerary Calculate ETA Bulk Edit Clear Filters" at bounding box center [860, 183] width 1219 height 58
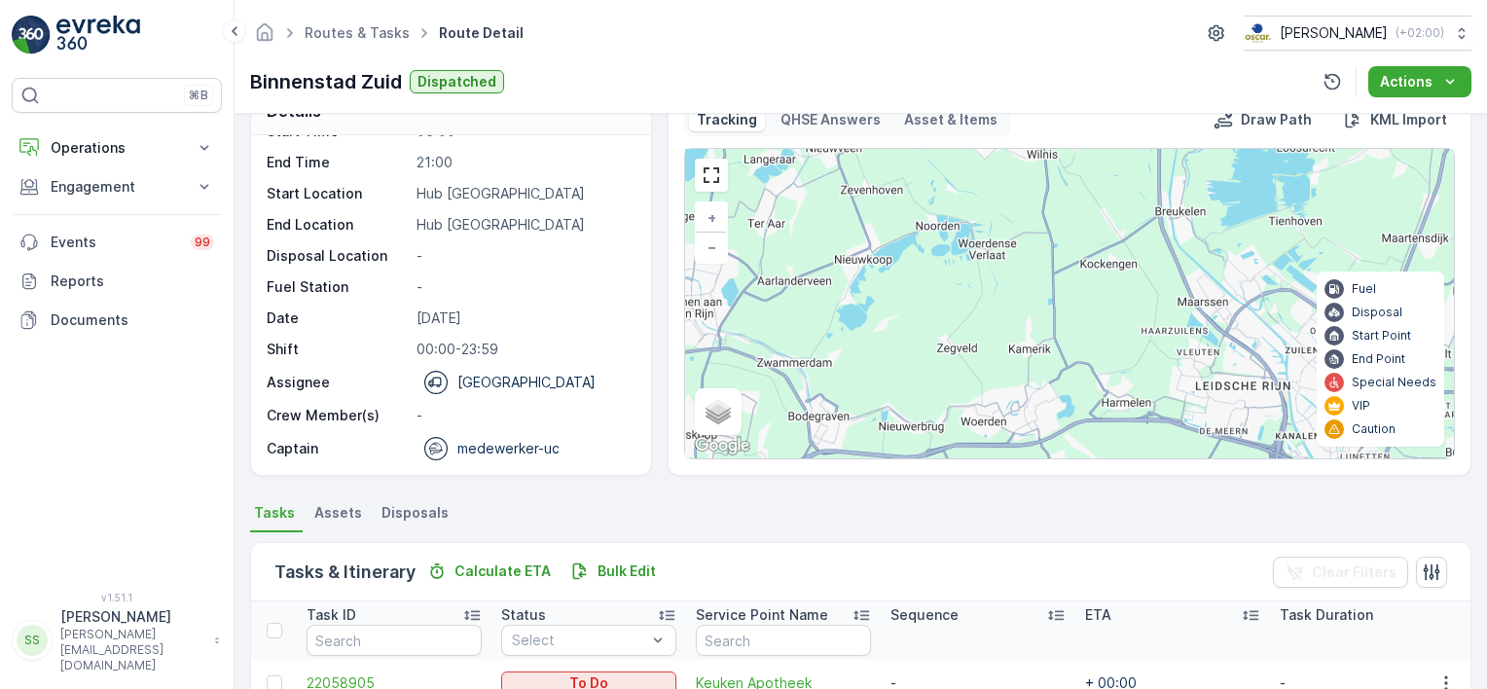
drag, startPoint x: 1226, startPoint y: 344, endPoint x: 754, endPoint y: 320, distance: 472.6
click at [757, 321] on div "7 + − Satellite Roadmap Terrain Hybrid Leaflet Keyboard shortcuts Map Data Map …" at bounding box center [1069, 303] width 769 height 309
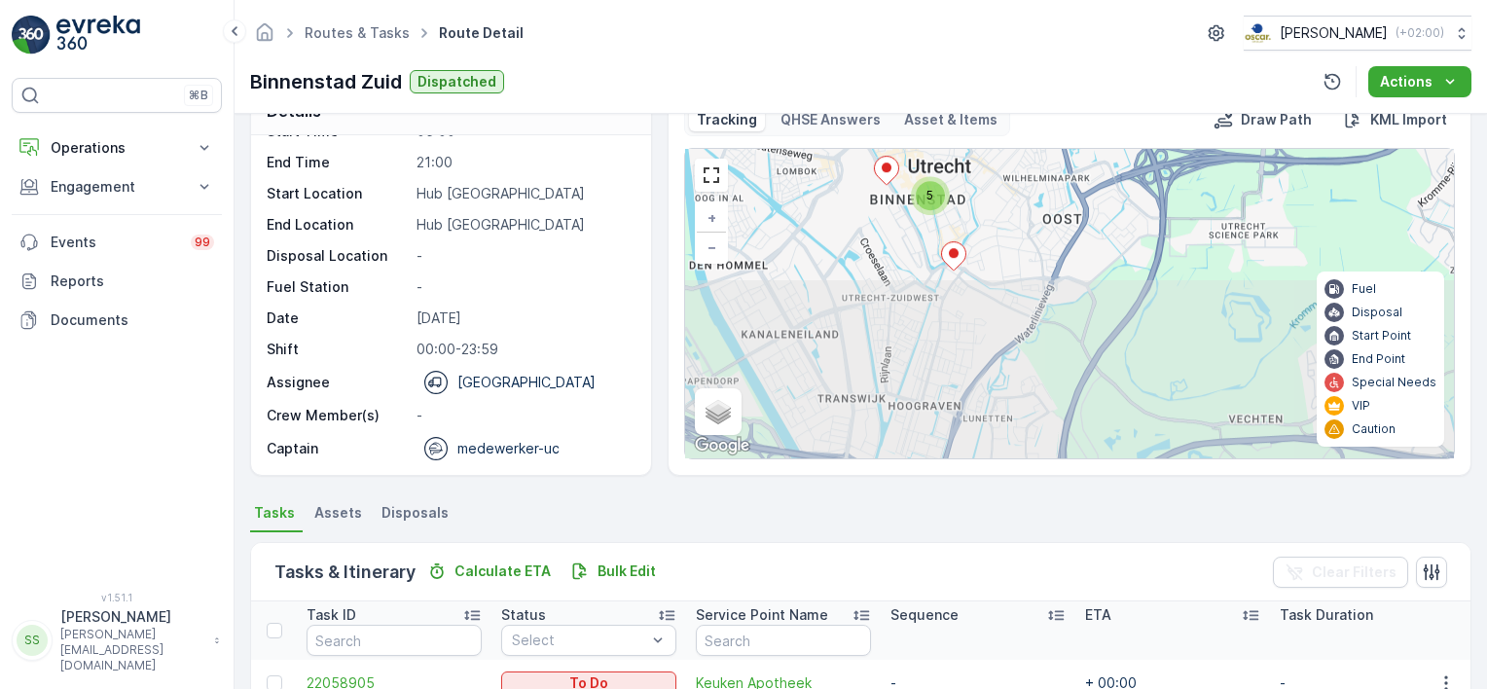
drag, startPoint x: 887, startPoint y: 307, endPoint x: 860, endPoint y: 202, distance: 107.6
click at [860, 202] on div "5 + − Satellite Roadmap Terrain Hybrid Leaflet Keyboard shortcuts Map Data Map …" at bounding box center [1069, 303] width 769 height 309
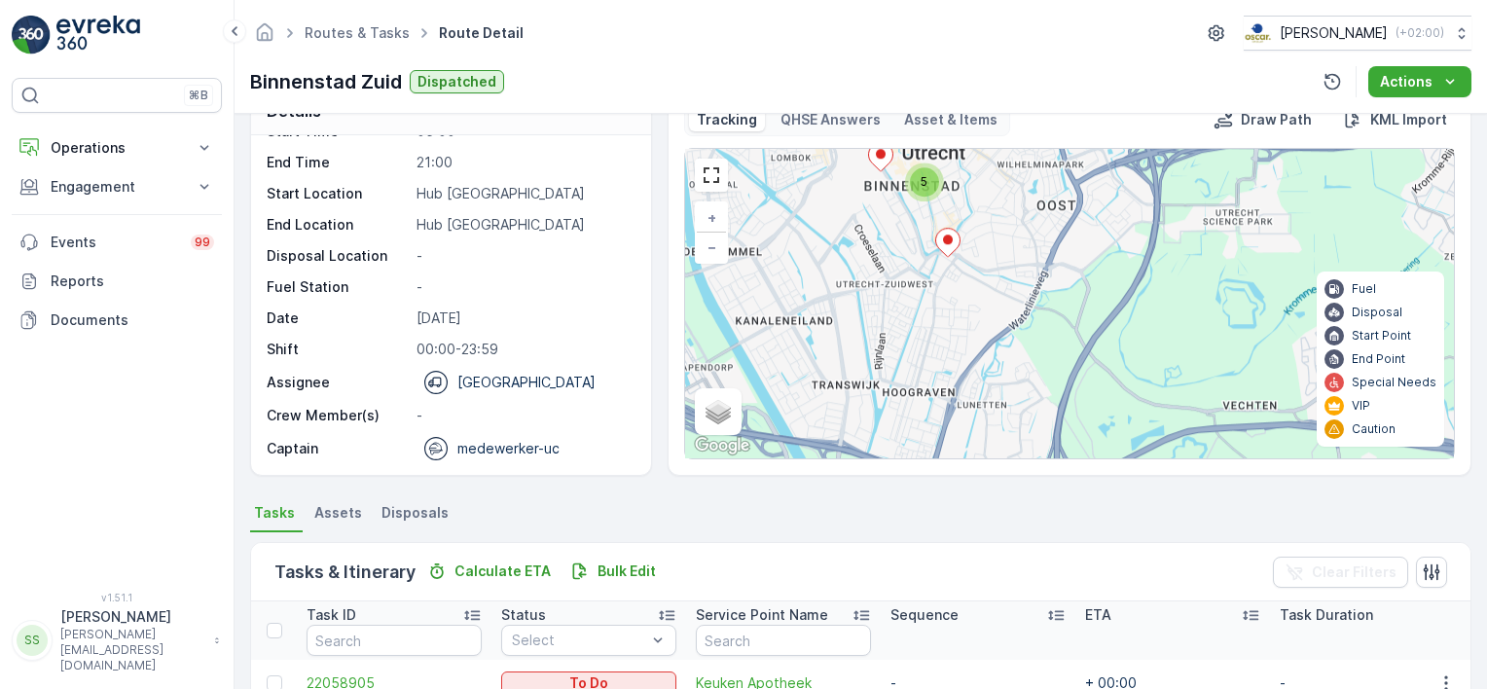
click at [881, 160] on icon at bounding box center [880, 157] width 24 height 28
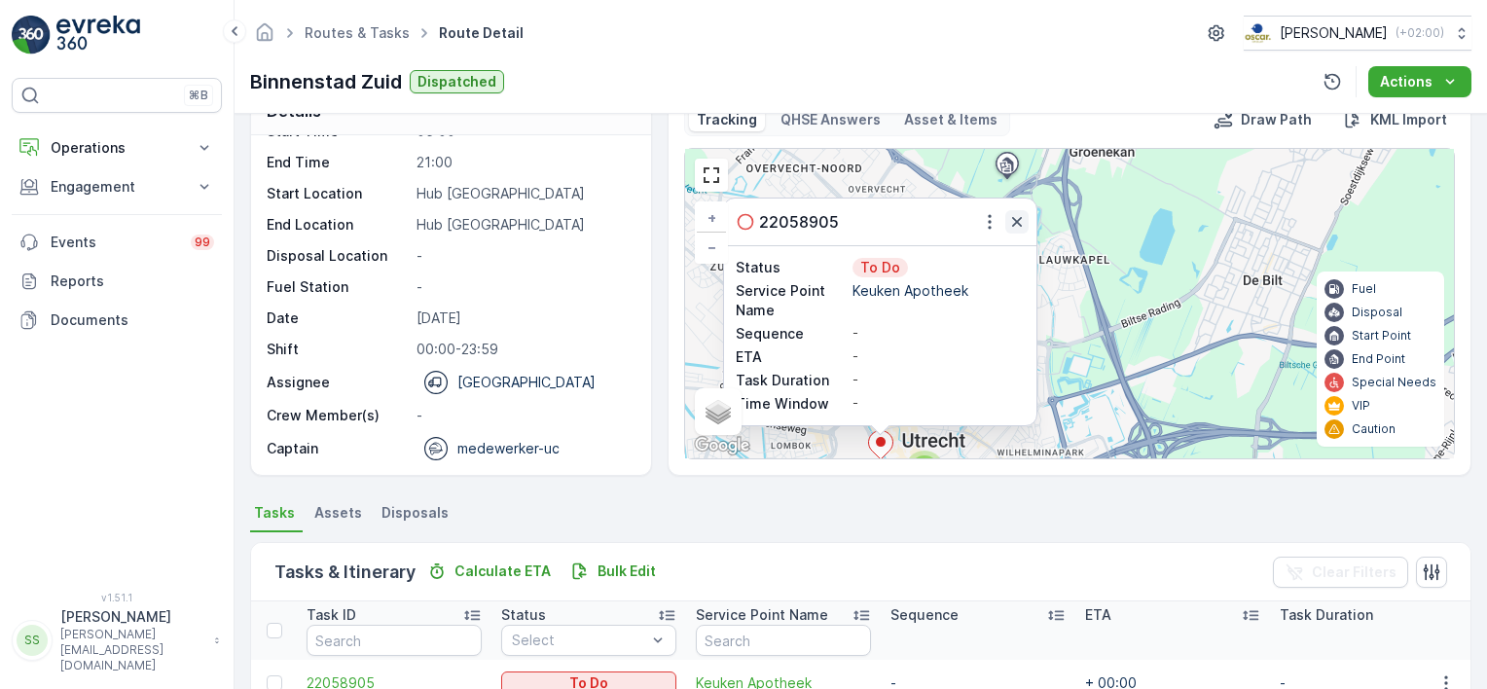
click at [1014, 221] on icon "button" at bounding box center [1017, 222] width 10 height 10
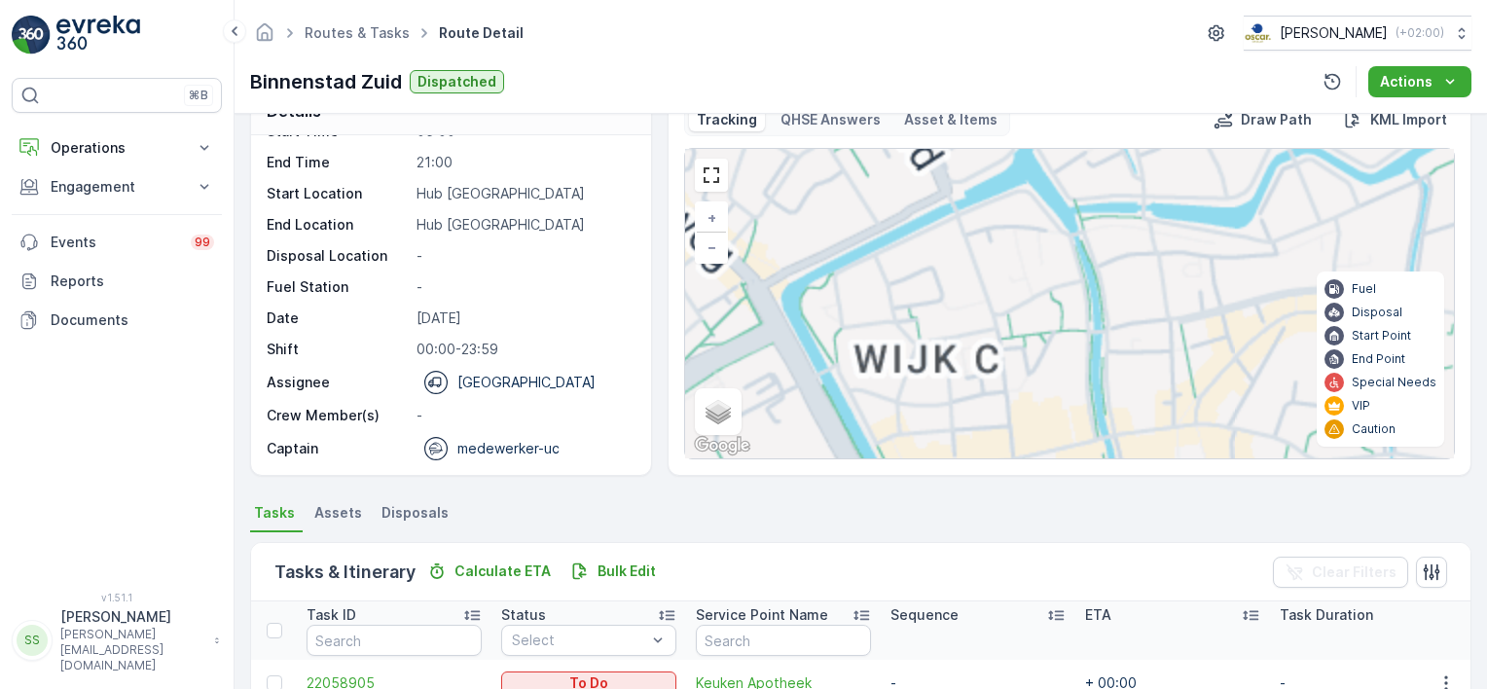
drag, startPoint x: 879, startPoint y: 425, endPoint x: 824, endPoint y: 34, distance: 395.0
click at [824, 34] on div "Routes & Tasks Route Detail [PERSON_NAME] ( +02:00 ) Binnenstad Zuid Dispatched…" at bounding box center [861, 344] width 1252 height 689
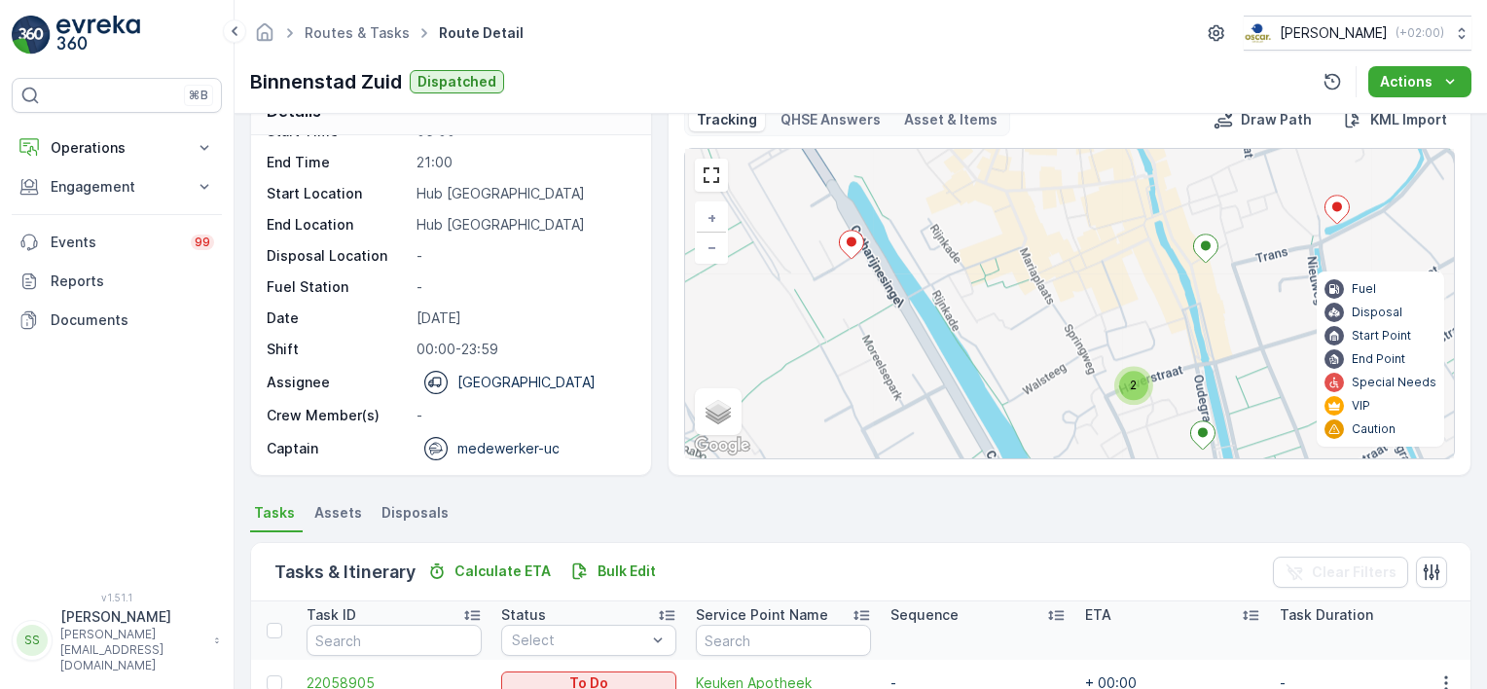
drag, startPoint x: 881, startPoint y: 300, endPoint x: 822, endPoint y: 246, distance: 79.2
click at [822, 246] on div "2 + − Satellite Roadmap Terrain Hybrid Leaflet Keyboard shortcuts Map Data Map …" at bounding box center [1069, 303] width 769 height 309
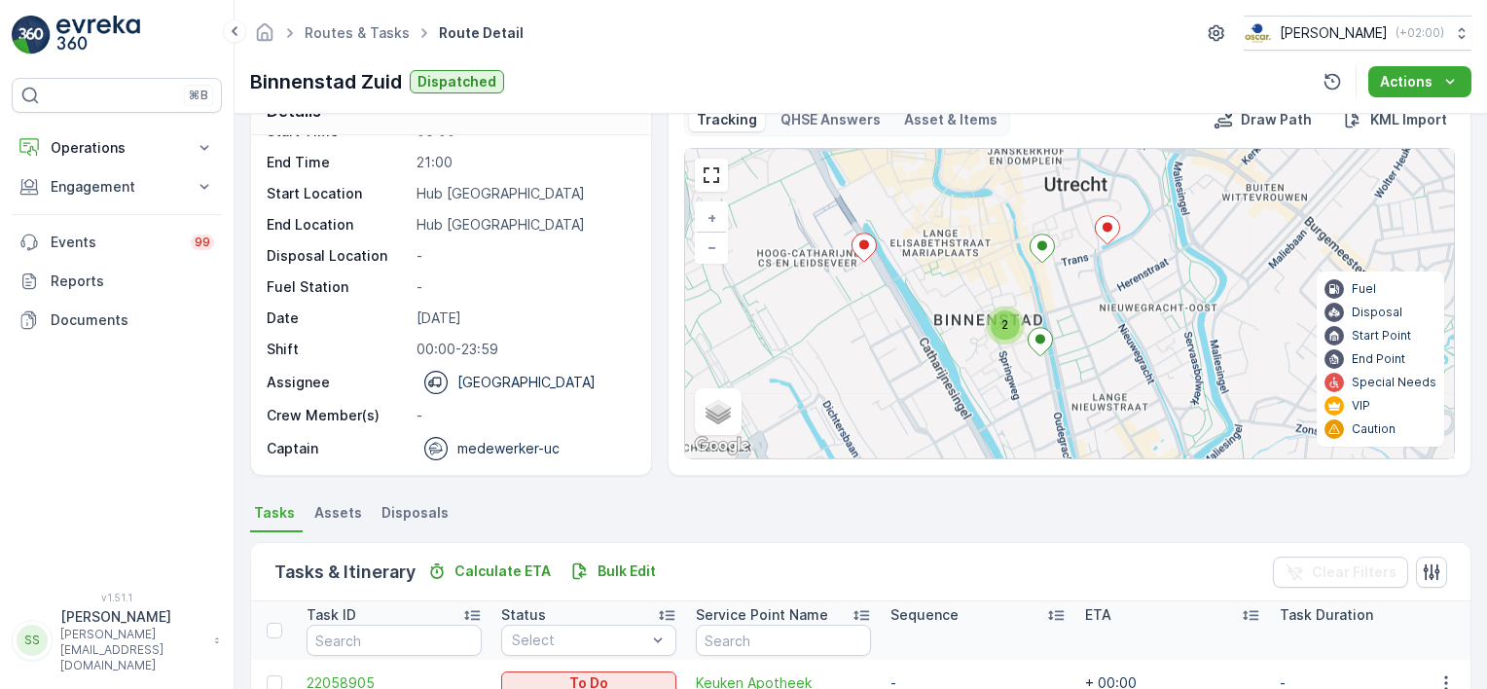
click at [934, 58] on div "Routes & Tasks Route Detail [PERSON_NAME] ( +02:00 ) Binnenstad Zuid Dispatched…" at bounding box center [861, 57] width 1252 height 114
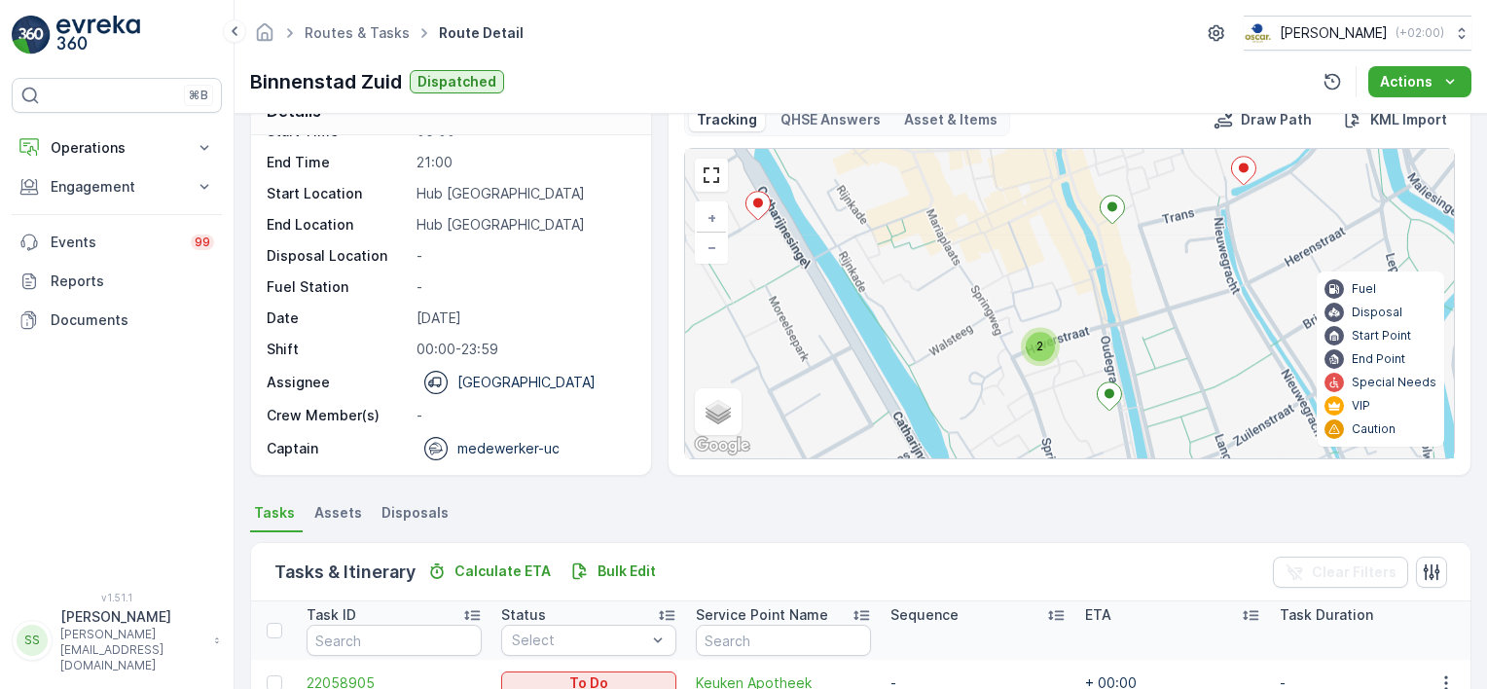
drag, startPoint x: 1004, startPoint y: 365, endPoint x: 1028, endPoint y: 375, distance: 25.3
click at [1028, 375] on div "2 + − Satellite Roadmap Terrain Hybrid Leaflet Keyboard shortcuts Map Data Map …" at bounding box center [1069, 303] width 769 height 309
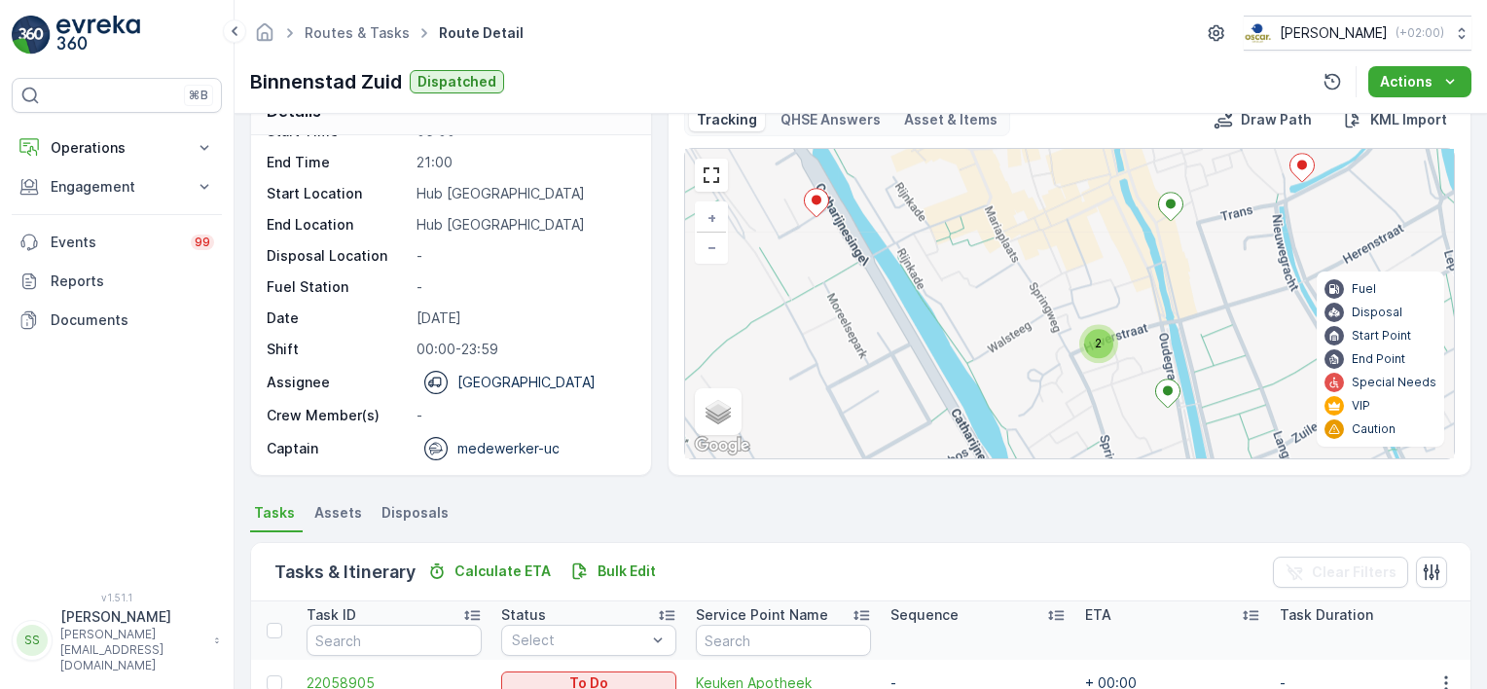
drag, startPoint x: 990, startPoint y: 366, endPoint x: 1048, endPoint y: 363, distance: 58.5
click at [1048, 363] on div "2 + − Satellite Roadmap Terrain Hybrid Leaflet Keyboard shortcuts Map Data Map …" at bounding box center [1069, 303] width 769 height 309
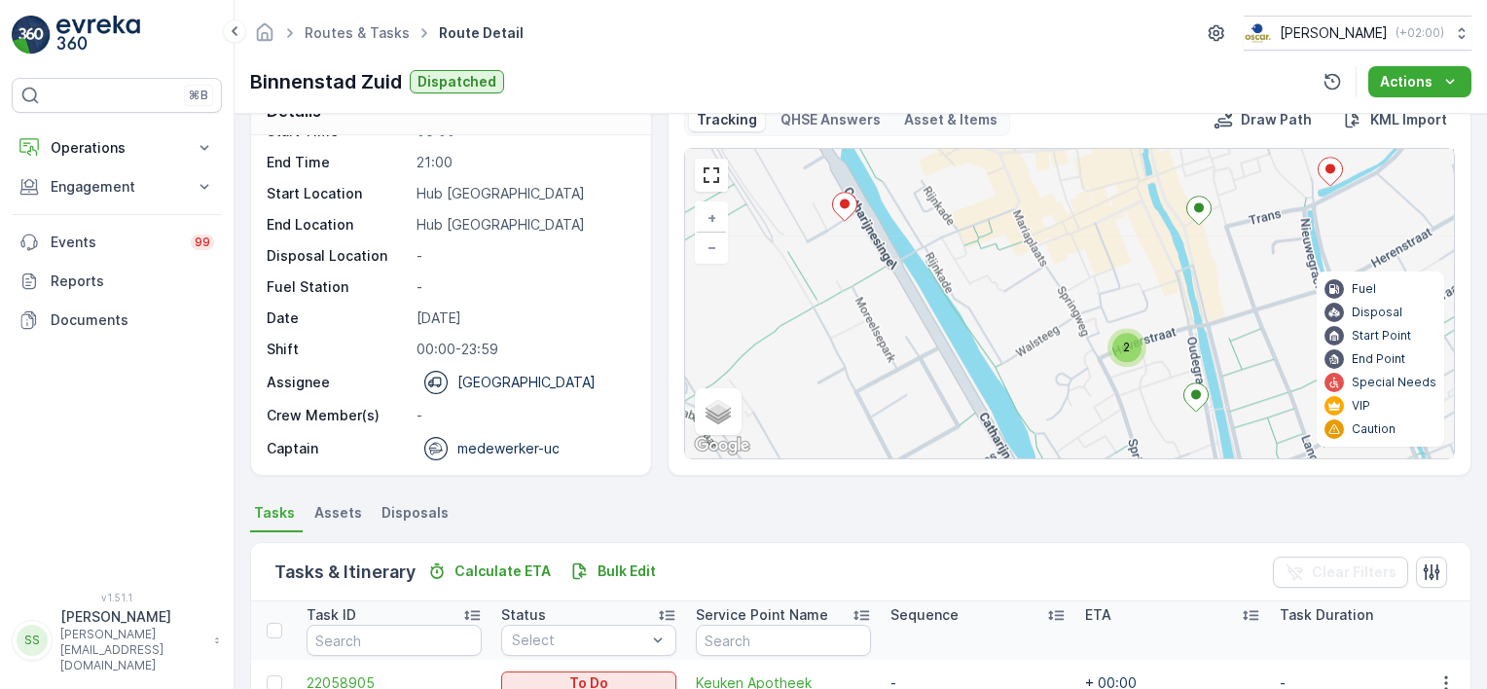
drag, startPoint x: 1078, startPoint y: 350, endPoint x: 1096, endPoint y: 360, distance: 20.0
click at [1096, 360] on div "2 + − Satellite Roadmap Terrain Hybrid Leaflet Keyboard shortcuts Map Data Map …" at bounding box center [1069, 303] width 769 height 309
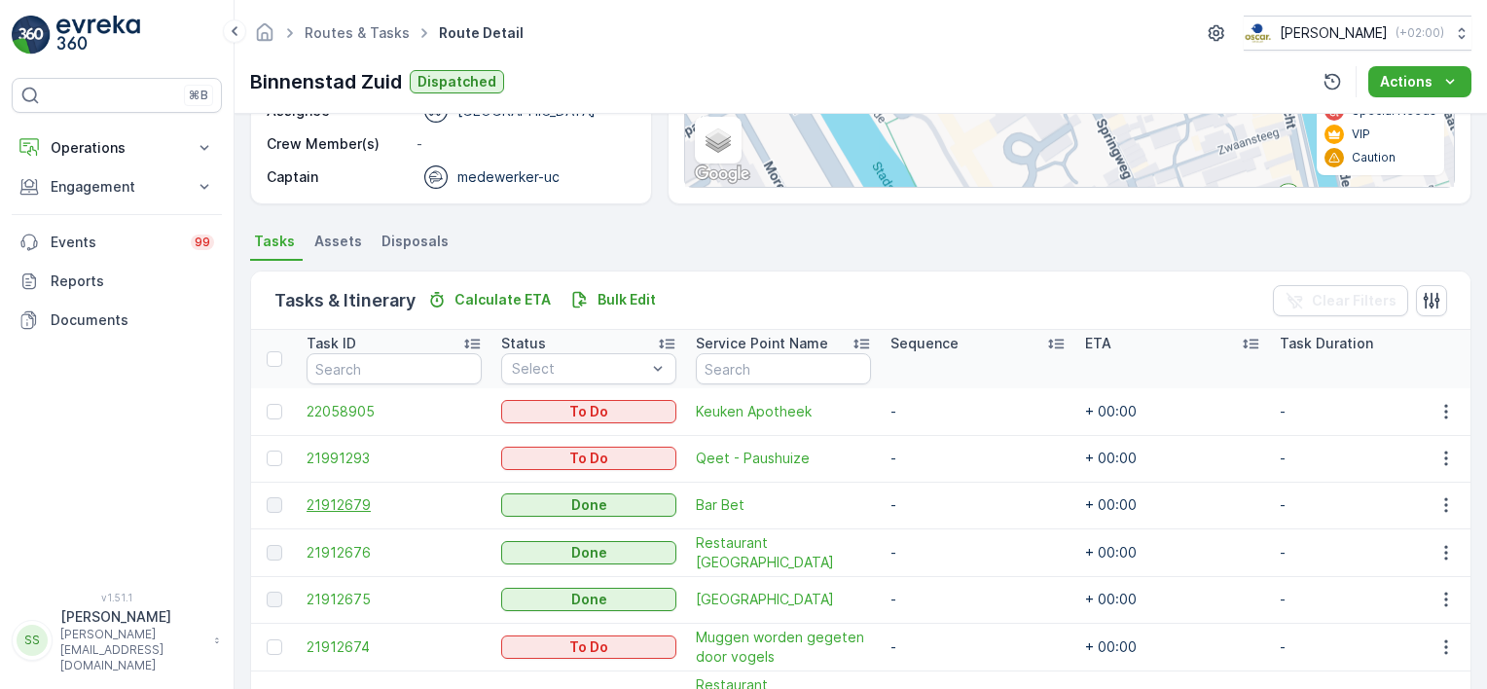
scroll to position [432, 0]
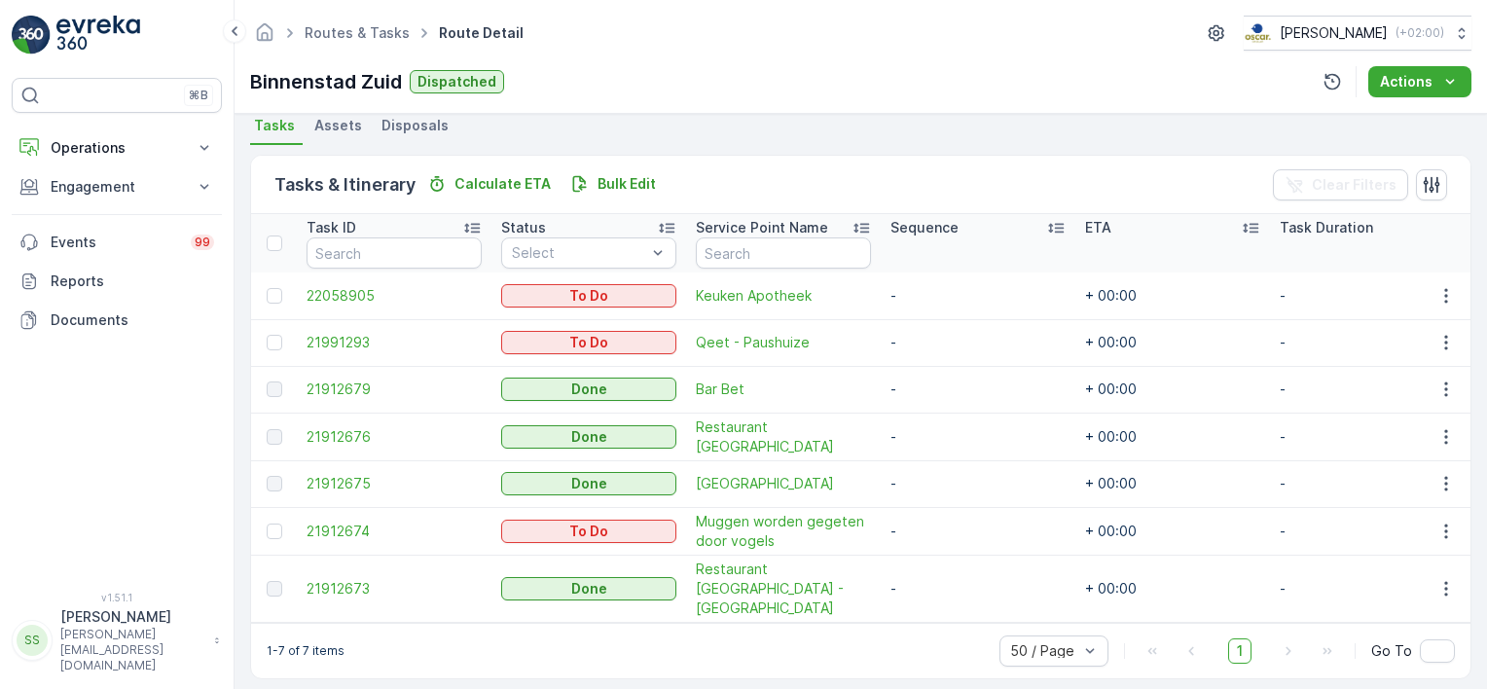
scroll to position [432, 0]
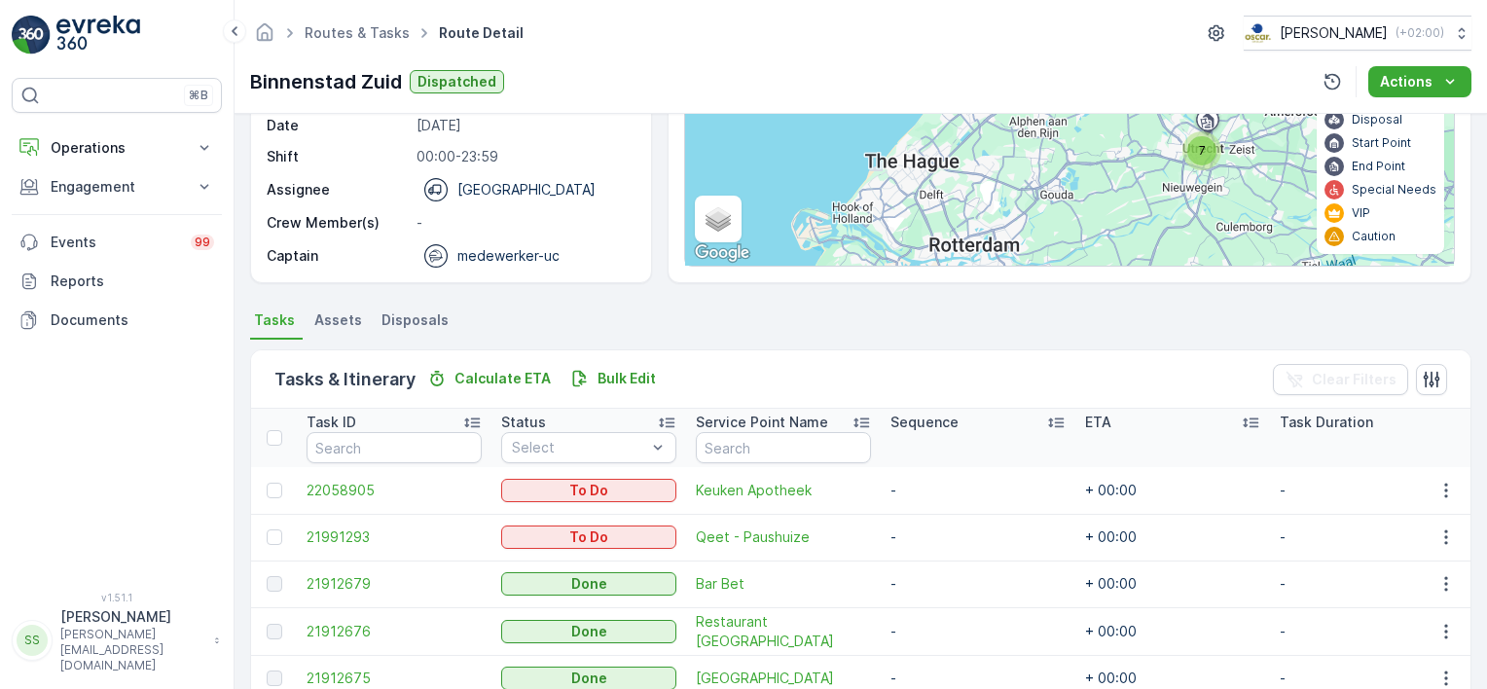
scroll to position [389, 0]
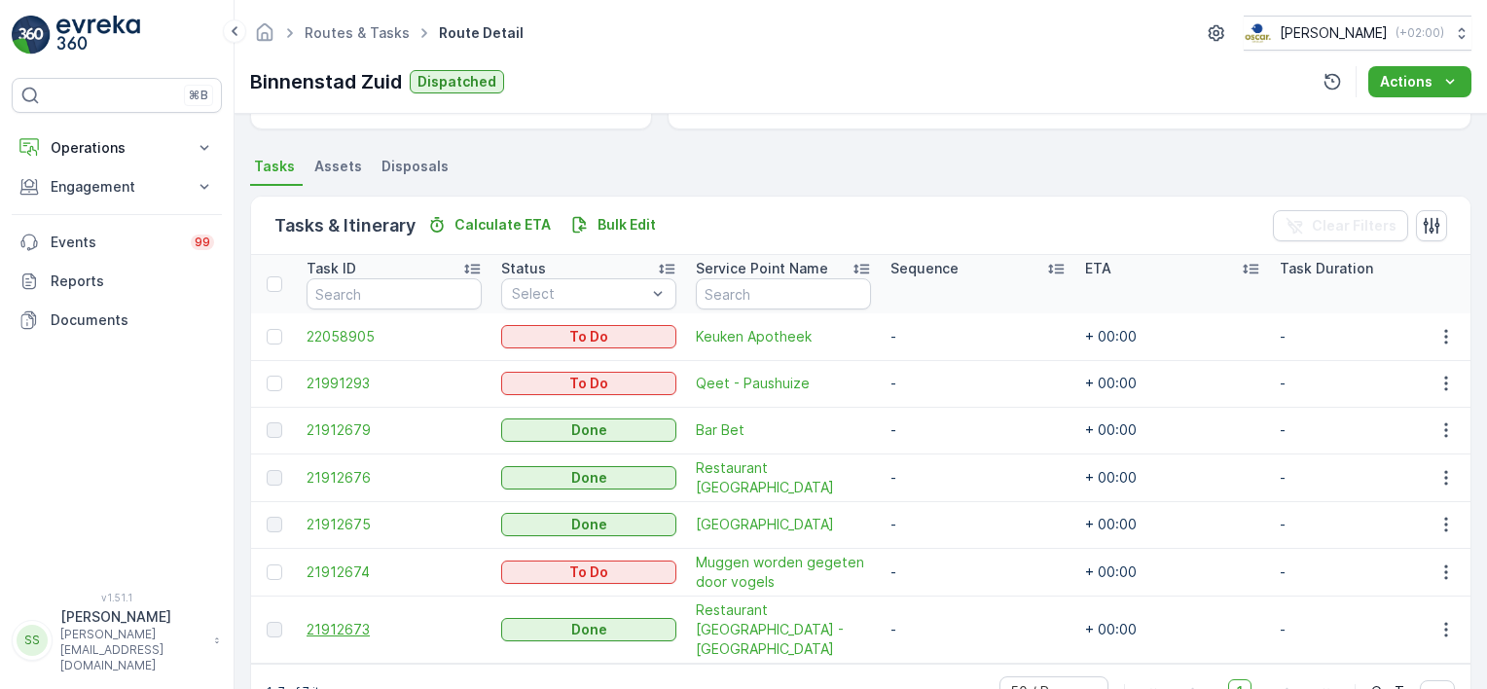
click at [339, 620] on span "21912673" at bounding box center [394, 629] width 175 height 19
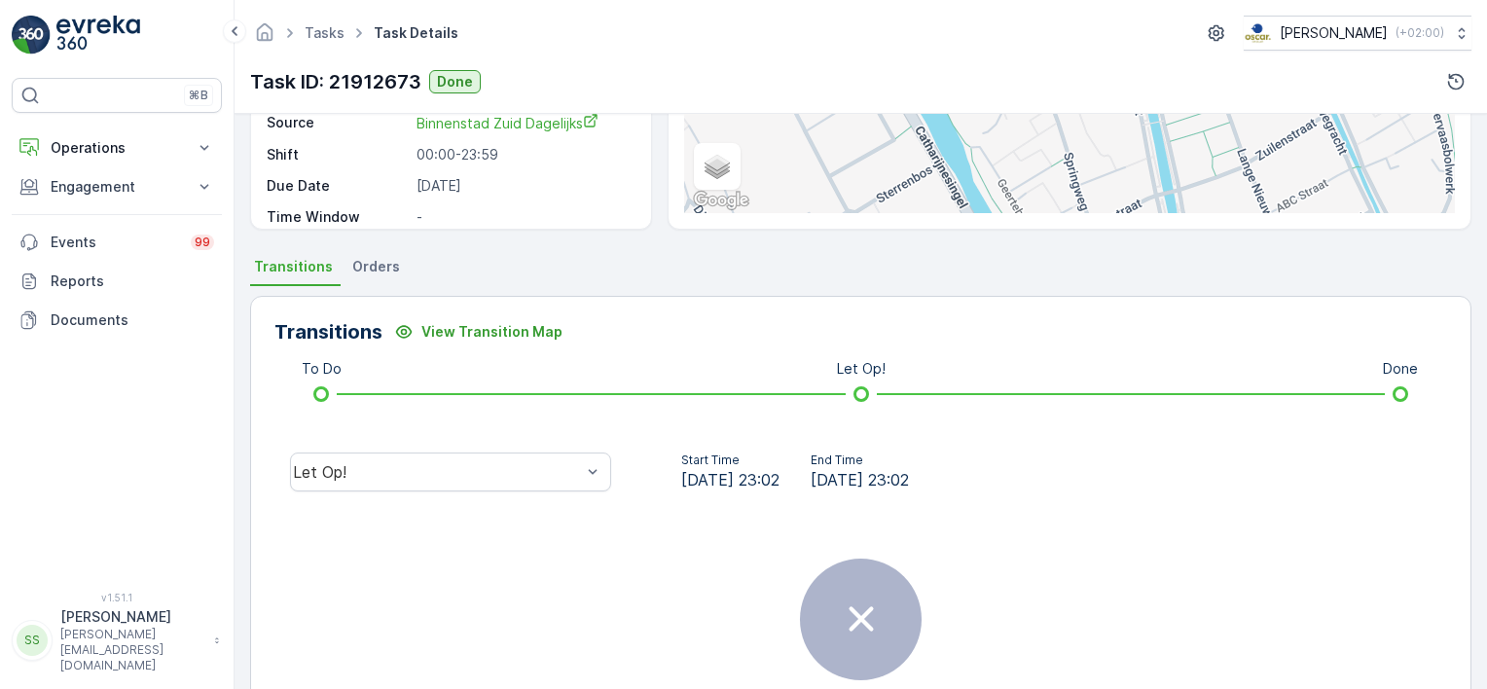
scroll to position [439, 0]
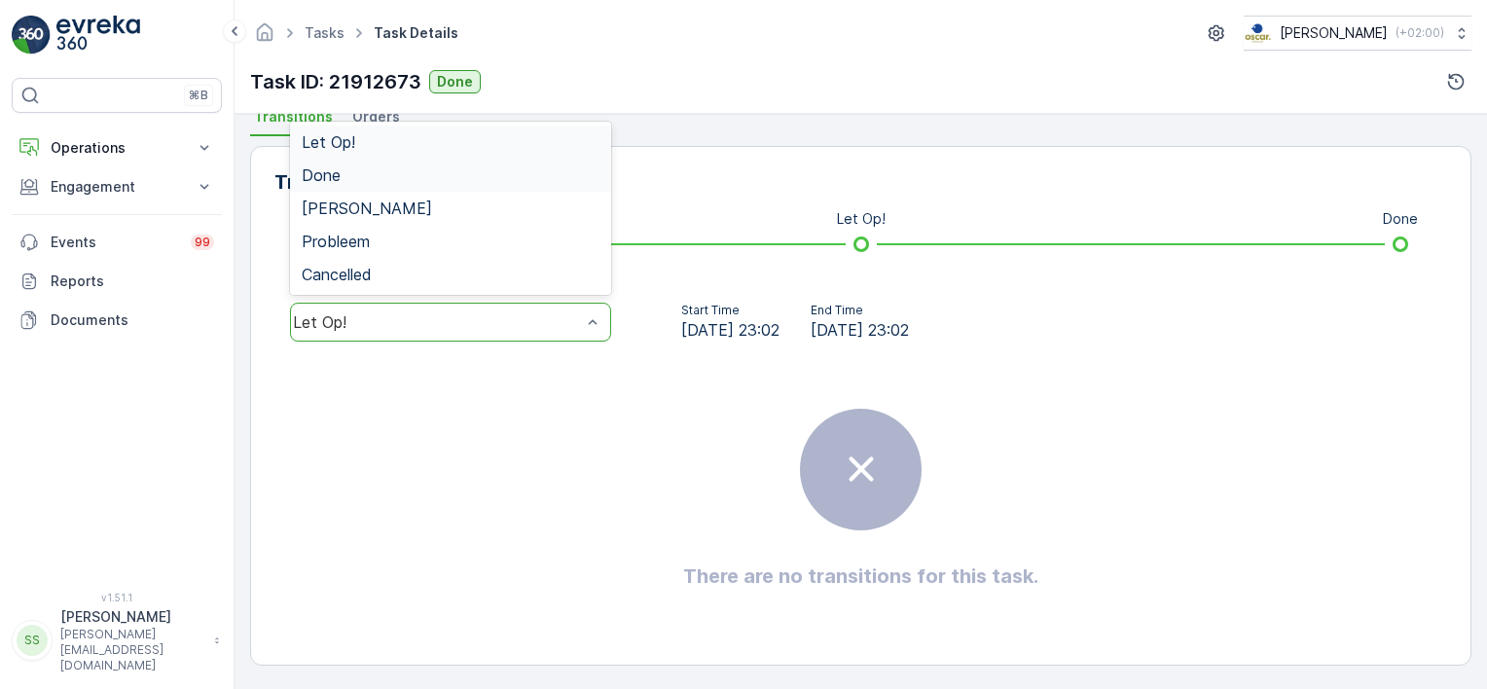
click at [345, 173] on div "Done" at bounding box center [451, 175] width 298 height 18
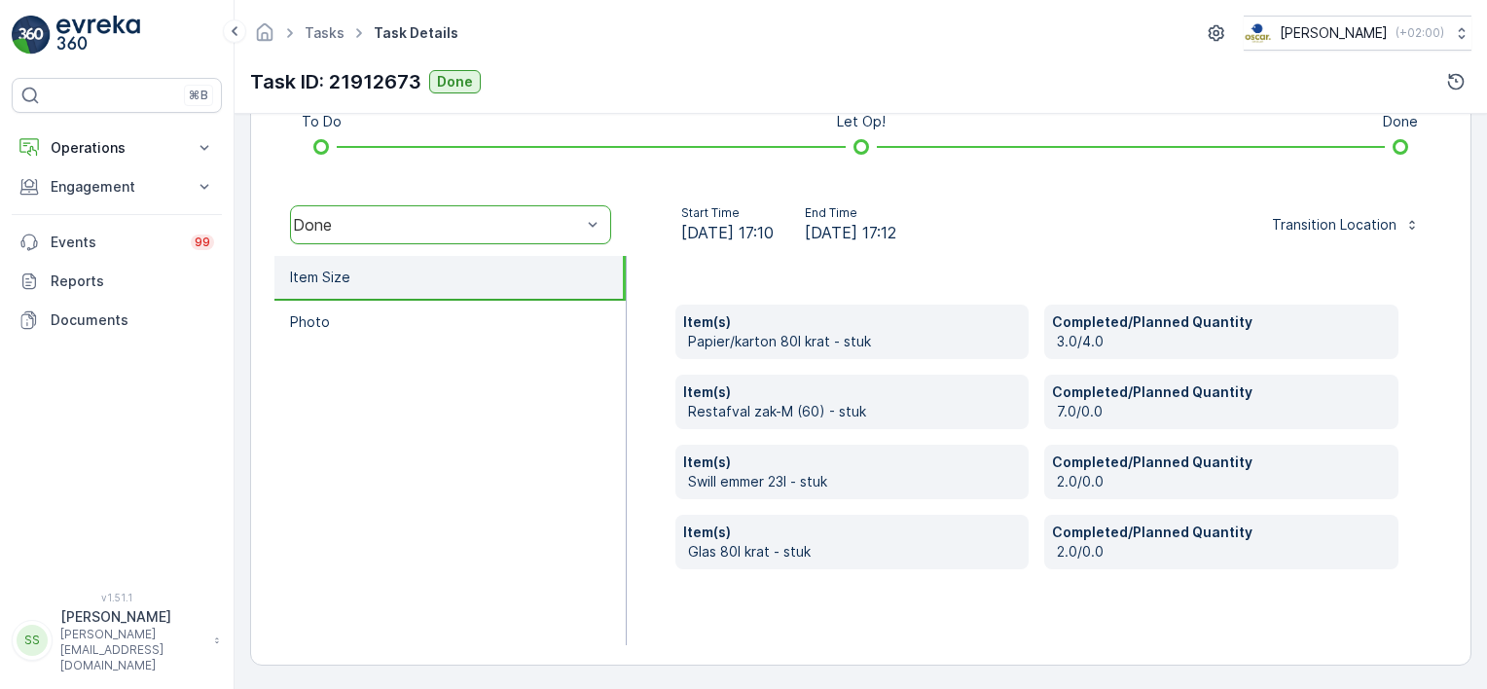
scroll to position [440, 0]
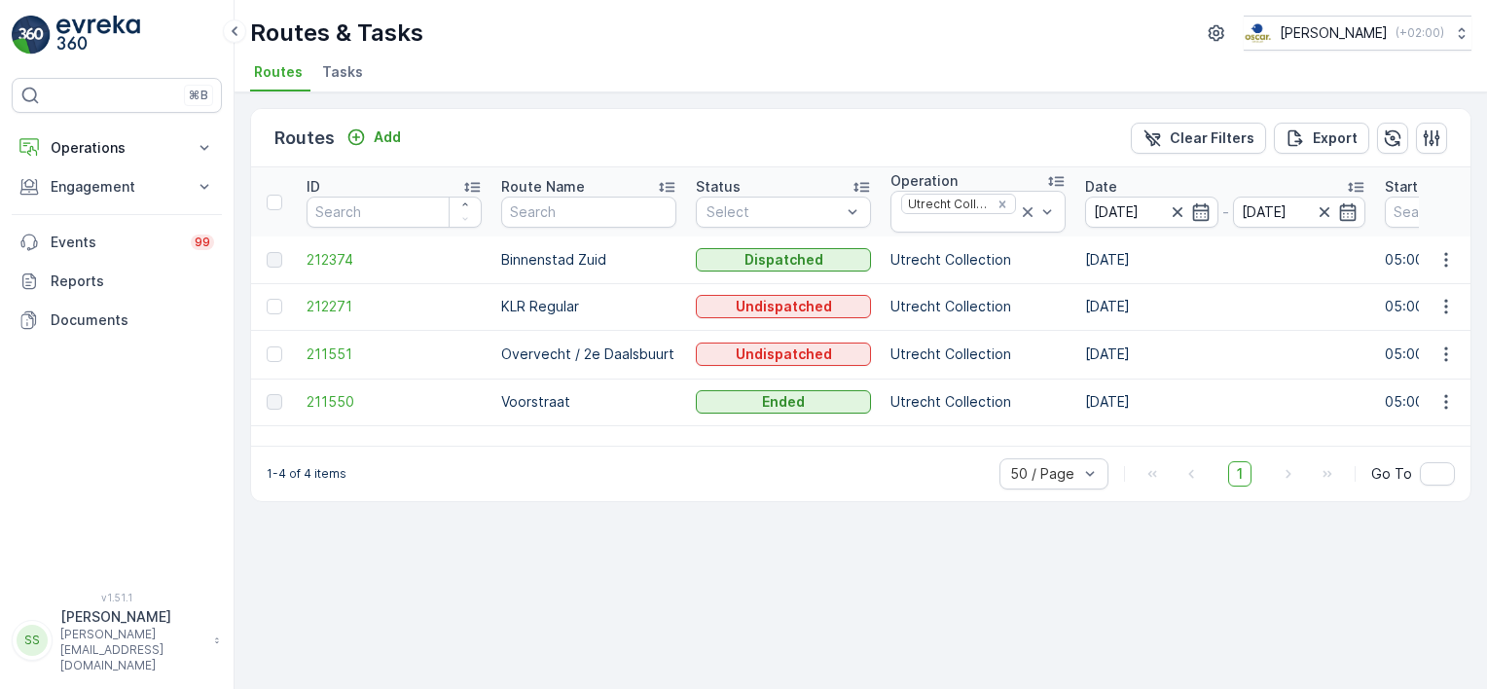
drag, startPoint x: 1001, startPoint y: 199, endPoint x: 989, endPoint y: 156, distance: 44.6
click at [1001, 199] on icon "Remove Utrecht Collection" at bounding box center [1002, 205] width 14 height 14
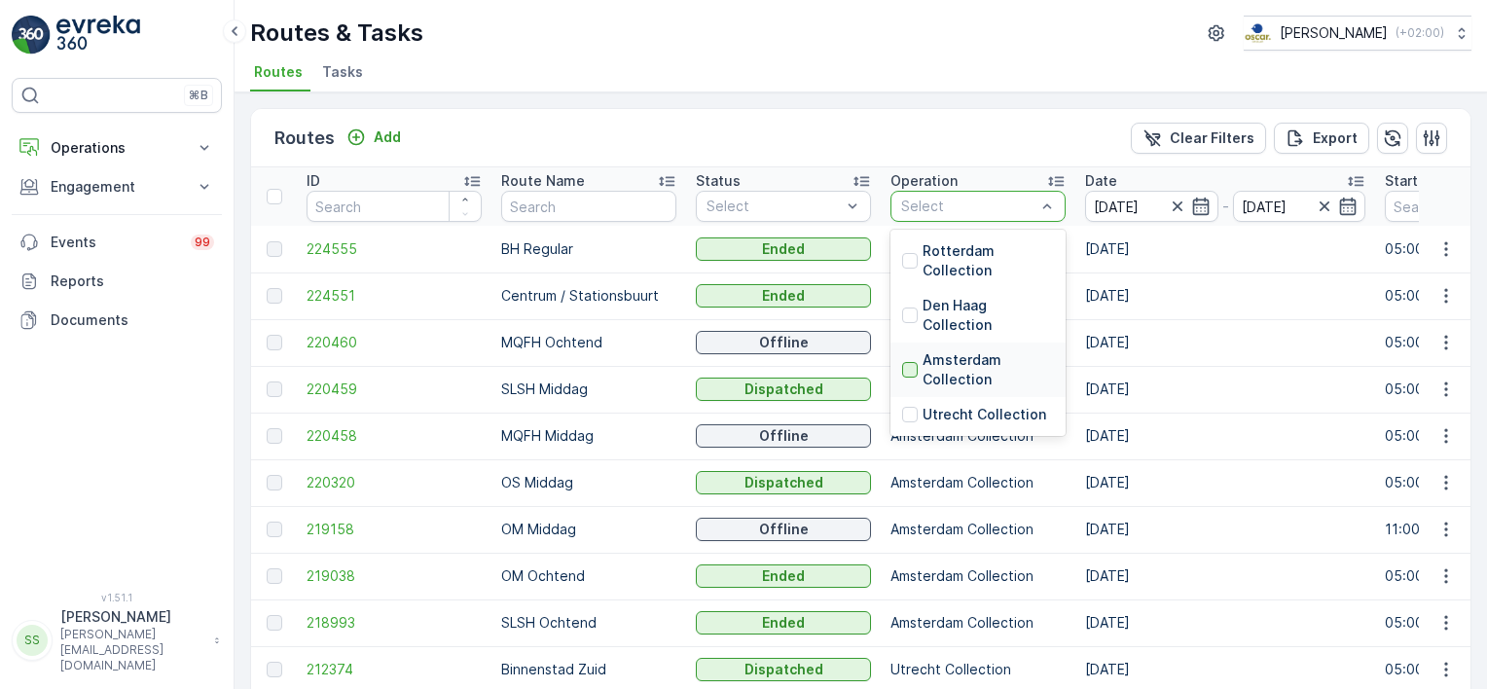
click at [916, 364] on div at bounding box center [910, 370] width 16 height 16
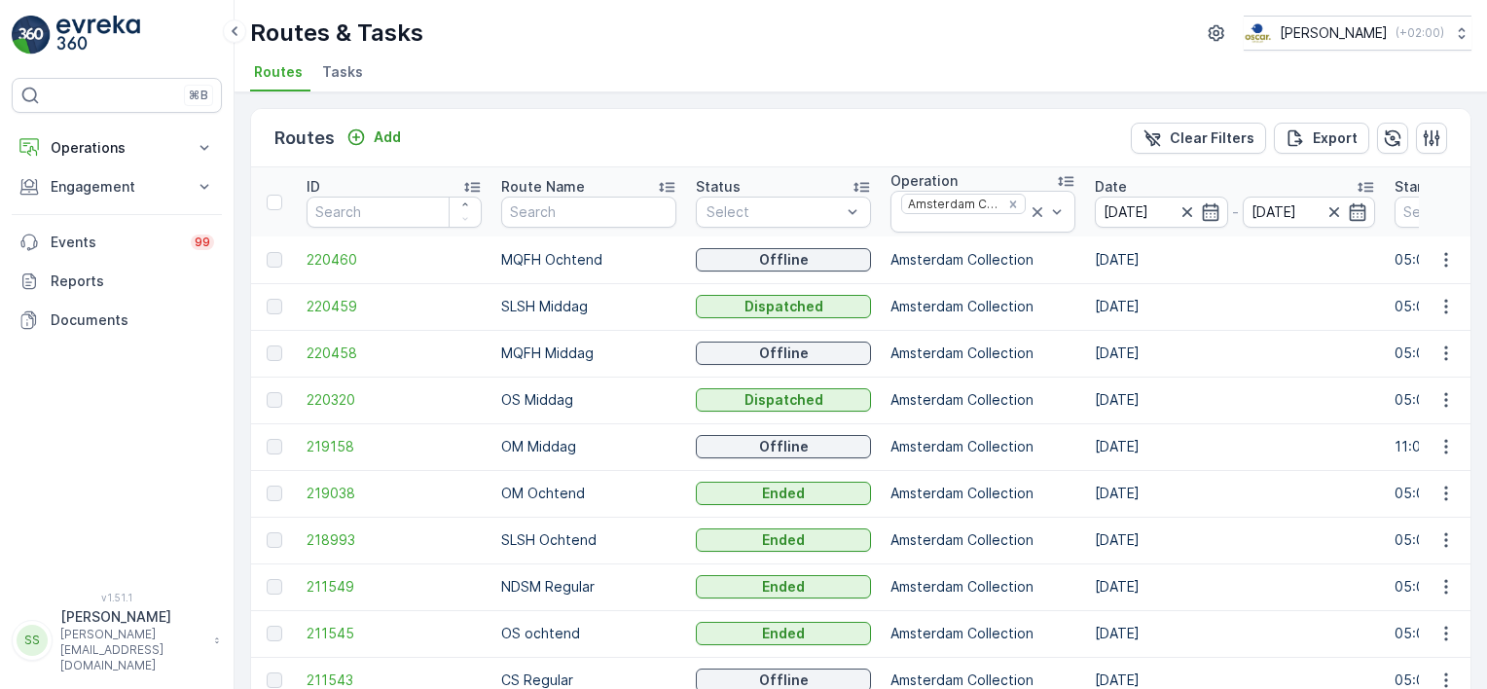
click at [823, 150] on div "Routes Add Clear Filters Export" at bounding box center [860, 138] width 1219 height 58
click at [323, 310] on span "220459" at bounding box center [394, 306] width 175 height 19
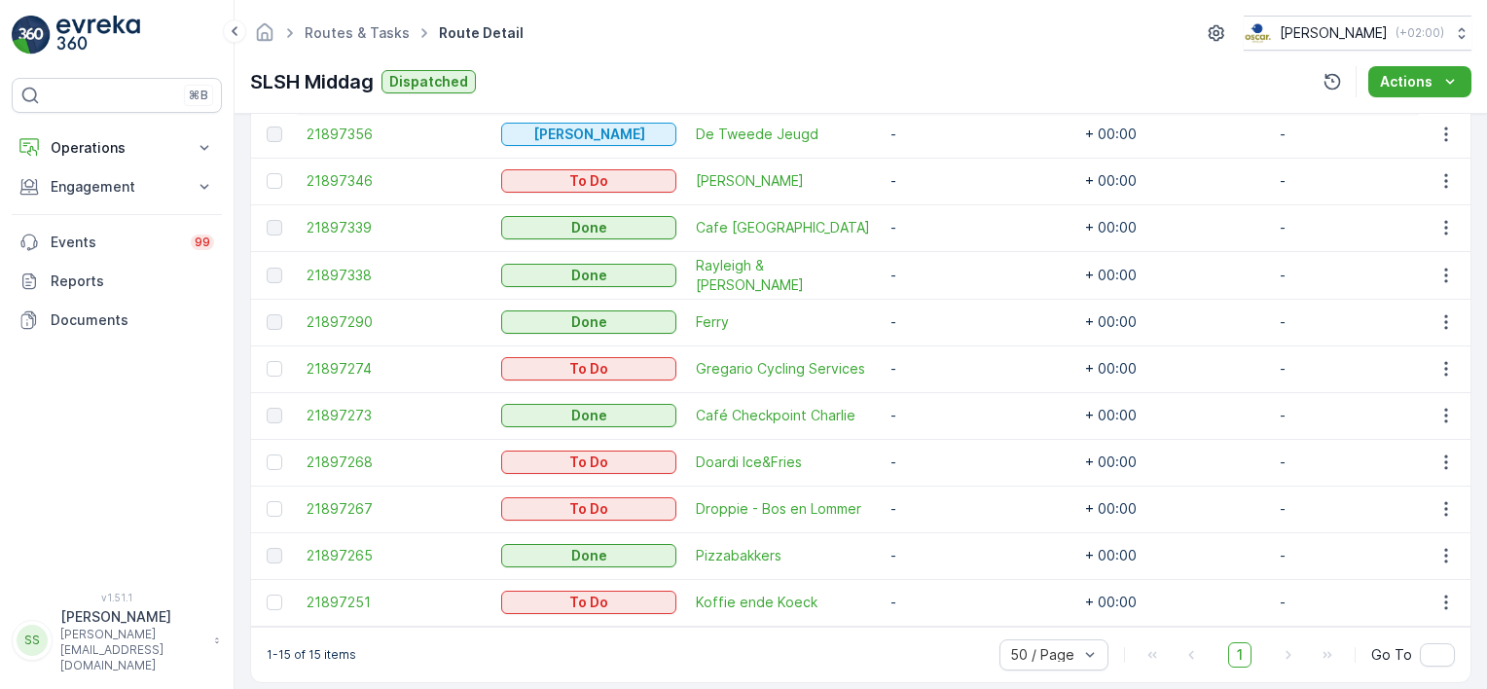
scroll to position [804, 0]
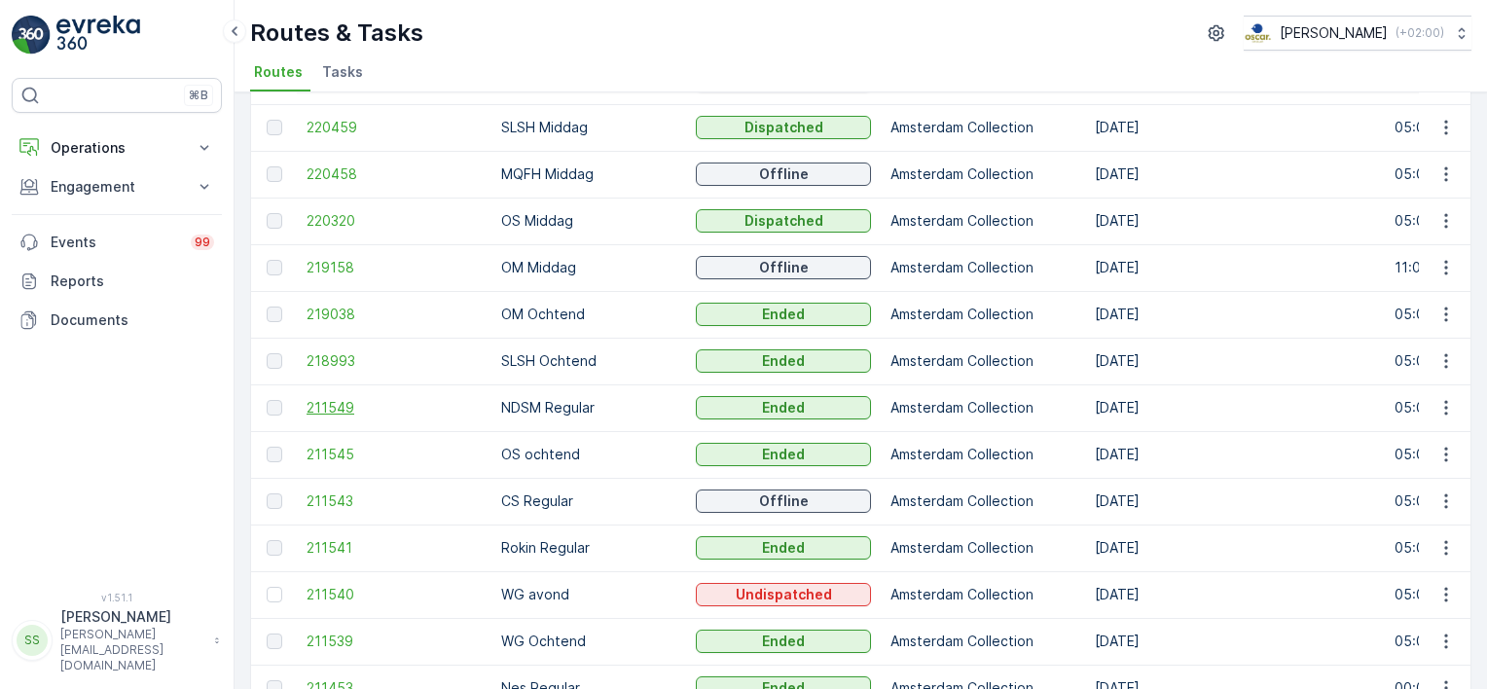
scroll to position [280, 0]
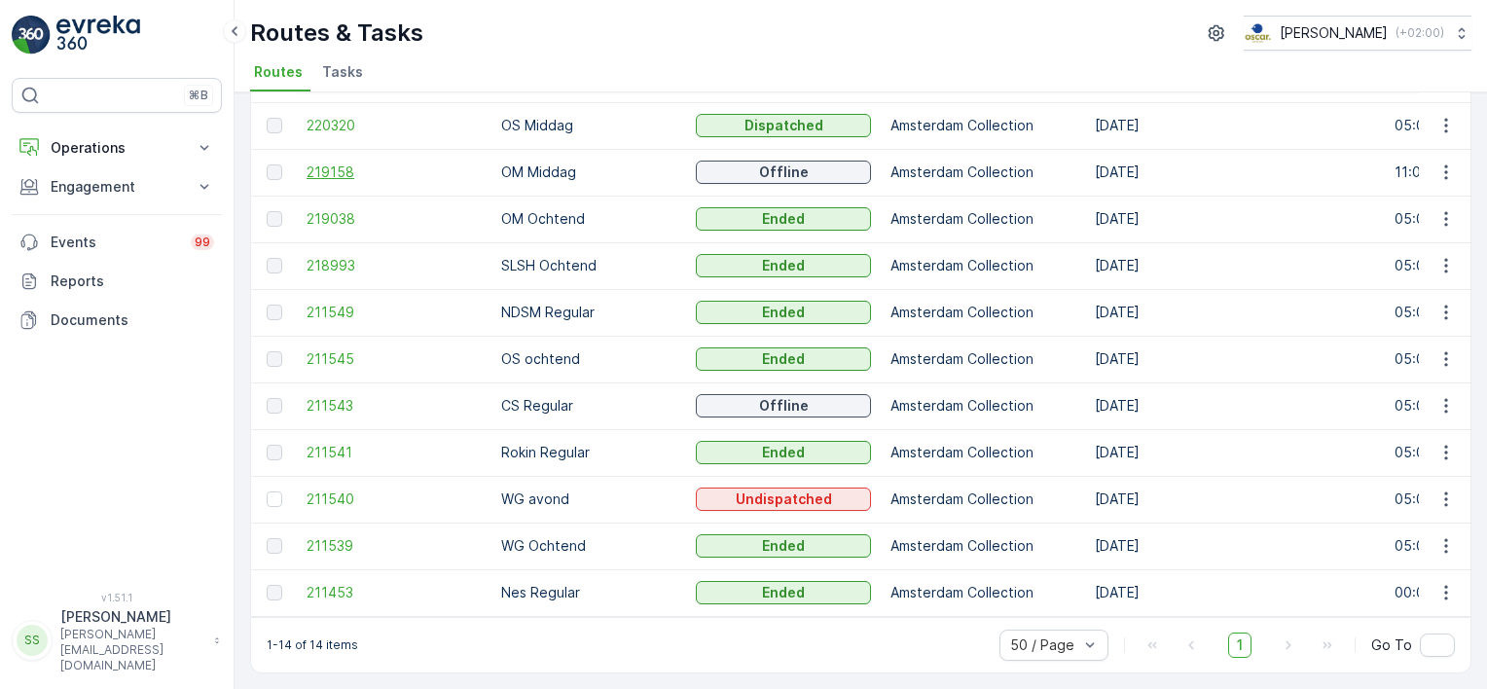
click at [331, 170] on span "219158" at bounding box center [394, 172] width 175 height 19
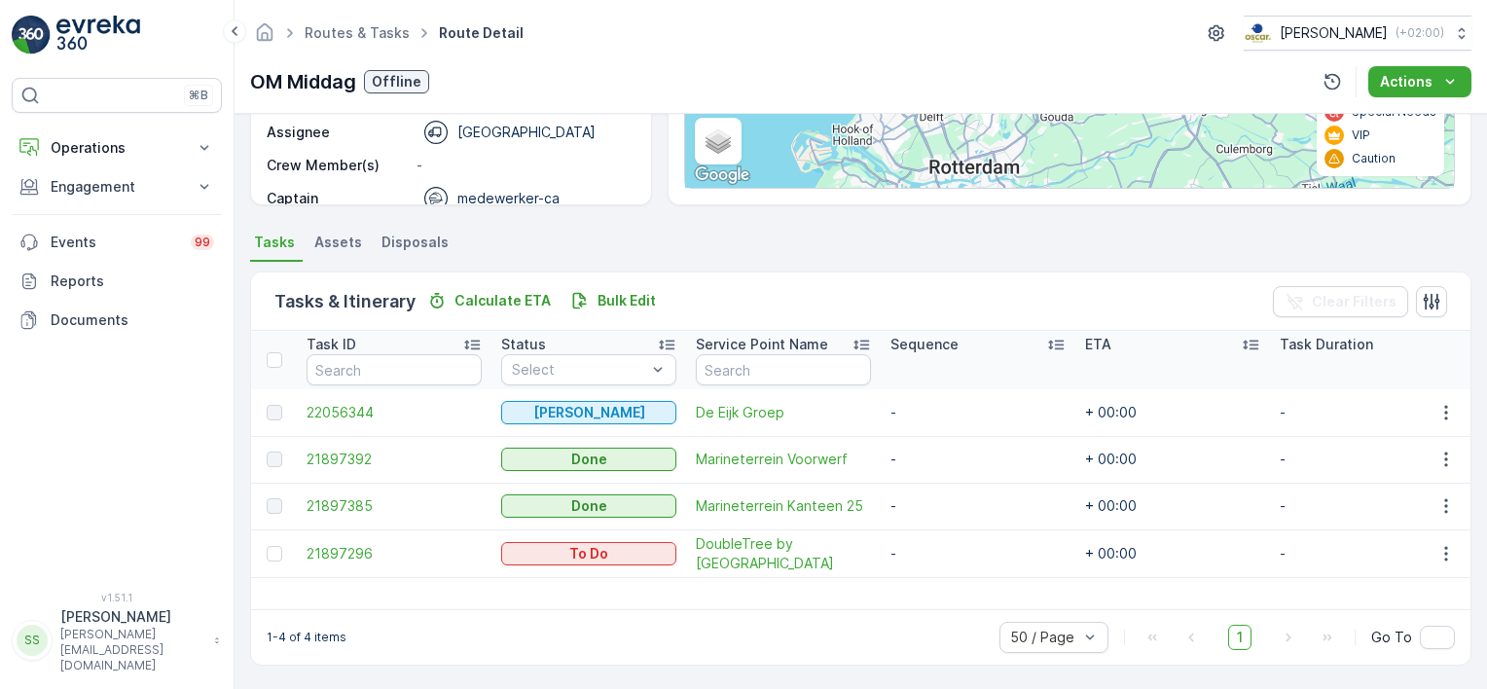
scroll to position [60, 0]
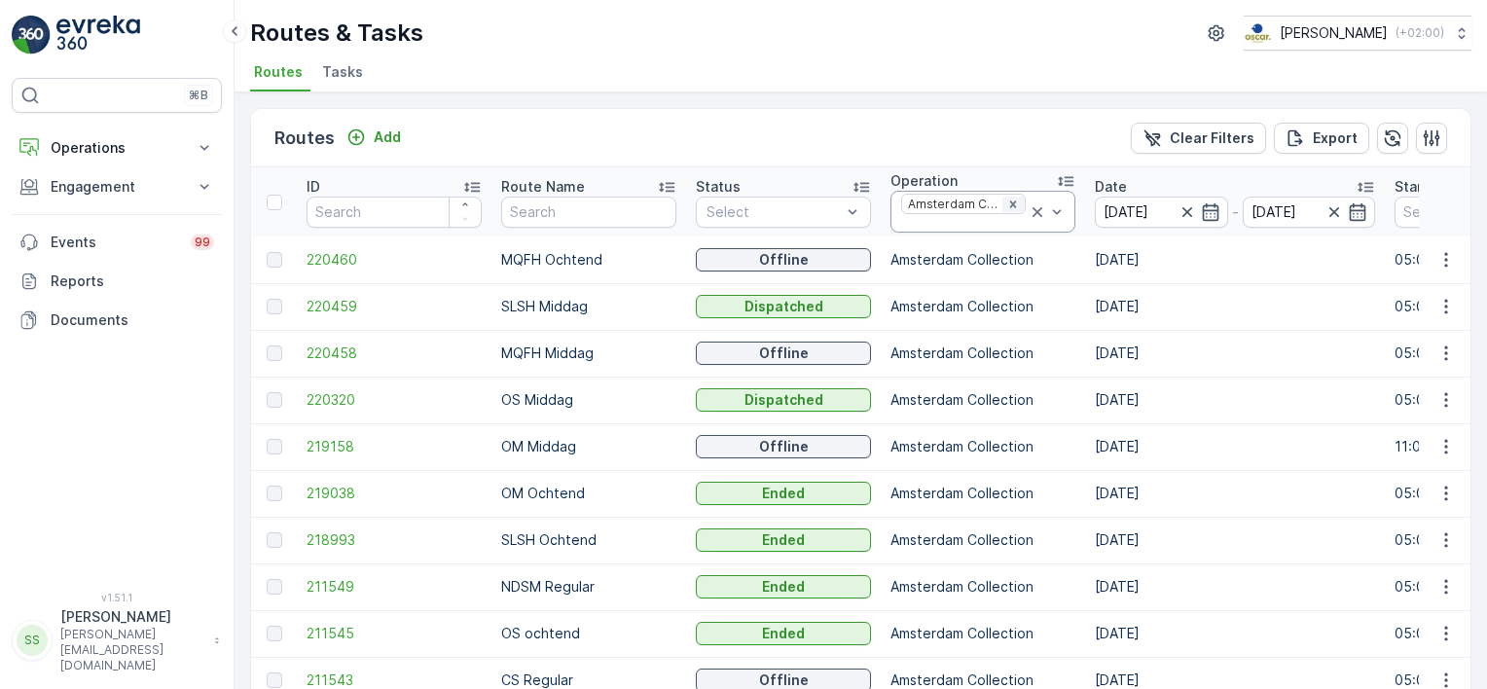
click at [1009, 202] on icon "Remove Amsterdam Collection" at bounding box center [1012, 203] width 7 height 7
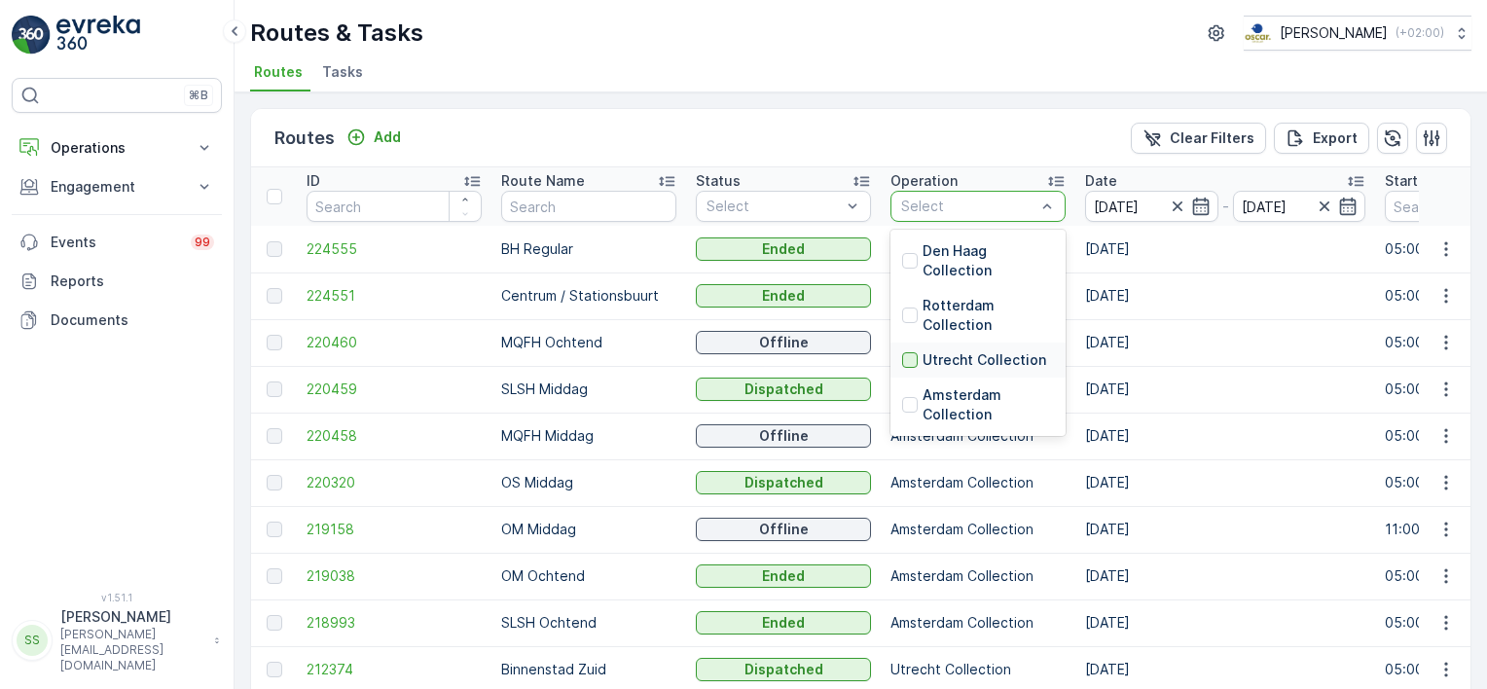
click at [913, 358] on div at bounding box center [910, 360] width 16 height 16
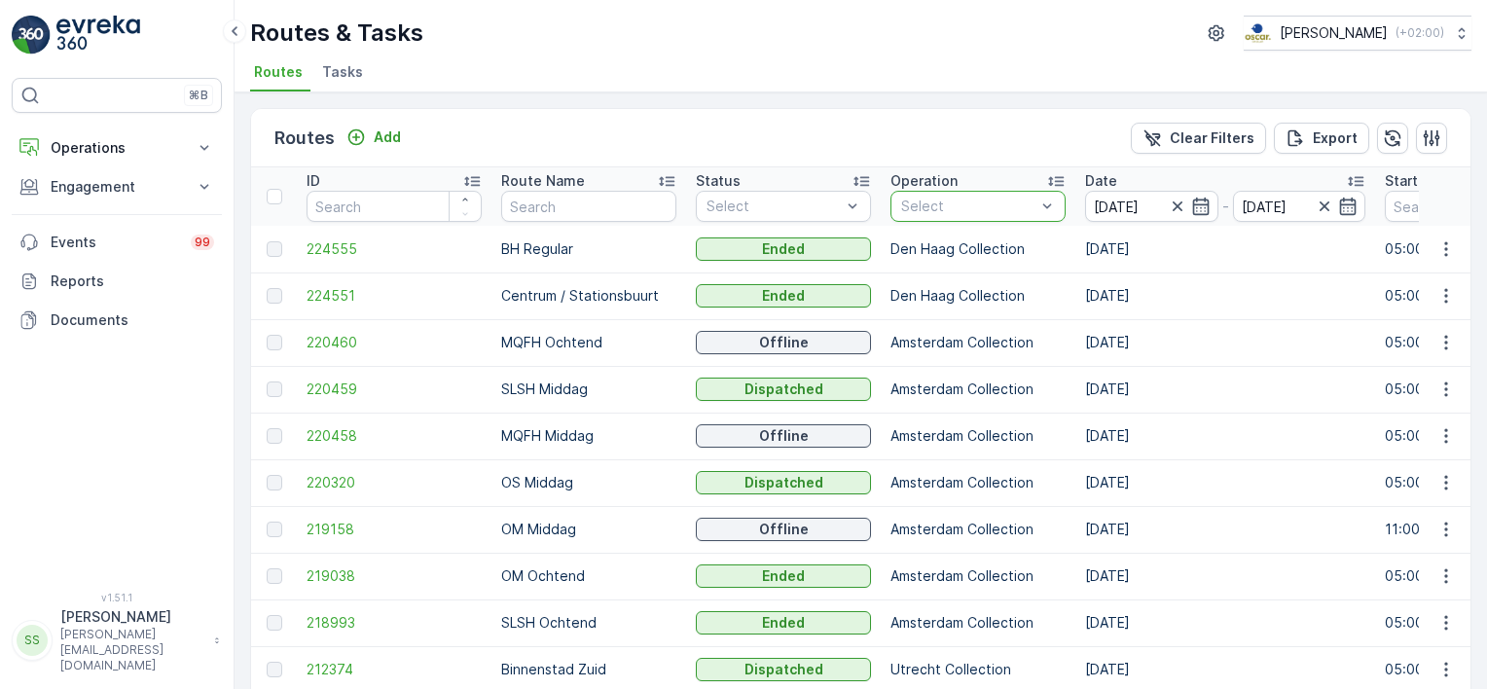
click at [988, 125] on div "Routes Add Clear Filters Export" at bounding box center [860, 138] width 1219 height 58
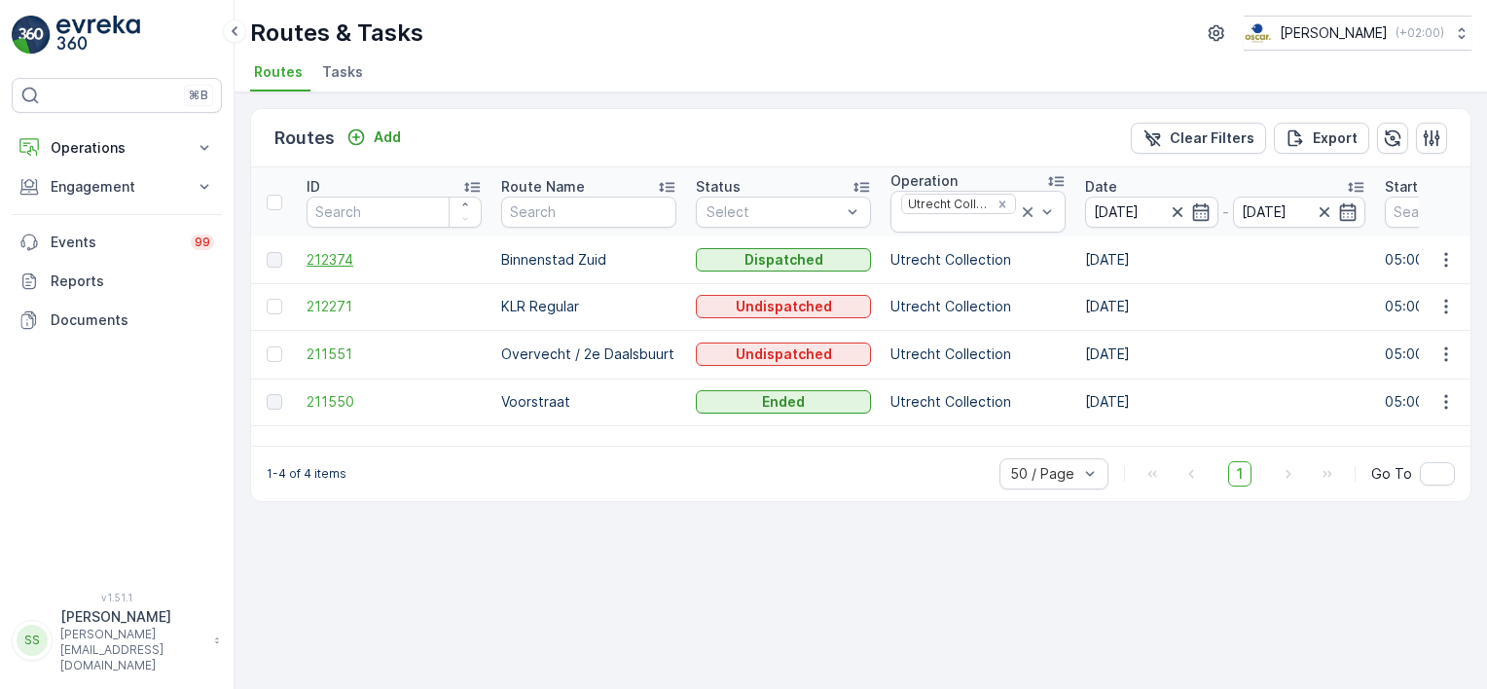
click at [329, 263] on span "212374" at bounding box center [394, 259] width 175 height 19
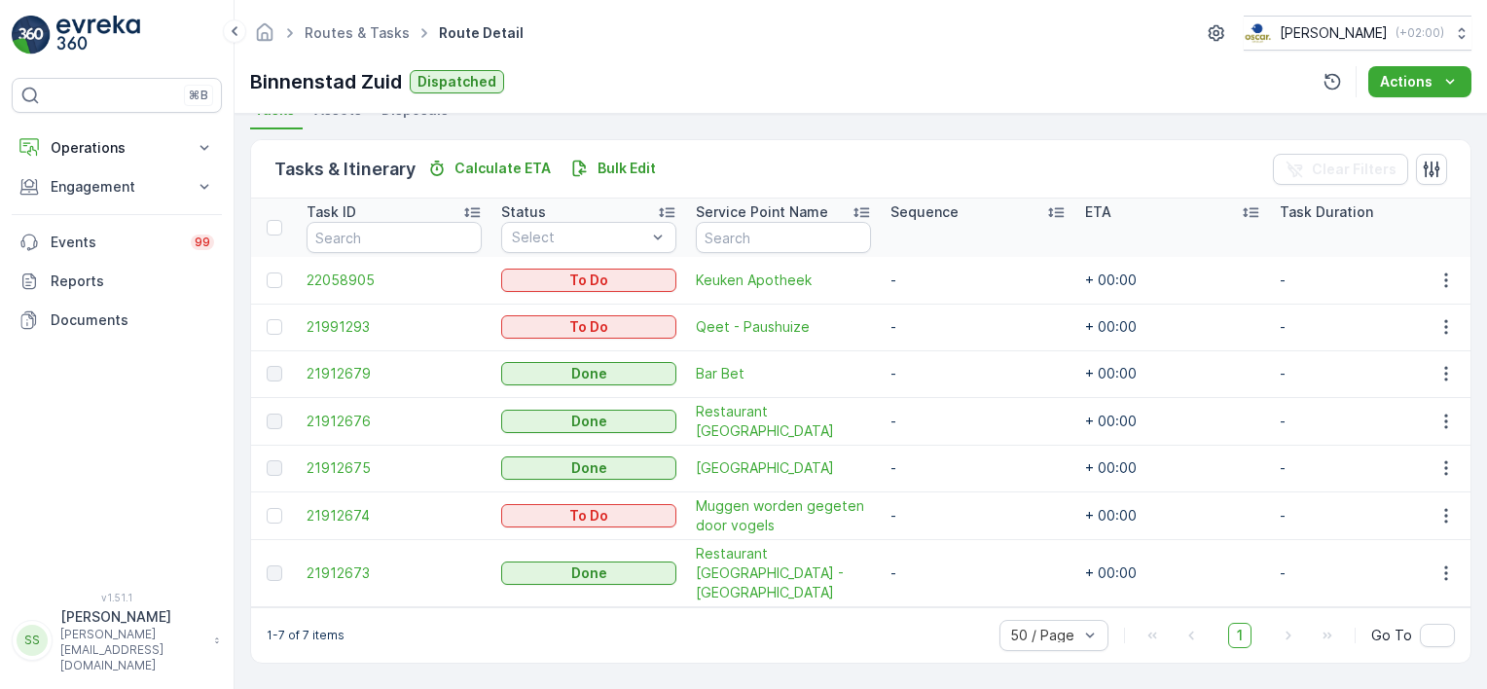
scroll to position [432, 0]
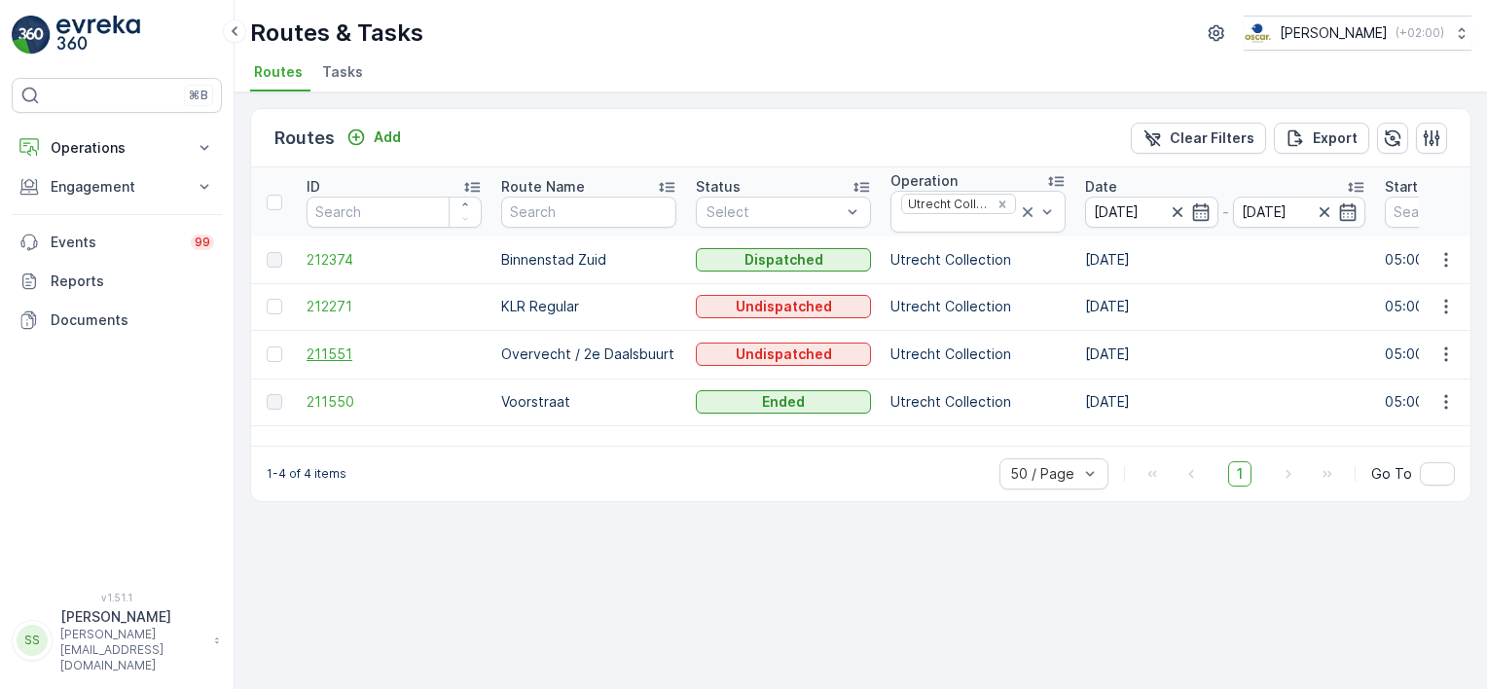
click at [323, 350] on span "211551" at bounding box center [394, 353] width 175 height 19
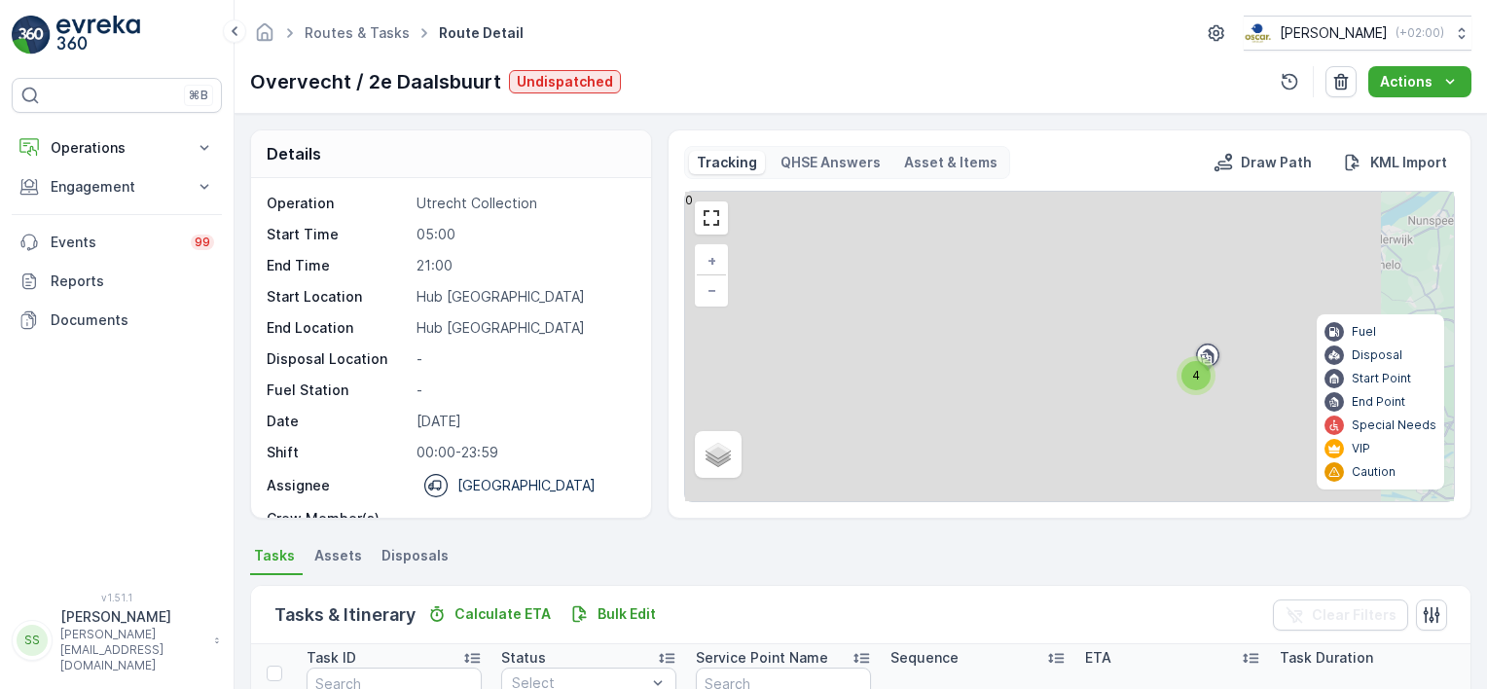
scroll to position [313, 0]
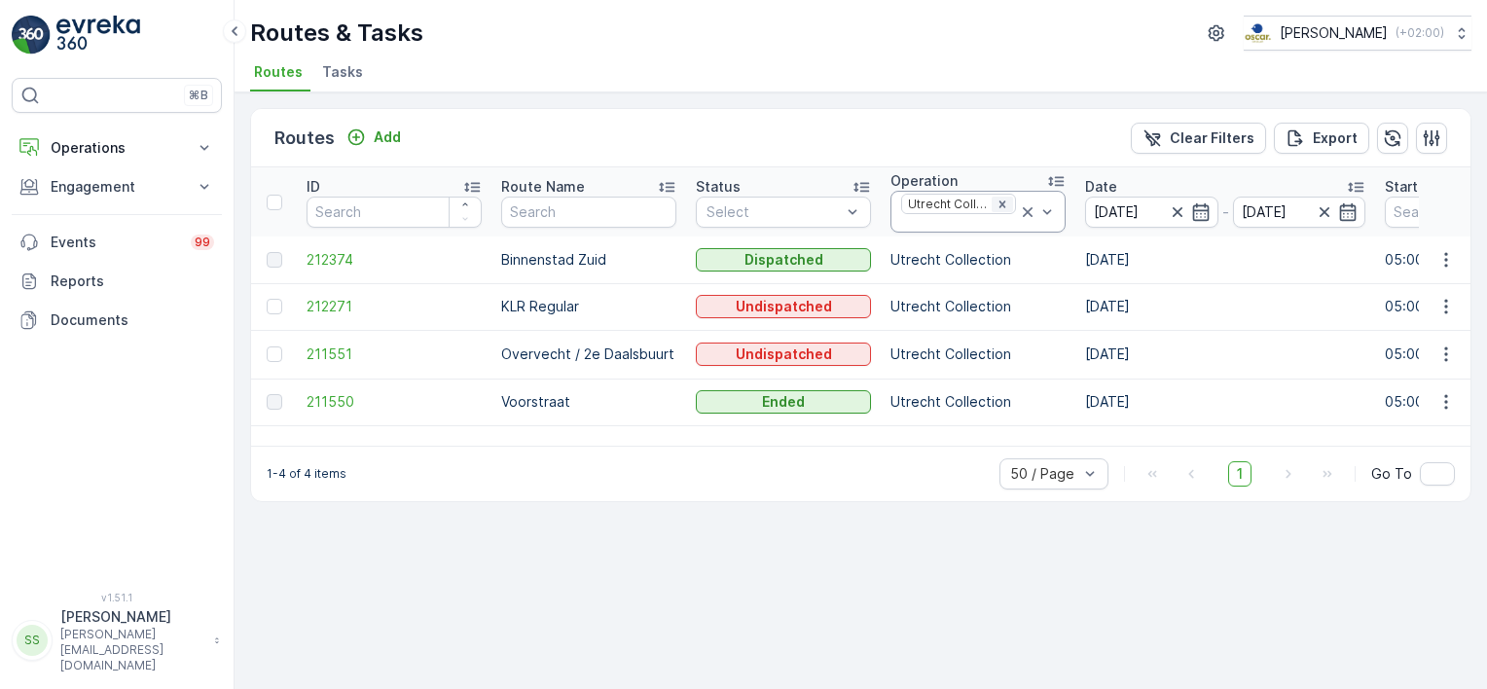
click at [1010, 202] on div "Remove Utrecht Collection" at bounding box center [1002, 205] width 21 height 16
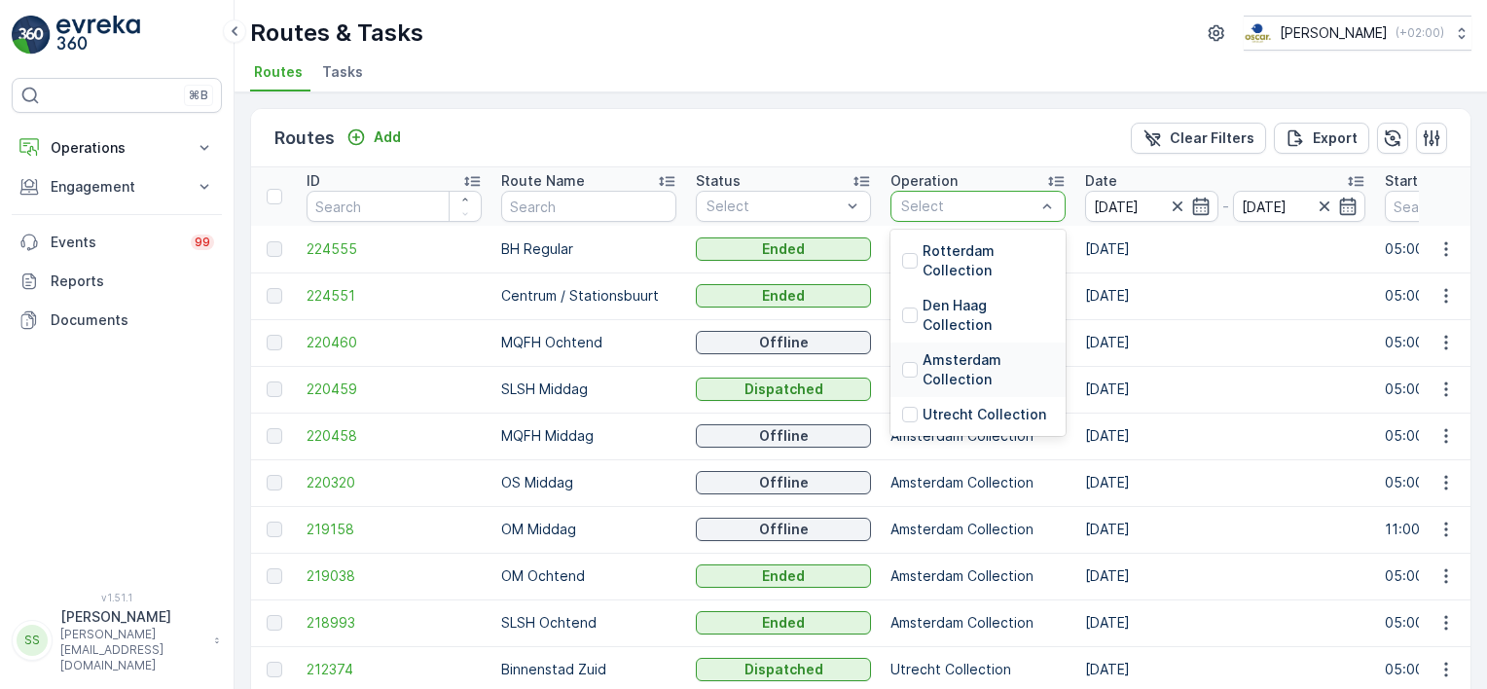
click at [909, 364] on div at bounding box center [910, 370] width 16 height 16
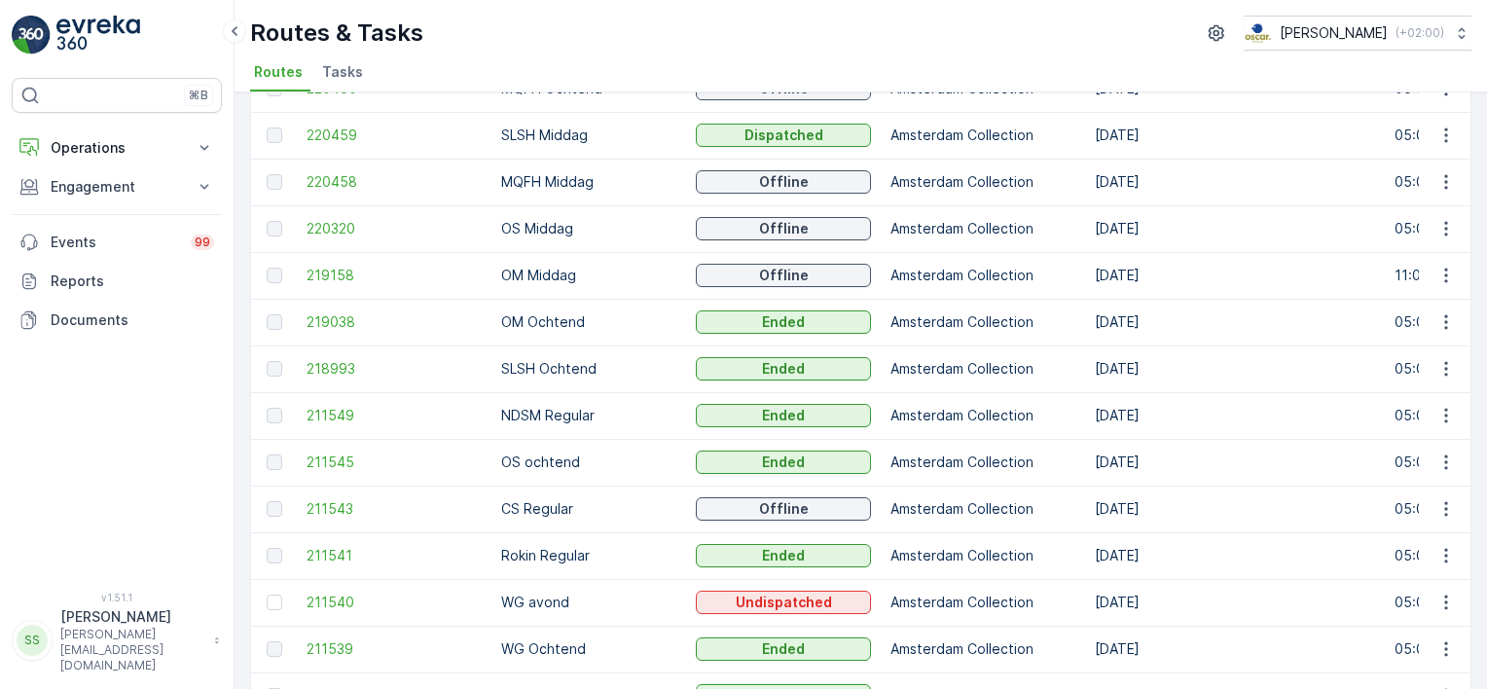
scroll to position [280, 0]
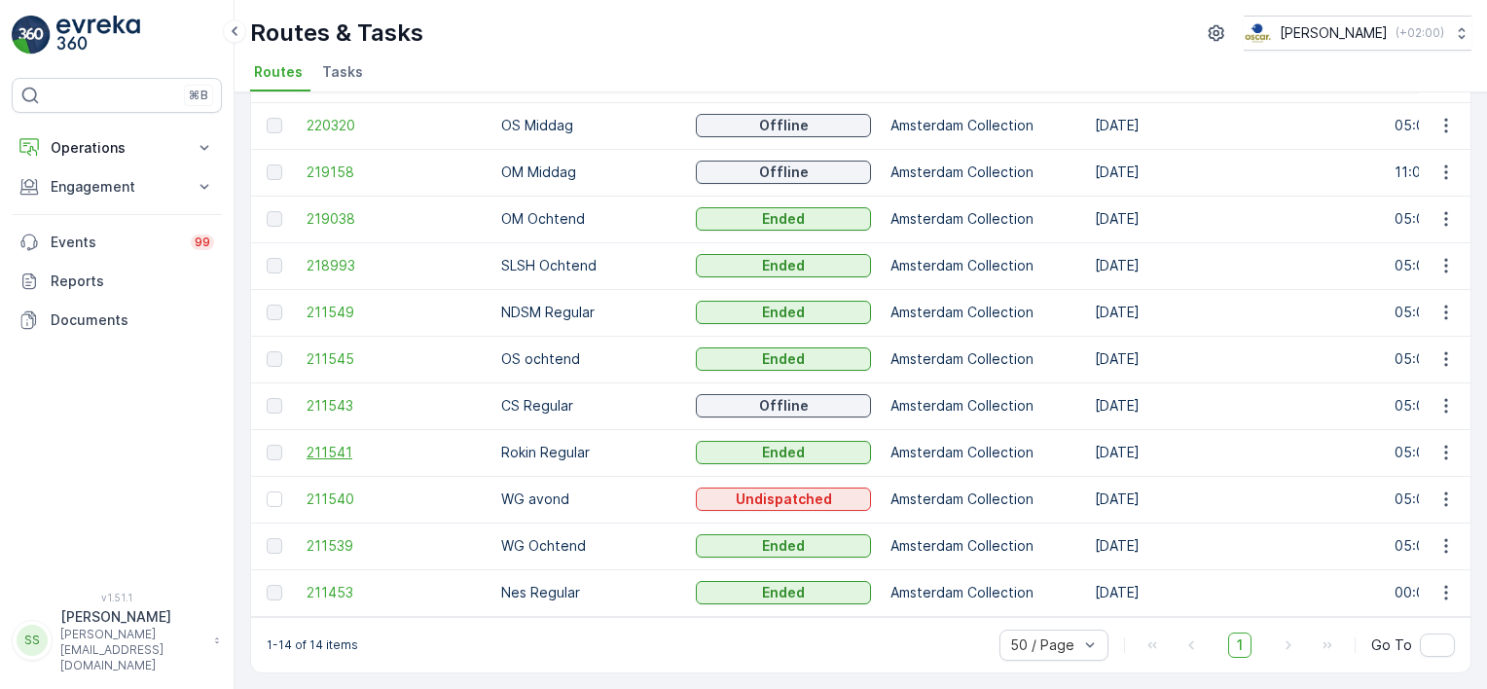
click at [323, 449] on span "211541" at bounding box center [394, 452] width 175 height 19
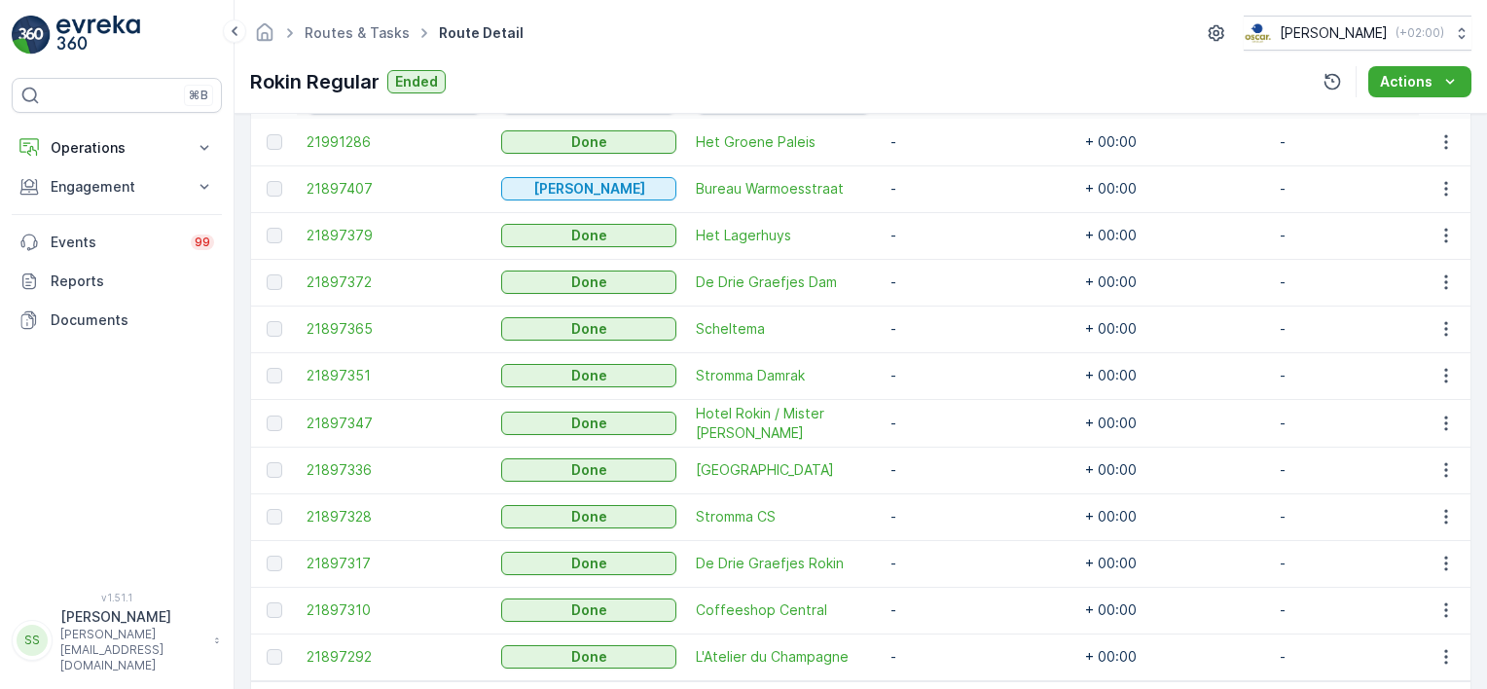
scroll to position [665, 0]
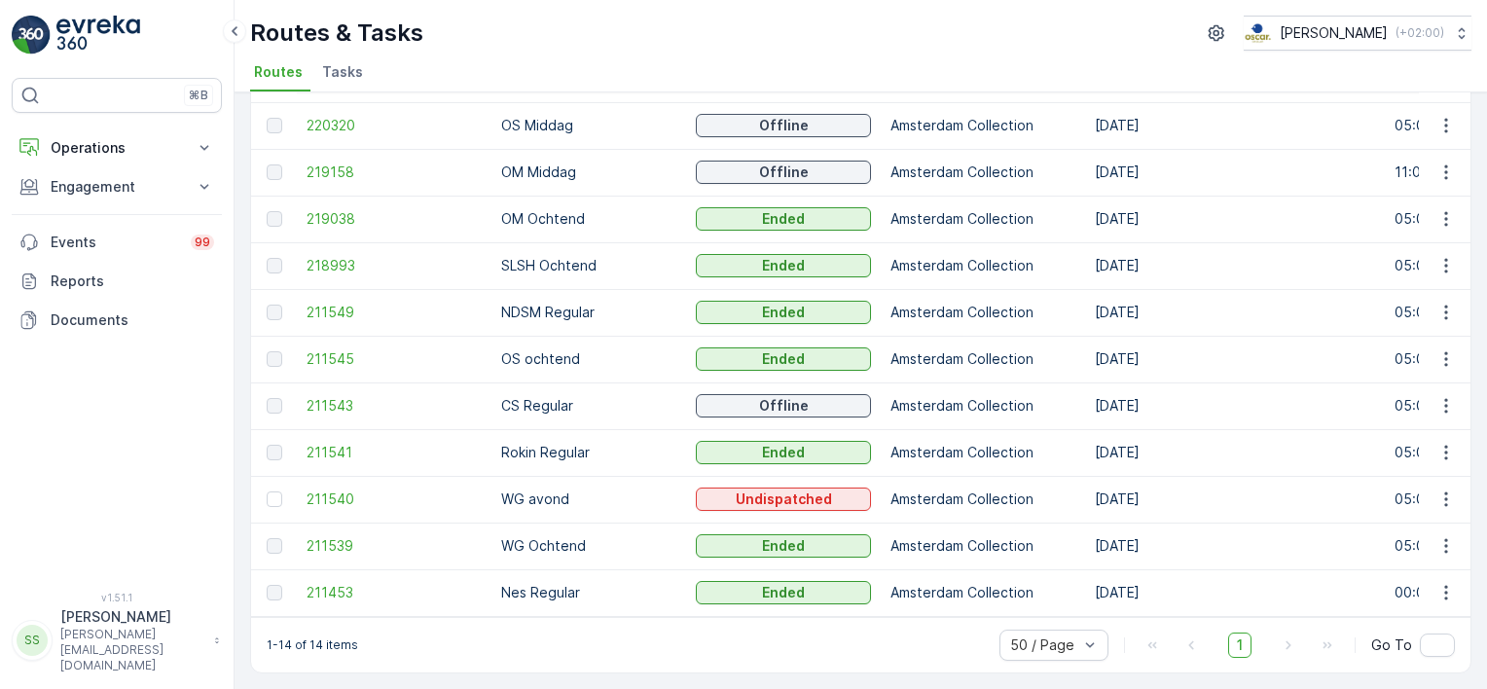
scroll to position [280, 0]
click at [332, 536] on span "211539" at bounding box center [394, 545] width 175 height 19
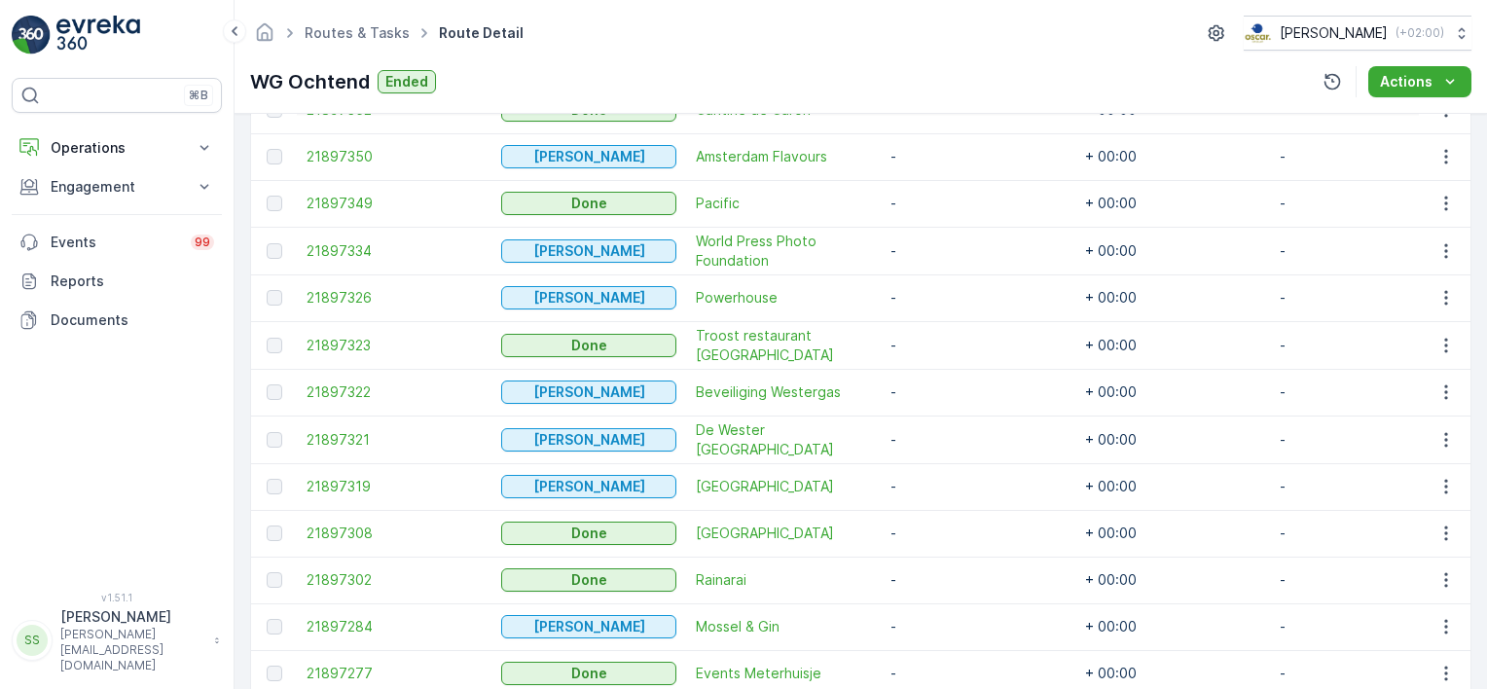
scroll to position [1276, 0]
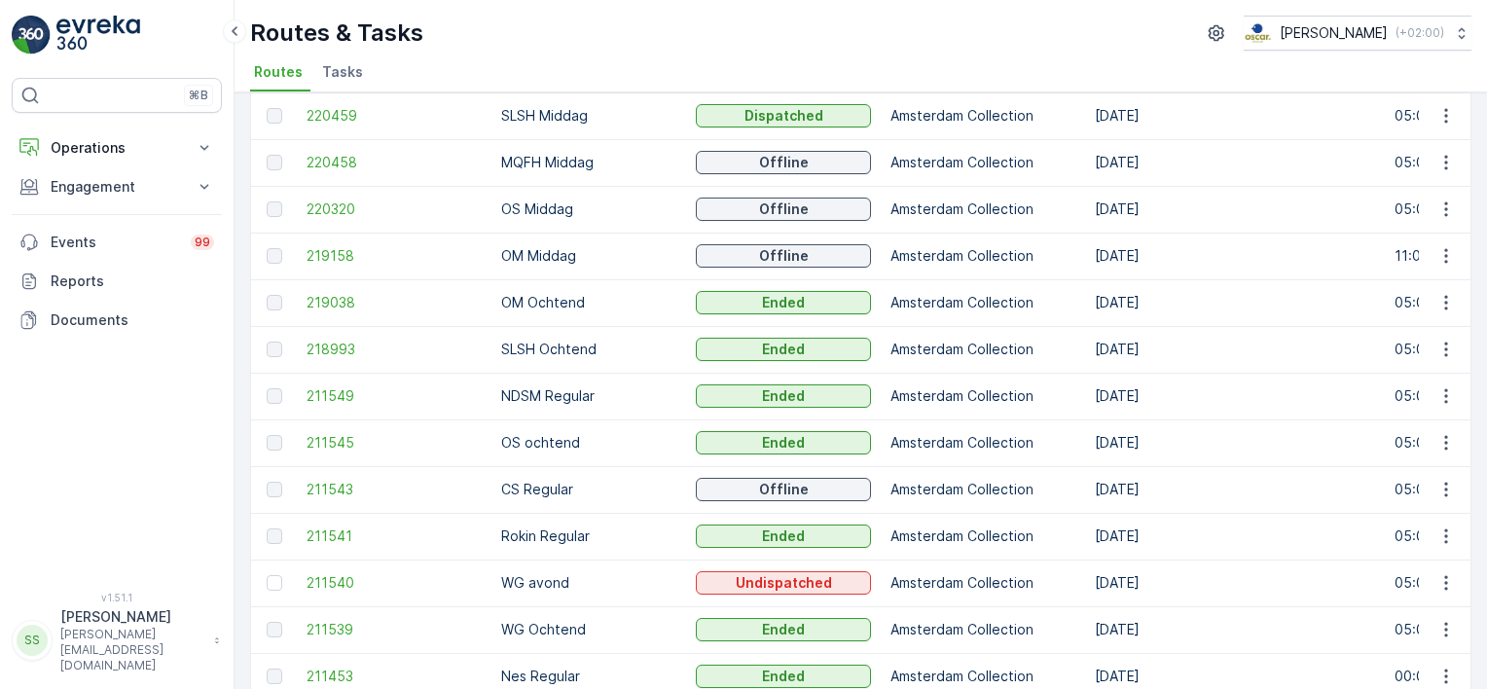
scroll to position [195, 0]
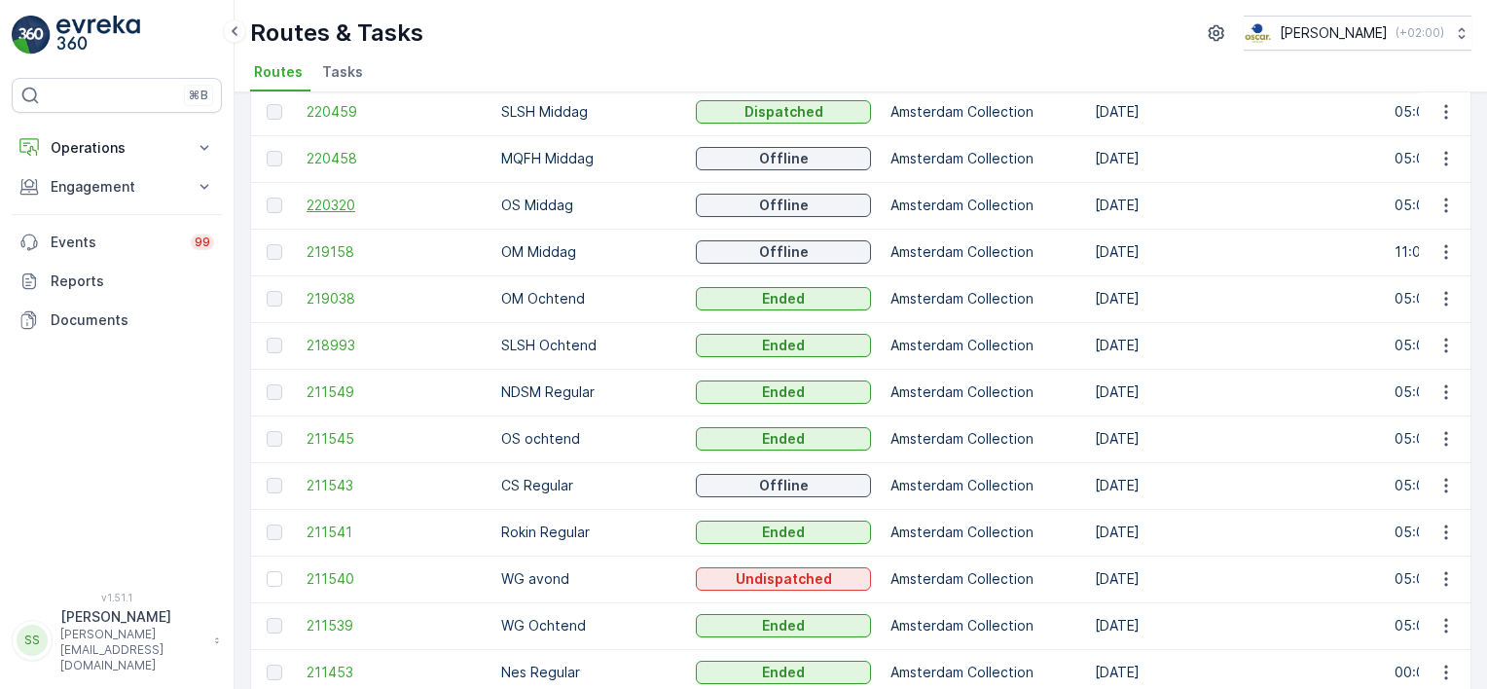
click at [338, 199] on span "220320" at bounding box center [394, 205] width 175 height 19
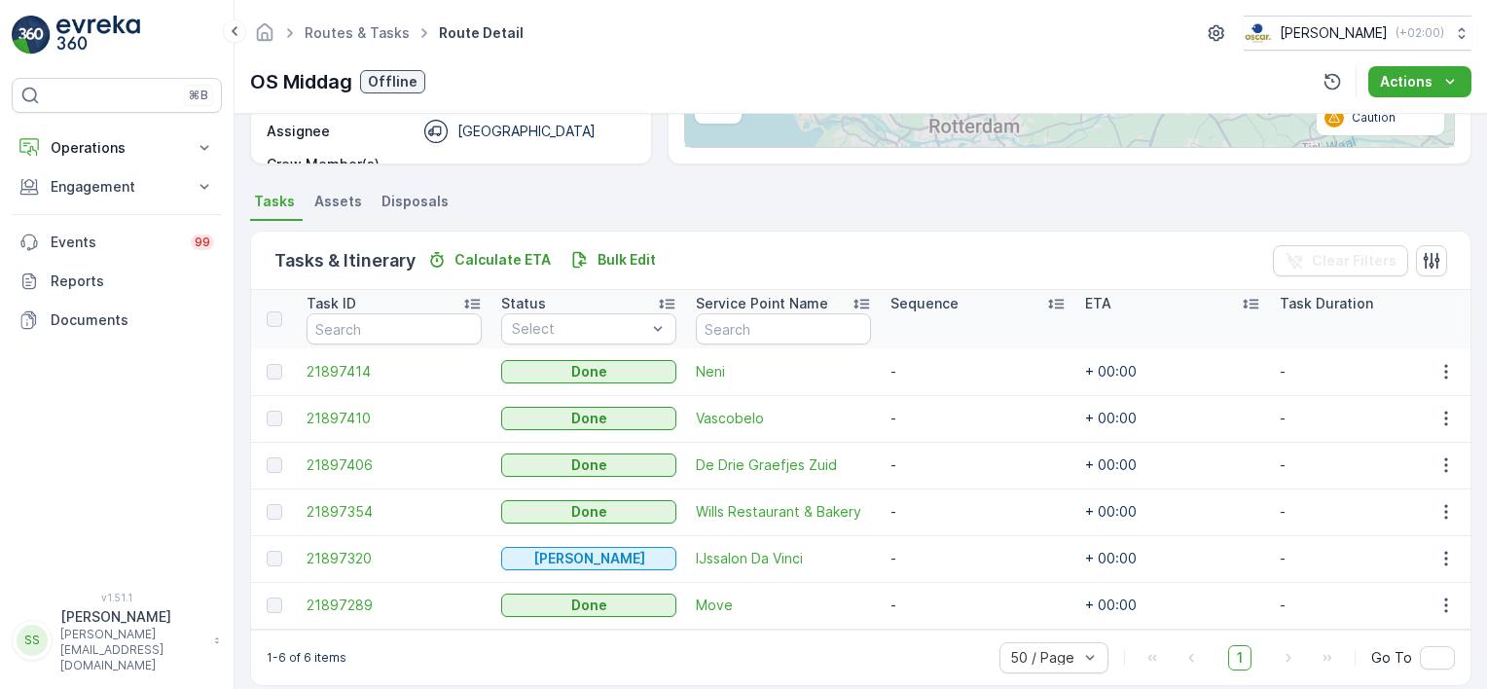
scroll to position [383, 0]
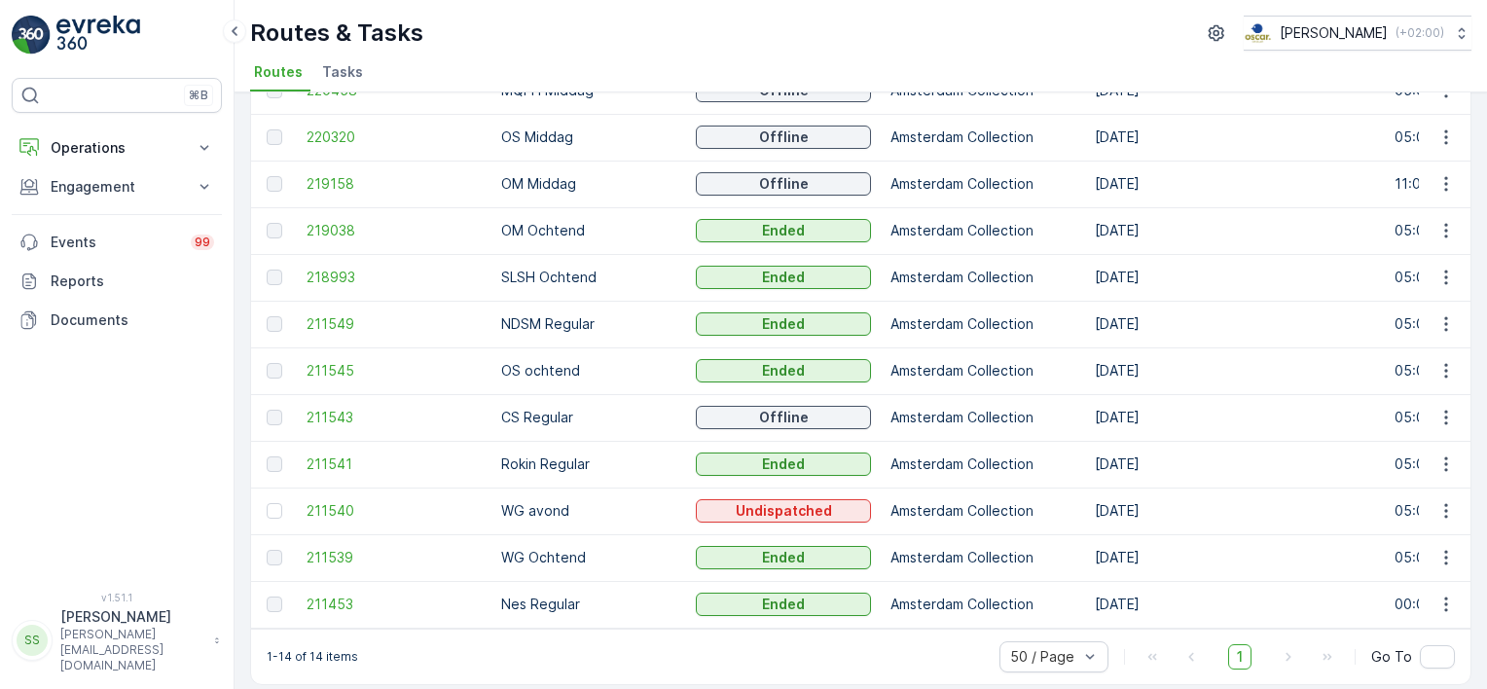
scroll to position [280, 0]
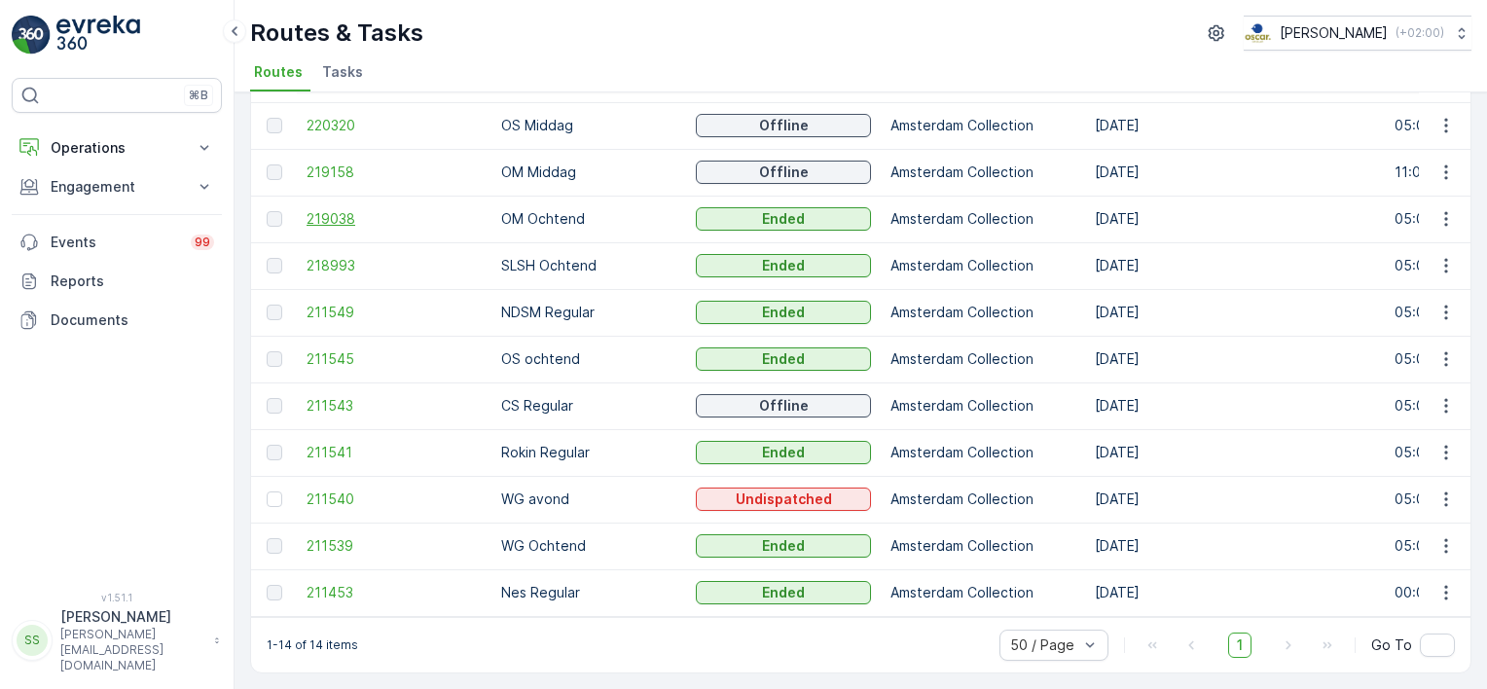
click at [357, 212] on span "219038" at bounding box center [394, 218] width 175 height 19
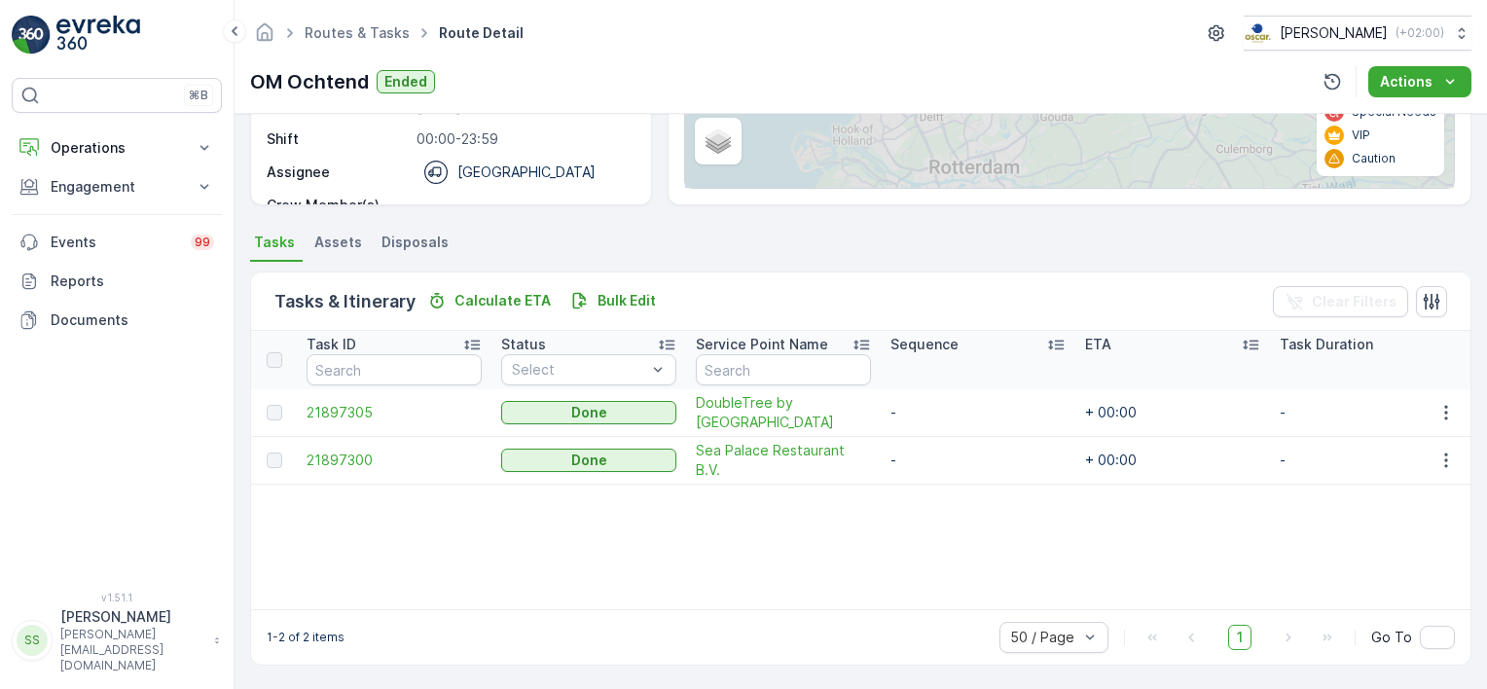
scroll to position [313, 0]
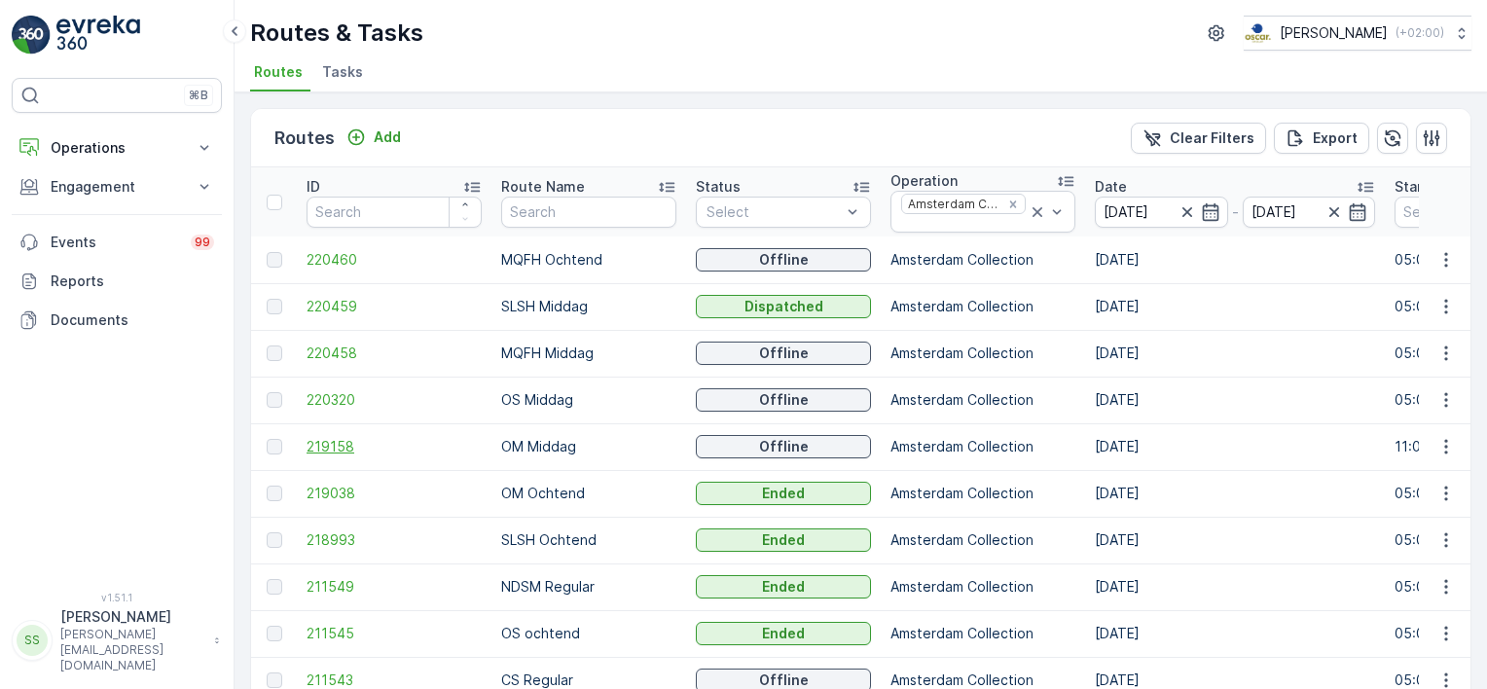
click at [309, 448] on span "219158" at bounding box center [394, 446] width 175 height 19
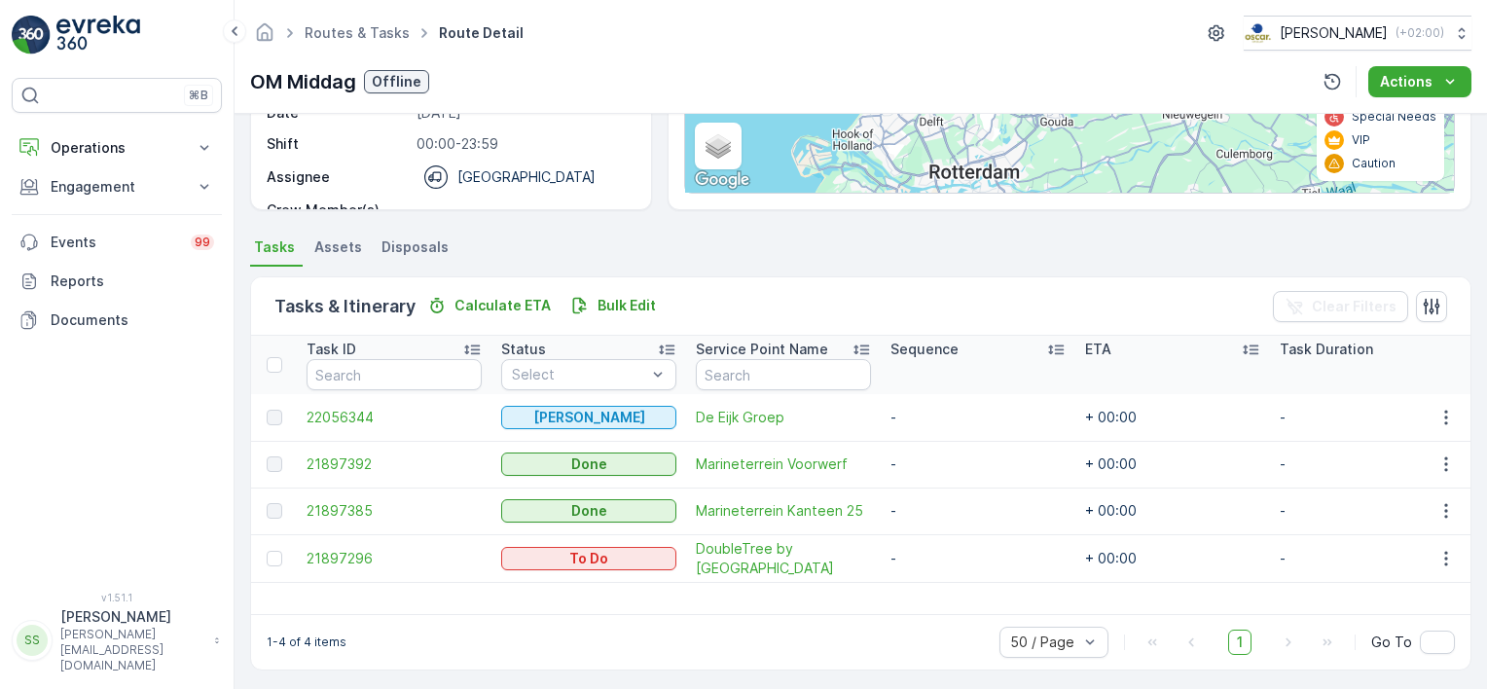
scroll to position [313, 0]
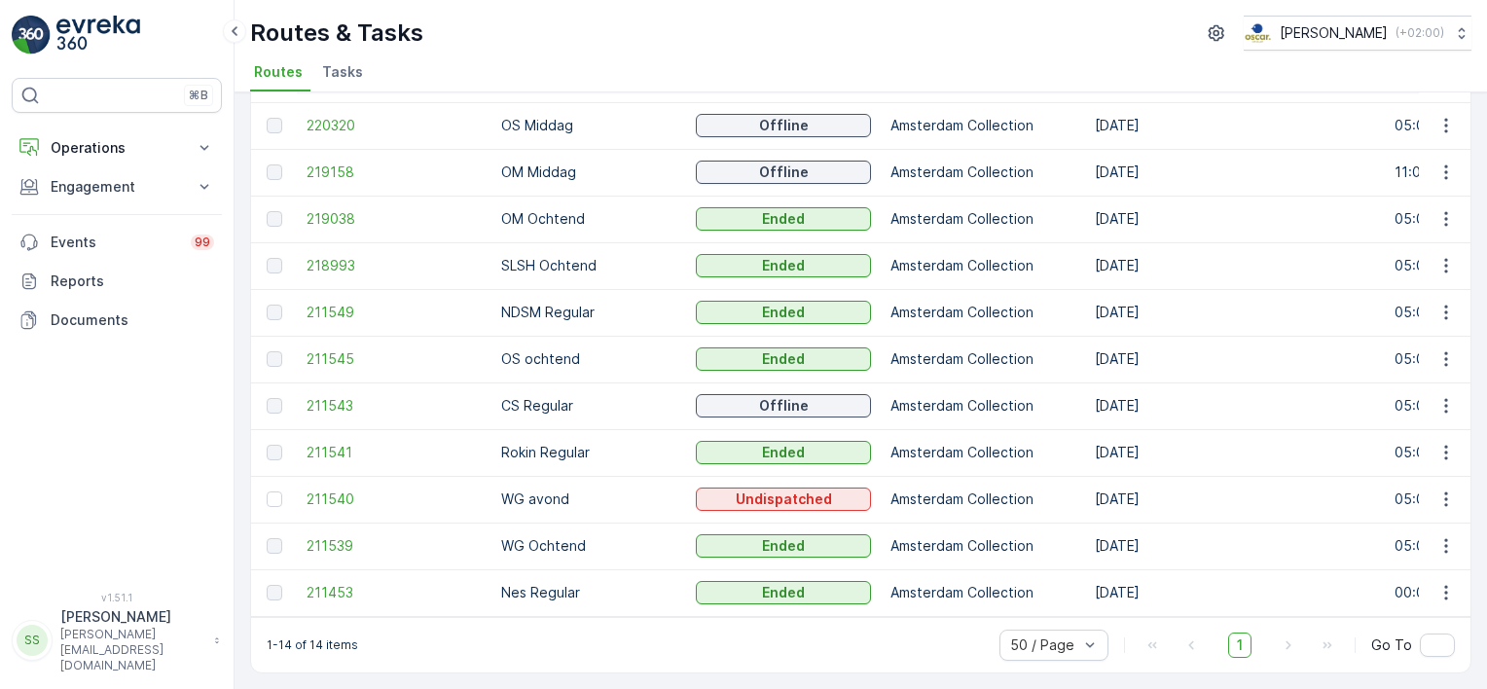
scroll to position [280, 0]
click at [338, 583] on span "211453" at bounding box center [394, 592] width 175 height 19
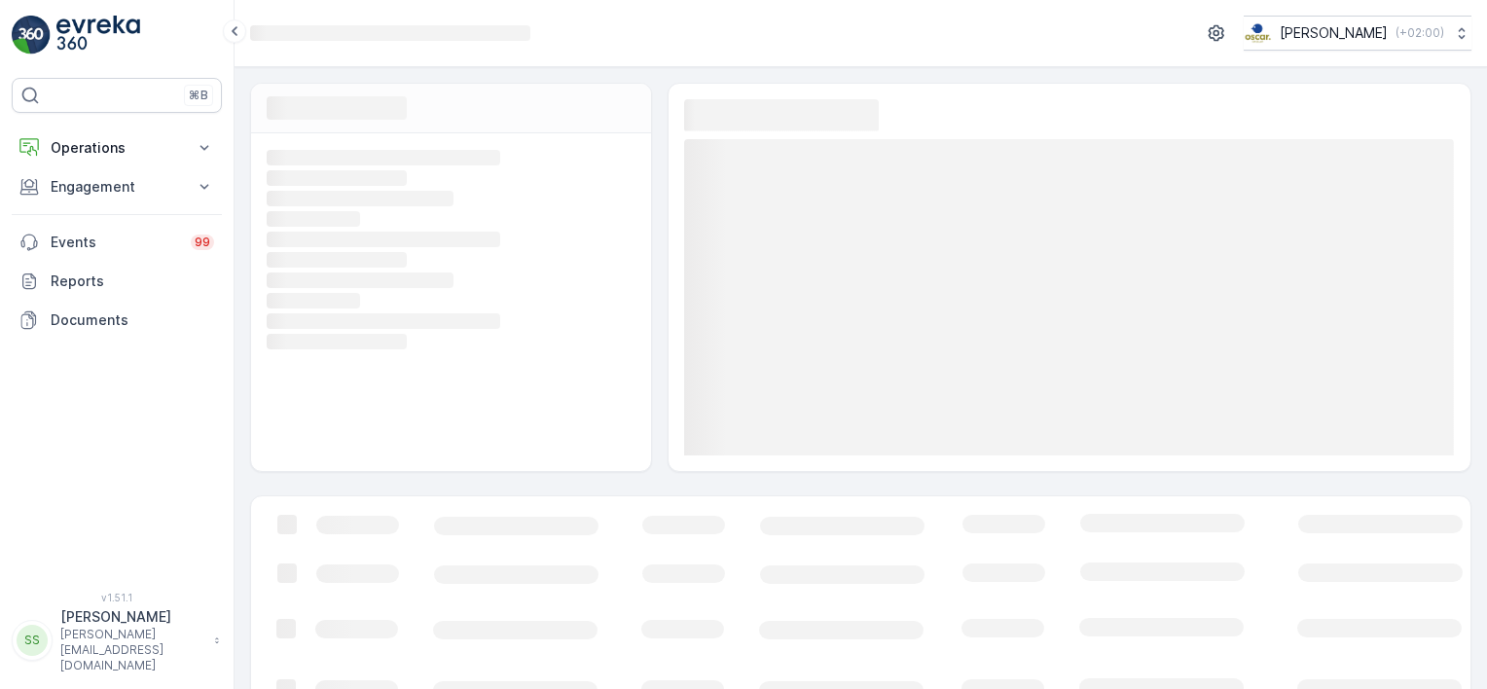
scroll to position [108, 0]
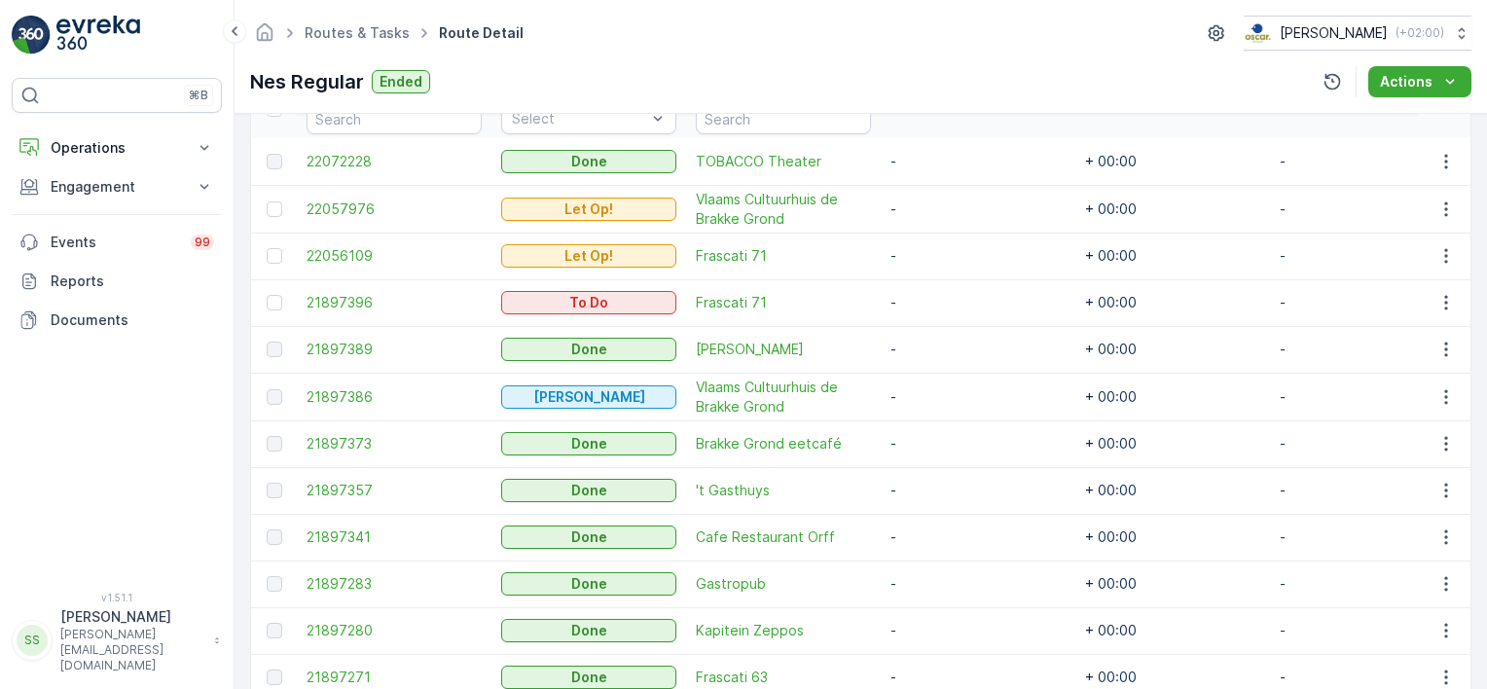
scroll to position [662, 0]
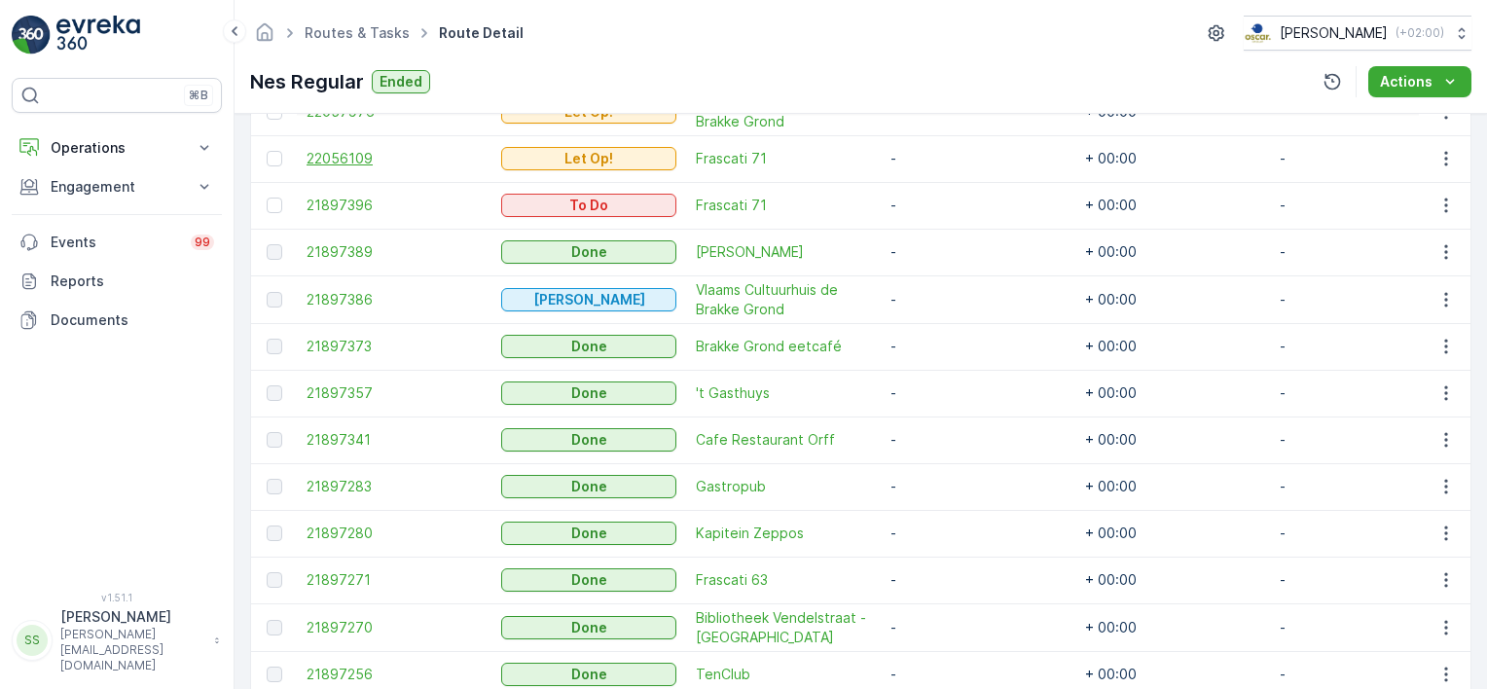
click at [362, 156] on span "22056109" at bounding box center [394, 158] width 175 height 19
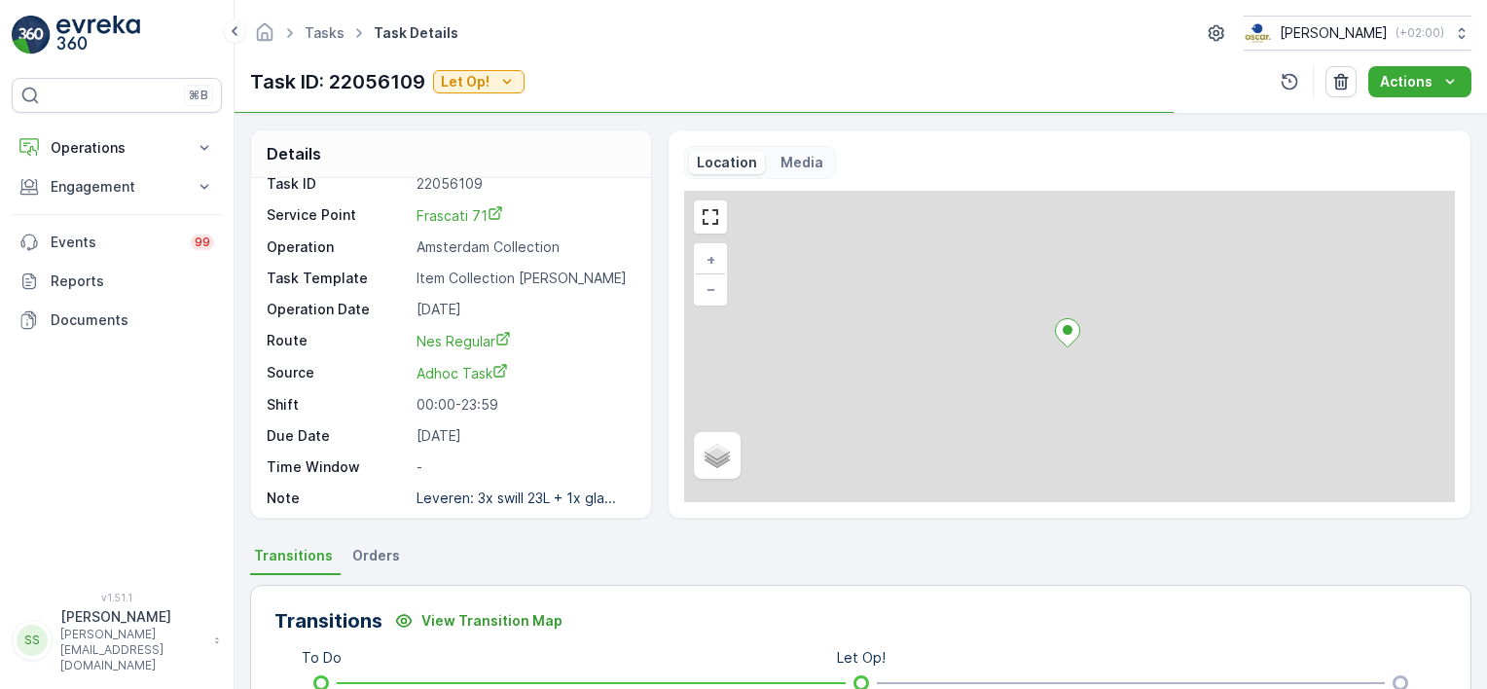
scroll to position [23, 0]
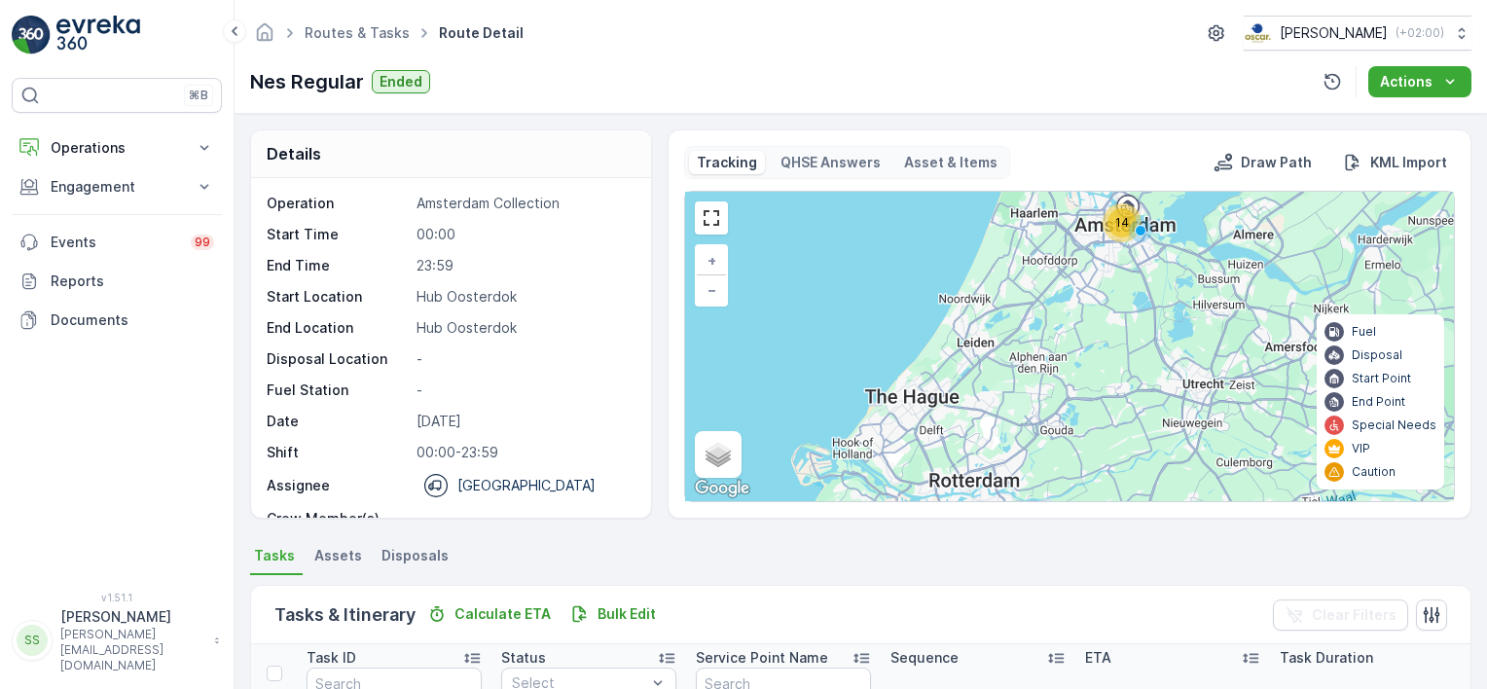
drag, startPoint x: 583, startPoint y: 43, endPoint x: 416, endPoint y: 25, distance: 167.3
click at [583, 44] on div "Routes & Tasks Route Detail [PERSON_NAME] ( +02:00 )" at bounding box center [860, 33] width 1221 height 35
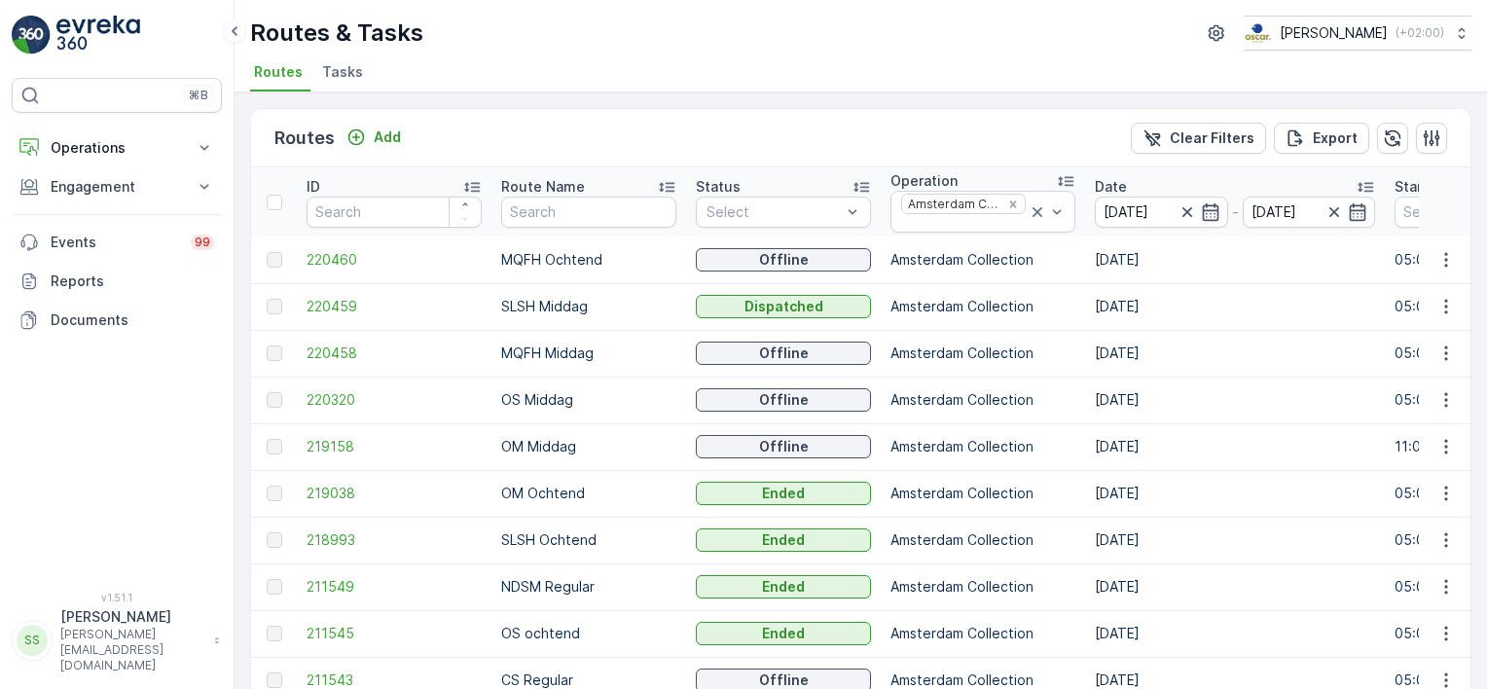
click at [681, 93] on div "Routes Add Clear Filters Export ID Route Name Status Select Operation Amsterdam…" at bounding box center [861, 390] width 1252 height 597
drag, startPoint x: 1004, startPoint y: 201, endPoint x: 1008, endPoint y: 189, distance: 13.2
click at [1009, 201] on icon "Remove Amsterdam Collection" at bounding box center [1012, 203] width 7 height 7
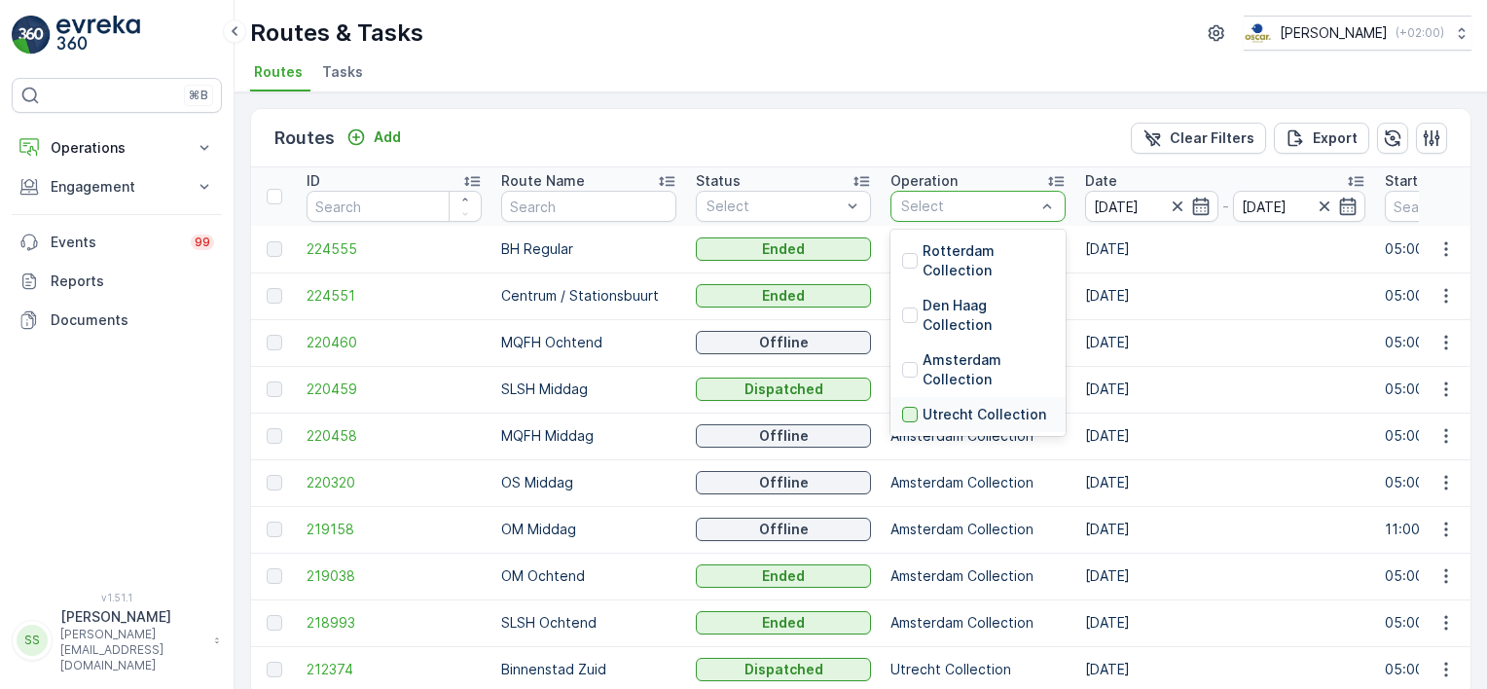
click at [916, 409] on div at bounding box center [910, 415] width 16 height 16
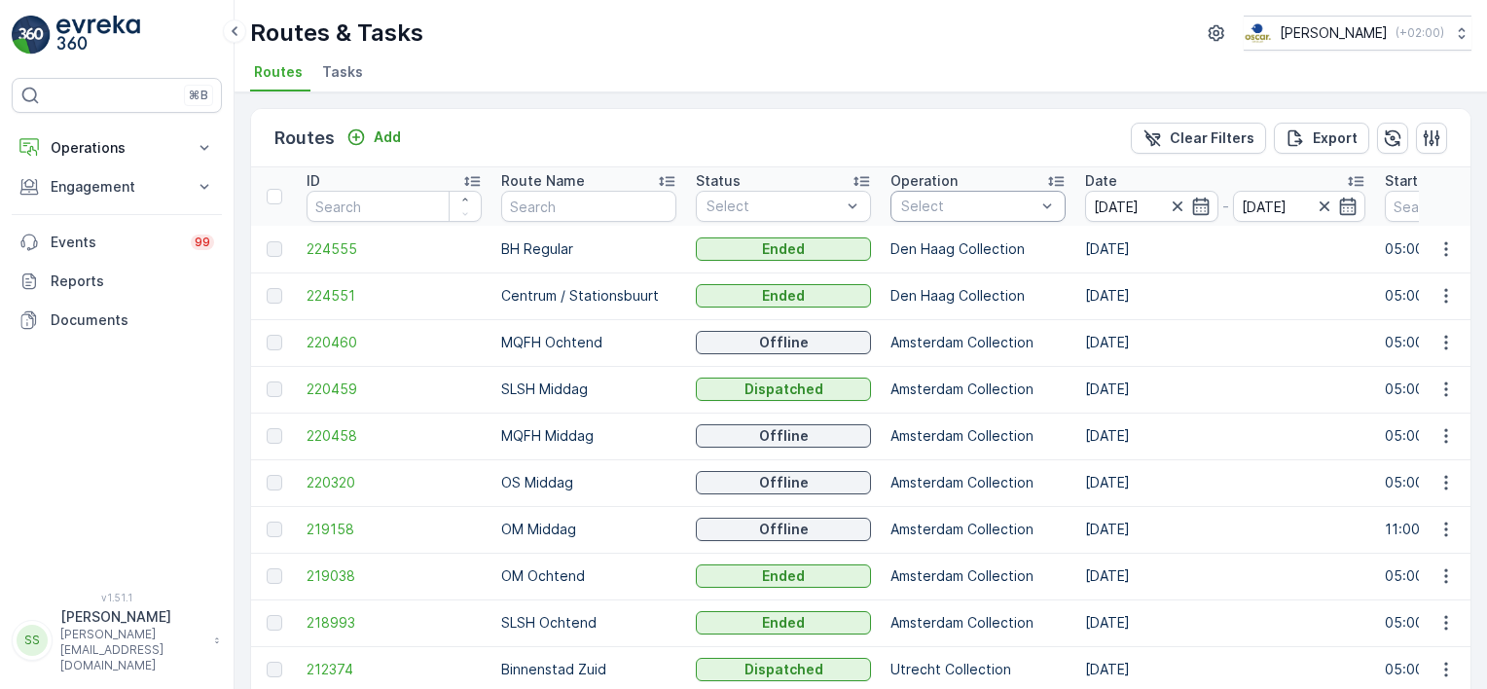
click at [924, 131] on div "Routes Add Clear Filters Export" at bounding box center [860, 138] width 1219 height 58
